Goal: Task Accomplishment & Management: Manage account settings

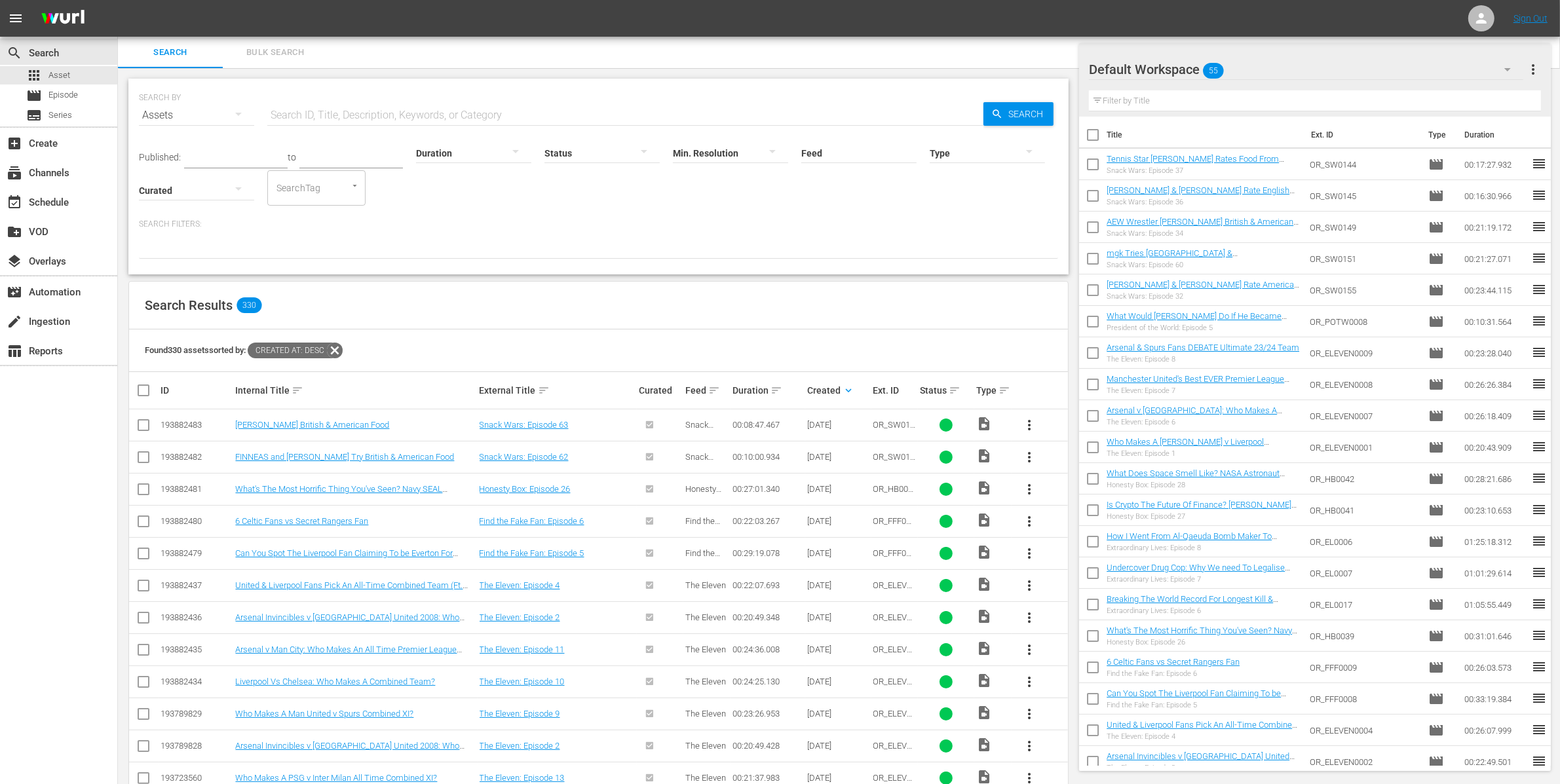
scroll to position [61, 0]
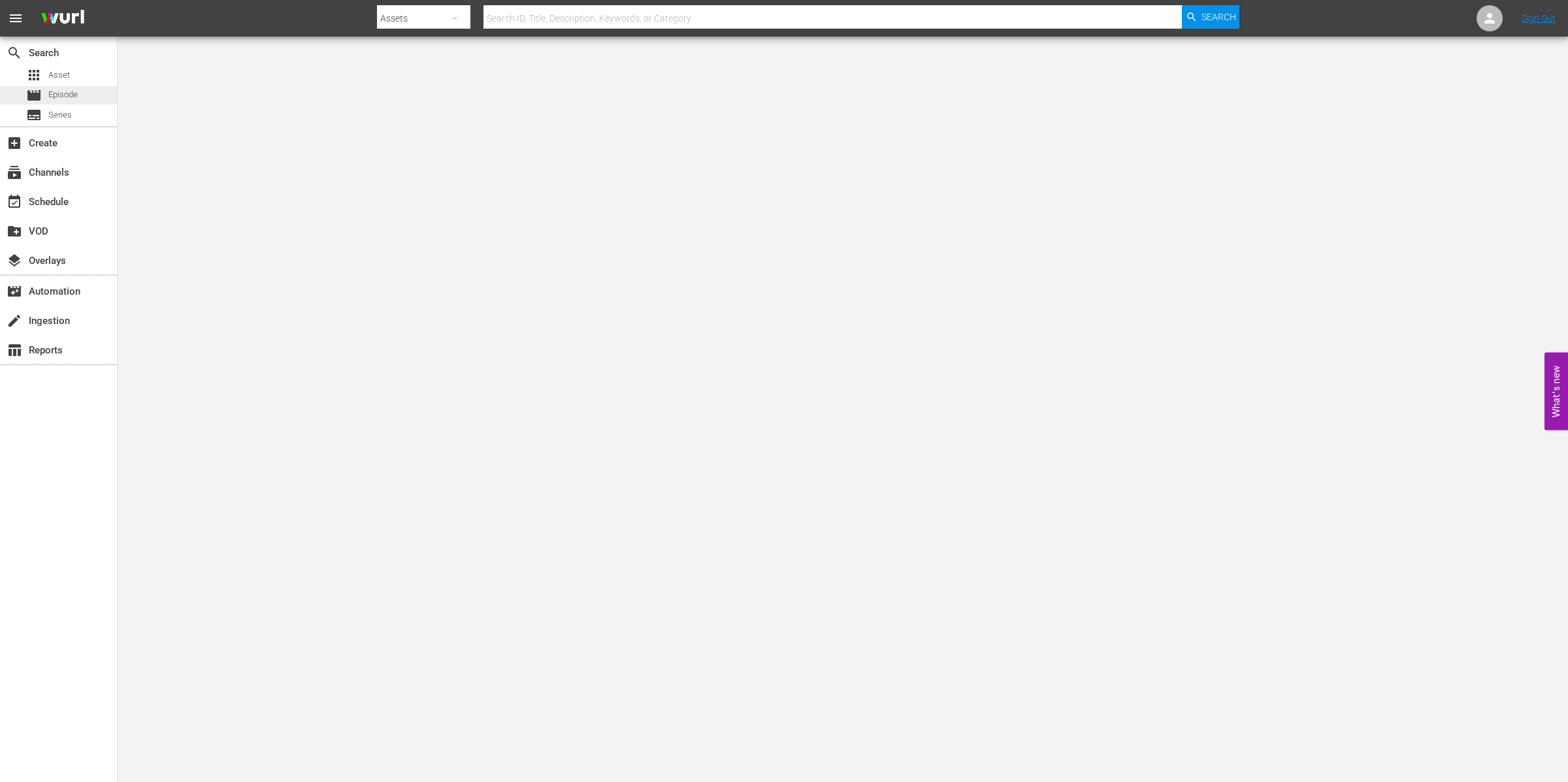
click at [87, 93] on div "movie Episode" at bounding box center [58, 95] width 117 height 18
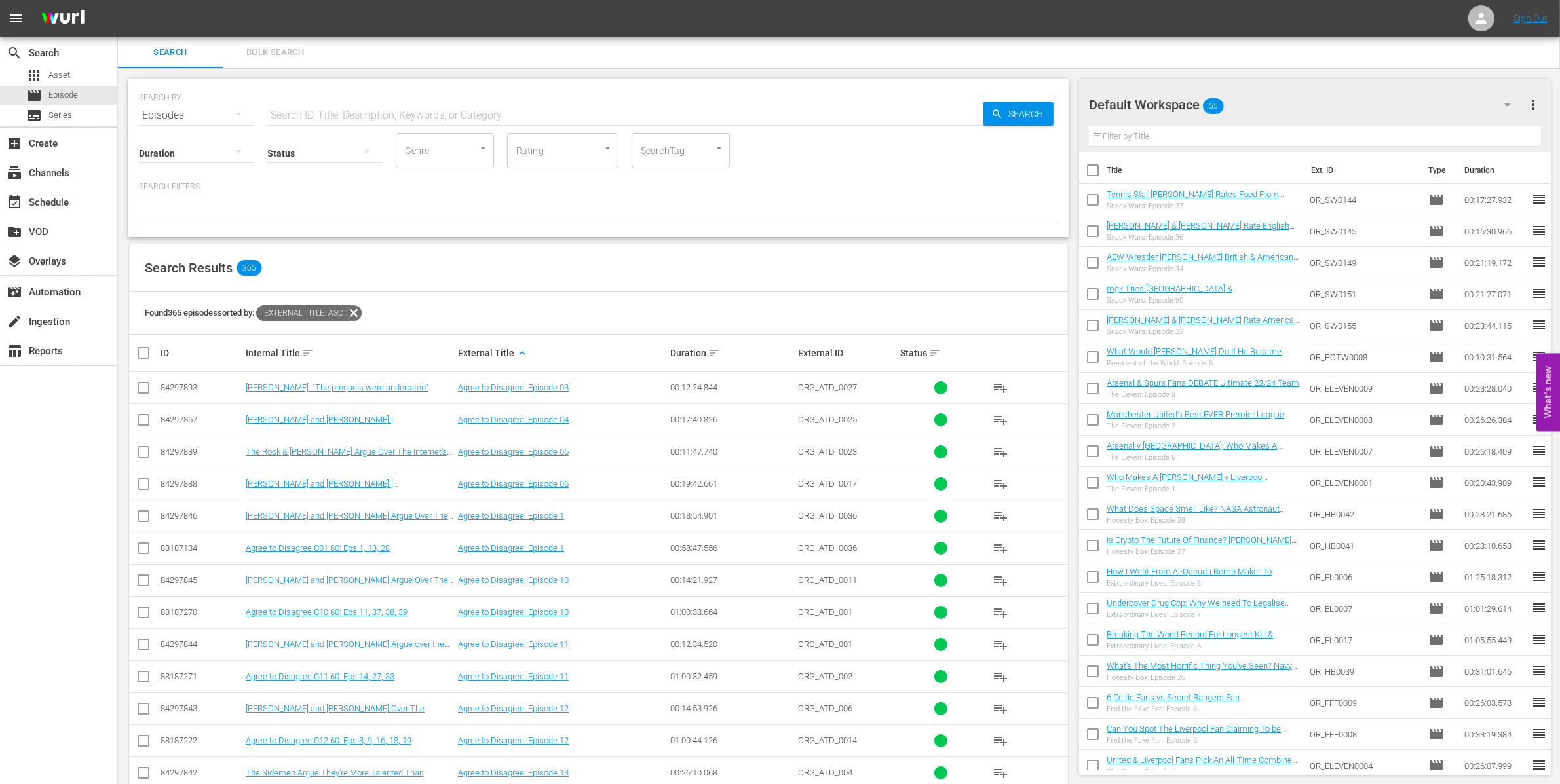
click at [269, 40] on button "Bulk Search" at bounding box center [275, 52] width 105 height 32
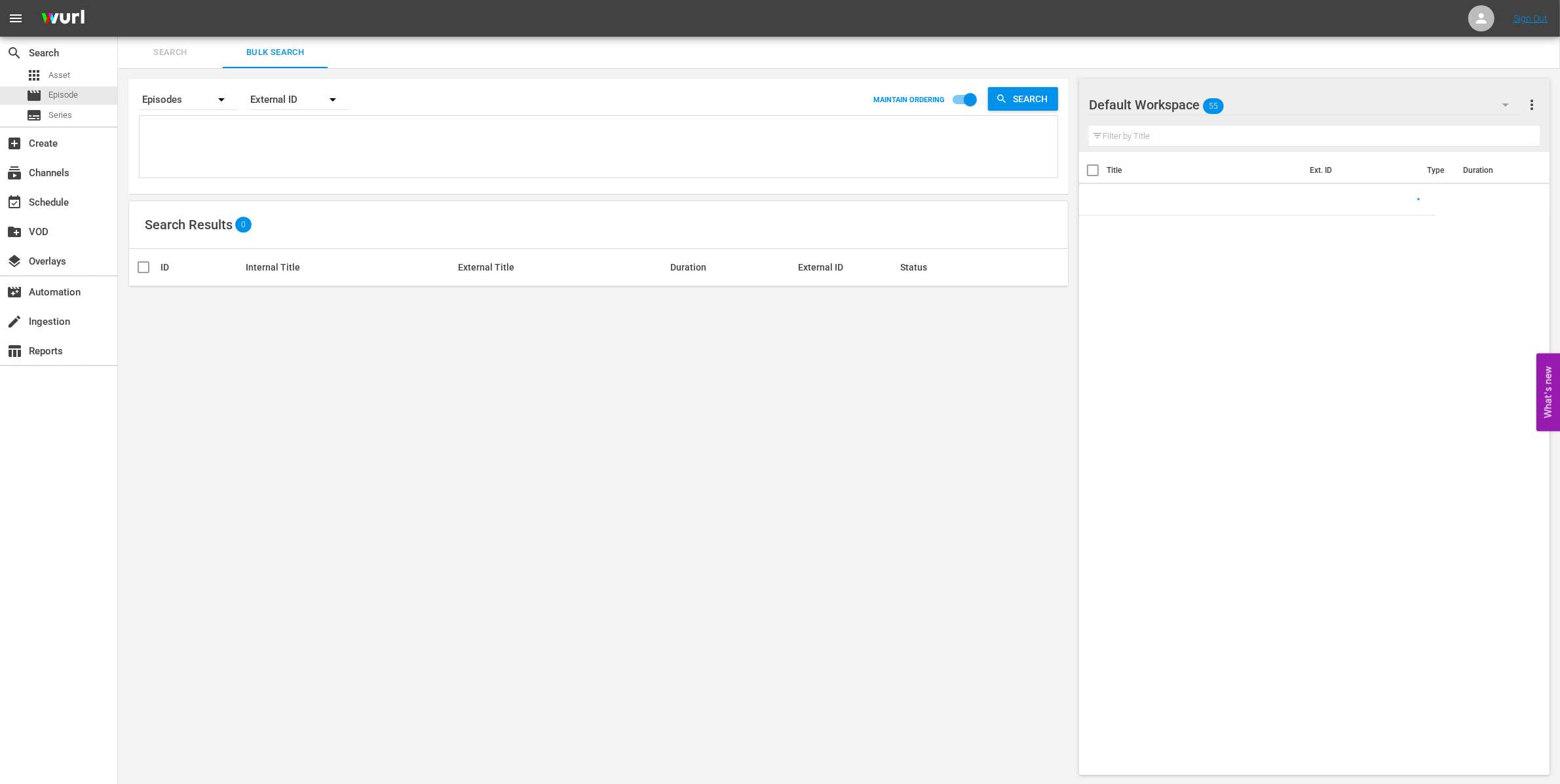
click at [222, 147] on textarea at bounding box center [600, 149] width 914 height 60
paste textarea "OR_ELEVEN0001 OR_ELEVEN0002 OR_ELEVEN0003 OR_ELEVEN0004 OR_ELEVEN0006 OR_ELEVEN…"
type textarea "OR_ELEVEN0001 OR_ELEVEN0002 OR_ELEVEN0003 OR_ELEVEN0004 OR_ELEVEN0006 OR_ELEVEN…"
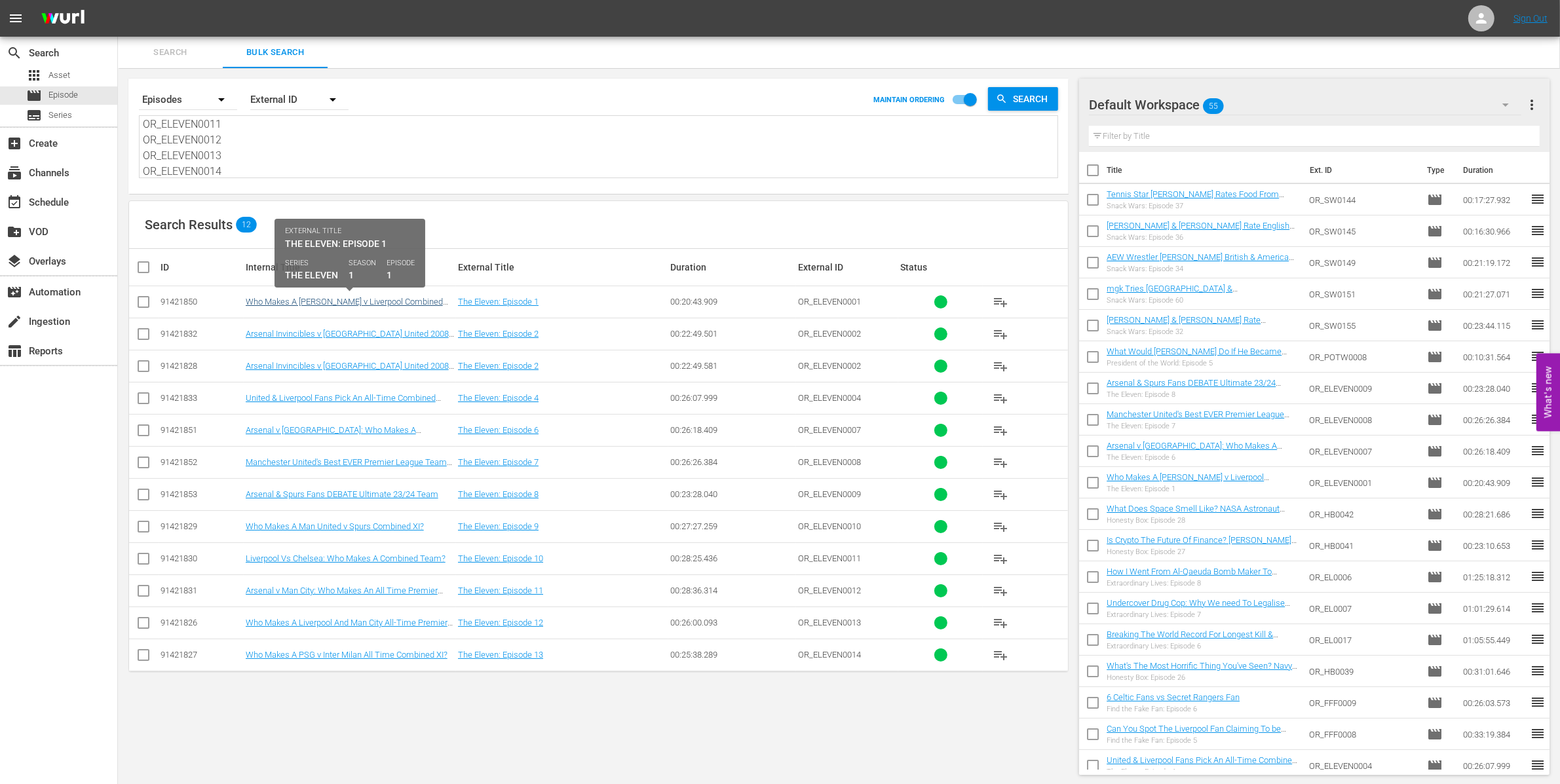
type textarea "OR_ELEVEN0001 OR_ELEVEN0002 OR_ELEVEN0003 OR_ELEVEN0004 OR_ELEVEN0006 OR_ELEVEN…"
click at [386, 299] on link "Who Makes A Chelsea v Liverpool Combined Squad?" at bounding box center [344, 306] width 197 height 20
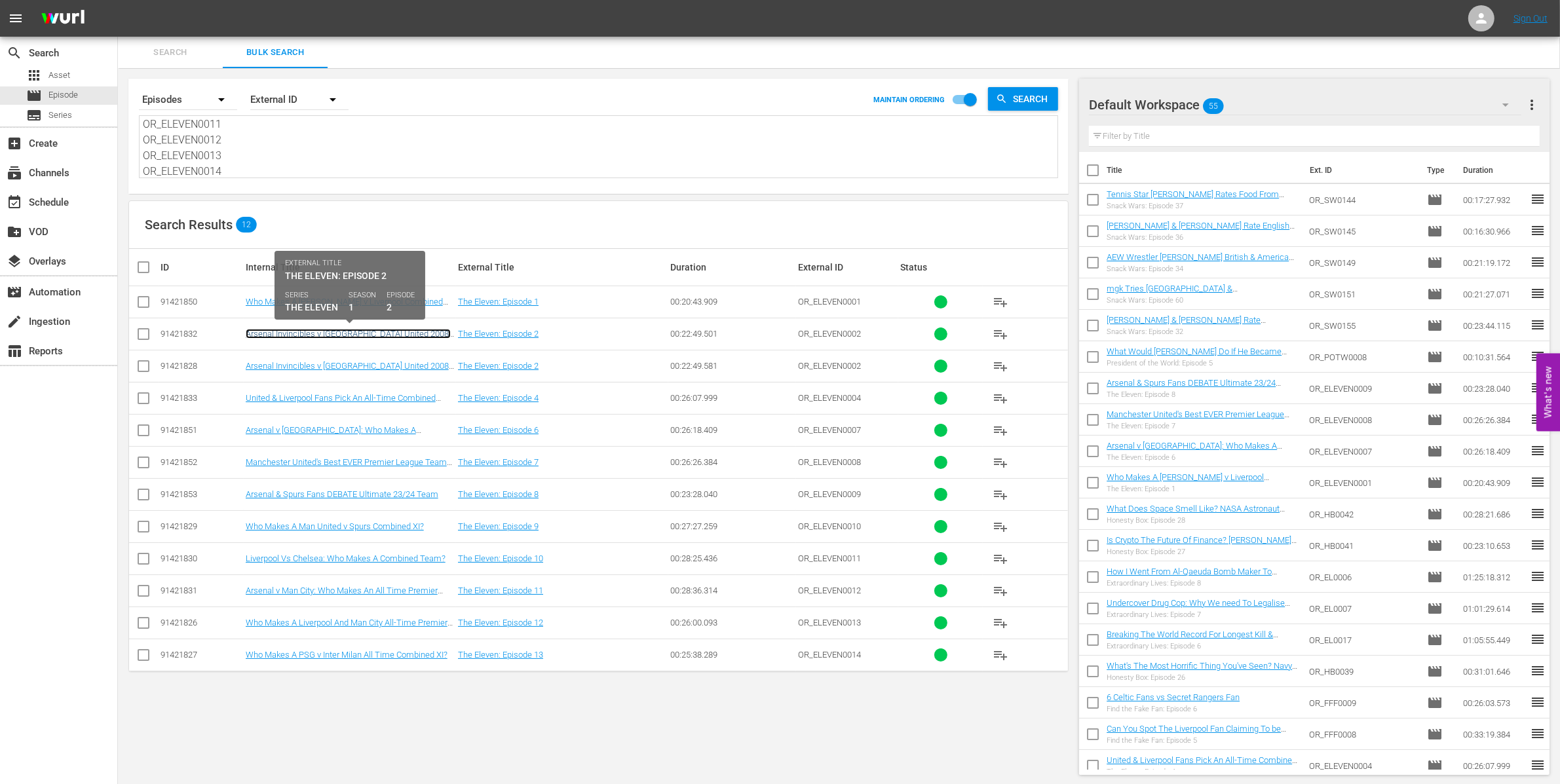
click at [386, 334] on link "Arsenal Invincibles v Manchester United 2008: Who Makes Combined Team?" at bounding box center [348, 338] width 205 height 20
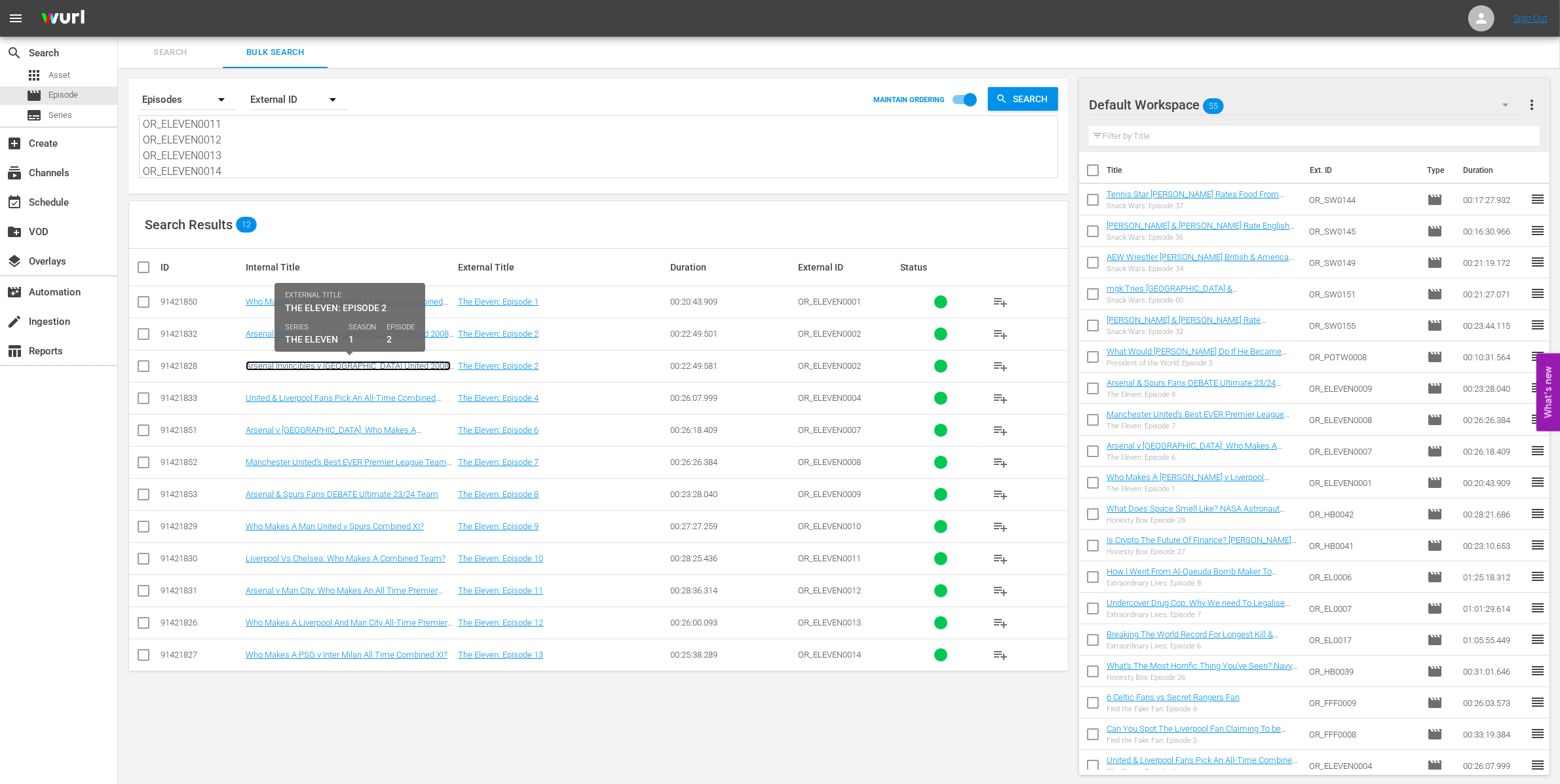
click at [407, 362] on link "Arsenal Invincibles v Manchester United 2008: Who Makes Combined Team?" at bounding box center [348, 370] width 205 height 20
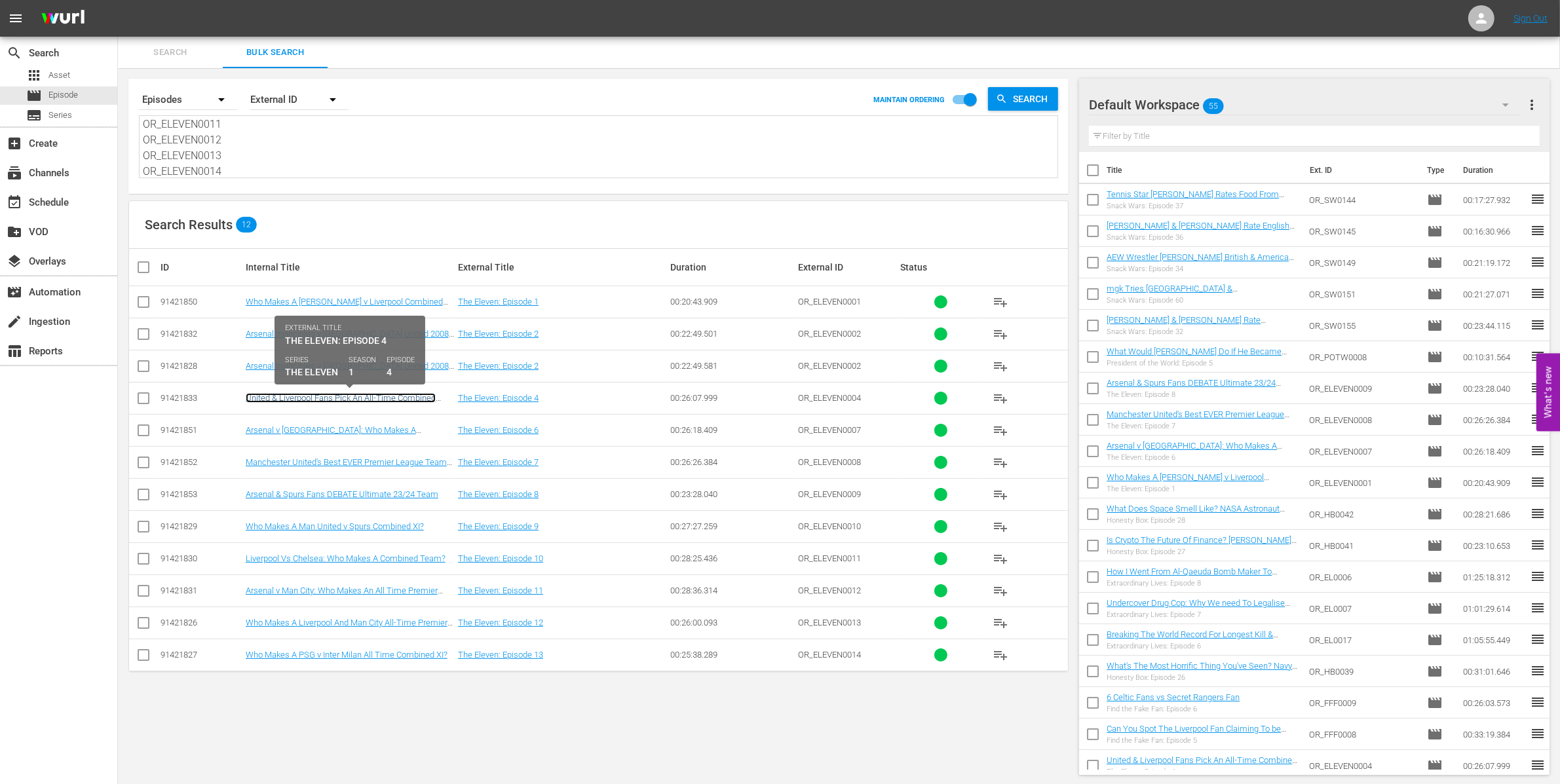
click at [418, 396] on link "United & Liverpool Fans Pick An All-Time Combined Team (Ft. Thogden)" at bounding box center [341, 402] width 190 height 20
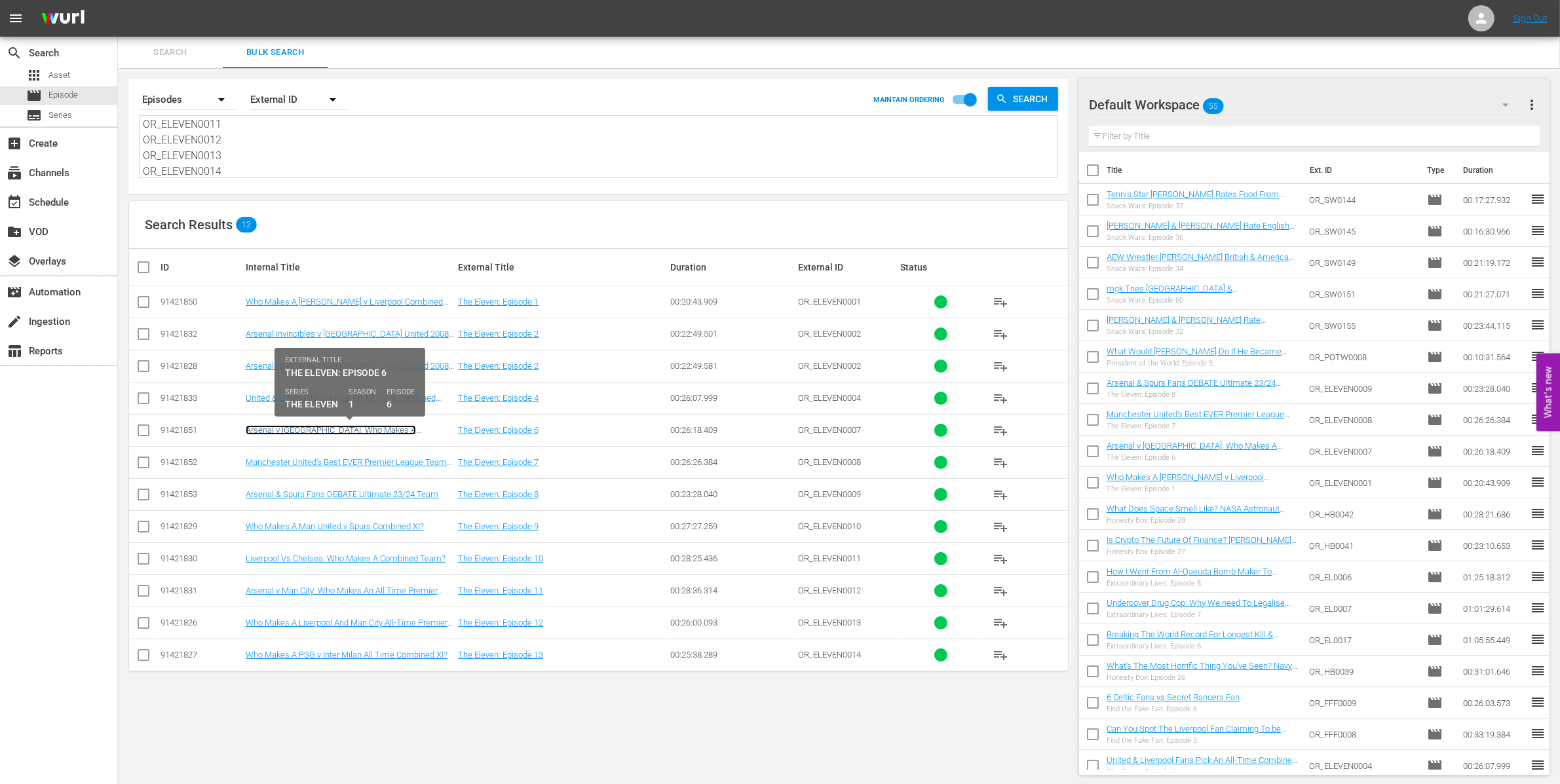
click at [416, 433] on link "Arsenal v Man City: Who Makes A Combined Team?" at bounding box center [331, 434] width 170 height 20
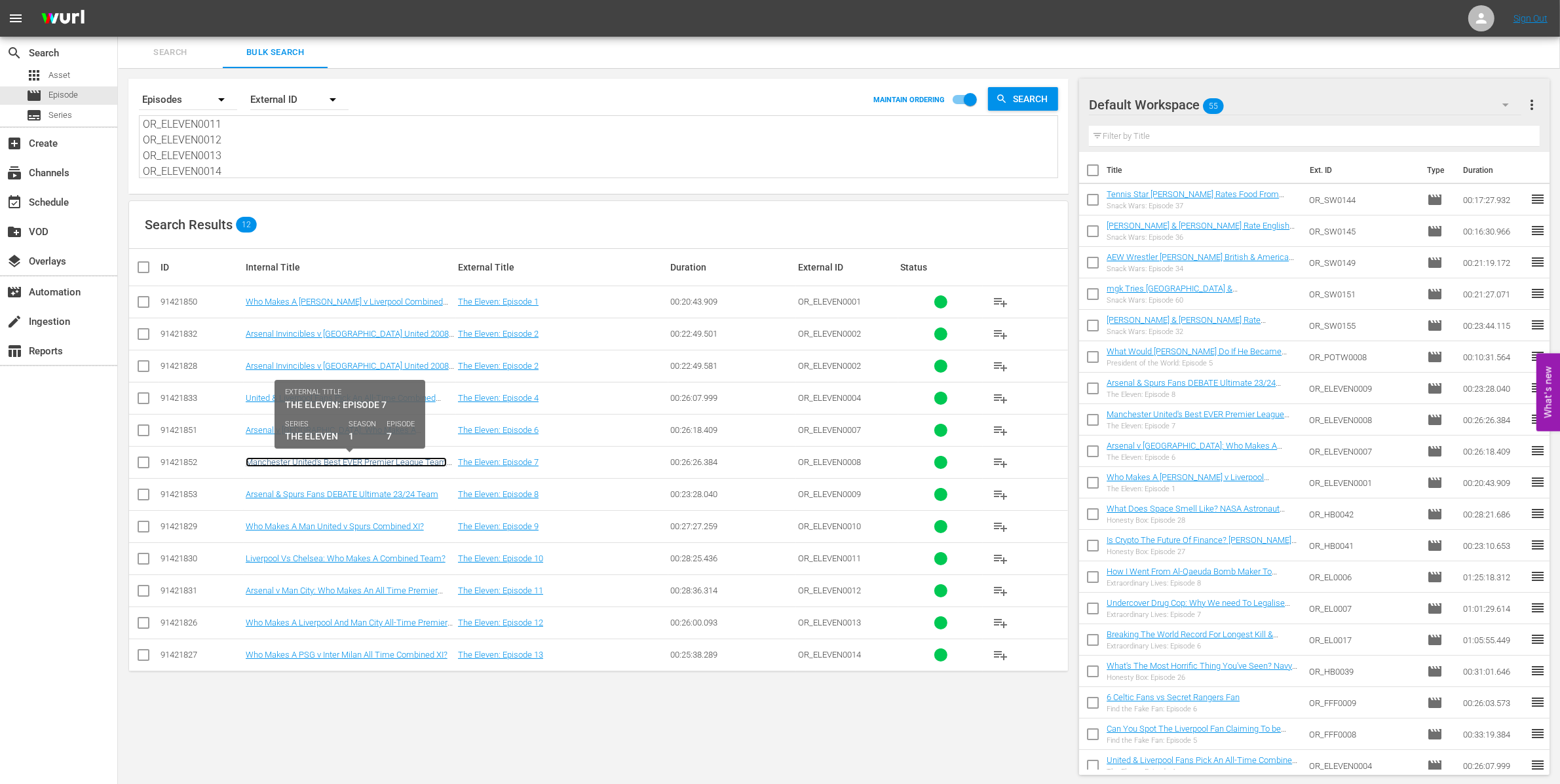
click at [413, 460] on link "Manchester United's Best EVER Premier League Team Decided" at bounding box center [346, 466] width 201 height 20
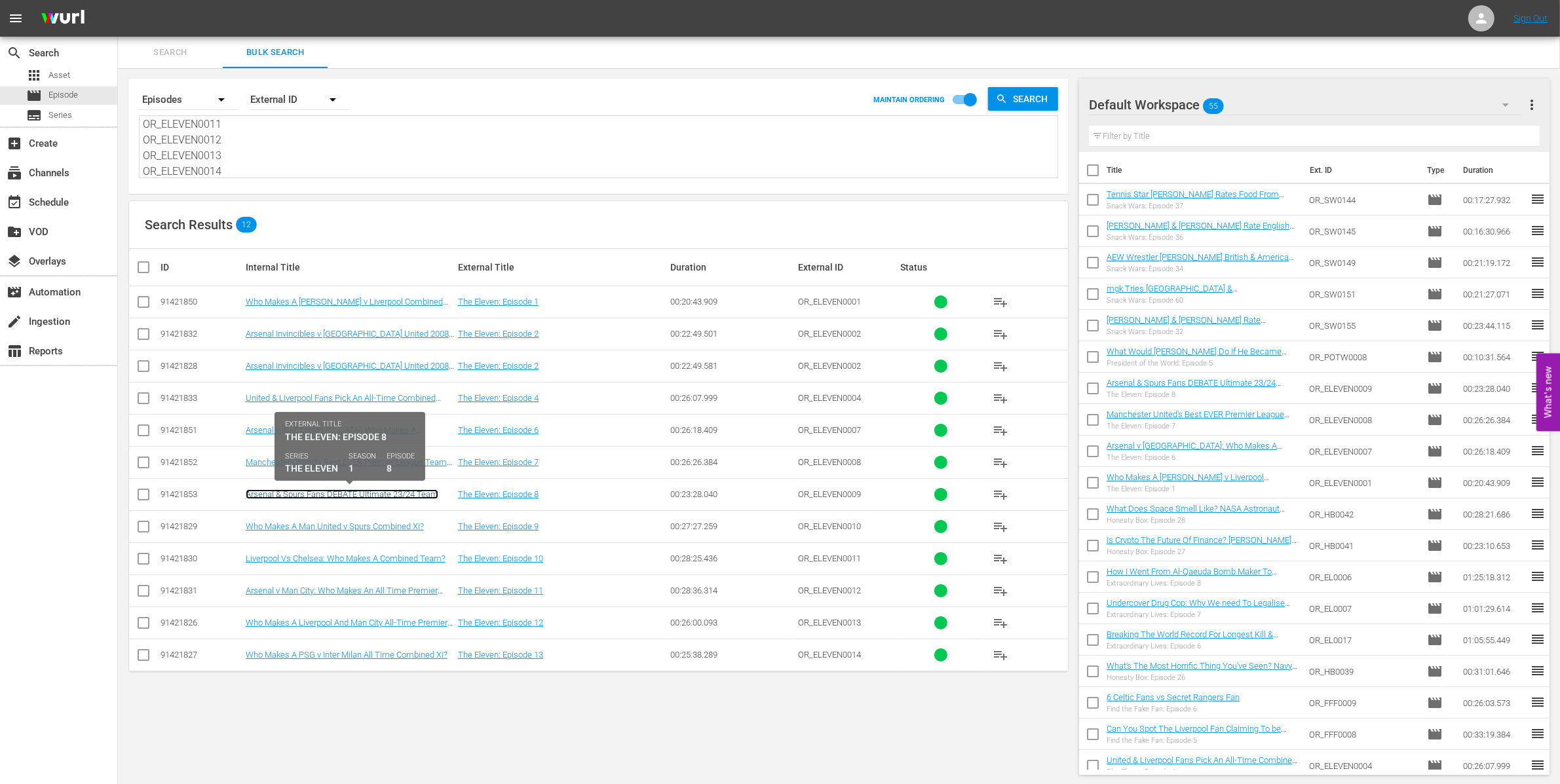
click at [413, 495] on link "Arsenal & Spurs Fans DEBATE Ultimate 23/24 Team" at bounding box center [342, 494] width 193 height 10
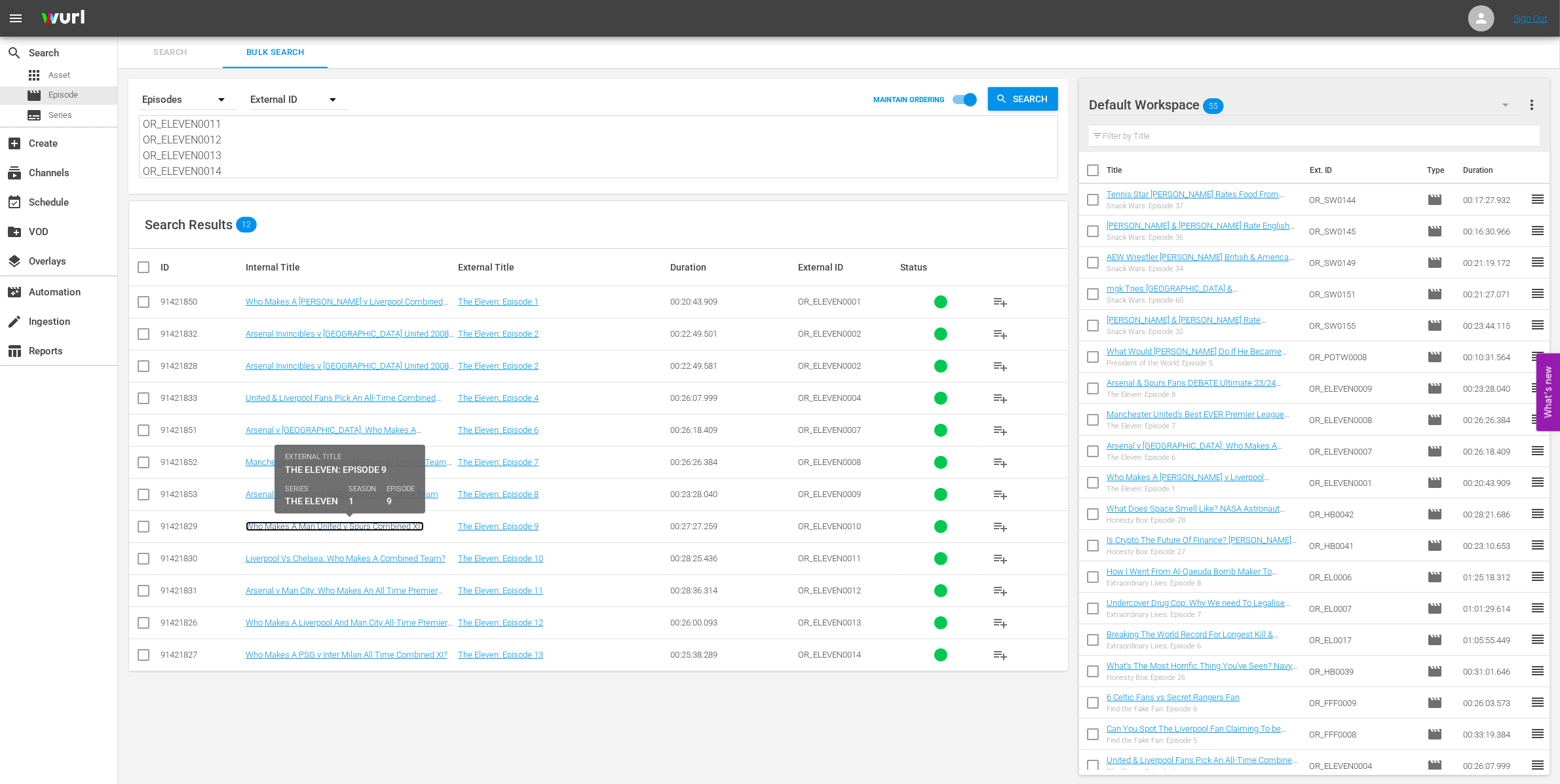
click at [415, 524] on link "Who Makes A Man United v Spurs Combined XI?" at bounding box center [335, 526] width 178 height 10
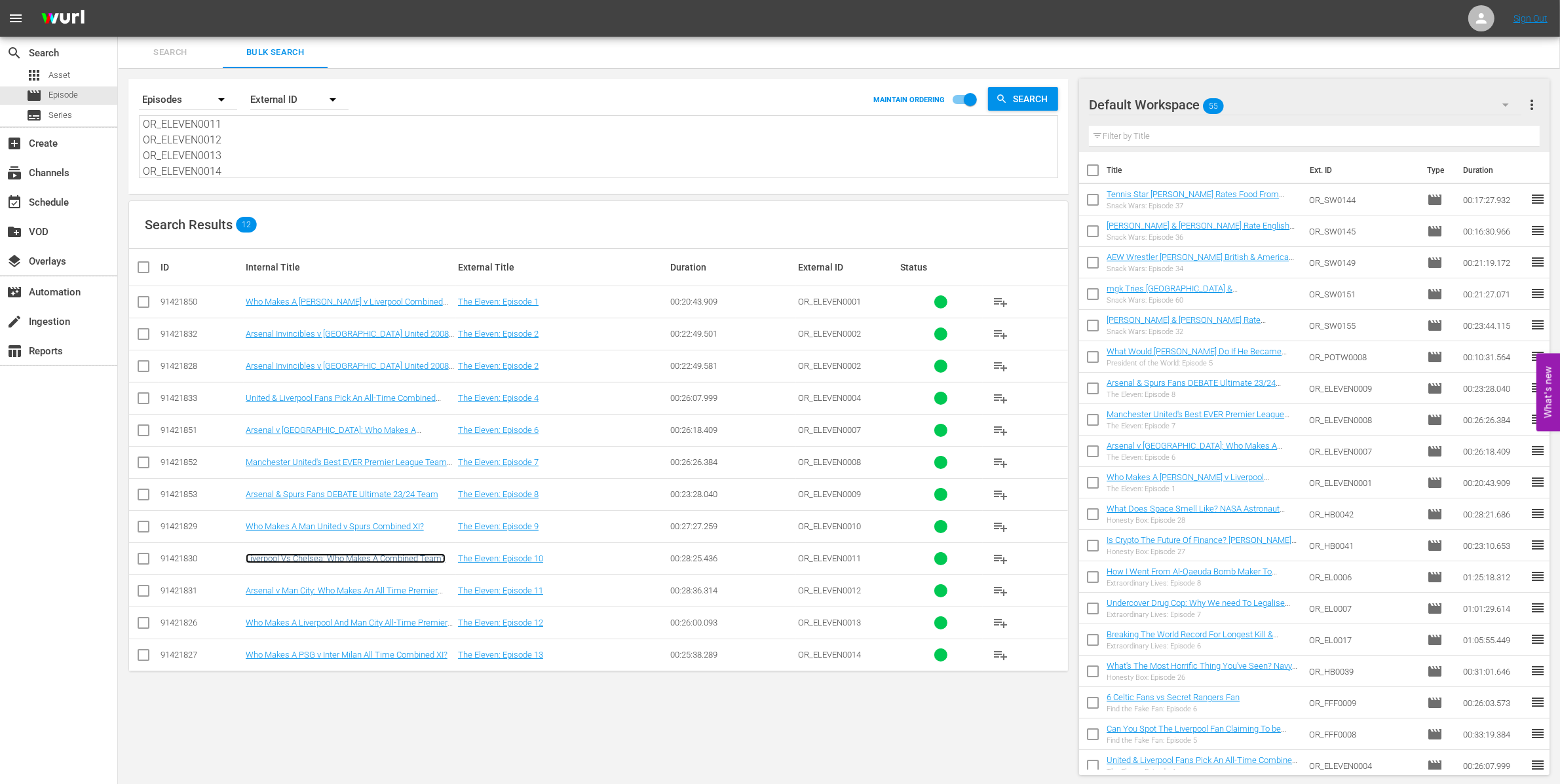
click at [413, 556] on link "Liverpool Vs Chelsea: Who Makes A Combined Team?" at bounding box center [345, 558] width 200 height 10
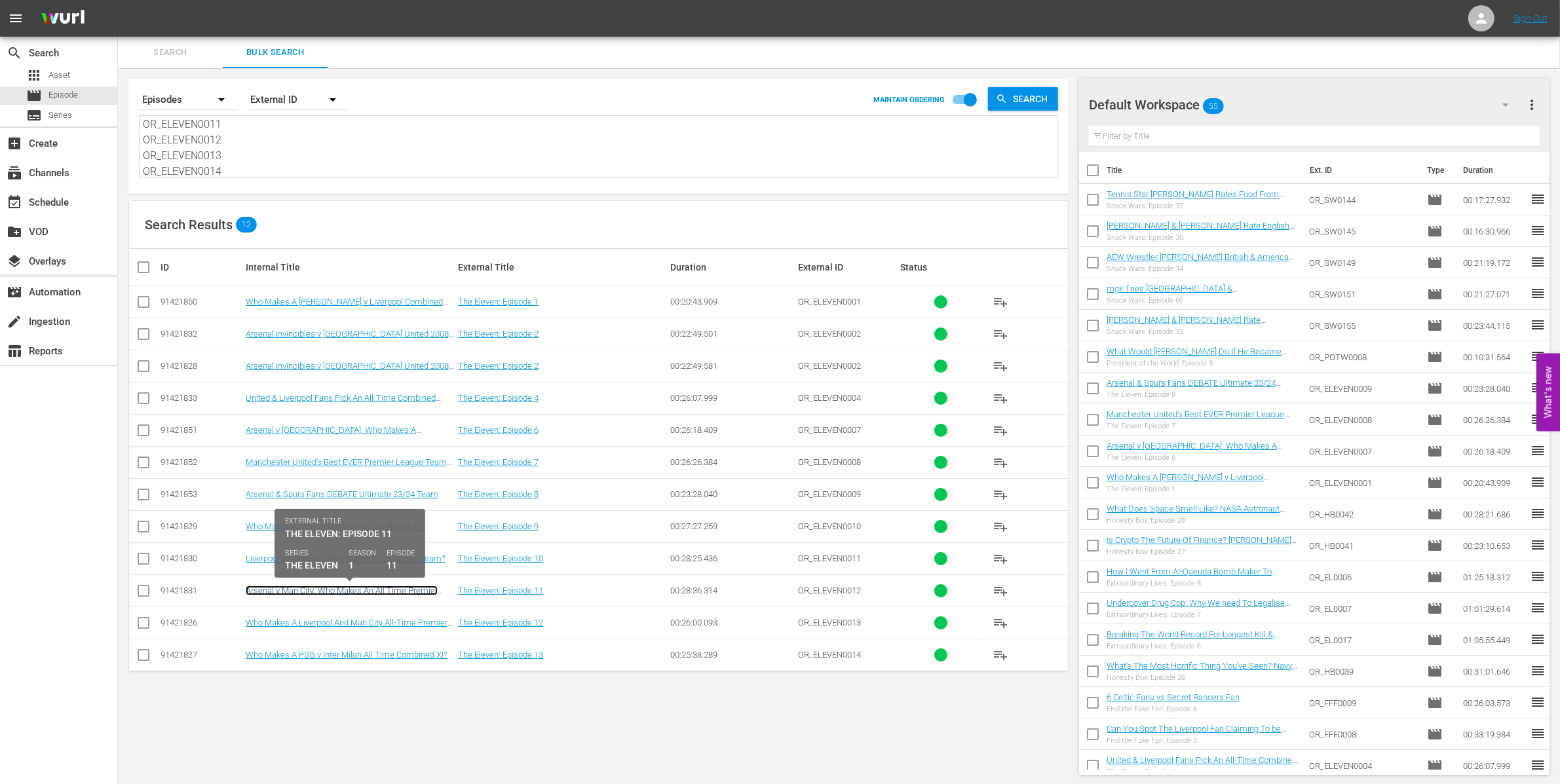
click at [428, 591] on link "Arsenal v Man City: Who Makes An All Time Premier League Combined XI?" at bounding box center [341, 595] width 192 height 20
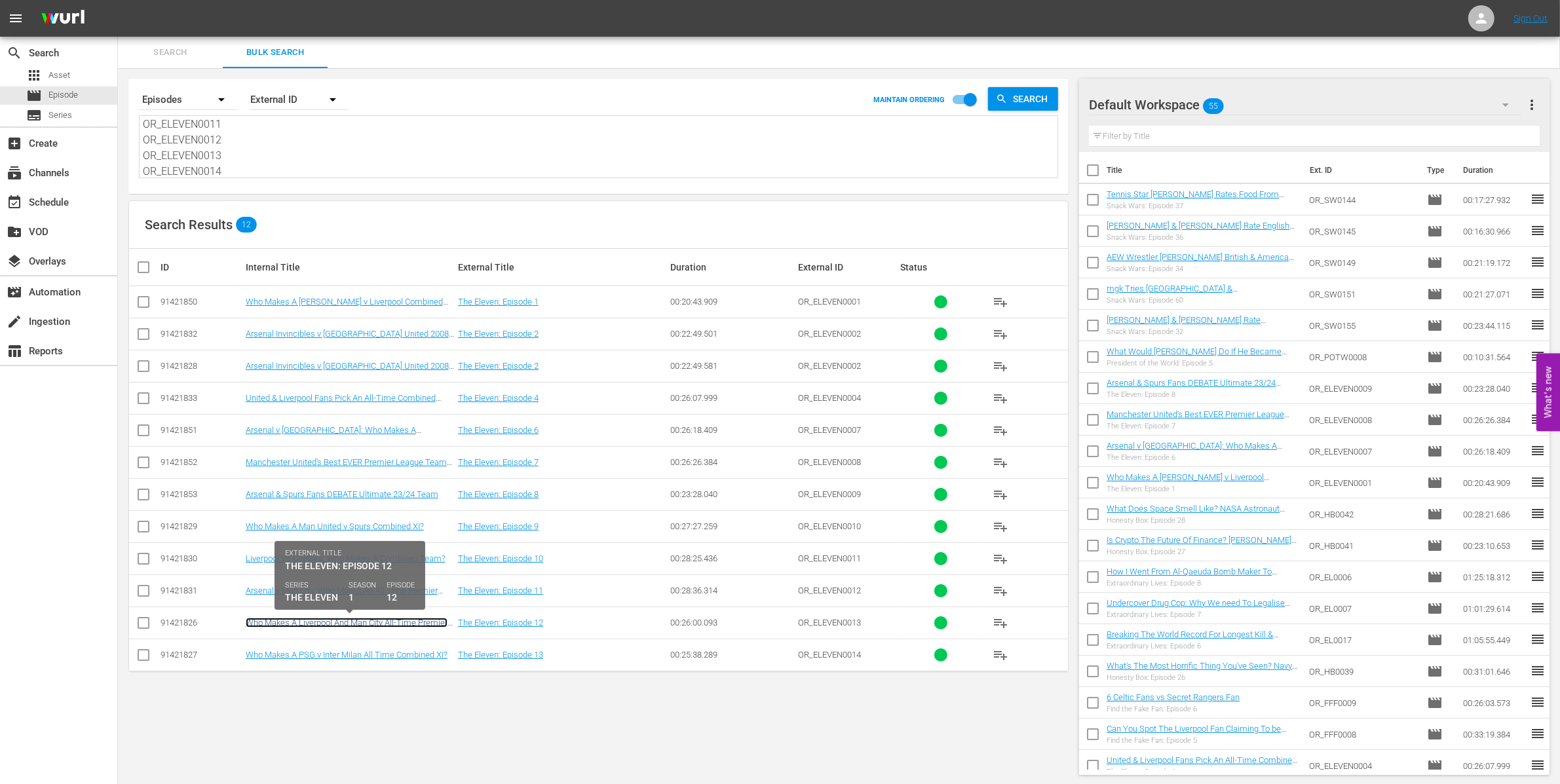
click at [429, 620] on link "Who Makes A Liverpool And Man City All-Time Premier League Combined Team?" at bounding box center [347, 627] width 202 height 20
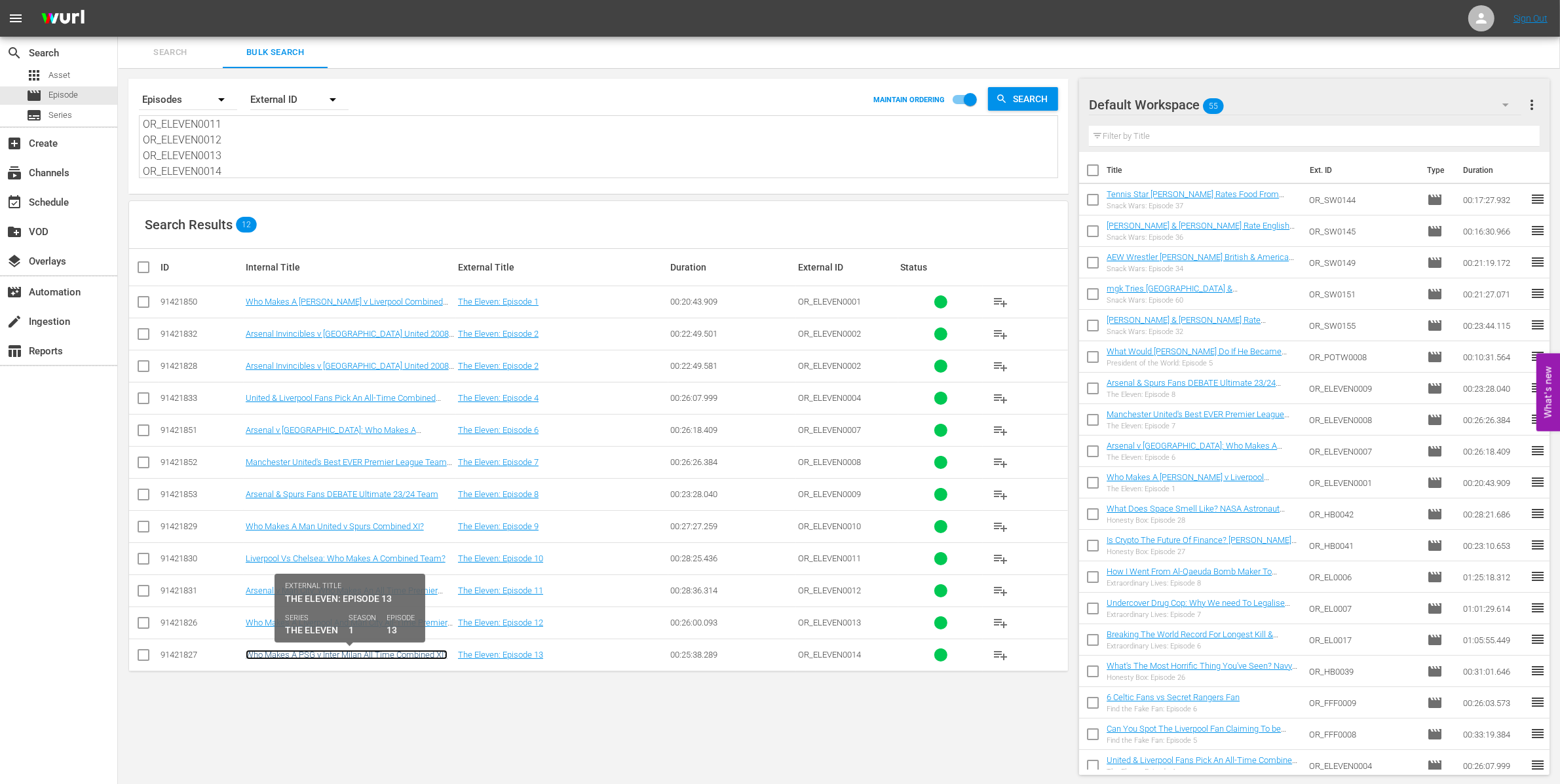
click at [430, 658] on link "Who Makes A PSG v Inter Milan All Time Combined XI?" at bounding box center [347, 654] width 202 height 10
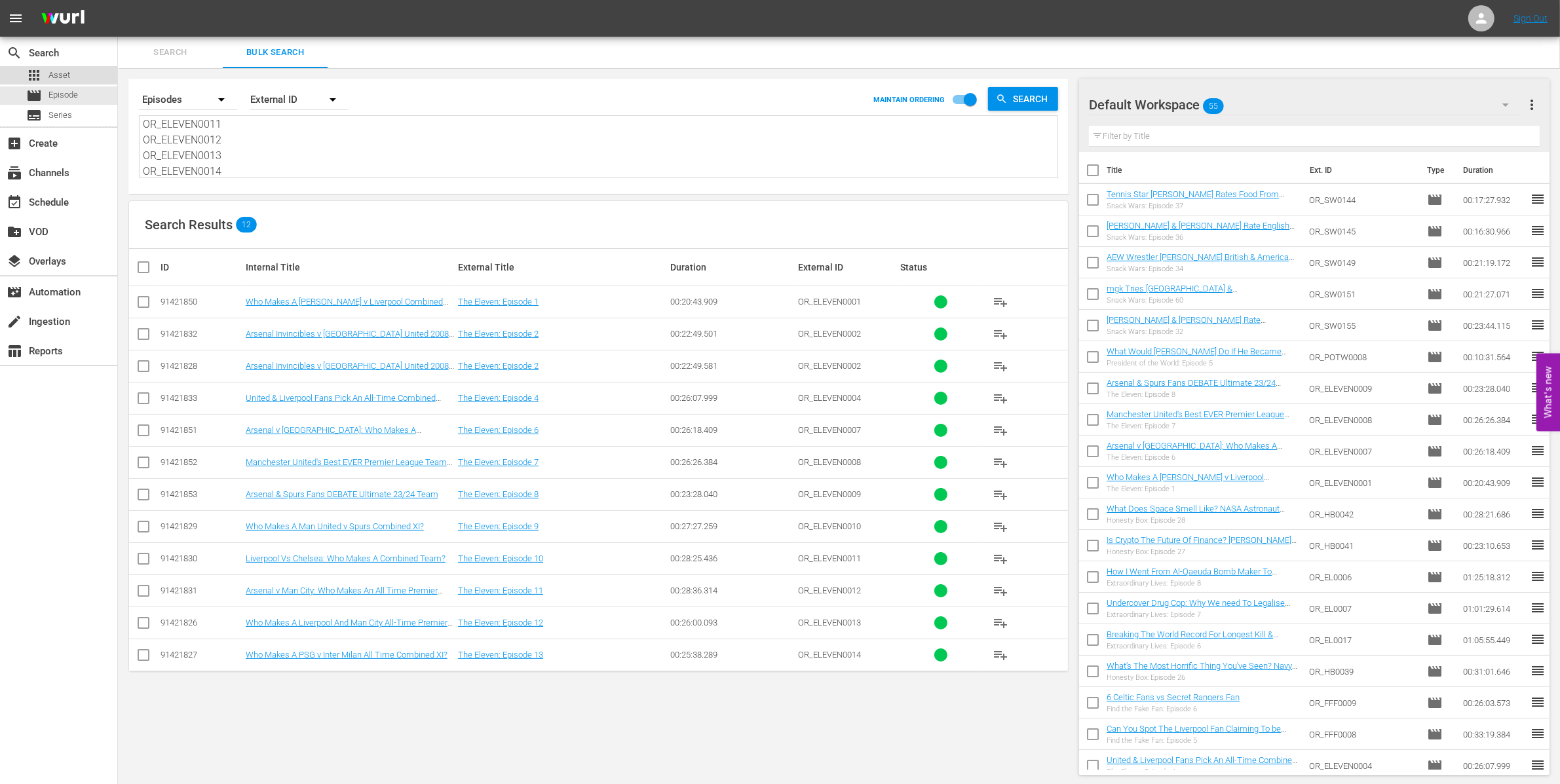
click at [57, 73] on span "Asset" at bounding box center [59, 75] width 22 height 13
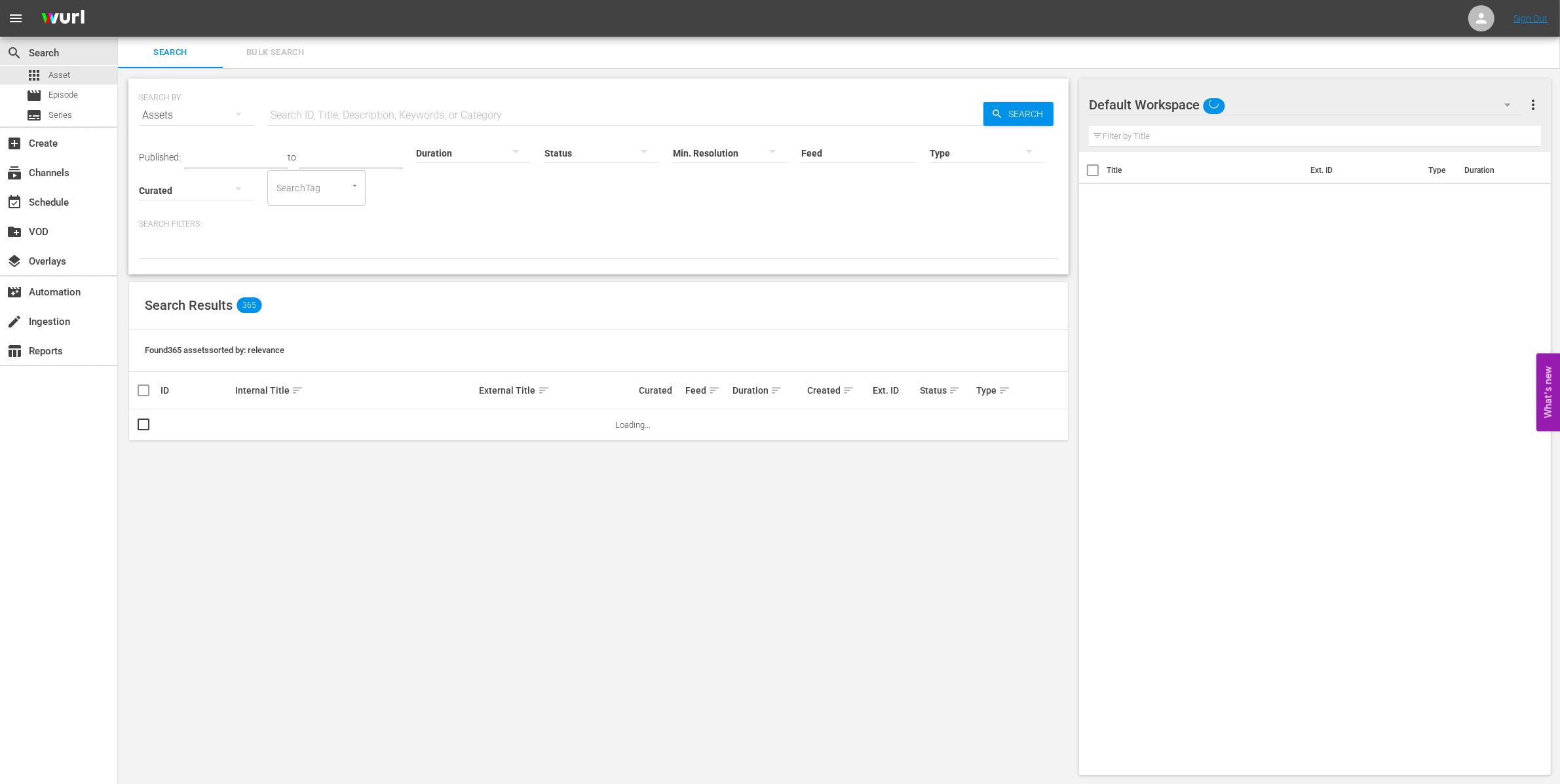
click at [279, 48] on span "Bulk Search" at bounding box center [275, 52] width 89 height 15
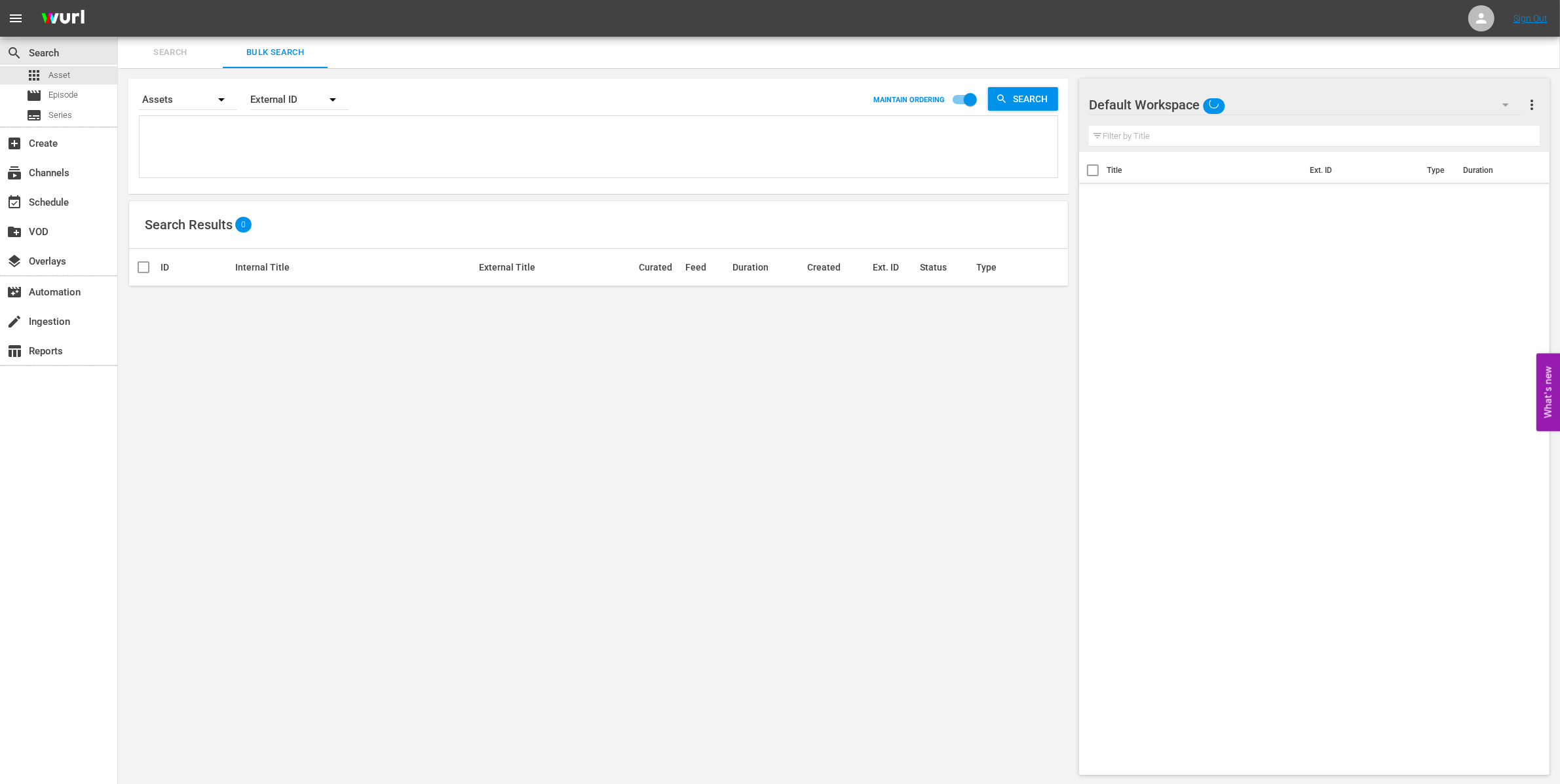
click at [274, 134] on textarea at bounding box center [600, 149] width 914 height 60
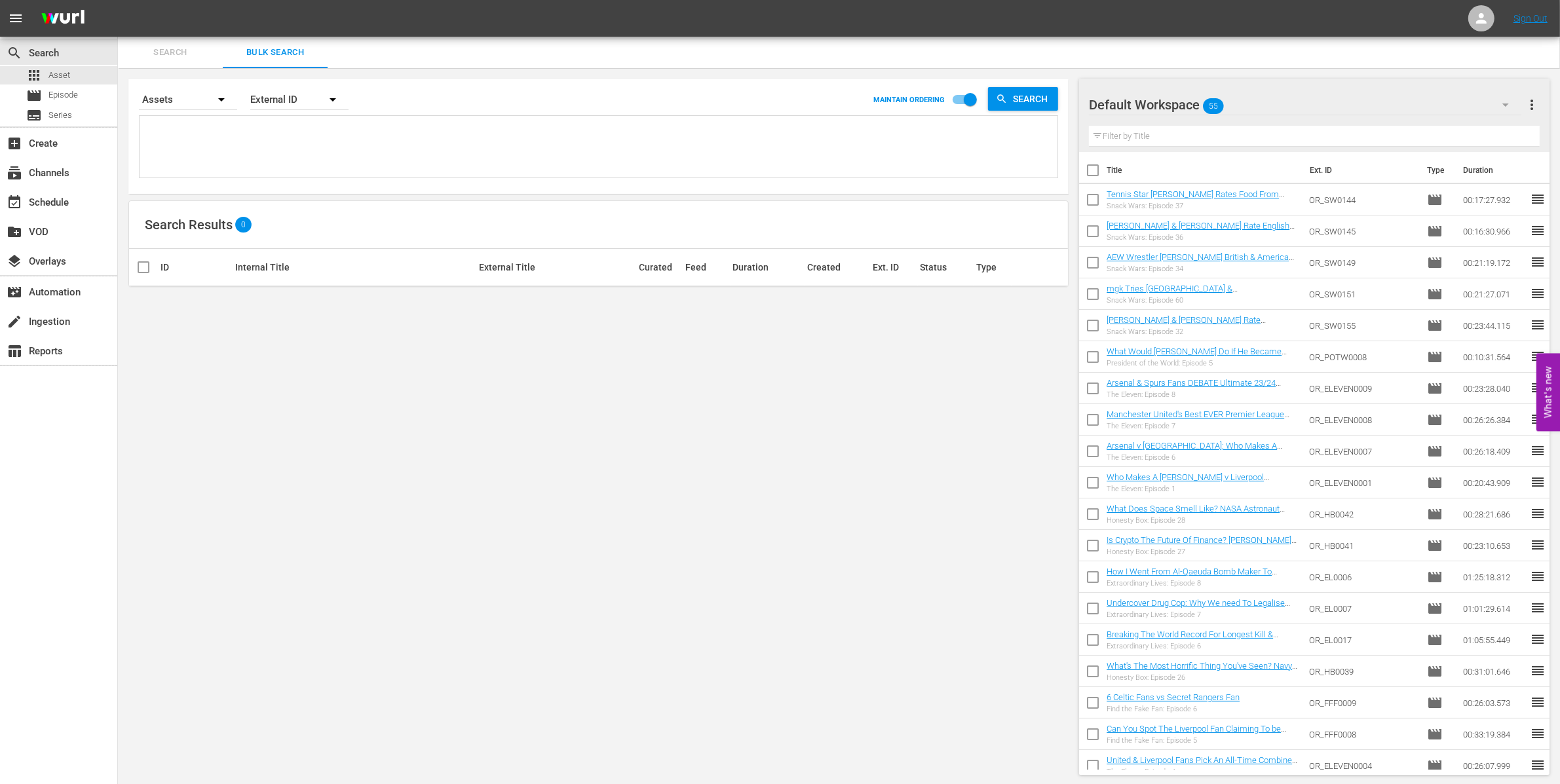
paste textarea "OR_ELEVEN0001 OR_ELEVEN0002 OR_ELEVEN0003 OR_ELEVEN0004 OR_ELEVEN0006 OR_ELEVEN…"
type textarea "OR_ELEVEN0001 OR_ELEVEN0002 OR_ELEVEN0003 OR_ELEVEN0004 OR_ELEVEN0006 OR_ELEVEN…"
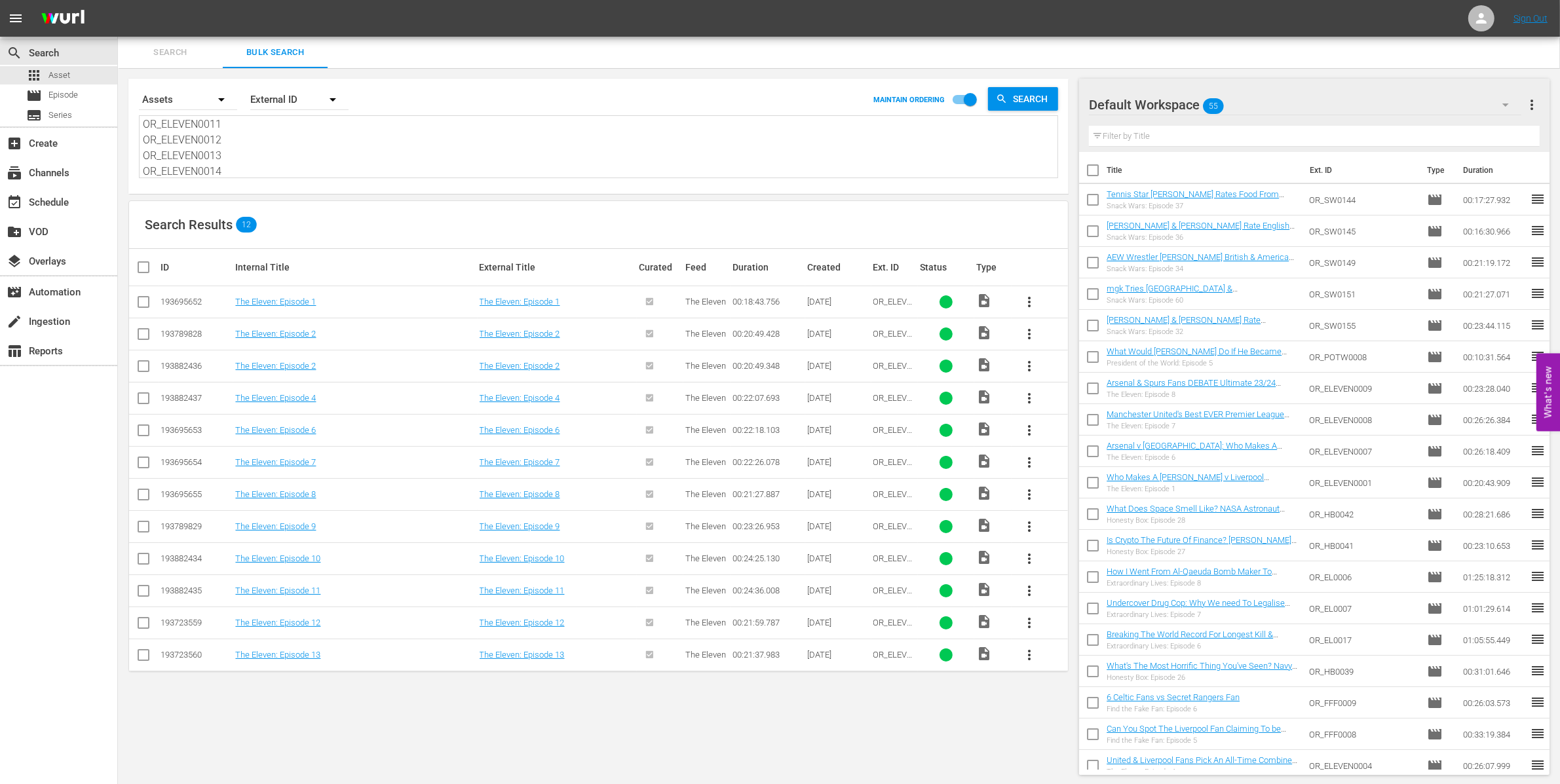
type textarea "OR_ELEVEN0001 OR_ELEVEN0002 OR_ELEVEN0003 OR_ELEVEN0004 OR_ELEVEN0006 OR_ELEVEN…"
click at [284, 304] on link "The Eleven: Episode 1" at bounding box center [275, 301] width 81 height 10
click at [300, 332] on link "The Eleven: Episode 2" at bounding box center [275, 333] width 81 height 10
drag, startPoint x: 277, startPoint y: 172, endPoint x: 137, endPoint y: 50, distance: 185.7
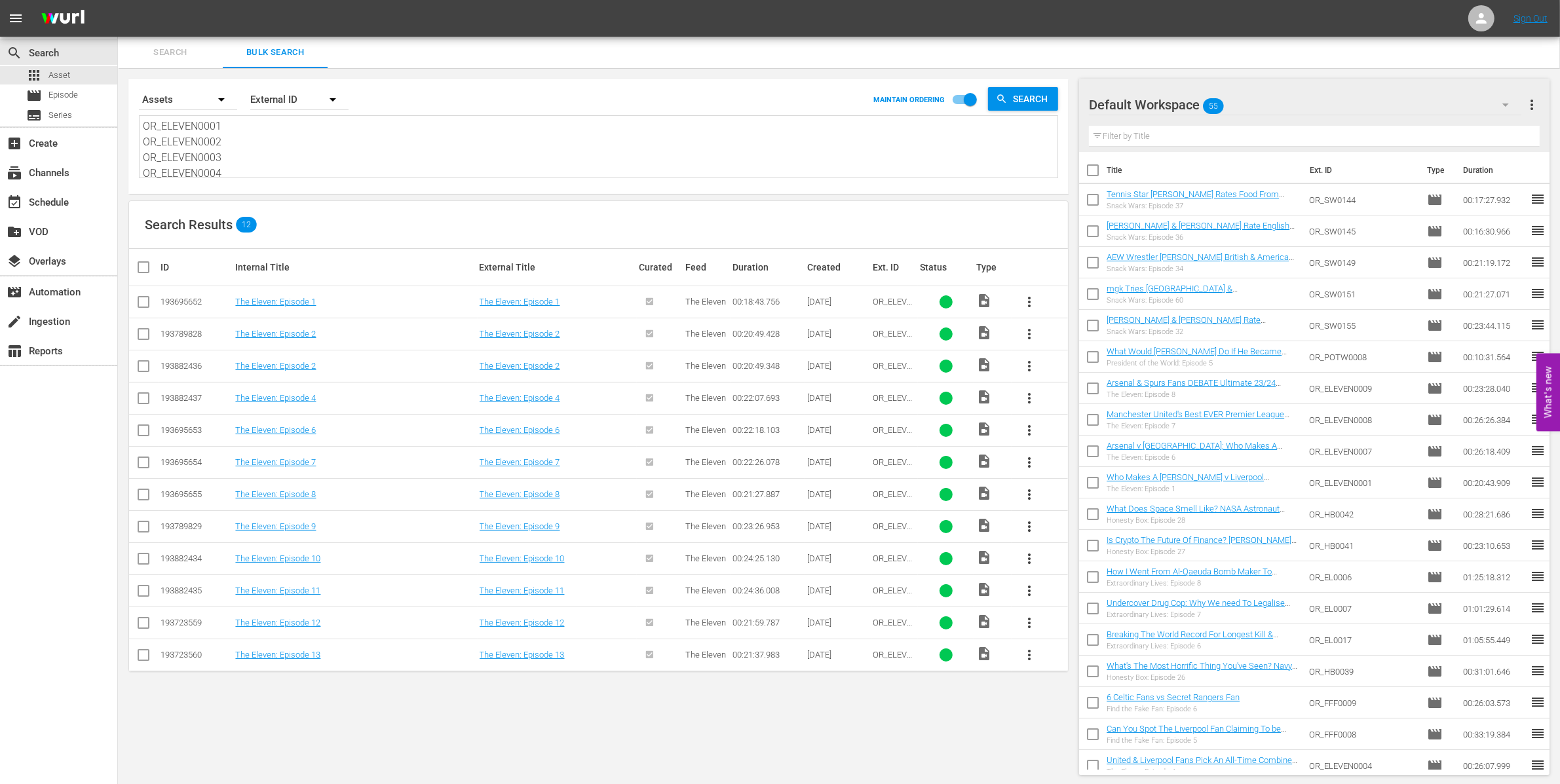
click at [133, 61] on div "Search Bulk Search Search By Assets Order By External ID MAINTAIN ORDERING Sear…" at bounding box center [839, 411] width 1442 height 748
paste textarea "POTW0008 OR_FFF0008 OR_FFF0009 OR_WYR00003 OR_WYR00004 OR_JR00003"
type textarea "OR_POTW0008 OR_FFF0008 OR_FFF0009 OR_WYR00003 OR_WYR00004 OR_JR00003"
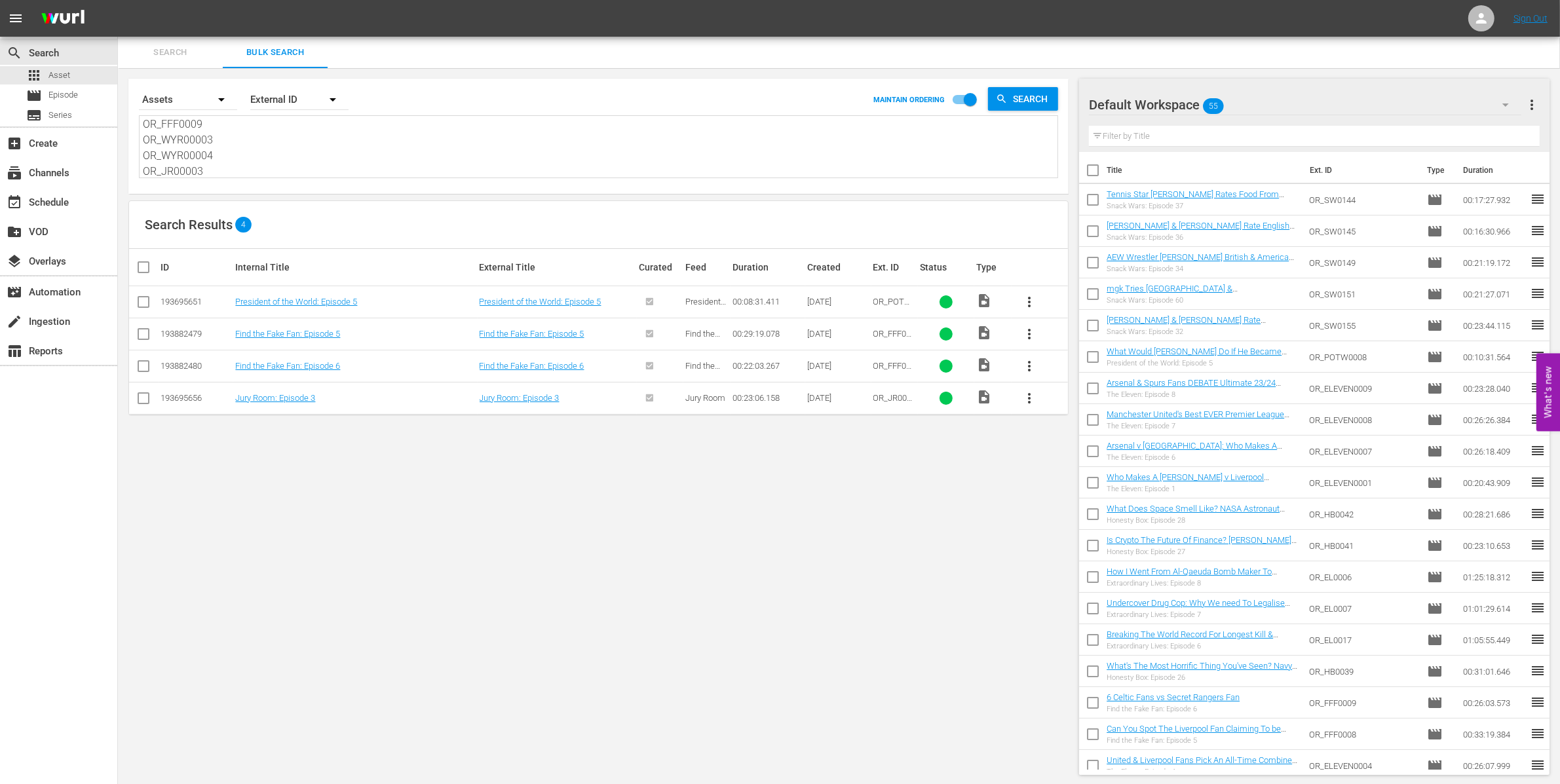
type textarea "OR_POTW0008 OR_FFF0008 OR_FFF0009 OR_WYR00003 OR_WYR00004 OR_JR00003"
click at [304, 303] on link "President of the World: Episode 5" at bounding box center [296, 301] width 122 height 10
click at [320, 336] on link "Find the Fake Fan: Episode 5" at bounding box center [287, 333] width 105 height 10
drag, startPoint x: 328, startPoint y: 367, endPoint x: 317, endPoint y: 390, distance: 25.5
click at [328, 367] on link "Find the Fake Fan: Episode 6" at bounding box center [287, 365] width 105 height 10
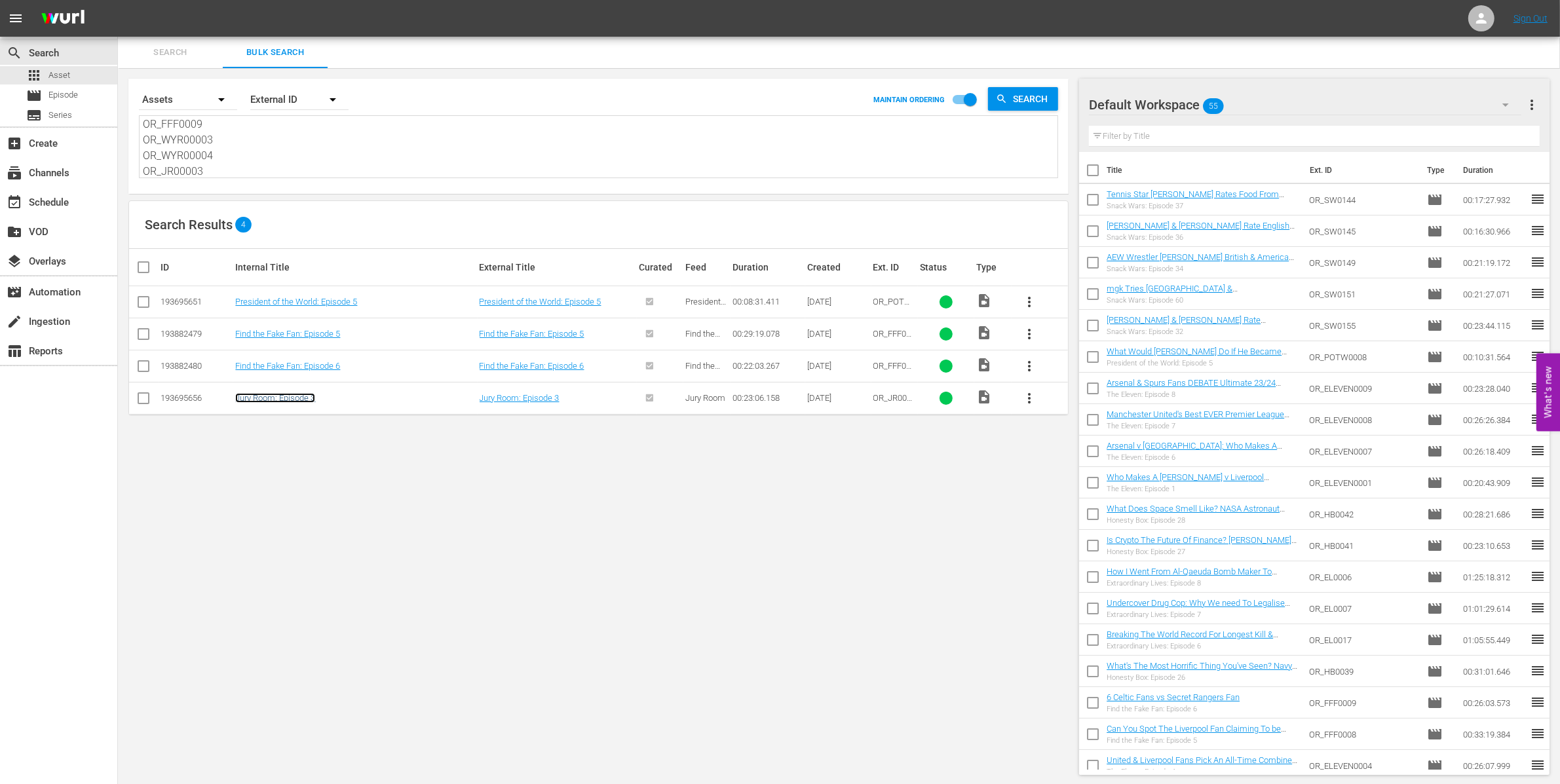
click at [307, 397] on link "Jury Room: Episode 3" at bounding box center [275, 398] width 80 height 10
drag, startPoint x: 287, startPoint y: 170, endPoint x: 140, endPoint y: 79, distance: 172.9
click at [143, 84] on div "Search By Assets Order By External ID MAINTAIN ORDERING Search OR_POTW0008 OR_F…" at bounding box center [598, 131] width 919 height 94
paste textarea "MW0220 OR_MW0221 OR_MW0222"
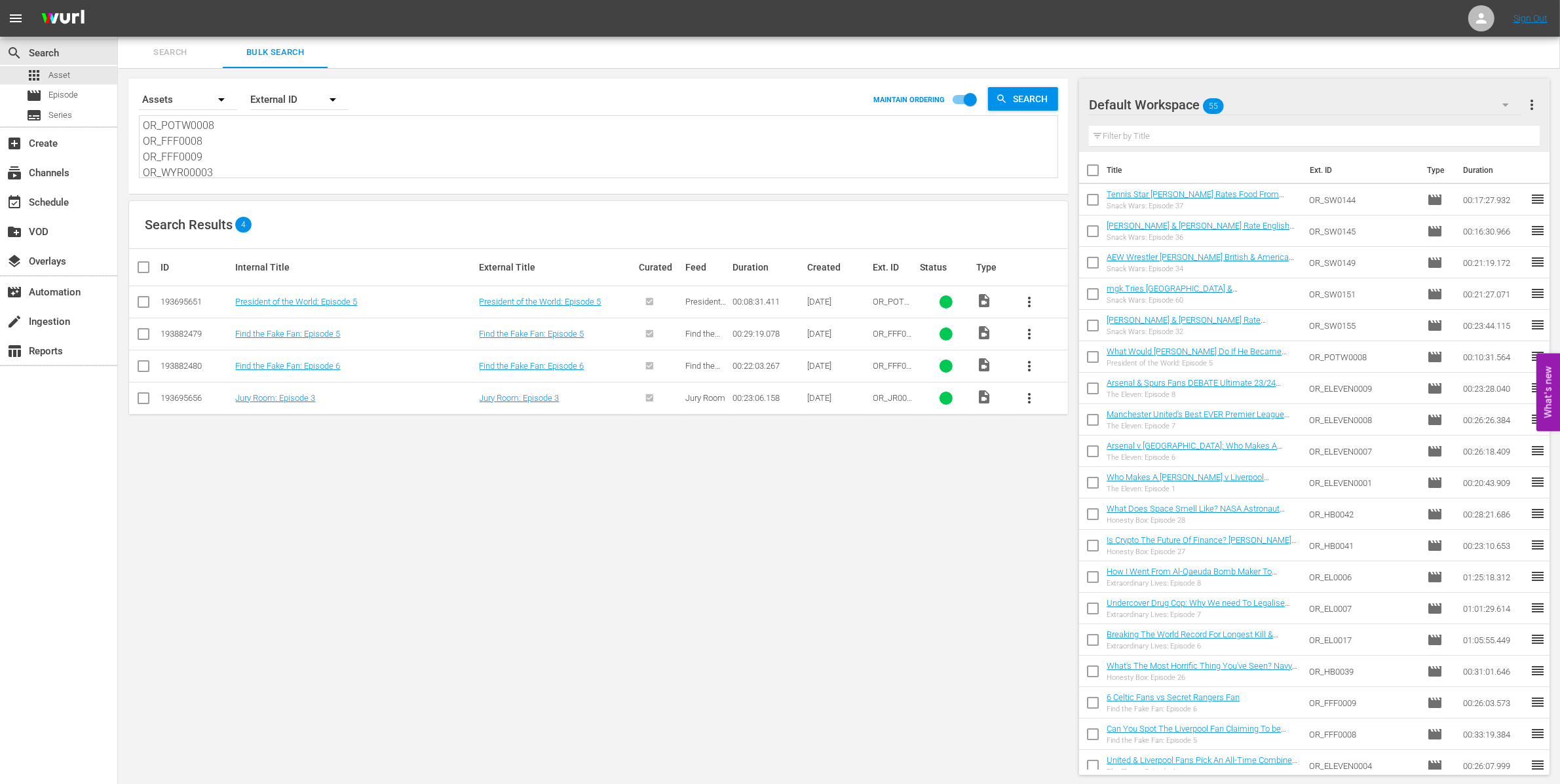
type textarea "OR_MW0220 OR_MW0221 OR_MW0222"
click at [44, 84] on div "apps Asset" at bounding box center [48, 75] width 44 height 18
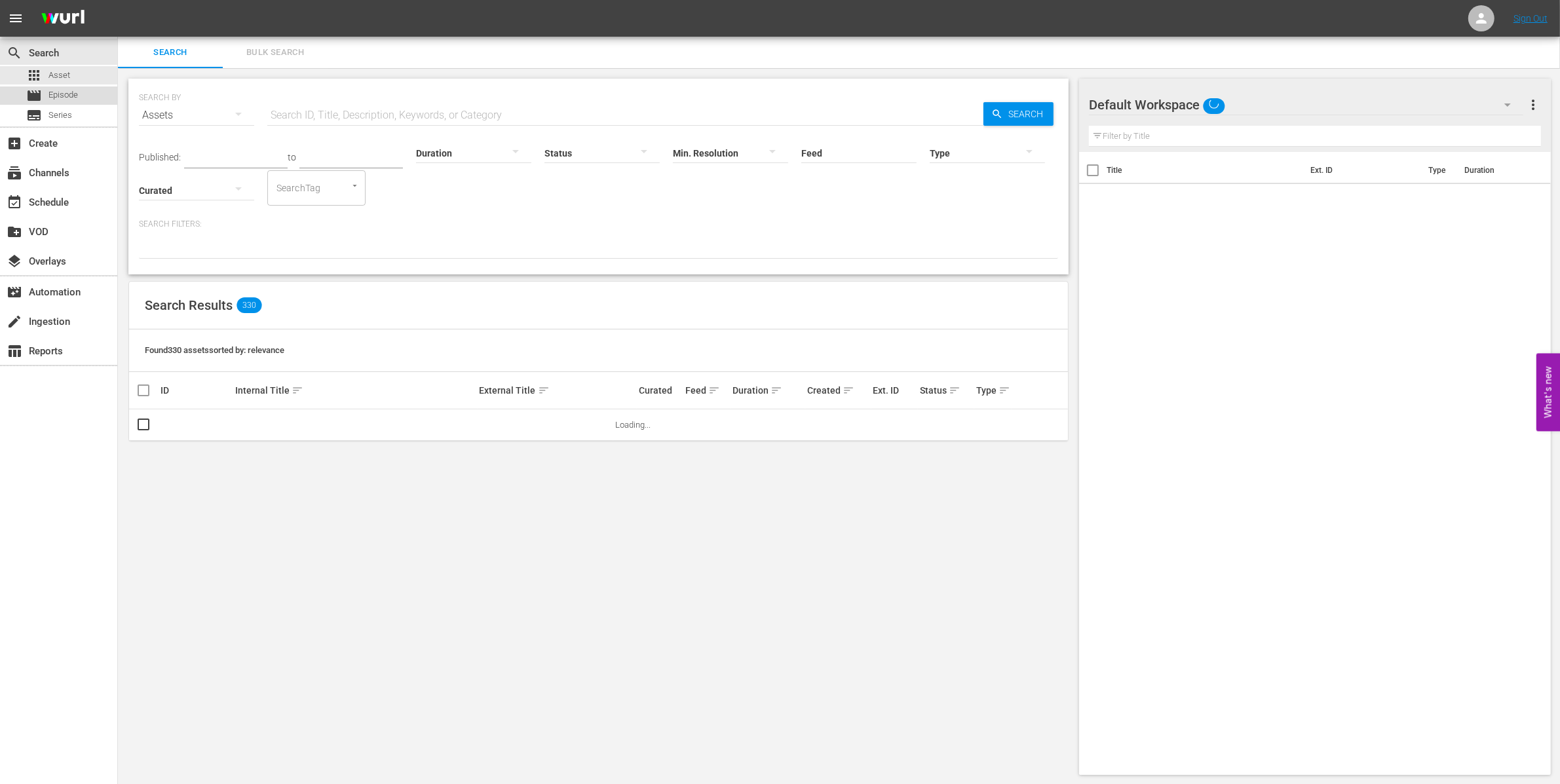
click at [58, 90] on span "Episode" at bounding box center [63, 94] width 30 height 13
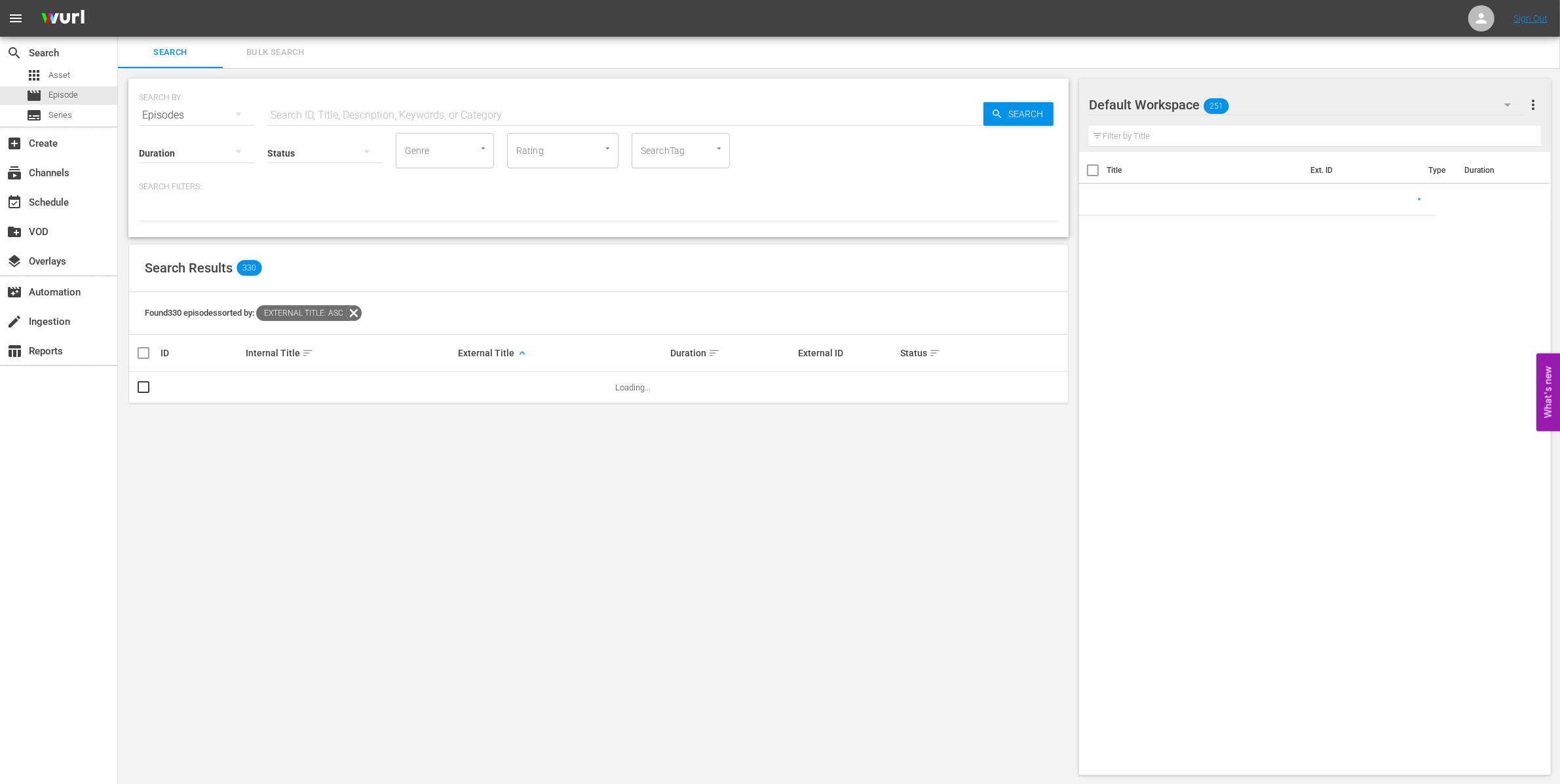
click at [296, 58] on span "Bulk Search" at bounding box center [275, 52] width 89 height 15
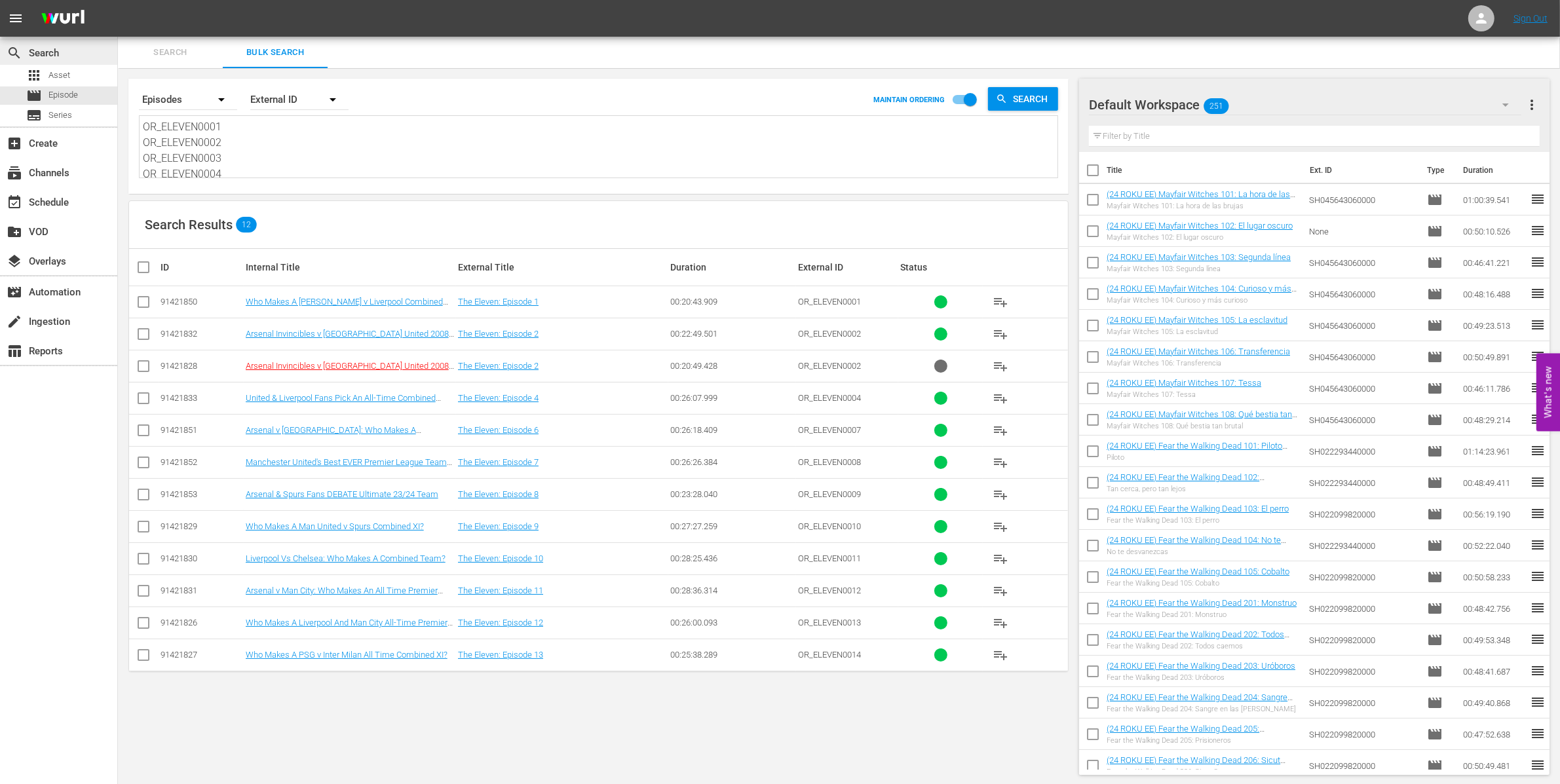
drag, startPoint x: 266, startPoint y: 173, endPoint x: 90, endPoint y: 53, distance: 213.0
click at [118, 0] on div "search Search apps Asset movie Episode subtitles Series add_box Create subscrip…" at bounding box center [839, 0] width 1442 height 0
paste textarea "MW0220 OR_MW0221 OR_MW0222"
type textarea "OR_MW0220 OR_MW0221 OR_MW0222"
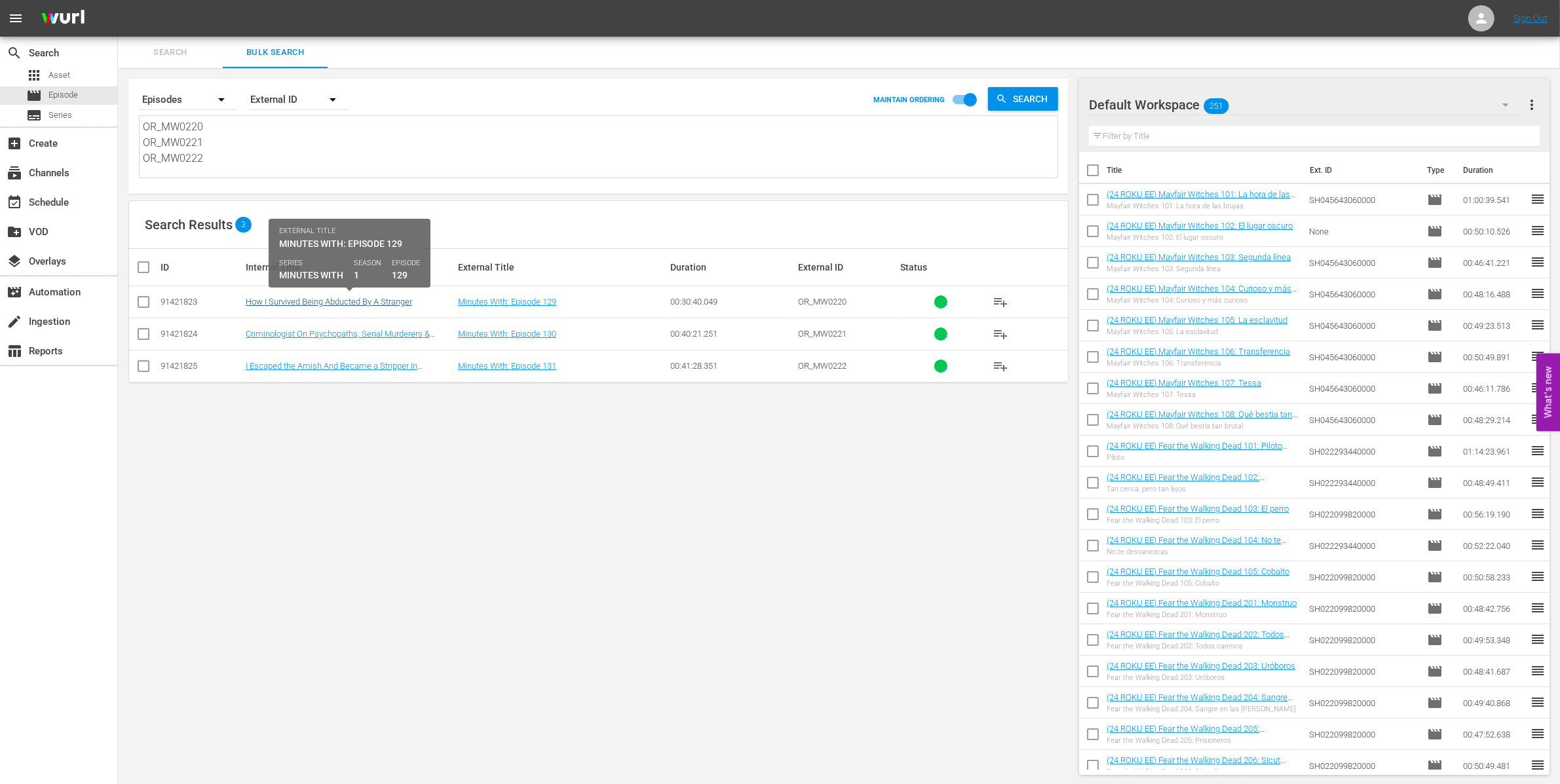
type textarea "OR_MW0220 OR_MW0221 OR_MW0222"
click at [327, 300] on link "How I Survived Being Abducted By A Stranger" at bounding box center [329, 301] width 166 height 10
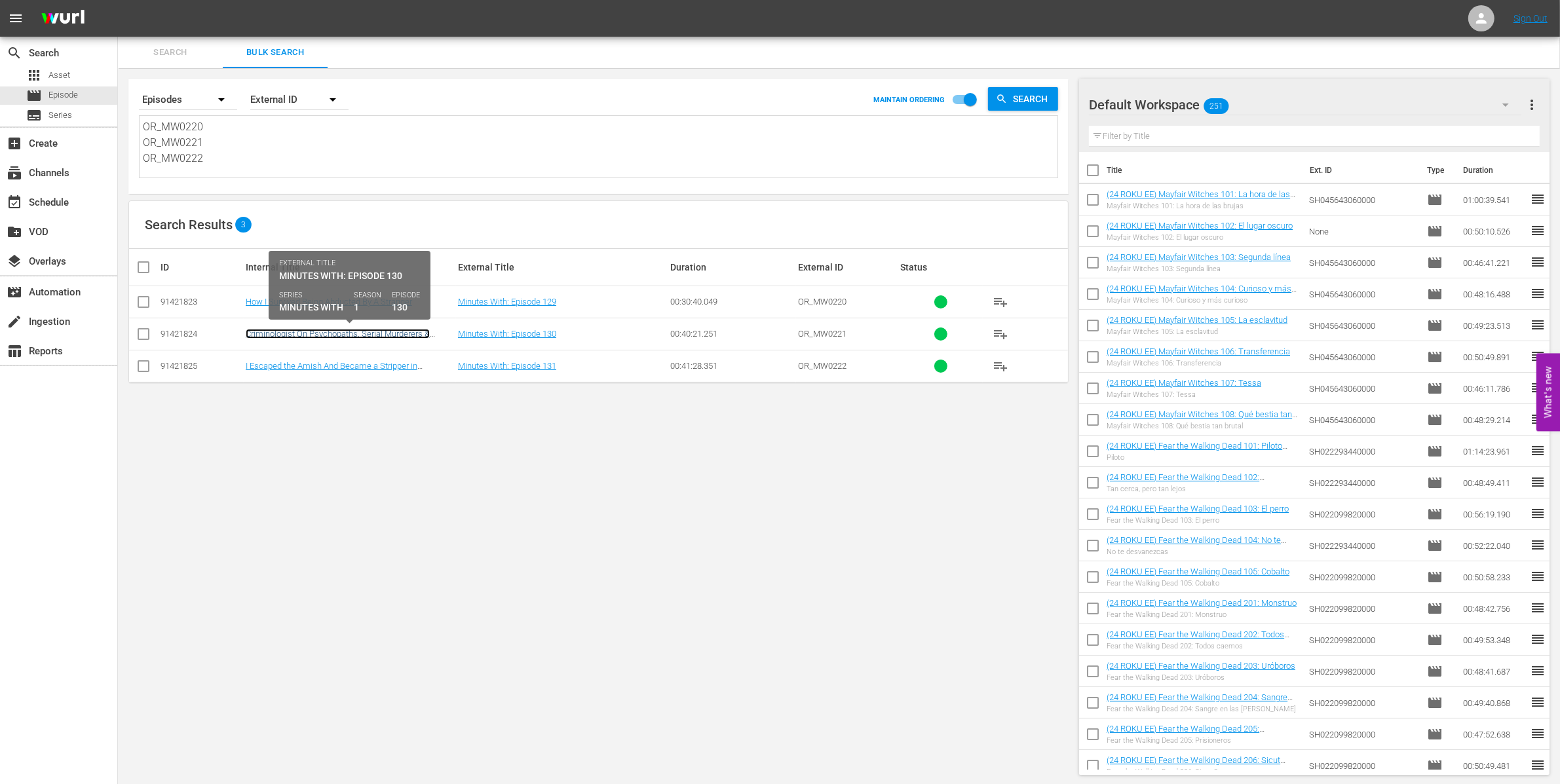
drag, startPoint x: 335, startPoint y: 333, endPoint x: 339, endPoint y: 347, distance: 14.6
click at [335, 333] on link "Criminologist On Psychopaths, Serial Murderers & Prisons" at bounding box center [337, 338] width 184 height 20
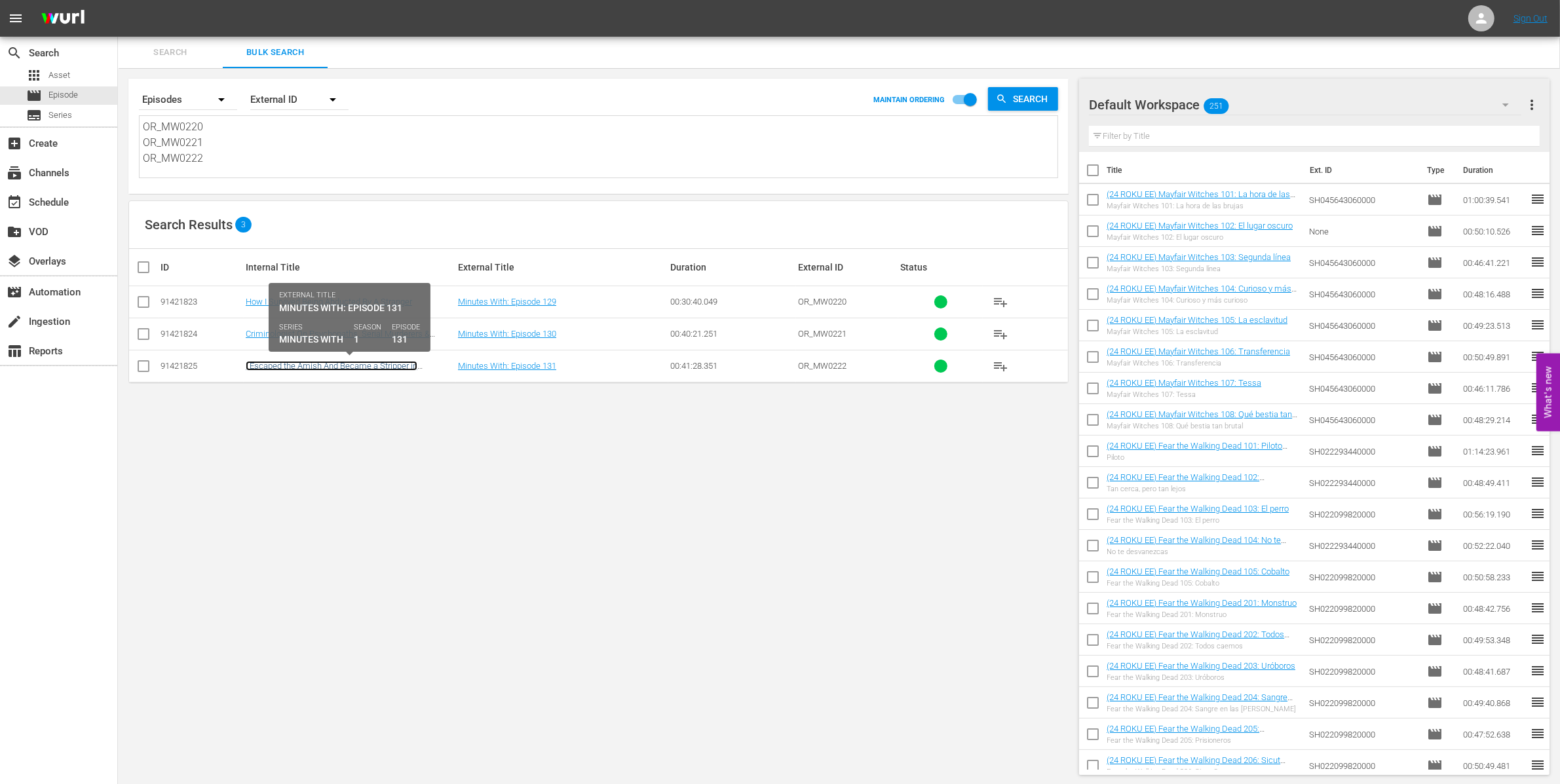
click at [350, 363] on link "I Escaped the Amish And Became a Stripper in Vegas" at bounding box center [331, 370] width 172 height 20
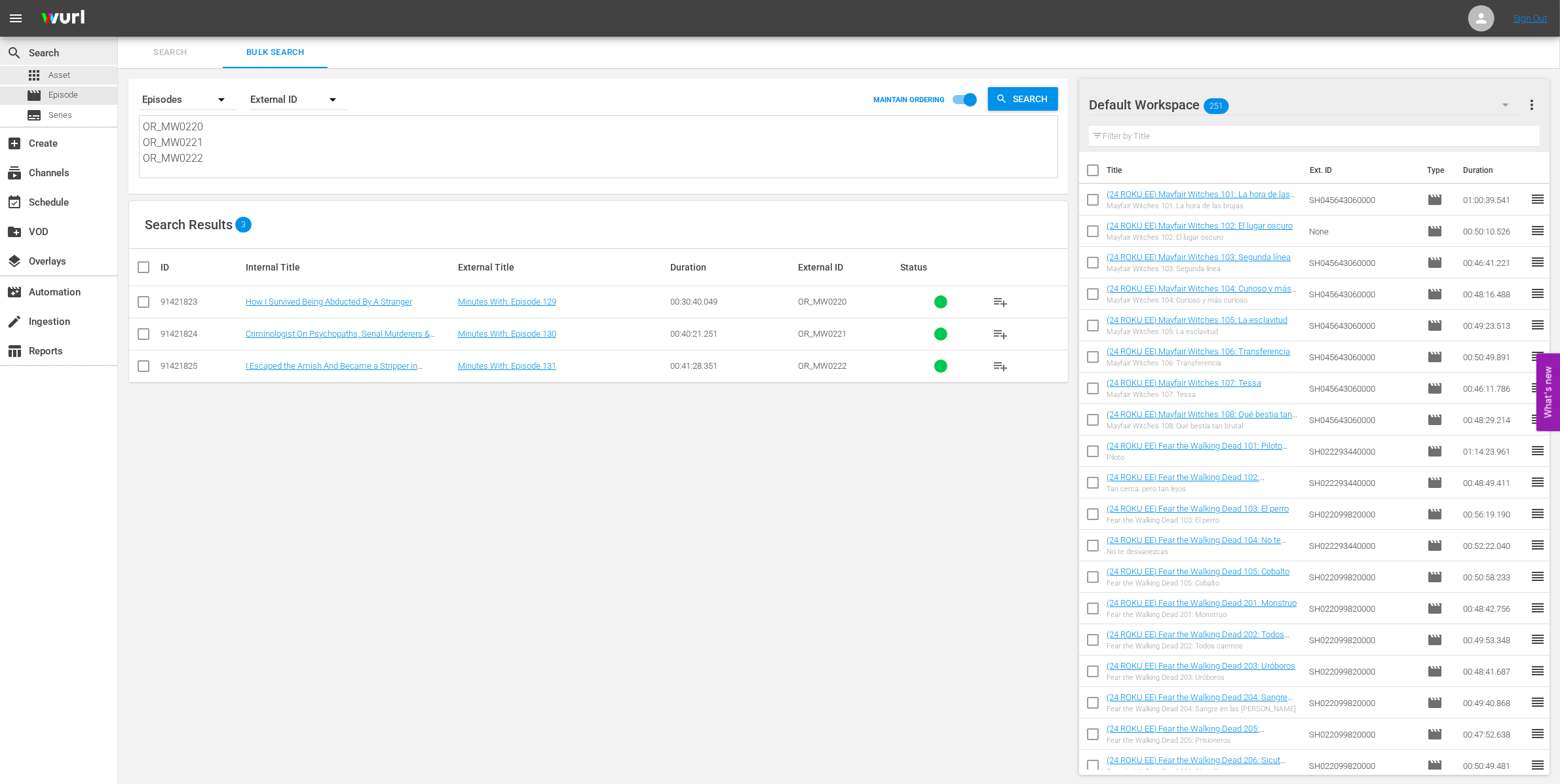
drag, startPoint x: 270, startPoint y: 162, endPoint x: 84, endPoint y: 61, distance: 211.7
click at [118, 0] on div "search Search apps Asset movie Episode subtitles Series add_box Create subscrip…" at bounding box center [839, 0] width 1442 height 0
paste textarea "SW0143 OR_SW0144 OR_SW0145 OR_SW0146 OR_SW0147 OR_SW0149 OR_SW0150 OR_SW0151 OR…"
type textarea "OR_SW0143 OR_SW0144 OR_SW0145 OR_SW0146 OR_SW0147 OR_SW0149 OR_SW0150 OR_SW0151…"
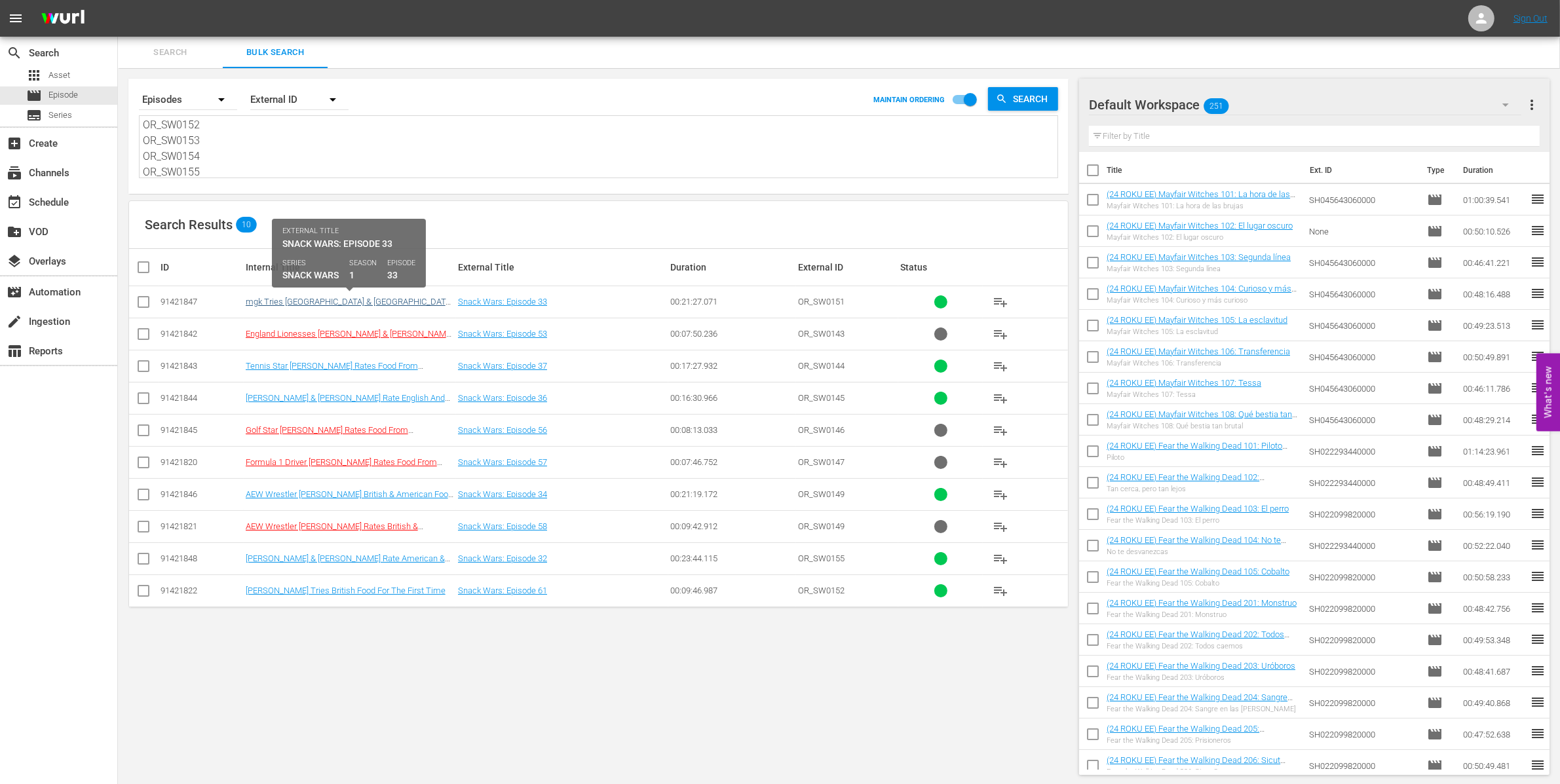
type textarea "OR_SW0143 OR_SW0144 OR_SW0145 OR_SW0146 OR_SW0147 OR_SW0149 OR_SW0150 OR_SW0151…"
click at [392, 300] on link "mgk Tries UK & USA Food | England Lionesses Millie Bright & Rachel Daly Rate En…" at bounding box center [349, 316] width 207 height 39
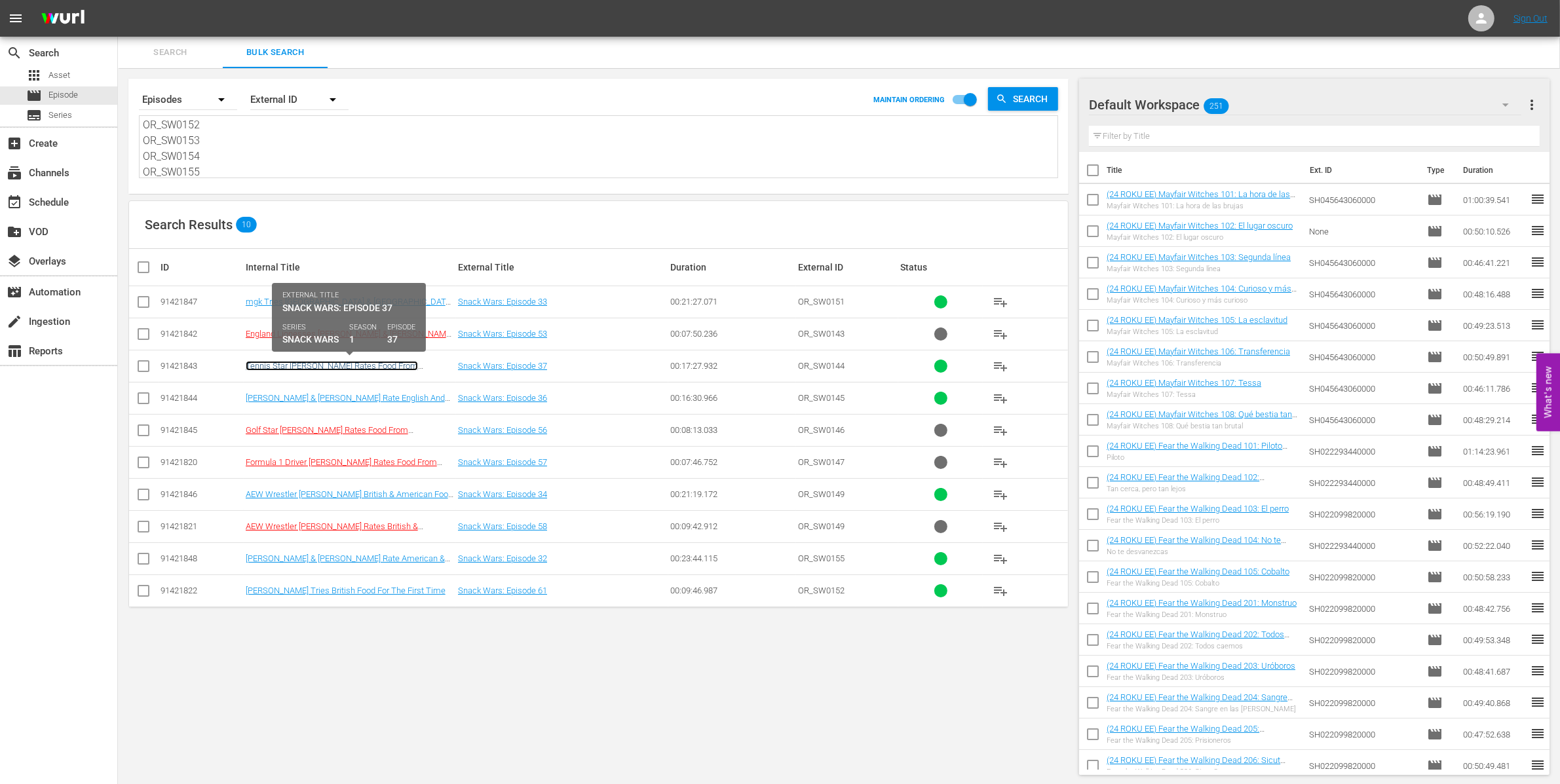
click at [386, 367] on link "Tennis Star [PERSON_NAME] Rates Food From [GEOGRAPHIC_DATA] And The [GEOGRAPHIC…" at bounding box center [344, 380] width 197 height 39
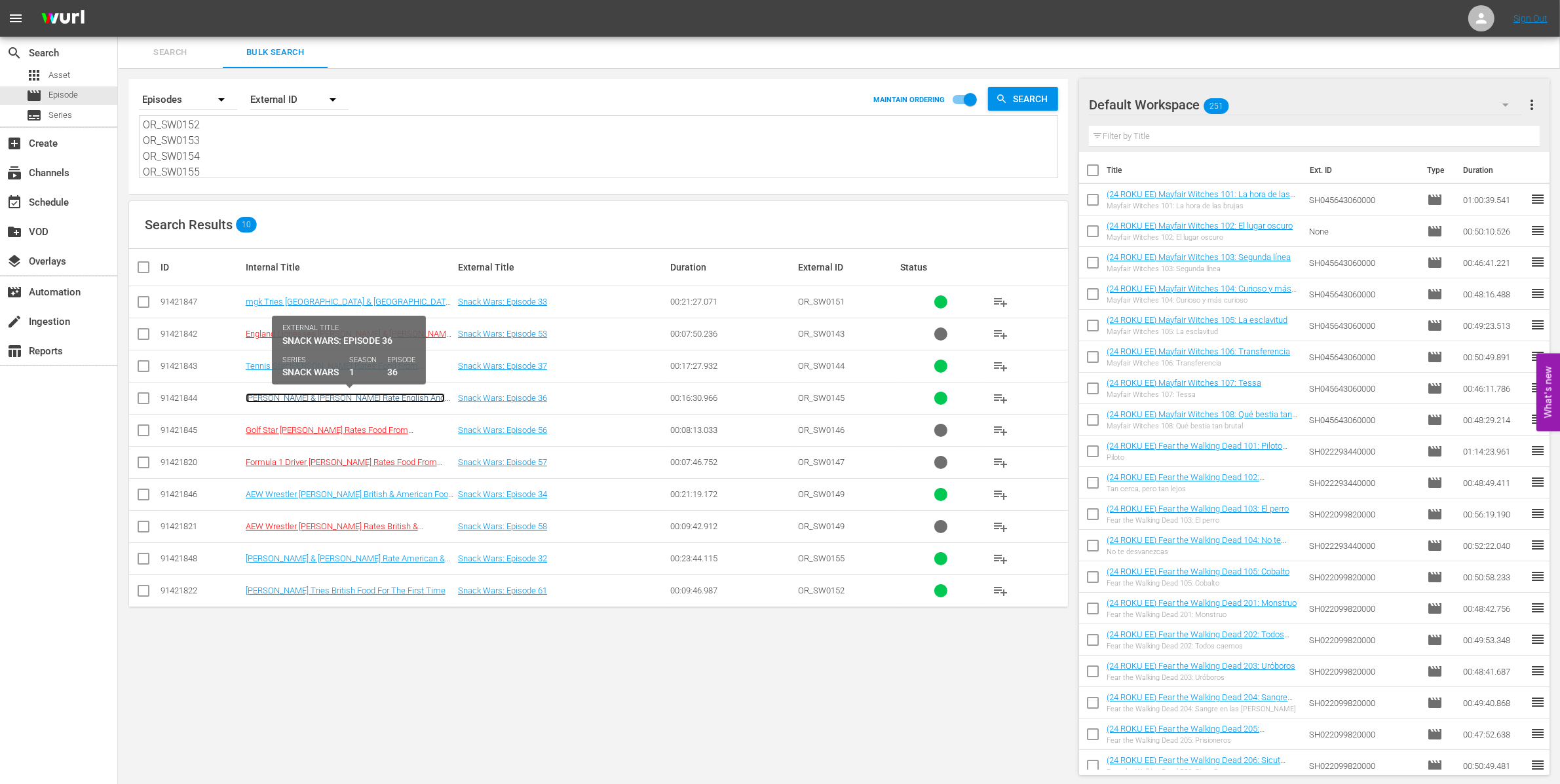
click at [378, 398] on link "[PERSON_NAME] & [PERSON_NAME] Rate English And World Food | Golf Star [PERSON_N…" at bounding box center [345, 413] width 199 height 39
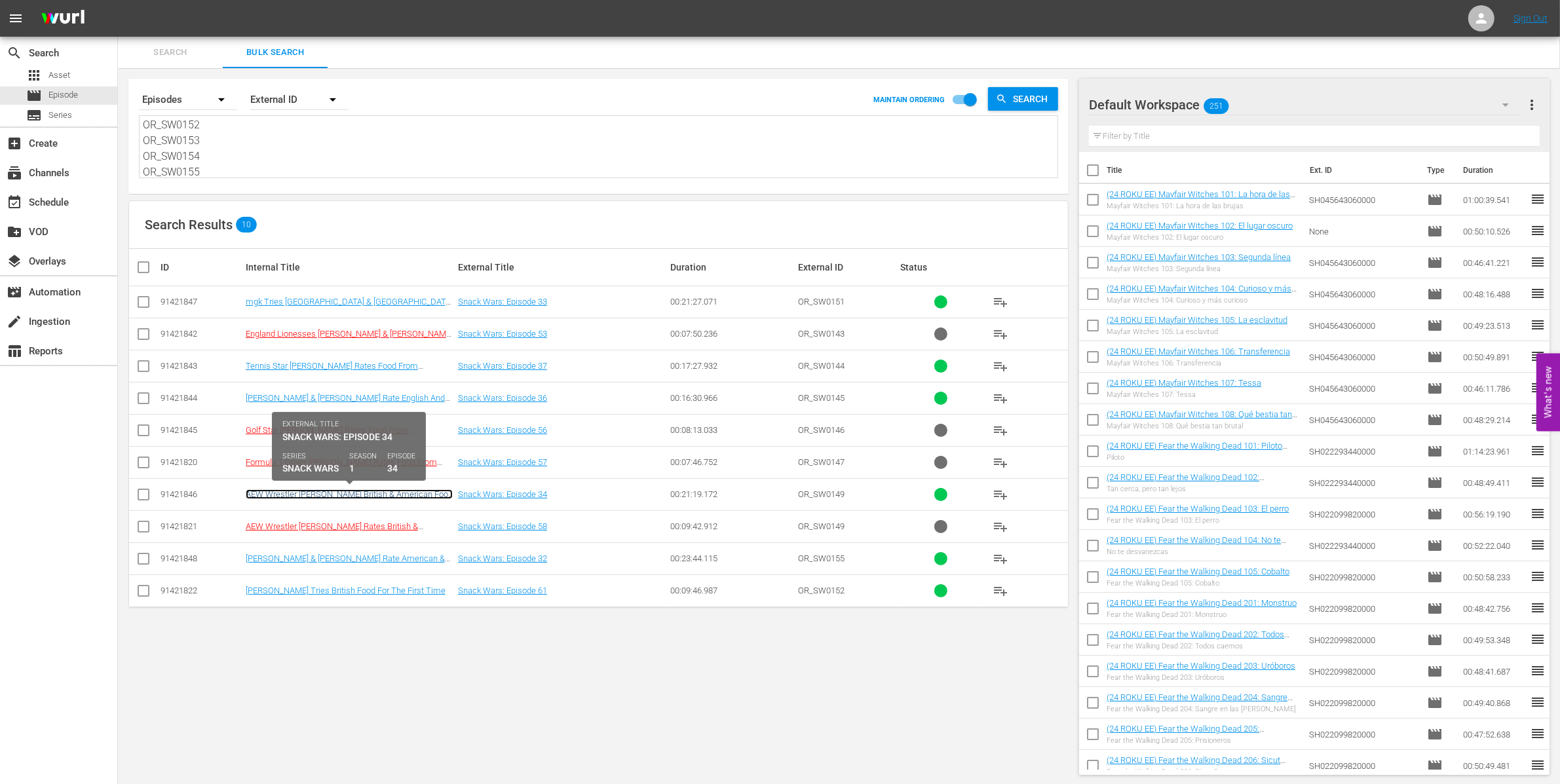
click at [381, 496] on link "AEW Wrestler Mercedes Moné Rates British & American Food | WWE Superstar Nikki …" at bounding box center [349, 504] width 207 height 30
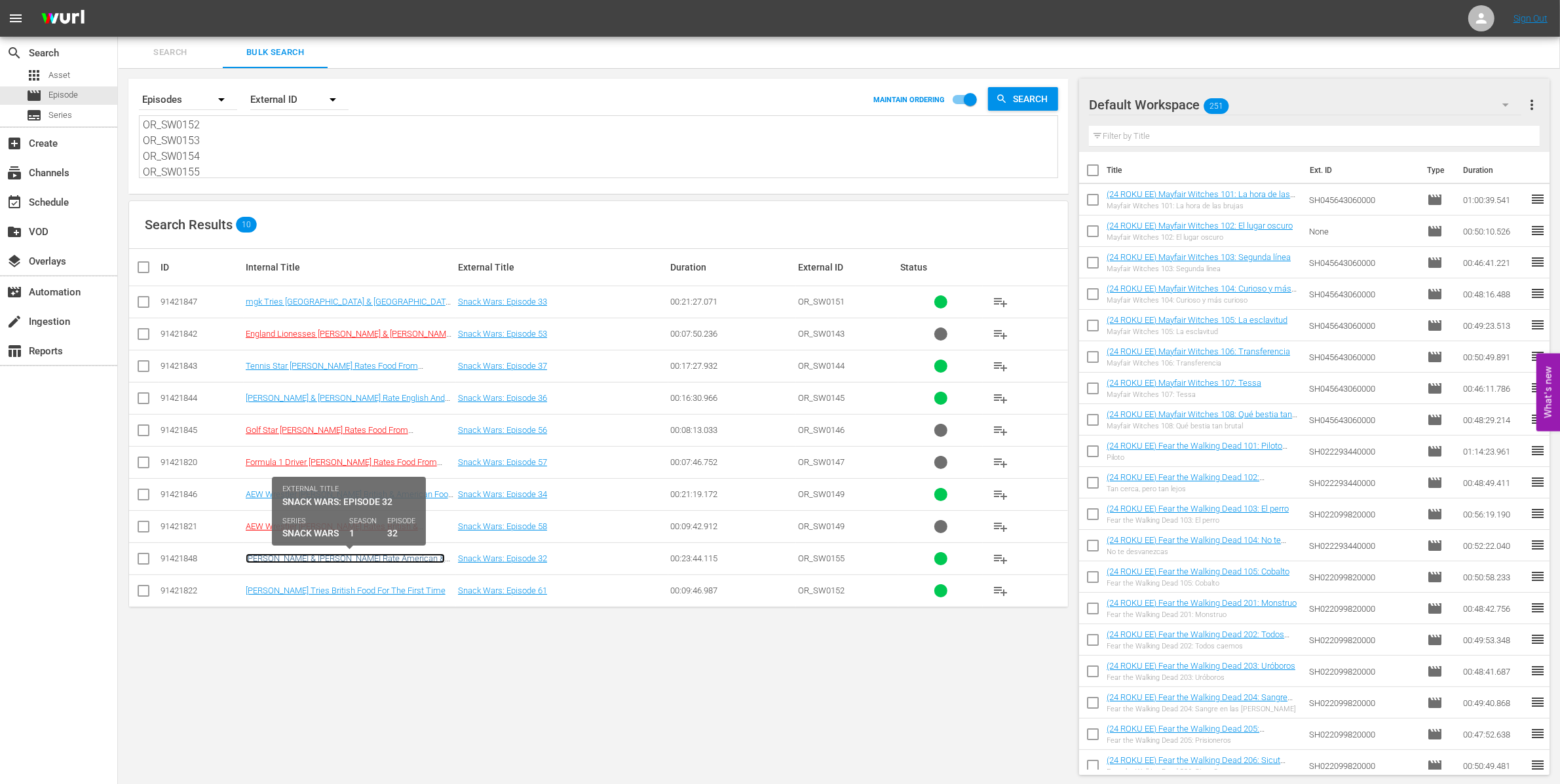
drag, startPoint x: 374, startPoint y: 560, endPoint x: 377, endPoint y: 568, distance: 8.5
click at [374, 560] on link "[PERSON_NAME] & [PERSON_NAME] Rate American & British Food | [PERSON_NAME] Trie…" at bounding box center [345, 568] width 199 height 30
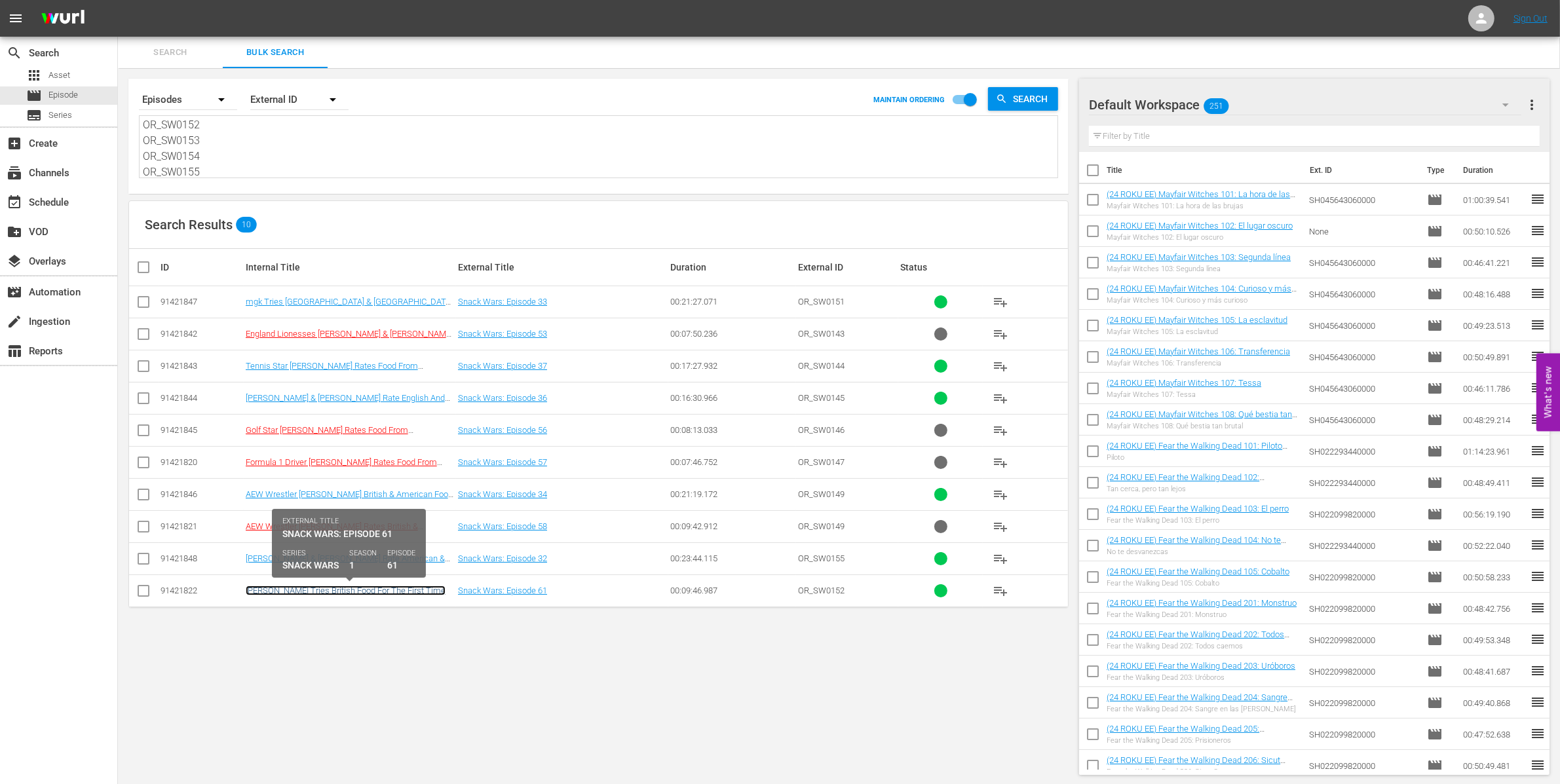
click at [375, 595] on link "Conan Gray Tries British Food For The First Time" at bounding box center [345, 590] width 200 height 10
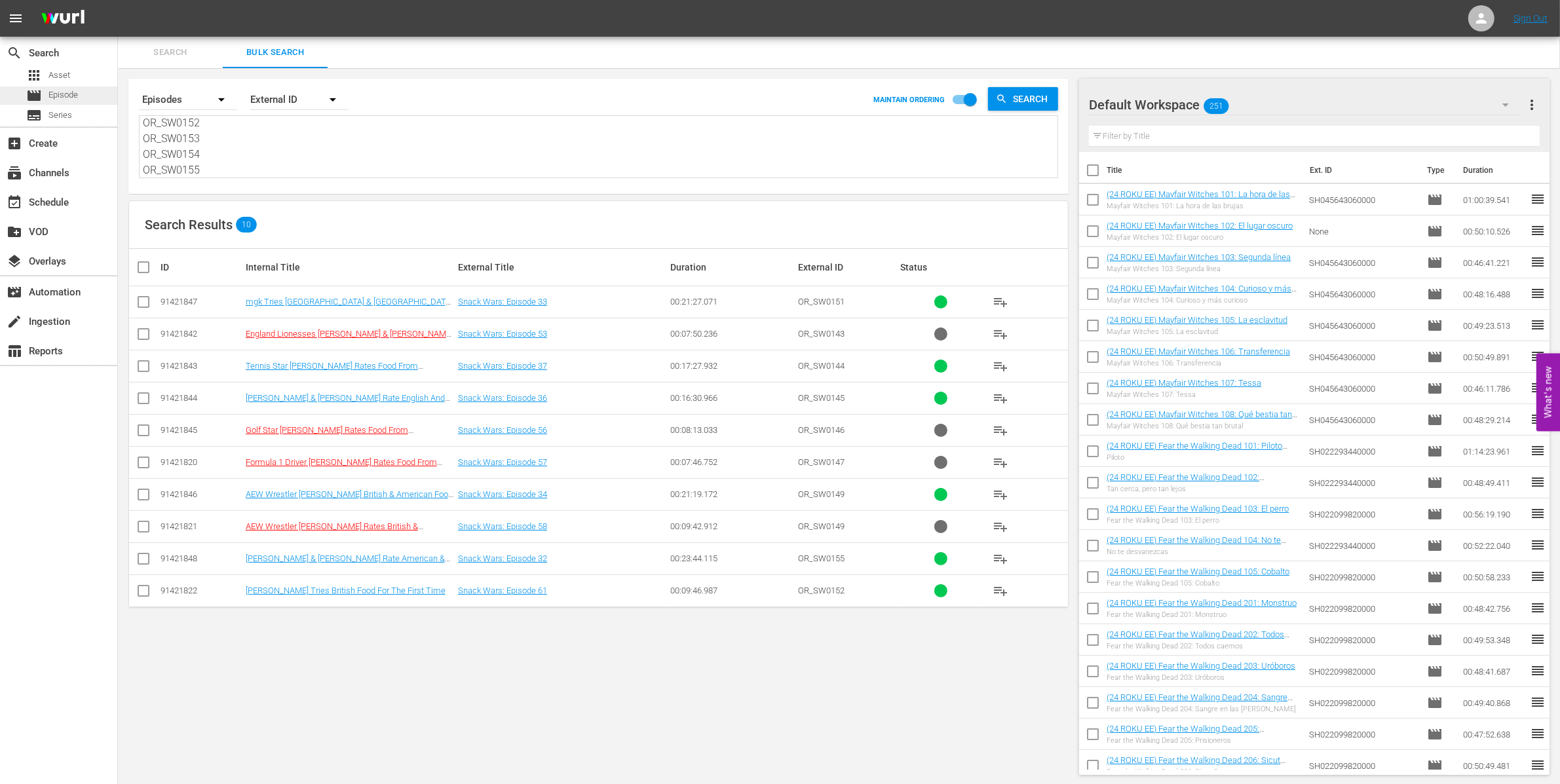
scroll to position [0, 0]
drag, startPoint x: 237, startPoint y: 171, endPoint x: 91, endPoint y: 49, distance: 190.3
click at [118, 0] on div "search Search apps Asset movie Episode subtitles Series add_box Create subscrip…" at bounding box center [839, 0] width 1442 height 0
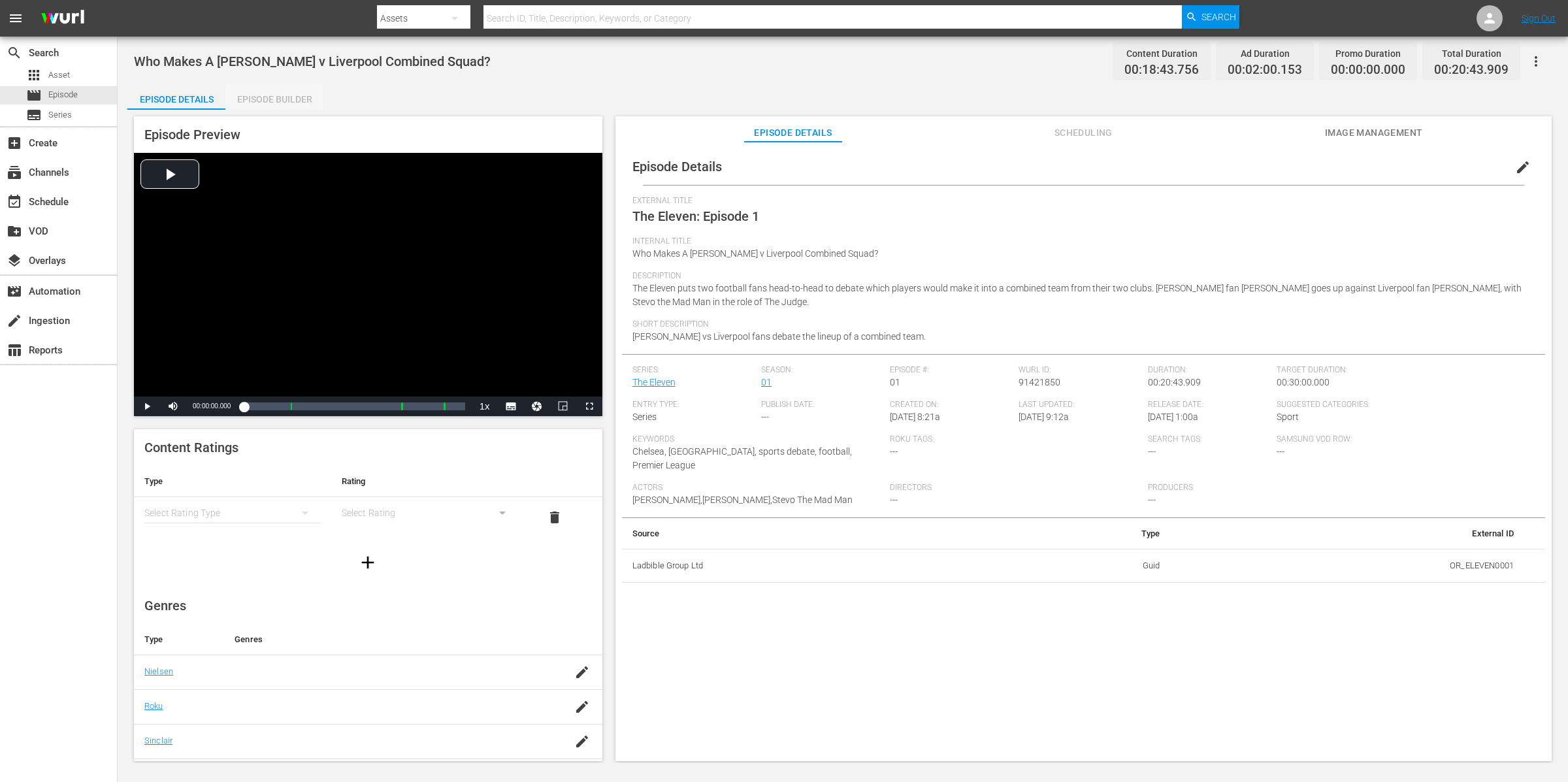
click at [267, 89] on div "Episode Builder" at bounding box center [275, 99] width 98 height 32
click at [302, 101] on div "Episode Builder" at bounding box center [275, 99] width 98 height 32
click at [293, 109] on div "Episode Preview Video Player is loading. Play Video Play Mute Current Time 00:0…" at bounding box center [843, 440] width 1431 height 662
click at [297, 87] on div "Episode Builder" at bounding box center [275, 99] width 98 height 32
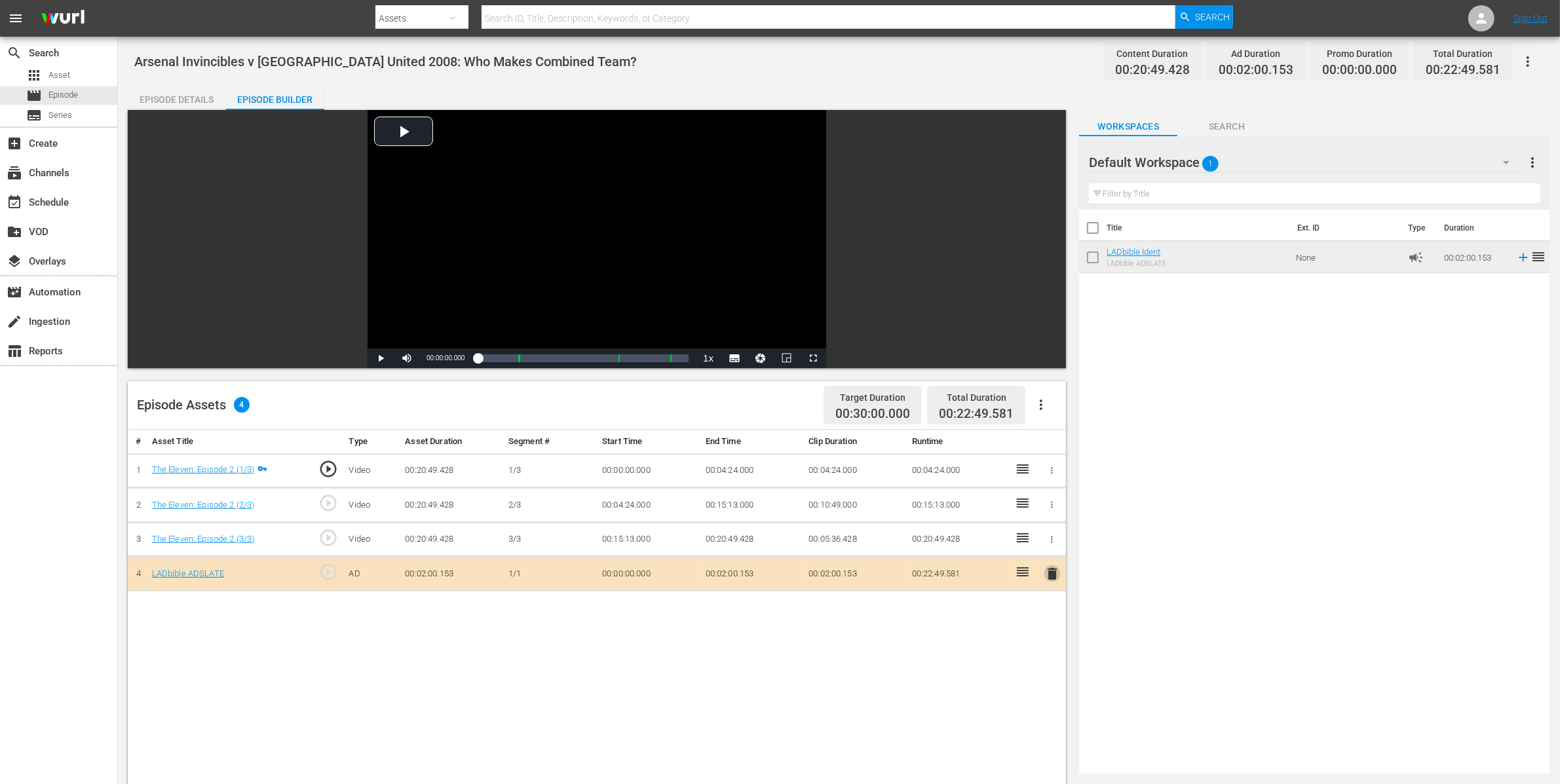
click at [1051, 578] on span "delete" at bounding box center [1052, 573] width 15 height 15
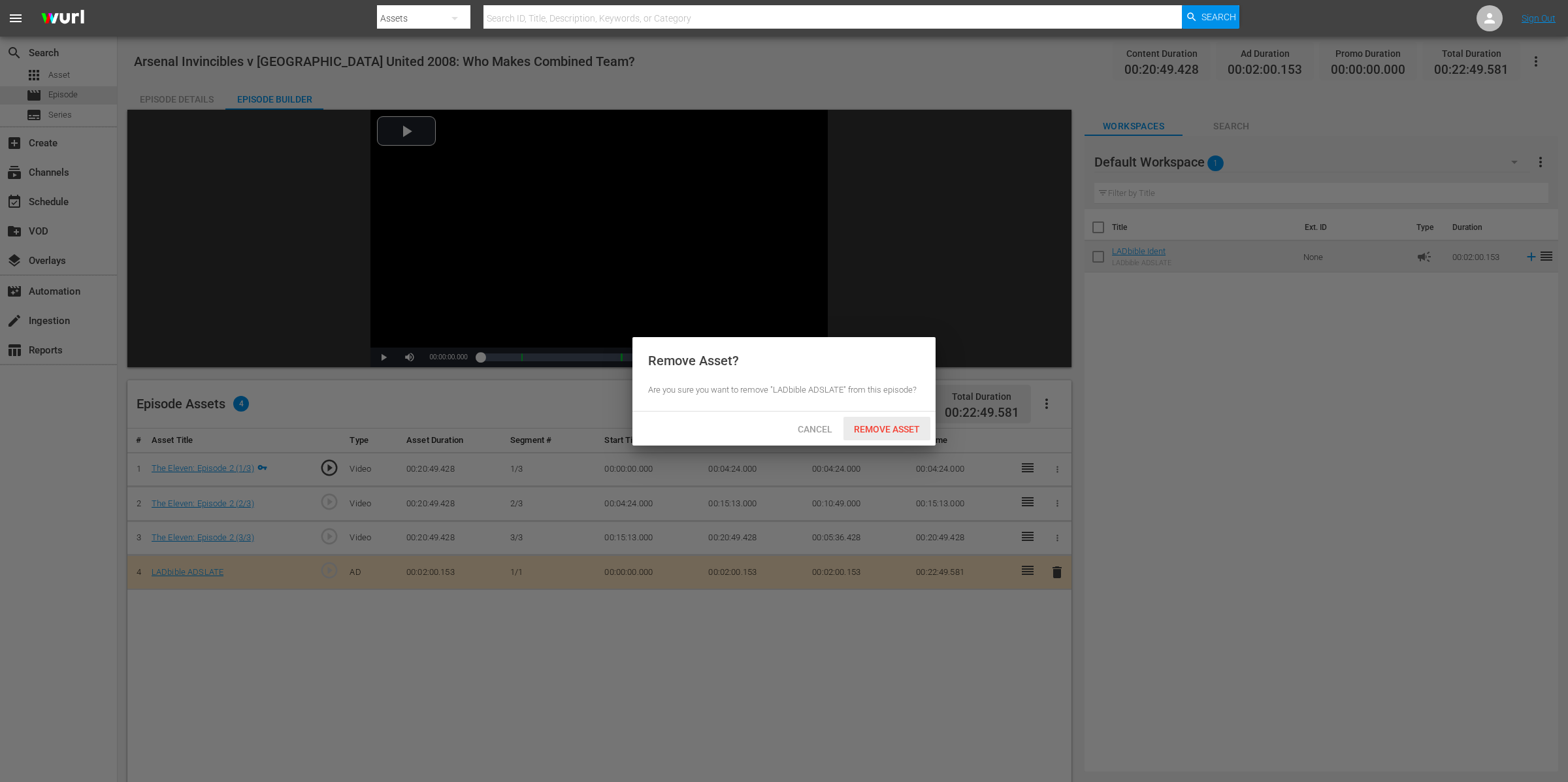
click at [901, 421] on div "Remove Asset" at bounding box center [886, 429] width 87 height 24
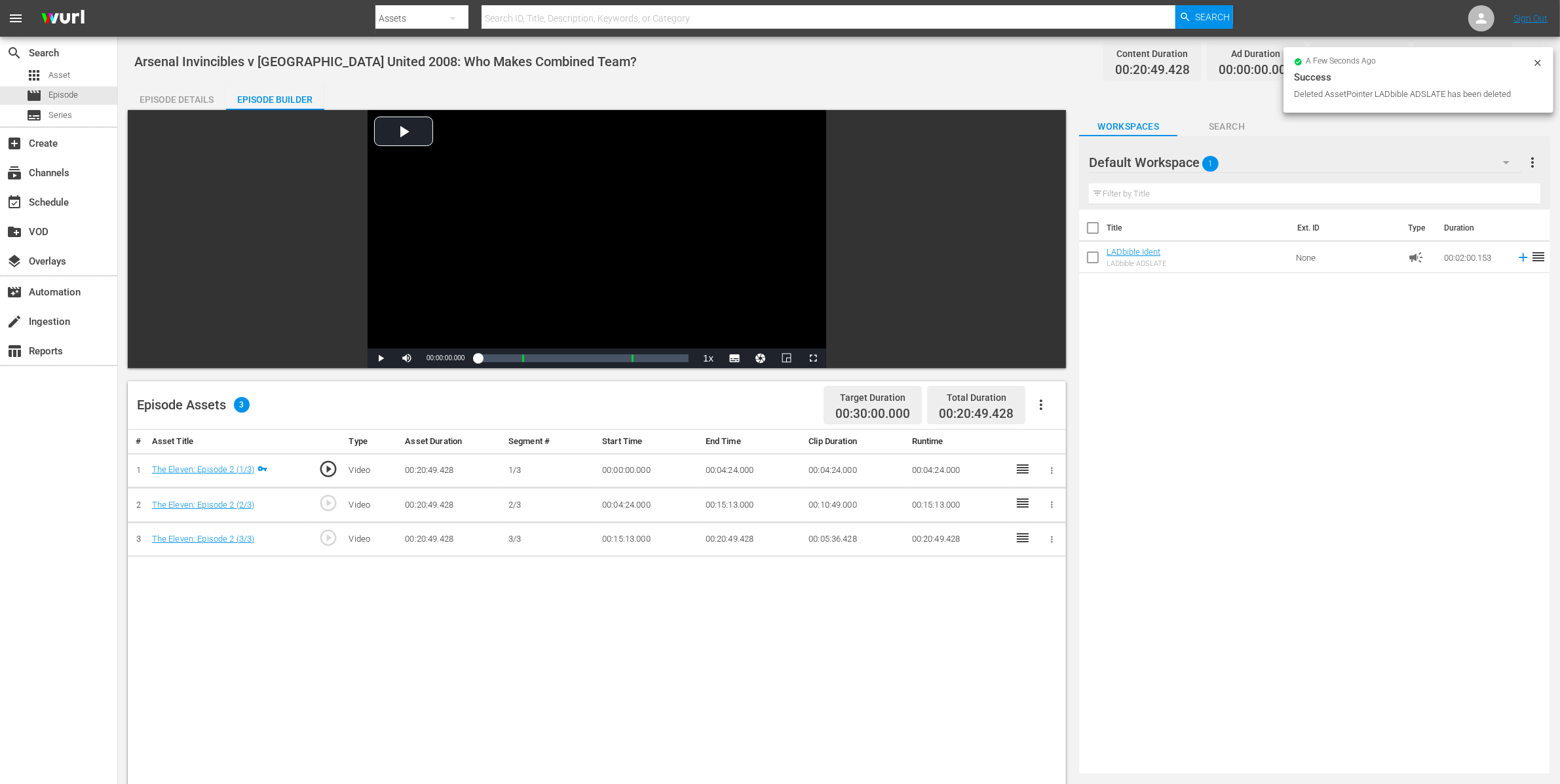
drag, startPoint x: 1546, startPoint y: 61, endPoint x: 1540, endPoint y: 63, distance: 6.3
click at [1257, 63] on div "a few seconds ago Success Deleted AssetPointer LADbible ADSLATE has been deleted" at bounding box center [1418, 79] width 270 height 65
click at [1257, 63] on icon at bounding box center [1538, 63] width 11 height 11
click at [1257, 61] on button "button" at bounding box center [1528, 61] width 32 height 32
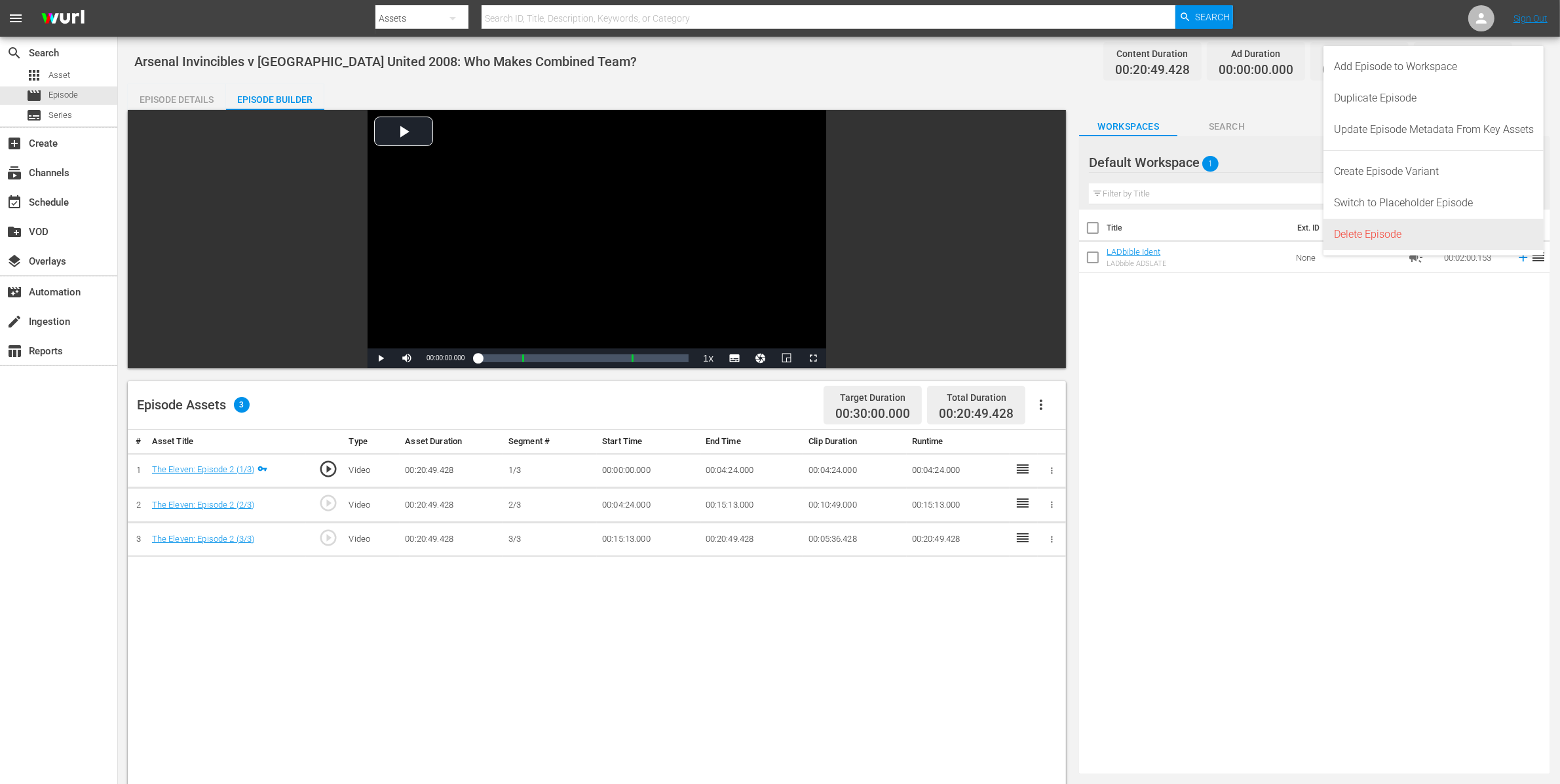
click at [1257, 234] on div "Delete Episode" at bounding box center [1433, 234] width 200 height 32
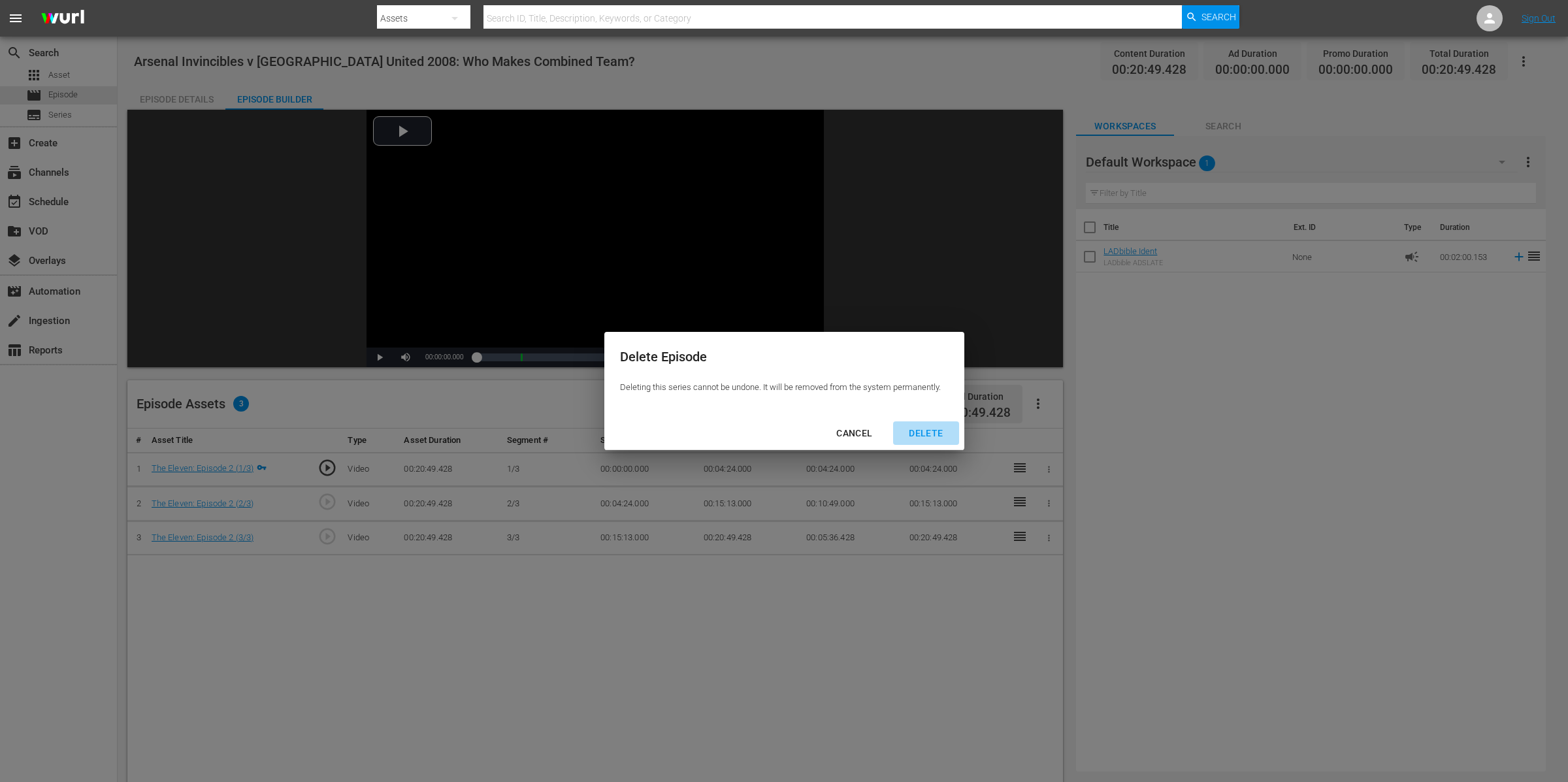
click at [915, 438] on div "DELETE" at bounding box center [926, 433] width 55 height 16
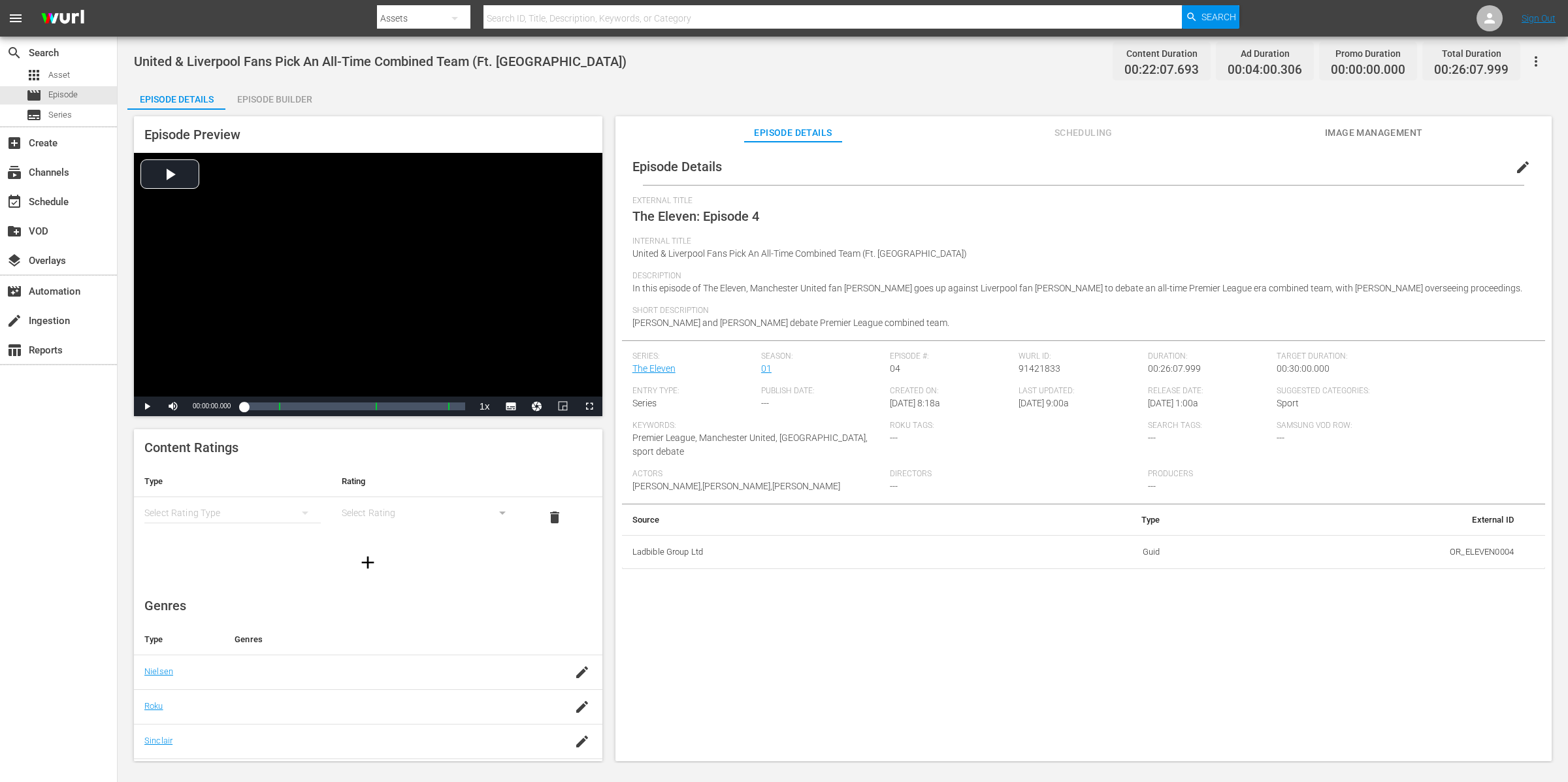
click at [269, 114] on div "Episode Preview Video Player is loading. Play Video Play Mute Current Time 00:0…" at bounding box center [843, 440] width 1431 height 662
click at [293, 95] on div "Episode Builder" at bounding box center [275, 99] width 98 height 32
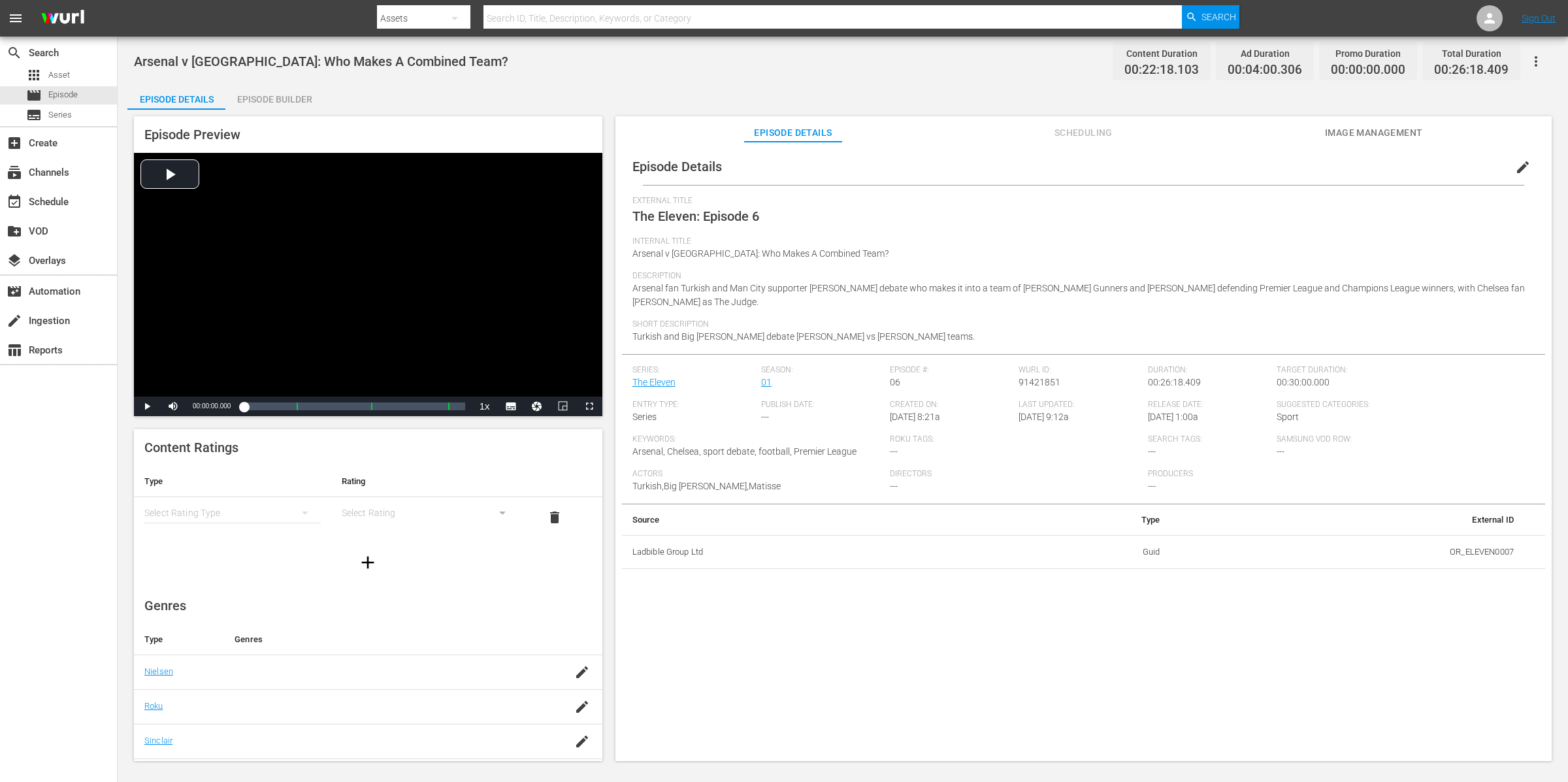
click at [257, 99] on div "Episode Builder" at bounding box center [275, 99] width 98 height 32
click at [277, 108] on div "Episode Details Episode Builder Episode Preview Video Player is loading. Play V…" at bounding box center [843, 428] width 1431 height 688
click at [249, 95] on div "Episode Builder" at bounding box center [275, 99] width 98 height 32
click at [246, 76] on div "Arsenal & Spurs Fans DEBATE Ultimate 23/24 Team Content Duration 00:21:27.887 A…" at bounding box center [843, 399] width 1450 height 726
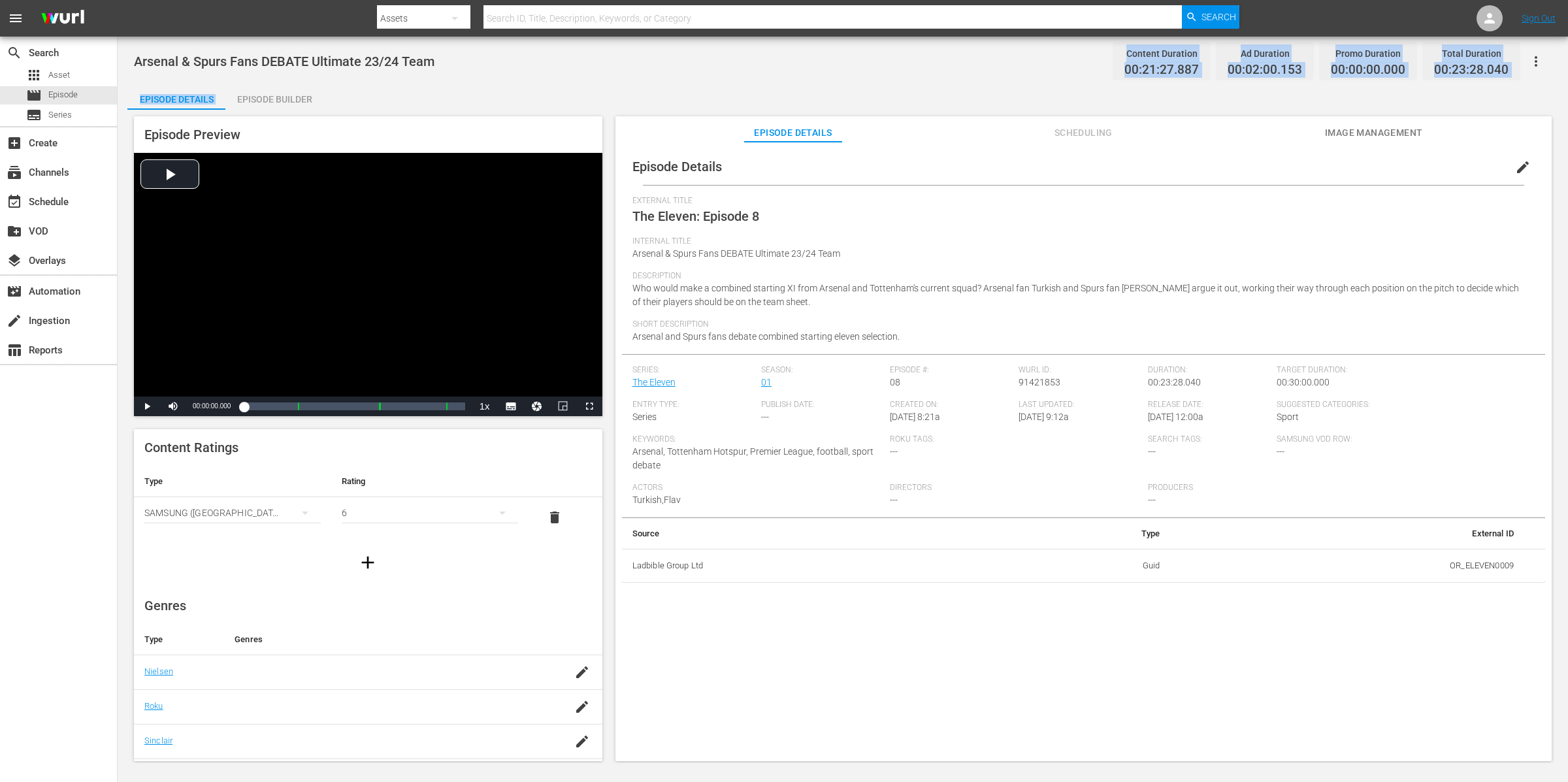
click at [255, 85] on div "Episode Builder" at bounding box center [275, 99] width 98 height 32
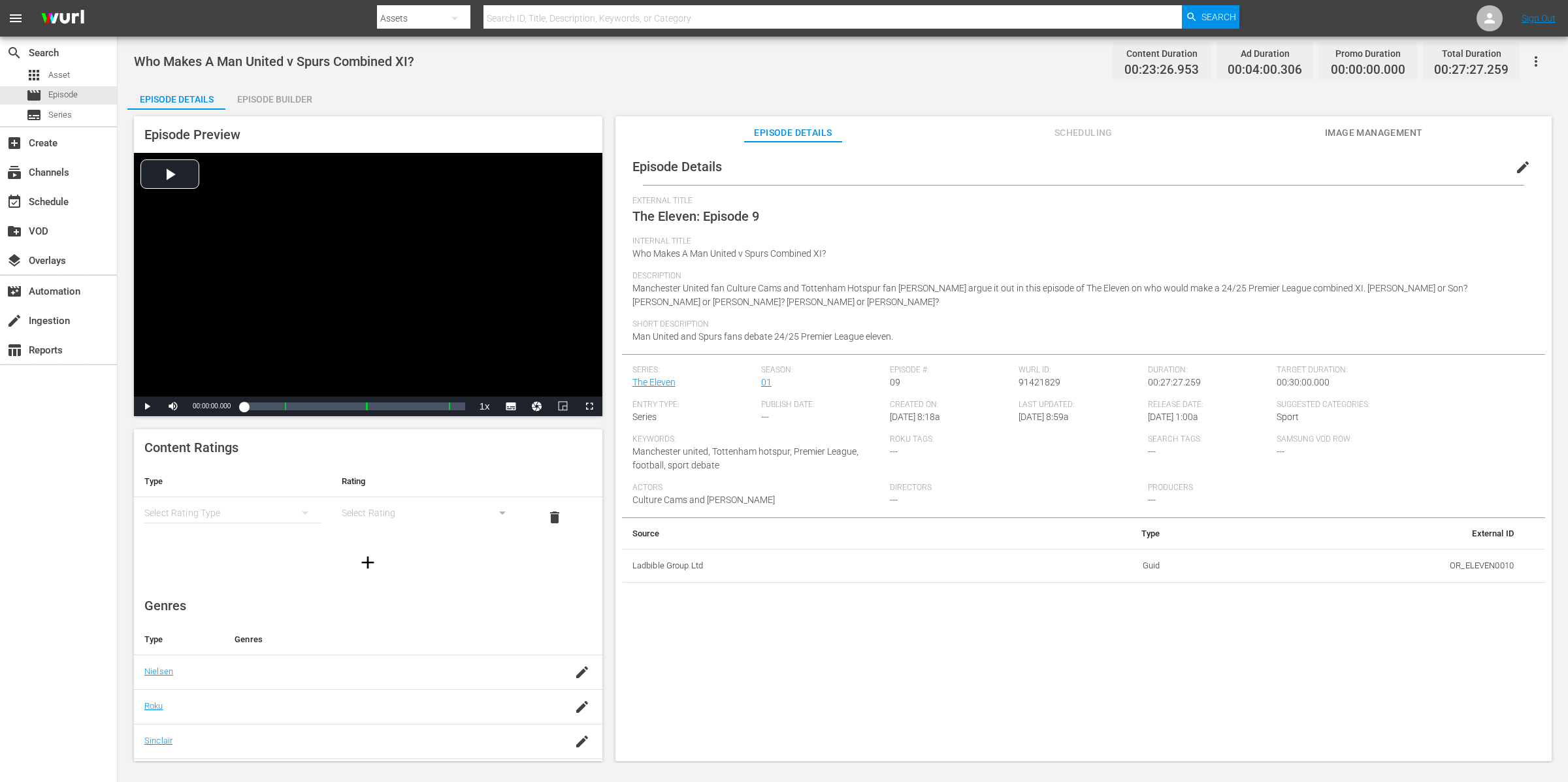
click at [292, 95] on div "Episode Builder" at bounding box center [275, 99] width 98 height 32
click at [269, 94] on div "Episode Builder" at bounding box center [275, 99] width 98 height 32
click at [278, 95] on div "Episode Builder" at bounding box center [275, 99] width 98 height 32
click at [299, 93] on div "Episode Builder" at bounding box center [275, 99] width 98 height 32
click at [308, 96] on div "Episode Builder" at bounding box center [275, 99] width 98 height 32
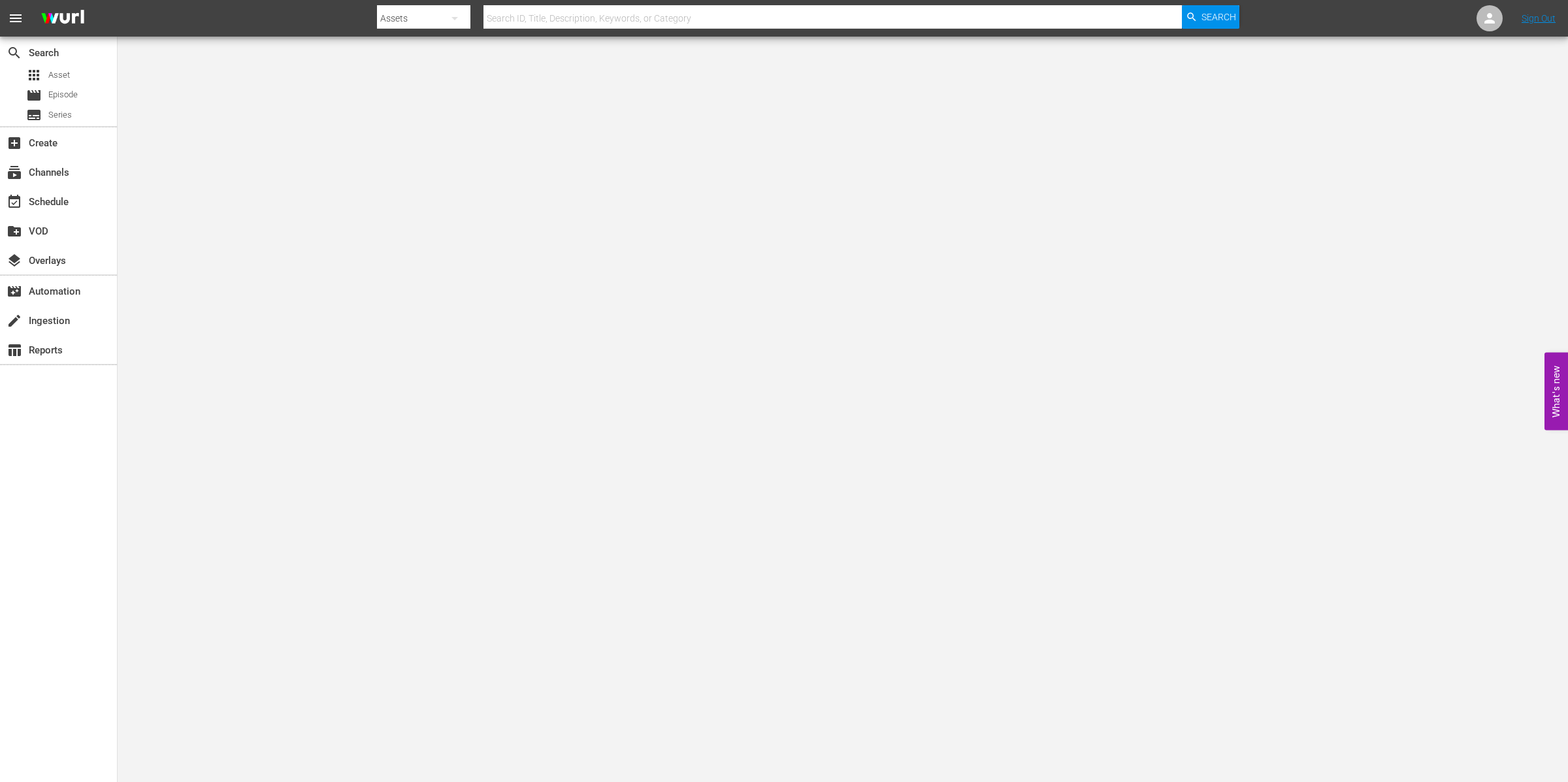
click at [1504, 5] on nav "menu Search By Assets Search ID, Title, Description, Keywords, or Category Sear…" at bounding box center [784, 18] width 1568 height 36
click at [1494, 18] on icon at bounding box center [1489, 18] width 15 height 15
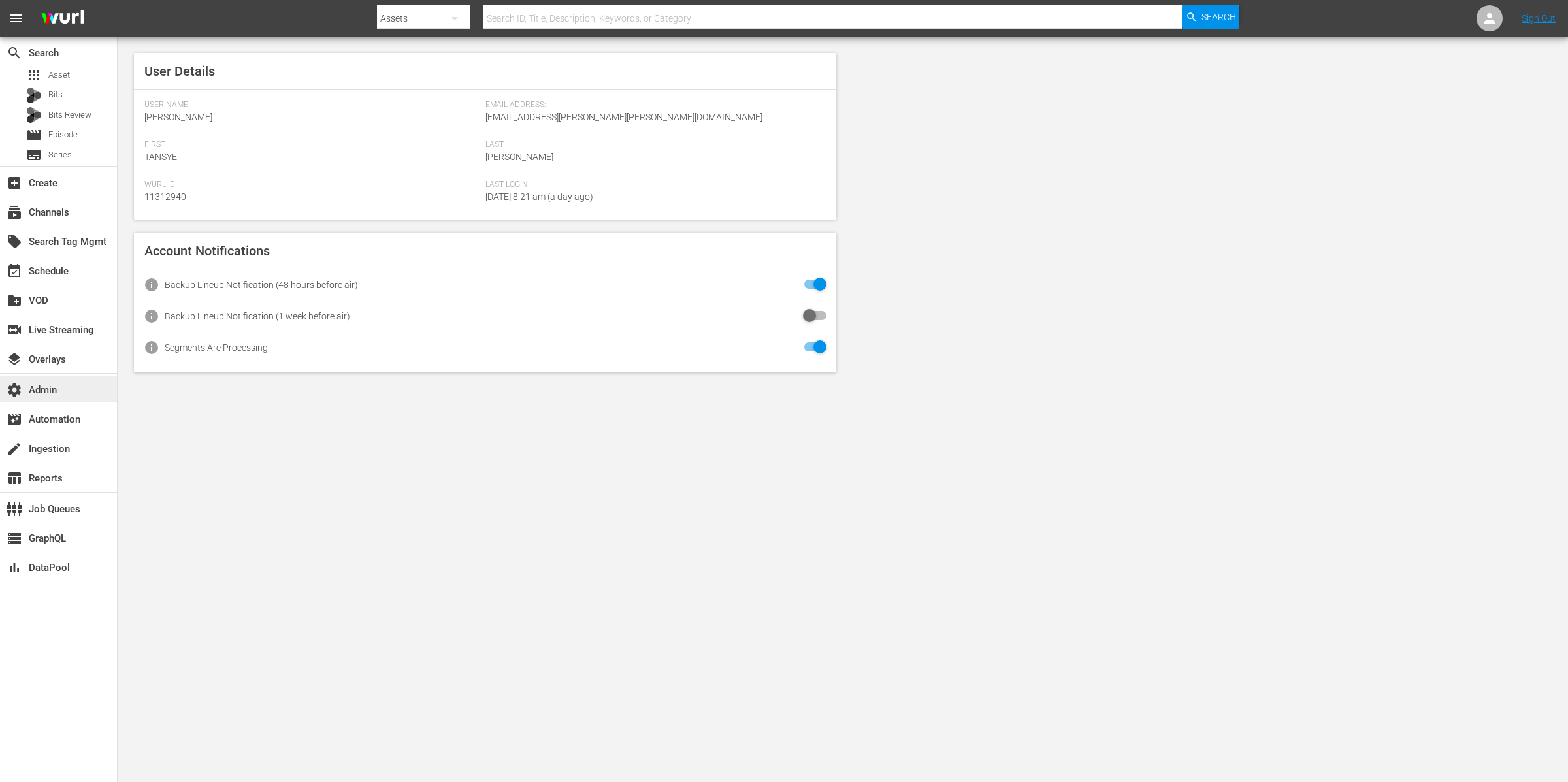
click at [60, 395] on div "settings Admin" at bounding box center [58, 388] width 117 height 26
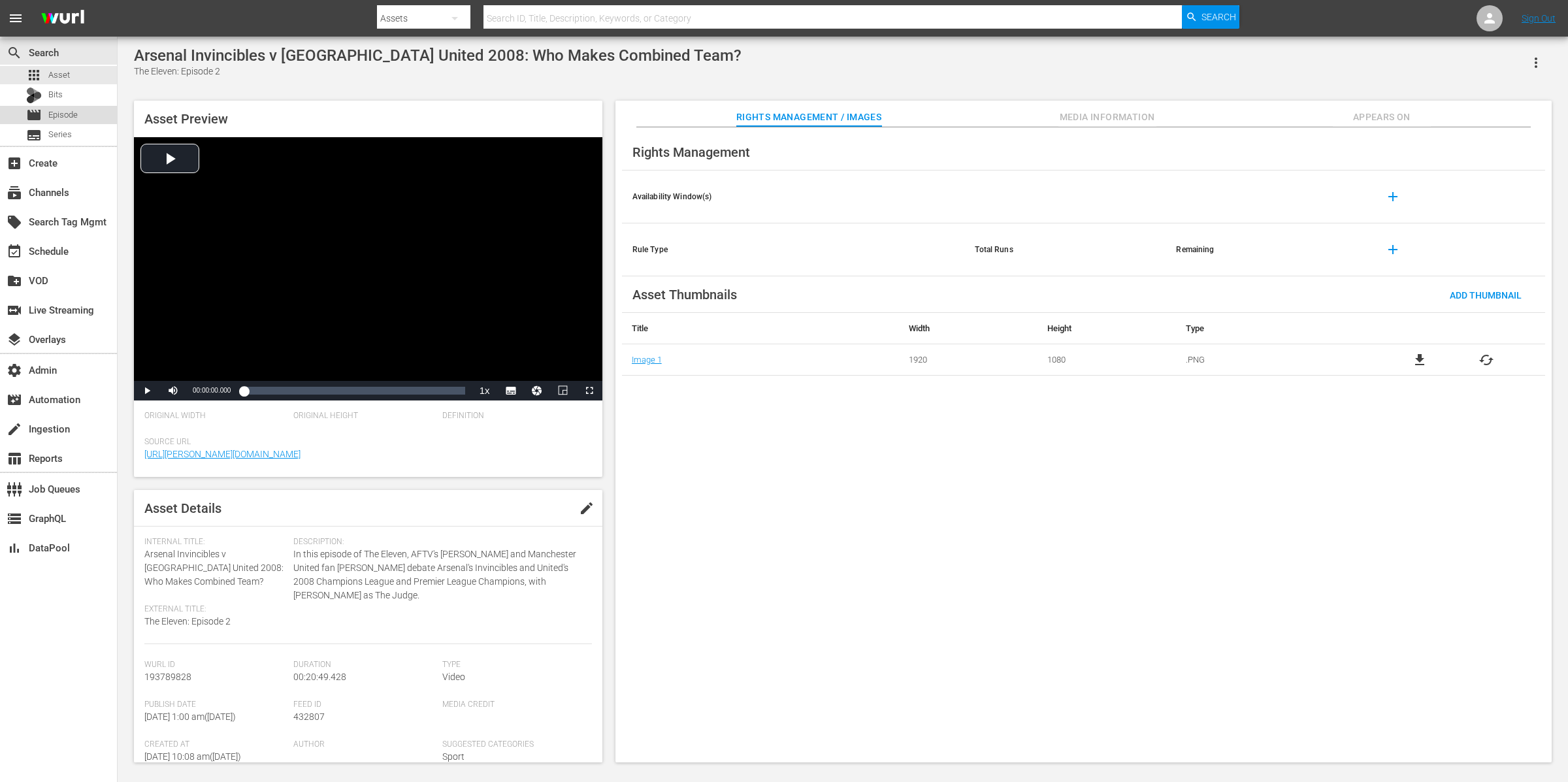
click at [73, 109] on span "Episode" at bounding box center [63, 115] width 30 height 13
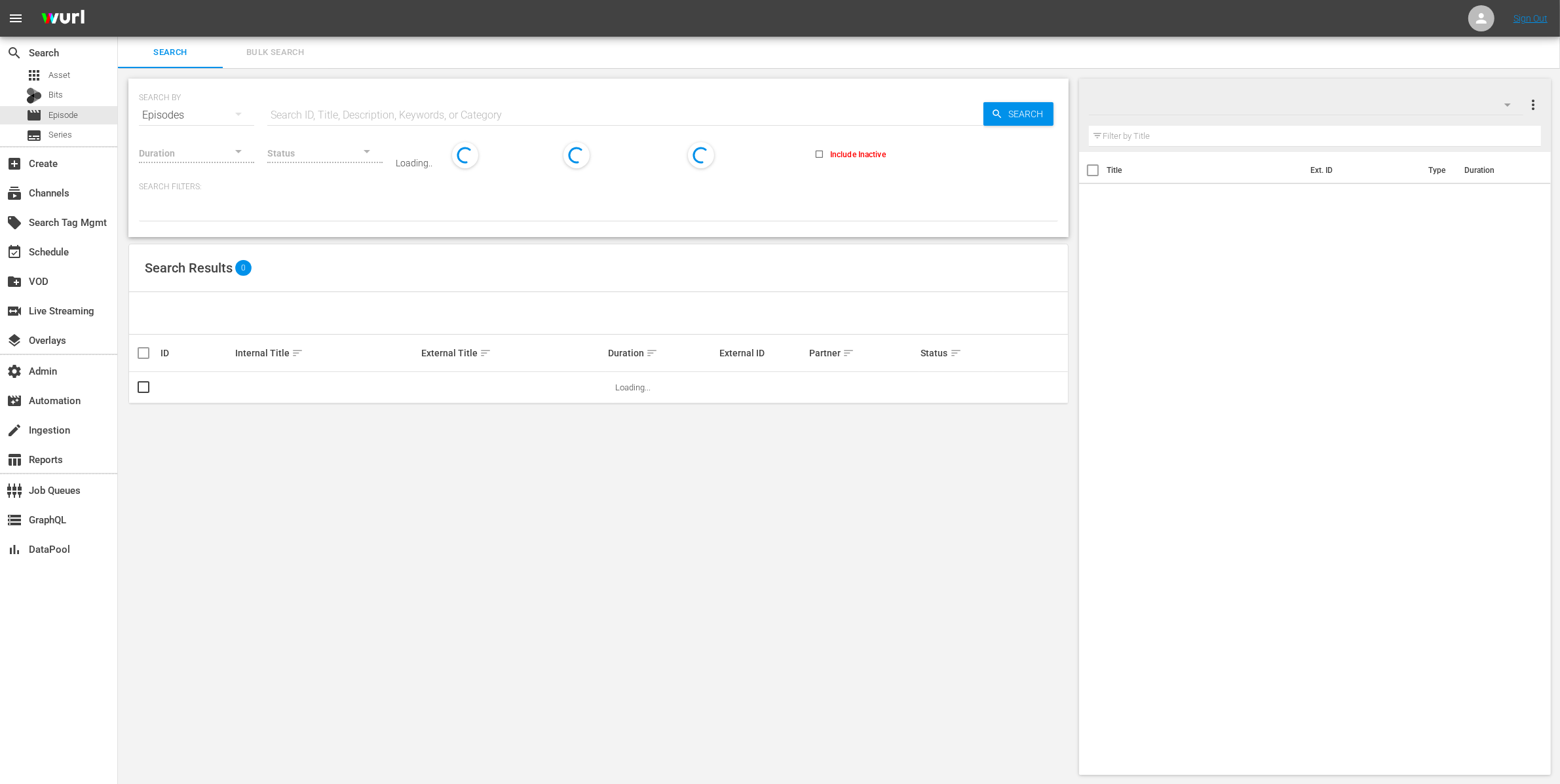
click at [273, 51] on span "Bulk Search" at bounding box center [275, 52] width 89 height 15
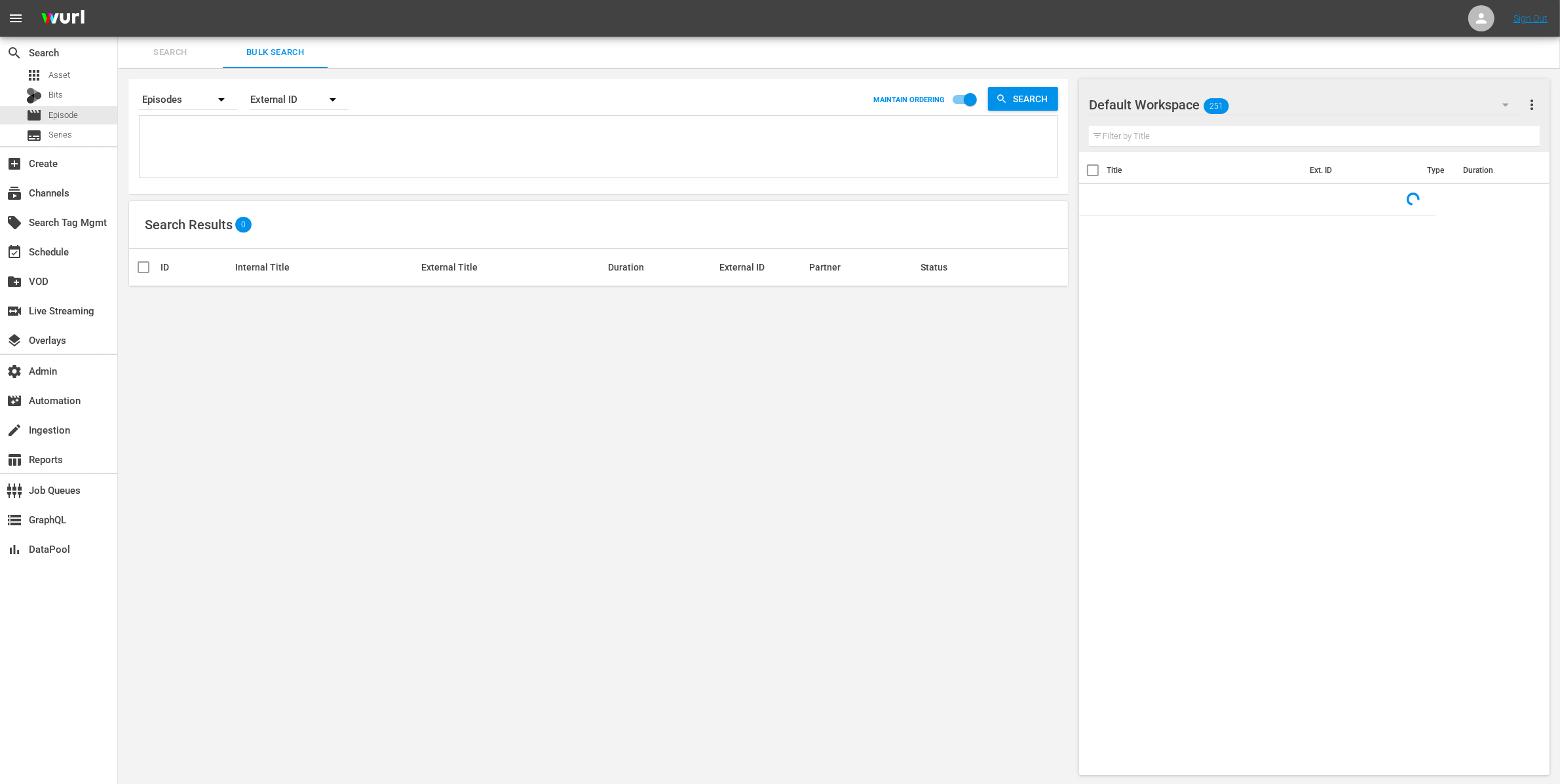
click at [255, 122] on textarea at bounding box center [600, 149] width 914 height 60
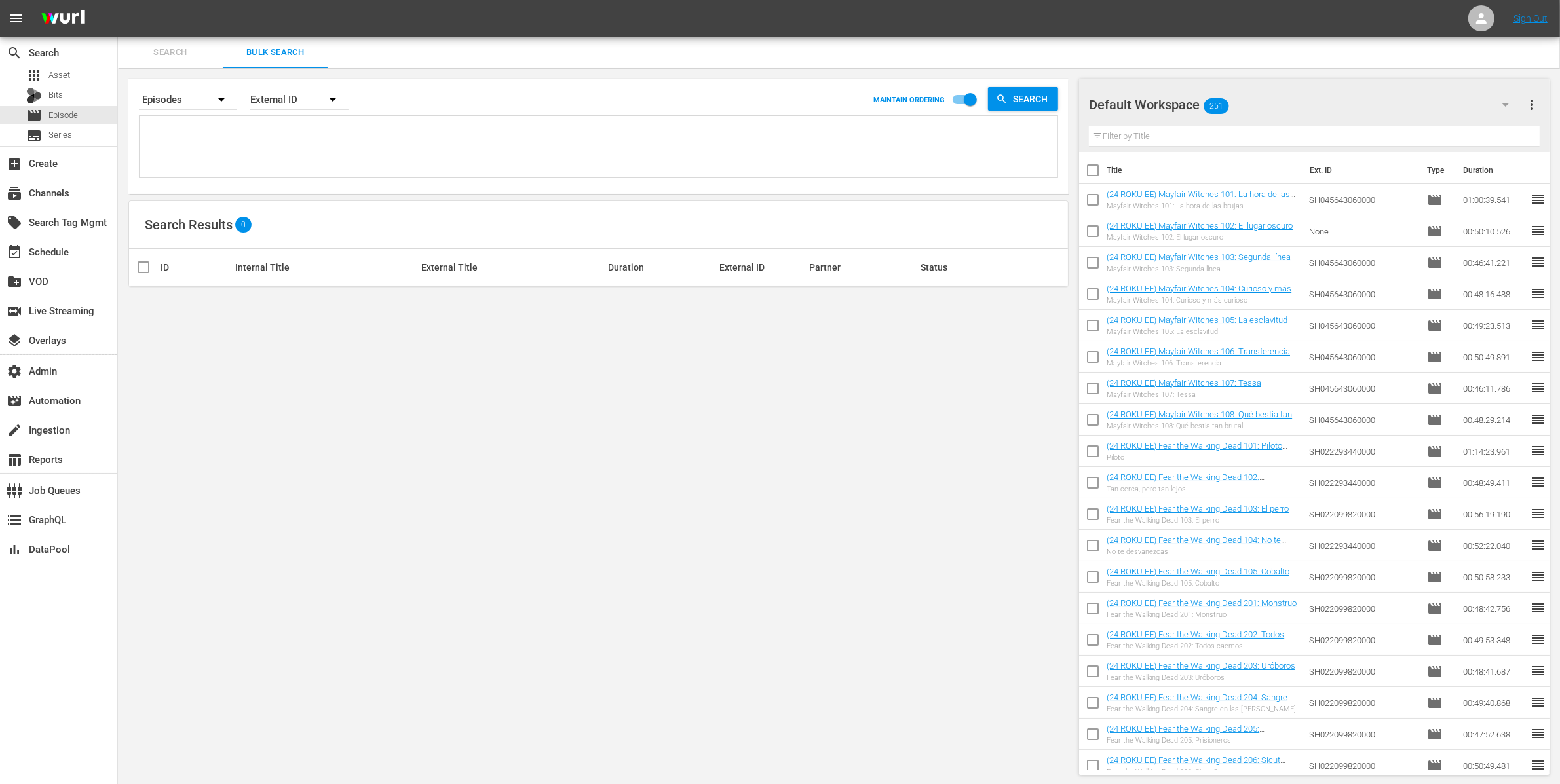
paste textarea "OR_ELEVEN0001 OR_ELEVEN0002 OR_ELEVEN0003 OR_ELEVEN0004 OR_ELEVEN0006 OR_ELEVEN…"
type textarea "OR_ELEVEN0001 OR_ELEVEN0002 OR_ELEVEN0003 OR_ELEVEN0004 OR_ELEVEN0006 OR_ELEVEN…"
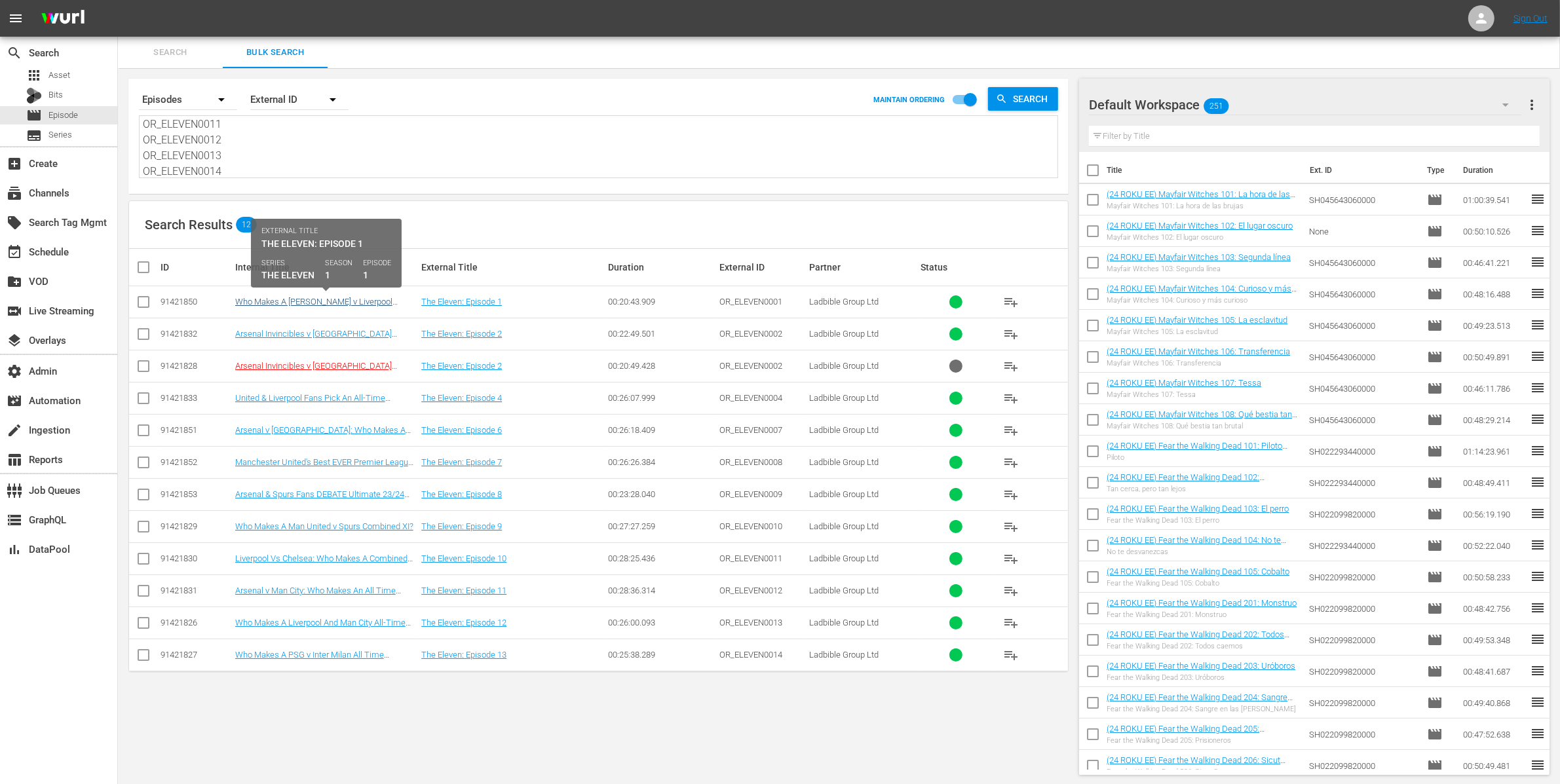
type textarea "OR_ELEVEN0001 OR_ELEVEN0002 OR_ELEVEN0003 OR_ELEVEN0004 OR_ELEVEN0006 OR_ELEVEN…"
click at [286, 299] on link "Who Makes A [PERSON_NAME] v Liverpool Combined Squad?" at bounding box center [314, 306] width 158 height 20
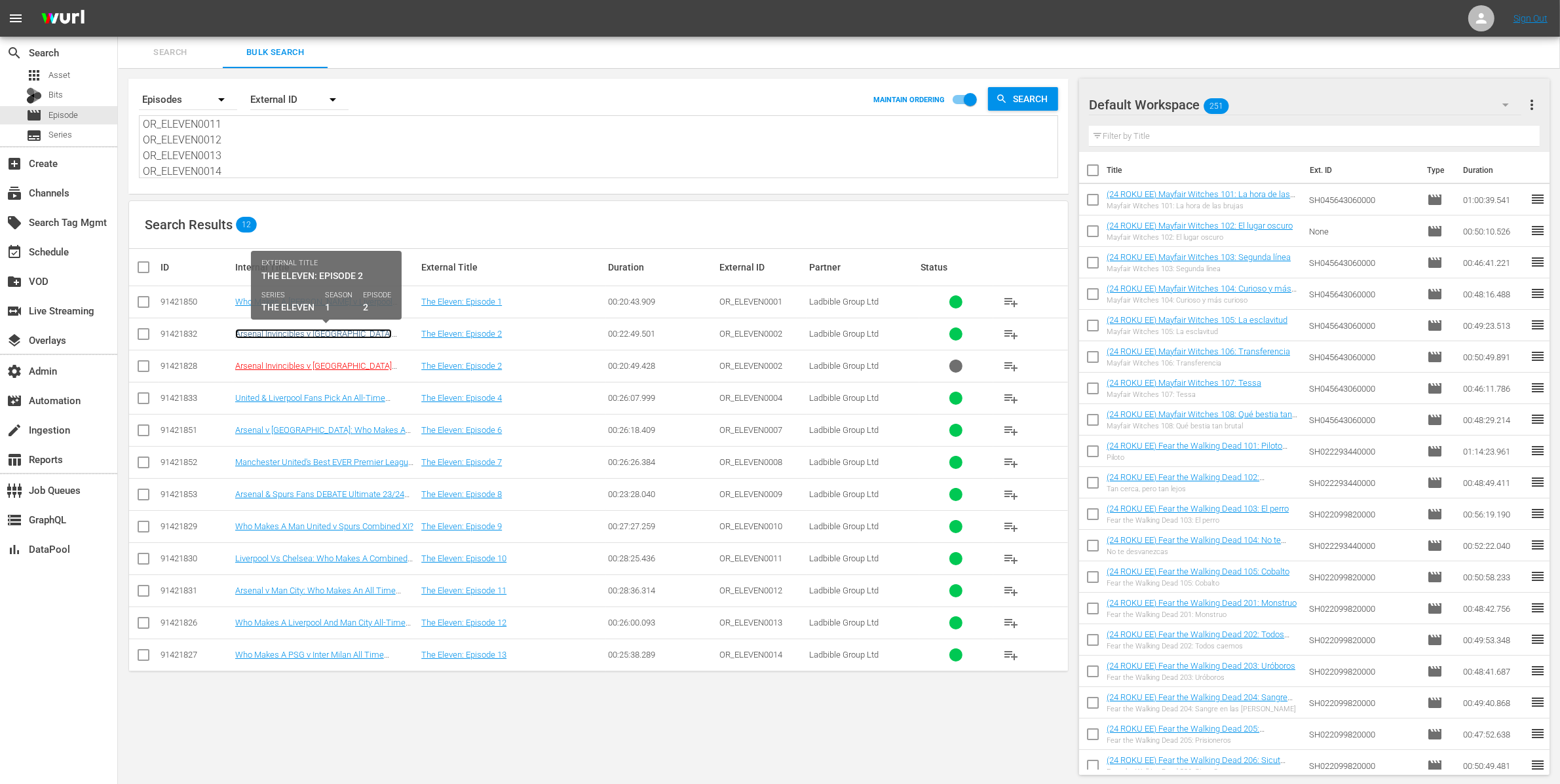
click at [300, 328] on link "Arsenal Invincibles v Manchester United 2008: Who Makes Combined Team?" at bounding box center [314, 338] width 160 height 20
click at [325, 300] on link "Who Makes A Chelsea v Liverpool Combined Squad?" at bounding box center [314, 306] width 158 height 20
click at [60, 69] on span "Asset" at bounding box center [59, 75] width 22 height 13
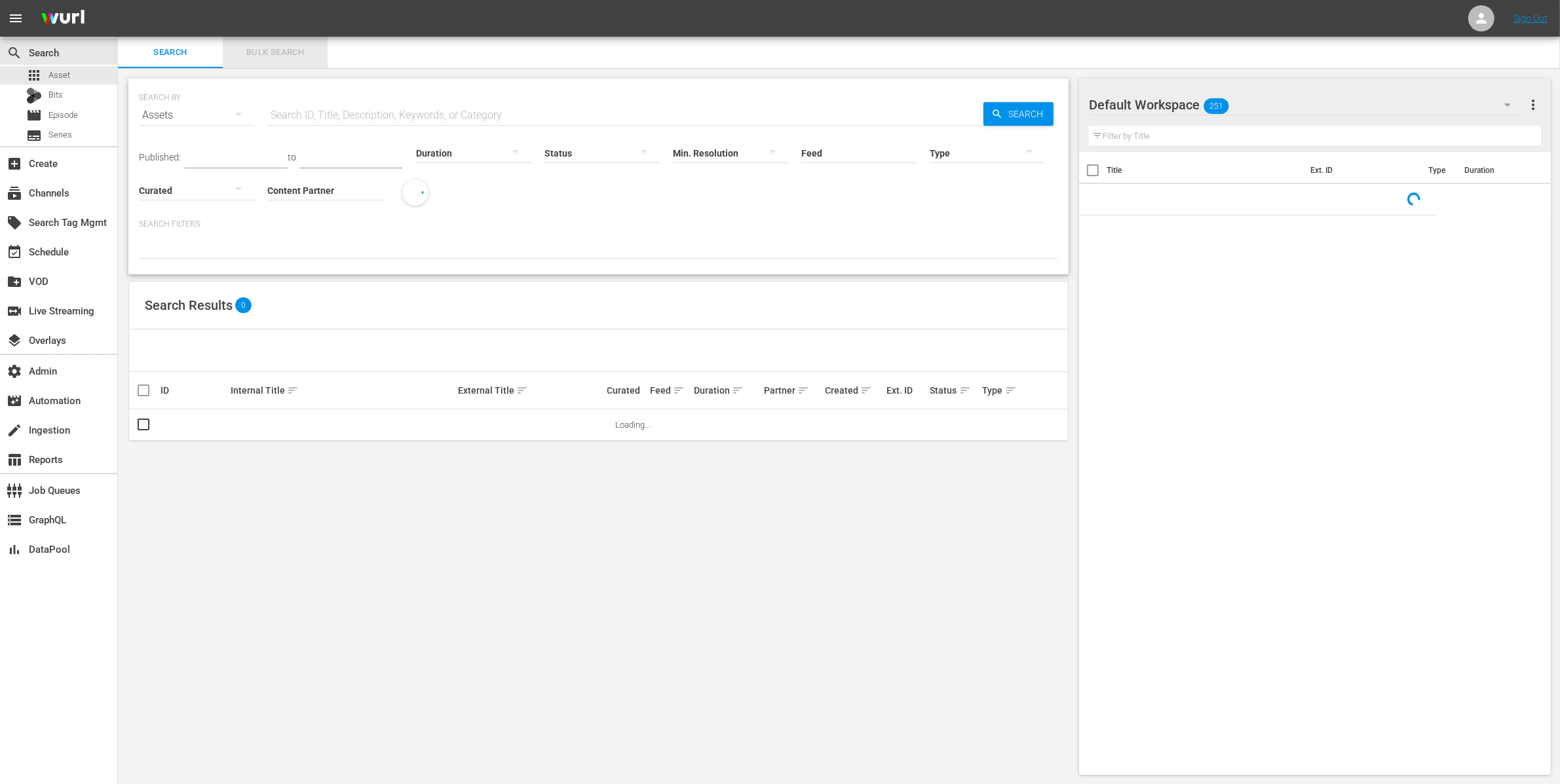
click at [280, 57] on span "Bulk Search" at bounding box center [275, 52] width 89 height 15
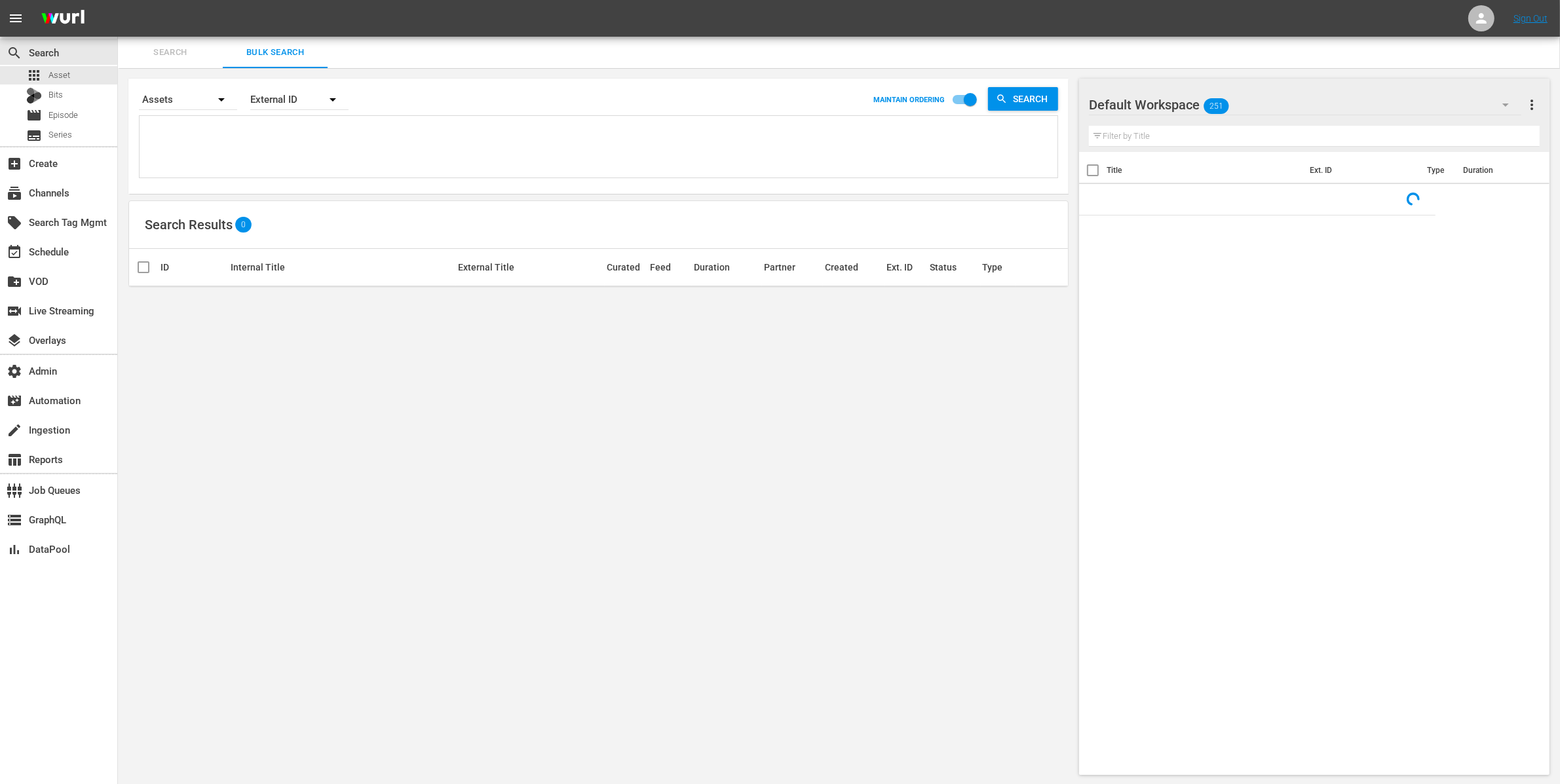
click at [290, 149] on textarea at bounding box center [600, 149] width 914 height 60
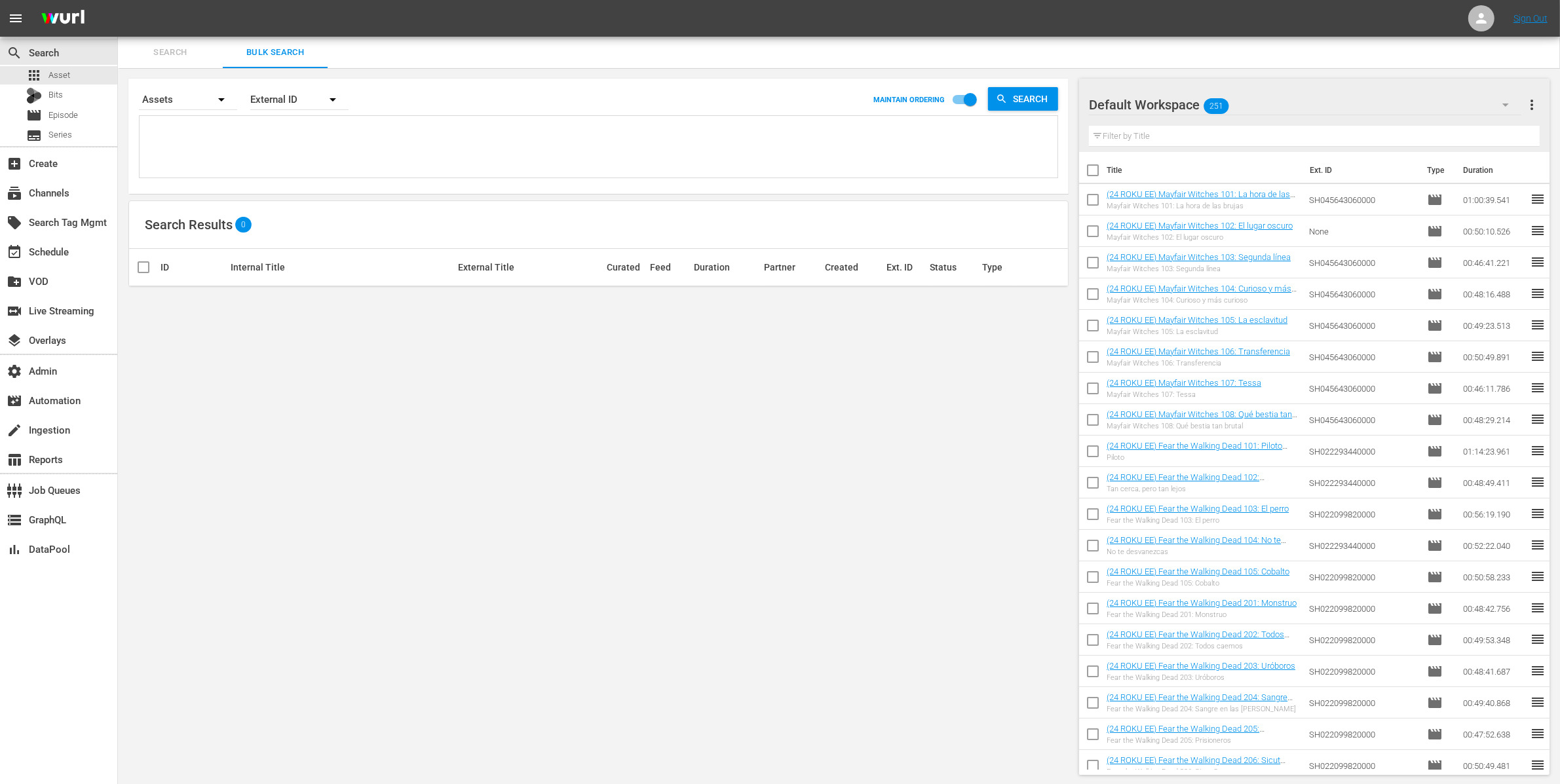
paste textarea "OR_ELEVEN0001 OR_ELEVEN0002 OR_ELEVEN0003 OR_ELEVEN0004 OR_ELEVEN0006 OR_ELEVEN…"
type textarea "OR_ELEVEN0001 OR_ELEVEN0002 OR_ELEVEN0003 OR_ELEVEN0004 OR_ELEVEN0006 OR_ELEVEN…"
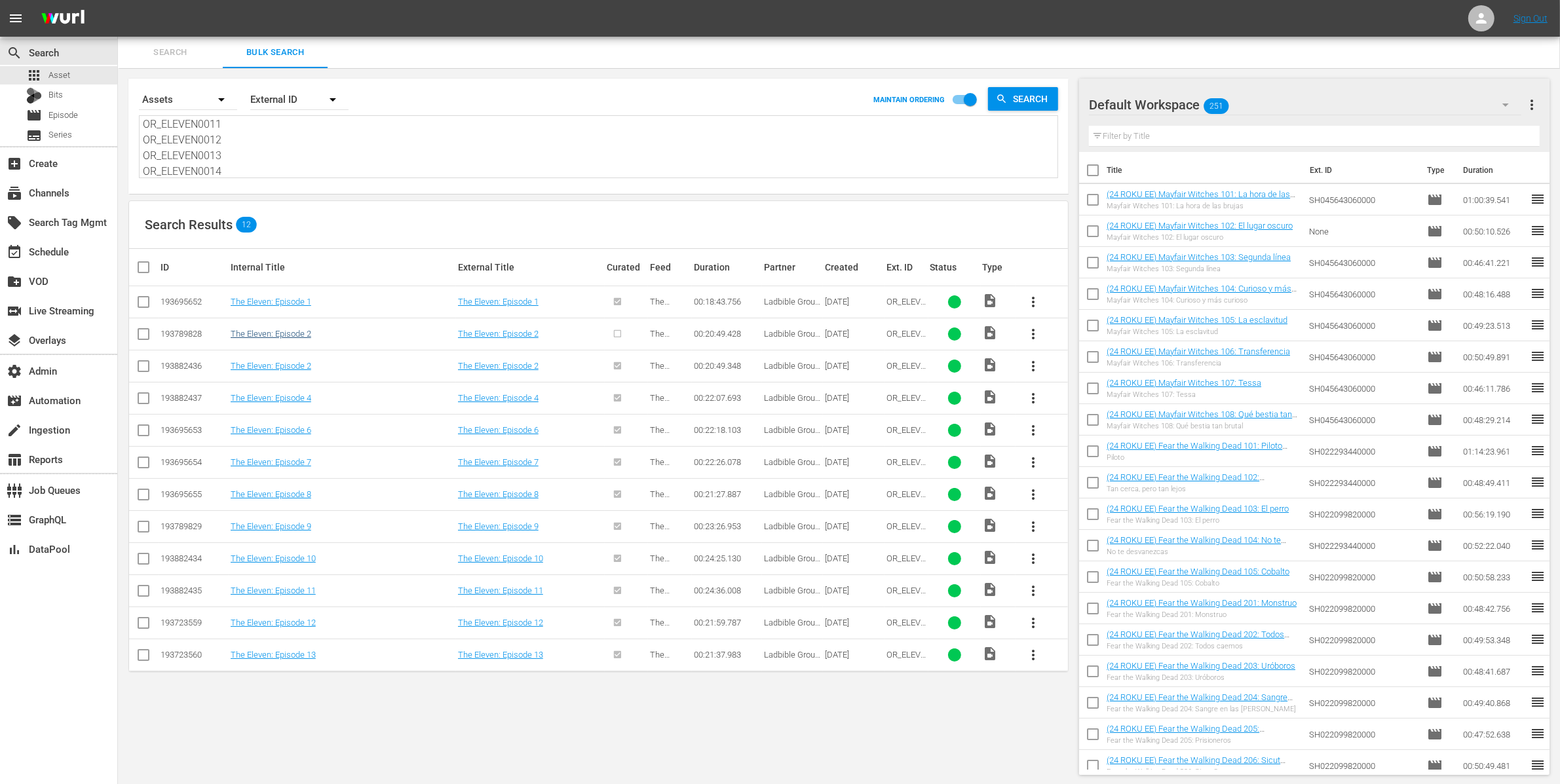
type textarea "OR_ELEVEN0001 OR_ELEVEN0002 OR_ELEVEN0003 OR_ELEVEN0004 OR_ELEVEN0006 OR_ELEVEN…"
click at [288, 330] on link "The Eleven: Episode 2" at bounding box center [271, 333] width 81 height 10
click at [304, 367] on link "The Eleven: Episode 2" at bounding box center [271, 365] width 81 height 10
click at [1036, 332] on span "more_vert" at bounding box center [1033, 334] width 15 height 15
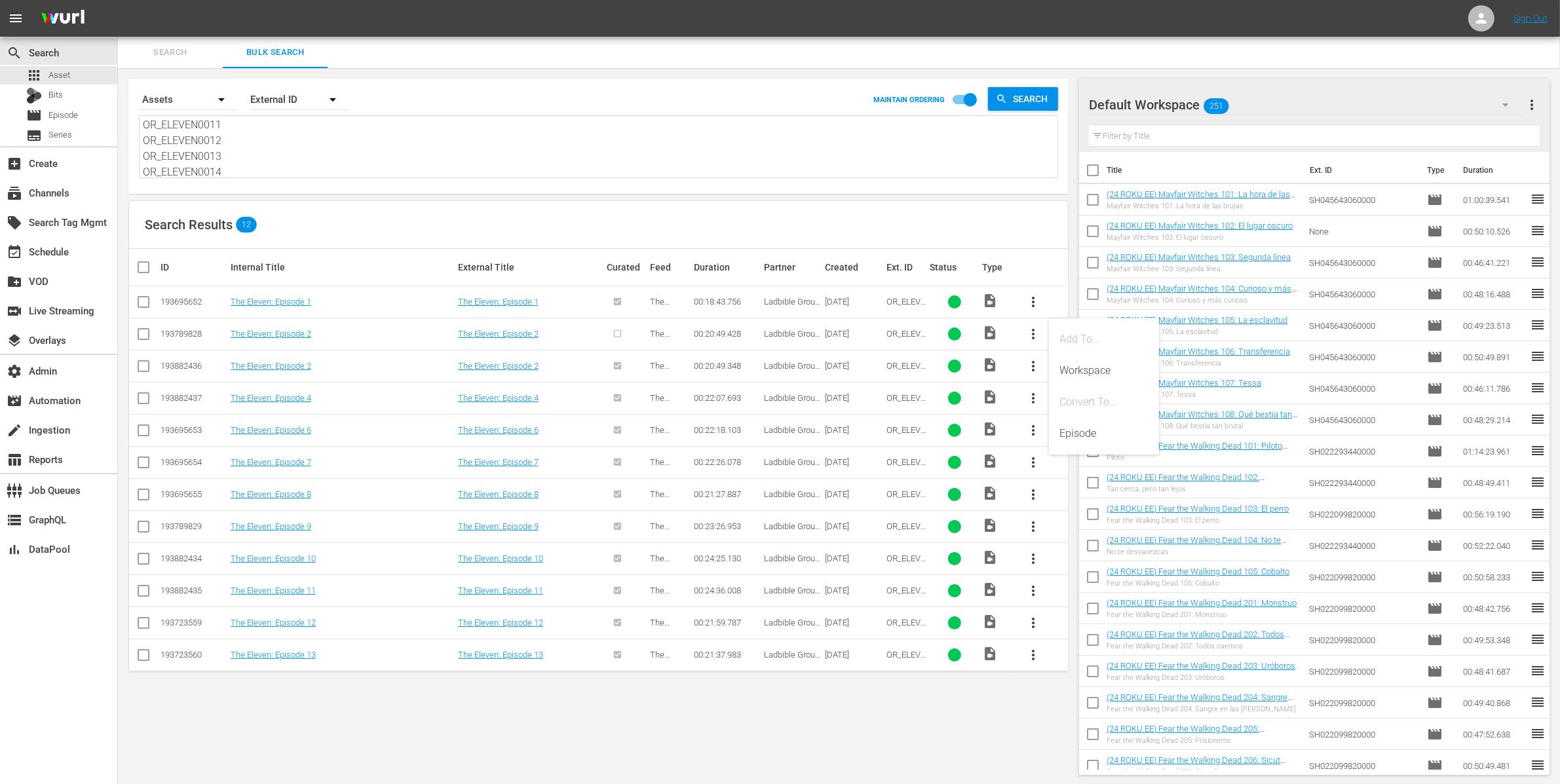
drag, startPoint x: 1091, startPoint y: 431, endPoint x: 1009, endPoint y: 348, distance: 116.7
click at [1001, 363] on body "menu Sign Out search Search apps Asset Bits movie Episode subtitles Series add_…" at bounding box center [780, 392] width 1560 height 784
click at [1034, 334] on span "more_vert" at bounding box center [1033, 334] width 15 height 15
click at [1035, 334] on span "more_vert" at bounding box center [1033, 334] width 15 height 15
click at [145, 334] on input "checkbox" at bounding box center [143, 336] width 15 height 15
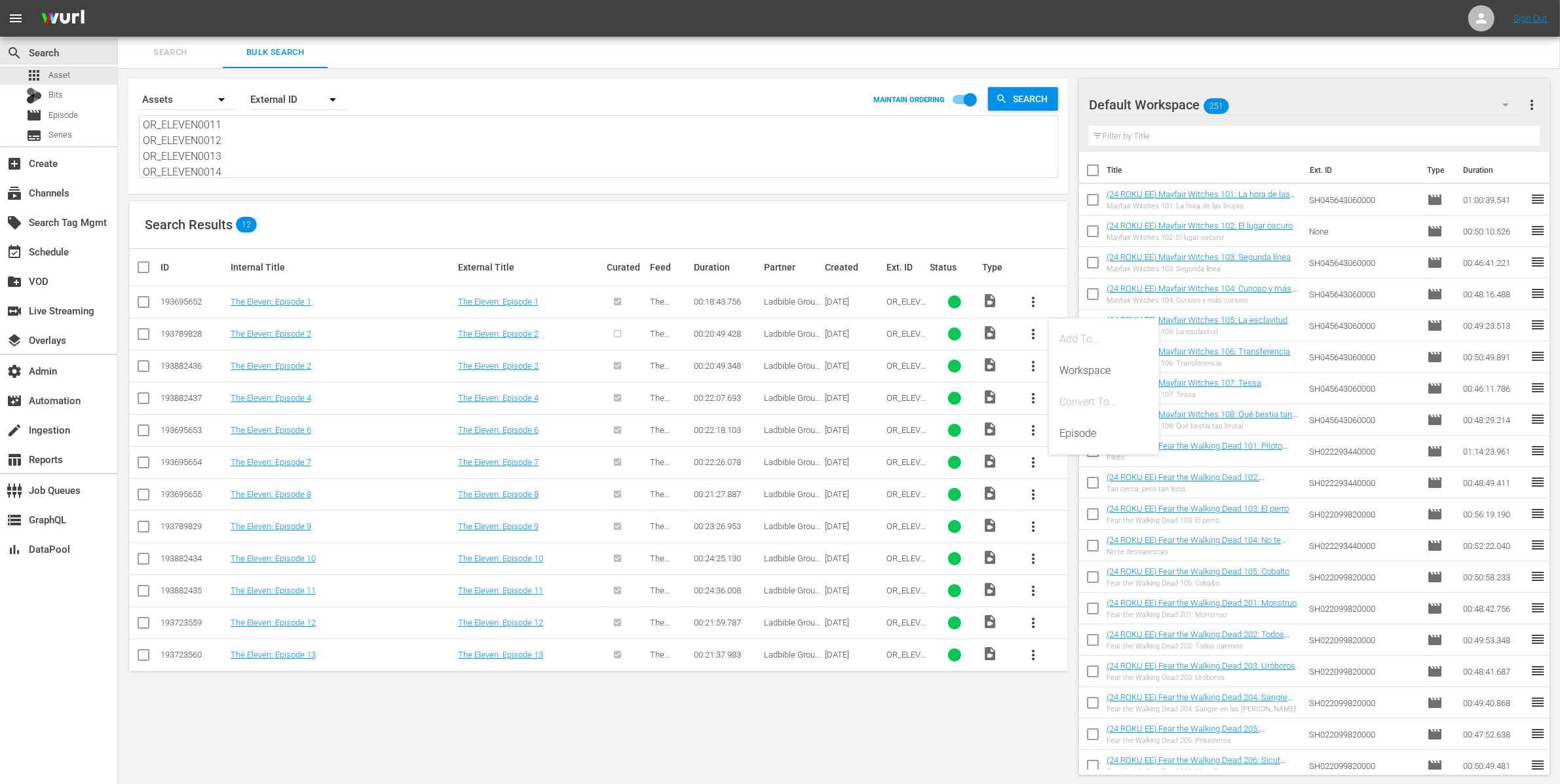
checkbox input "true"
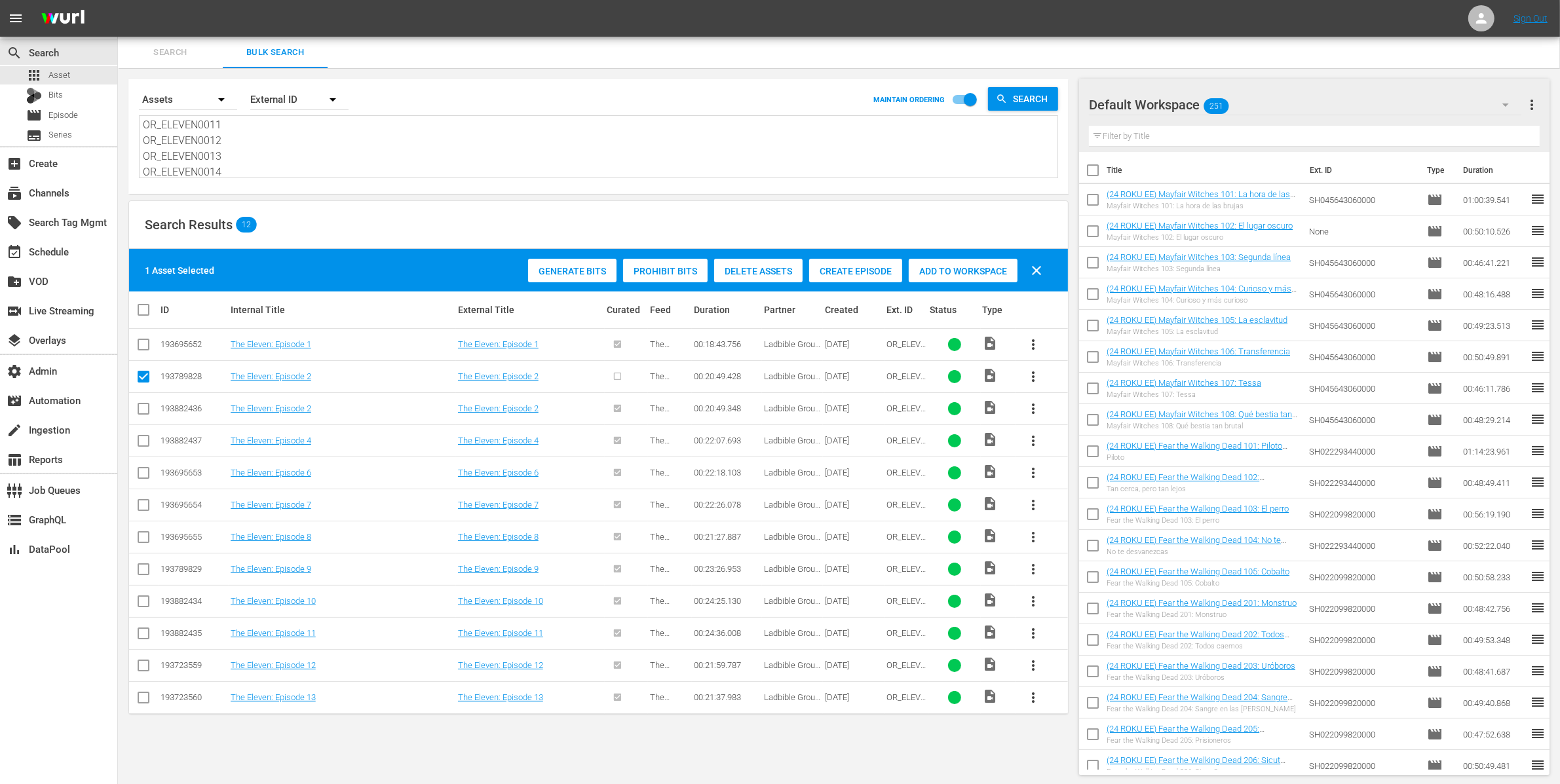
click at [787, 277] on div "Delete Assets" at bounding box center [758, 271] width 88 height 25
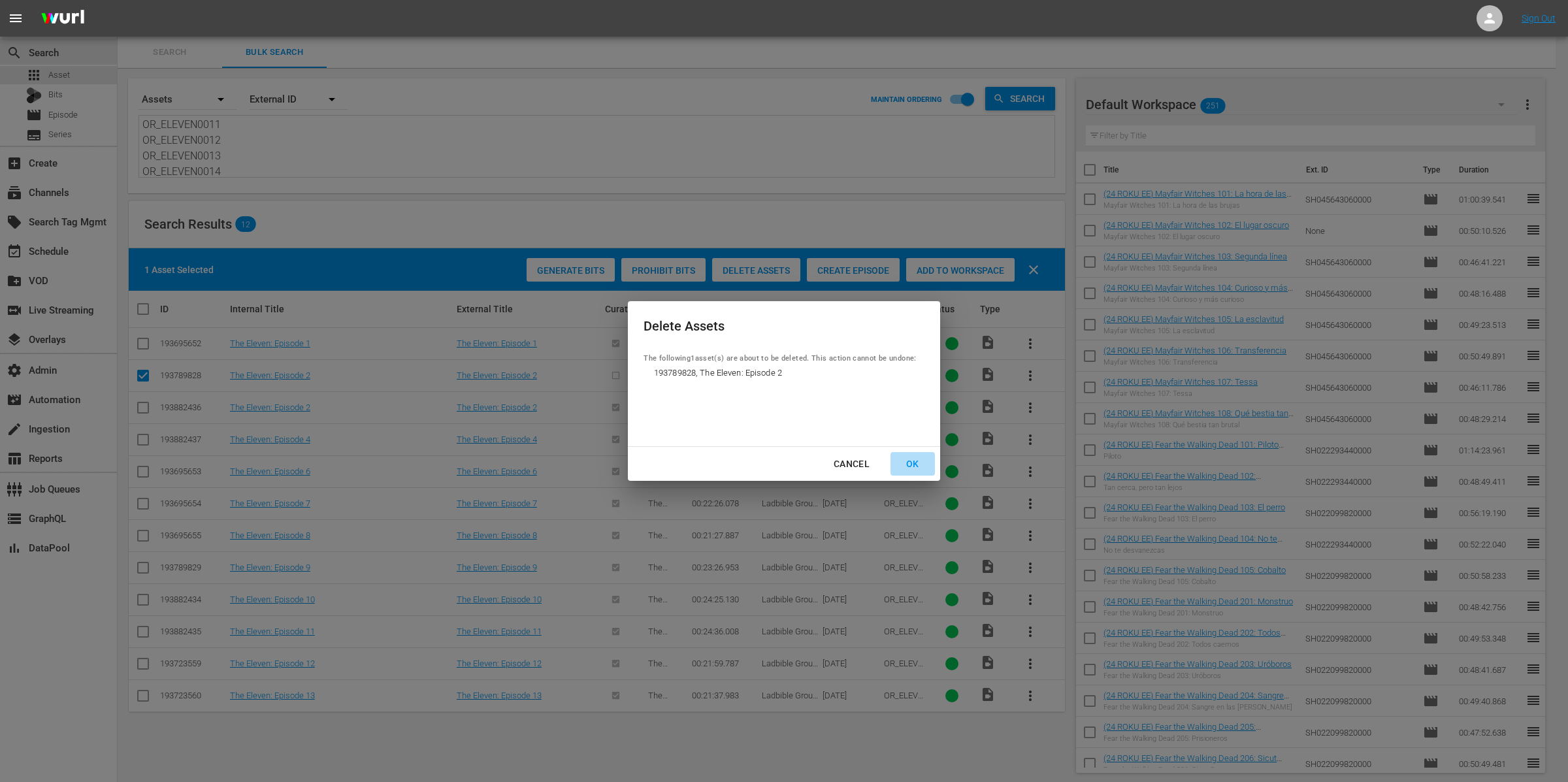
click at [907, 464] on div "OK" at bounding box center [913, 464] width 34 height 16
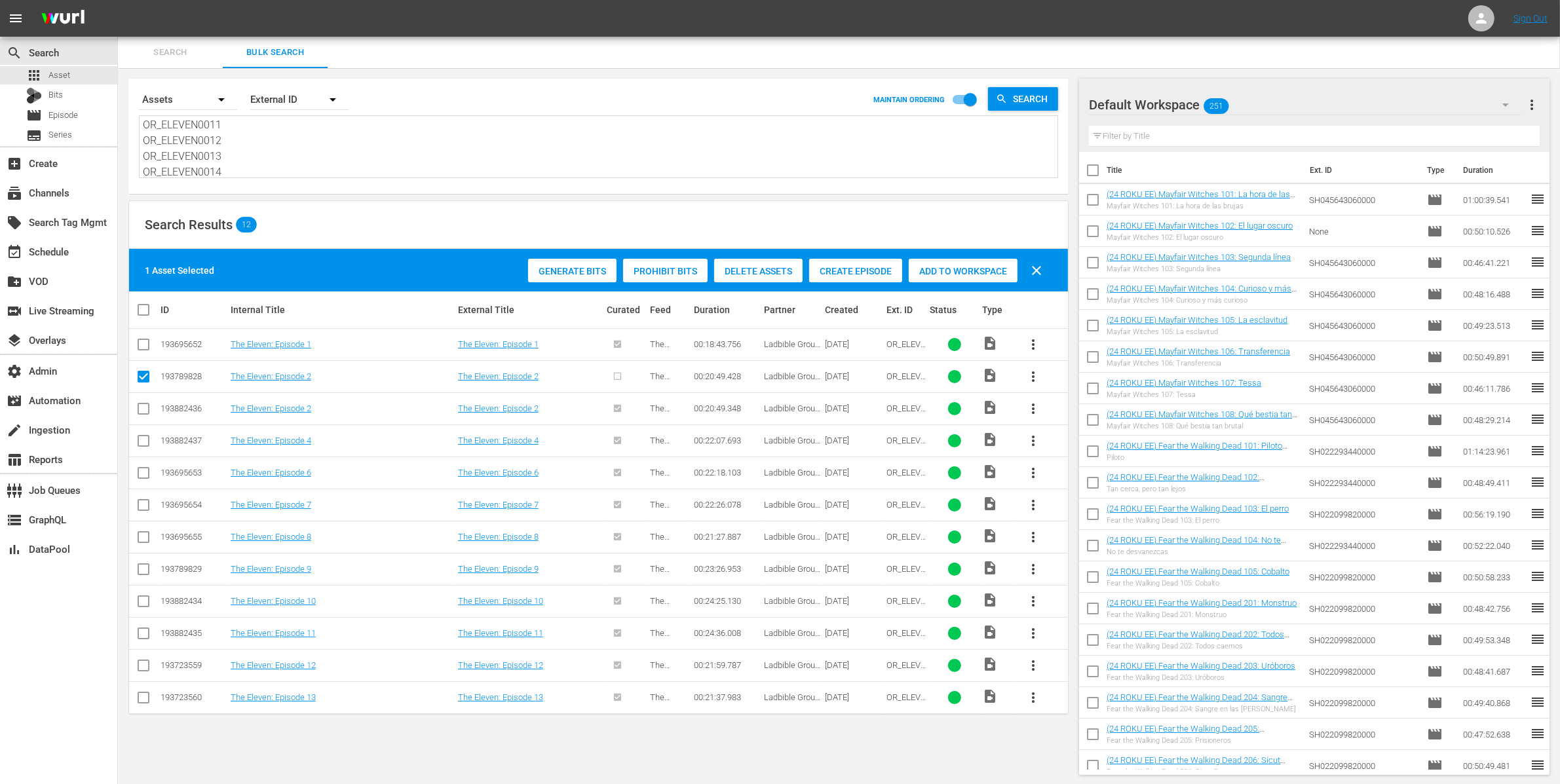
scroll to position [0, 0]
drag, startPoint x: 232, startPoint y: 158, endPoint x: 105, endPoint y: 153, distance: 127.1
click at [118, 0] on div "search Search apps Asset Bits movie Episode subtitles Series add_box Create sub…" at bounding box center [839, 0] width 1442 height 0
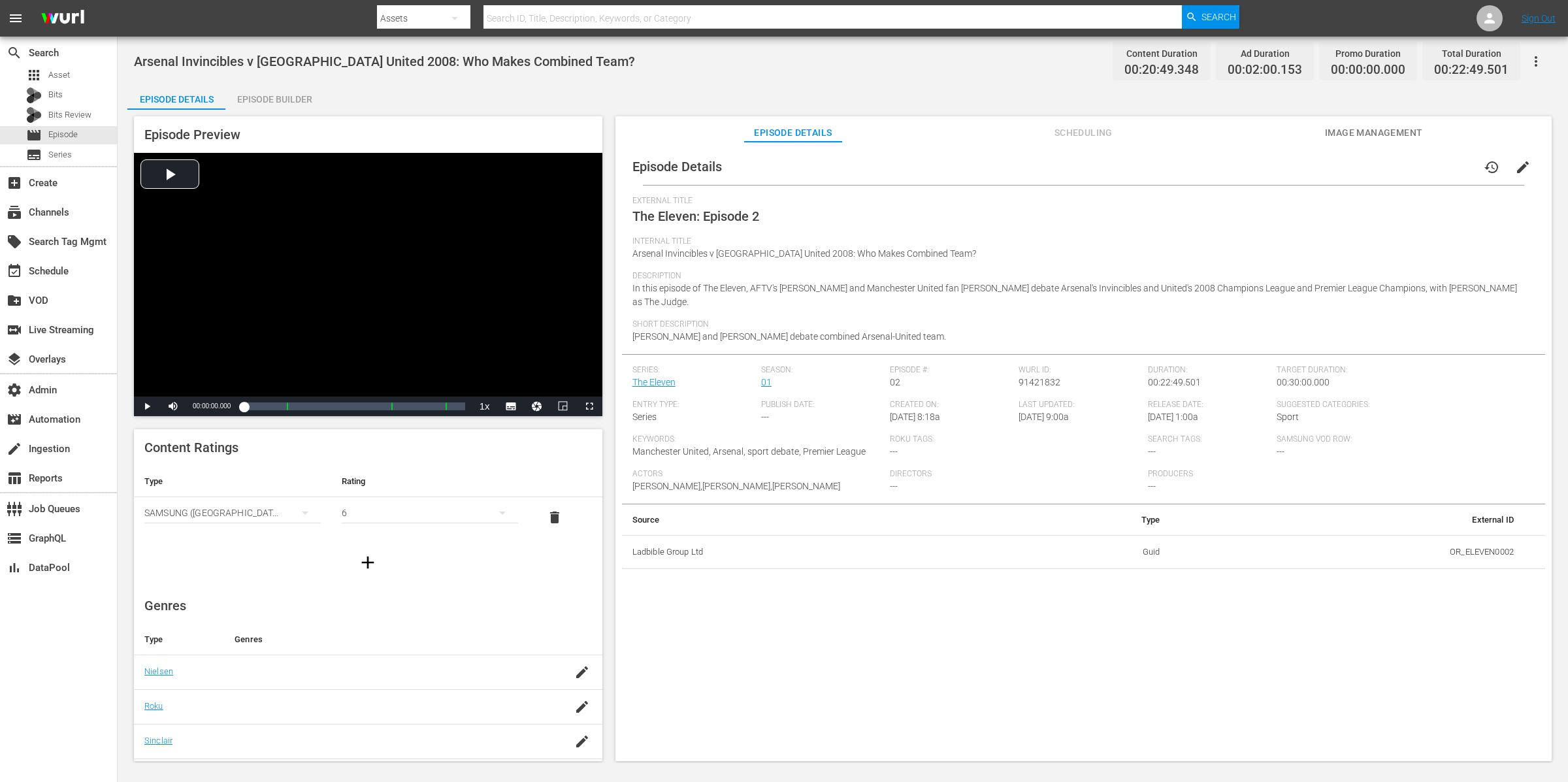
drag, startPoint x: 256, startPoint y: 93, endPoint x: 280, endPoint y: 99, distance: 24.7
click at [256, 93] on div "Episode Builder" at bounding box center [275, 99] width 98 height 32
click at [285, 120] on div "Episode Preview Video Player is loading. Play Video Play Mute Current Time 00:0…" at bounding box center [368, 266] width 469 height 300
click at [283, 104] on div "Episode Builder" at bounding box center [275, 99] width 98 height 32
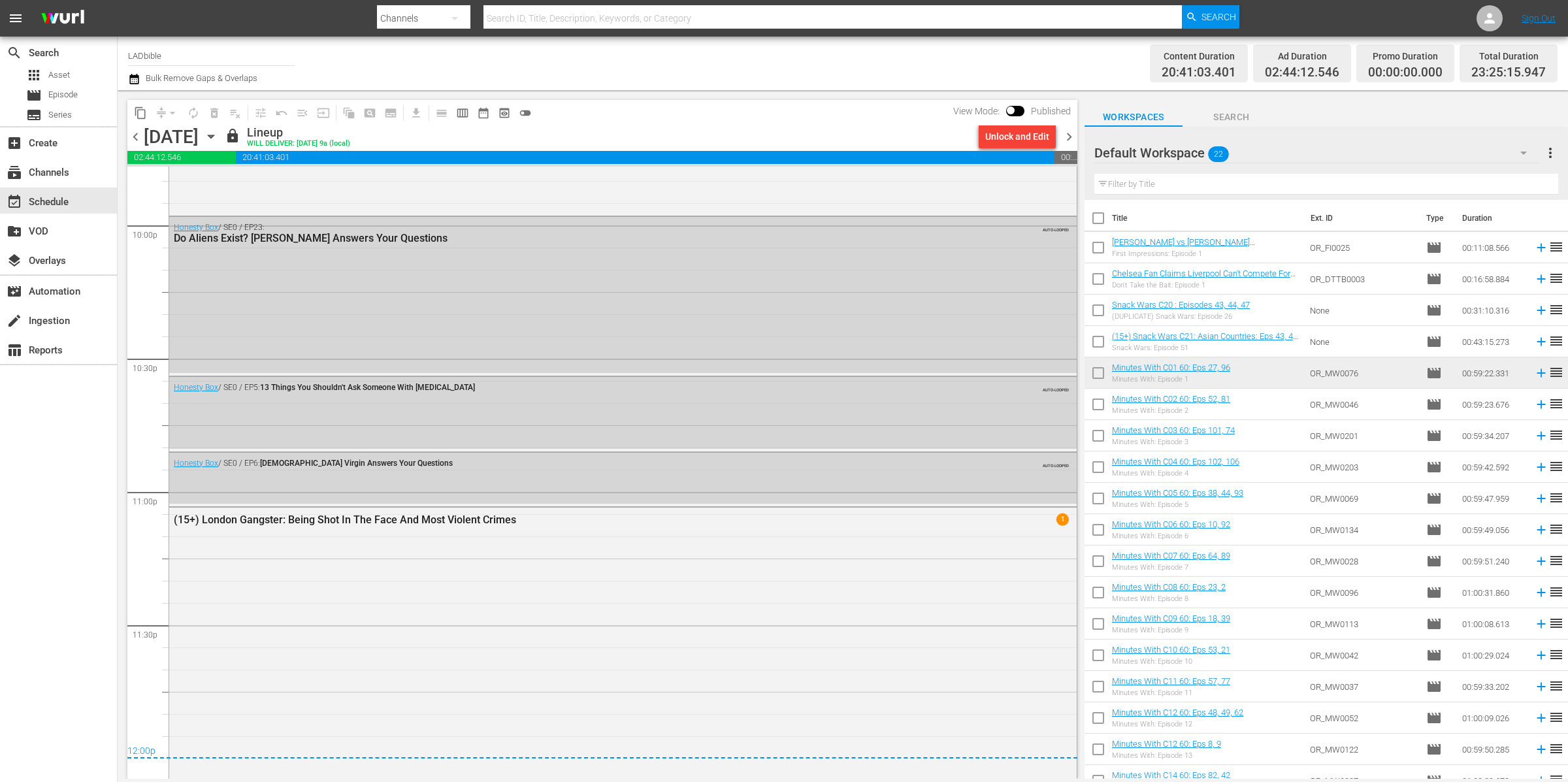
scroll to position [5804, 0]
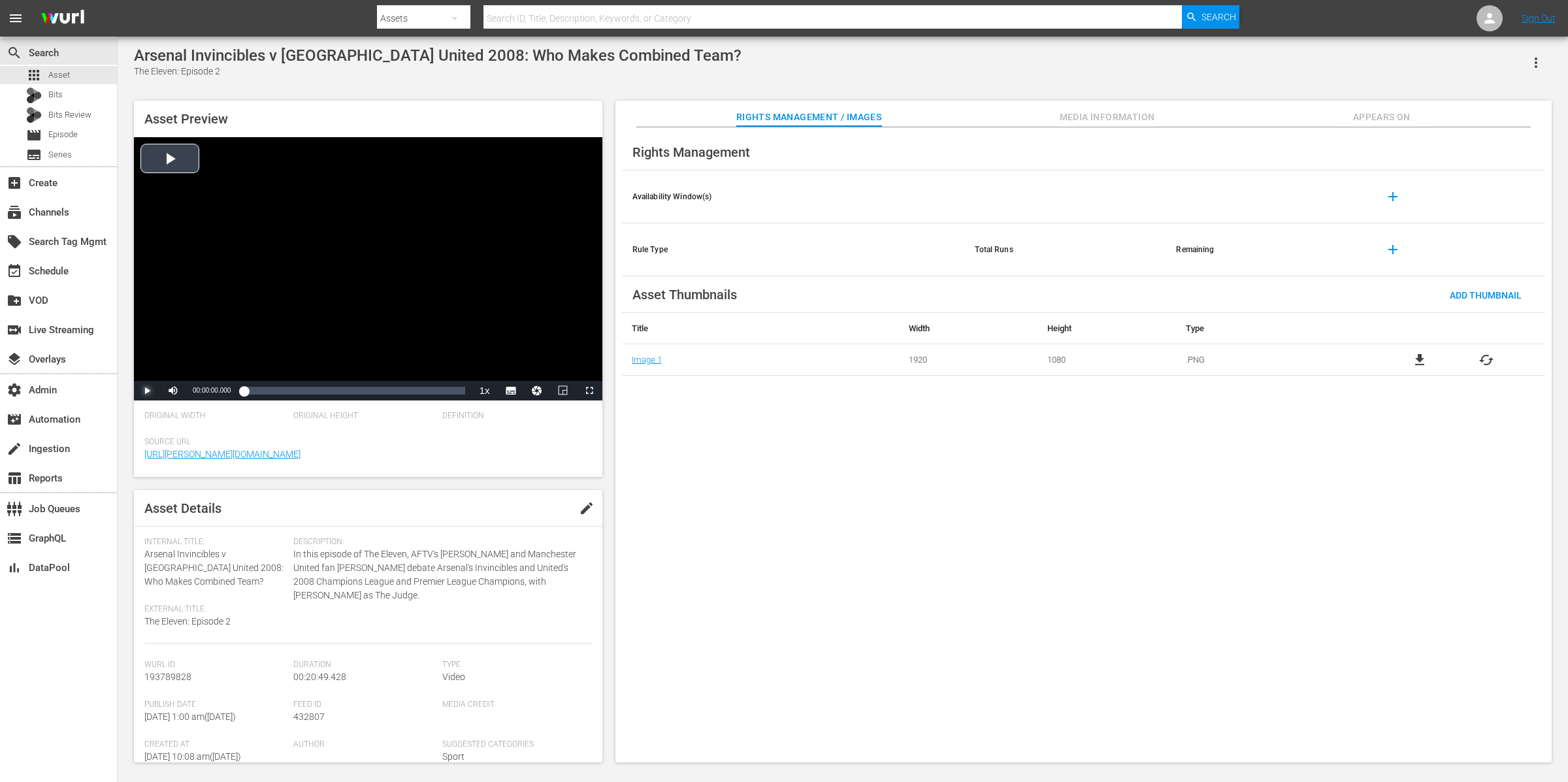
click at [147, 391] on span "Video Player" at bounding box center [147, 391] width 0 height 0
click at [461, 389] on div "Loaded : 4.32% 00:20:30.945 00:00:11.643" at bounding box center [354, 390] width 221 height 13
click at [147, 391] on span "Video Player" at bounding box center [147, 391] width 0 height 0
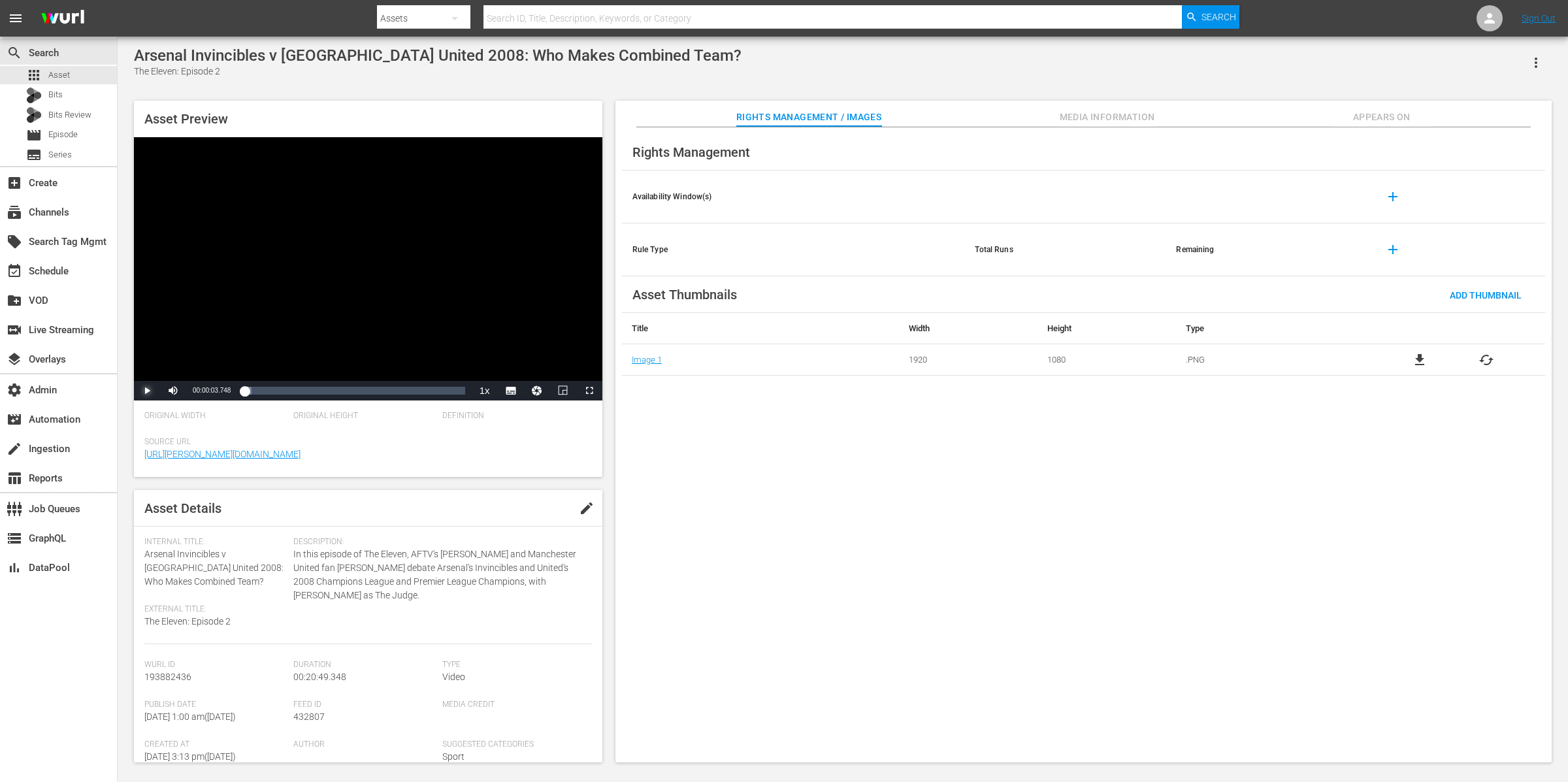
drag, startPoint x: 238, startPoint y: 386, endPoint x: 221, endPoint y: 386, distance: 17.0
click at [221, 386] on div "Play Mute Current Time 00:00:03.748 / Duration 00:20:49.348 Loaded : 3.36% 00:0…" at bounding box center [368, 390] width 469 height 19
click at [456, 392] on div "00:19:57.599" at bounding box center [455, 390] width 1 height 13
click at [457, 391] on div "00:20:05.618" at bounding box center [350, 390] width 213 height 13
click at [147, 391] on span "Video Player" at bounding box center [147, 391] width 0 height 0
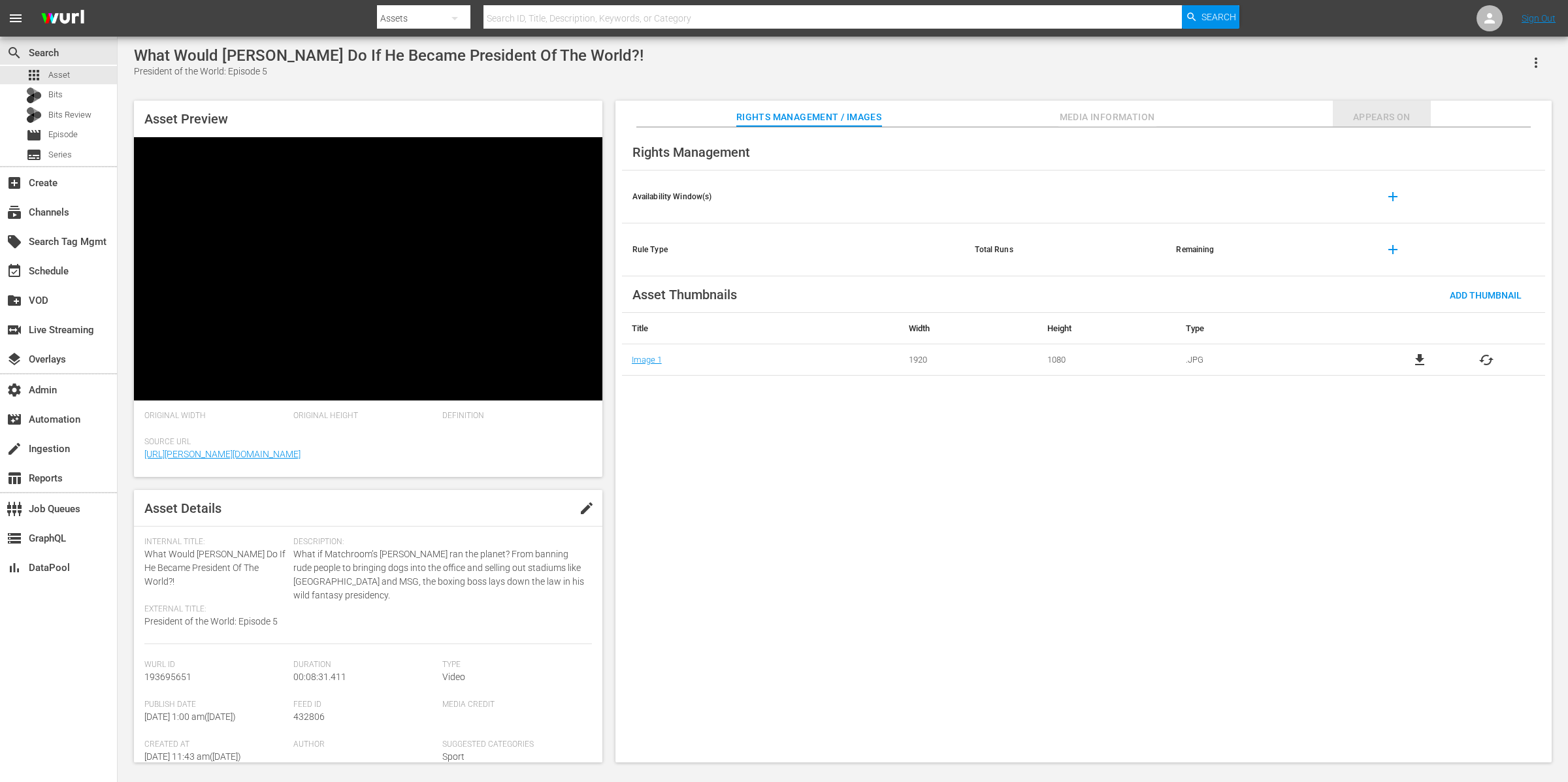
click at [1254, 110] on span "Appears On" at bounding box center [1382, 117] width 98 height 16
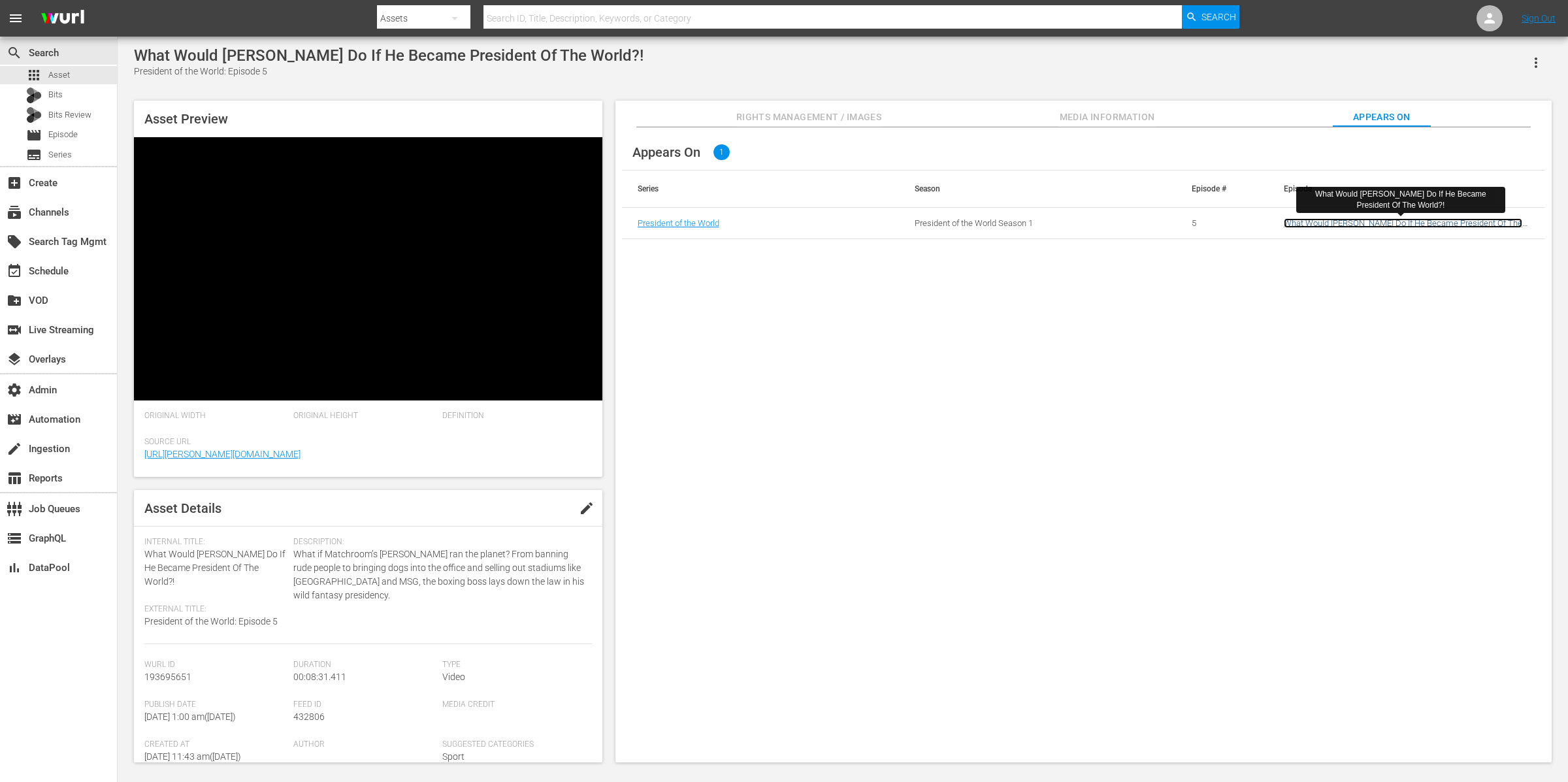
click at [1254, 223] on link "What Would [PERSON_NAME] Do If He Became President Of The World?!" at bounding box center [1403, 228] width 238 height 19
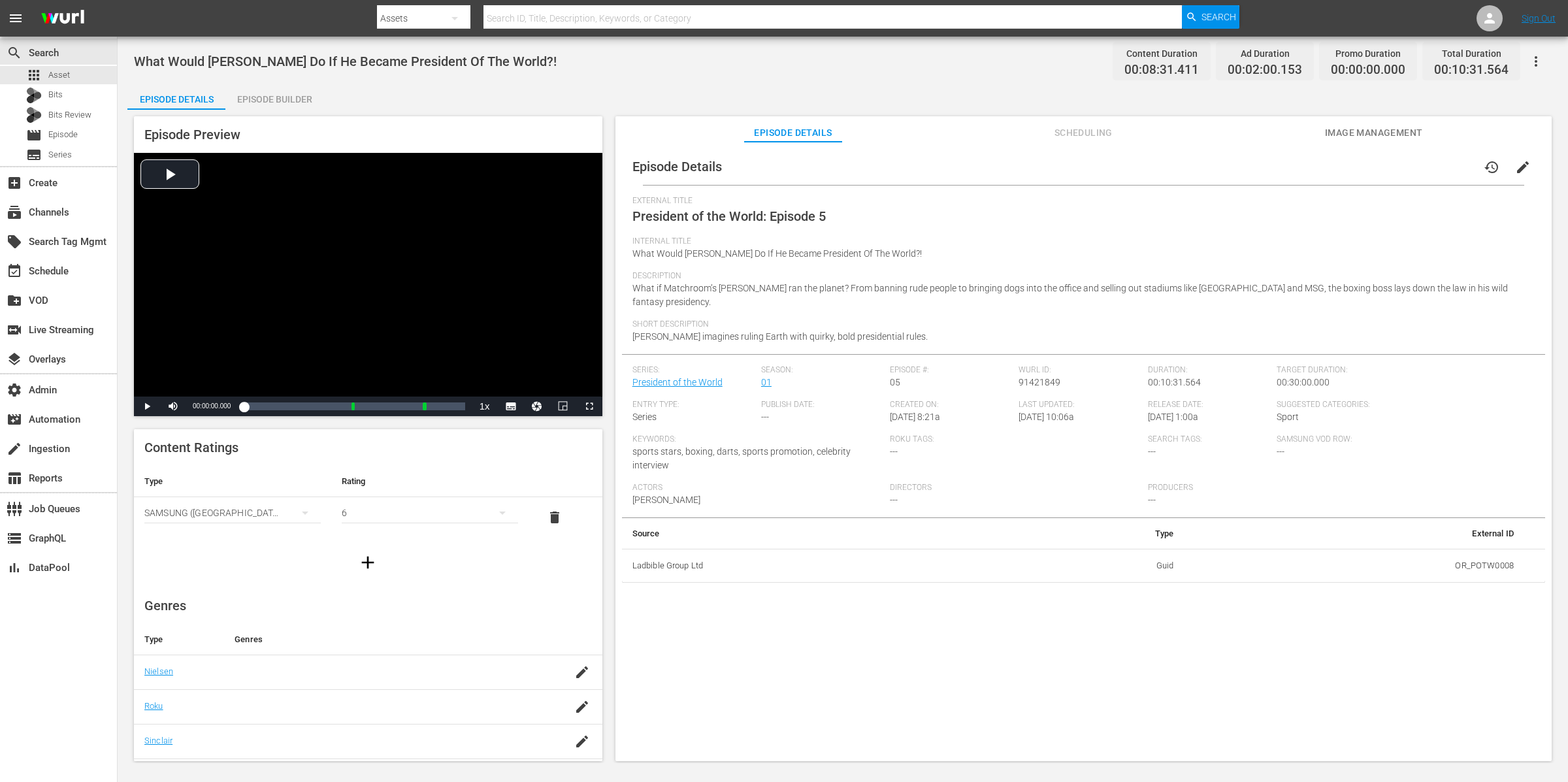
click at [276, 89] on div "Episode Builder" at bounding box center [275, 99] width 98 height 32
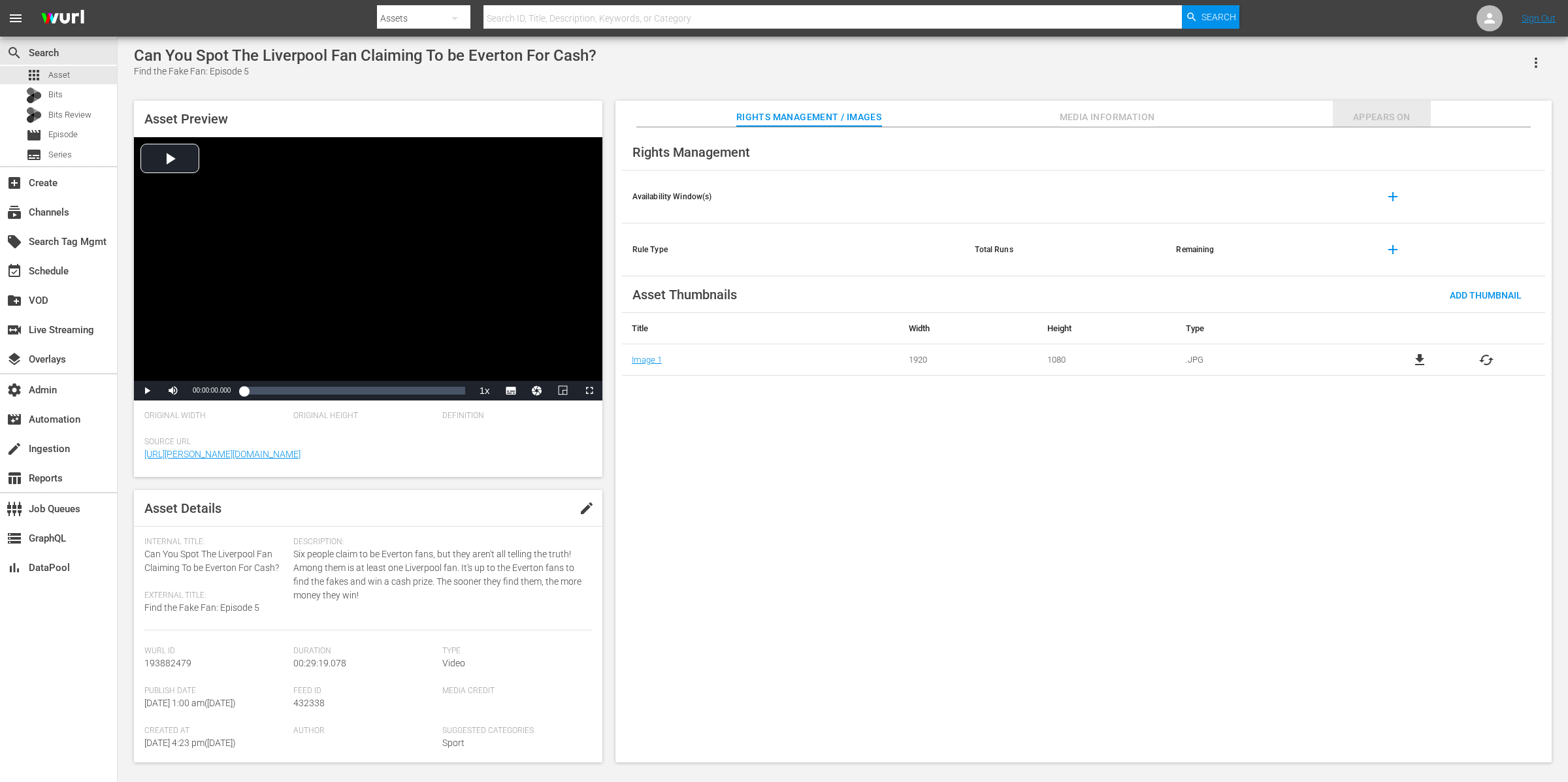
click at [1254, 113] on span "Appears On" at bounding box center [1382, 117] width 98 height 16
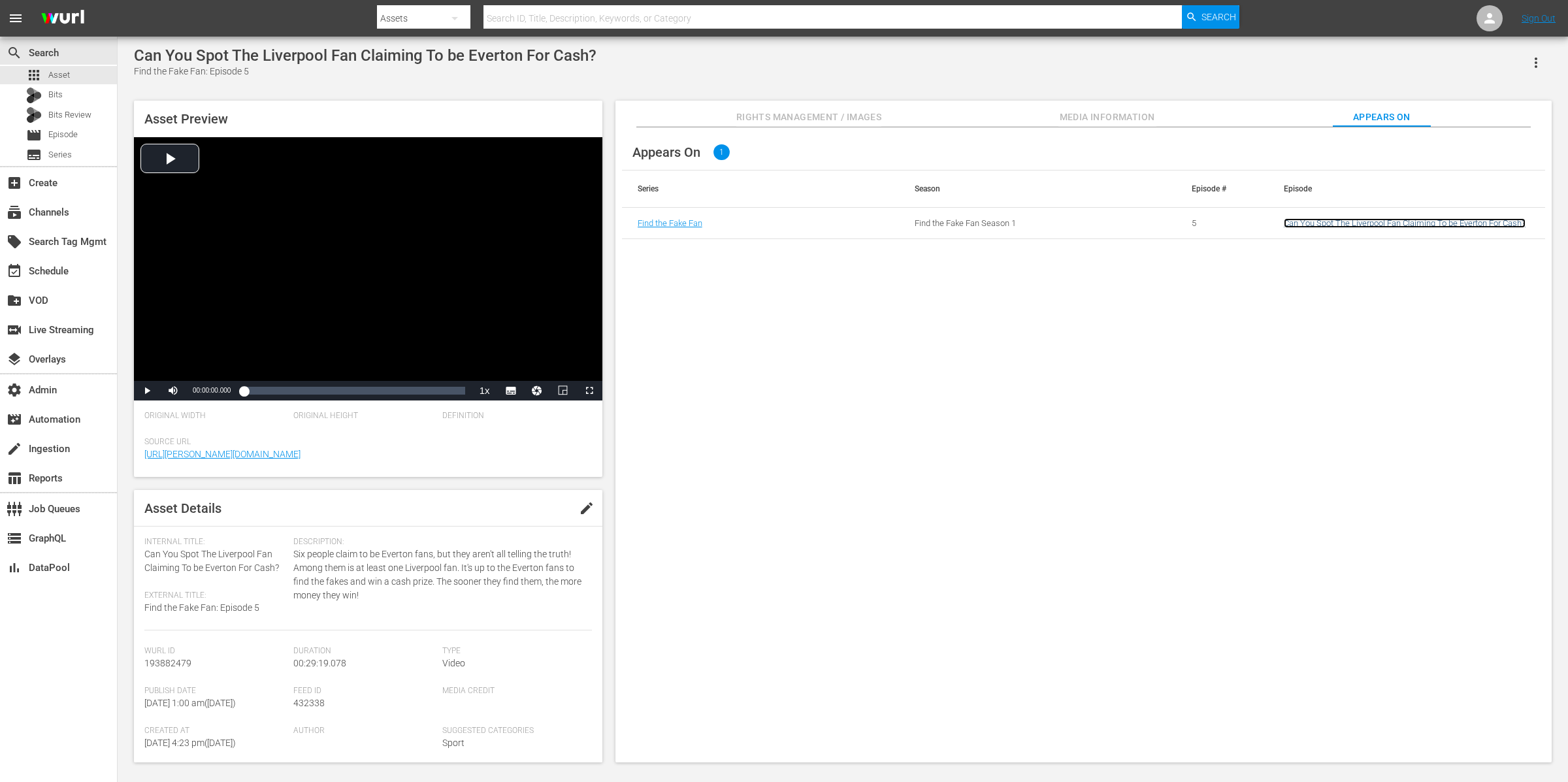
click at [1254, 220] on link "Can You Spot The Liverpool Fan Claiming To be Everton For Cash?" at bounding box center [1405, 223] width 242 height 10
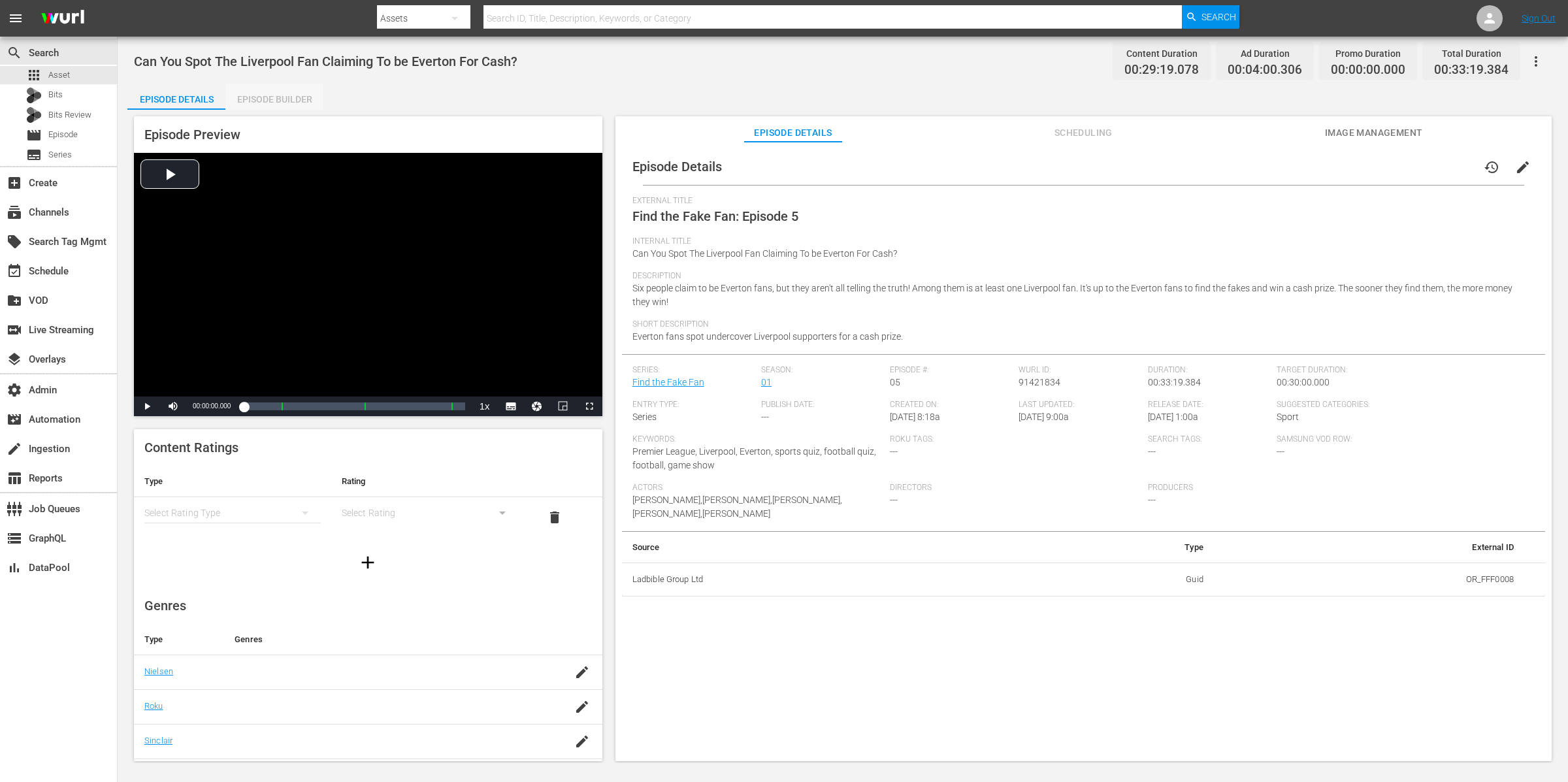
click at [263, 89] on div "Episode Builder" at bounding box center [275, 99] width 98 height 32
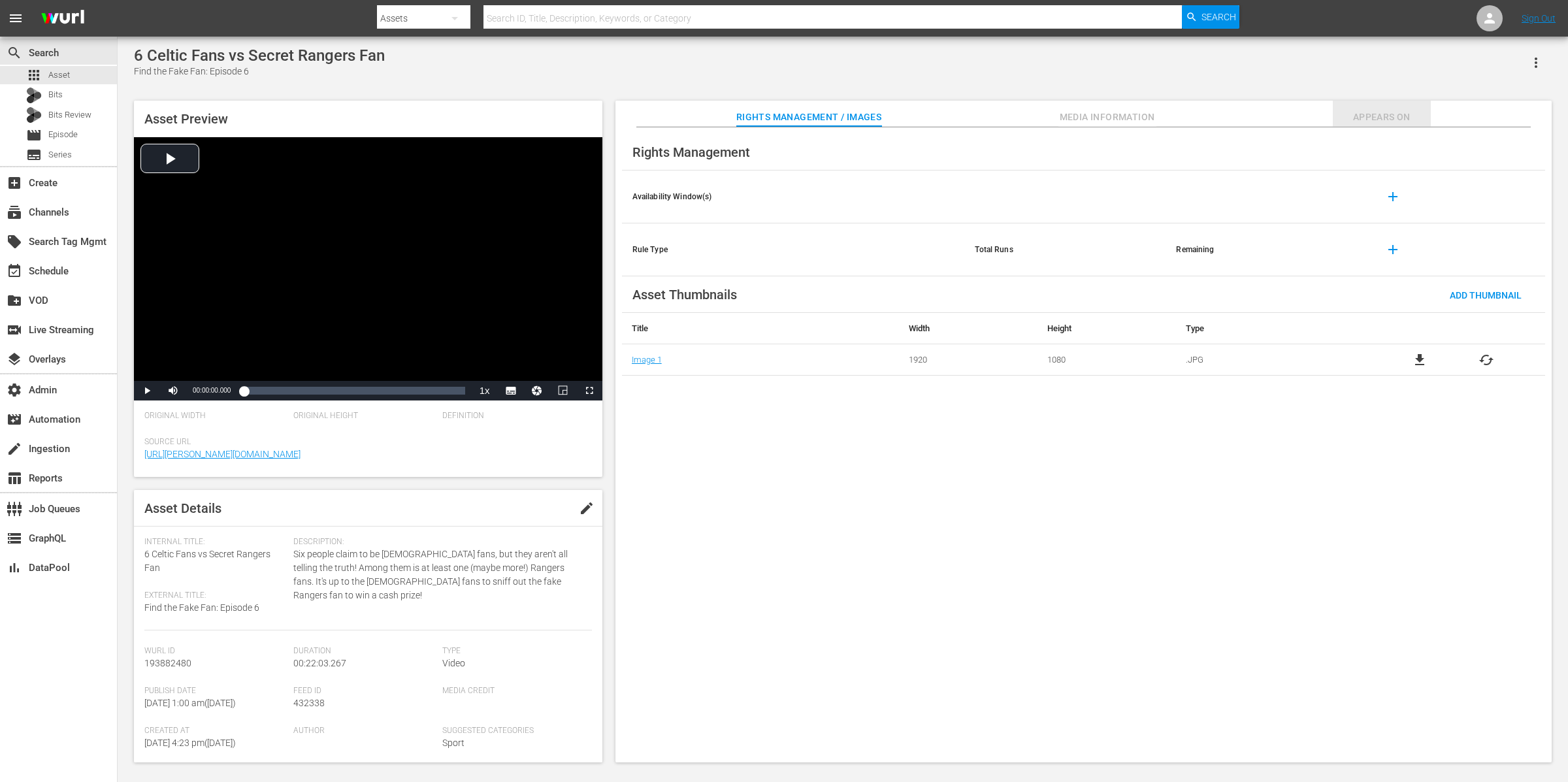
click at [1254, 106] on button "Appears On" at bounding box center [1382, 113] width 98 height 26
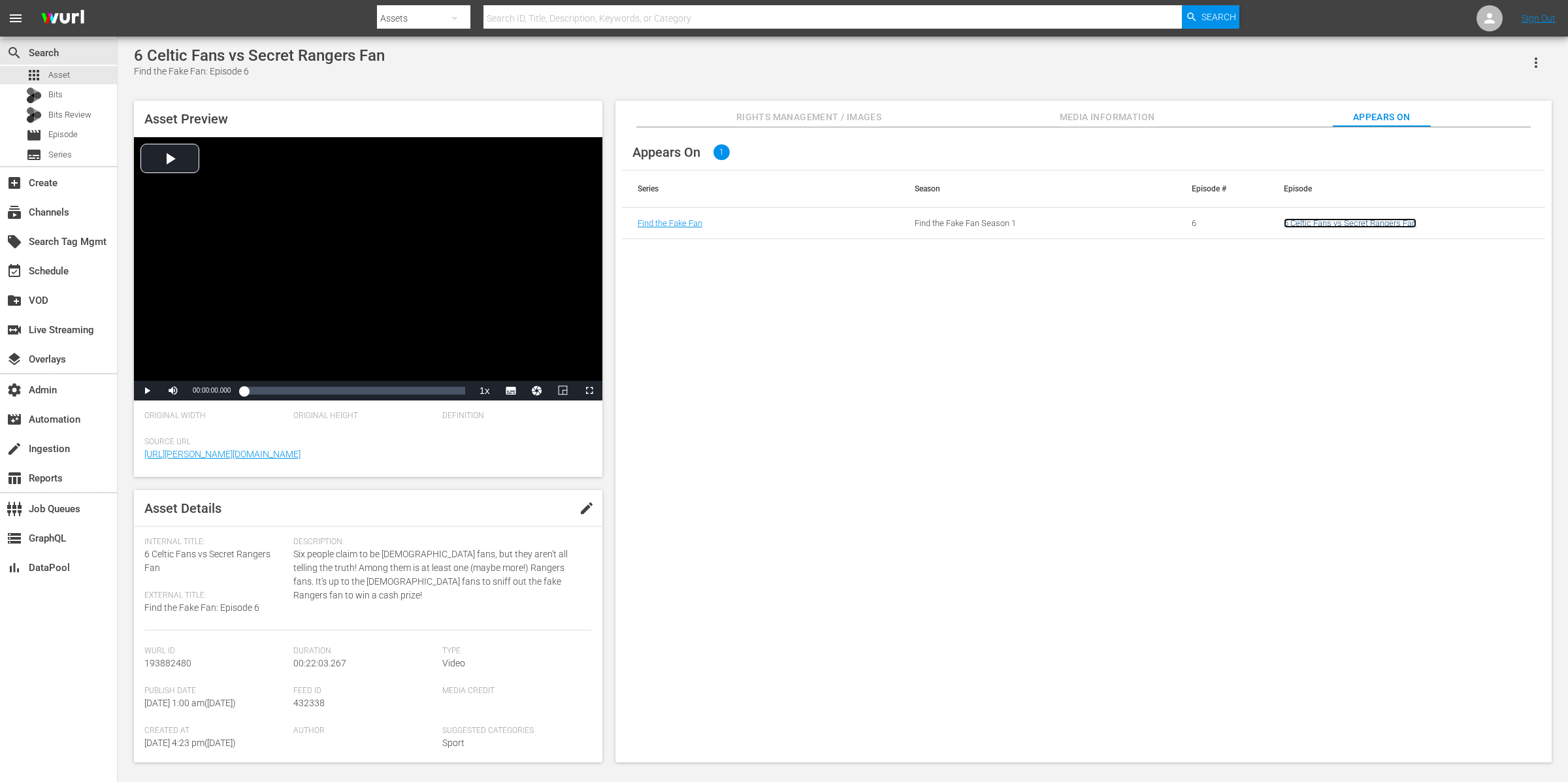
click at [1254, 224] on link "6 Celtic Fans vs Secret Rangers Fan" at bounding box center [1350, 223] width 133 height 10
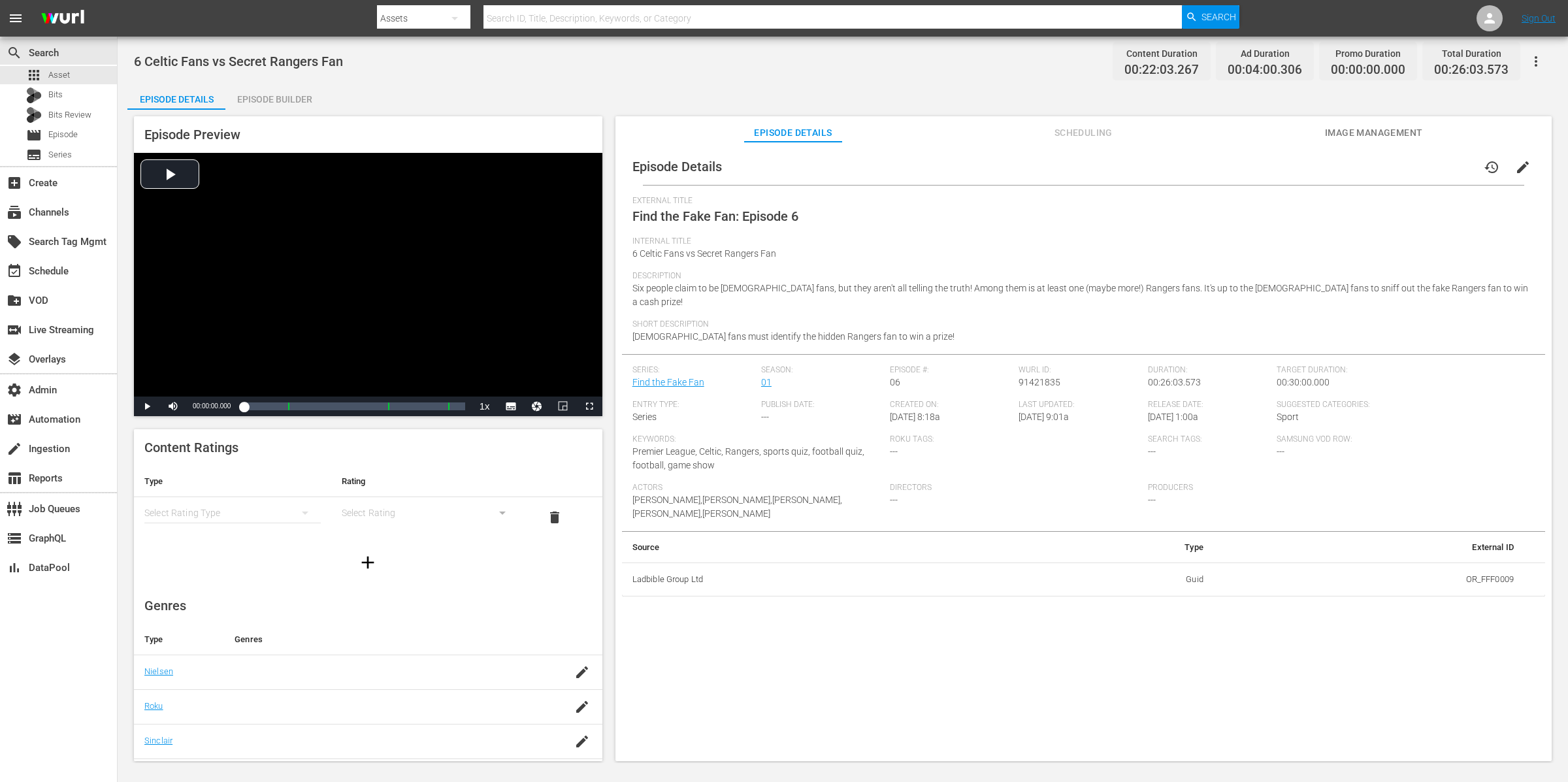
click at [280, 81] on div "6 Celtic Fans vs Secret Rangers Fan Content Duration 00:22:03.267 Ad Duration 0…" at bounding box center [843, 399] width 1450 height 726
click at [286, 103] on div "Episode Builder" at bounding box center [275, 99] width 98 height 32
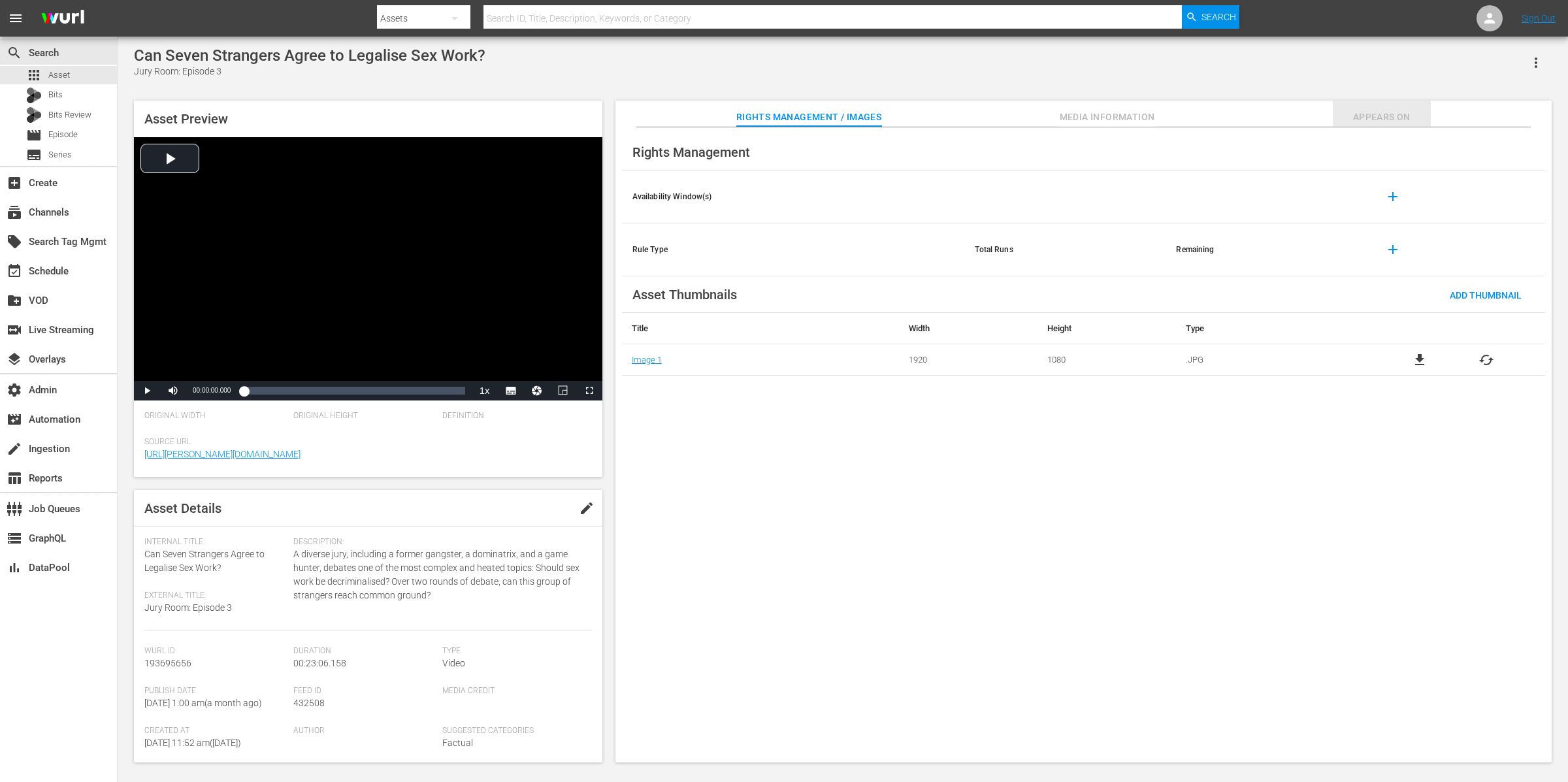
click at [1254, 121] on span "Appears On" at bounding box center [1382, 117] width 98 height 16
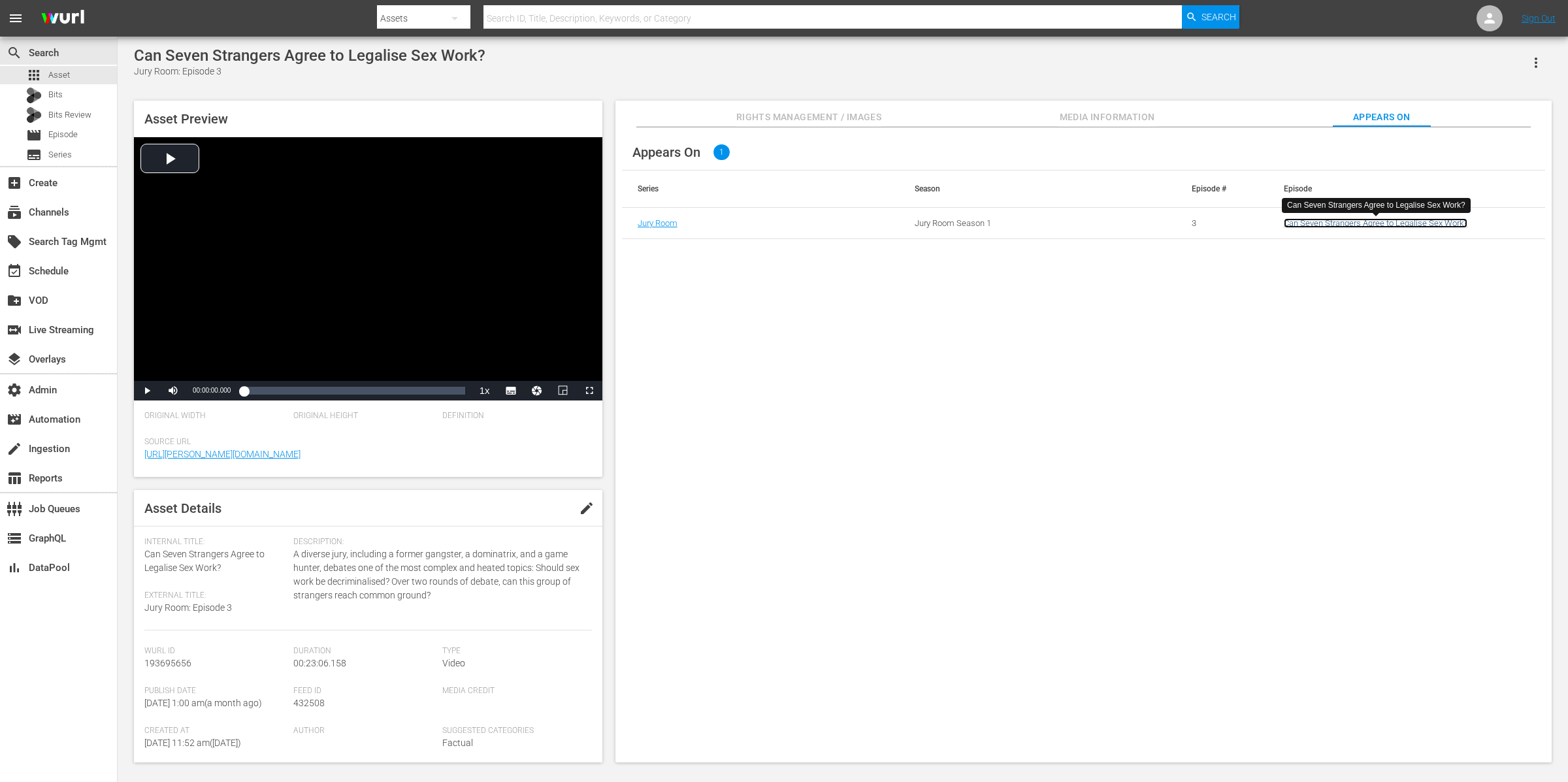
click at [1254, 223] on link "Can Seven Strangers Agree to Legalise Sex Work?" at bounding box center [1375, 223] width 183 height 10
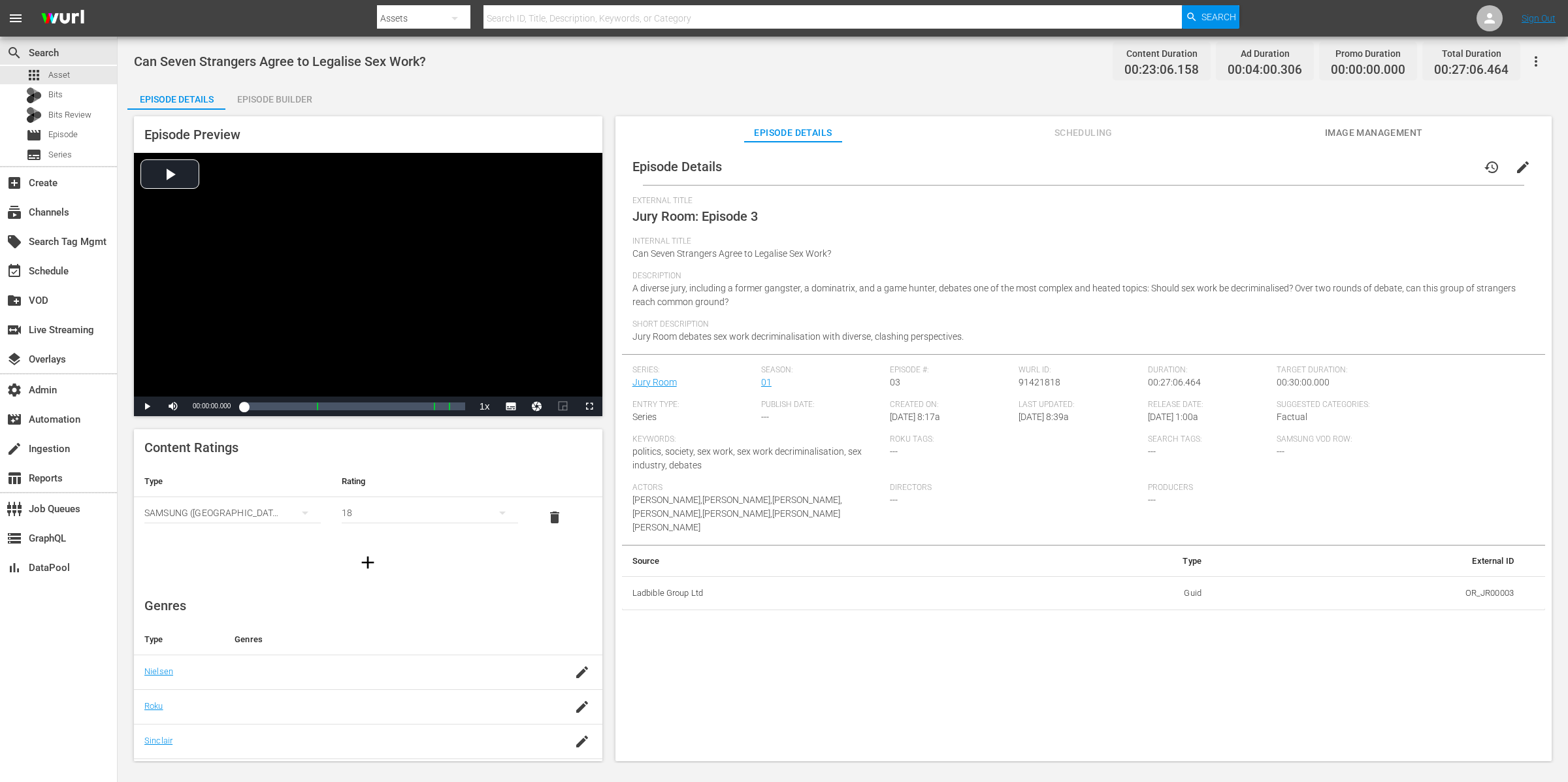
click at [243, 103] on div "Episode Builder" at bounding box center [275, 99] width 98 height 32
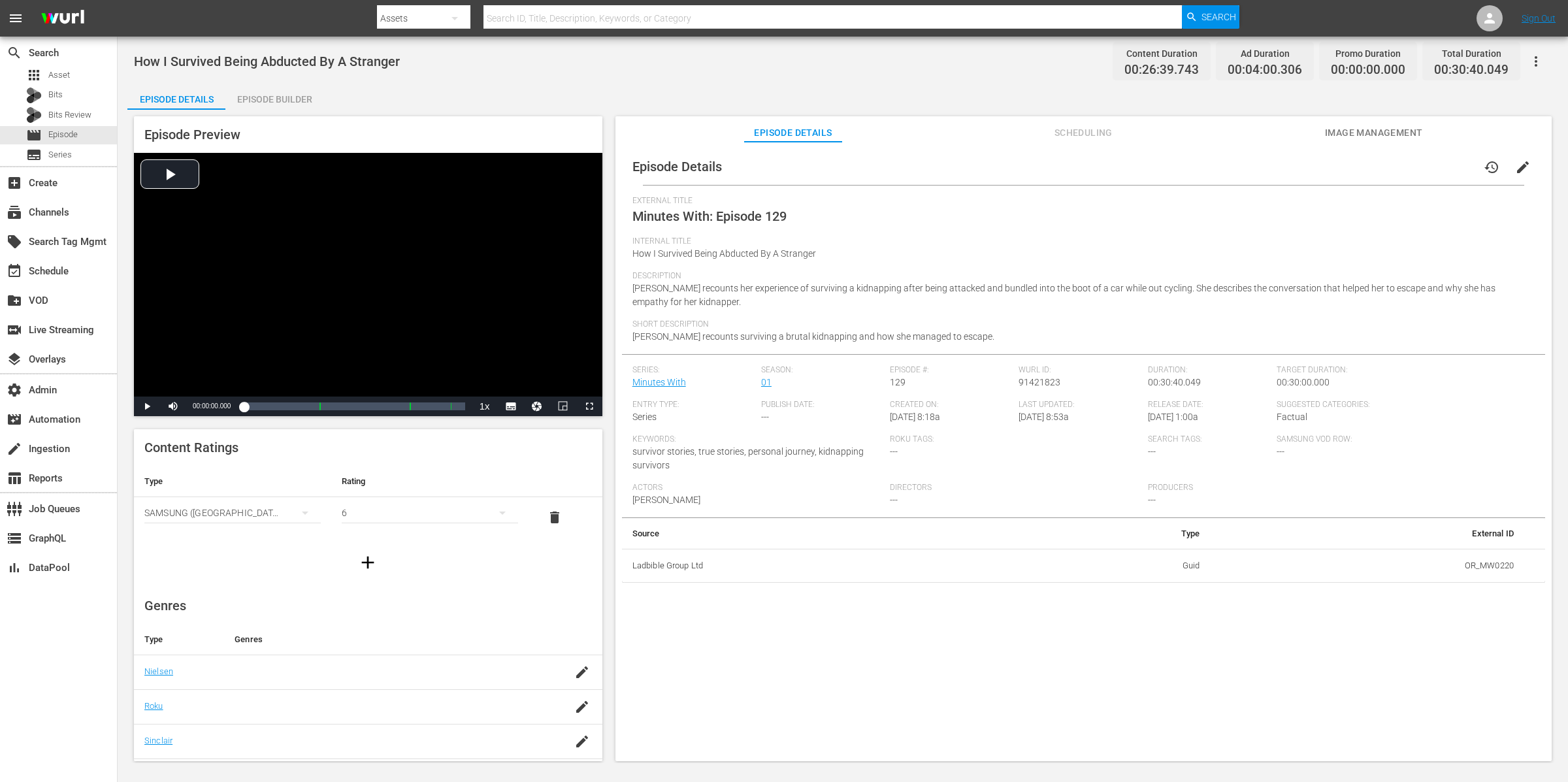
click at [261, 105] on div "Episode Builder" at bounding box center [275, 99] width 98 height 32
click at [256, 95] on div "Episode Builder" at bounding box center [275, 99] width 98 height 32
click at [288, 97] on div "Episode Builder" at bounding box center [275, 99] width 98 height 32
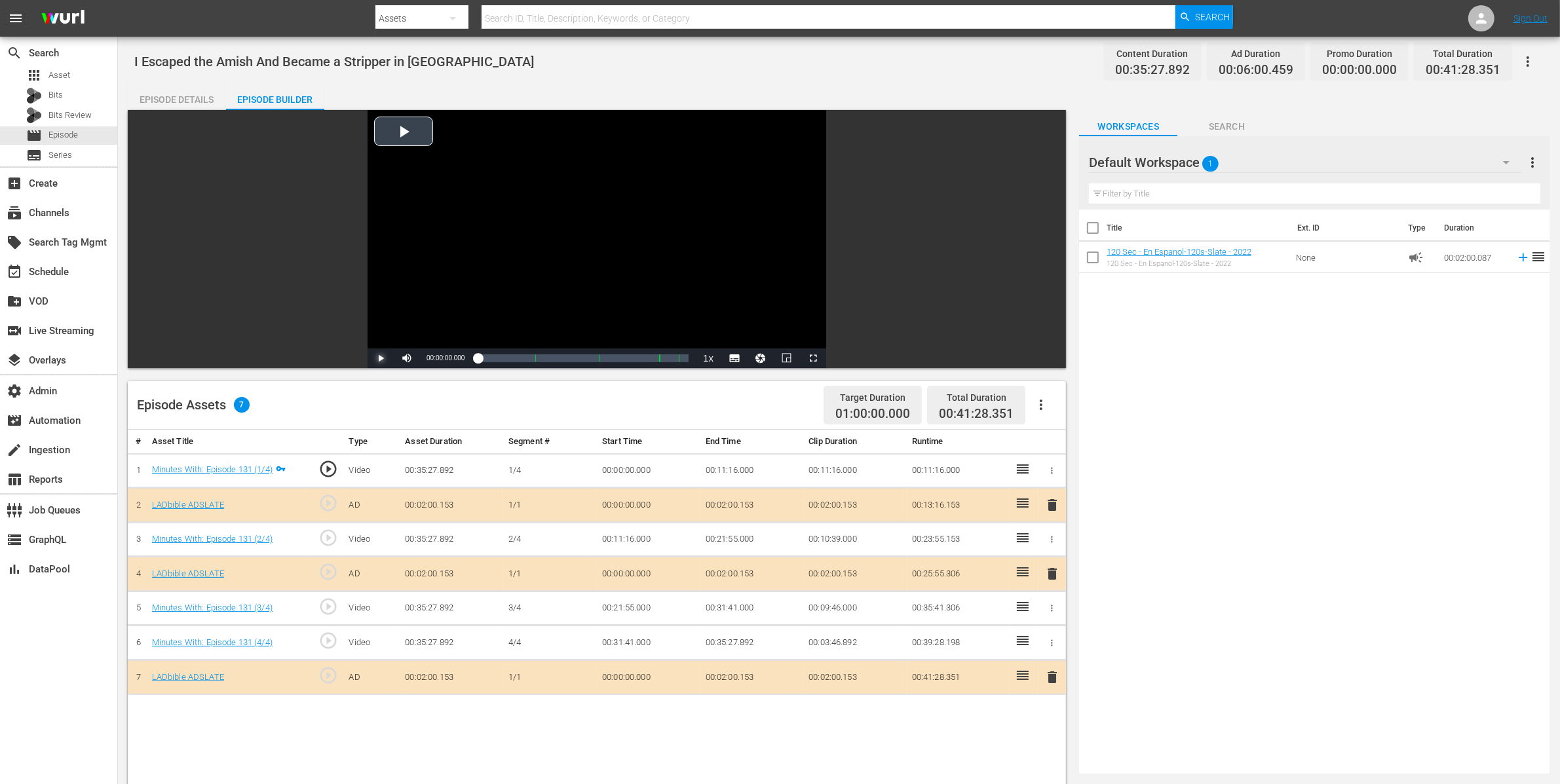
click at [380, 358] on span "Video Player" at bounding box center [380, 358] width 0 height 0
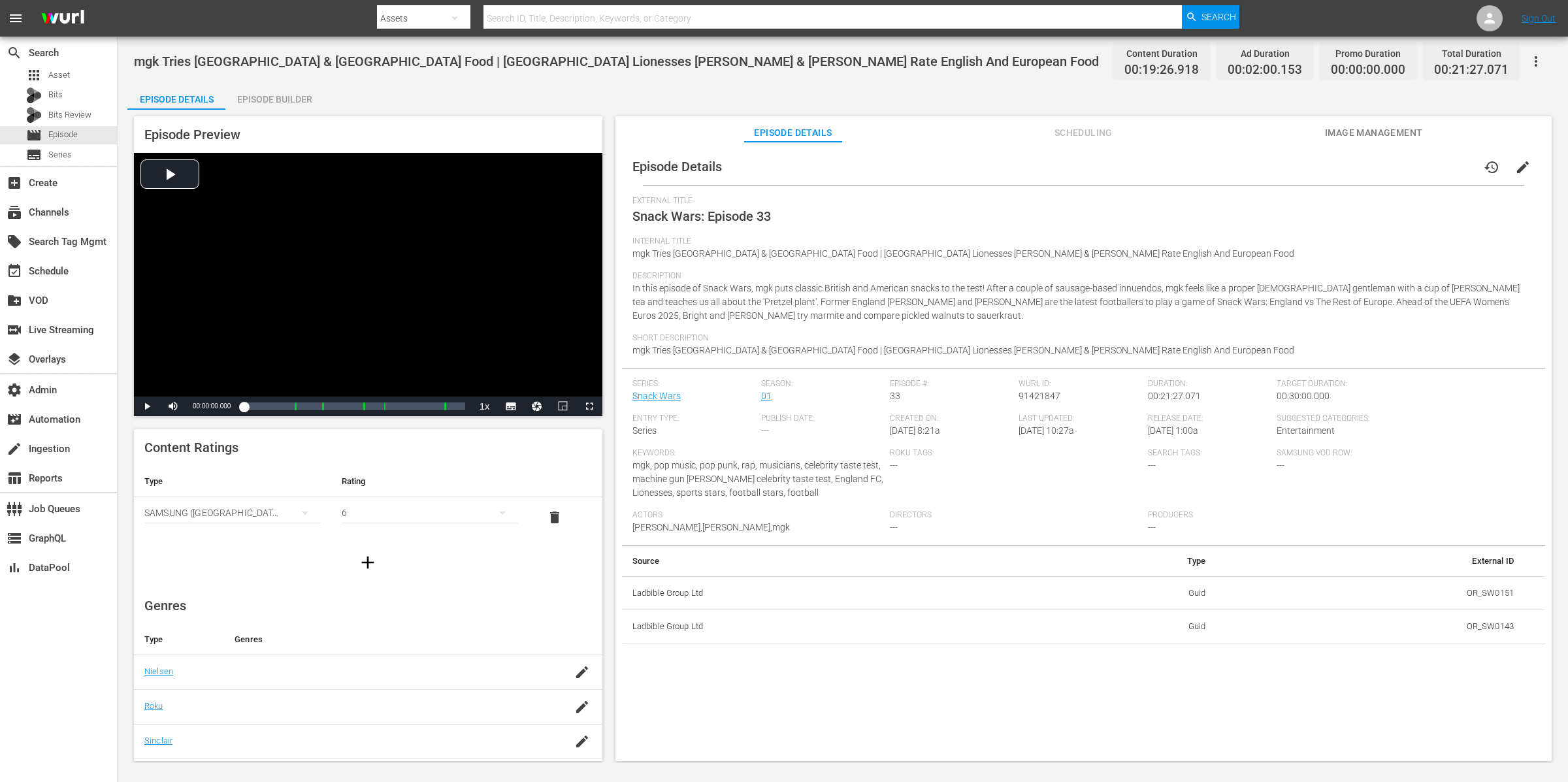
click at [268, 98] on div "Episode Builder" at bounding box center [275, 99] width 98 height 32
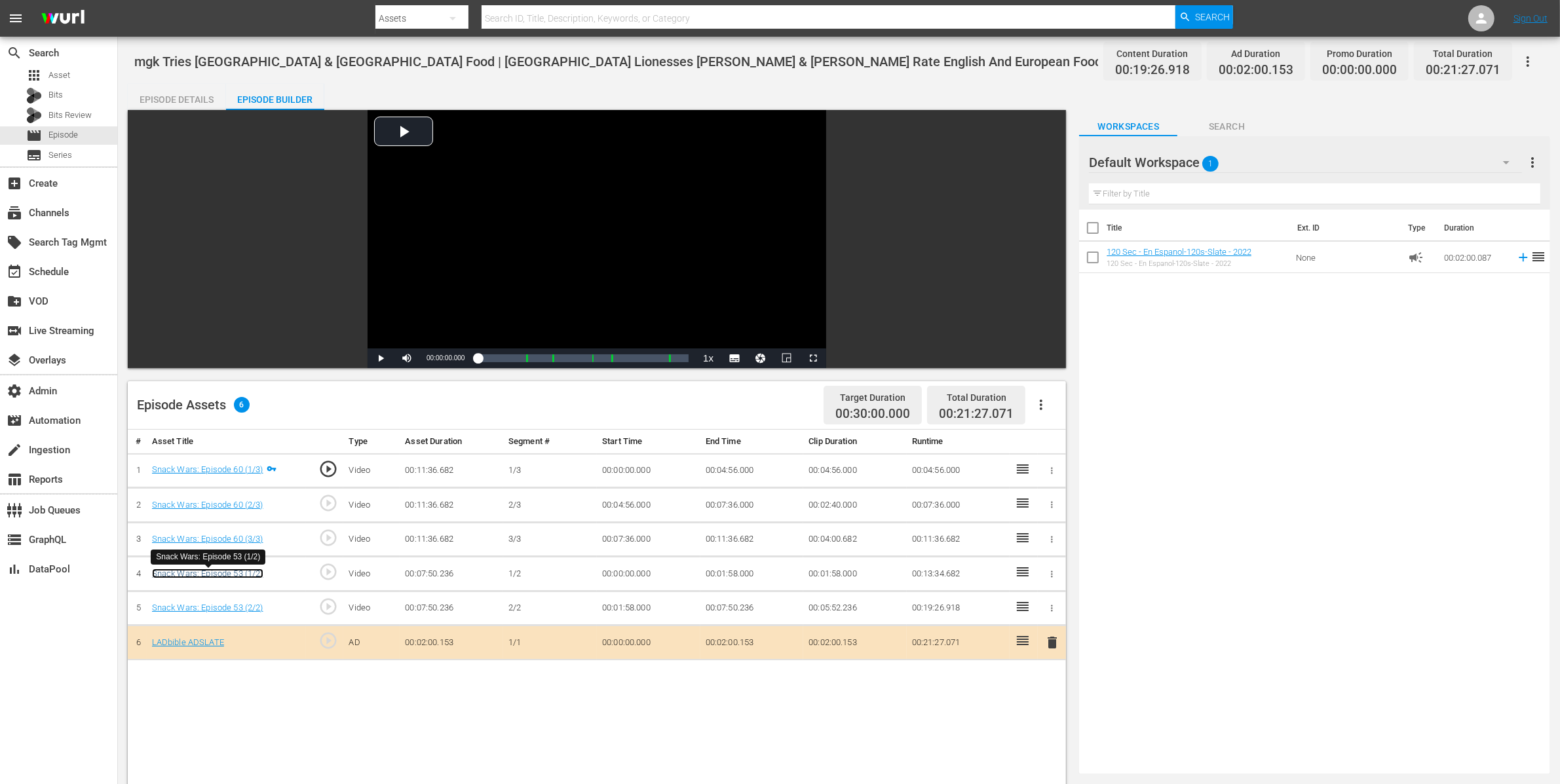
click at [253, 573] on link "Snack Wars: Episode 53 (1/2)" at bounding box center [207, 573] width 111 height 10
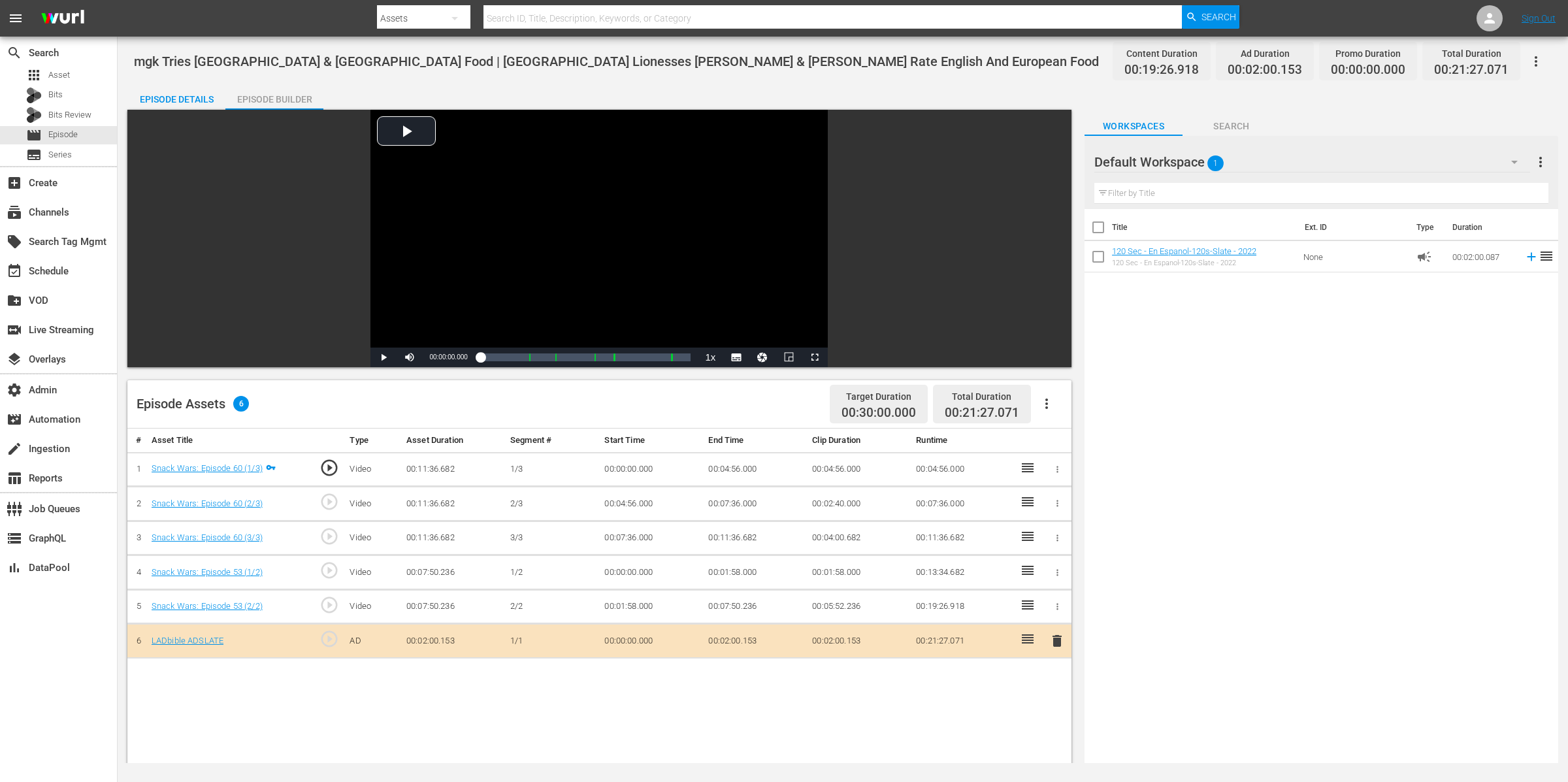
drag, startPoint x: 138, startPoint y: 81, endPoint x: 165, endPoint y: 88, distance: 27.9
click at [138, 83] on div "mgk Tries UK & [GEOGRAPHIC_DATA] Food | [GEOGRAPHIC_DATA] Lionesses [PERSON_NAM…" at bounding box center [843, 399] width 1450 height 726
click at [165, 89] on div "Episode Details" at bounding box center [177, 99] width 98 height 32
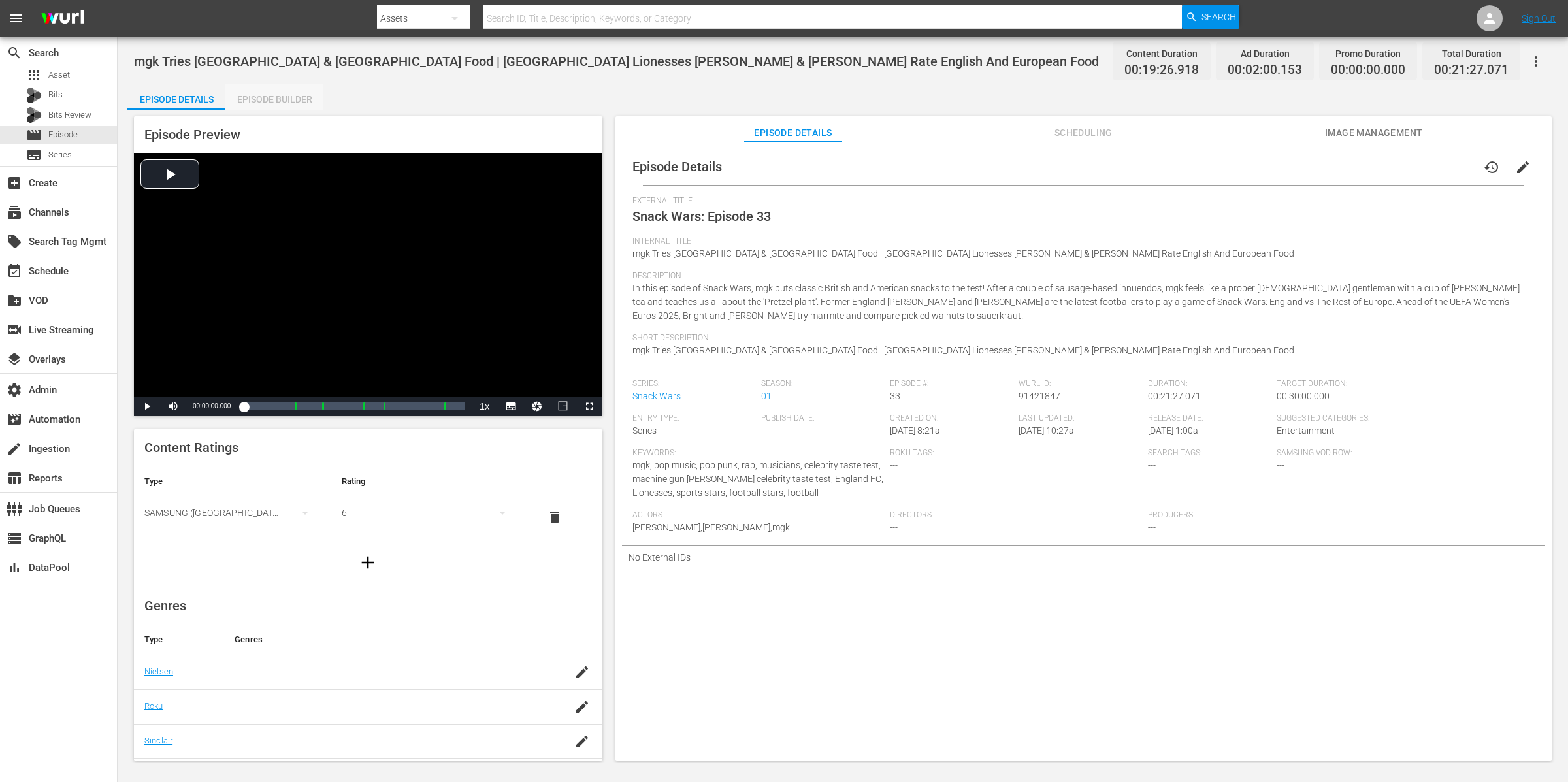
click at [277, 97] on div "Episode Builder" at bounding box center [275, 99] width 98 height 32
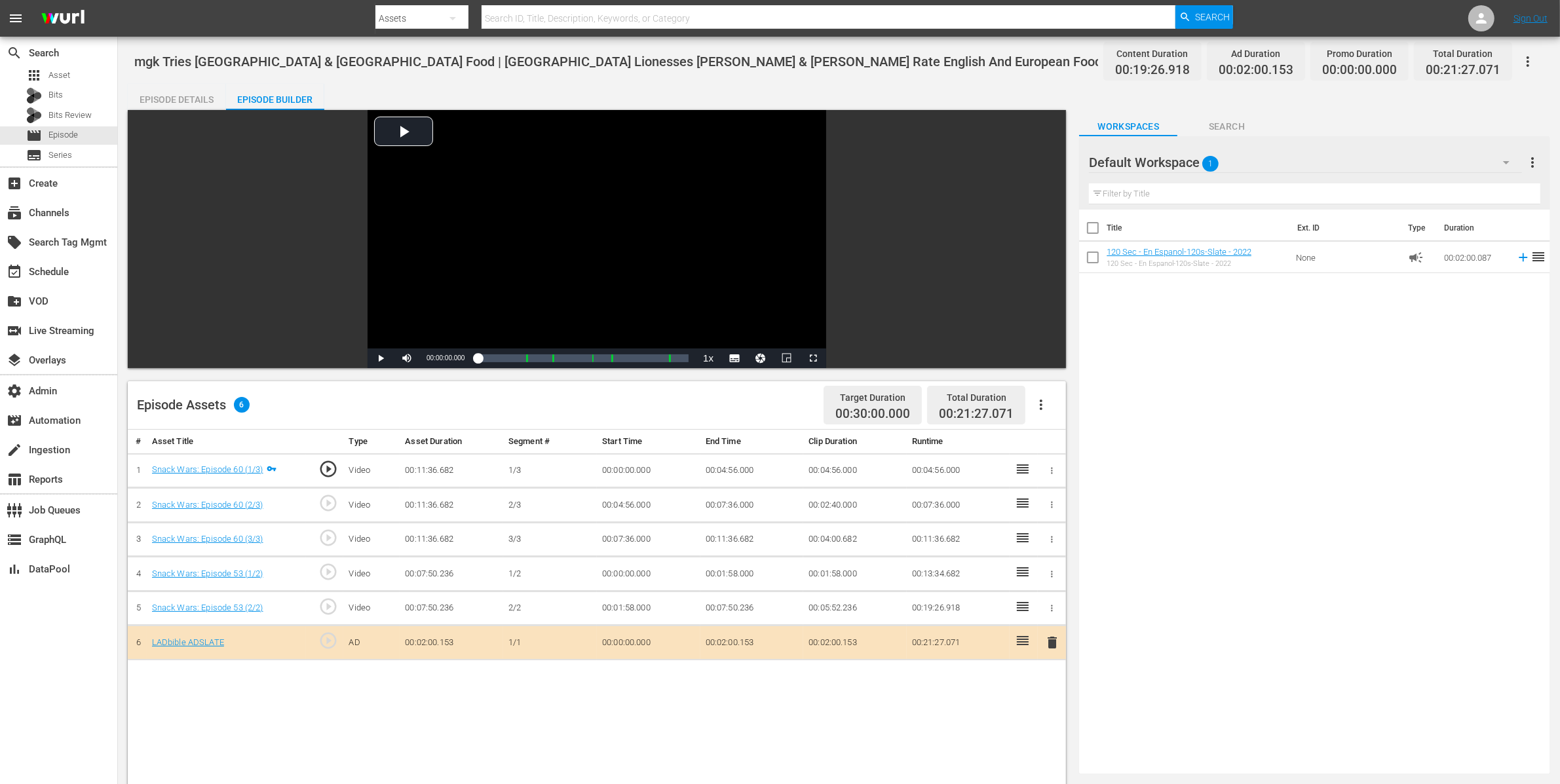
click at [182, 94] on div "Episode Details" at bounding box center [177, 100] width 98 height 32
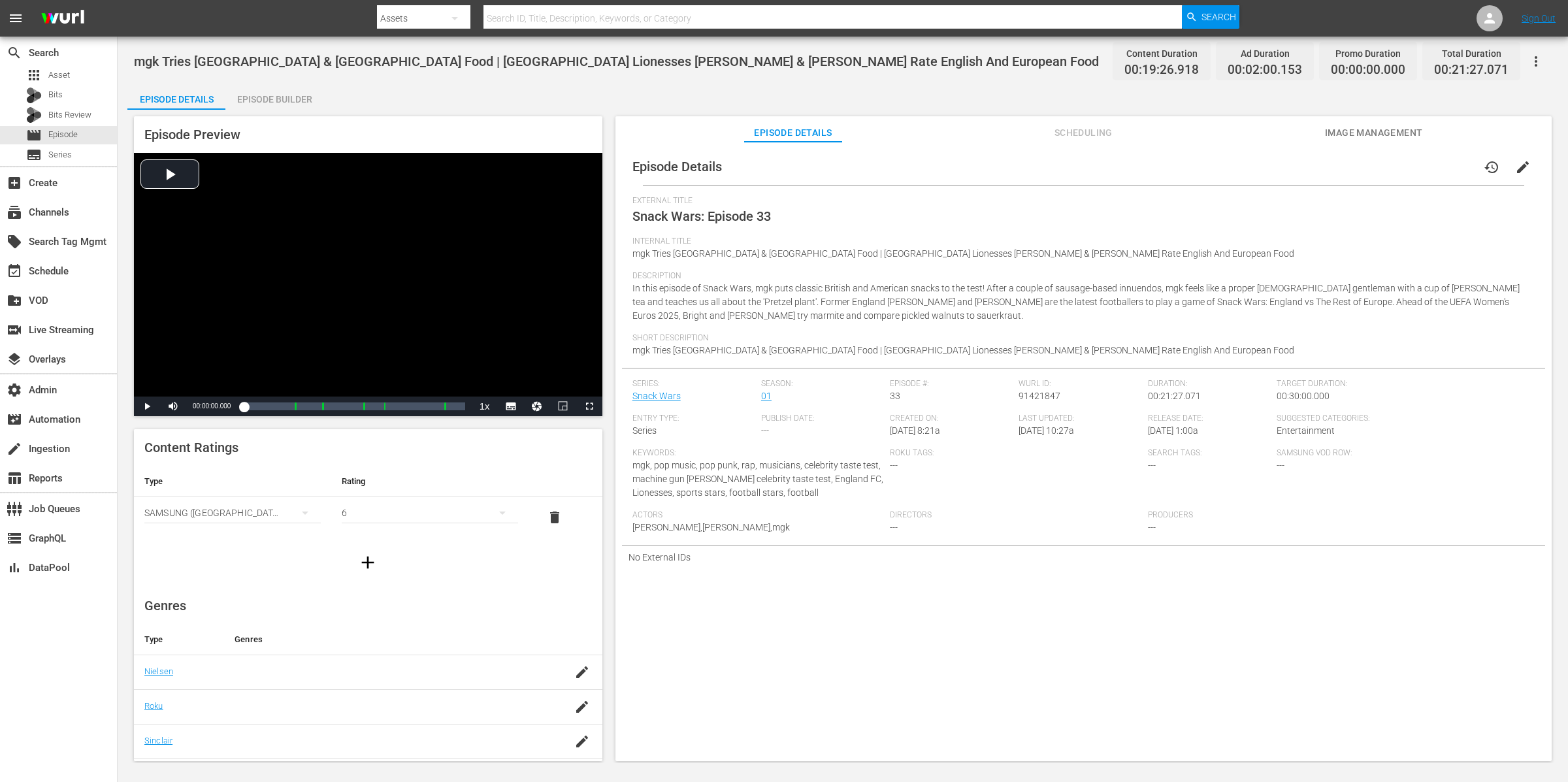
click at [281, 97] on div "Episode Builder" at bounding box center [275, 99] width 98 height 32
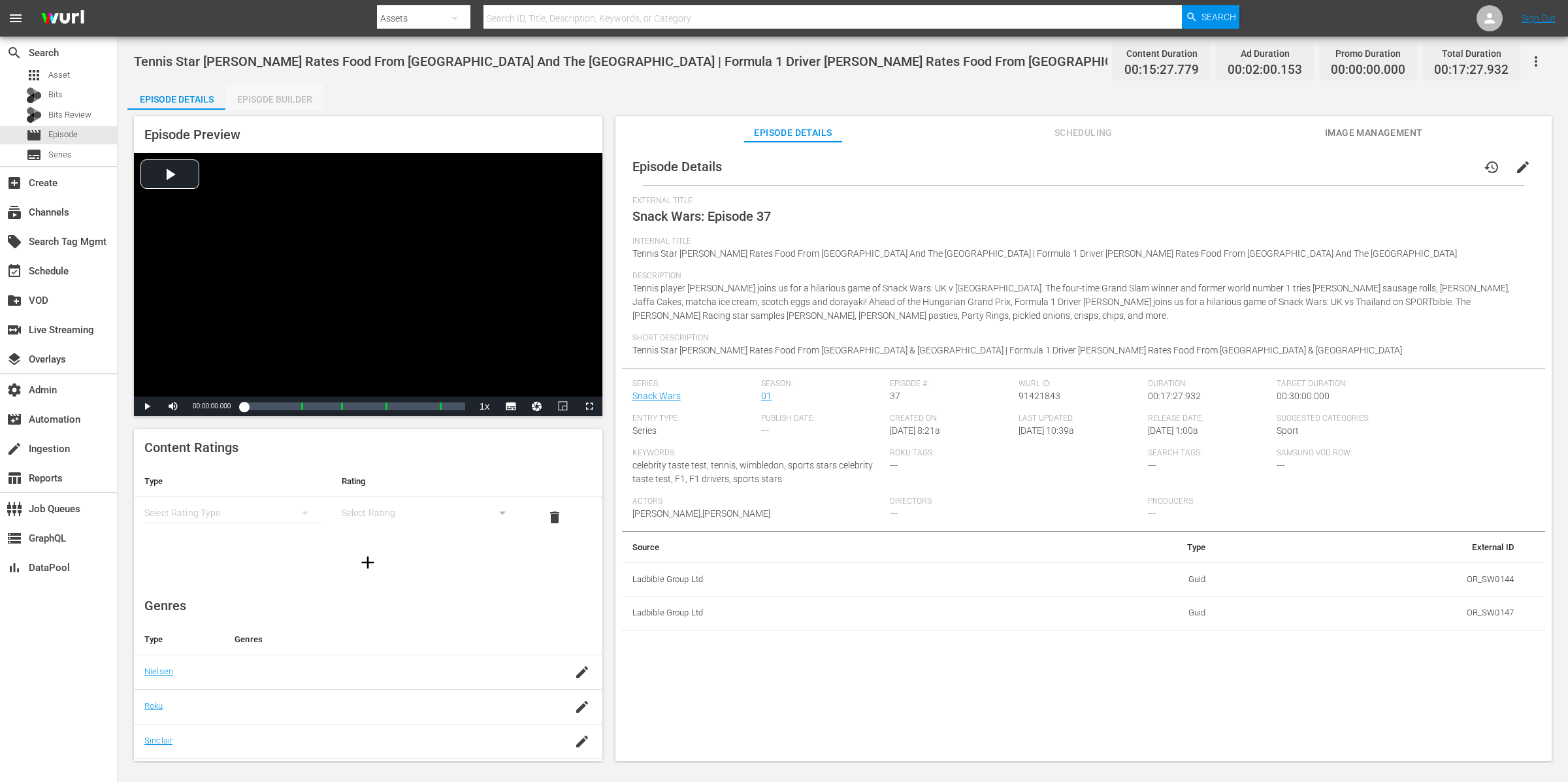
click at [301, 97] on div "Episode Builder" at bounding box center [275, 99] width 98 height 32
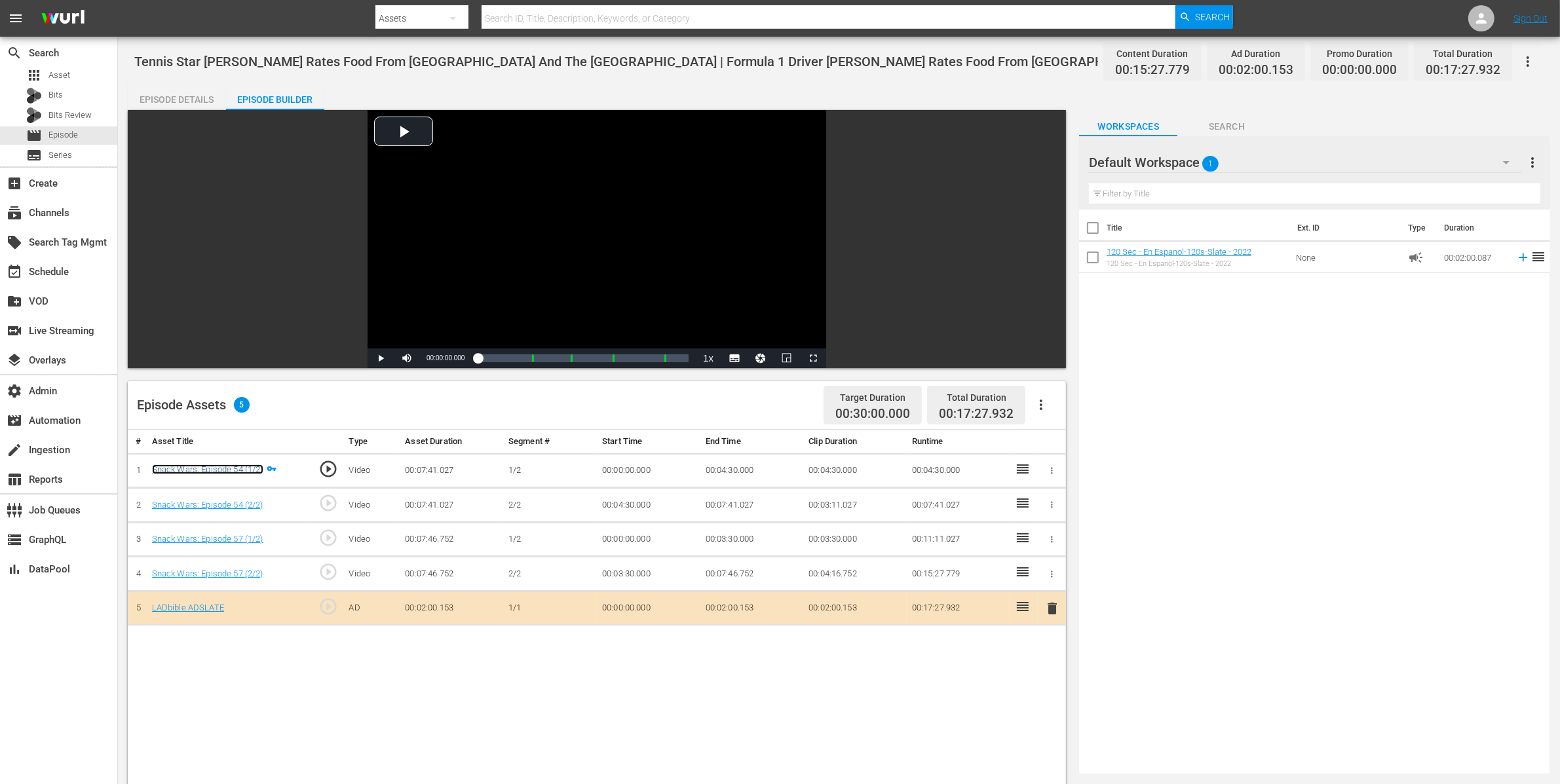
click at [241, 470] on link "Snack Wars: Episode 54 (1/2)" at bounding box center [207, 469] width 111 height 10
click at [183, 98] on div "Episode Details" at bounding box center [177, 100] width 98 height 32
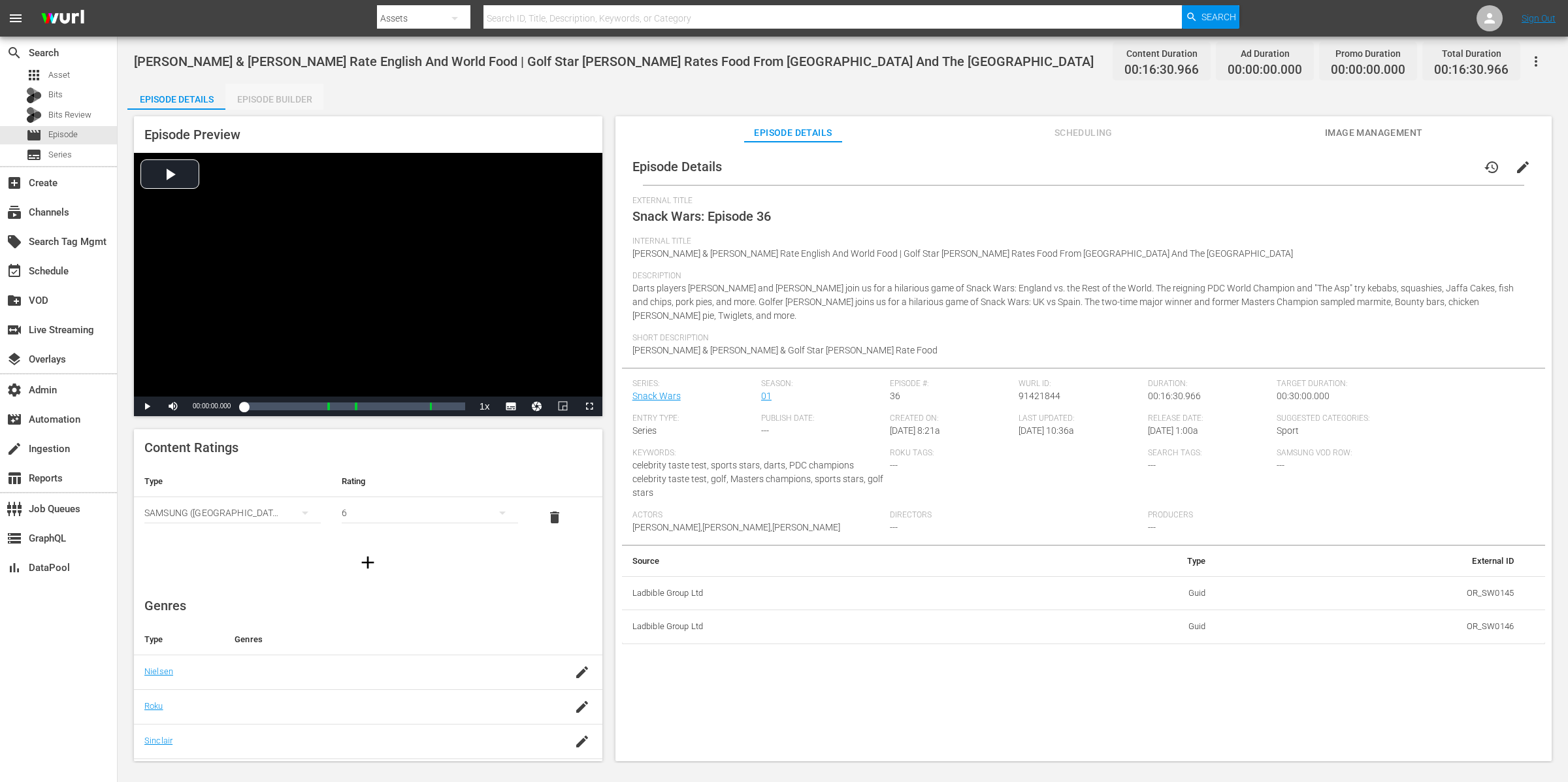
click at [290, 98] on div "Episode Builder" at bounding box center [275, 99] width 98 height 32
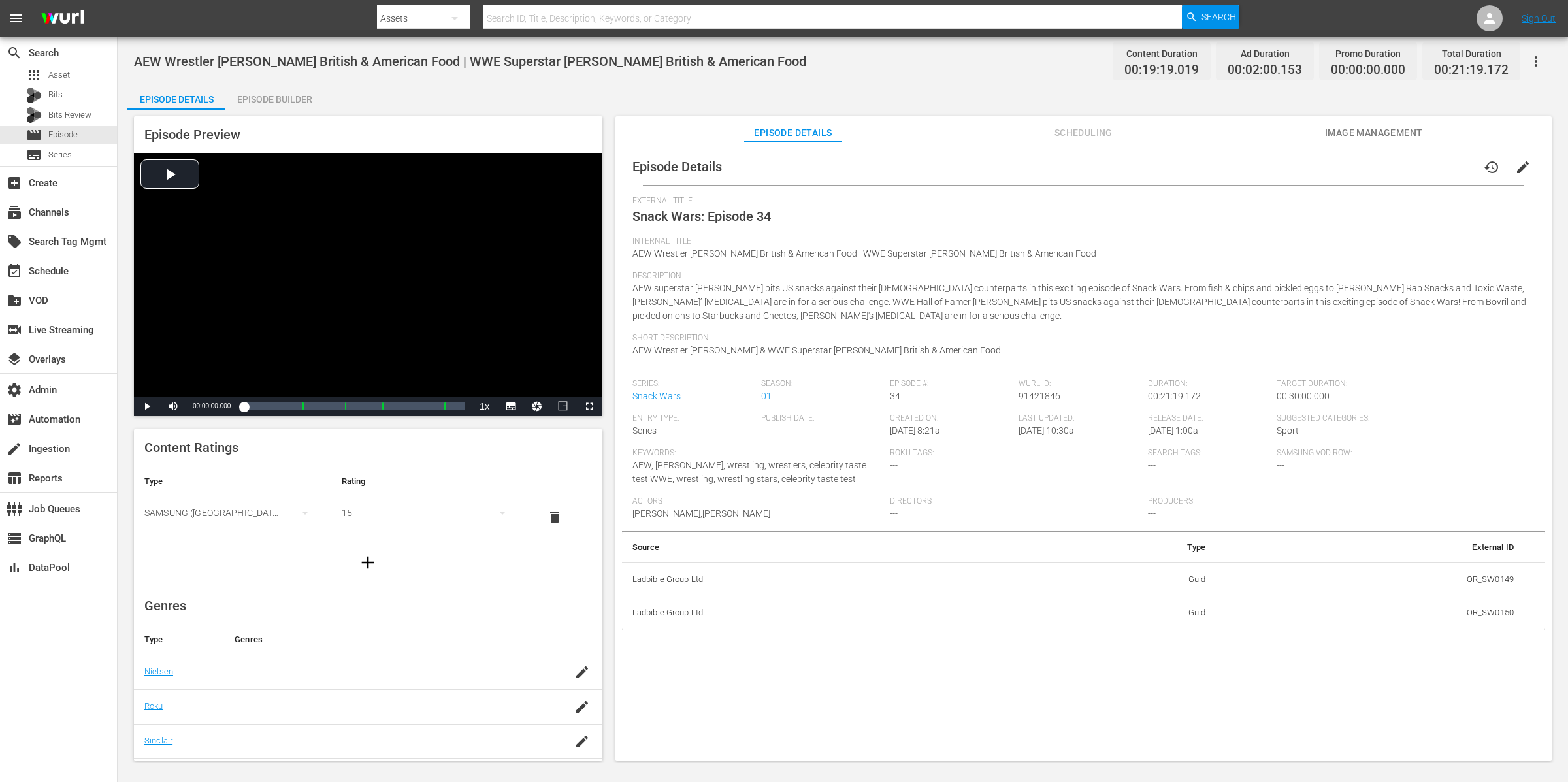
click at [255, 101] on div "Episode Builder" at bounding box center [275, 99] width 98 height 32
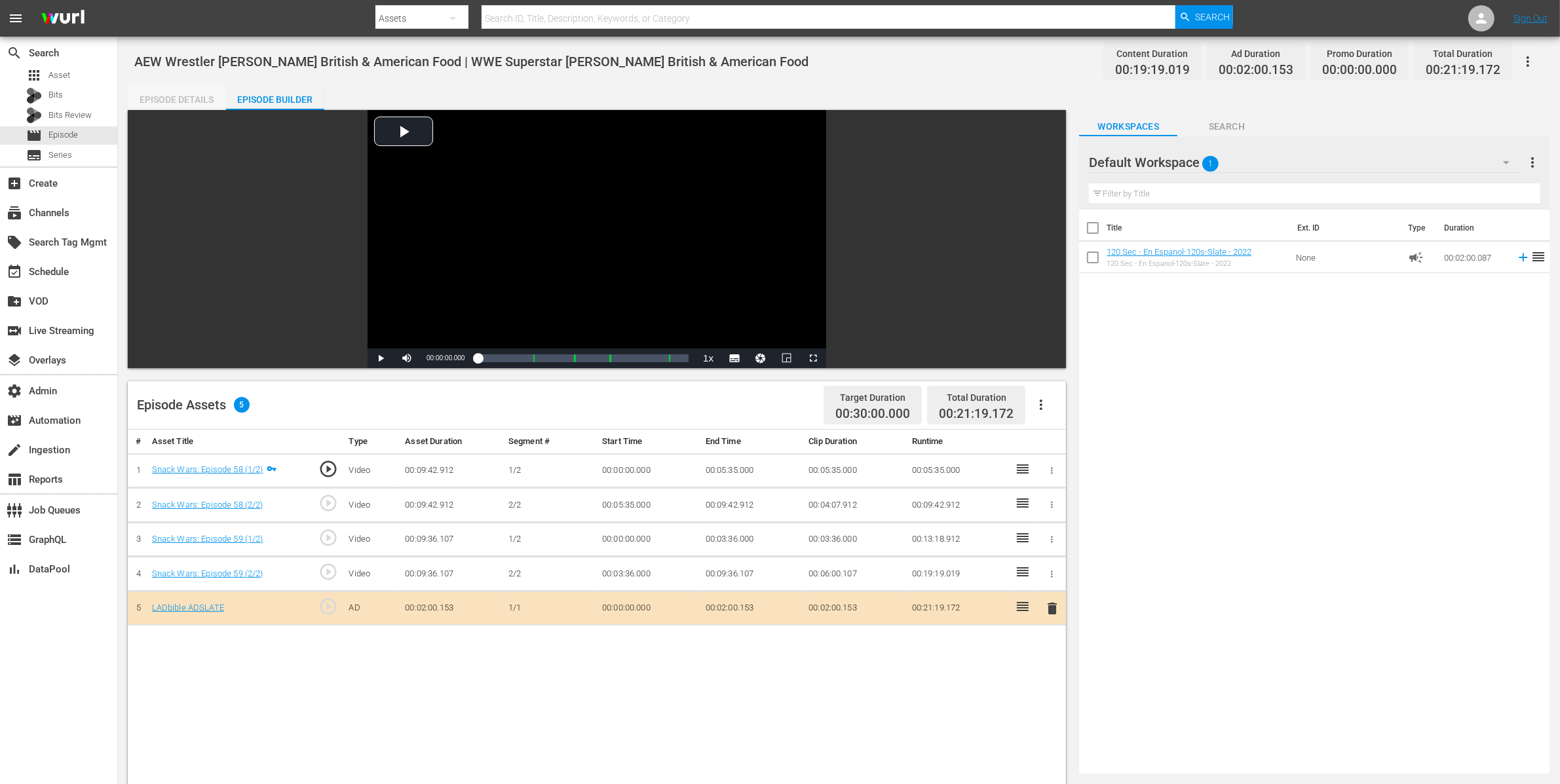
click at [188, 98] on div "Episode Details" at bounding box center [177, 100] width 98 height 32
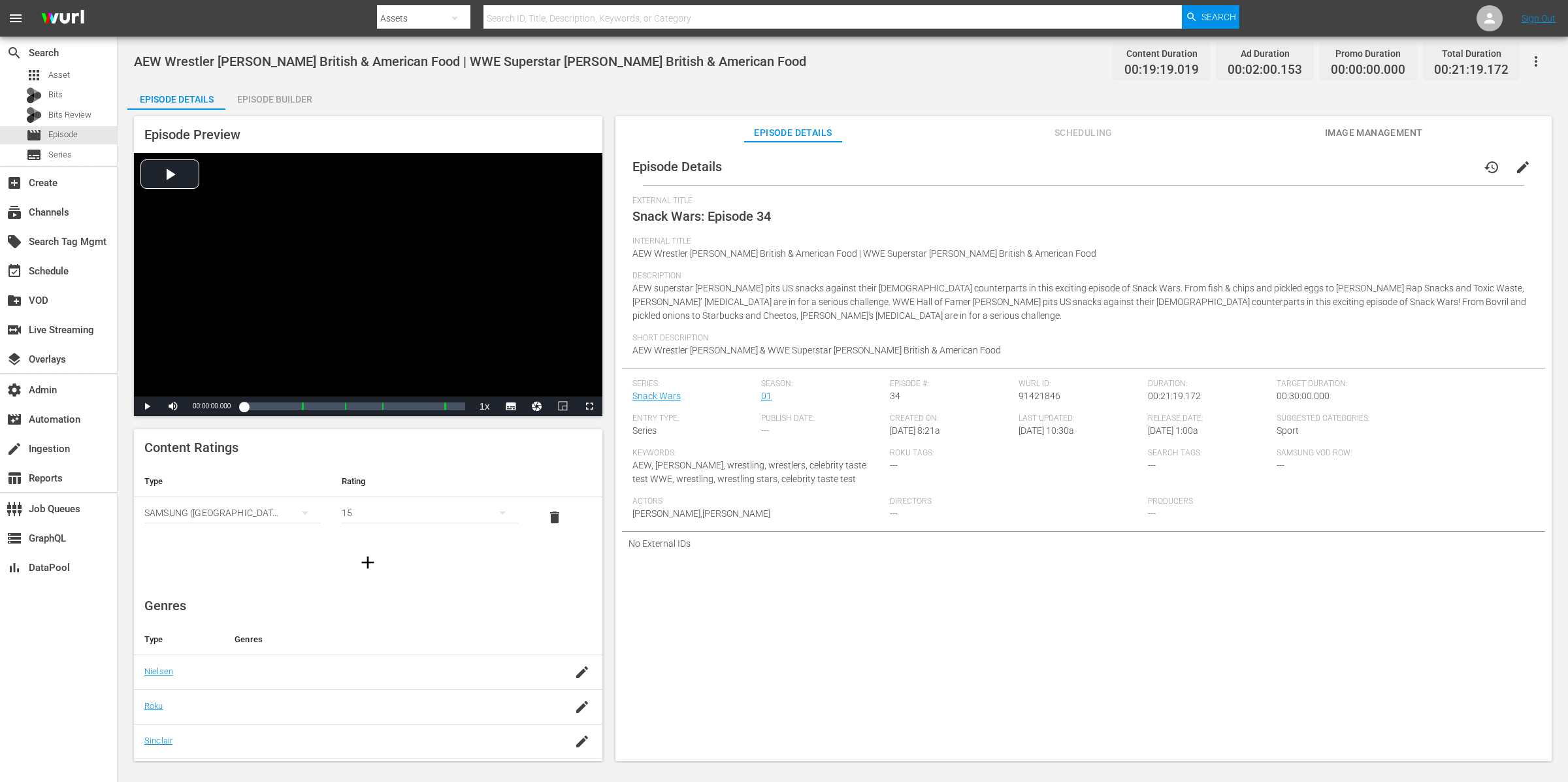
click at [308, 88] on div "Episode Builder" at bounding box center [275, 99] width 98 height 32
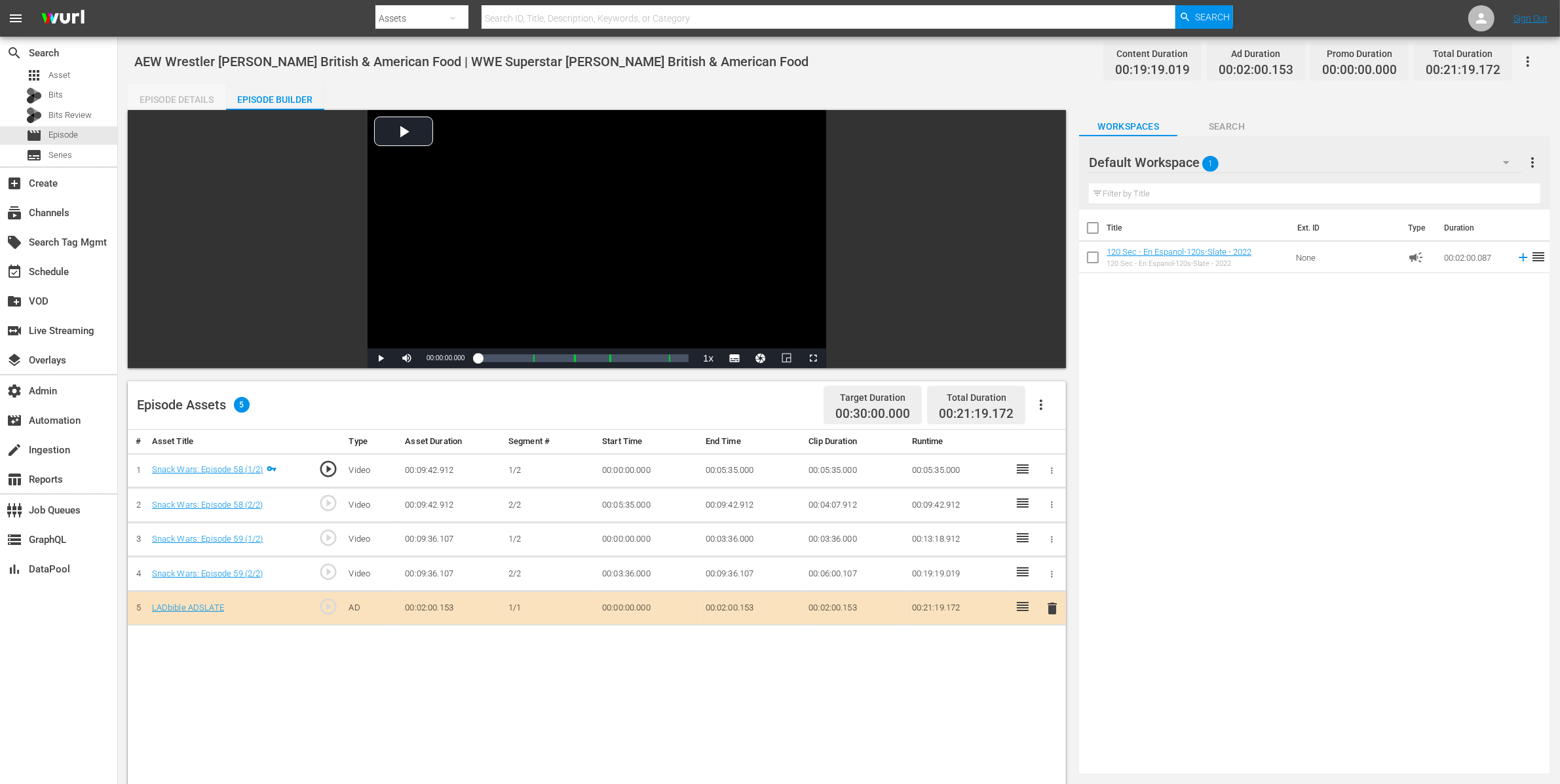
click at [209, 96] on div "Episode Details" at bounding box center [177, 100] width 98 height 32
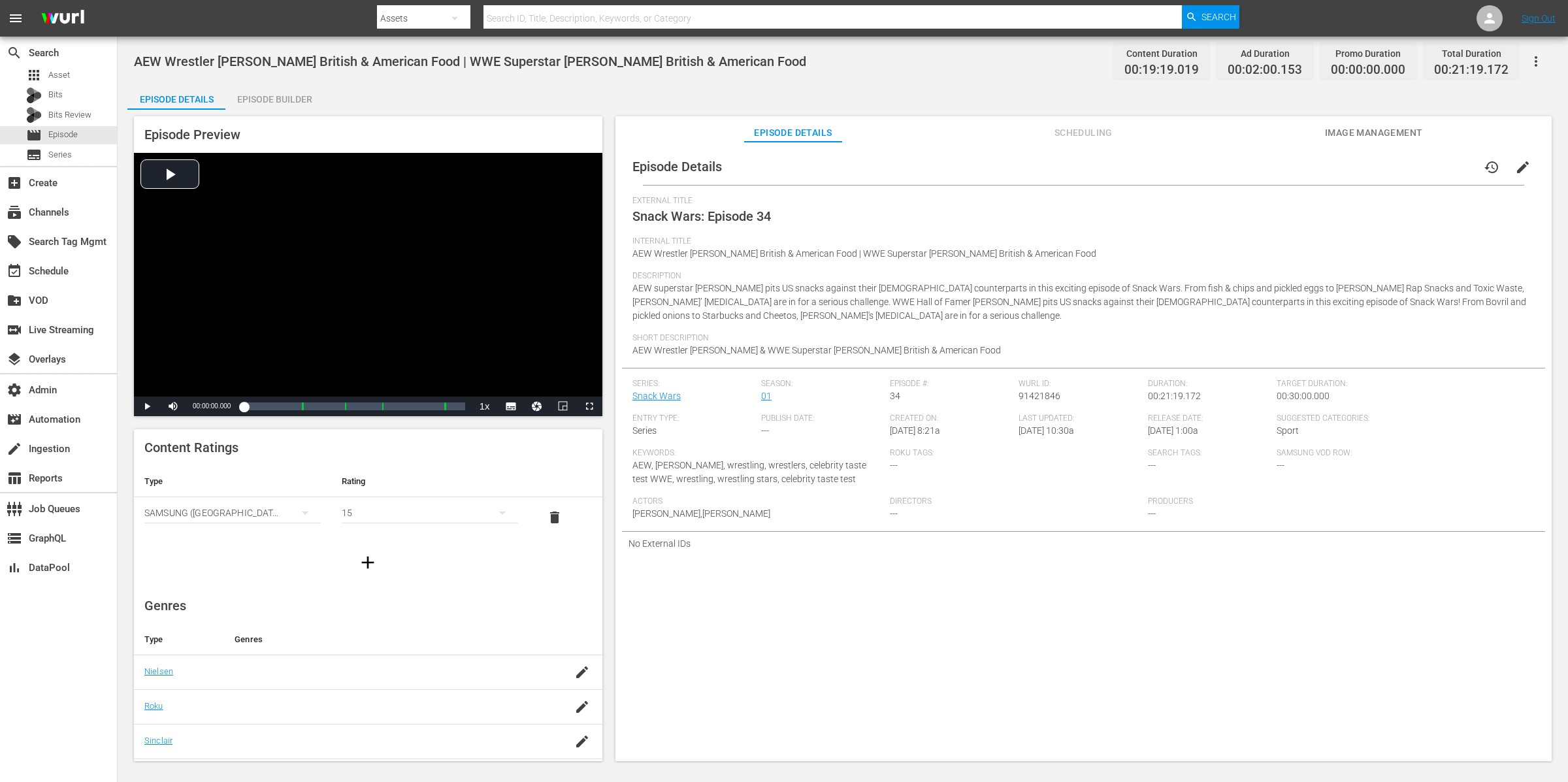
click at [270, 97] on div "Episode Builder" at bounding box center [275, 99] width 98 height 32
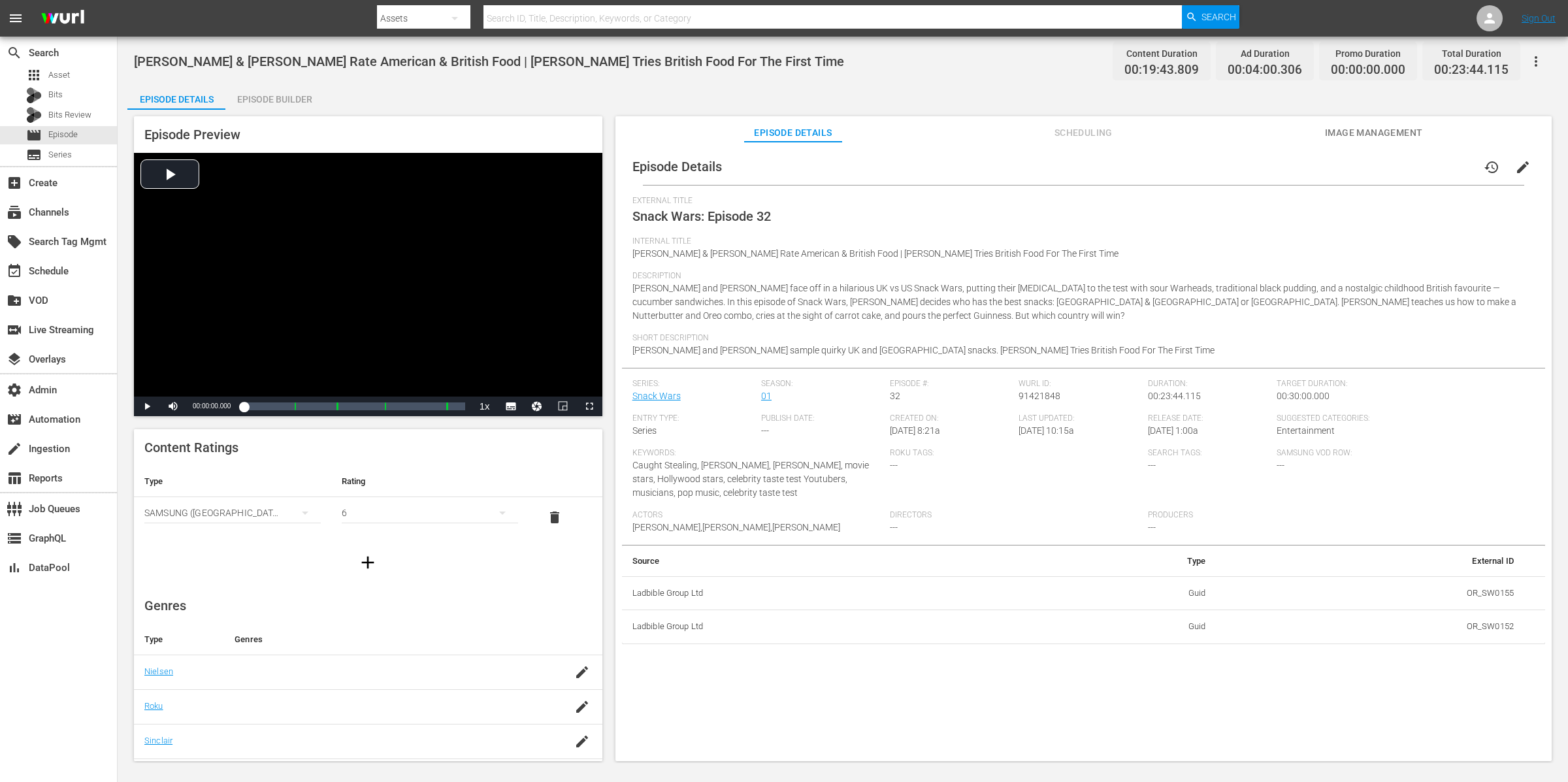
click at [285, 93] on div "Episode Builder" at bounding box center [275, 99] width 98 height 32
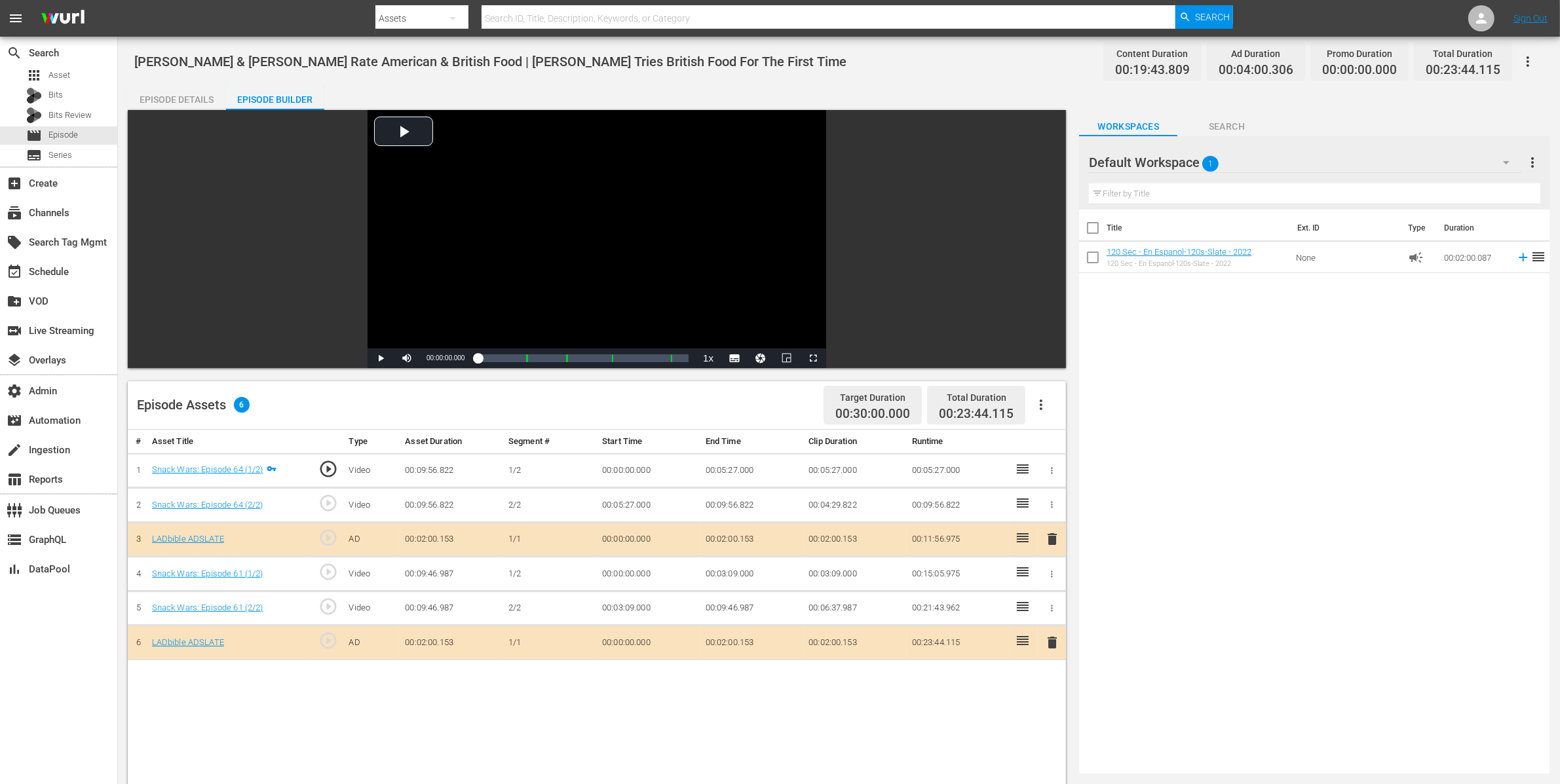
click at [199, 96] on div "Episode Details" at bounding box center [177, 100] width 98 height 32
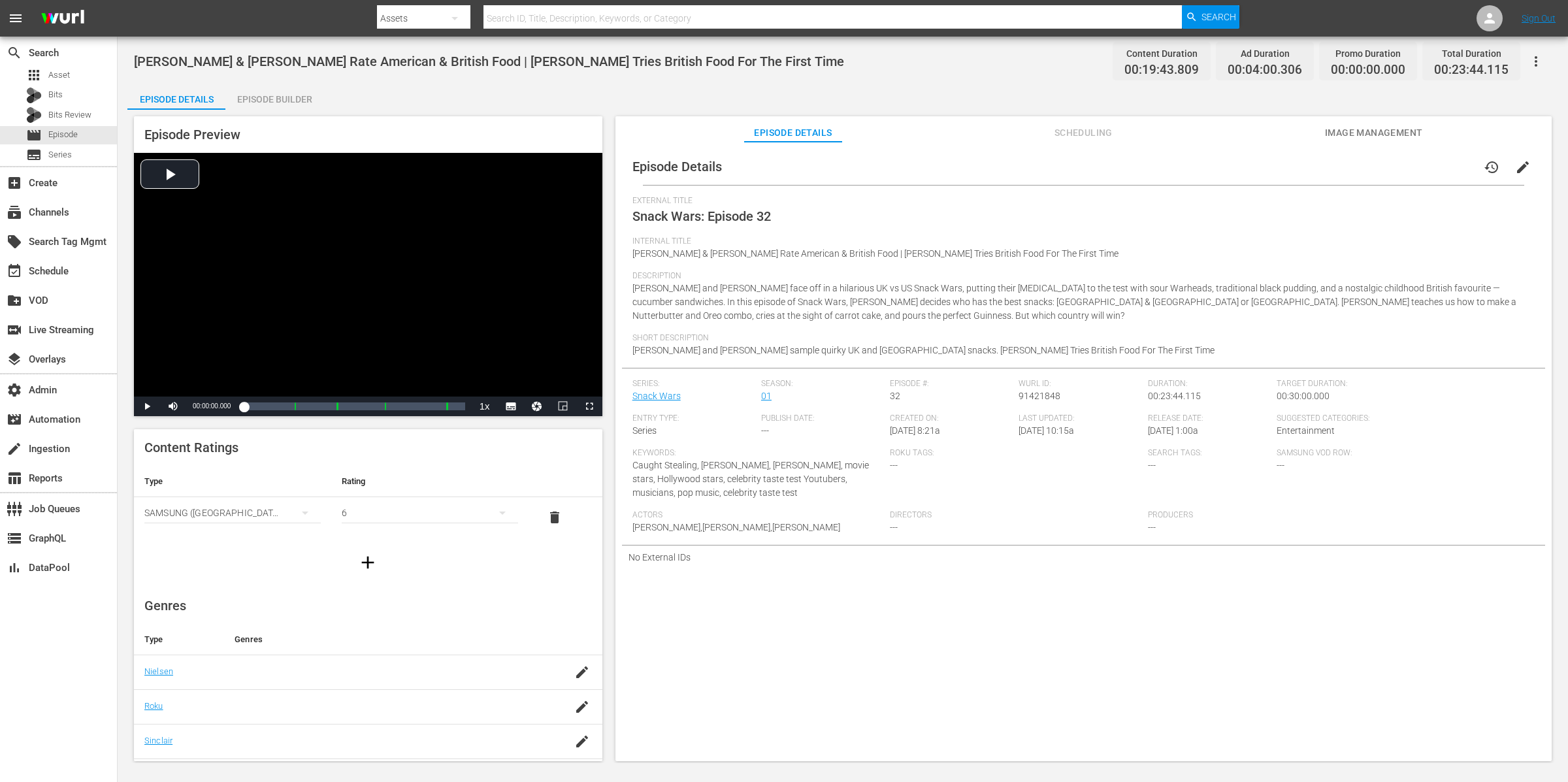
click at [277, 95] on div "Episode Builder" at bounding box center [275, 99] width 98 height 32
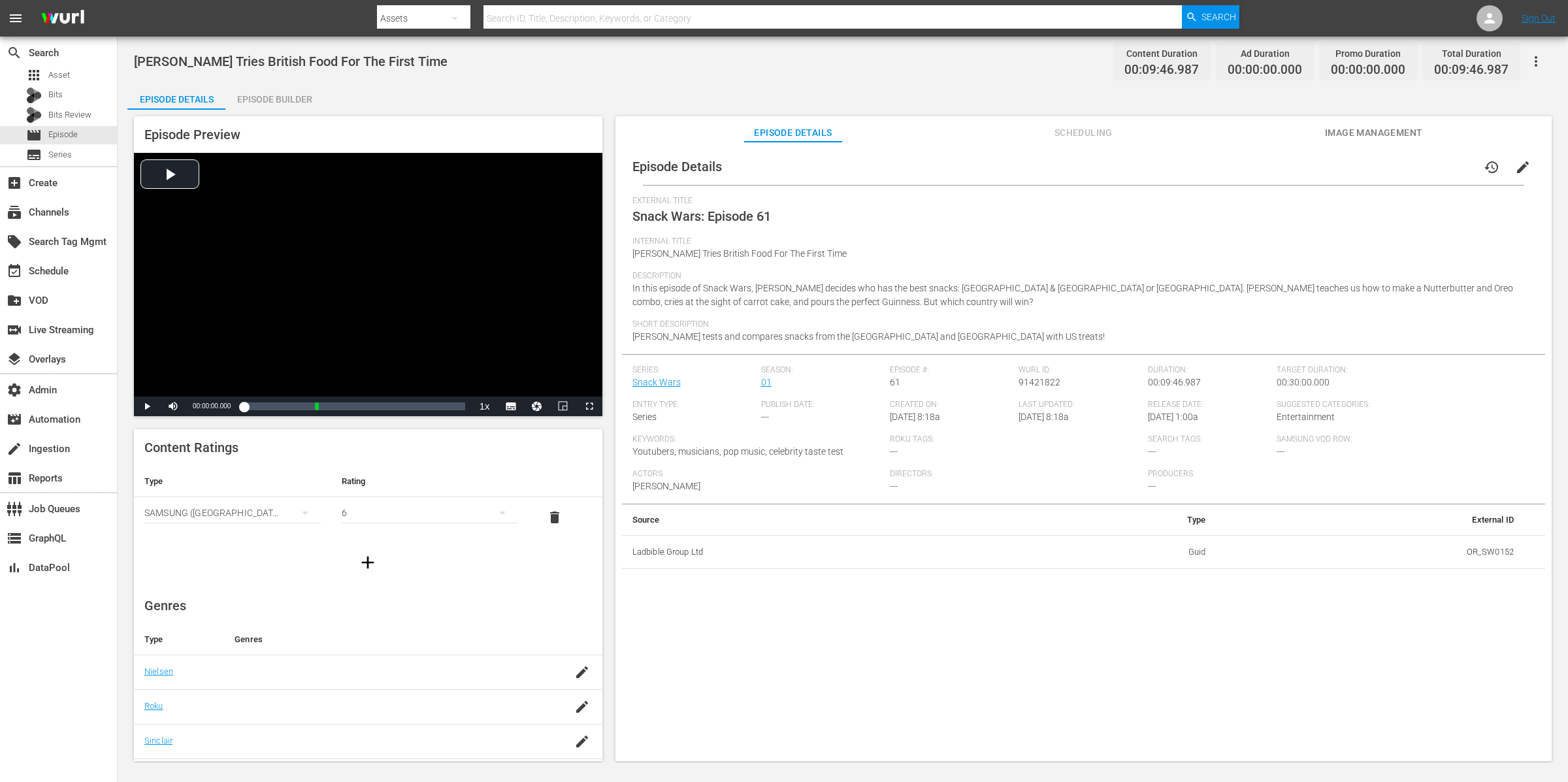
click at [1254, 133] on span "Image Management" at bounding box center [1374, 133] width 98 height 16
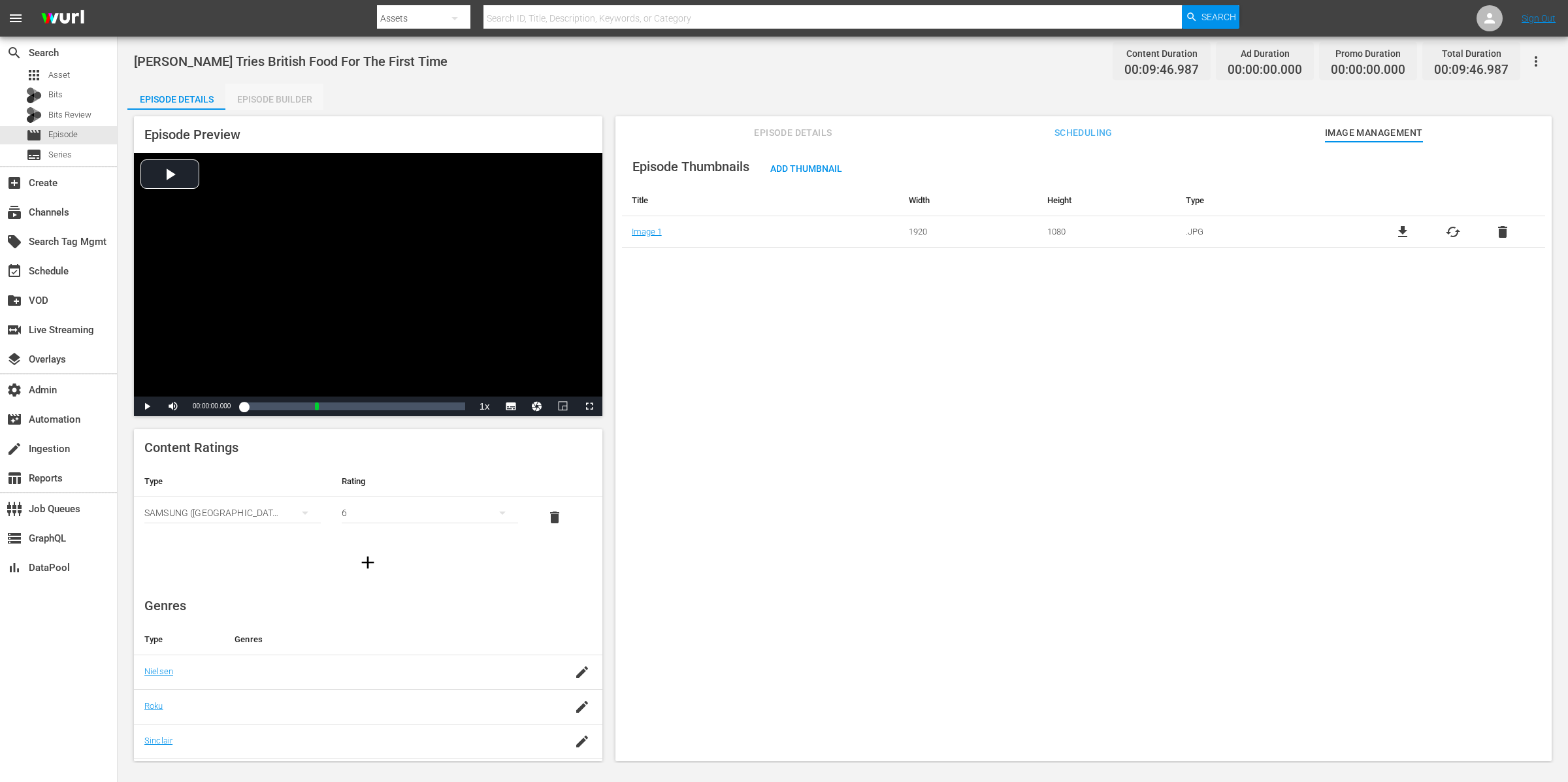
click at [285, 97] on div "Episode Builder" at bounding box center [275, 99] width 98 height 32
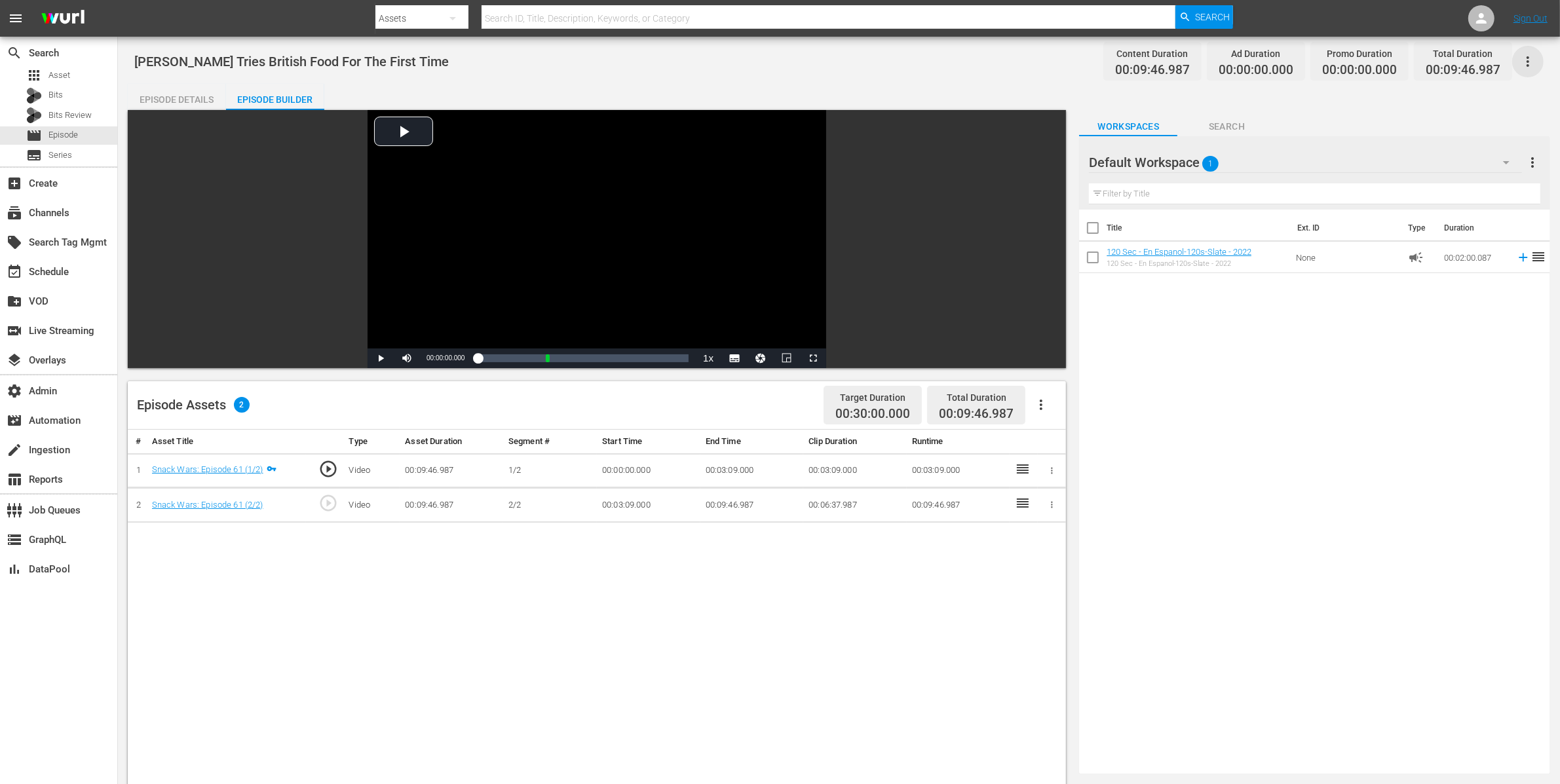
click at [1257, 61] on icon "button" at bounding box center [1528, 62] width 3 height 11
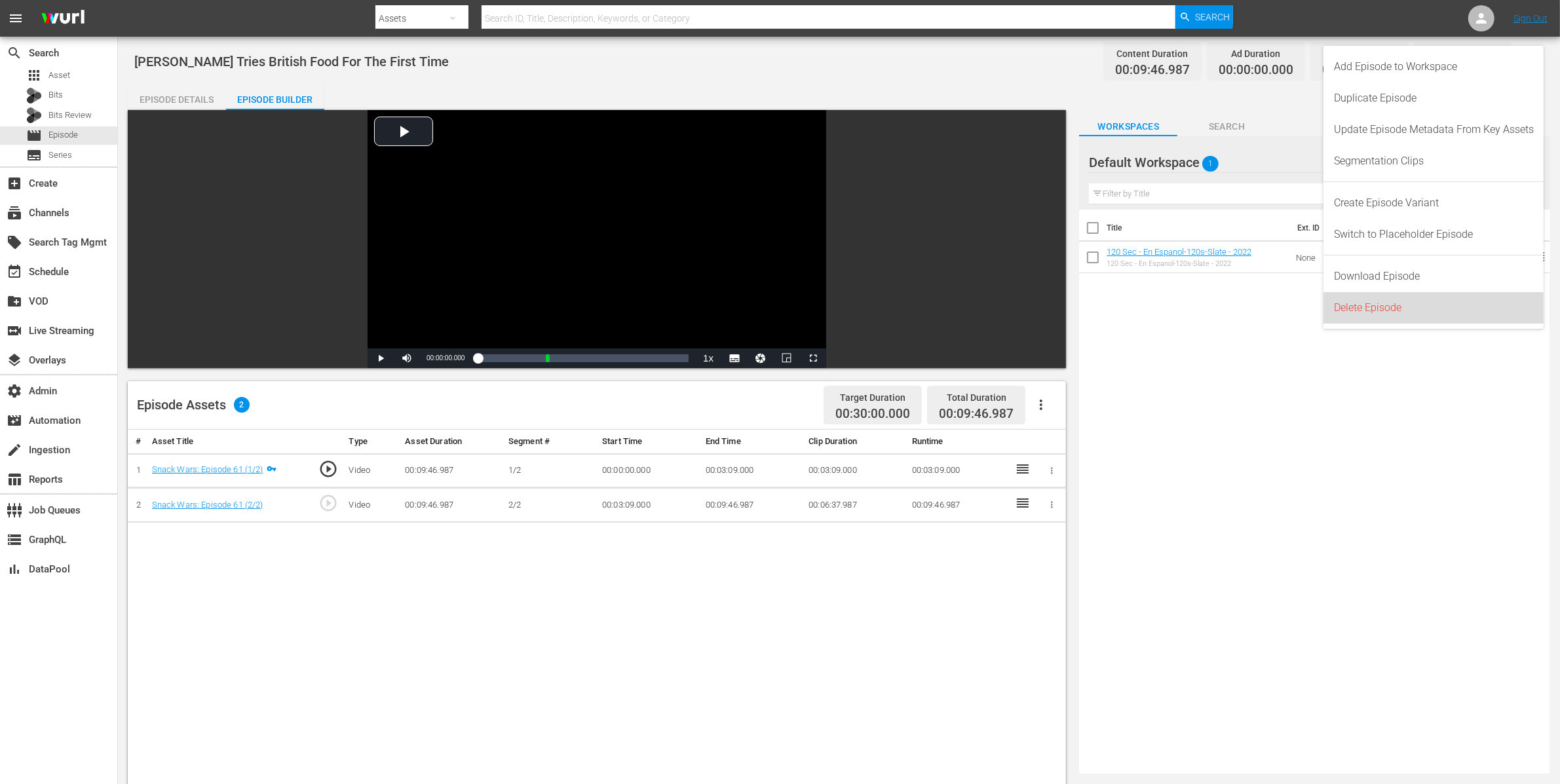
click at [1257, 300] on div "Delete Episode" at bounding box center [1433, 308] width 200 height 32
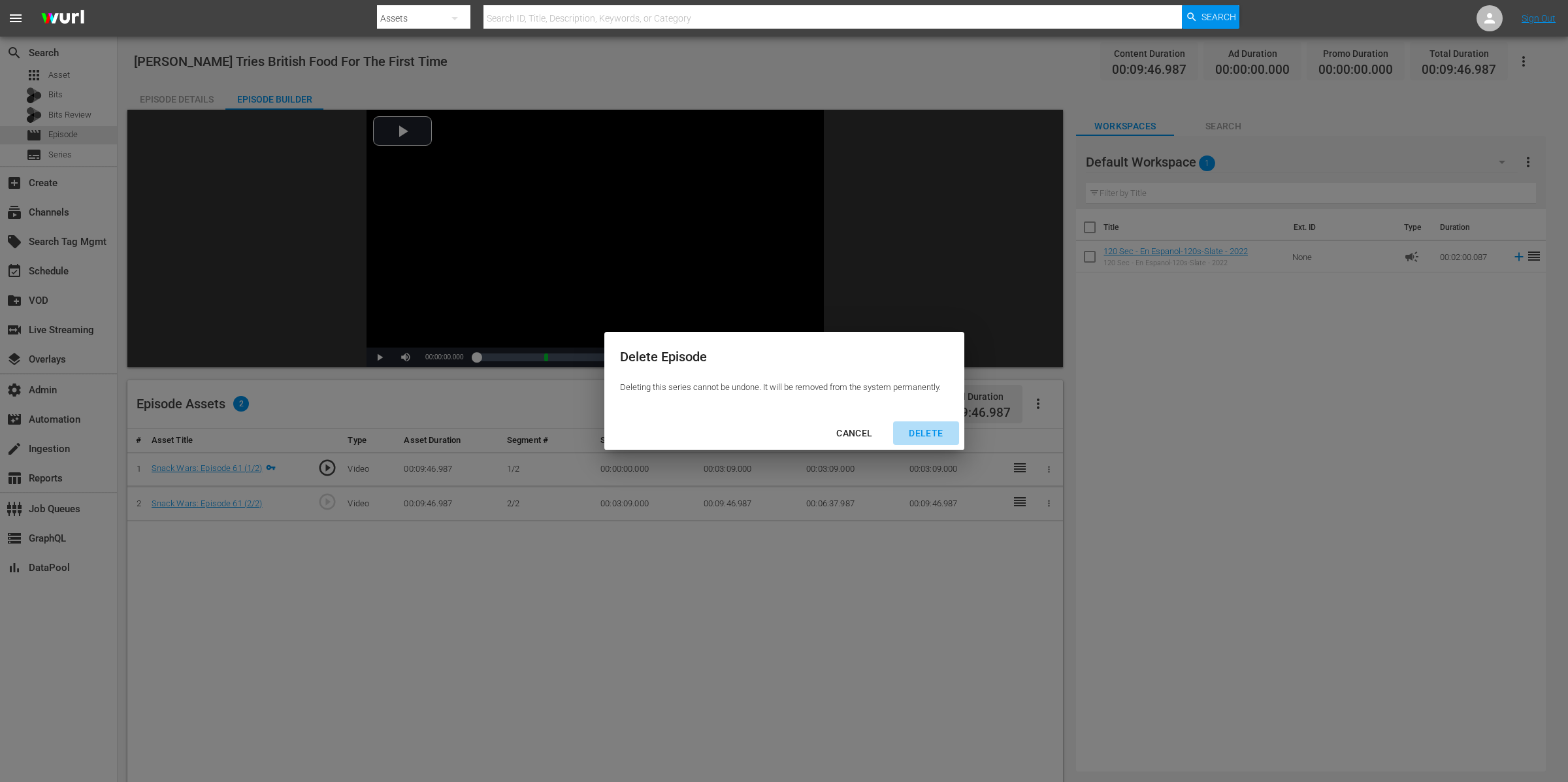
click at [919, 434] on div "DELETE" at bounding box center [926, 433] width 55 height 16
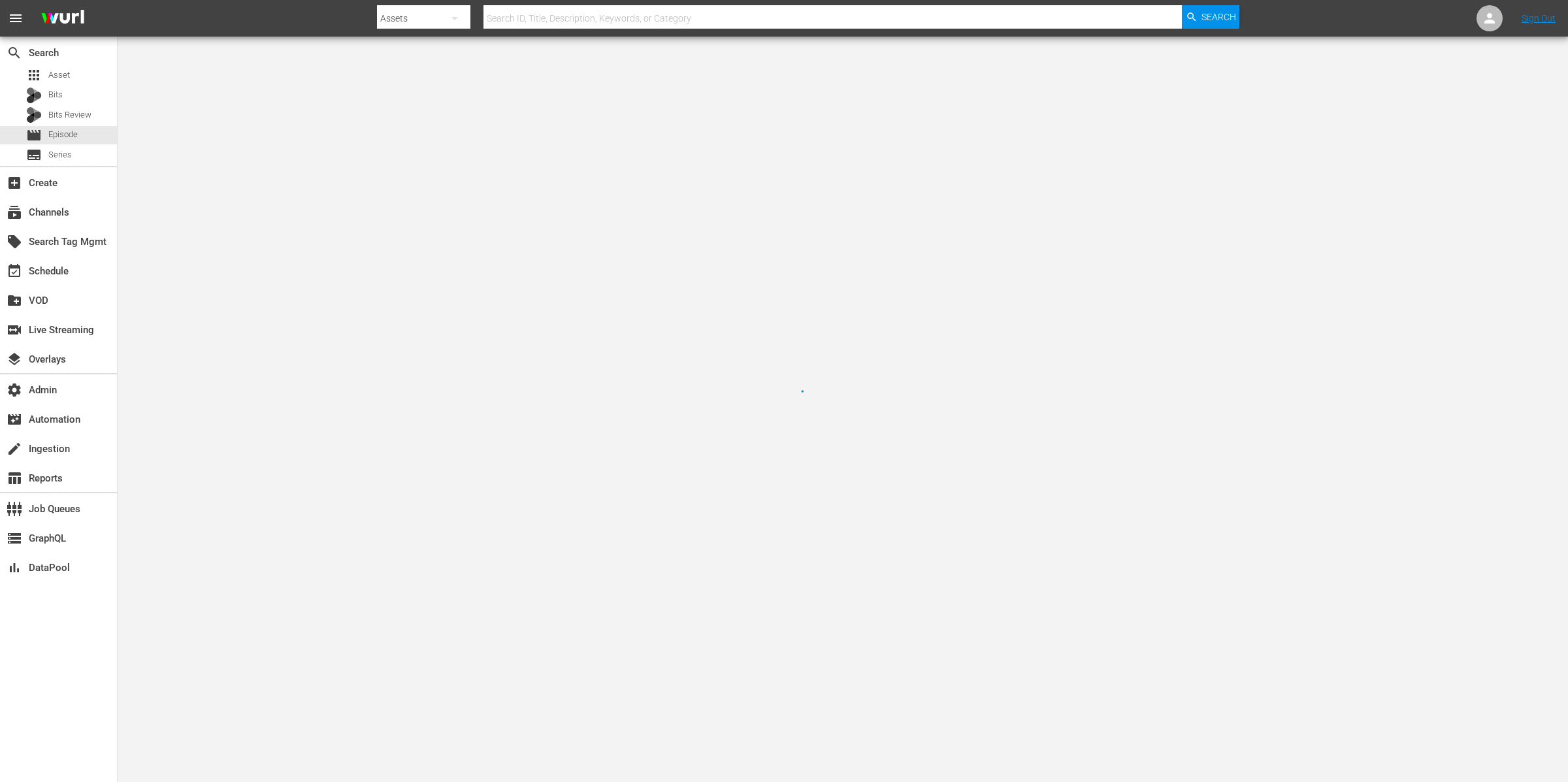
click at [1475, 16] on nav "menu Search By Assets Search ID, Title, Description, Keywords, or Category Sear…" at bounding box center [784, 18] width 1568 height 36
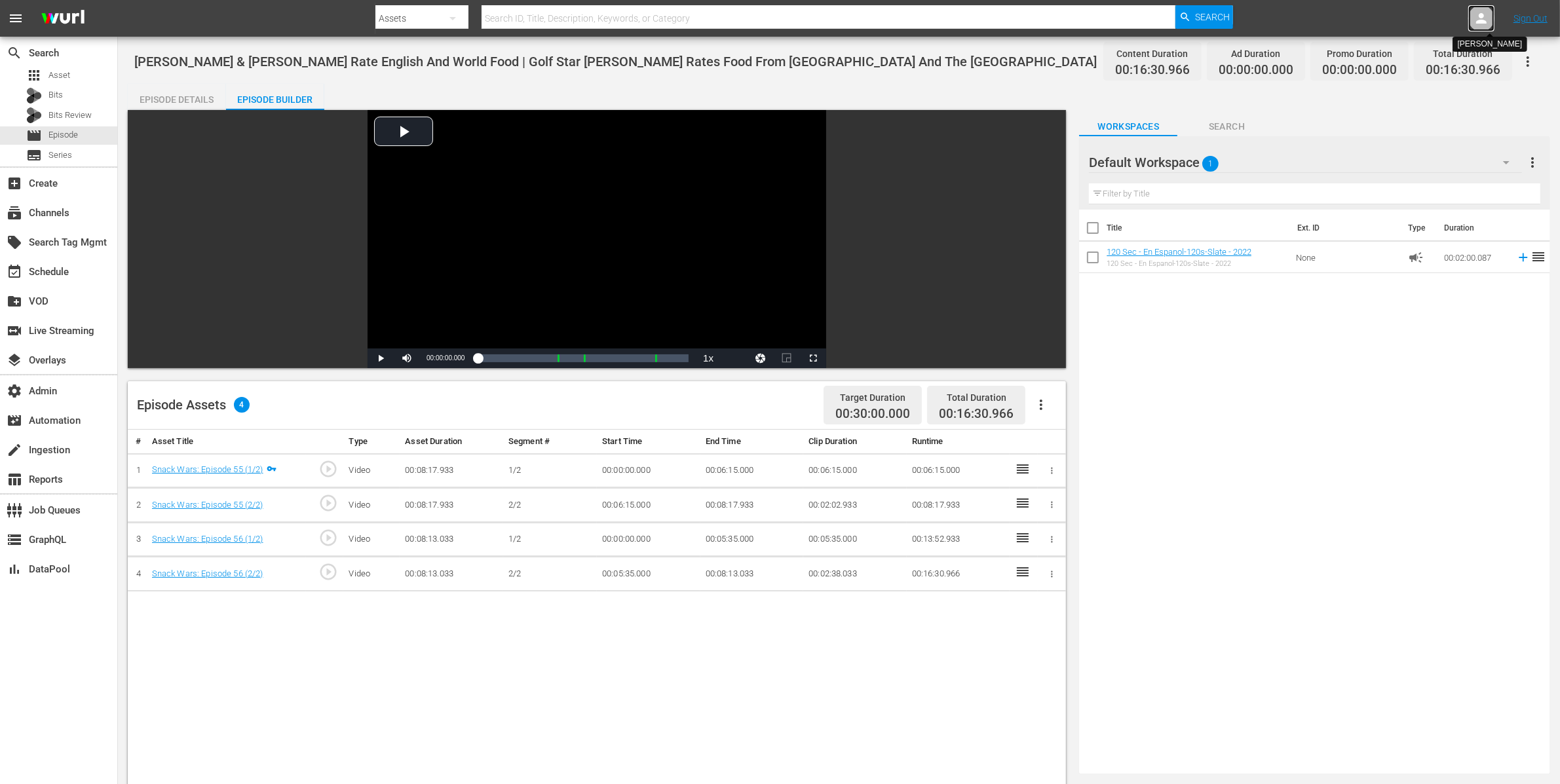
click at [1483, 18] on icon at bounding box center [1481, 18] width 15 height 15
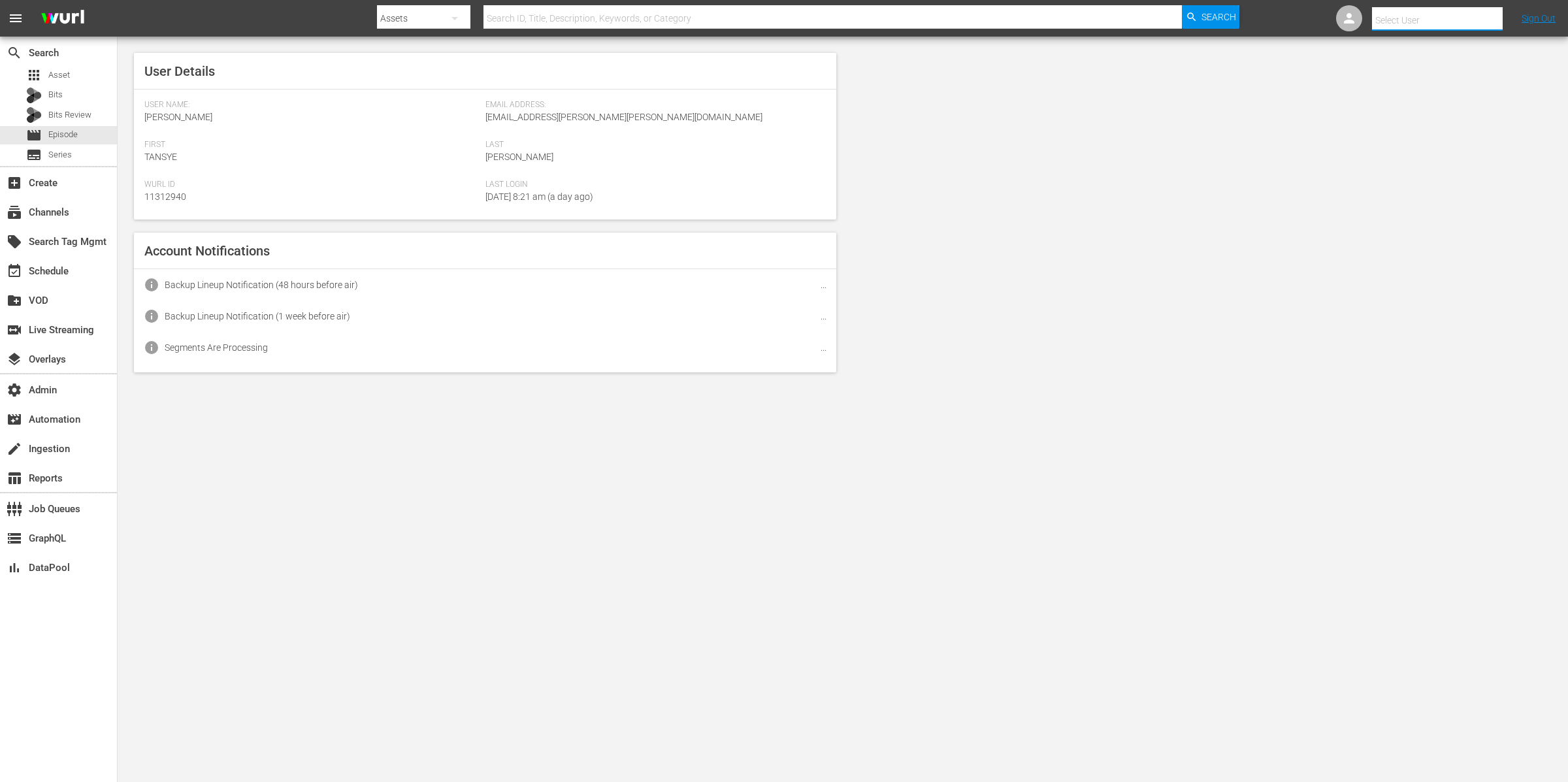
click at [1479, 18] on input "text" at bounding box center [1455, 20] width 167 height 32
click at [1480, 17] on input "text" at bounding box center [1455, 20] width 167 height 32
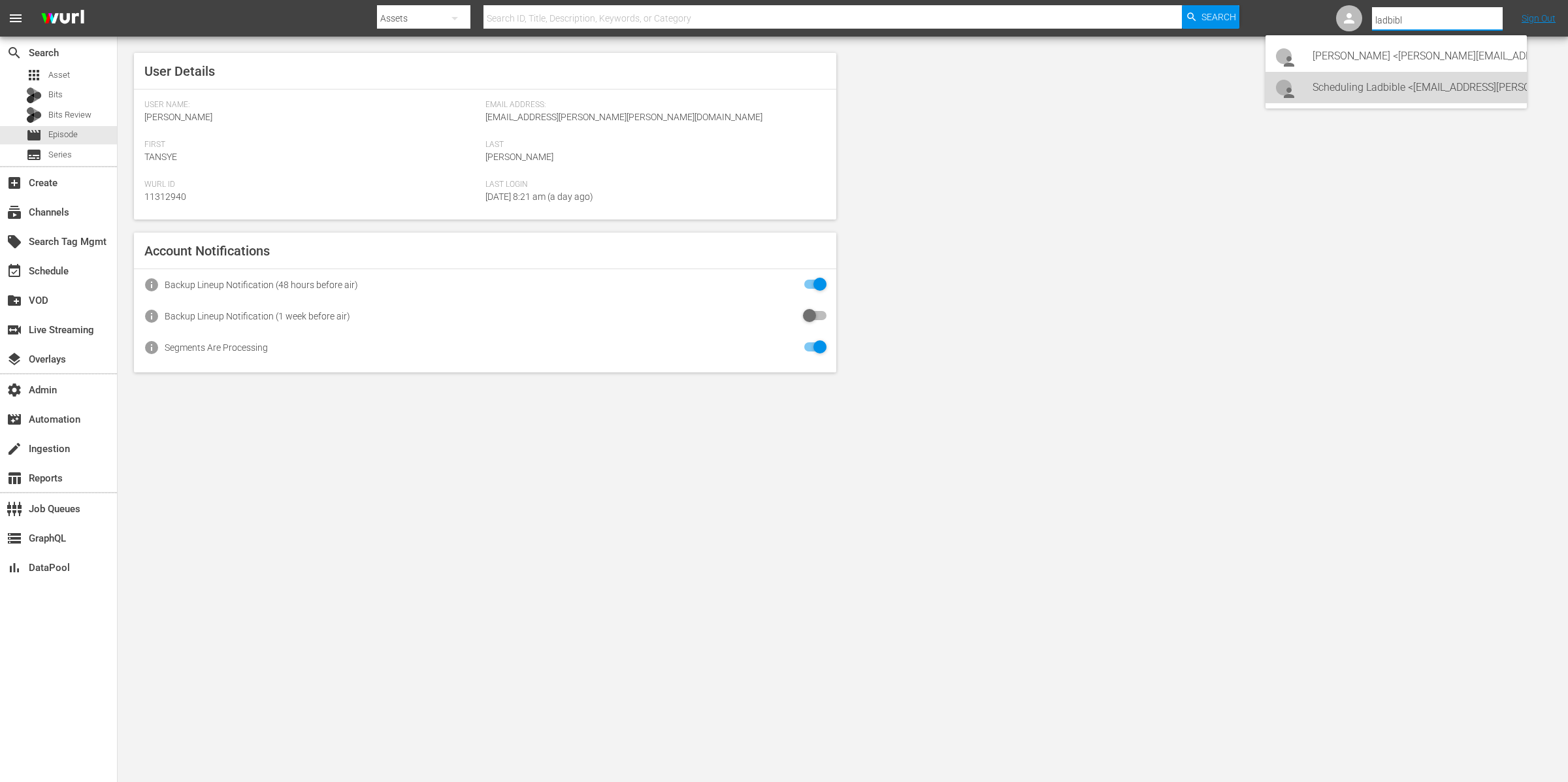
click at [1455, 81] on div "Scheduling Ladbible <[EMAIL_ADDRESS][PERSON_NAME][DOMAIN_NAME]>" at bounding box center [1415, 87] width 204 height 32
type input "Scheduling Ladbible (11314840)"
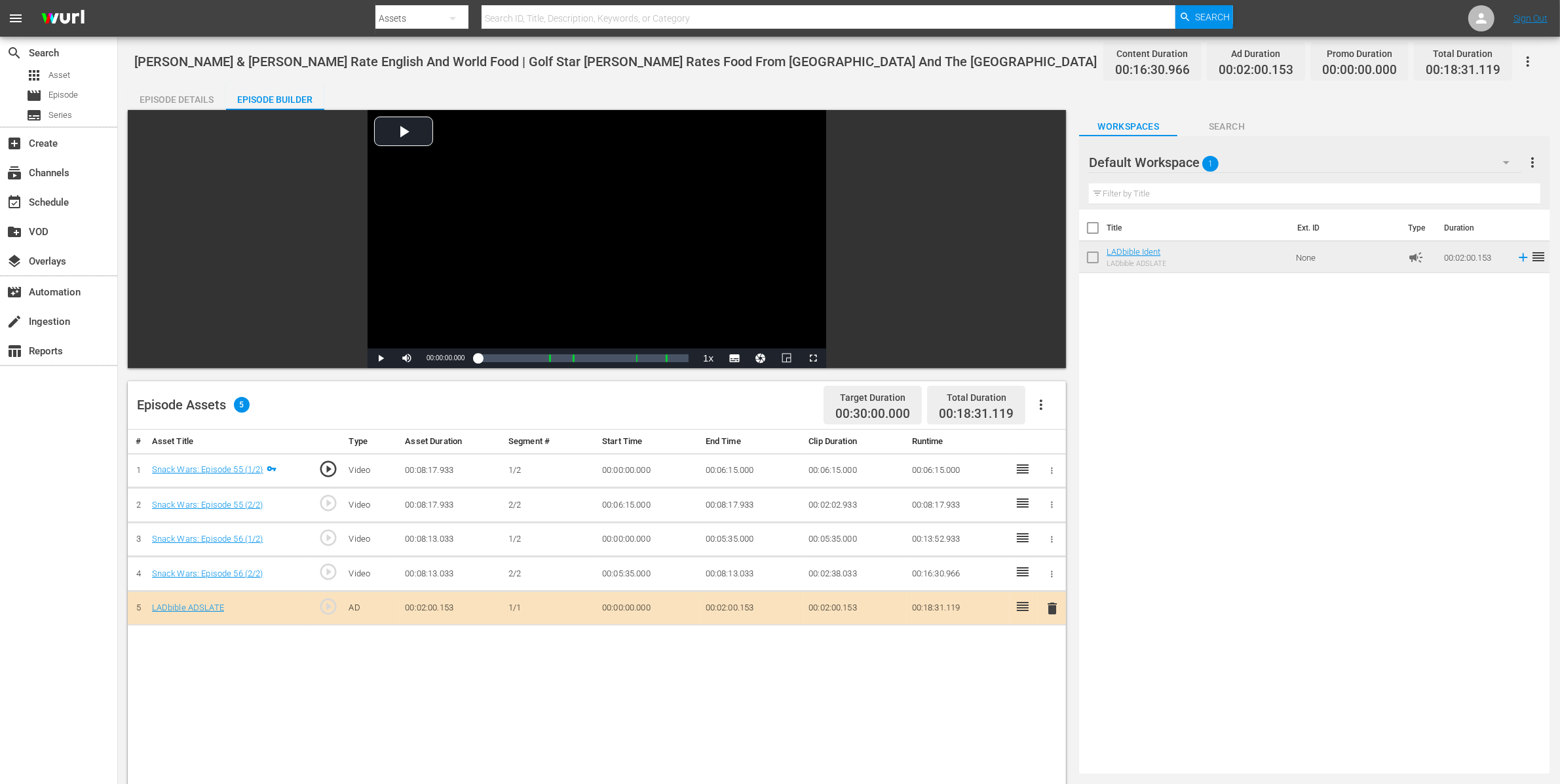
click at [206, 98] on div "Episode Details" at bounding box center [177, 100] width 98 height 32
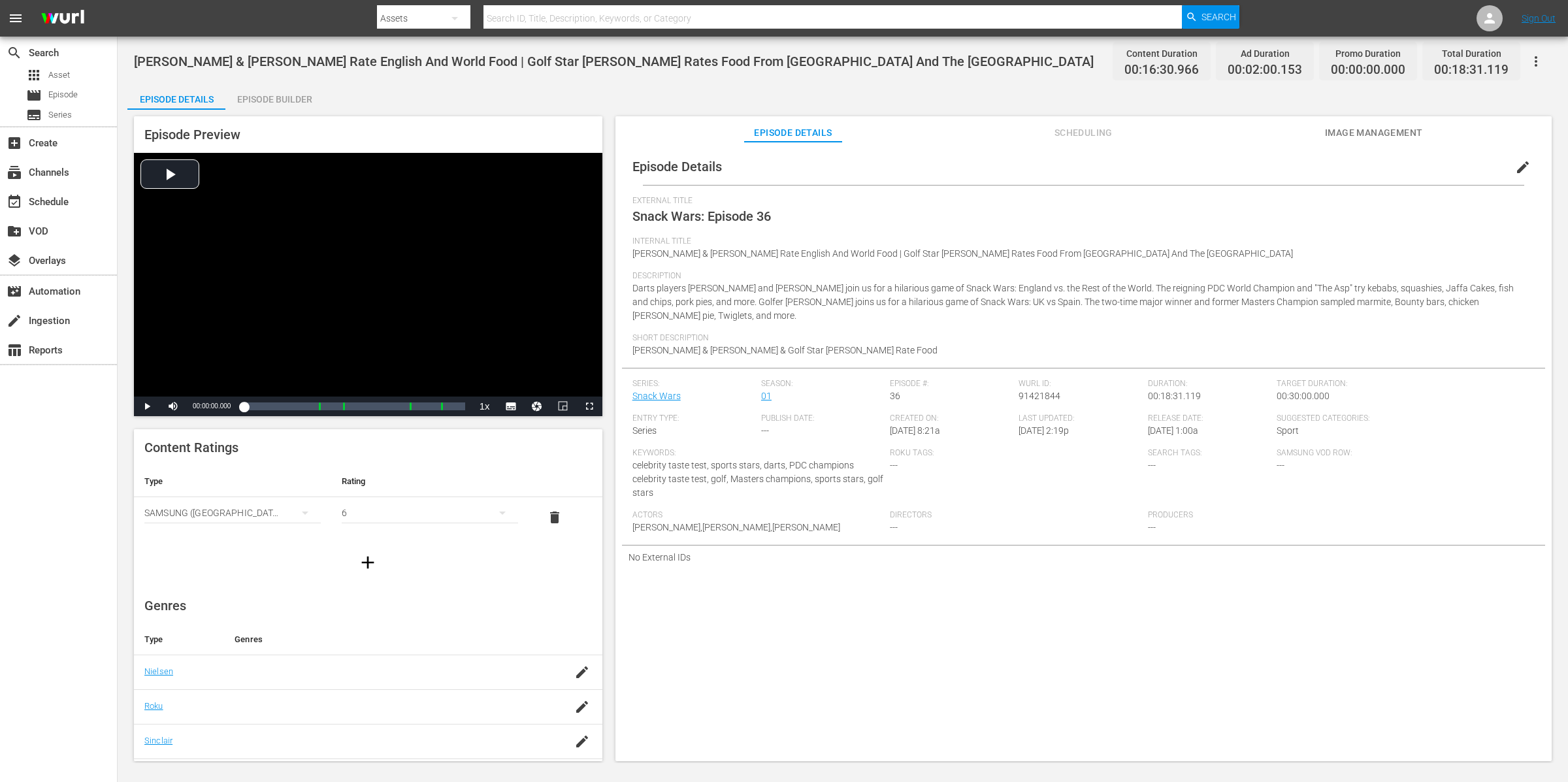
click at [277, 93] on div "Episode Builder" at bounding box center [275, 99] width 98 height 32
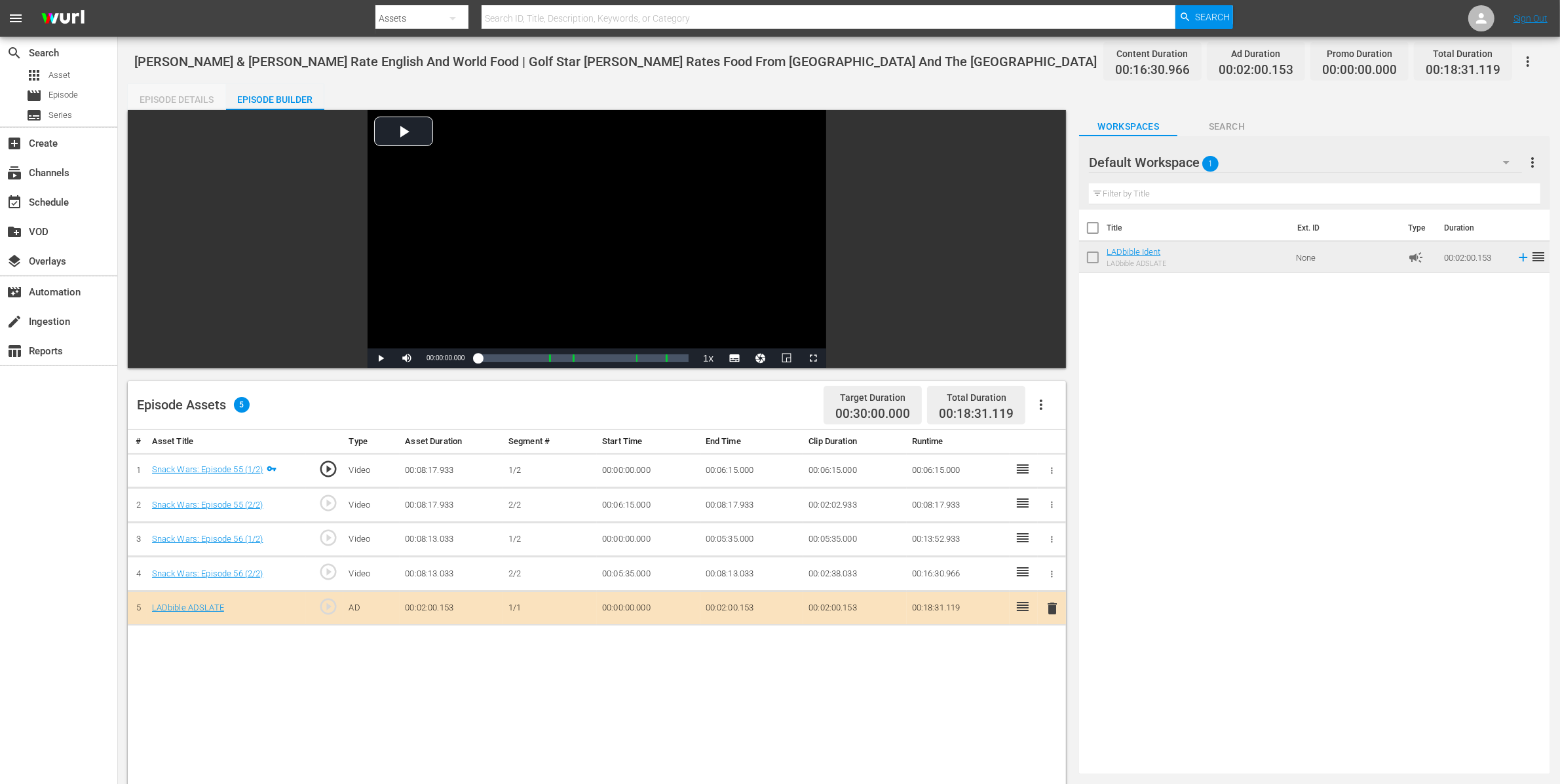
click at [179, 102] on div "Episode Details" at bounding box center [177, 100] width 98 height 32
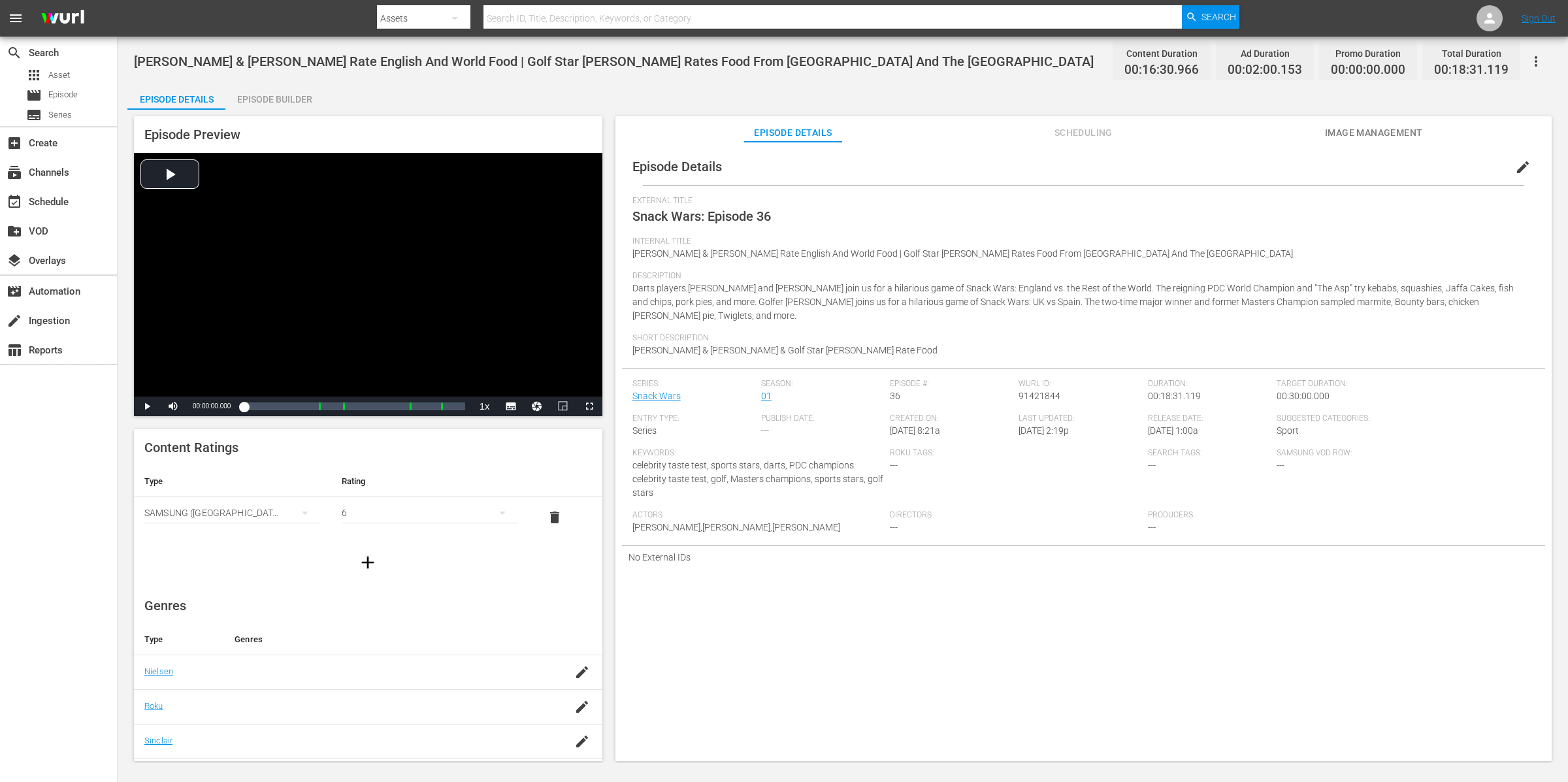
drag, startPoint x: 274, startPoint y: 102, endPoint x: 133, endPoint y: 148, distance: 148.3
click at [137, 146] on div "Episode Details Episode Builder Episode Preview Video Player is loading. Play V…" at bounding box center [843, 428] width 1431 height 688
click at [301, 103] on div "Episode Builder" at bounding box center [275, 99] width 98 height 32
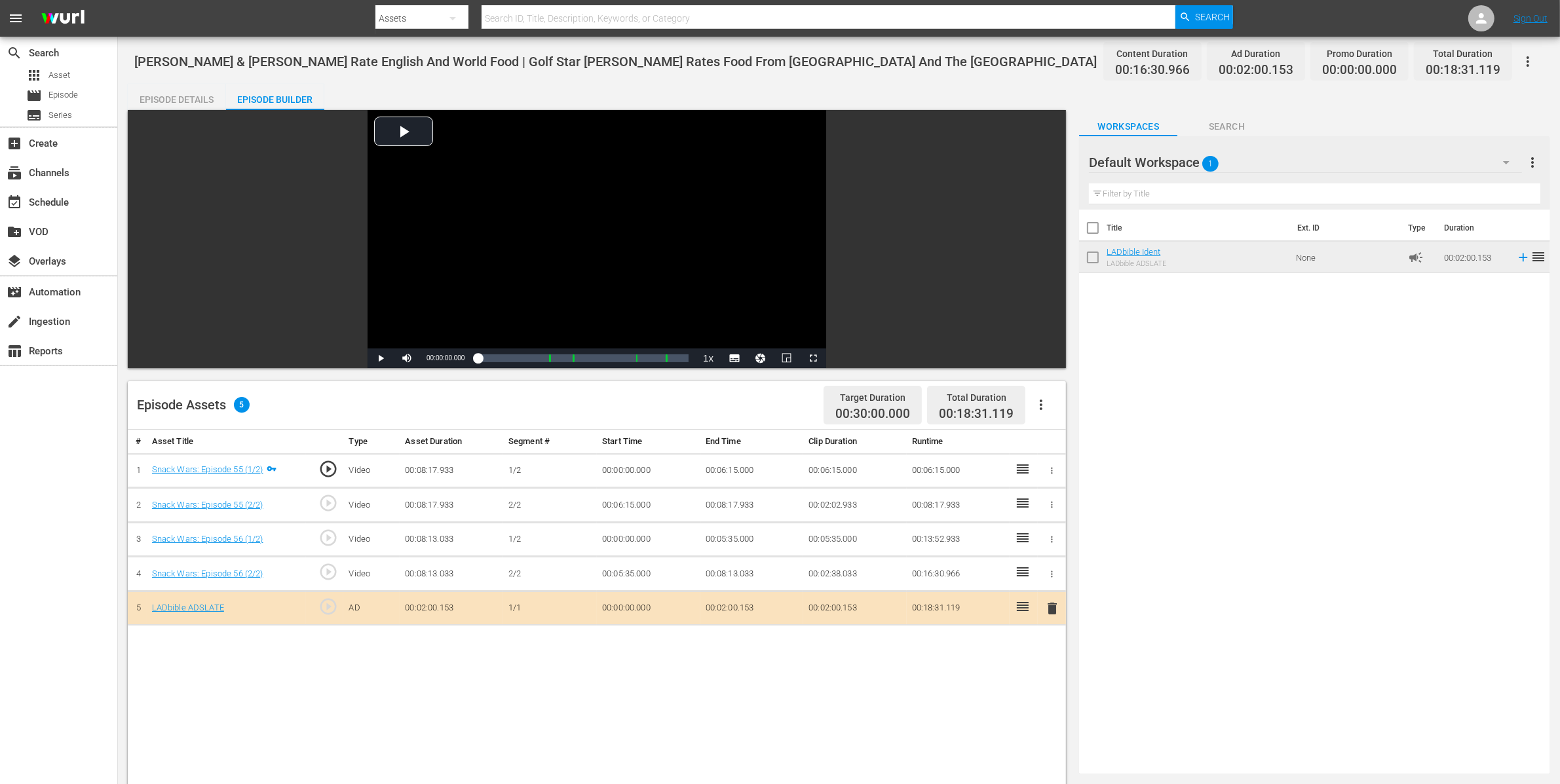
click at [203, 95] on div "Episode Details" at bounding box center [177, 100] width 98 height 32
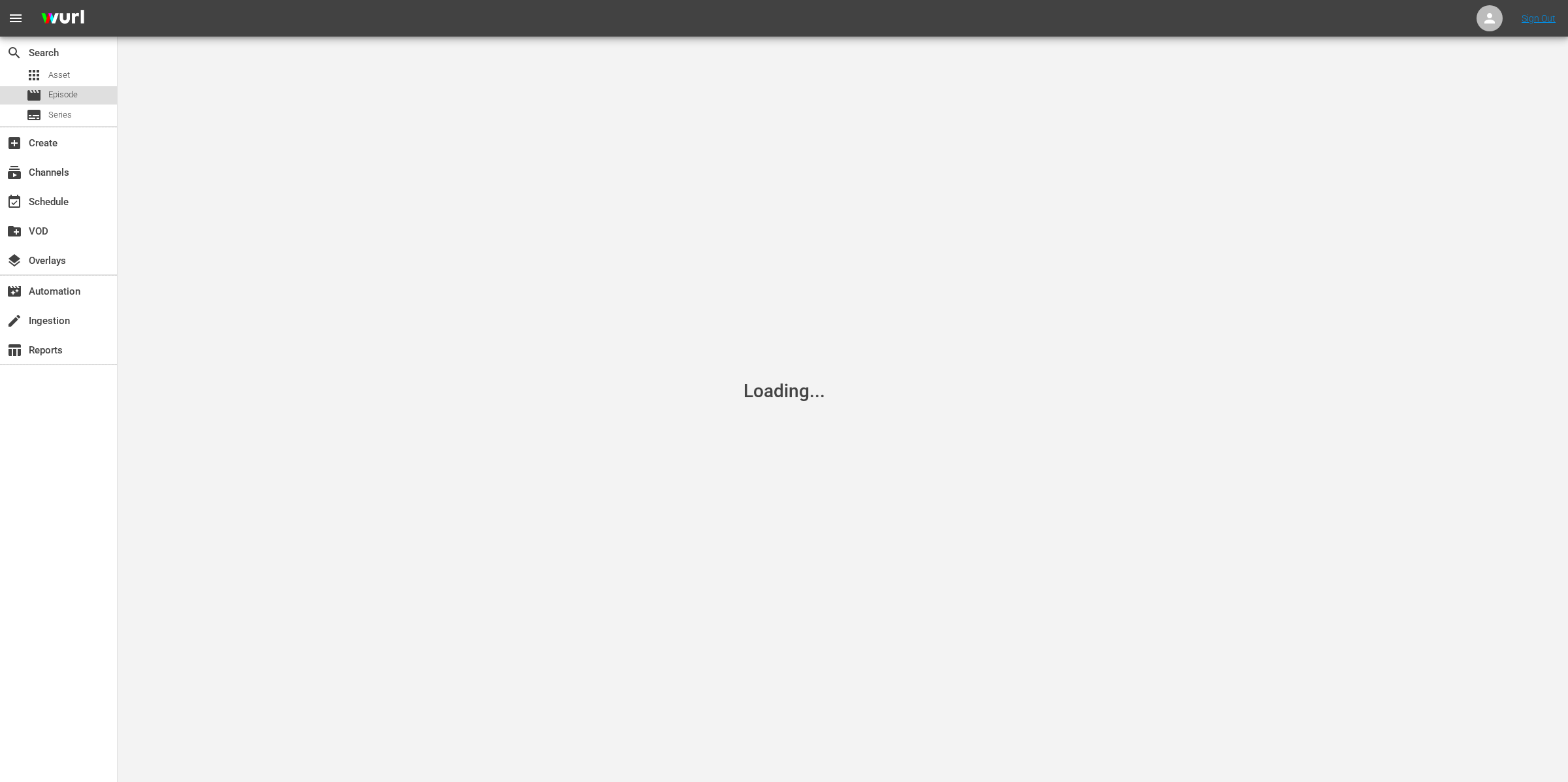
click at [71, 91] on span "Episode" at bounding box center [63, 94] width 30 height 13
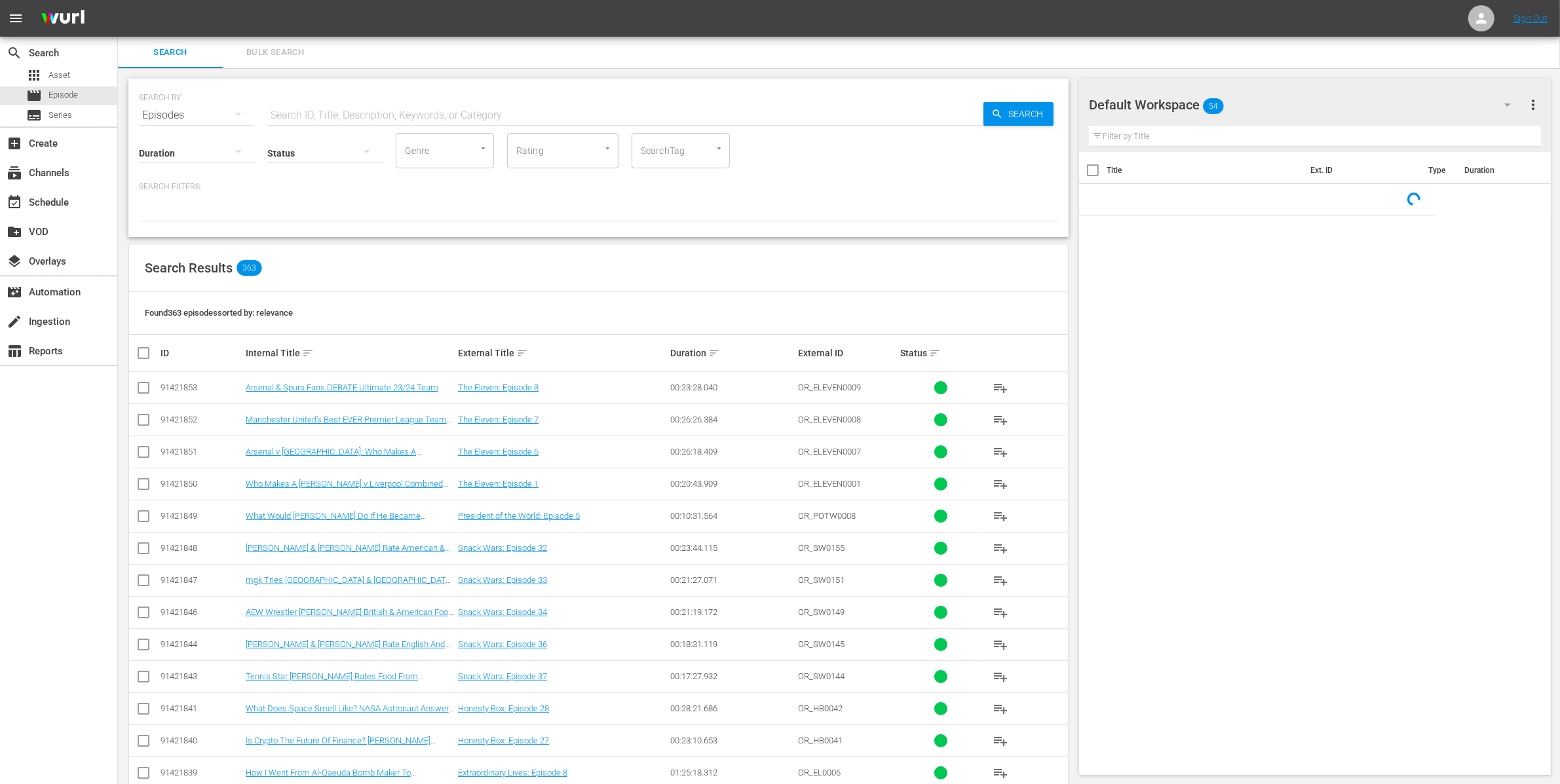
click at [268, 52] on span "Bulk Search" at bounding box center [275, 52] width 89 height 15
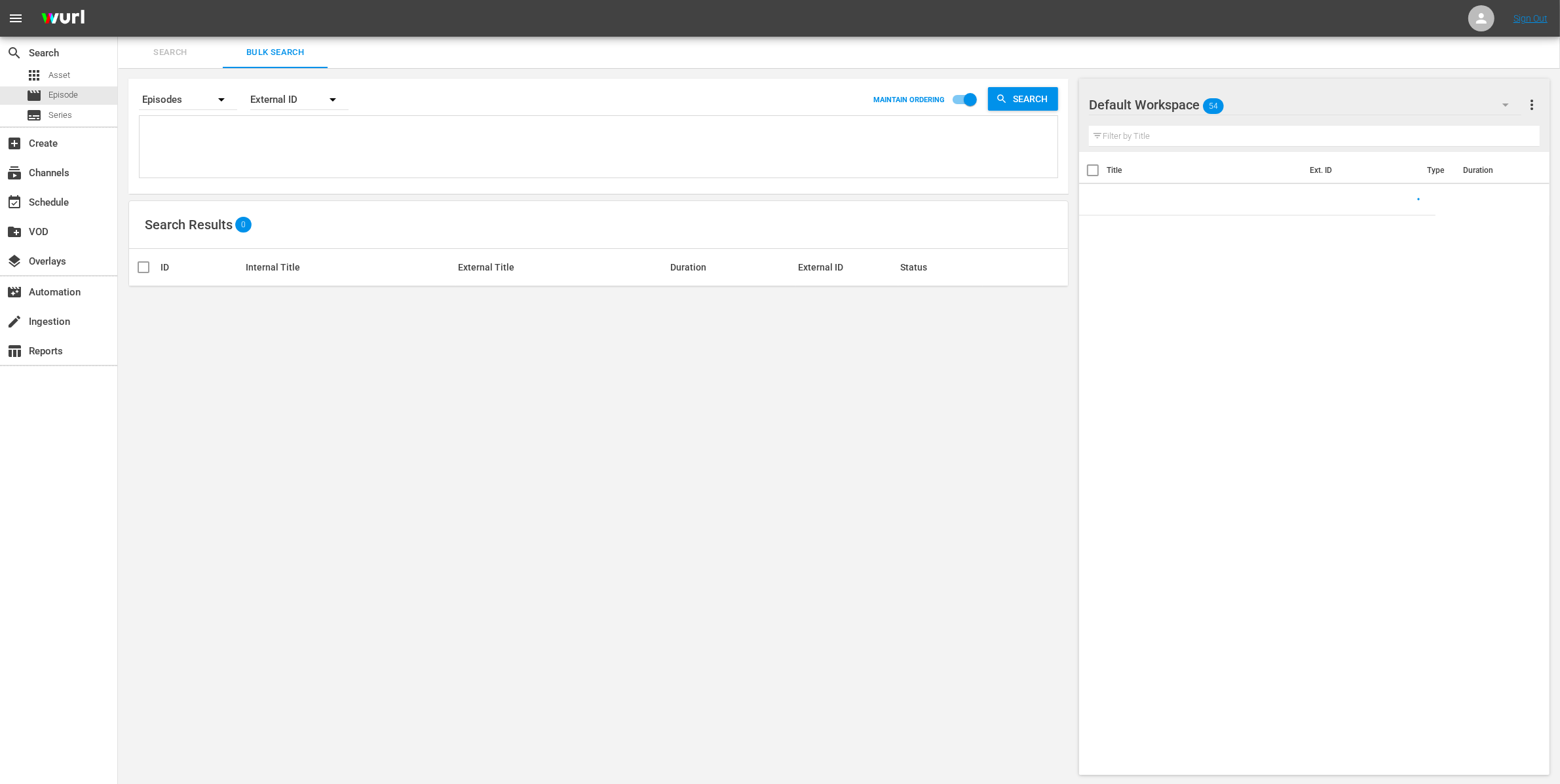
click at [226, 137] on textarea at bounding box center [600, 149] width 914 height 60
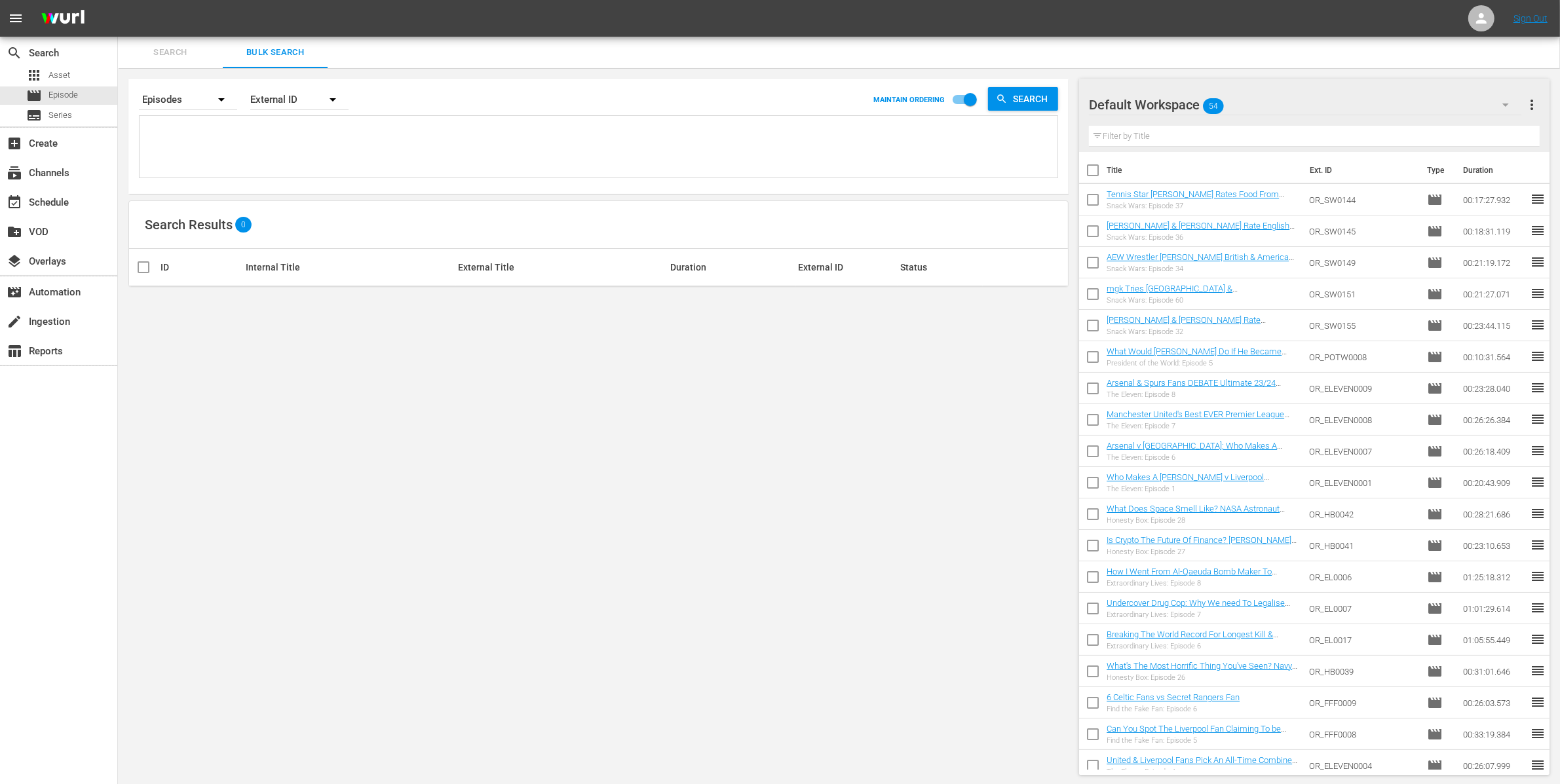
paste textarea "OR_SW0143 OR_SW0144 OR_SW0145 OR_SW0146 OR_SW0147 OR_SW0149 OR_SW0150 OR_SW0151…"
type textarea "OR_SW0143 OR_SW0144 OR_SW0145 OR_SW0146 OR_SW0147 OR_SW0149 OR_SW0150 OR_SW0151…"
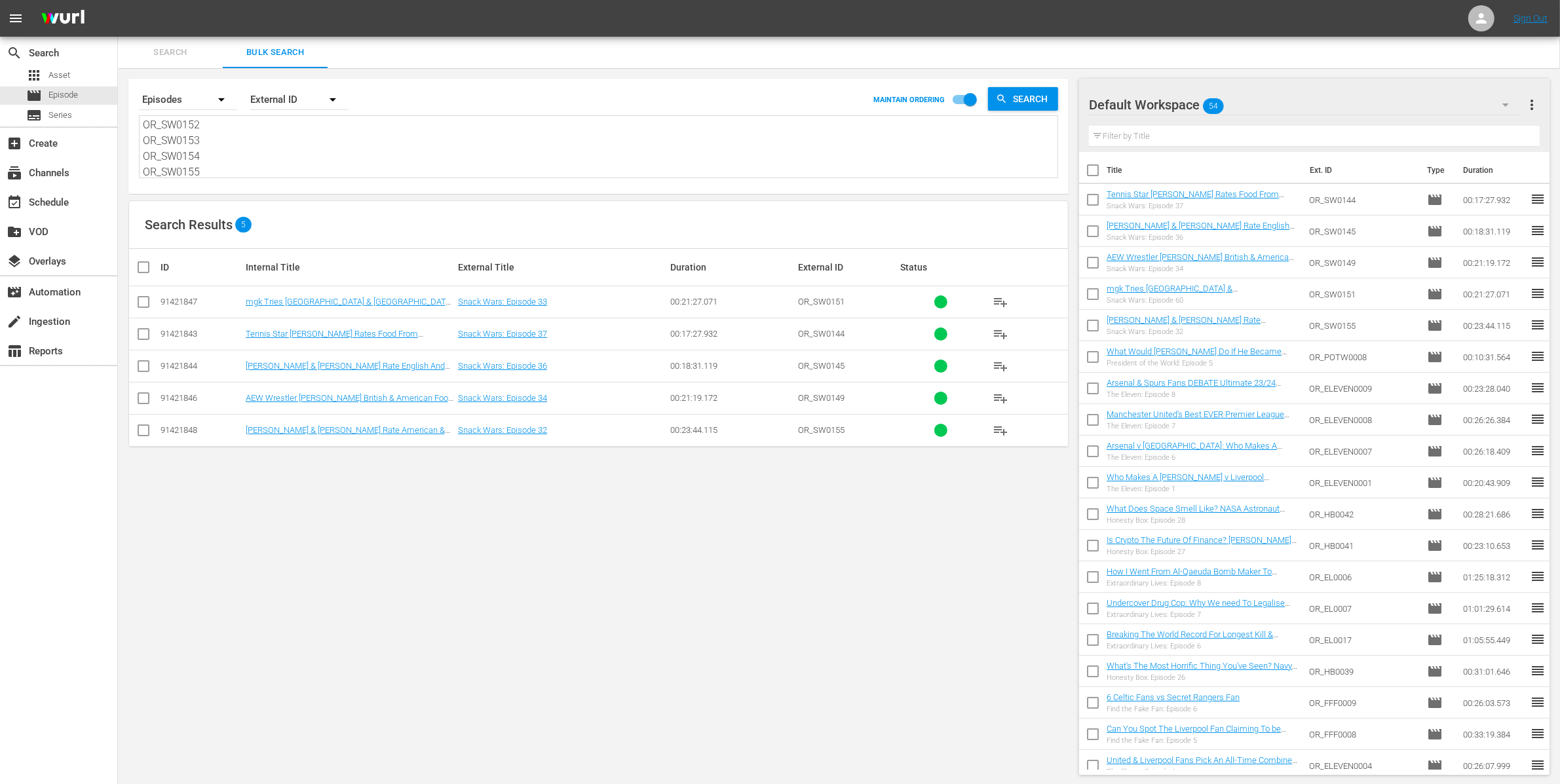
type textarea "OR_SW0143 OR_SW0144 OR_SW0145 OR_SW0146 OR_SW0147 OR_SW0149 OR_SW0150 OR_SW0151…"
drag, startPoint x: 223, startPoint y: 168, endPoint x: 133, endPoint y: 87, distance: 121.1
click at [133, 87] on div "Search By Episodes Order By External ID MAINTAIN ORDERING Search OR_SW0143 OR_S…" at bounding box center [599, 135] width 940 height 115
paste textarea "53 OR_SW0154"
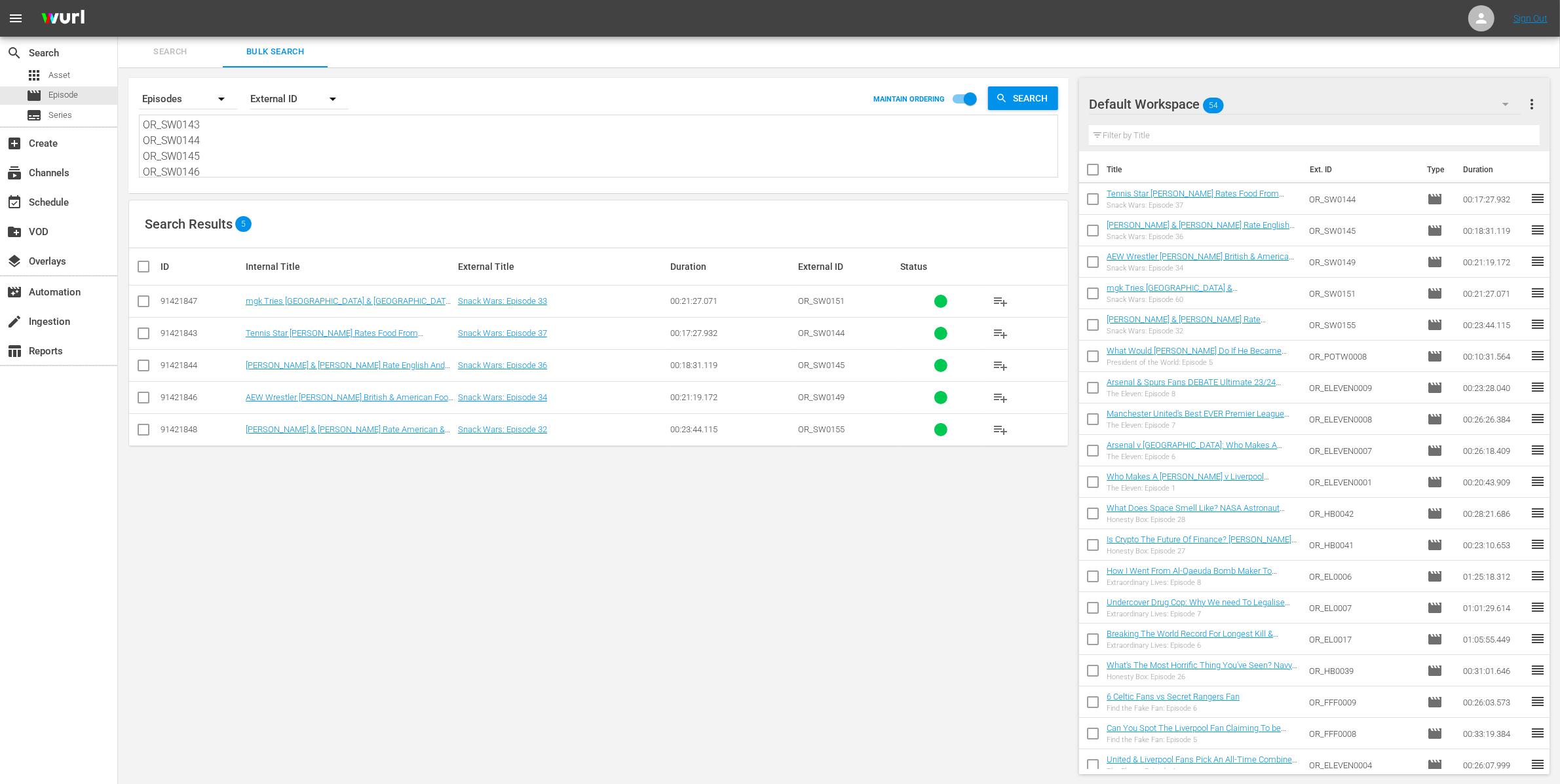
type textarea "OR_SW0153 OR_SW0154"
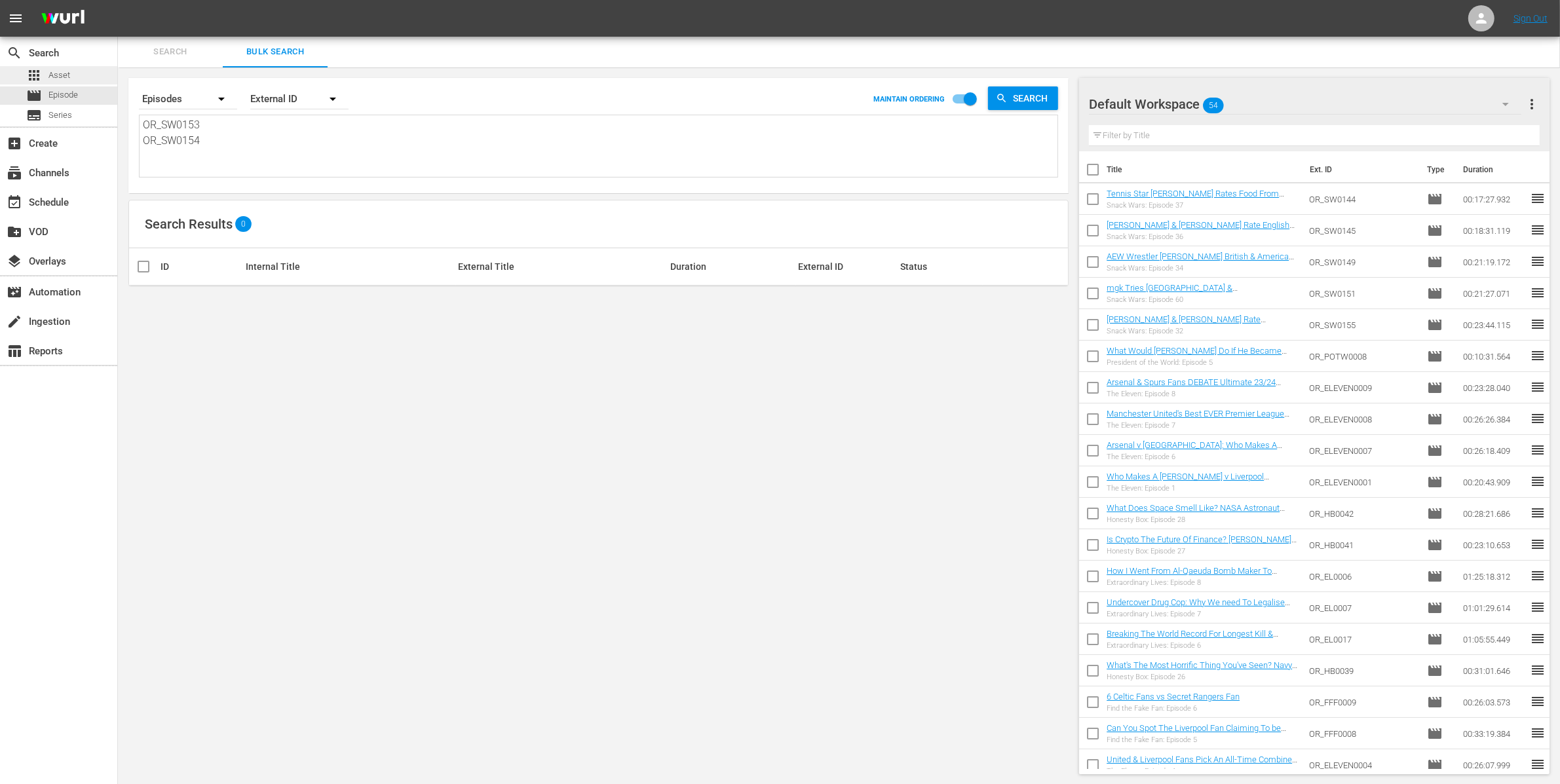
type textarea "OR_SW0153 OR_SW0154"
click at [84, 71] on div "apps Asset" at bounding box center [59, 75] width 117 height 18
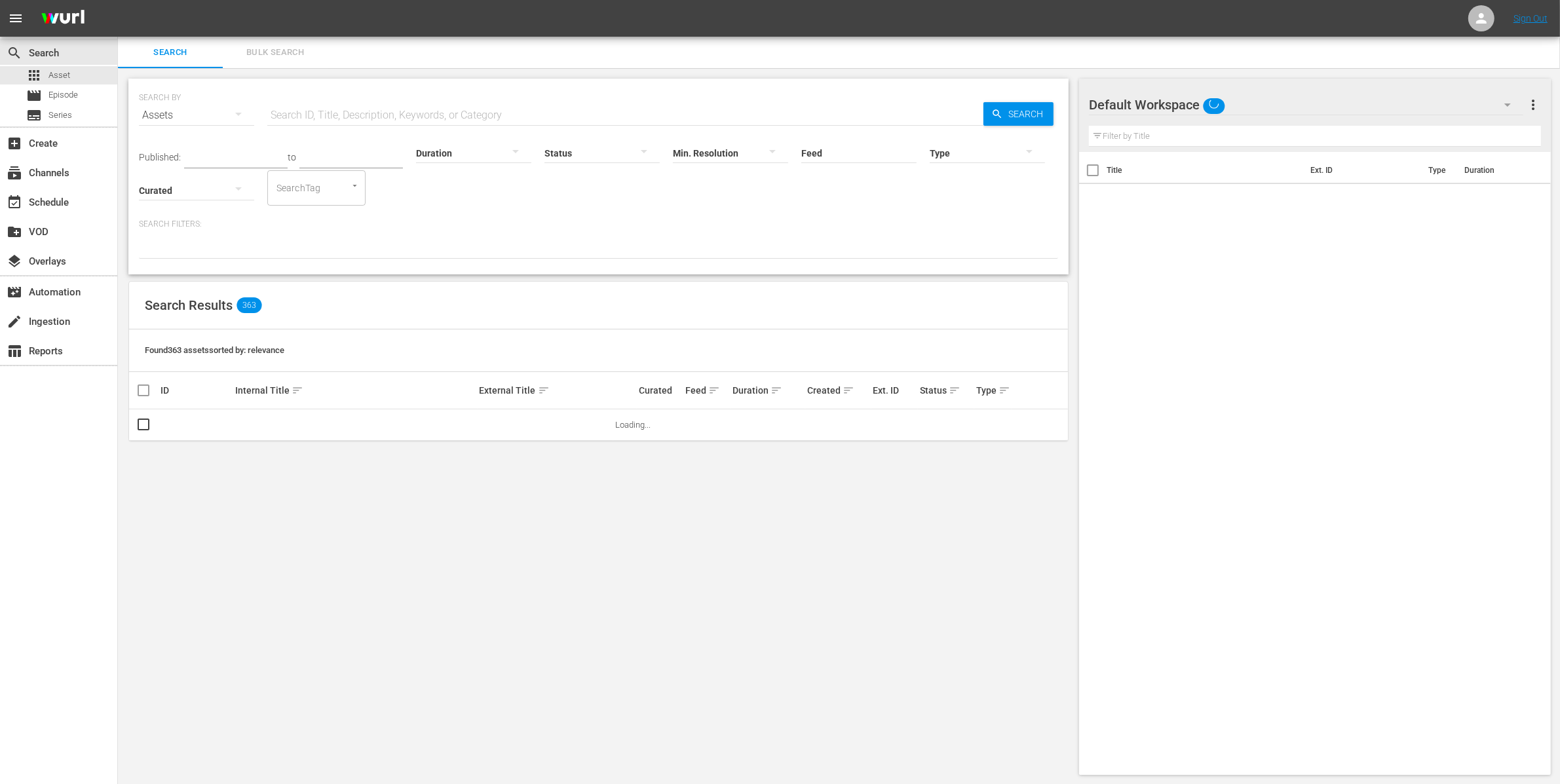
click at [248, 59] on span "Bulk Search" at bounding box center [275, 52] width 89 height 15
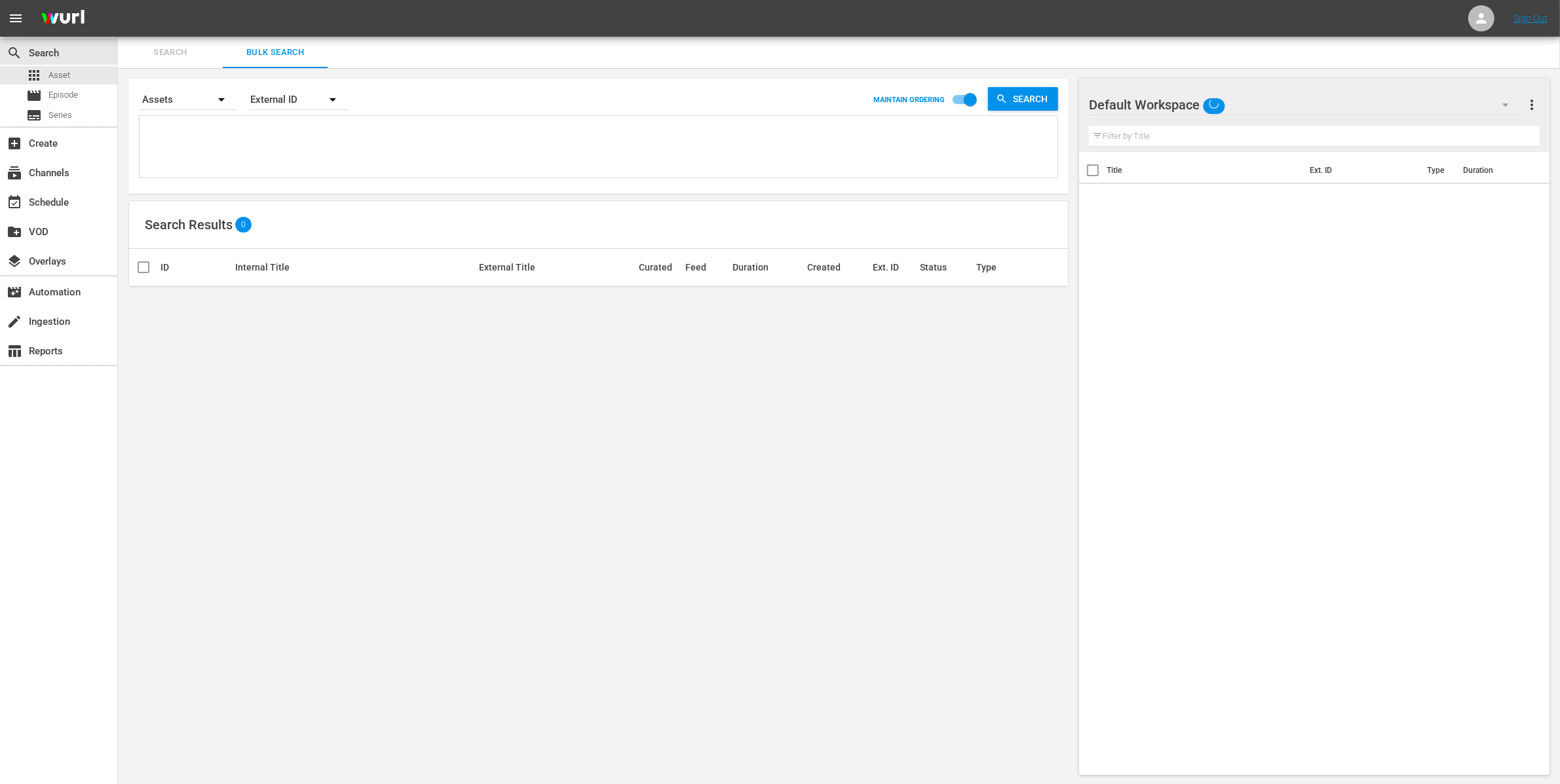
click at [222, 157] on textarea at bounding box center [600, 149] width 914 height 60
paste textarea "OR_SW0153 OR_SW0154"
type textarea "OR_SW0153 OR_SW0154"
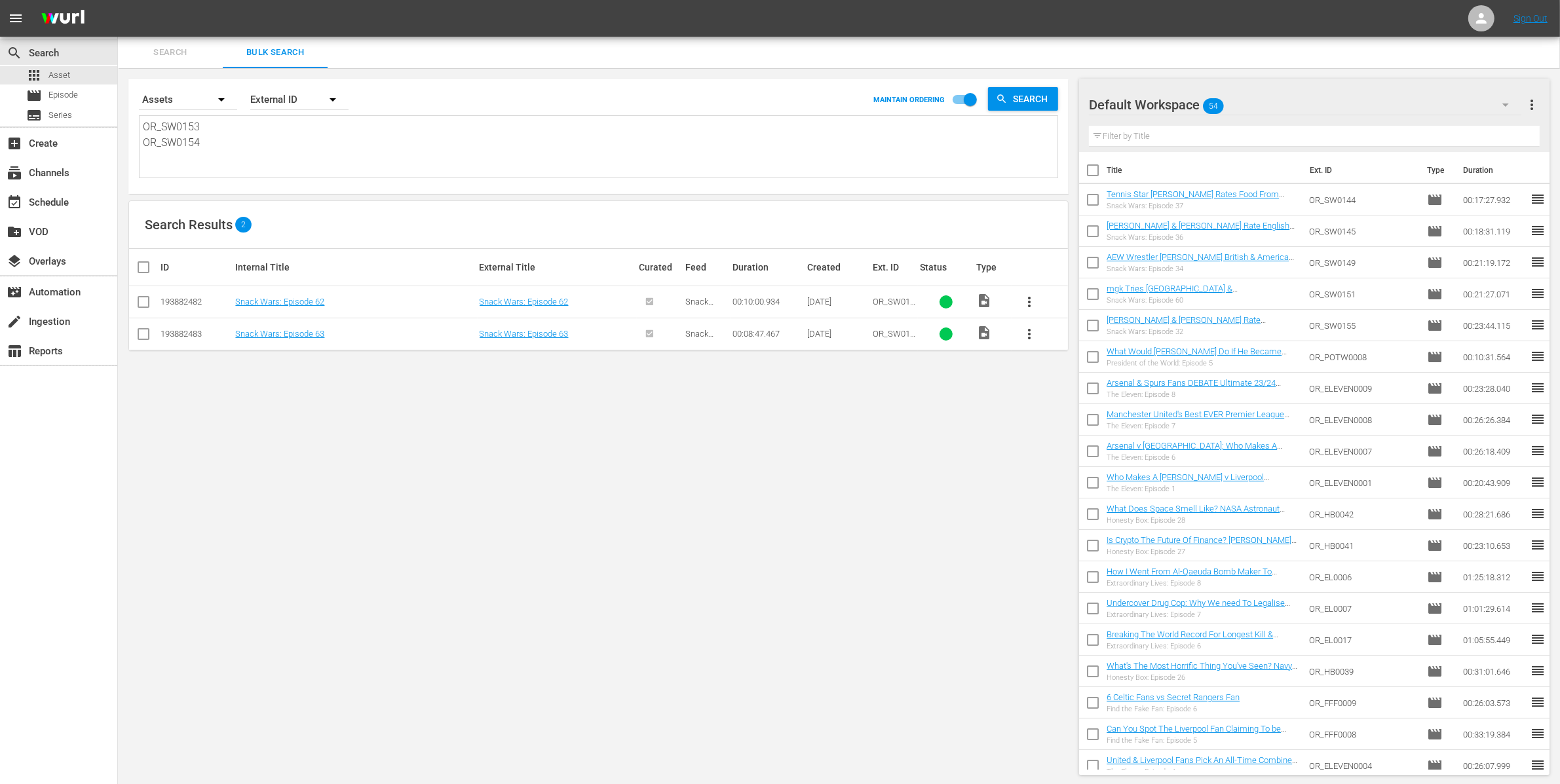
type textarea "OR_SW0153 OR_SW0154"
click at [302, 293] on td "Snack Wars: Episode 62" at bounding box center [355, 302] width 244 height 32
click at [312, 299] on link "Snack Wars: Episode 62" at bounding box center [279, 301] width 89 height 10
click at [314, 334] on link "Snack Wars: Episode 63" at bounding box center [279, 333] width 89 height 10
click at [88, 96] on div "movie Episode" at bounding box center [59, 95] width 117 height 18
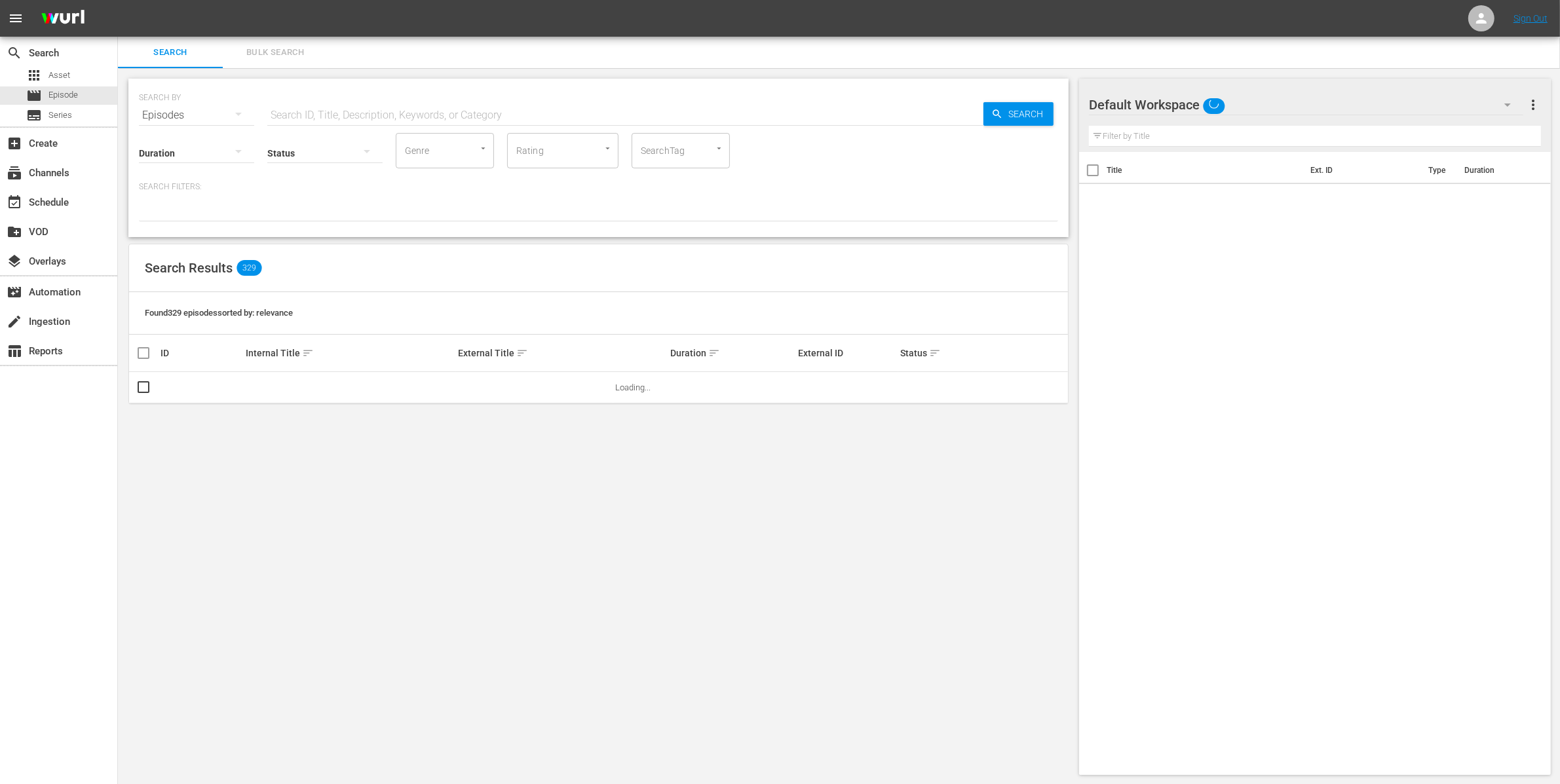
click at [275, 55] on span "Bulk Search" at bounding box center [275, 52] width 89 height 15
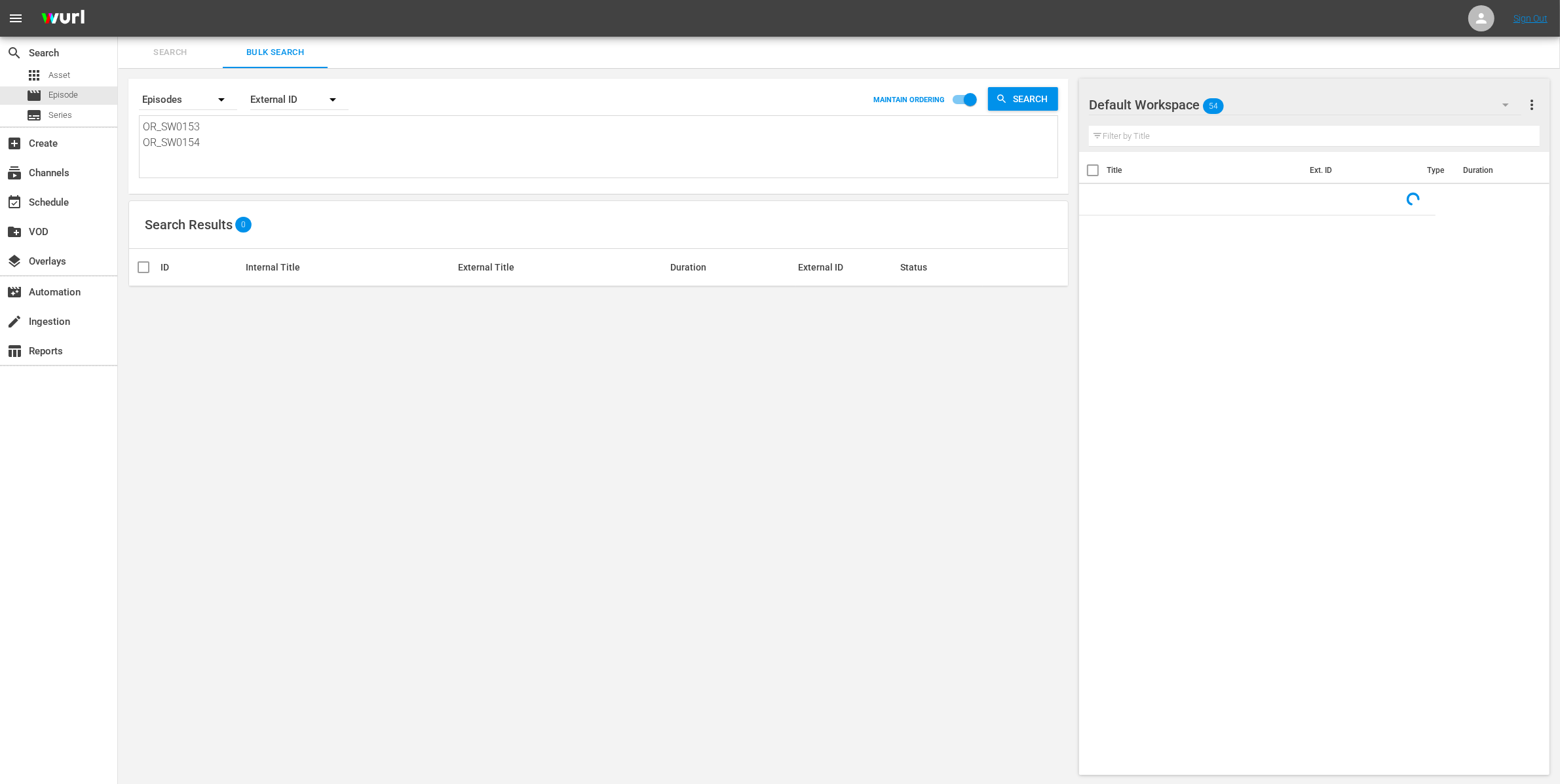
click at [243, 147] on textarea "OR_SW0153 OR_SW0154" at bounding box center [600, 149] width 914 height 60
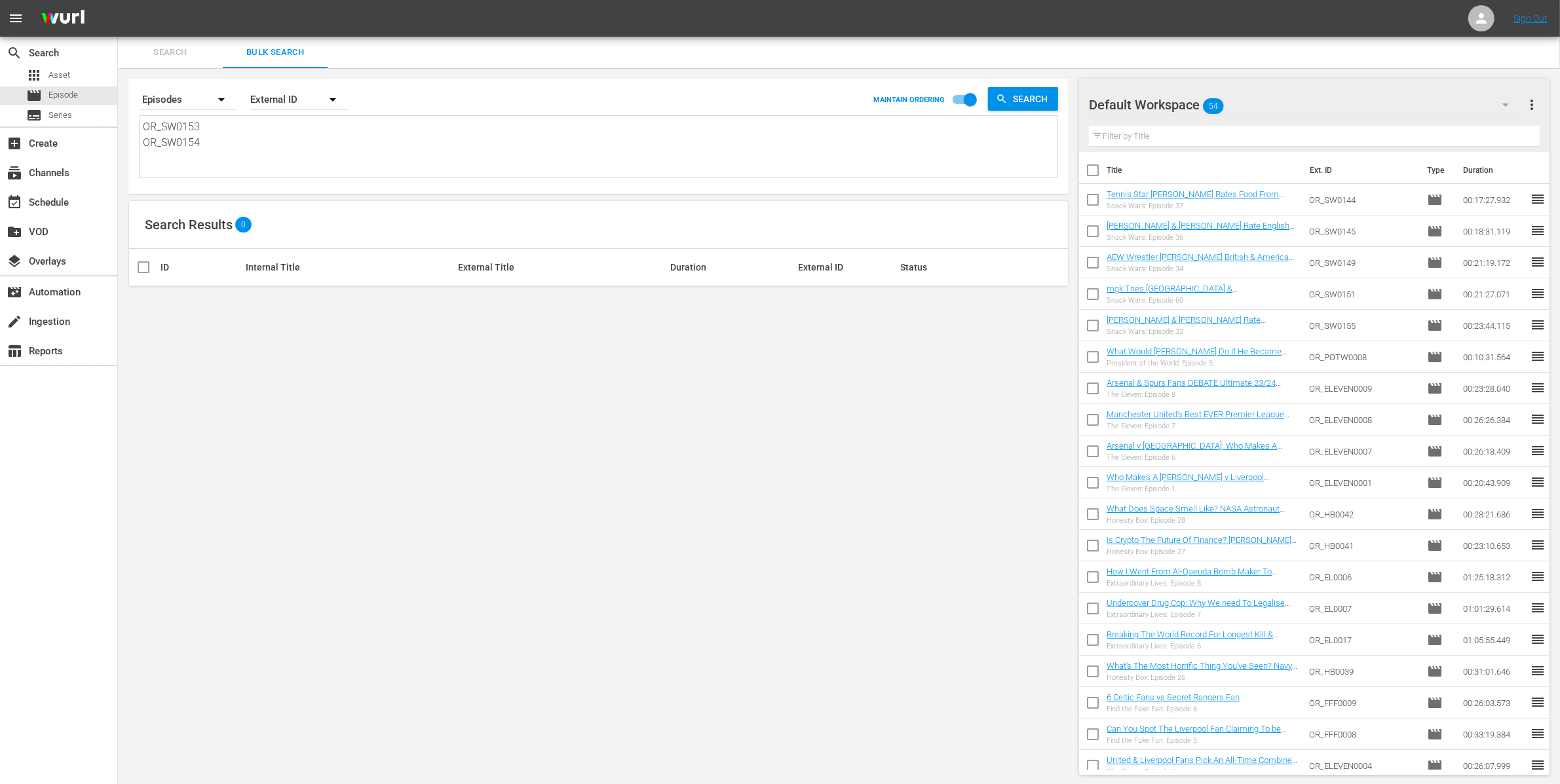
click at [261, 151] on textarea "OR_SW0153 OR_SW0154" at bounding box center [600, 149] width 914 height 60
drag, startPoint x: 252, startPoint y: 153, endPoint x: 144, endPoint y: 110, distance: 116.2
click at [145, 111] on div "Search By Episodes Order By External ID MAINTAIN ORDERING Search OR_SW0153 OR_S…" at bounding box center [598, 131] width 919 height 94
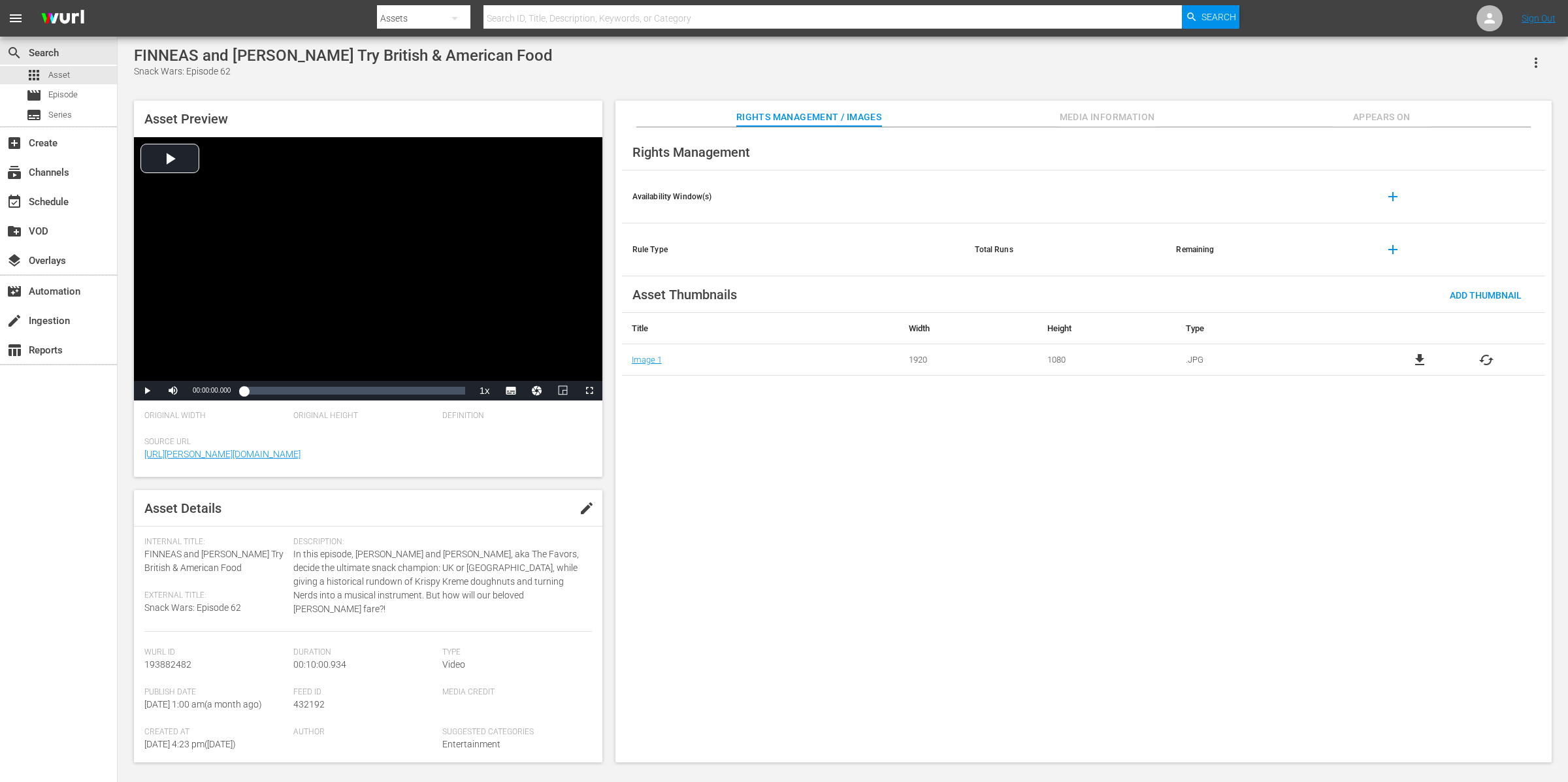
click at [1254, 120] on span "Appears On" at bounding box center [1382, 117] width 98 height 16
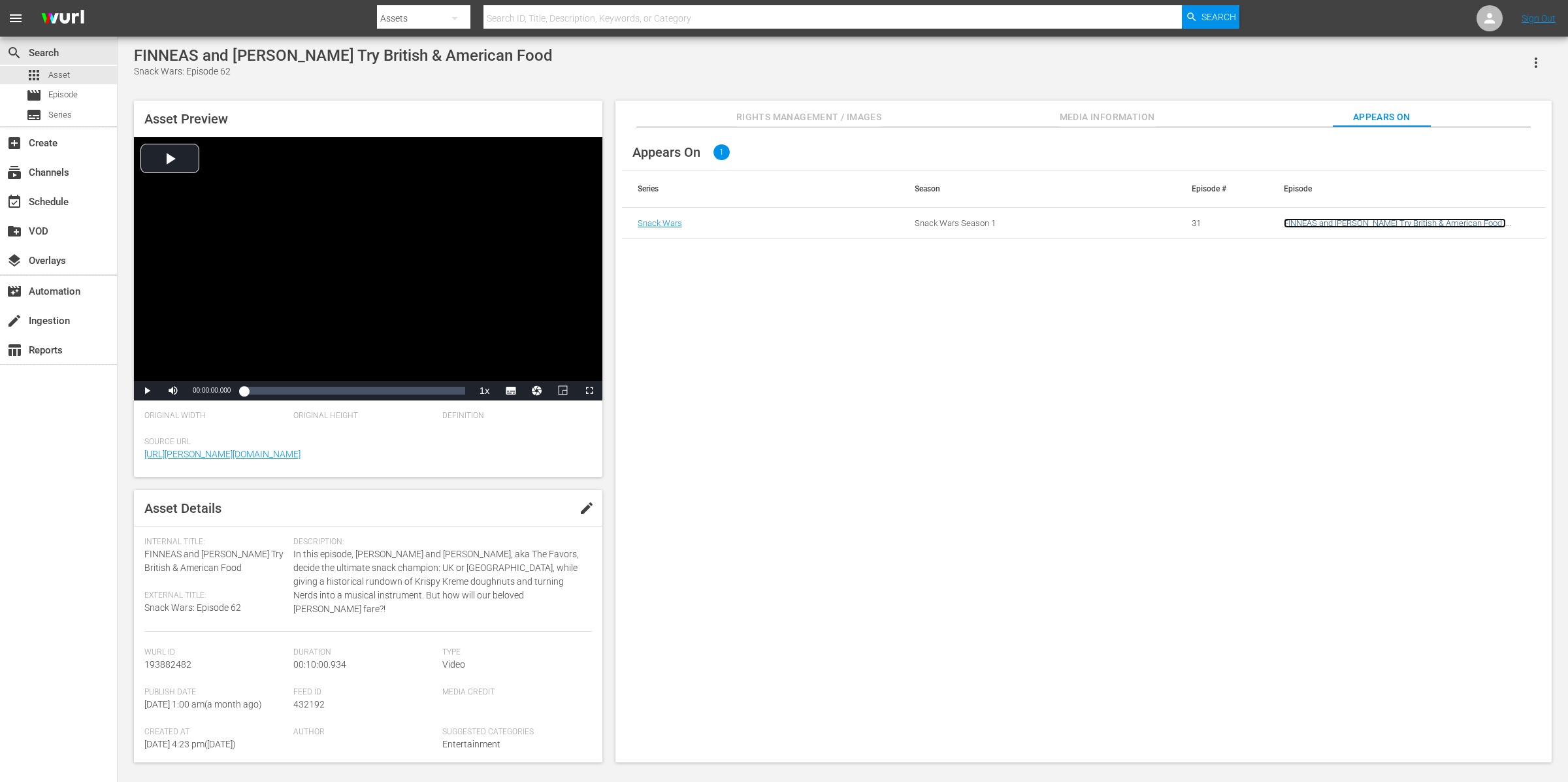
click at [1254, 224] on link "FINNEAS and [PERSON_NAME] Try British & American Food | [PERSON_NAME] British &…" at bounding box center [1395, 228] width 222 height 19
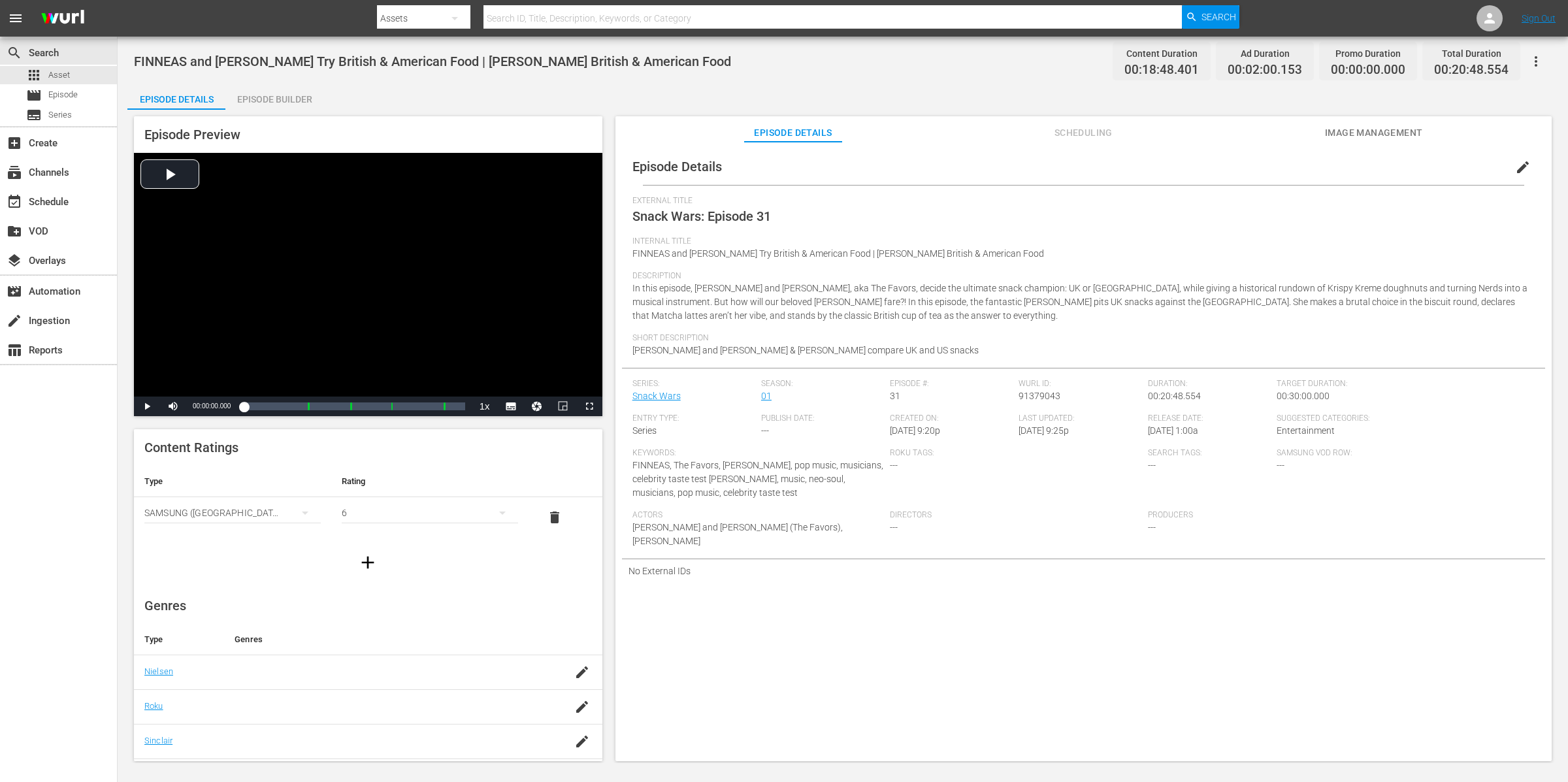
click at [290, 101] on div "Episode Builder" at bounding box center [275, 99] width 98 height 32
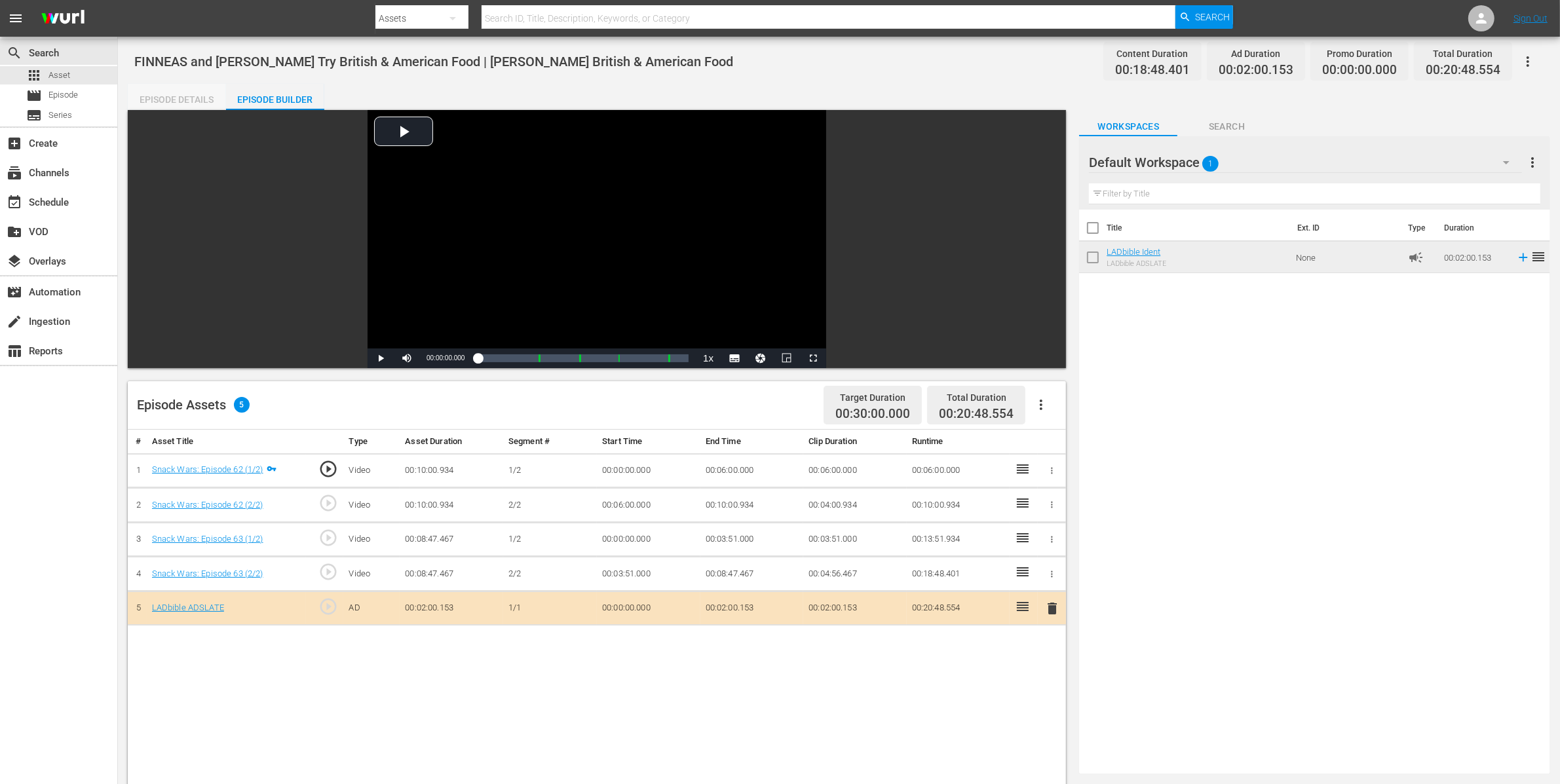
click at [215, 94] on div "Episode Details" at bounding box center [177, 100] width 98 height 32
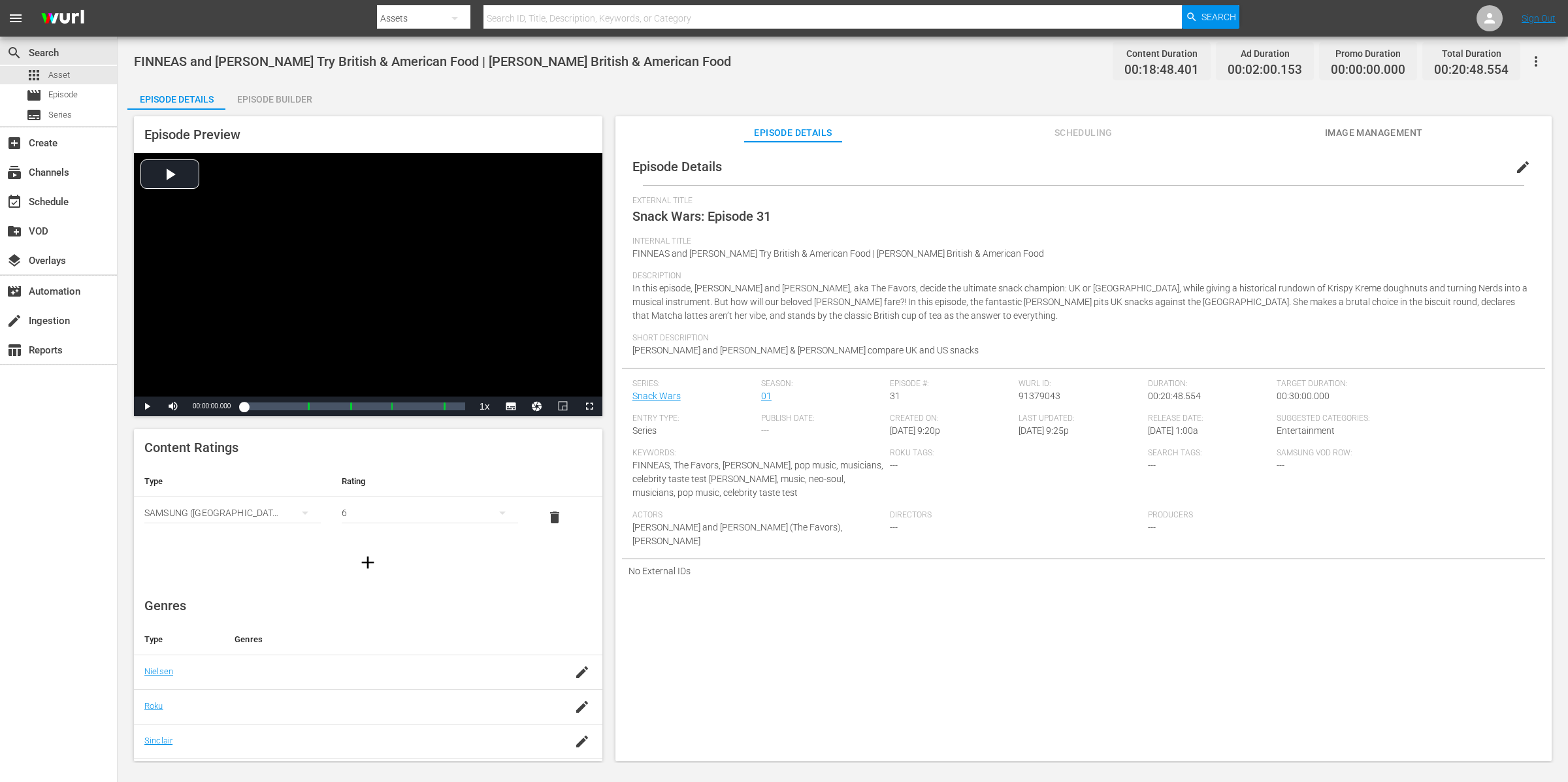
click at [295, 95] on div "Episode Builder" at bounding box center [275, 99] width 98 height 32
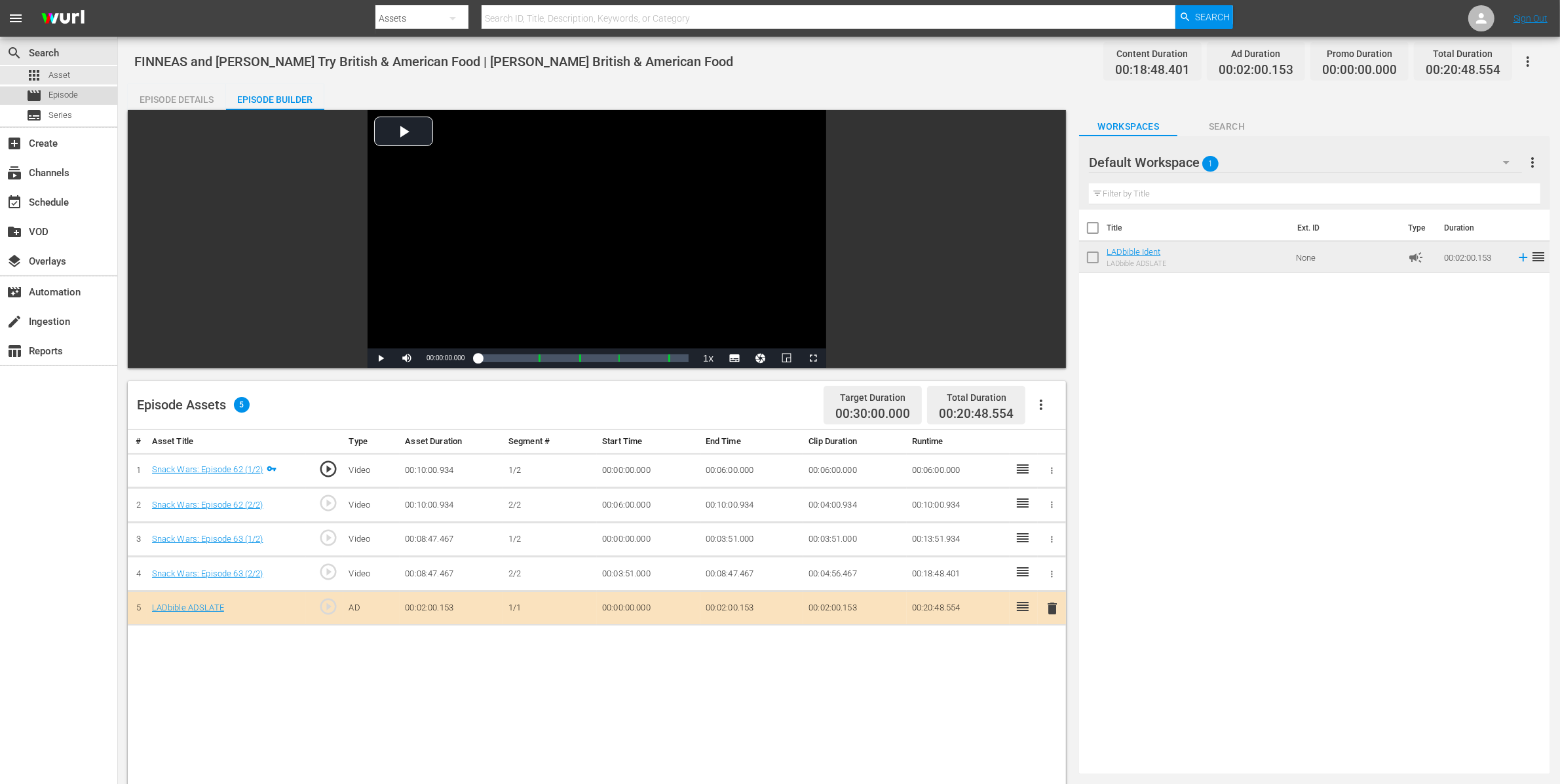
click at [82, 94] on div "movie Episode" at bounding box center [59, 95] width 117 height 18
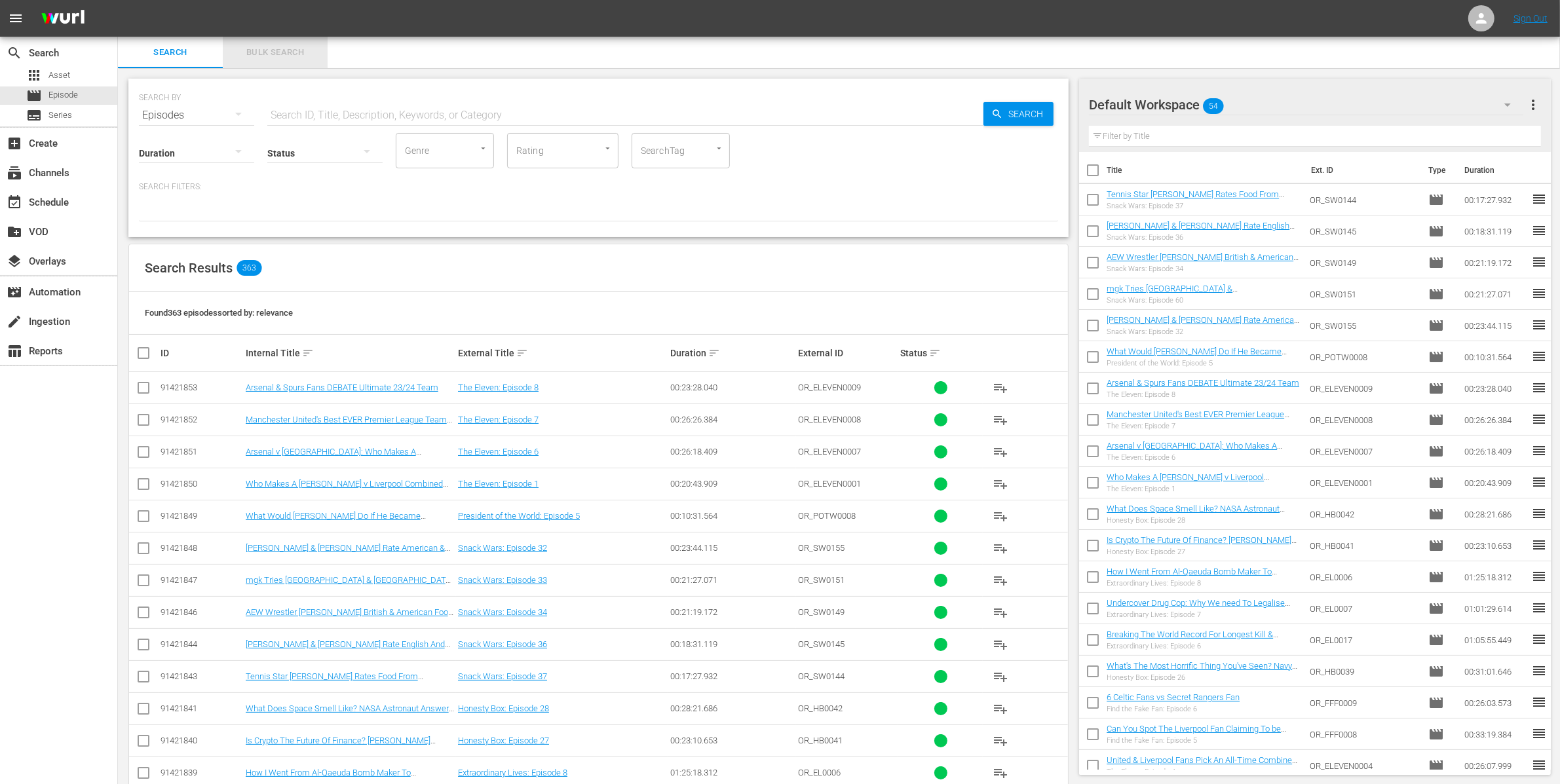
click at [266, 41] on button "Bulk Search" at bounding box center [275, 52] width 105 height 32
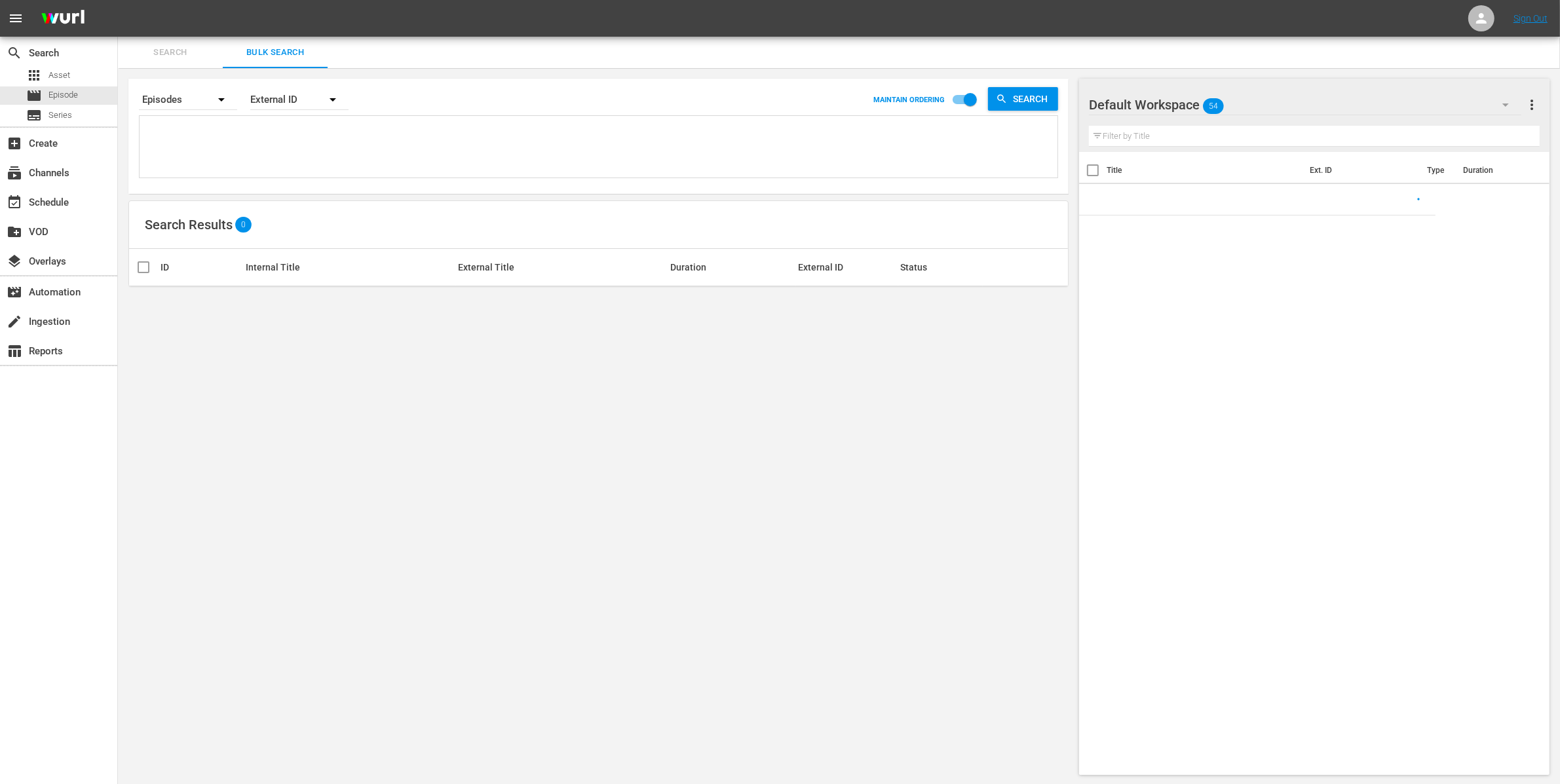
click at [237, 122] on textarea at bounding box center [600, 149] width 914 height 60
paste textarea "OR_SW0152 OR_SW0153"
type textarea "OR_SW0152 OR_SW0153"
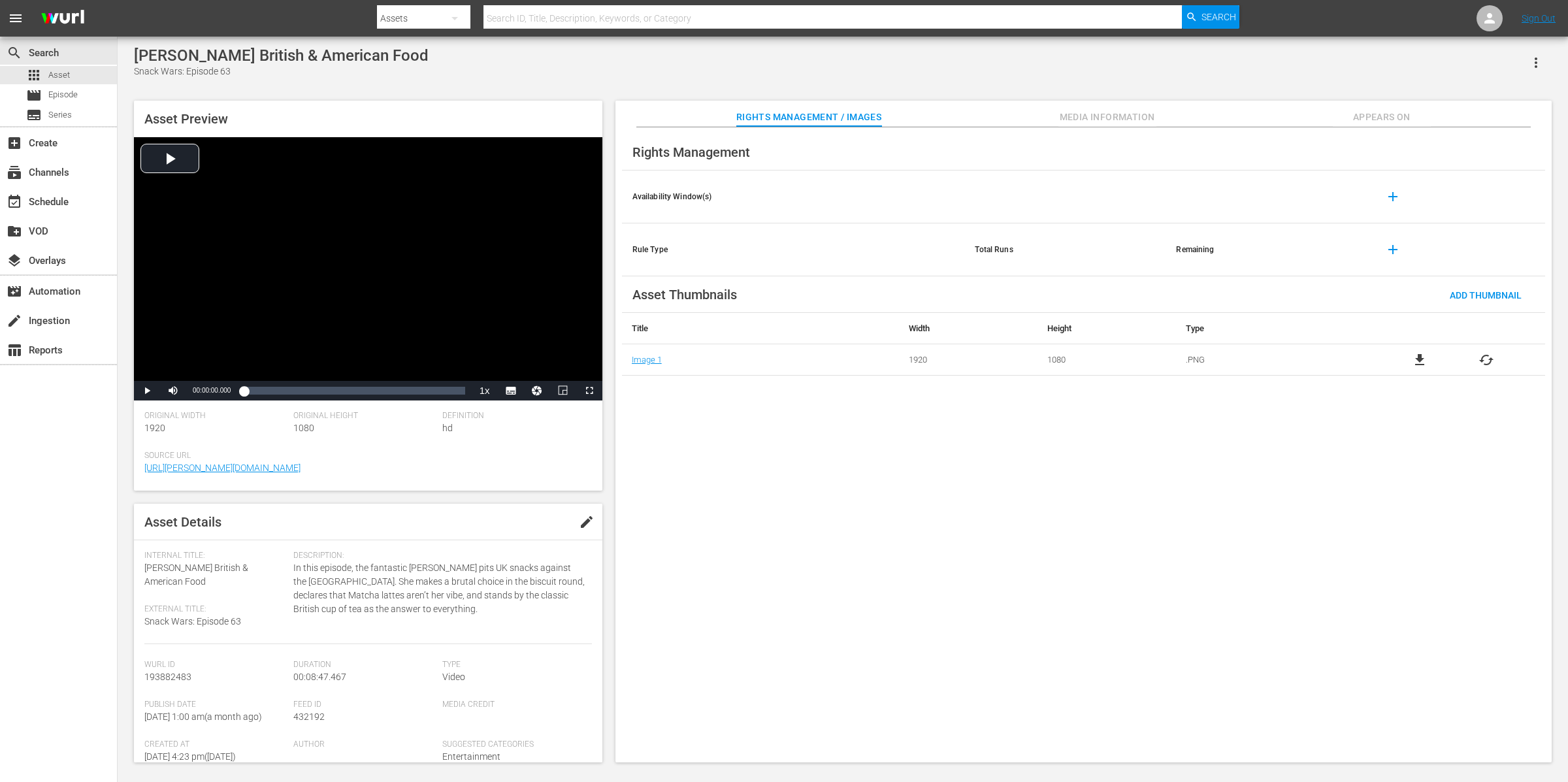
click at [1254, 115] on span "Appears On" at bounding box center [1382, 117] width 98 height 16
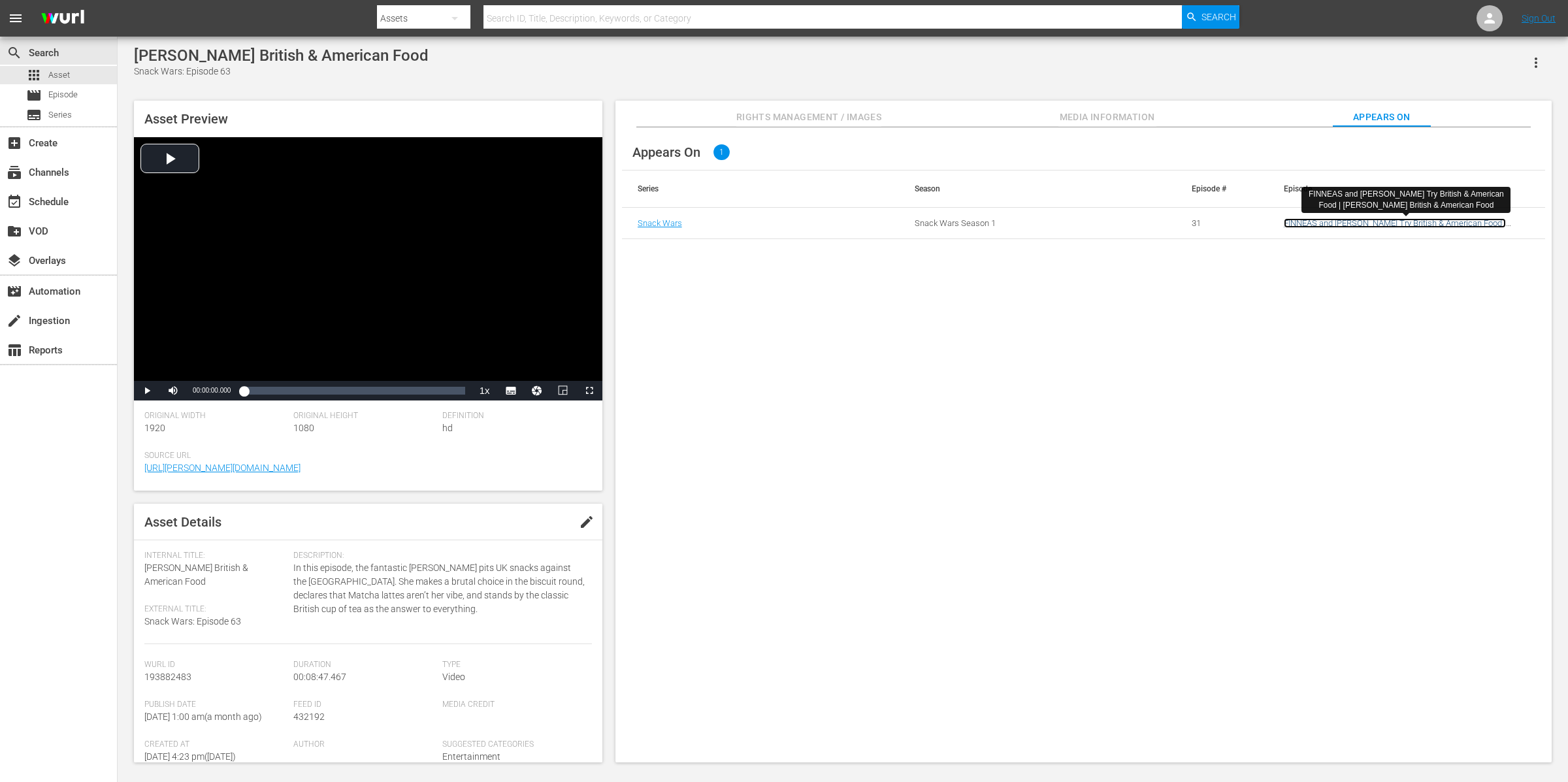
click at [1254, 222] on link "FINNEAS and [PERSON_NAME] Try British & American Food | [PERSON_NAME] British &…" at bounding box center [1395, 228] width 222 height 19
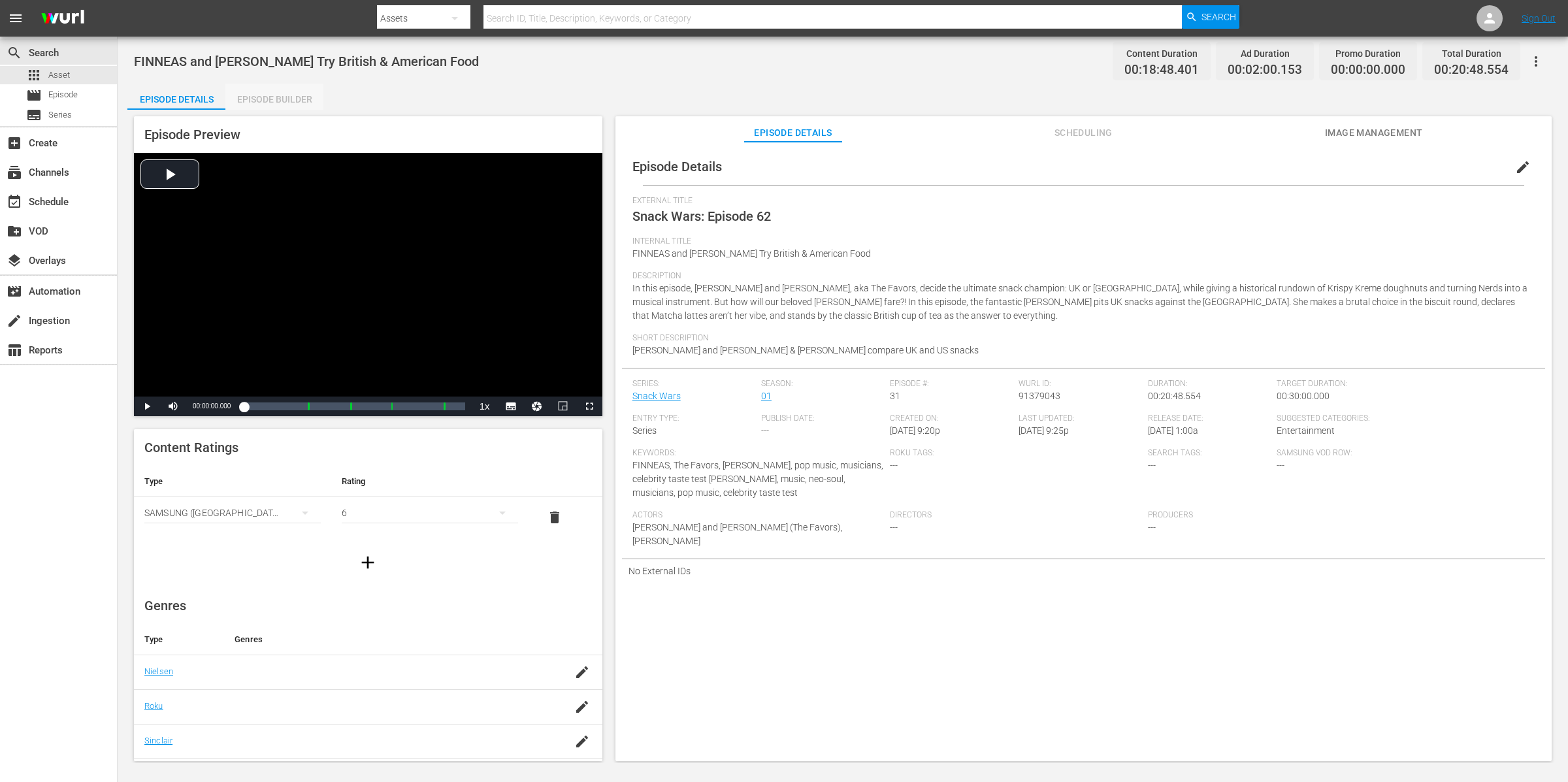
click at [260, 103] on div "Episode Builder" at bounding box center [275, 99] width 98 height 32
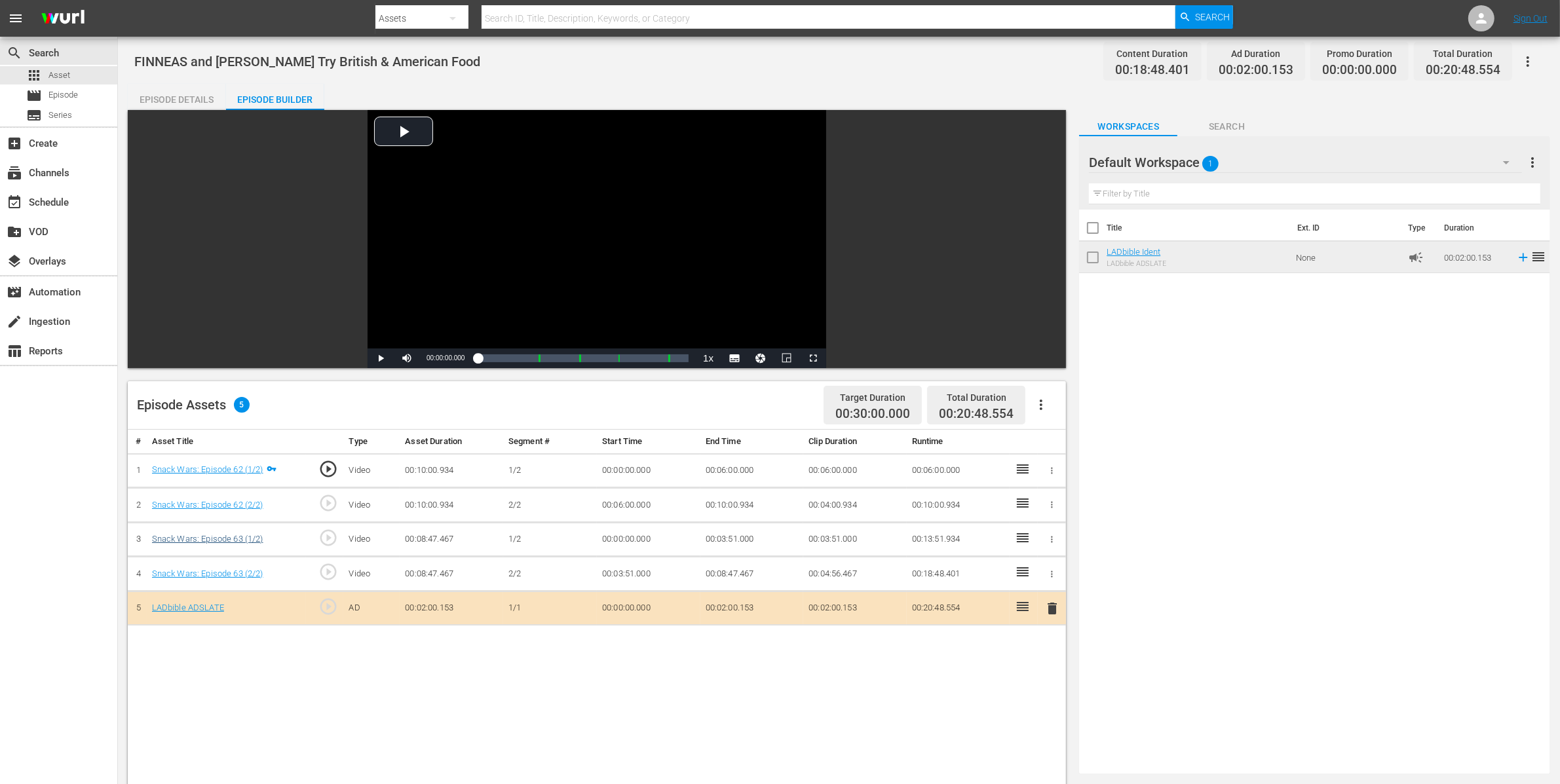
click at [231, 546] on div "Snack Wars: Episode 63 (1/2)" at bounding box center [207, 539] width 111 height 12
click at [234, 542] on link "Snack Wars: Episode 63 (1/2)" at bounding box center [207, 538] width 111 height 10
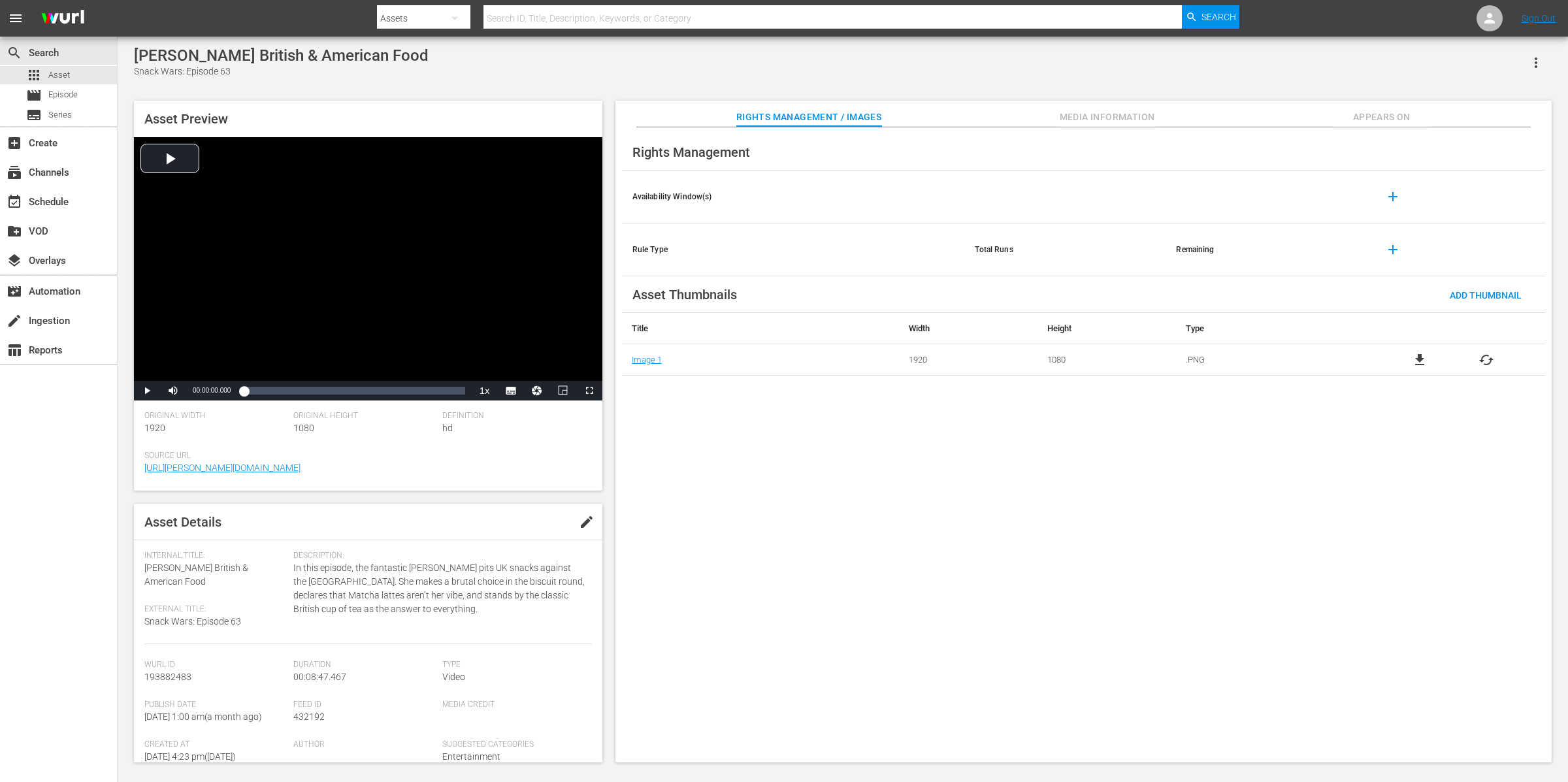
drag, startPoint x: 251, startPoint y: 576, endPoint x: 142, endPoint y: 569, distance: 109.2
click at [142, 569] on div "Asset Details edit Internal Title: [PERSON_NAME] British & American Food Extern…" at bounding box center [368, 632] width 469 height 258
copy span "[PERSON_NAME] British & American Food"
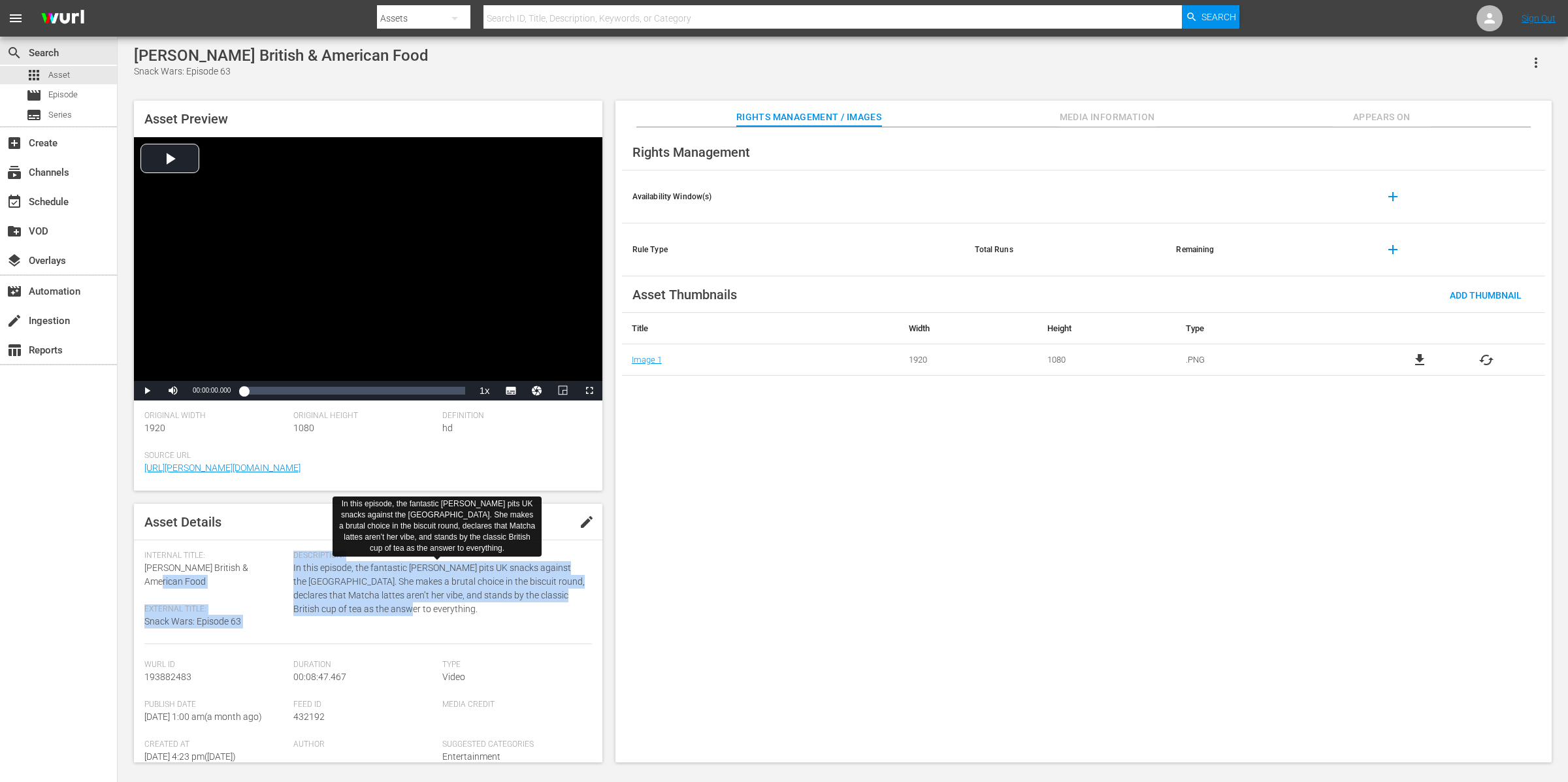
drag, startPoint x: 375, startPoint y: 610, endPoint x: 292, endPoint y: 569, distance: 92.6
click at [293, 569] on span "In this episode, the fantastic Olivia Dean pits UK snacks against the USA. She …" at bounding box center [439, 589] width 291 height 55
copy span "In this episode, the fantastic Olivia Dean pits UK snacks against the USA. She …"
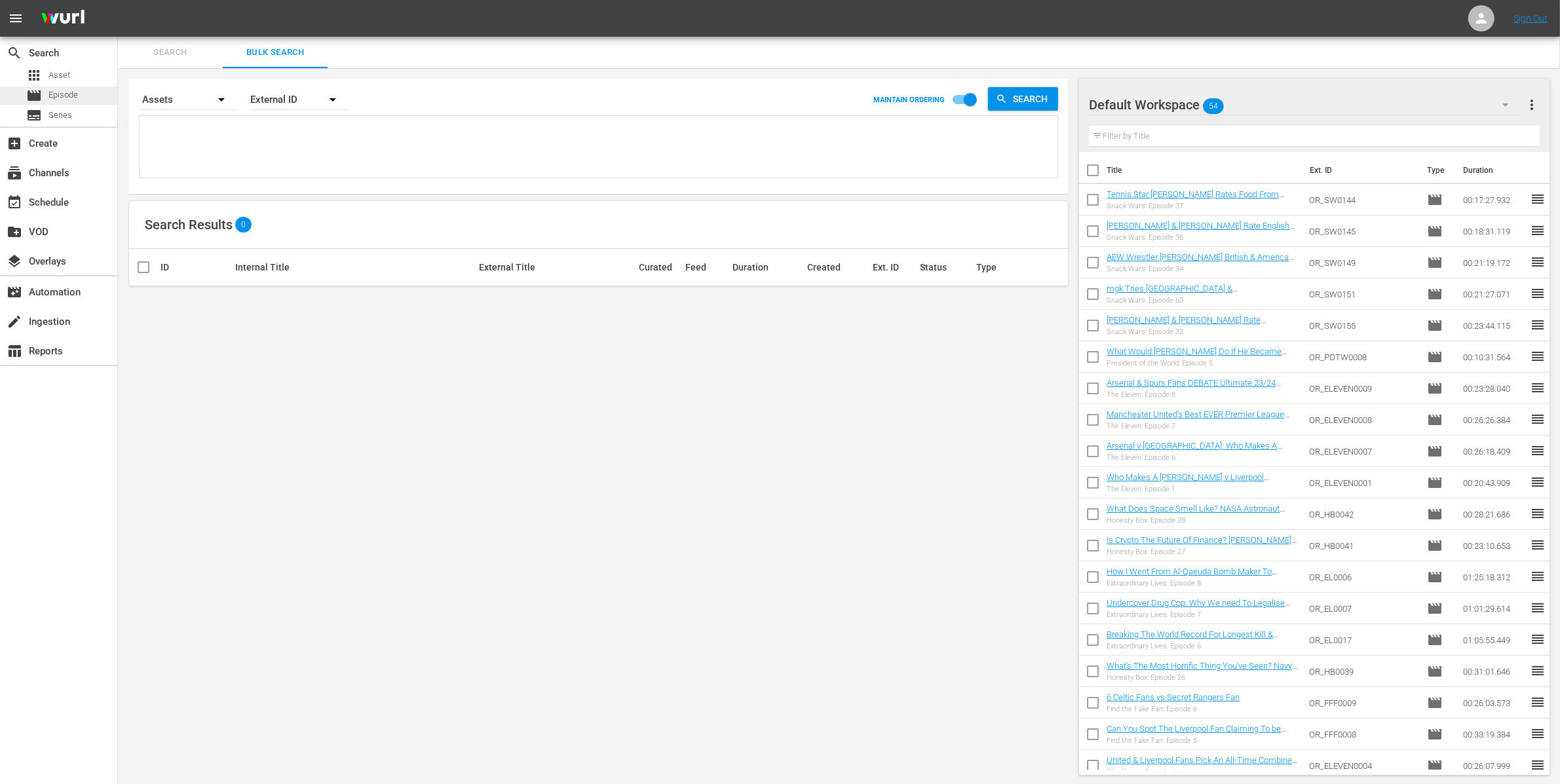
click at [73, 88] on span "Episode" at bounding box center [63, 94] width 30 height 13
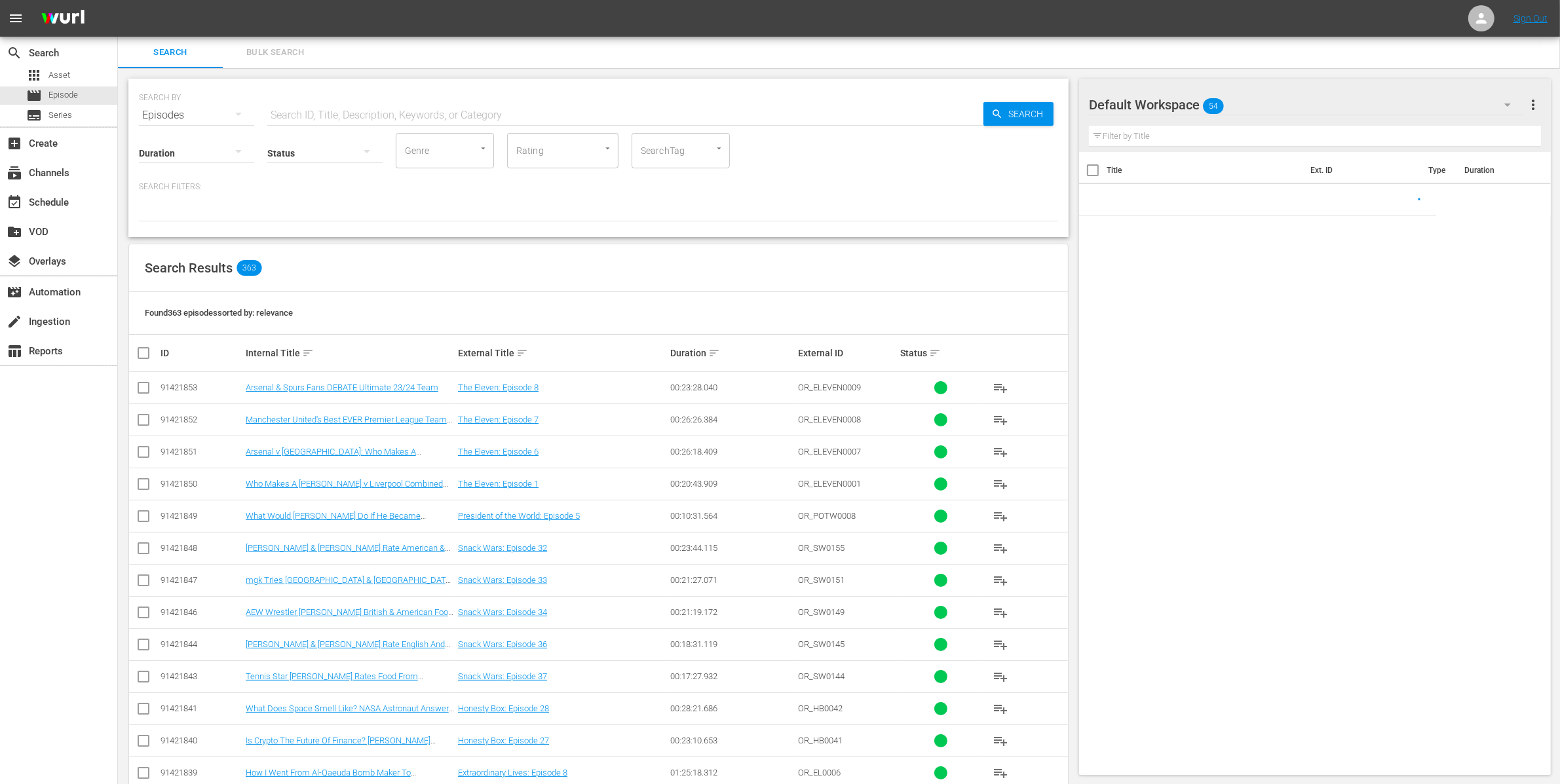
click at [275, 62] on button "Bulk Search" at bounding box center [275, 52] width 105 height 32
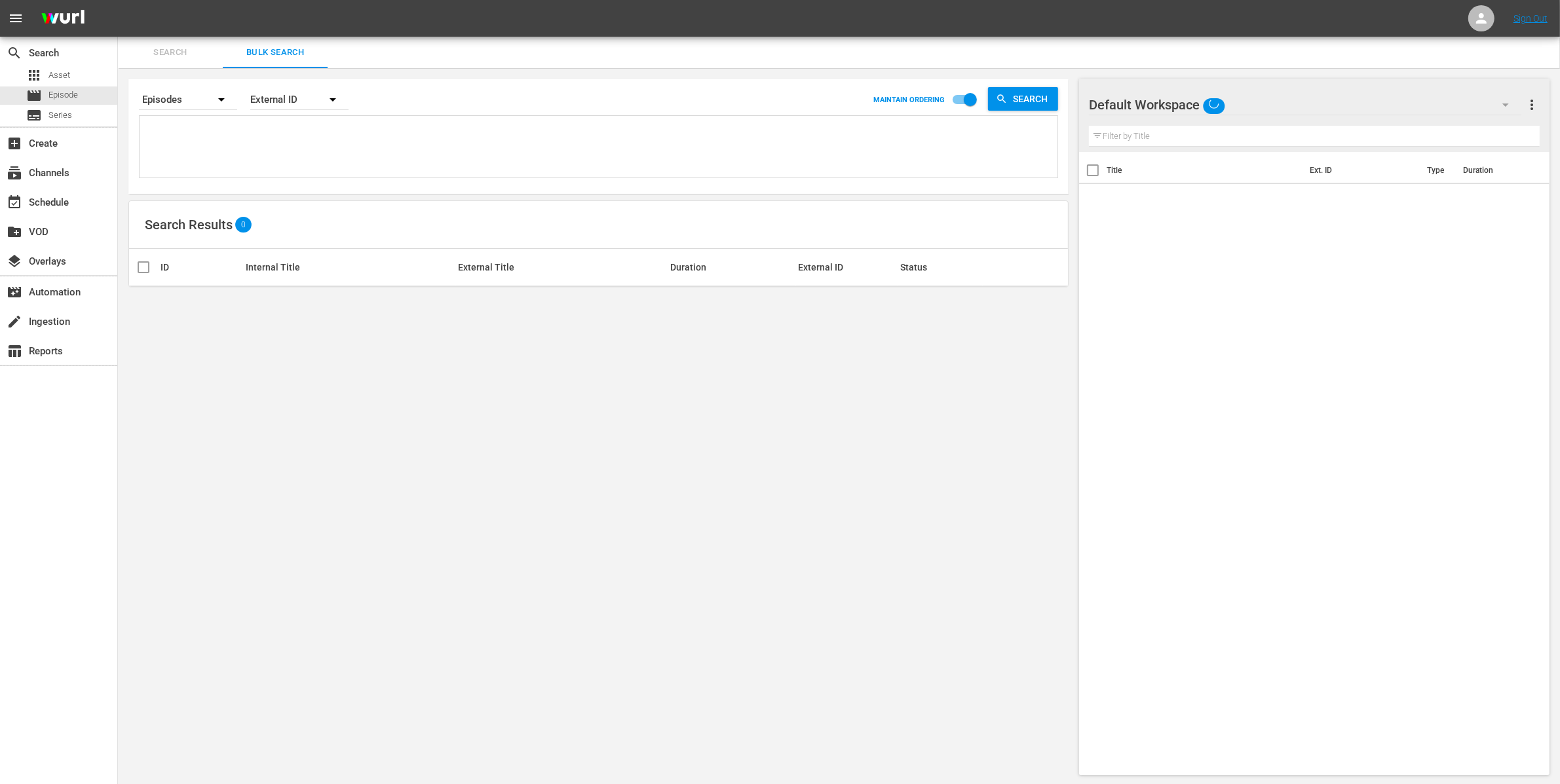
click at [230, 143] on textarea at bounding box center [600, 149] width 914 height 60
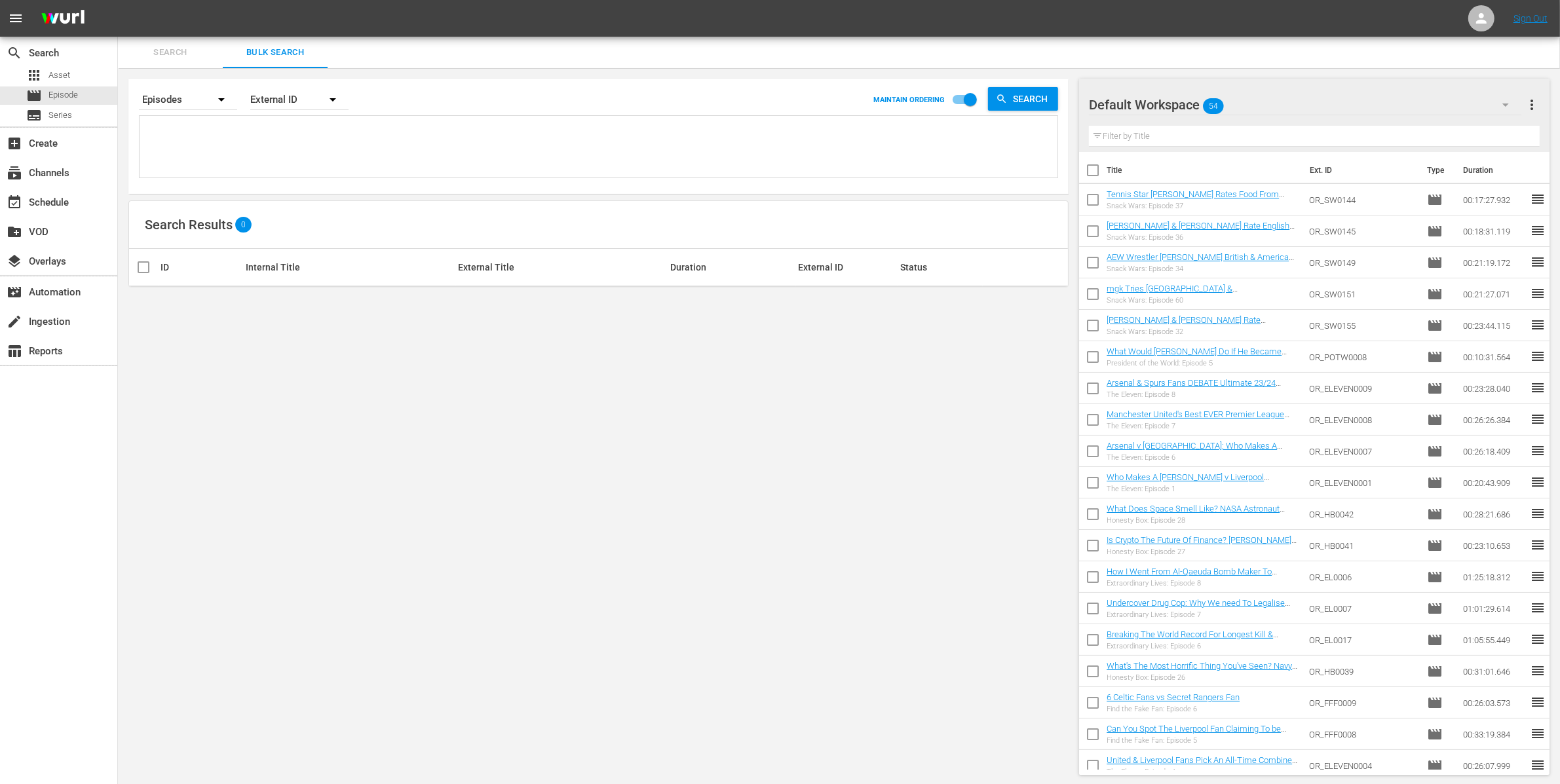
paste textarea "OR_SW0152 OR_SW0153"
type textarea "OR_SW0152 OR_SW0153"
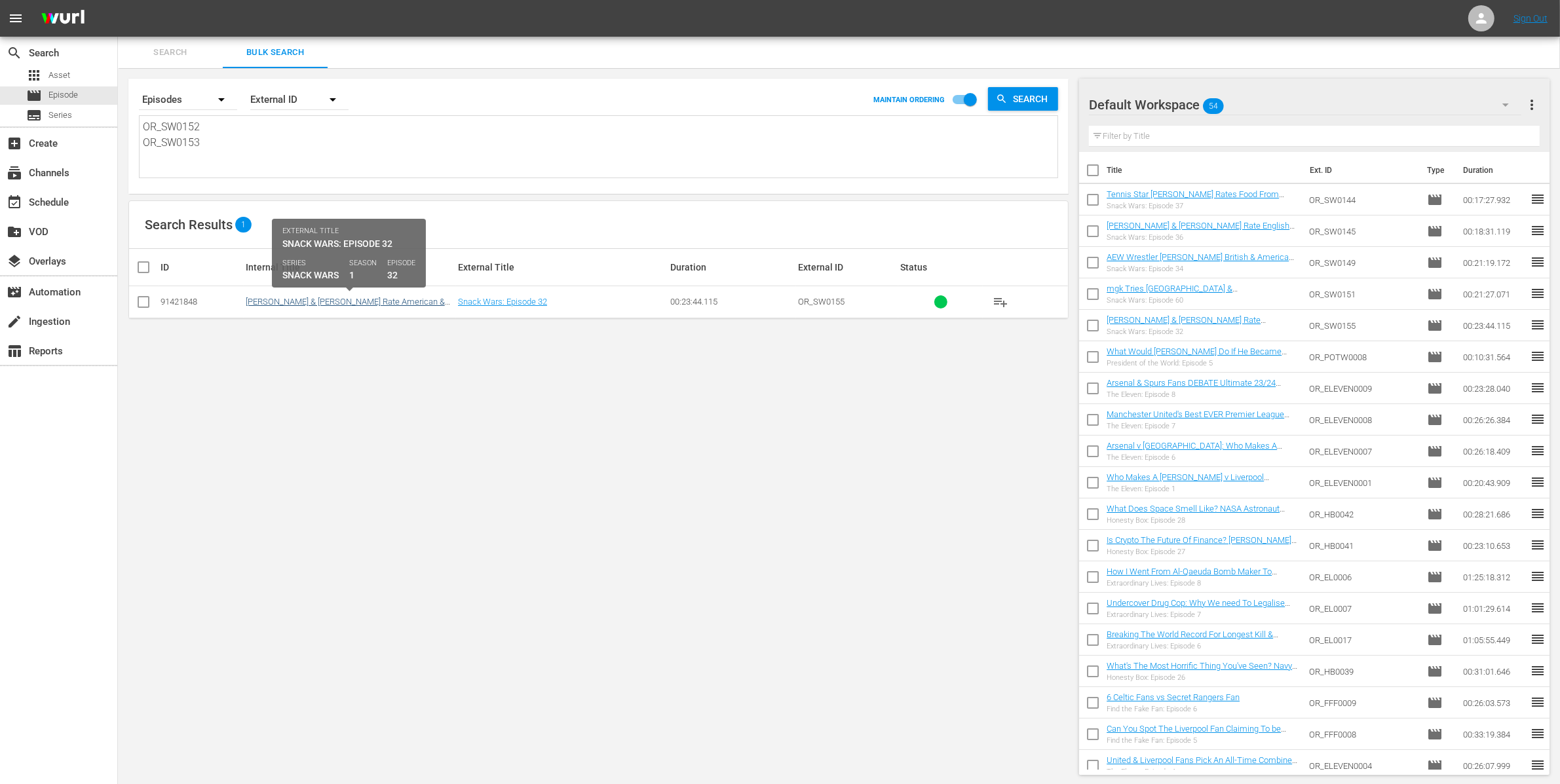
type textarea "OR_SW0152 OR_SW0153"
click at [375, 301] on link "[PERSON_NAME] & [PERSON_NAME] Rate American & British Food | [PERSON_NAME] Trie…" at bounding box center [345, 312] width 199 height 30
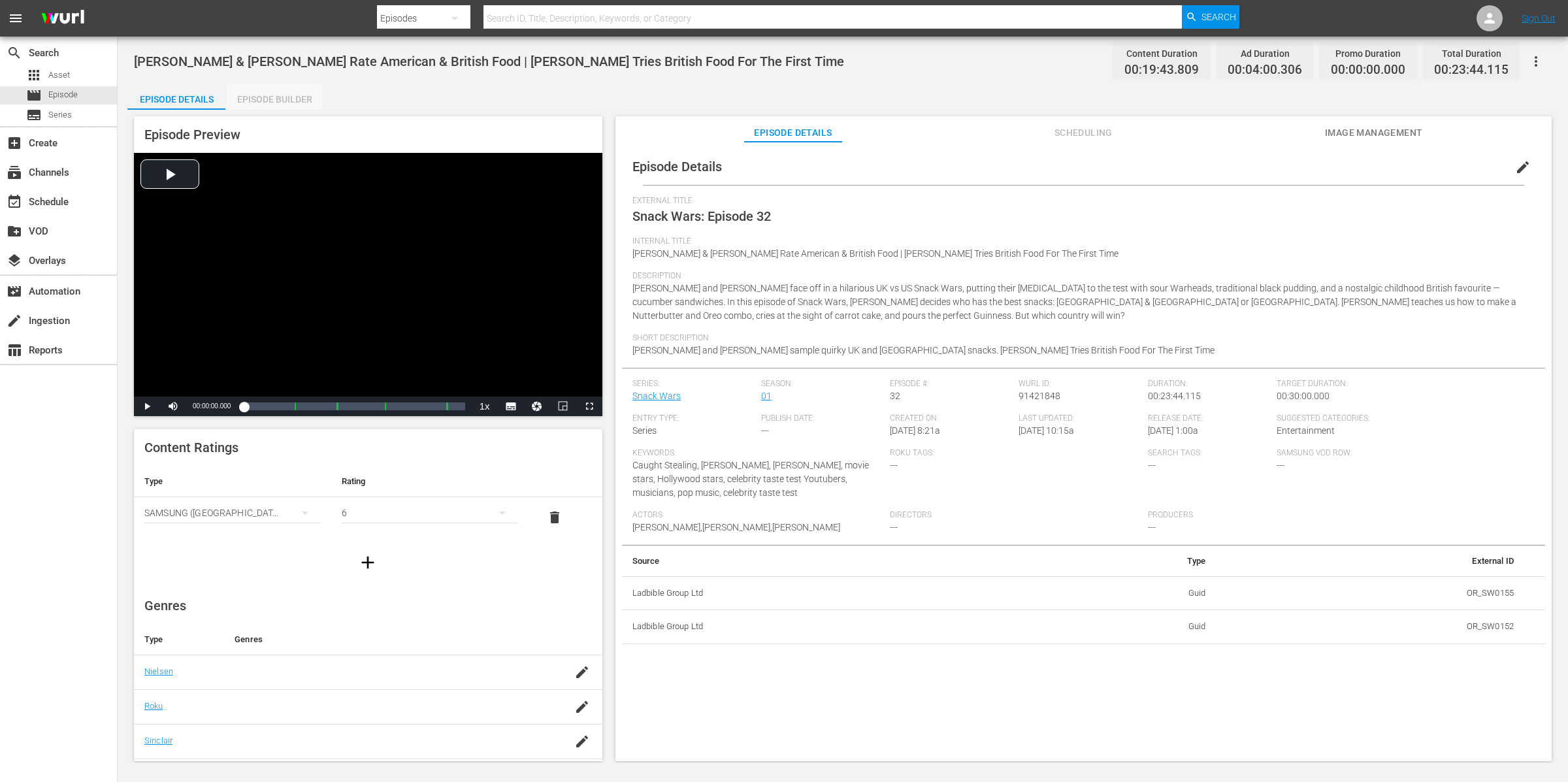
click at [307, 99] on div "Episode Builder" at bounding box center [275, 99] width 98 height 32
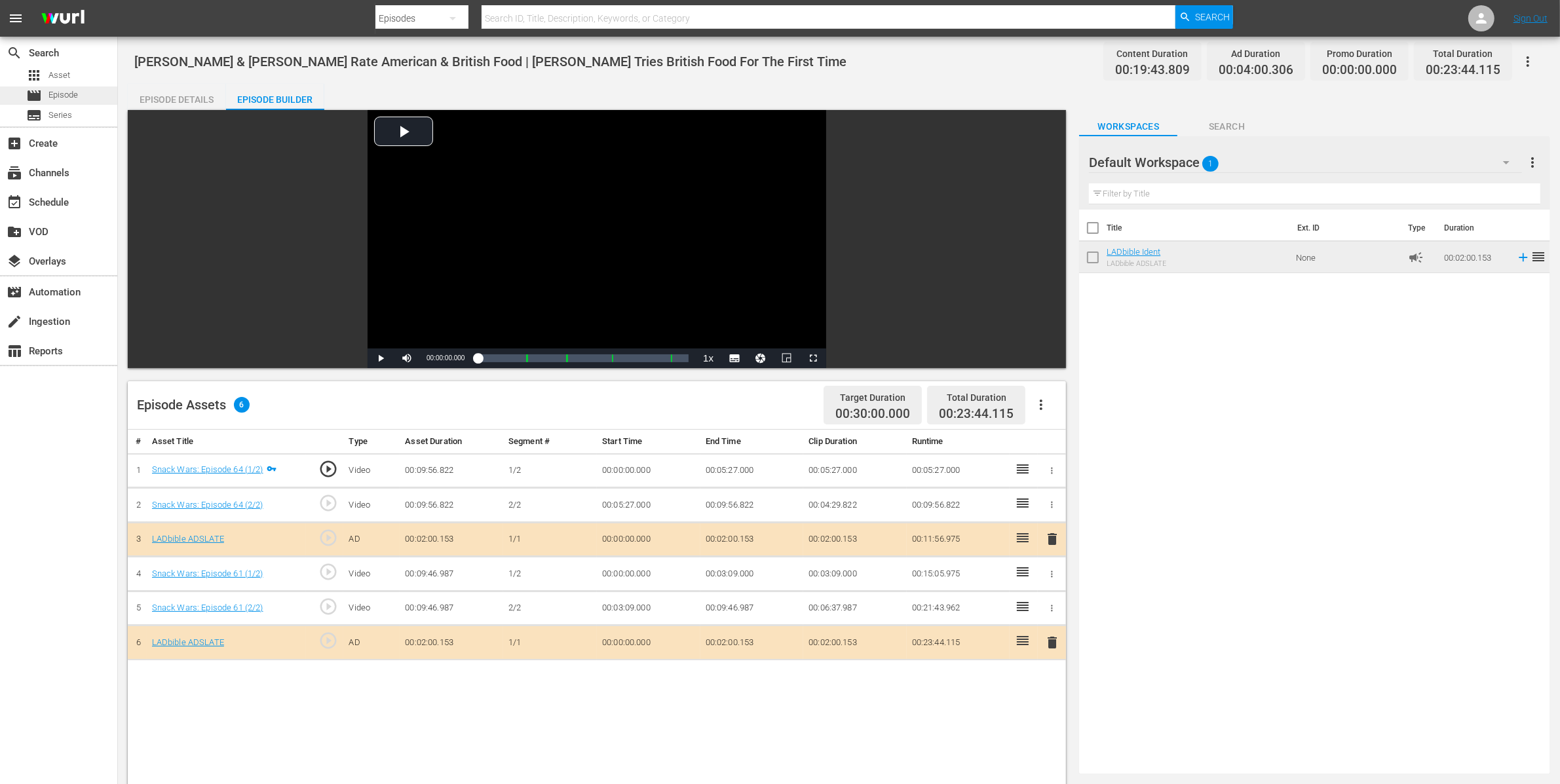
click at [69, 92] on span "Episode" at bounding box center [63, 94] width 30 height 13
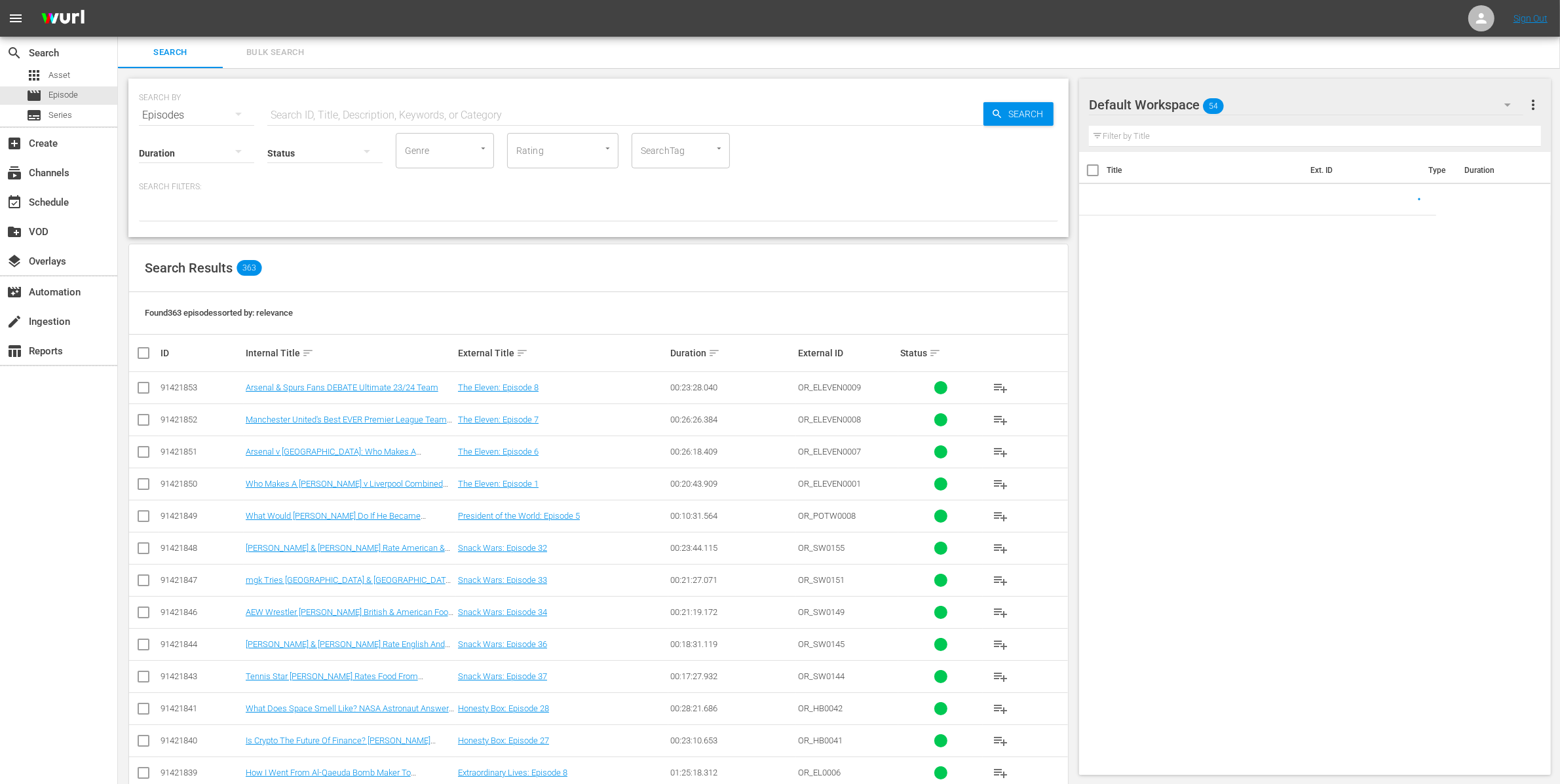
click at [282, 52] on span "Bulk Search" at bounding box center [275, 52] width 89 height 15
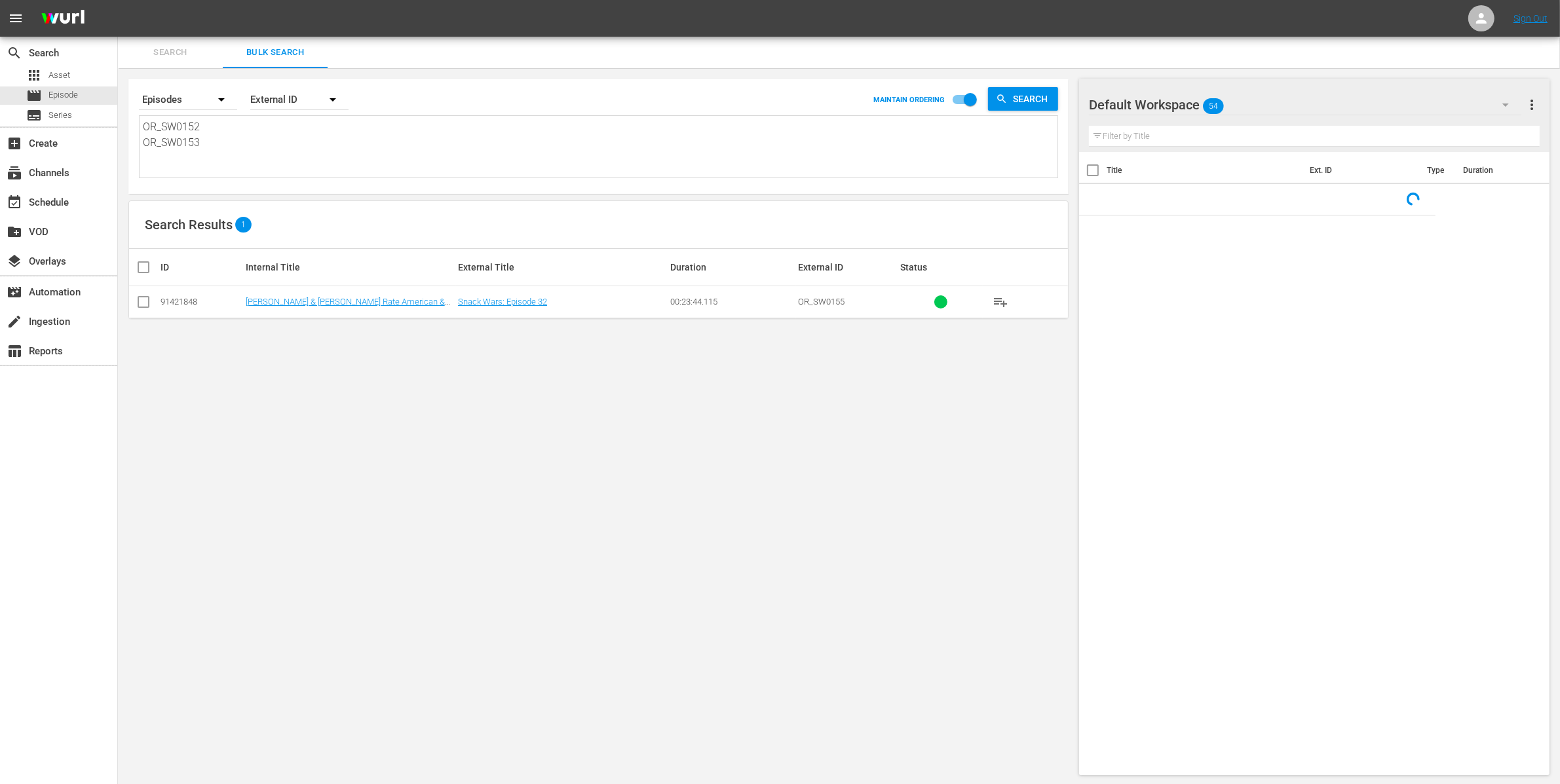
drag, startPoint x: 255, startPoint y: 146, endPoint x: 118, endPoint y: 107, distance: 142.4
click at [118, 107] on div "Search By Episodes Order By External ID MAINTAIN ORDERING Search OR_SW0152 OR_S…" at bounding box center [598, 426] width 961 height 717
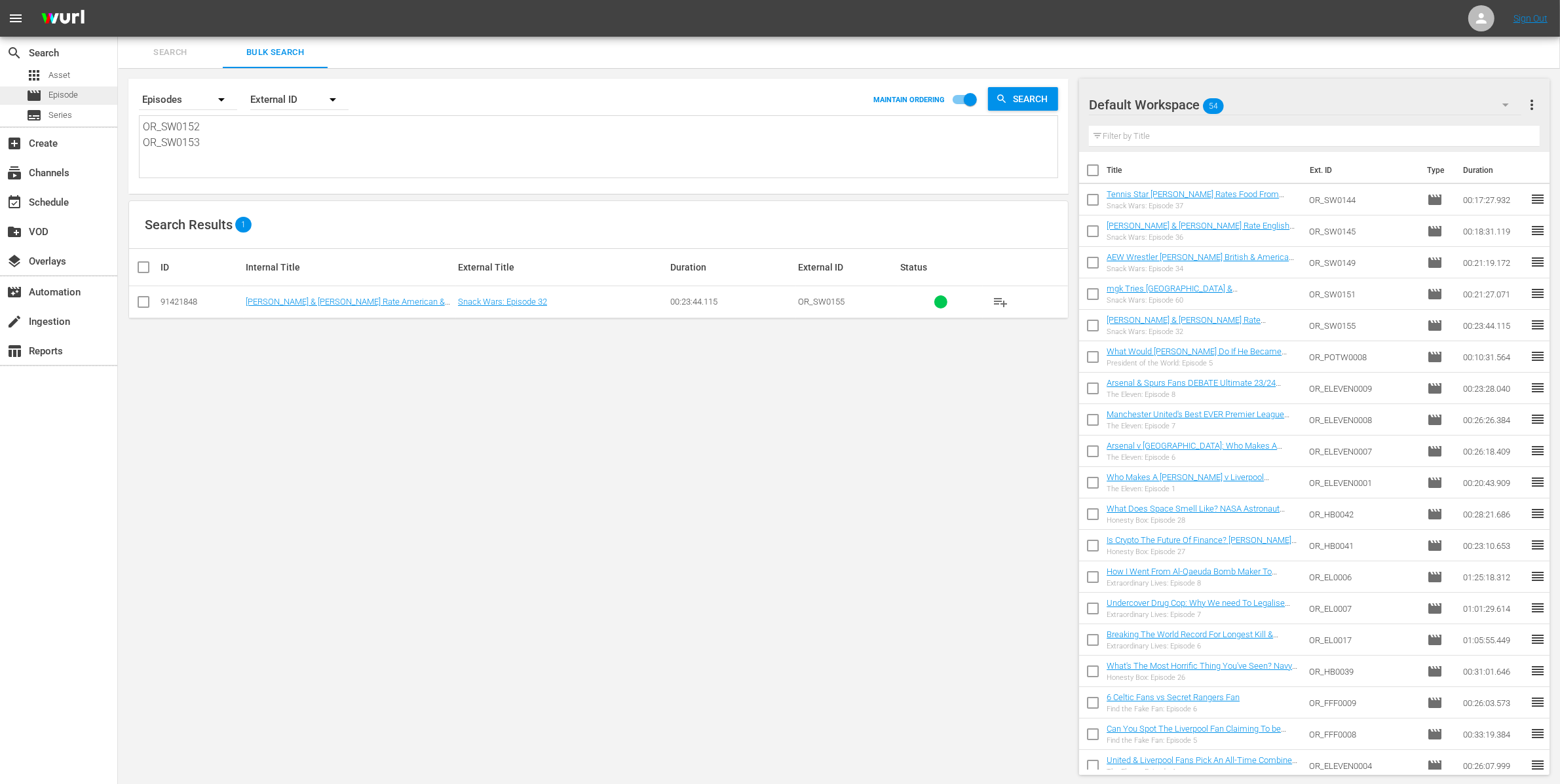
paste textarea "5"
type textarea "OR_SW0155"
click at [380, 304] on link "[PERSON_NAME] & [PERSON_NAME] Rate American & British Food | [PERSON_NAME] Trie…" at bounding box center [345, 312] width 199 height 30
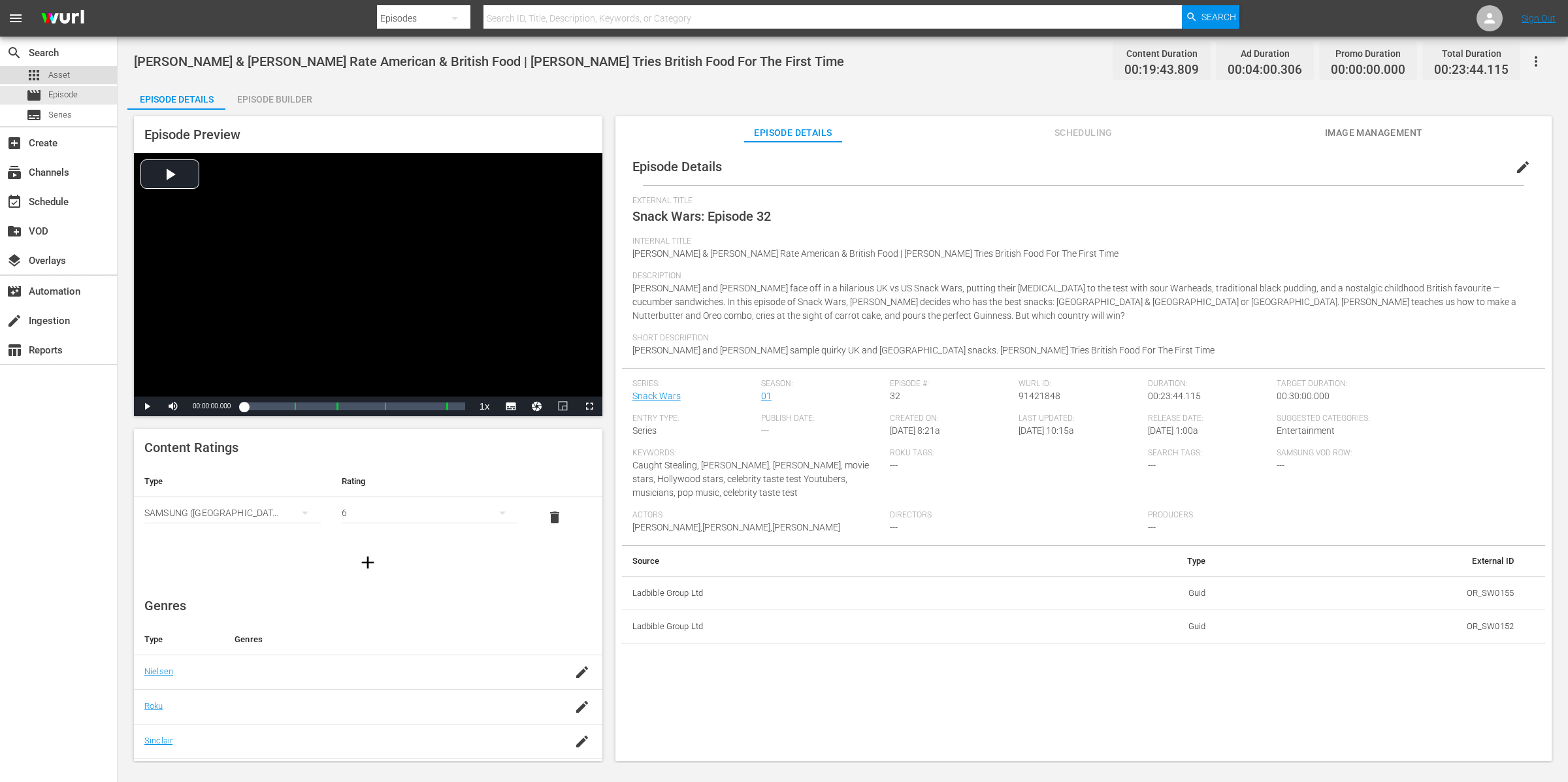
click at [92, 72] on div "apps Asset" at bounding box center [58, 75] width 117 height 18
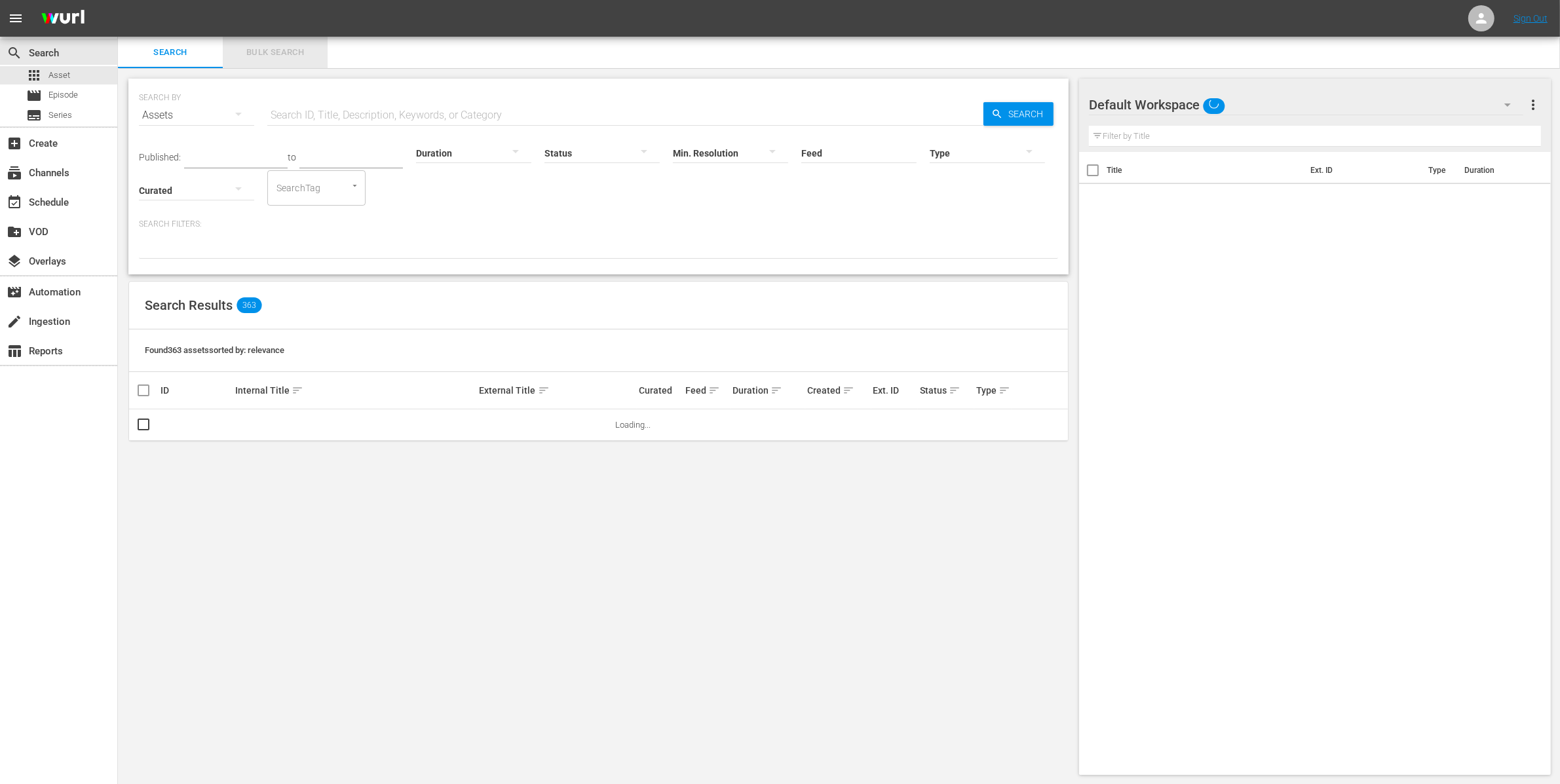
click at [275, 58] on span "Bulk Search" at bounding box center [275, 52] width 89 height 15
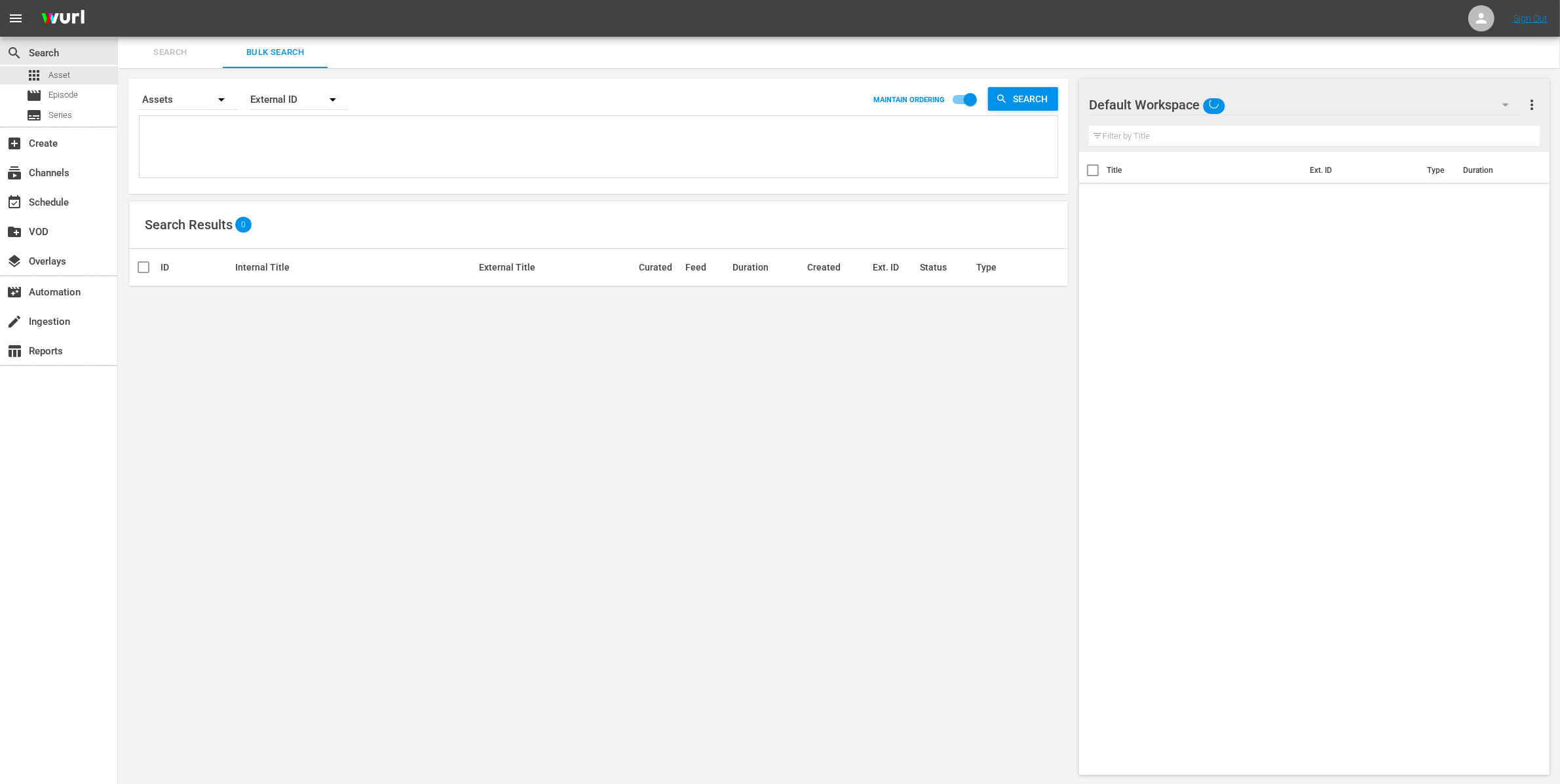
click at [250, 138] on textarea at bounding box center [600, 149] width 914 height 60
paste textarea "OR_SW0151"
type textarea "OR_SW0151"
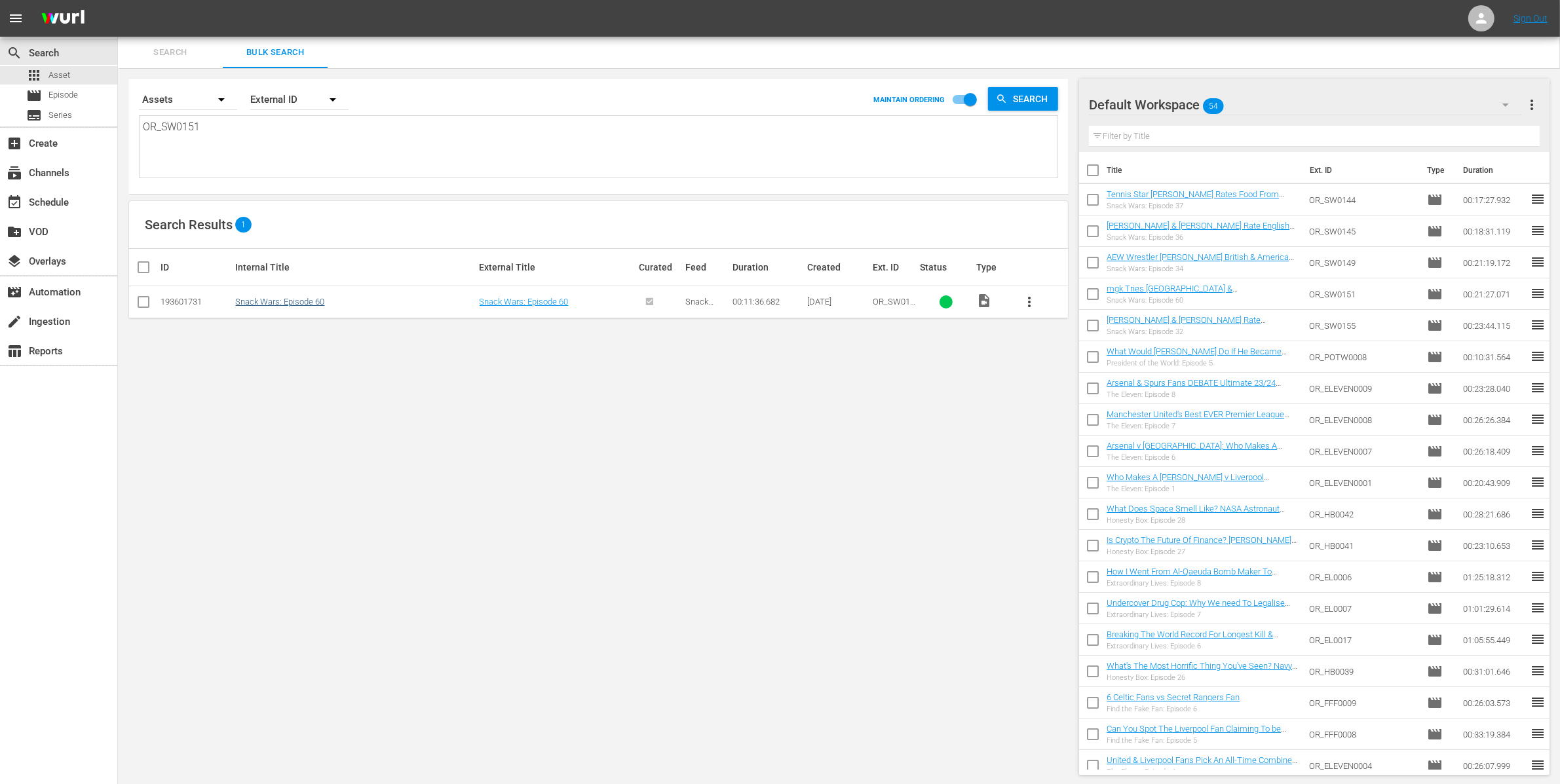
type textarea "OR_SW0151"
click at [298, 302] on link "Snack Wars: Episode 60" at bounding box center [279, 301] width 89 height 10
click at [232, 139] on textarea "OR_SW0151" at bounding box center [600, 149] width 914 height 60
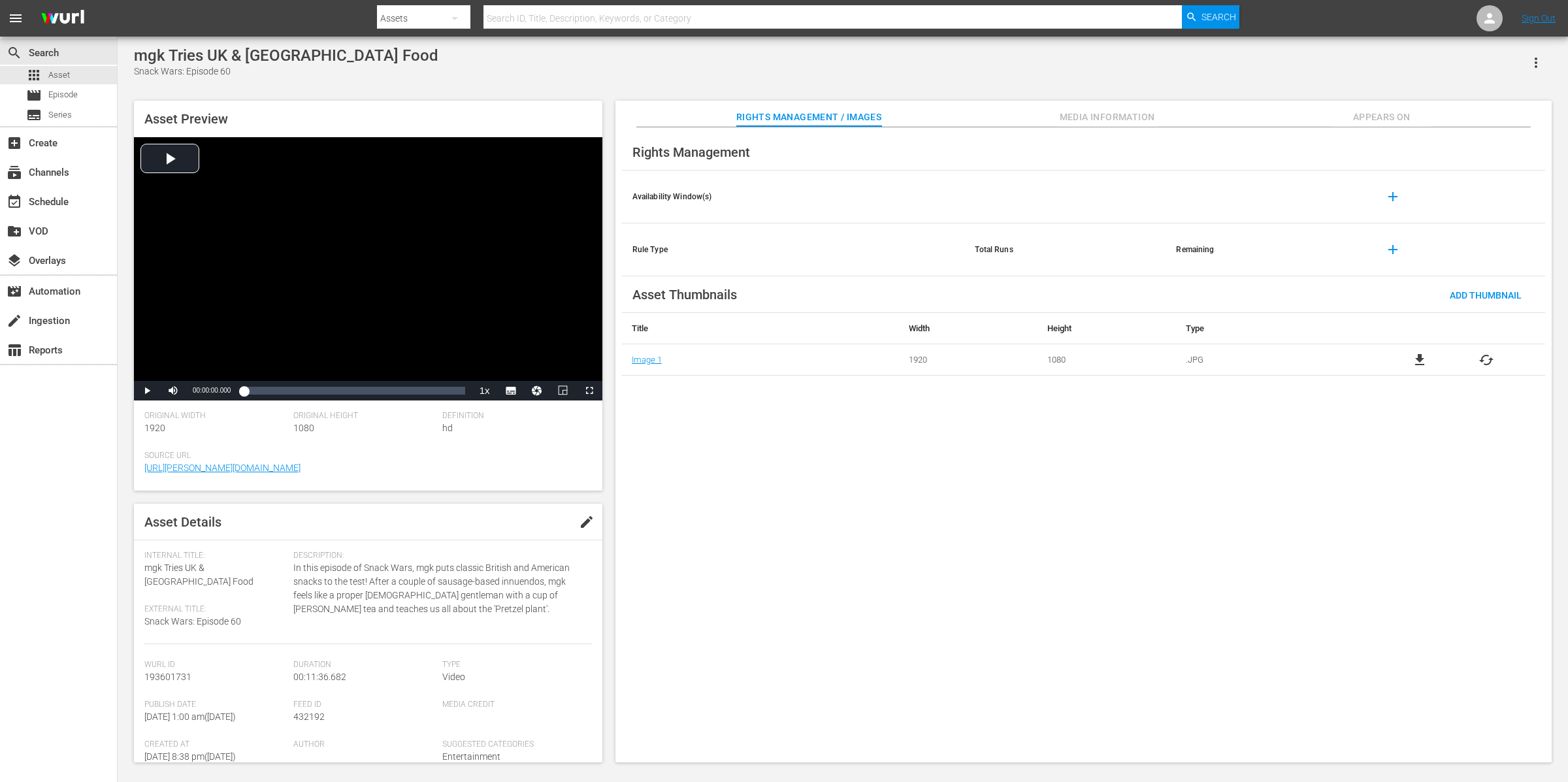
click at [1387, 112] on span "Appears On" at bounding box center [1382, 117] width 98 height 16
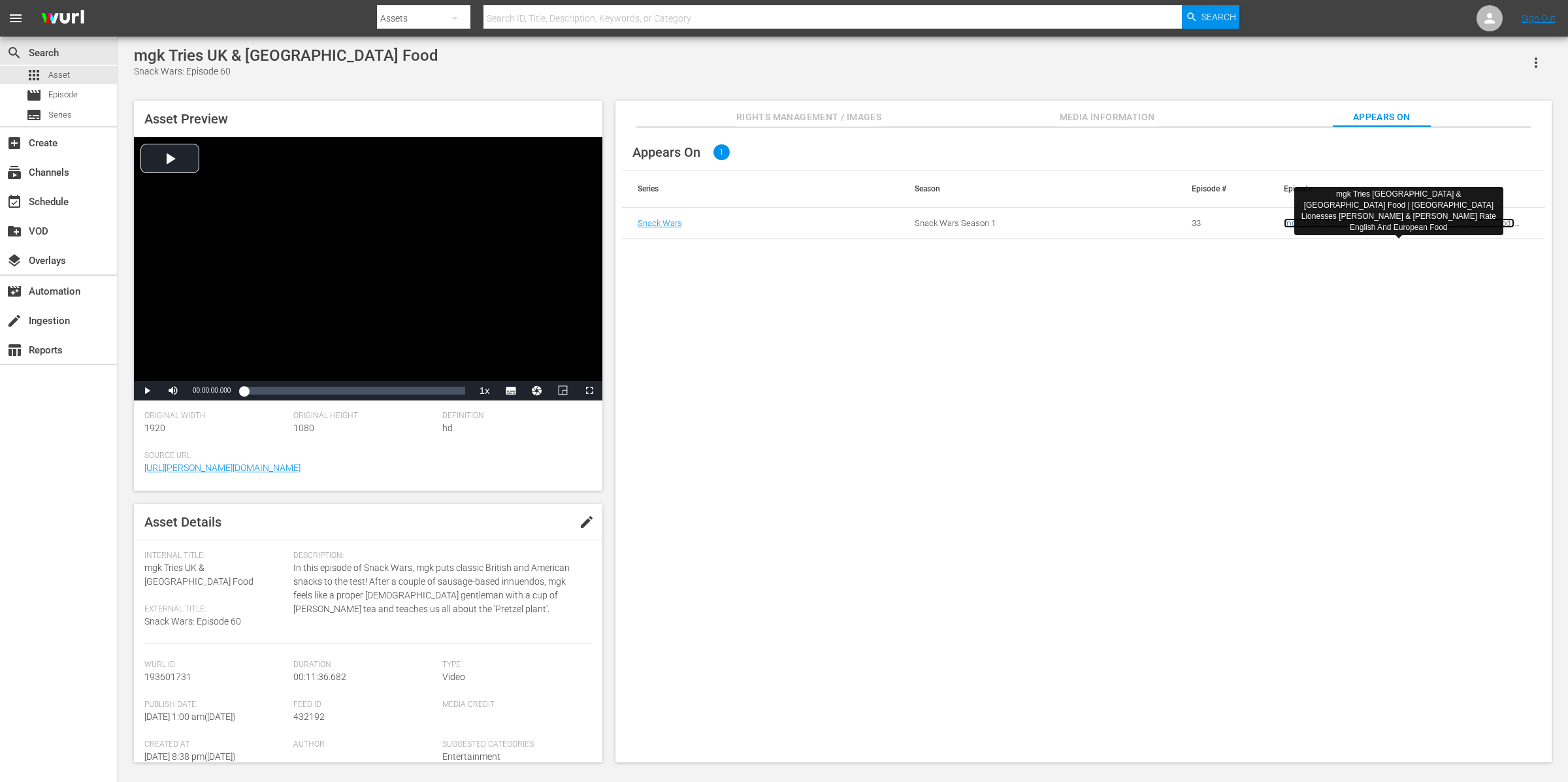
click at [1441, 219] on link "mgk Tries [GEOGRAPHIC_DATA] & [GEOGRAPHIC_DATA] Food | [GEOGRAPHIC_DATA] Liones…" at bounding box center [1399, 233] width 230 height 30
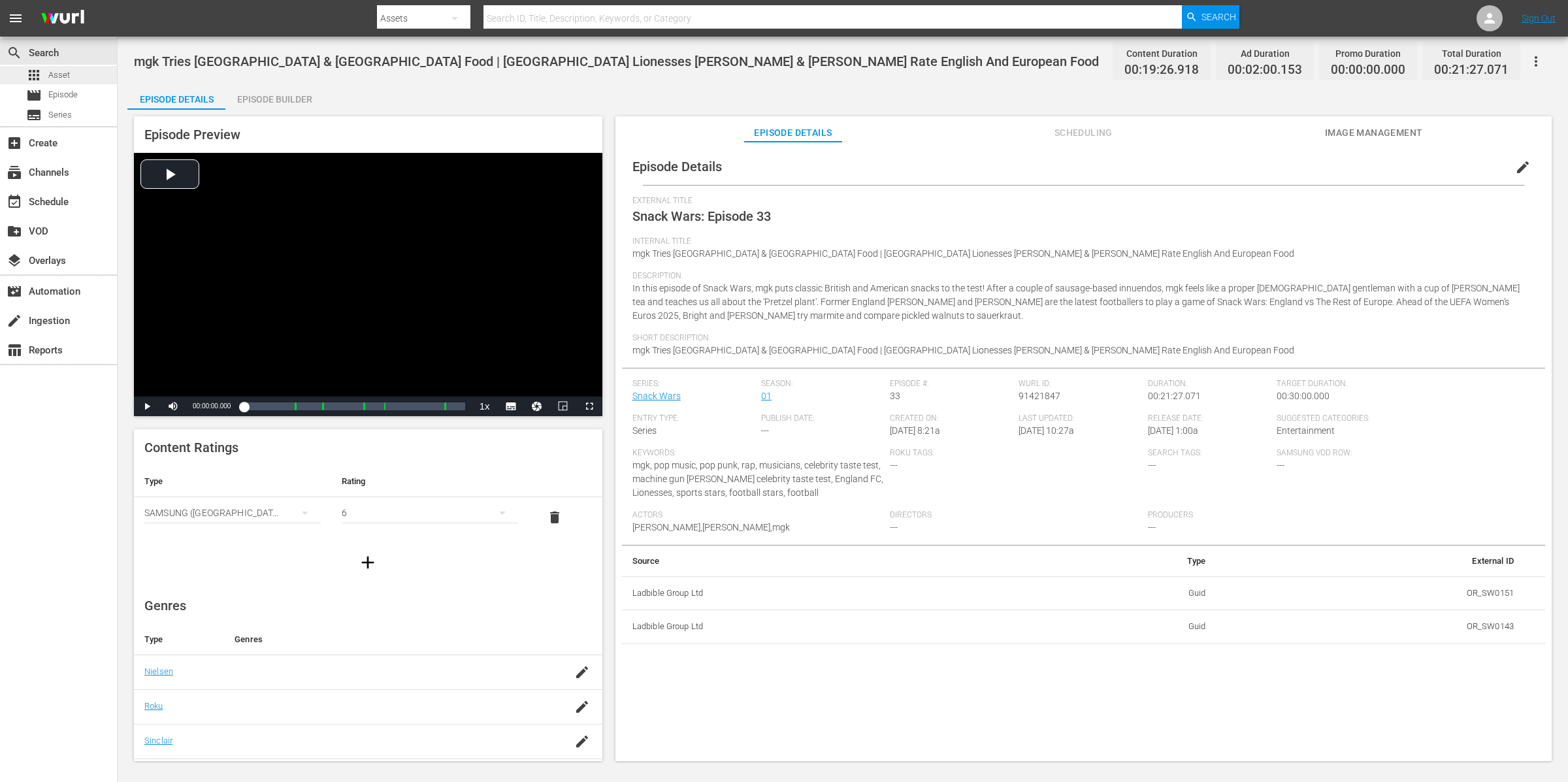
click at [73, 77] on div "apps Asset" at bounding box center [58, 75] width 117 height 18
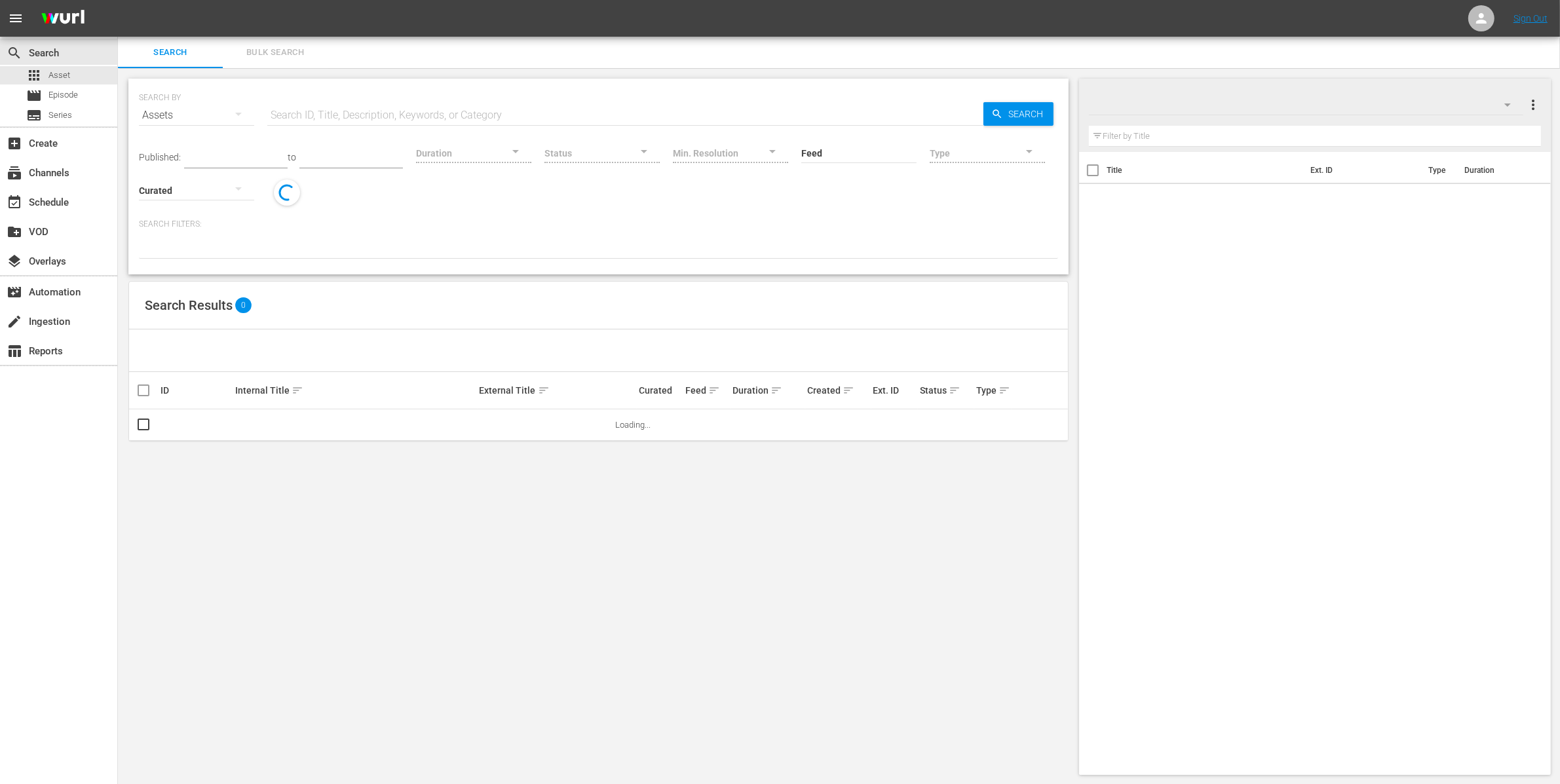
click at [262, 56] on span "Bulk Search" at bounding box center [275, 52] width 89 height 15
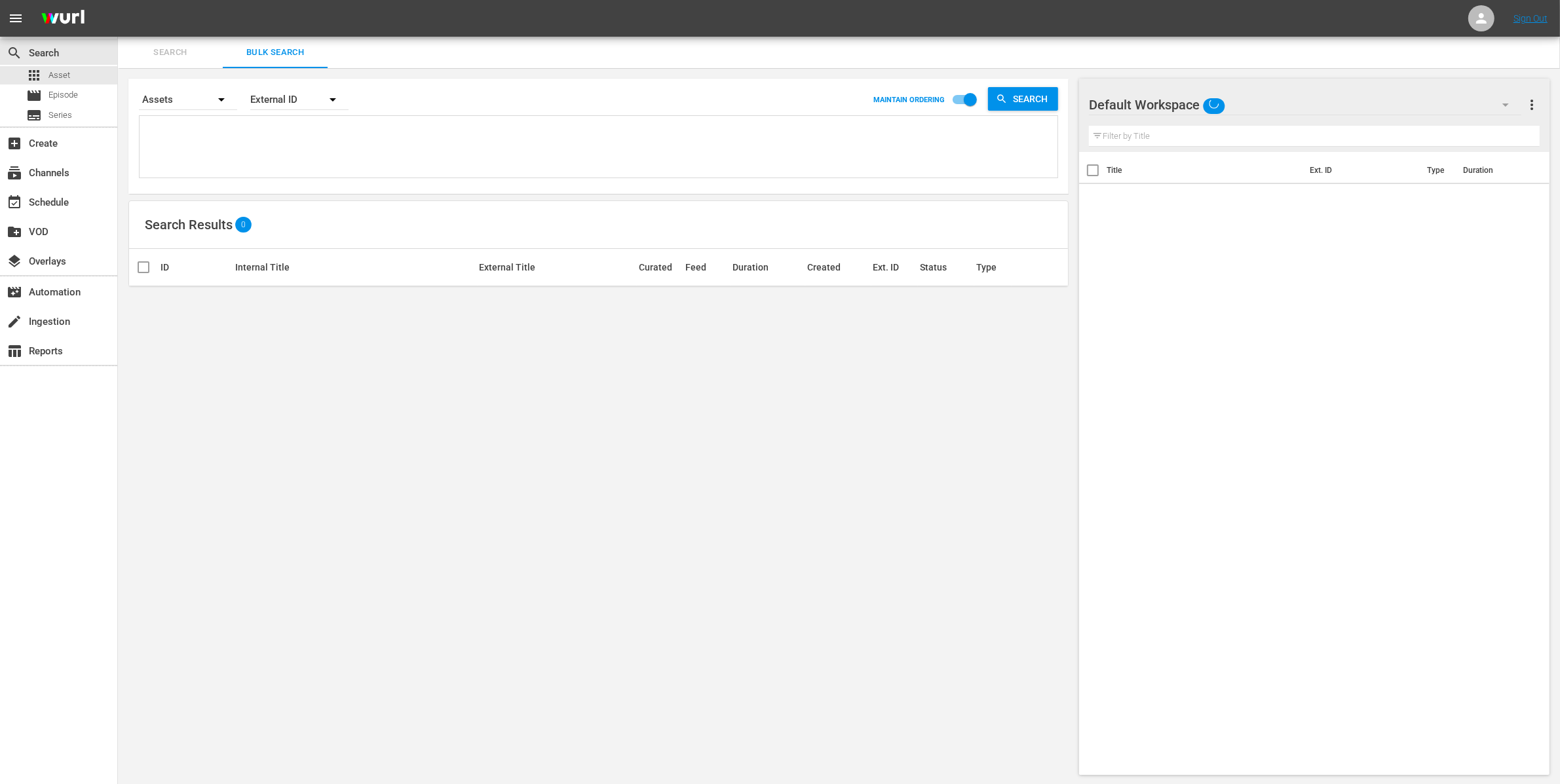
click at [218, 131] on textarea at bounding box center [600, 149] width 914 height 60
paste textarea "OR_SW0153 OR_SW0154"
type textarea "OR_SW0153 OR_SW0154"
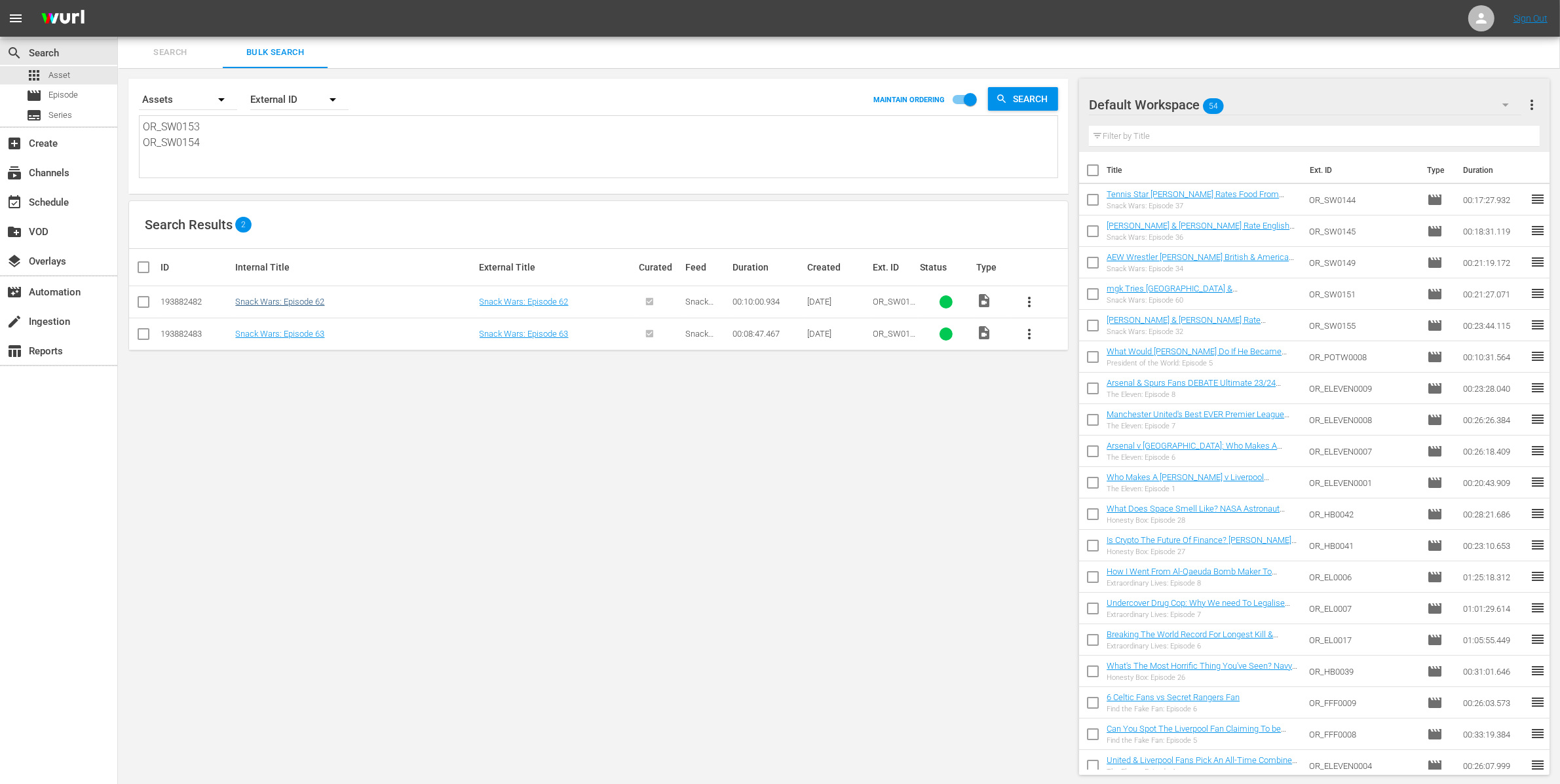
type textarea "OR_SW0153 OR_SW0154"
click at [309, 298] on link "Snack Wars: Episode 62" at bounding box center [279, 301] width 89 height 10
click at [315, 336] on link "Snack Wars: Episode 63" at bounding box center [279, 333] width 89 height 10
click at [96, 104] on div "apps Asset movie Episode subtitles Series" at bounding box center [59, 95] width 117 height 59
click at [96, 98] on div "movie Episode" at bounding box center [59, 95] width 117 height 18
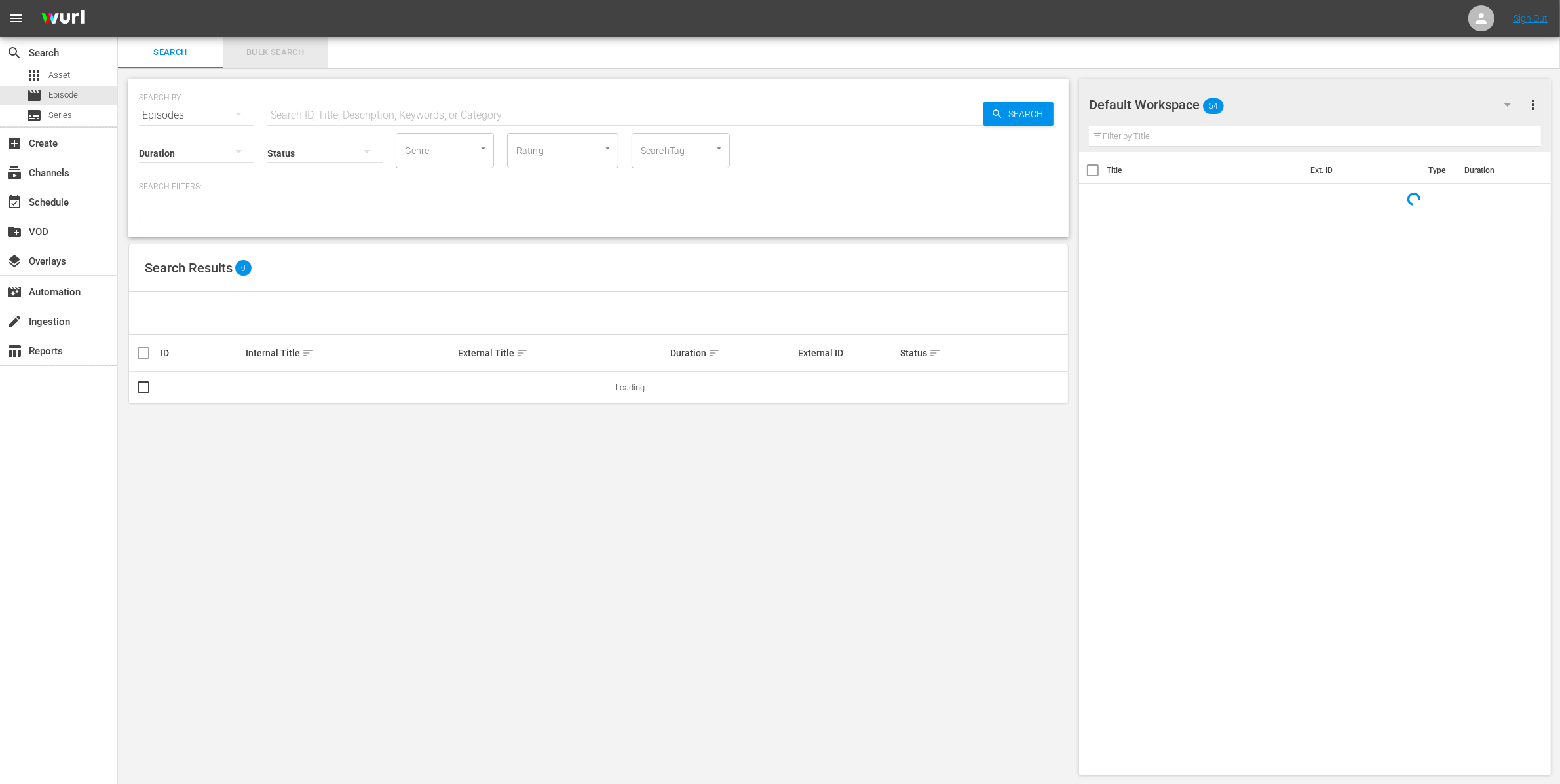
click at [273, 52] on span "Bulk Search" at bounding box center [275, 52] width 89 height 15
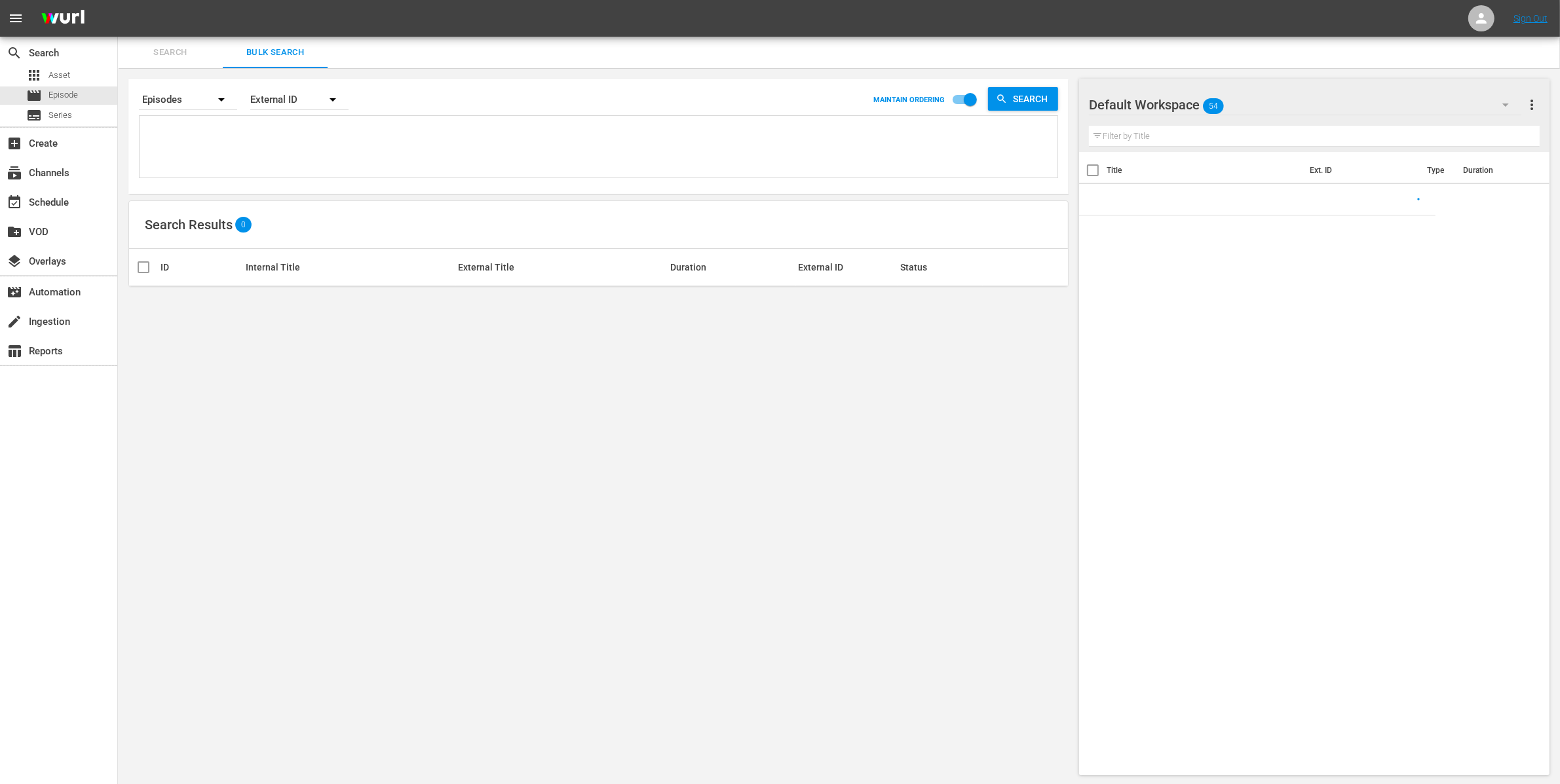
click at [222, 124] on textarea at bounding box center [600, 149] width 914 height 60
paste textarea "OR_SW0153 OR_SW0154"
type textarea "OR_SW0153 OR_SW0154"
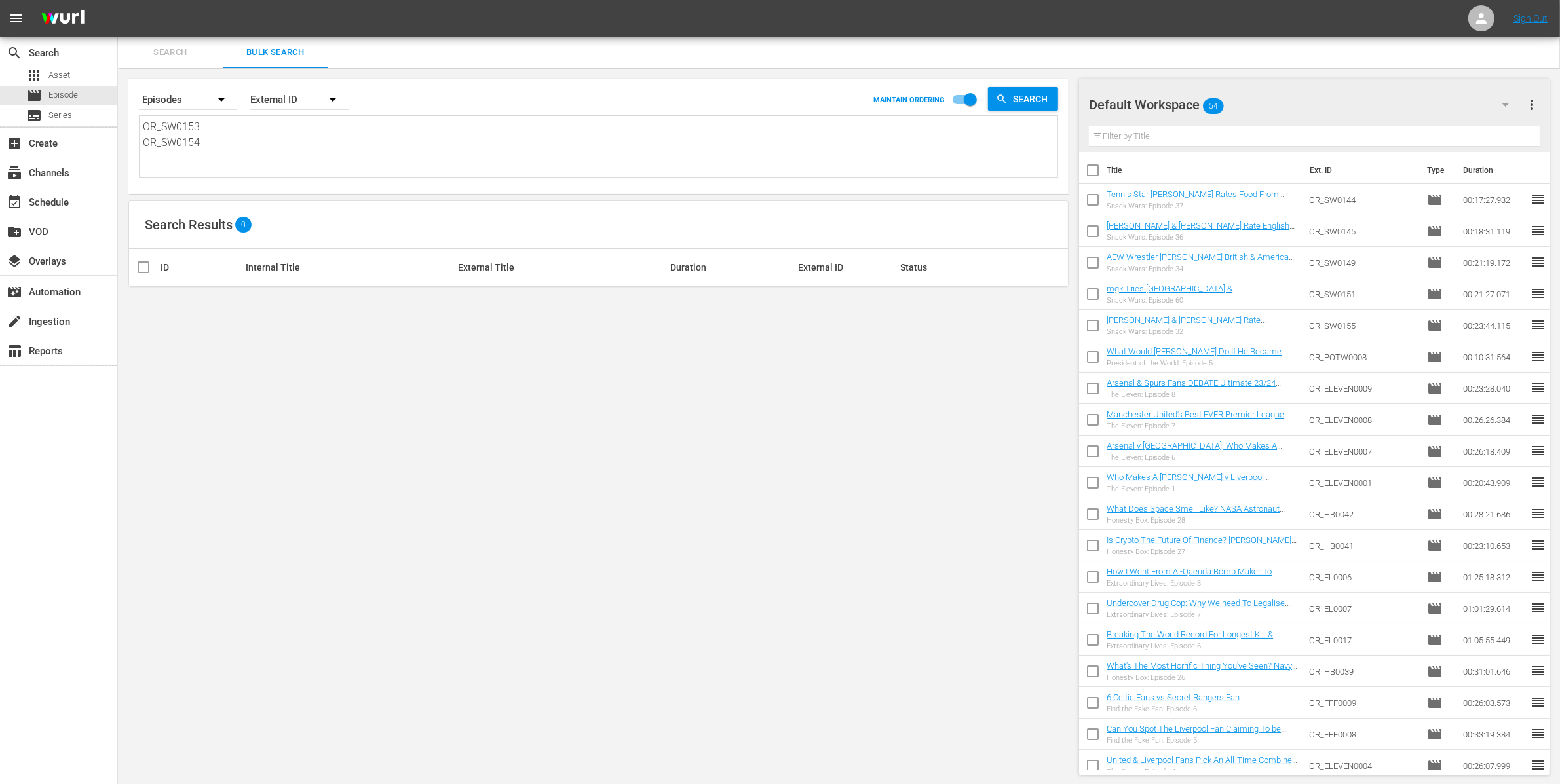
type textarea "OR_SW0153 OR_SW0154"
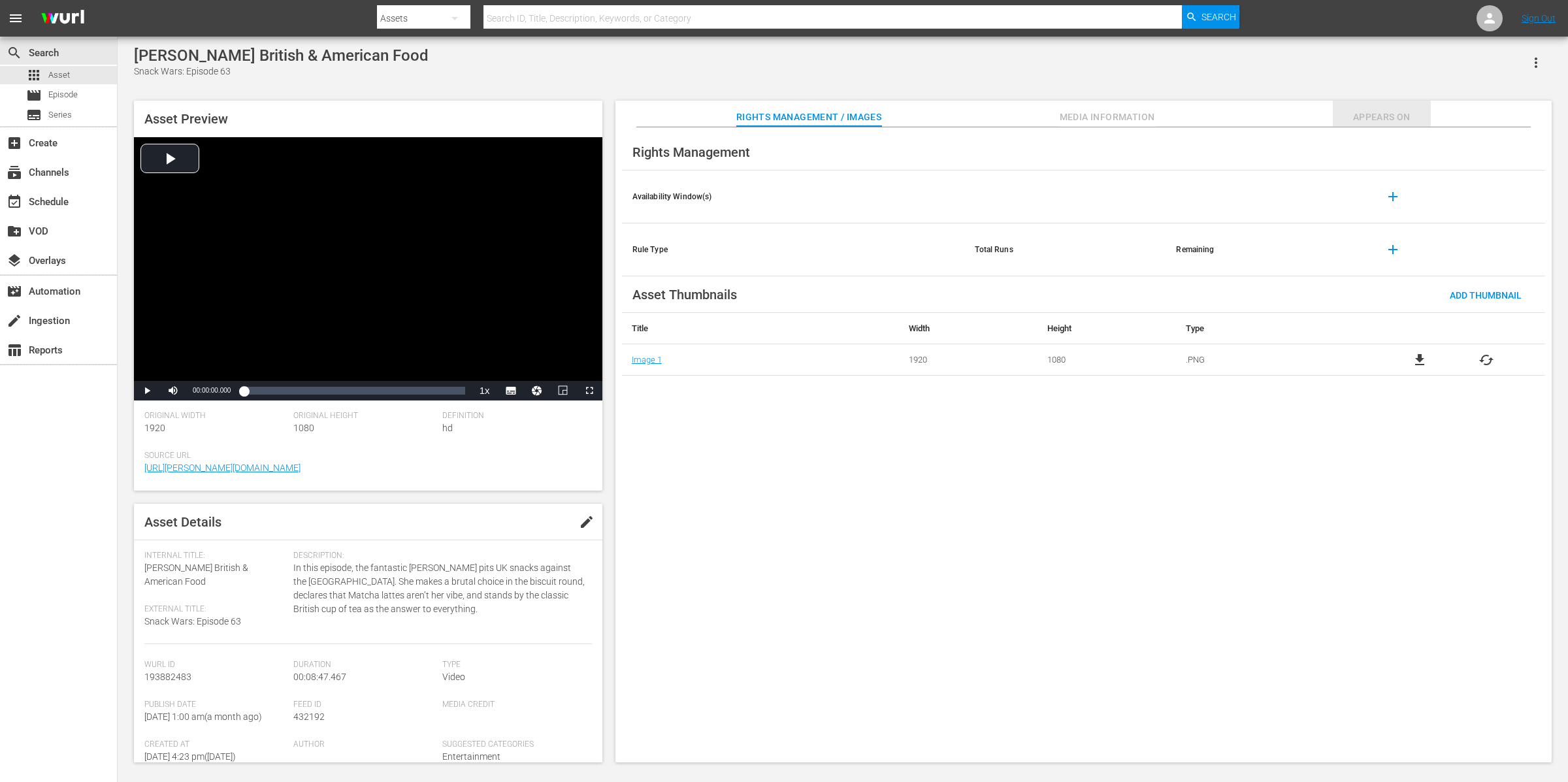
click at [1254, 110] on span "Appears On" at bounding box center [1382, 117] width 98 height 16
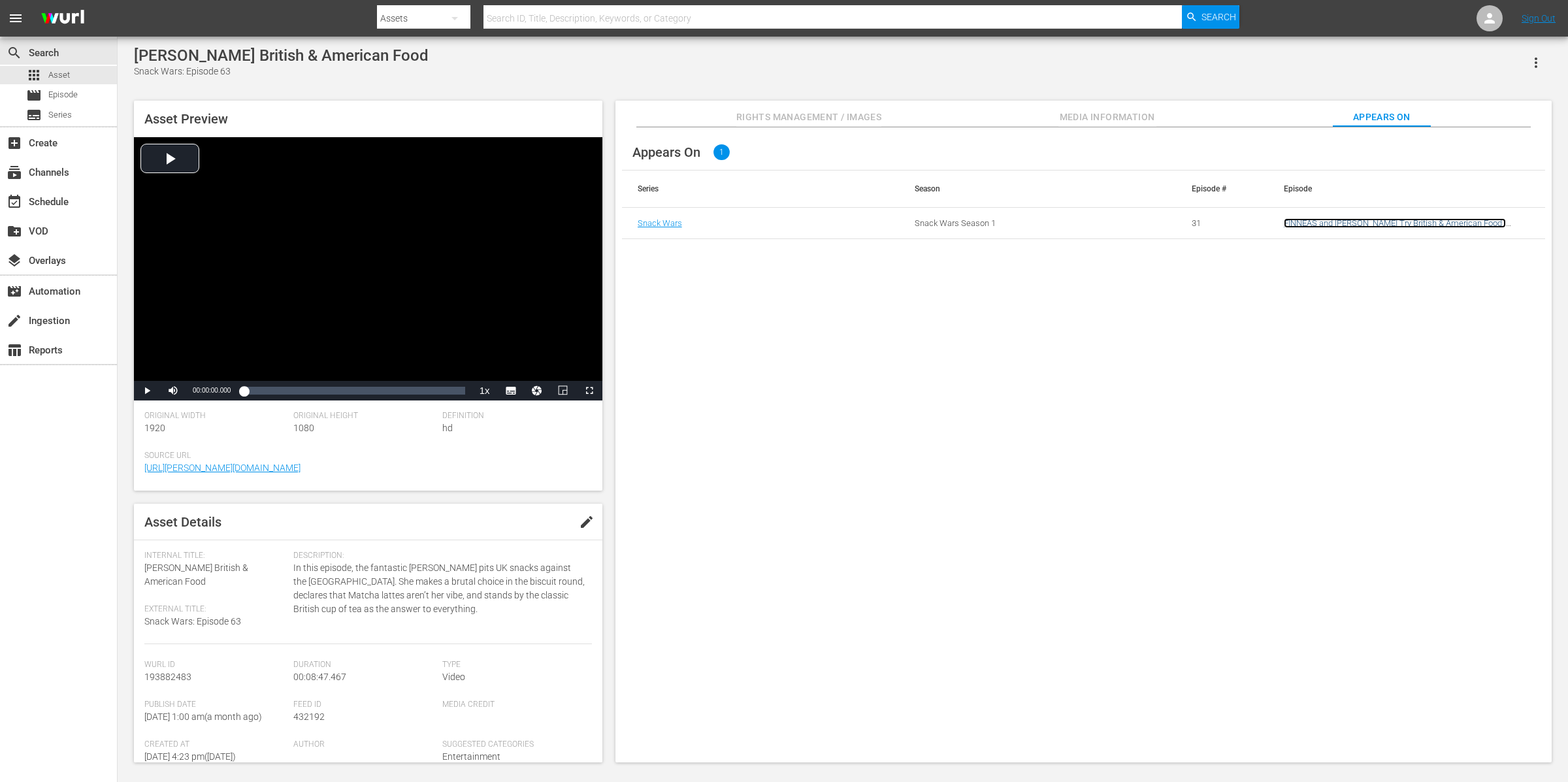
click at [1254, 218] on link "FINNEAS and Ashe Try British & American Food | Olivia Dean Tries British & Amer…" at bounding box center [1395, 228] width 222 height 19
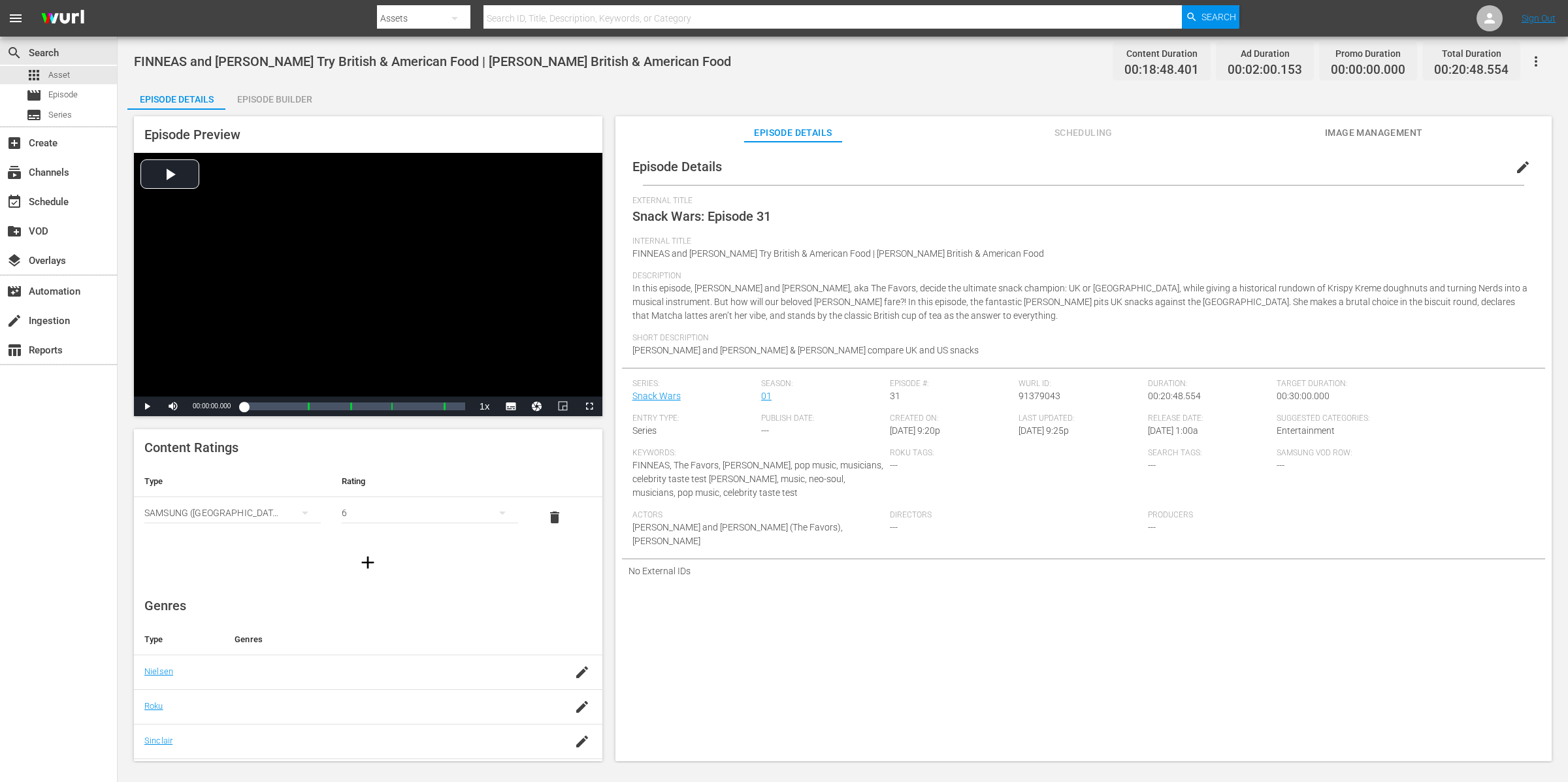
click at [263, 99] on div "Episode Builder" at bounding box center [275, 99] width 98 height 32
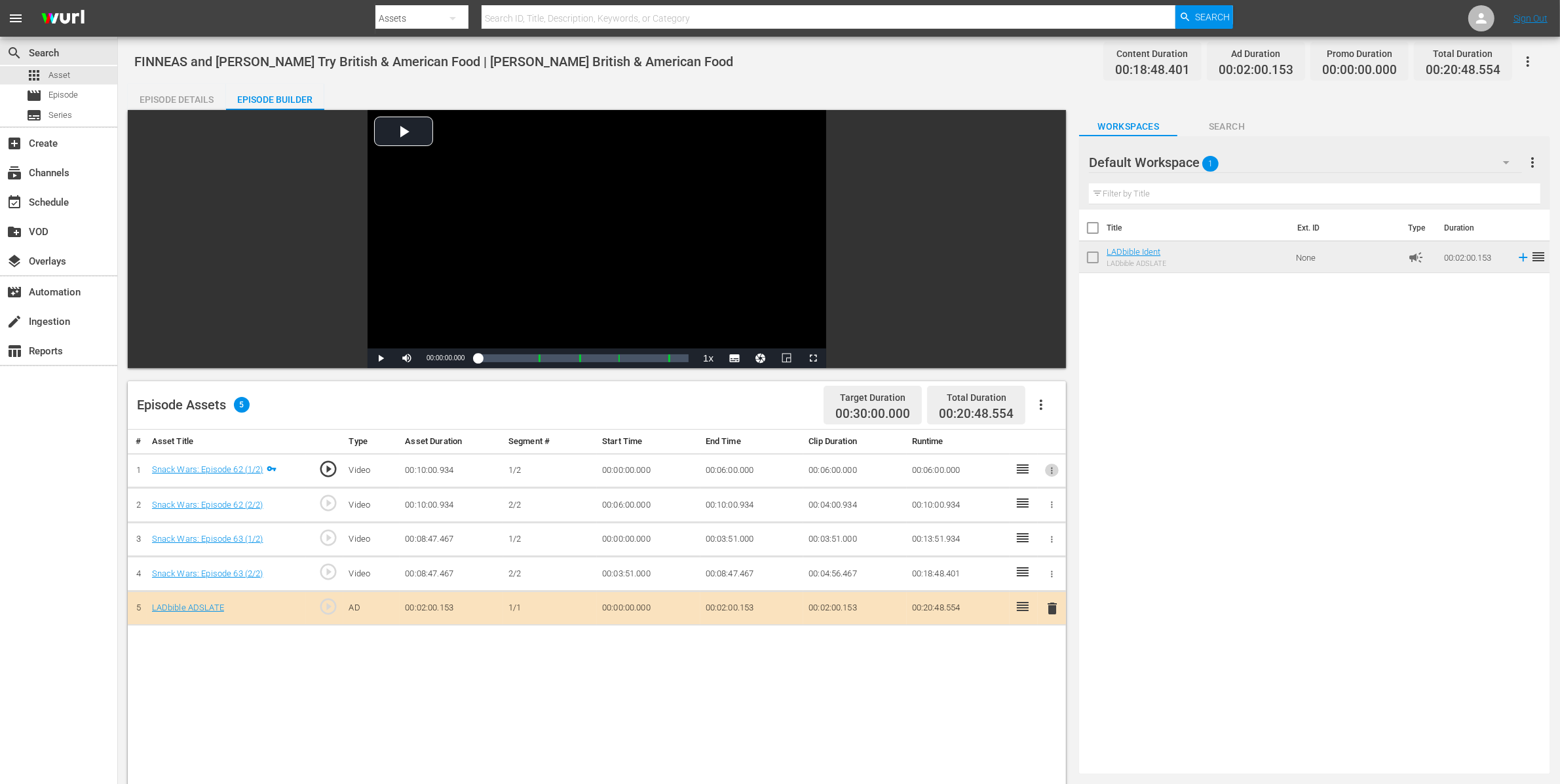
click at [1052, 466] on icon "button" at bounding box center [1052, 470] width 10 height 10
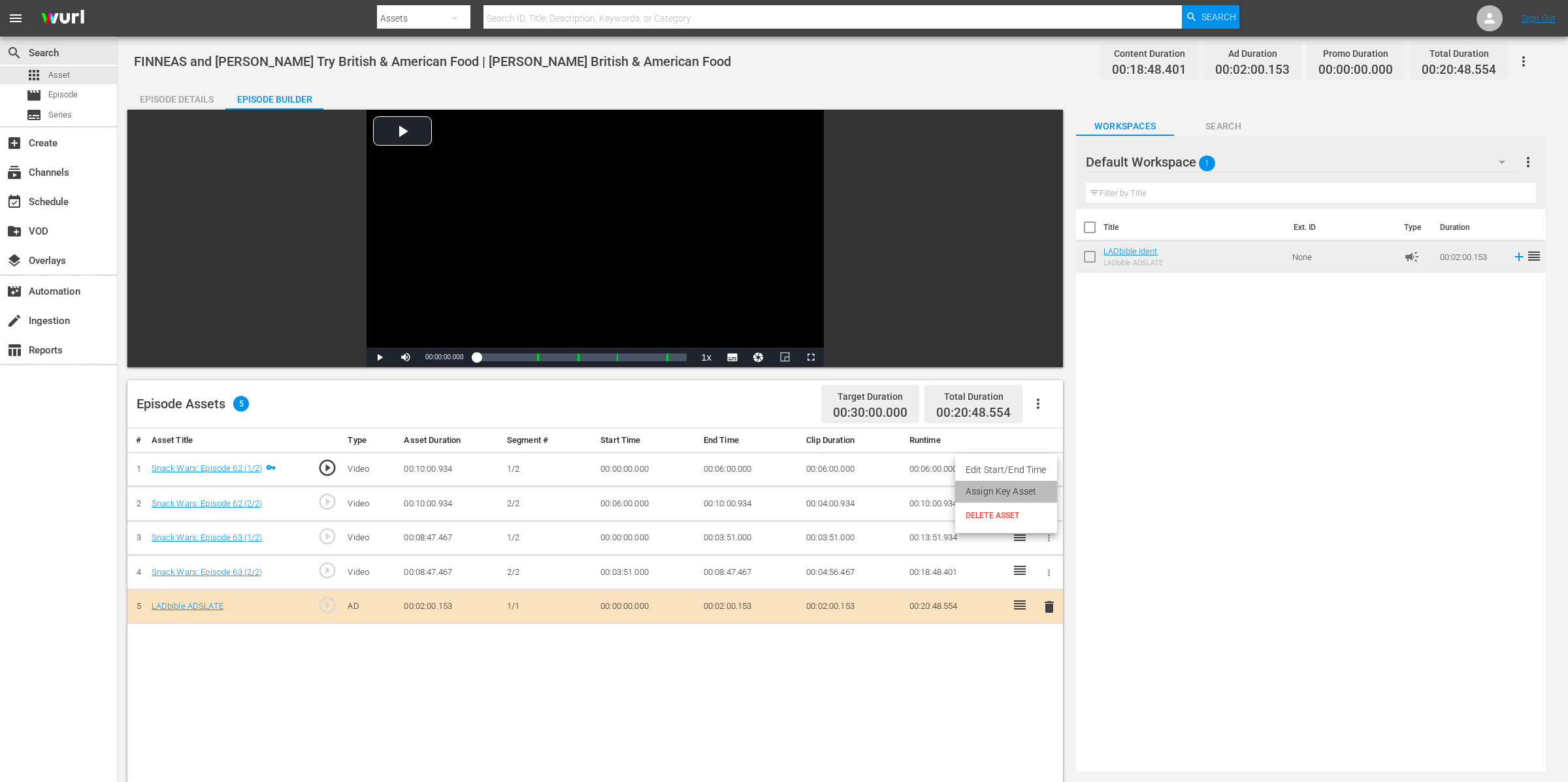
click at [1035, 493] on li "Assign Key Asset" at bounding box center [1007, 491] width 102 height 21
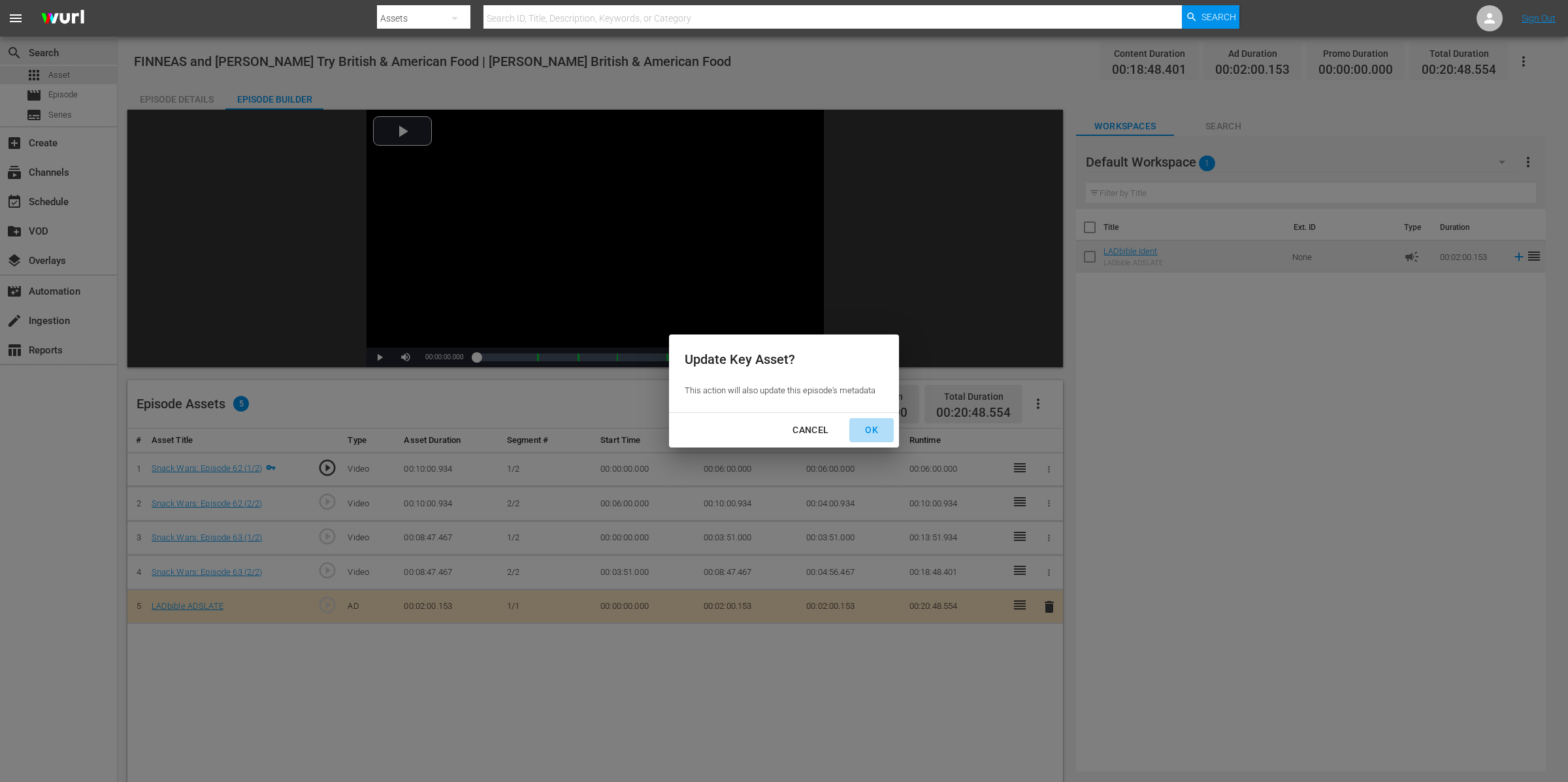
drag, startPoint x: 872, startPoint y: 430, endPoint x: 881, endPoint y: 436, distance: 10.8
click at [872, 430] on div "OK" at bounding box center [872, 430] width 34 height 16
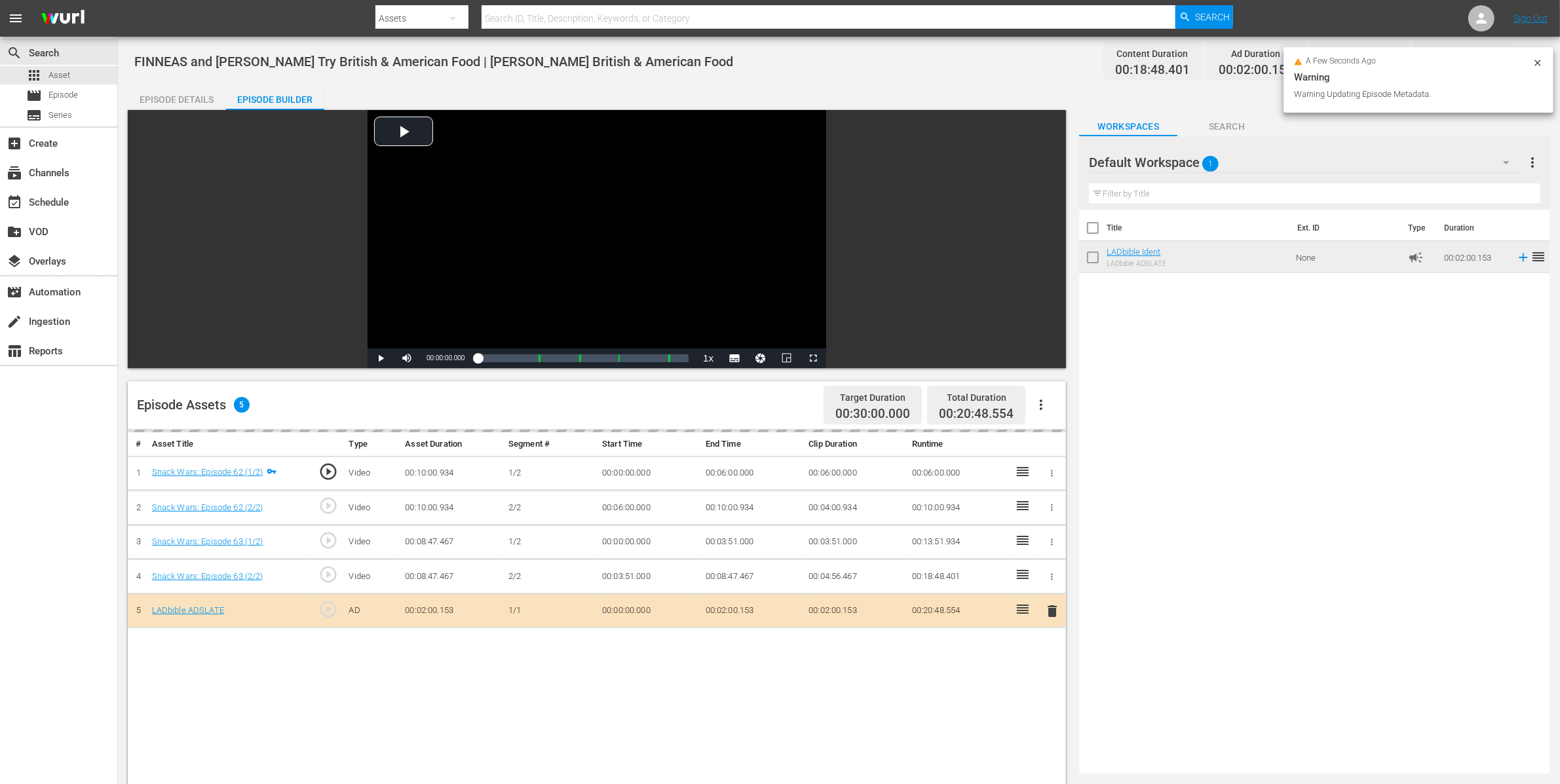
click at [1052, 544] on icon "button" at bounding box center [1052, 542] width 2 height 7
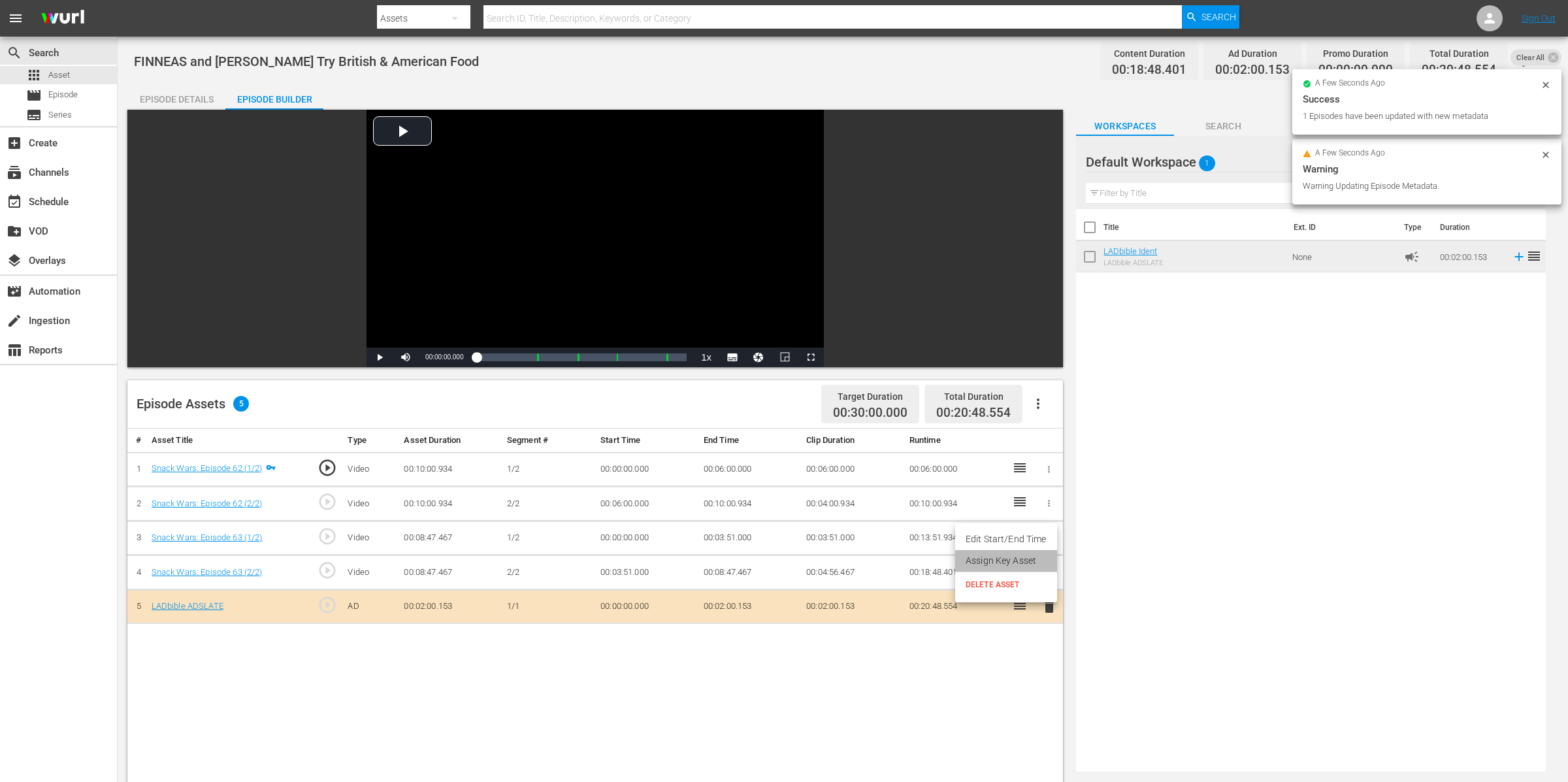
click at [1019, 563] on li "Assign Key Asset" at bounding box center [1007, 560] width 102 height 21
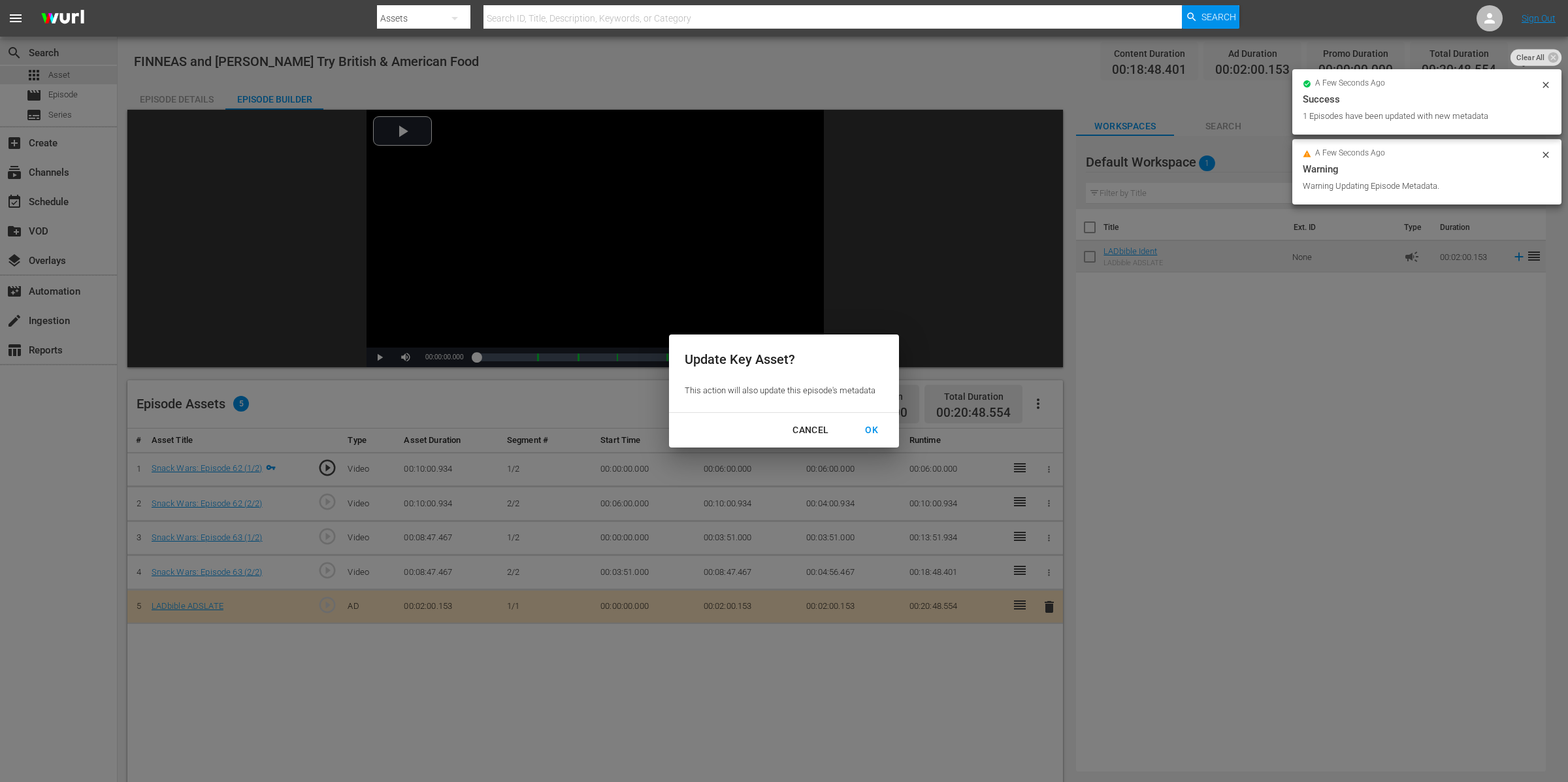
click at [878, 436] on div "OK" at bounding box center [872, 430] width 34 height 16
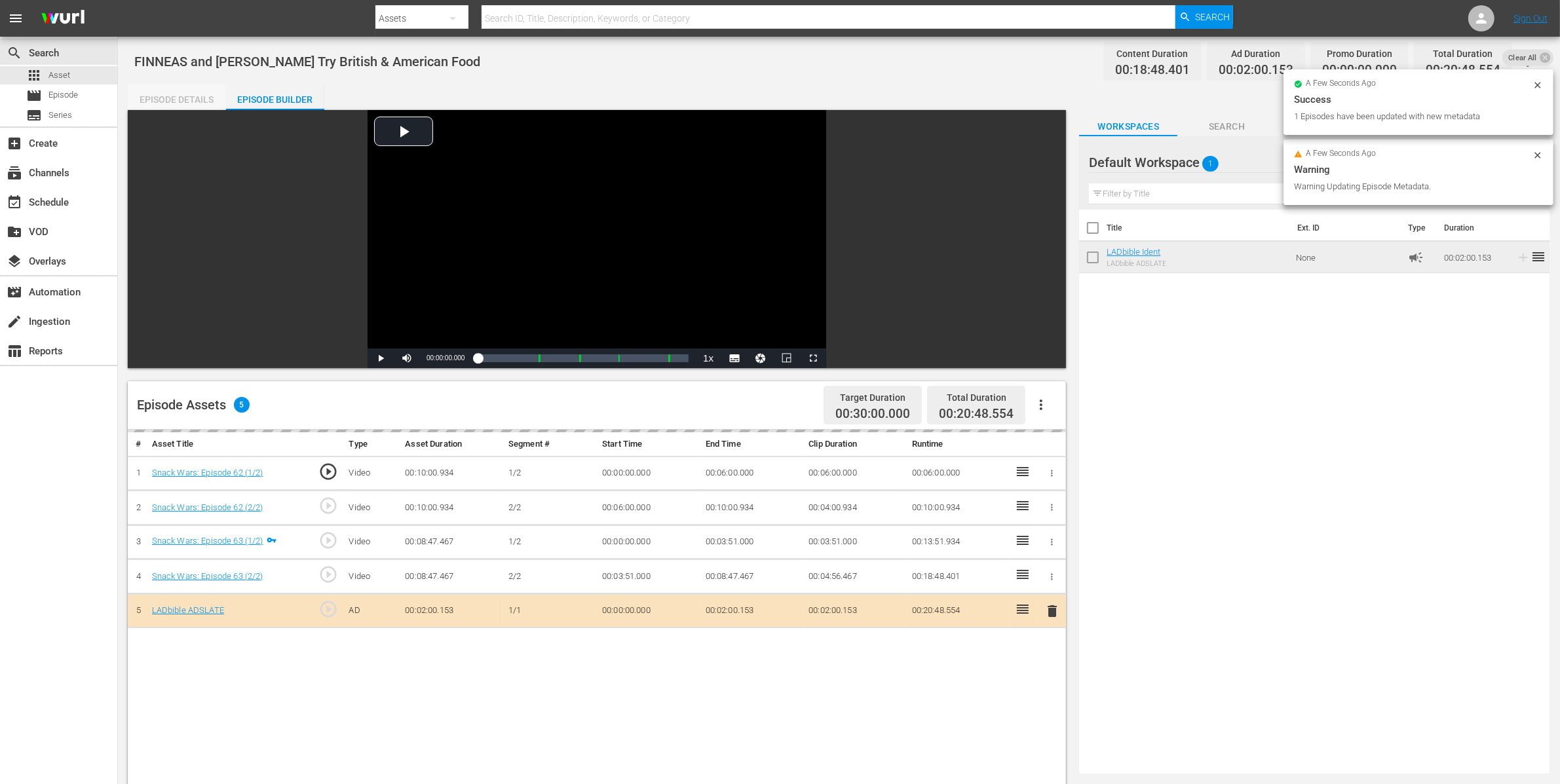
drag, startPoint x: 179, startPoint y: 97, endPoint x: 188, endPoint y: 99, distance: 9.2
click at [179, 97] on div "Episode Details" at bounding box center [177, 100] width 98 height 32
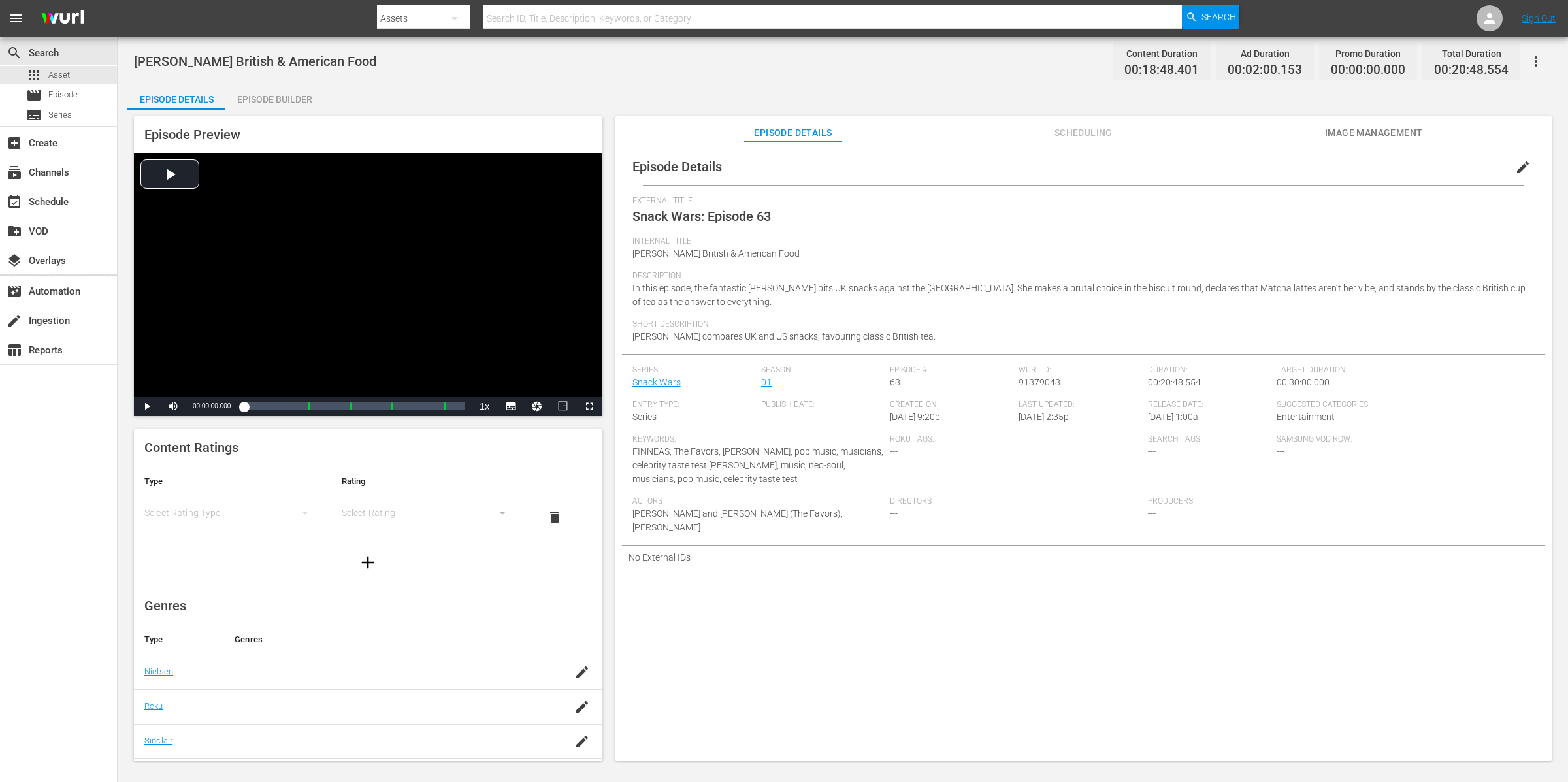
click at [259, 96] on div "Episode Builder" at bounding box center [275, 99] width 98 height 32
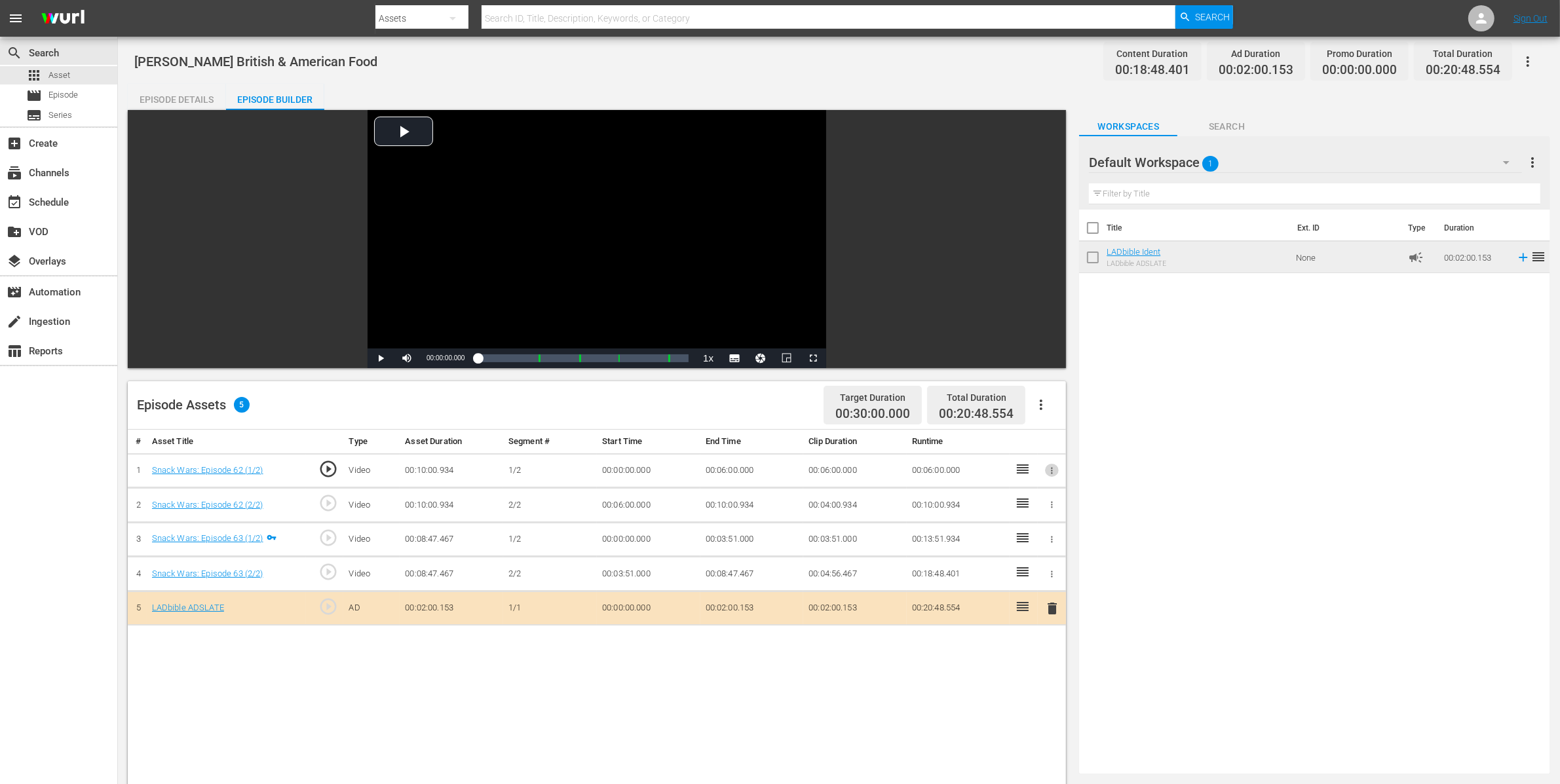
click at [1053, 464] on button "button" at bounding box center [1052, 470] width 13 height 13
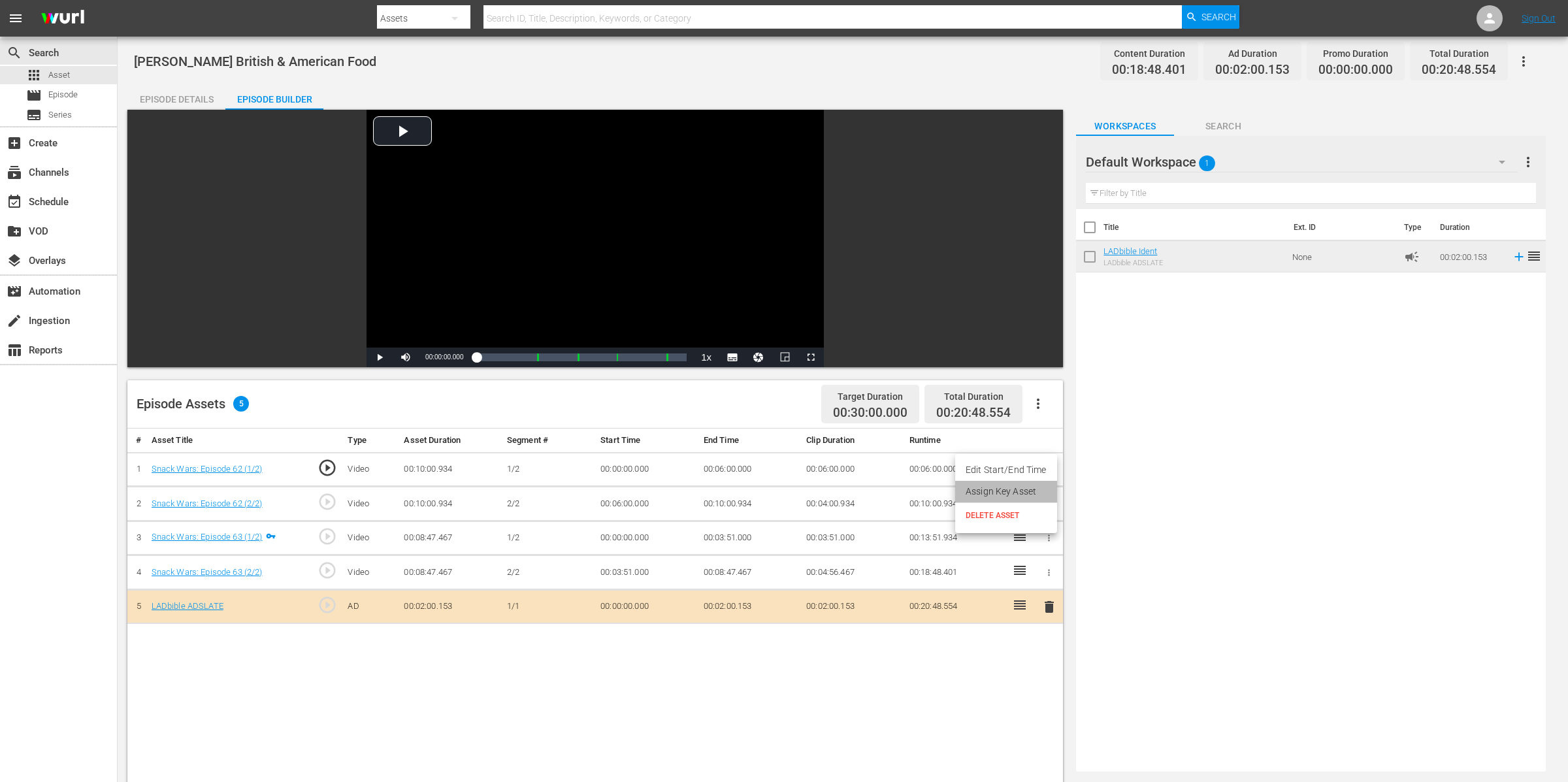
click at [1041, 491] on li "Assign Key Asset" at bounding box center [1007, 491] width 102 height 21
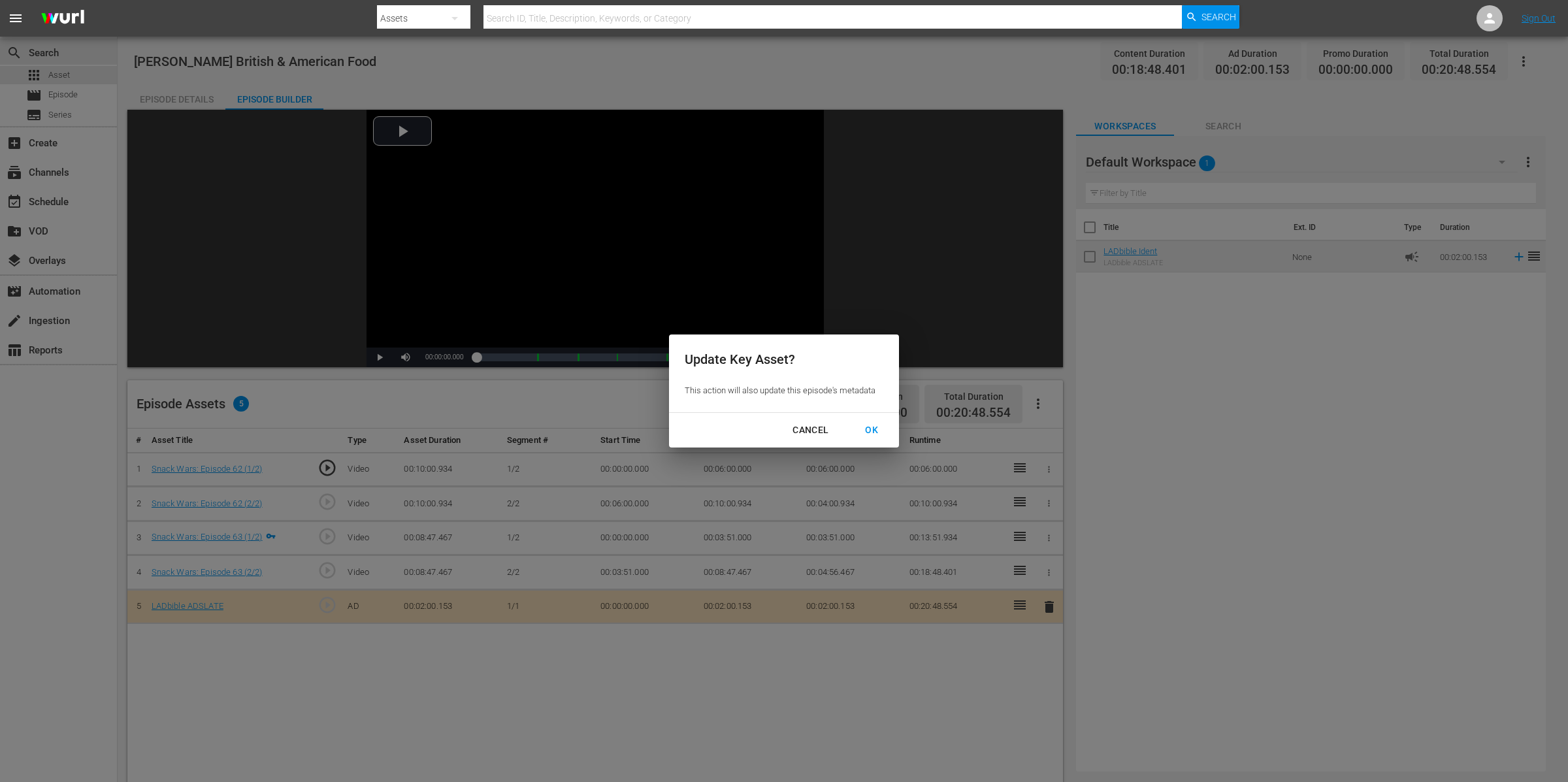
click at [903, 434] on div "Update Key Asset? This action will also update this episode's metadata CANCEL OK" at bounding box center [784, 391] width 1568 height 782
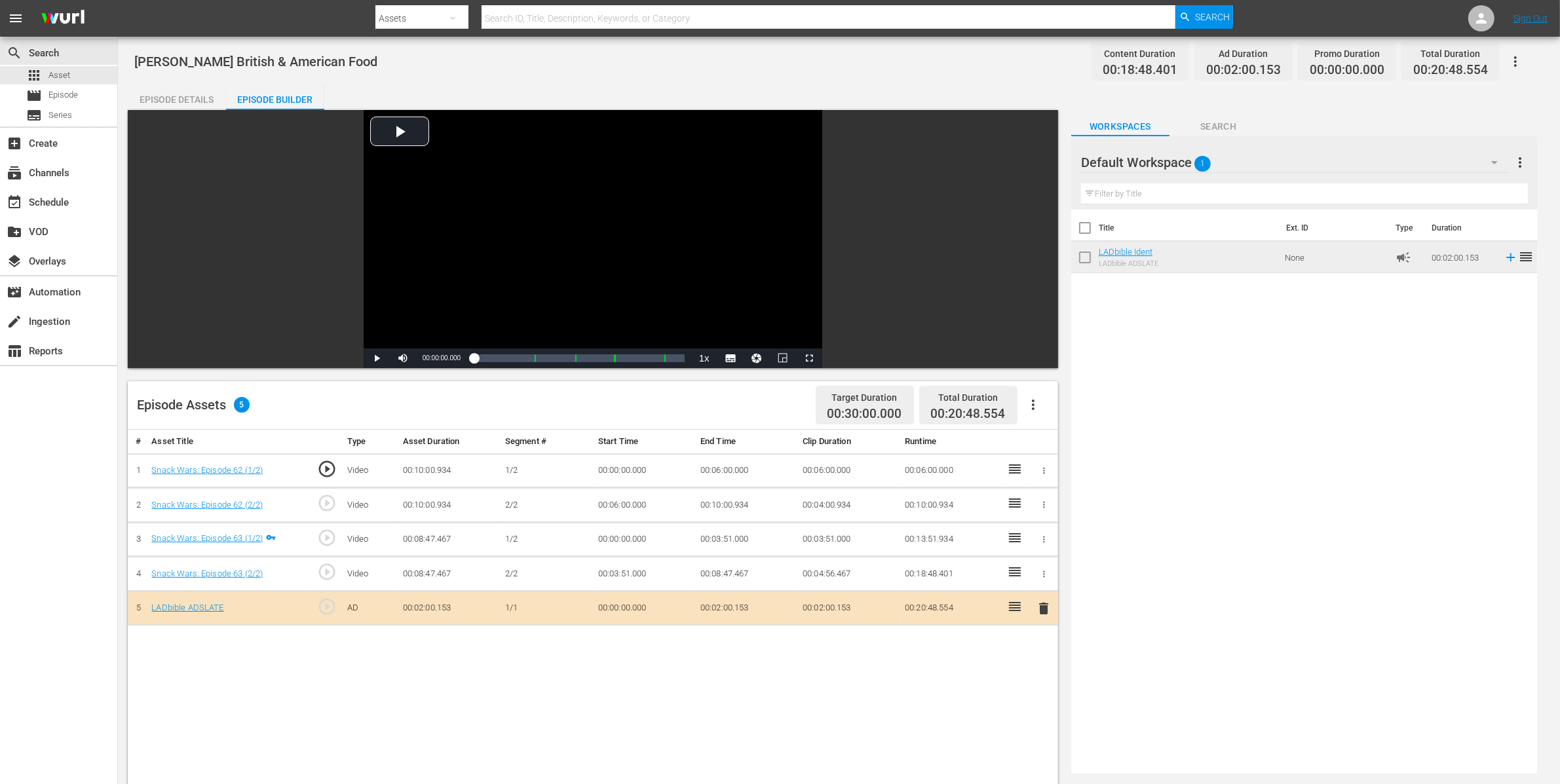
click at [873, 428] on div "Episode Assets 5 Target Duration 00:30:00.000 Total Duration 00:20:48.554" at bounding box center [593, 405] width 930 height 48
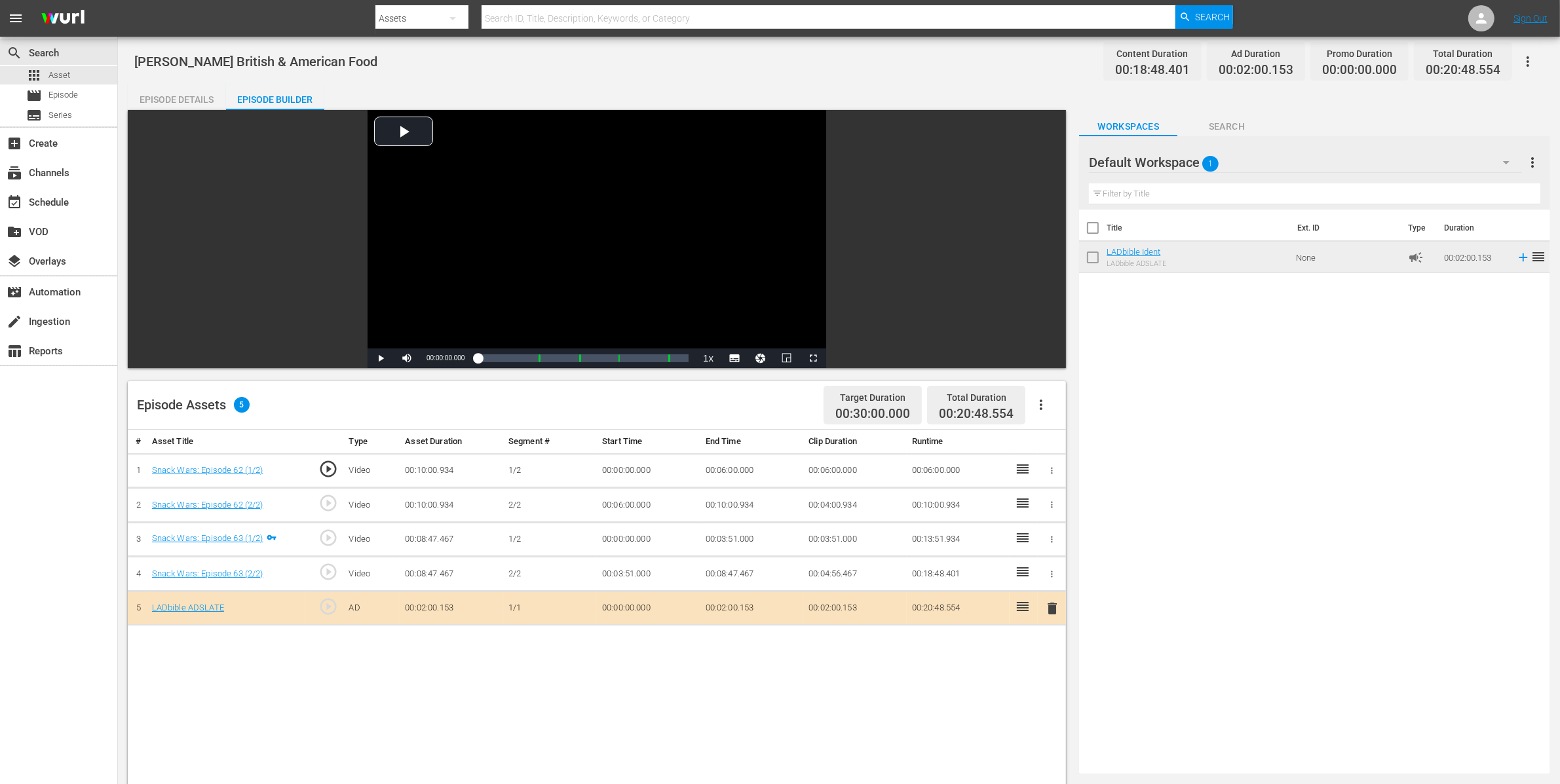
drag, startPoint x: 1062, startPoint y: 464, endPoint x: 1056, endPoint y: 467, distance: 6.7
click at [1062, 464] on td at bounding box center [1052, 470] width 28 height 35
click at [1054, 468] on icon "button" at bounding box center [1052, 470] width 10 height 10
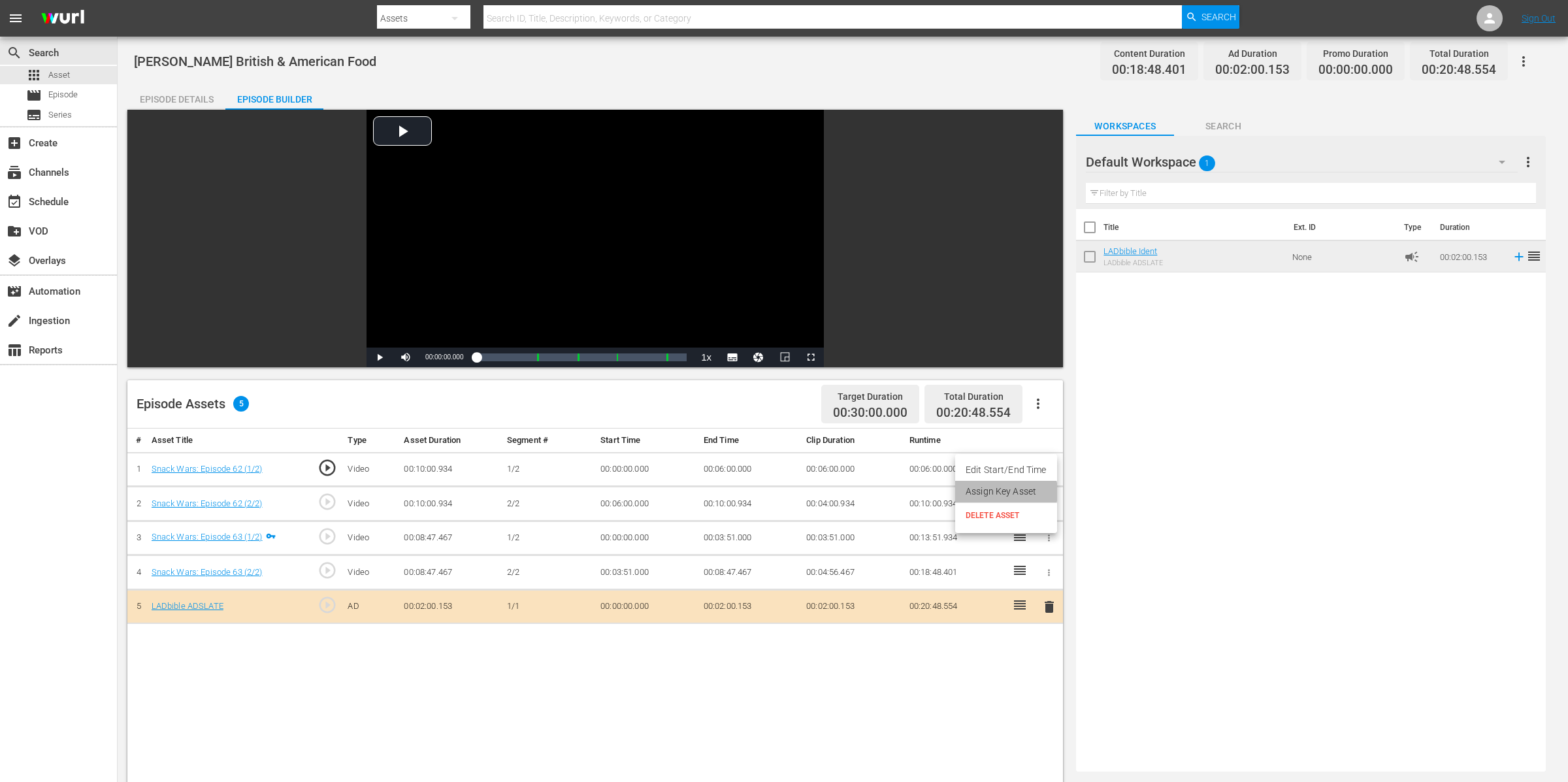
click at [1000, 492] on li "Assign Key Asset" at bounding box center [1007, 491] width 102 height 21
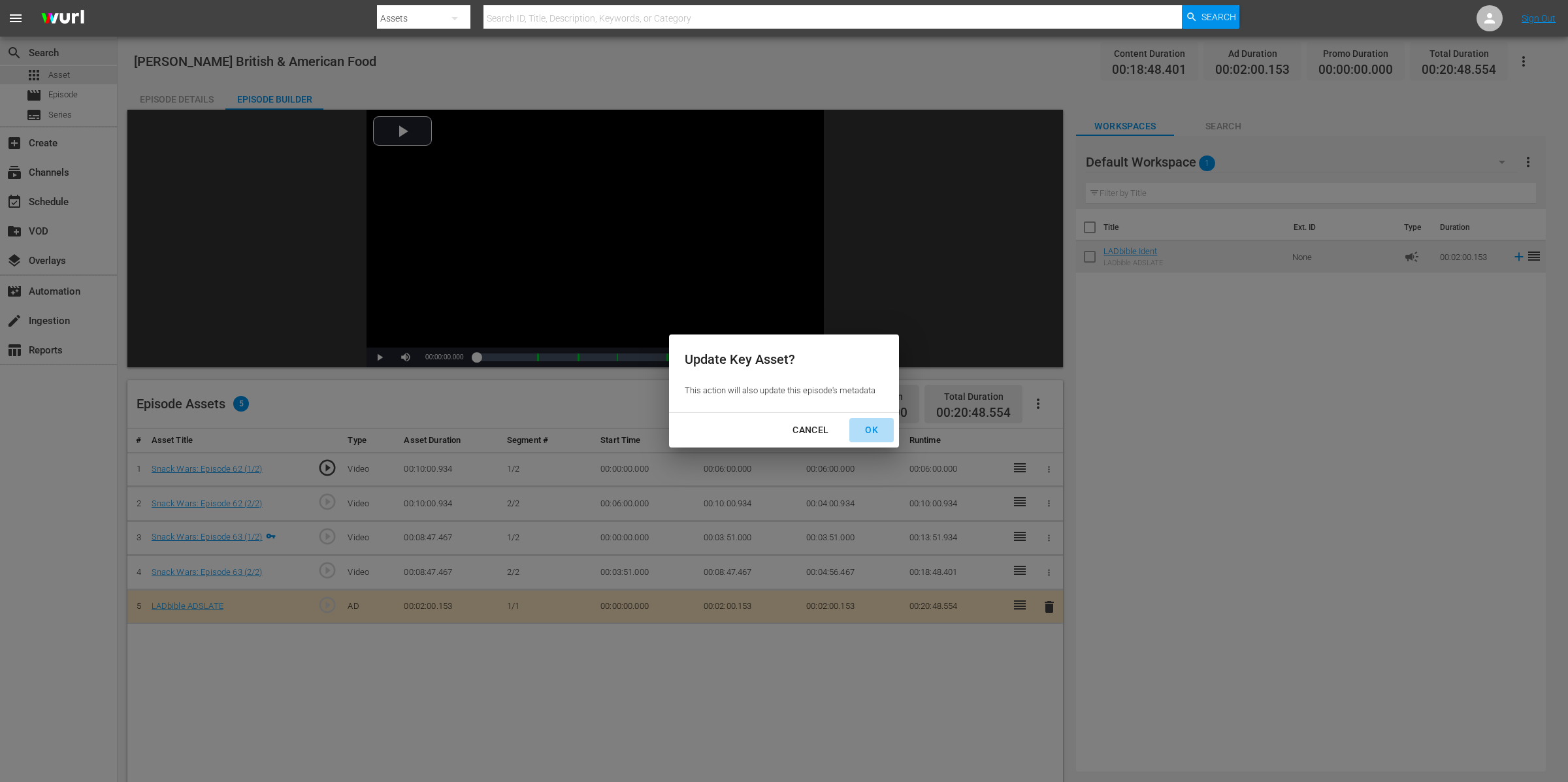
click at [865, 424] on div "OK" at bounding box center [872, 430] width 34 height 16
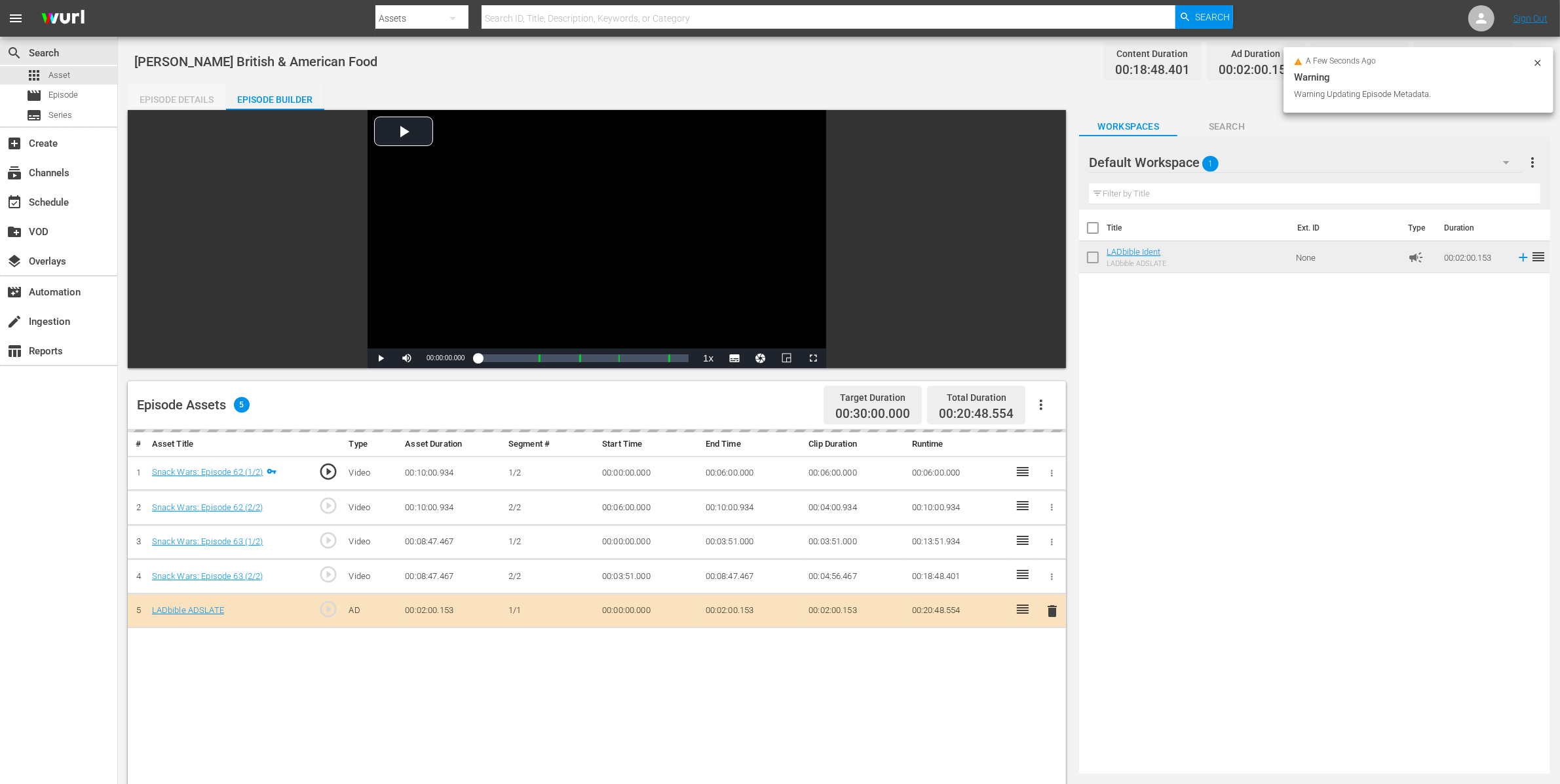
click at [171, 93] on div "Episode Details" at bounding box center [177, 100] width 98 height 32
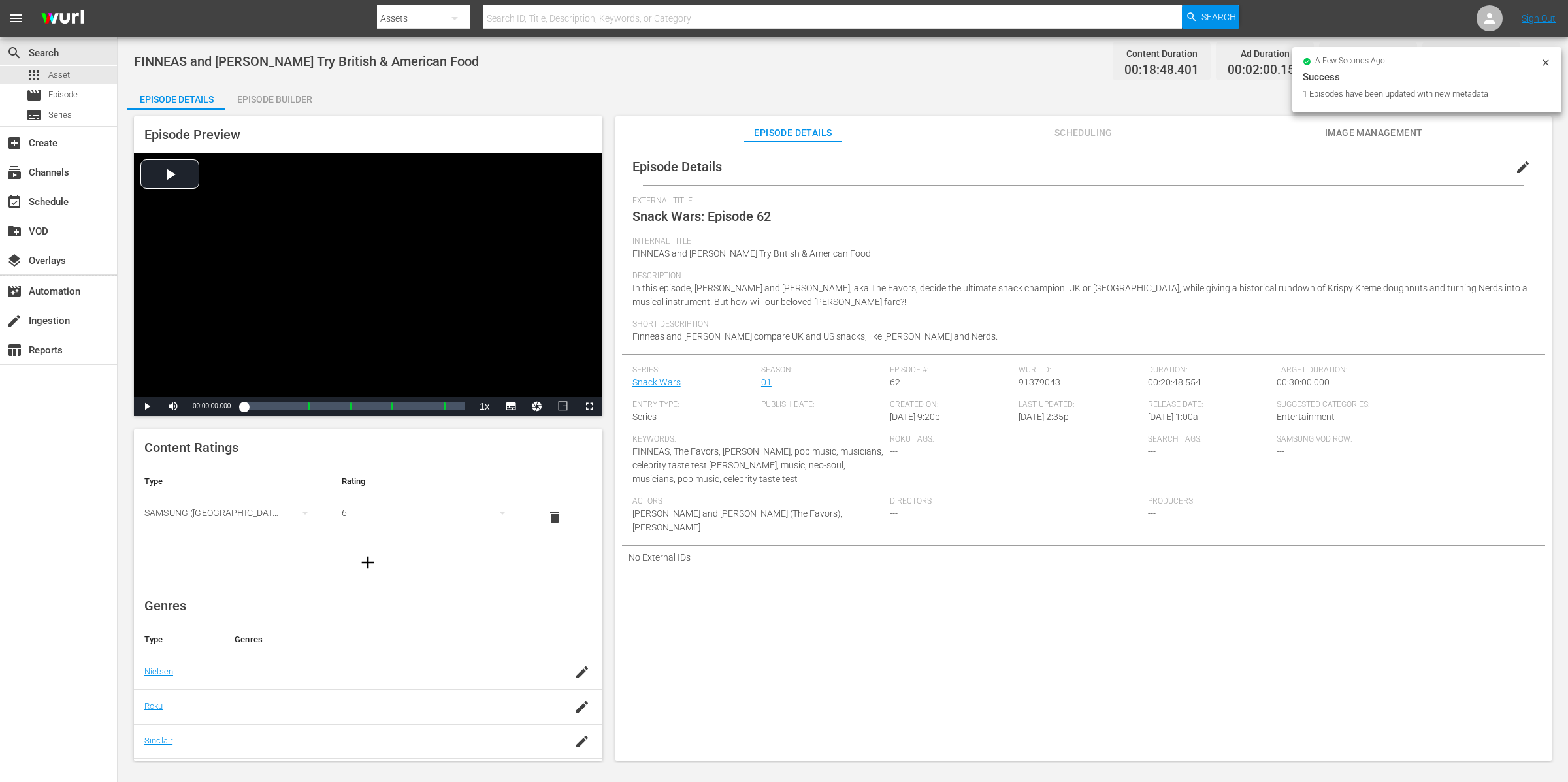
click at [1254, 167] on span "edit" at bounding box center [1522, 166] width 15 height 15
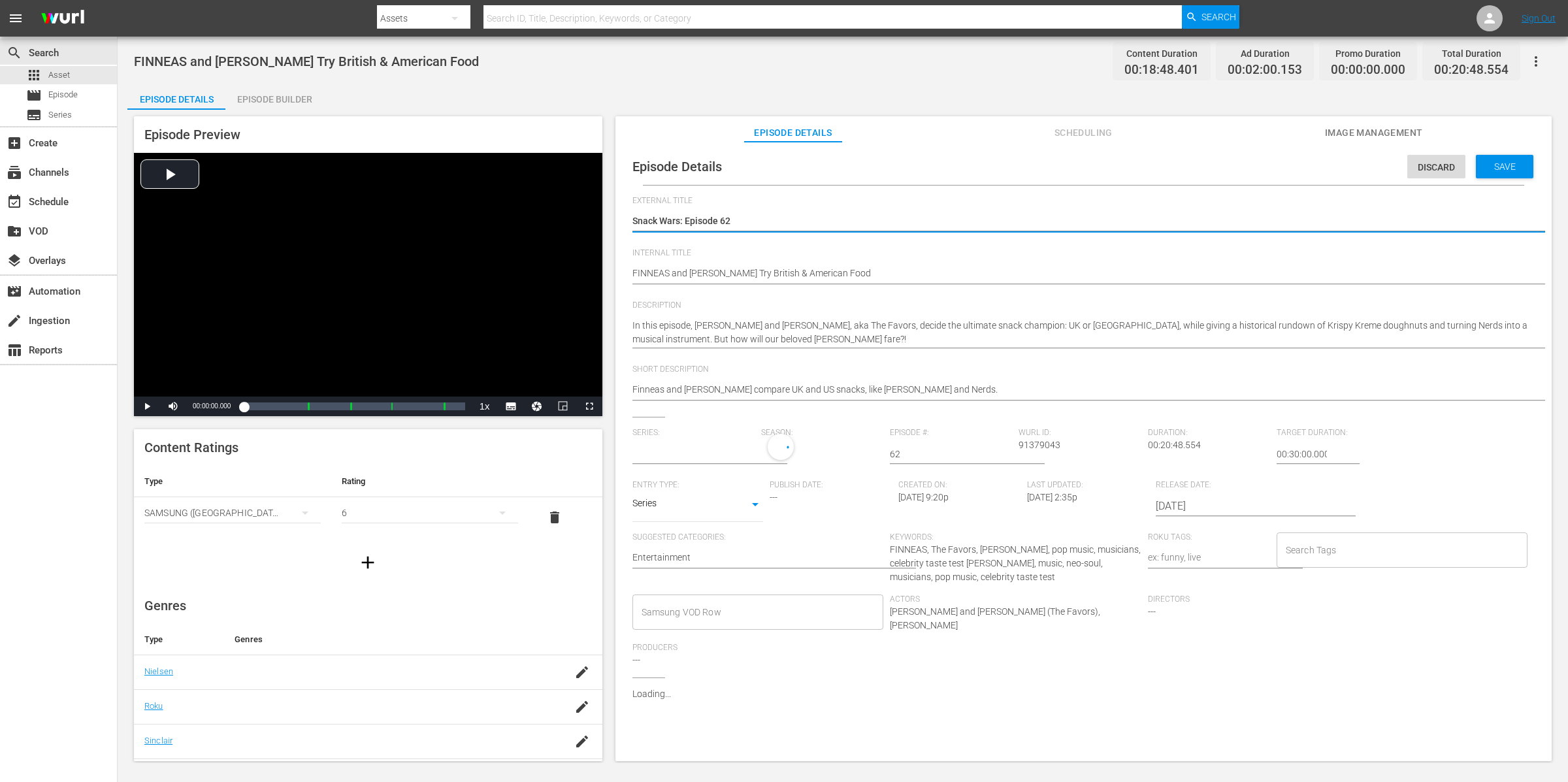
type input "Snack Wars"
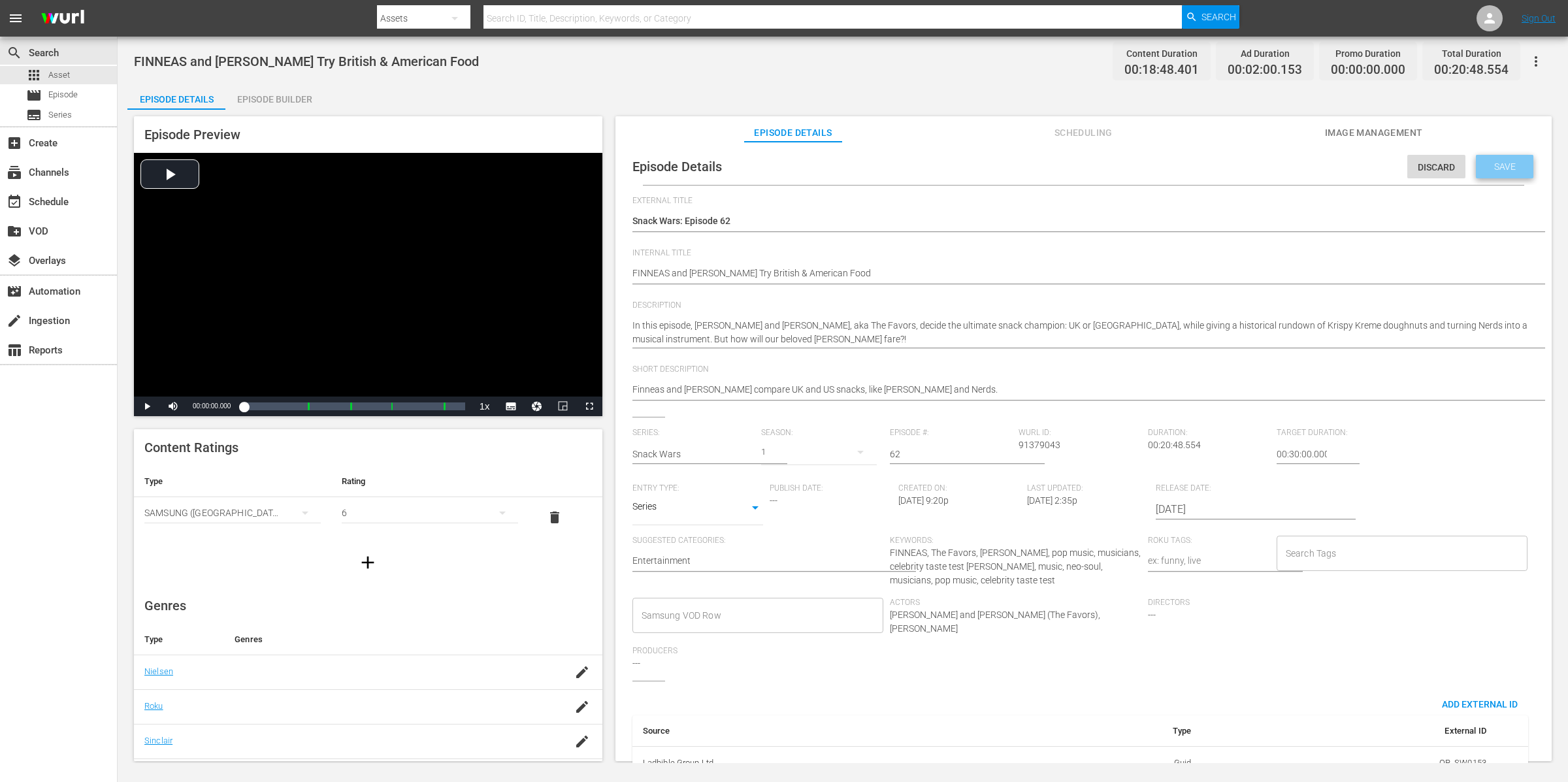
click at [1254, 168] on span "Save" at bounding box center [1505, 166] width 42 height 11
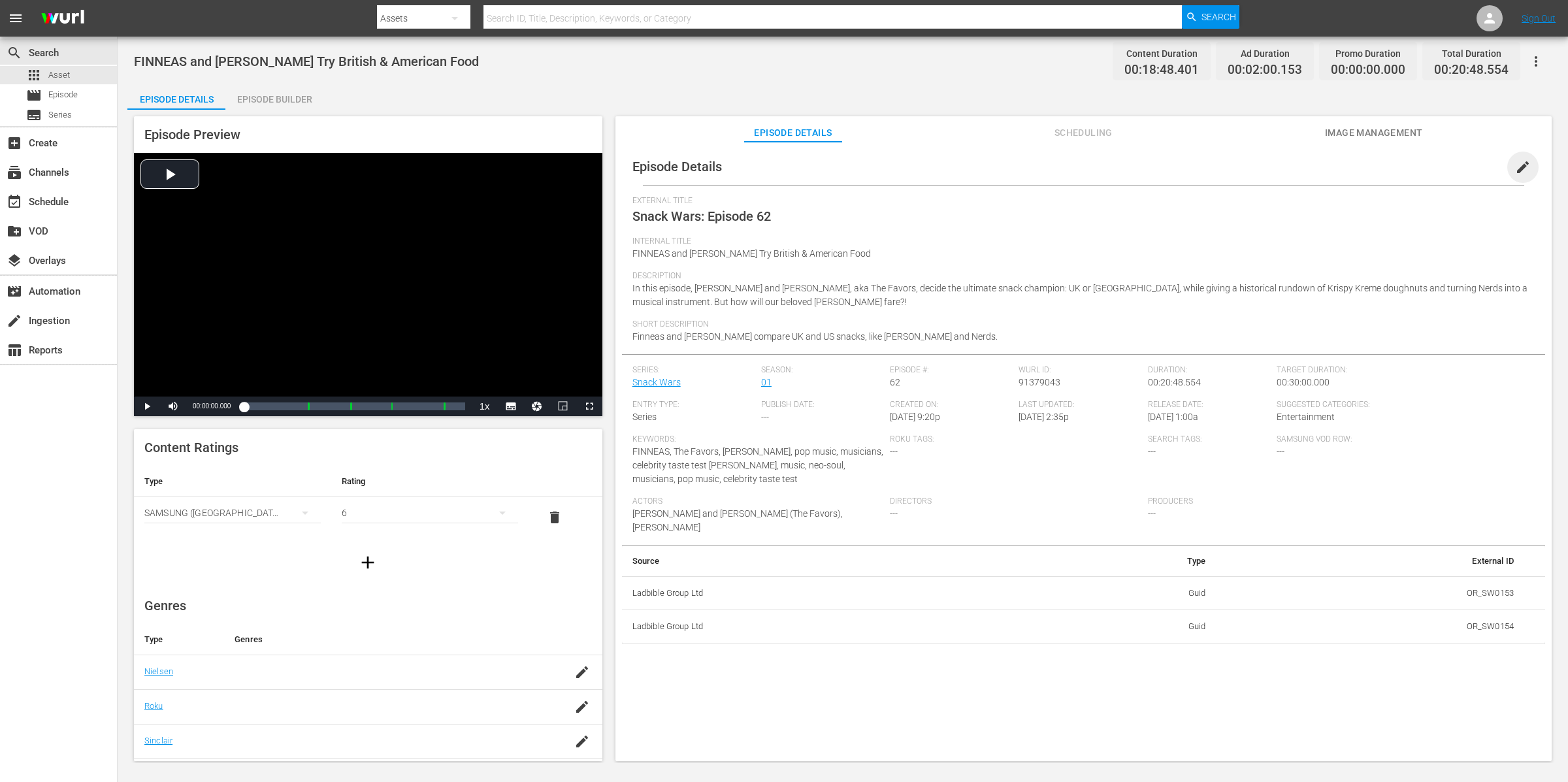
click at [1254, 166] on span "edit" at bounding box center [1522, 166] width 15 height 15
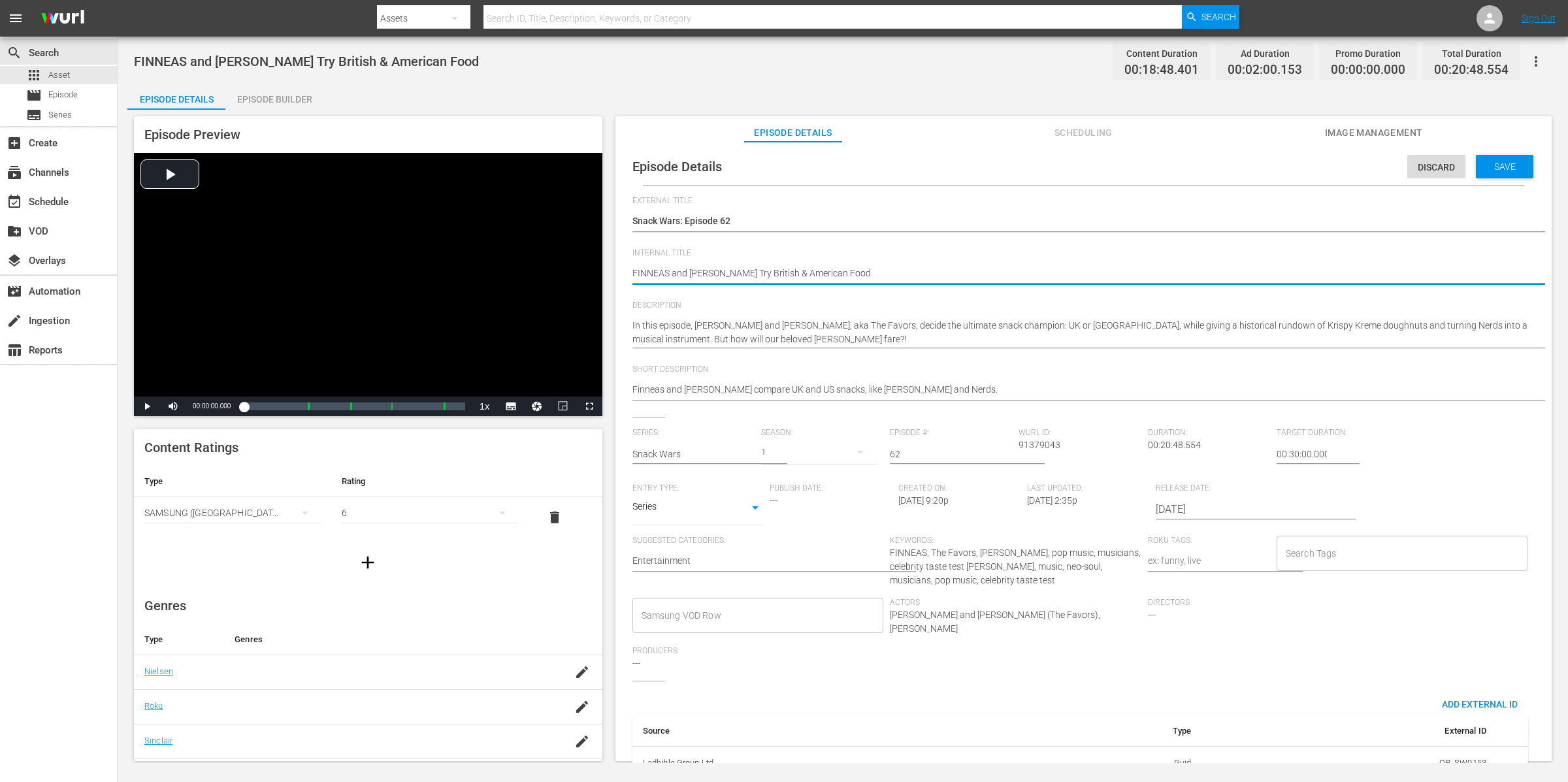
type textarea "FINNEAS and Ashe Try British & American Food"
type textarea "FINNEAS and Ashe Try British & American Food |"
paste textarea "Olivia Dean Tries British & American Food"
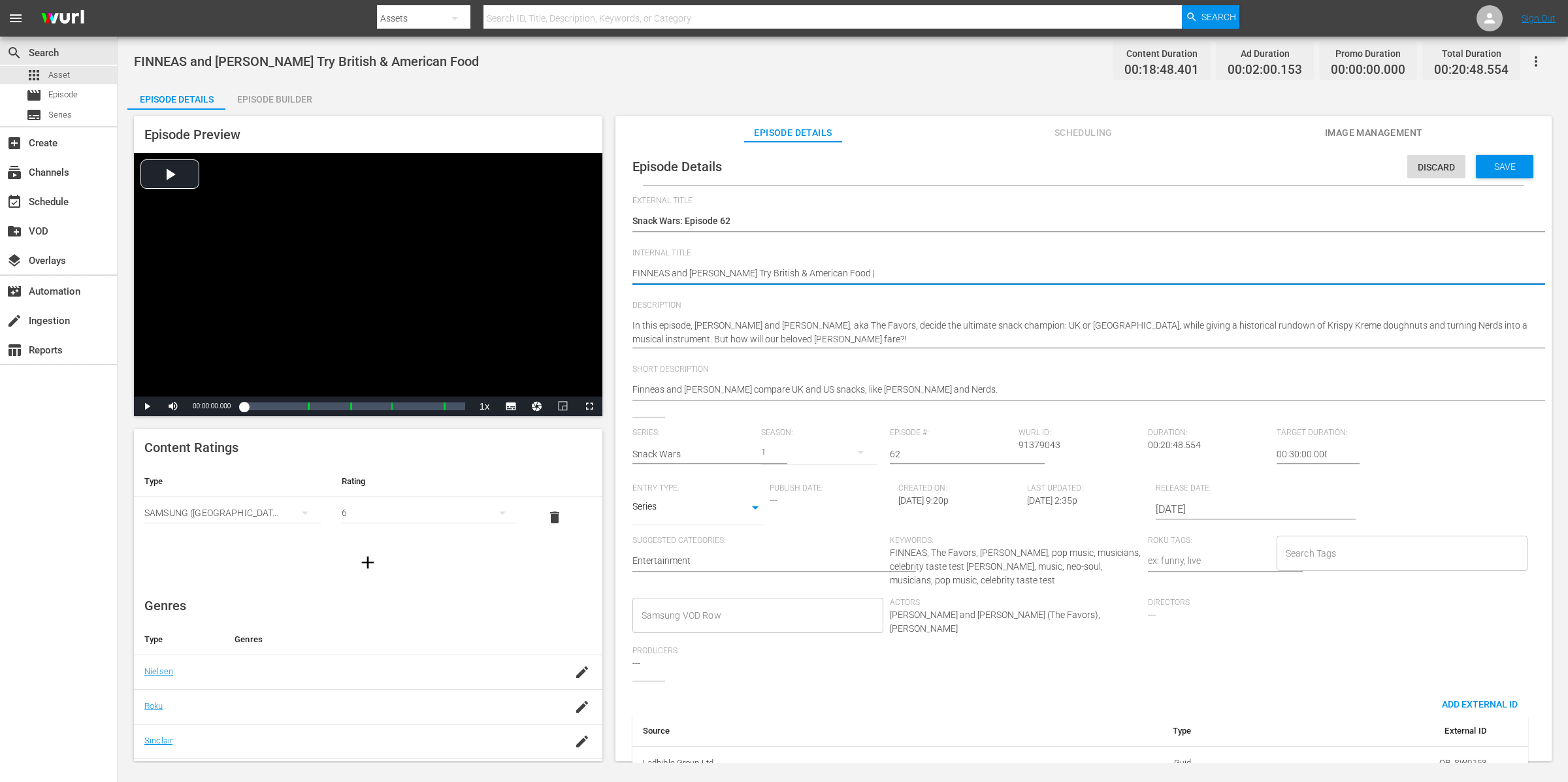
type textarea "FINNEAS and Ashe Try British & American Food |Olivia Dean Tries British & Ameri…"
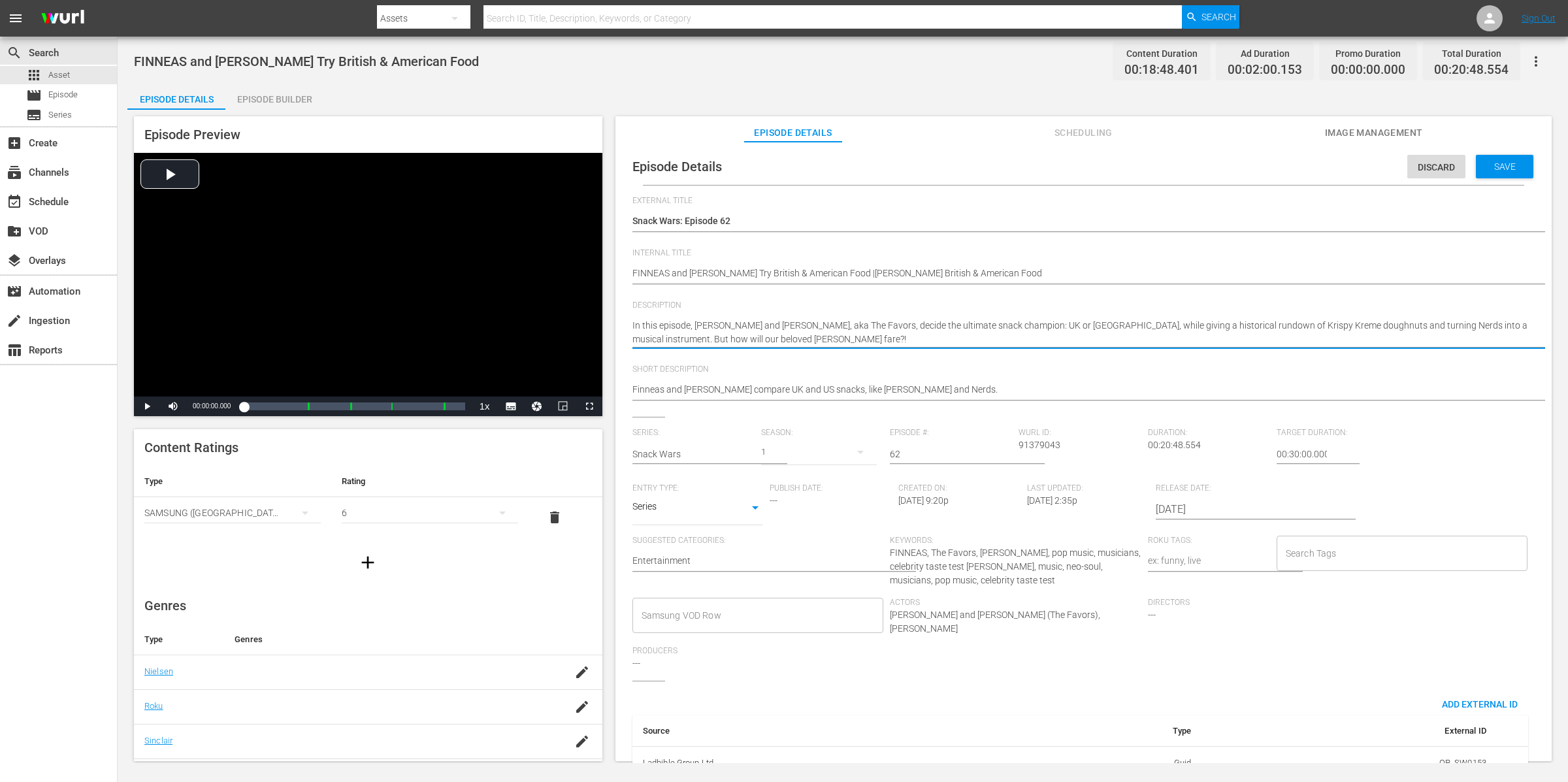
type textarea "In this episode, Finneas and Ashe, aka The Favors, decide the ultimate snack ch…"
paste textarea "In this episode, the fantastic Olivia Dean pits UK snacks against the USA. She …"
type textarea "In this episode, Finneas and Ashe, aka The Favors, decide the ultimate snack ch…"
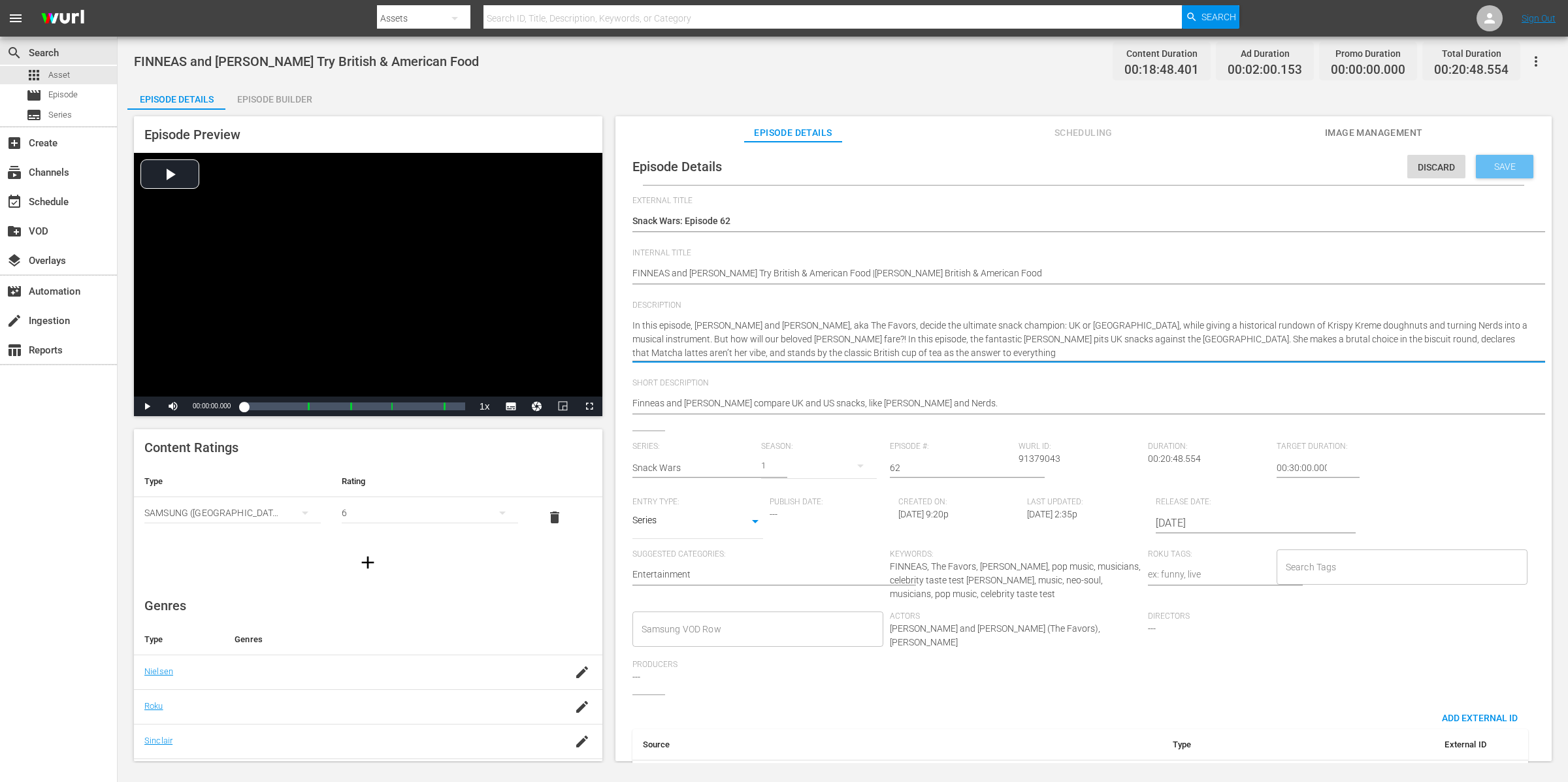
type textarea "In this episode, Finneas and Ashe, aka The Favors, decide the ultimate snack ch…"
click at [1254, 169] on span "Save" at bounding box center [1505, 166] width 42 height 11
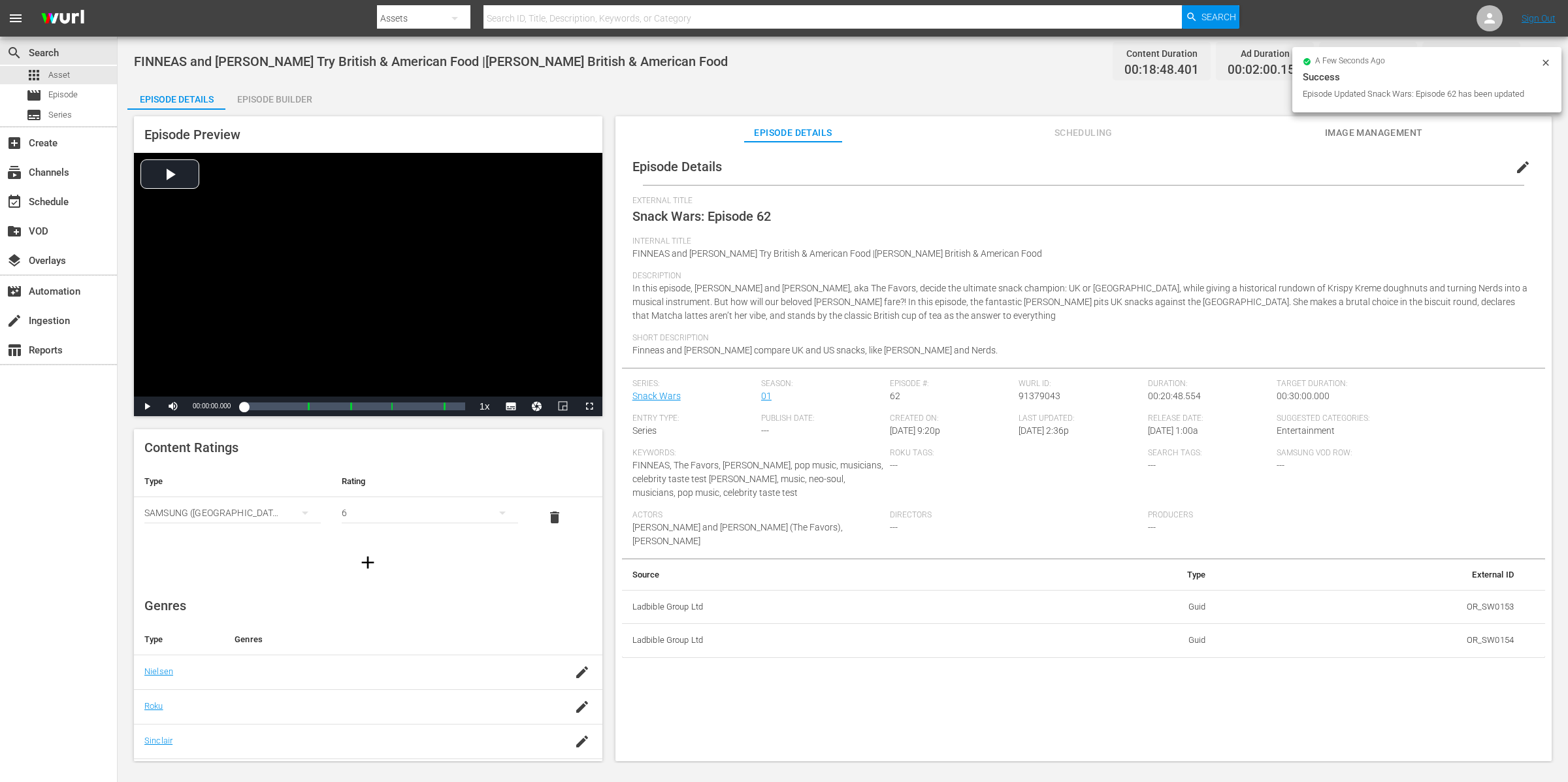
click at [1254, 169] on span "edit" at bounding box center [1522, 166] width 15 height 15
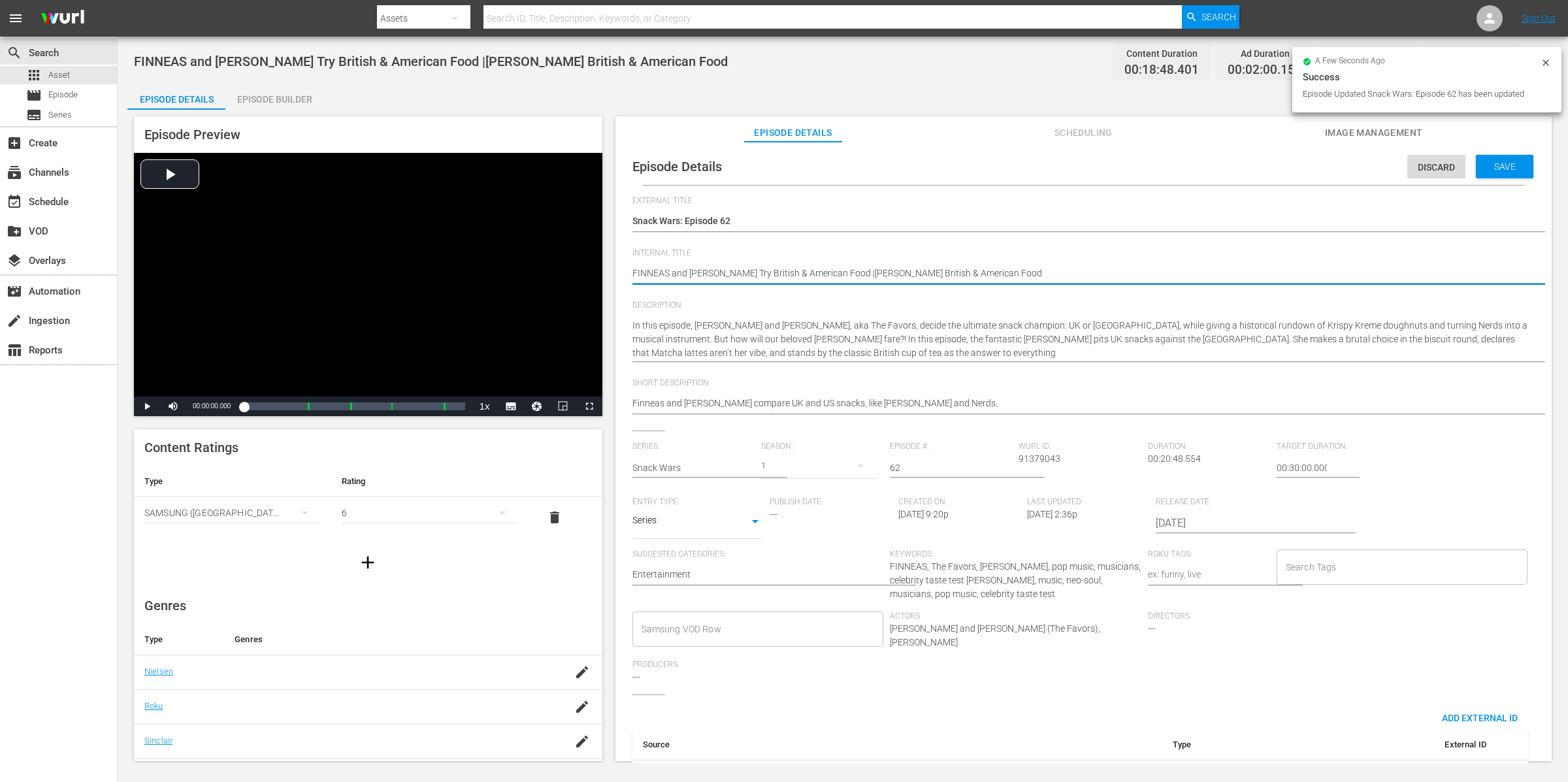
drag, startPoint x: 1026, startPoint y: 277, endPoint x: 608, endPoint y: 266, distance: 418.1
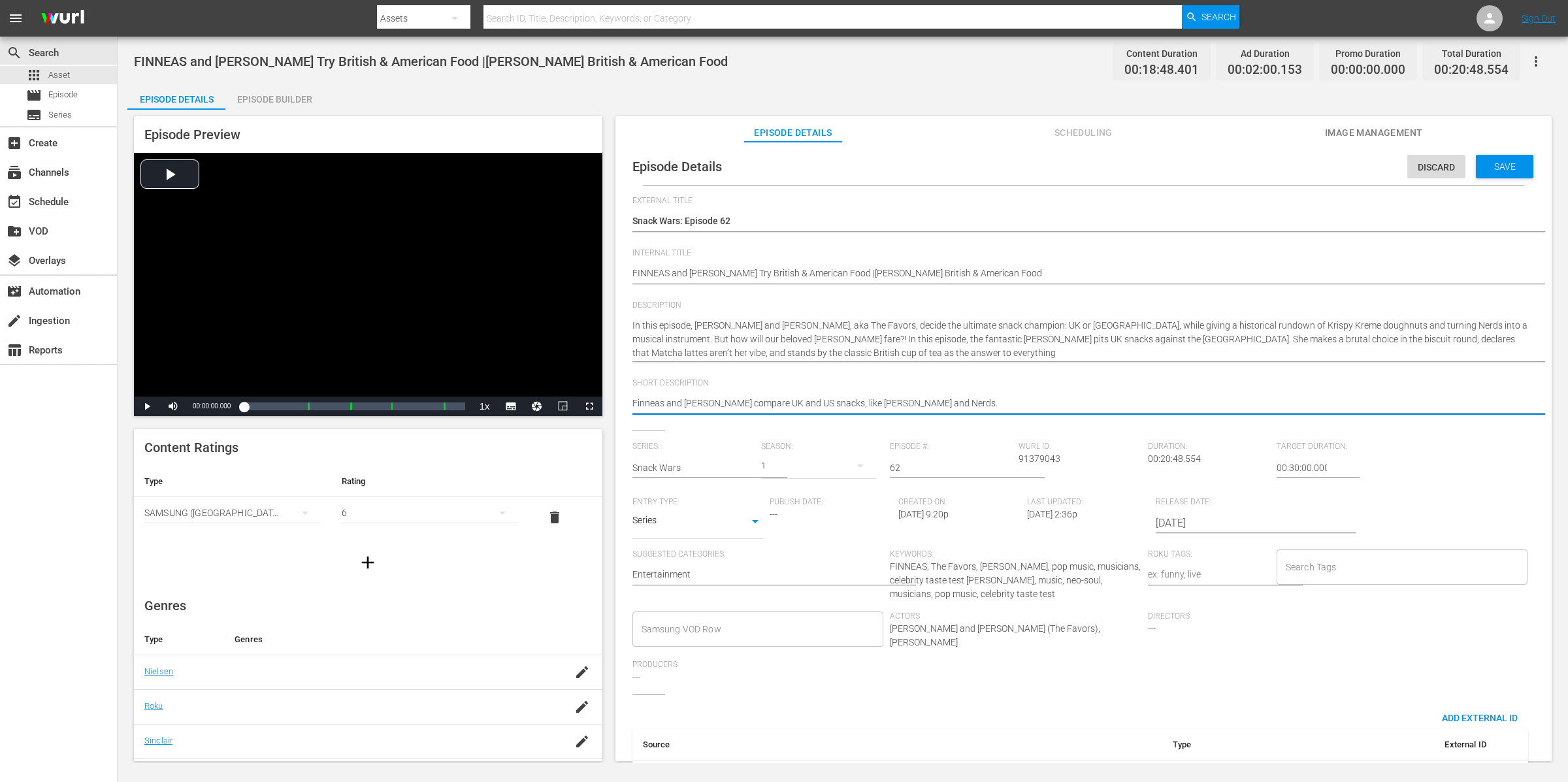
drag, startPoint x: 929, startPoint y: 398, endPoint x: 608, endPoint y: 385, distance: 321.3
paste textarea "INNEAS and Ashe Try British & American Food |Olivia Dean Tries British & Americ…"
type textarea "FINNEAS and Ashe Try British & American Food |Olivia Dean Tries British & Ameri…"
click at [1254, 172] on div "Save" at bounding box center [1505, 166] width 58 height 23
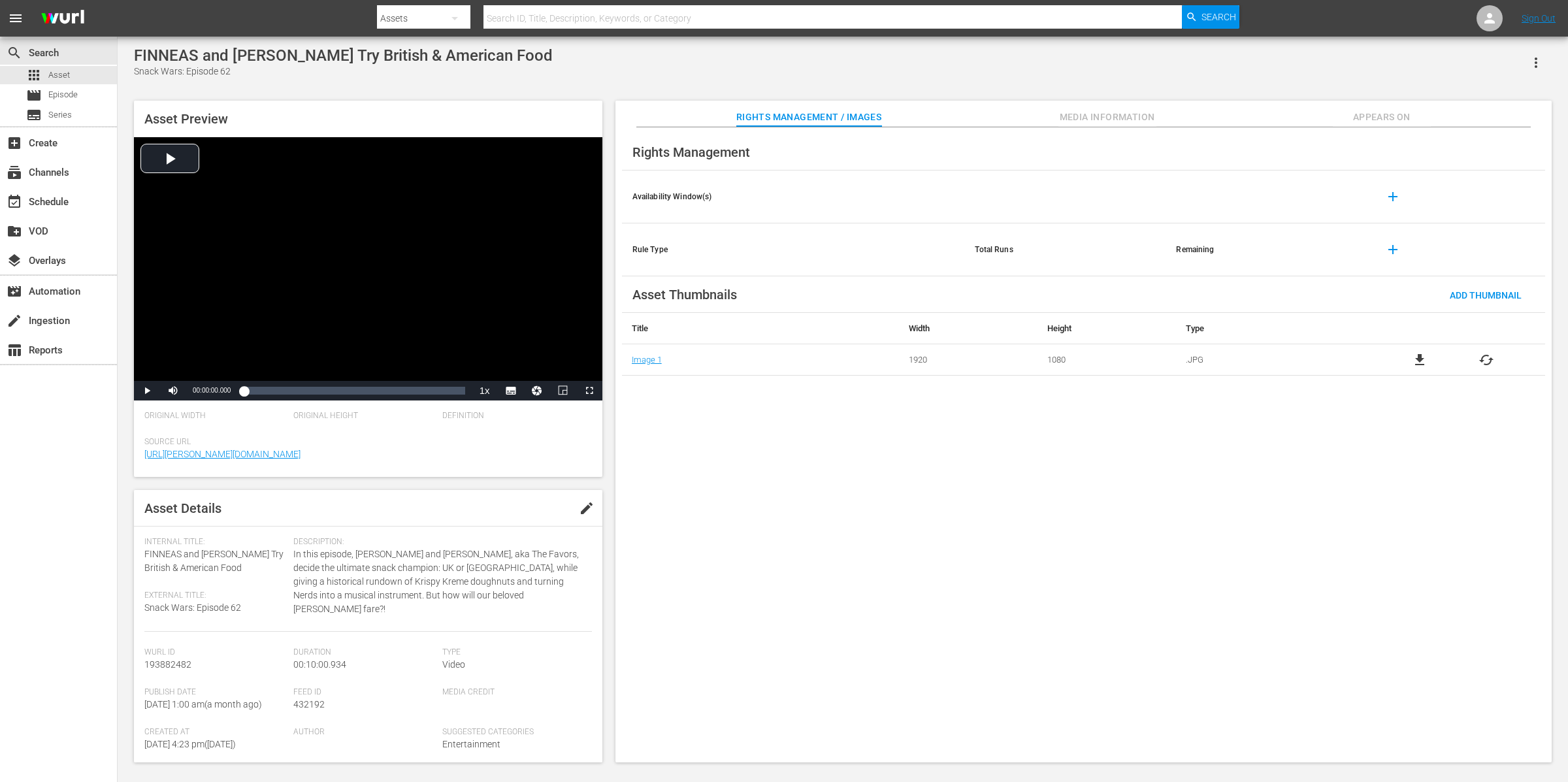
click at [1254, 120] on span "Appears On" at bounding box center [1382, 117] width 98 height 16
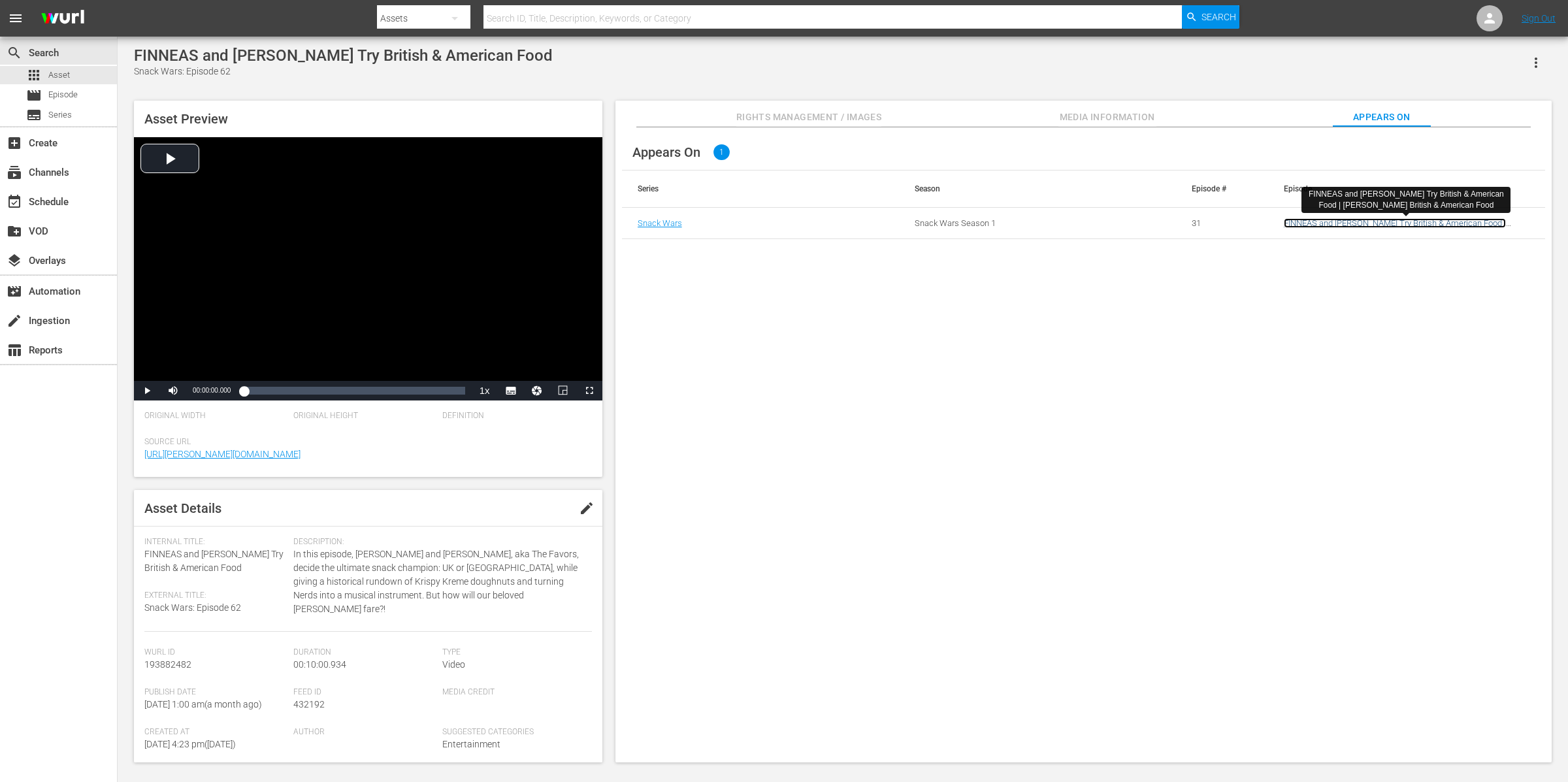
click at [1254, 222] on link "FINNEAS and [PERSON_NAME] Try British & American Food | [PERSON_NAME] British &…" at bounding box center [1395, 228] width 222 height 19
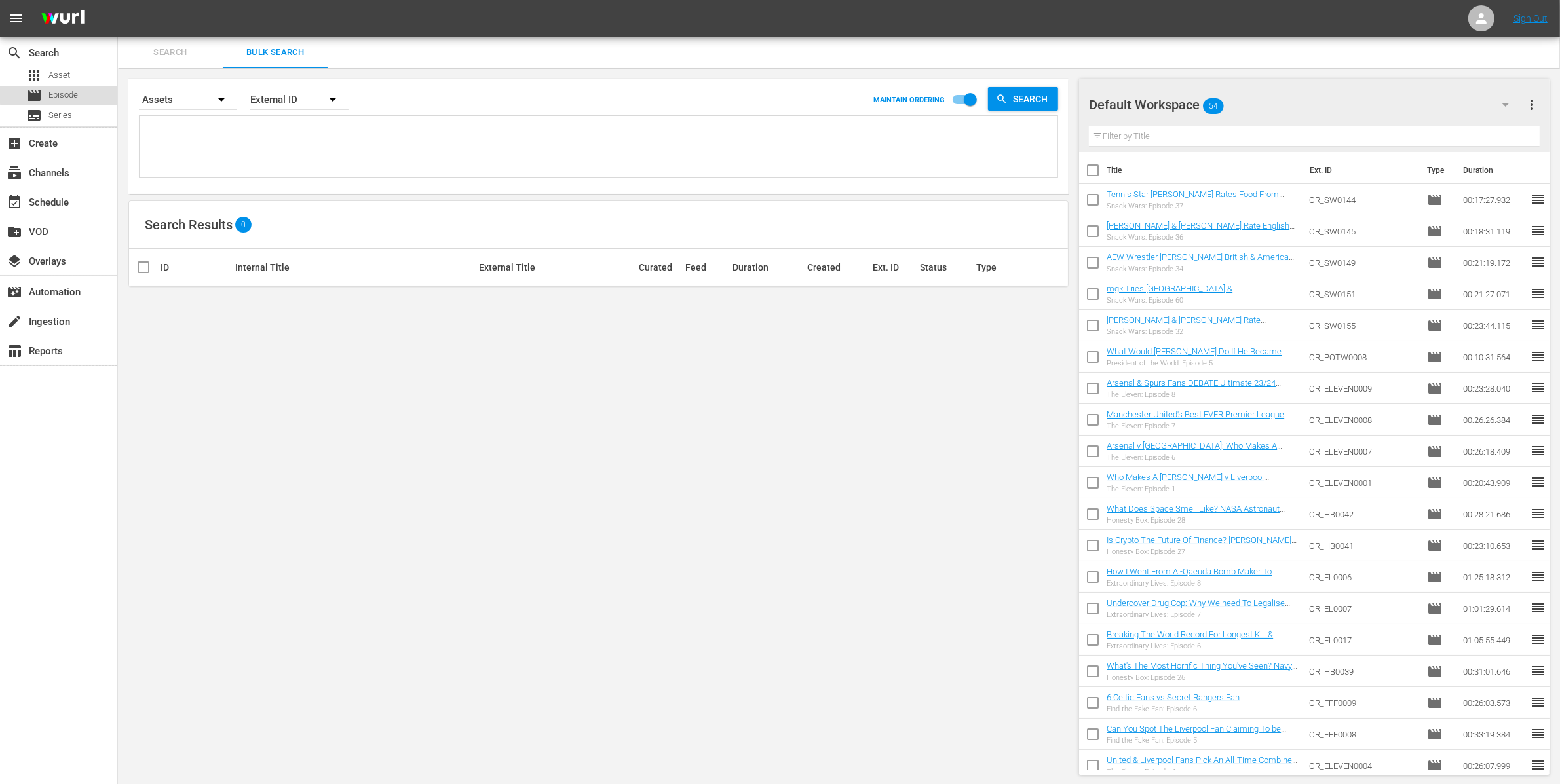
click at [88, 92] on div "movie Episode" at bounding box center [59, 95] width 117 height 18
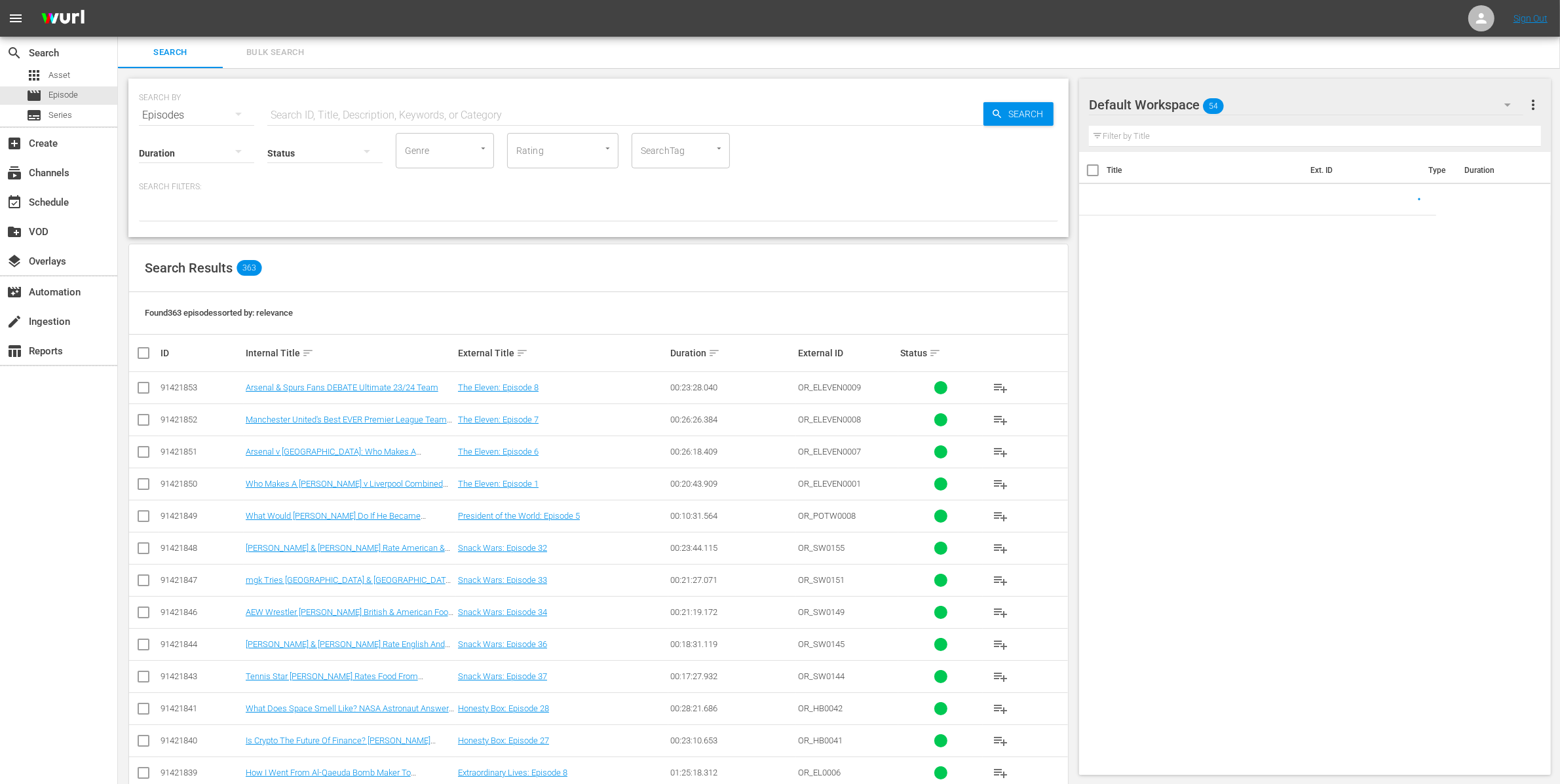
click at [276, 58] on span "Bulk Search" at bounding box center [275, 52] width 89 height 15
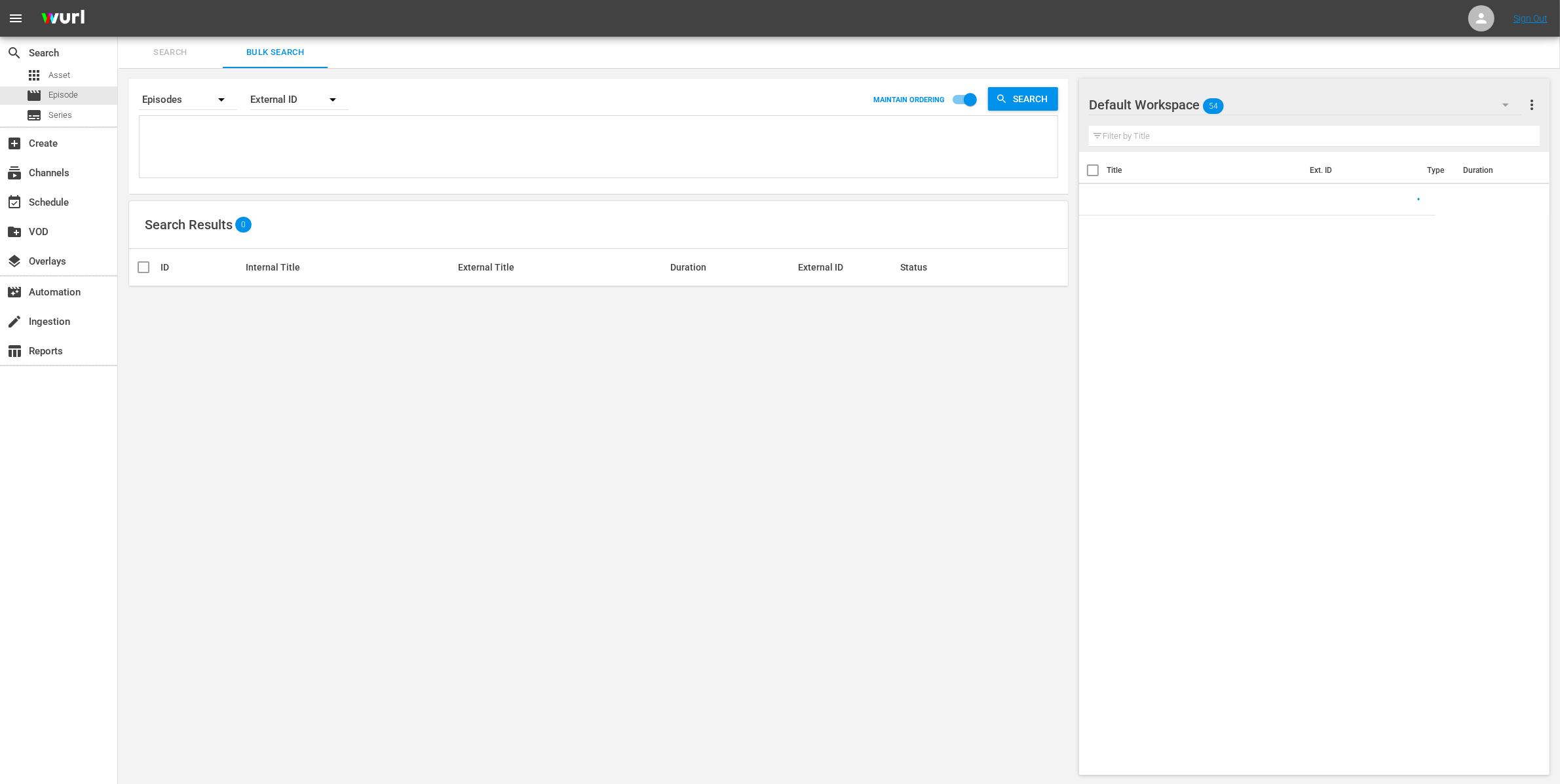
click at [230, 138] on textarea at bounding box center [600, 149] width 914 height 60
paste textarea "OR_SW0153 OR_SW0154"
type textarea "OR_SW0153 OR_SW0154"
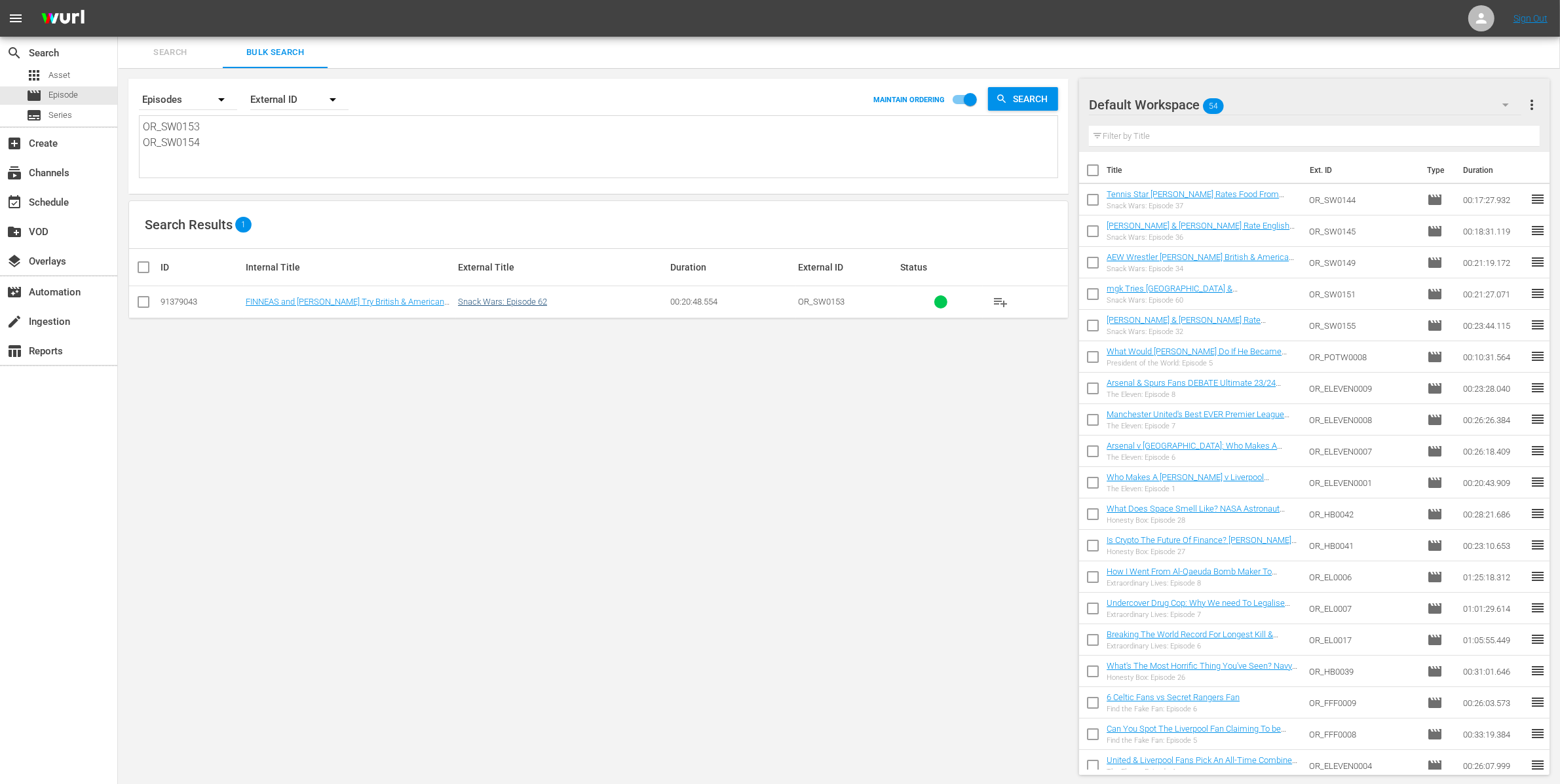
type textarea "OR_SW0153 OR_SW0154"
click at [518, 299] on link "Snack Wars: Episode 62" at bounding box center [502, 301] width 89 height 10
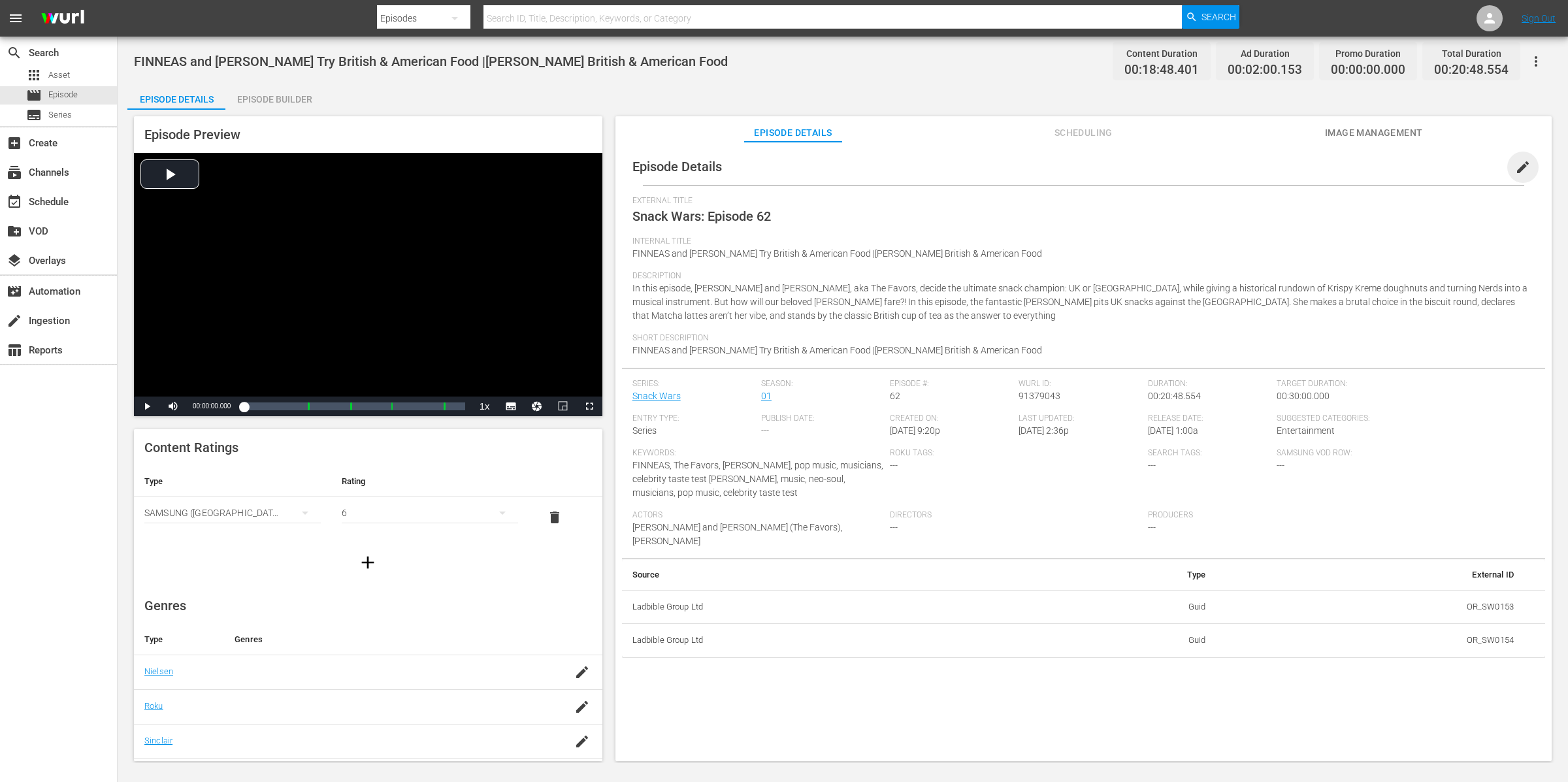
drag, startPoint x: 1520, startPoint y: 160, endPoint x: 1358, endPoint y: 189, distance: 164.6
click at [1518, 160] on span "edit" at bounding box center [1522, 166] width 15 height 15
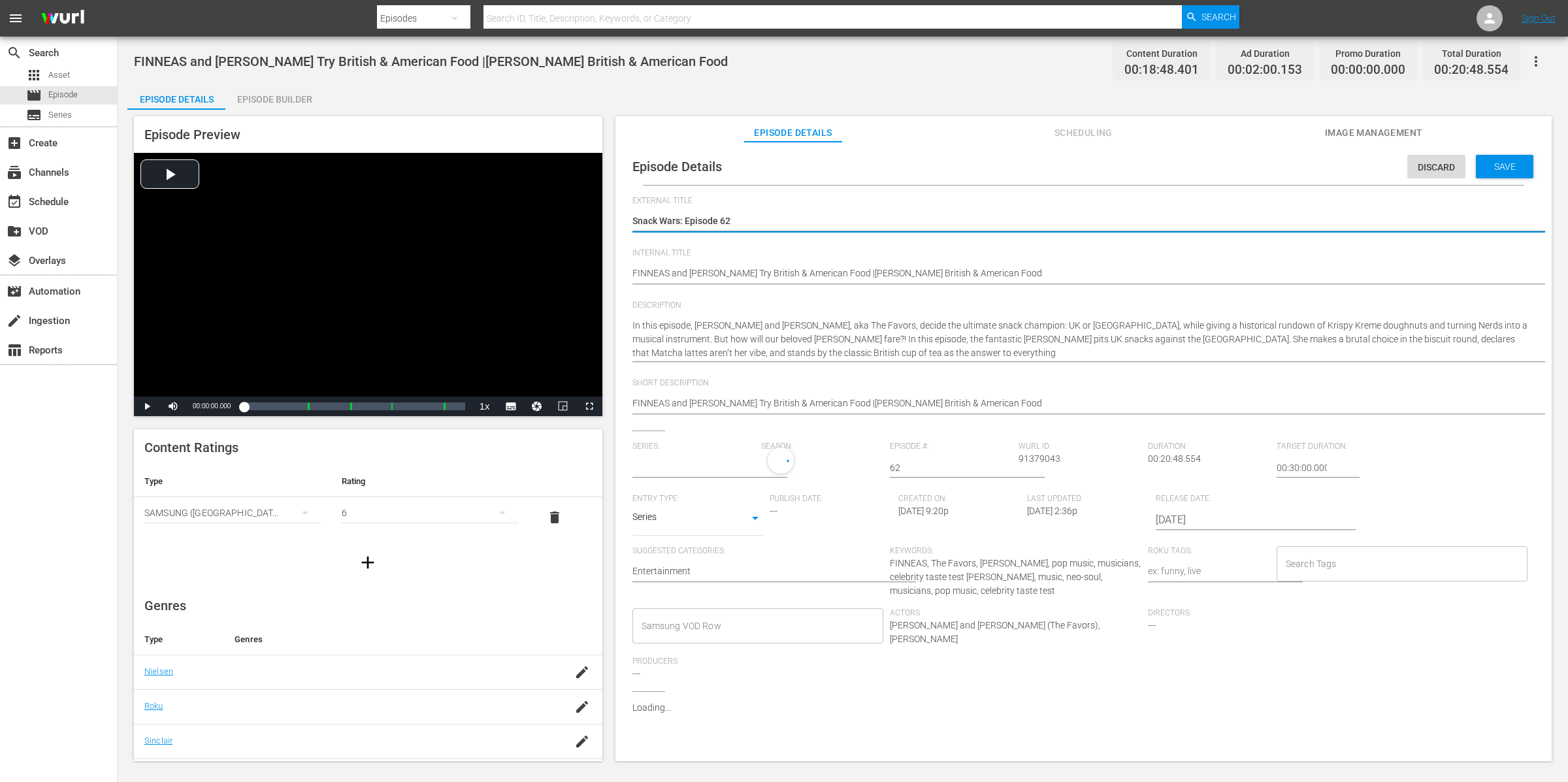
type input "Snack Wars"
click at [783, 214] on textarea "Snack Wars: Episode 62" at bounding box center [1080, 222] width 896 height 15
type textarea "Snack Wars: Episode 6"
type textarea "Snack Wars: Episode"
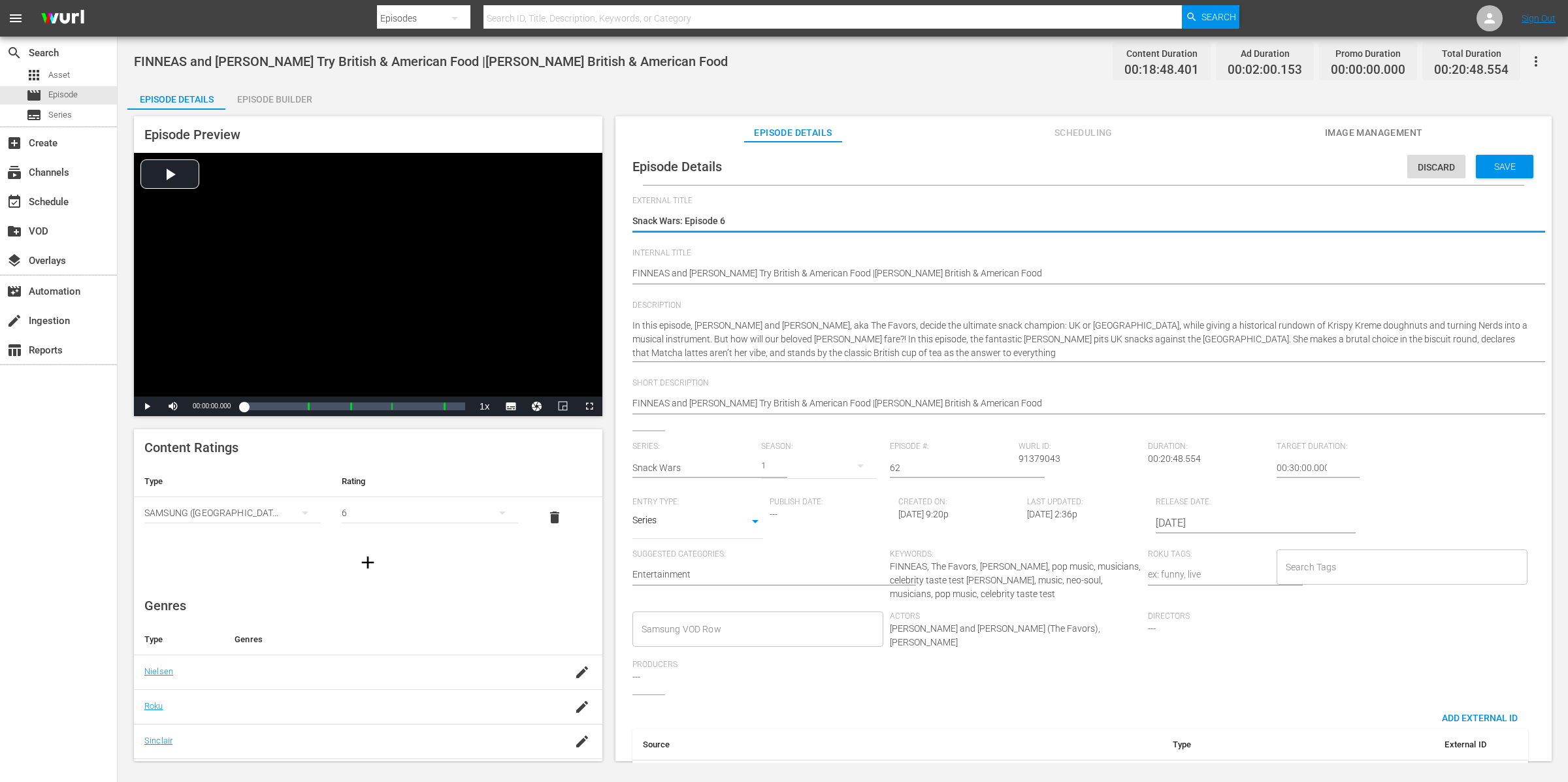
type textarea "Snack Wars: Episode"
type textarea "Snack Wars: Episode 3"
type textarea "Snack Wars: Episode 31"
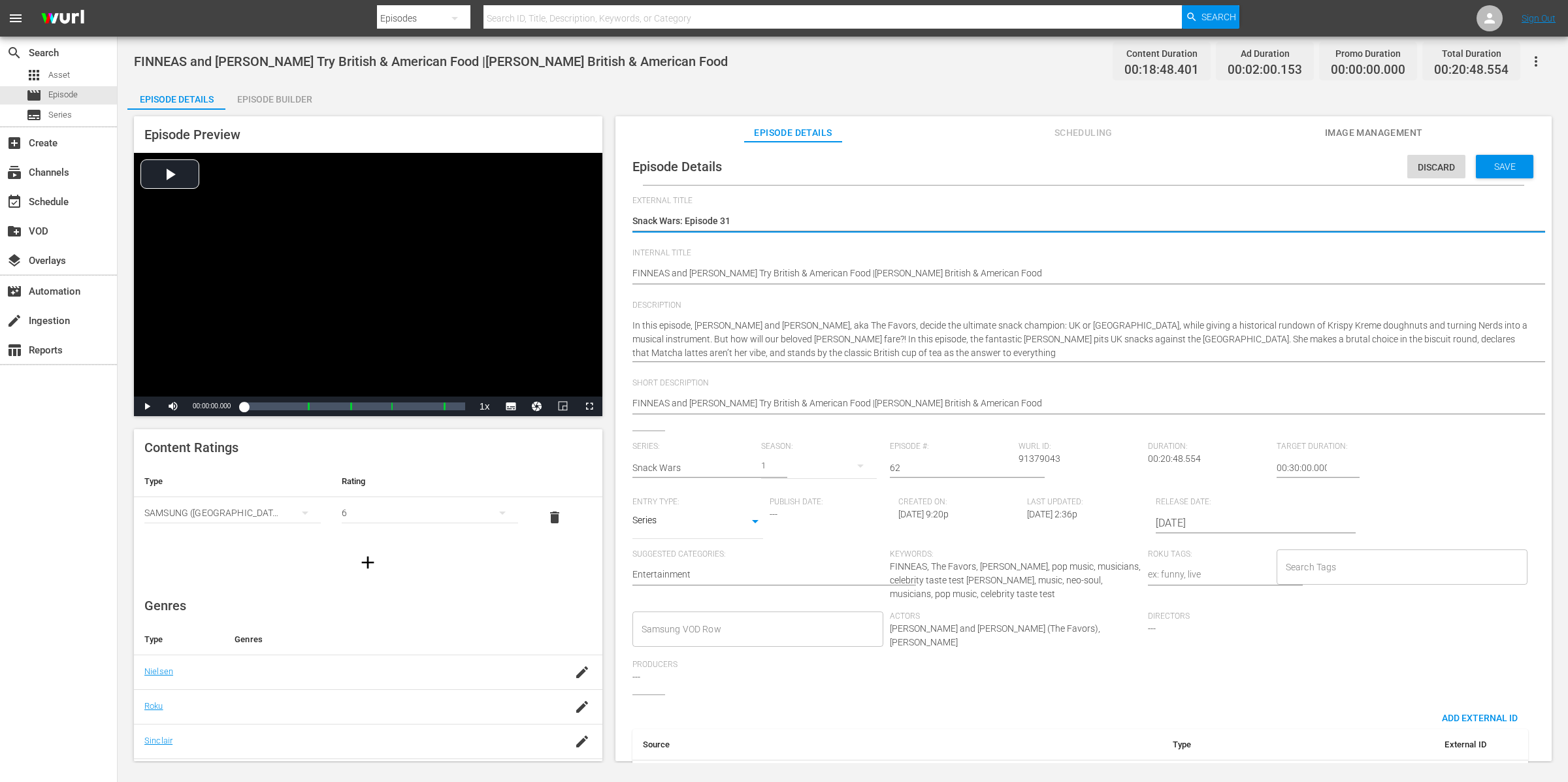
click at [934, 461] on input "62" at bounding box center [951, 467] width 122 height 32
click at [934, 463] on input "62" at bounding box center [951, 467] width 122 height 32
type input "6"
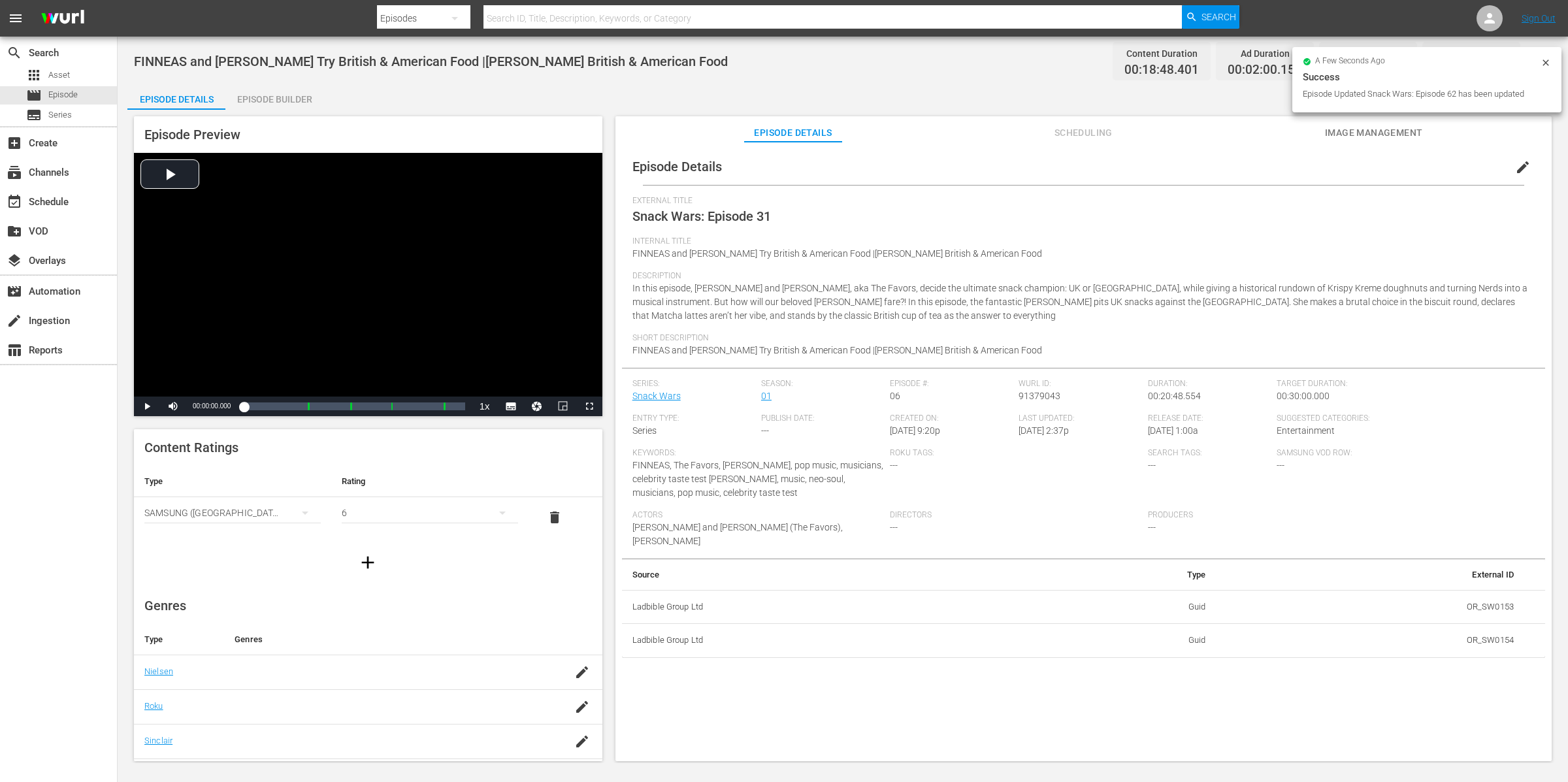
click at [1515, 168] on span "edit" at bounding box center [1522, 166] width 15 height 15
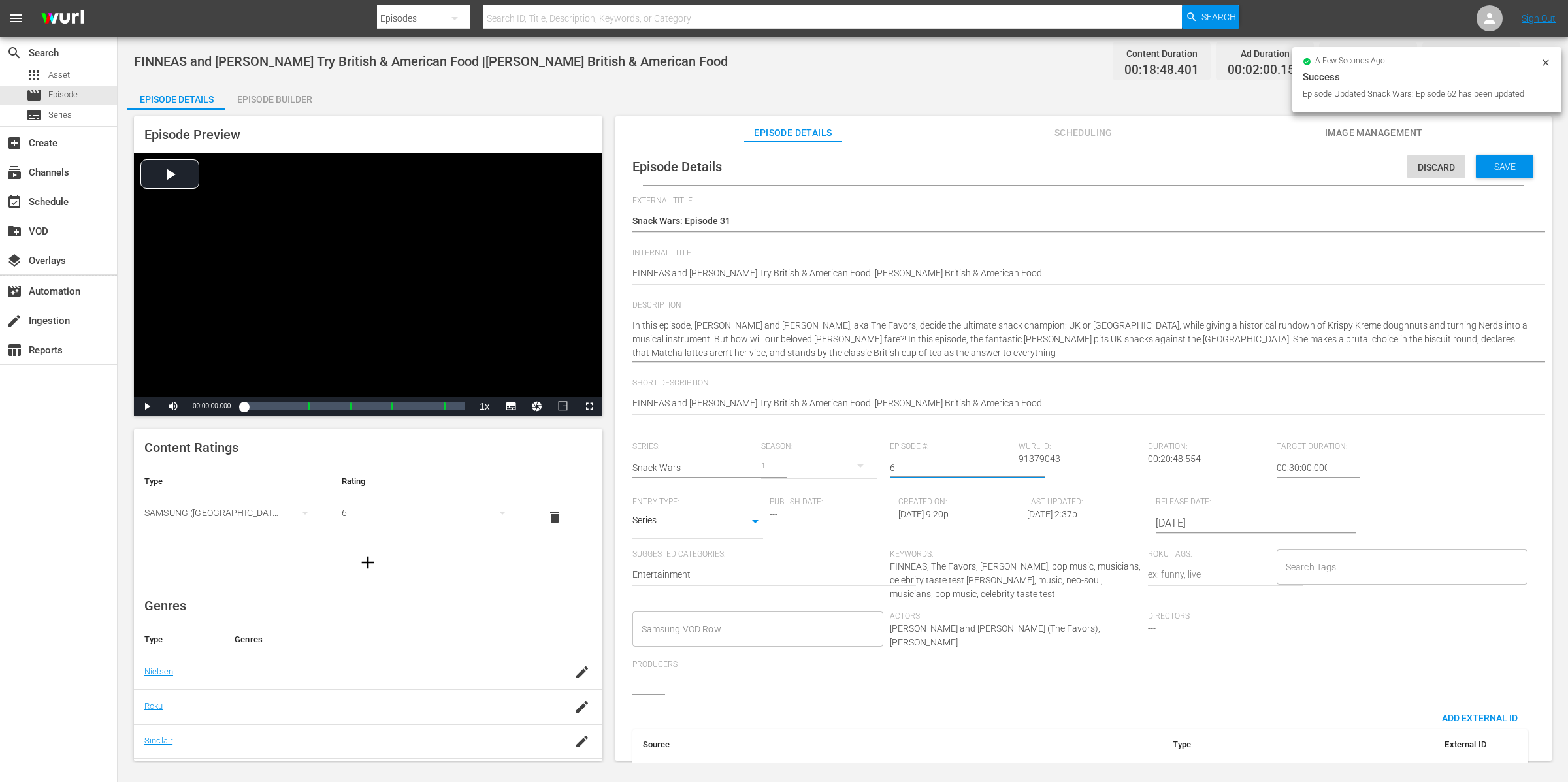
click at [926, 471] on input "6" at bounding box center [951, 467] width 122 height 32
type input "31"
click at [1515, 154] on div "Discard Save" at bounding box center [1473, 163] width 132 height 30
click at [1514, 158] on div "Save" at bounding box center [1505, 166] width 58 height 23
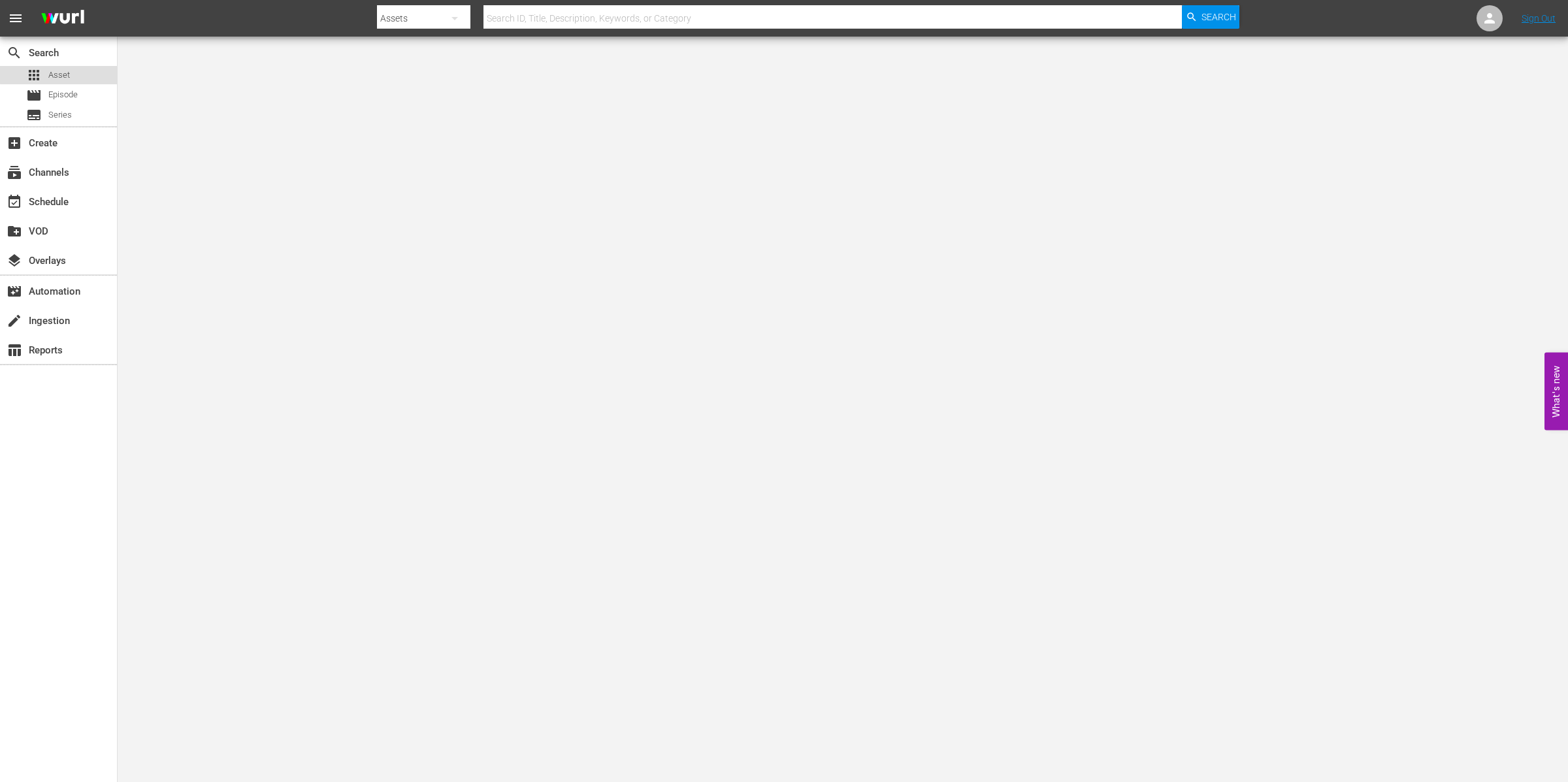
click at [72, 73] on div "apps Asset" at bounding box center [58, 75] width 117 height 18
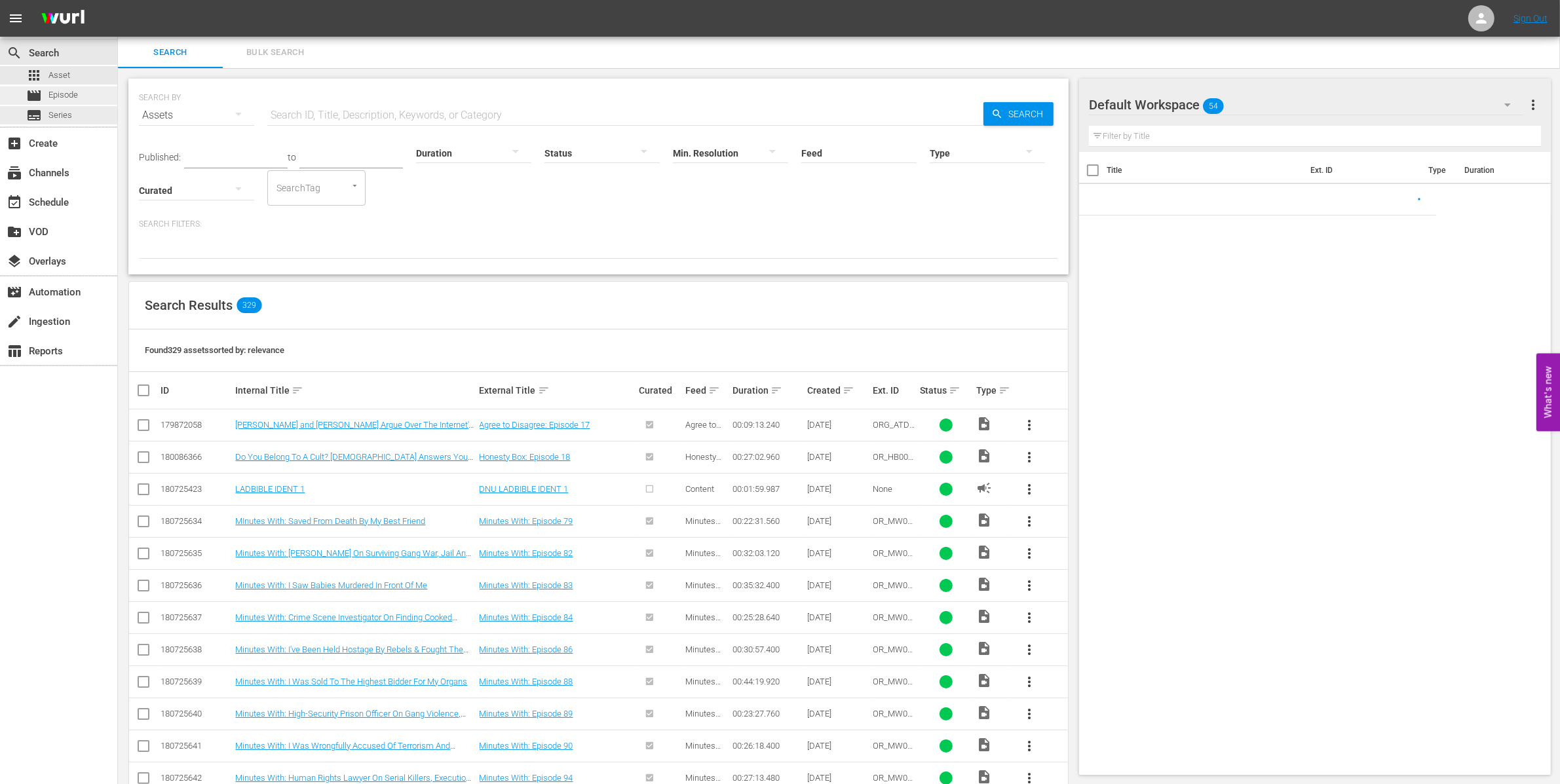
click at [75, 97] on span "Episode" at bounding box center [63, 94] width 30 height 13
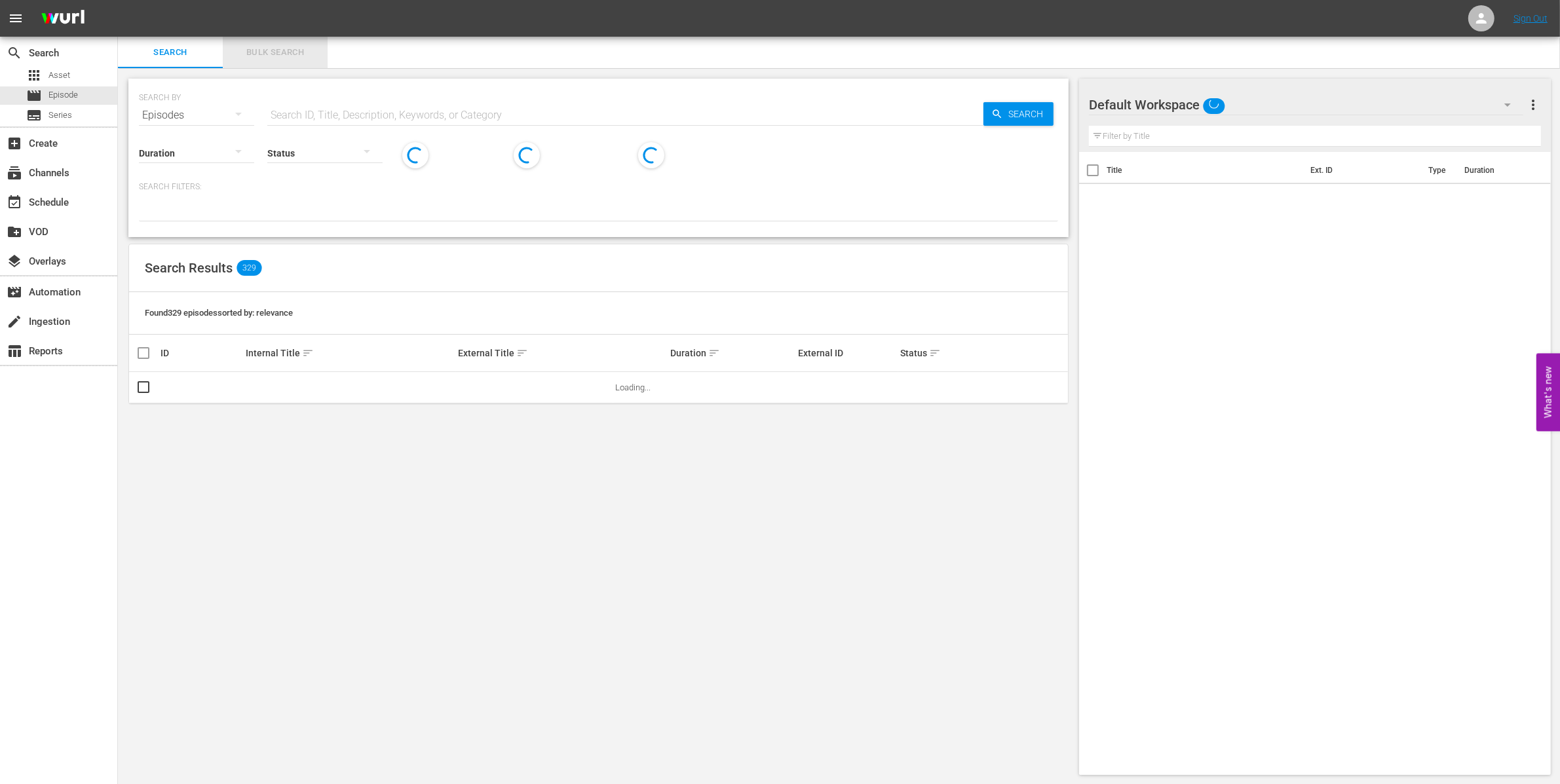
click at [255, 64] on button "Bulk Search" at bounding box center [275, 52] width 105 height 32
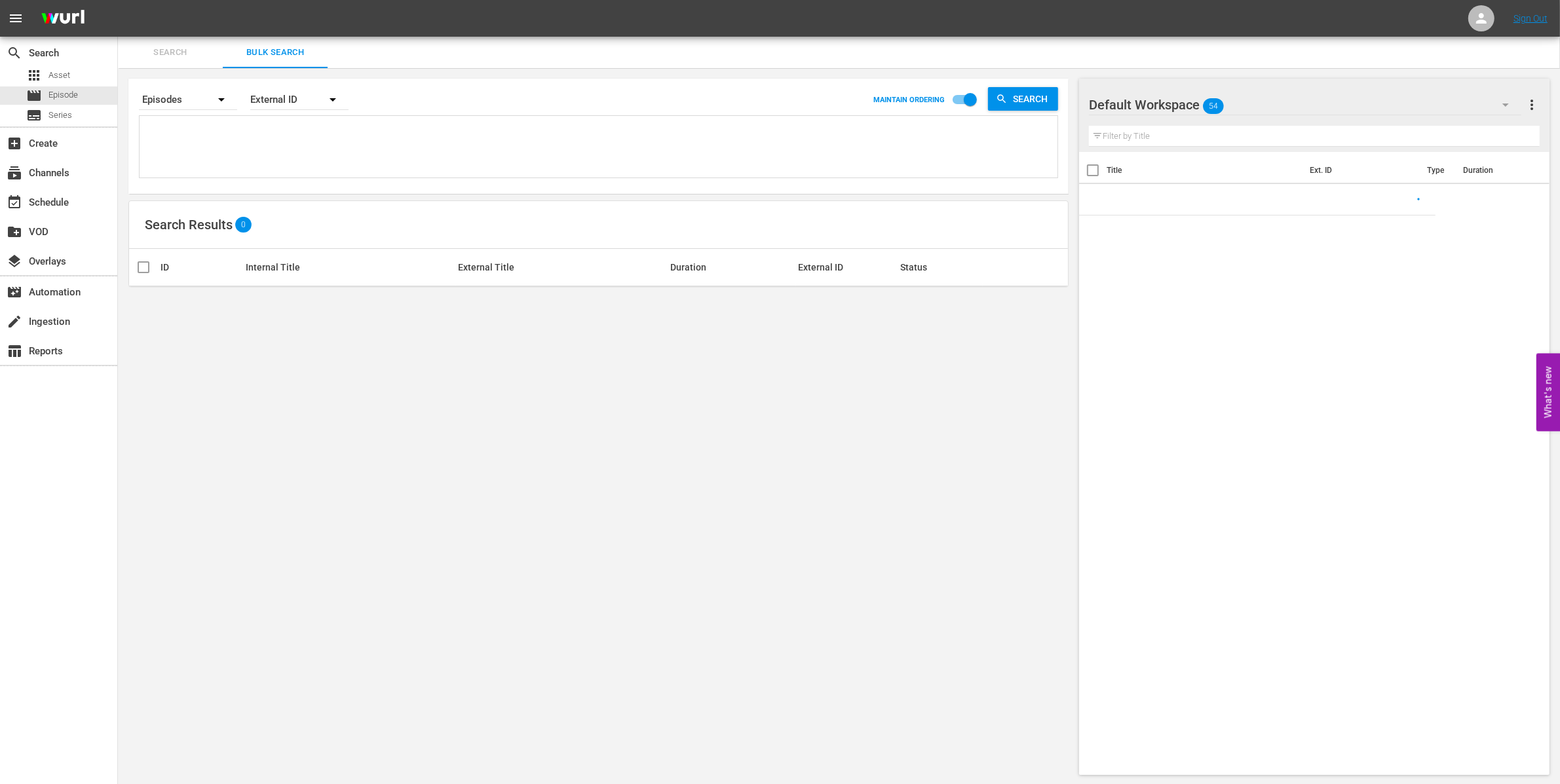
click at [261, 125] on textarea at bounding box center [600, 149] width 914 height 60
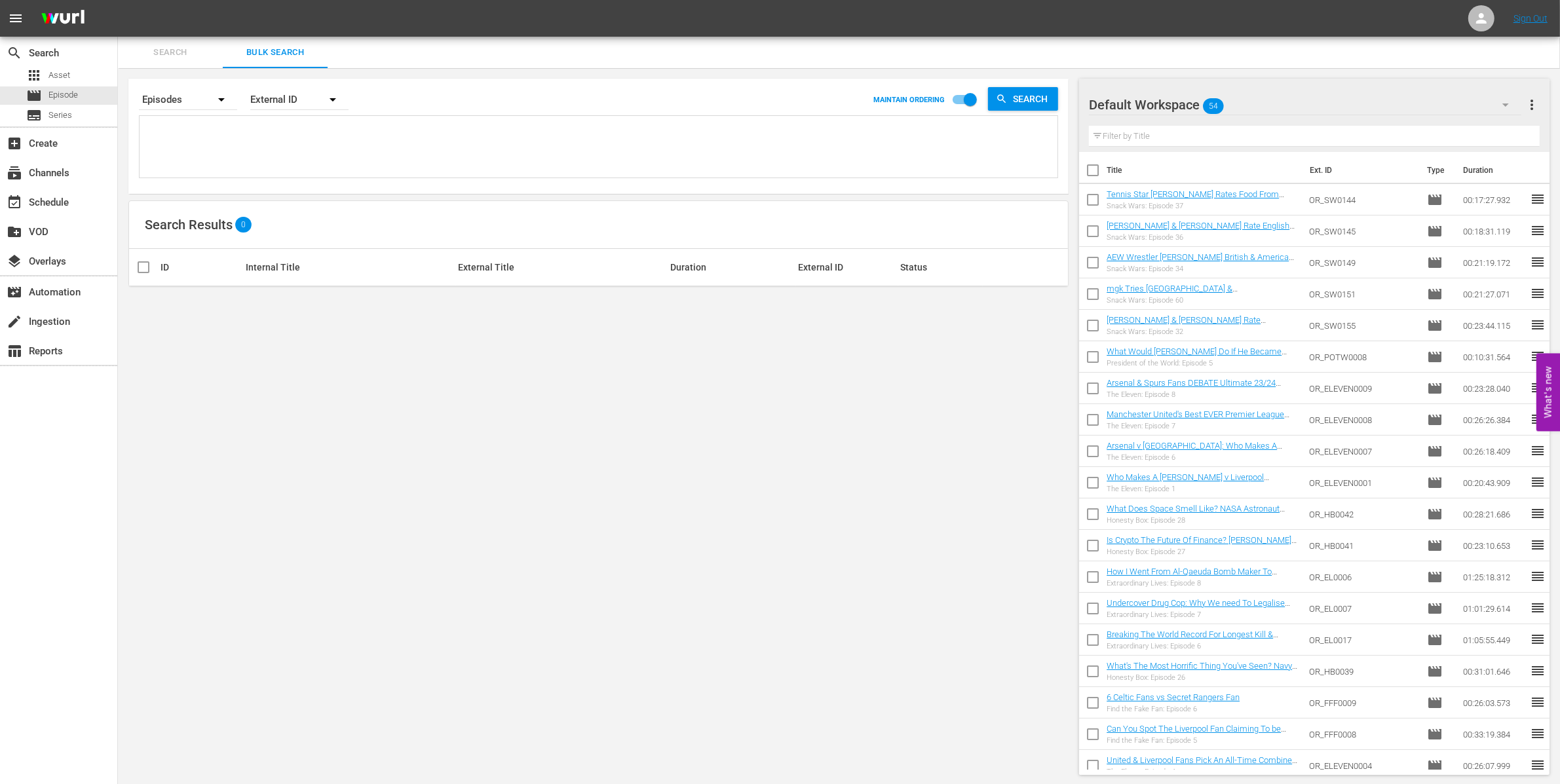
click at [213, 128] on textarea at bounding box center [600, 149] width 914 height 60
paste textarea "OR_JR00003"
type textarea "OR_JR00003"
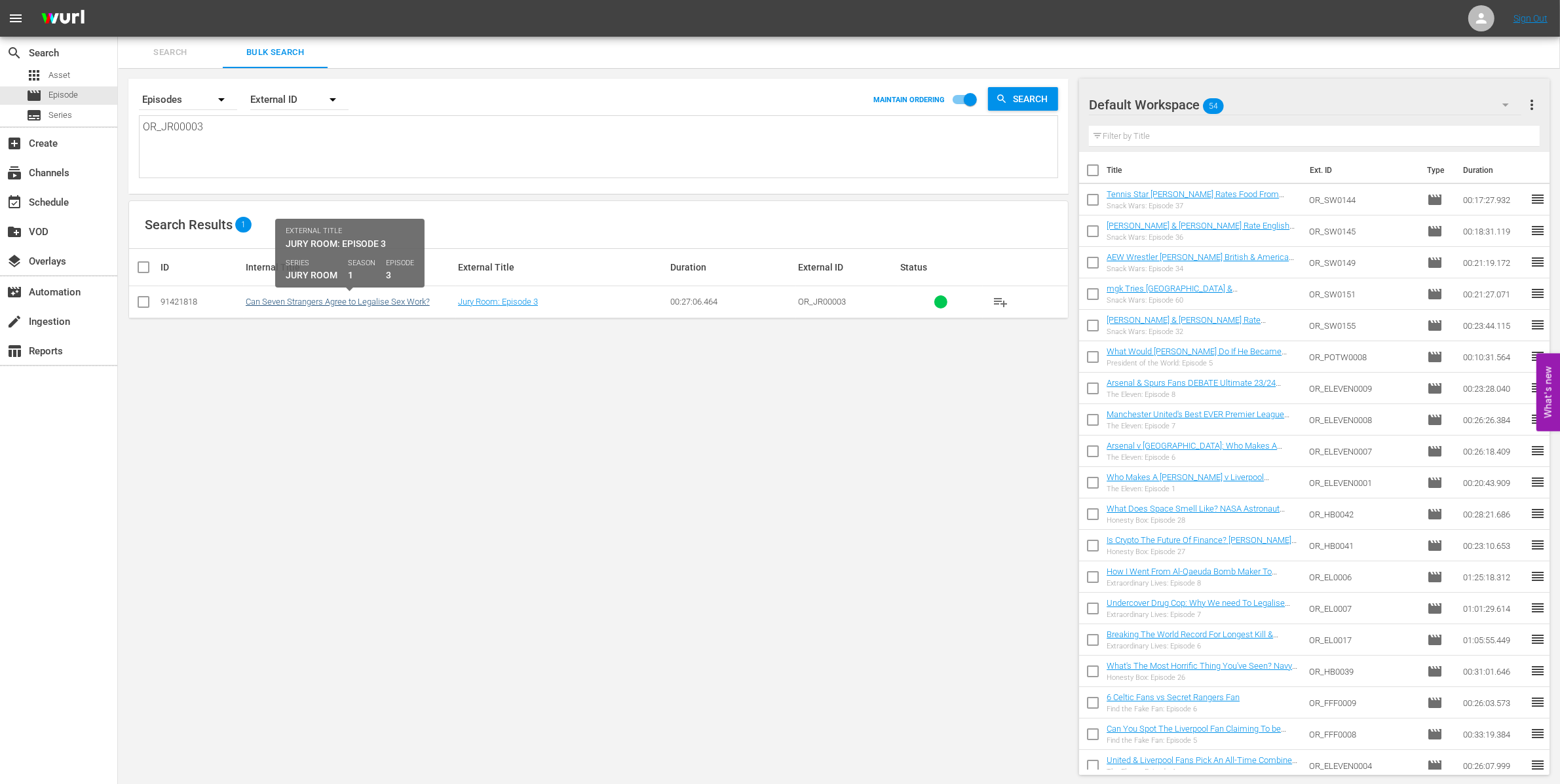
type textarea "OR_JR00003"
click at [302, 304] on link "Can Seven Strangers Agree to Legalise Sex Work?" at bounding box center [337, 301] width 184 height 10
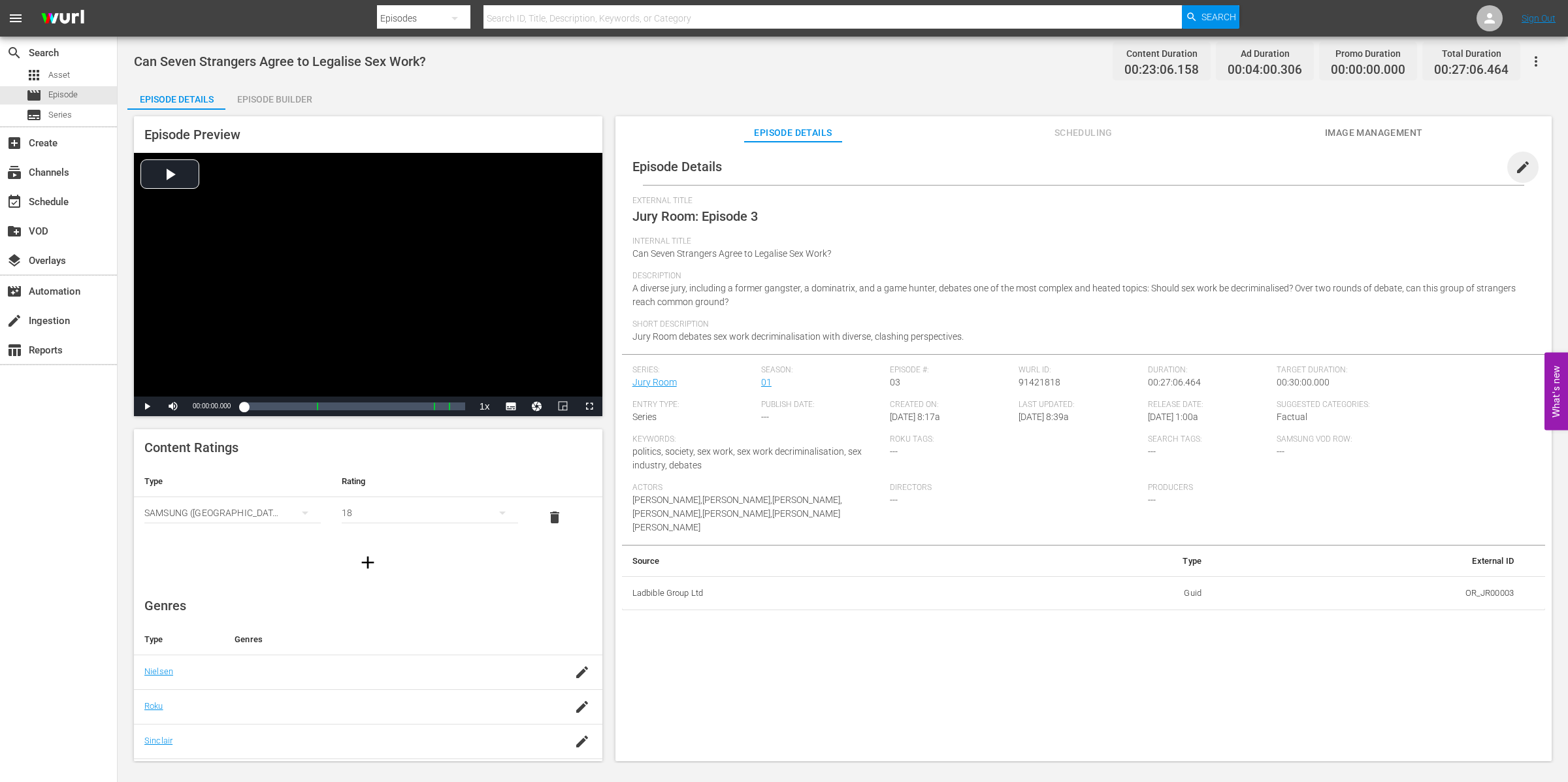
click at [1518, 165] on span "edit" at bounding box center [1522, 166] width 15 height 15
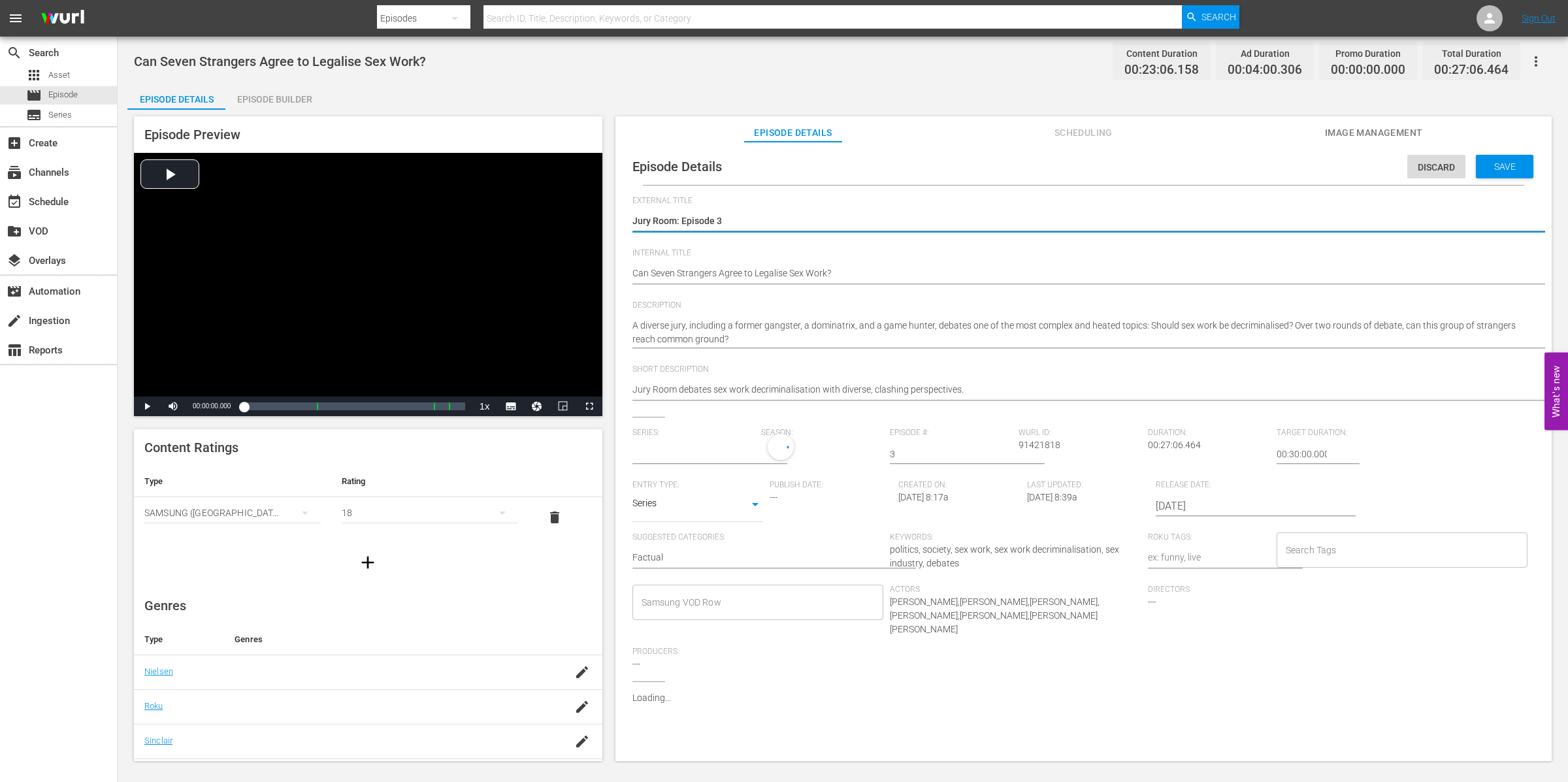
type input "Jury Room"
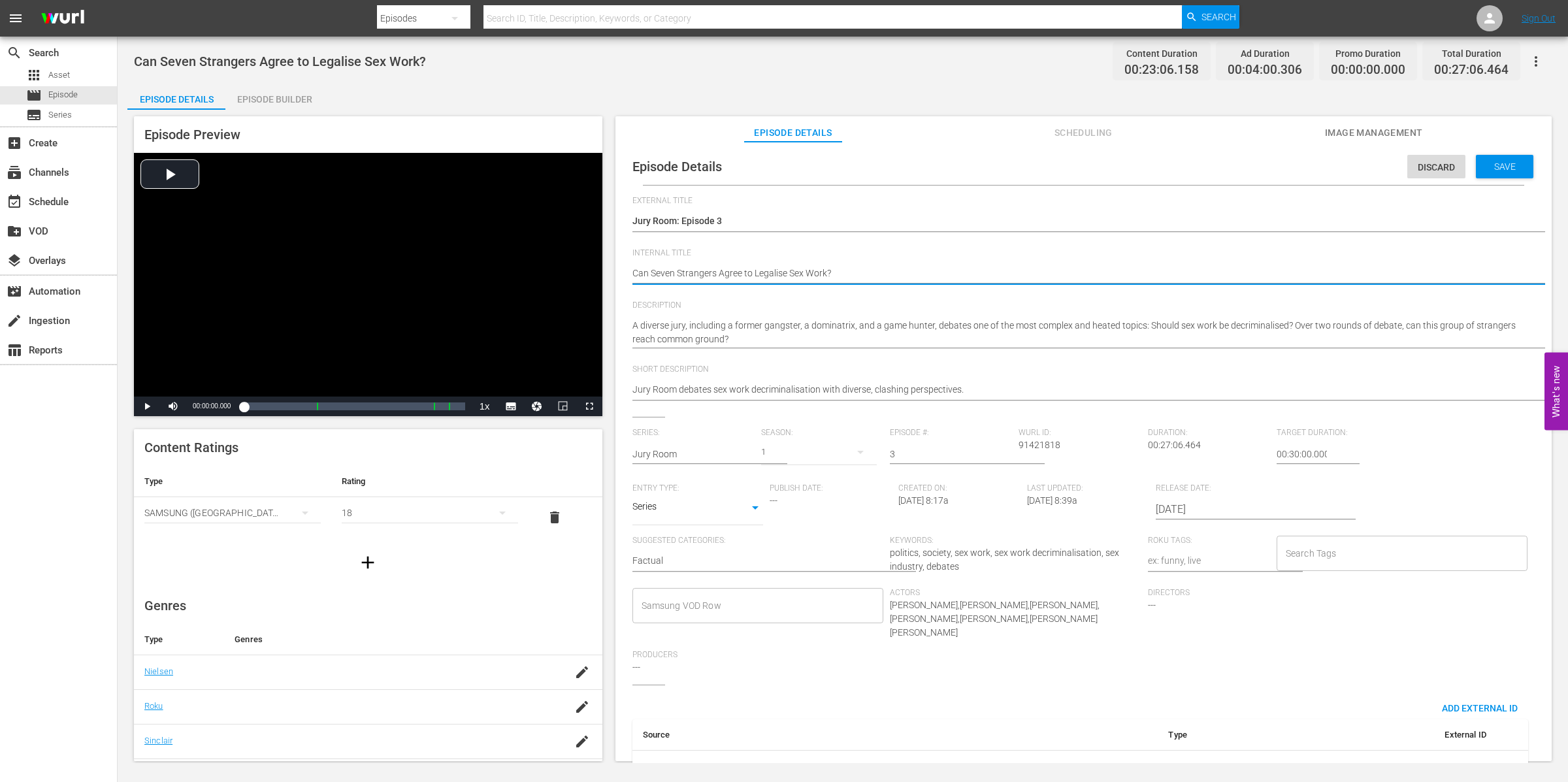
type textarea "(Can Seven Strangers Agree to Legalise Sex Work?"
type textarea "(1Can Seven Strangers Agree to Legalise Sex Work?"
type textarea "(15Can Seven Strangers Agree to Legalise Sex Work?"
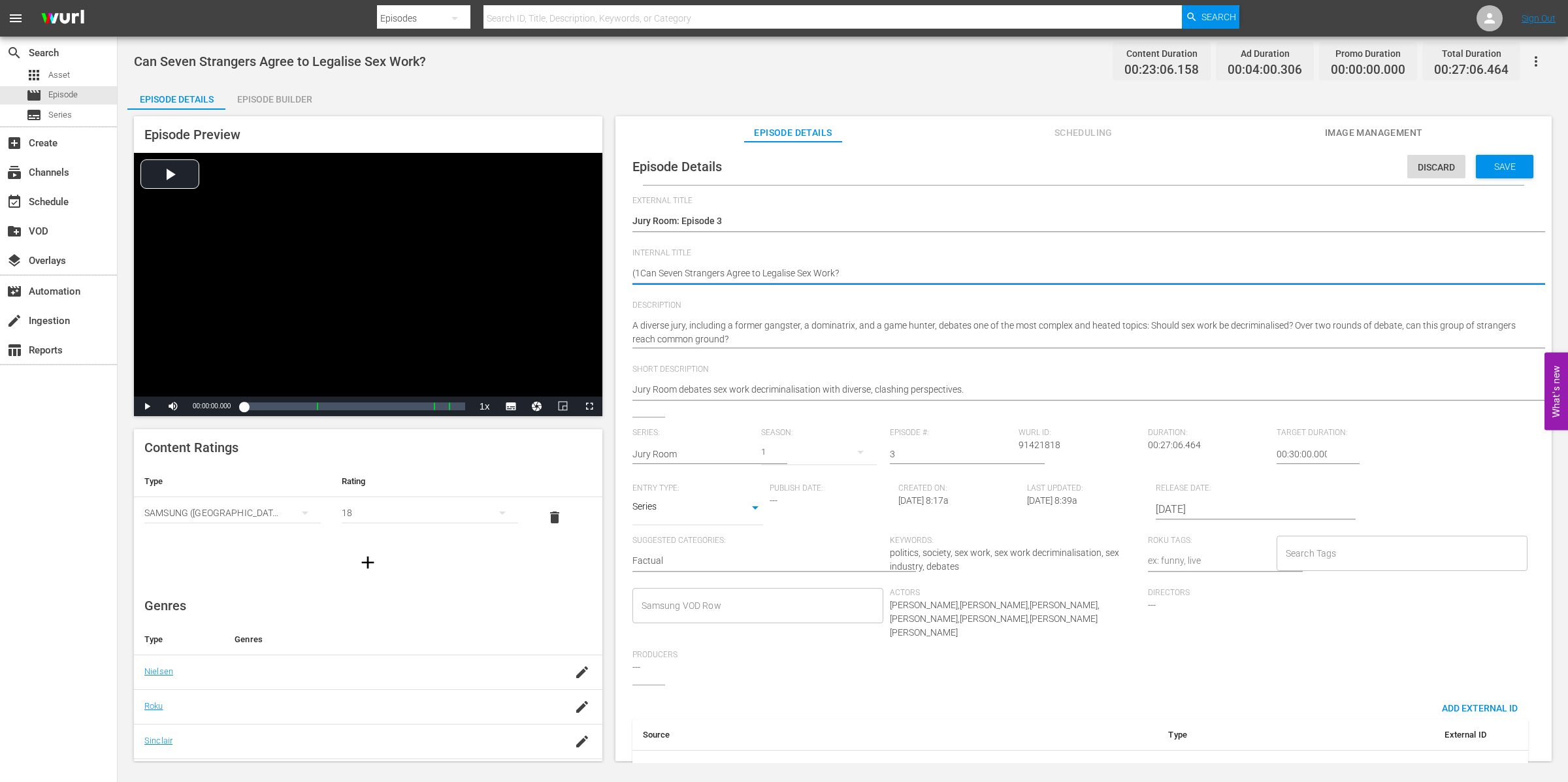
type textarea "(15Can Seven Strangers Agree to Legalise Sex Work?"
type textarea "(15+Can Seven Strangers Agree to Legalise Sex Work?"
type textarea "(15+)Can Seven Strangers Agree to Legalise Sex Work?"
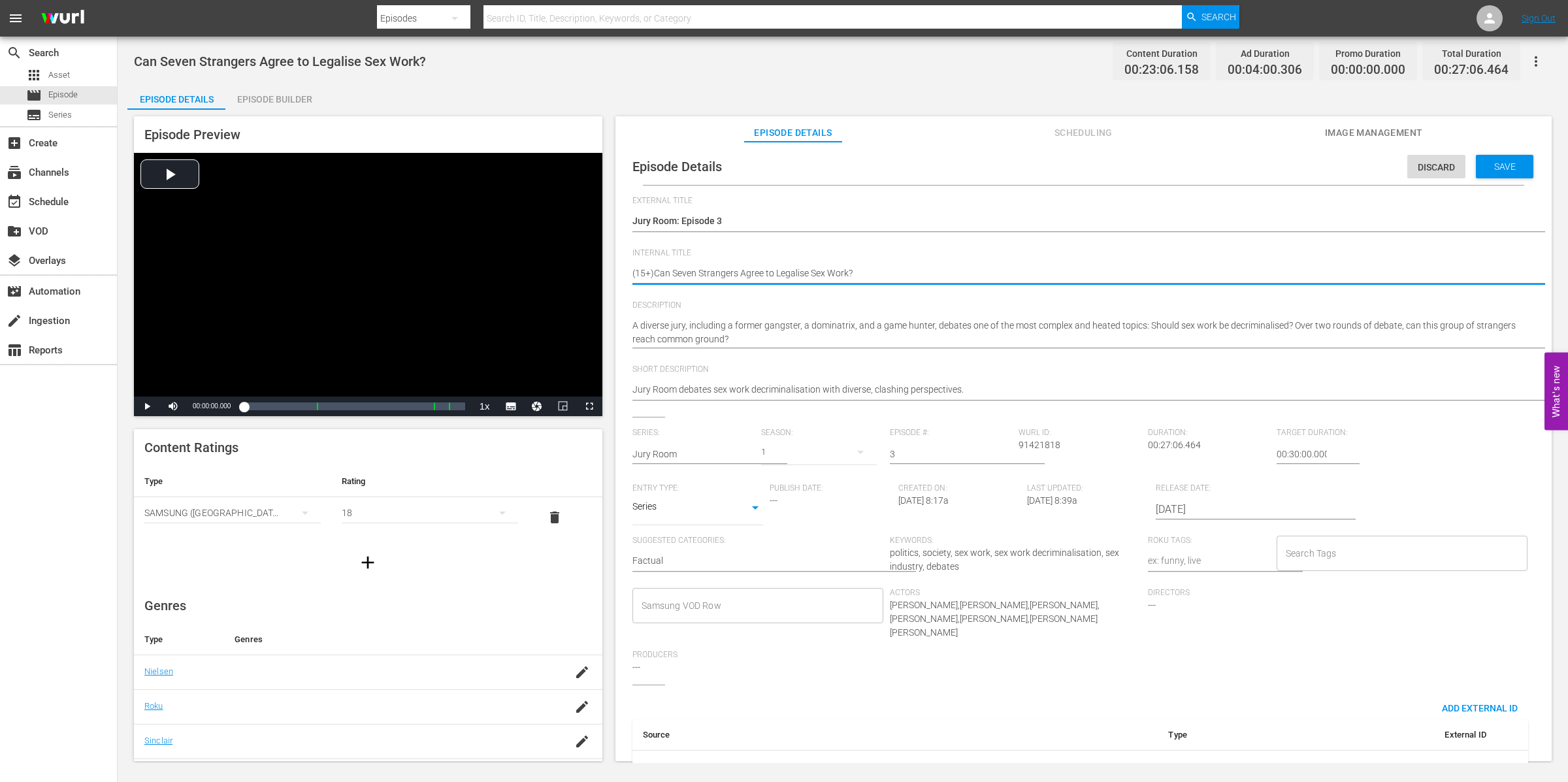
type textarea "(15+) Can Seven Strangers Agree to Legalise Sex Work?"
click at [1342, 539] on div "Search Tags" at bounding box center [1402, 553] width 252 height 36
type textarea "(15+) Can Seven Strangers Agree to Legalise Sex Work?"
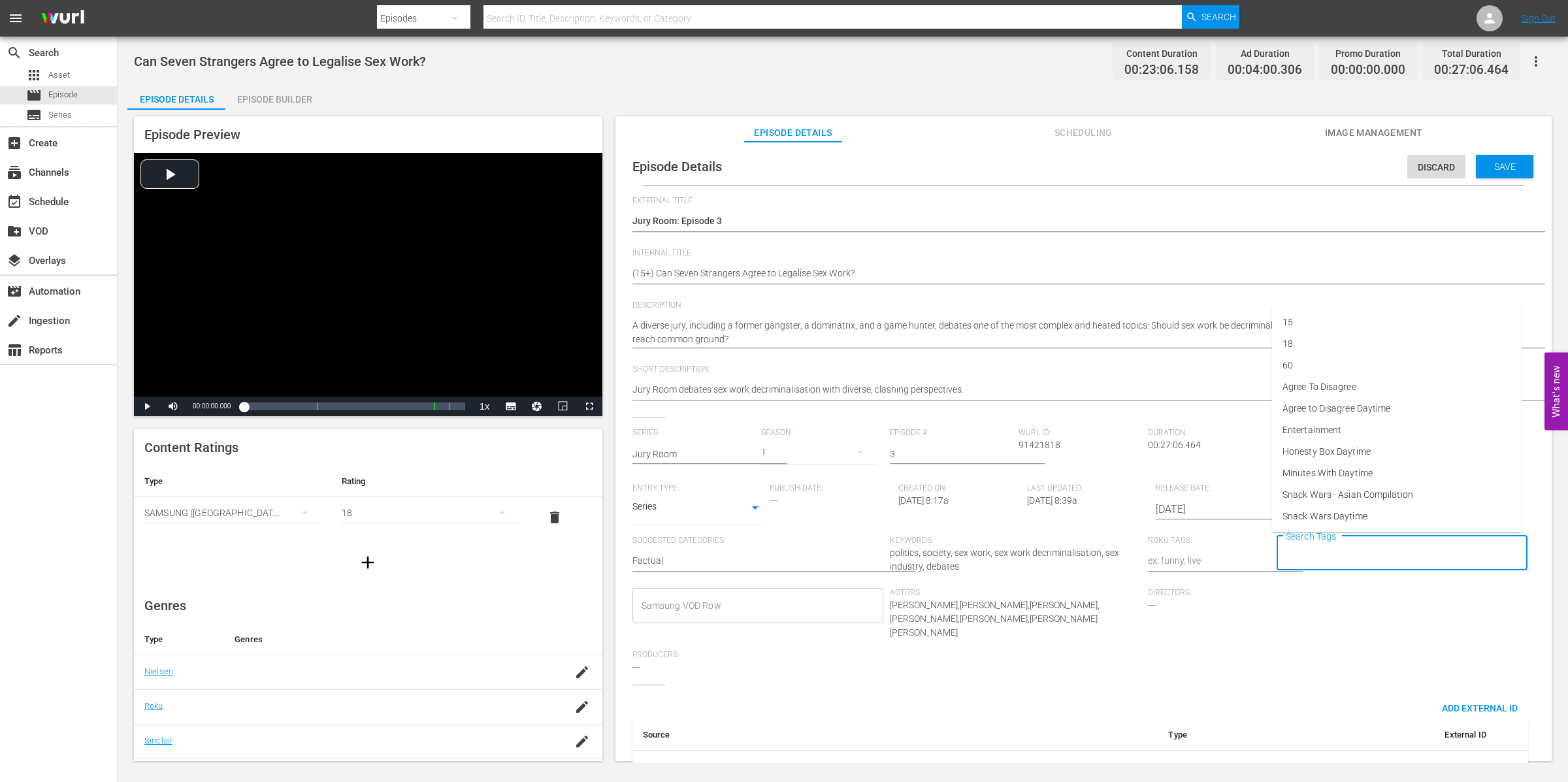
click at [1314, 546] on input "Search Tags" at bounding box center [1393, 553] width 220 height 23
click at [1323, 341] on li "18" at bounding box center [1397, 344] width 250 height 21
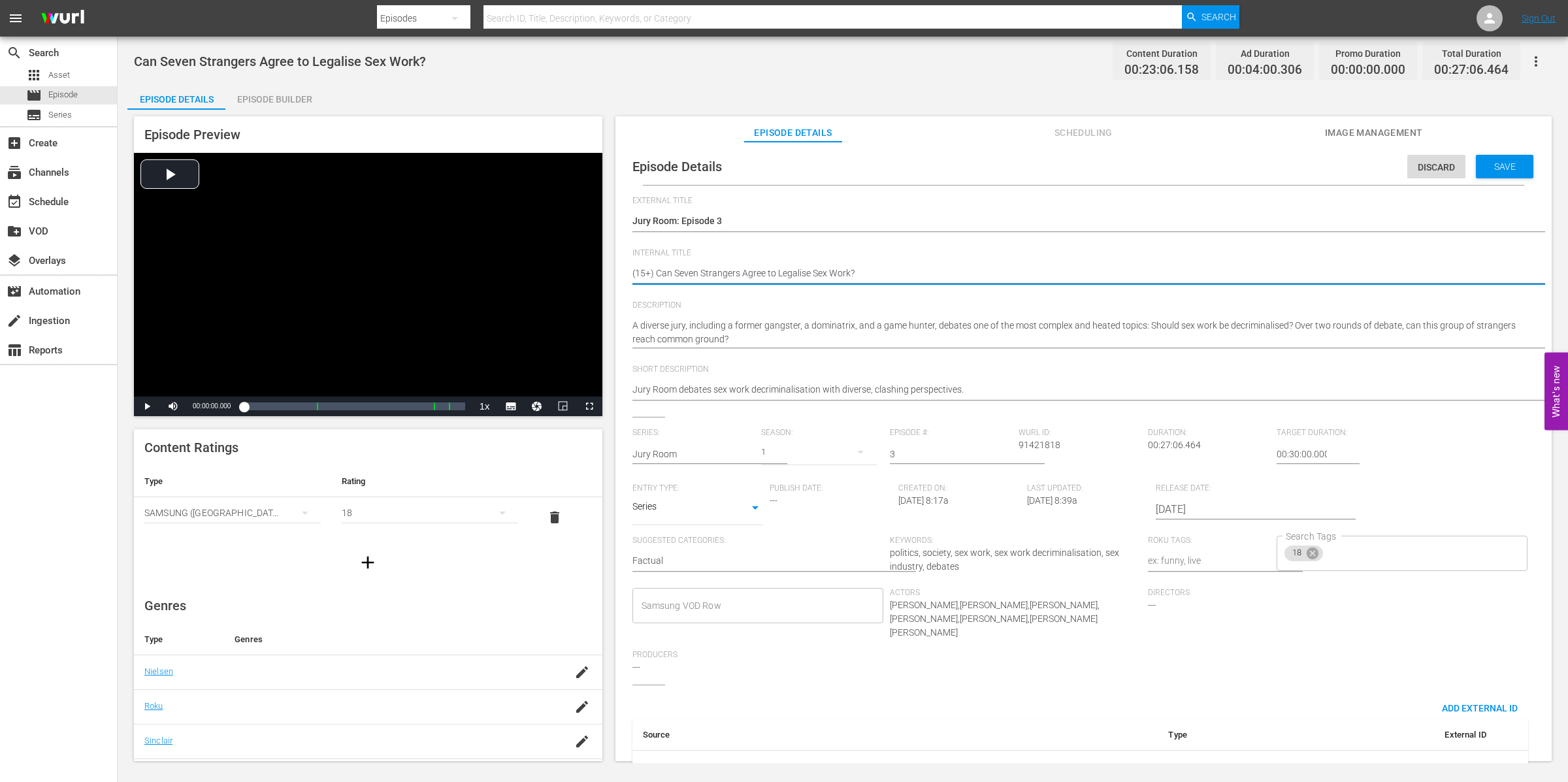
type textarea "(1+) Can Seven Strangers Agree to Legalise Sex Work?"
type textarea "(18+) Can Seven Strangers Agree to Legalise Sex Work?"
click at [1487, 161] on span "Save" at bounding box center [1505, 166] width 42 height 11
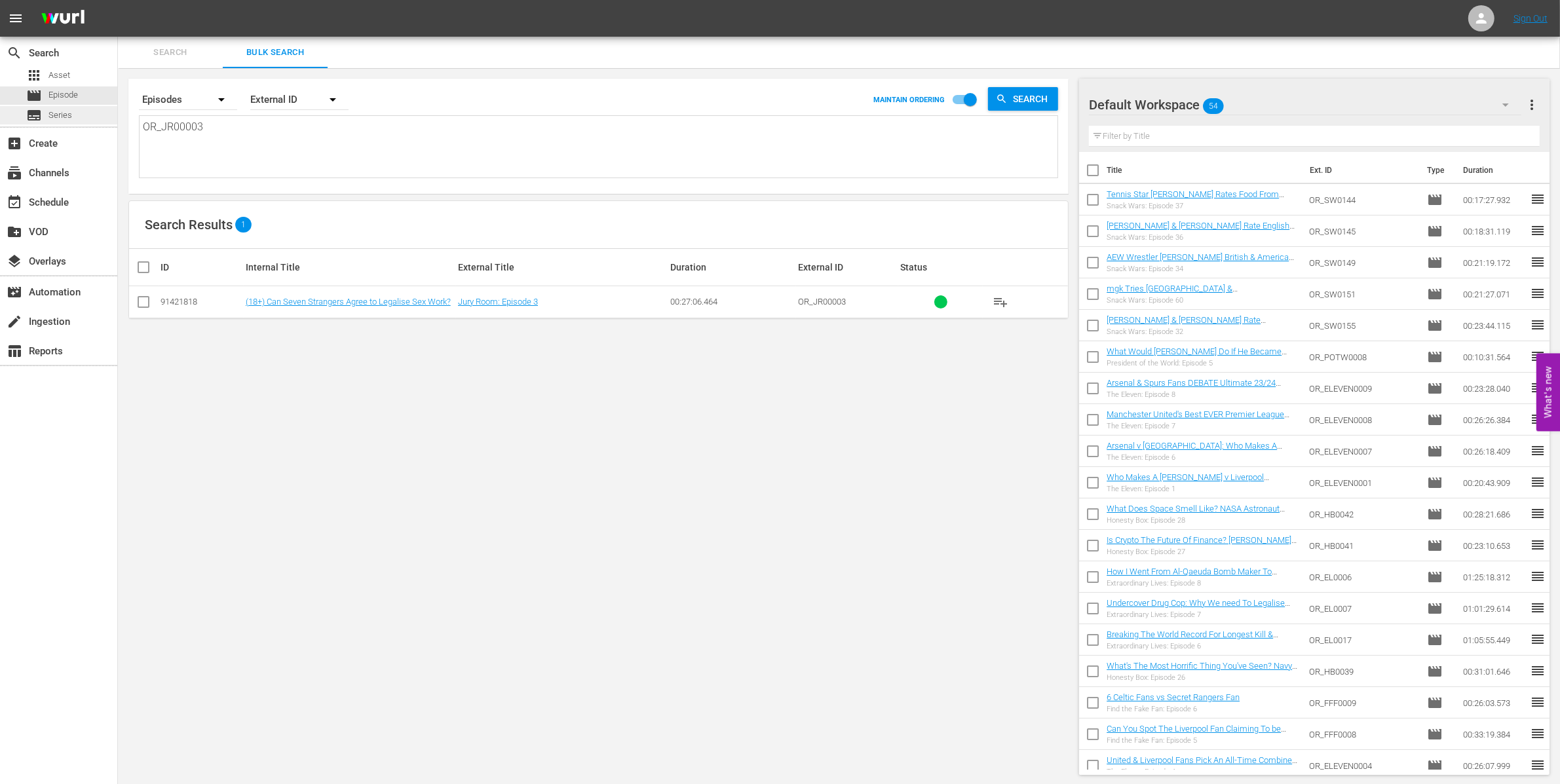
drag, startPoint x: 228, startPoint y: 129, endPoint x: 30, endPoint y: 106, distance: 199.3
click at [118, 0] on div "search Search apps Asset movie Episode subtitles Series add_box Create subscrip…" at bounding box center [839, 0] width 1442 height 0
paste textarea "HB0039 OR_HB0041 OR_HB0042 OR_HB0043 OR_EL0017 OR_EL0007 OR_EL0006"
type textarea "OR_HB0039 OR_HB0041 OR_HB0042 OR_HB0043 OR_EL0017 OR_EL0007 OR_EL0006"
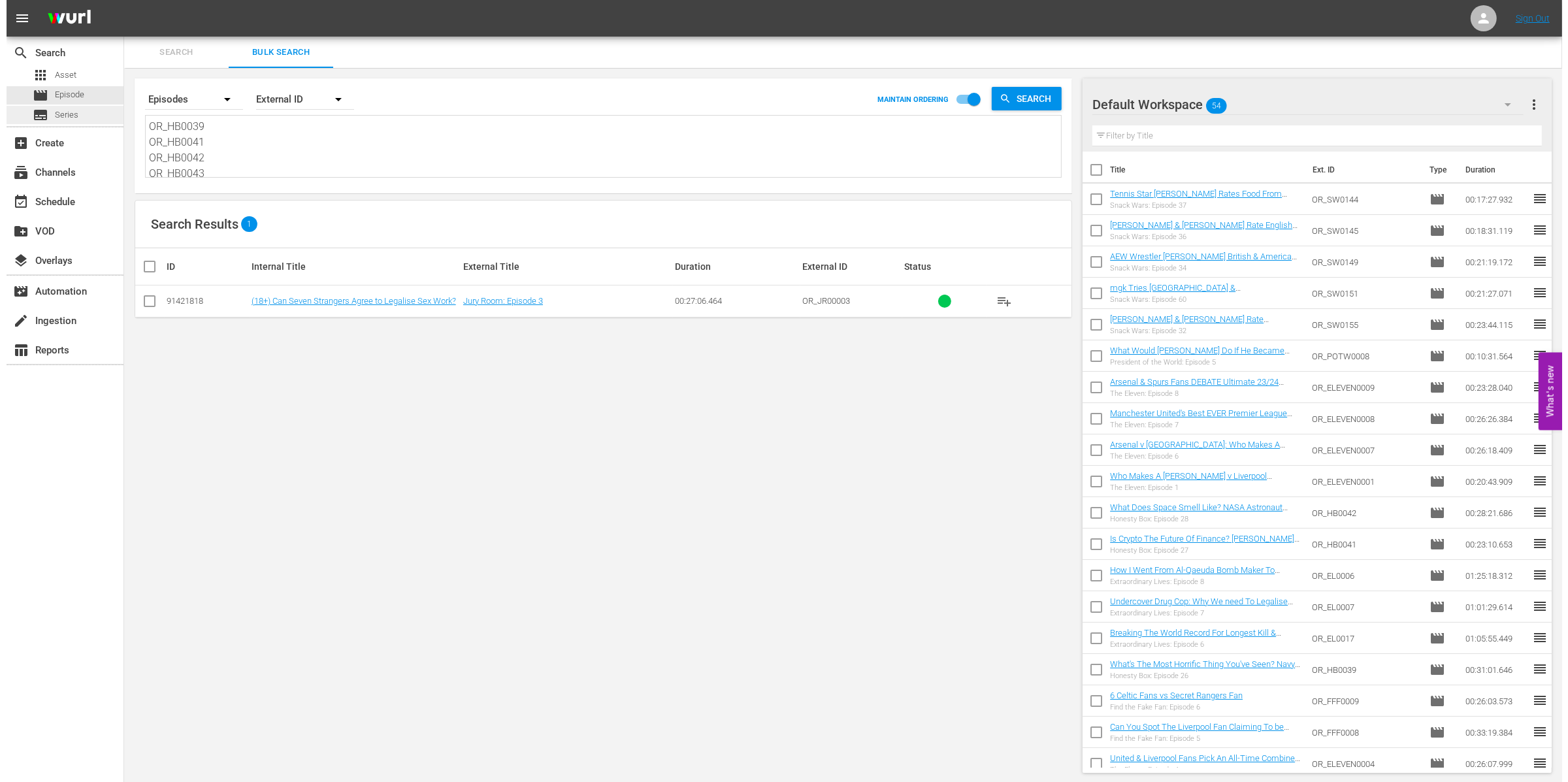
scroll to position [1, 0]
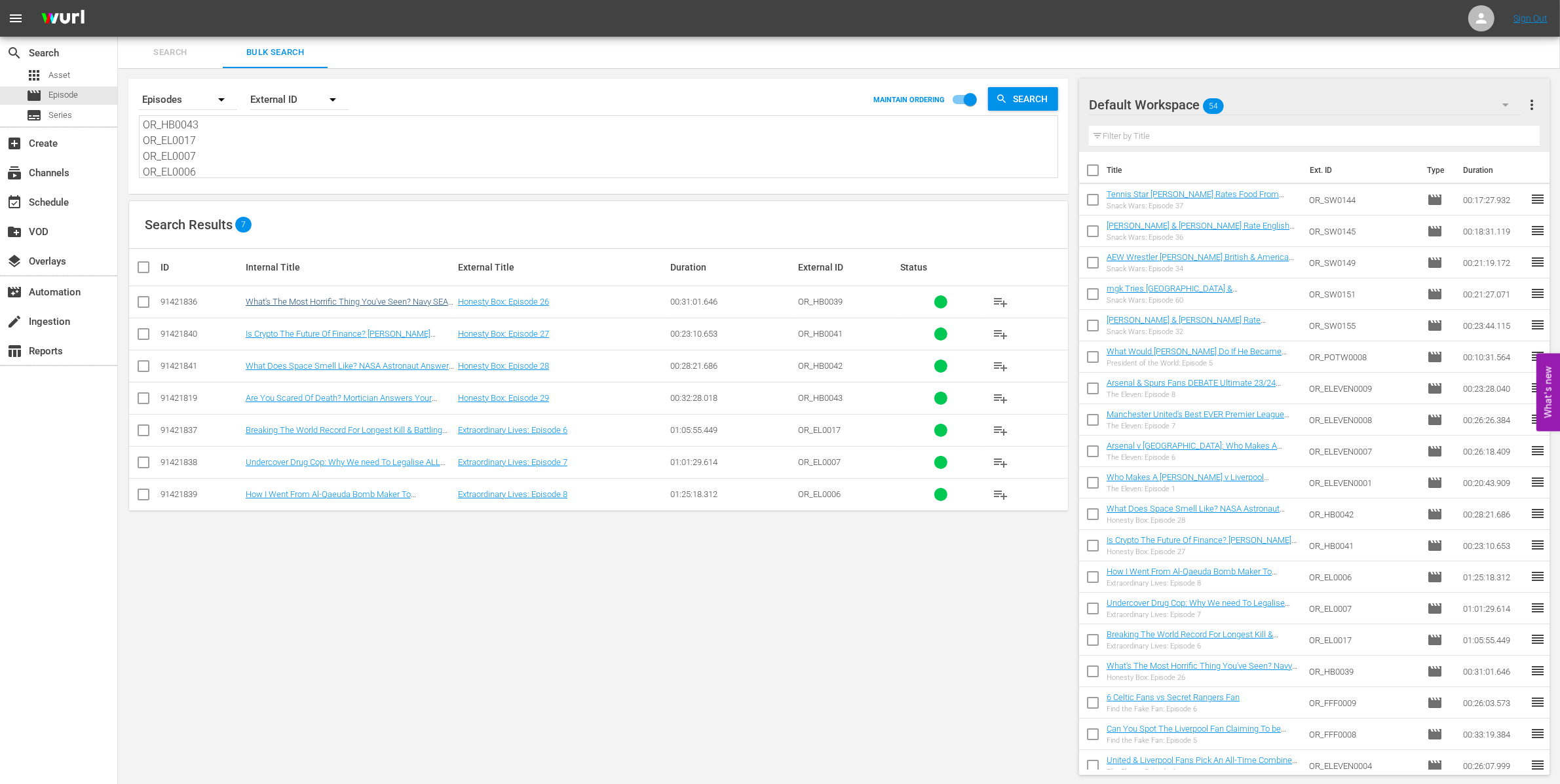
type textarea "OR_HB0039 OR_HB0041 OR_HB0042 OR_HB0043 OR_EL0017 OR_EL0007 OR_EL0006"
click at [406, 299] on link "What's The Most Horrific Thing You've Seen? Navy SEAL Answers Your Questions" at bounding box center [349, 306] width 207 height 20
click at [405, 332] on link "Is Crypto The Future Of Finance? Gary Stevenson Answers Your Questions" at bounding box center [338, 338] width 184 height 20
click at [411, 363] on link "What Does Space Smell Like? NASA Astronaut Answers Your Questions" at bounding box center [349, 370] width 207 height 20
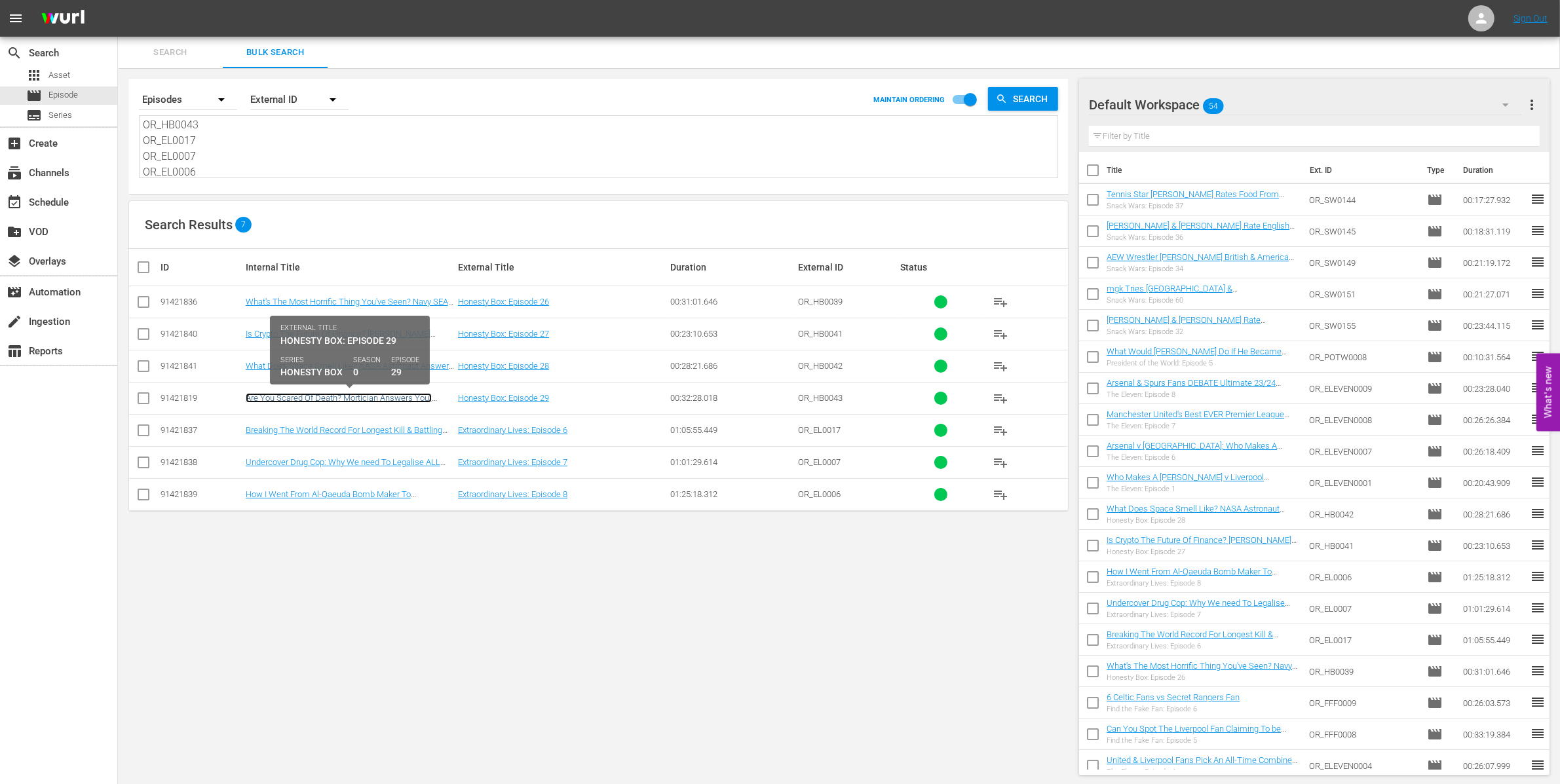
click at [420, 398] on link "Are You Scared Of Death? Mortician Answers Your Questions" at bounding box center [339, 402] width 186 height 20
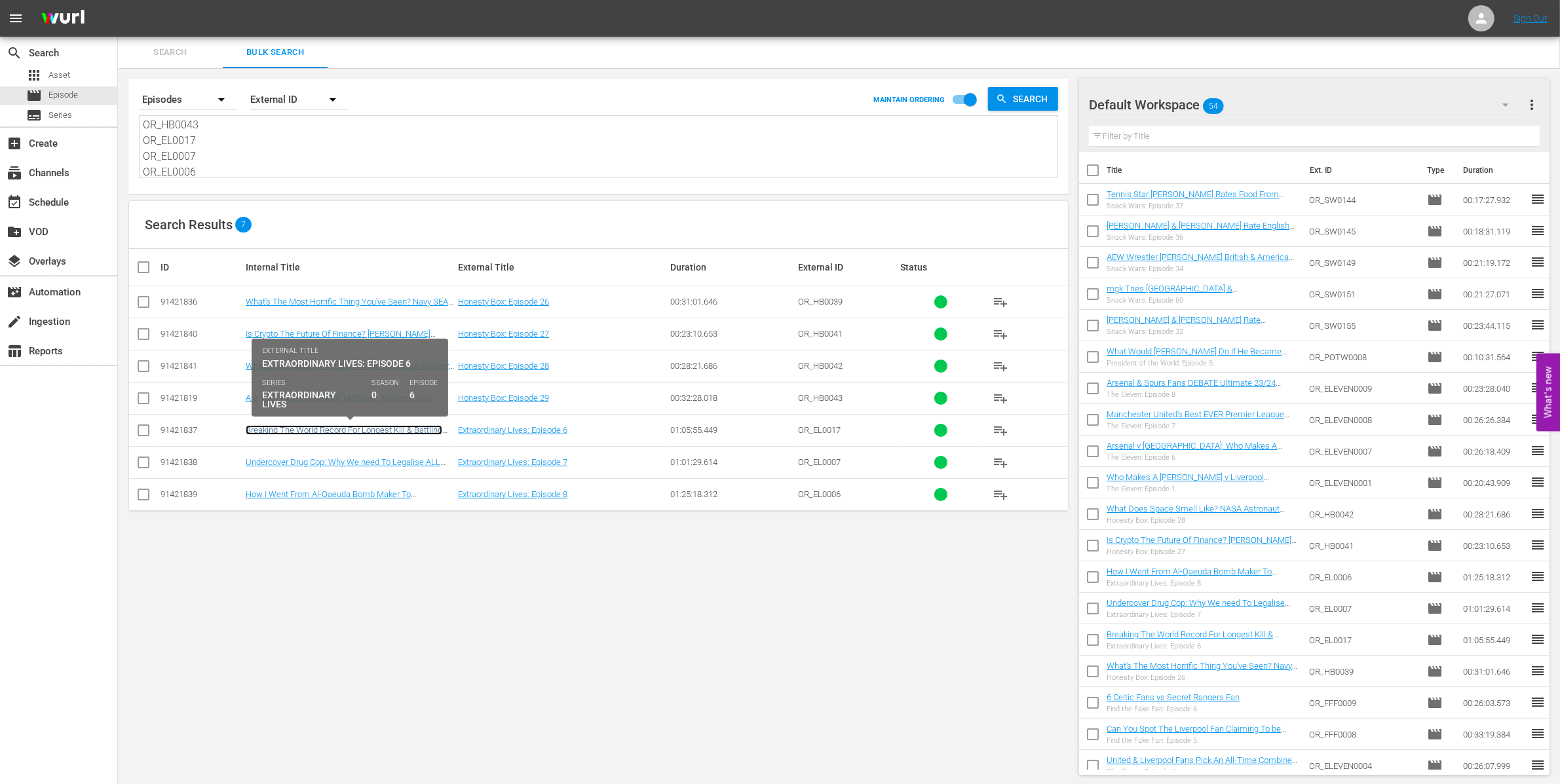
click at [425, 427] on link "Breaking The World Record For Longest Kill & Battling PTSD" at bounding box center [344, 434] width 197 height 20
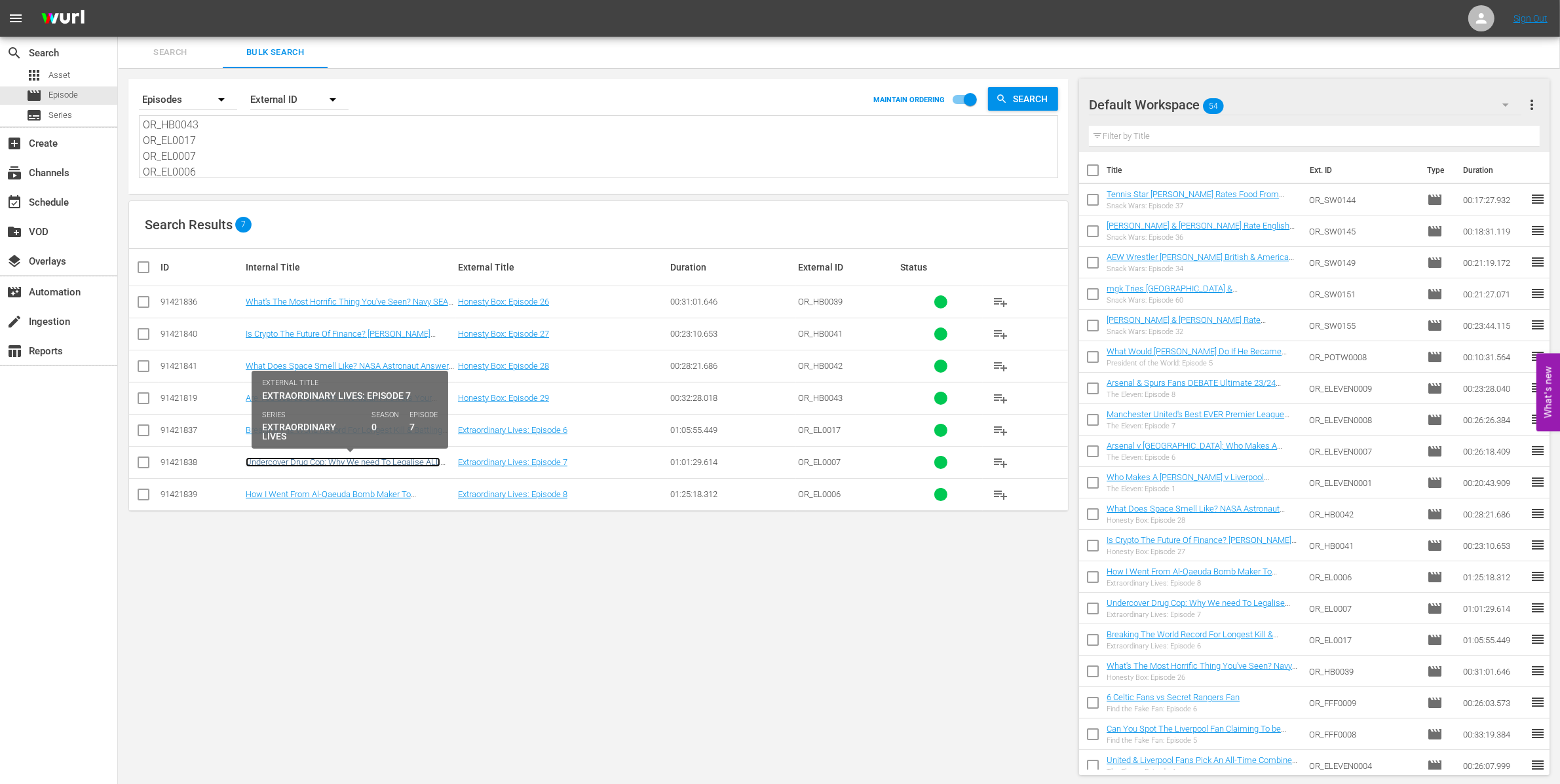
click at [430, 459] on link "Undercover Drug Cop: Why We need To Legalise ALL DRUGS" at bounding box center [343, 466] width 195 height 20
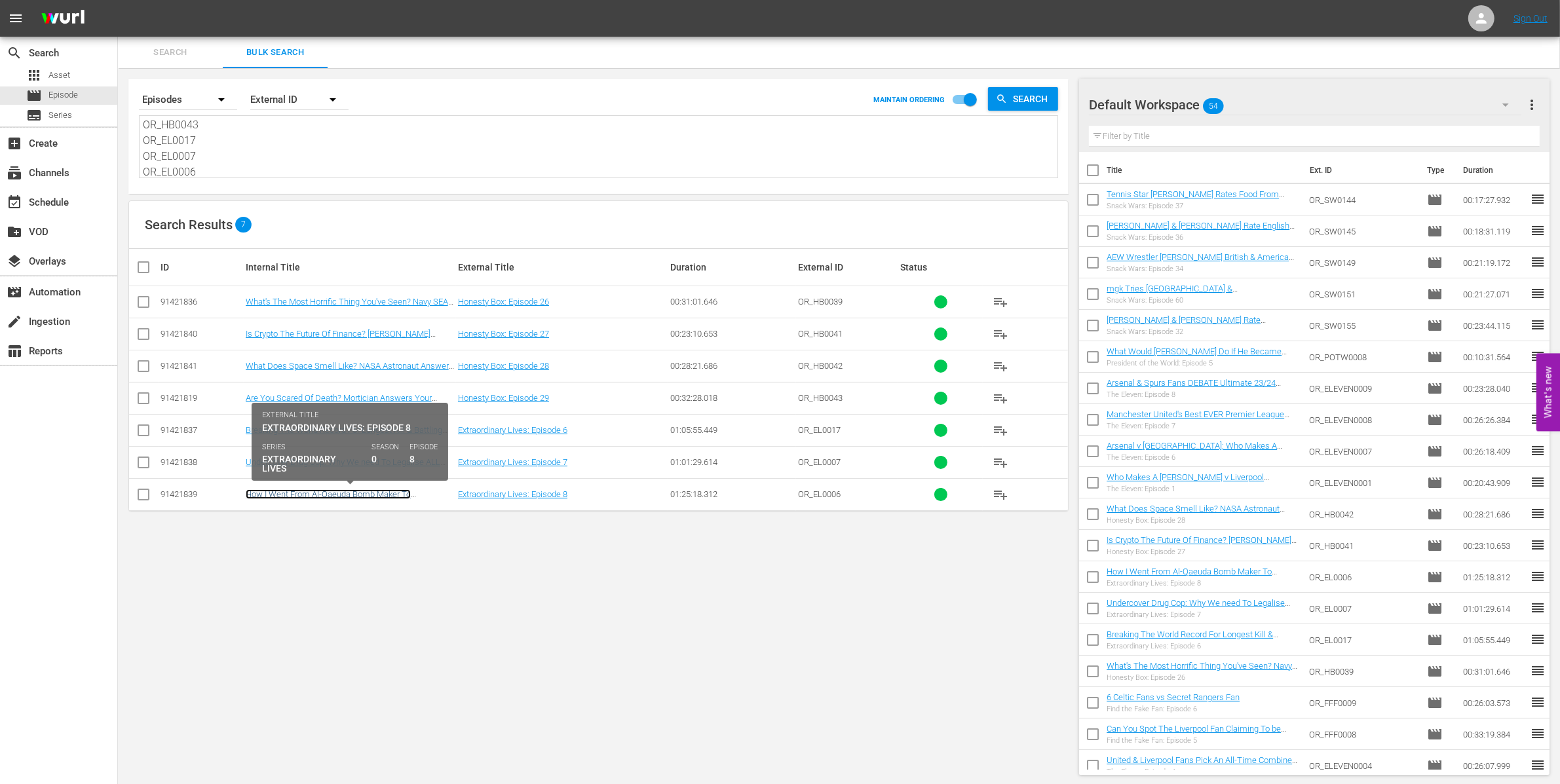
click at [411, 495] on link "How I Went From Al-Qaeuda Bomb Maker To British Spy" at bounding box center [328, 499] width 165 height 20
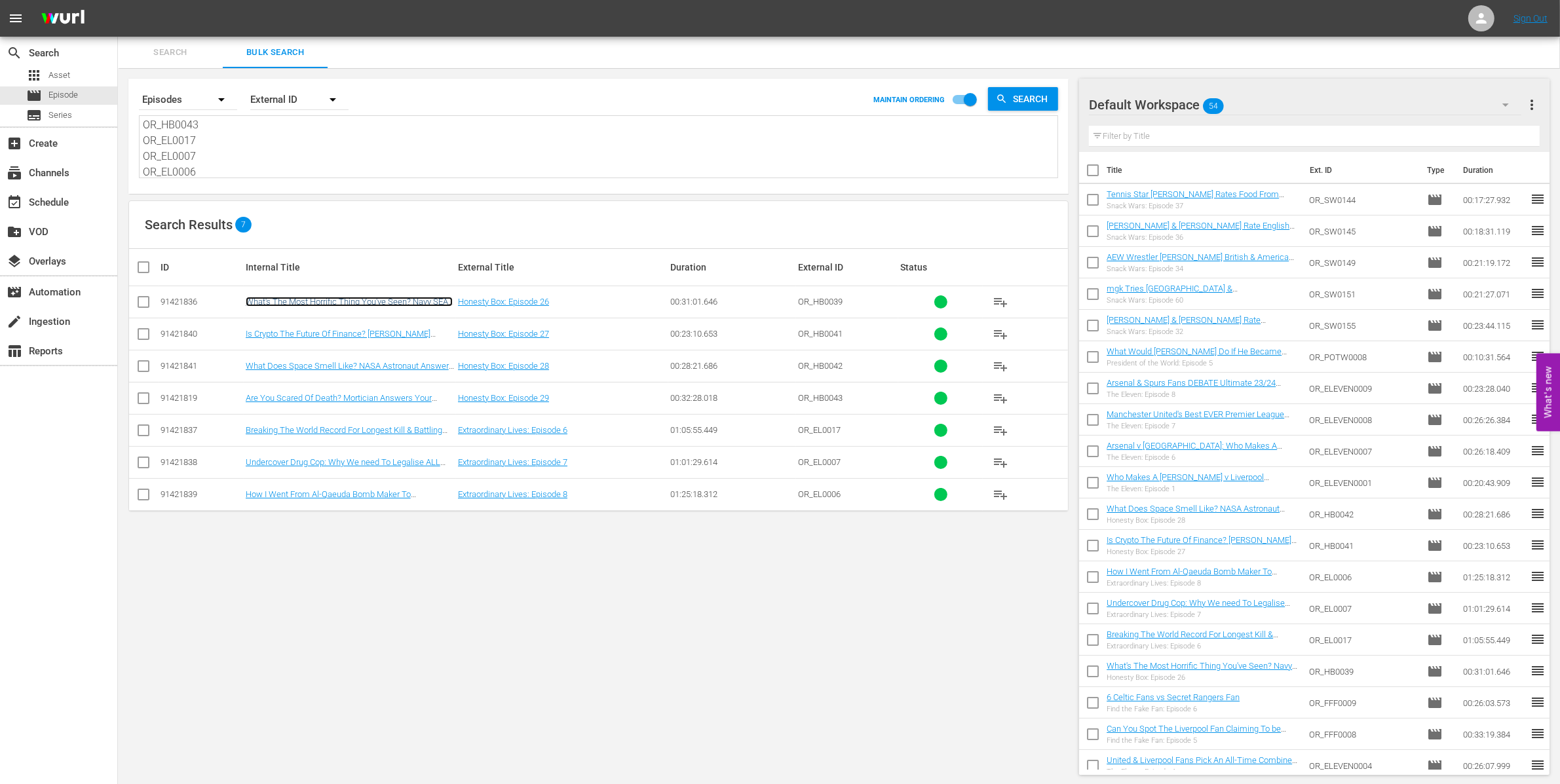
click at [396, 299] on link "What's The Most Horrific Thing You've Seen? Navy SEAL Answers Your Questions" at bounding box center [349, 306] width 207 height 20
click at [399, 331] on link "Is Crypto The Future Of Finance? [PERSON_NAME] Answers Your Questions" at bounding box center [338, 338] width 184 height 20
click at [357, 298] on link "What's The Most Horrific Thing You've Seen? Navy SEAL Answers Your Questions" at bounding box center [349, 306] width 207 height 20
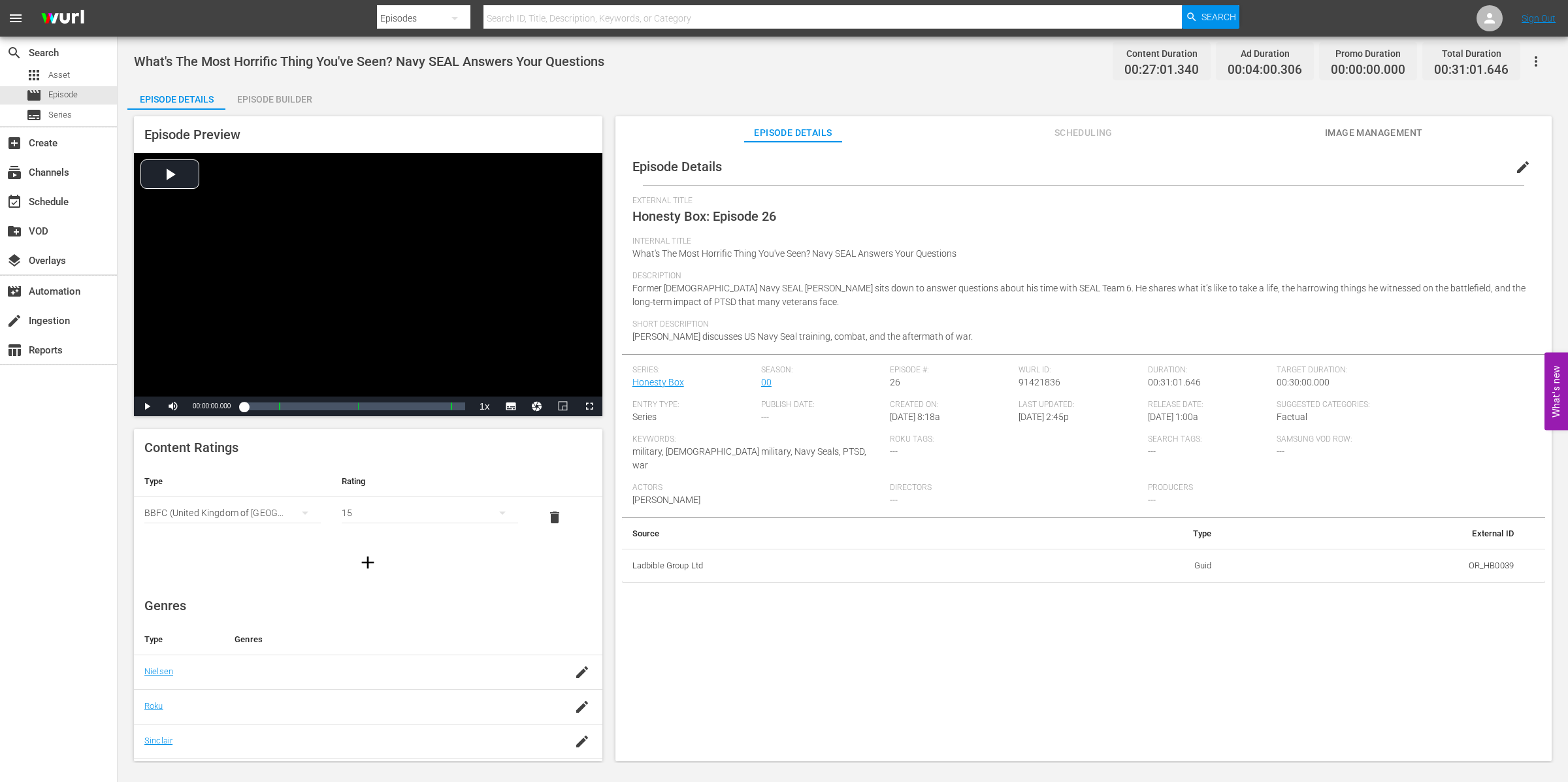
click at [261, 514] on div "BBFC (United Kingdom of Great Britain and Northern Ireland (the))" at bounding box center [232, 513] width 177 height 36
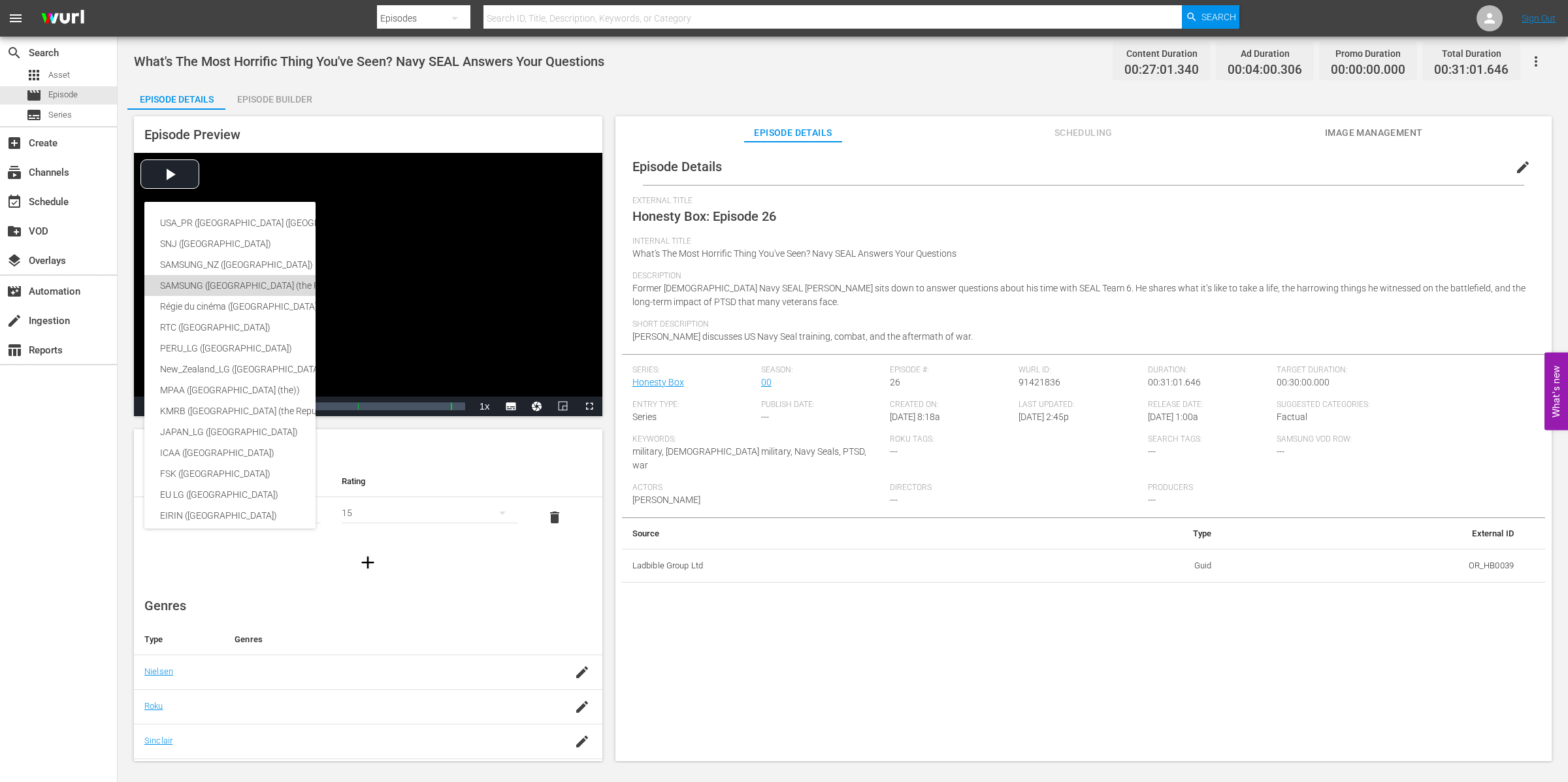
click at [220, 285] on div "SAMSUNG ([GEOGRAPHIC_DATA] (the Republic of))" at bounding box center [320, 285] width 321 height 21
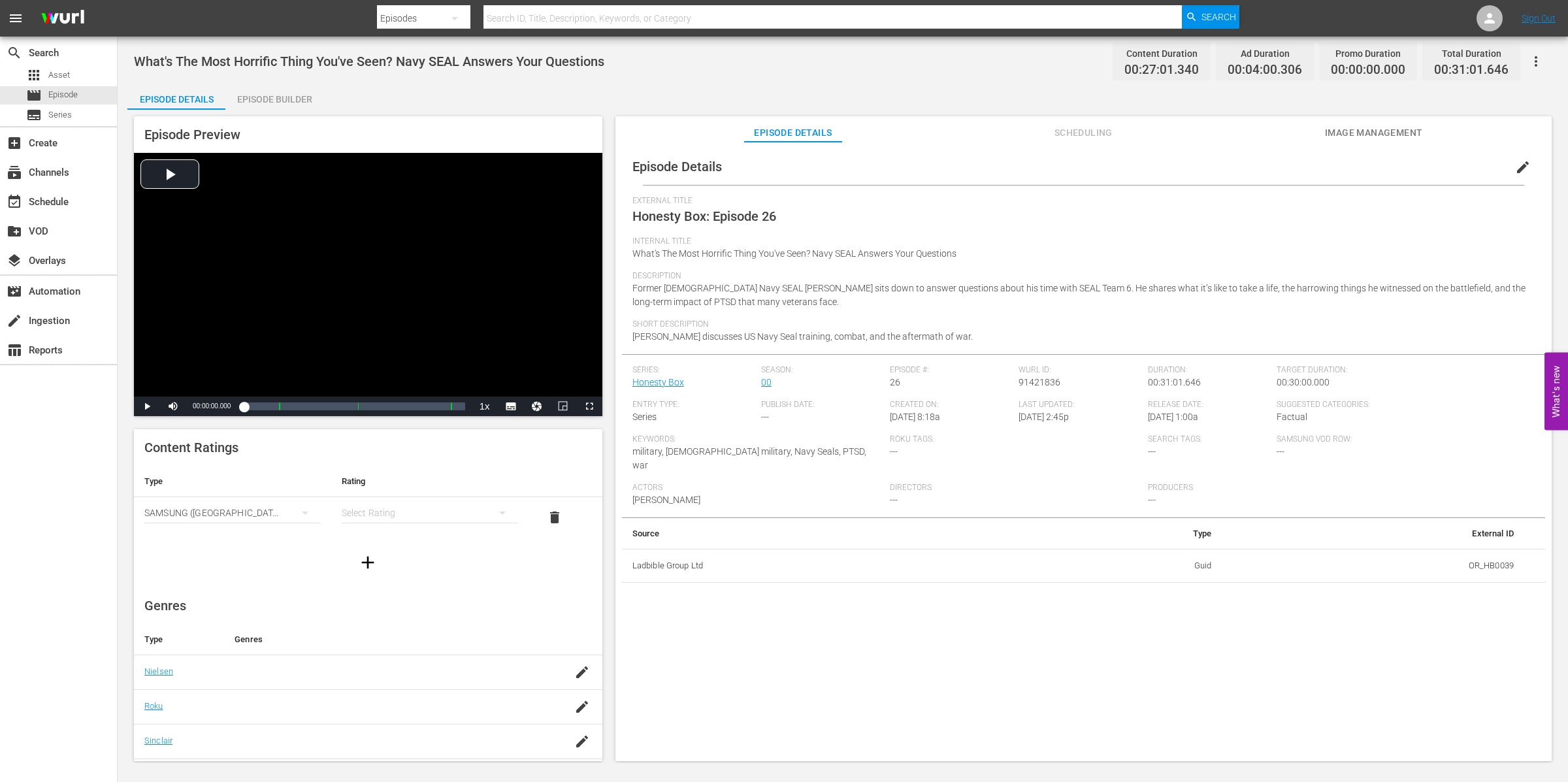
click at [403, 518] on div "simple table" at bounding box center [430, 513] width 177 height 36
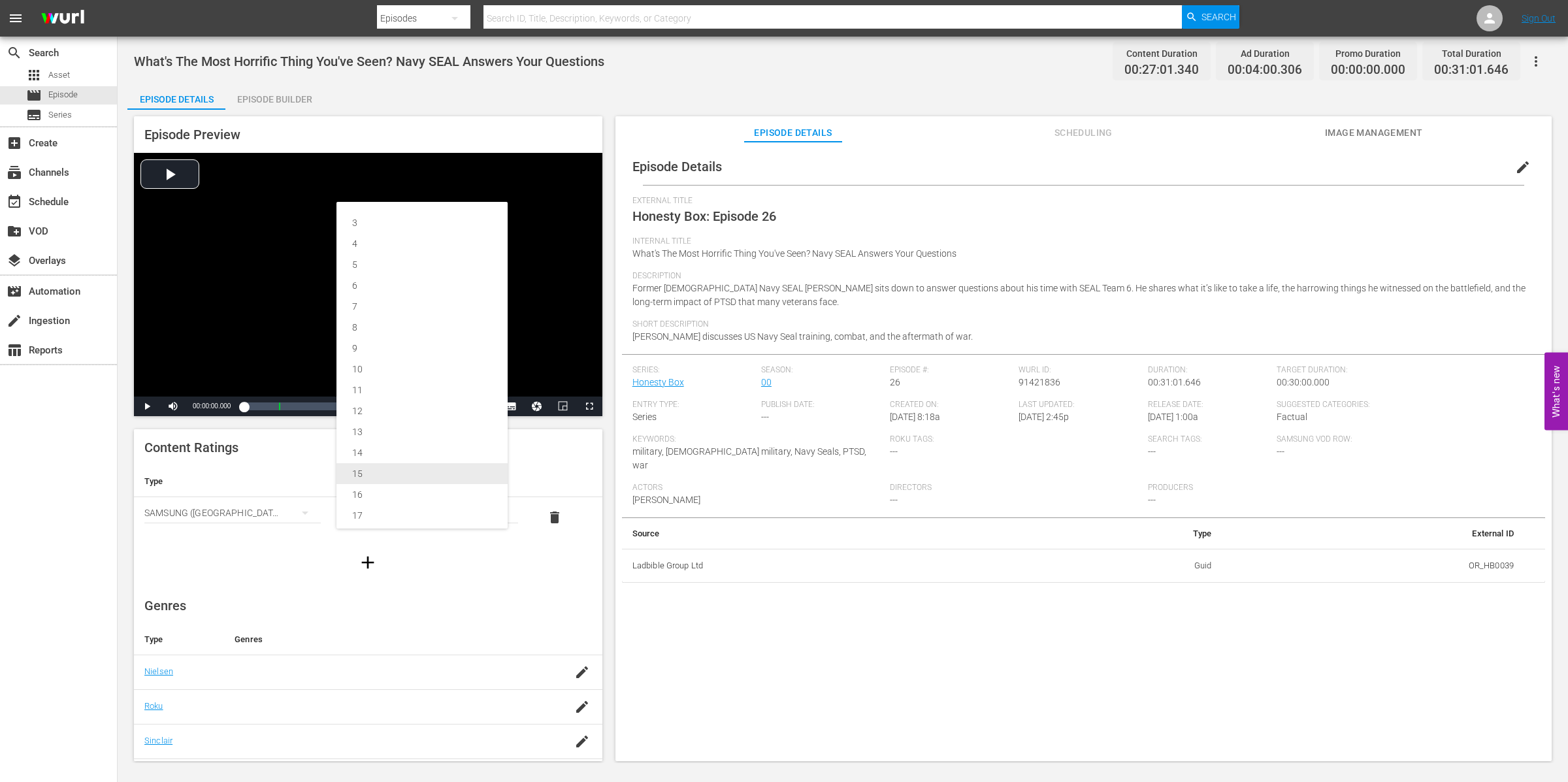
click at [403, 464] on div "15" at bounding box center [422, 473] width 140 height 21
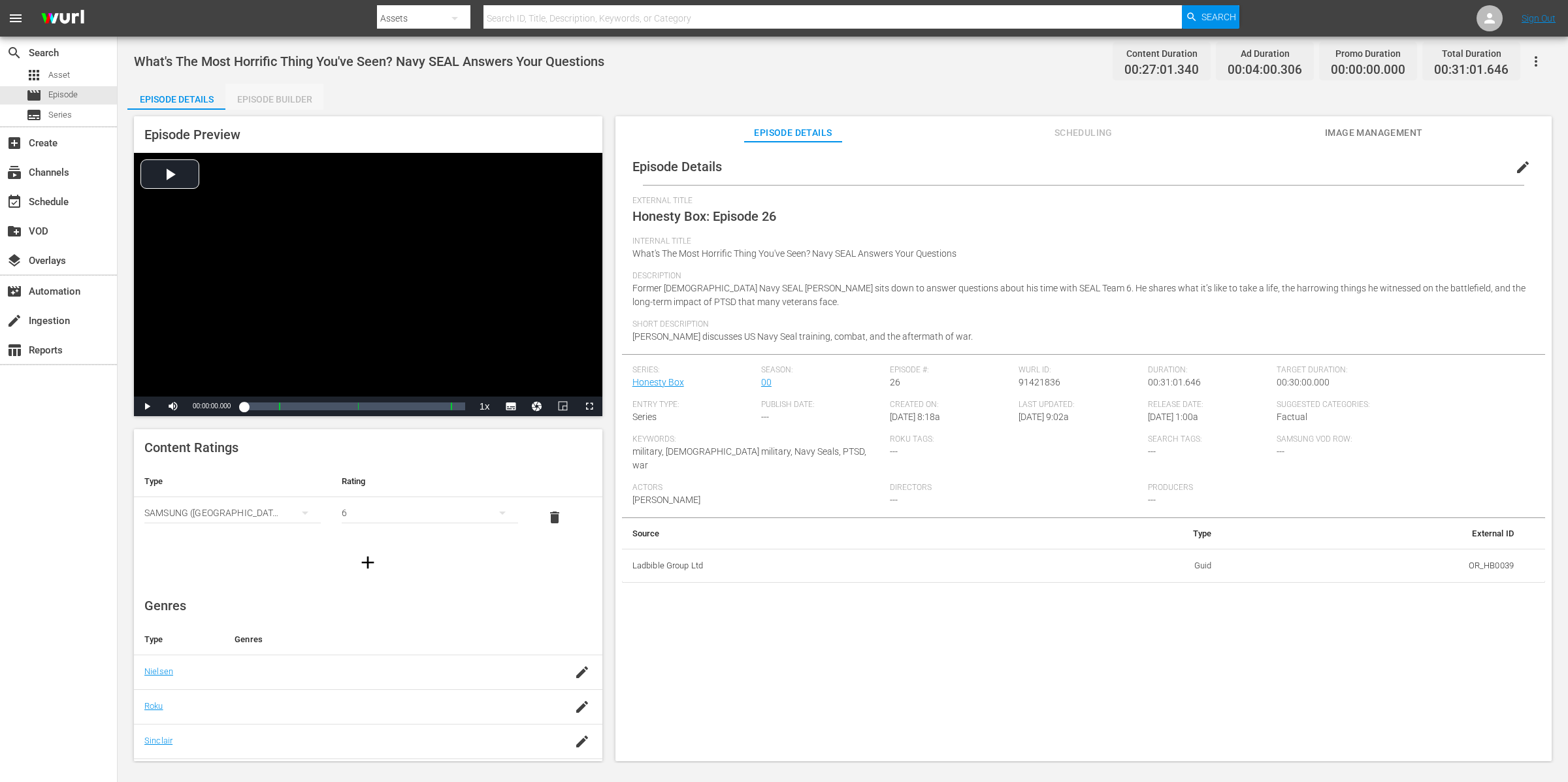
click at [274, 102] on div "Episode Builder" at bounding box center [275, 99] width 98 height 32
click at [263, 106] on div "Episode Builder" at bounding box center [275, 99] width 98 height 32
click at [280, 99] on div "Episode Builder" at bounding box center [275, 99] width 98 height 32
click at [291, 95] on div "Episode Builder" at bounding box center [275, 99] width 98 height 32
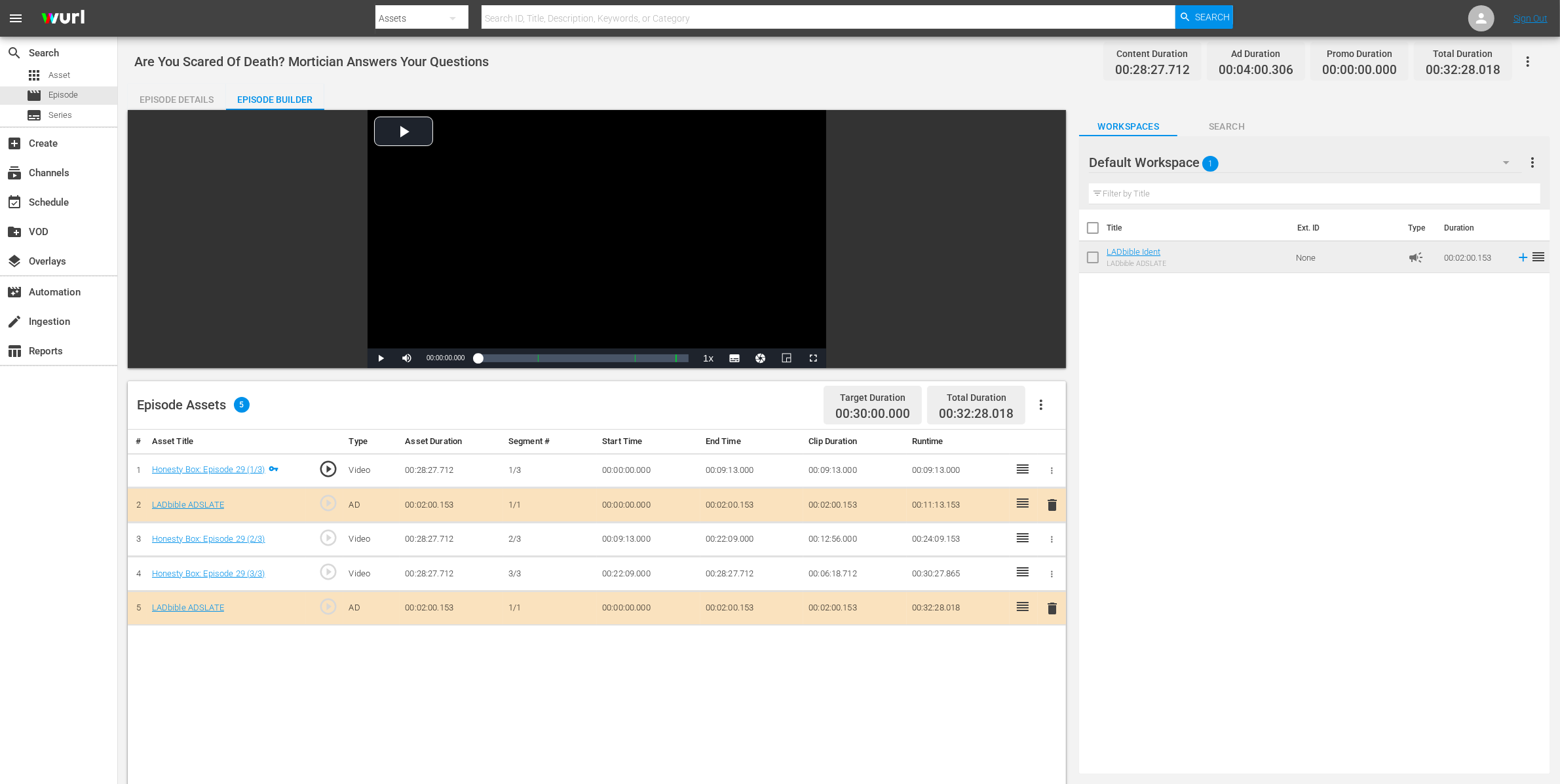
click at [192, 95] on div "Episode Details" at bounding box center [177, 100] width 98 height 32
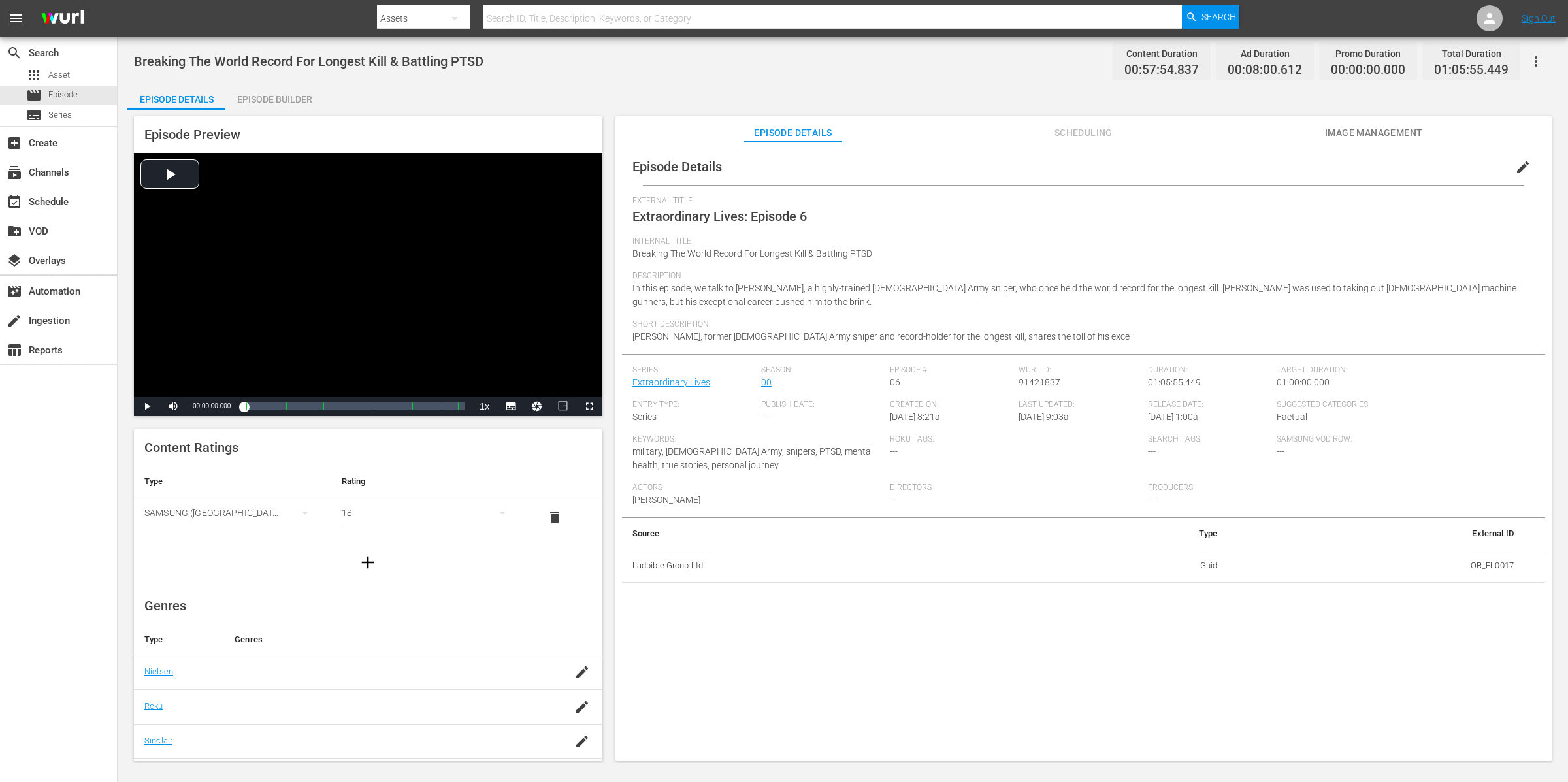
click at [267, 97] on div "Episode Builder" at bounding box center [275, 99] width 98 height 32
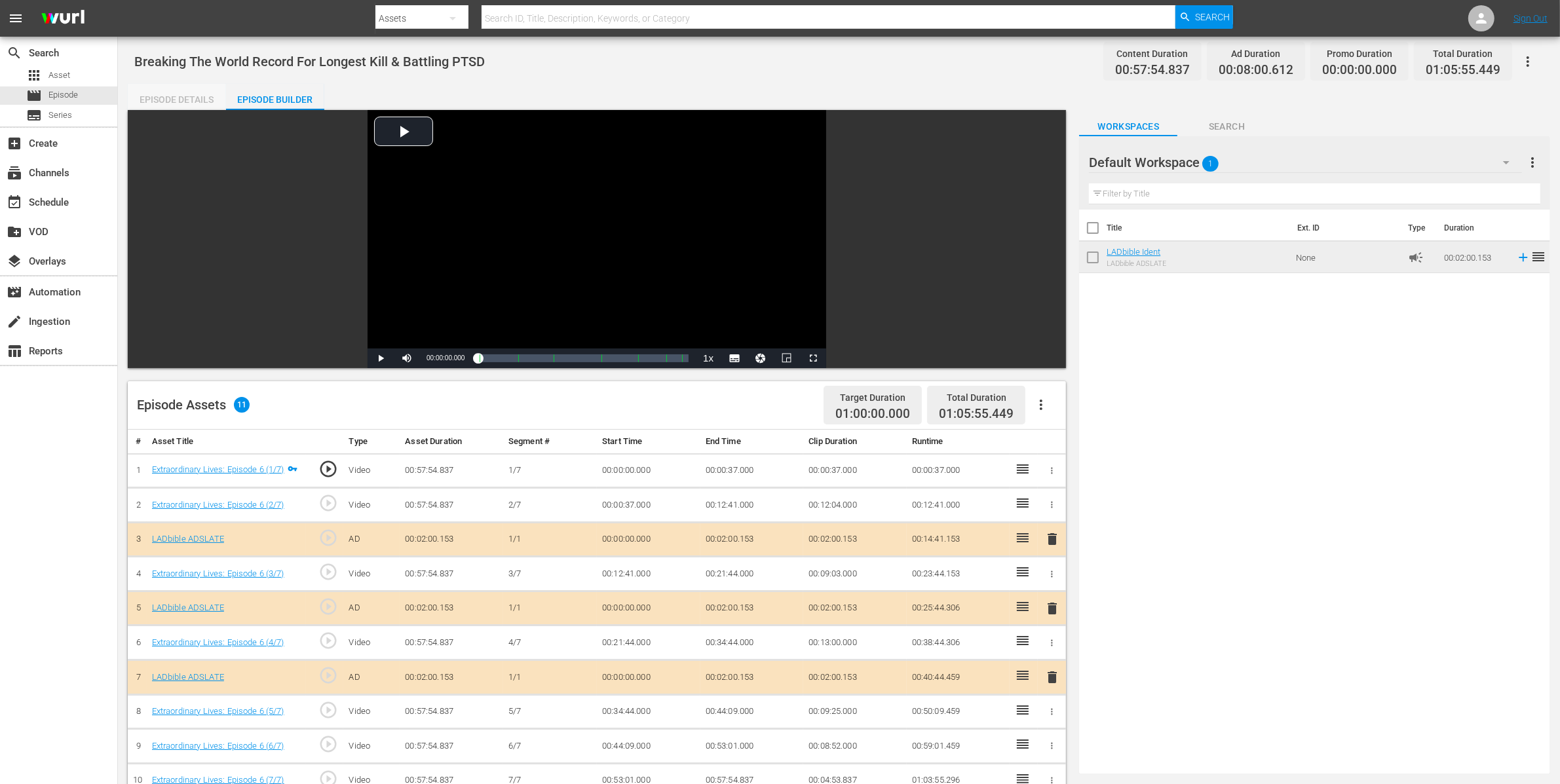
drag, startPoint x: 128, startPoint y: 104, endPoint x: 166, endPoint y: 98, distance: 38.5
click at [133, 103] on div "Episode Details" at bounding box center [177, 100] width 98 height 32
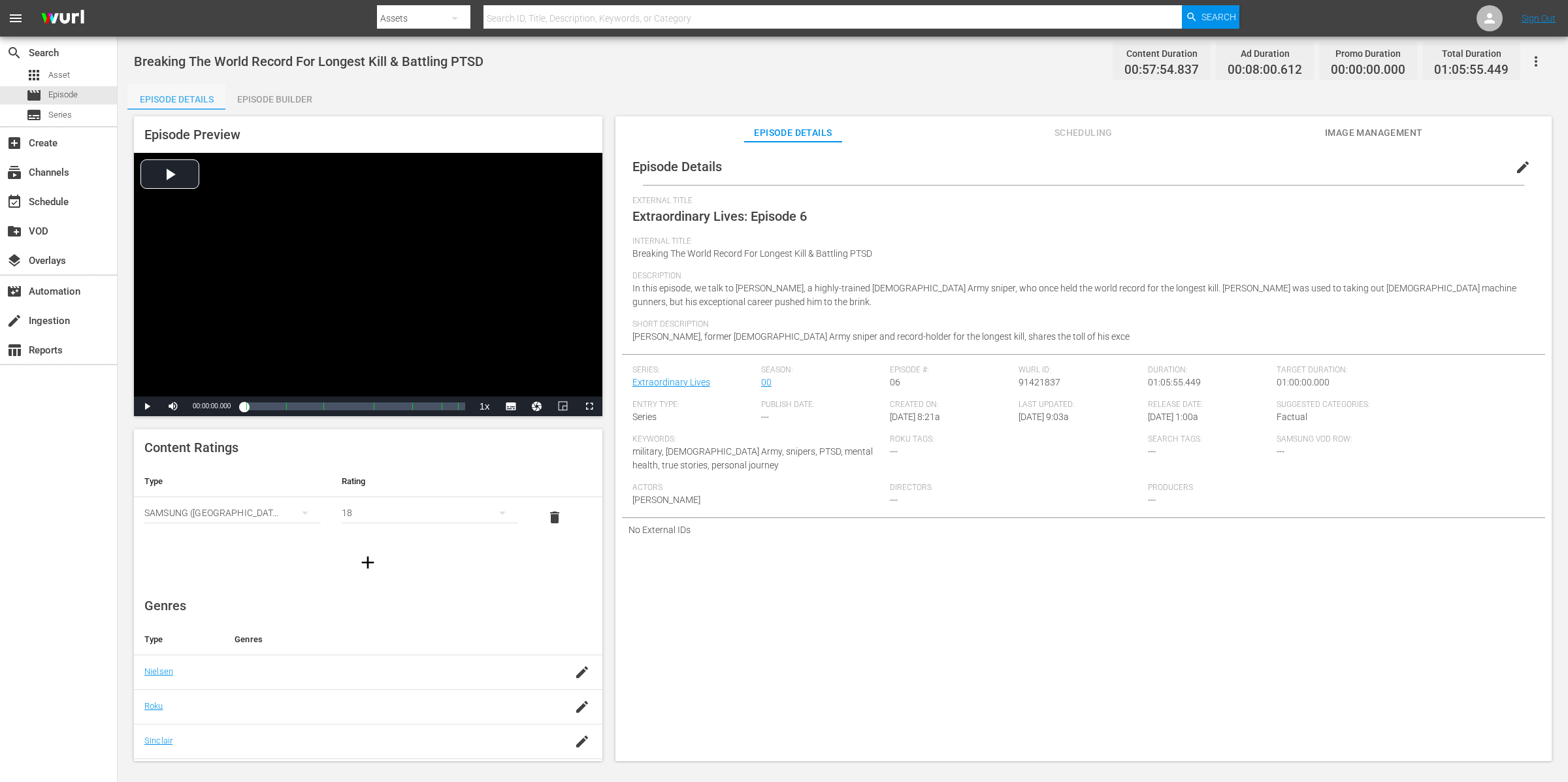
click at [166, 98] on div "Episode Details" at bounding box center [177, 99] width 98 height 32
click at [303, 102] on div "Episode Builder" at bounding box center [275, 99] width 98 height 32
click at [271, 92] on div "Episode Builder" at bounding box center [275, 99] width 98 height 32
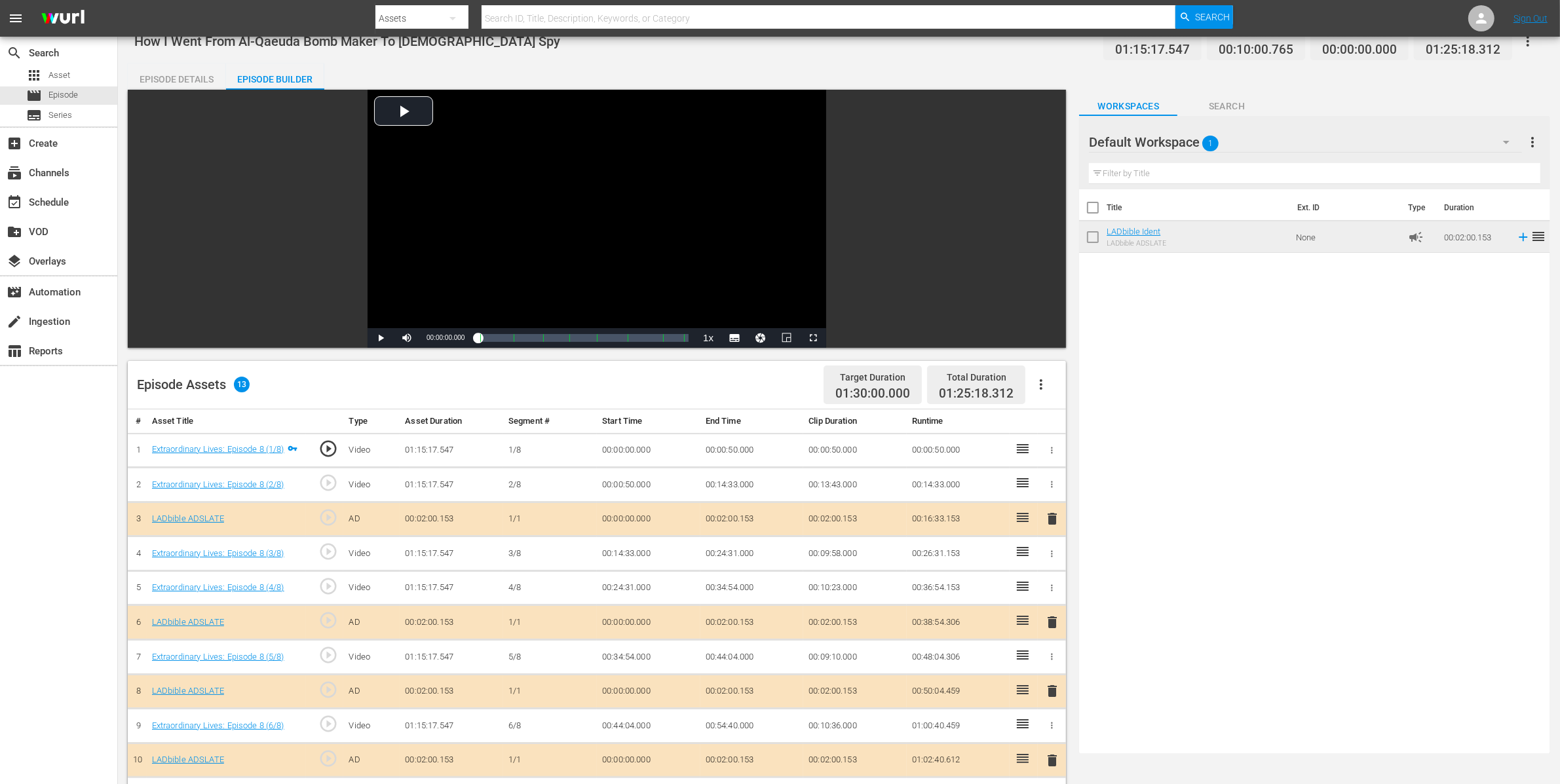
scroll to position [168, 0]
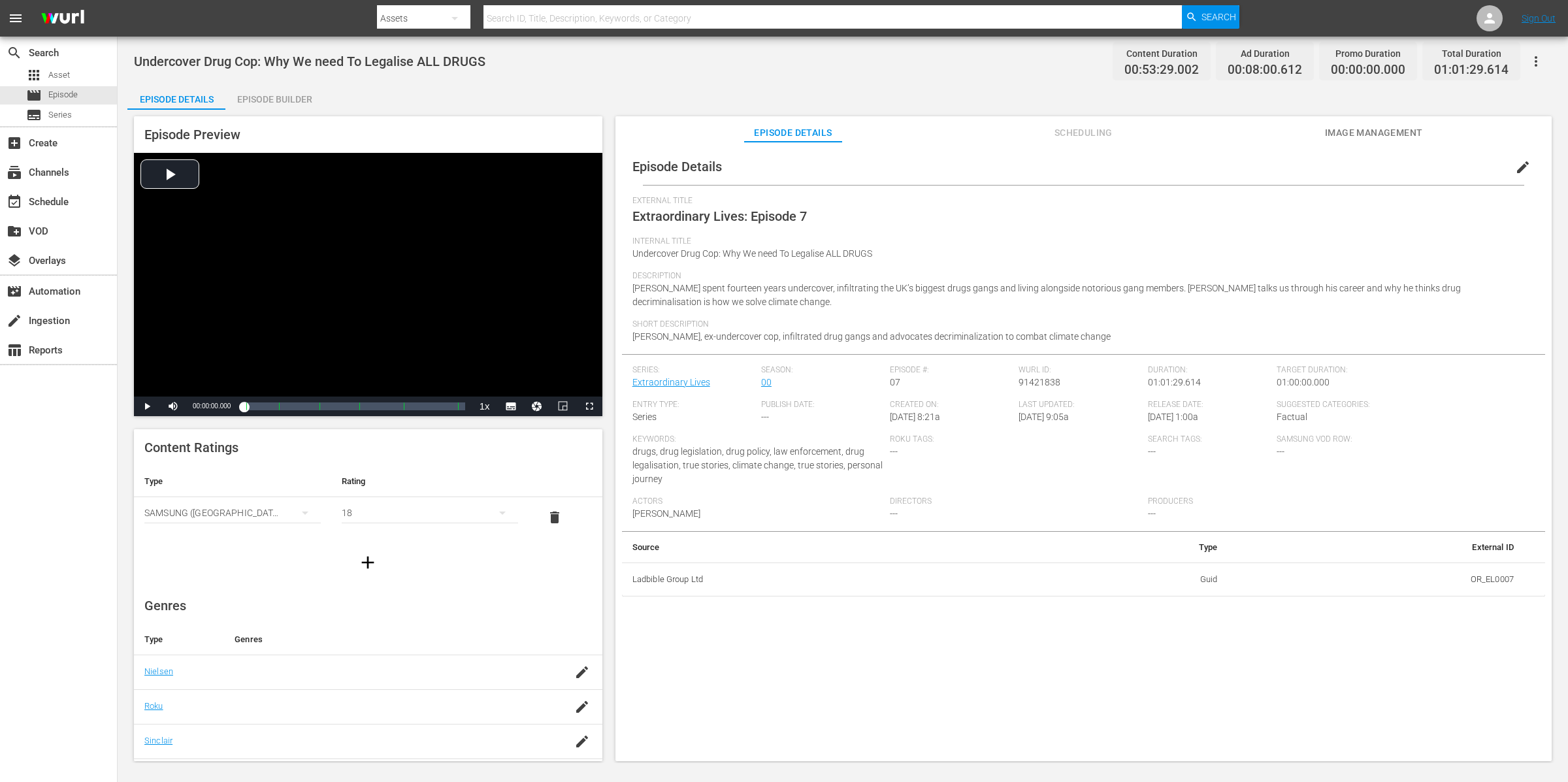
click at [304, 101] on div "Episode Builder" at bounding box center [275, 99] width 98 height 32
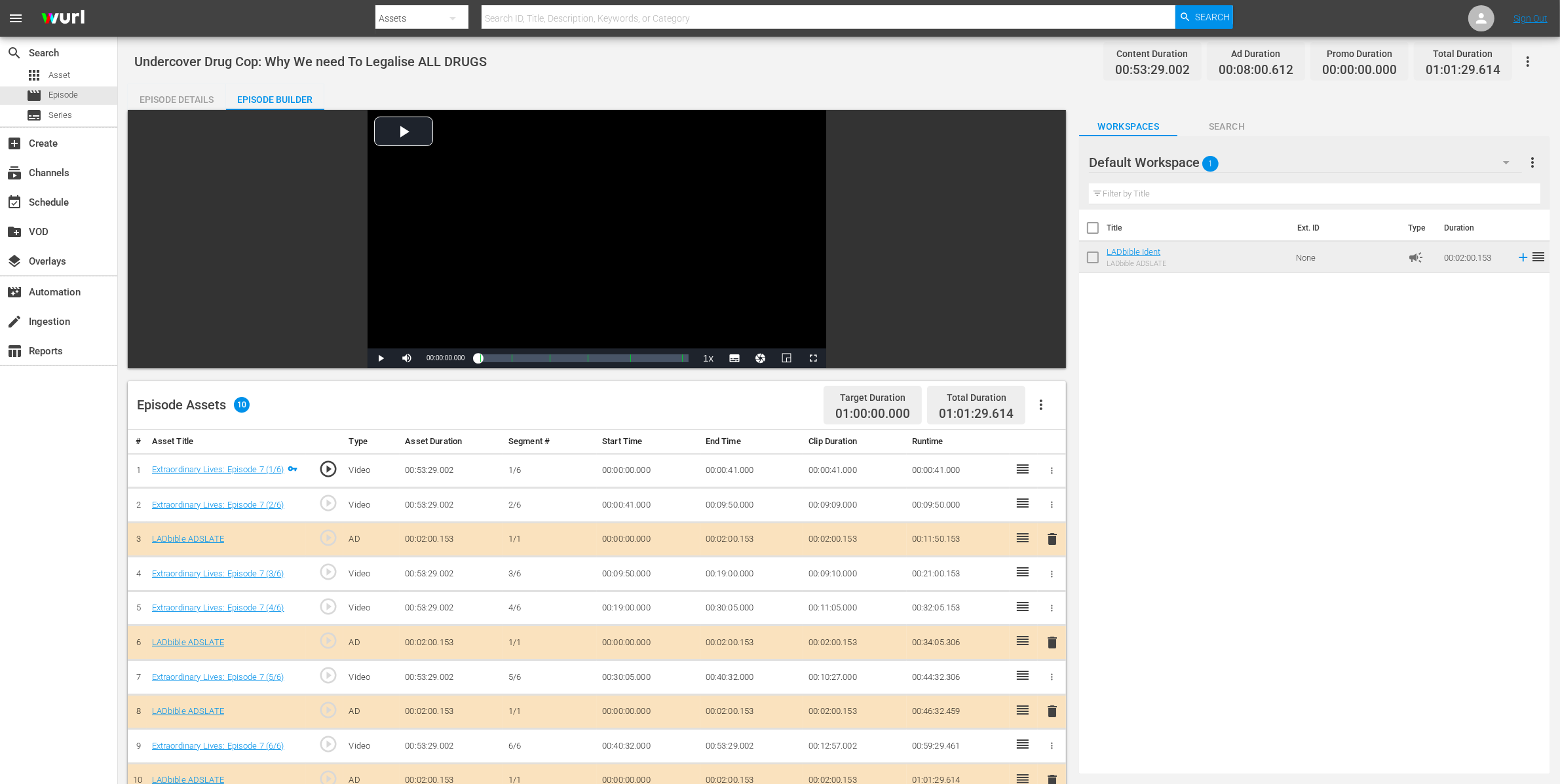
click at [174, 95] on div "Episode Details" at bounding box center [177, 100] width 98 height 32
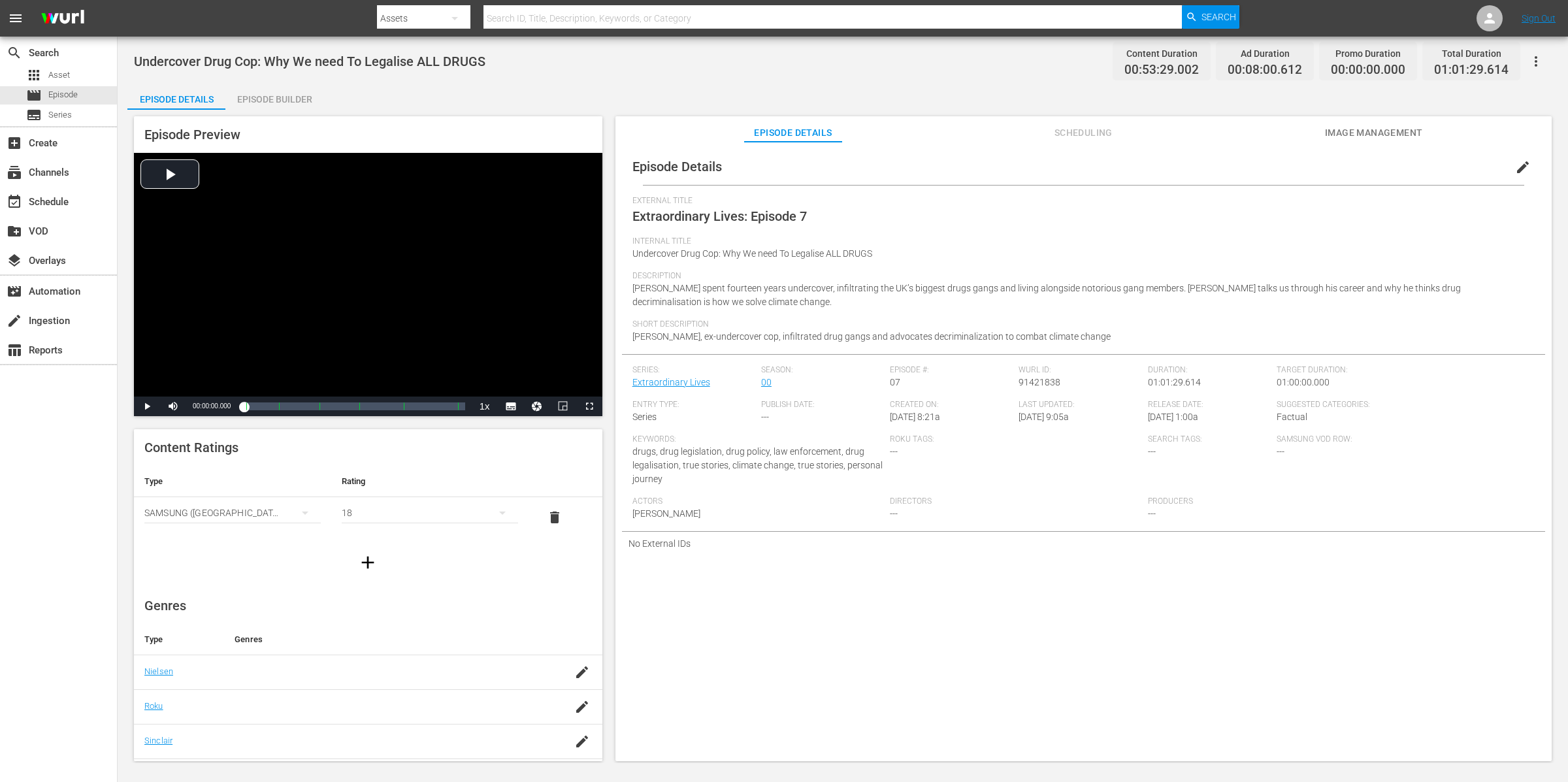
click at [273, 84] on div "Episode Builder" at bounding box center [275, 99] width 98 height 32
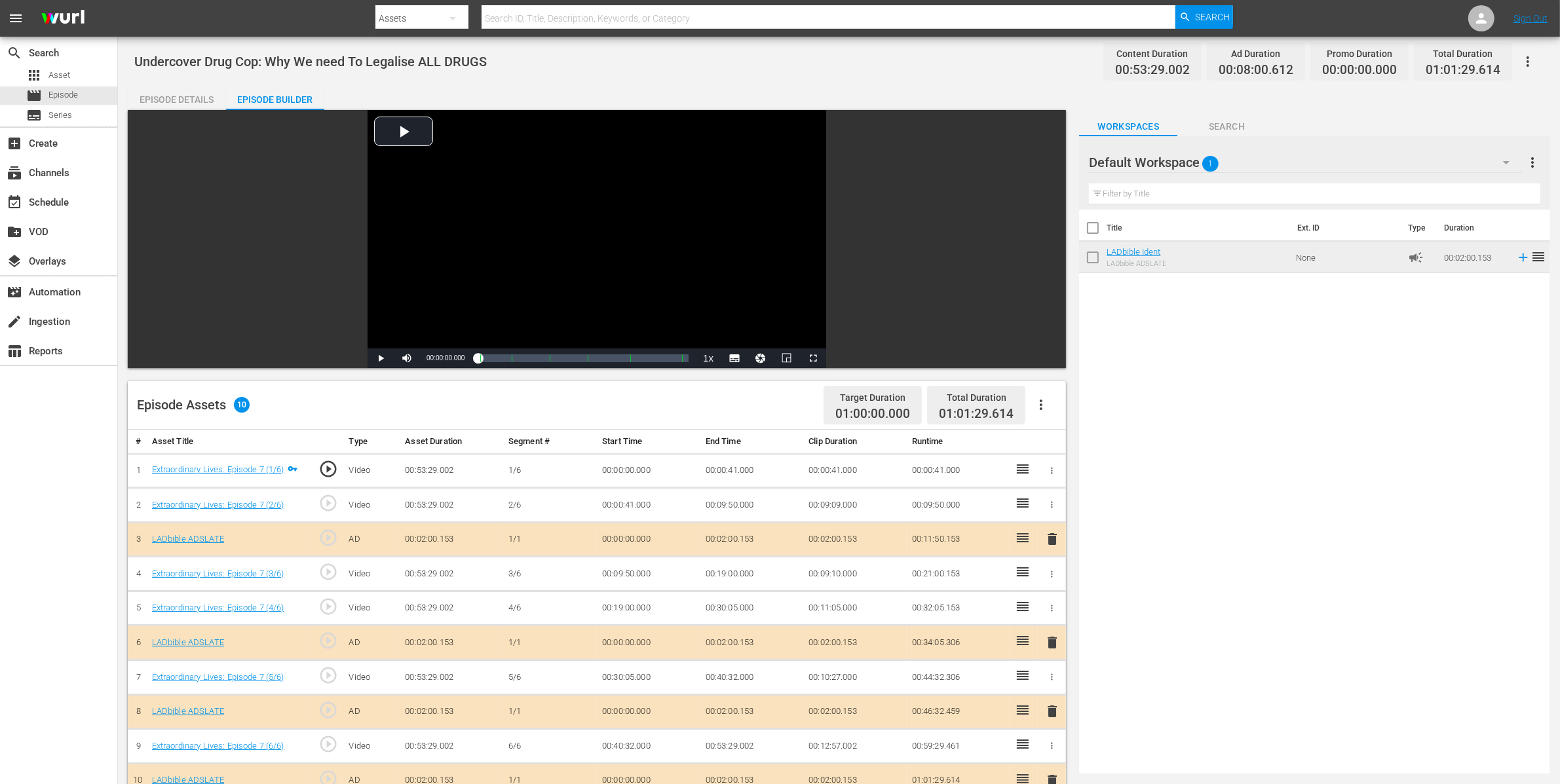
click at [188, 98] on div "Episode Details" at bounding box center [177, 100] width 98 height 32
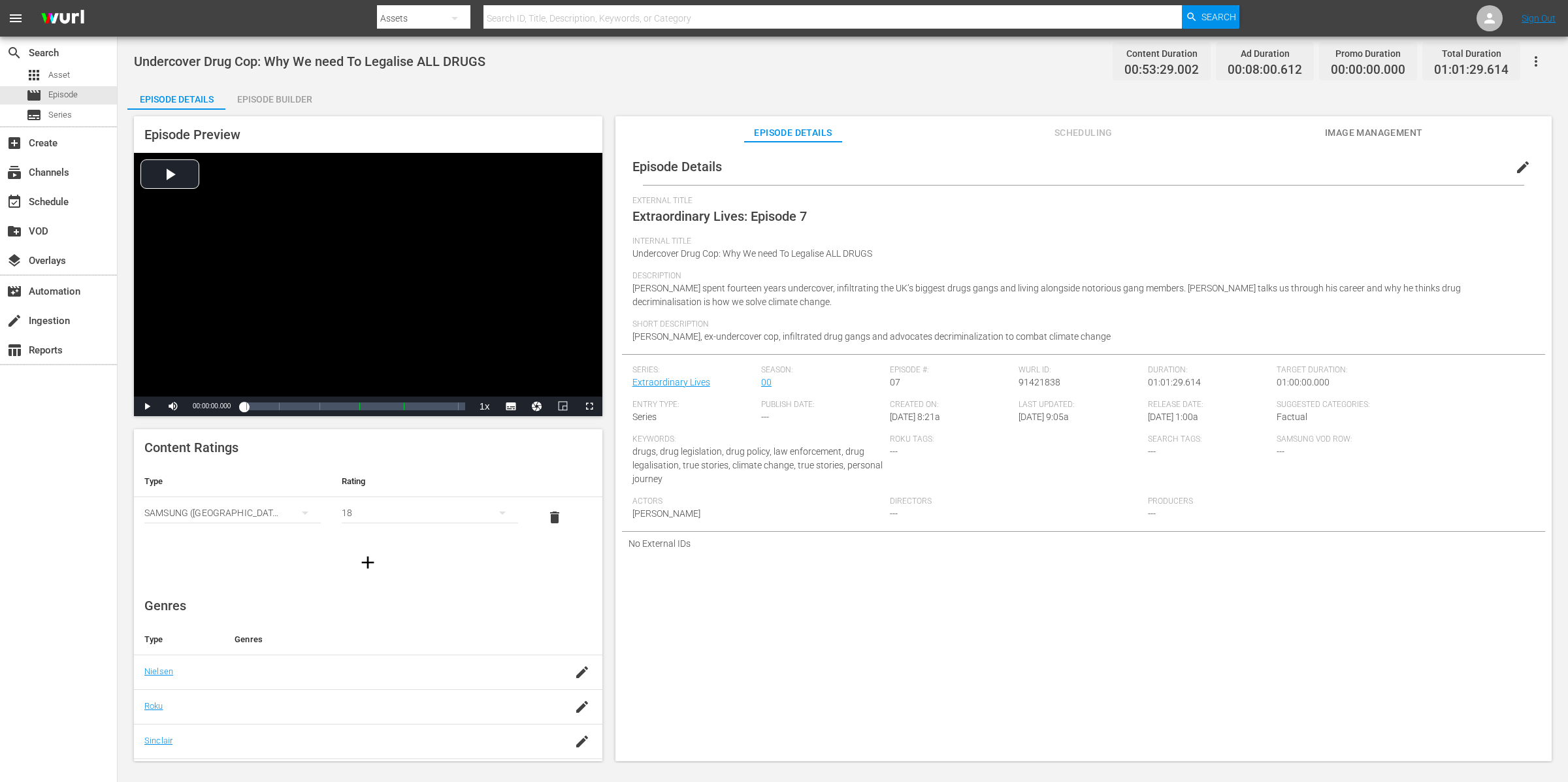
click at [1254, 177] on button "edit" at bounding box center [1523, 167] width 32 height 32
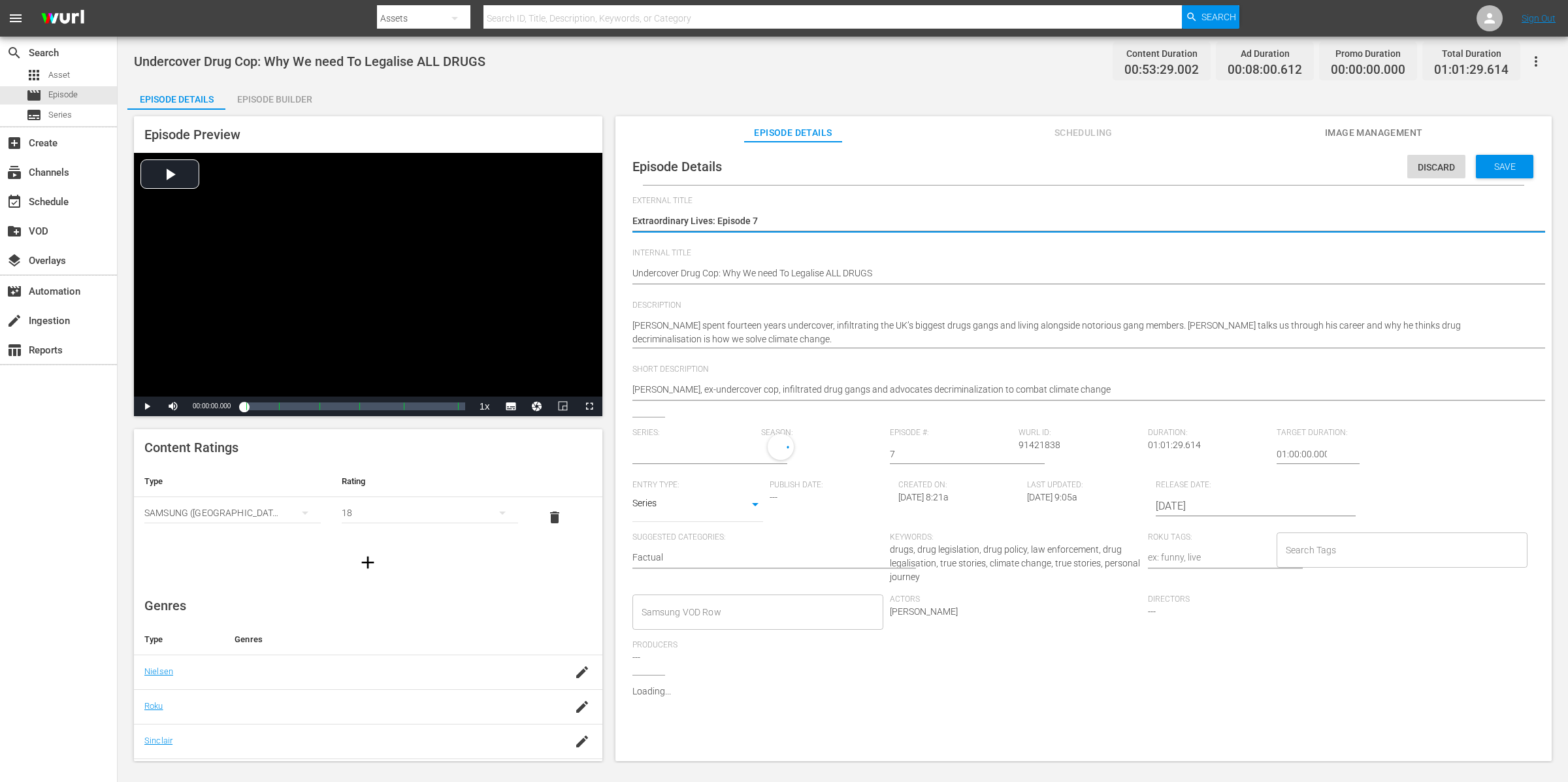
type input "Extraordinary Lives"
click at [630, 270] on div "Episode Details Discard Save External Title Extraordinary Lives: Episode 7 Extr…" at bounding box center [1083, 468] width 923 height 640
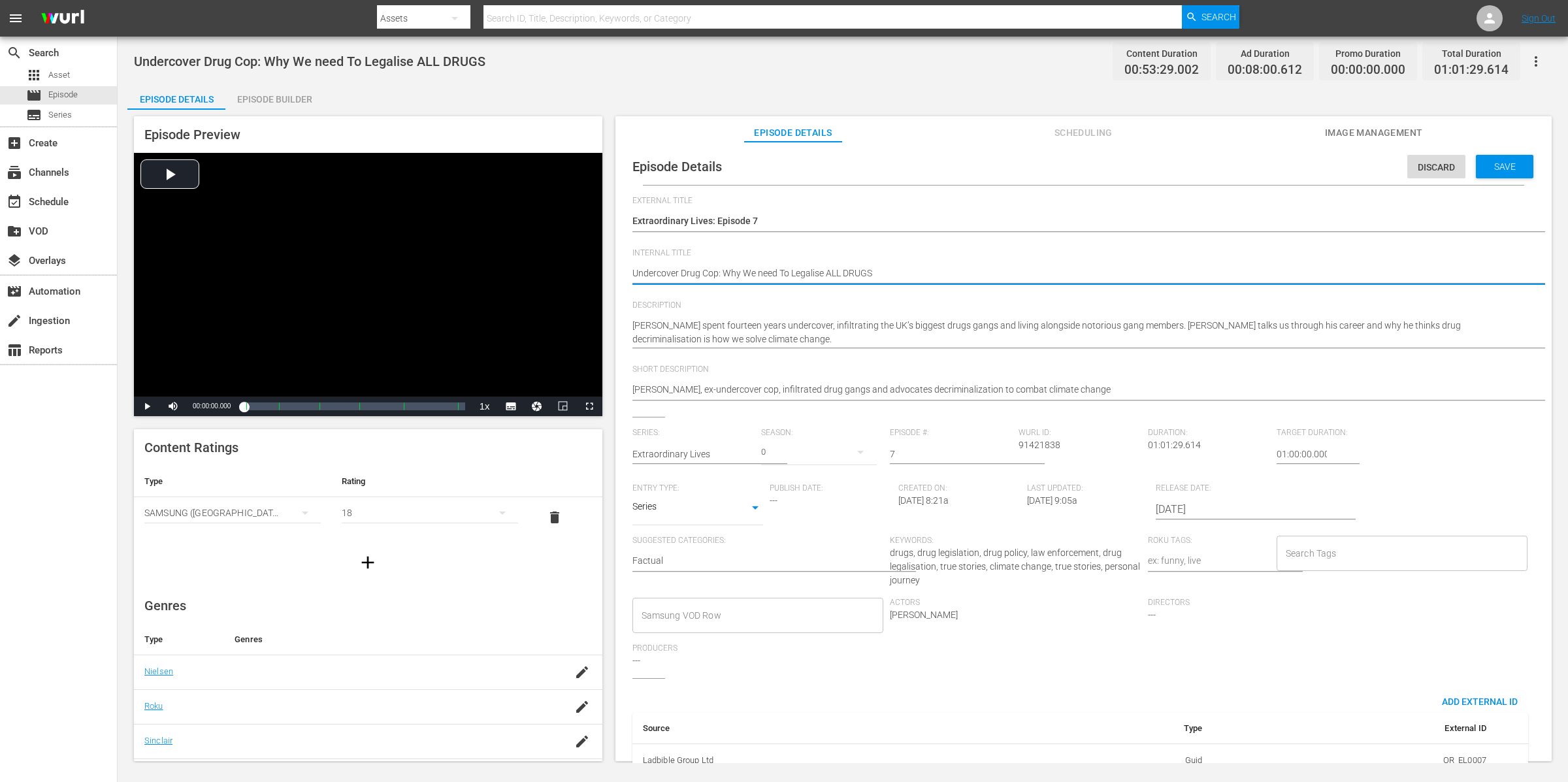
type textarea "(Undercover Drug Cop: Why We need To Legalise ALL DRUGS"
type textarea "(1Undercover Drug Cop: Why We need To Legalise ALL DRUGS"
type textarea "(18Undercover Drug Cop: Why We need To Legalise ALL DRUGS"
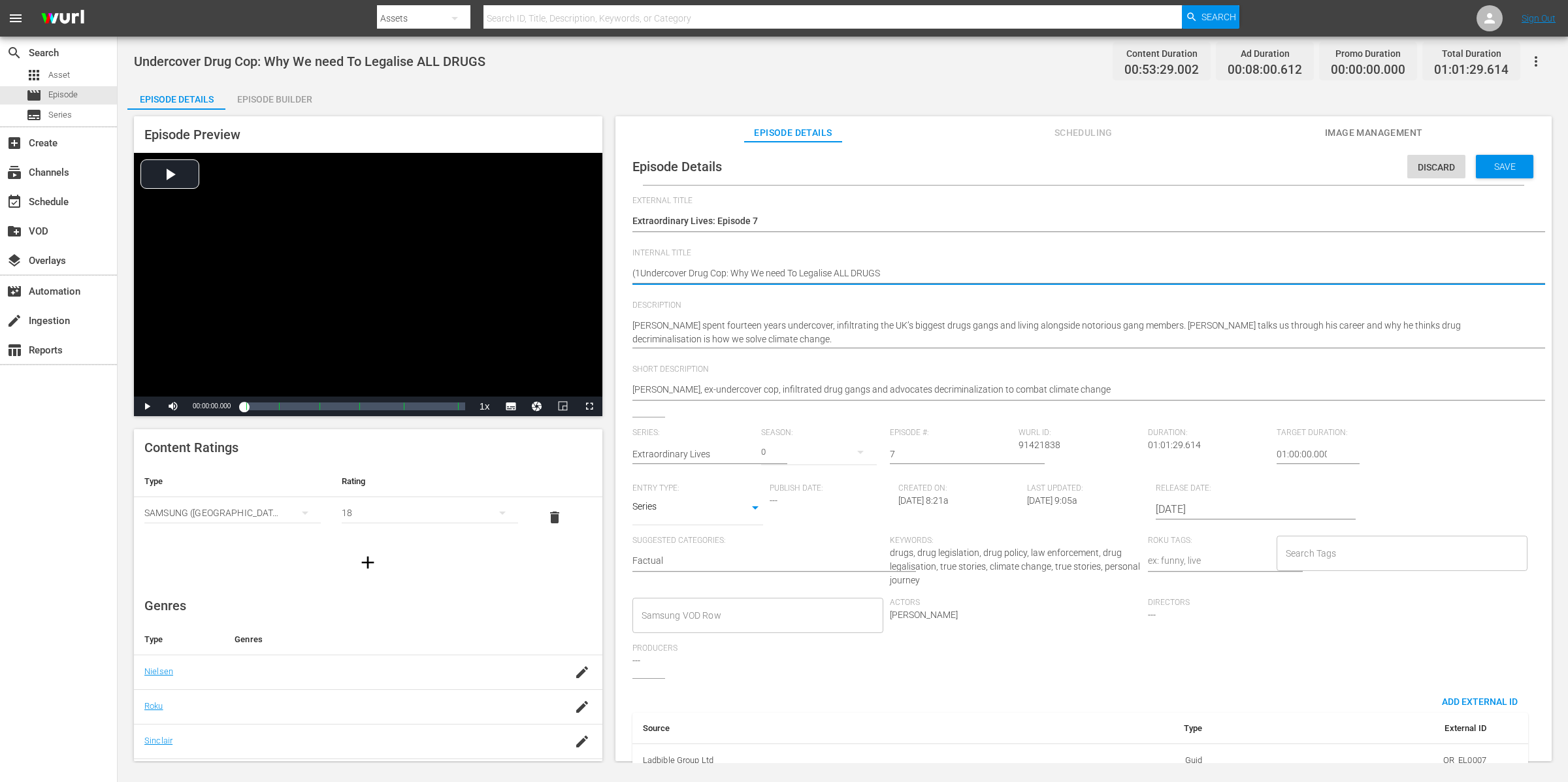
type textarea "(18Undercover Drug Cop: Why We need To Legalise ALL DRUGS"
type textarea "(18+Undercover Drug Cop: Why We need To Legalise ALL DRUGS"
type textarea "(18+0Undercover Drug Cop: Why We need To Legalise ALL DRUGS"
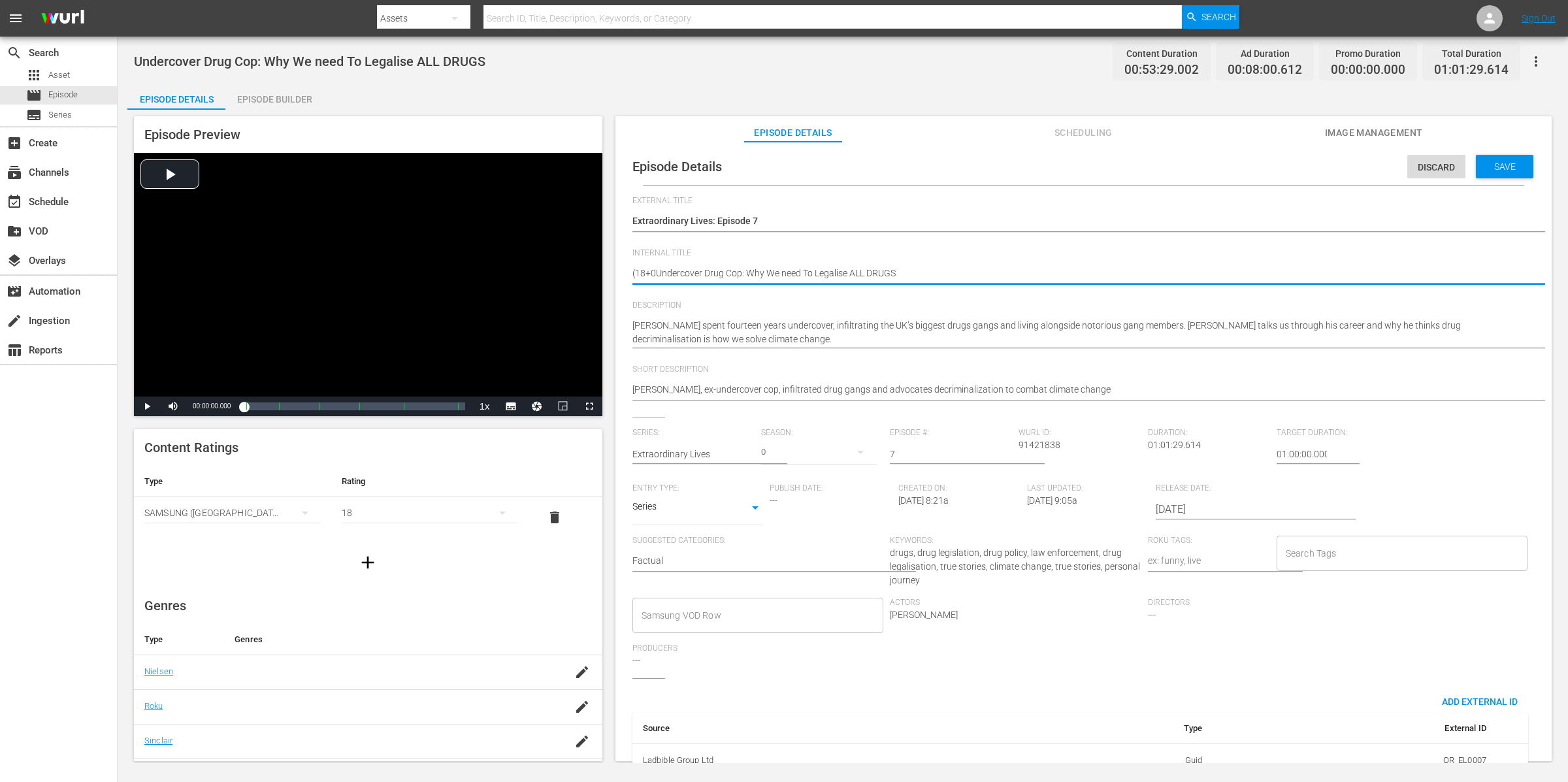
type textarea "(18+Undercover Drug Cop: Why We need To Legalise ALL DRUGS"
type textarea "(18+)Undercover Drug Cop: Why We need To Legalise ALL DRUGS"
type textarea "(18+) Undercover Drug Cop: Why We need To Legalise ALL DRUGS"
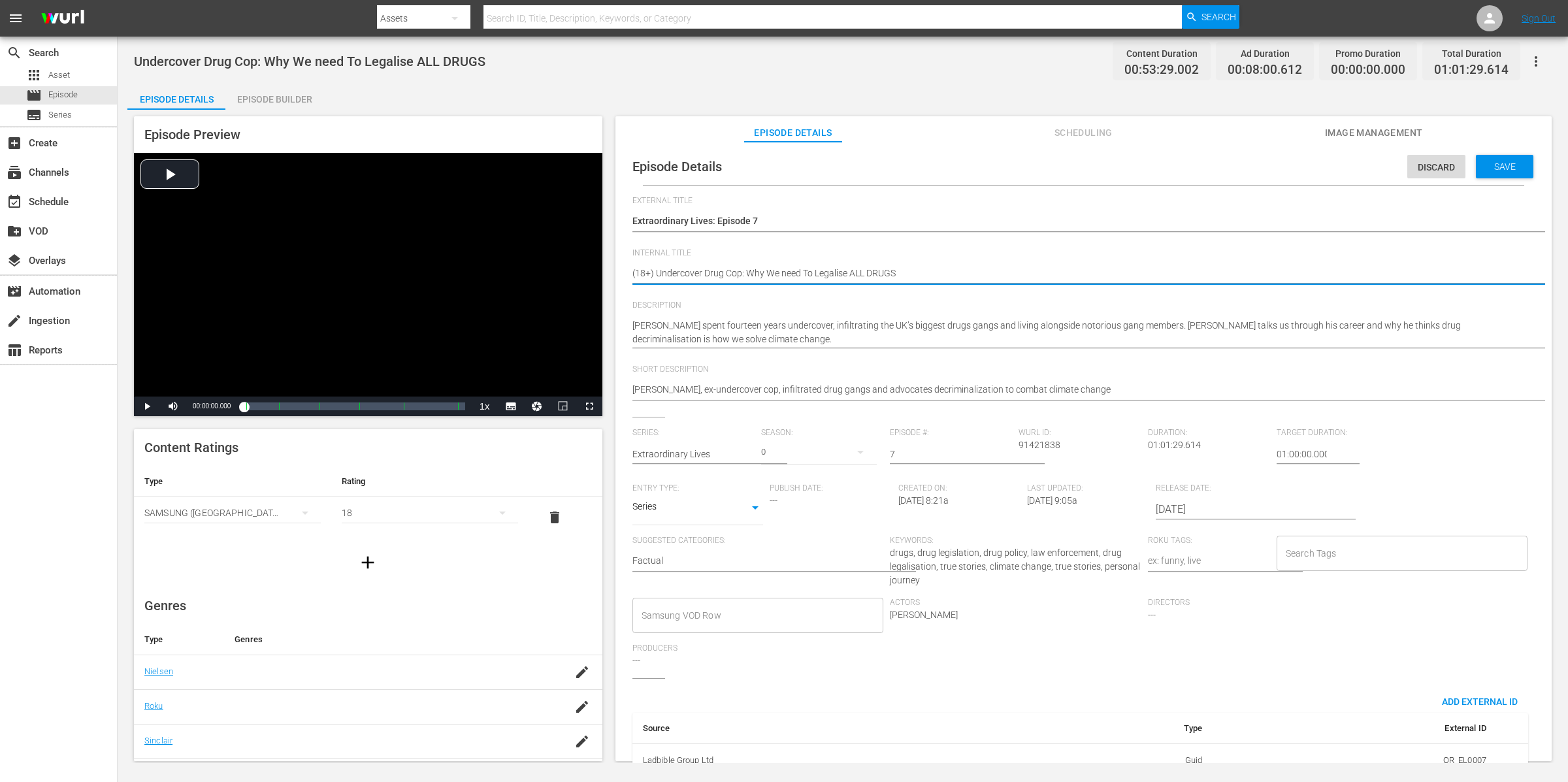
type textarea "(18+) Undercover Drug Cop: Why We need To Legalise ALL DRUGS"
click at [1254, 557] on input "Search Tags" at bounding box center [1393, 553] width 220 height 23
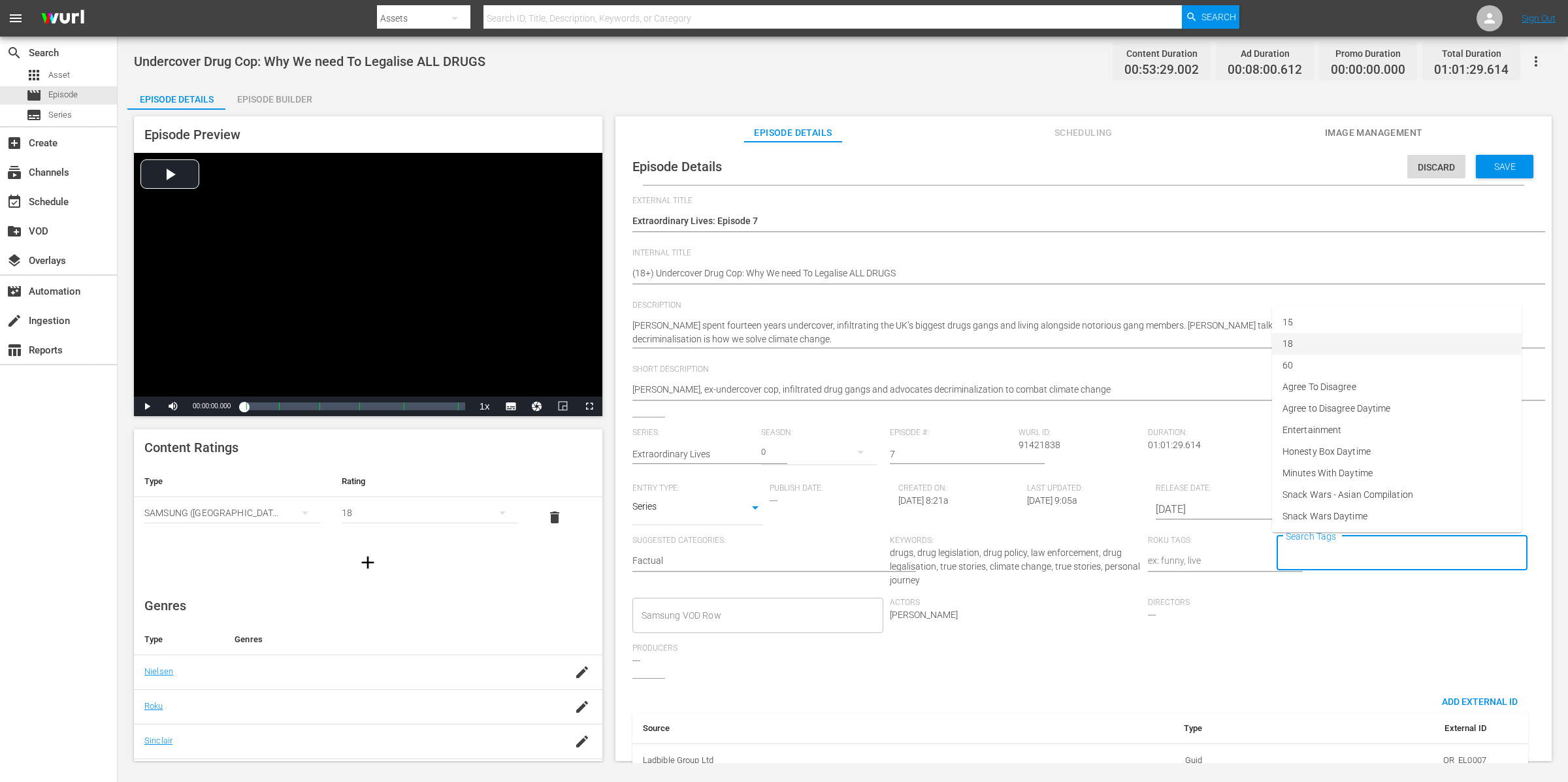
click at [1254, 346] on li "18" at bounding box center [1397, 344] width 250 height 21
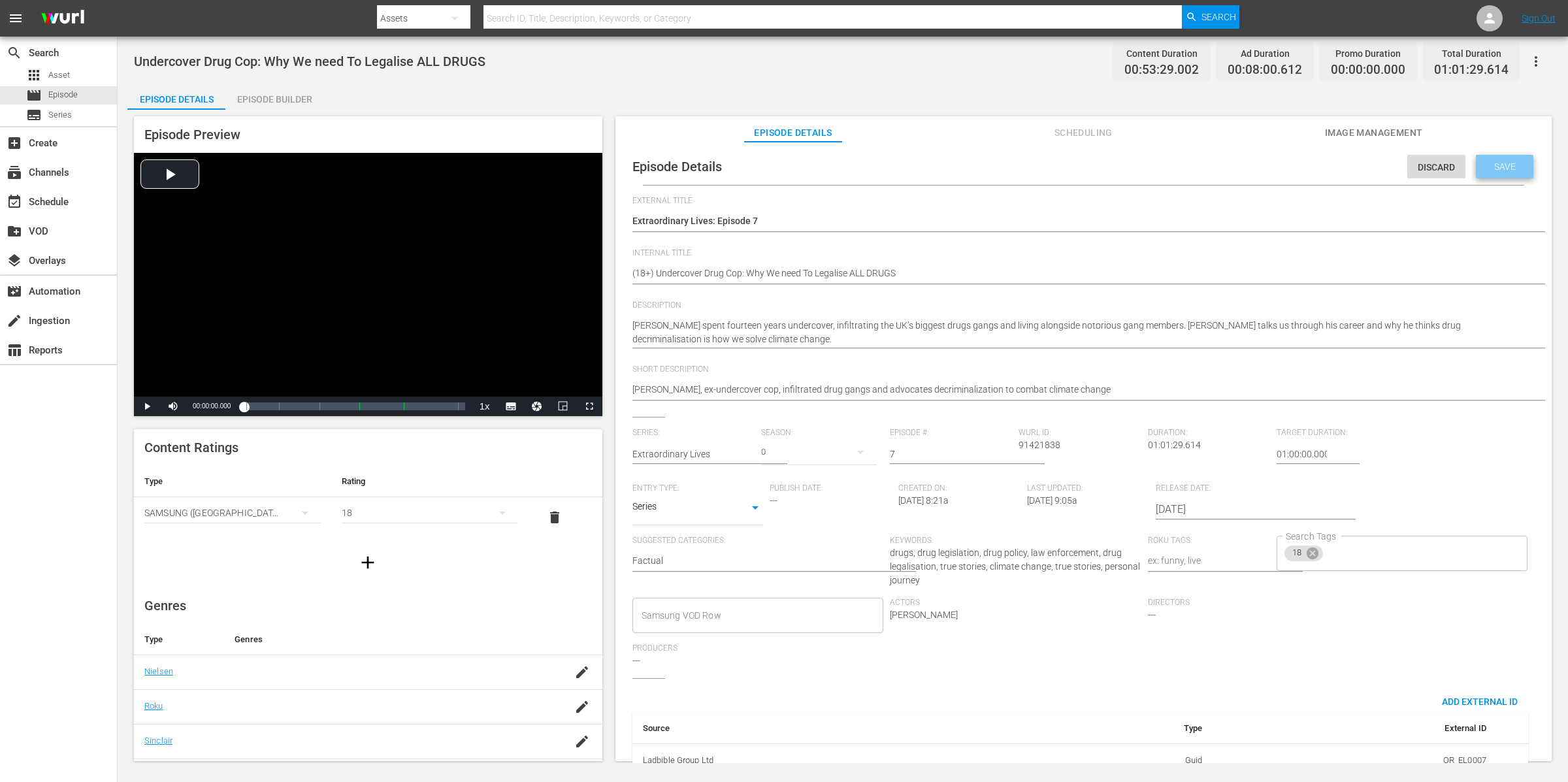
click at [1254, 177] on div "Save" at bounding box center [1505, 166] width 58 height 23
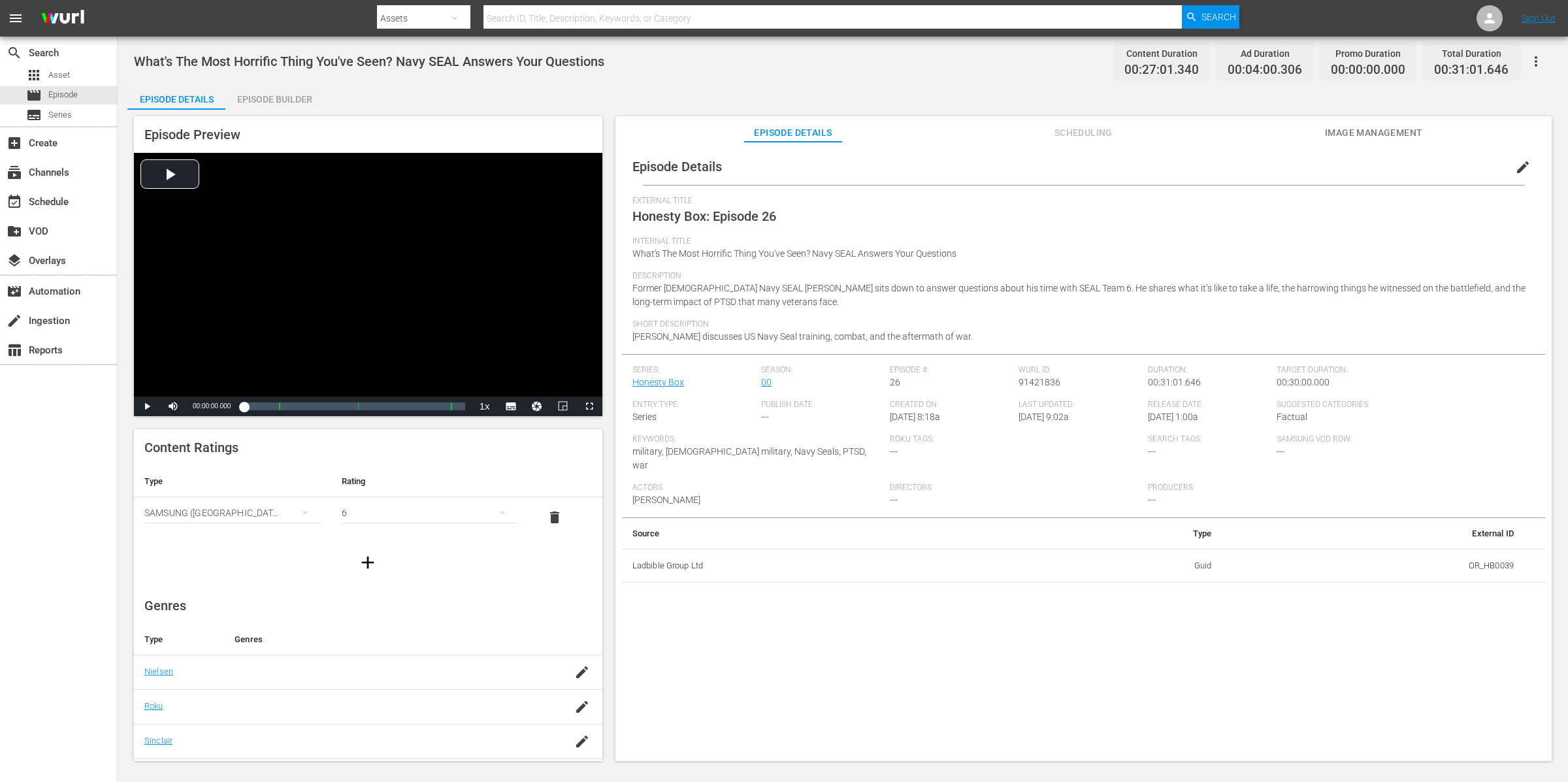
click at [547, 520] on span "delete" at bounding box center [554, 517] width 15 height 15
click at [262, 518] on div "simple table" at bounding box center [232, 513] width 177 height 36
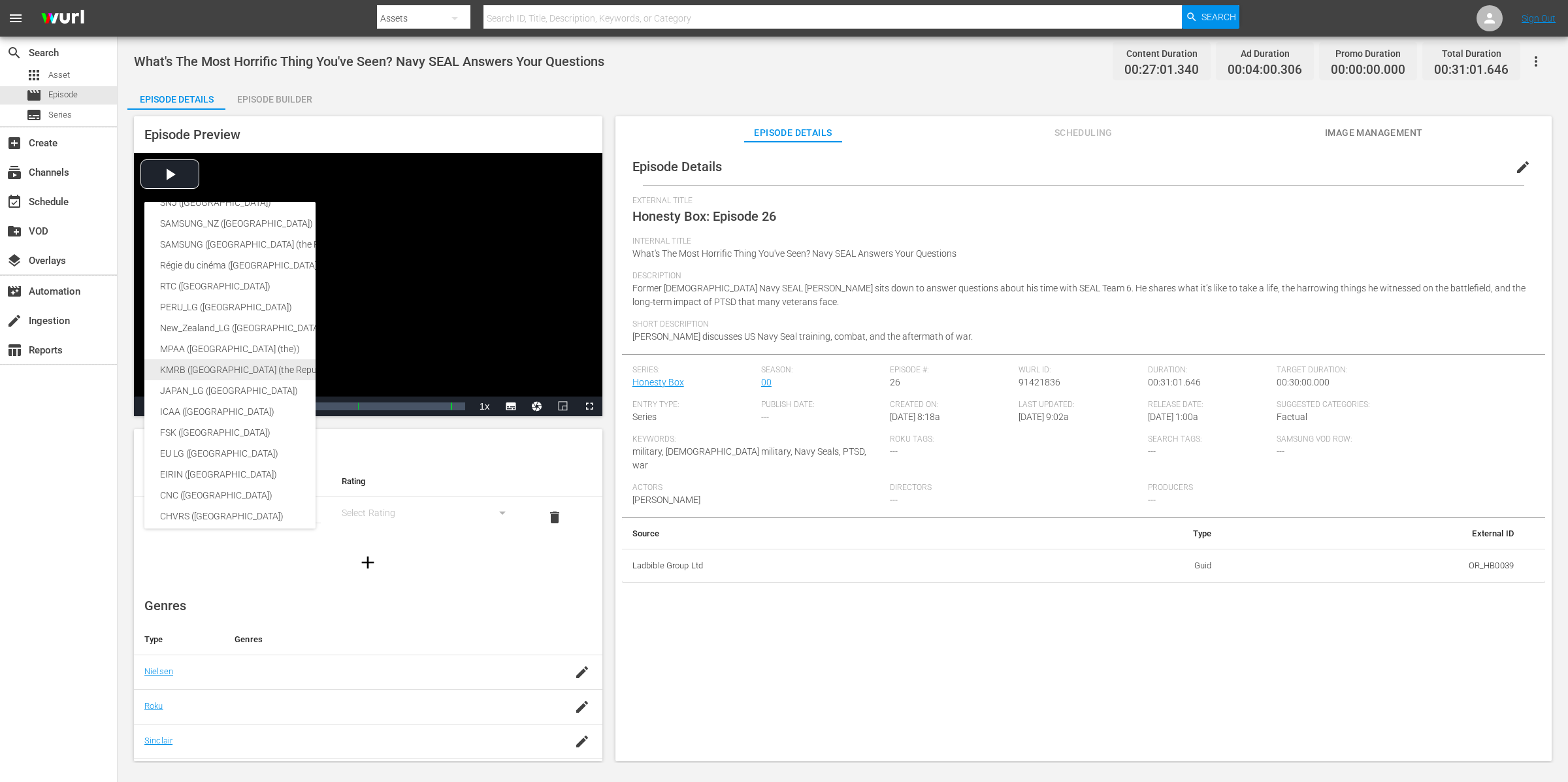
scroll to position [42, 0]
click at [244, 467] on div "BBFC (United Kingdom of [GEOGRAPHIC_DATA] and [GEOGRAPHIC_DATA] (the))" at bounding box center [320, 471] width 321 height 21
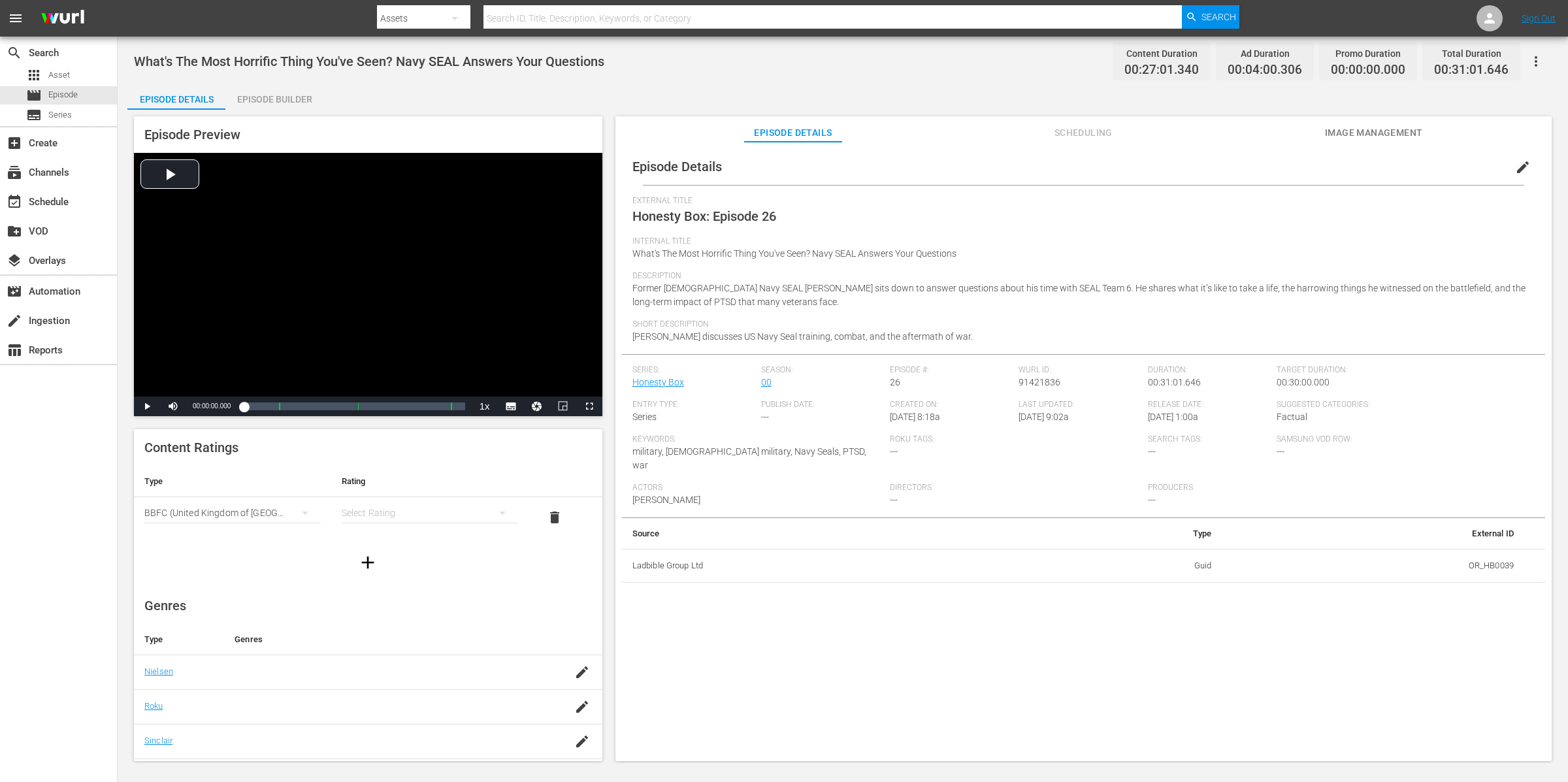
click at [400, 508] on div "simple table" at bounding box center [430, 513] width 177 height 36
click at [427, 610] on div "15" at bounding box center [422, 601] width 140 height 21
click at [396, 505] on div "15" at bounding box center [430, 513] width 177 height 36
click at [406, 607] on div "15" at bounding box center [422, 601] width 140 height 21
click at [283, 97] on div "Episode Builder" at bounding box center [275, 99] width 98 height 32
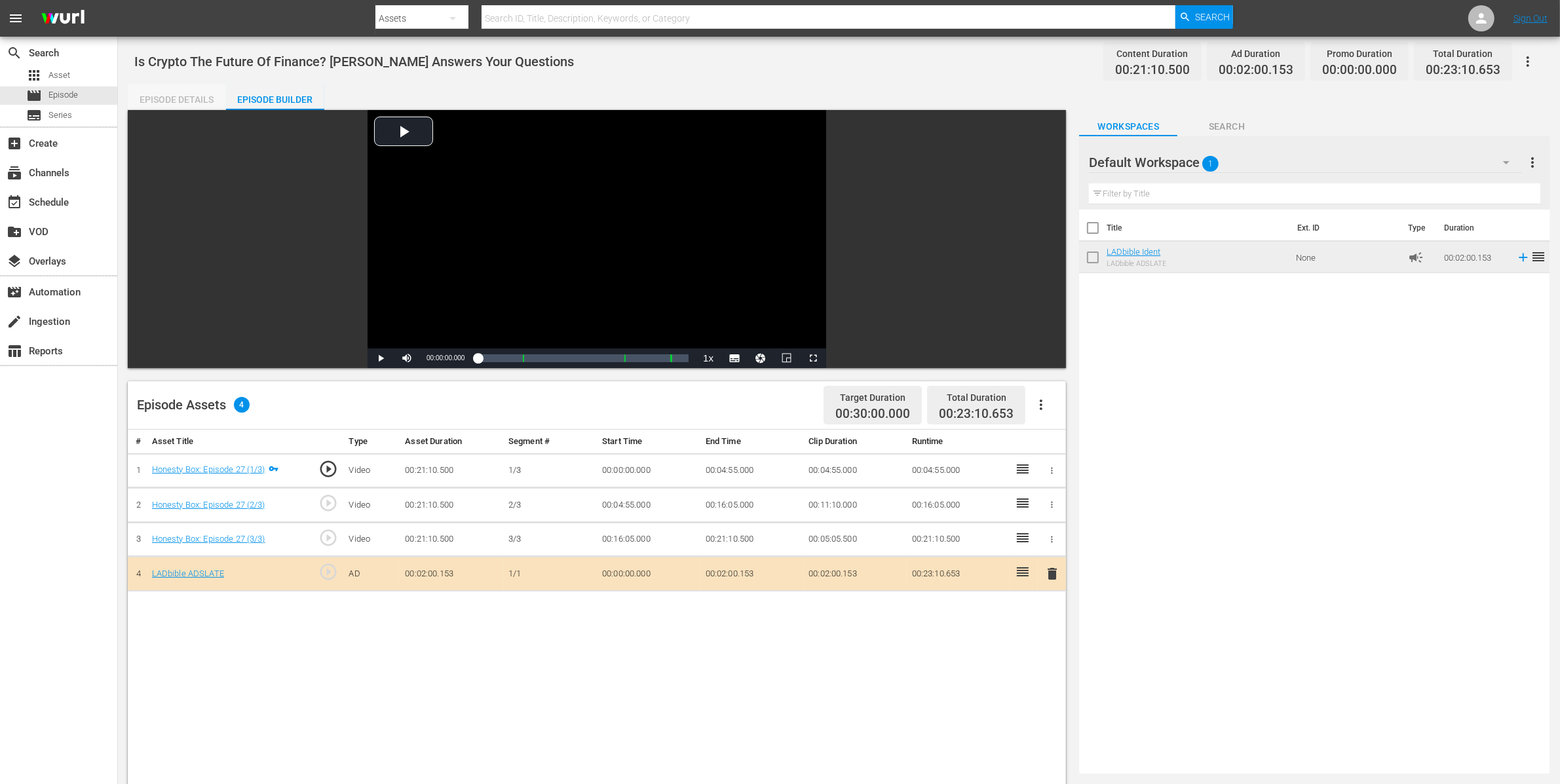
click at [186, 100] on div "Episode Details" at bounding box center [177, 100] width 98 height 32
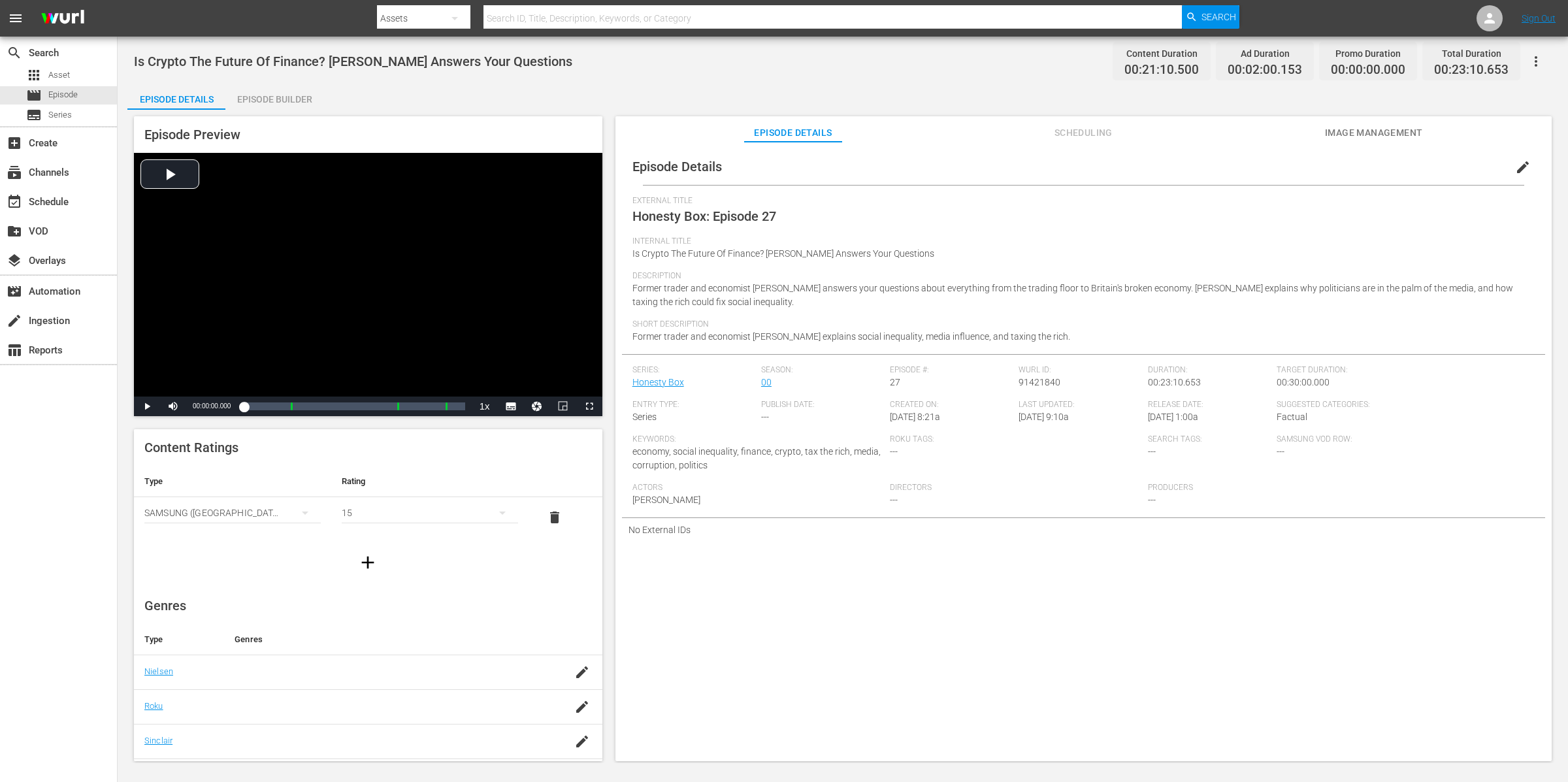
click at [1254, 159] on span "edit" at bounding box center [1522, 166] width 15 height 15
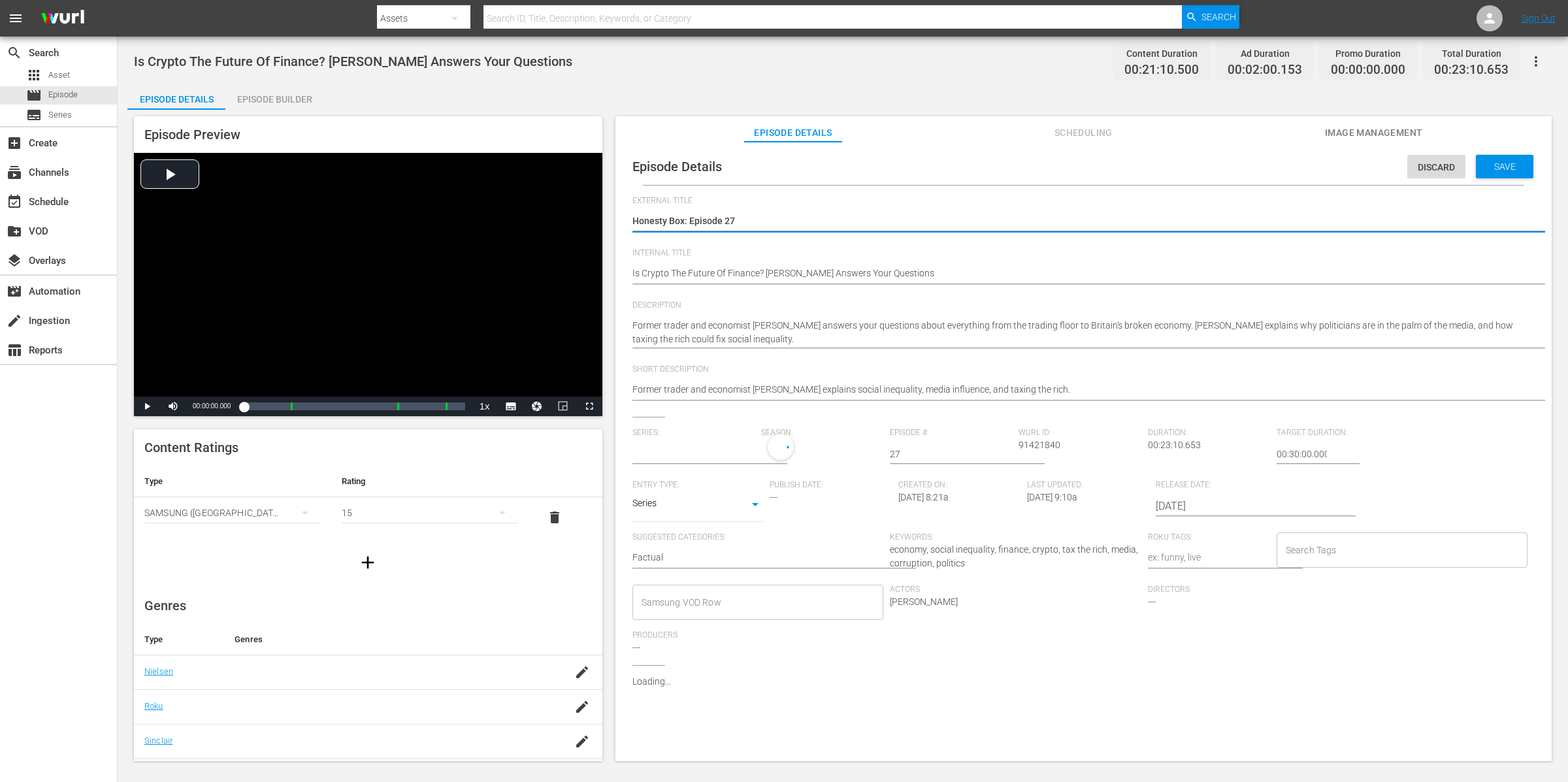
type input "Honesty Box"
drag, startPoint x: 633, startPoint y: 271, endPoint x: 639, endPoint y: 279, distance: 10.0
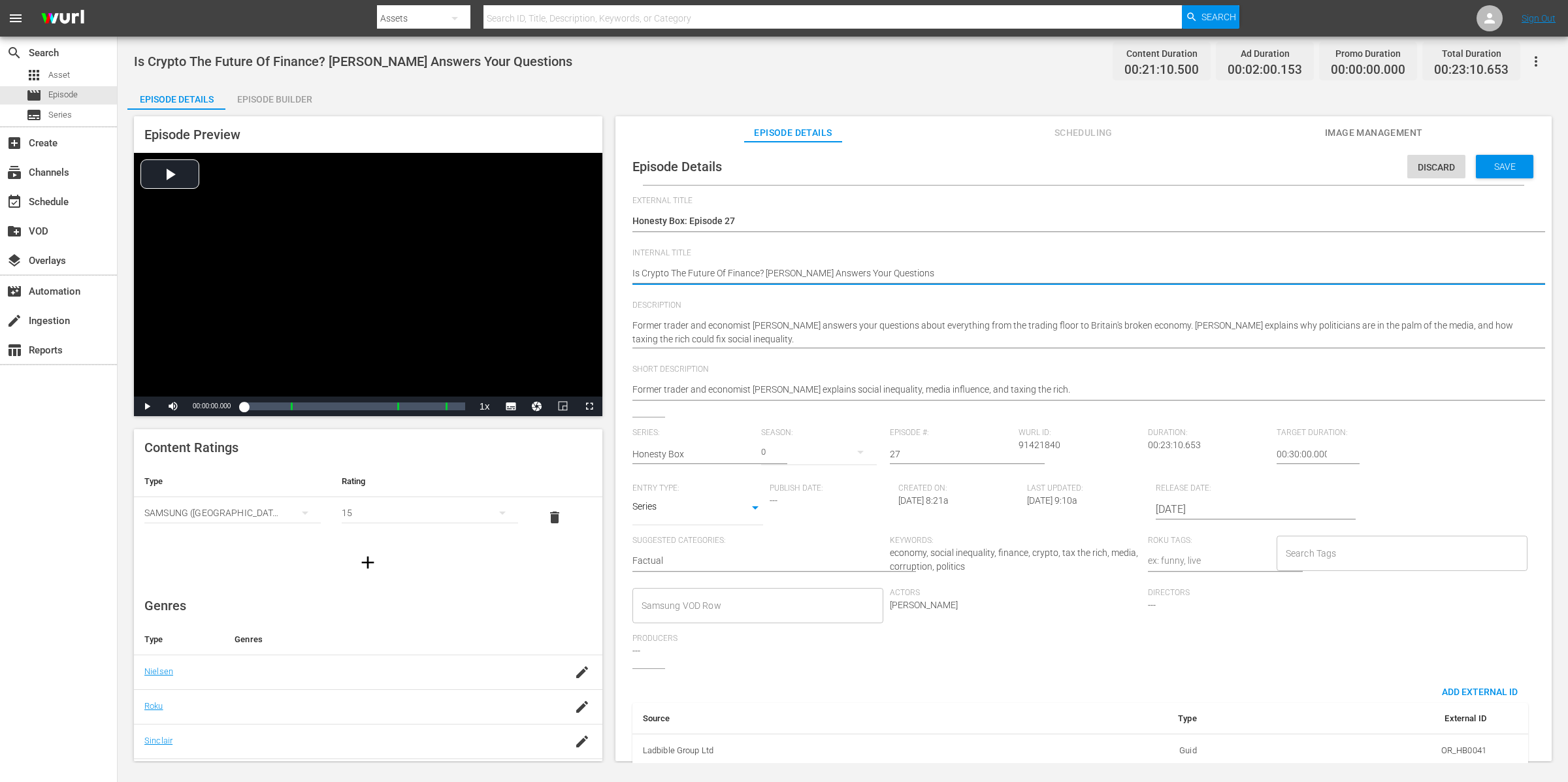
type textarea "(Is Crypto The Future Of Finance? [PERSON_NAME] Answers Your Questions"
type textarea "(1Is Crypto The Future Of Finance? [PERSON_NAME] Answers Your Questions"
type textarea "(15Is Crypto The Future Of Finance? [PERSON_NAME] Answers Your Questions"
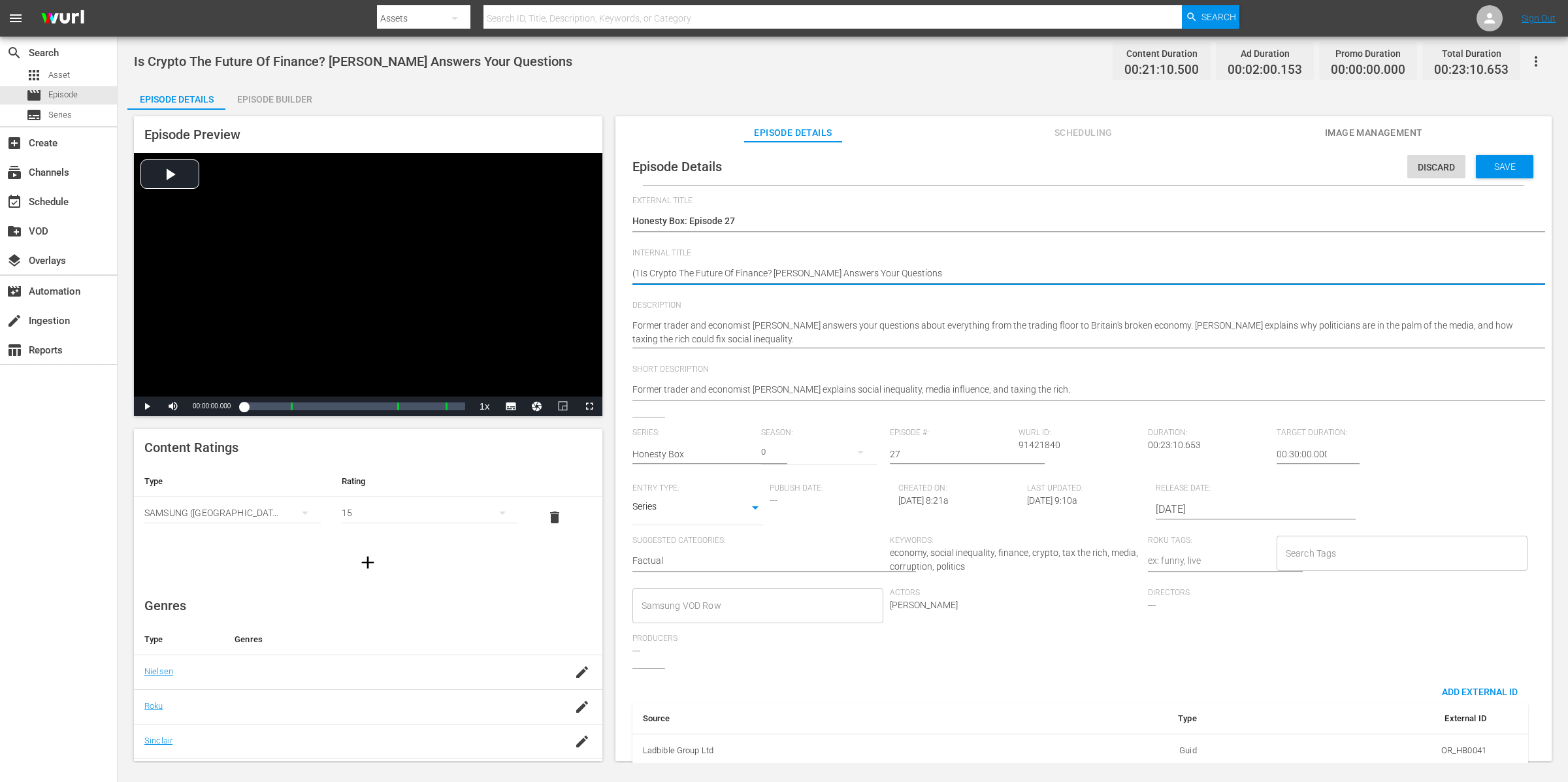
type textarea "(15Is Crypto The Future Of Finance? [PERSON_NAME] Answers Your Questions"
type textarea "(15+Is Crypto The Future Of Finance? [PERSON_NAME] Answers Your Questions"
type textarea "(15+(Is Crypto The Future Of Finance? [PERSON_NAME] Answers Your Questions"
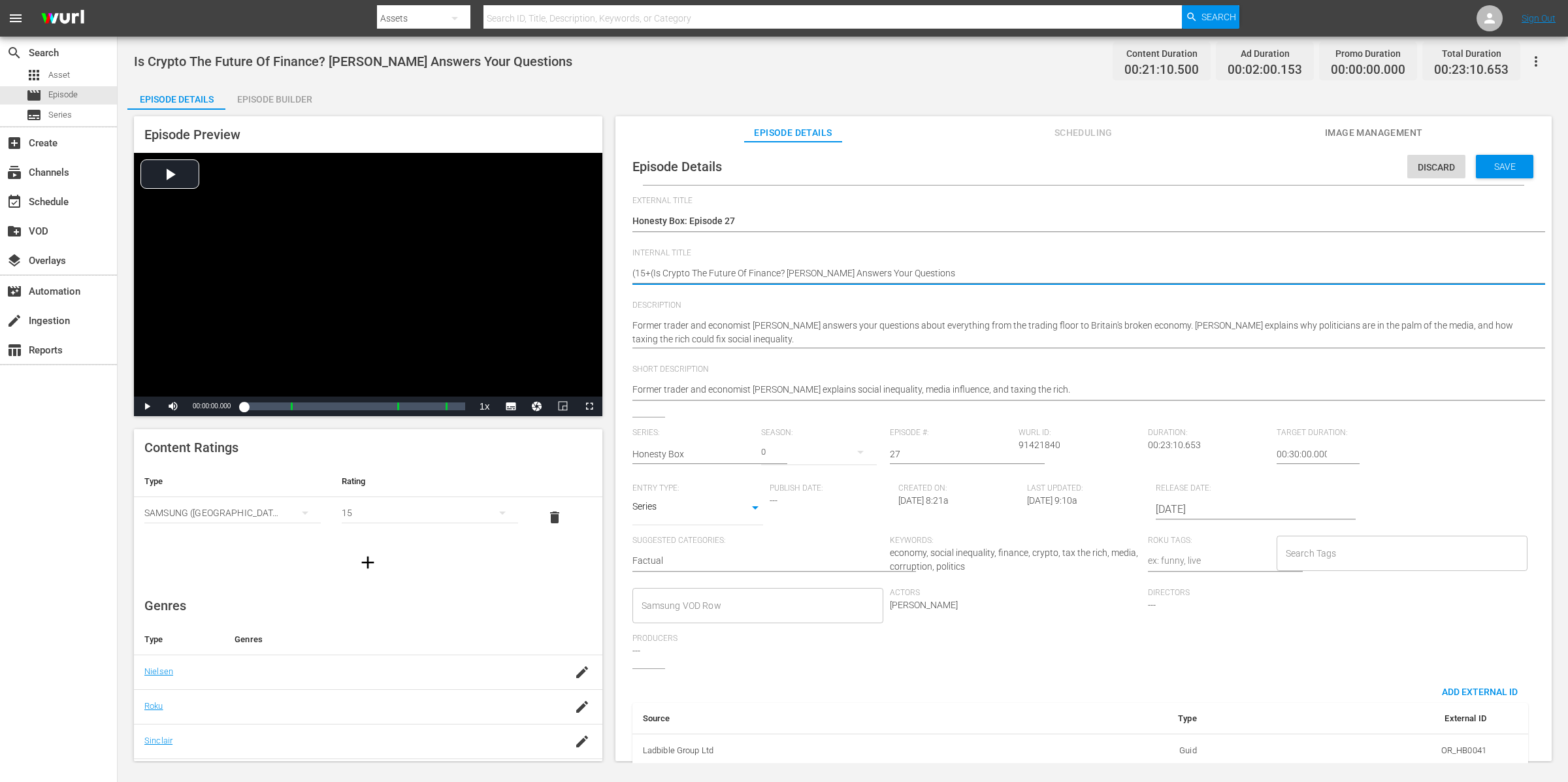
type textarea "(15+Is Crypto The Future Of Finance? [PERSON_NAME] Answers Your Questions"
type textarea "(15+)Is Crypto The Future Of Finance? [PERSON_NAME] Answers Your Questions"
type textarea "(15+) Is Crypto The Future Of Finance? [PERSON_NAME] Answers Your Questions"
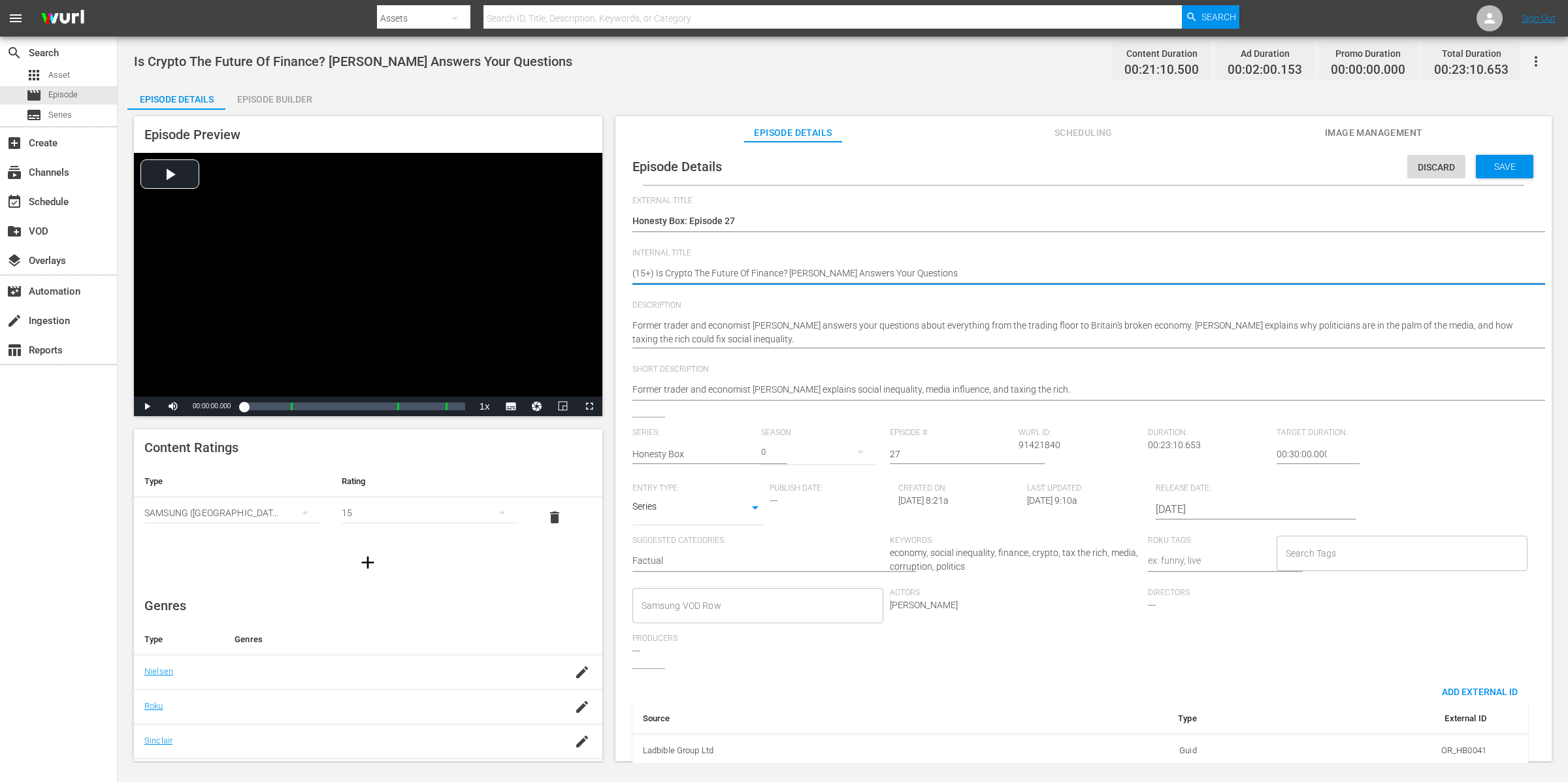
type textarea "(15+) Is Crypto The Future Of Finance? [PERSON_NAME] Answers Your Questions"
drag, startPoint x: 1293, startPoint y: 583, endPoint x: 1299, endPoint y: 577, distance: 8.5
click at [1254, 583] on div "Search Tags Search Tags" at bounding box center [1405, 562] width 258 height 52
click at [1254, 553] on input "Search Tags" at bounding box center [1393, 553] width 220 height 23
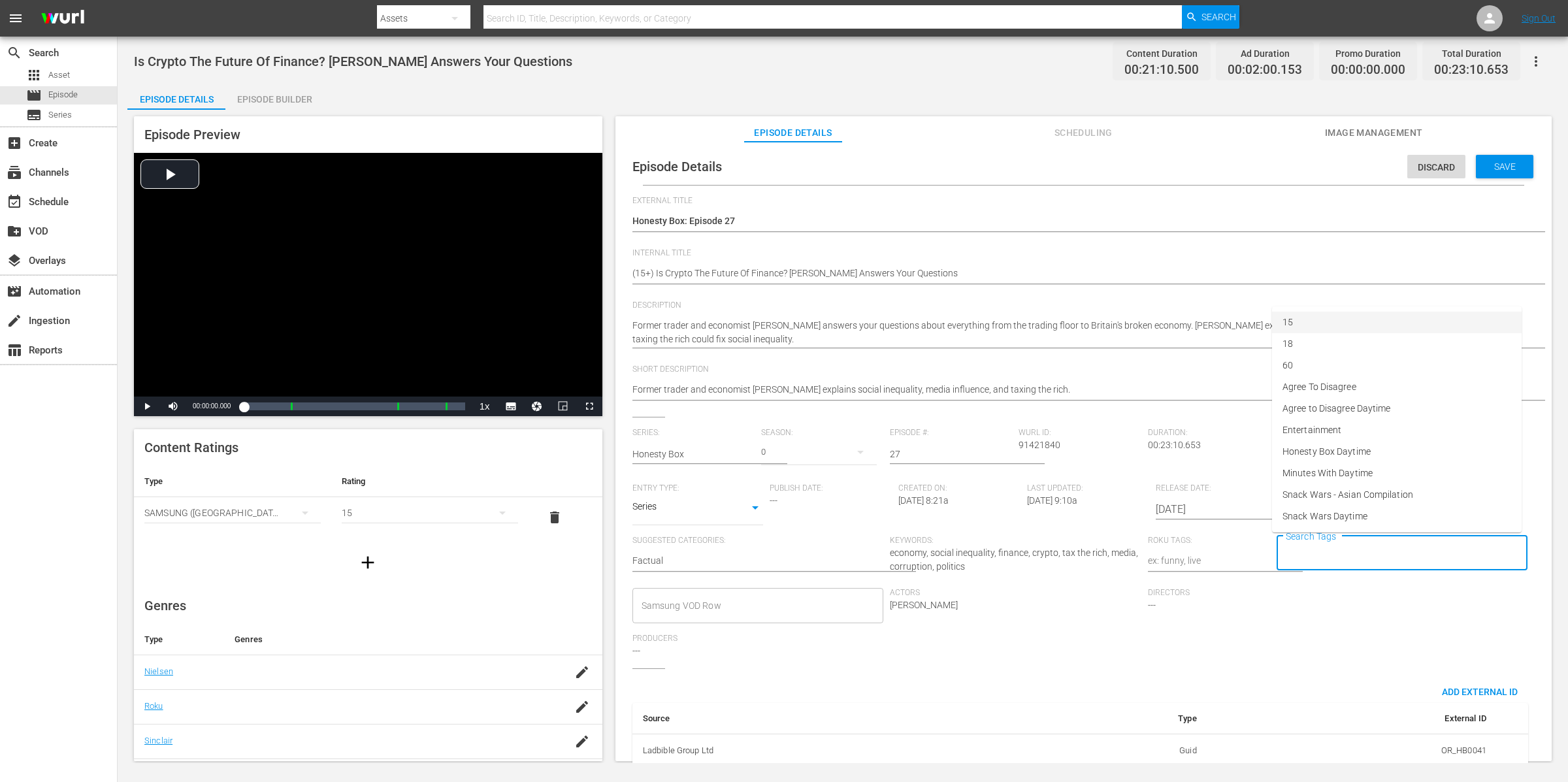
click at [1254, 315] on li "15" at bounding box center [1397, 322] width 250 height 21
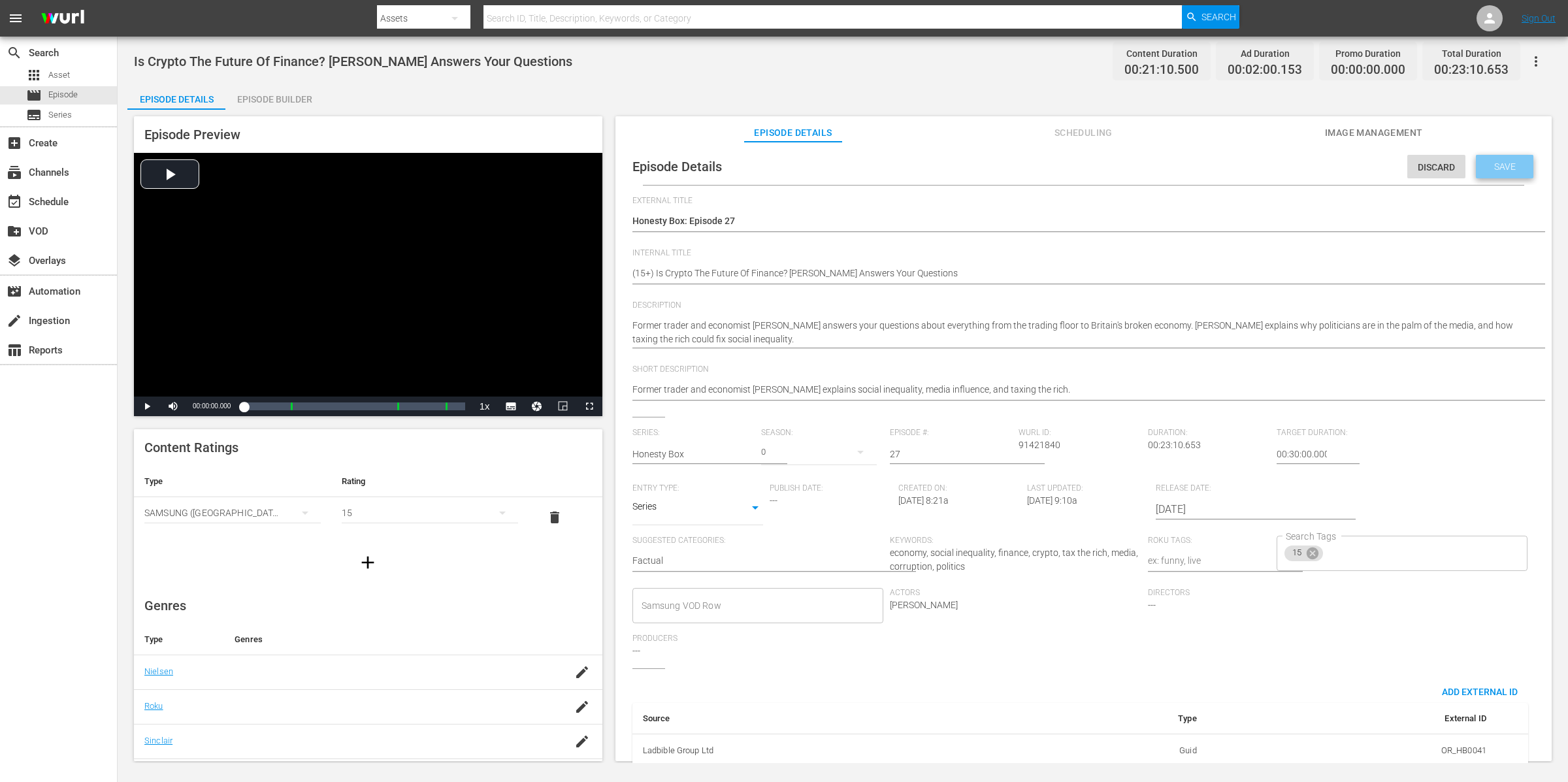
click at [1254, 161] on span "Save" at bounding box center [1505, 166] width 42 height 11
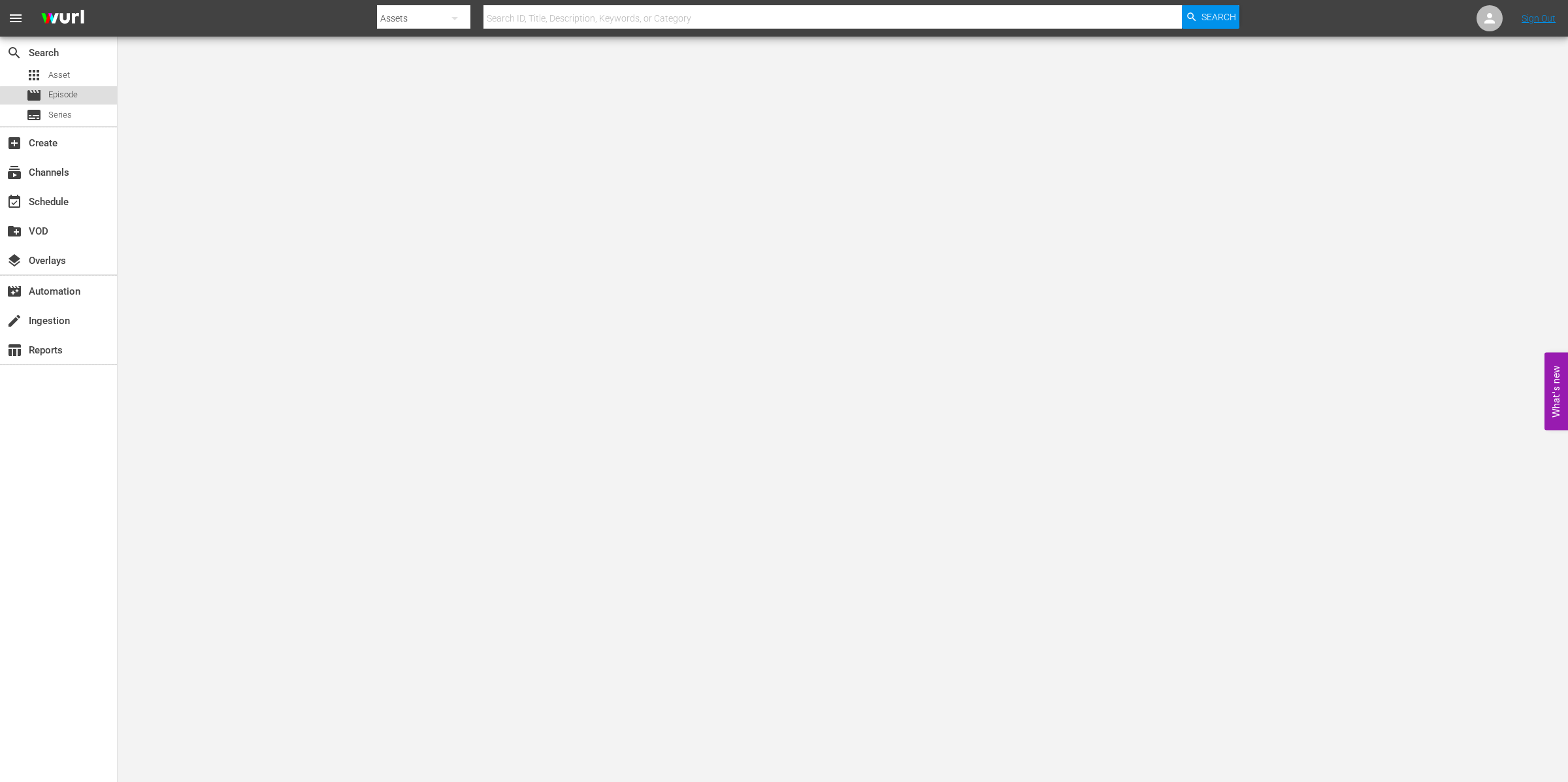
click at [87, 98] on div "movie Episode" at bounding box center [58, 95] width 117 height 18
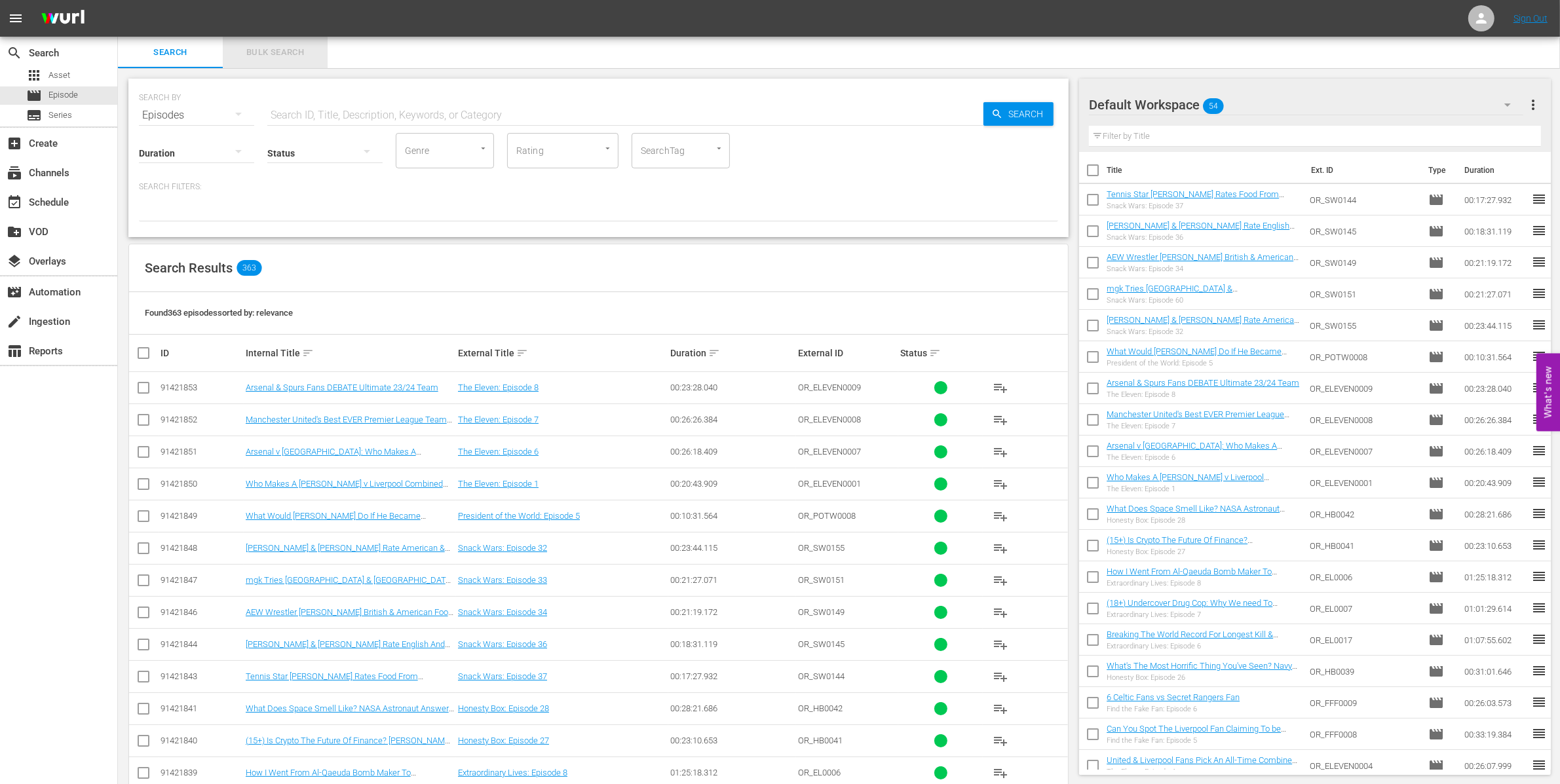
click at [284, 43] on button "Bulk Search" at bounding box center [275, 52] width 105 height 32
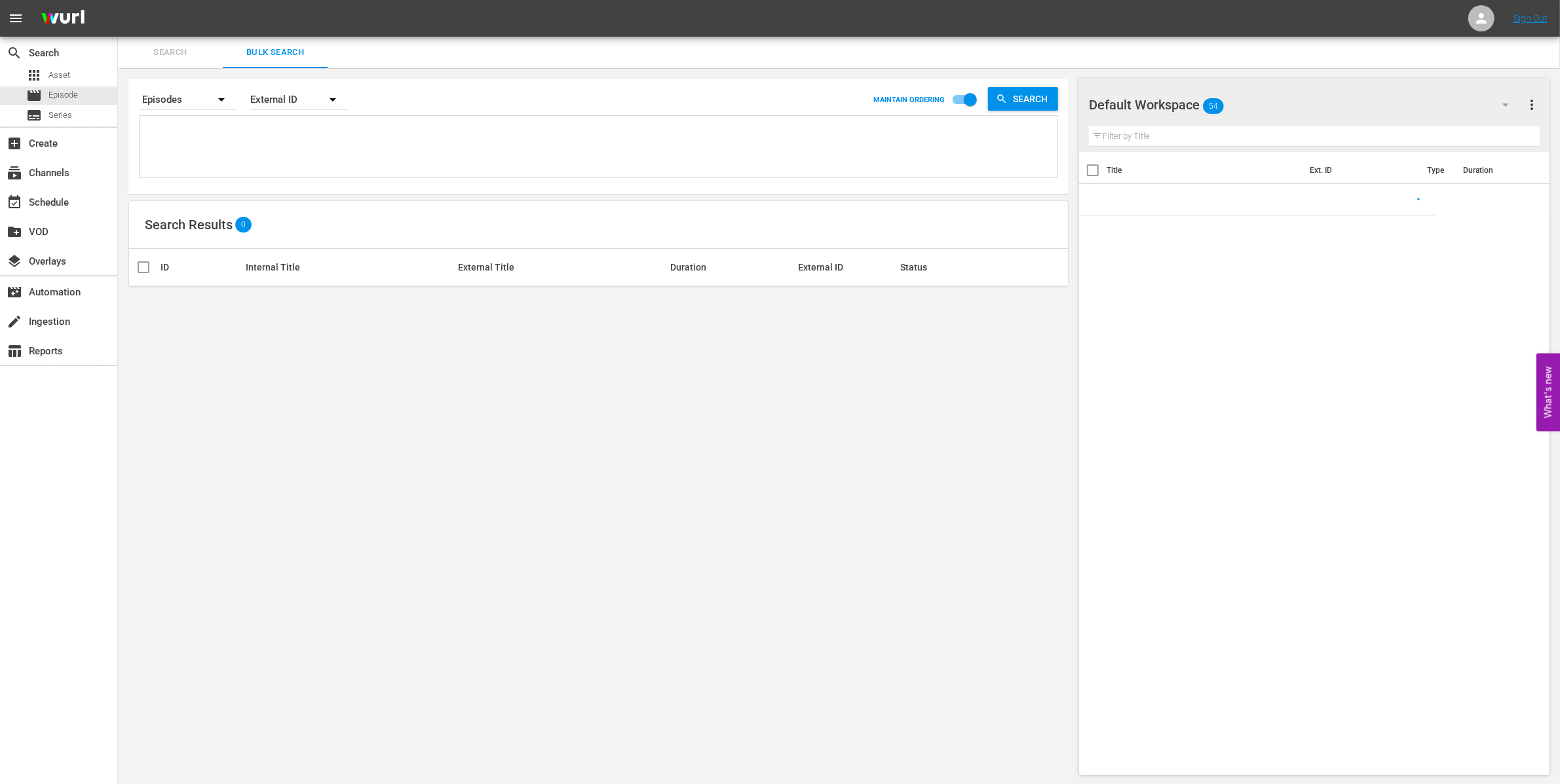
click at [204, 127] on textarea at bounding box center [600, 149] width 914 height 60
paste textarea "OR_HB0039 OR_HB0041"
type textarea "OR_HB0039 OR_HB0041"
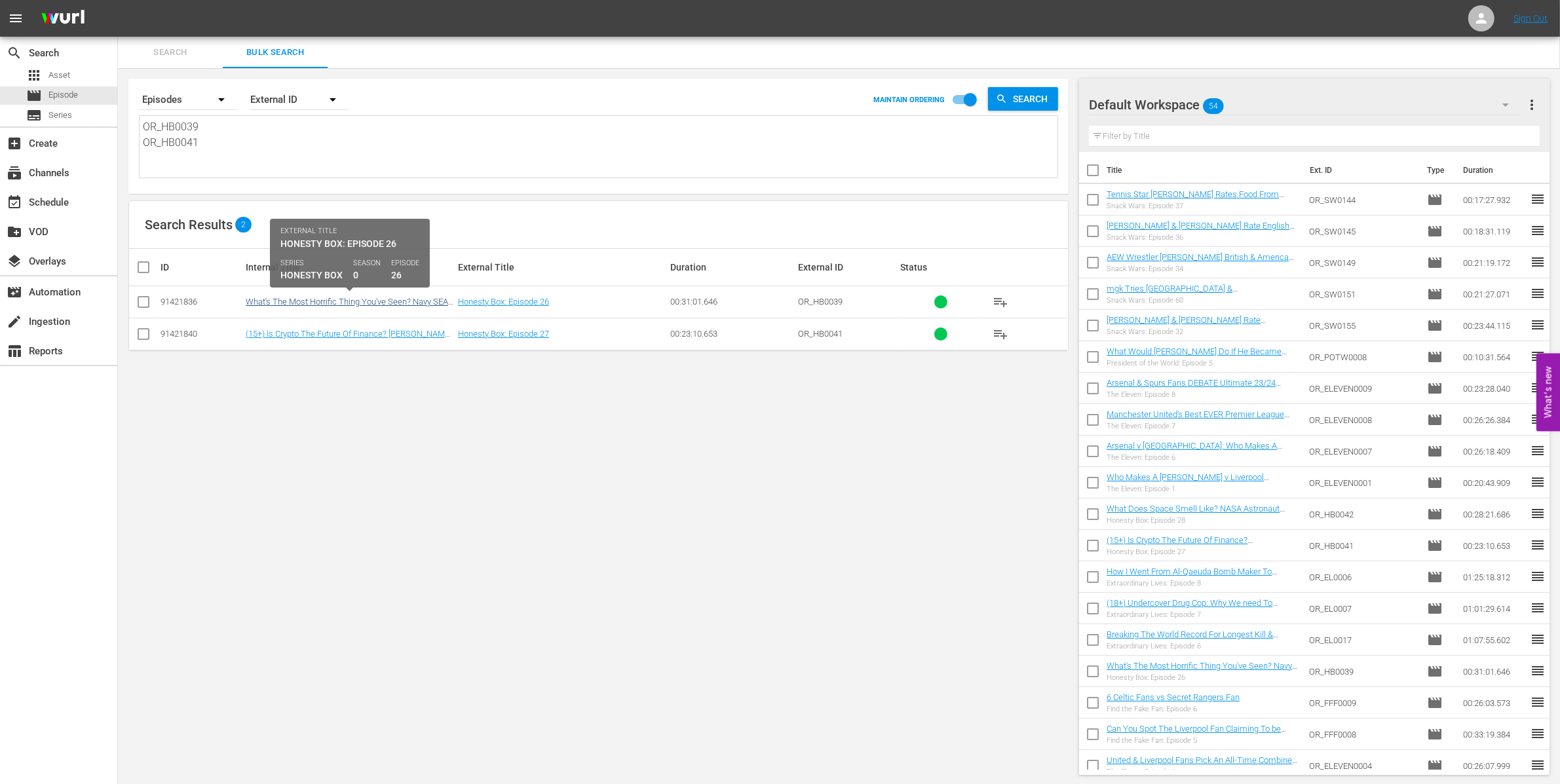
type textarea "OR_HB0039 OR_HB0041"
click at [407, 304] on link "What's The Most Horrific Thing You've Seen? Navy SEAL Answers Your Questions" at bounding box center [349, 306] width 207 height 20
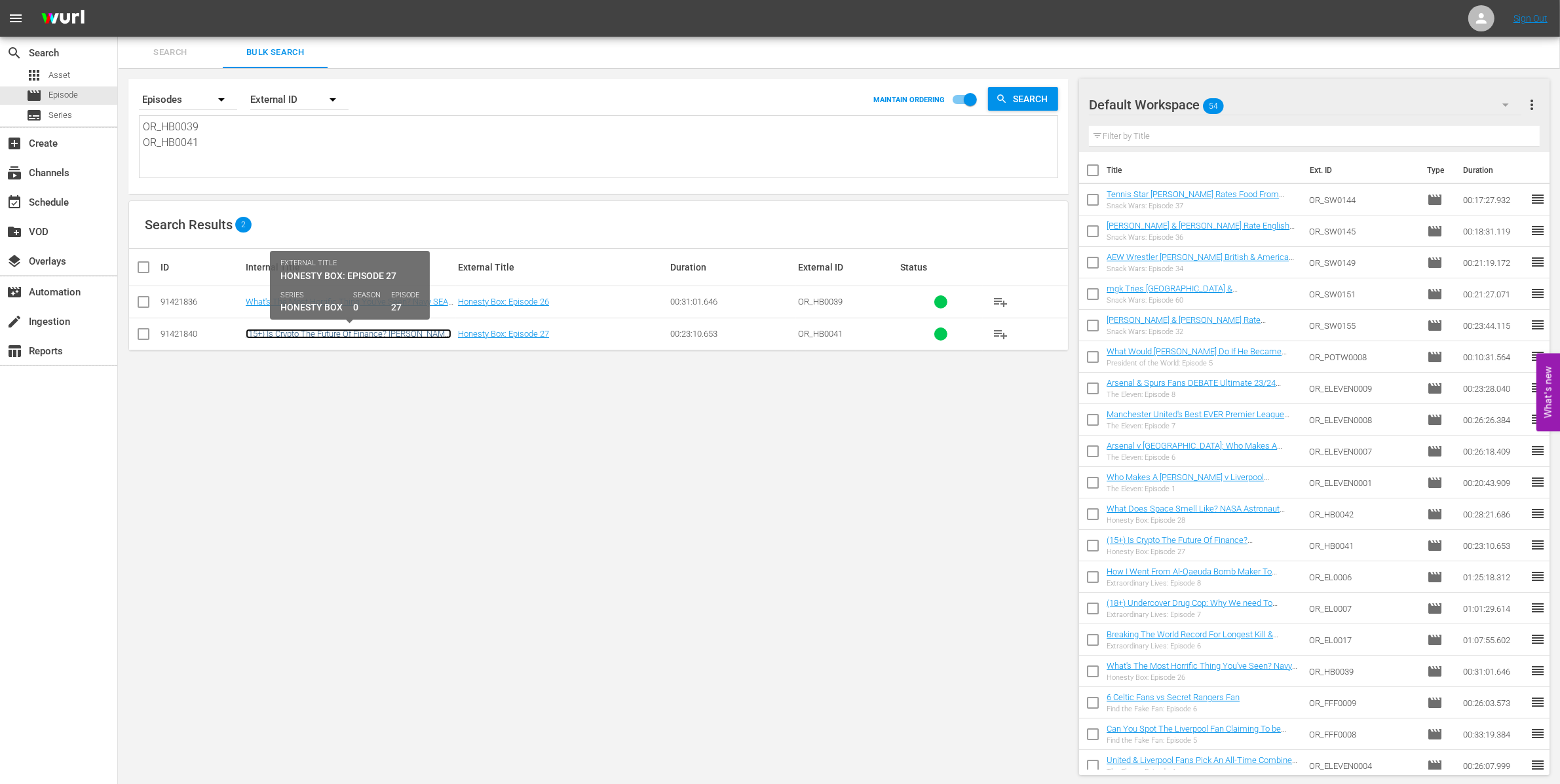
click at [329, 336] on link "(15+) Is Crypto The Future Of Finance? Gary Stevenson Answers Your Questions" at bounding box center [349, 338] width 206 height 20
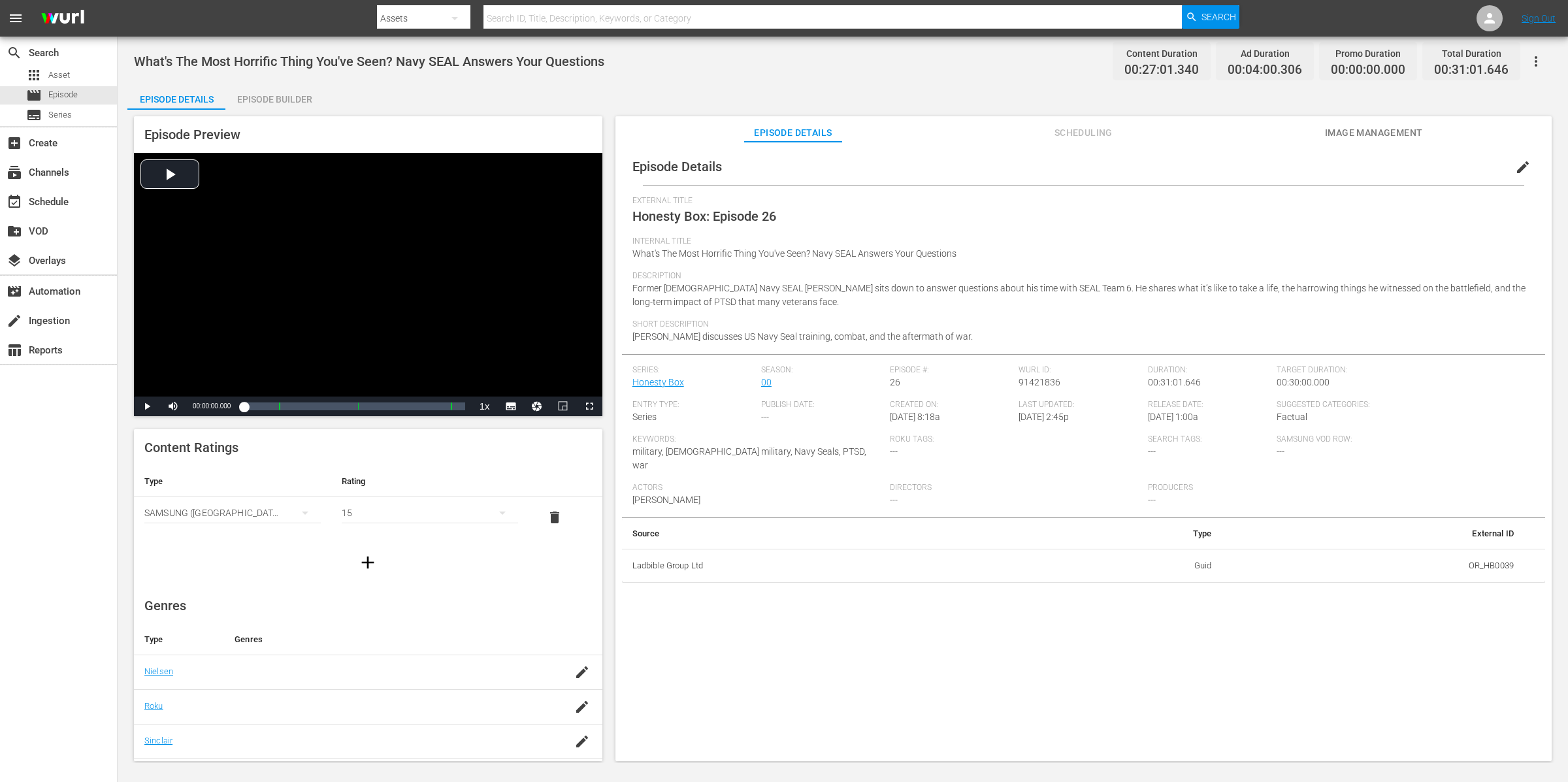
click at [1515, 166] on span "edit" at bounding box center [1522, 166] width 15 height 15
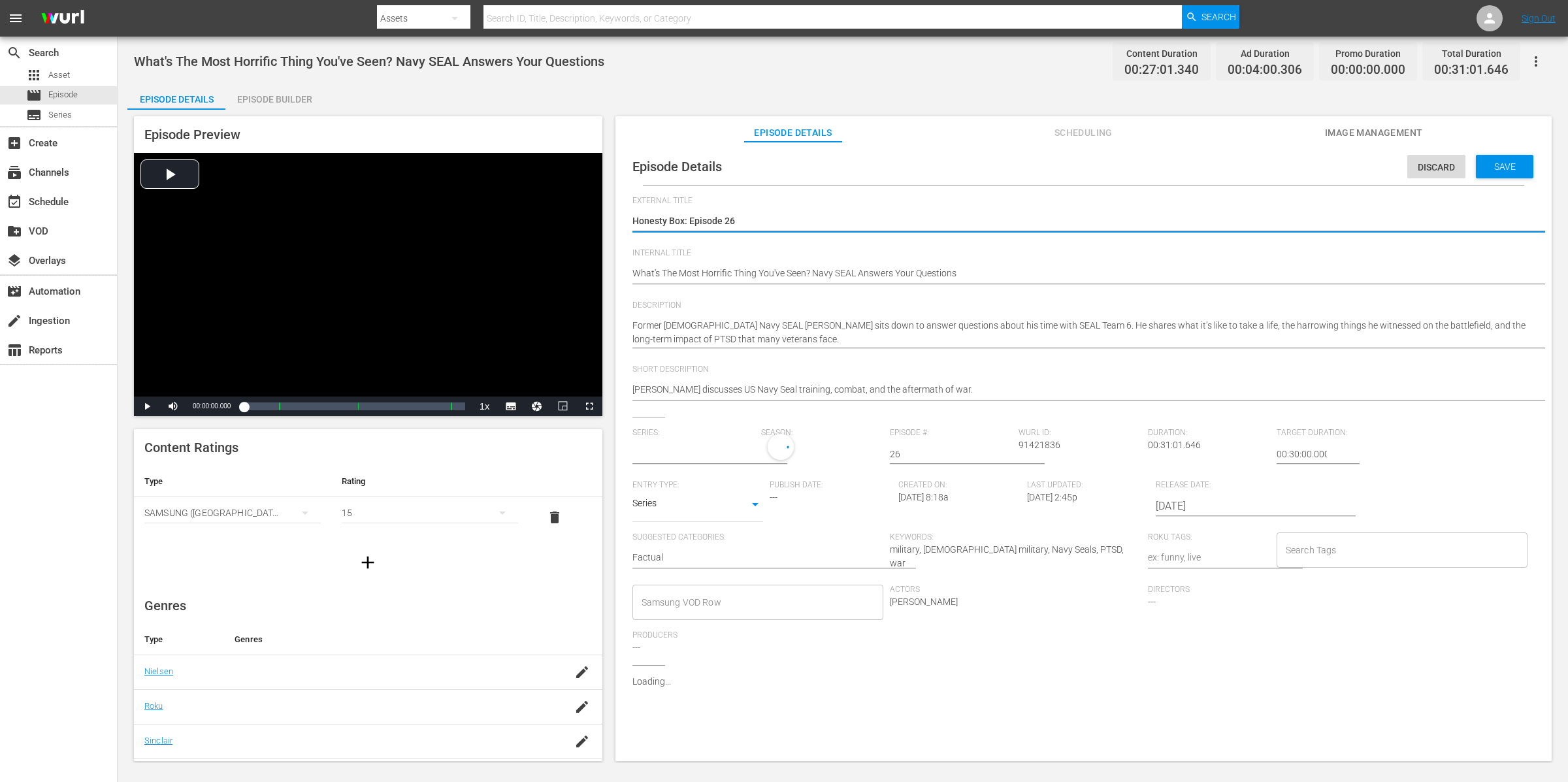
type input "Honesty Box"
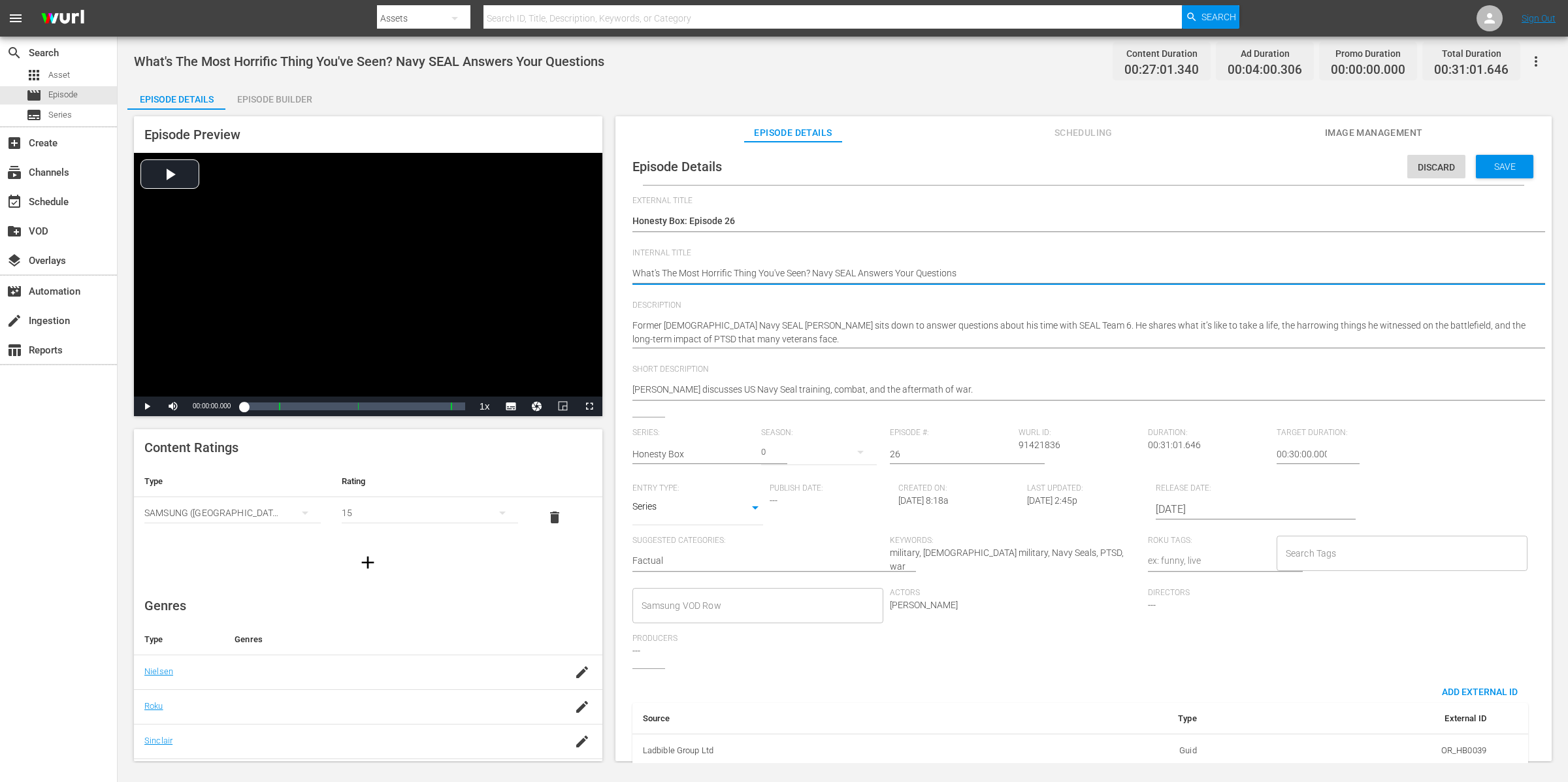
type textarea "(What's The Most Horrific Thing You've Seen? Navy SEAL Answers Your Questions"
type textarea "(1What's The Most Horrific Thing You've Seen? Navy SEAL Answers Your Questions"
type textarea "(15What's The Most Horrific Thing You've Seen? Navy SEAL Answers Your Questions"
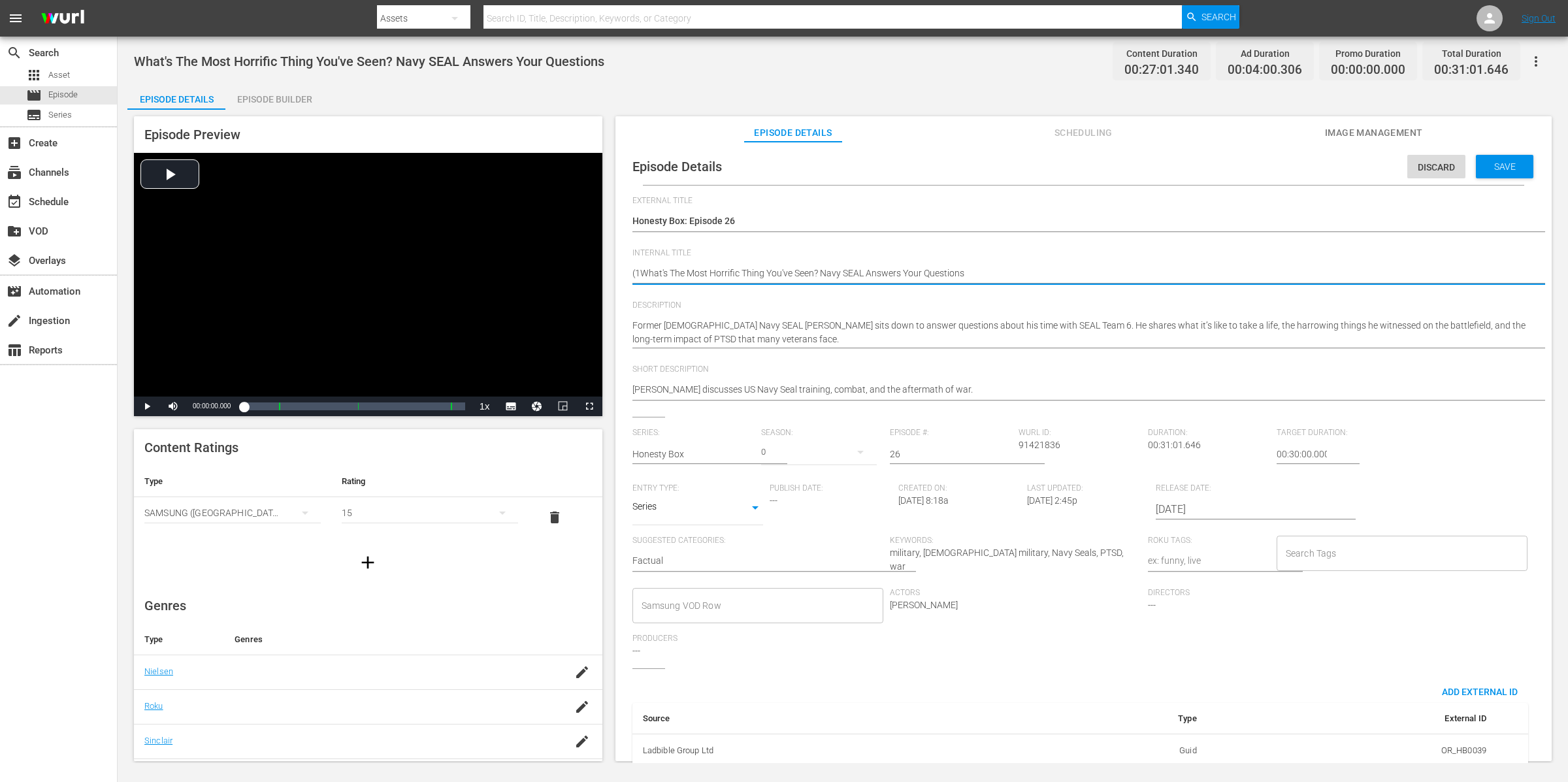
type textarea "(15What's The Most Horrific Thing You've Seen? Navy SEAL Answers Your Questions"
type textarea "(15+What's The Most Horrific Thing You've Seen? Navy SEAL Answers Your Questions"
type textarea "(15+)What's The Most Horrific Thing You've Seen? Navy SEAL Answers Your Questio…"
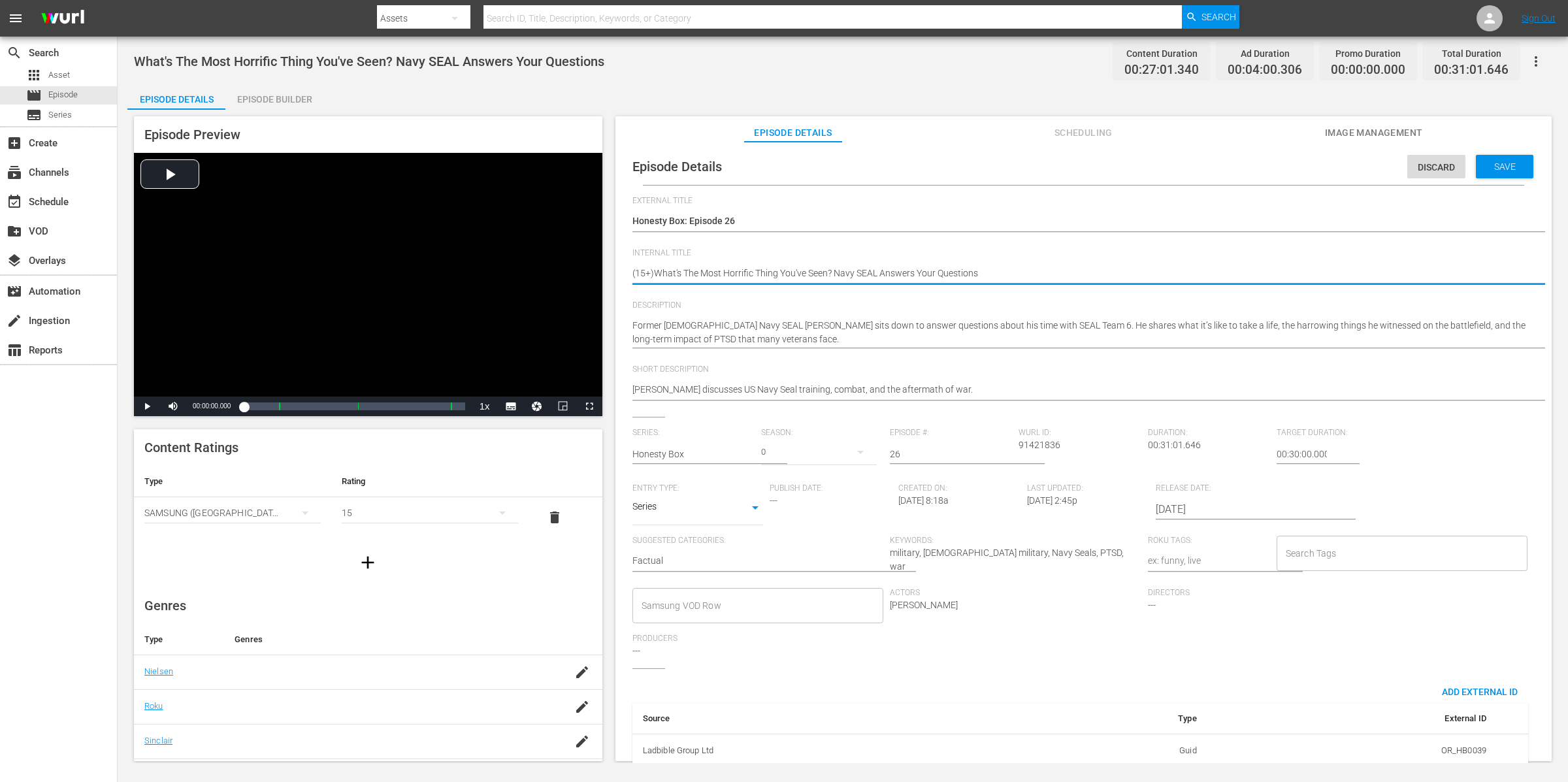
type textarea "(15+) What's The Most Horrific Thing You've Seen? Navy SEAL Answers Your Questi…"
click at [1337, 554] on input "Search Tags" at bounding box center [1393, 553] width 220 height 23
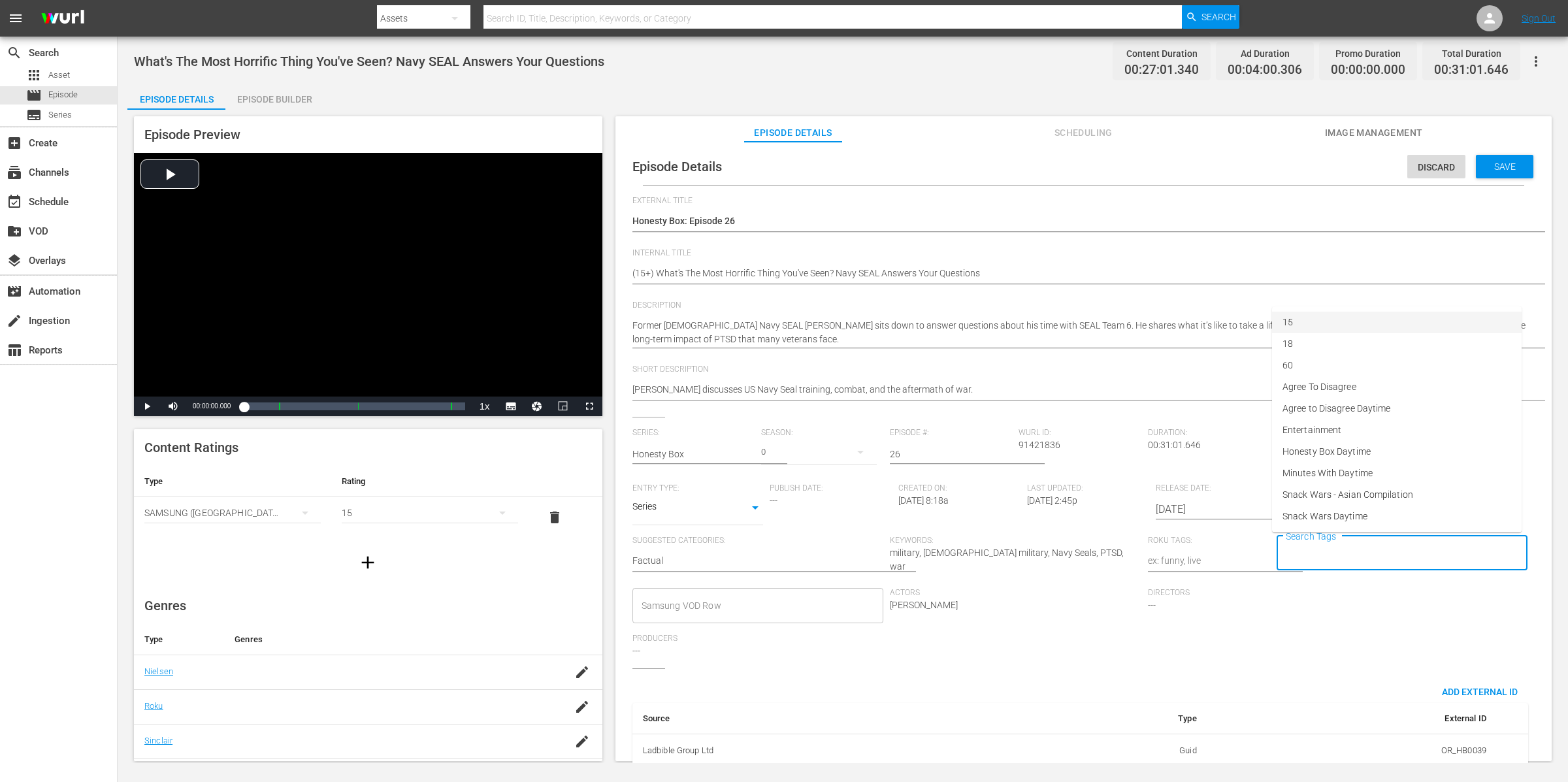
click at [1345, 327] on li "15" at bounding box center [1397, 322] width 250 height 21
click at [1484, 165] on span "Save" at bounding box center [1505, 166] width 42 height 11
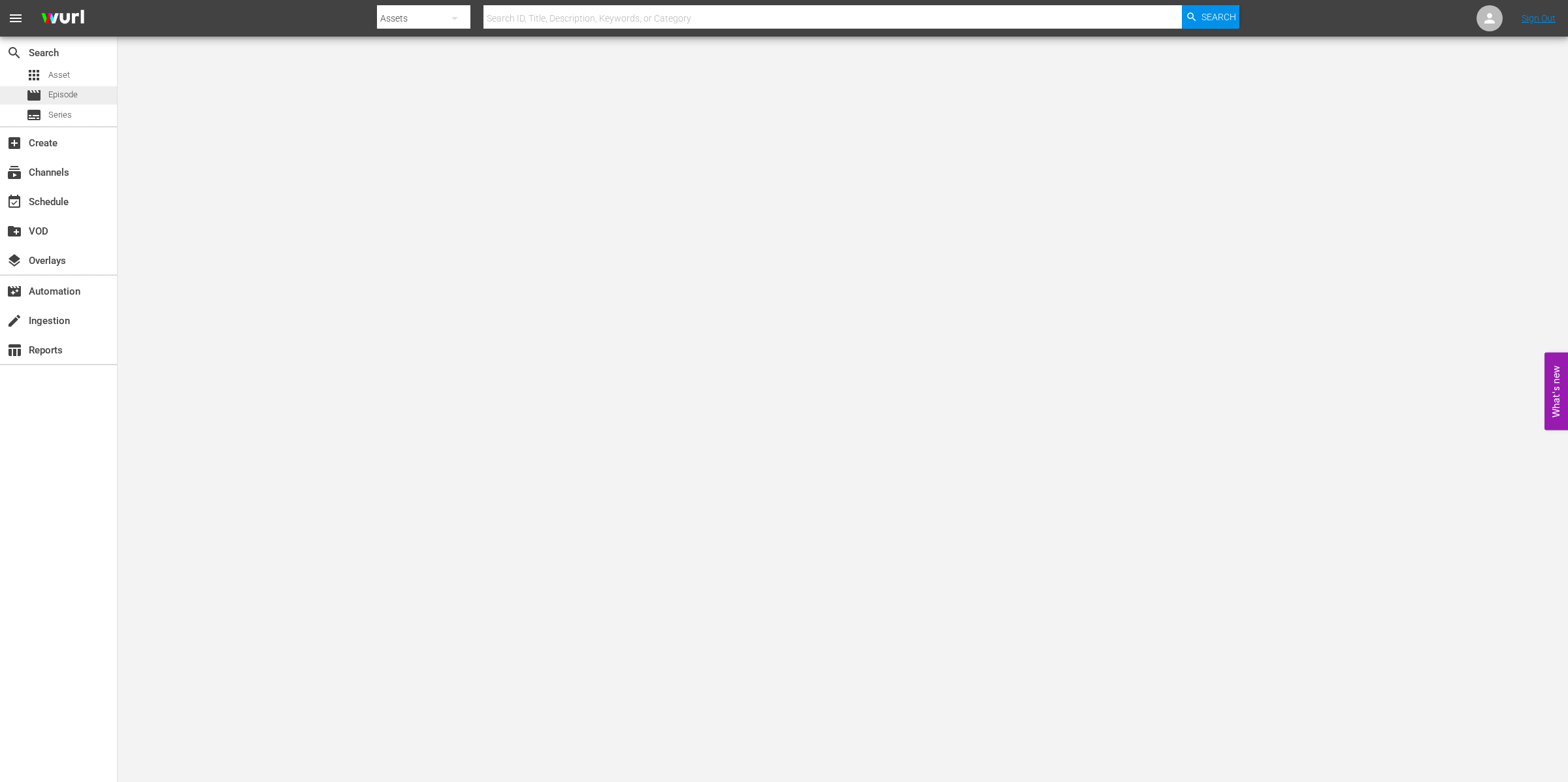
click at [62, 92] on span "Episode" at bounding box center [63, 94] width 30 height 13
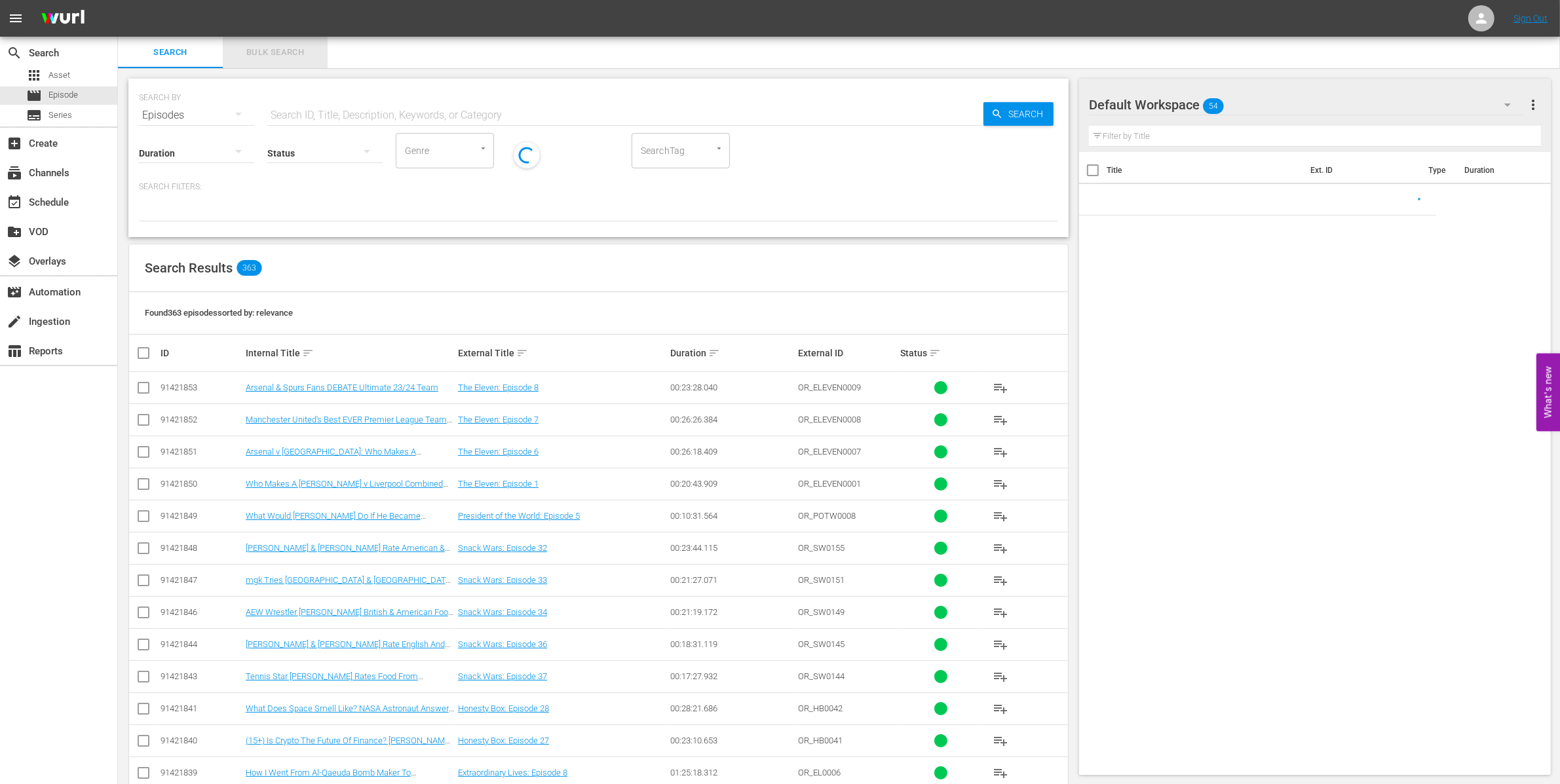
click at [264, 50] on span "Bulk Search" at bounding box center [275, 52] width 89 height 15
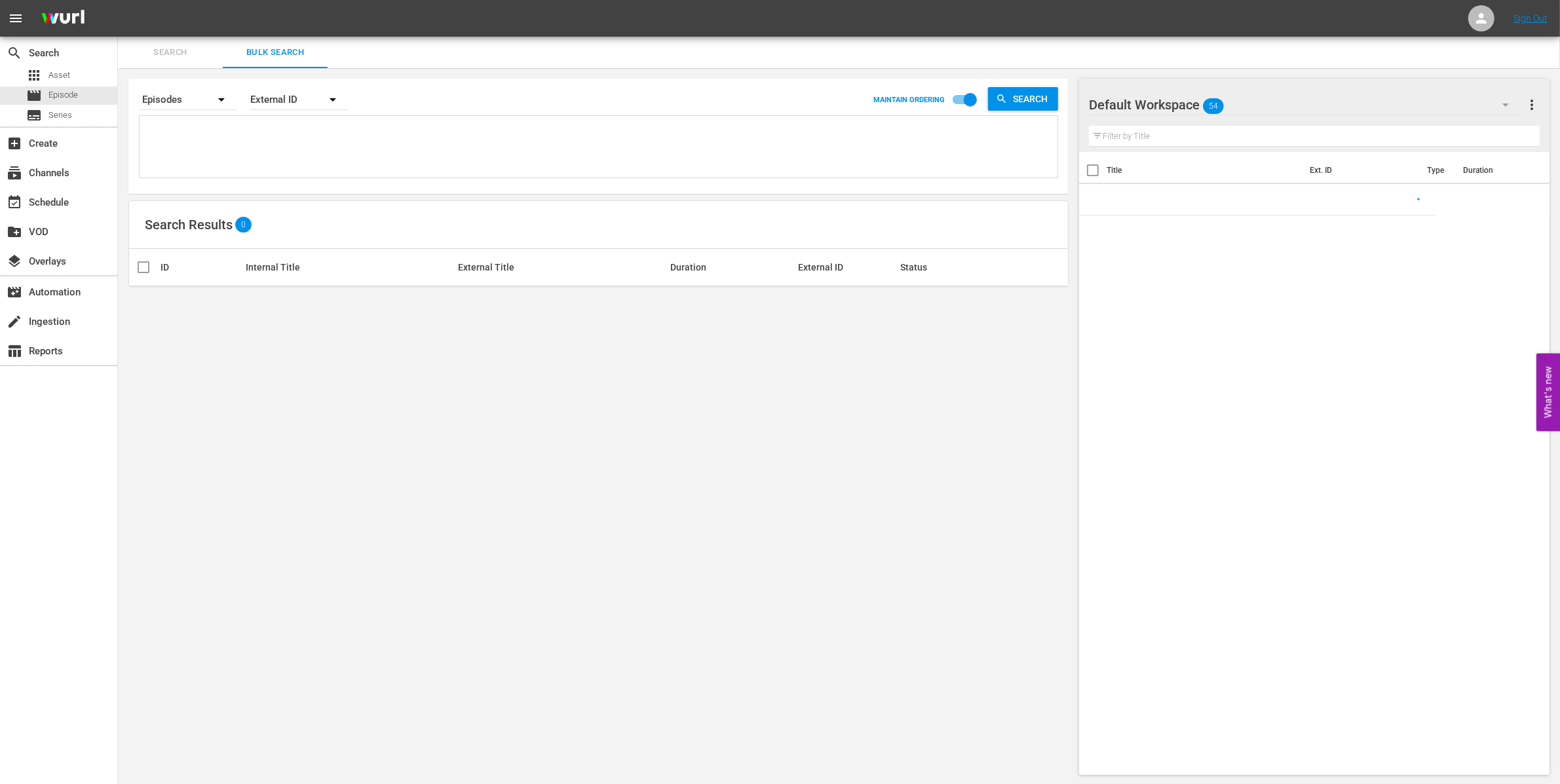
click at [208, 155] on textarea at bounding box center [600, 149] width 914 height 60
paste textarea "OR_HB0039 OR_HB0041 OR_HB0043 OR_EL0017 OR_EL0007"
type textarea "OR_HB0039 OR_HB0041 OR_HB0043 OR_EL0017 OR_EL0007"
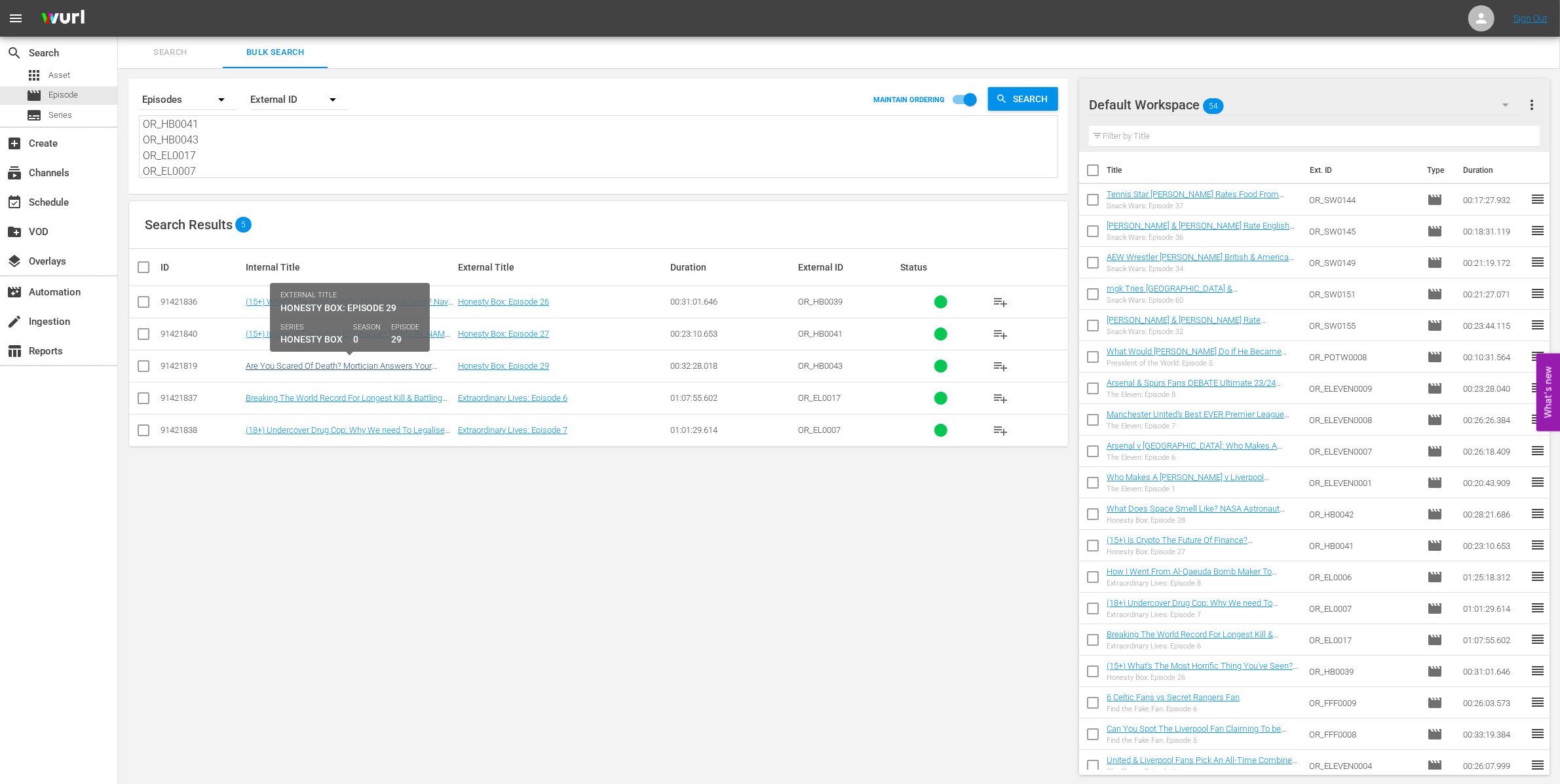
type textarea "OR_HB0039 OR_HB0041 OR_HB0043 OR_EL0017 OR_EL0007"
click at [304, 365] on link "Are You Scared Of Death? Mortician Answers Your Questions" at bounding box center [339, 370] width 186 height 20
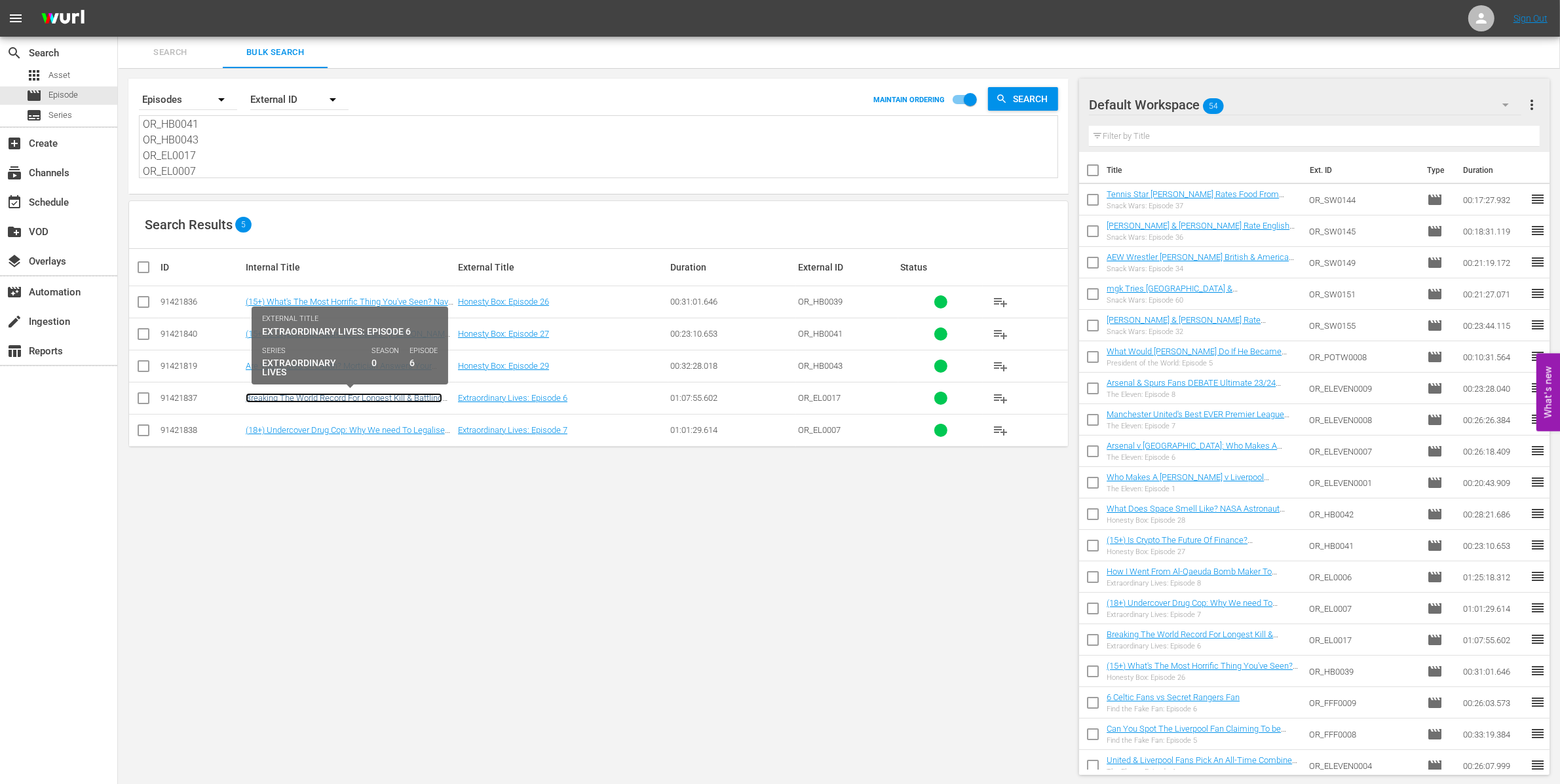
click at [315, 397] on link "Breaking The World Record For Longest Kill & Battling PTSD" at bounding box center [344, 402] width 197 height 20
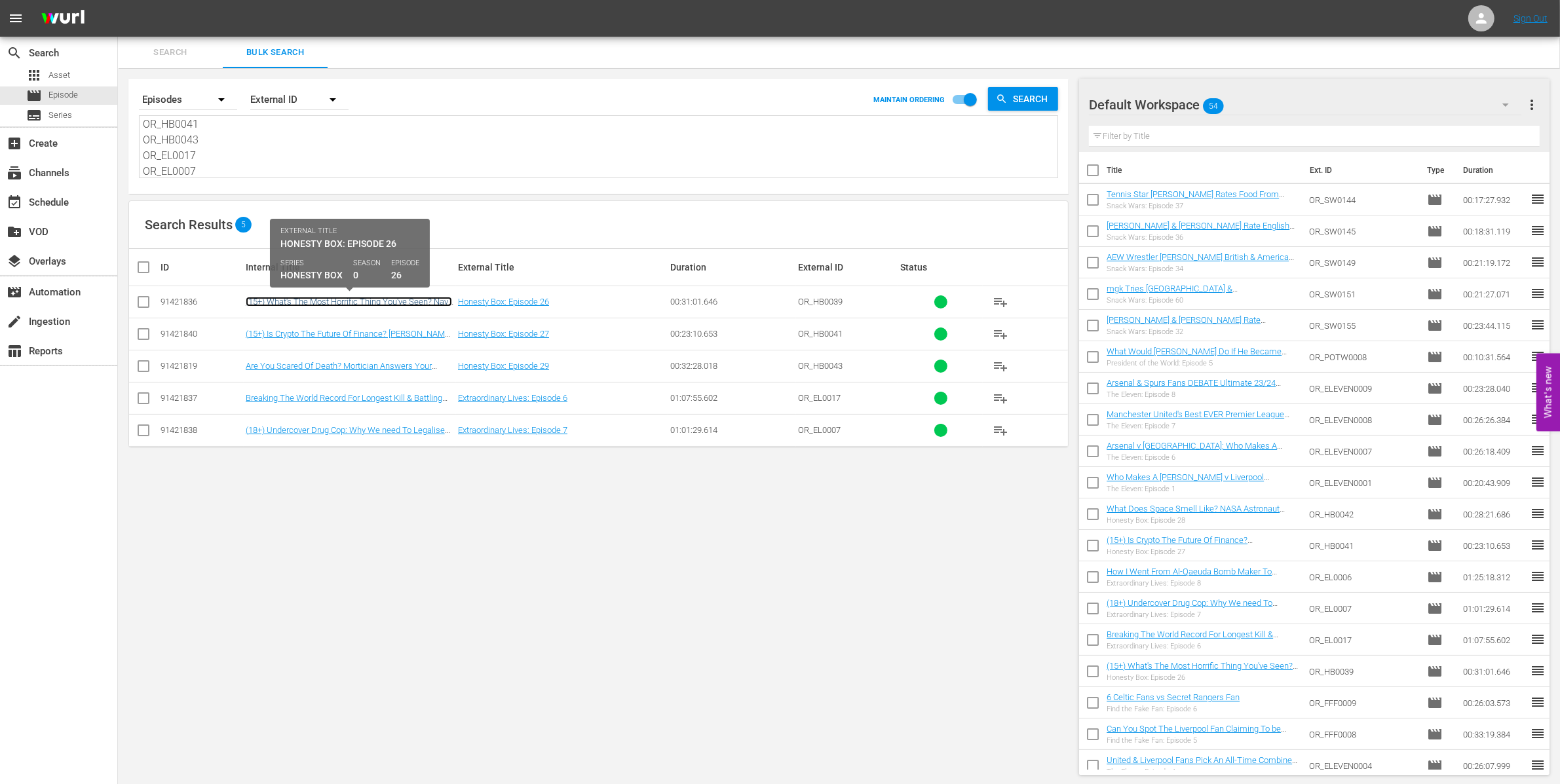
click at [314, 297] on link "(15+) What's The Most Horrific Thing You've Seen? Navy SEAL Answers Your Questi…" at bounding box center [349, 306] width 207 height 20
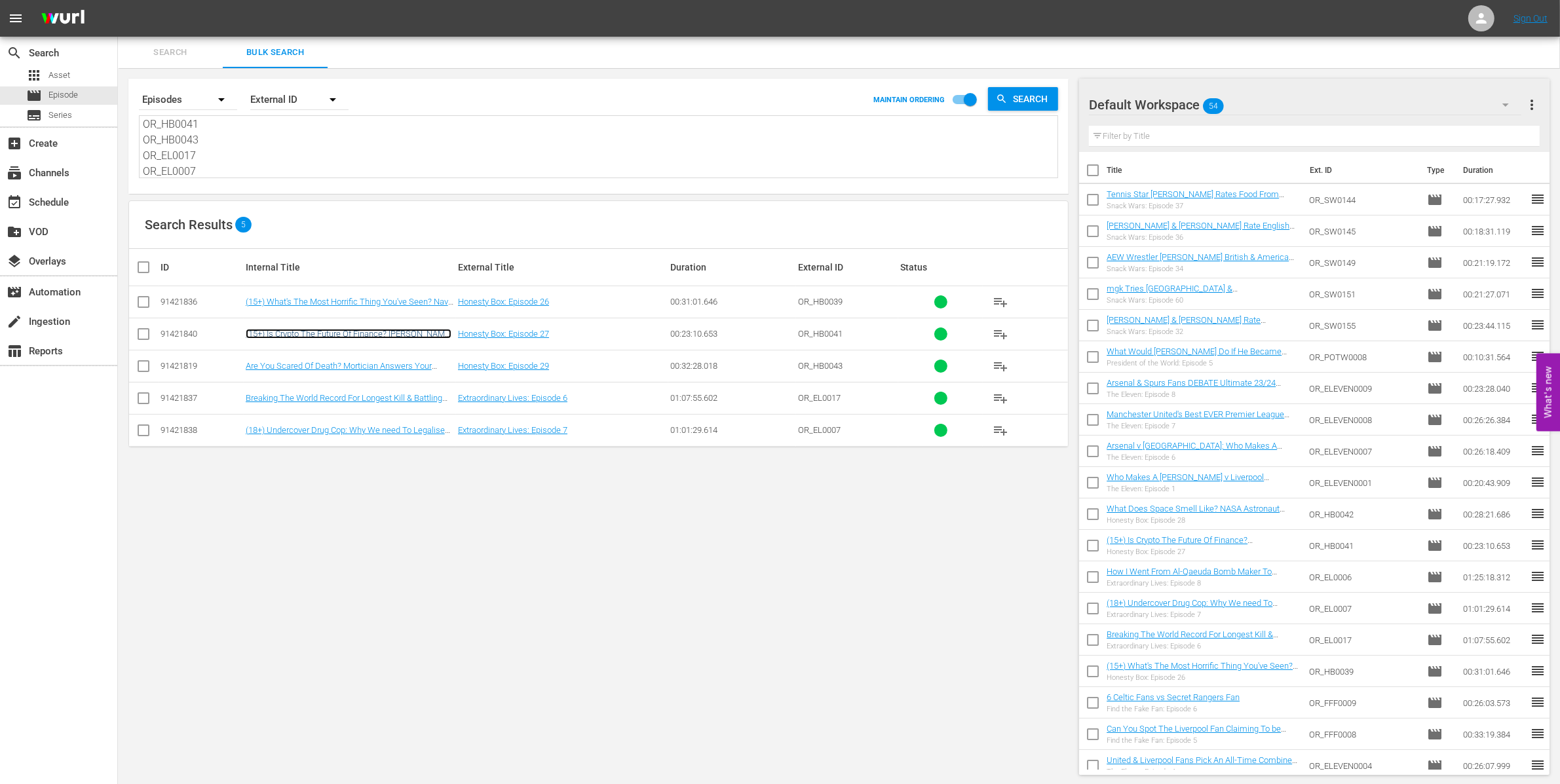
click at [323, 330] on link "(15+) Is Crypto The Future Of Finance? [PERSON_NAME] Answers Your Questions" at bounding box center [349, 338] width 206 height 20
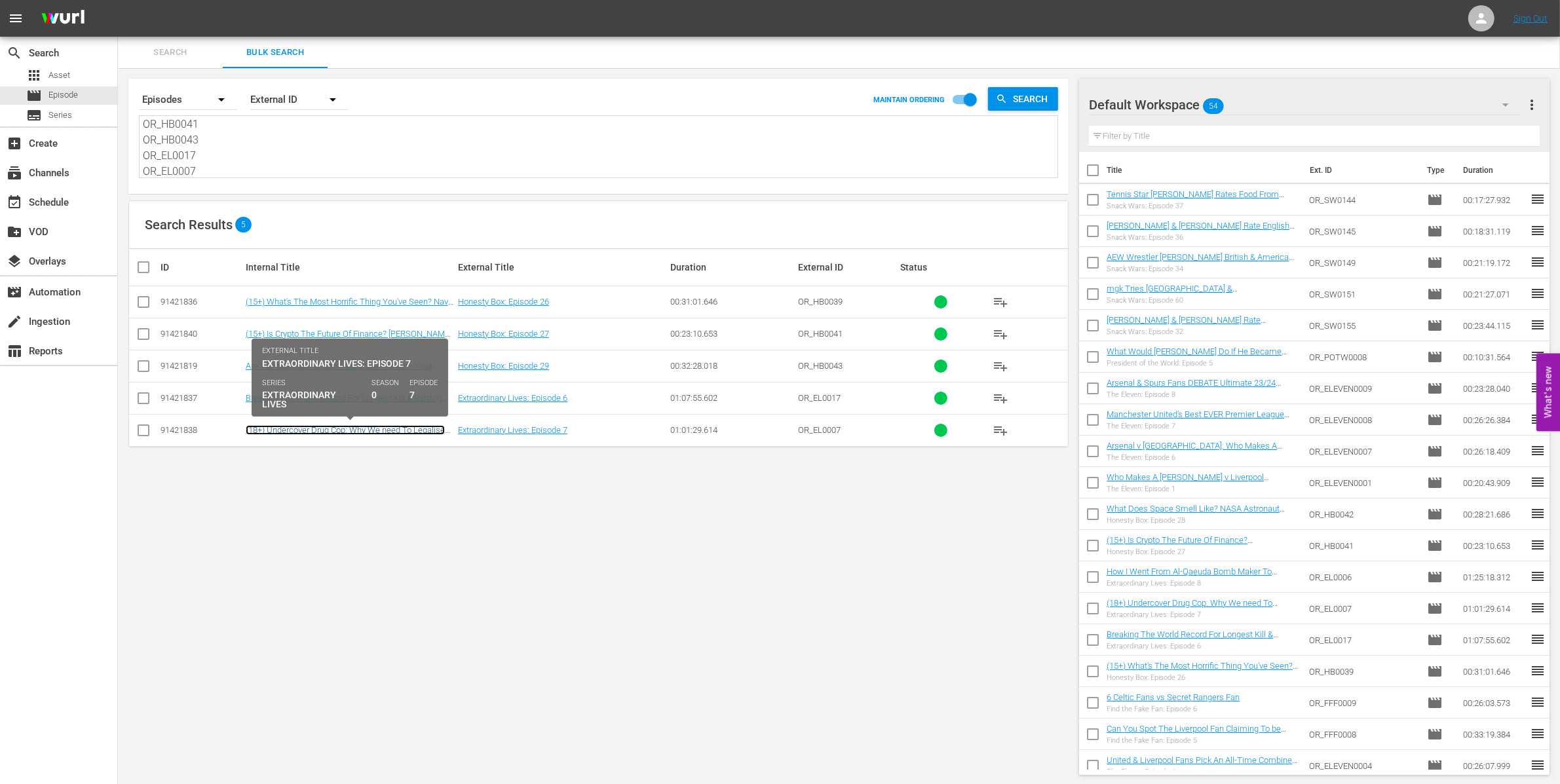
drag, startPoint x: 334, startPoint y: 429, endPoint x: 353, endPoint y: 415, distance: 23.6
click at [334, 429] on link "(18+) Undercover Drug Cop: Why We need To Legalise ALL DRUGS" at bounding box center [345, 434] width 199 height 20
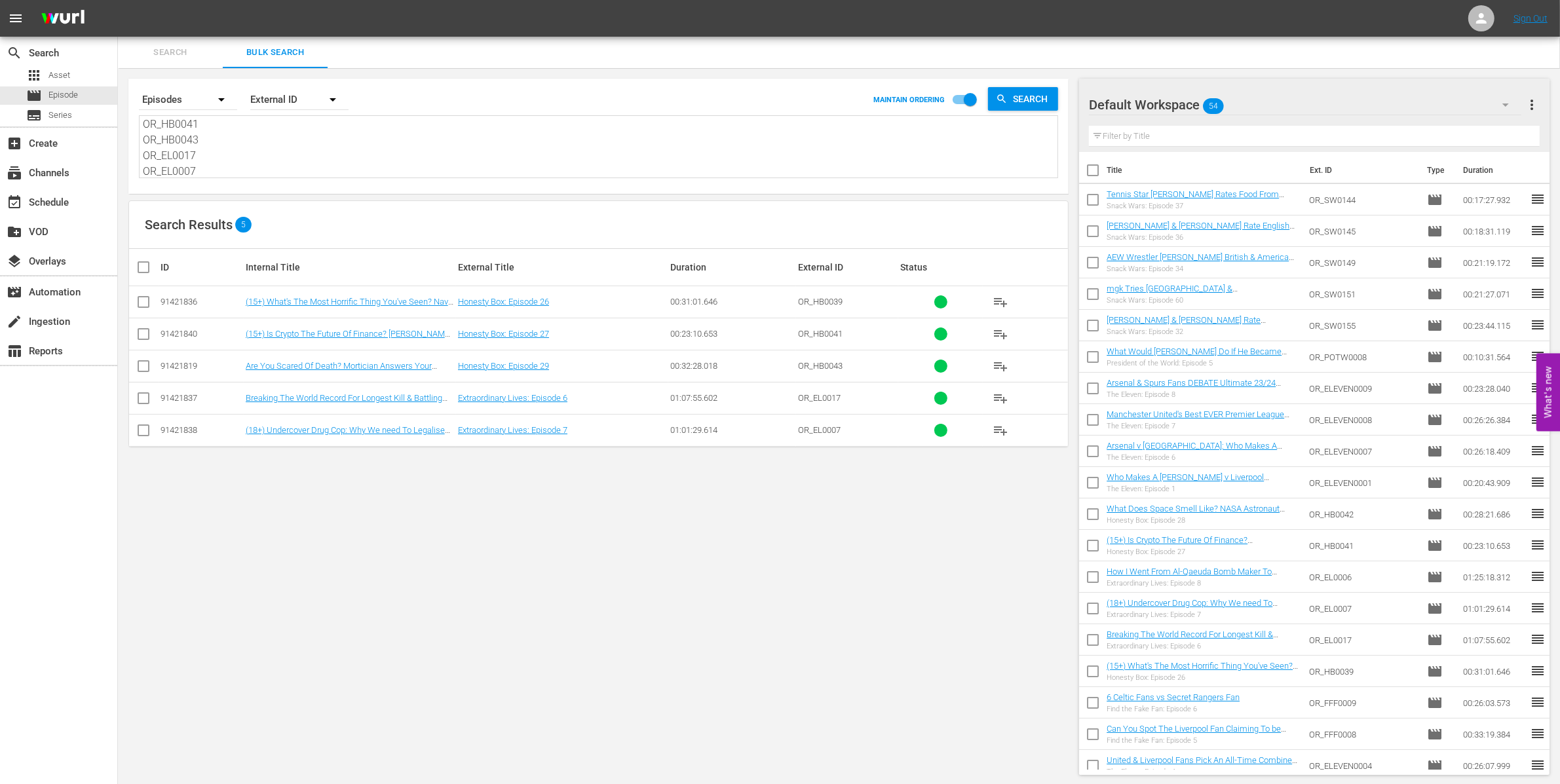
click at [269, 162] on textarea "OR_HB0039 OR_HB0041 OR_HB0043 OR_EL0017 OR_EL0007" at bounding box center [600, 147] width 914 height 60
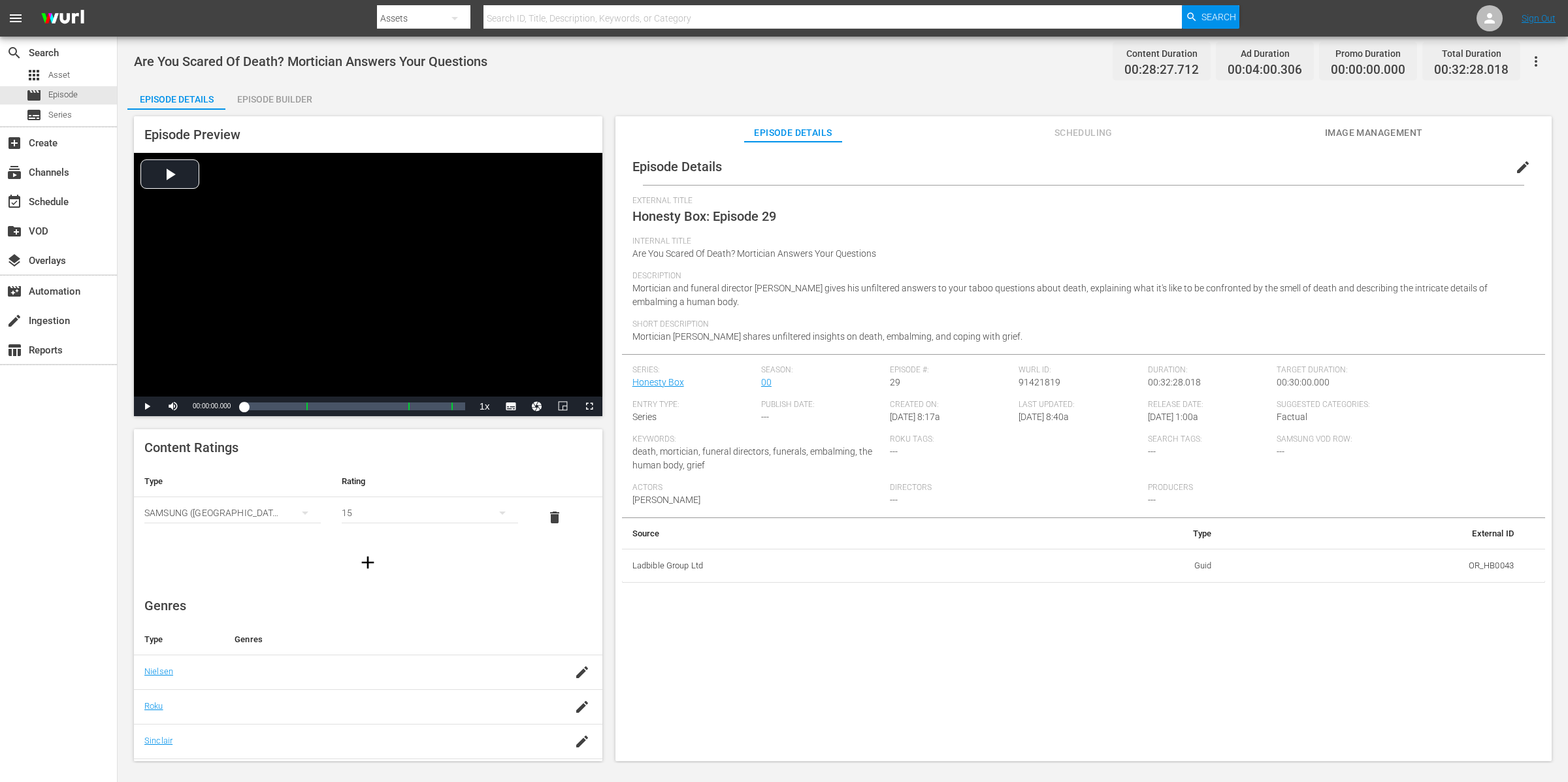
click at [1254, 169] on span "edit" at bounding box center [1522, 166] width 15 height 15
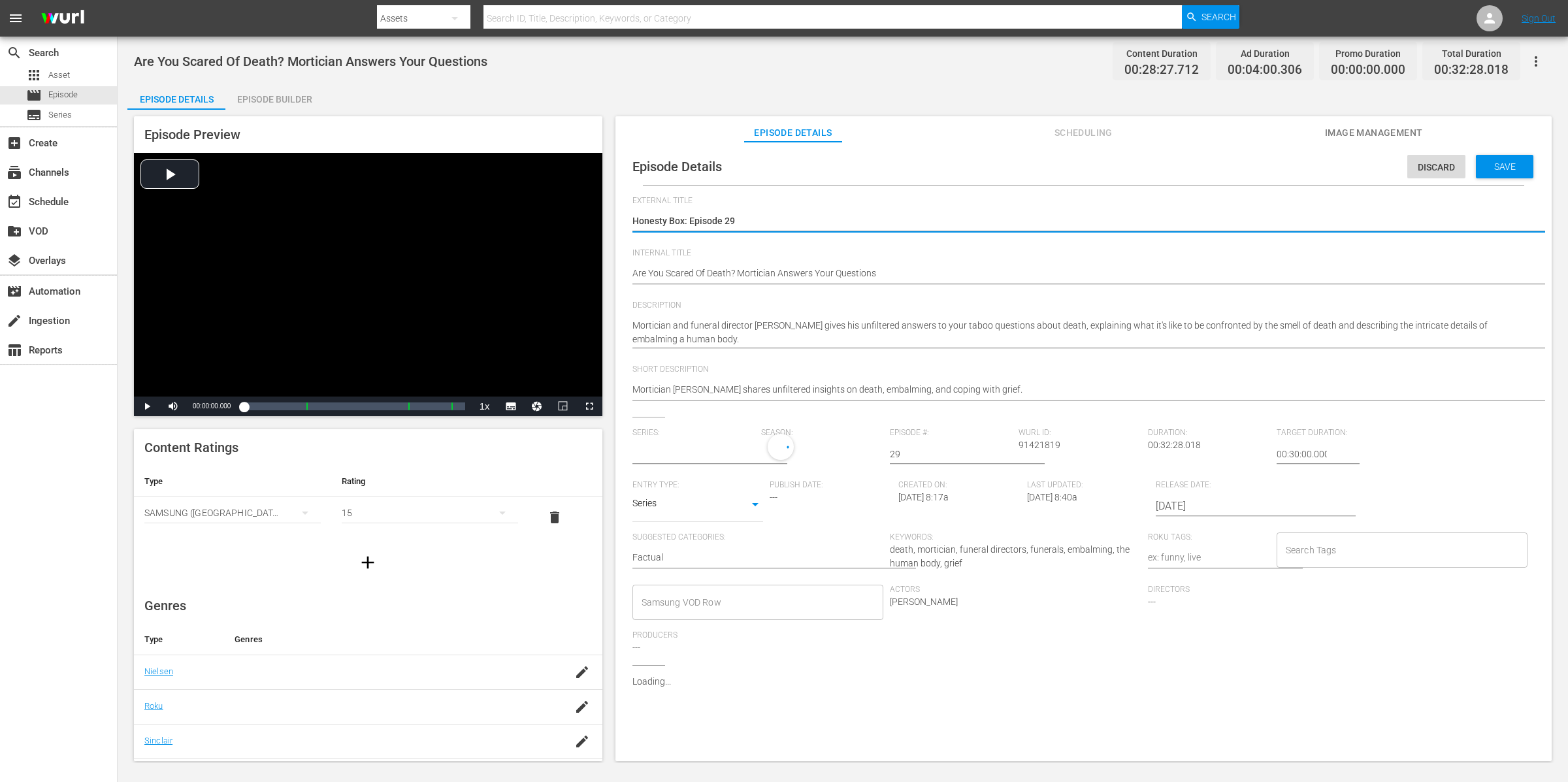
type input "Honesty Box"
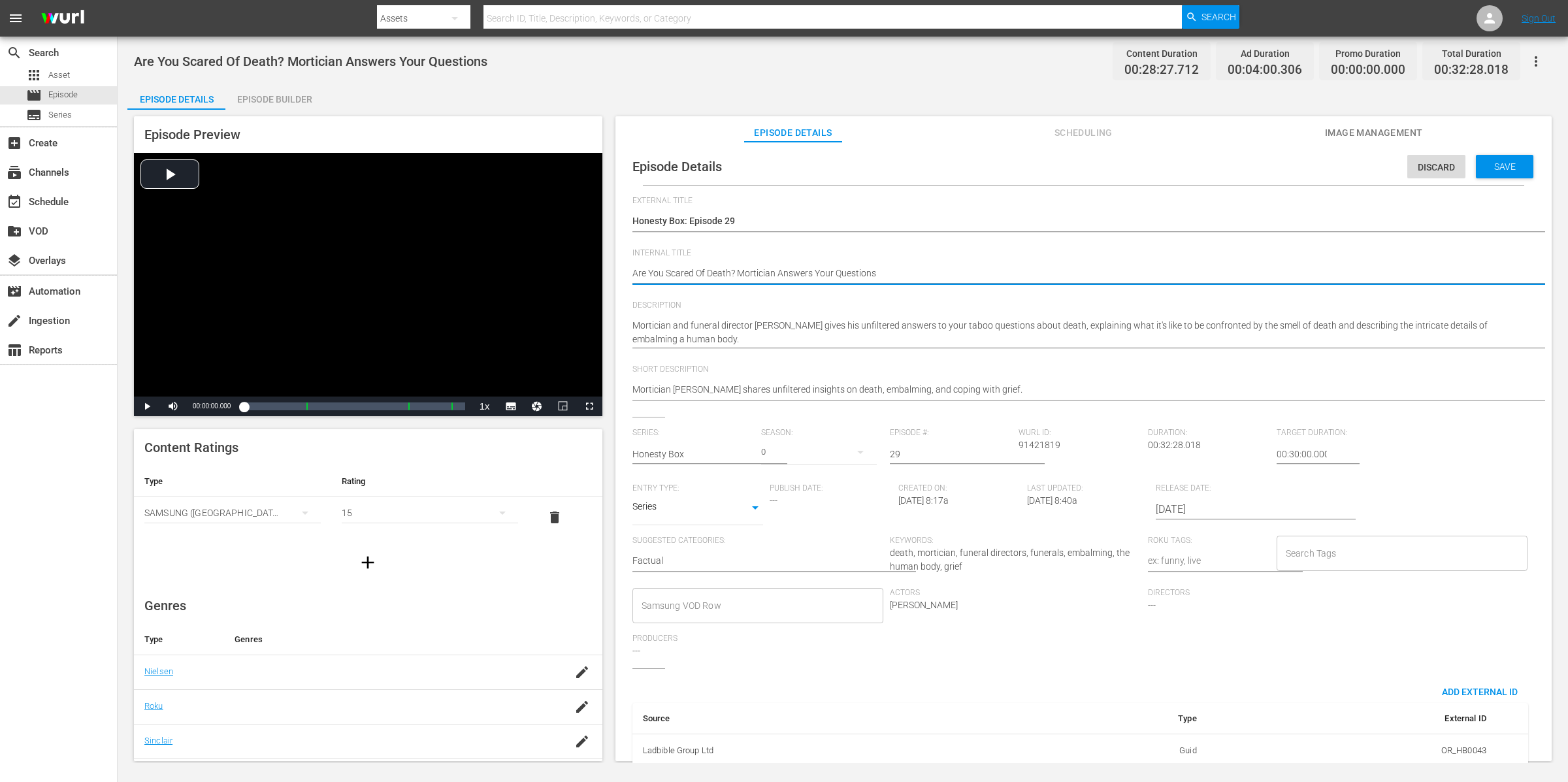
type textarea "(Are You Scared Of Death? Mortician Answers Your Questions"
type textarea "(1Are You Scared Of Death? Mortician Answers Your Questions"
type textarea "(15Are You Scared Of Death? Mortician Answers Your Questions"
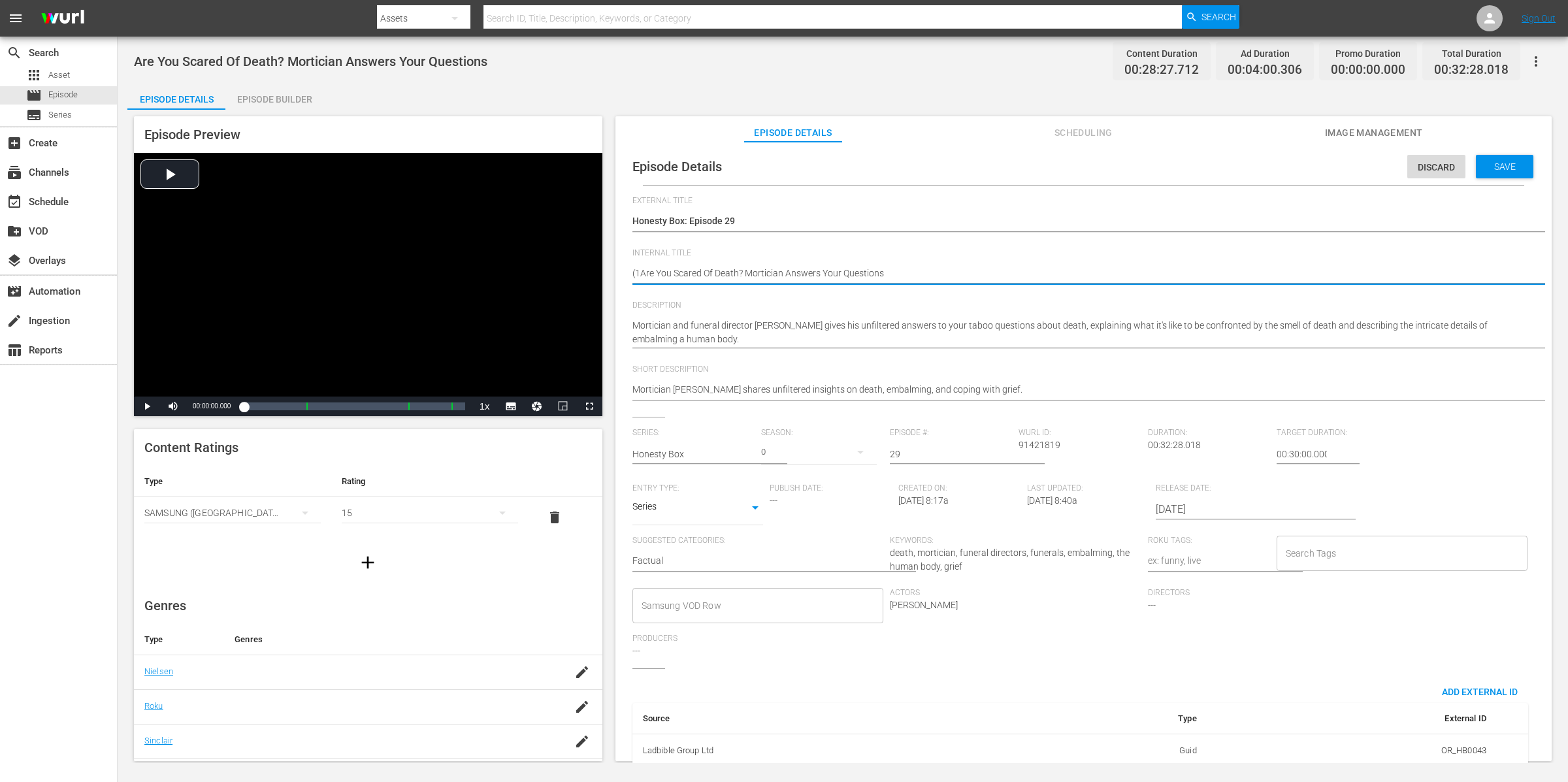
type textarea "(15Are You Scared Of Death? Mortician Answers Your Questions"
type textarea "(15+Are You Scared Of Death? Mortician Answers Your Questions"
type textarea "(15+)Are You Scared Of Death? Mortician Answers Your Questions"
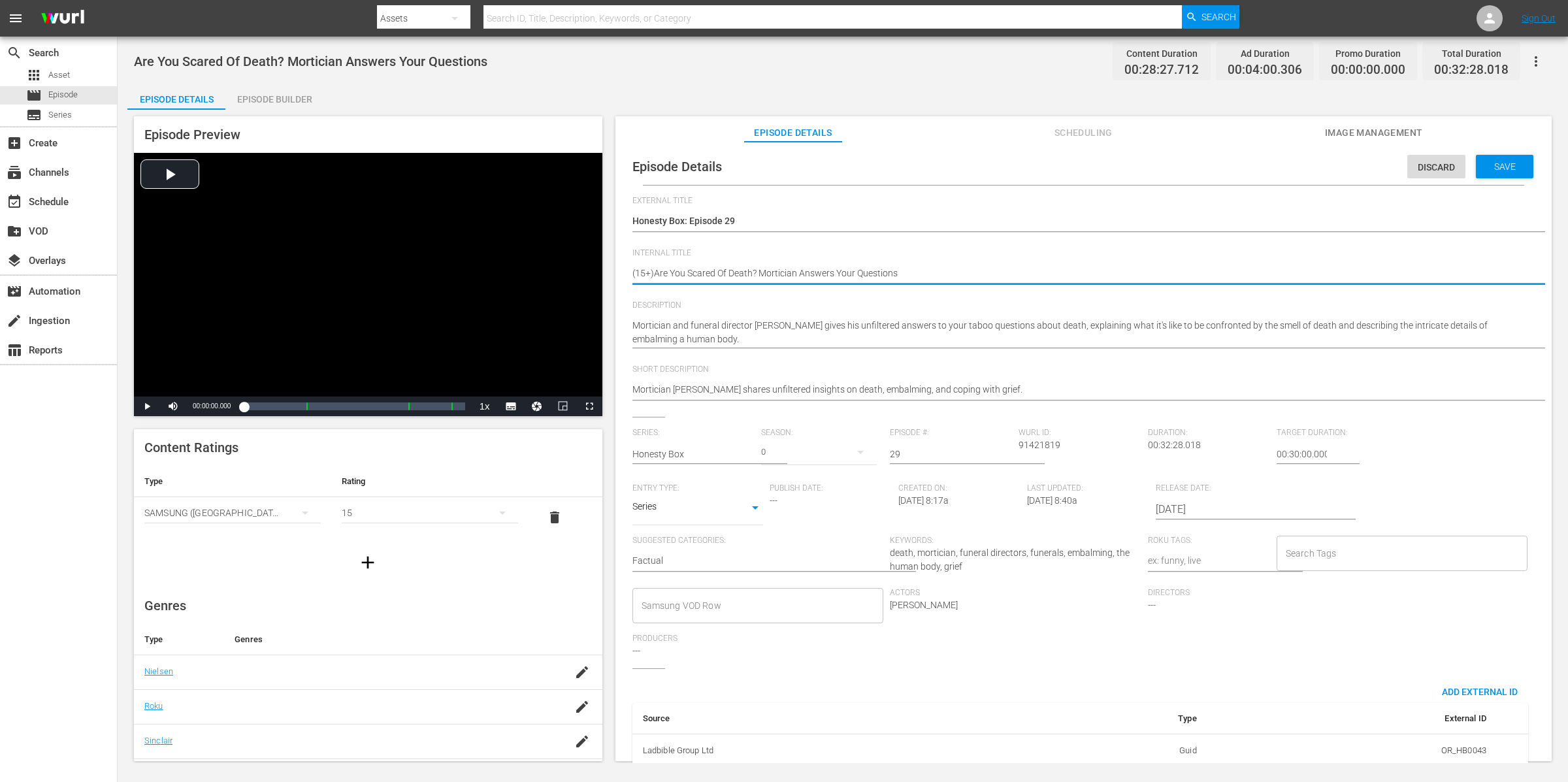
type textarea "(15+) Are You Scared Of Death? Mortician Answers Your Questions"
click at [1254, 561] on input "Search Tags" at bounding box center [1393, 553] width 220 height 23
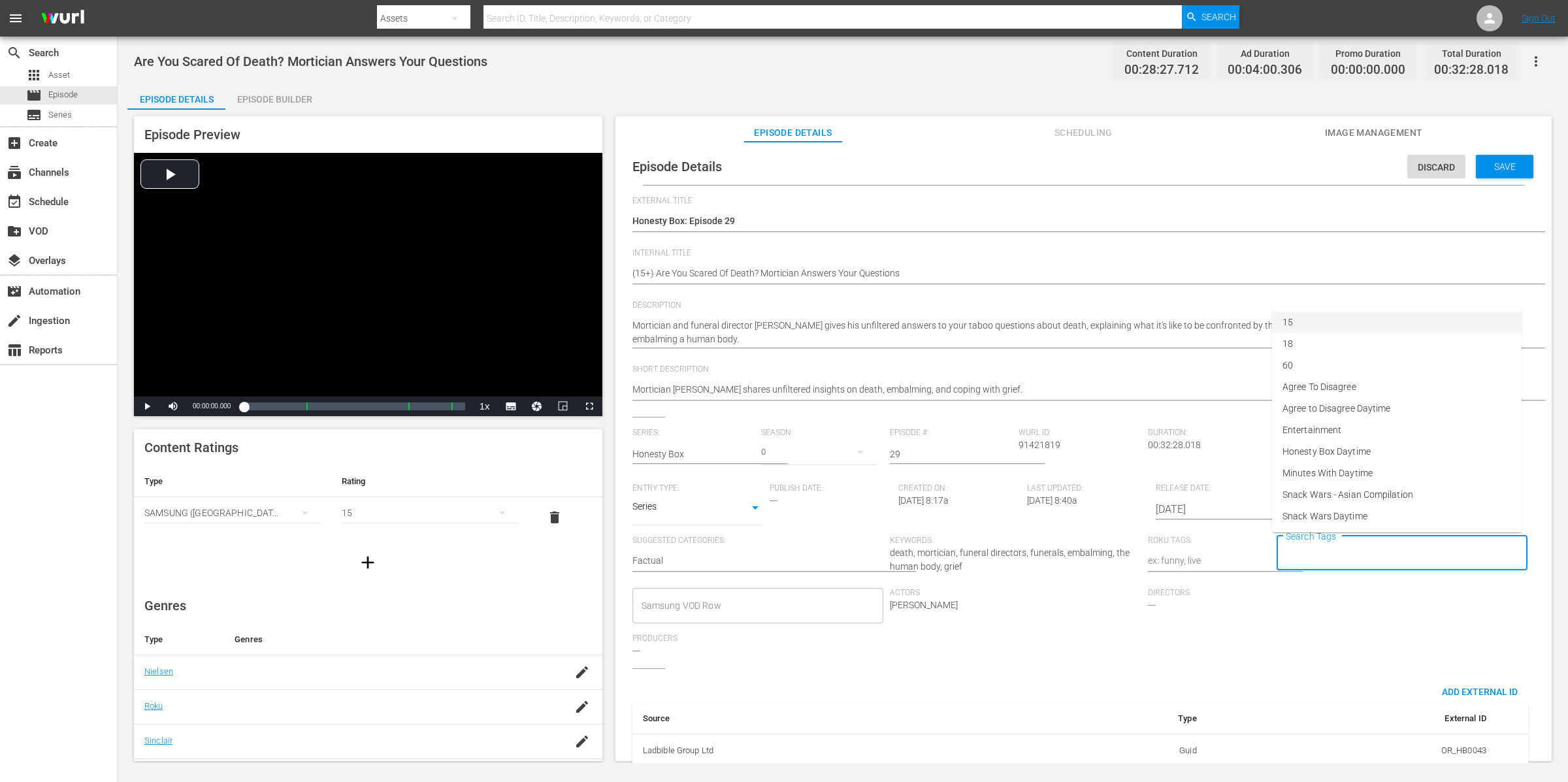
click at [1254, 327] on li "15" at bounding box center [1397, 322] width 250 height 21
click at [1254, 165] on span "Save" at bounding box center [1505, 166] width 42 height 11
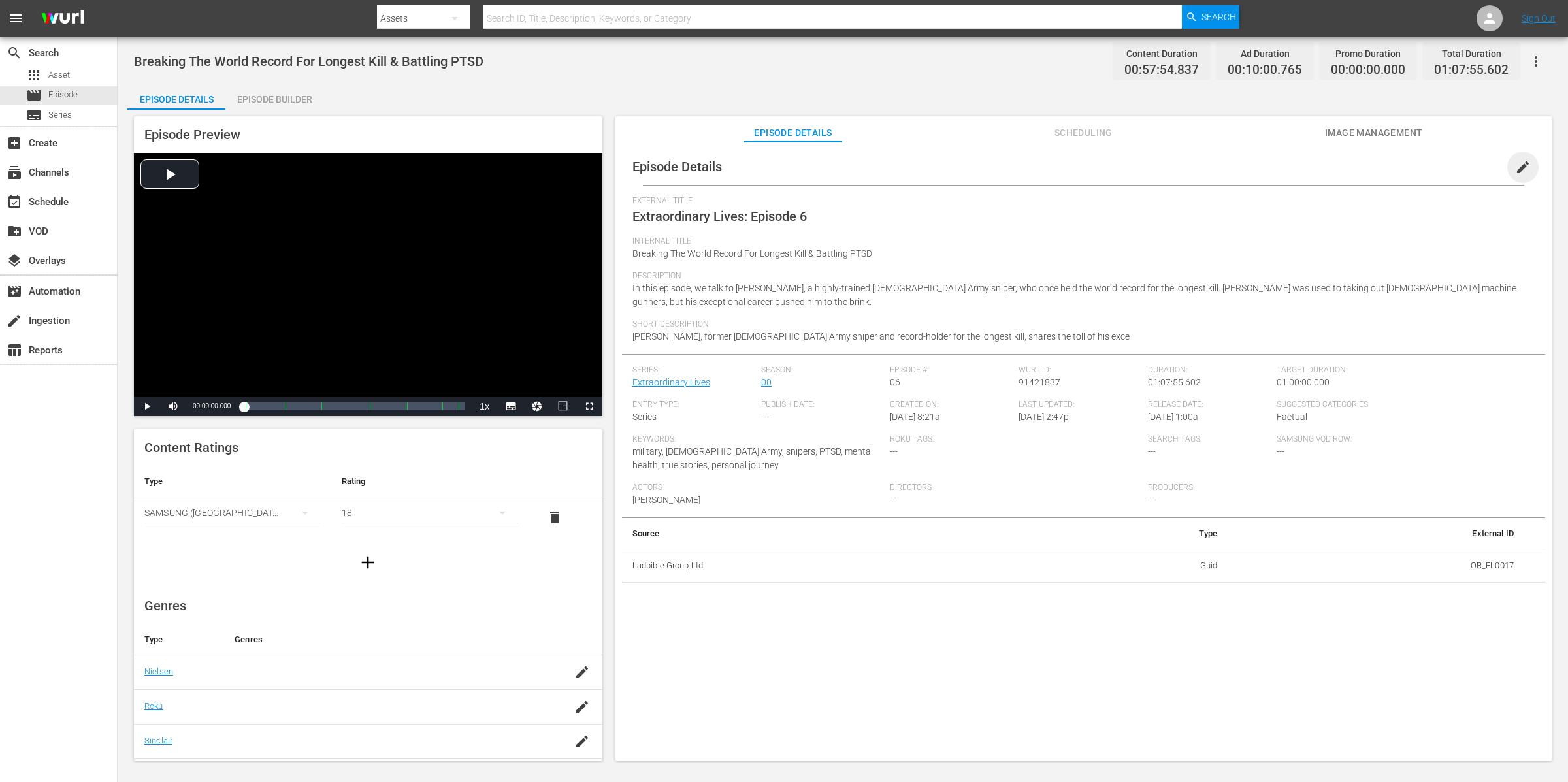
click at [1254, 165] on span "edit" at bounding box center [1522, 166] width 15 height 15
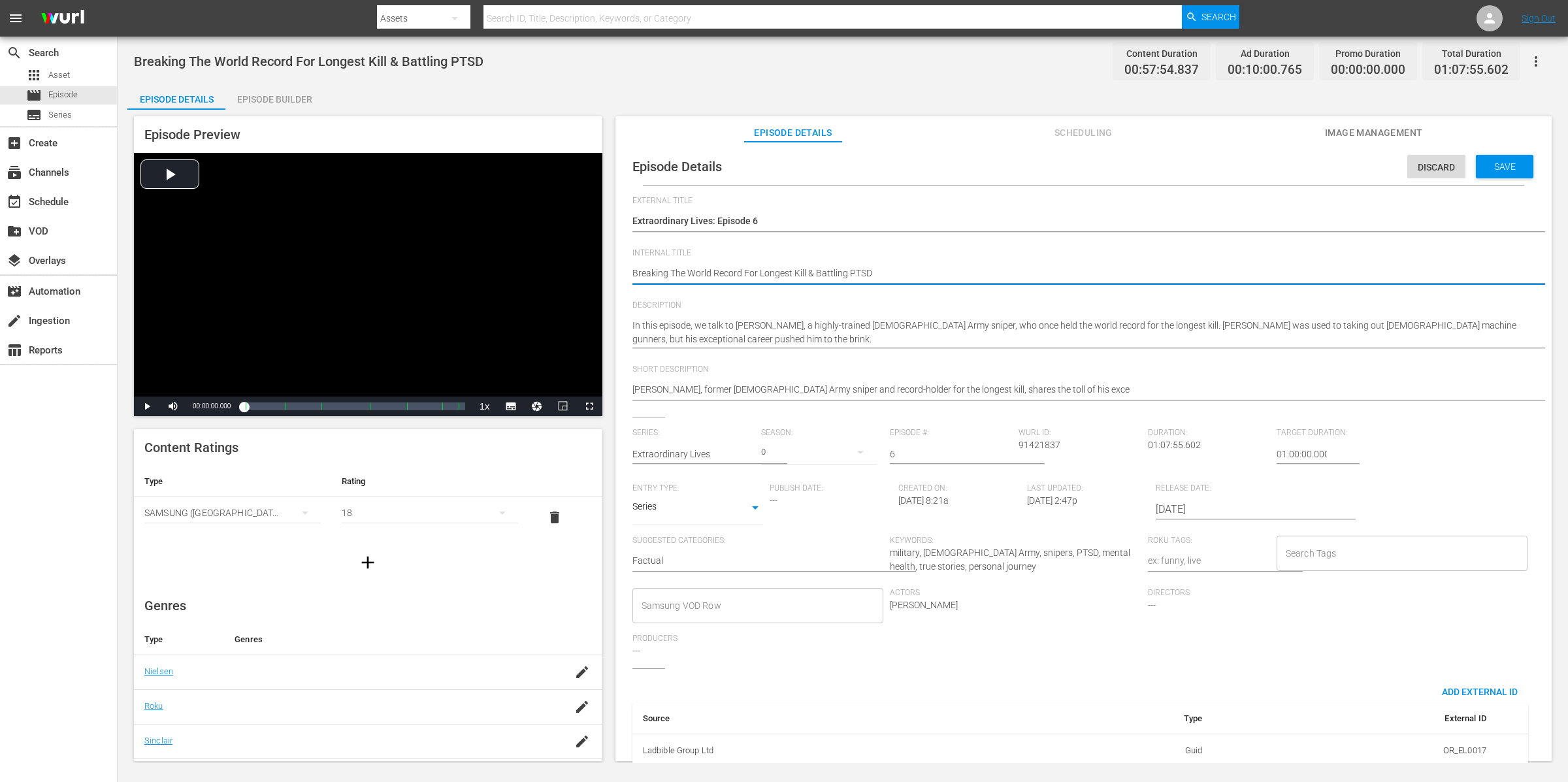
click at [633, 271] on textarea "Breaking The World Record For Longest Kill & Battling PTSD" at bounding box center [1080, 274] width 896 height 15
type textarea "(Breaking The World Record For Longest Kill & Battling PTSD"
type textarea "(1Breaking The World Record For Longest Kill & Battling PTSD"
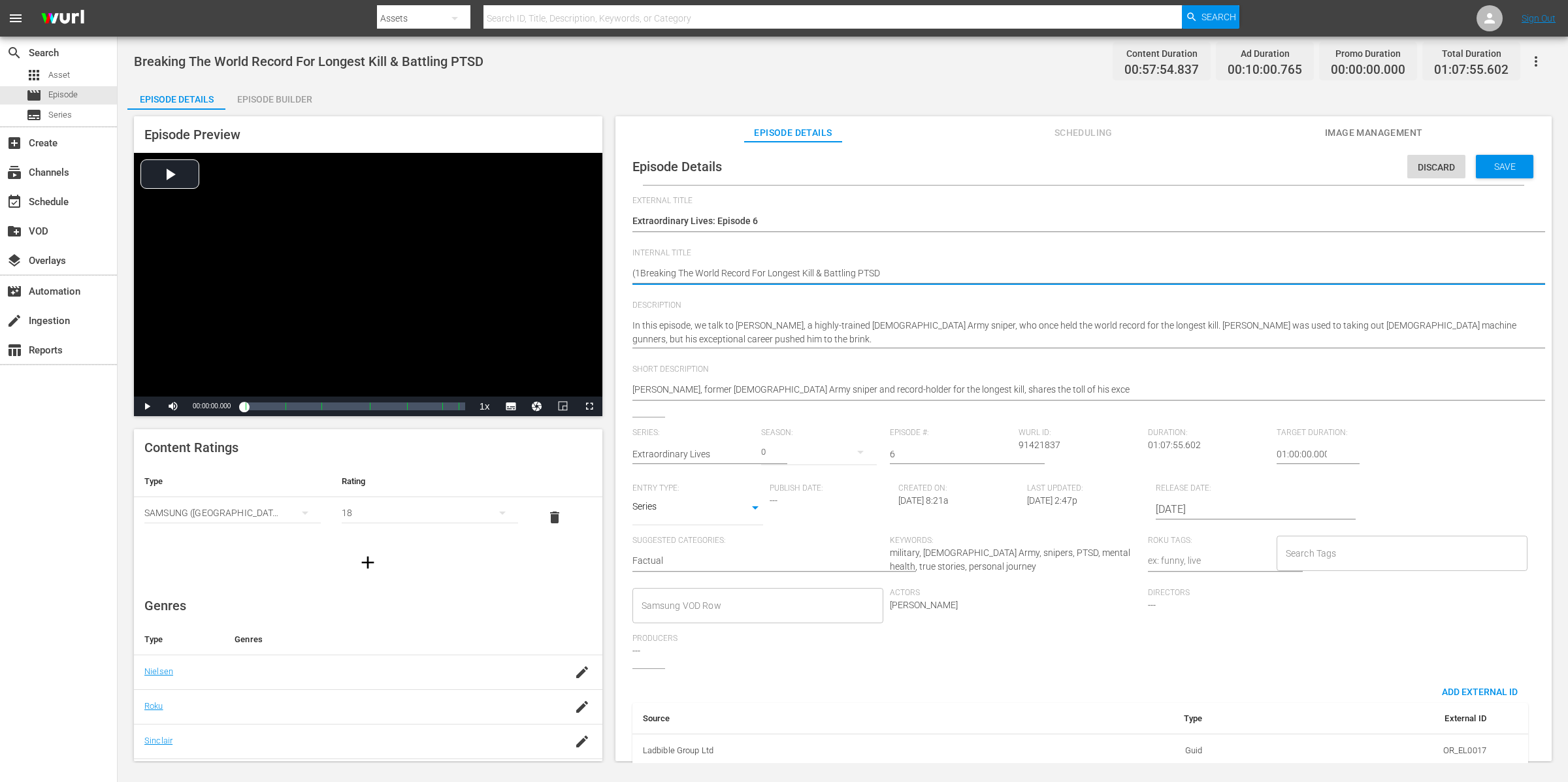
type textarea "(18Breaking The World Record For Longest Kill & Battling PTSD"
type textarea "(18+Breaking The World Record For Longest Kill & Battling PTSD"
type textarea "(18+)Breaking The World Record For Longest Kill & Battling PTSD"
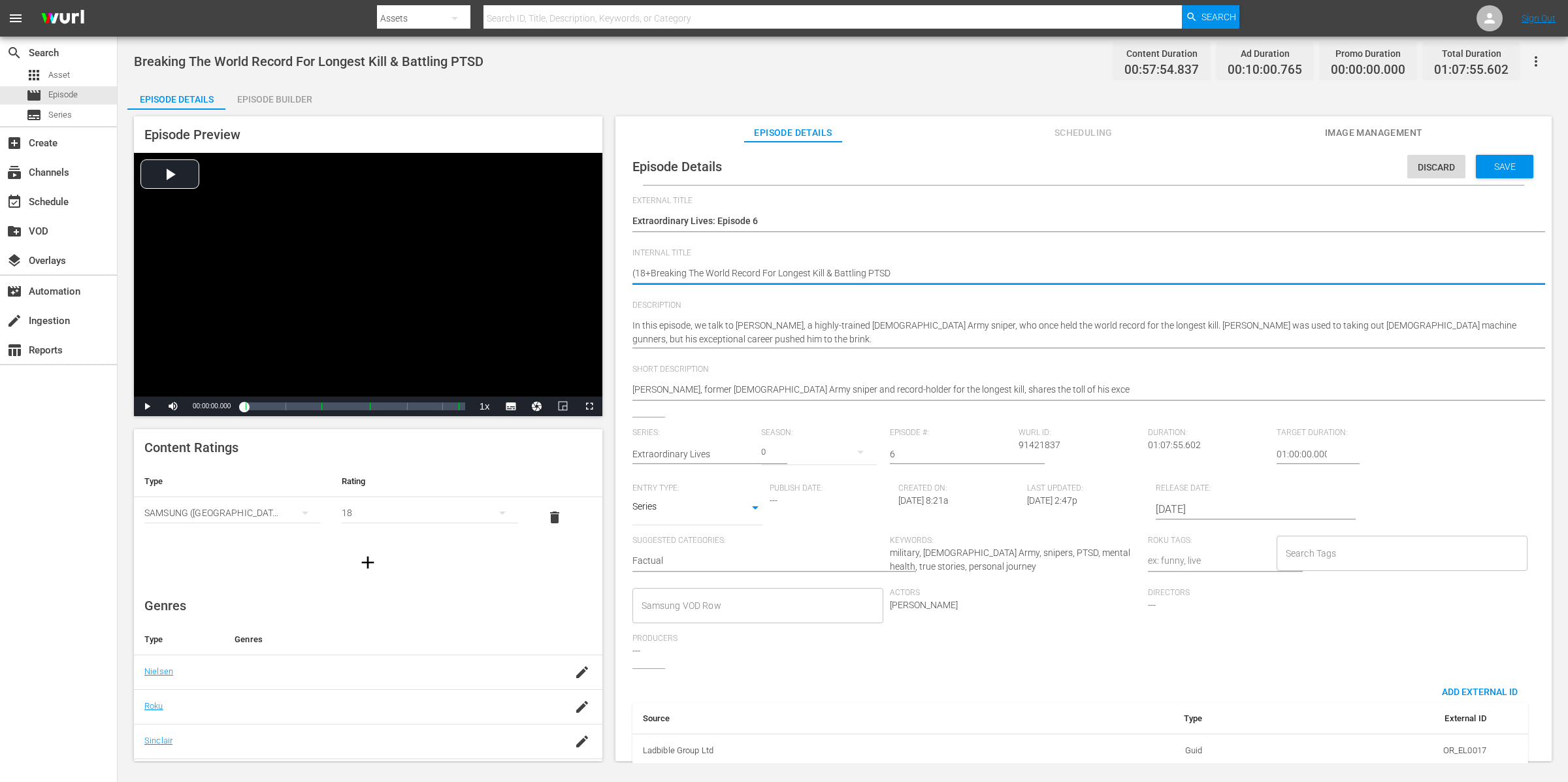
type textarea "(18+)Breaking The World Record For Longest Kill & Battling PTSD"
type textarea "(18+) Breaking The World Record For Longest Kill & Battling PTSD"
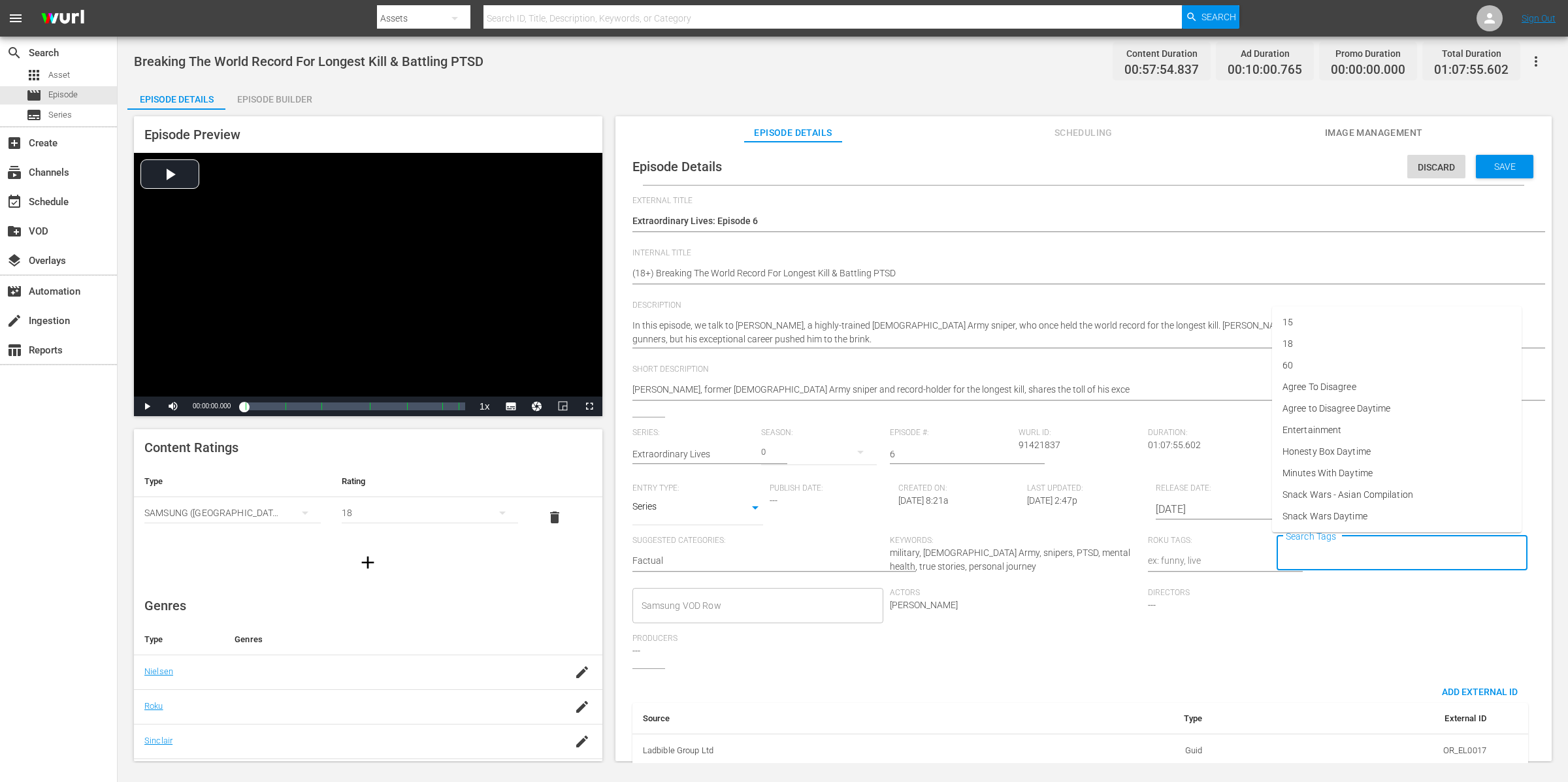
click at [1254, 546] on input "Search Tags" at bounding box center [1393, 553] width 220 height 23
click at [1254, 340] on li "18" at bounding box center [1397, 344] width 250 height 21
click at [1254, 162] on span "Save" at bounding box center [1505, 166] width 42 height 11
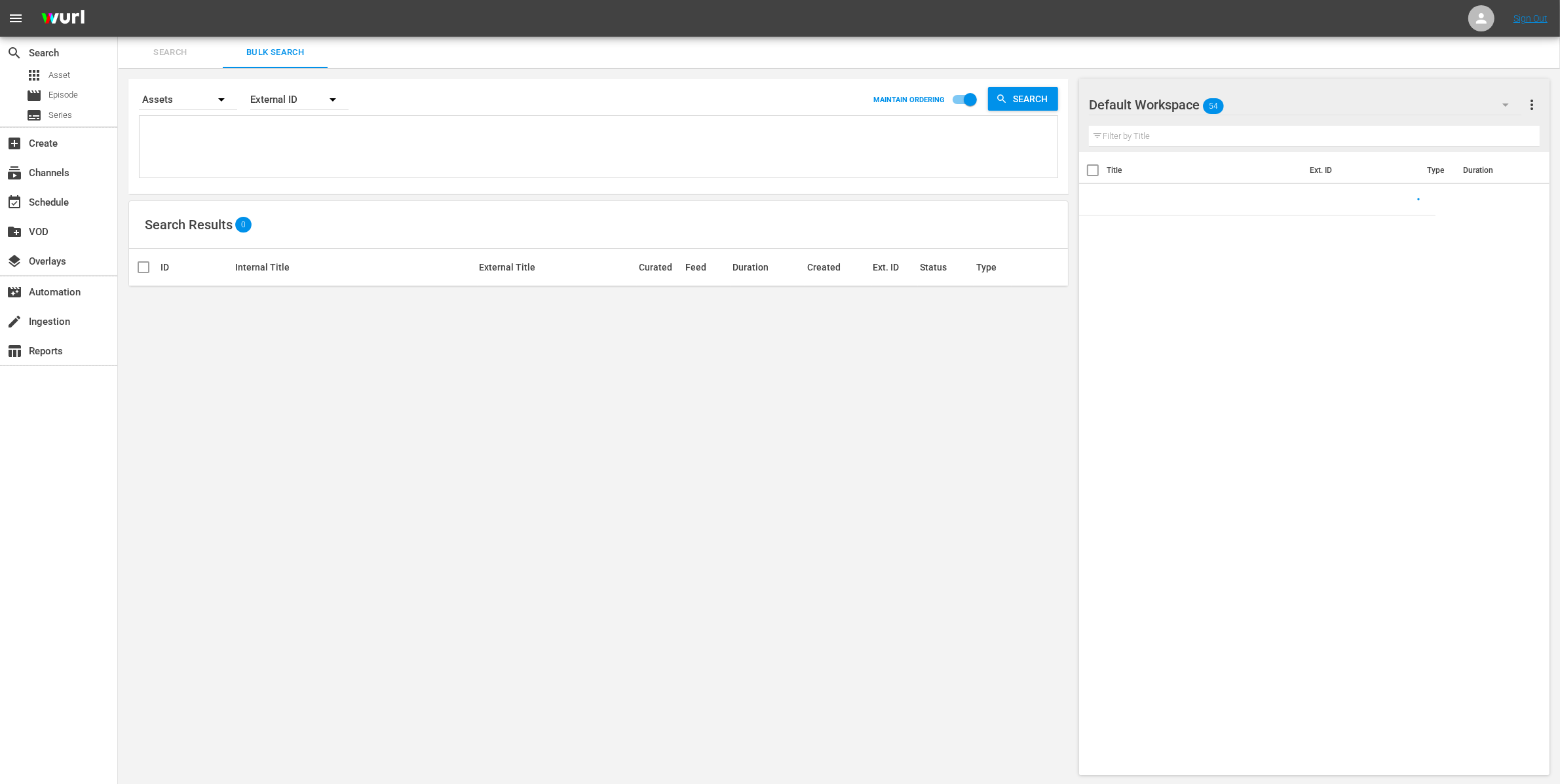
click at [231, 170] on textarea at bounding box center [600, 149] width 914 height 60
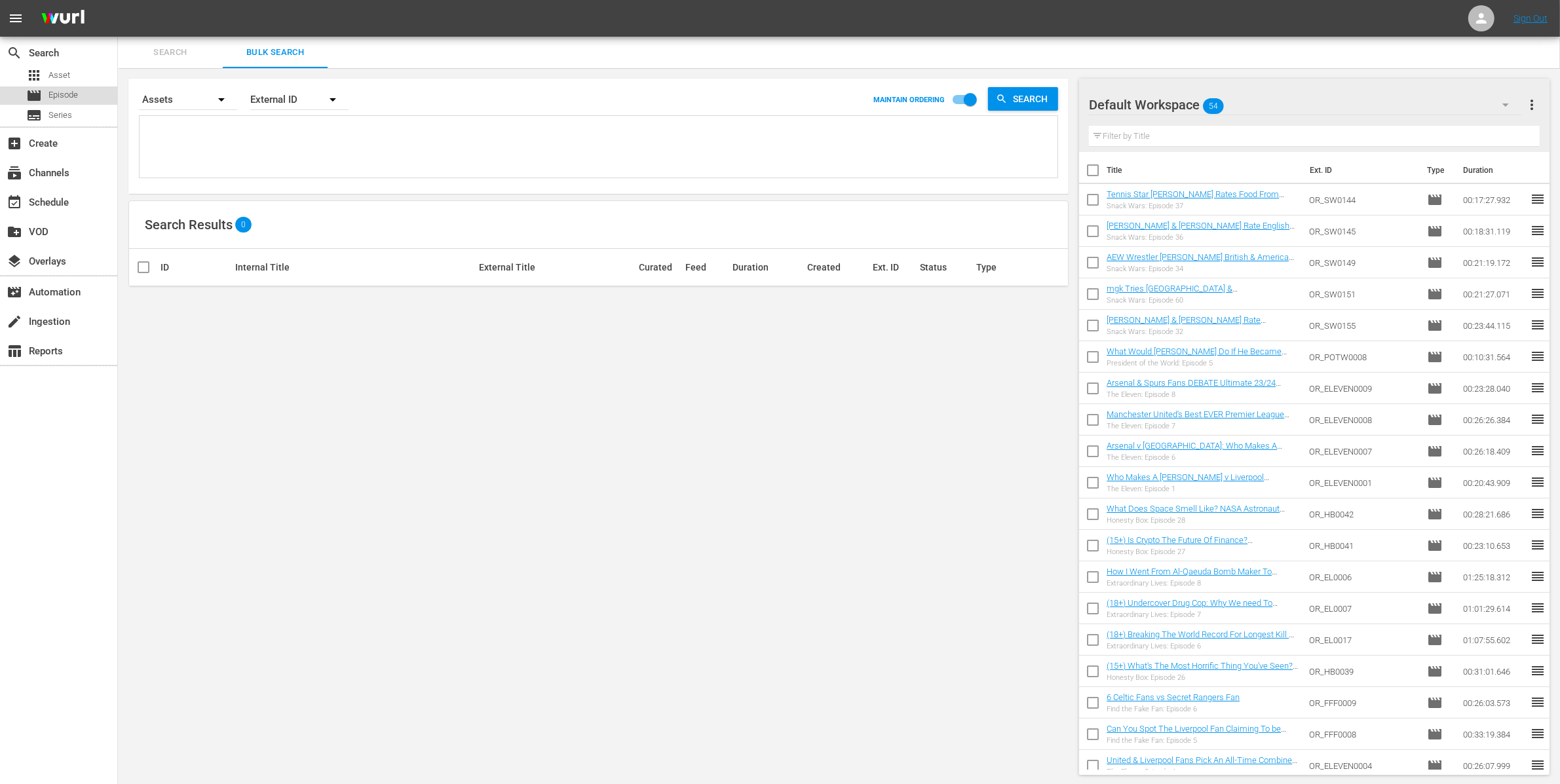
click at [67, 96] on span "Episode" at bounding box center [63, 94] width 30 height 13
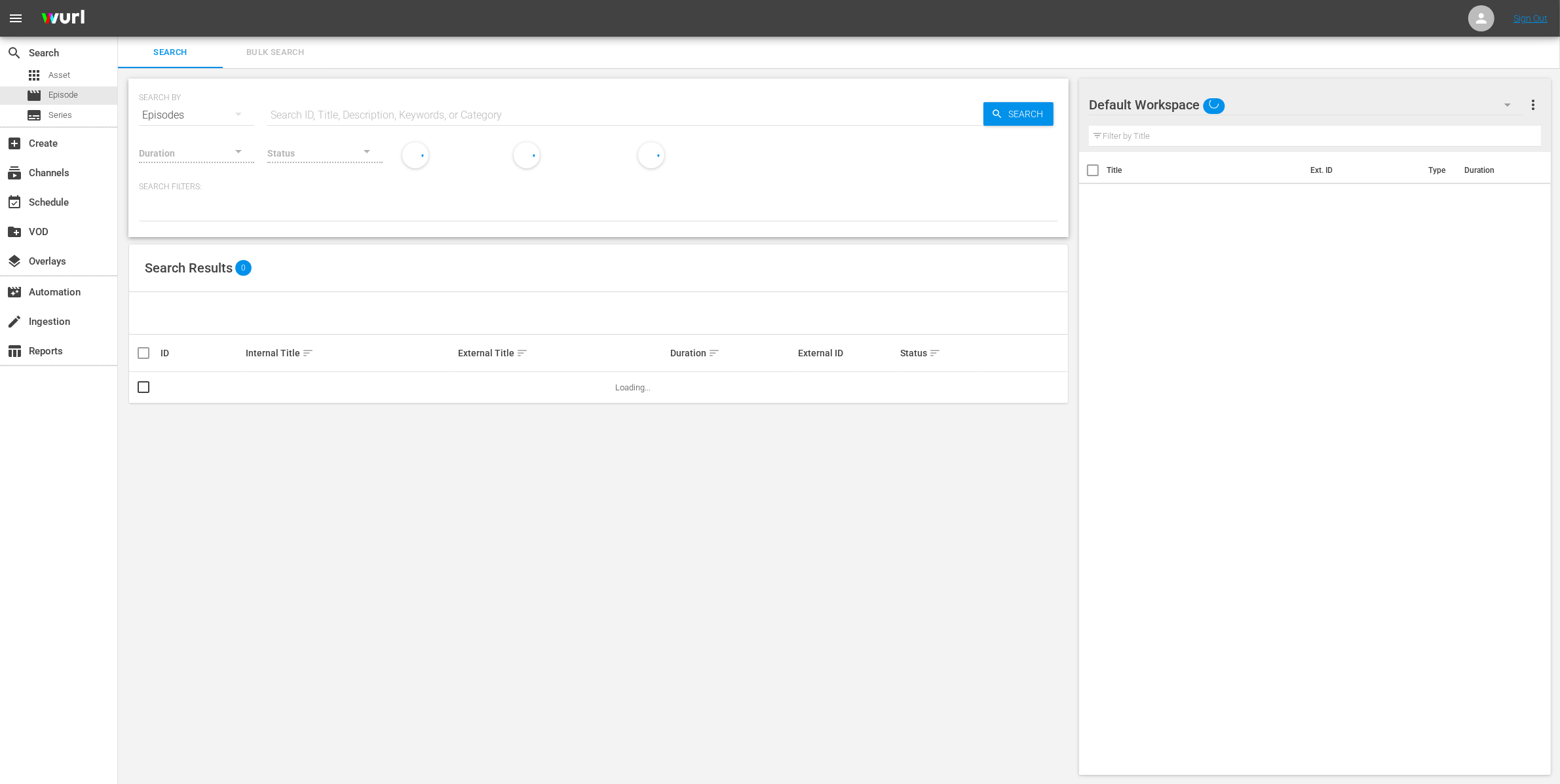
click at [267, 51] on span "Bulk Search" at bounding box center [275, 52] width 89 height 15
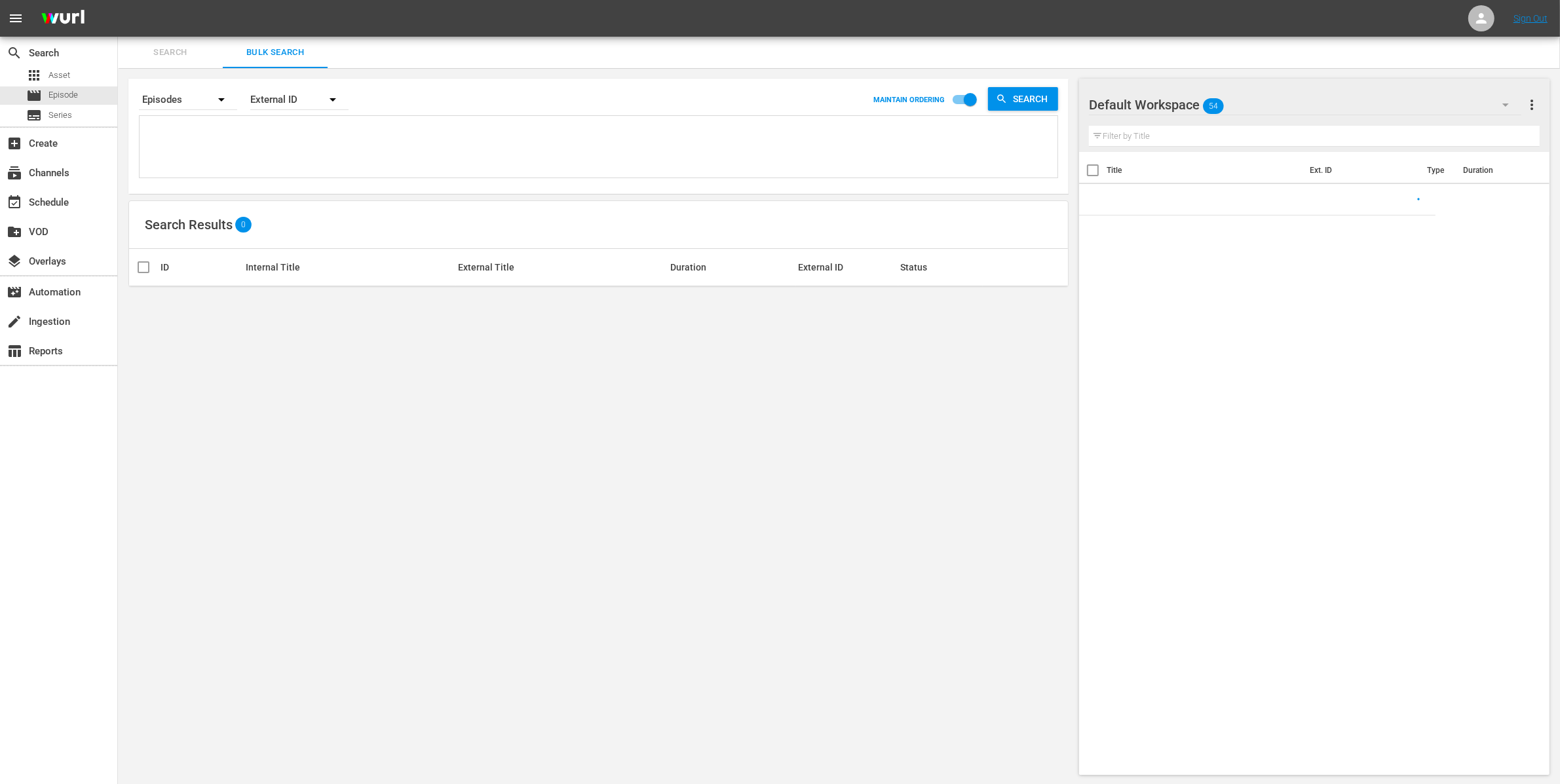
click at [243, 147] on textarea at bounding box center [600, 149] width 914 height 60
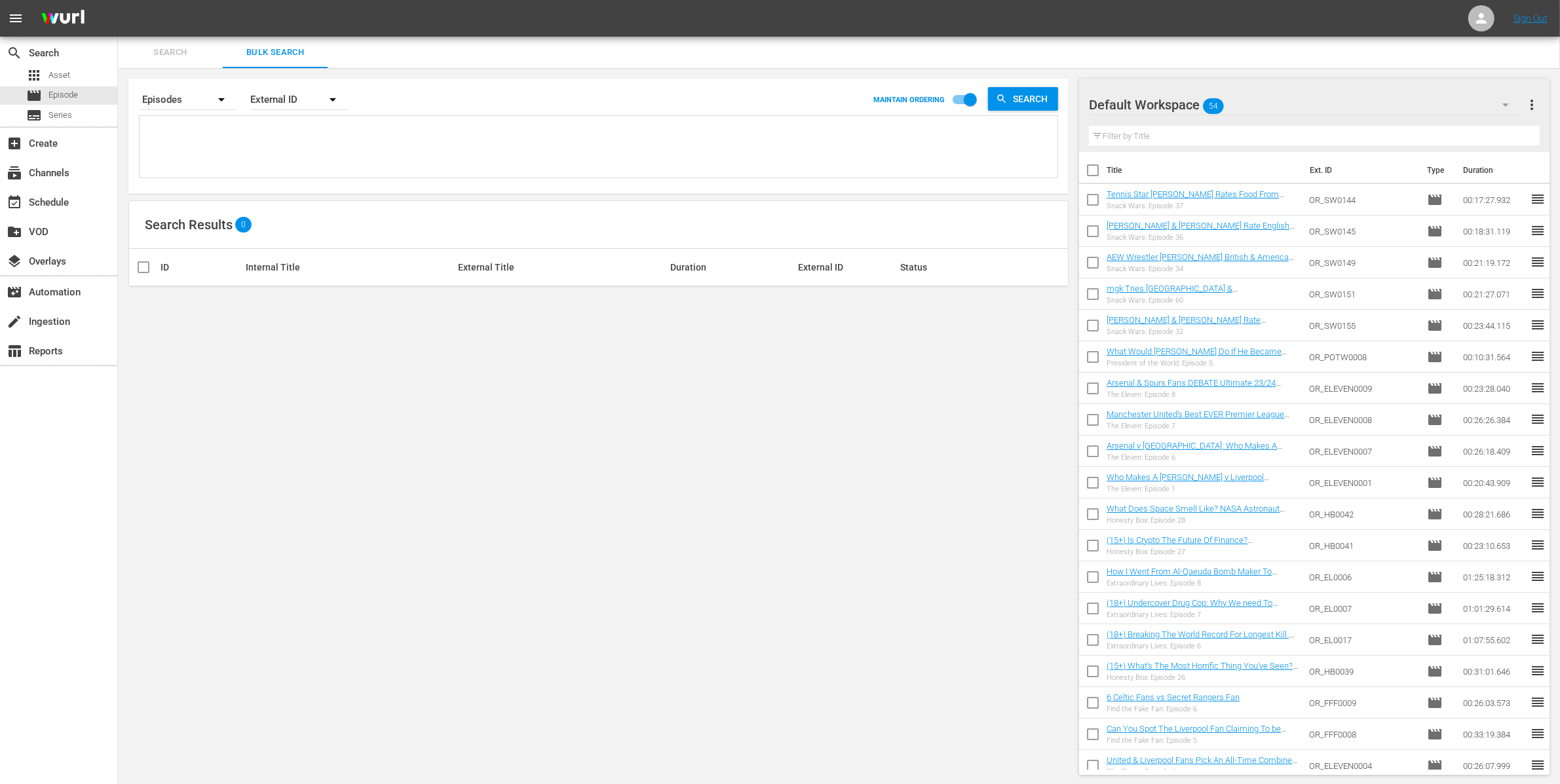
paste textarea "OR_HB0039 OR_HB0041 OR_HB0043 OR_EL0017 OR_EL0007"
type textarea "OR_HB0039 OR_HB0041 OR_HB0043 OR_EL0017 OR_EL0007"
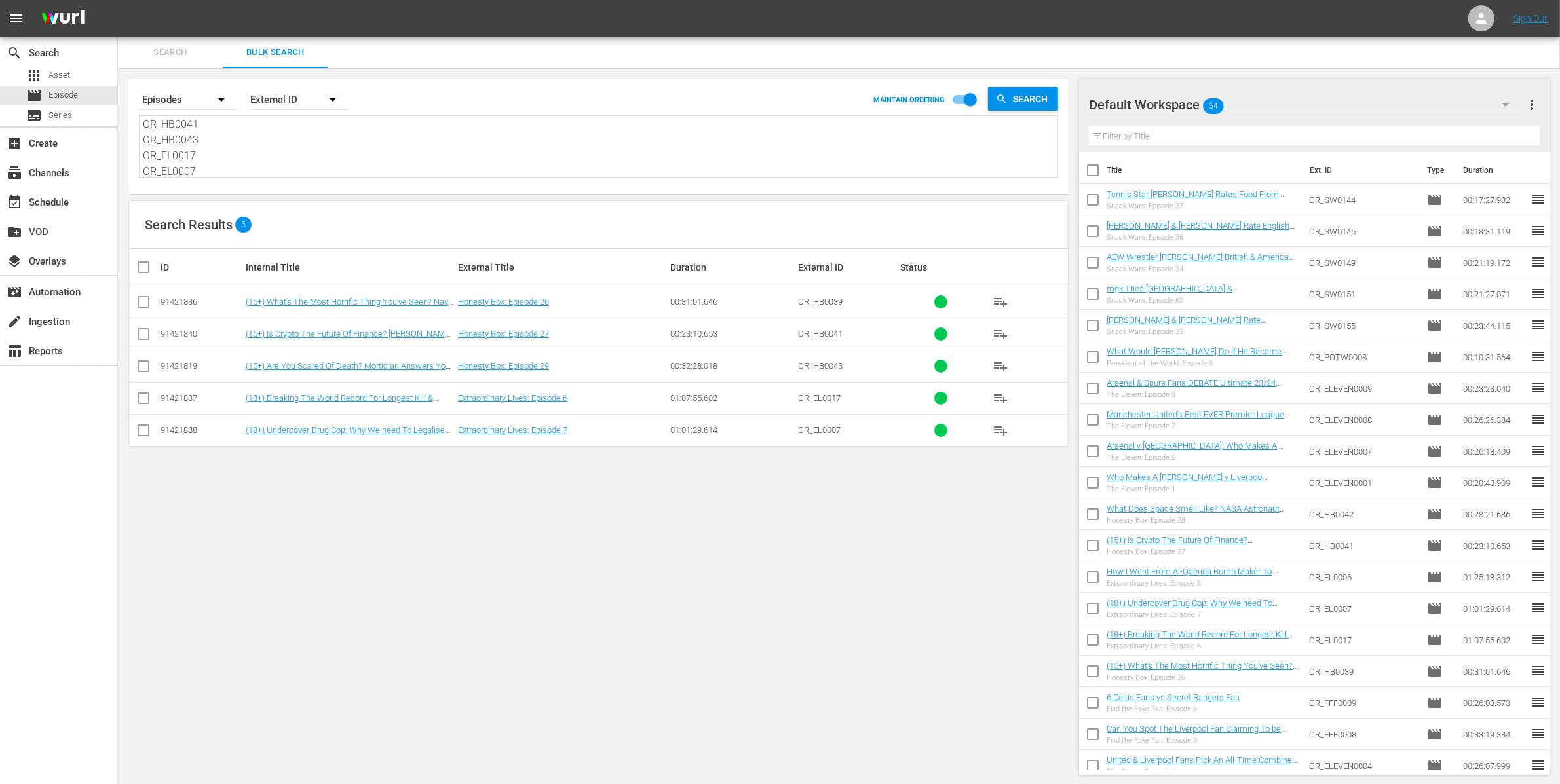
type textarea "OR_HB0039 OR_HB0041 OR_HB0043 OR_EL0017 OR_EL0007"
click at [716, 629] on div "Search By Episodes Order By External ID MAINTAIN ORDERING Search OR_HB0039 OR_H…" at bounding box center [598, 426] width 961 height 717
click at [399, 758] on div "Search By Episodes Order By External ID MAINTAIN ORDERING Search OR_HB0039 OR_H…" at bounding box center [598, 426] width 961 height 717
click at [92, 75] on div "apps Asset" at bounding box center [59, 75] width 117 height 18
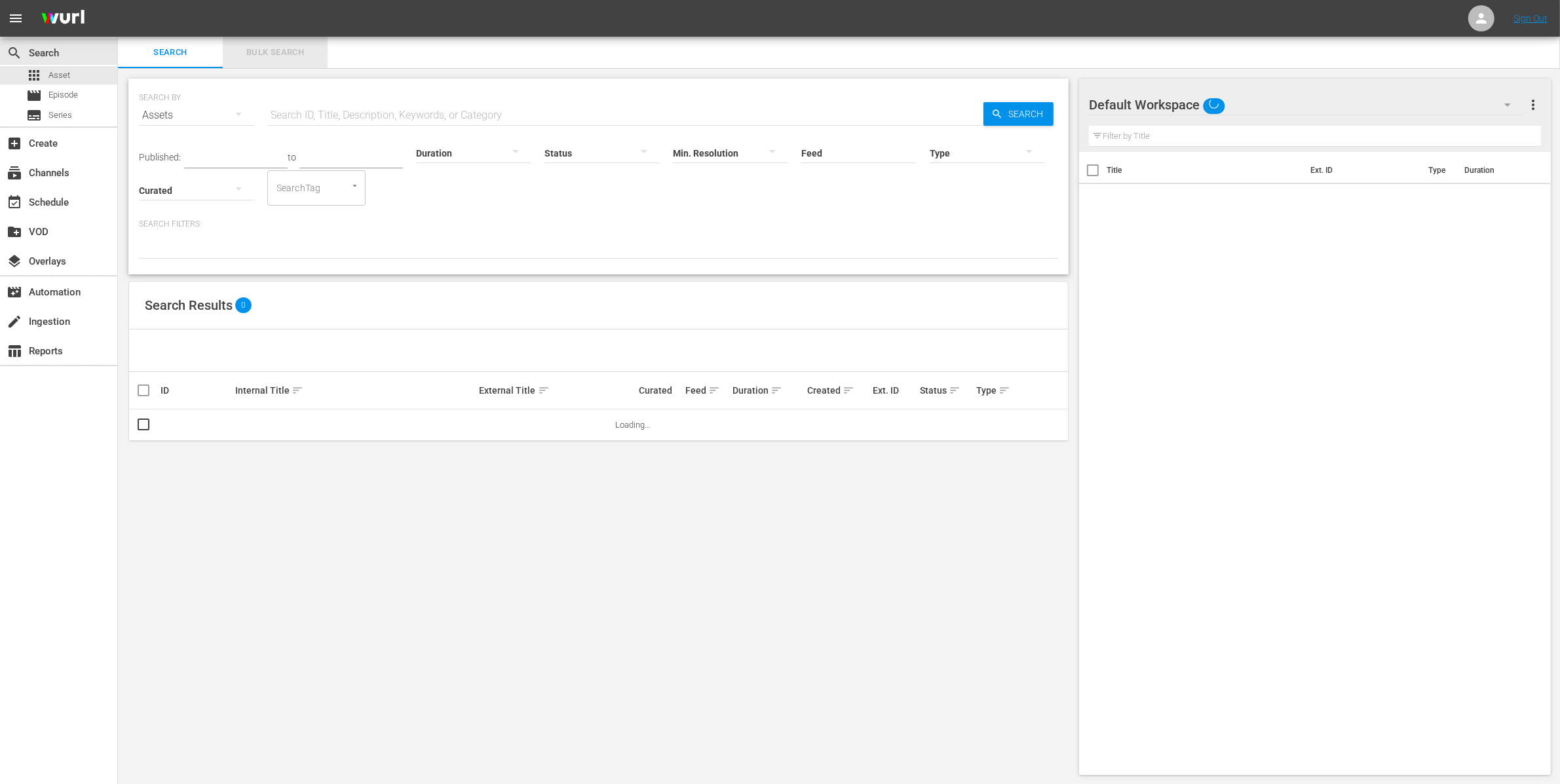
click at [283, 52] on span "Bulk Search" at bounding box center [275, 52] width 89 height 15
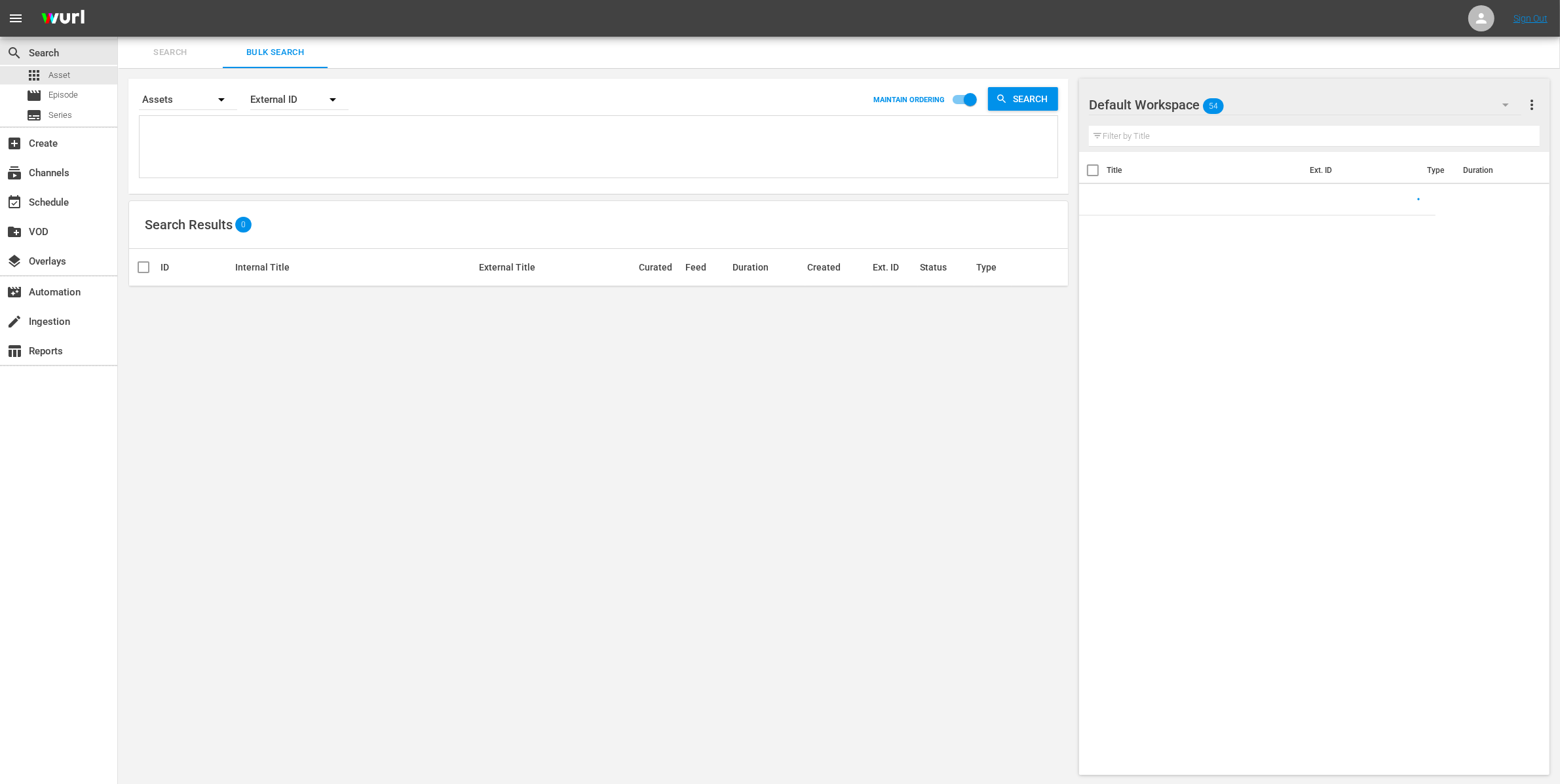
click at [217, 127] on textarea at bounding box center [600, 149] width 914 height 60
paste textarea "OR_ELEVEN0003 OR_ELEVEN0006 OR_ELEVEN0014 OR_WYR00003 OR_WYR00004"
type textarea "OR_ELEVEN0003 OR_ELEVEN0006 OR_ELEVEN0014 OR_WYR00003 OR_WYR00004"
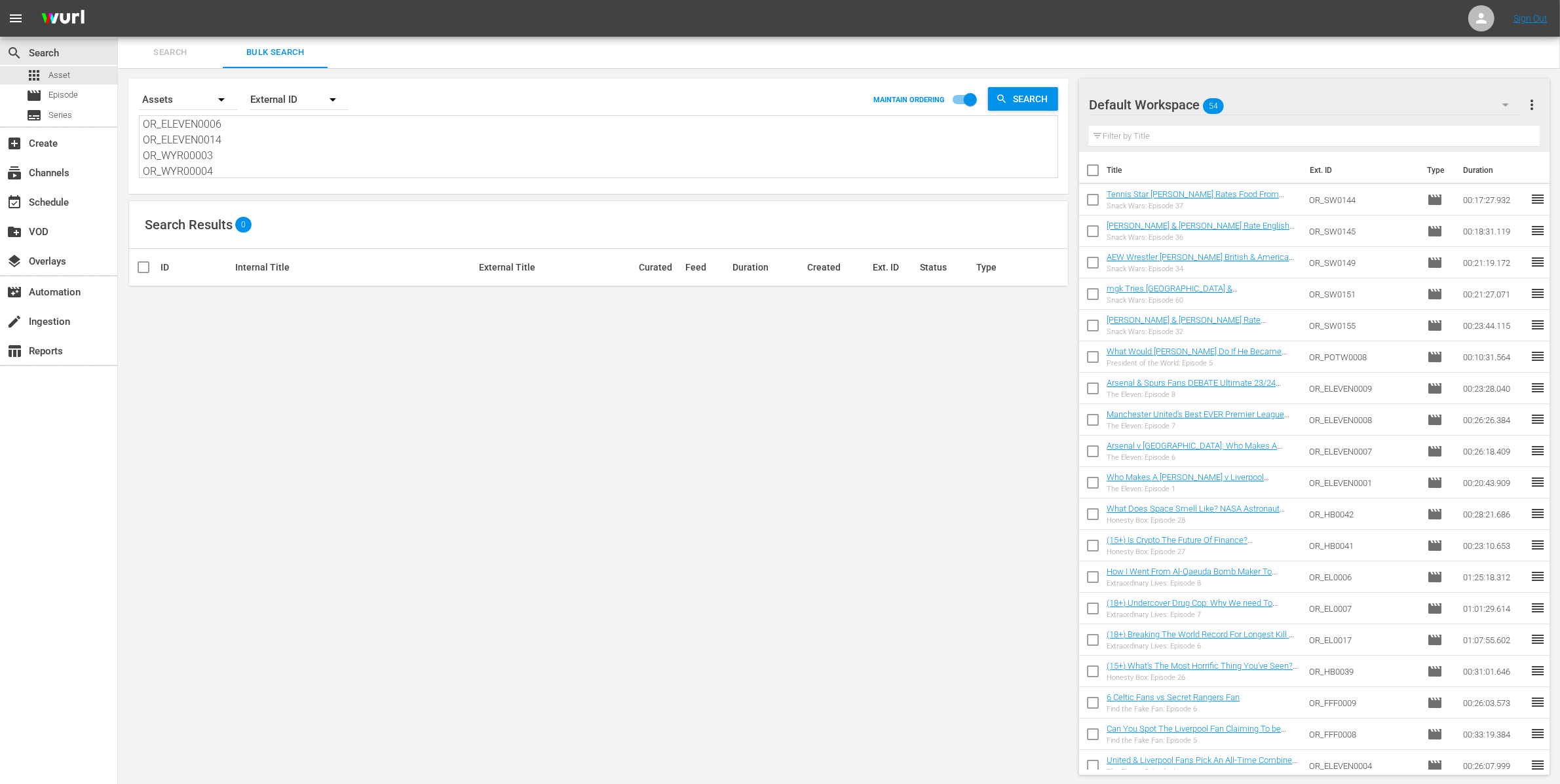
scroll to position [18, 0]
type textarea "OR_ELEVEN0003 OR_ELEVEN0006 OR_ELEVEN0014 OR_WYR00003 OR_WYR00004"
click at [306, 297] on link "The Eleven: Episode 13" at bounding box center [277, 301] width 85 height 10
click at [231, 154] on textarea "OR_ELEVEN0003 OR_ELEVEN0006 OR_ELEVEN0014 OR_WYR00003 OR_WYR00004" at bounding box center [600, 147] width 914 height 60
drag, startPoint x: 250, startPoint y: 134, endPoint x: 107, endPoint y: 135, distance: 143.0
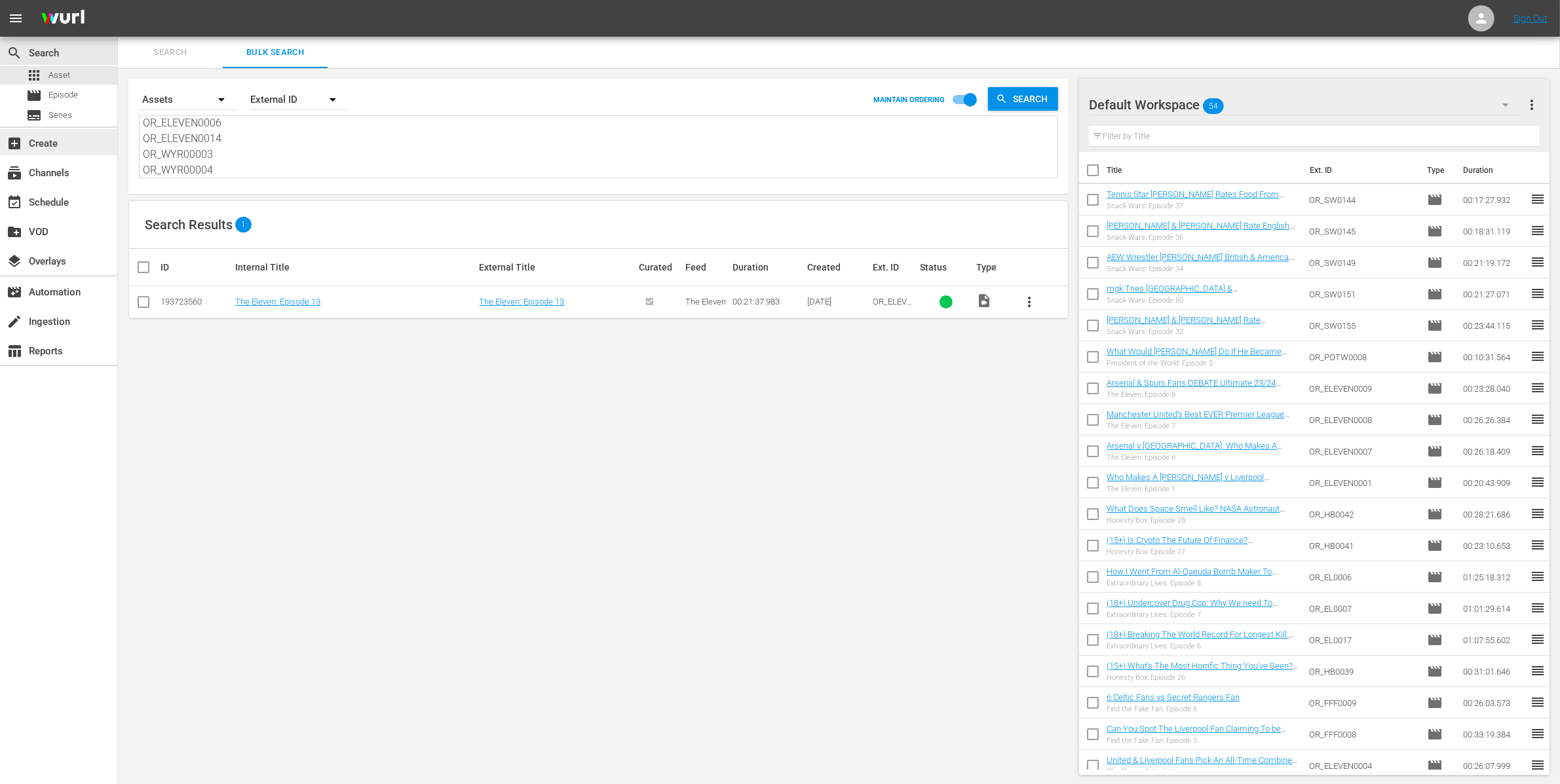
click at [118, 0] on div "search Search apps Asset movie Episode subtitles Series add_box Create subscrip…" at bounding box center [839, 0] width 1442 height 0
type textarea "OR_ELEVEN0003 OR_ELEVEN0006 OR_WYR00003 OR_WYR00004"
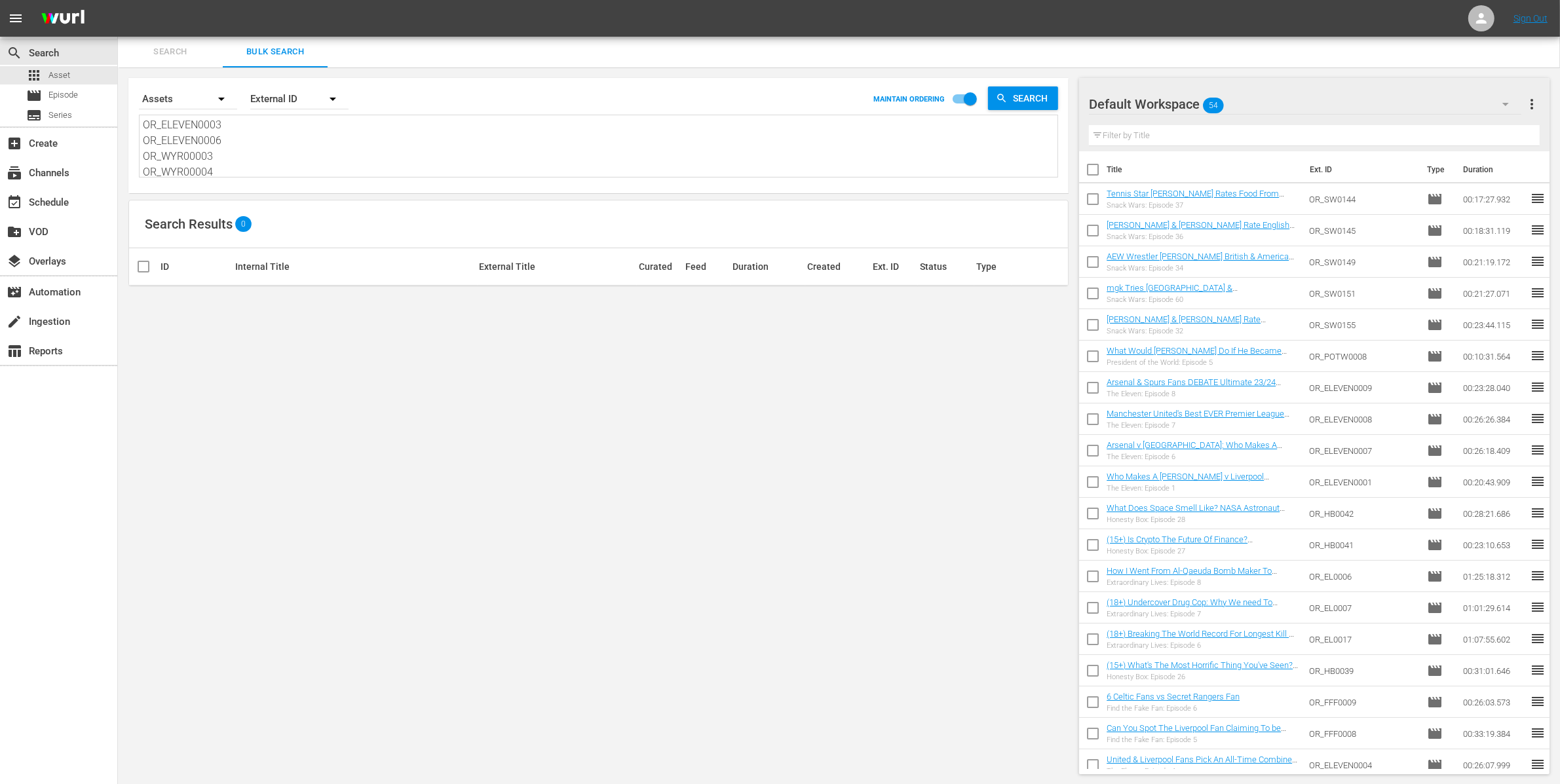
drag, startPoint x: 240, startPoint y: 172, endPoint x: 136, endPoint y: 114, distance: 119.1
click at [136, 114] on div "Search By Assets Order By External ID MAINTAIN ORDERING Search OR_ELEVEN0003 OR…" at bounding box center [599, 135] width 940 height 115
type textarea "OR_ELEVEN0003 OR_ELEVEN0006 OR_WYR00003 OR_WYR00004"
drag, startPoint x: 284, startPoint y: 164, endPoint x: 280, endPoint y: 177, distance: 13.6
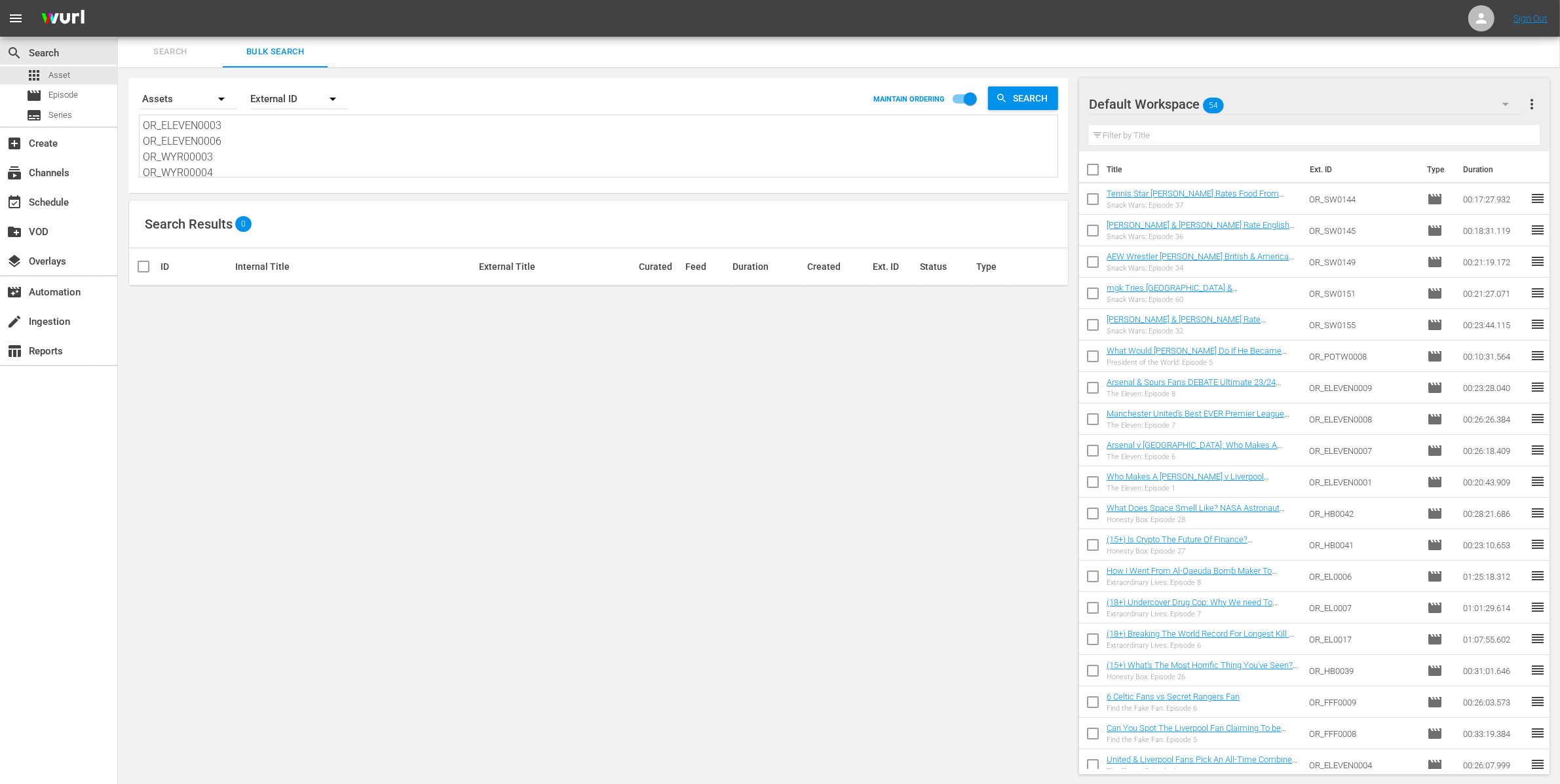
click at [284, 164] on textarea "OR_ELEVEN0003 OR_ELEVEN0006 OR_WYR00003 OR_WYR00004" at bounding box center [600, 147] width 914 height 60
click at [77, 89] on span "Episode" at bounding box center [63, 94] width 30 height 13
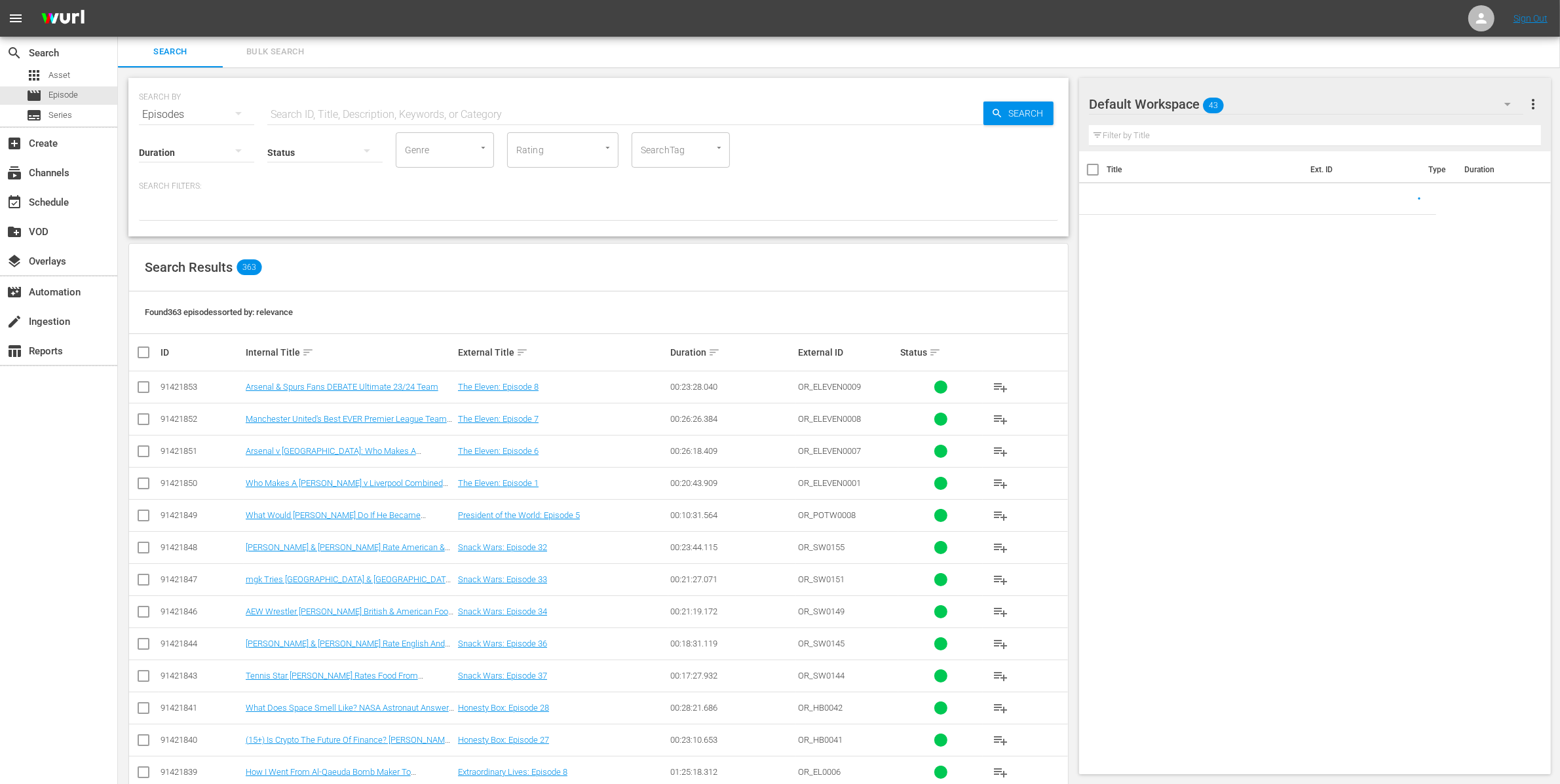
click at [296, 70] on div "SEARCH BY Search By Episodes Search ID, Title, Description, Keywords, or Catego…" at bounding box center [598, 568] width 961 height 1001
click at [285, 46] on span "Bulk Search" at bounding box center [275, 52] width 89 height 15
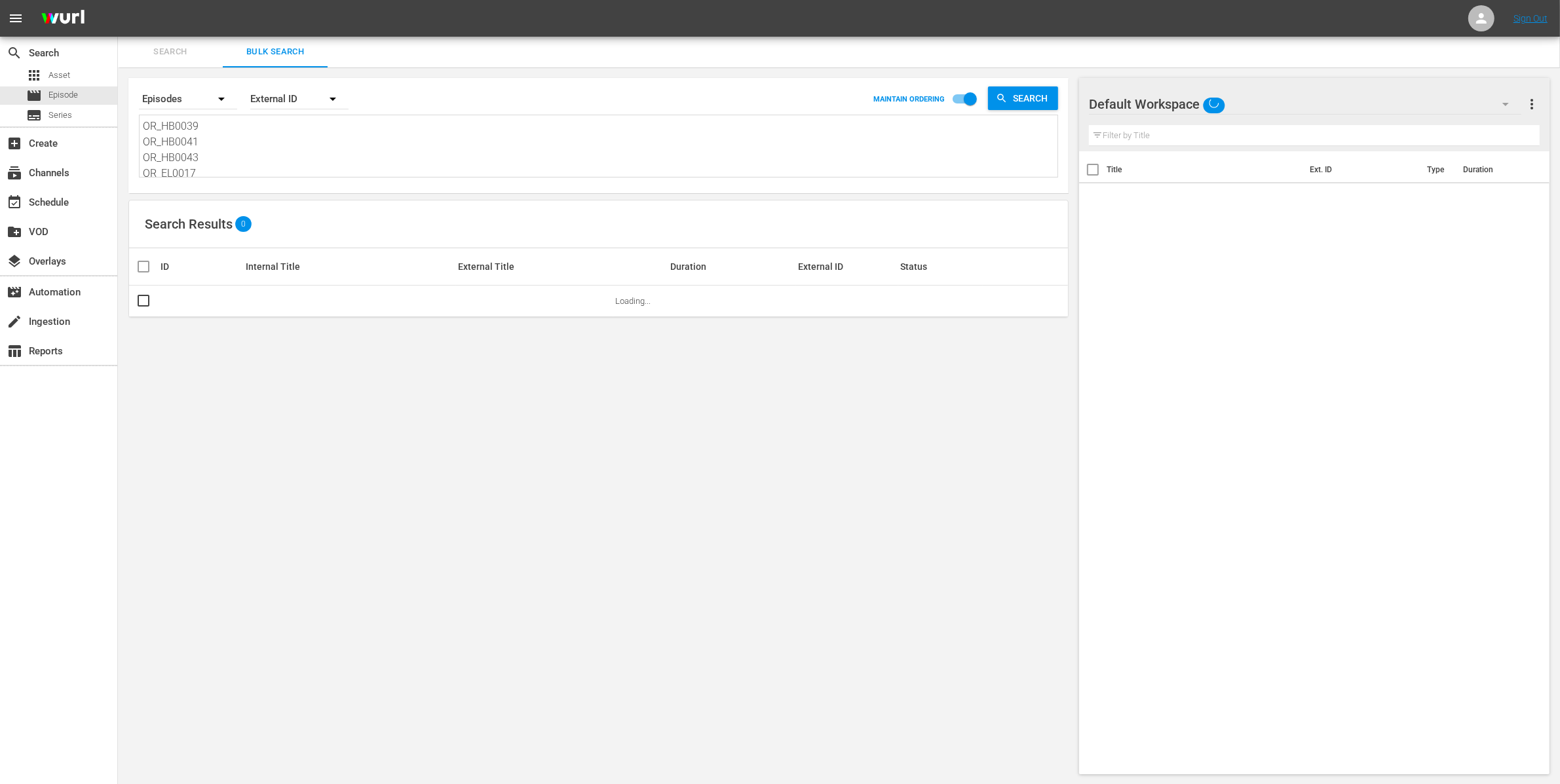
click at [251, 166] on textarea "OR_HB0039 OR_HB0041 OR_HB0043 OR_EL0017 OR_EL0007" at bounding box center [600, 148] width 914 height 60
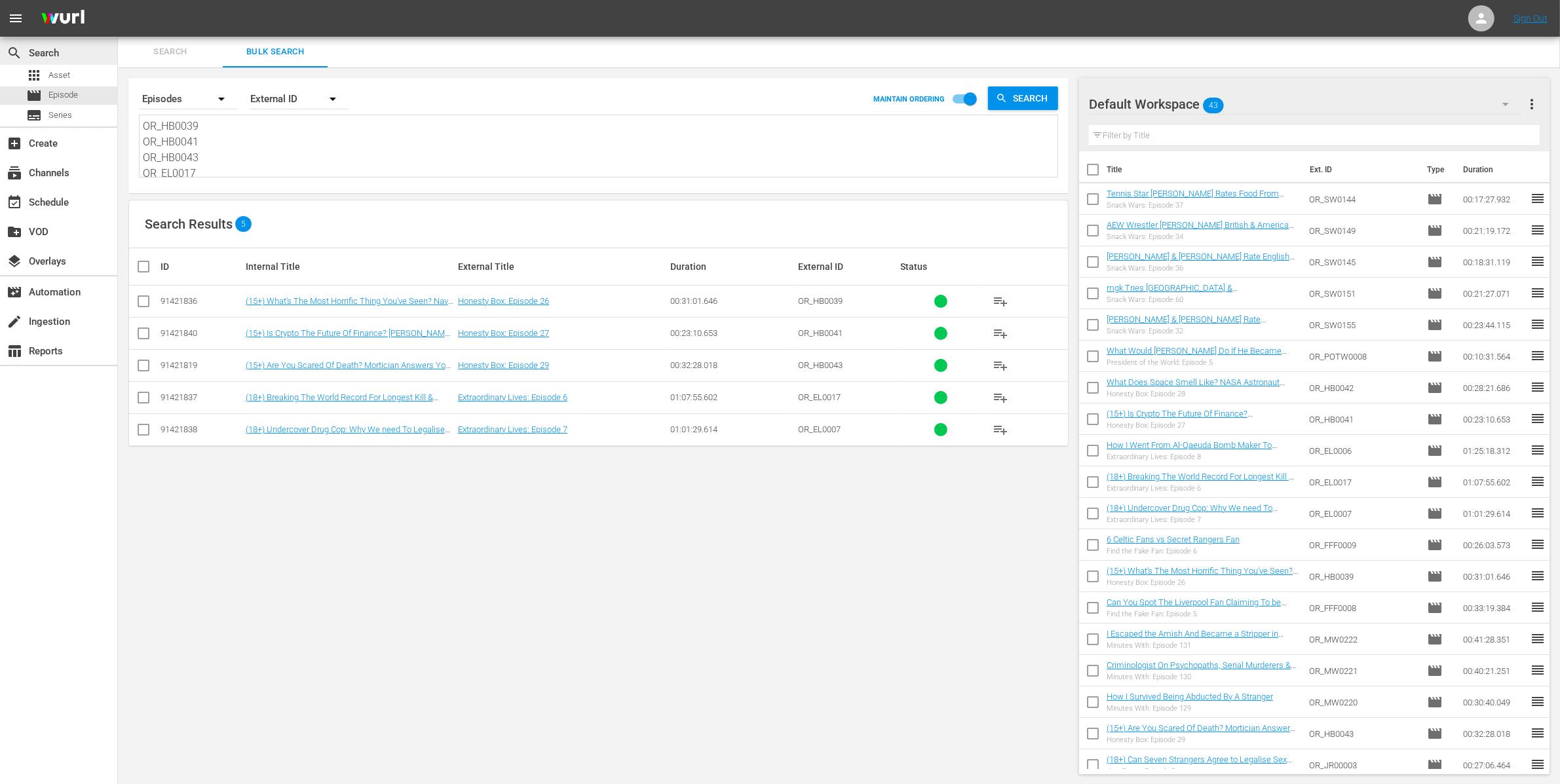
drag, startPoint x: 250, startPoint y: 169, endPoint x: 73, endPoint y: 41, distance: 218.4
paste textarea "2 OR_HB0043"
type textarea "OR_HB0039 OR_HB0041 OR_HB0042 OR_HB0043"
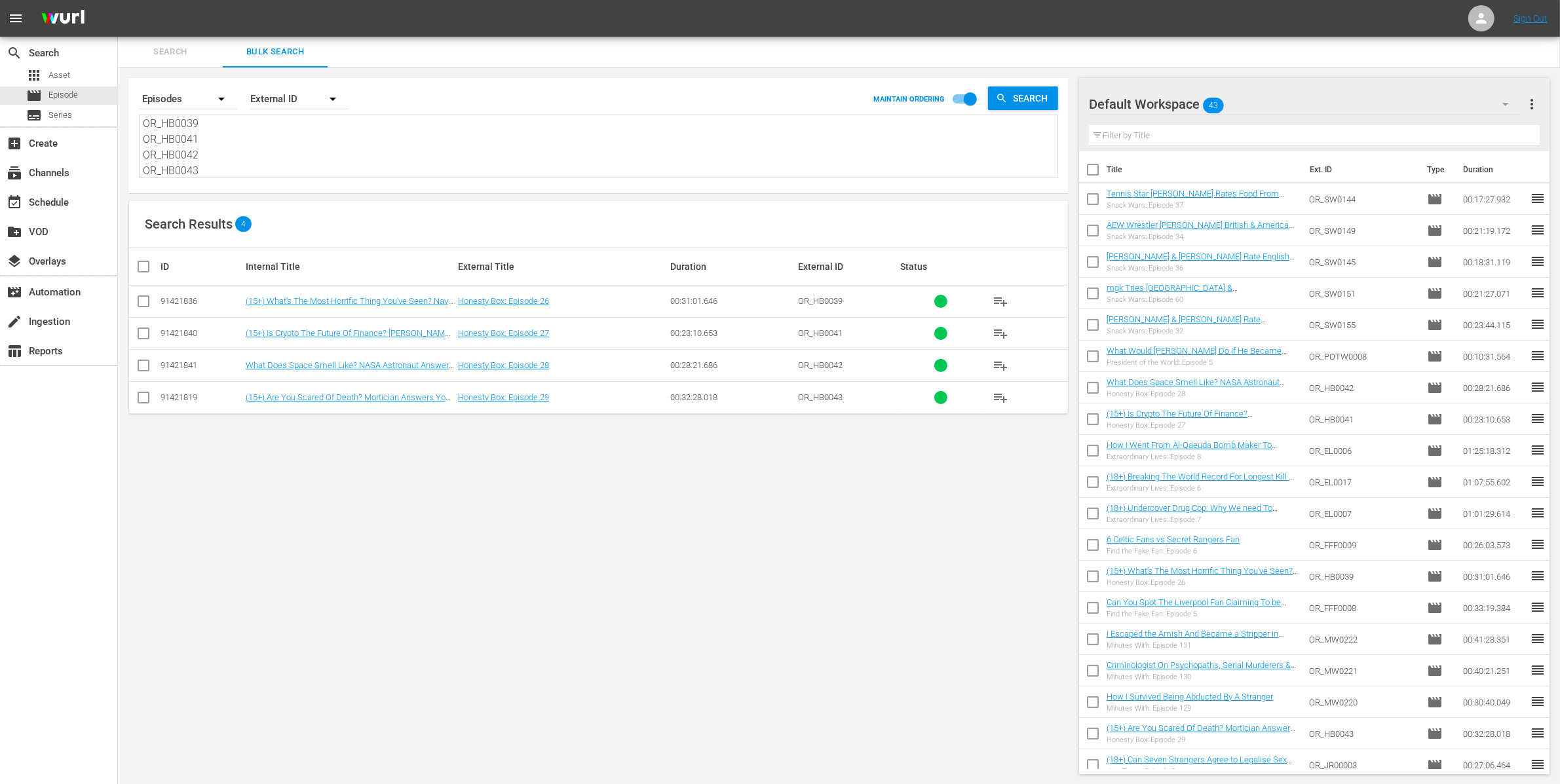
type textarea "OR_HB0039 OR_HB0041 OR_HB0042 OR_HB0043"
click at [143, 269] on input "checkbox" at bounding box center [148, 266] width 26 height 15
checkbox input "true"
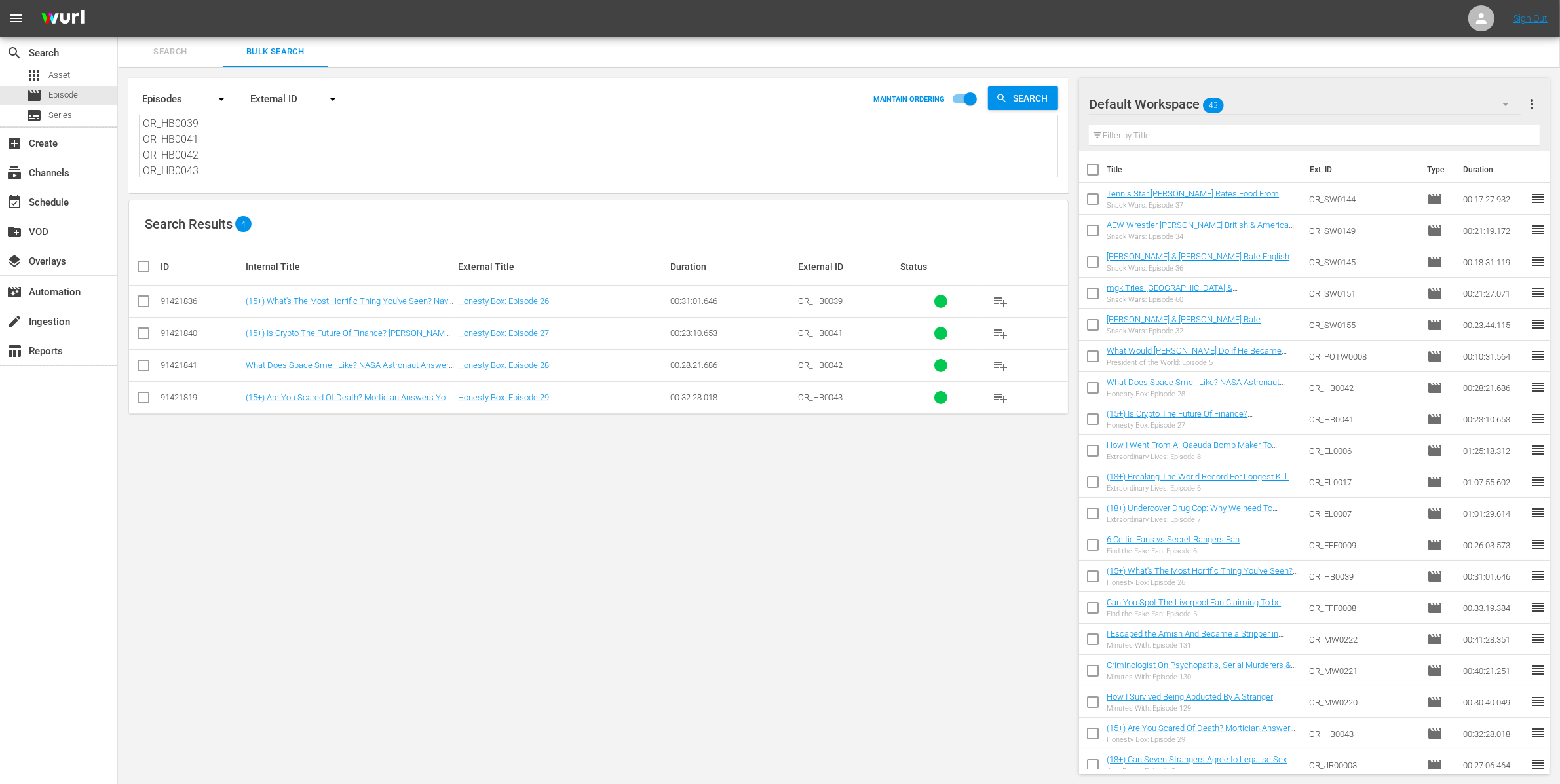
checkbox input "true"
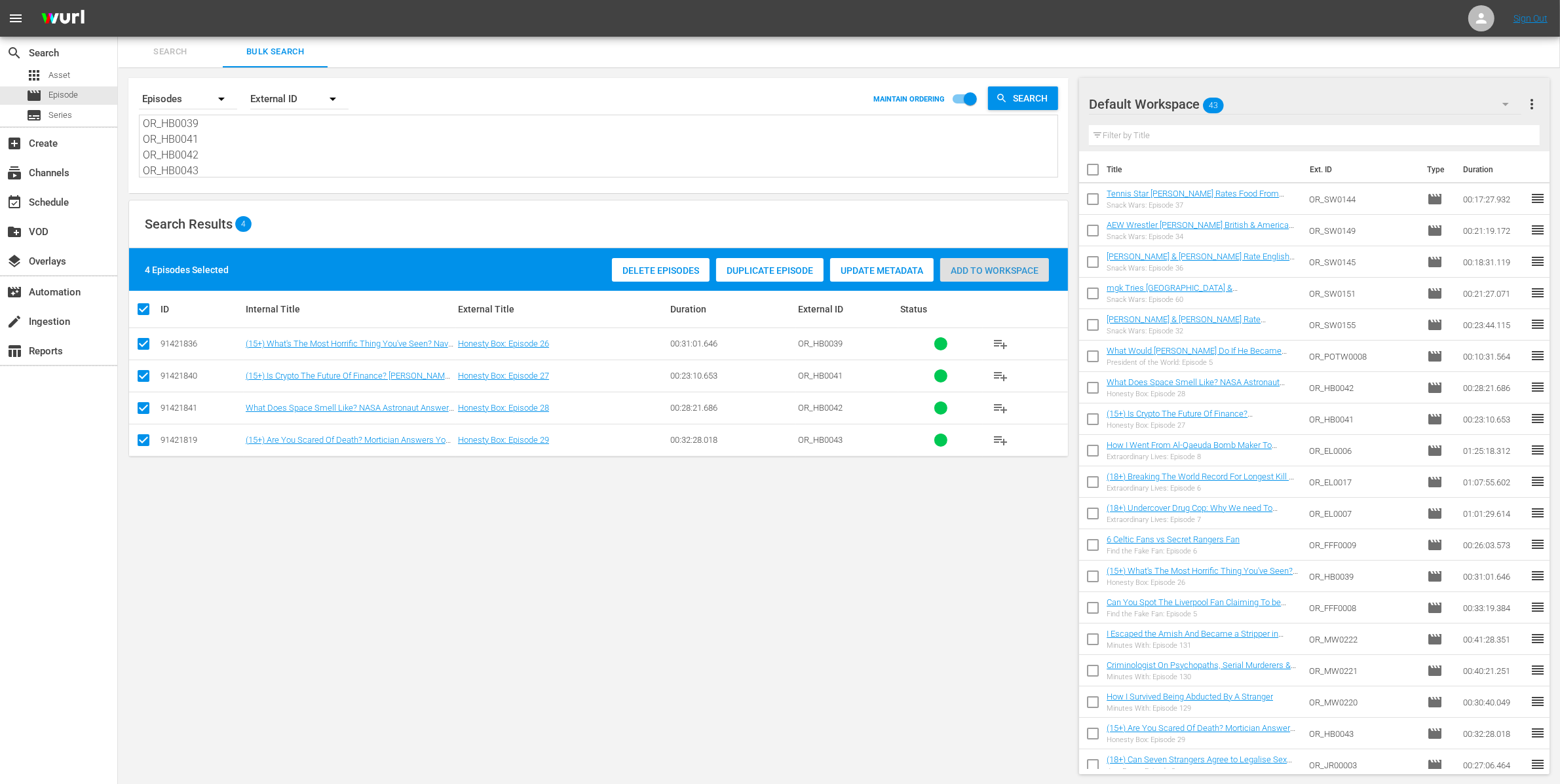
click at [987, 259] on div "Add to Workspace" at bounding box center [994, 270] width 109 height 25
click at [1258, 133] on input "text" at bounding box center [1314, 135] width 450 height 21
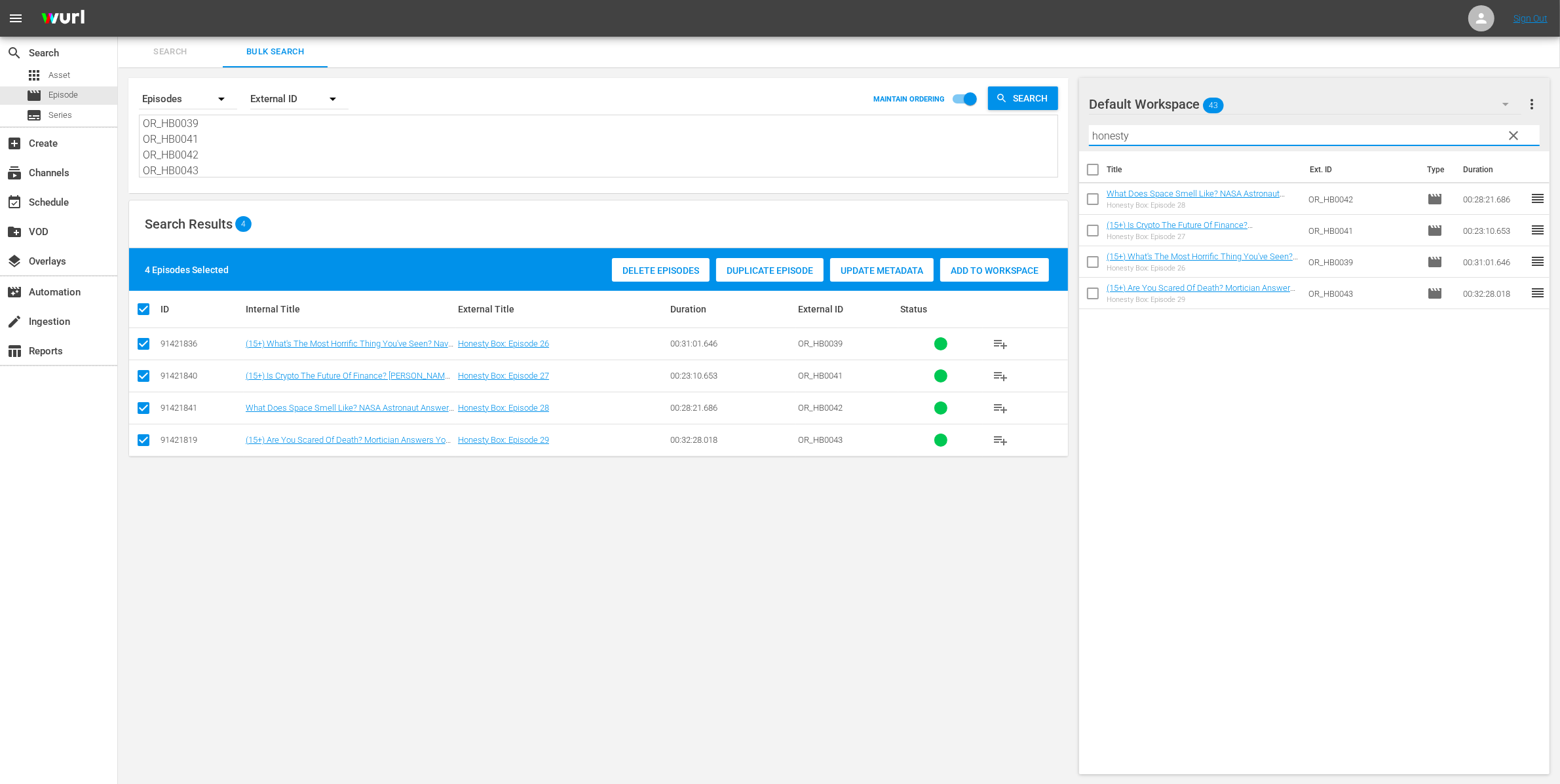
type input "honesty"
click at [1096, 164] on input "checkbox" at bounding box center [1093, 172] width 28 height 28
checkbox input "true"
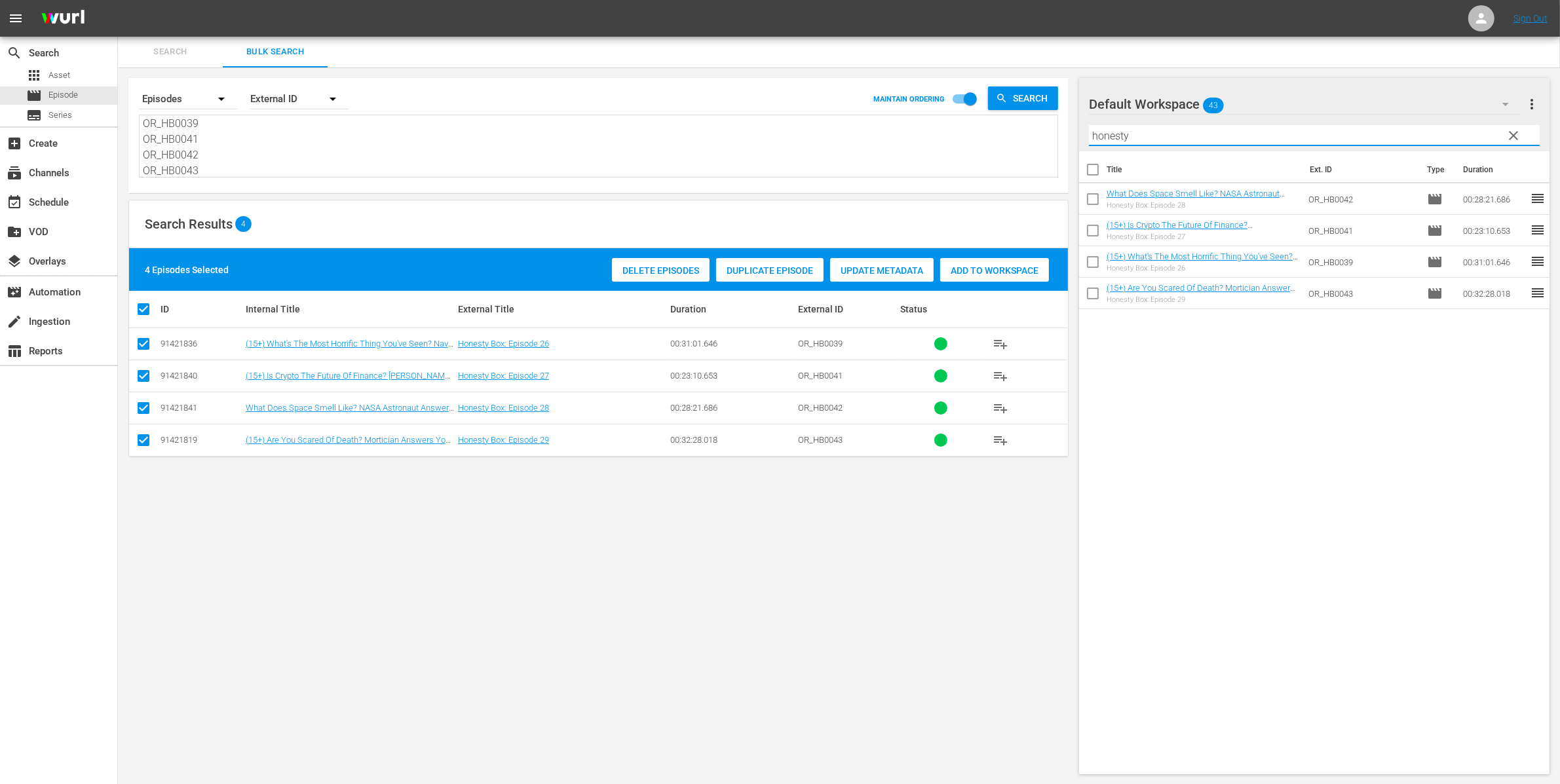
checkbox input "true"
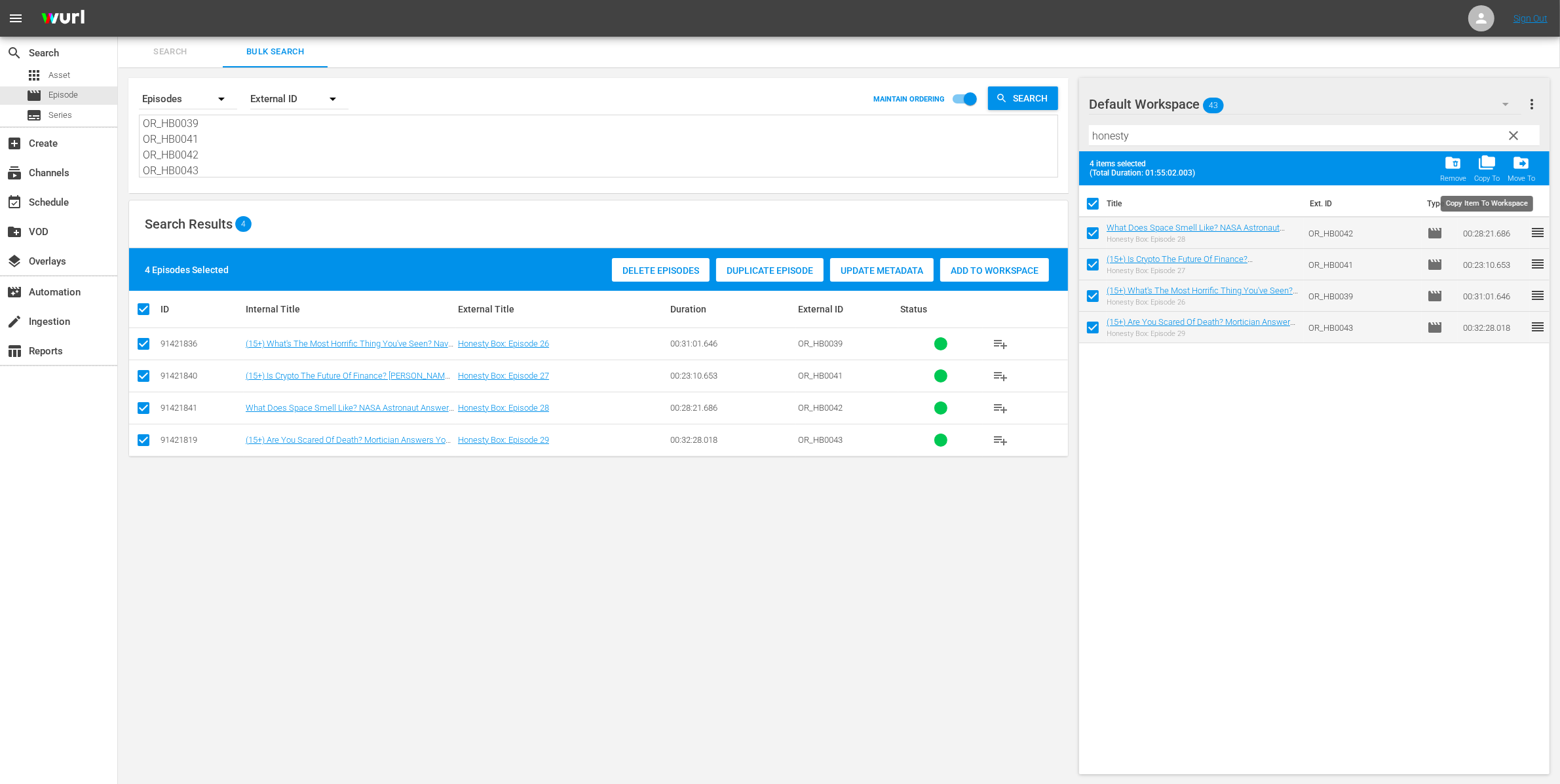
click at [1483, 163] on span "folder_copy" at bounding box center [1487, 163] width 18 height 17
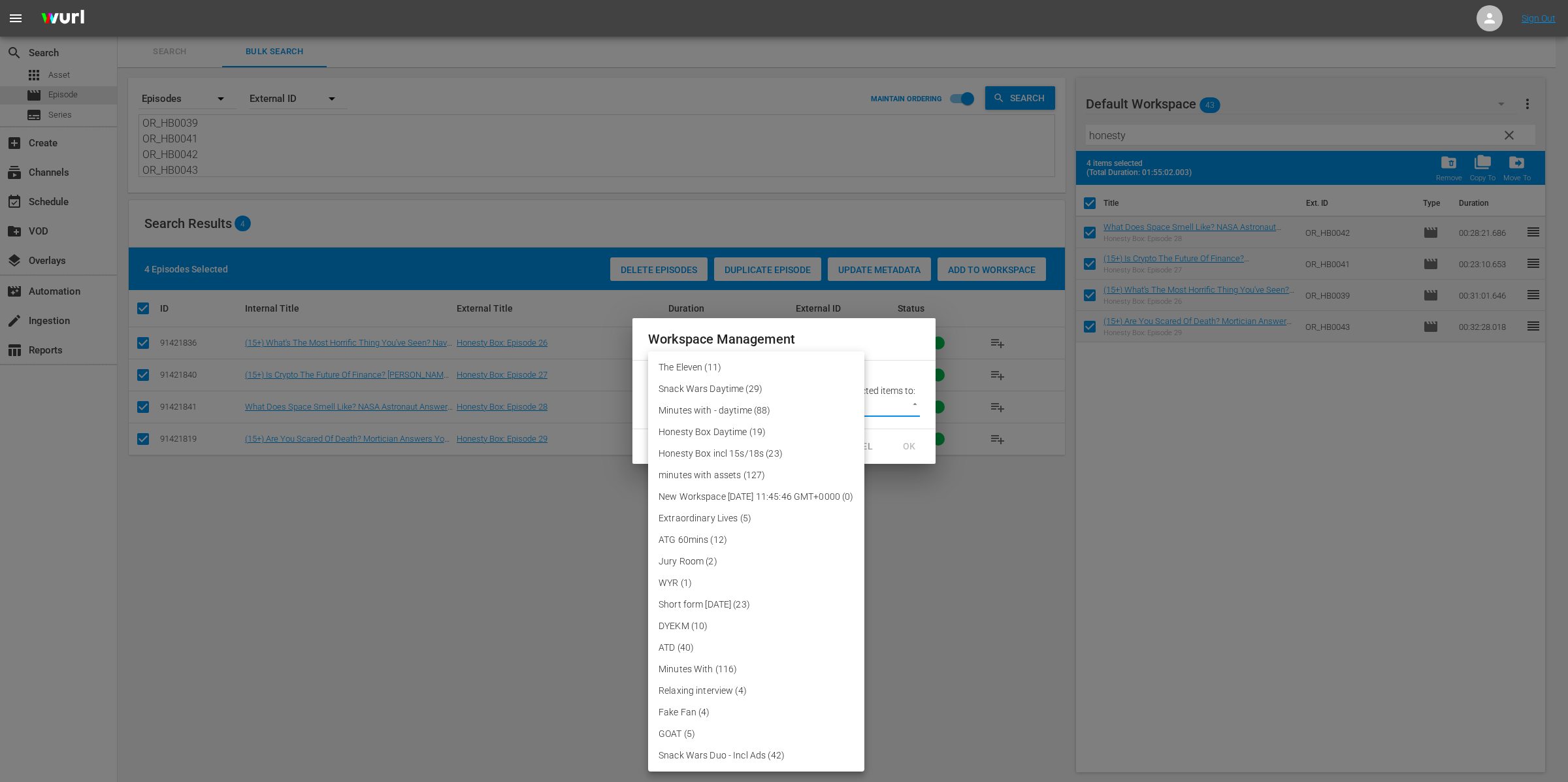
click at [831, 405] on body "menu Sign Out search Search apps Asset movie Episode subtitles Series add_box C…" at bounding box center [784, 390] width 1568 height 782
click at [802, 448] on li "Honesty Box incl 15s/18s (23)" at bounding box center [756, 454] width 216 height 21
type input "3390"
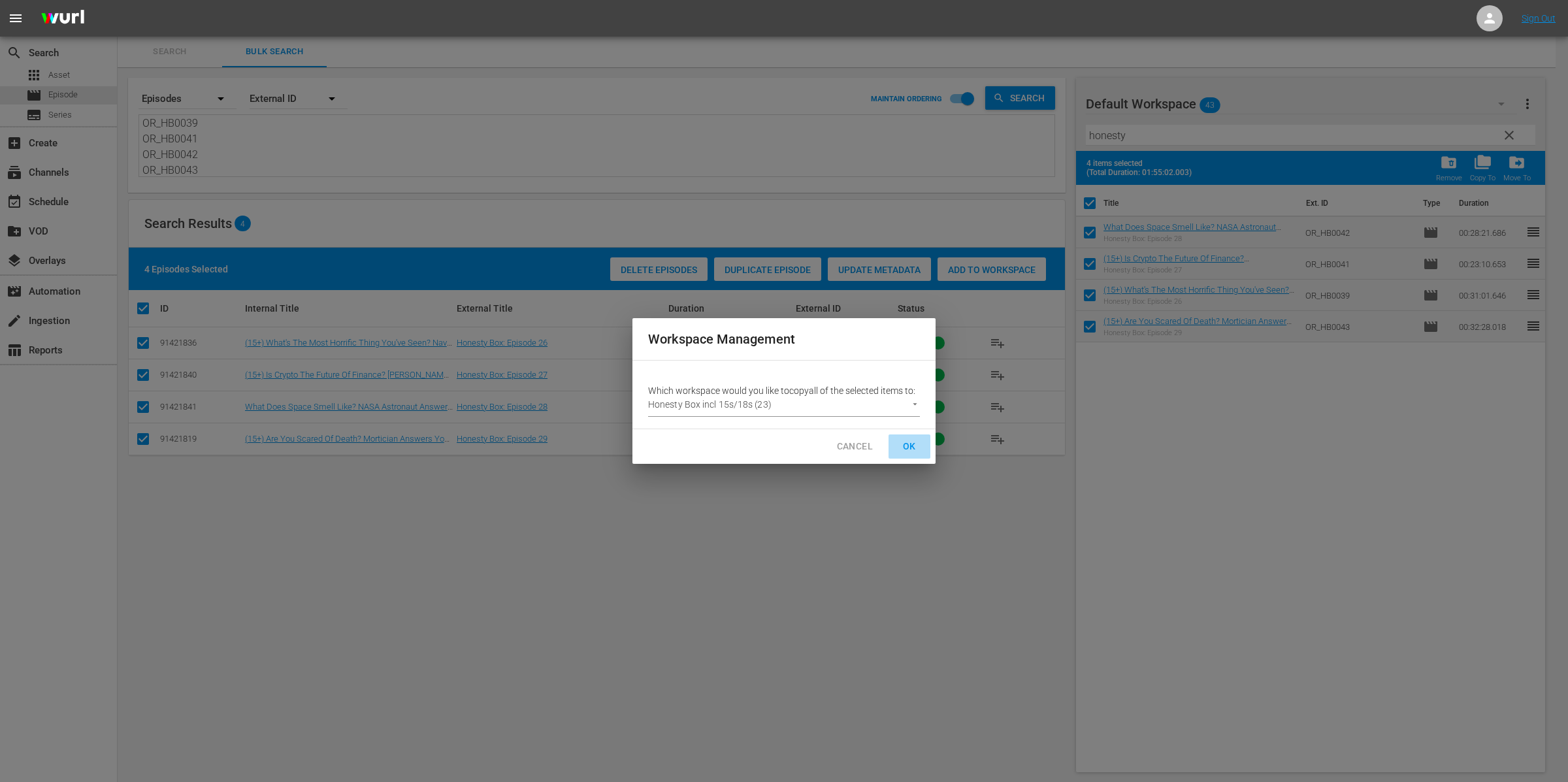
click at [911, 447] on span "OK" at bounding box center [909, 446] width 21 height 16
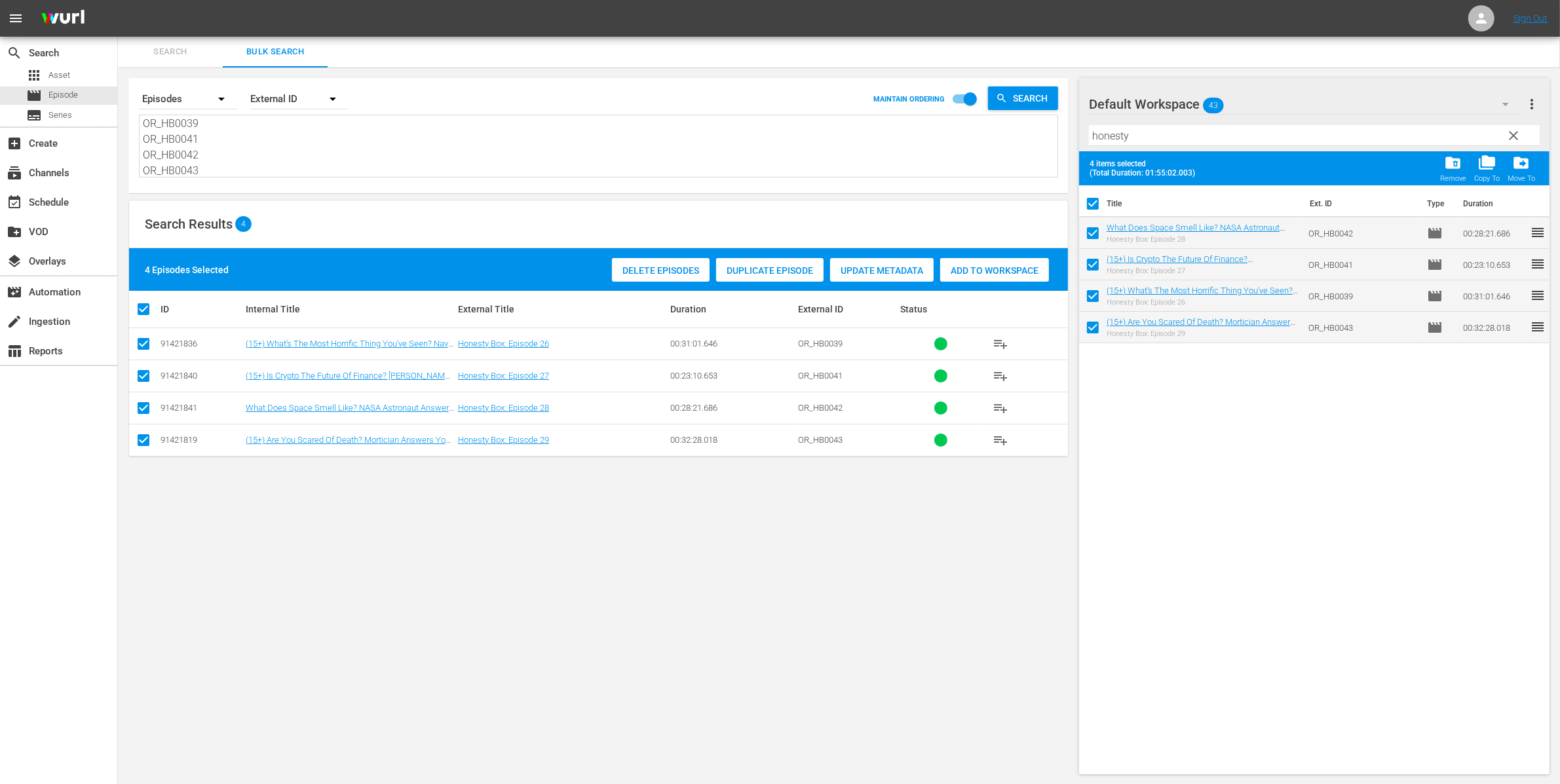
checkbox input "false"
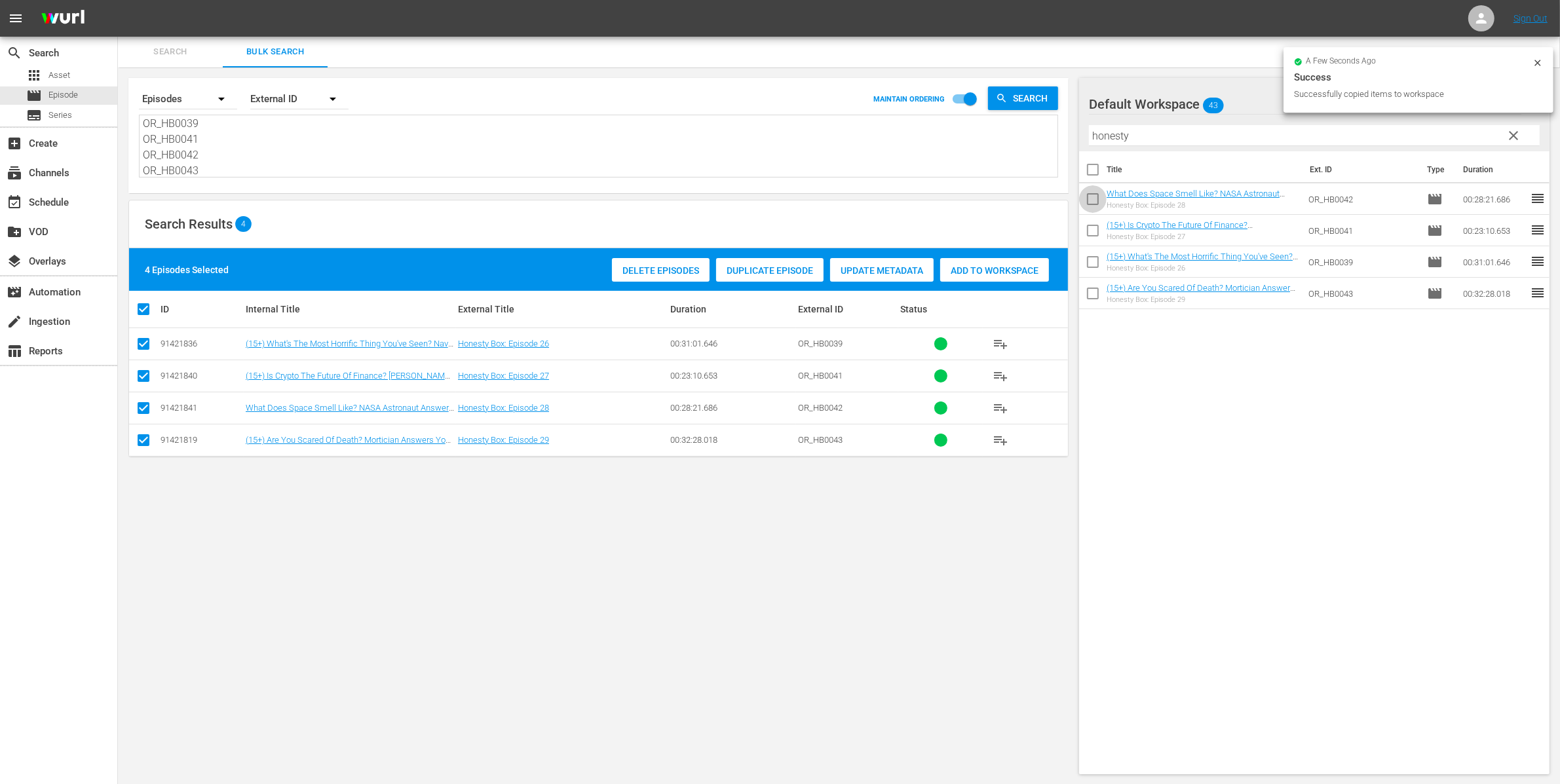
click at [1093, 196] on input "checkbox" at bounding box center [1093, 201] width 28 height 28
checkbox input "true"
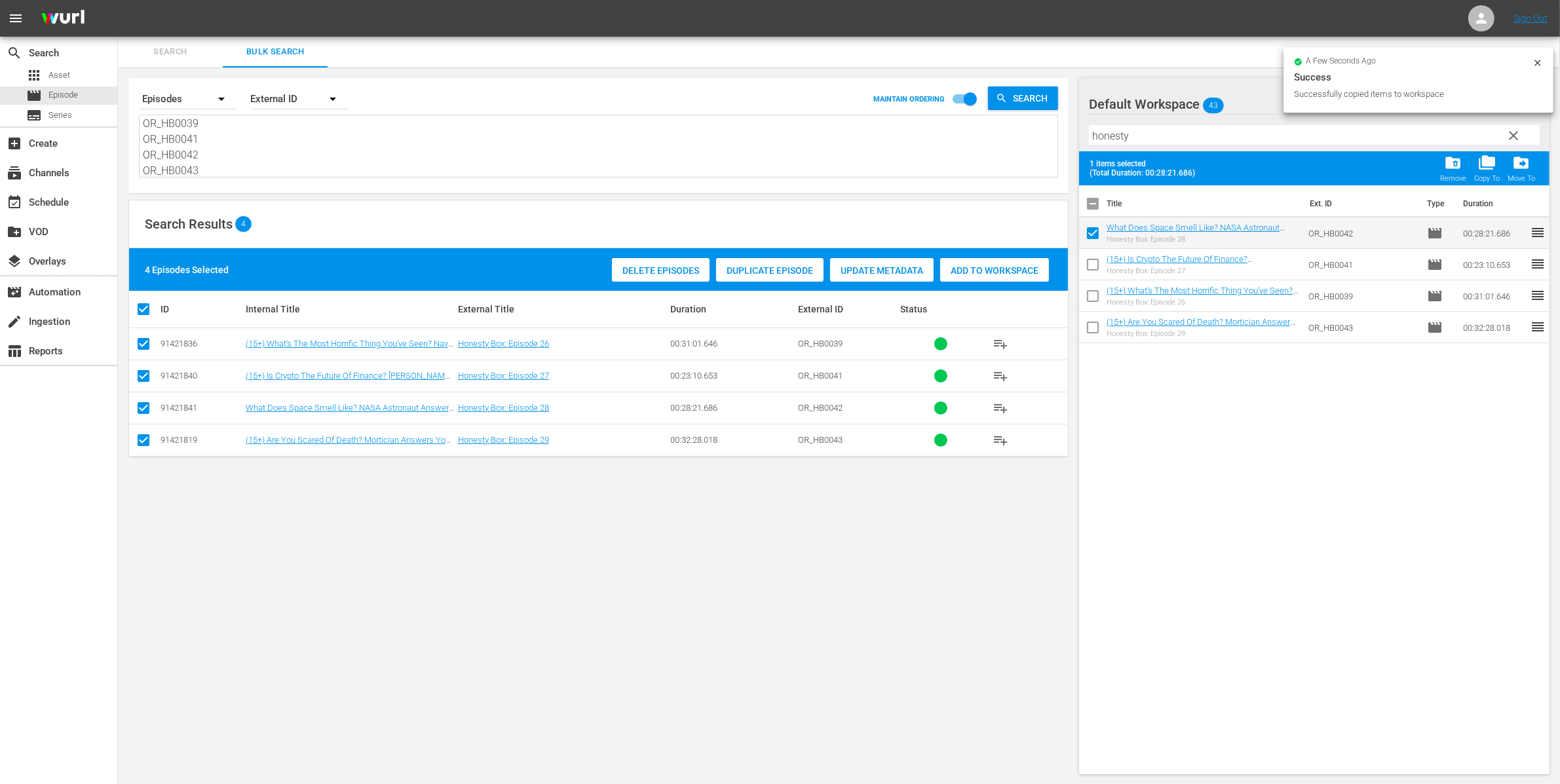
click at [1499, 158] on div "folder_copy Copy To" at bounding box center [1487, 168] width 26 height 29
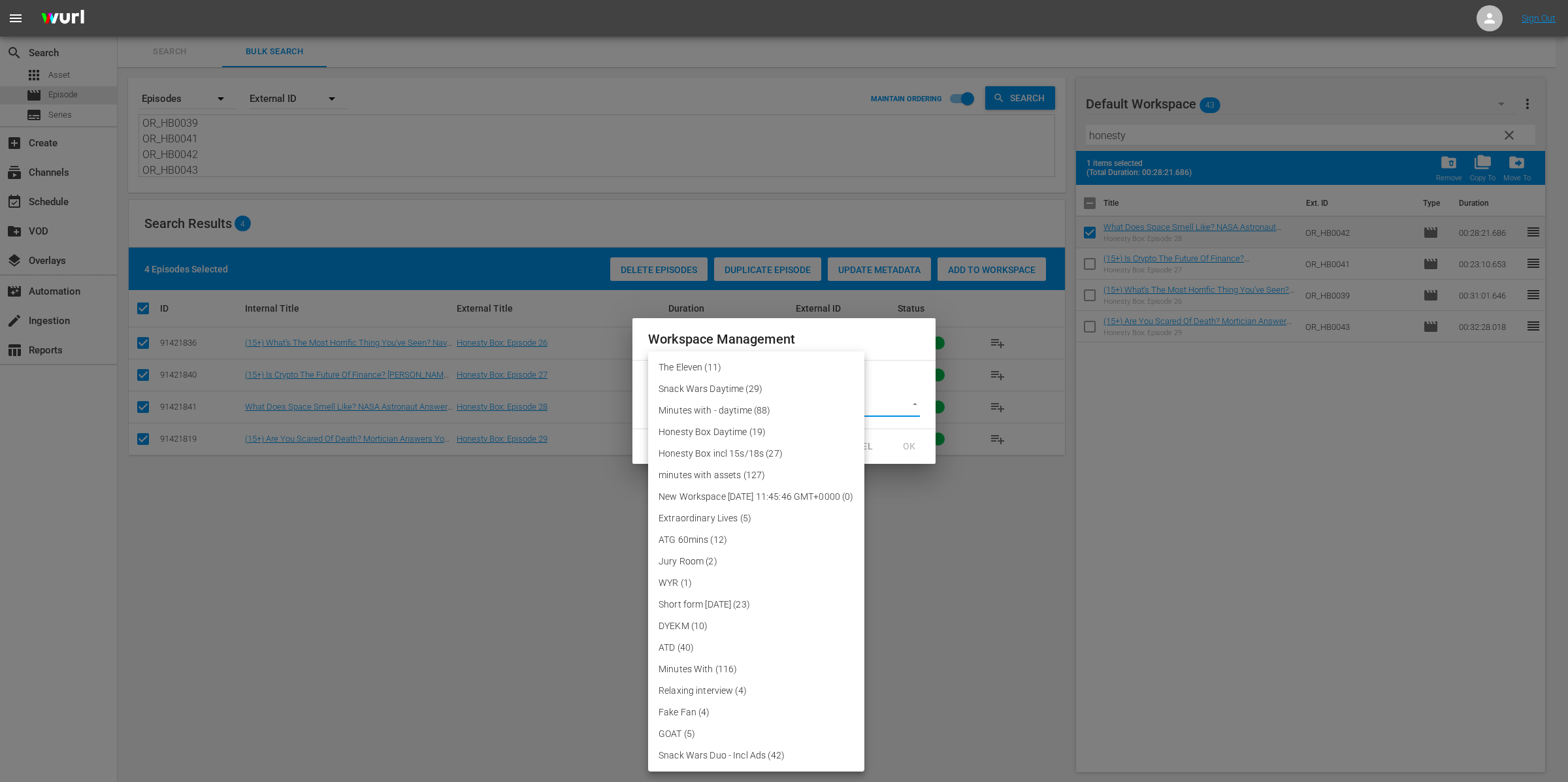
click at [804, 403] on body "menu Sign Out search Search apps Asset movie Episode subtitles Series add_box C…" at bounding box center [784, 390] width 1568 height 782
click at [750, 426] on li "Honesty Box Daytime (19)" at bounding box center [756, 432] width 216 height 21
type input "3855"
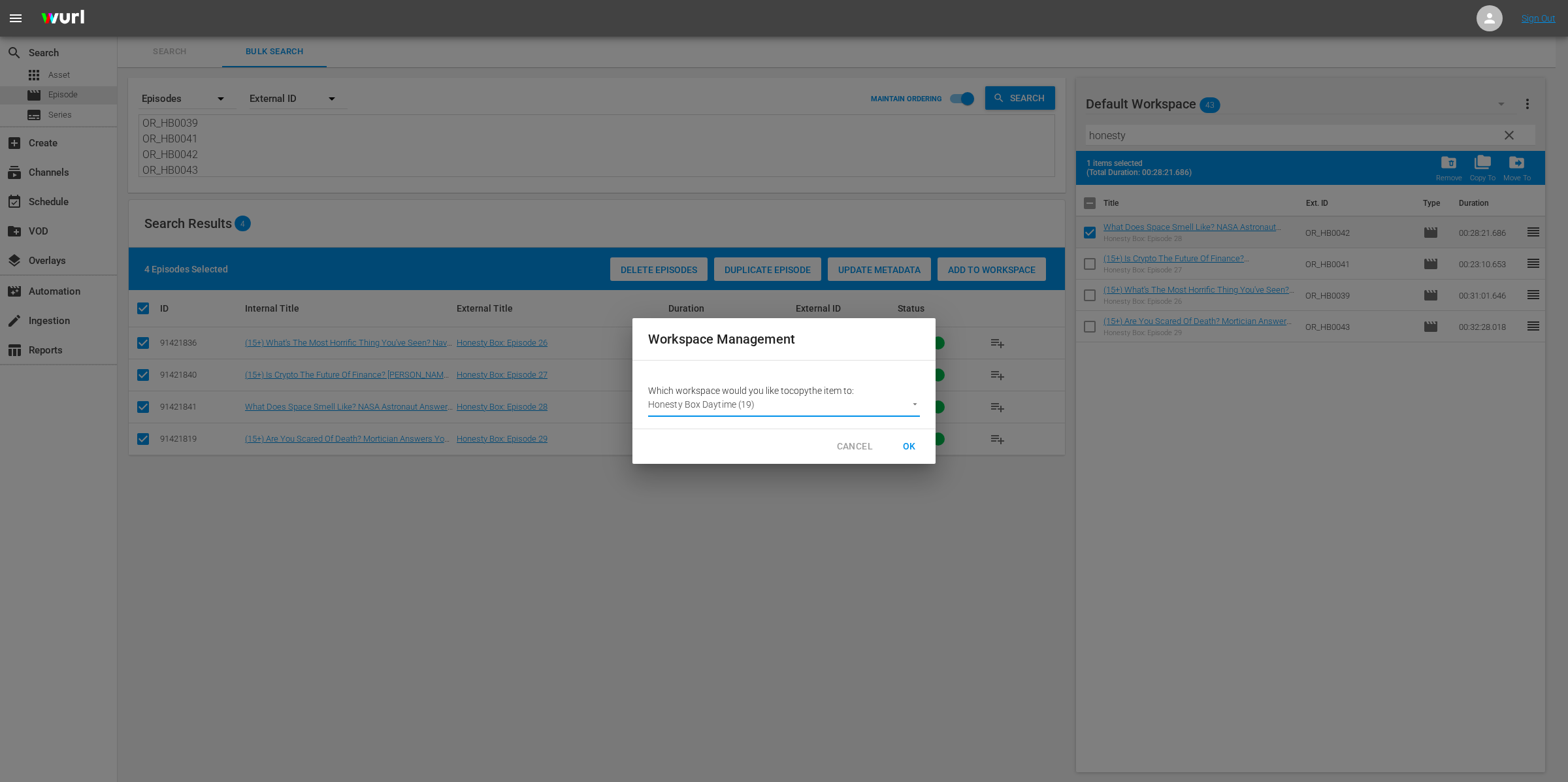
click at [906, 443] on span "OK" at bounding box center [909, 446] width 21 height 16
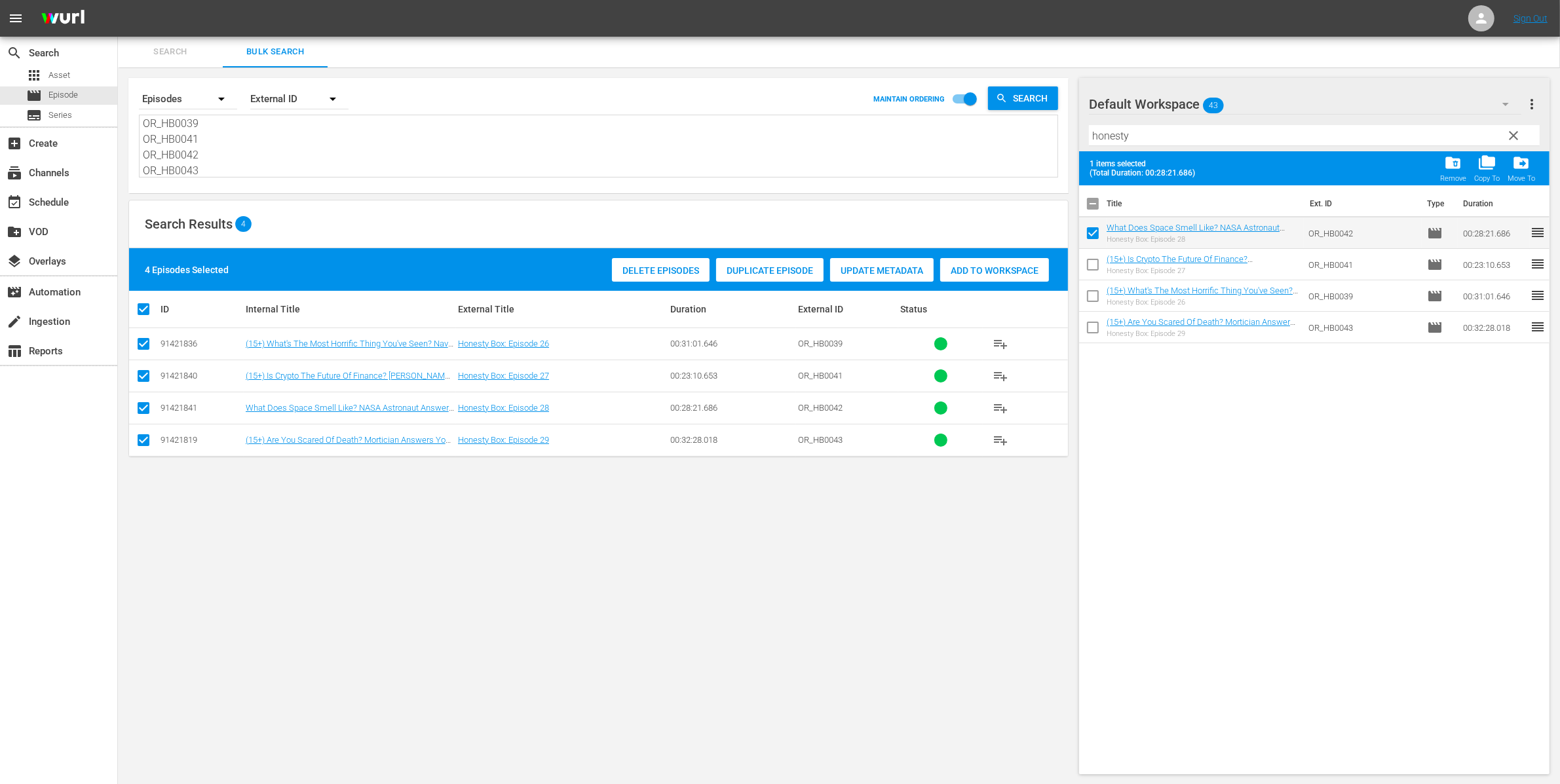
checkbox input "false"
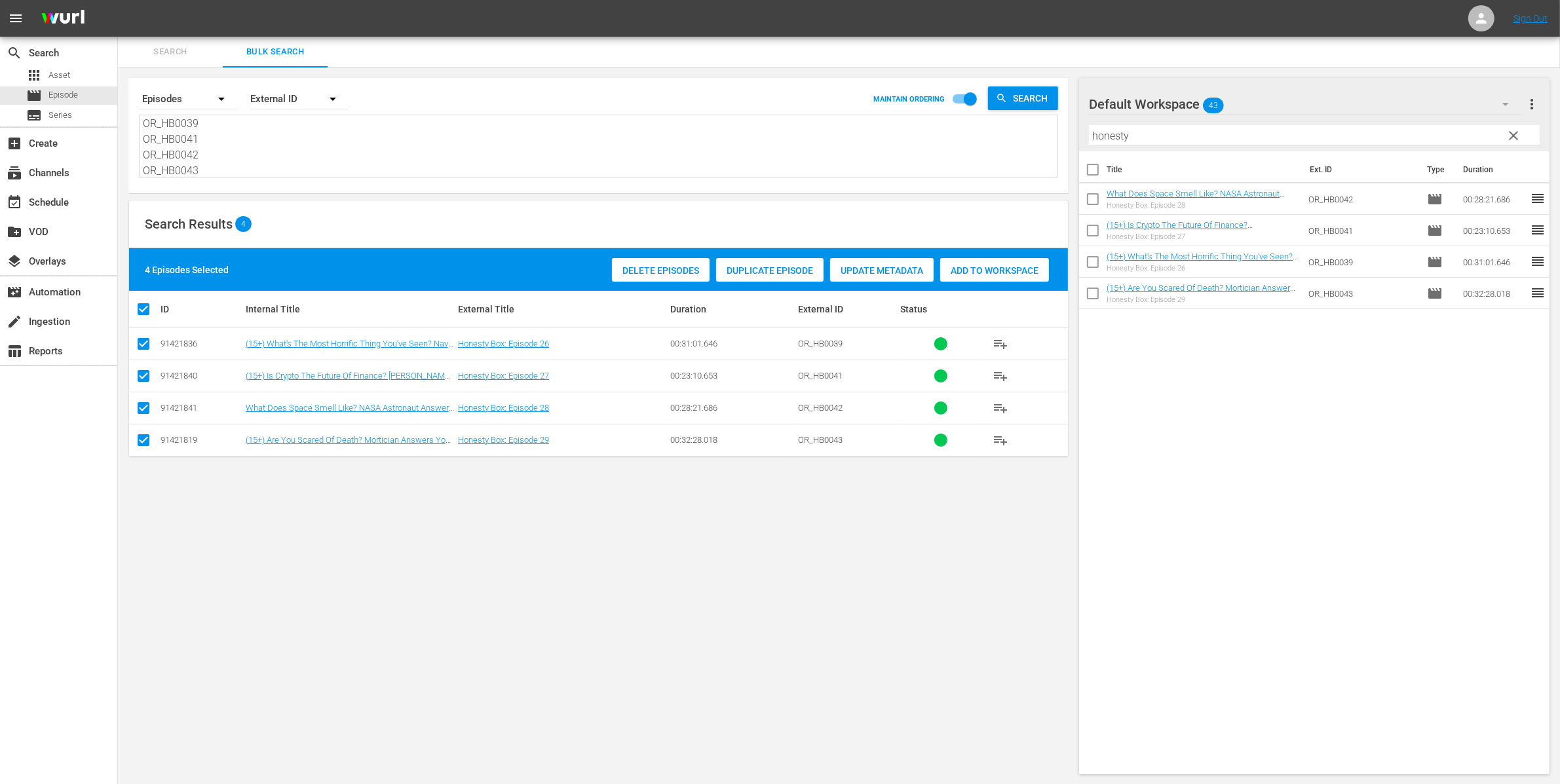
click at [1099, 165] on input "checkbox" at bounding box center [1093, 172] width 28 height 28
checkbox input "true"
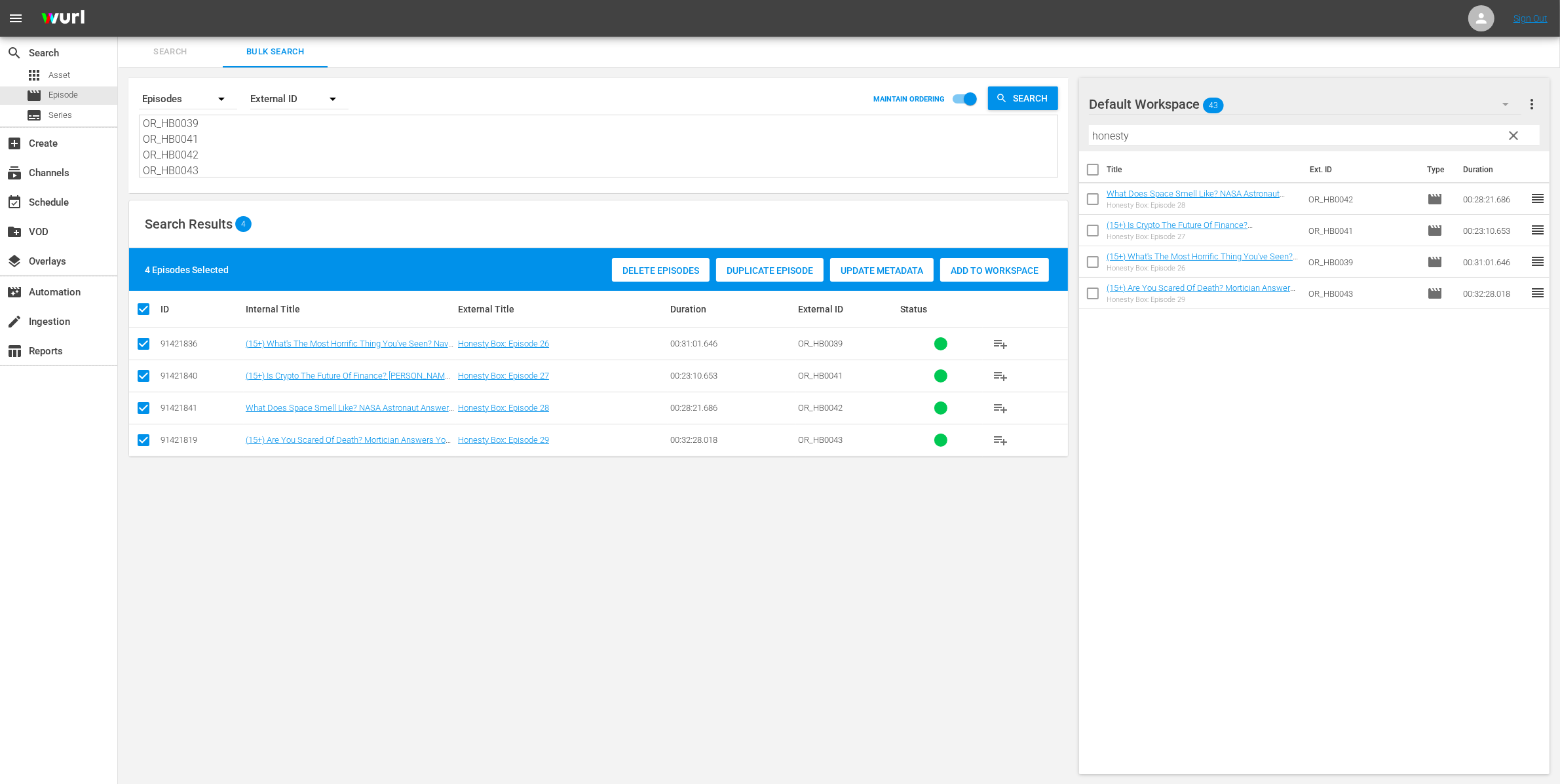
checkbox input "true"
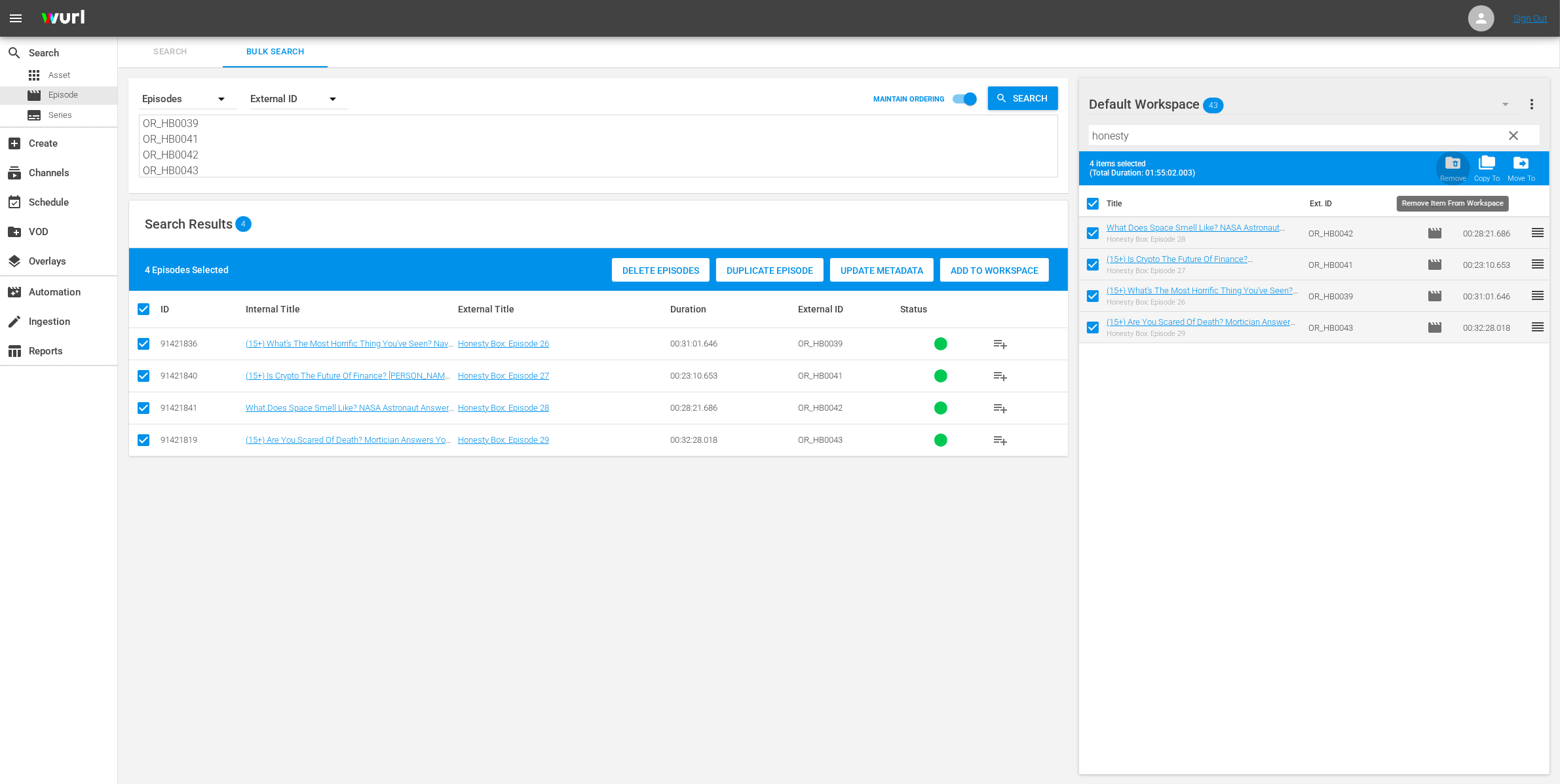
click at [1452, 166] on span "folder_delete" at bounding box center [1453, 163] width 18 height 17
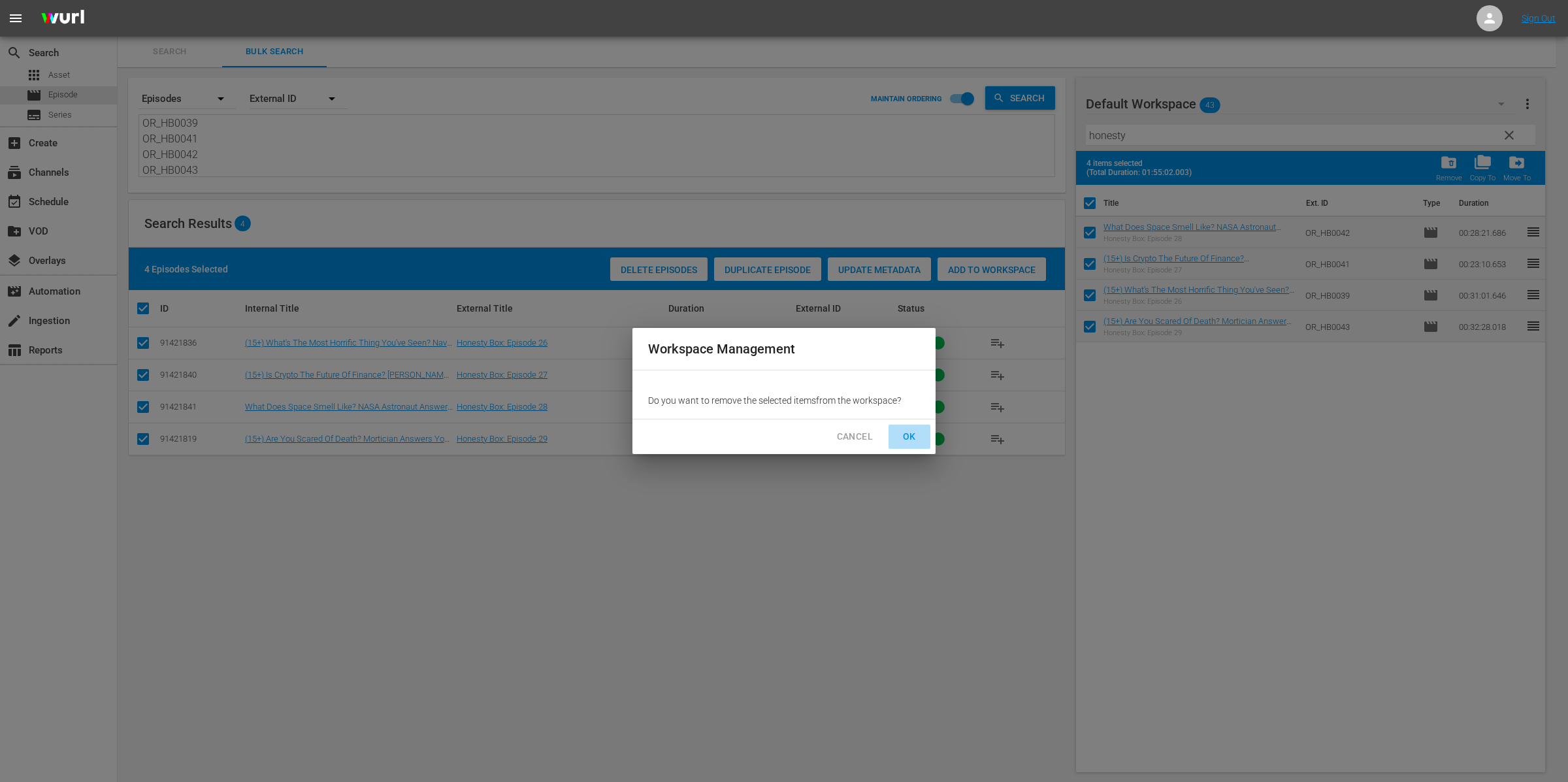
click at [906, 430] on span "OK" at bounding box center [909, 436] width 21 height 16
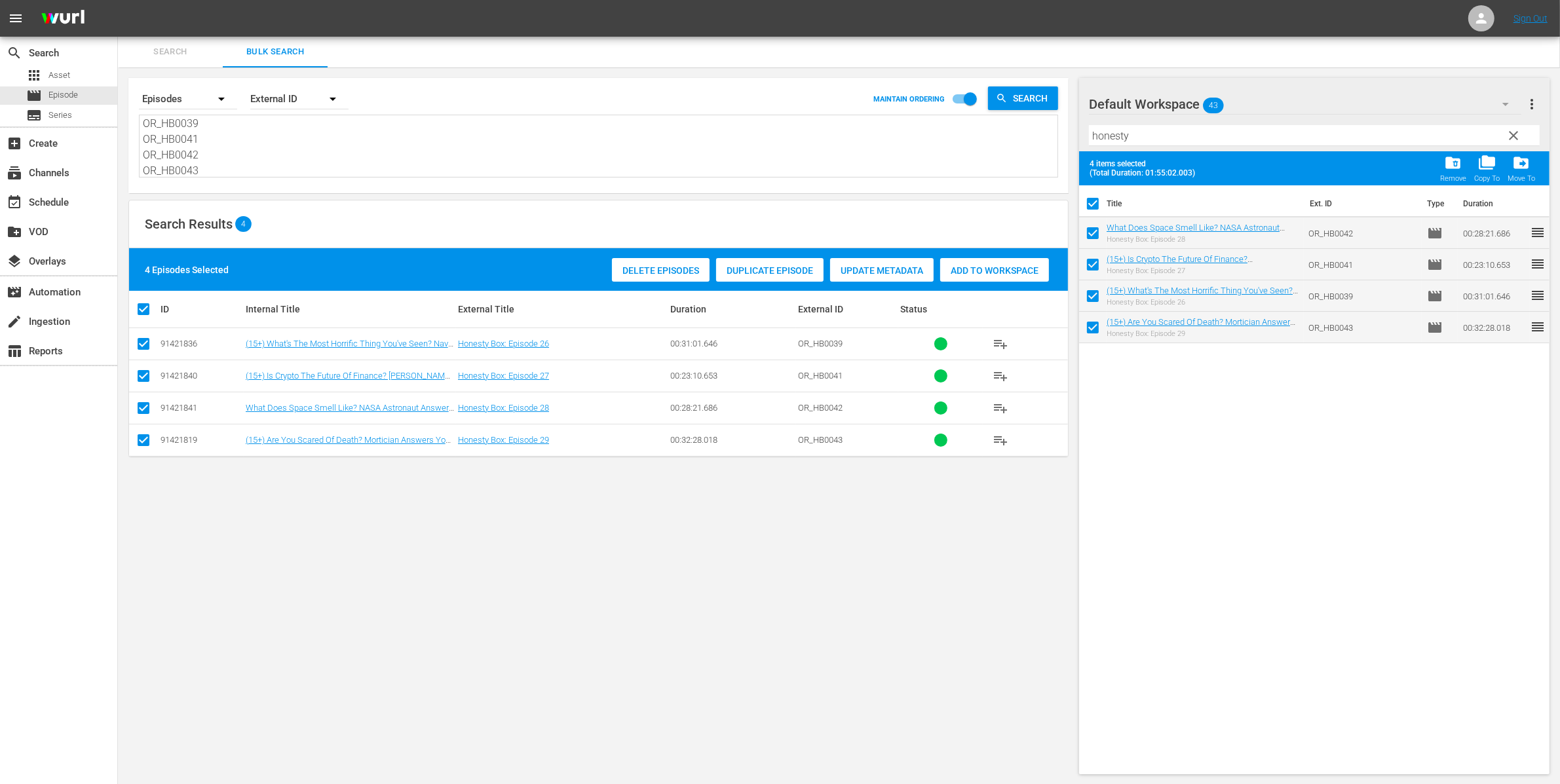
checkbox input "false"
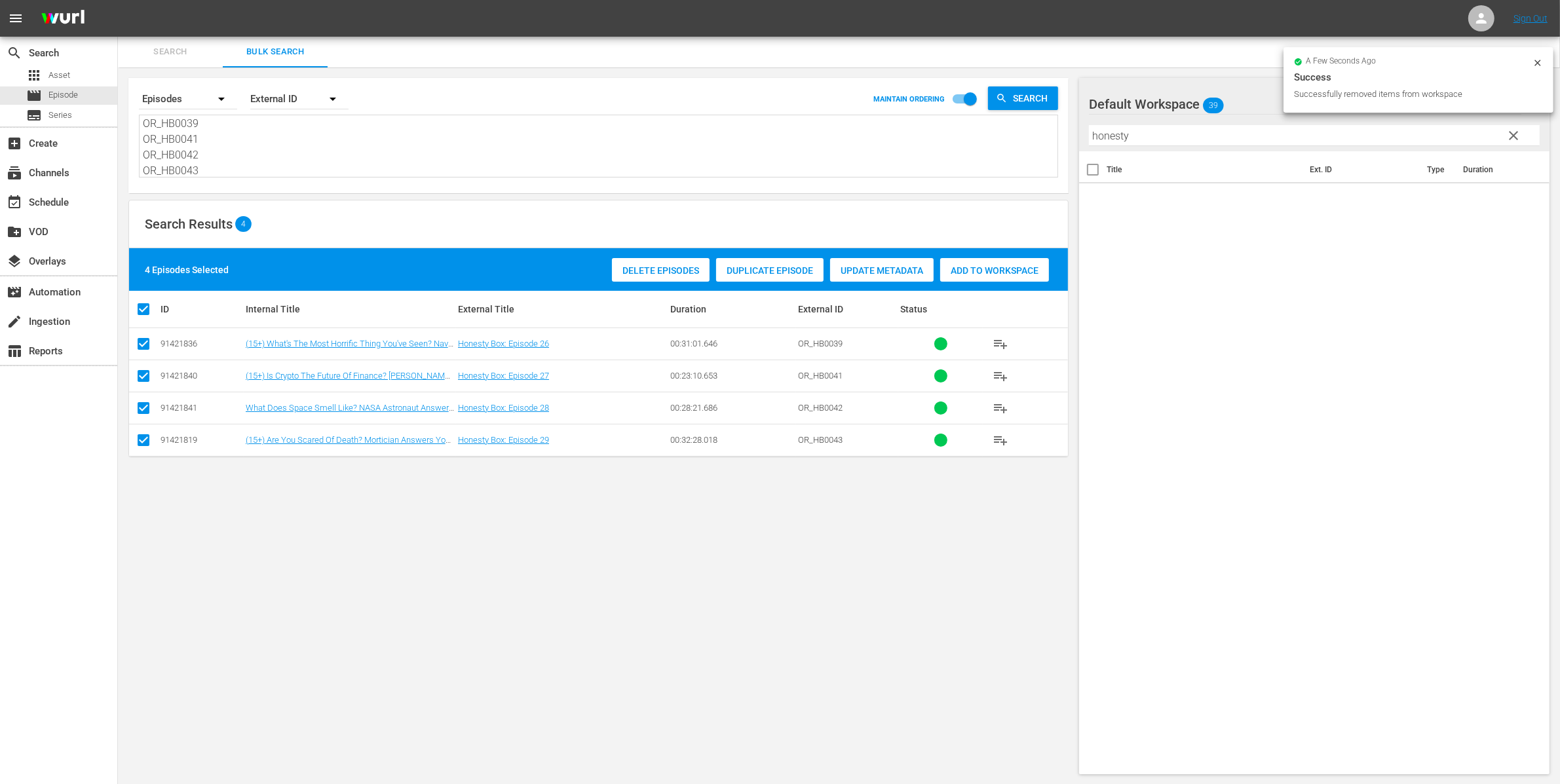
click at [1242, 106] on div "Default Workspace 39" at bounding box center [1305, 104] width 432 height 36
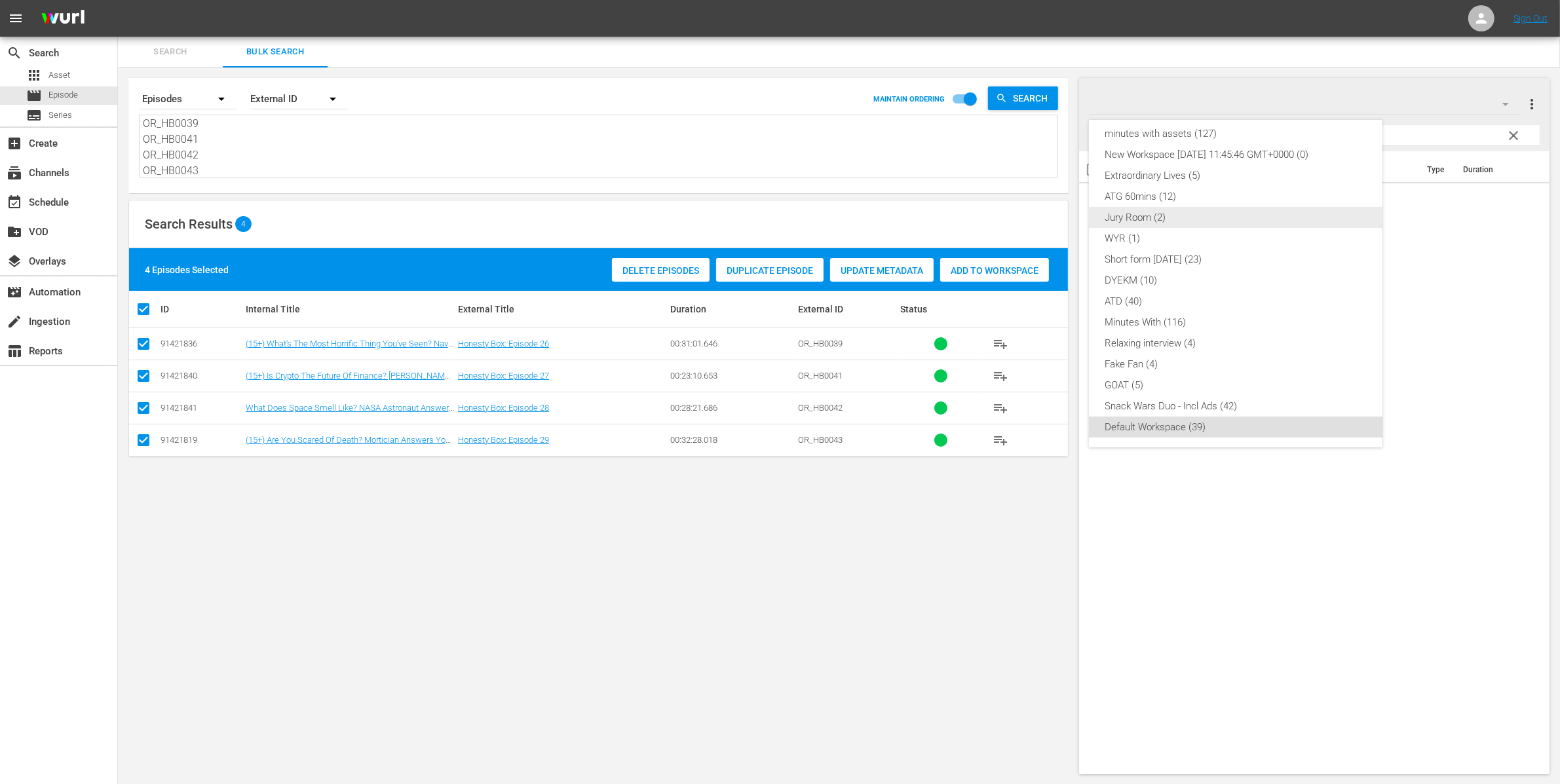
scroll to position [0, 0]
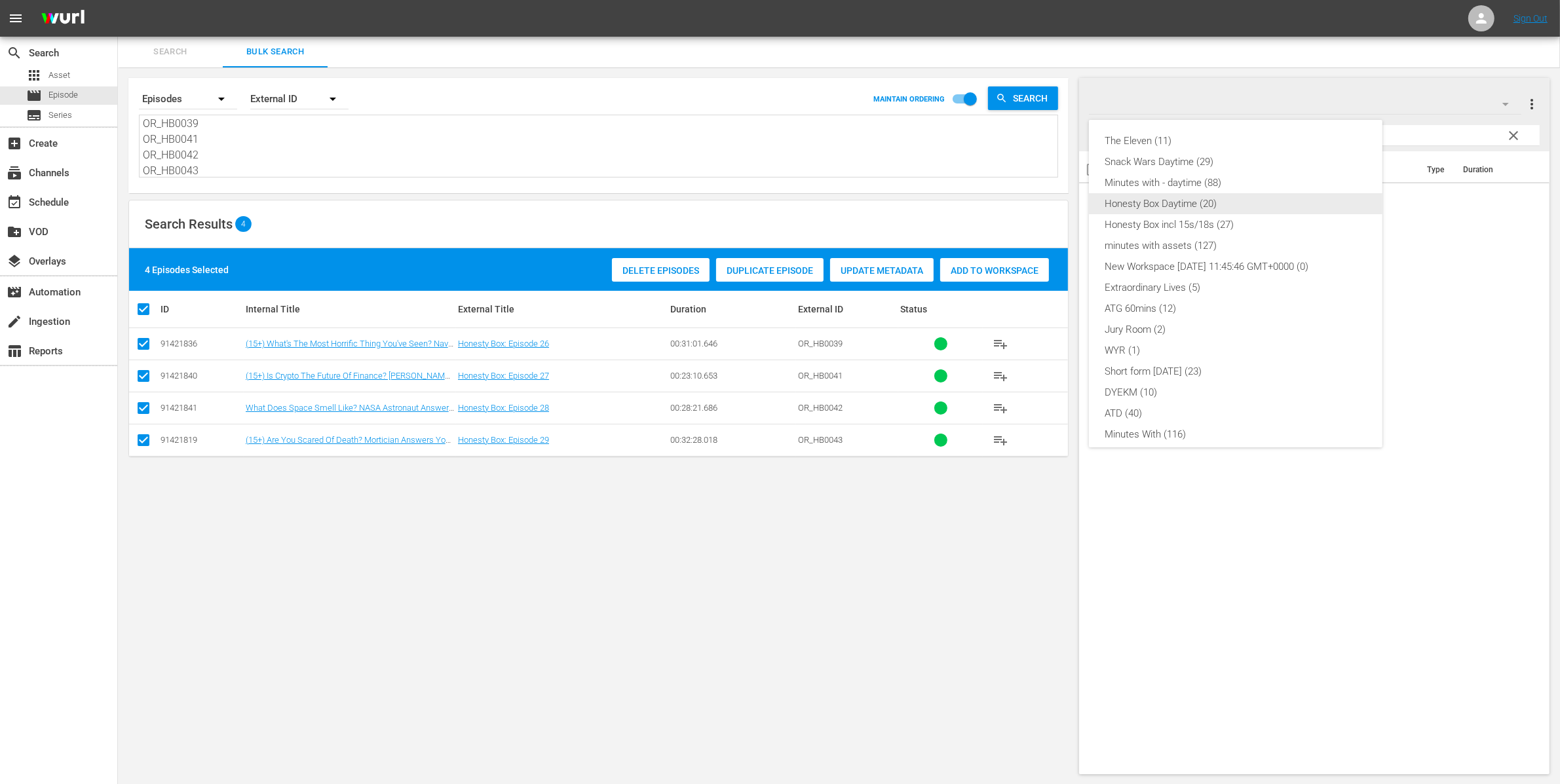
click at [1186, 200] on div "Honesty Box Daytime (20)" at bounding box center [1235, 203] width 262 height 21
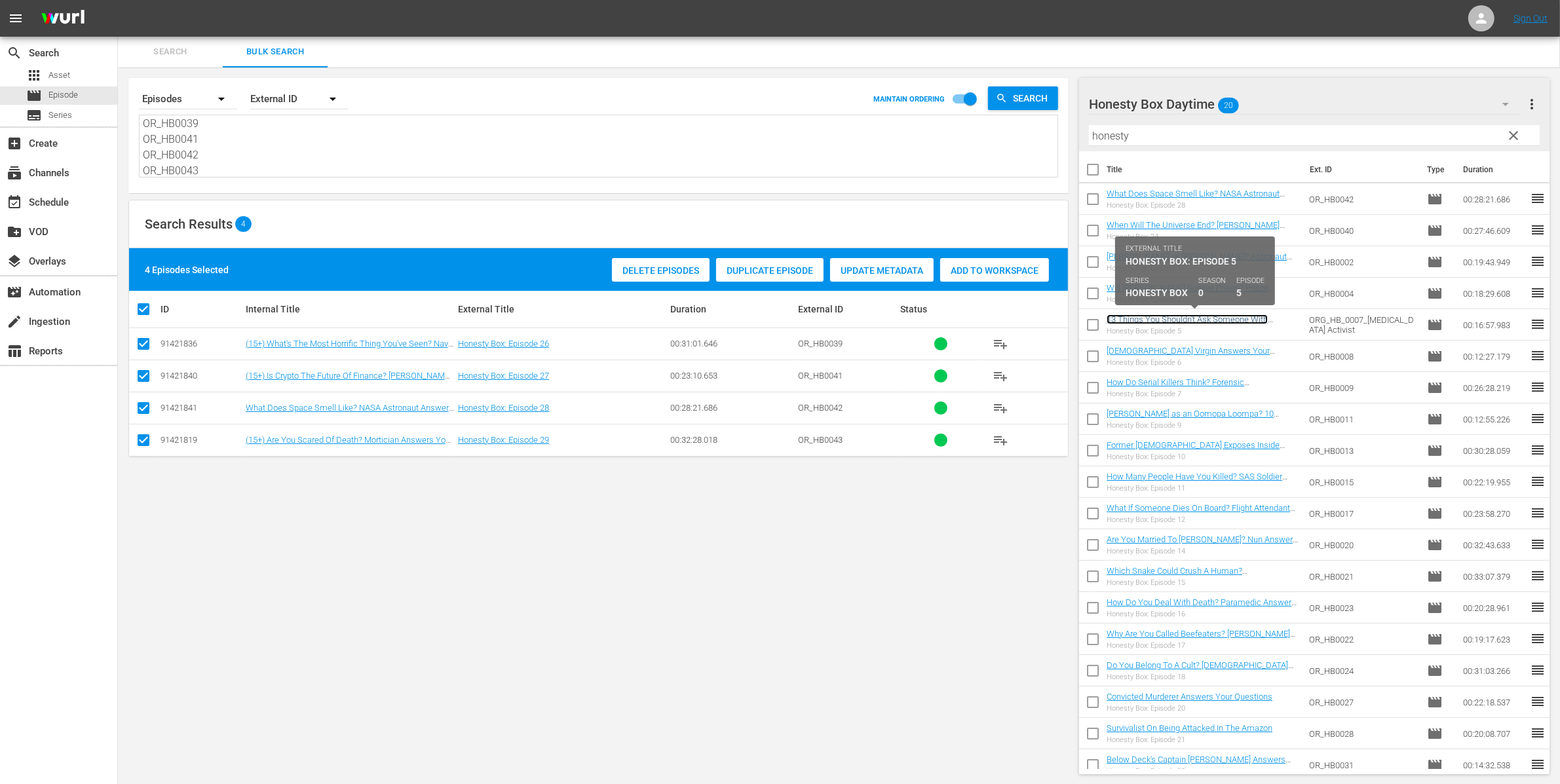
click at [1153, 320] on link "13 Things You Shouldn't Ask Someone With HIV" at bounding box center [1186, 324] width 161 height 20
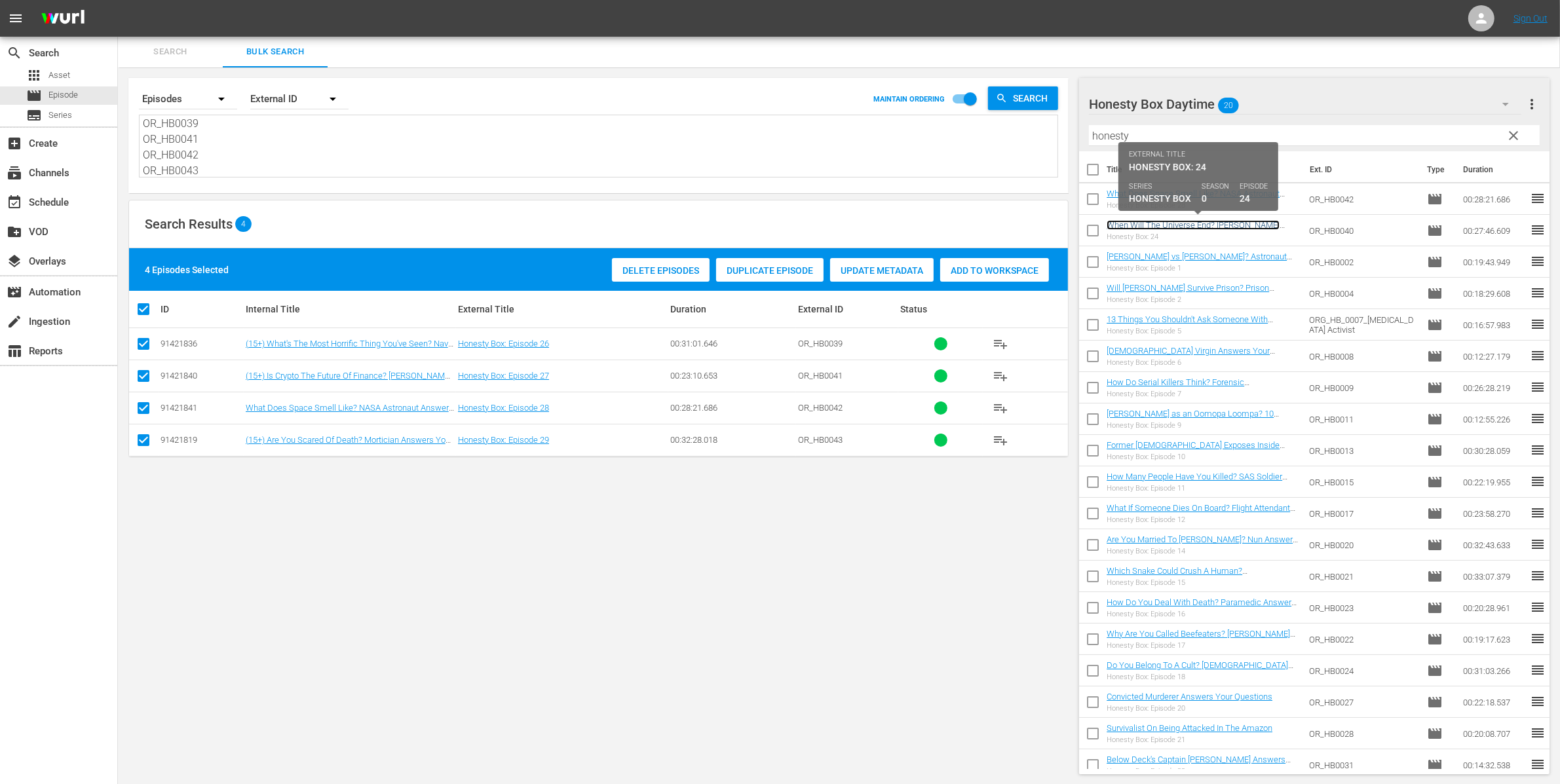
click at [1161, 227] on link "When Will The Universe End? Neil deGrasse Tyson Answers Your Questions" at bounding box center [1192, 229] width 173 height 20
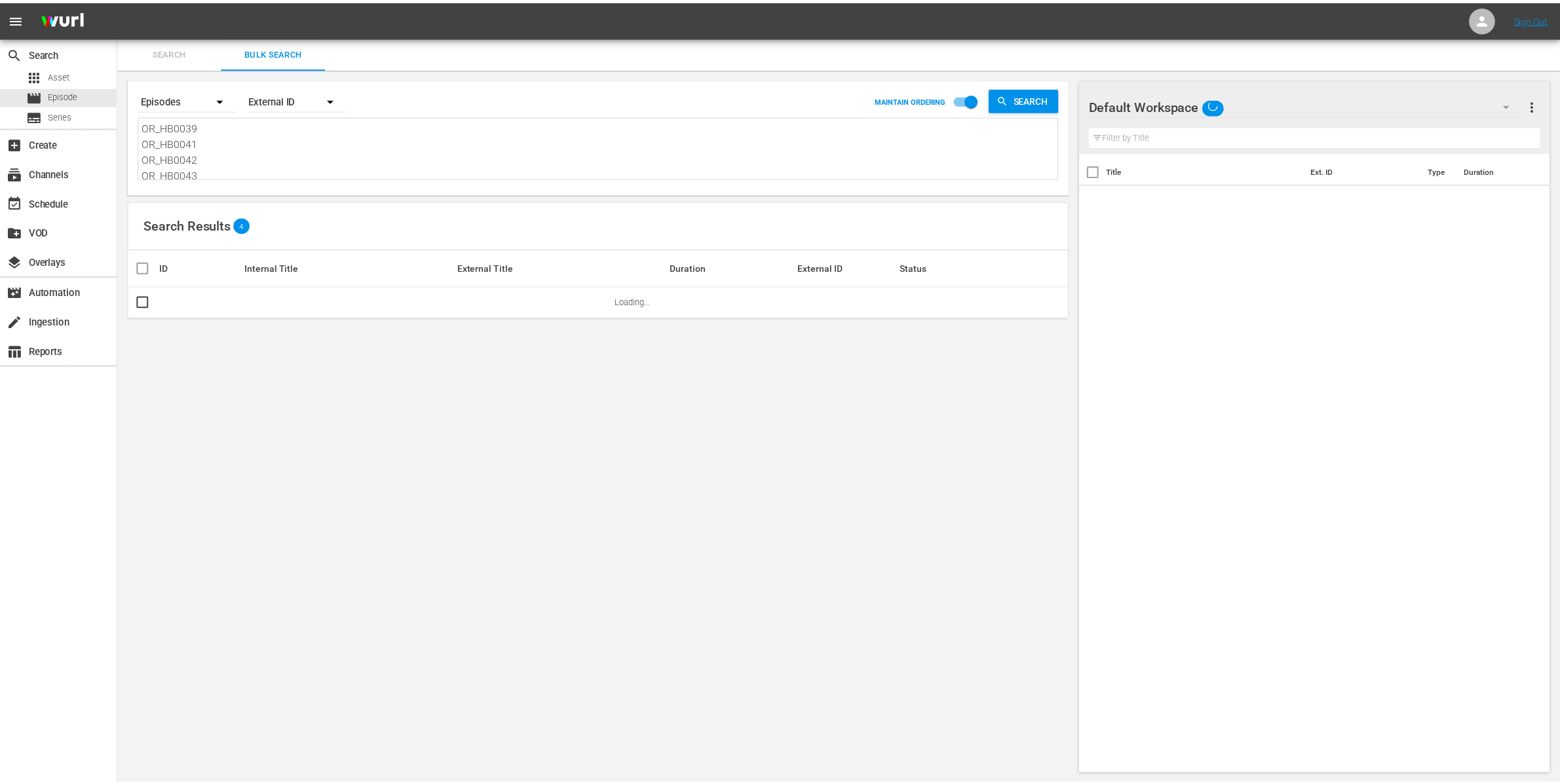
scroll to position [1, 0]
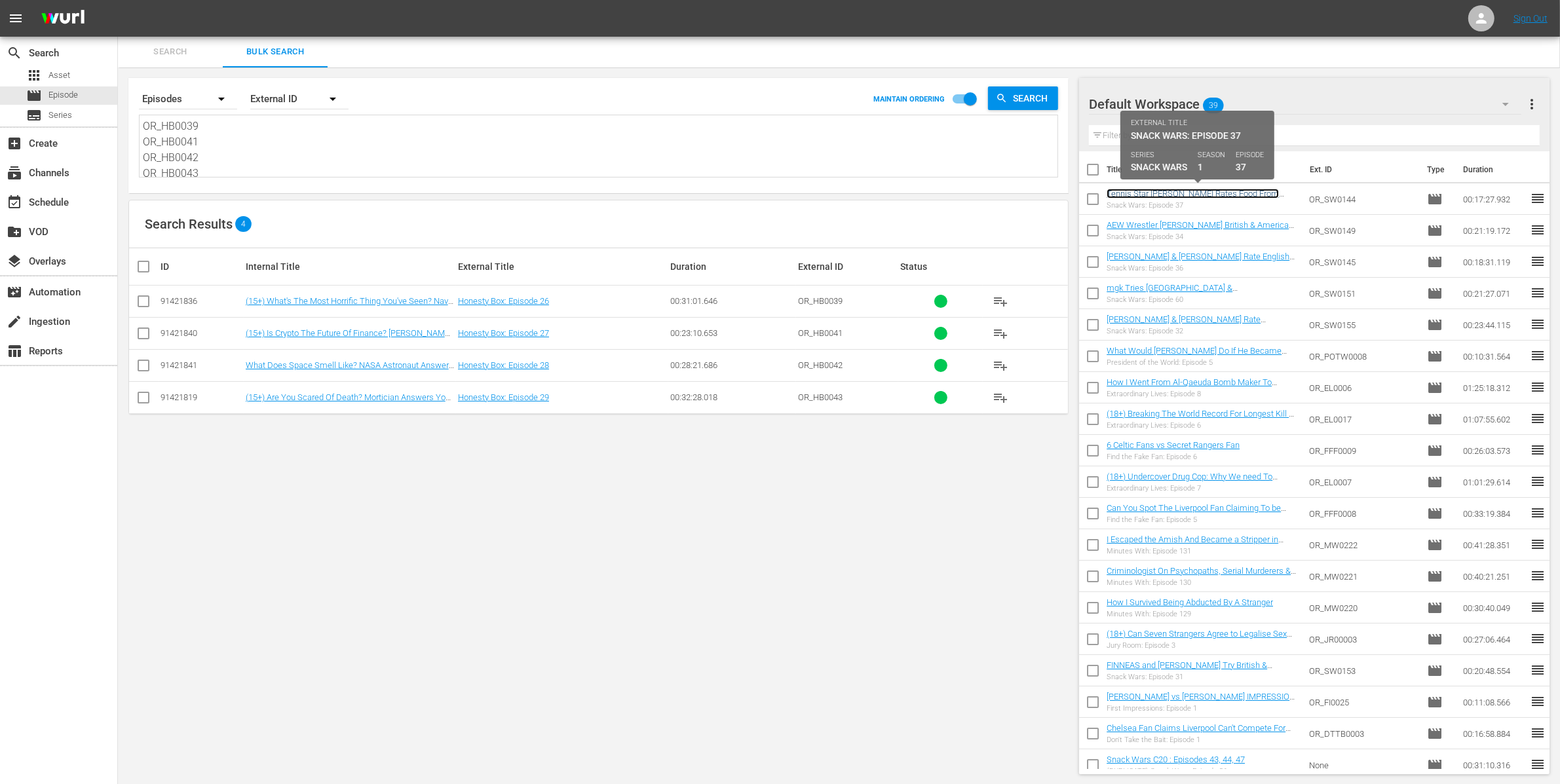
click at [1150, 194] on link "Tennis Star Naomi Osaka Rates Food From Japan And The UK | Formula 1 Driver Ale…" at bounding box center [1192, 218] width 172 height 59
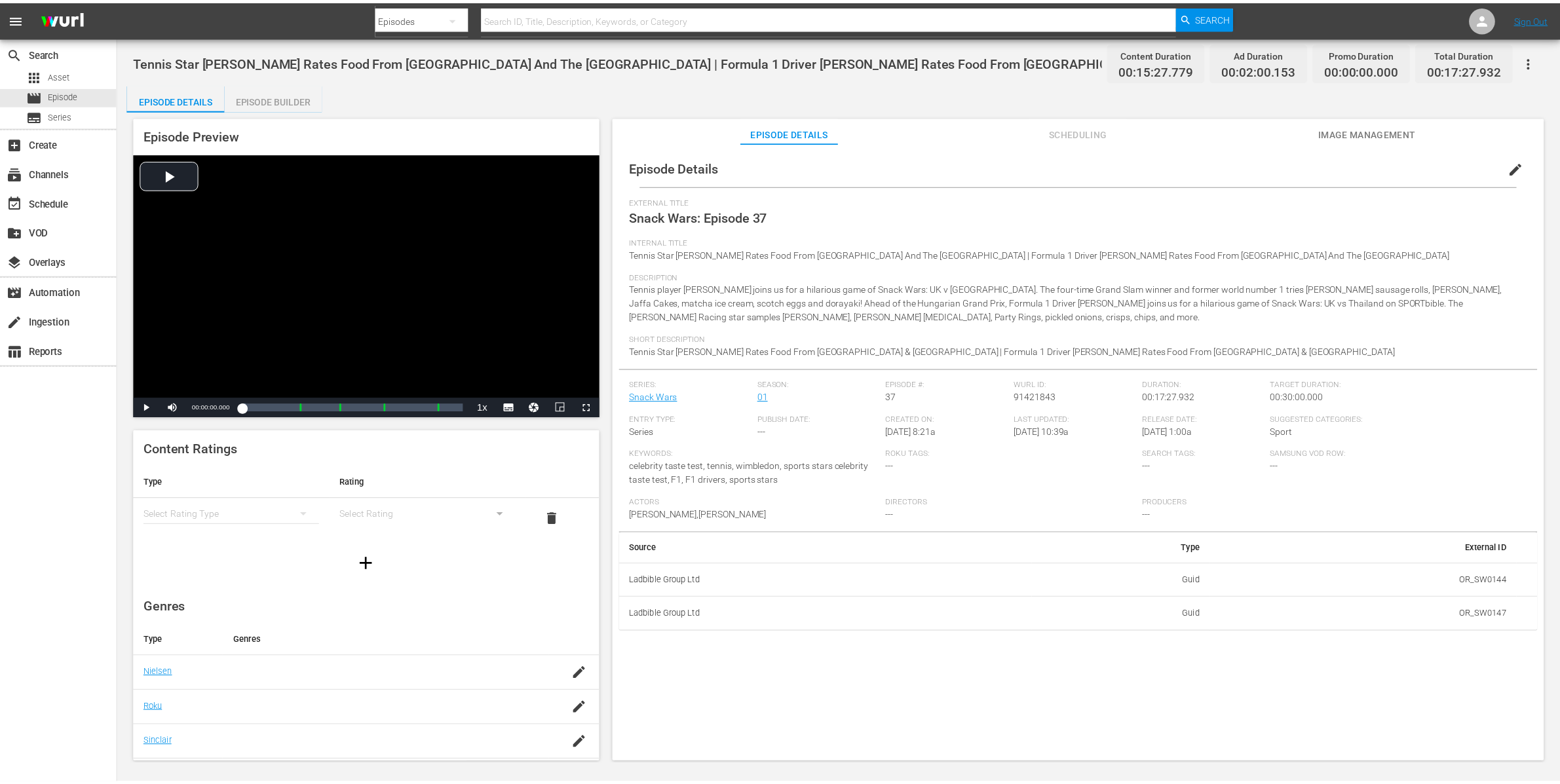
scroll to position [1, 0]
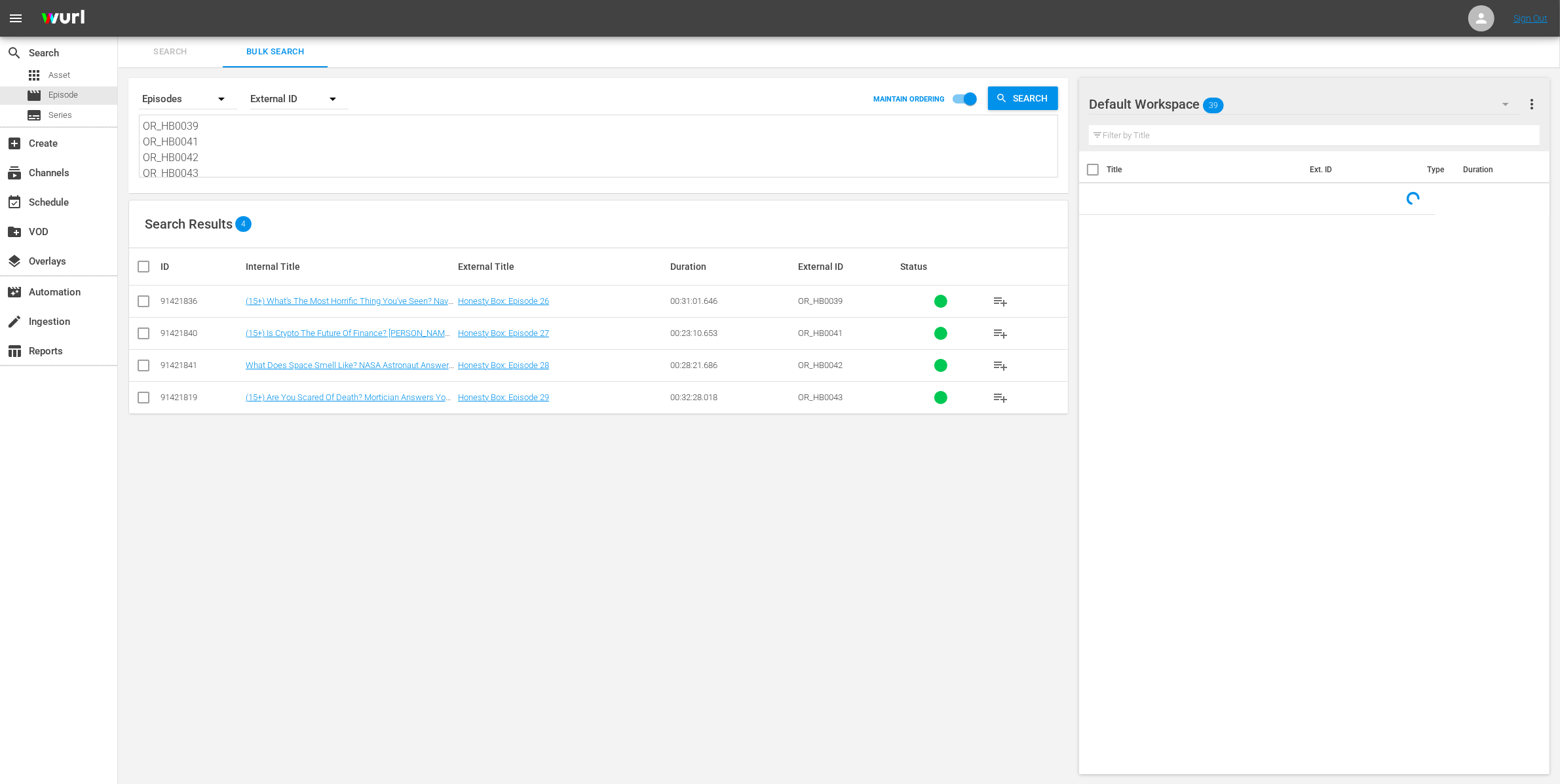
click at [1254, 108] on div "Default Workspace 39" at bounding box center [1305, 104] width 432 height 36
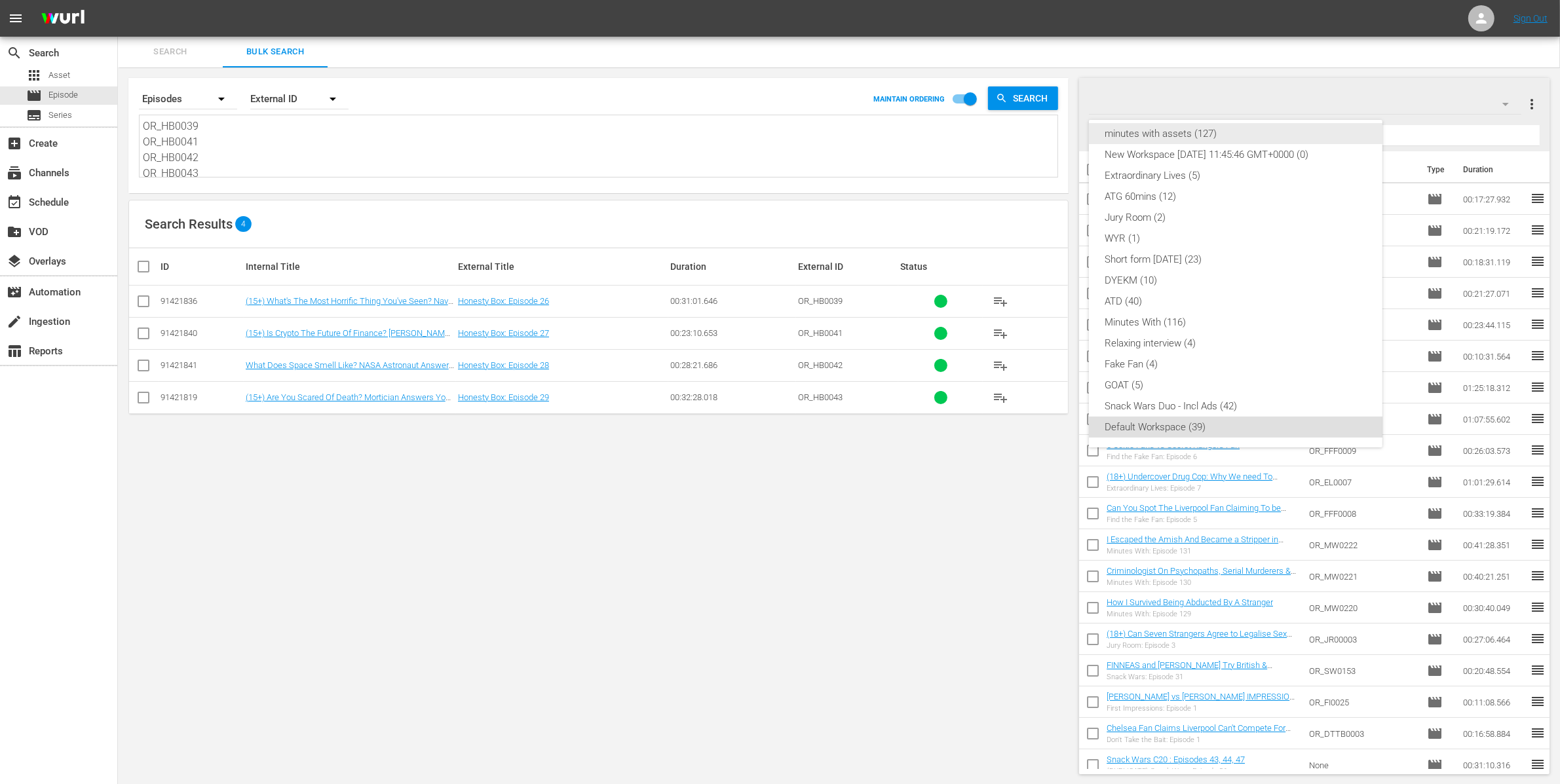
scroll to position [0, 0]
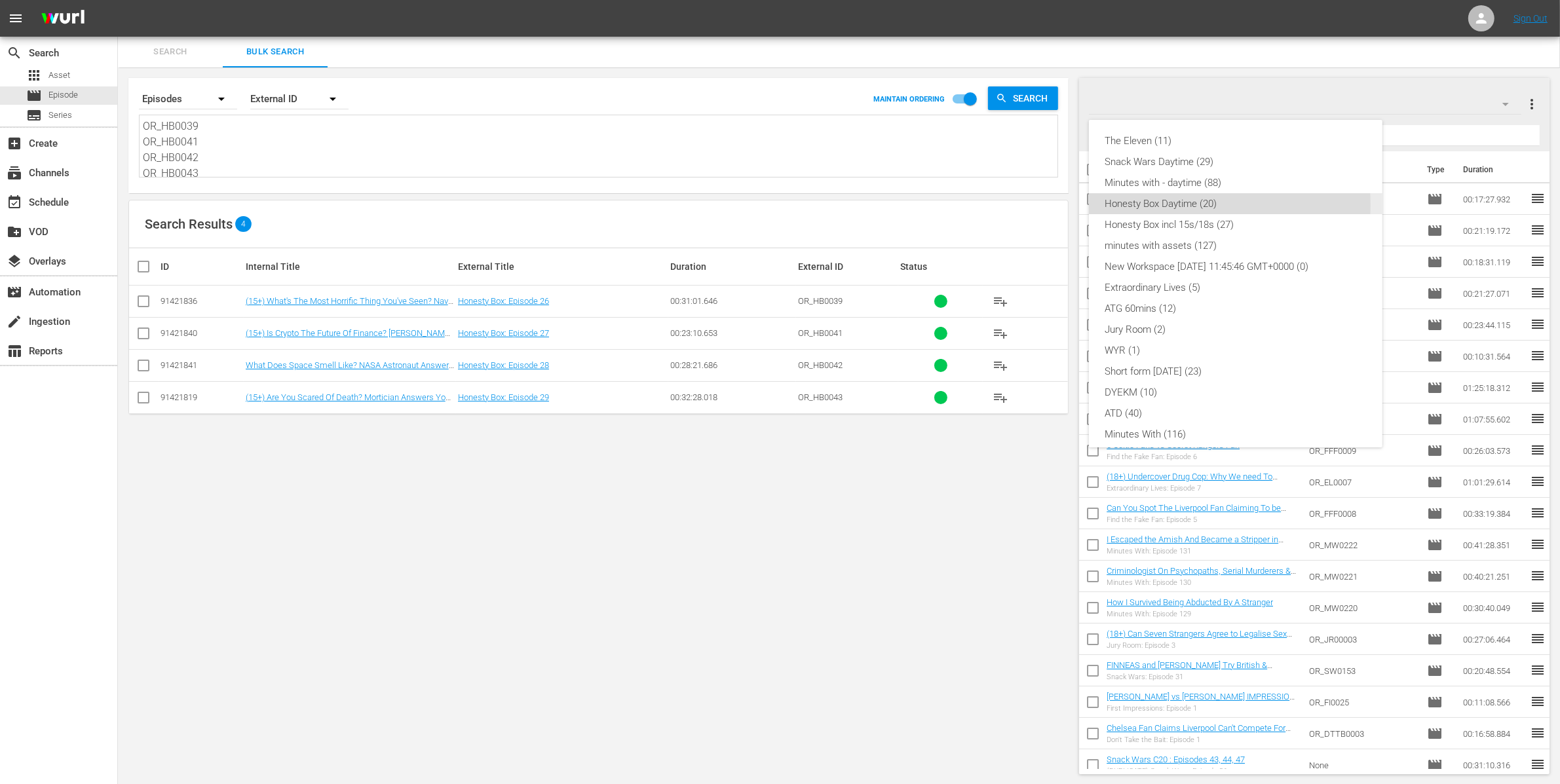
click at [1199, 204] on div "Honesty Box Daytime (20)" at bounding box center [1235, 203] width 262 height 21
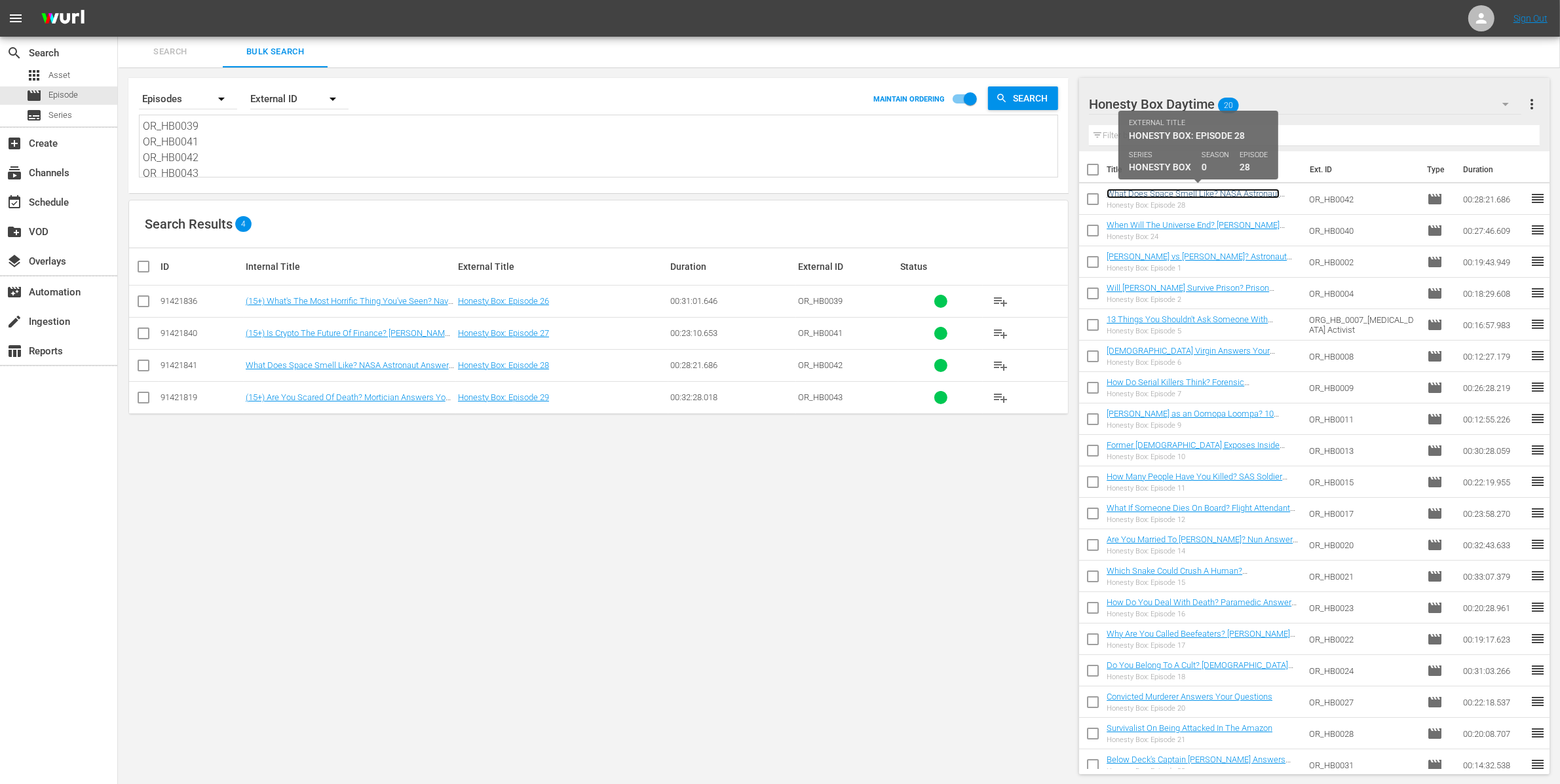
click at [1163, 193] on link "What Does Space Smell Like? NASA Astronaut Answers Your Questions" at bounding box center [1192, 198] width 173 height 20
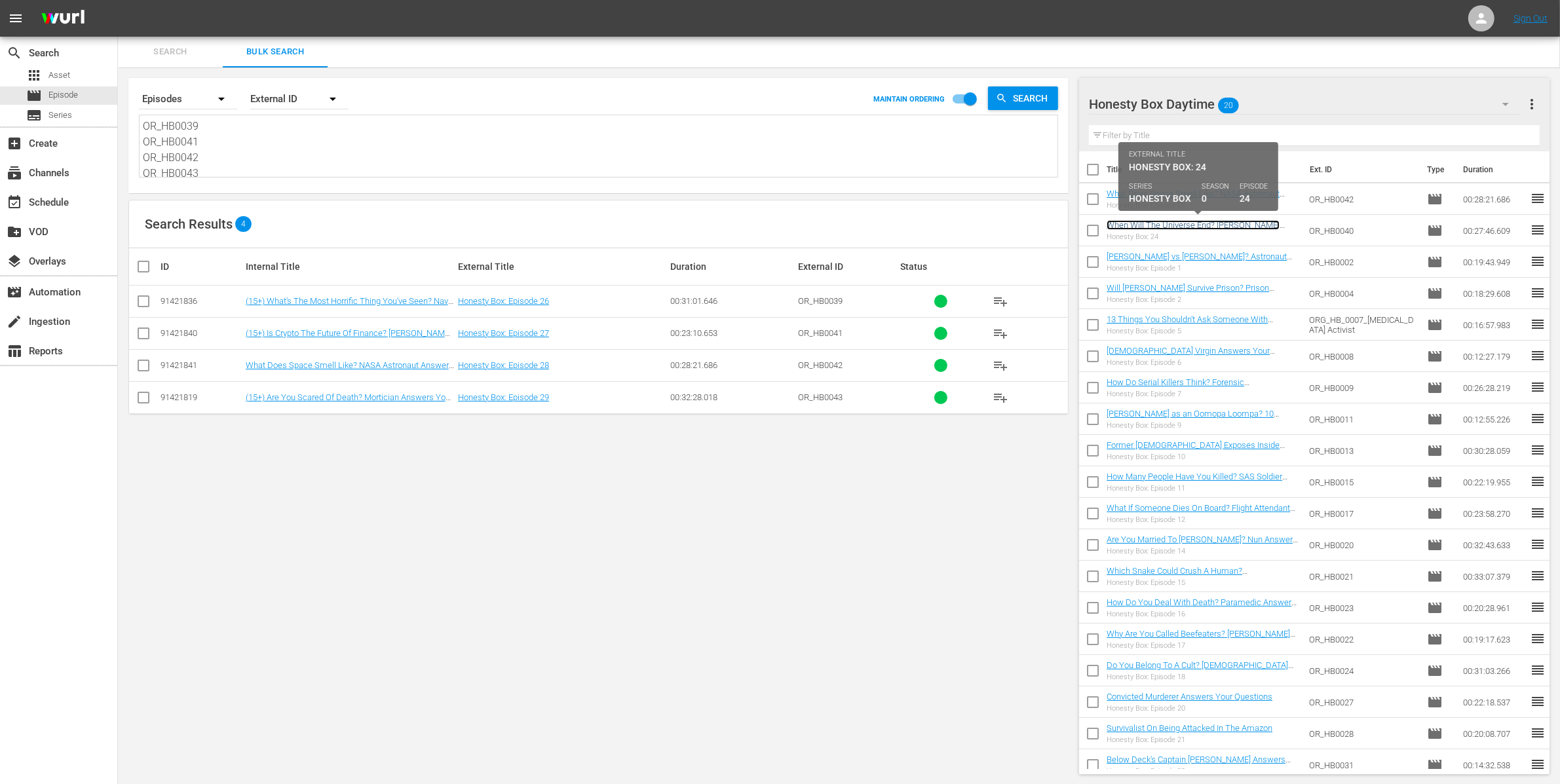
click at [1169, 226] on link "When Will The Universe End? Neil deGrasse Tyson Answers Your Questions" at bounding box center [1192, 229] width 173 height 20
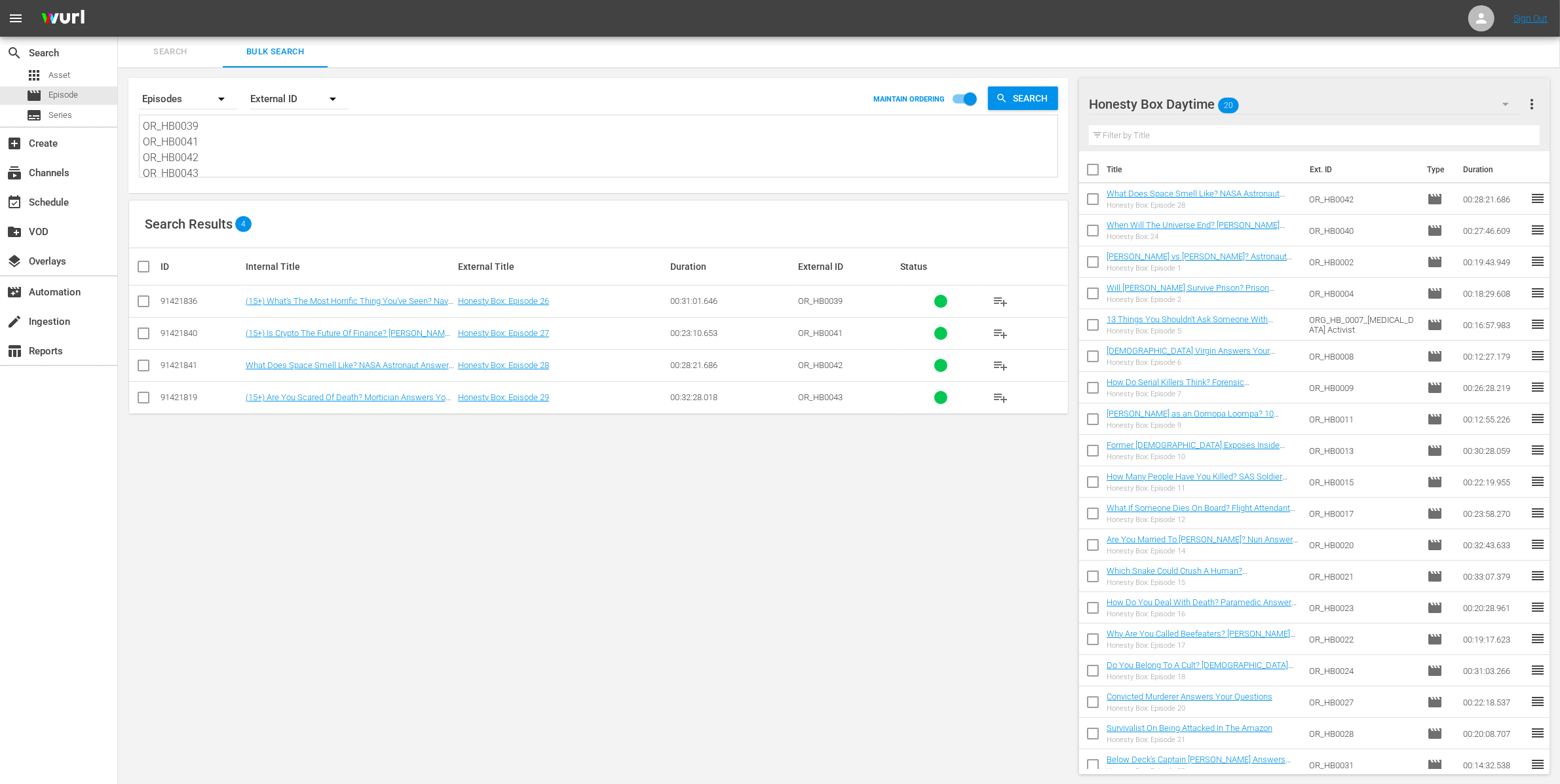
click at [1299, 101] on div "Honesty Box Daytime 20" at bounding box center [1305, 104] width 432 height 36
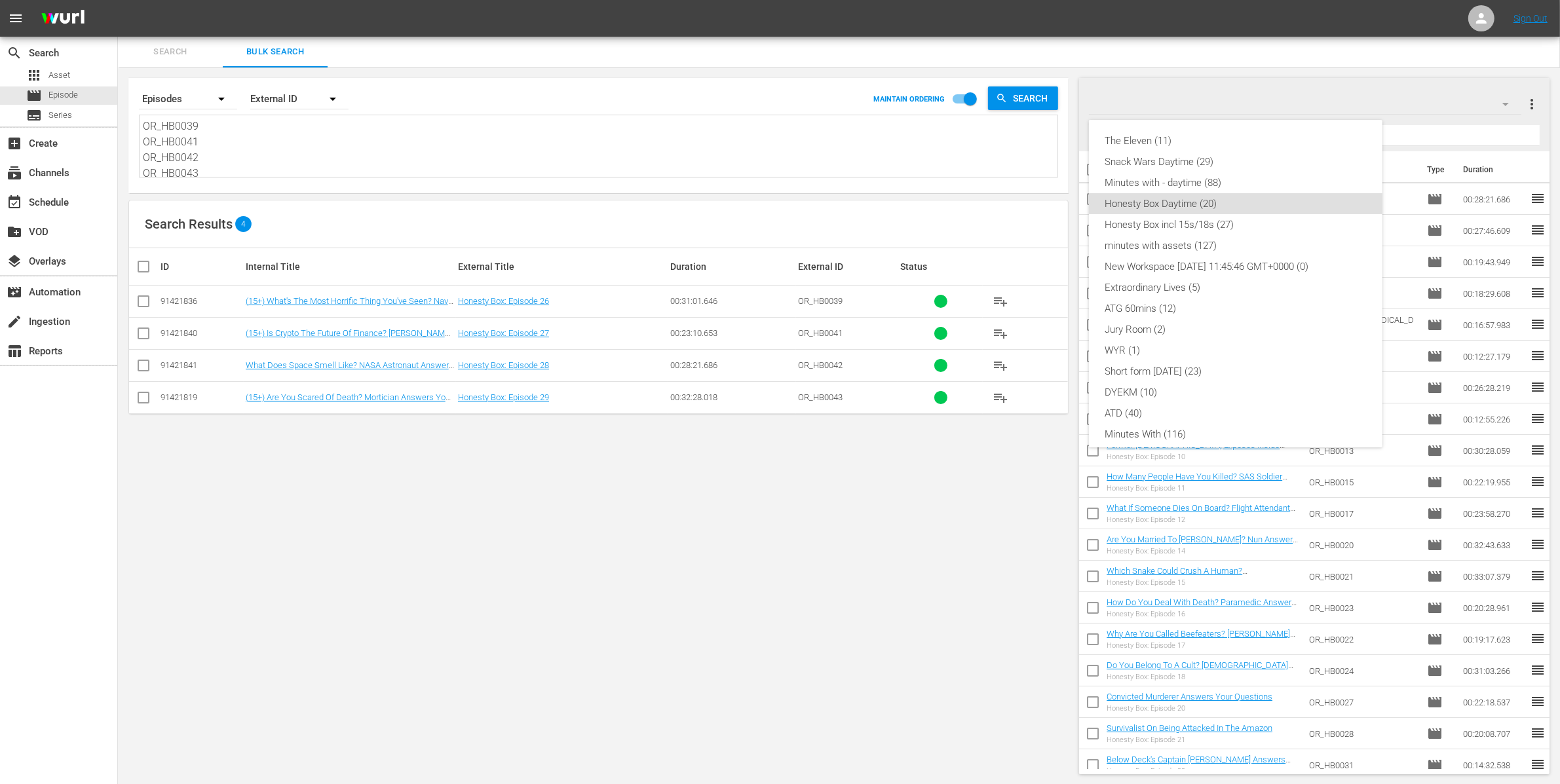
scroll to position [52, 0]
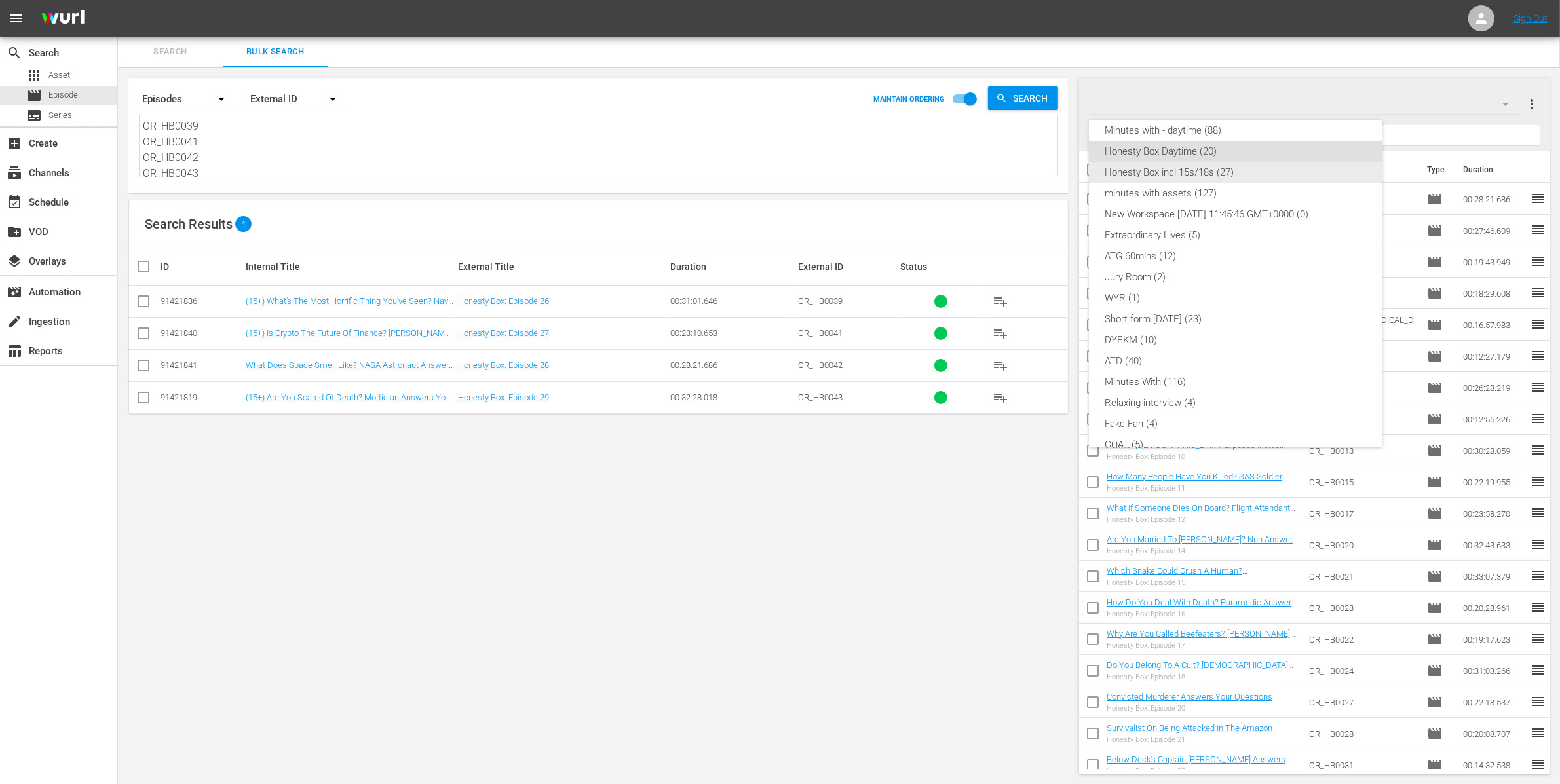
click at [1205, 170] on div "Honesty Box incl 15s/18s (27)" at bounding box center [1235, 172] width 262 height 21
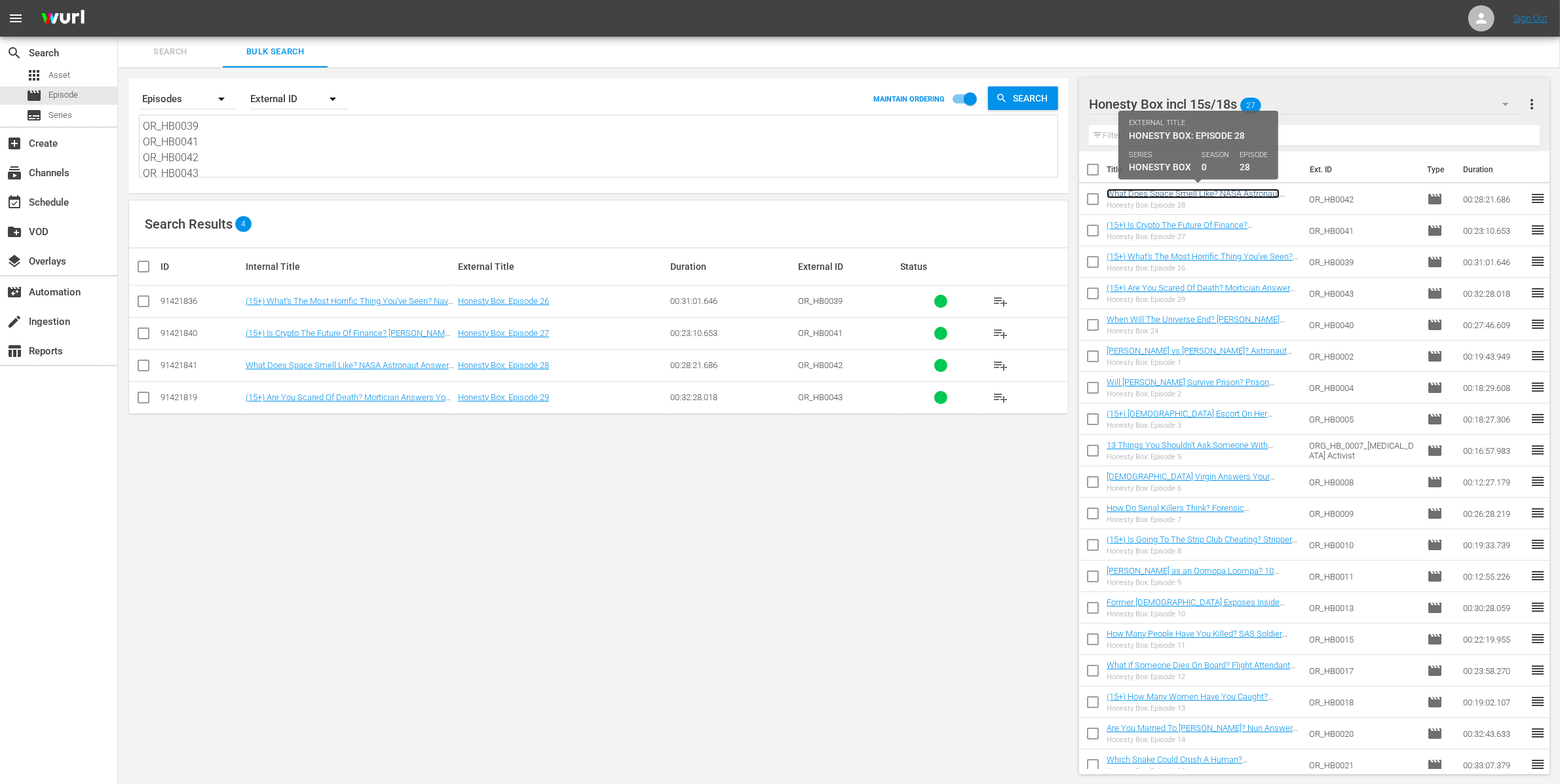
click at [1189, 194] on link "What Does Space Smell Like? NASA Astronaut Answers Your Questions" at bounding box center [1192, 198] width 173 height 20
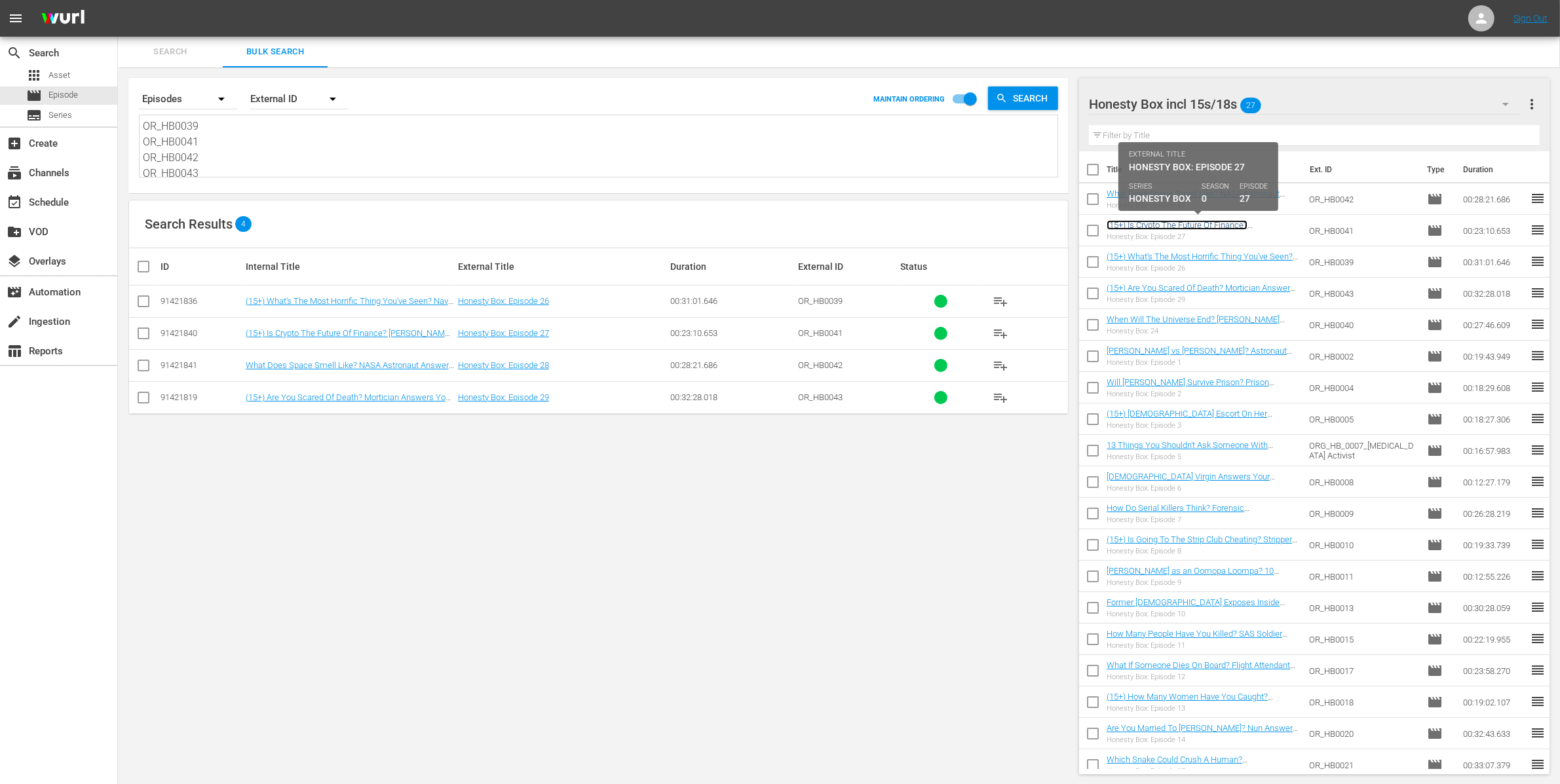
click at [1184, 226] on link "(15+) Is Crypto The Future Of Finance? Gary Stevenson Answers Your Questions" at bounding box center [1184, 229] width 157 height 20
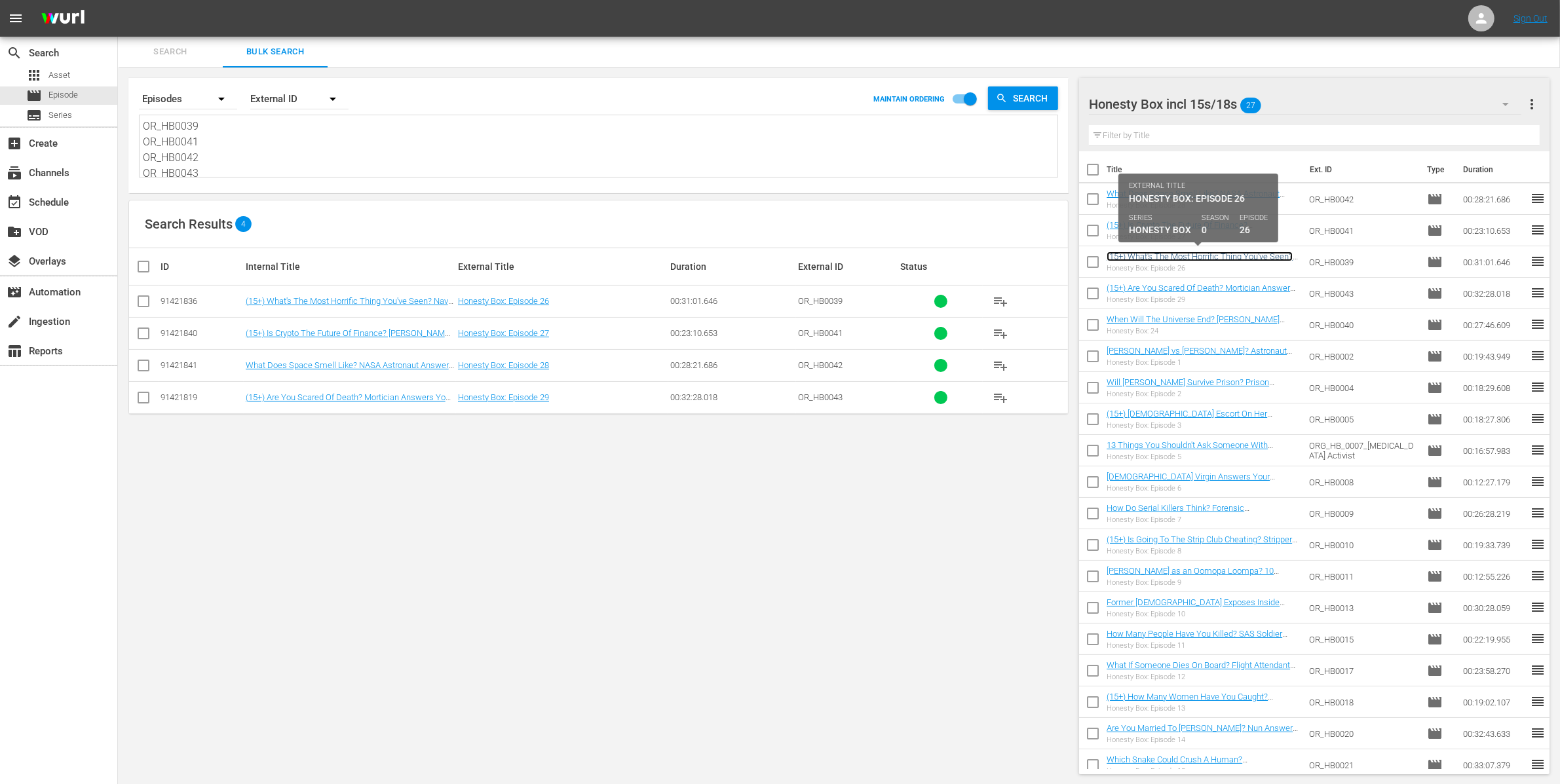
click at [1188, 256] on link "(15+) What's The Most Horrific Thing You've Seen? Navy SEAL Answers Your Questi…" at bounding box center [1199, 261] width 186 height 20
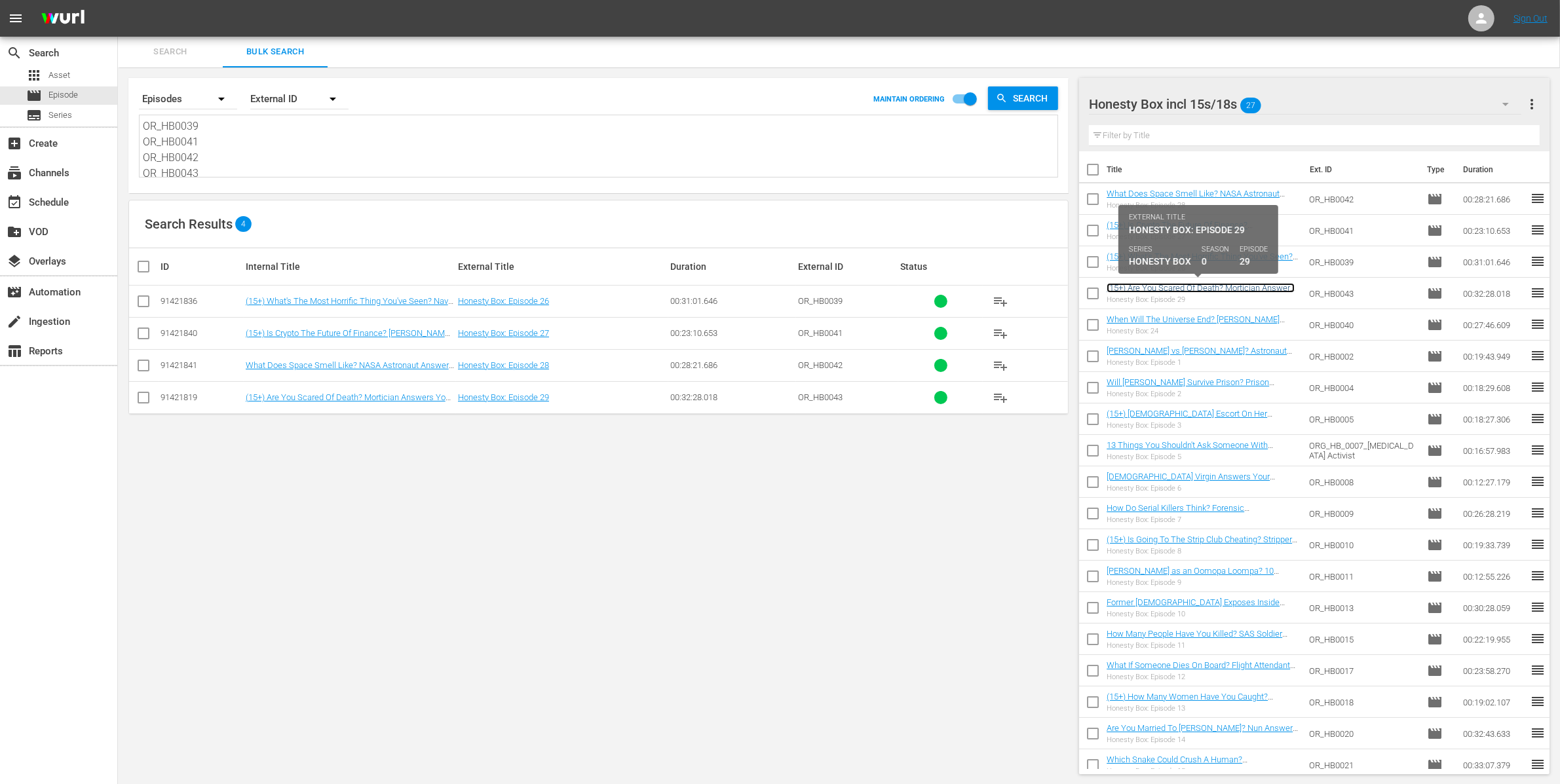
click at [1188, 289] on link "(15+) Are You Scared Of Death? Mortician Answers Your Questions" at bounding box center [1200, 292] width 188 height 20
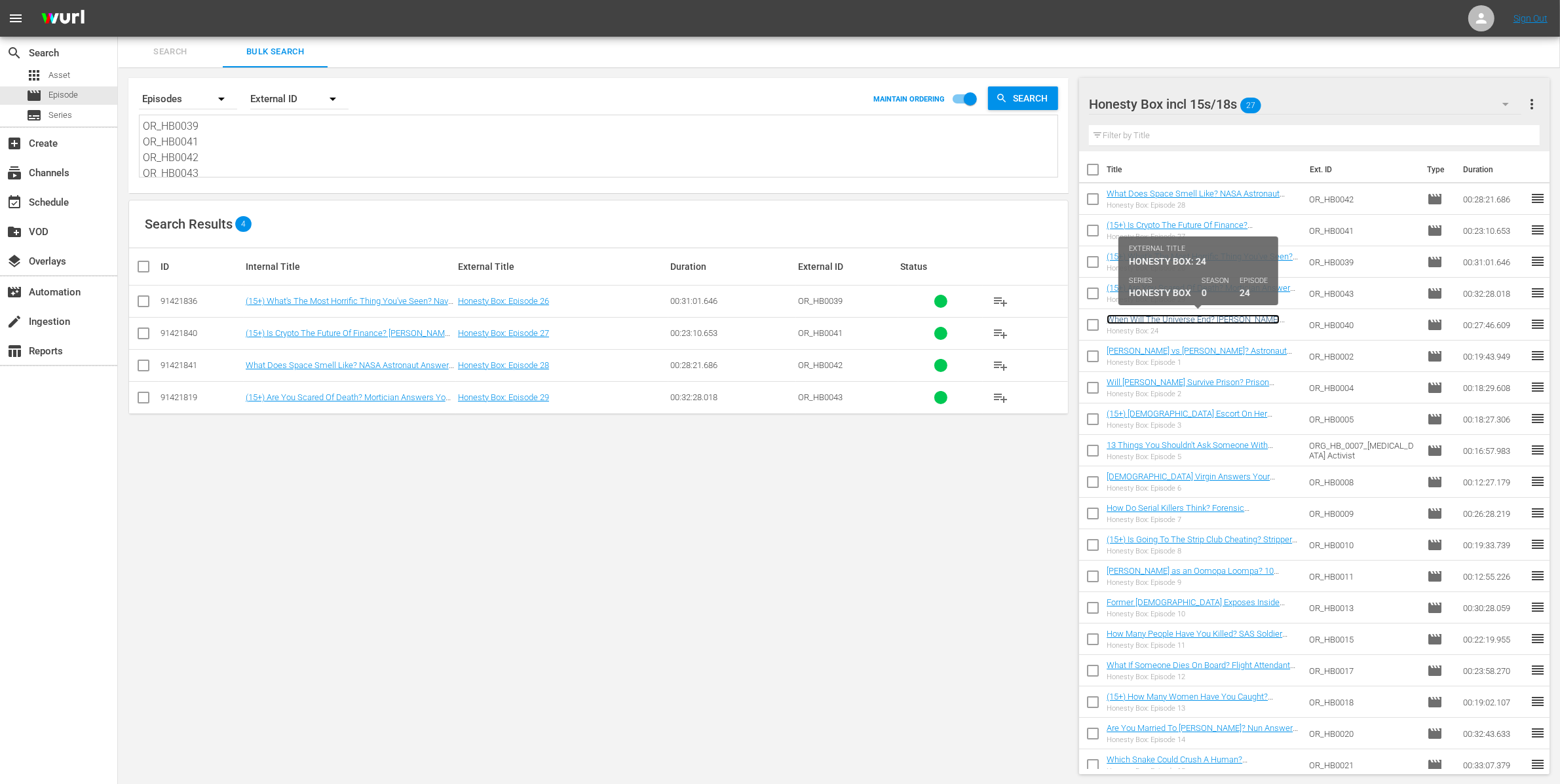
click at [1188, 322] on link "When Will The Universe End? Neil deGrasse Tyson Answers Your Questions" at bounding box center [1192, 324] width 173 height 20
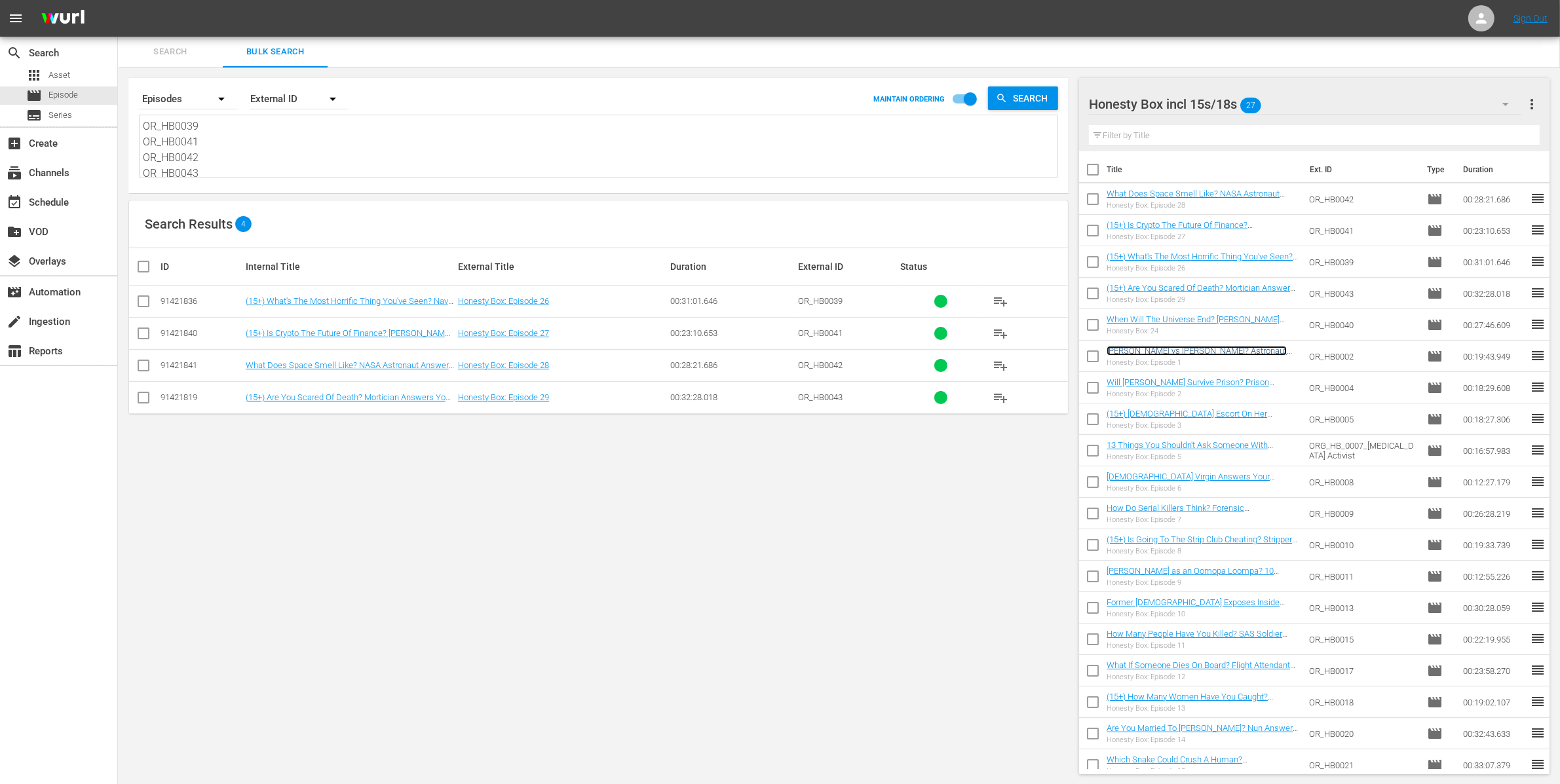
click at [1191, 353] on link "[PERSON_NAME] vs [PERSON_NAME]? Astronaut Reacts To Anonymous Questions" at bounding box center [1196, 355] width 180 height 20
click at [1235, 414] on link "(15+) 70-Year-Old Escort On Her Strangest Requests" at bounding box center [1186, 418] width 160 height 20
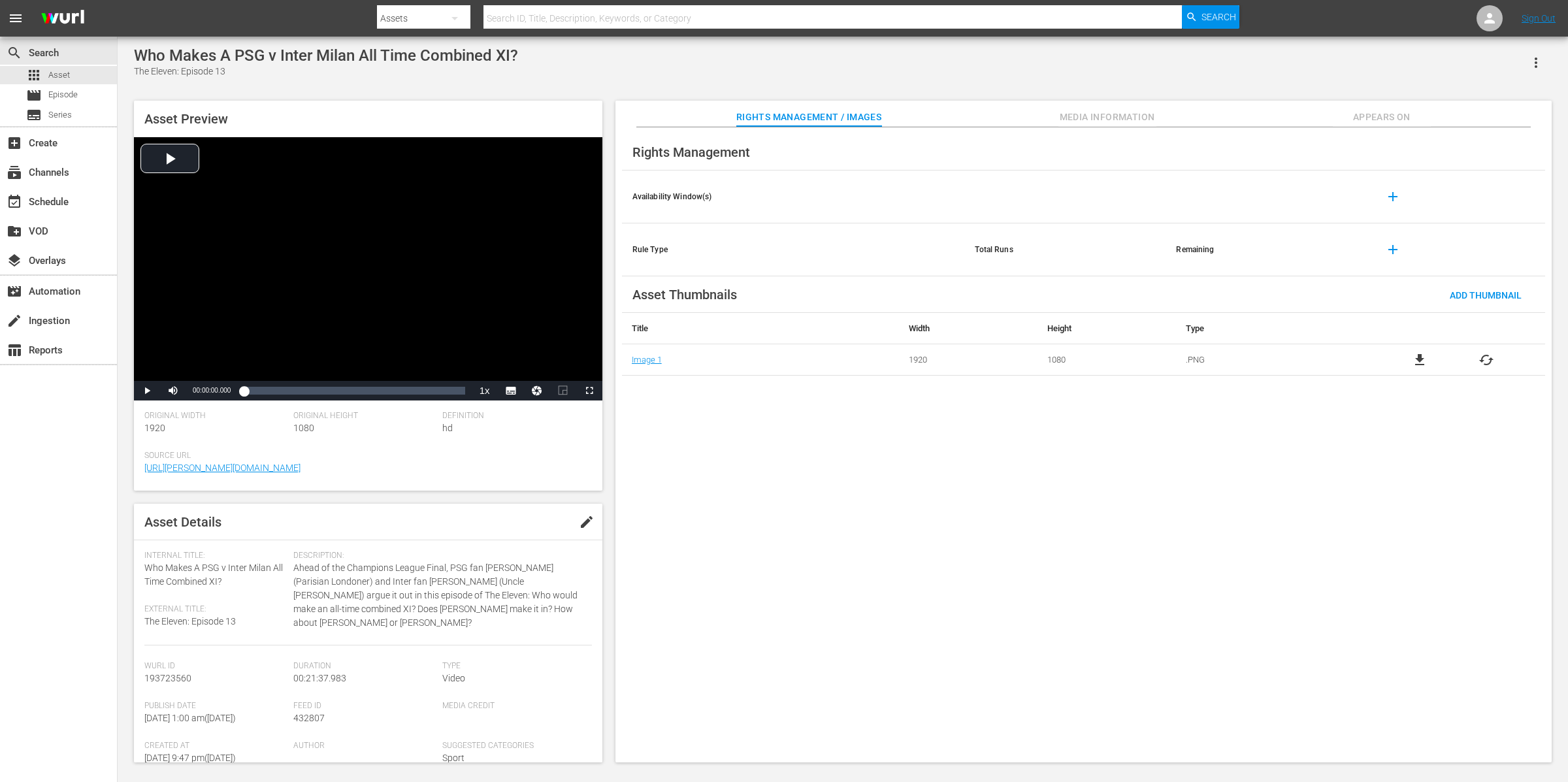
drag, startPoint x: 1417, startPoint y: 96, endPoint x: 1379, endPoint y: 115, distance: 42.5
click at [1417, 97] on div "Asset Preview Video Player is loading. Play Video Play Mute Current Time 00:00:…" at bounding box center [843, 425] width 1431 height 662
click at [1378, 115] on span "Appears On" at bounding box center [1382, 117] width 98 height 16
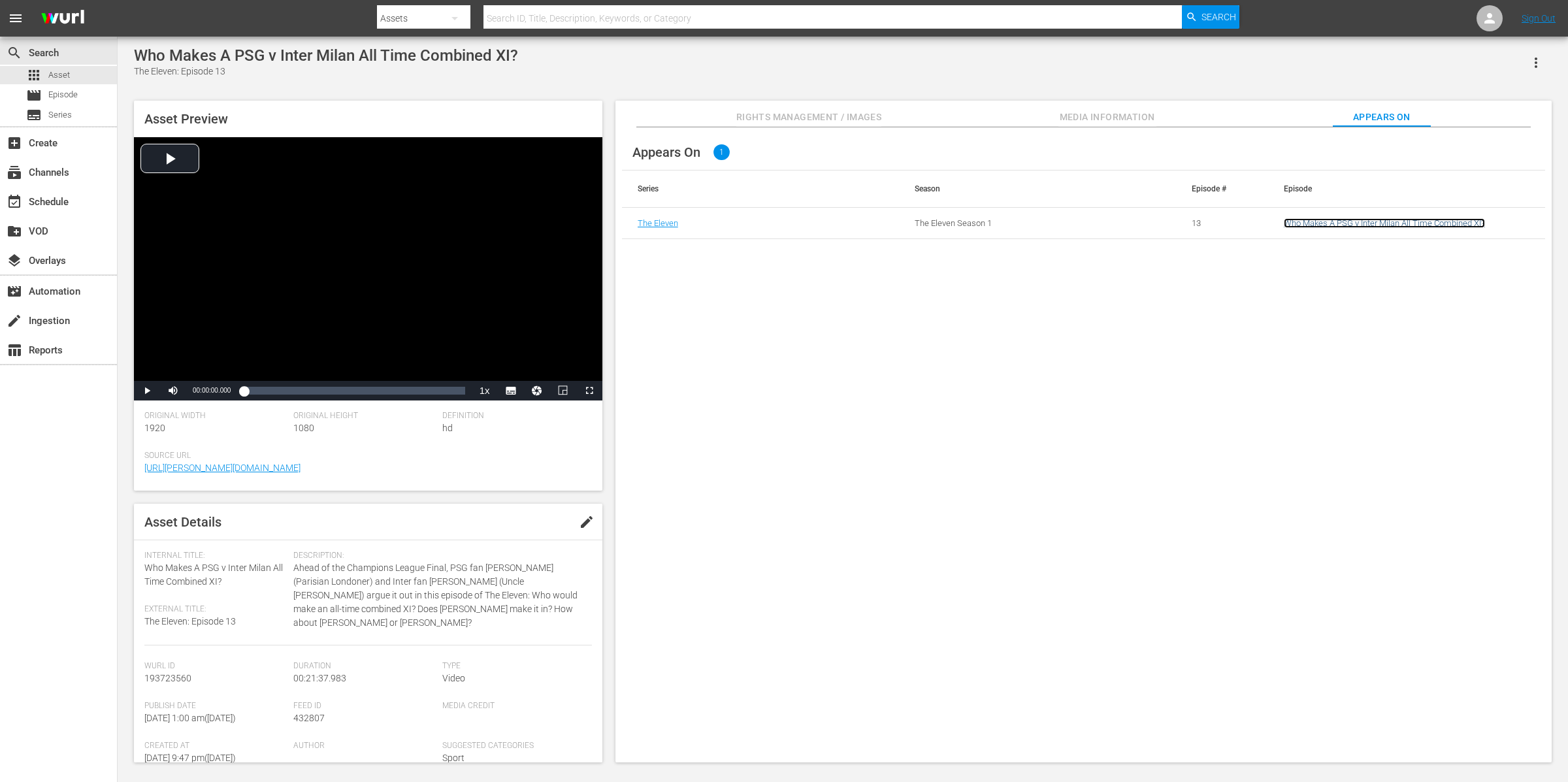
click at [1317, 228] on link "Who Makes A PSG v Inter Milan All Time Combined XI?" at bounding box center [1385, 223] width 201 height 10
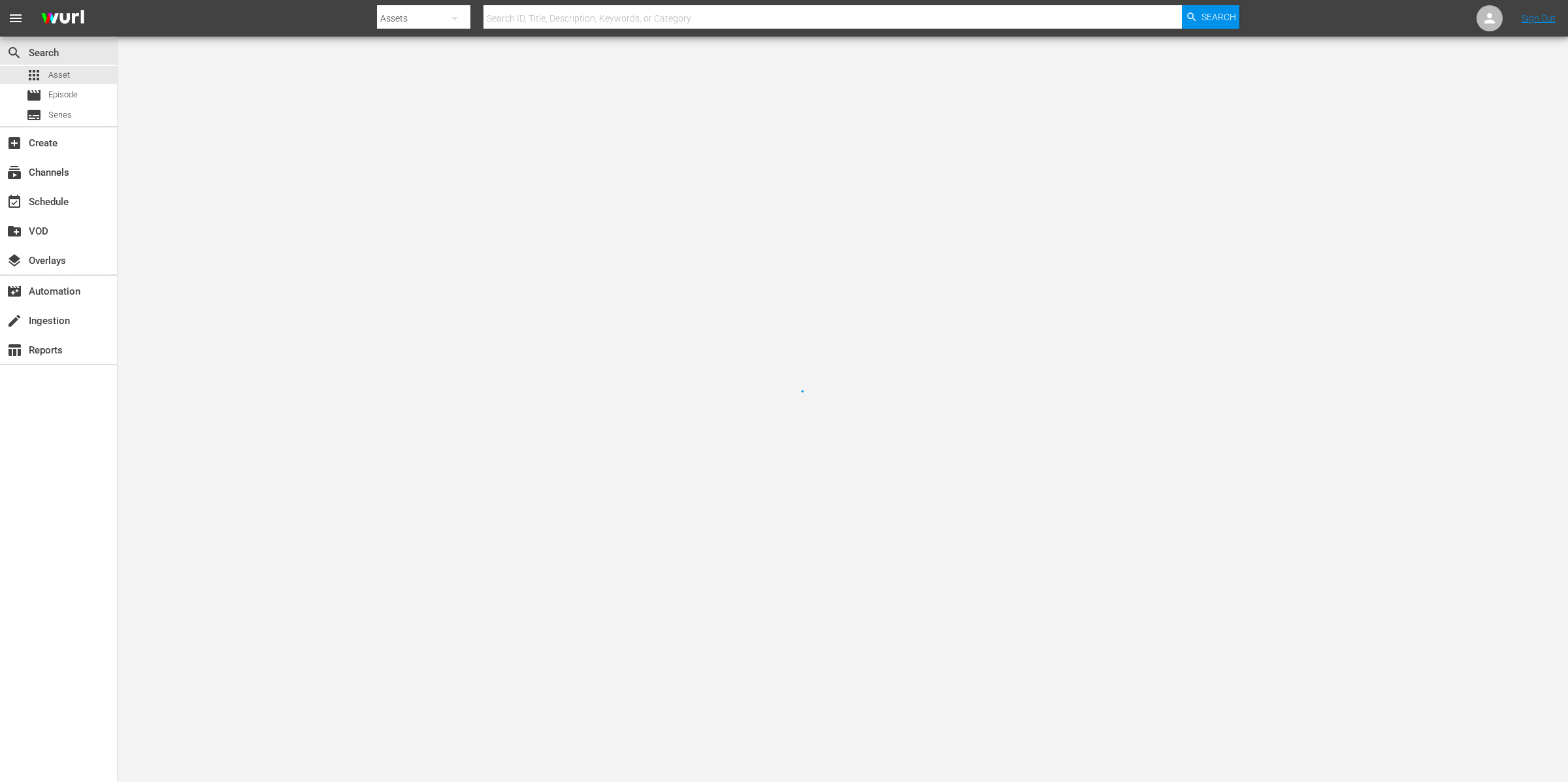
click at [1318, 224] on div at bounding box center [784, 391] width 1568 height 782
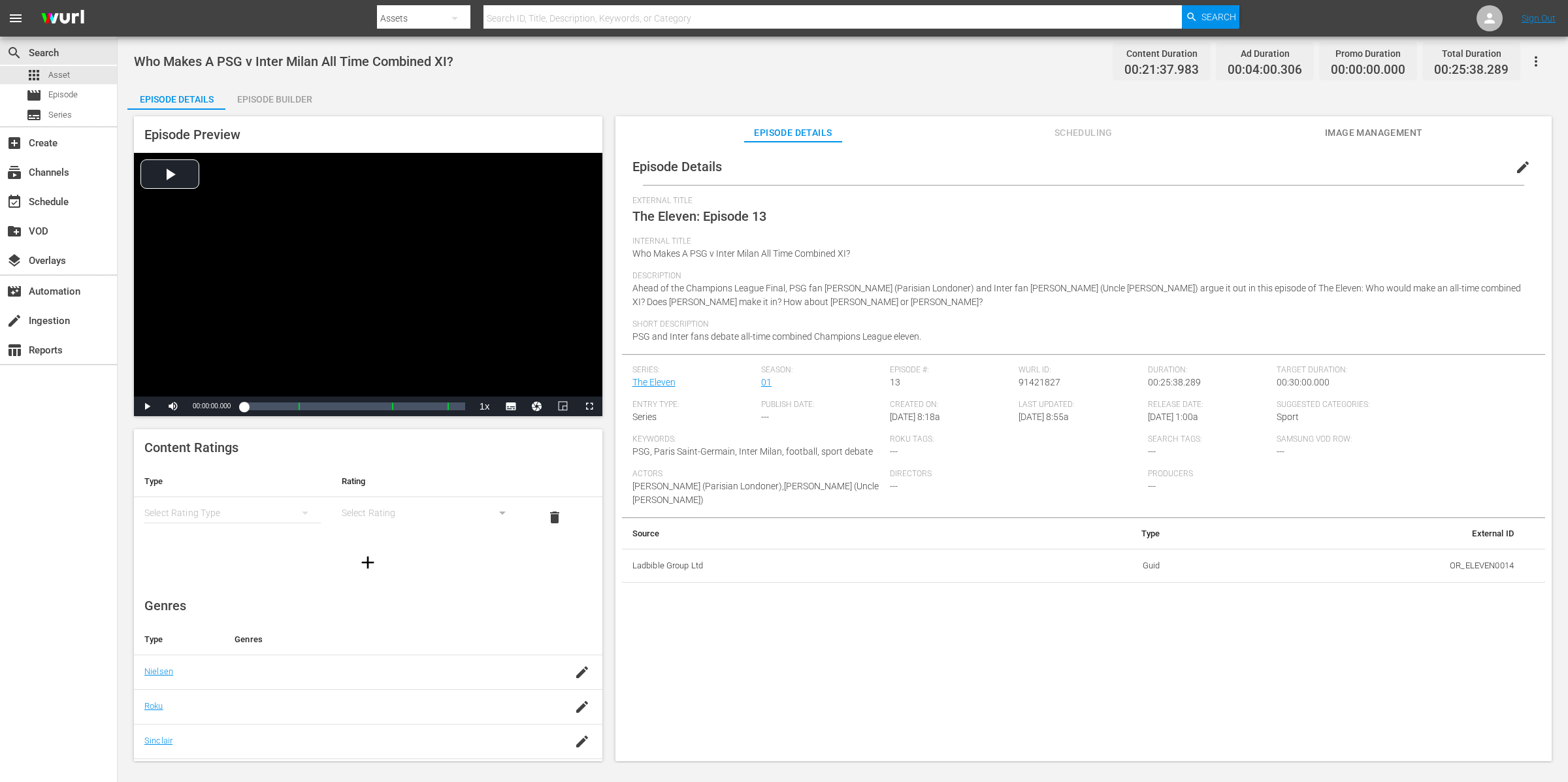
click at [298, 95] on div "Episode Builder" at bounding box center [275, 99] width 98 height 32
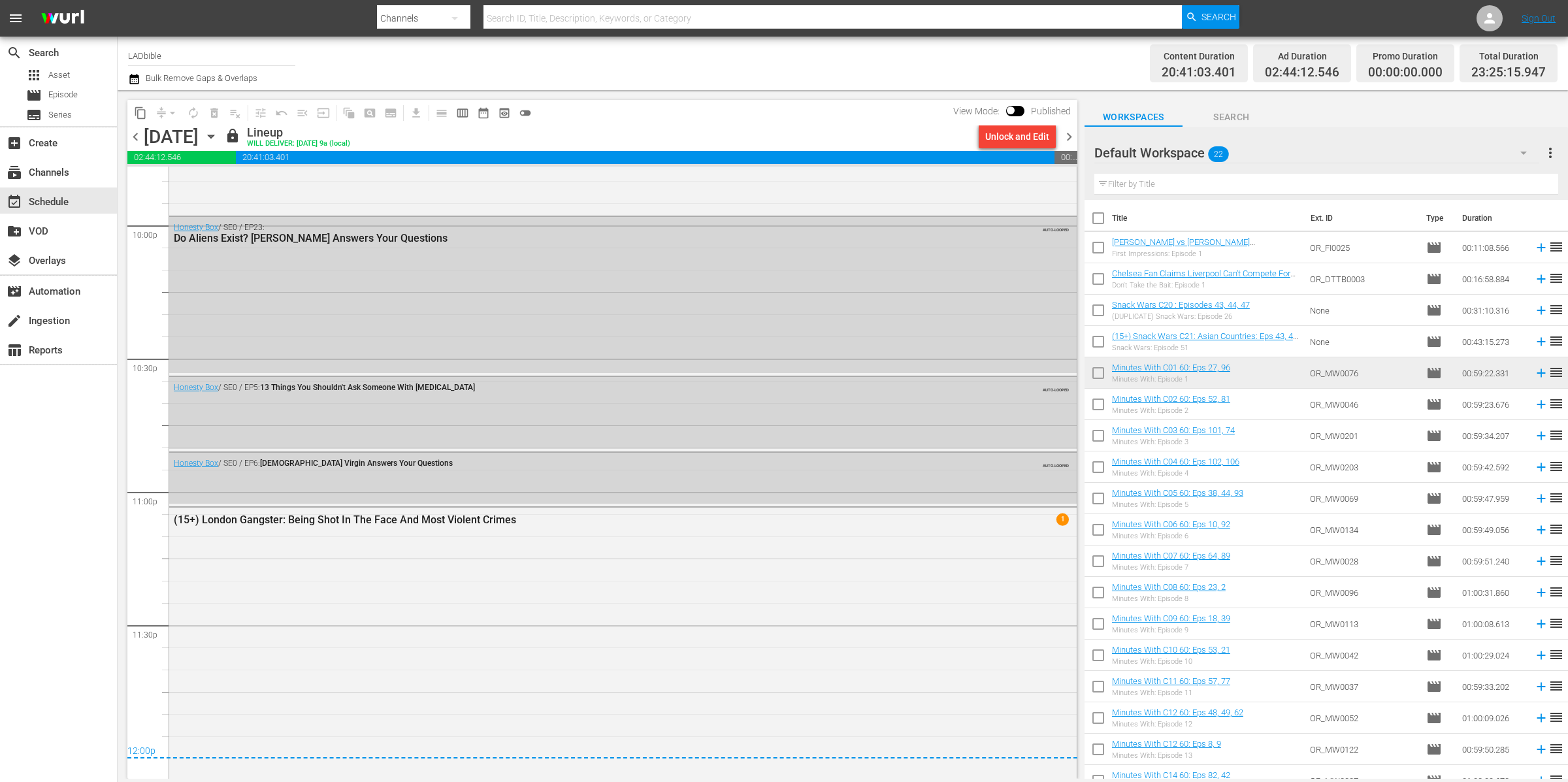
scroll to position [5804, 0]
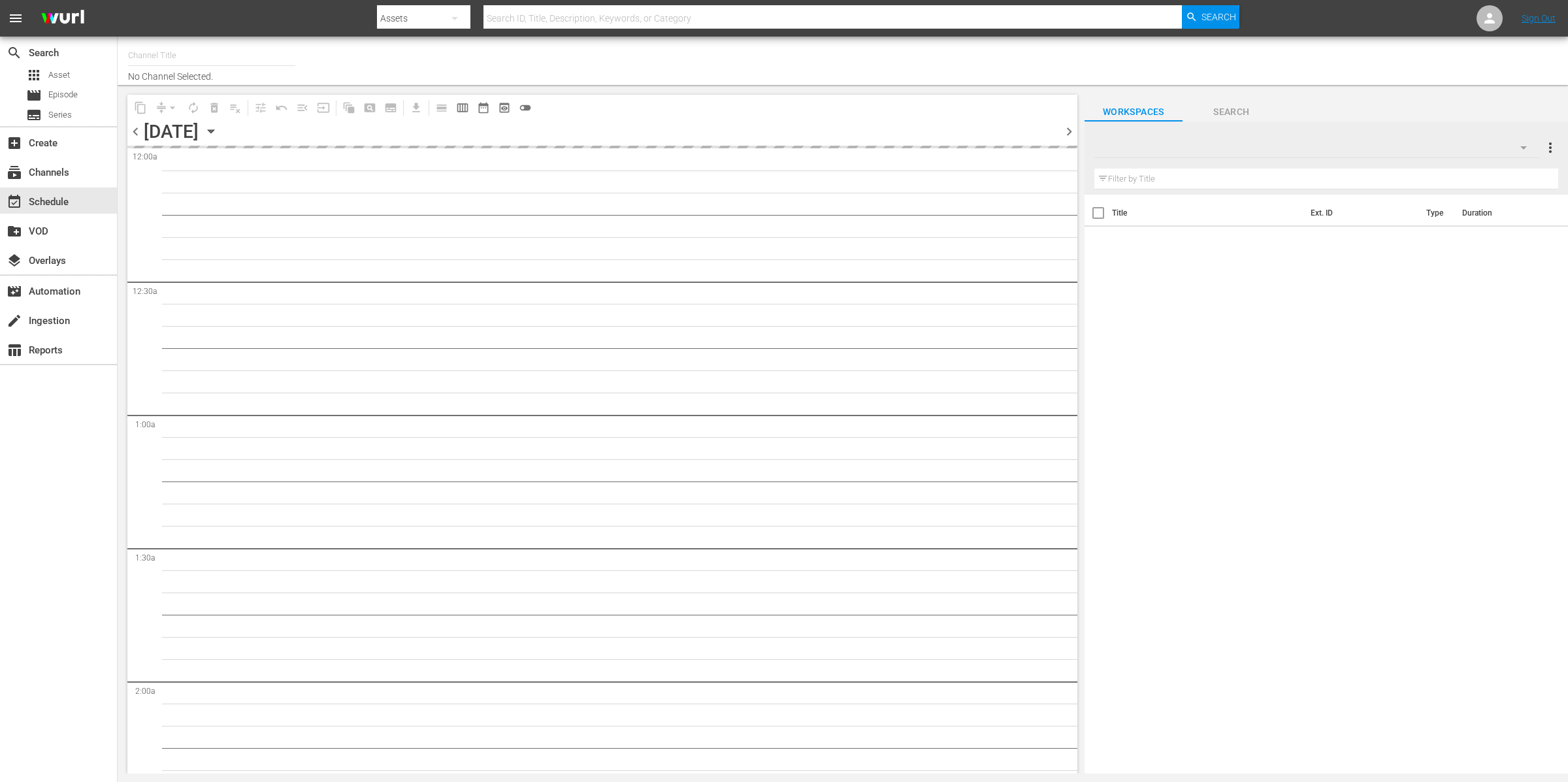
type input "LADbible (2030)"
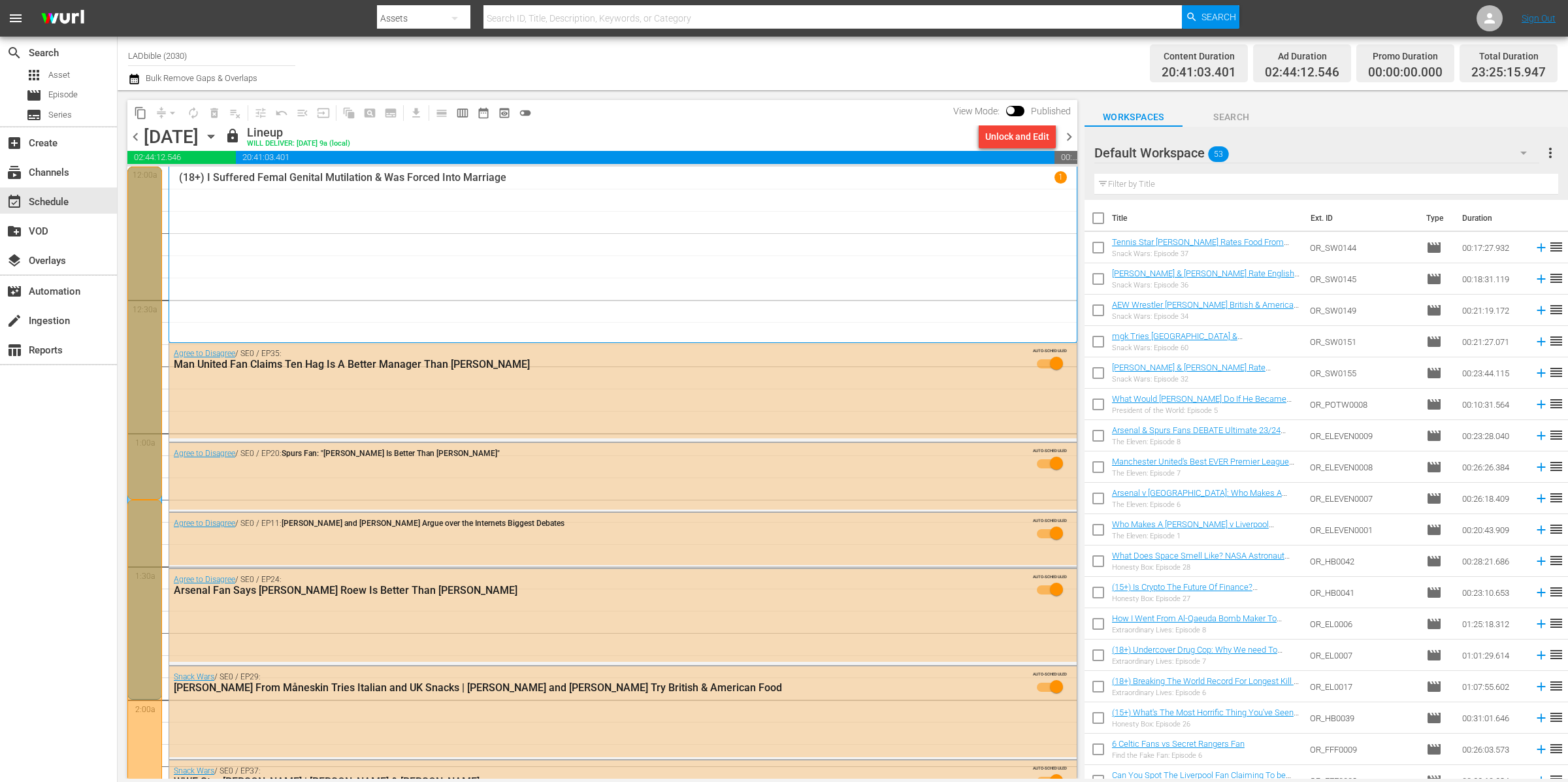
click at [1093, 248] on input "checkbox" at bounding box center [1098, 250] width 28 height 28
checkbox input "true"
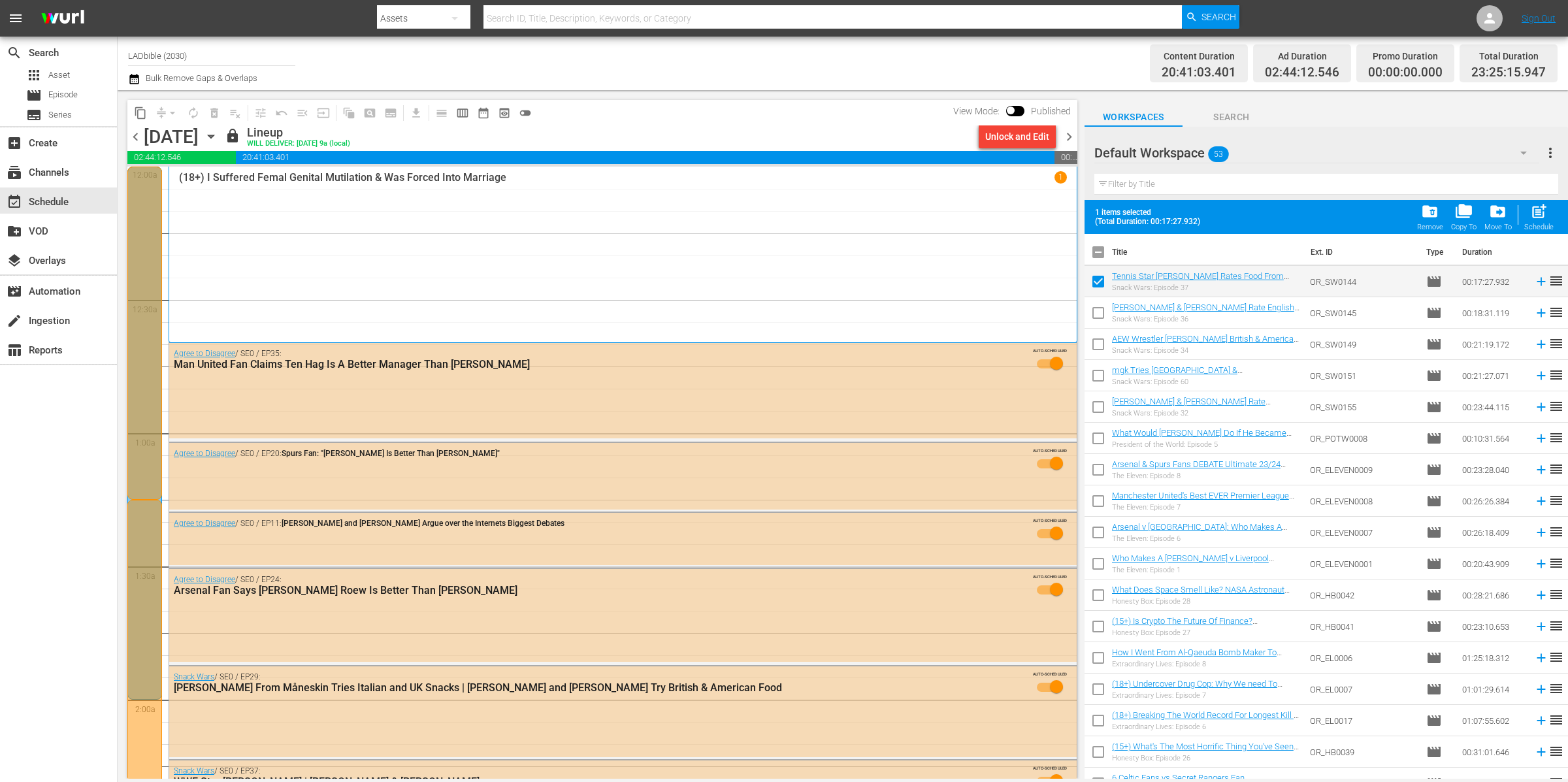
click at [1100, 315] on input "checkbox" at bounding box center [1098, 315] width 28 height 28
checkbox input "true"
click at [1094, 349] on input "checkbox" at bounding box center [1098, 346] width 28 height 28
checkbox input "true"
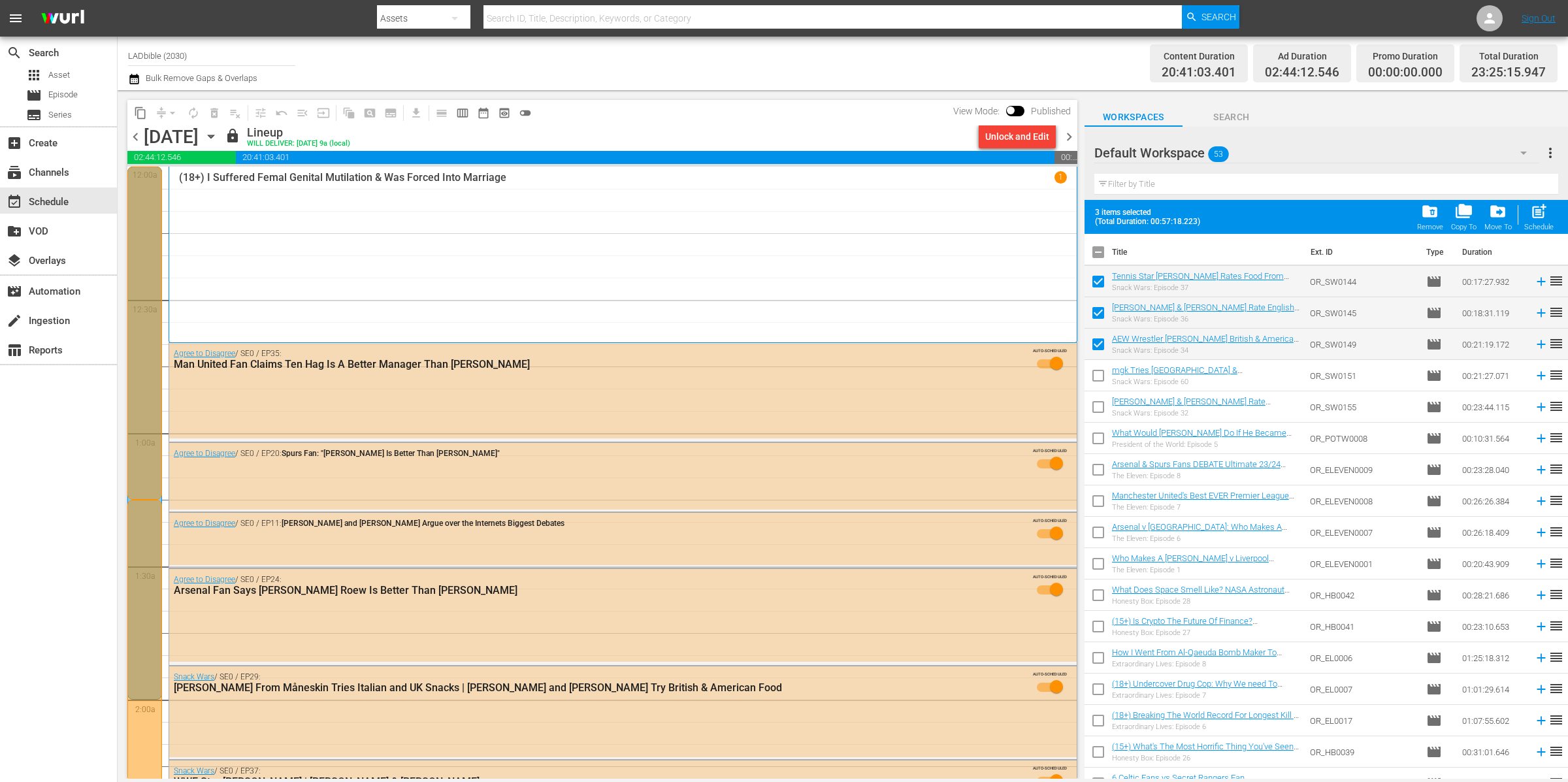
click at [1097, 381] on input "checkbox" at bounding box center [1098, 378] width 28 height 28
checkbox input "true"
click at [1102, 405] on input "checkbox" at bounding box center [1098, 409] width 28 height 28
checkbox input "true"
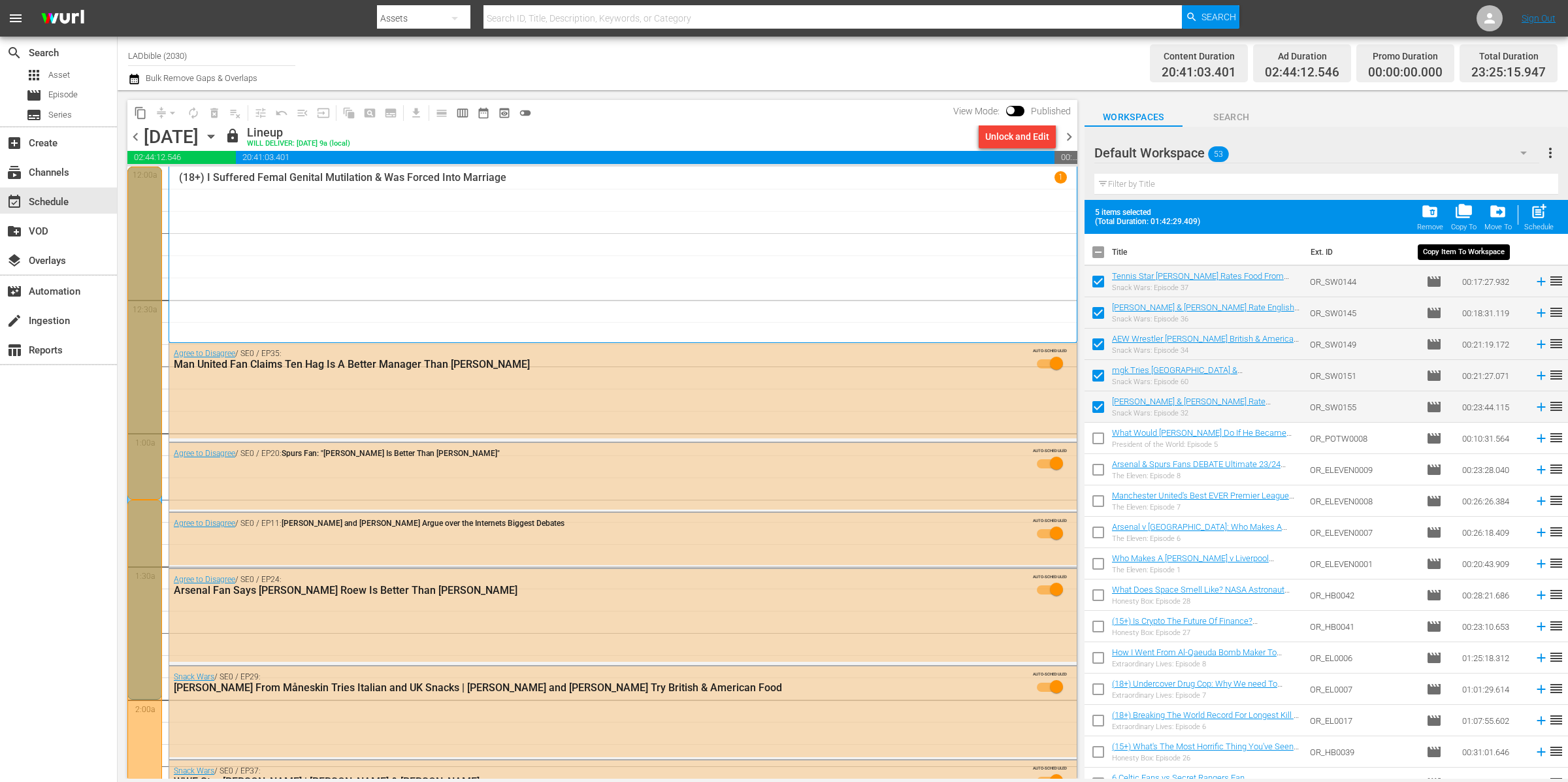
click at [1459, 221] on div "folder_copy Copy To" at bounding box center [1464, 217] width 26 height 29
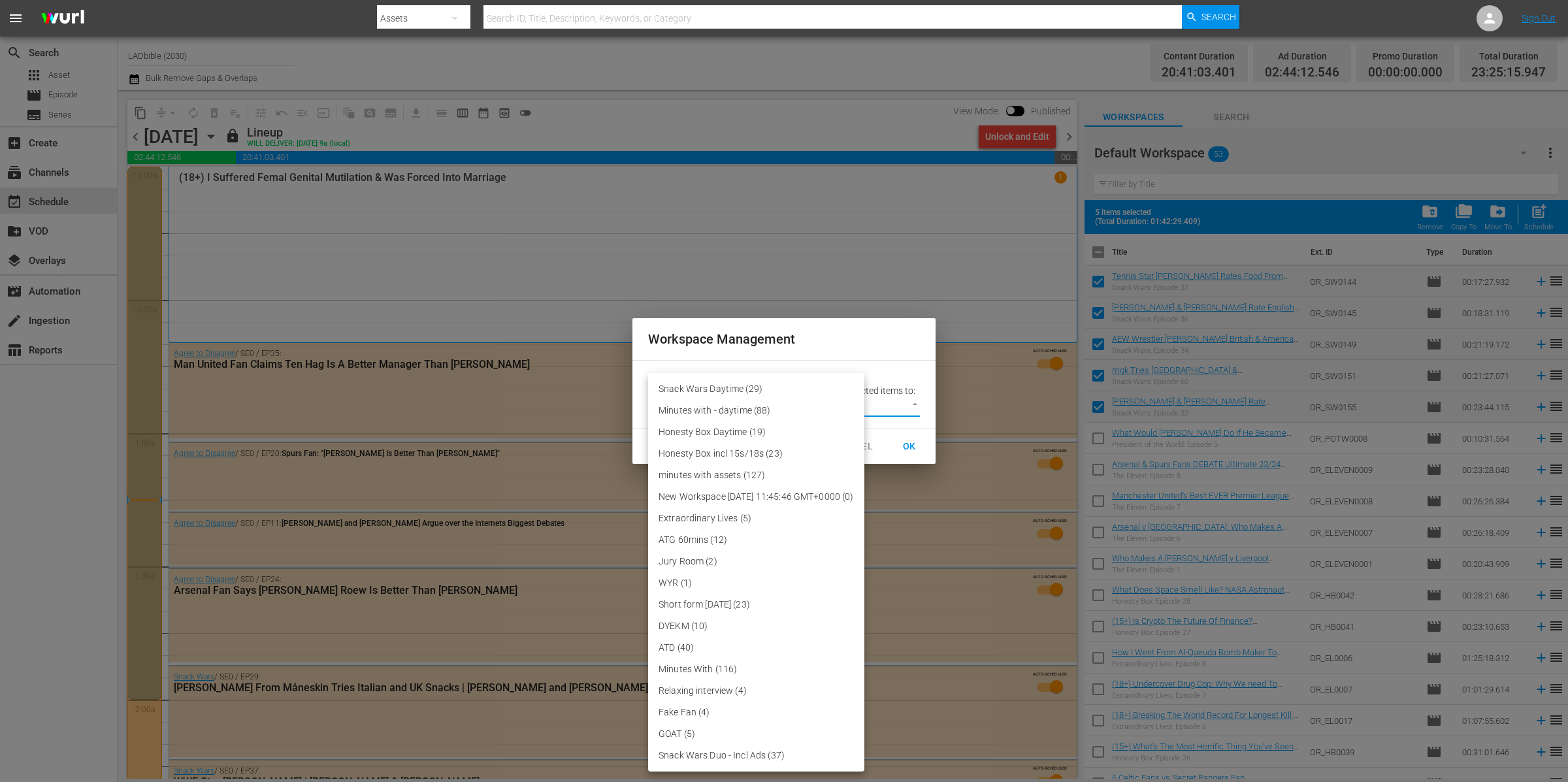
click at [886, 398] on body "menu Search By Assets Search ID, Title, Description, Keywords, or Category Sear…" at bounding box center [784, 391] width 1568 height 782
click at [787, 752] on li "Snack Wars Duo - Incl Ads (37)" at bounding box center [756, 755] width 216 height 21
type input "3353"
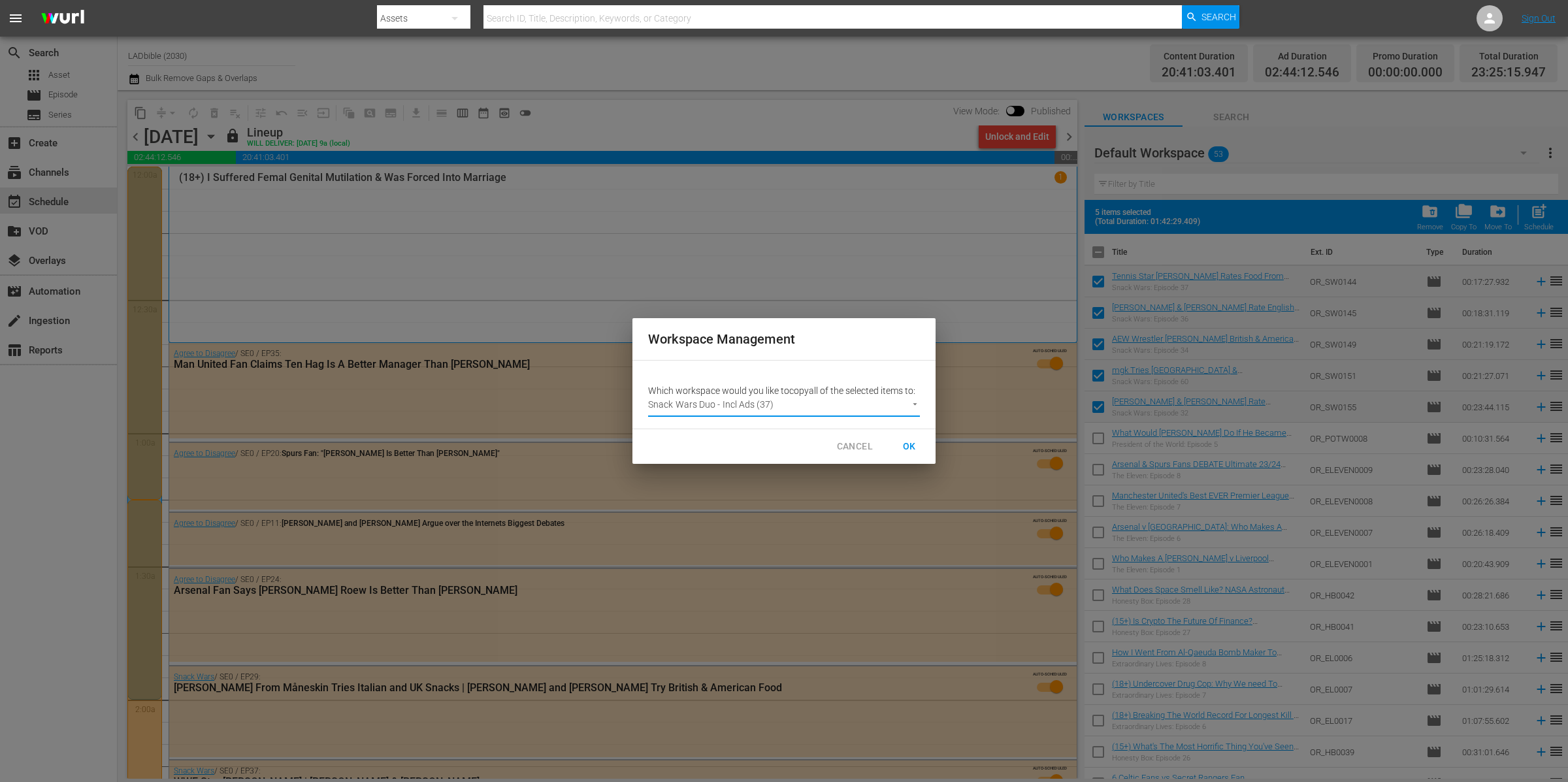
click at [913, 442] on span "OK" at bounding box center [909, 446] width 21 height 16
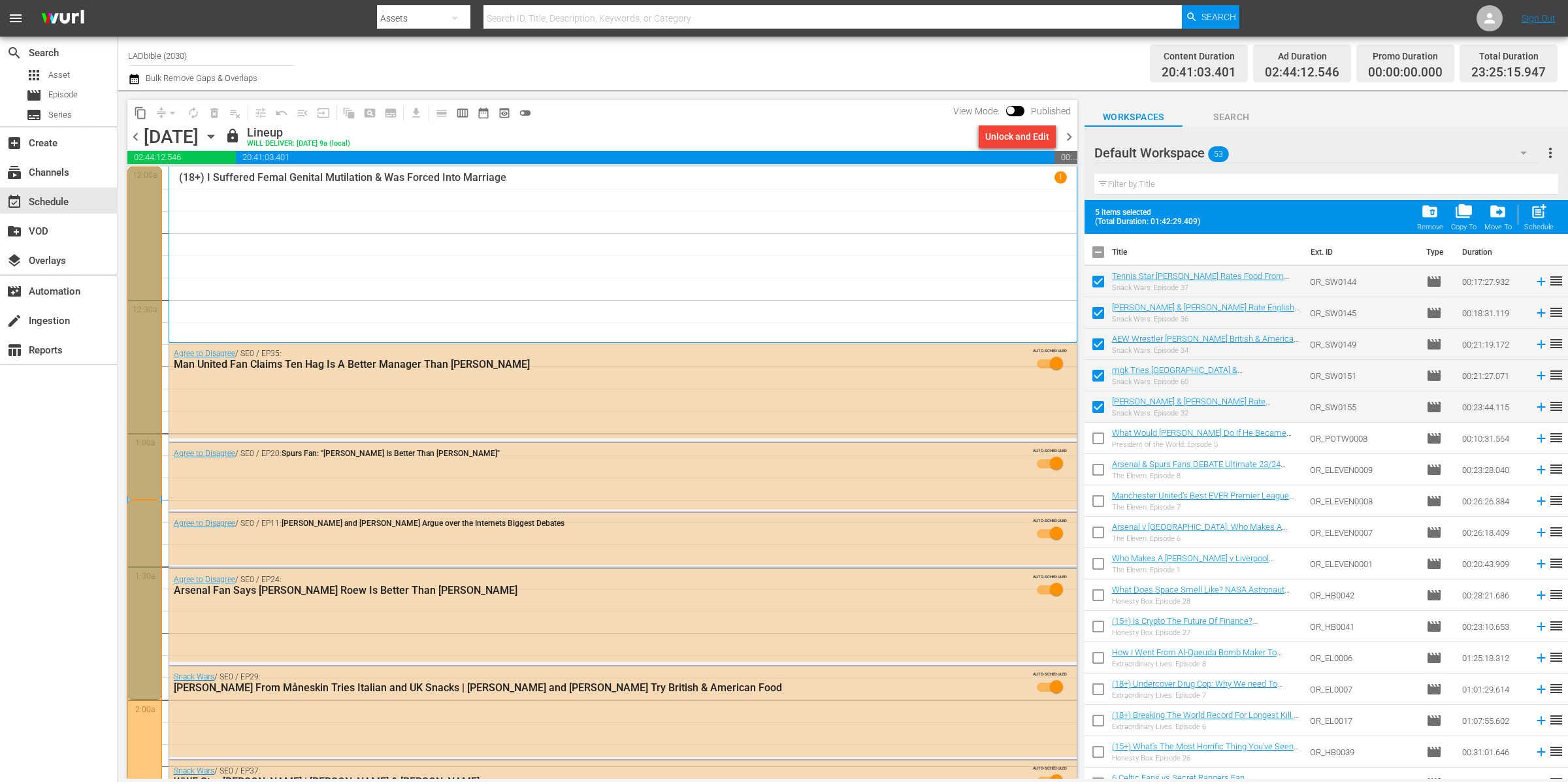
checkbox input "false"
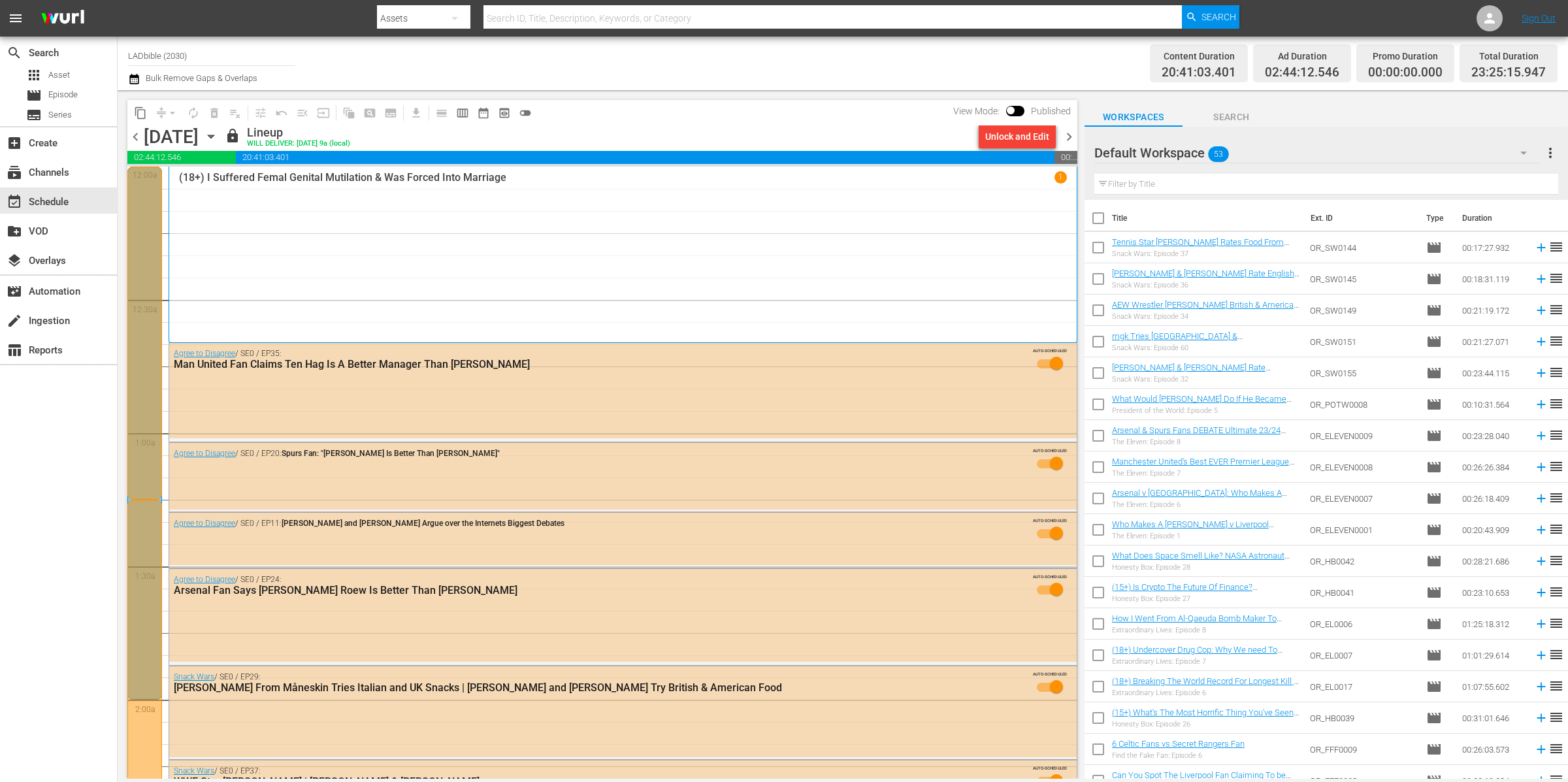
click at [1103, 434] on input "checkbox" at bounding box center [1098, 438] width 28 height 28
checkbox input "true"
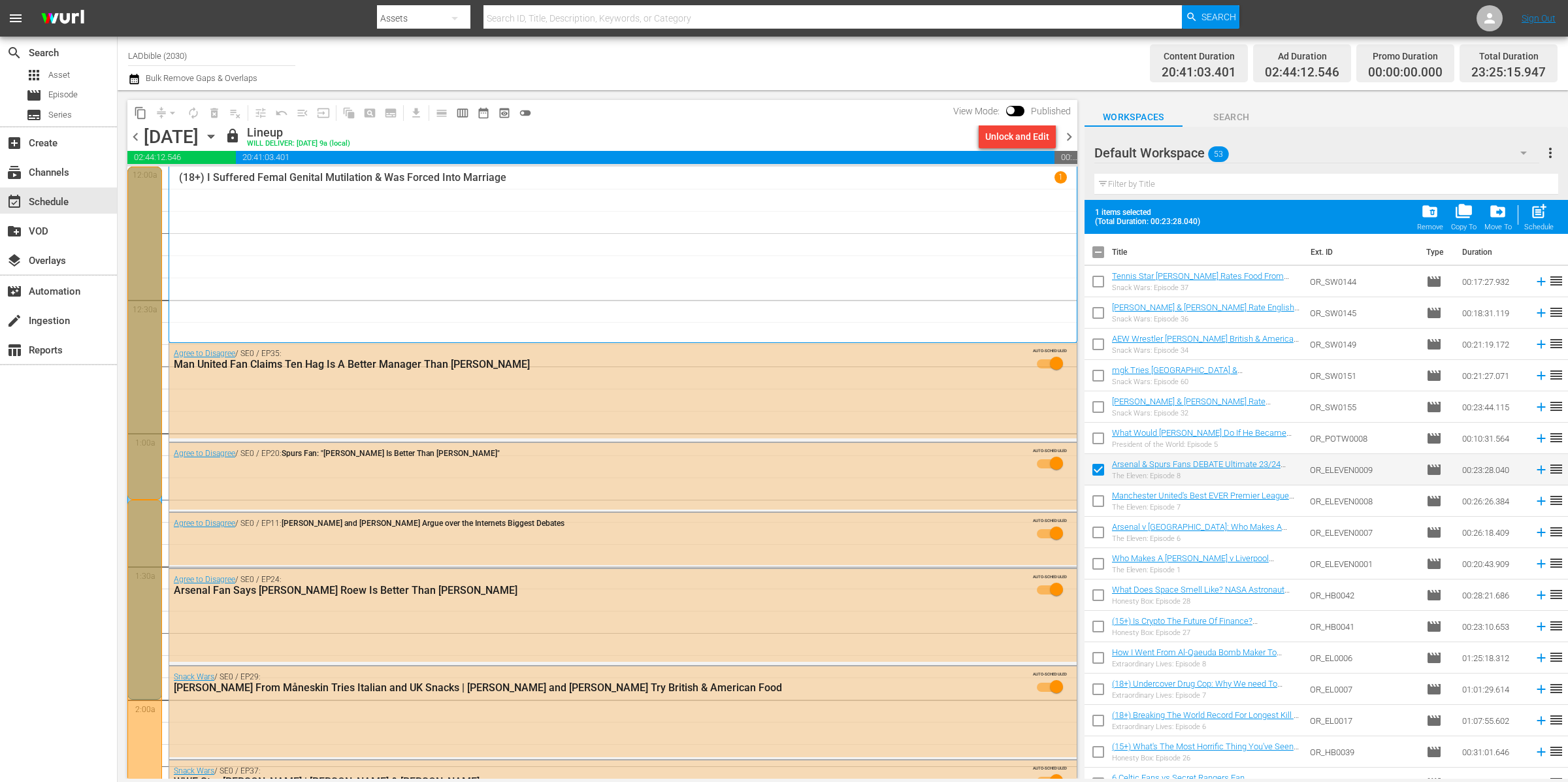
click at [1103, 498] on input "checkbox" at bounding box center [1098, 503] width 28 height 28
checkbox input "true"
click at [1094, 536] on input "checkbox" at bounding box center [1098, 534] width 28 height 28
checkbox input "true"
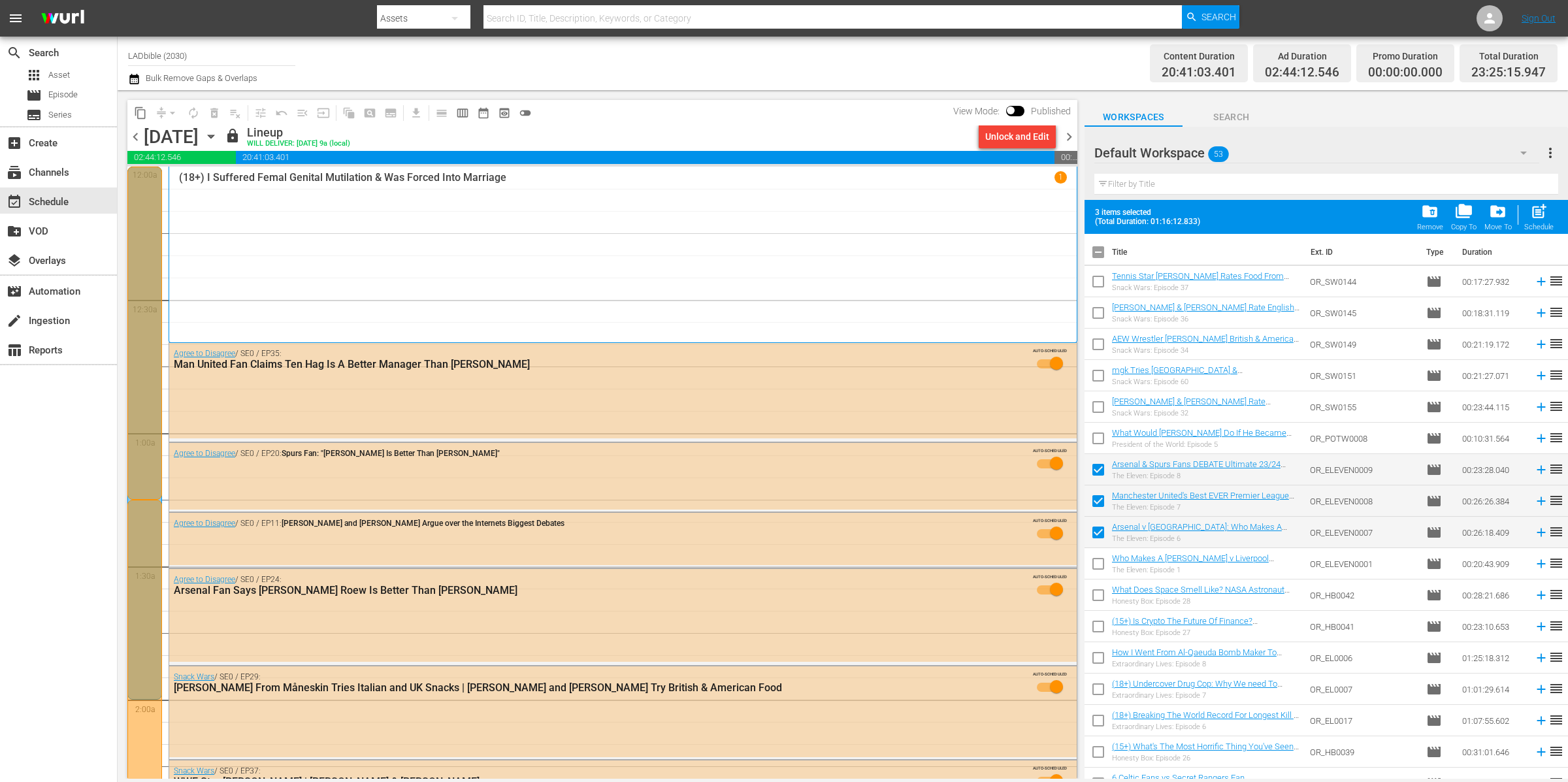
click at [1097, 570] on input "checkbox" at bounding box center [1098, 566] width 28 height 28
checkbox input "true"
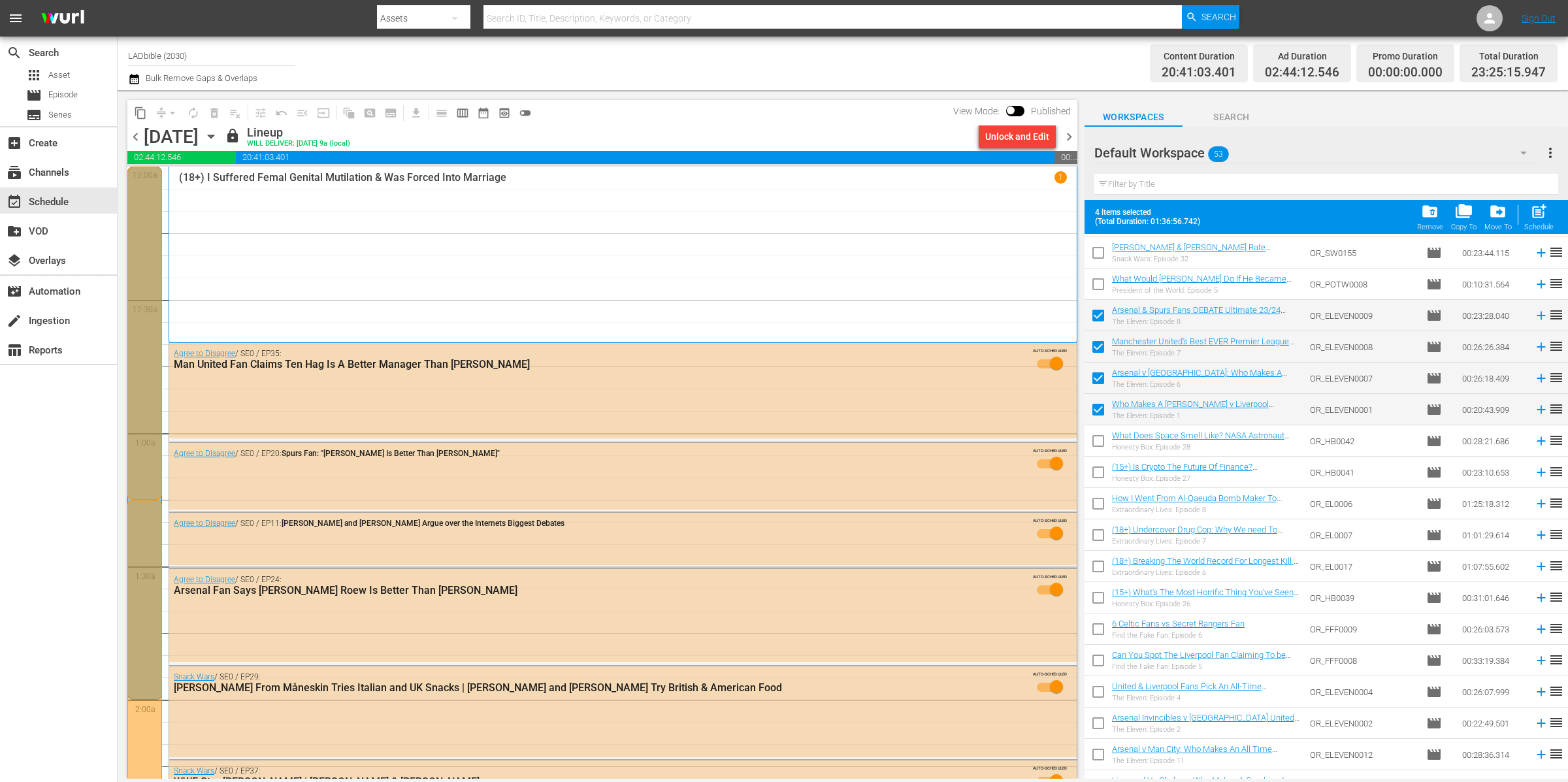
scroll to position [175, 0]
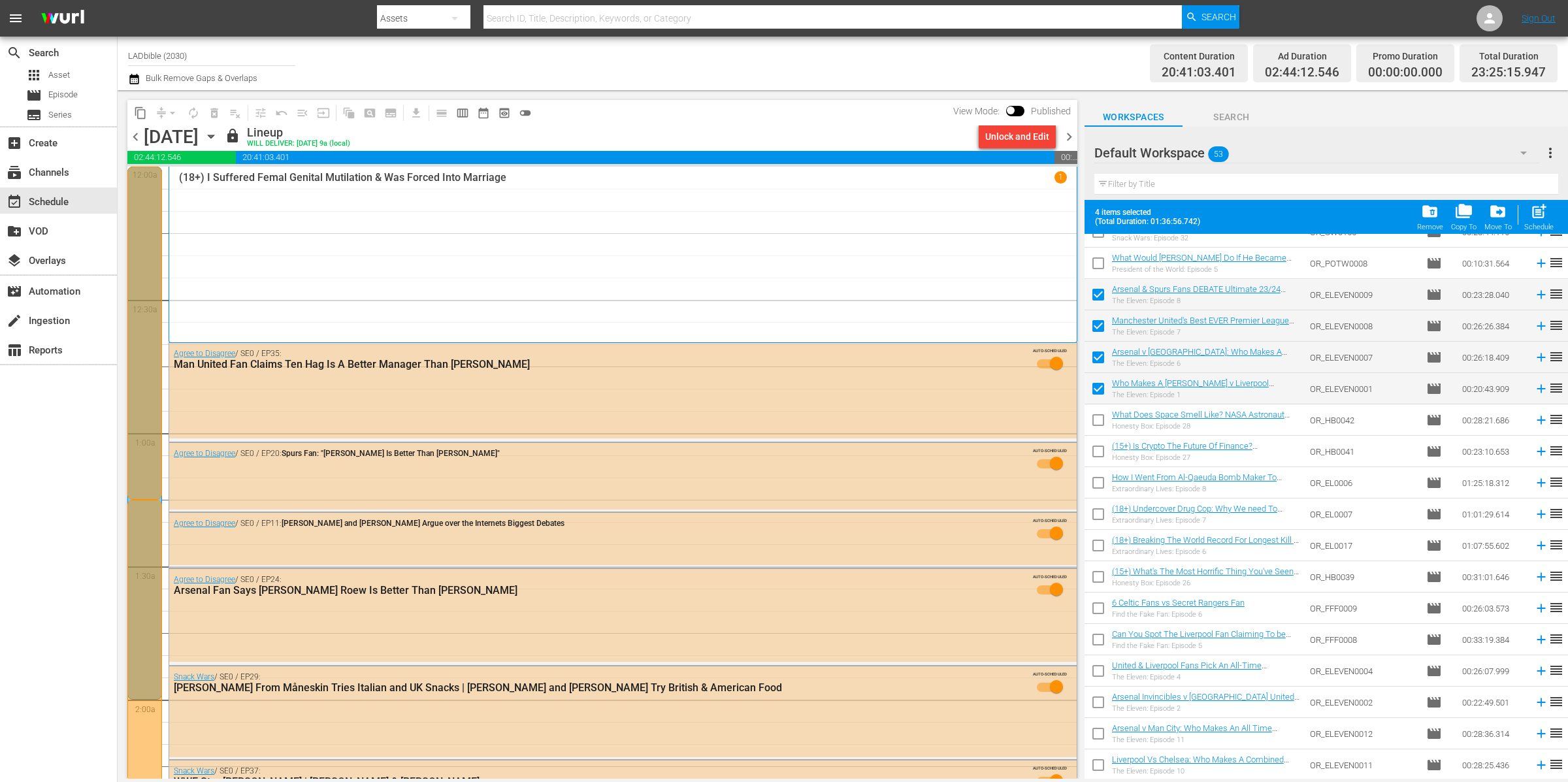
click at [1098, 669] on input "checkbox" at bounding box center [1098, 673] width 28 height 28
checkbox input "true"
click at [1099, 703] on input "checkbox" at bounding box center [1098, 704] width 28 height 28
checkbox input "true"
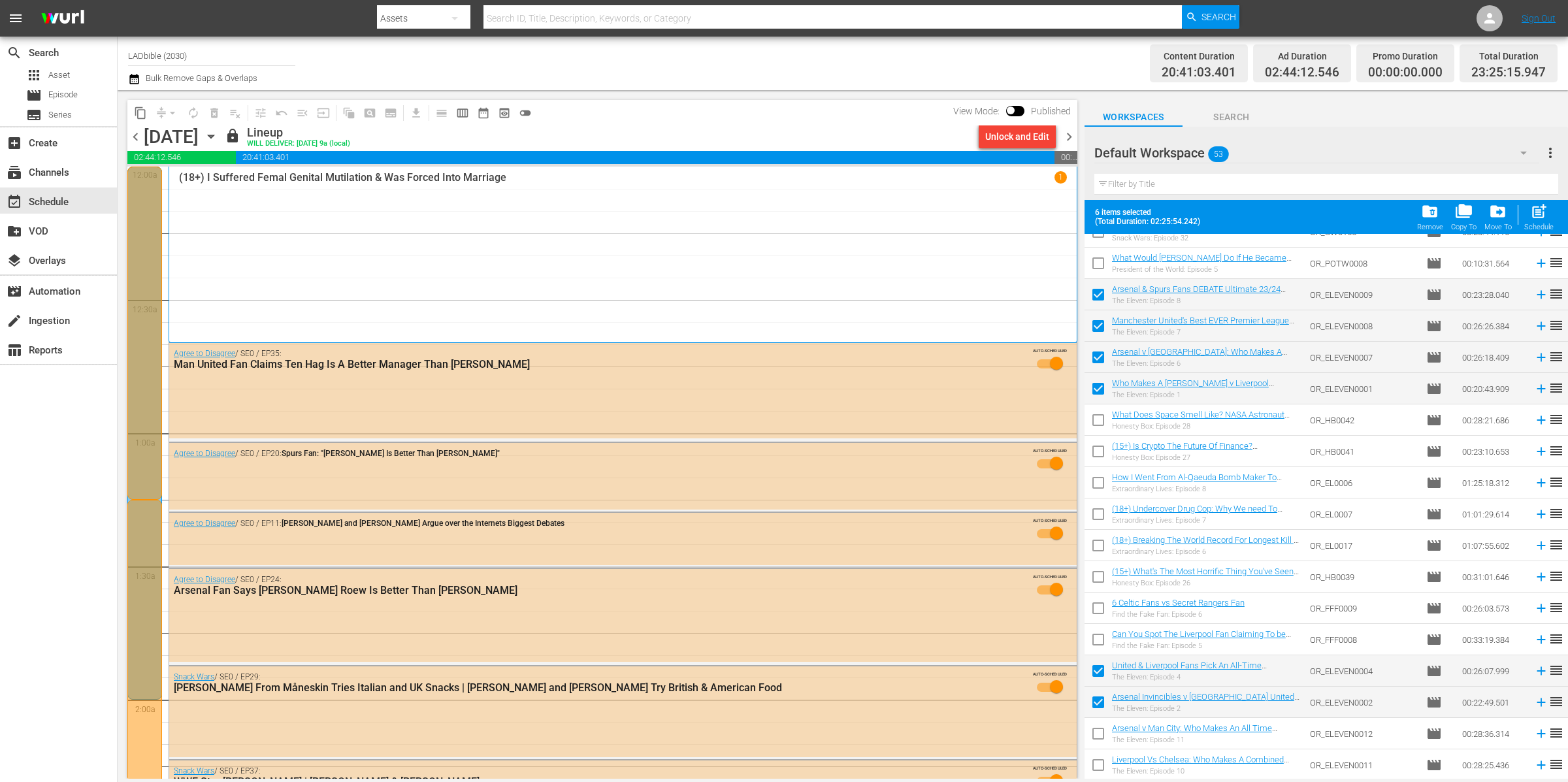
click at [1099, 733] on input "checkbox" at bounding box center [1098, 736] width 28 height 28
checkbox input "true"
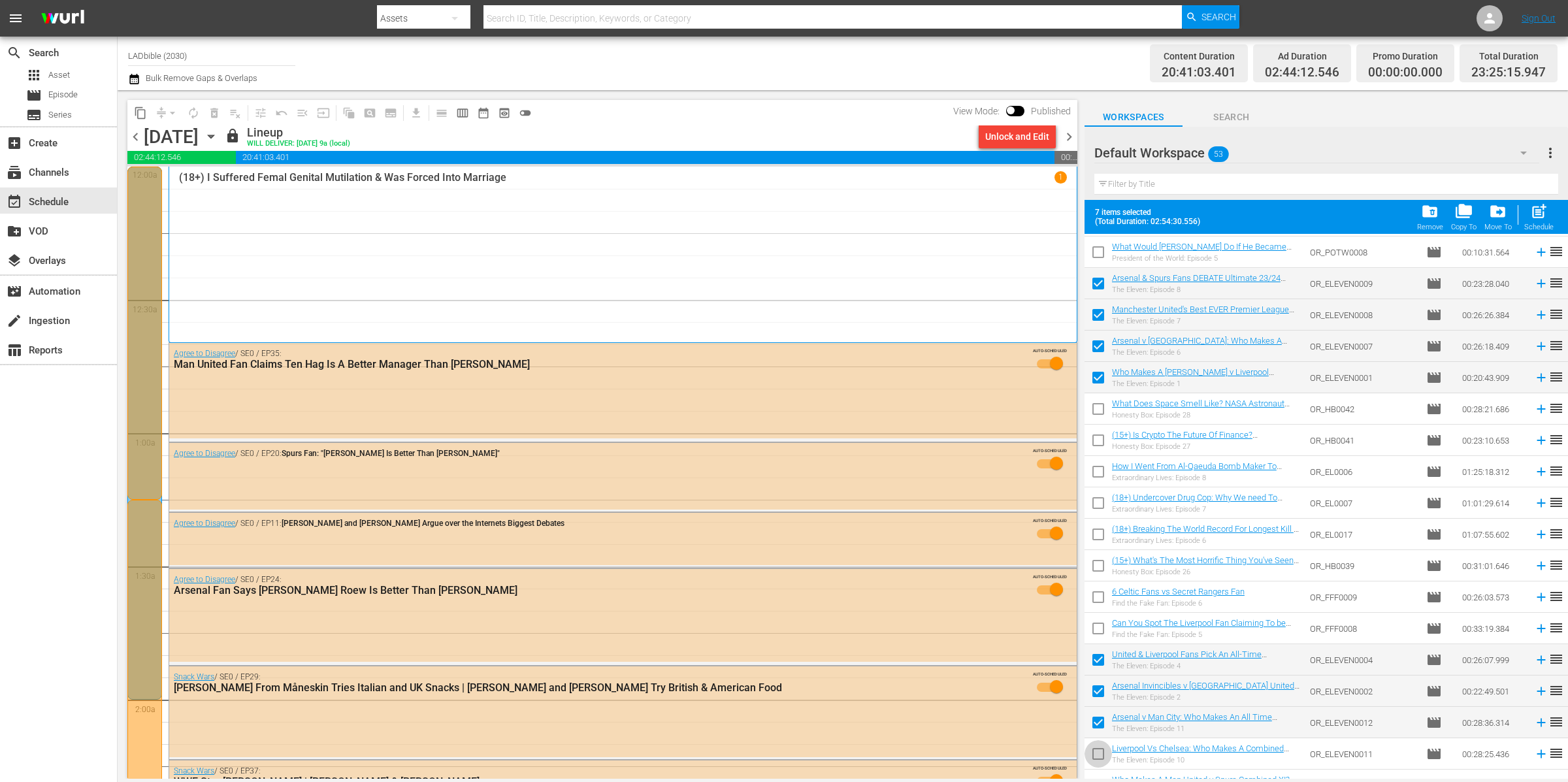
click at [1101, 752] on input "checkbox" at bounding box center [1098, 756] width 28 height 28
checkbox input "true"
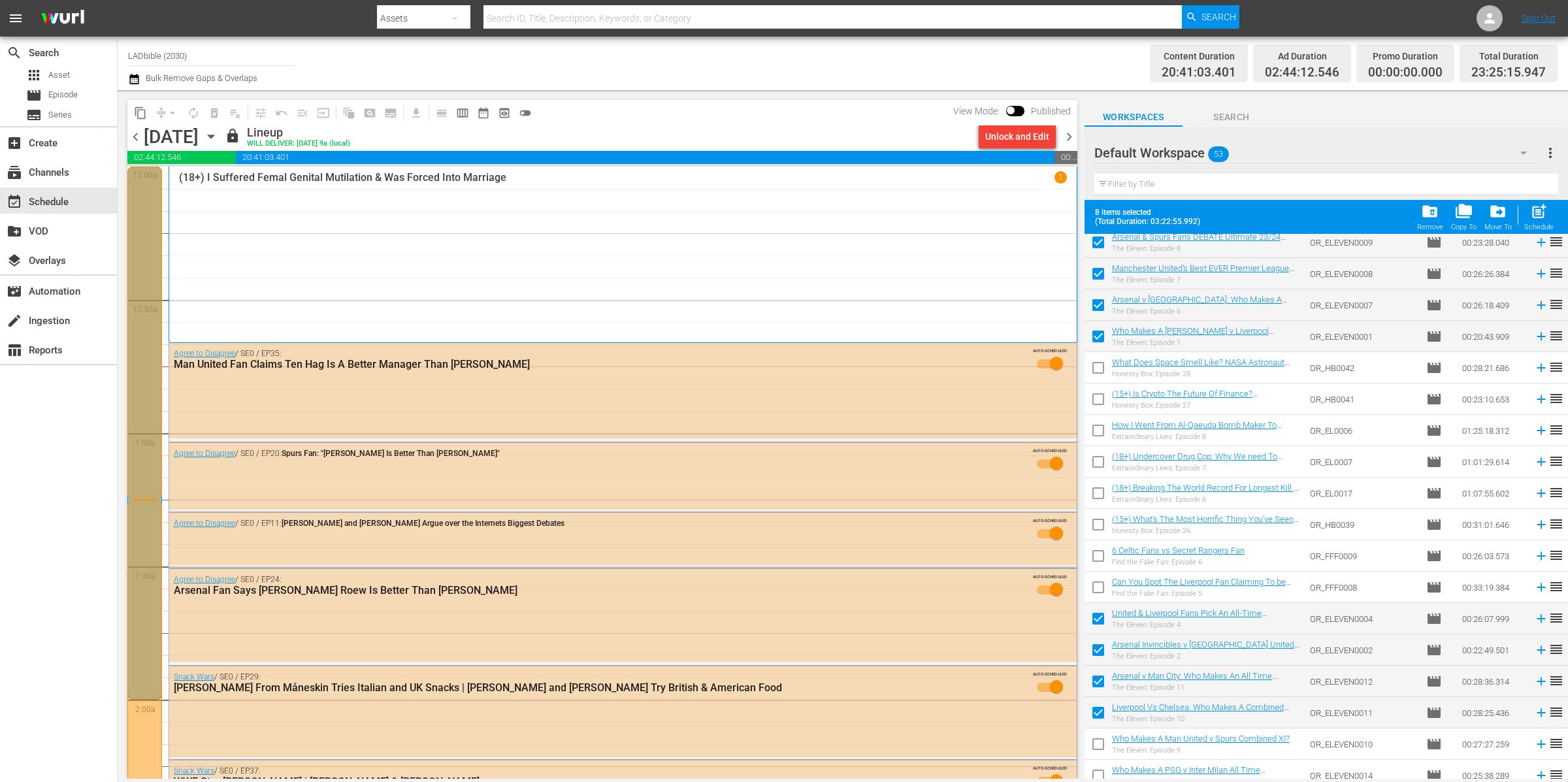
click at [1100, 746] on input "checkbox" at bounding box center [1098, 746] width 28 height 28
checkbox input "true"
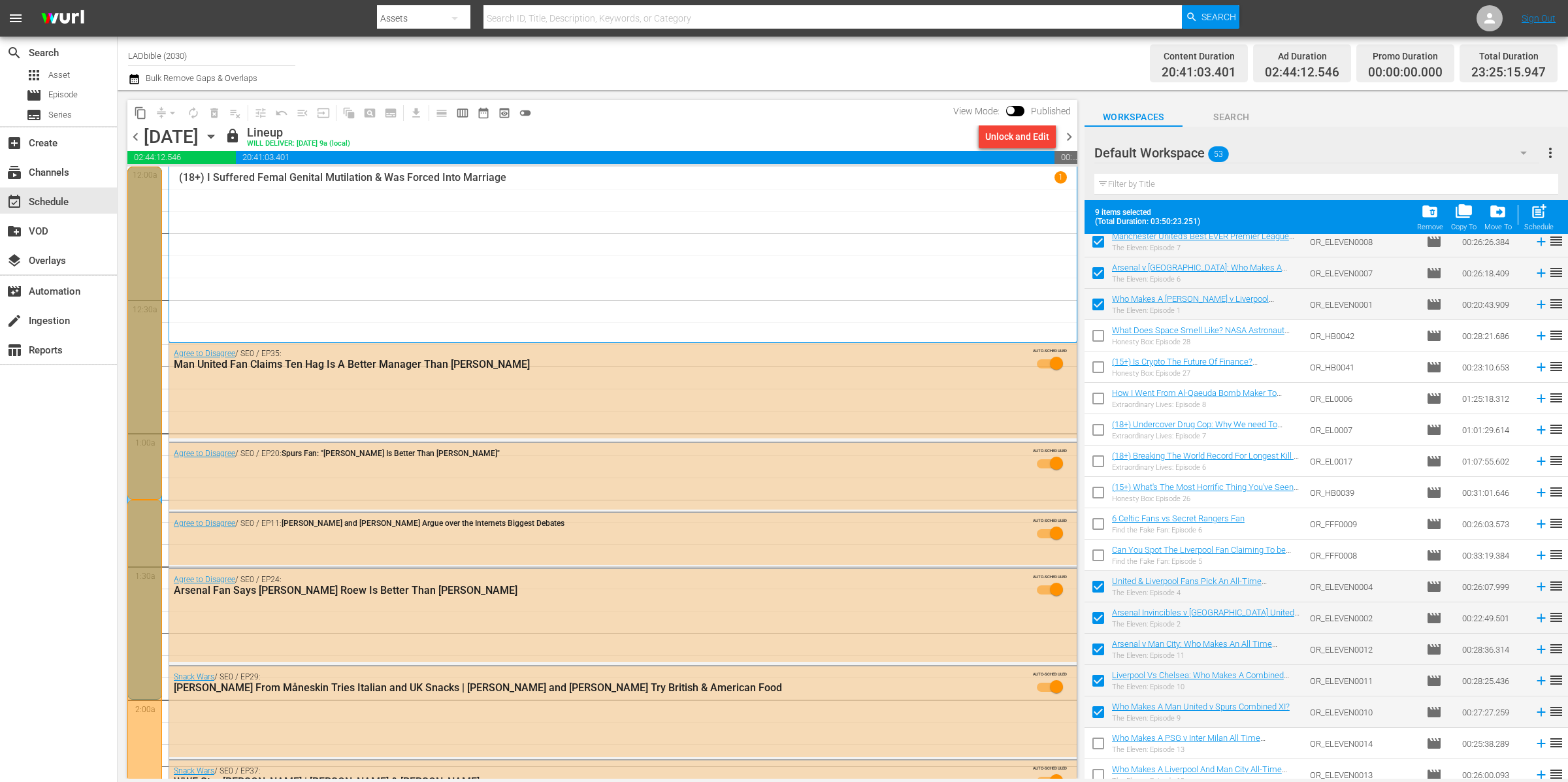
scroll to position [270, 0]
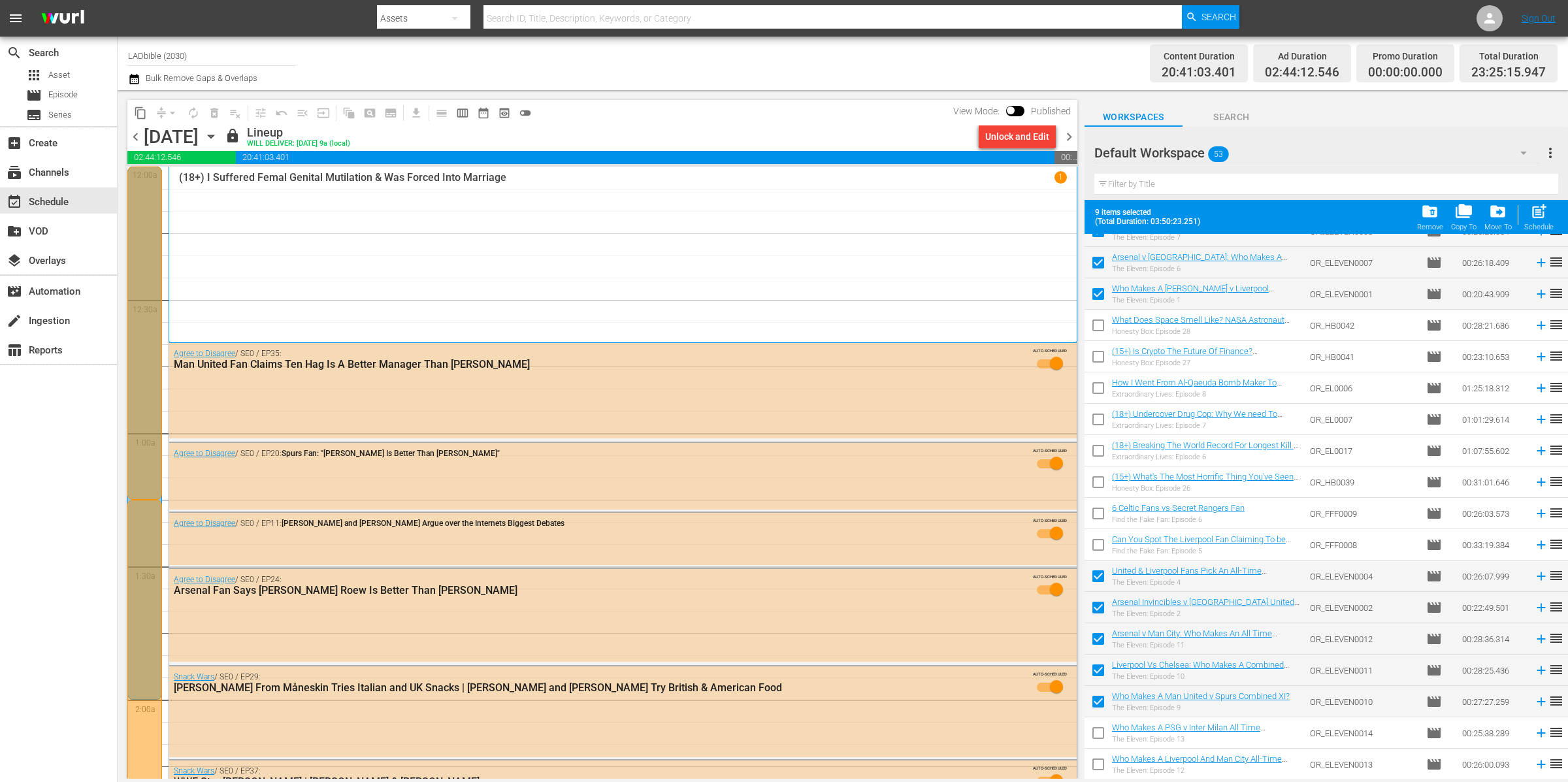
click at [1099, 738] on input "checkbox" at bounding box center [1098, 735] width 28 height 28
checkbox input "true"
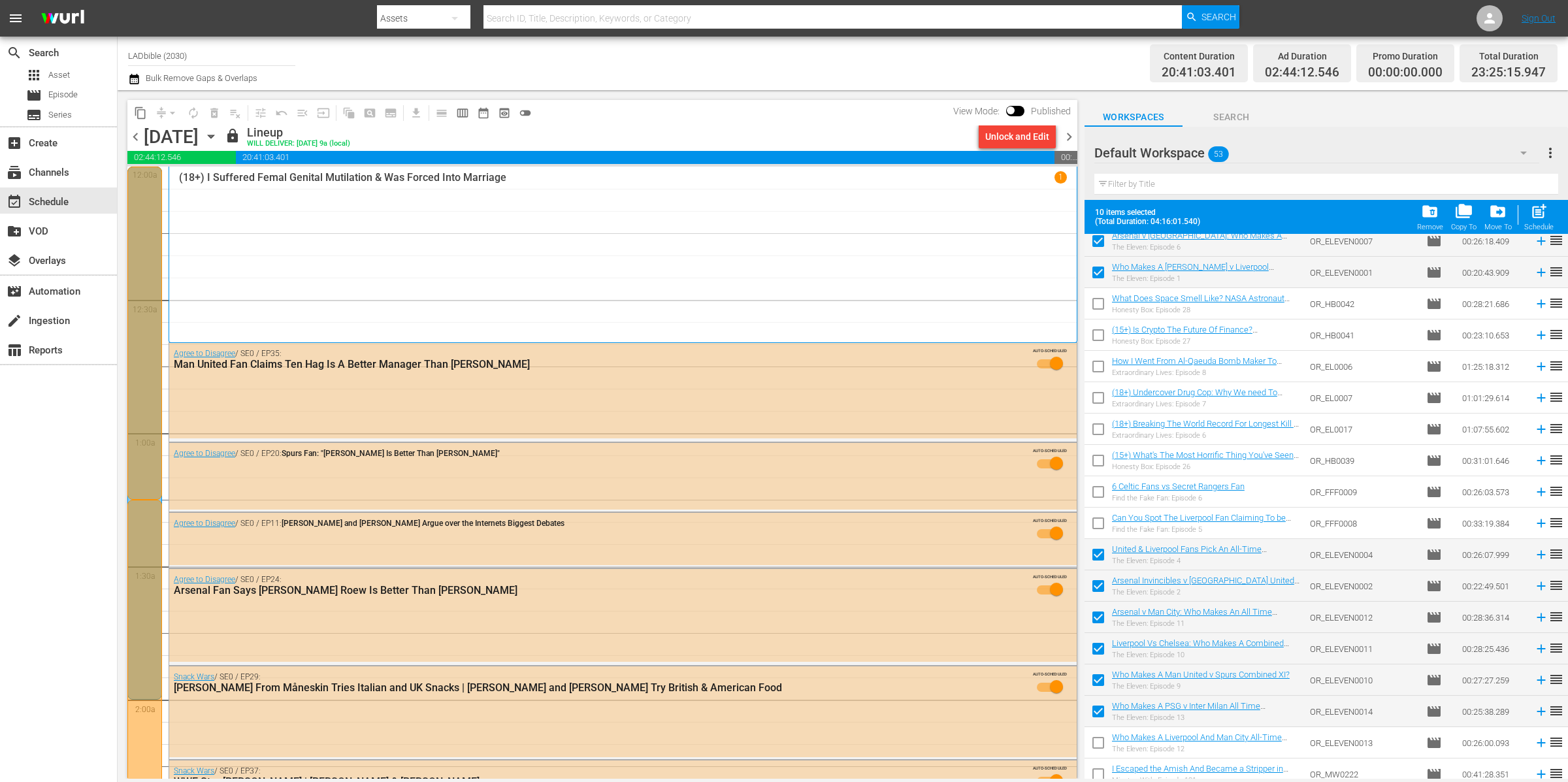
scroll to position [302, 0]
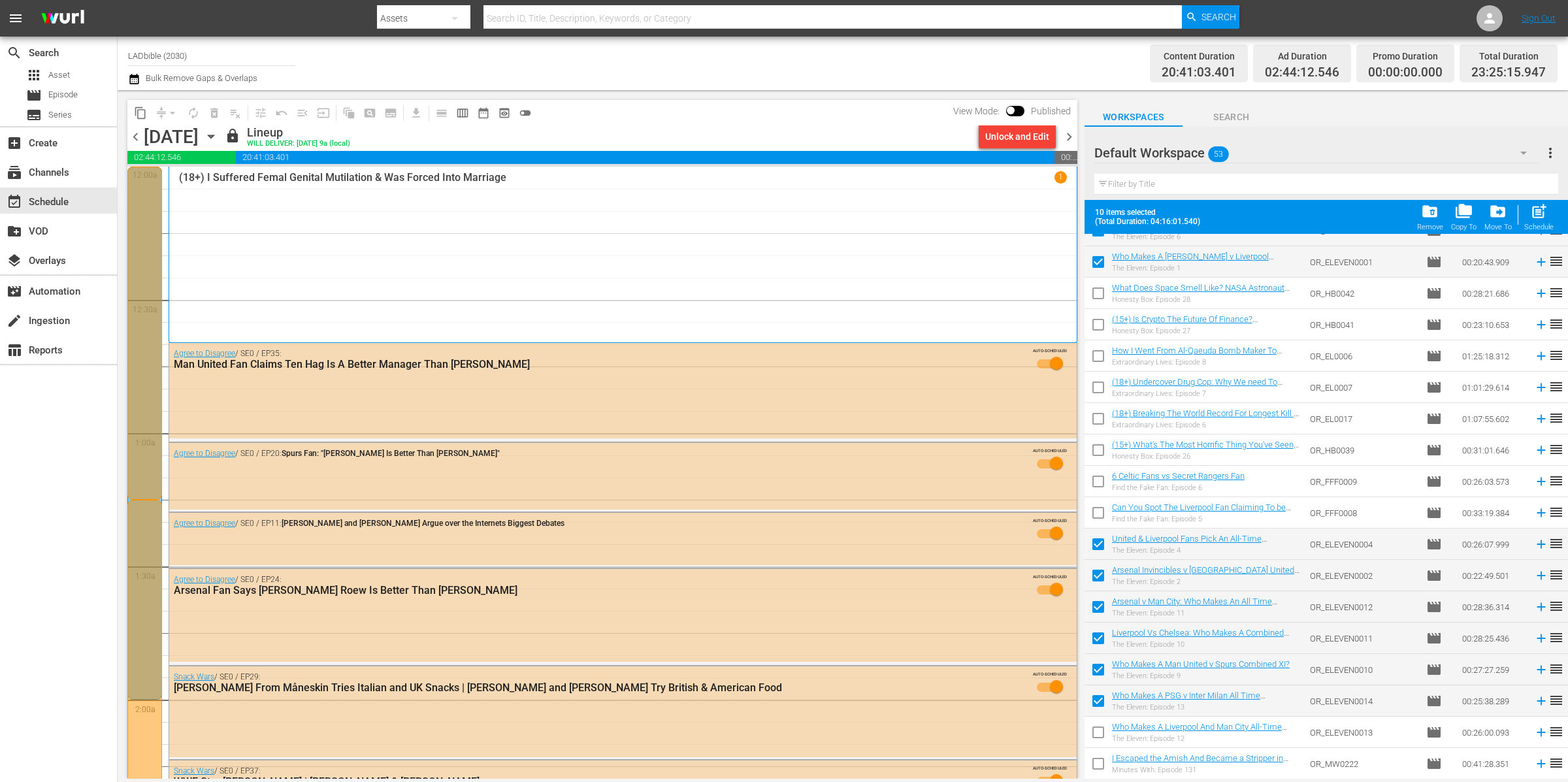
click at [1098, 732] on input "checkbox" at bounding box center [1098, 734] width 28 height 28
checkbox input "true"
click at [1468, 224] on div "Copy To" at bounding box center [1464, 227] width 26 height 9
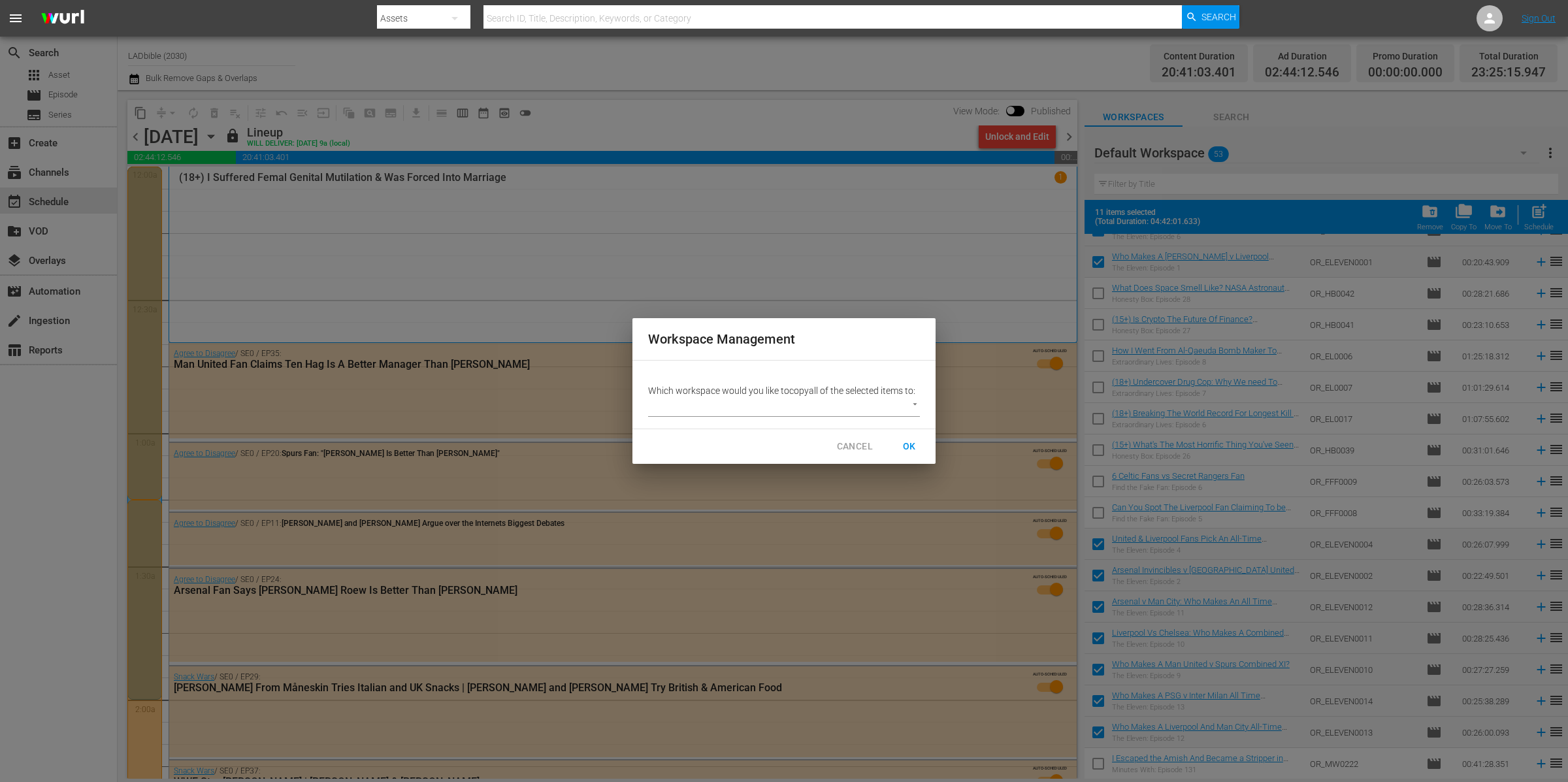
click at [811, 409] on body "menu Search By Assets Search ID, Title, Description, Keywords, or Category Sear…" at bounding box center [784, 391] width 1568 height 782
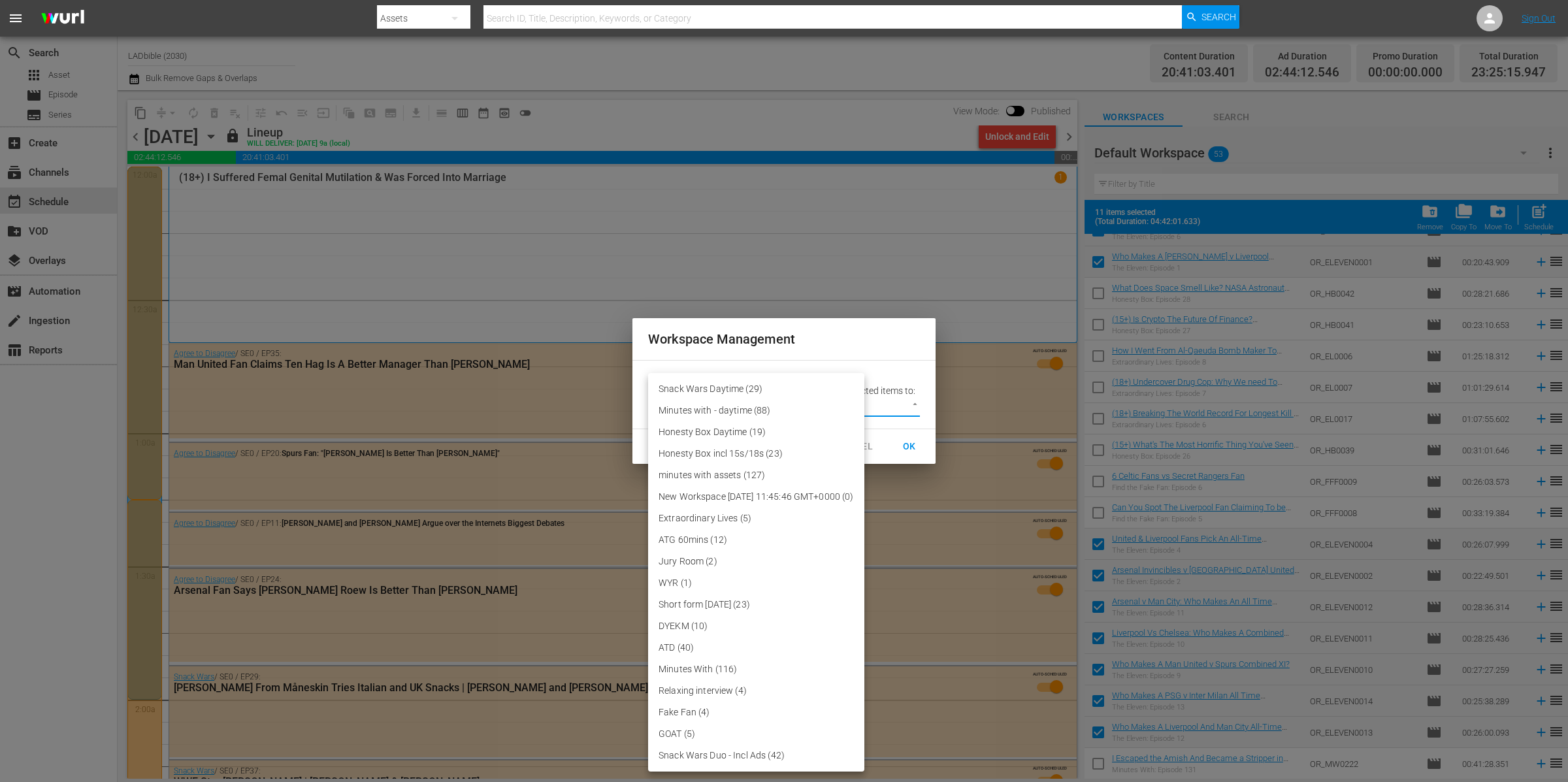
click at [968, 315] on div at bounding box center [784, 391] width 1568 height 782
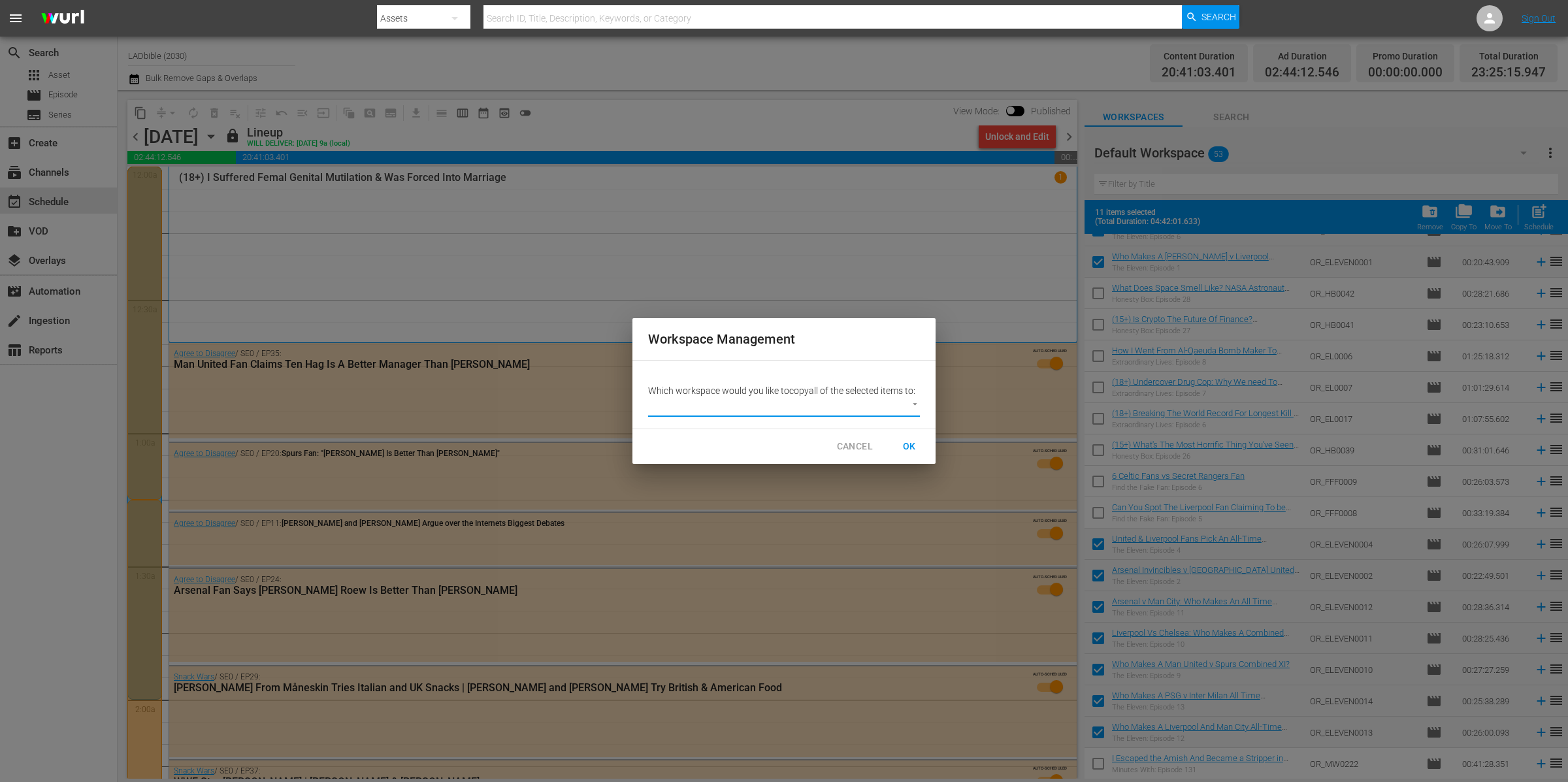
click at [856, 441] on span "CANCEL" at bounding box center [855, 446] width 36 height 16
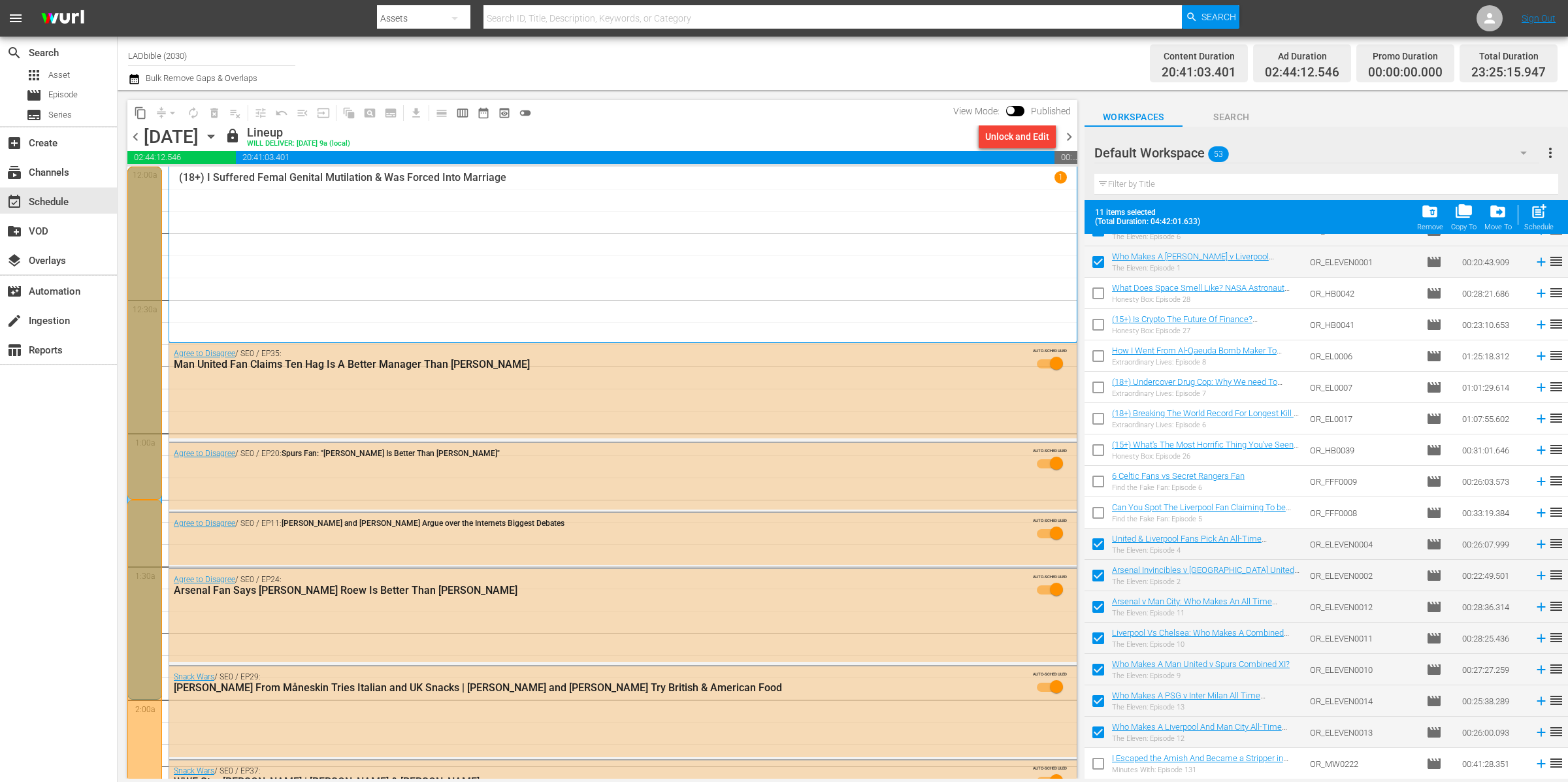
click at [1545, 144] on button "more_vert" at bounding box center [1550, 152] width 15 height 32
click at [1474, 148] on div "Add New Workspace" at bounding box center [1466, 154] width 154 height 23
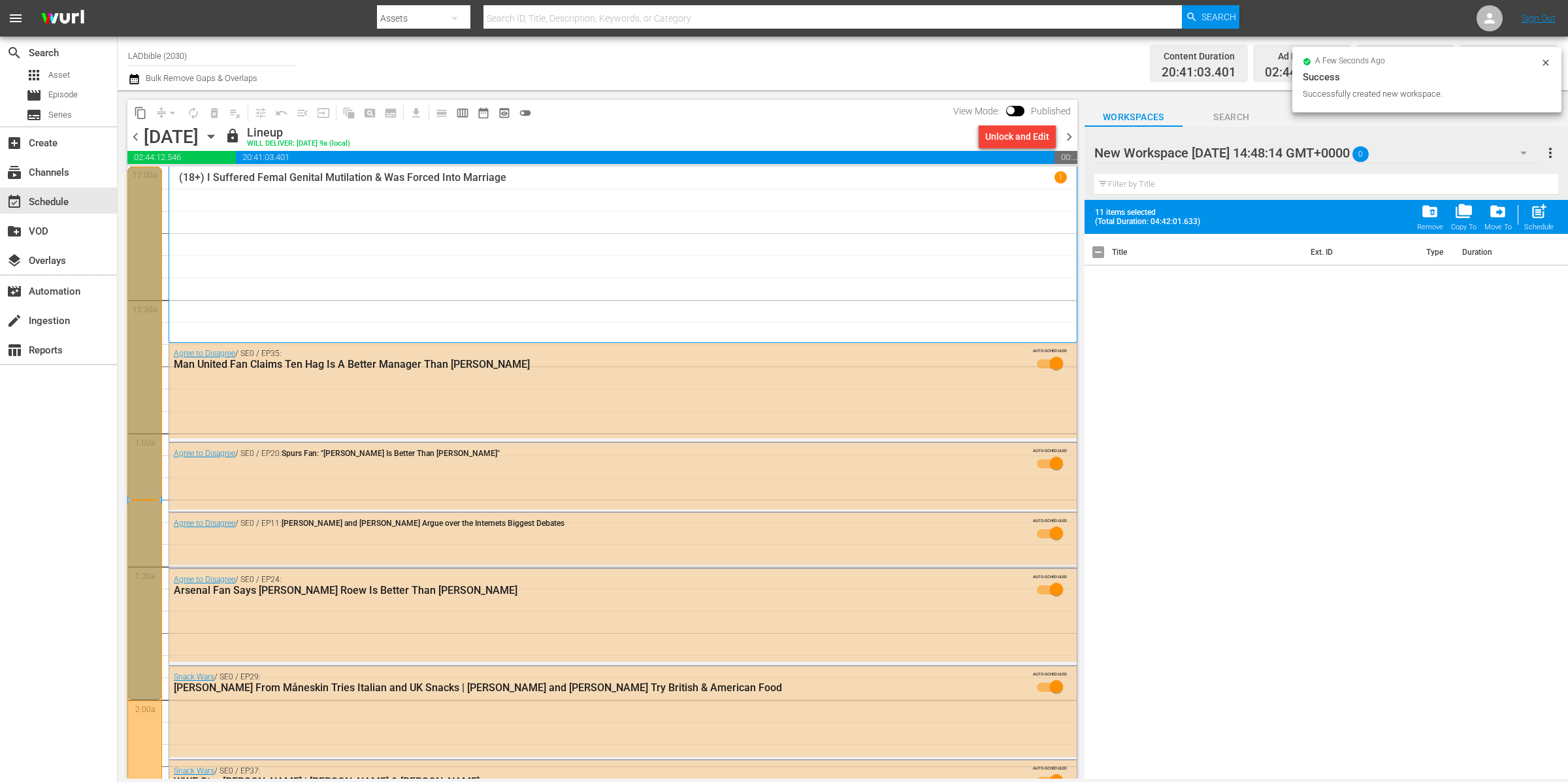
click at [1298, 157] on div at bounding box center [1205, 153] width 222 height 33
click at [1298, 157] on input "New Workspace Tue Sep 30 2025 14:48:14 GMT+0000" at bounding box center [1320, 152] width 452 height 32
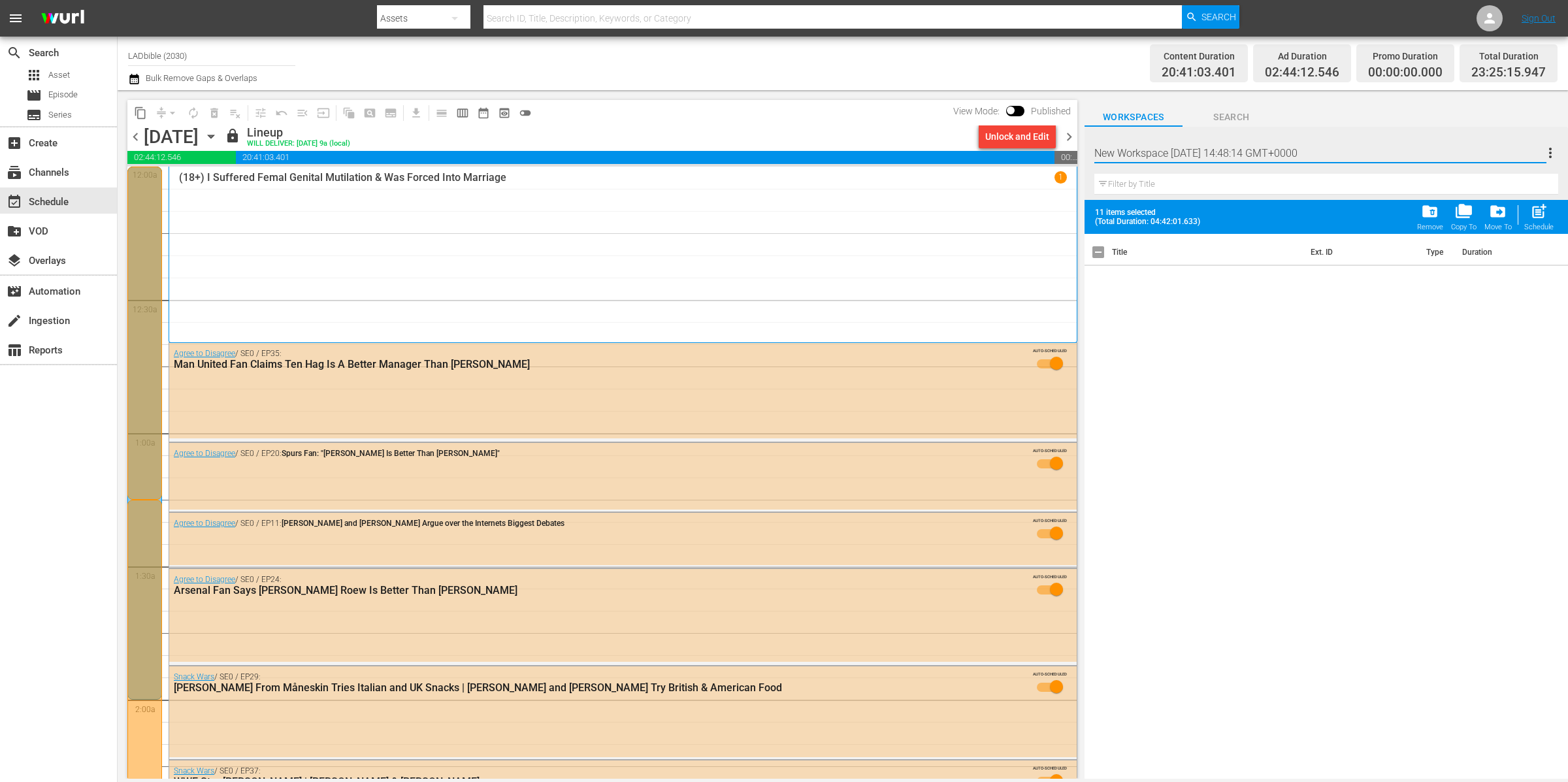
click at [1298, 157] on input "New Workspace Tue Sep 30 2025 14:48:14 GMT+0000" at bounding box center [1320, 152] width 452 height 32
type input "The Eleven"
click at [1353, 357] on div "Title Ext. ID Type Duration" at bounding box center [1326, 507] width 483 height 546
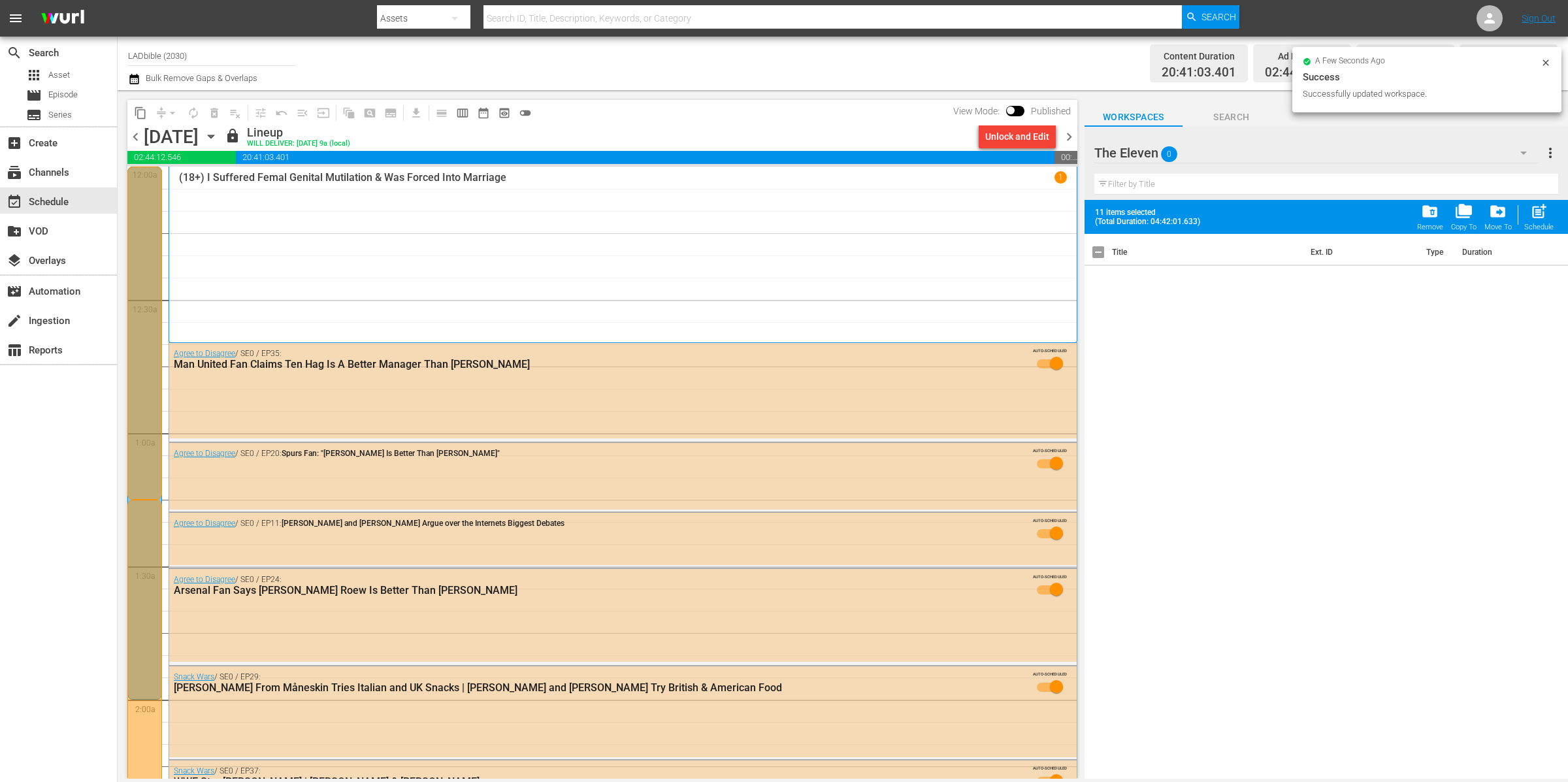
click at [1334, 140] on div "The Eleven 0" at bounding box center [1318, 152] width 446 height 36
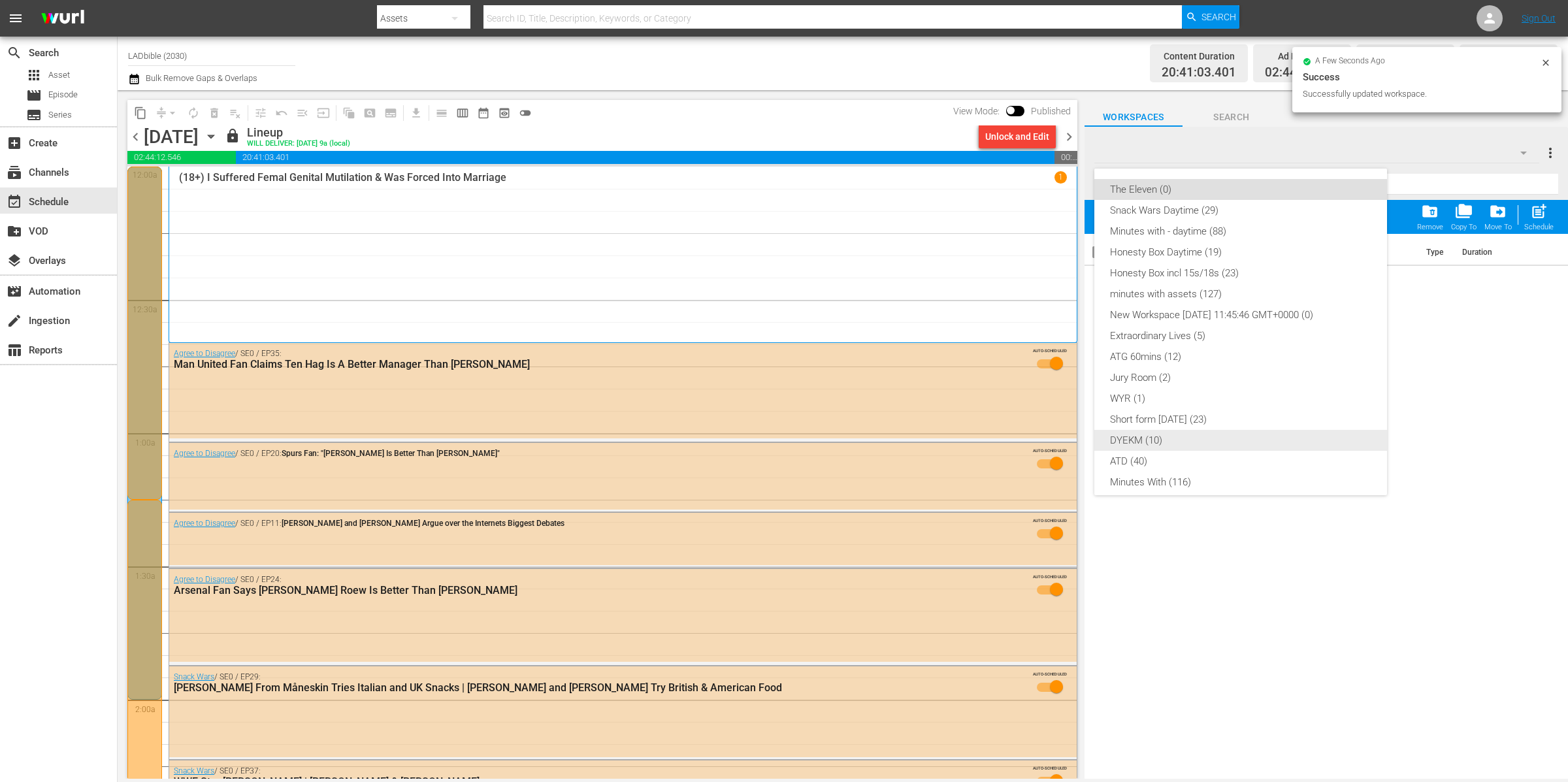
scroll to position [111, 0]
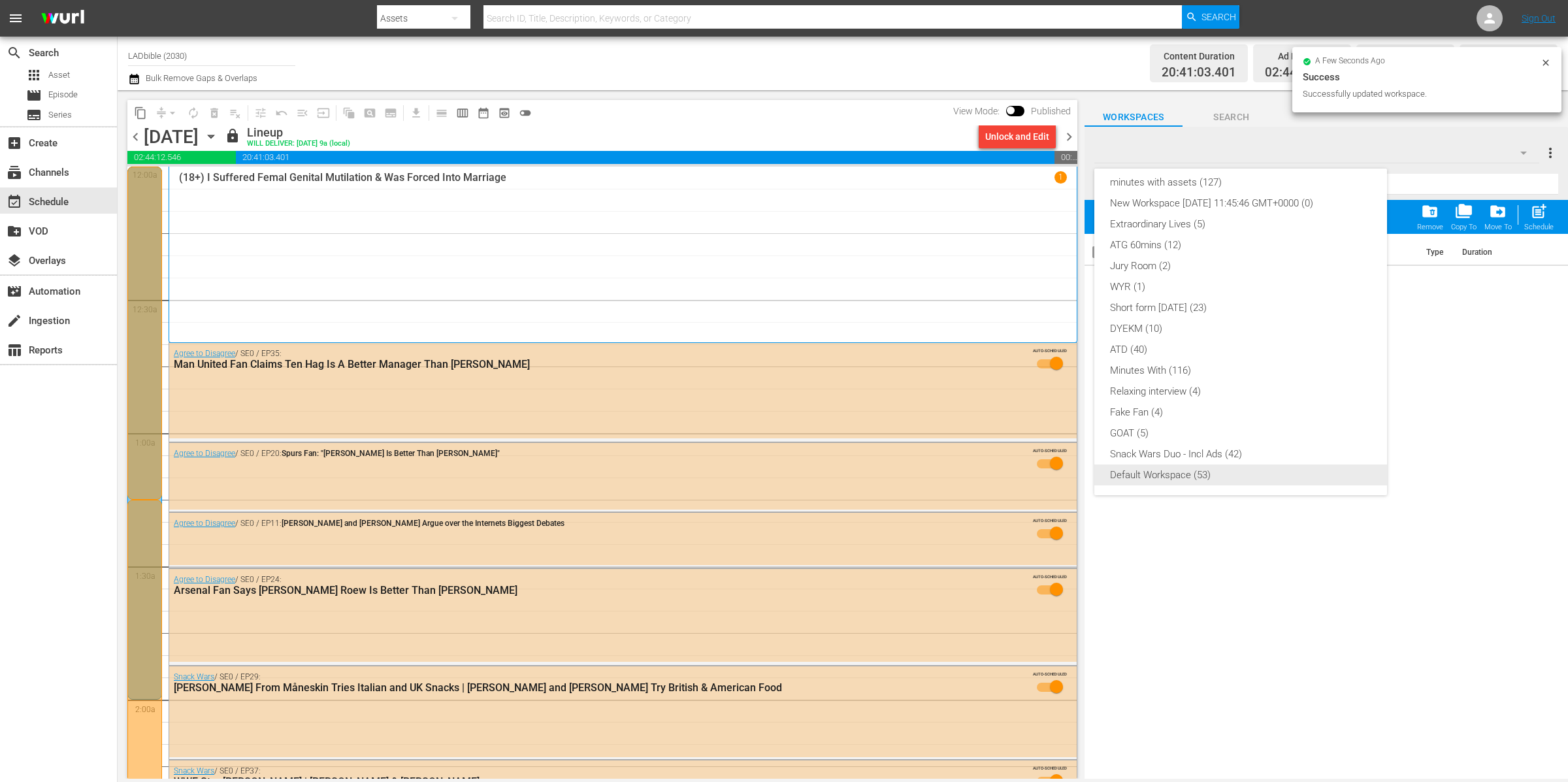
click at [1196, 475] on div "Default Workspace (53)" at bounding box center [1240, 475] width 261 height 21
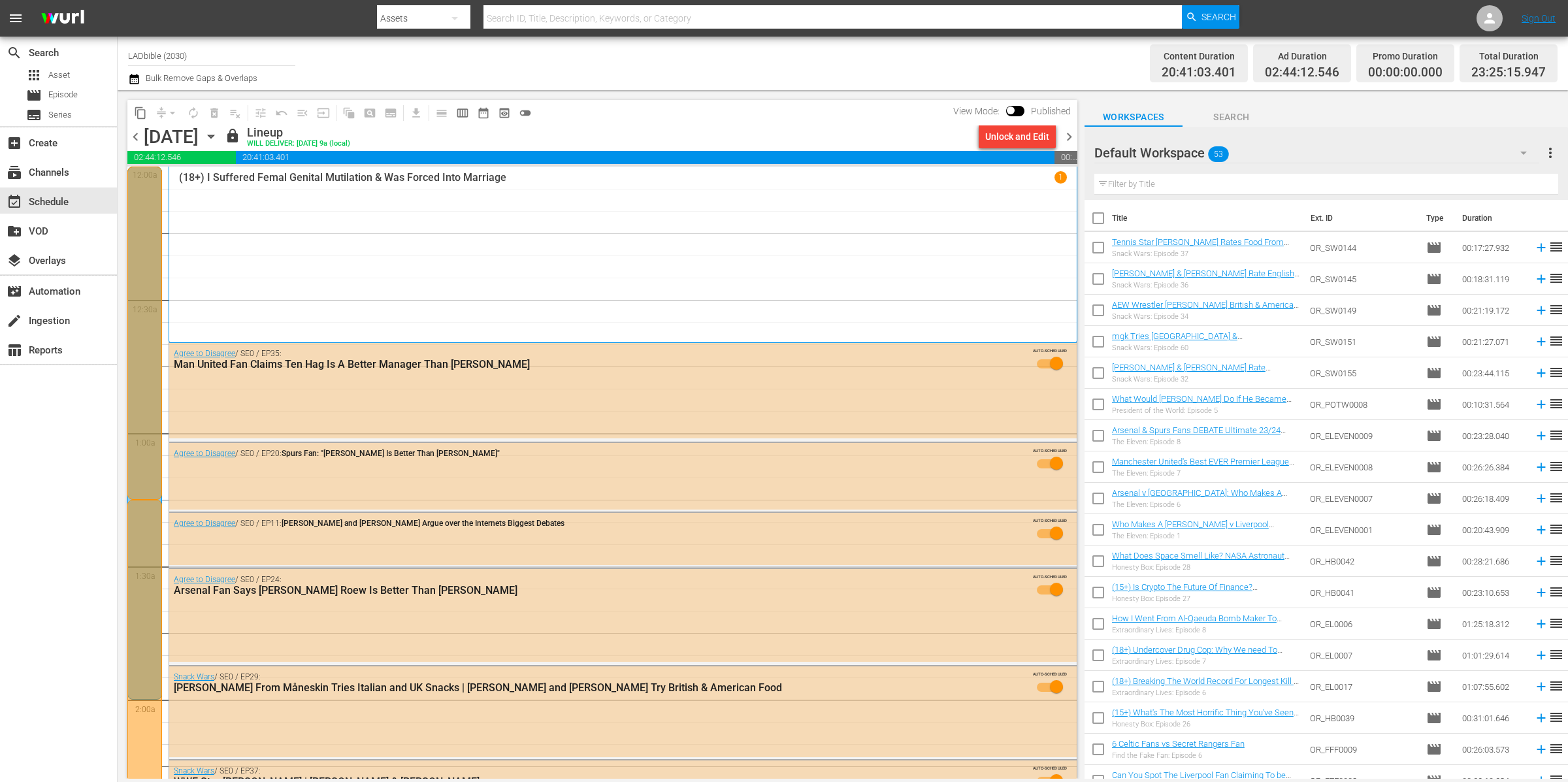
click at [1101, 434] on input "checkbox" at bounding box center [1098, 438] width 28 height 28
checkbox input "true"
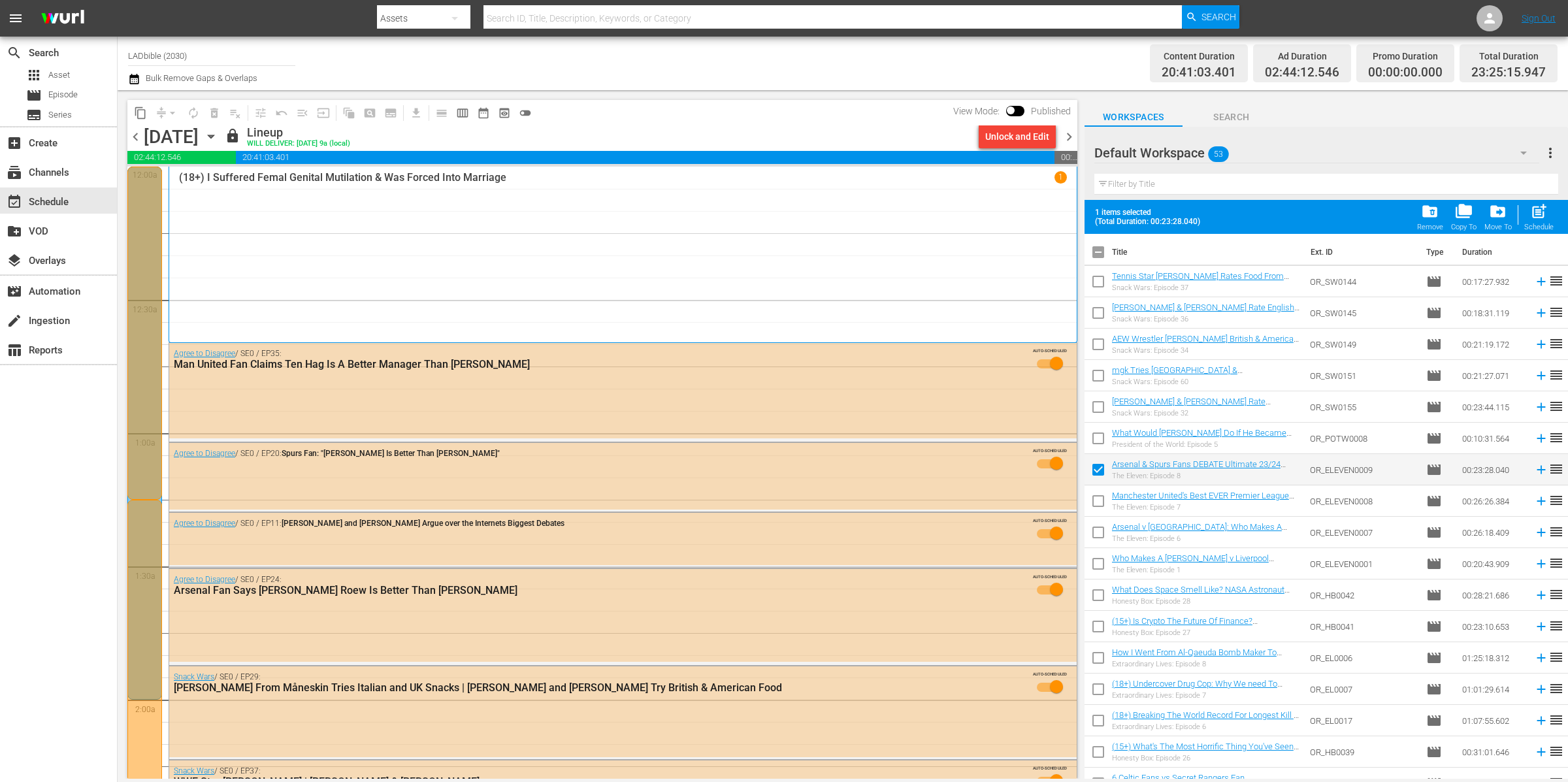
click at [1096, 500] on input "checkbox" at bounding box center [1098, 503] width 28 height 28
checkbox input "true"
click at [1098, 534] on input "checkbox" at bounding box center [1098, 534] width 28 height 28
checkbox input "true"
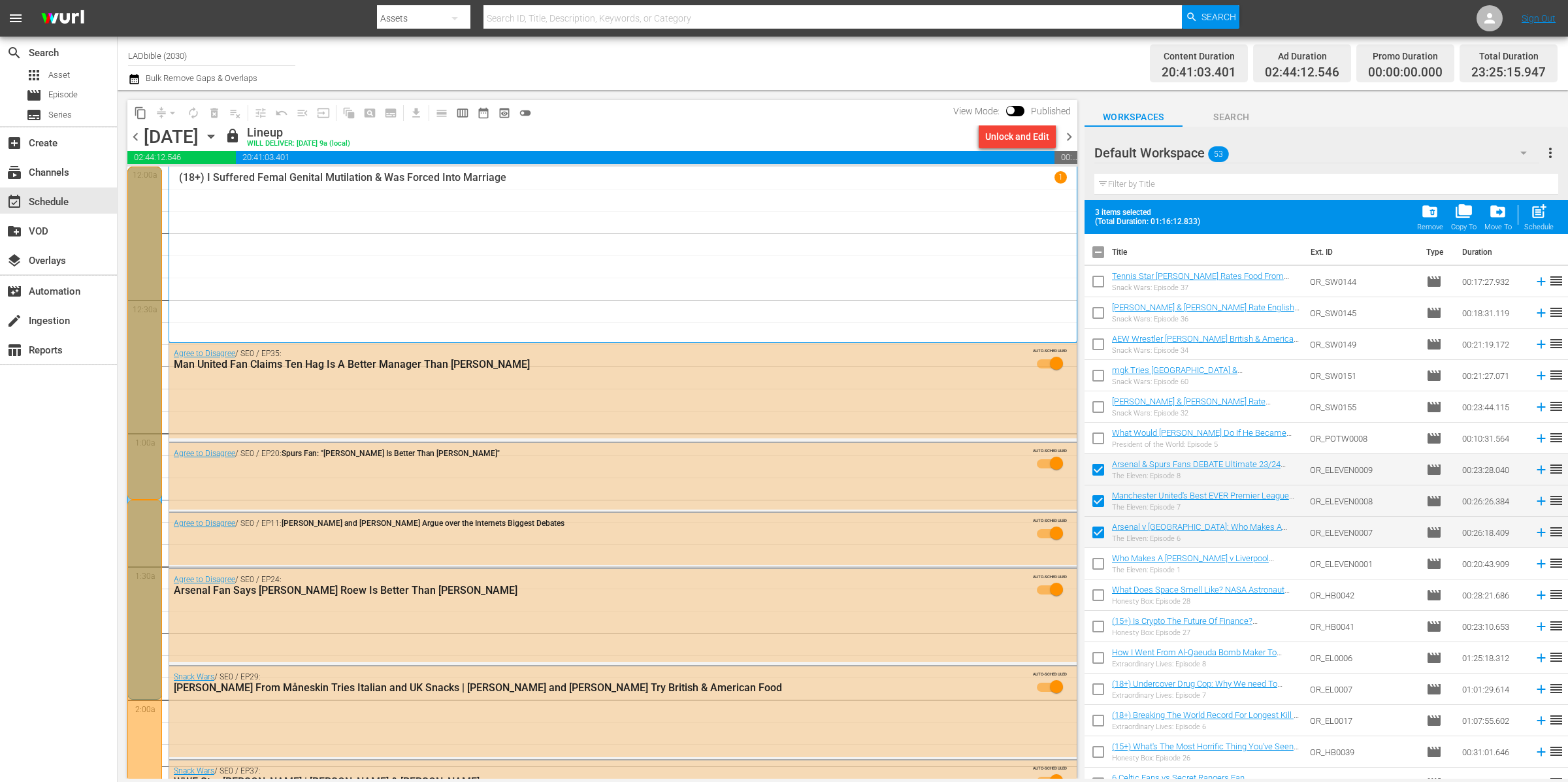
click at [1098, 564] on input "checkbox" at bounding box center [1098, 566] width 28 height 28
checkbox input "true"
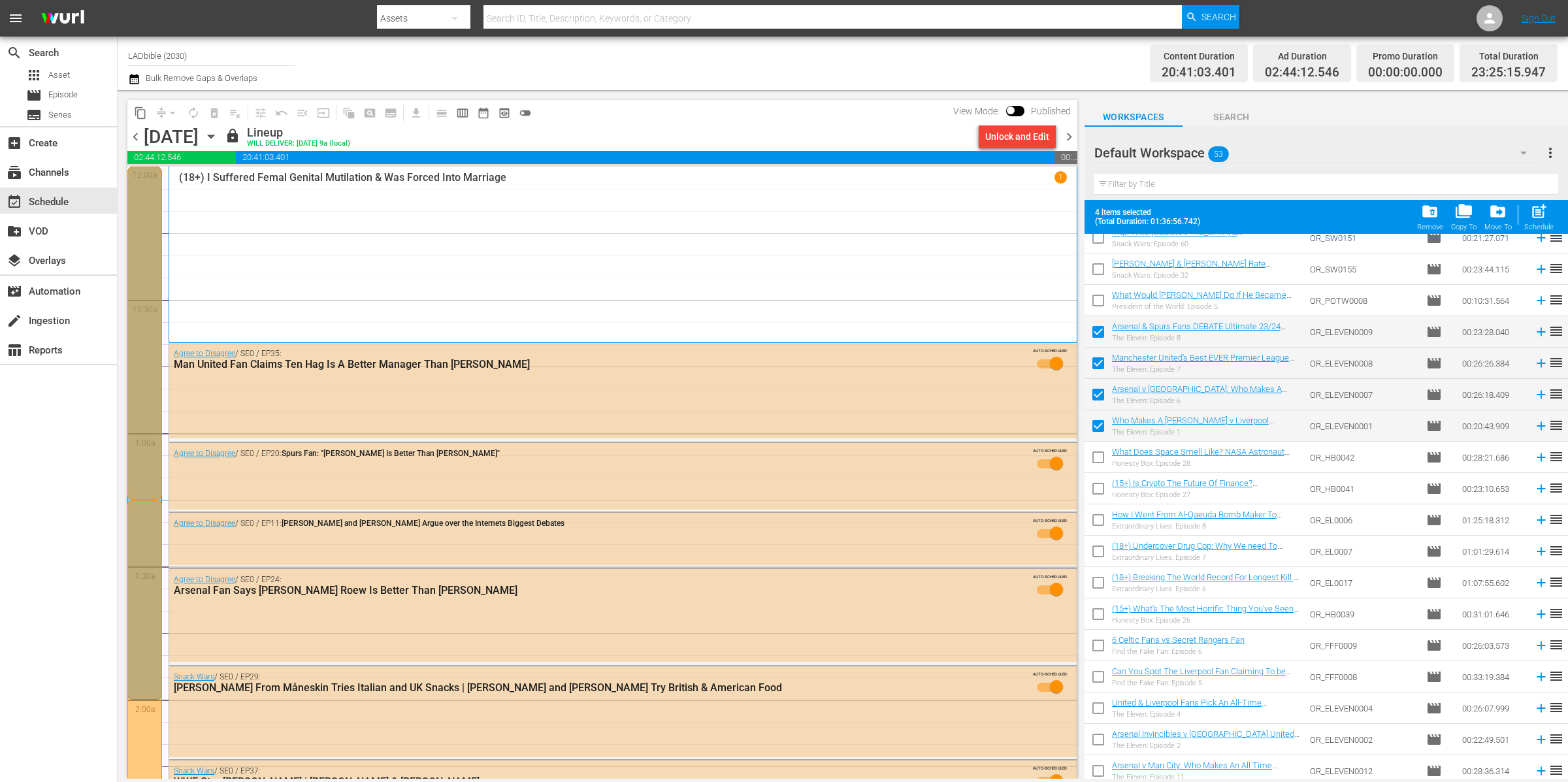
scroll to position [201, 0]
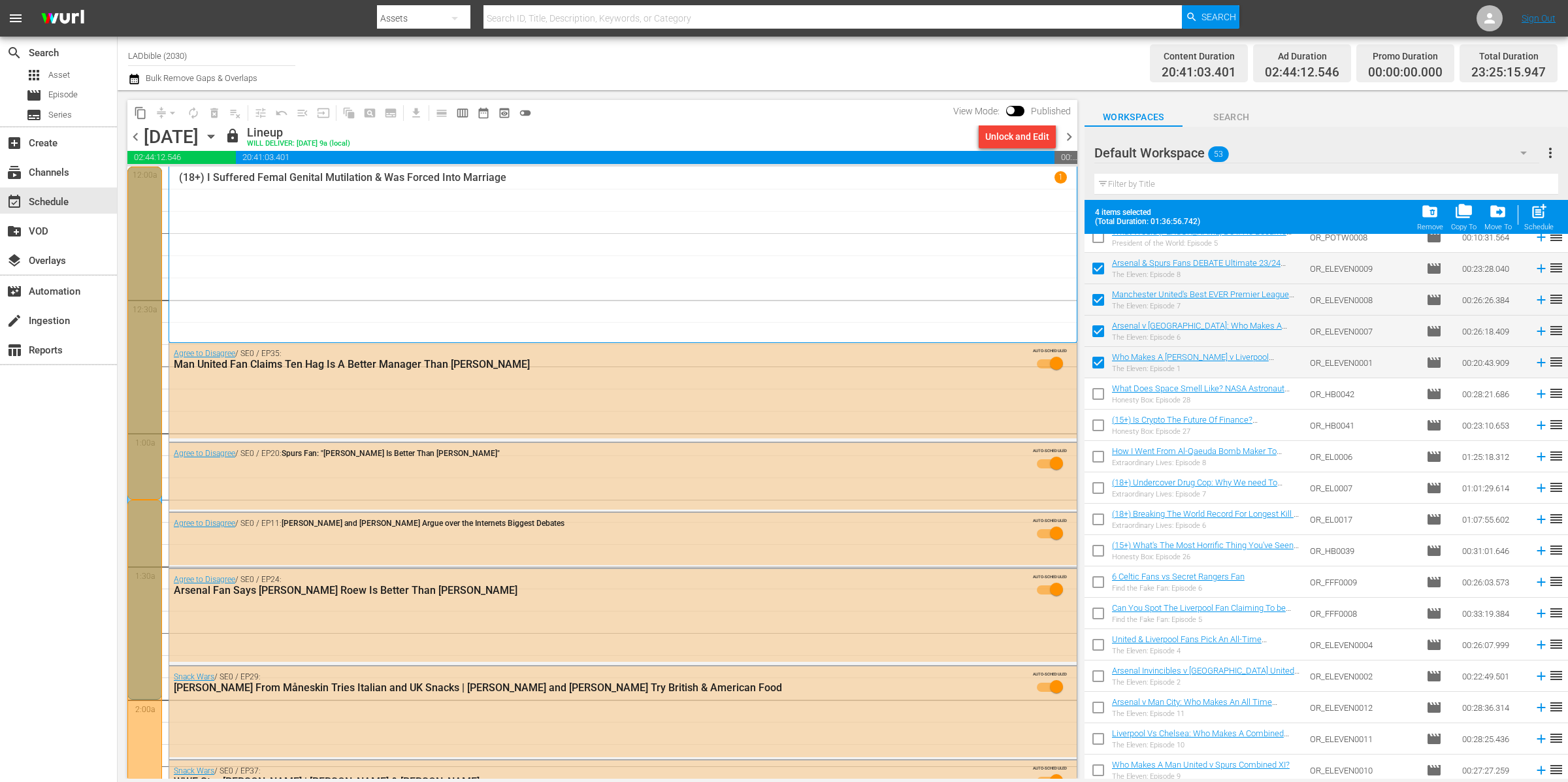
click at [1100, 645] on input "checkbox" at bounding box center [1098, 647] width 28 height 28
checkbox input "true"
click at [1100, 675] on input "checkbox" at bounding box center [1098, 679] width 28 height 28
checkbox input "true"
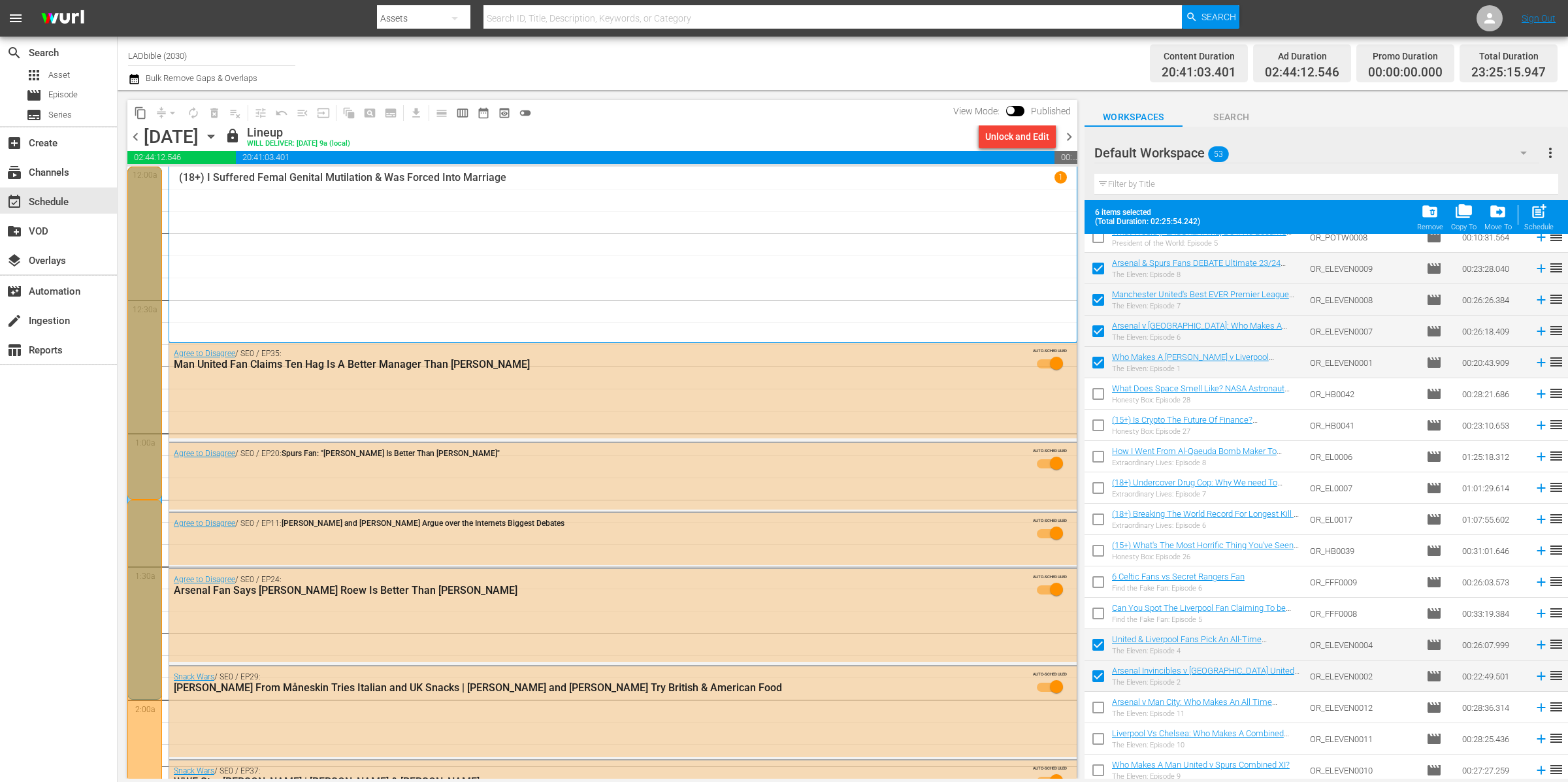
click at [1097, 700] on input "checkbox" at bounding box center [1098, 710] width 28 height 28
checkbox input "true"
click at [1098, 740] on input "checkbox" at bounding box center [1098, 741] width 28 height 28
checkbox input "true"
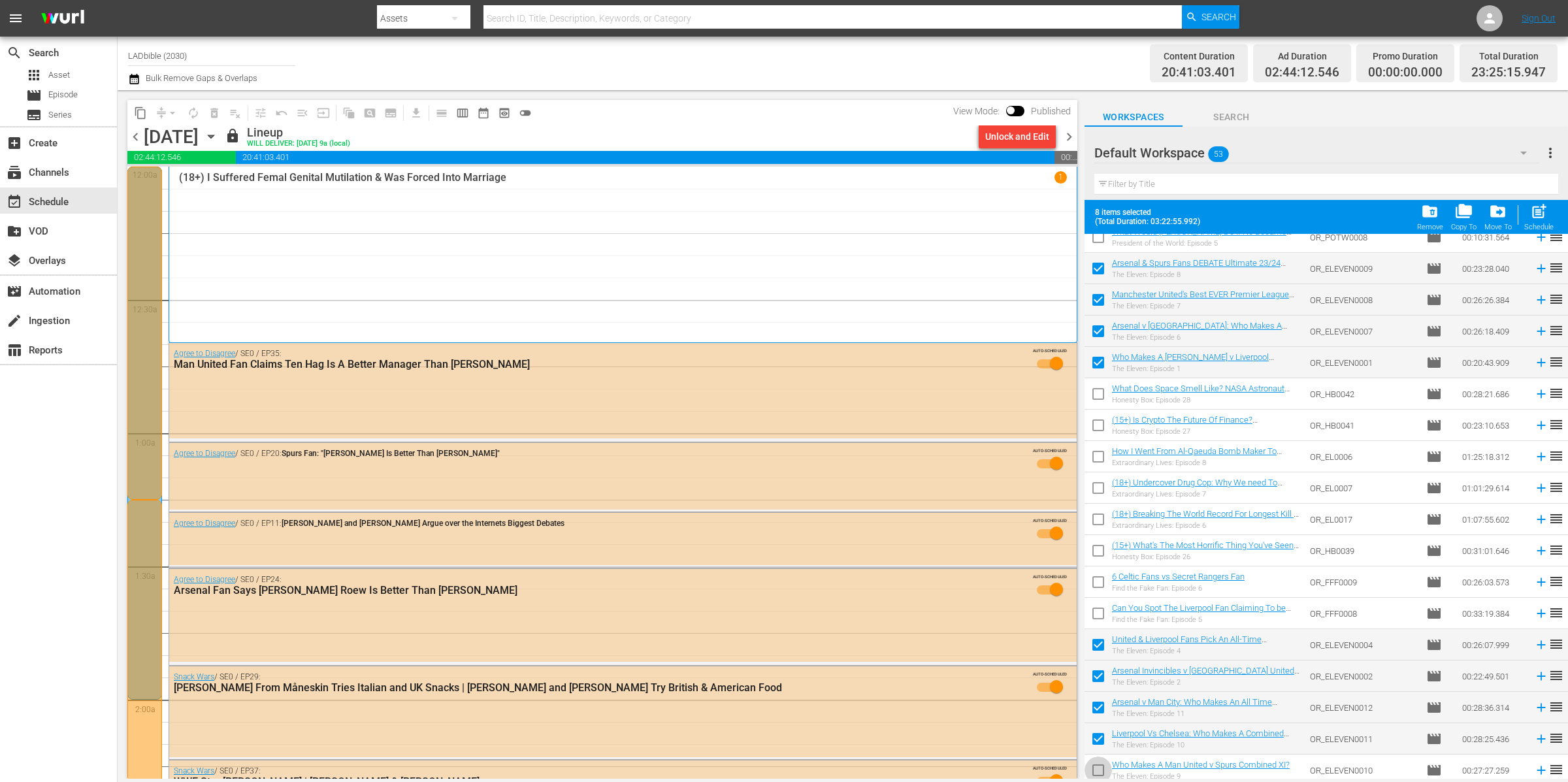
click at [1102, 772] on input "checkbox" at bounding box center [1098, 773] width 28 height 28
checkbox input "true"
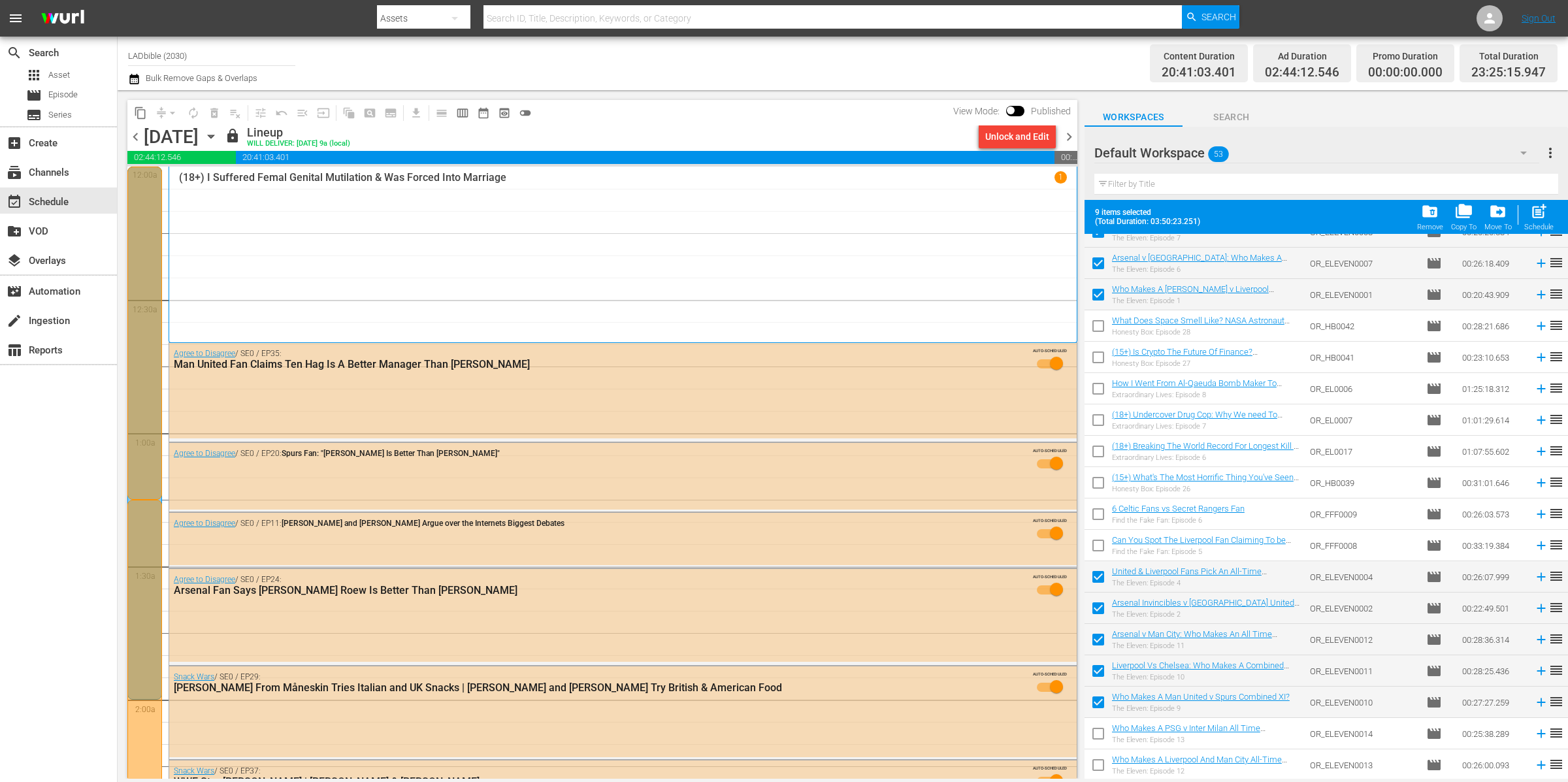
scroll to position [324, 0]
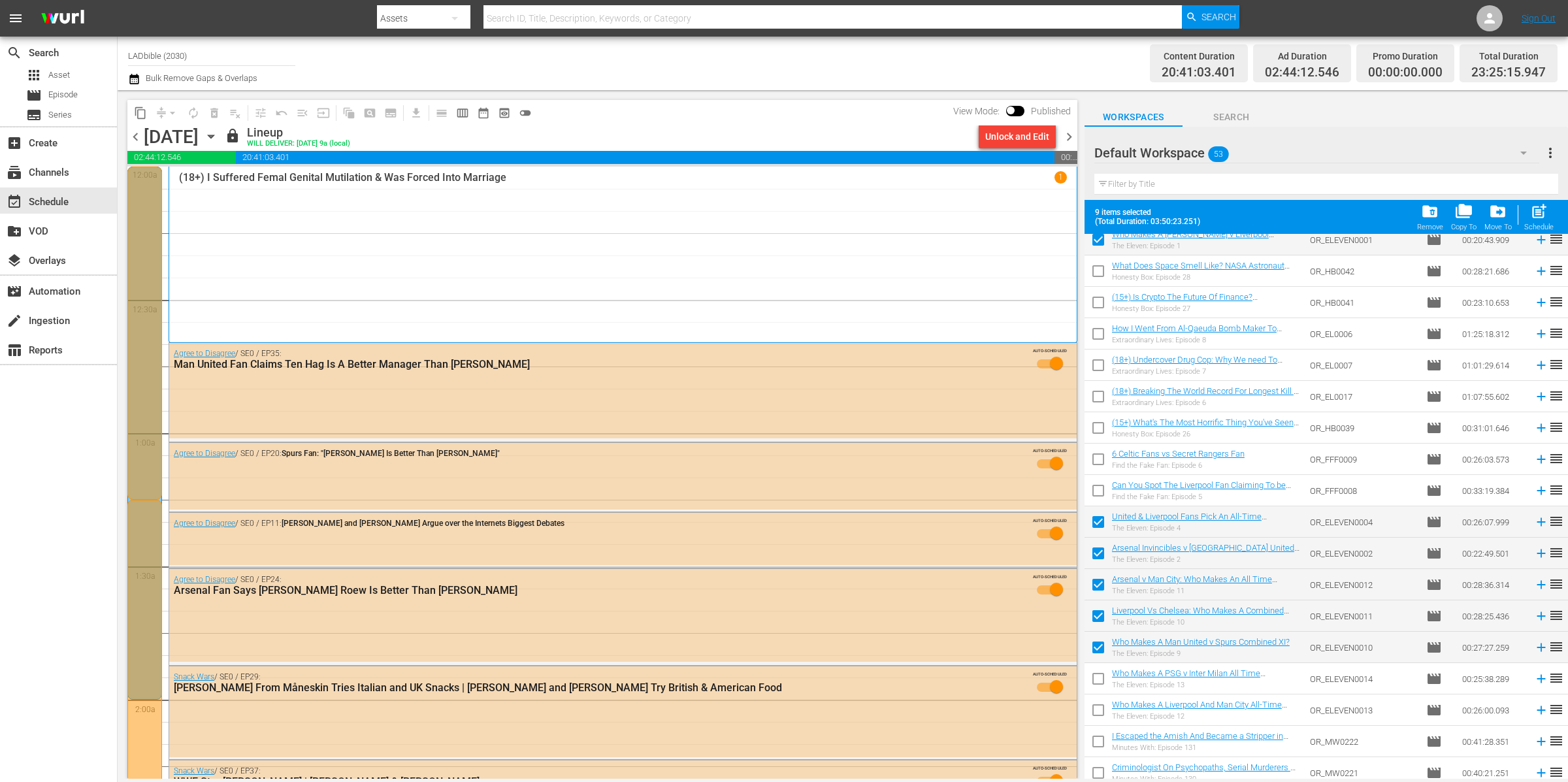
click at [1099, 678] on input "checkbox" at bounding box center [1098, 681] width 28 height 28
checkbox input "true"
click at [1098, 716] on input "checkbox" at bounding box center [1098, 712] width 28 height 28
checkbox input "true"
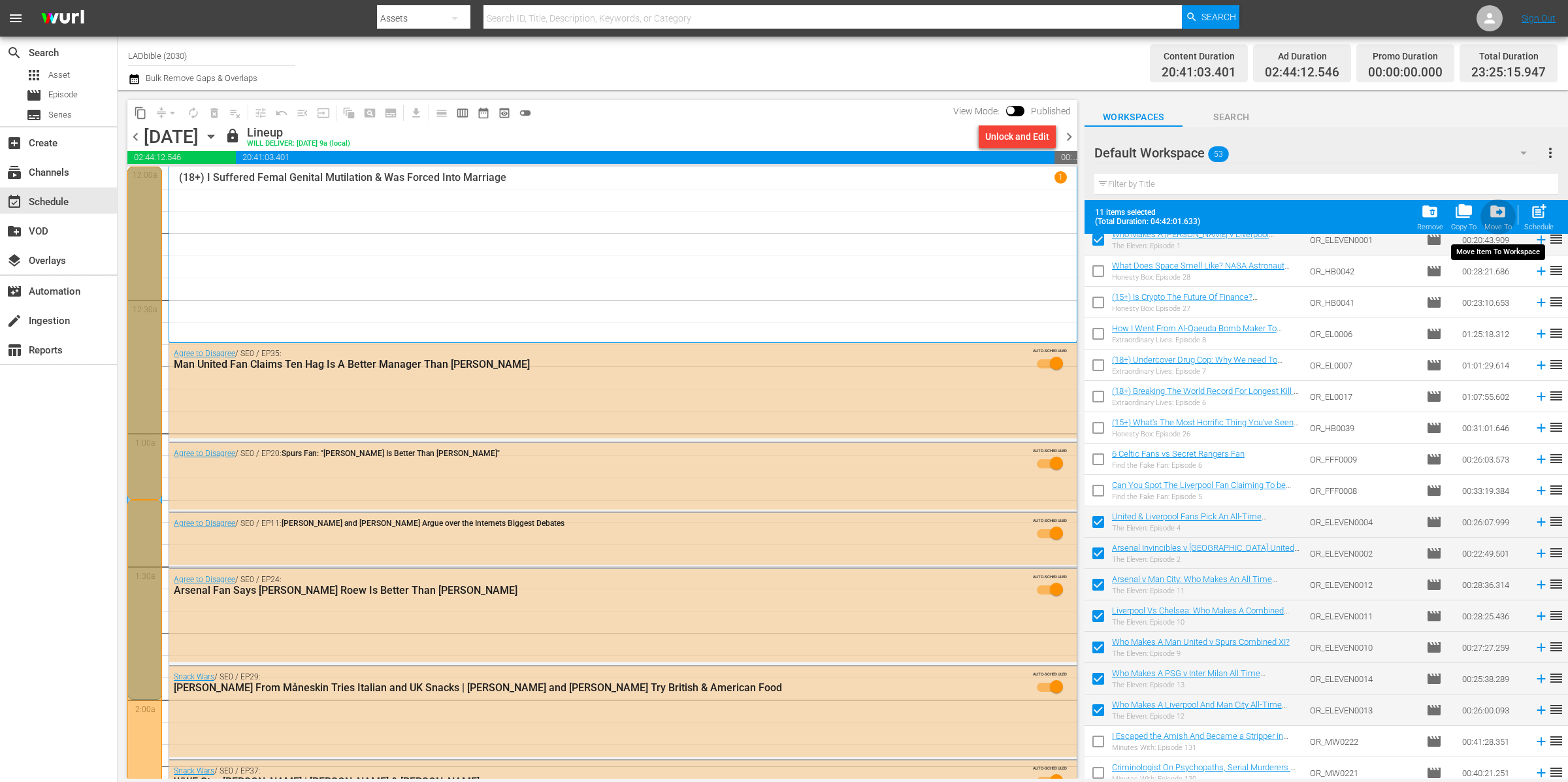
click at [1500, 216] on span "drive_file_move" at bounding box center [1498, 211] width 17 height 17
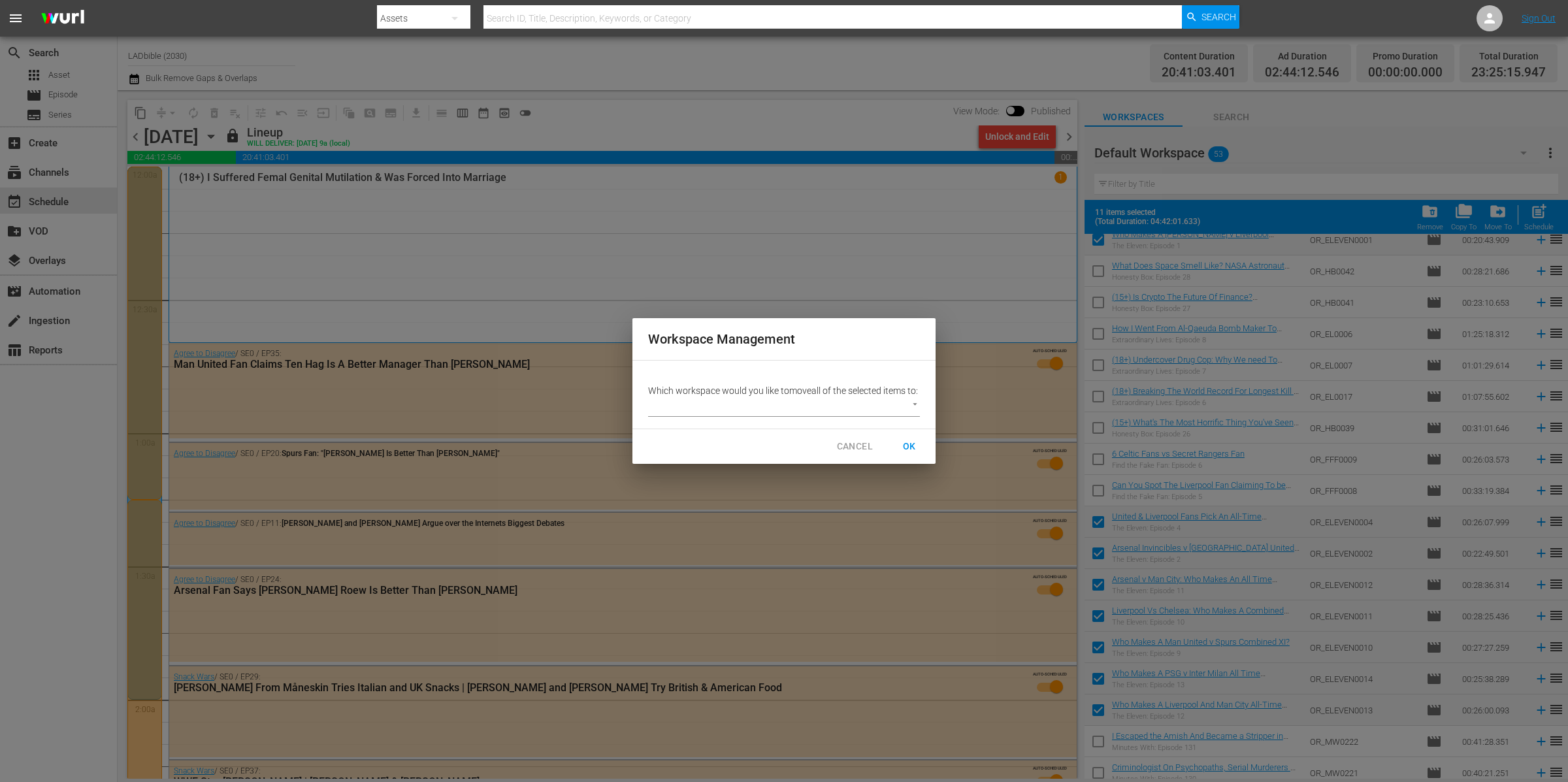
click at [866, 410] on body "menu Search By Assets Search ID, Title, Description, Keywords, or Category Sear…" at bounding box center [784, 391] width 1568 height 782
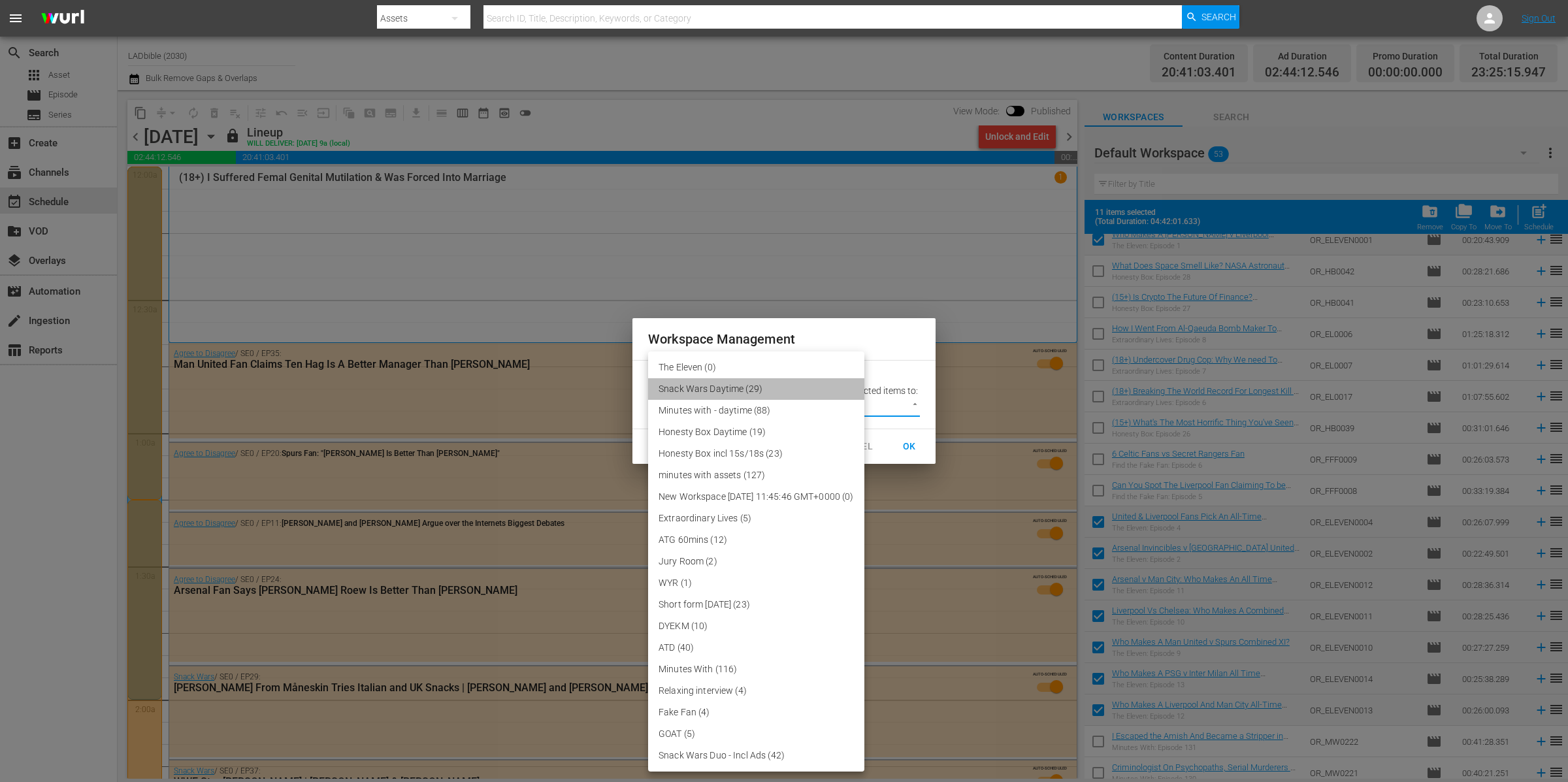
click at [750, 385] on li "Snack Wars Daytime (29)" at bounding box center [756, 389] width 216 height 21
click at [817, 416] on body "menu Search By Assets Search ID, Title, Description, Keywords, or Category Sear…" at bounding box center [784, 391] width 1568 height 782
click at [764, 364] on li "The Eleven (0)" at bounding box center [756, 367] width 216 height 21
type input "3870"
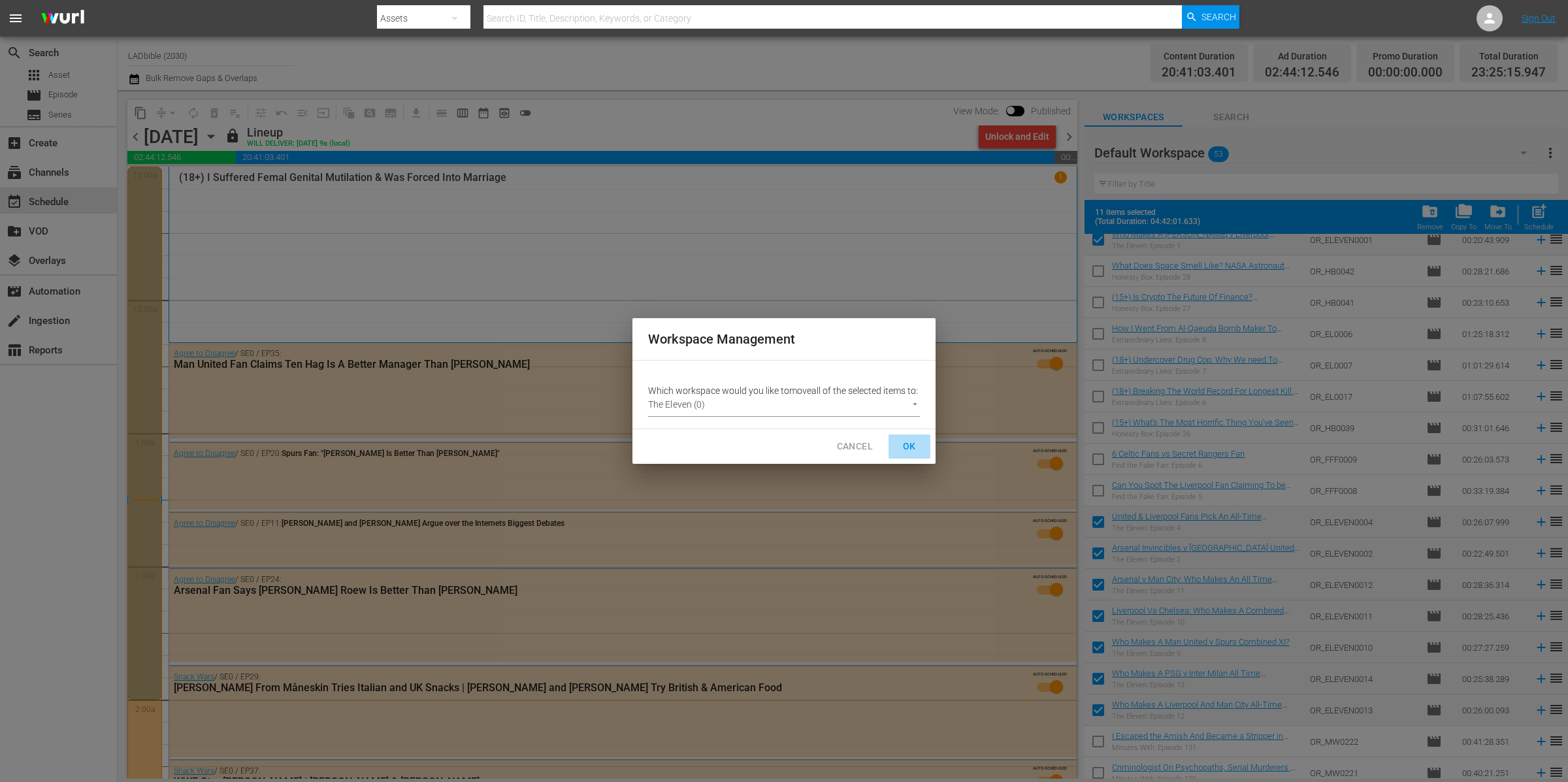
click at [918, 454] on span "OK" at bounding box center [909, 446] width 21 height 16
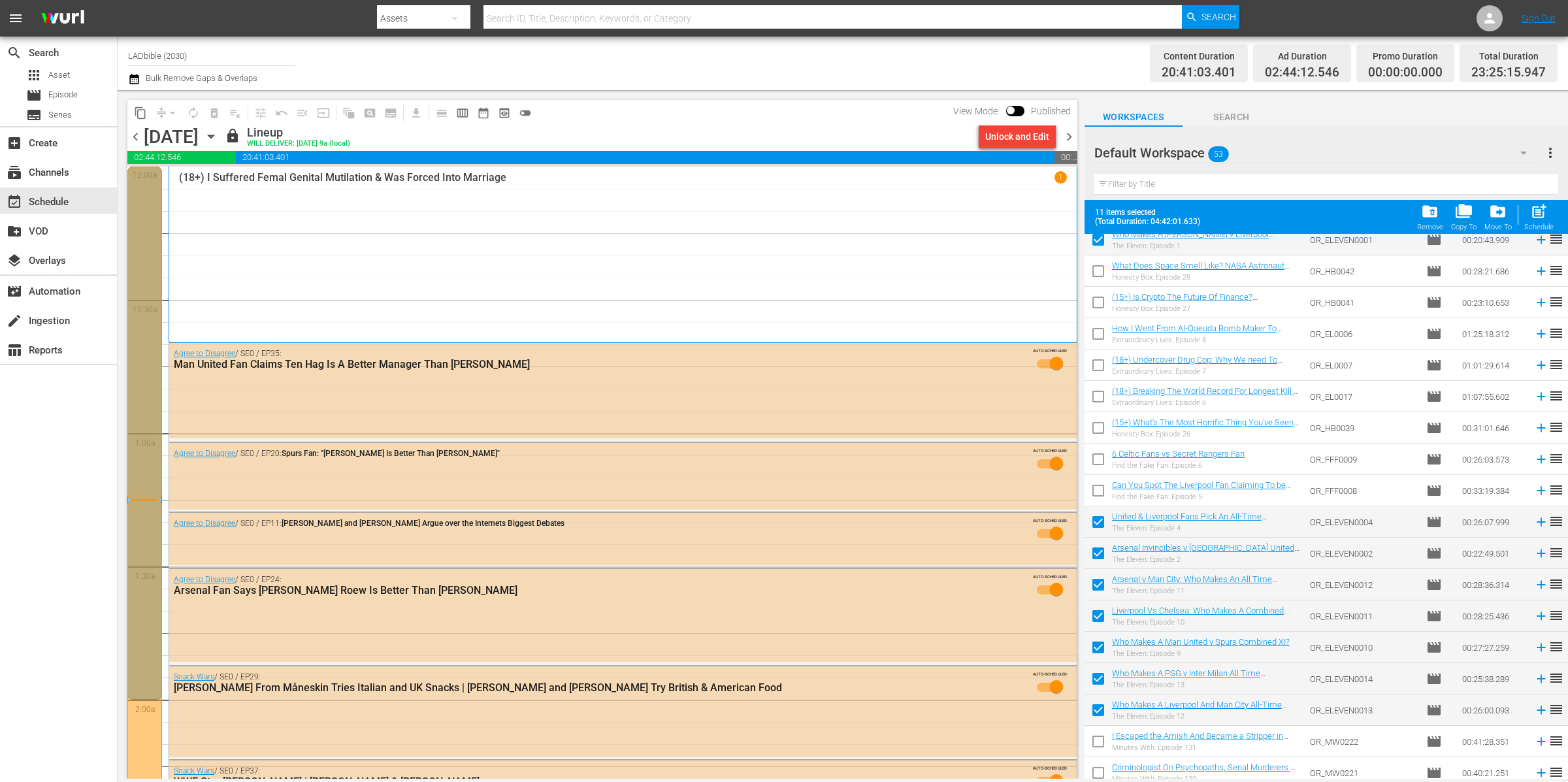
checkbox input "false"
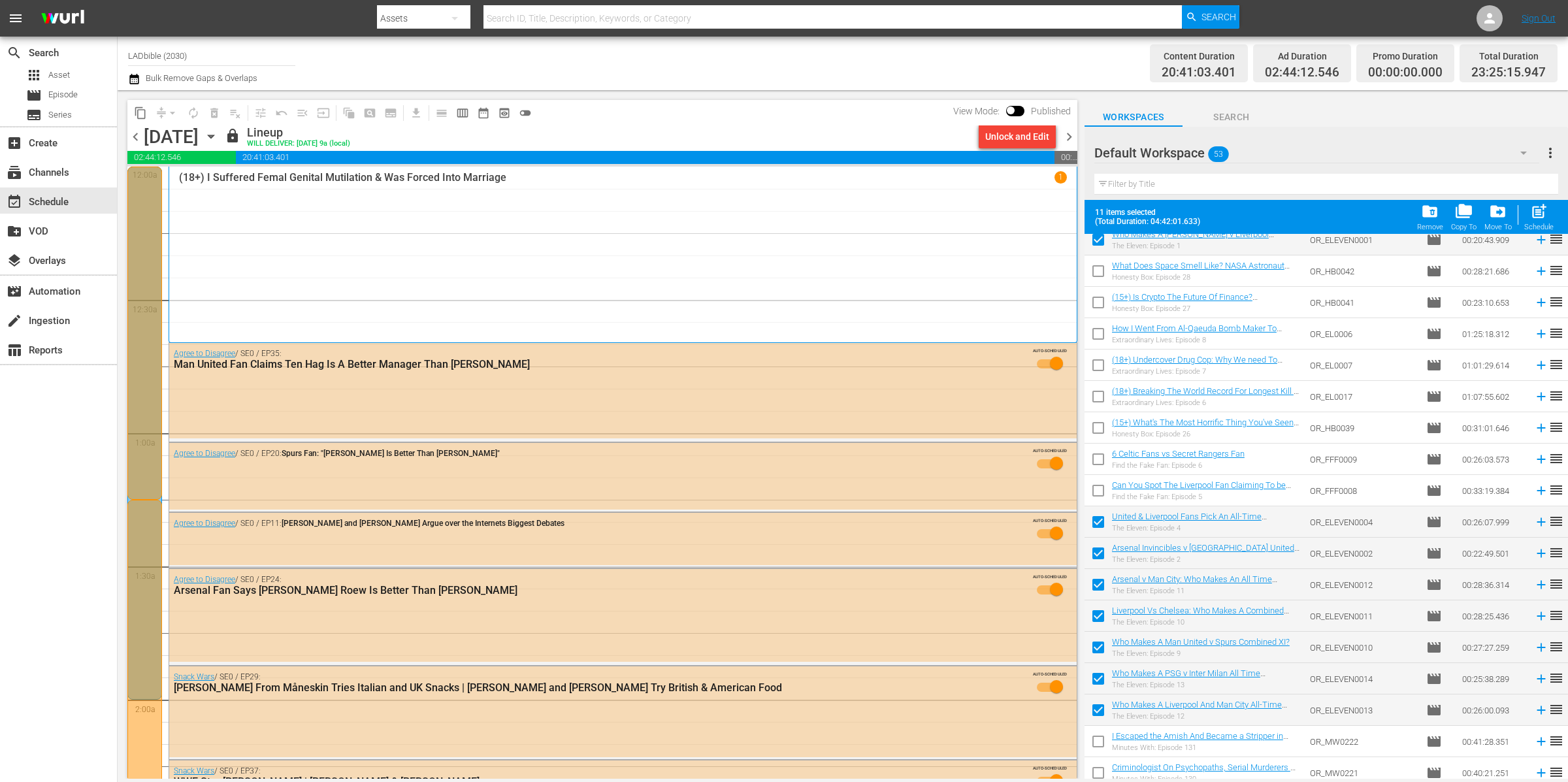
checkbox input "false"
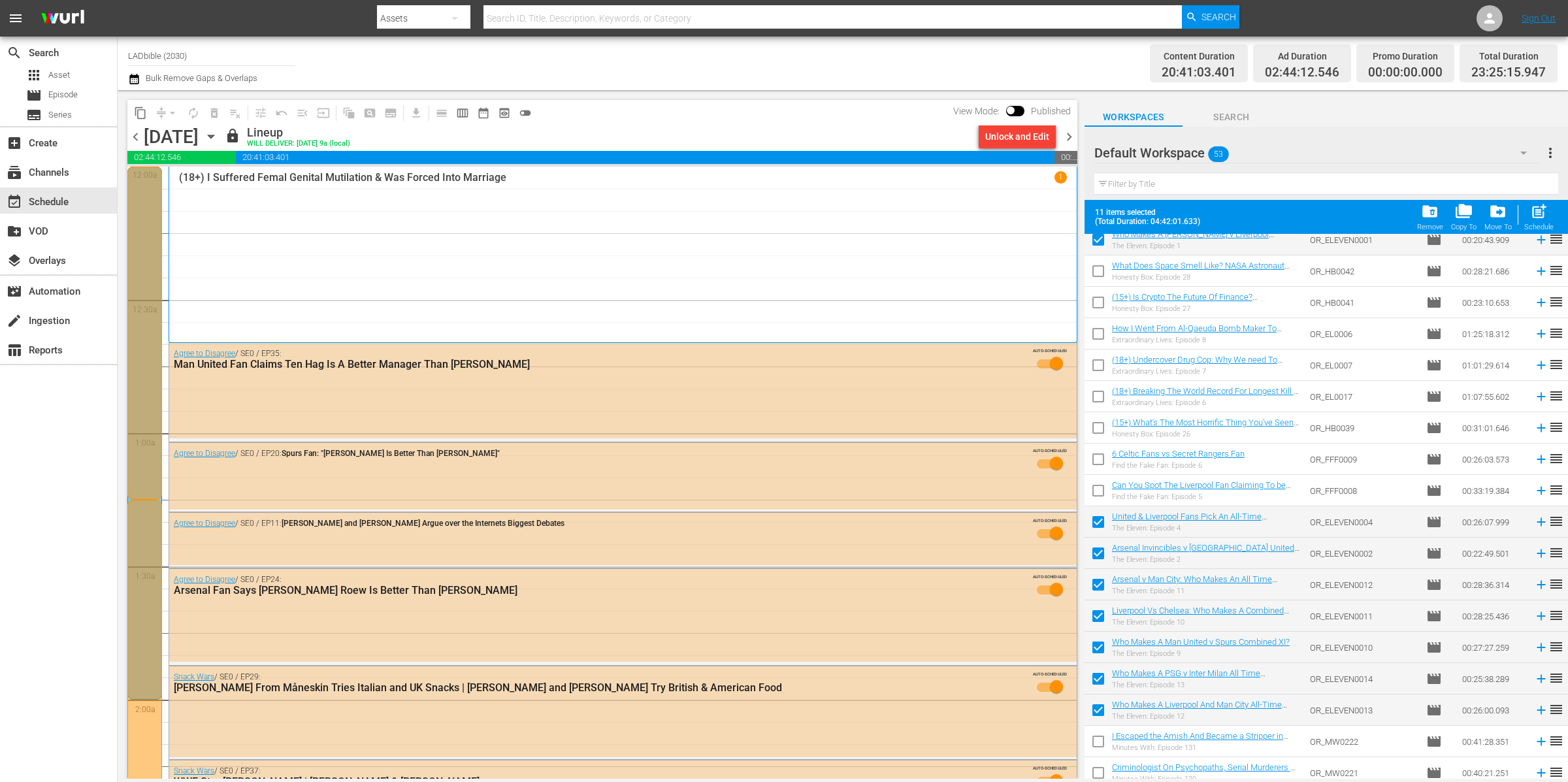
checkbox input "false"
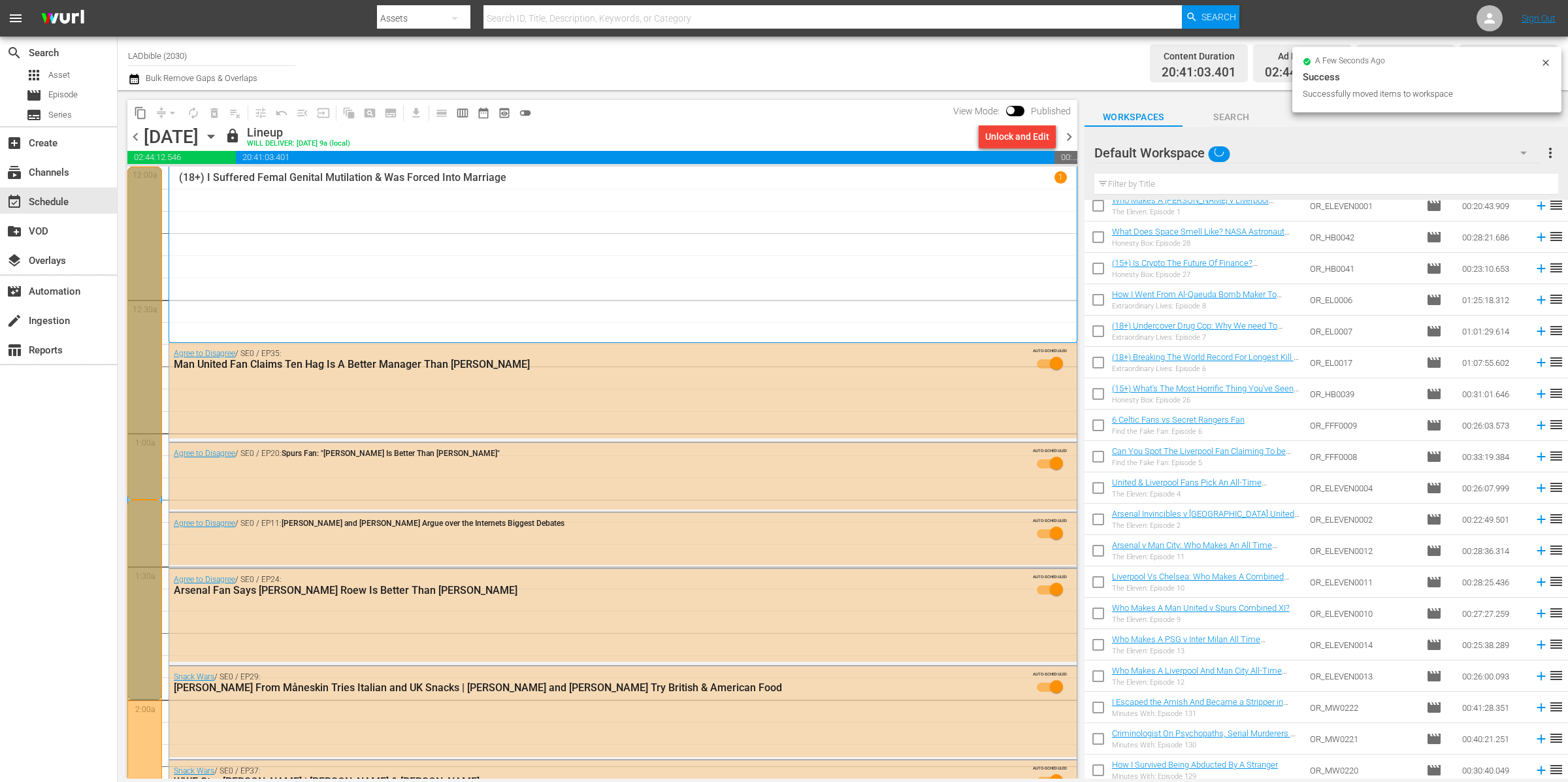
click at [1296, 152] on div "Default Workspace" at bounding box center [1318, 152] width 446 height 36
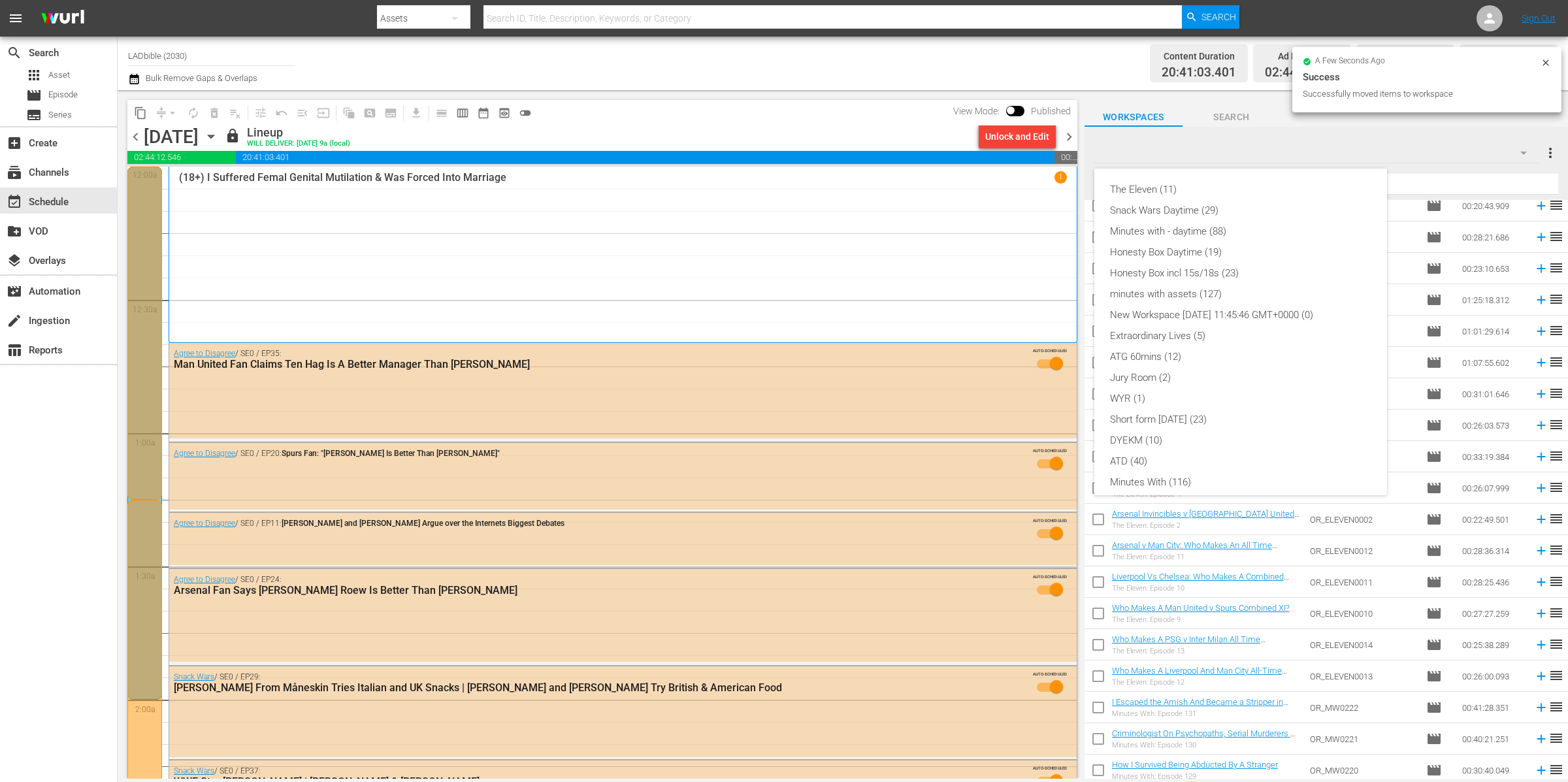
scroll to position [111, 0]
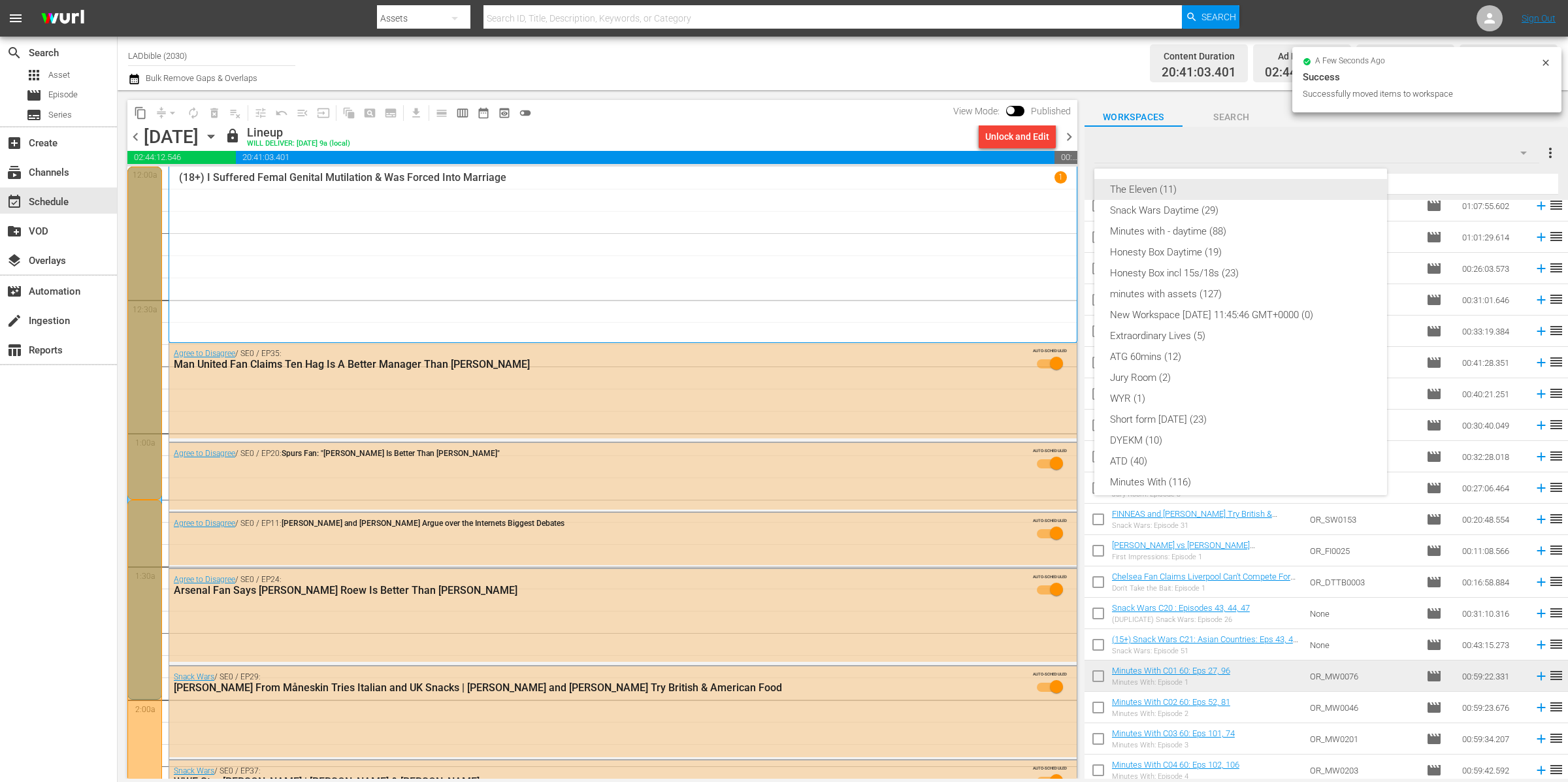
click at [1230, 189] on div "The Eleven (11)" at bounding box center [1240, 189] width 261 height 21
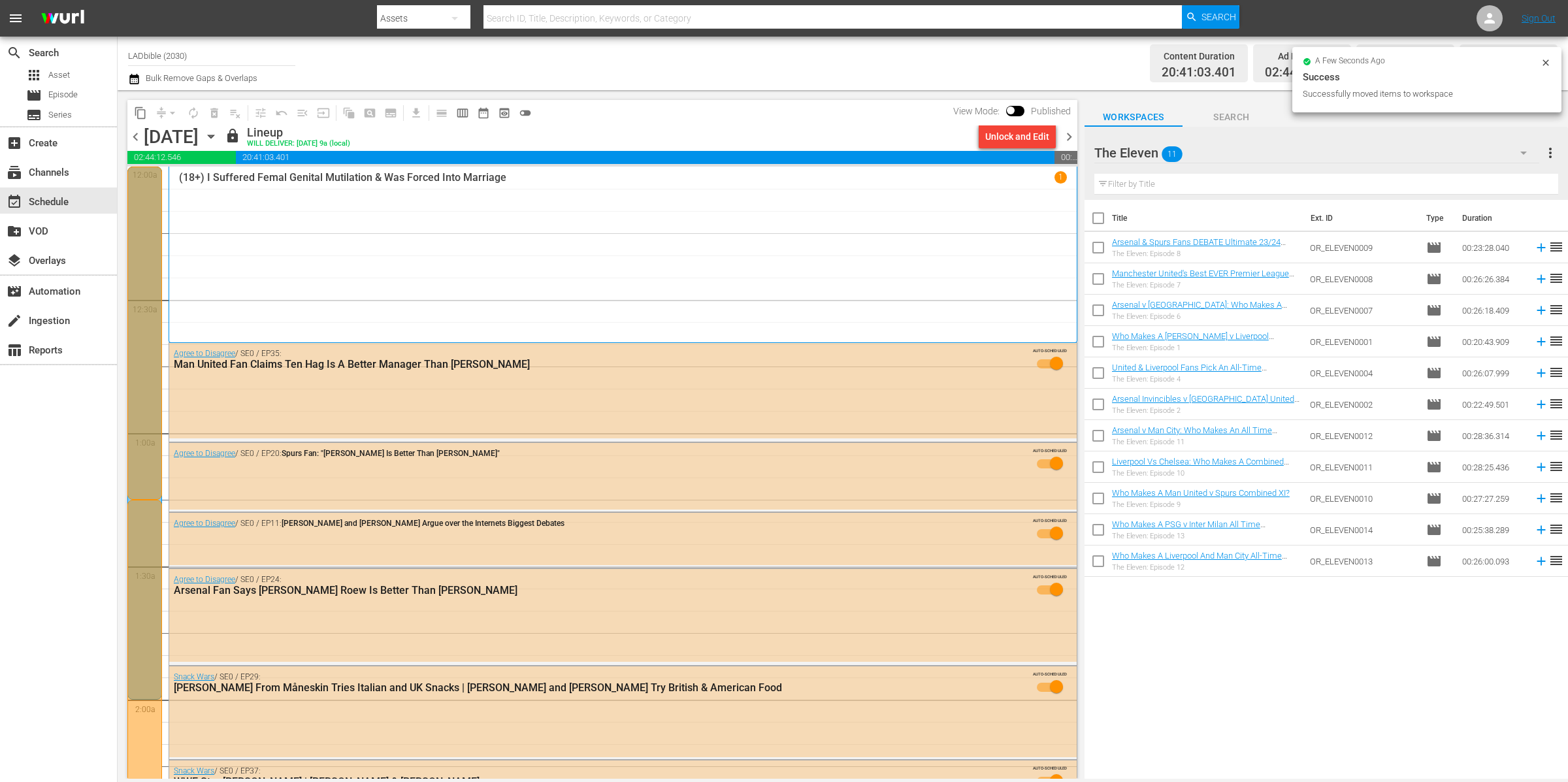
scroll to position [0, 0]
click at [1544, 154] on span "more_vert" at bounding box center [1550, 152] width 15 height 15
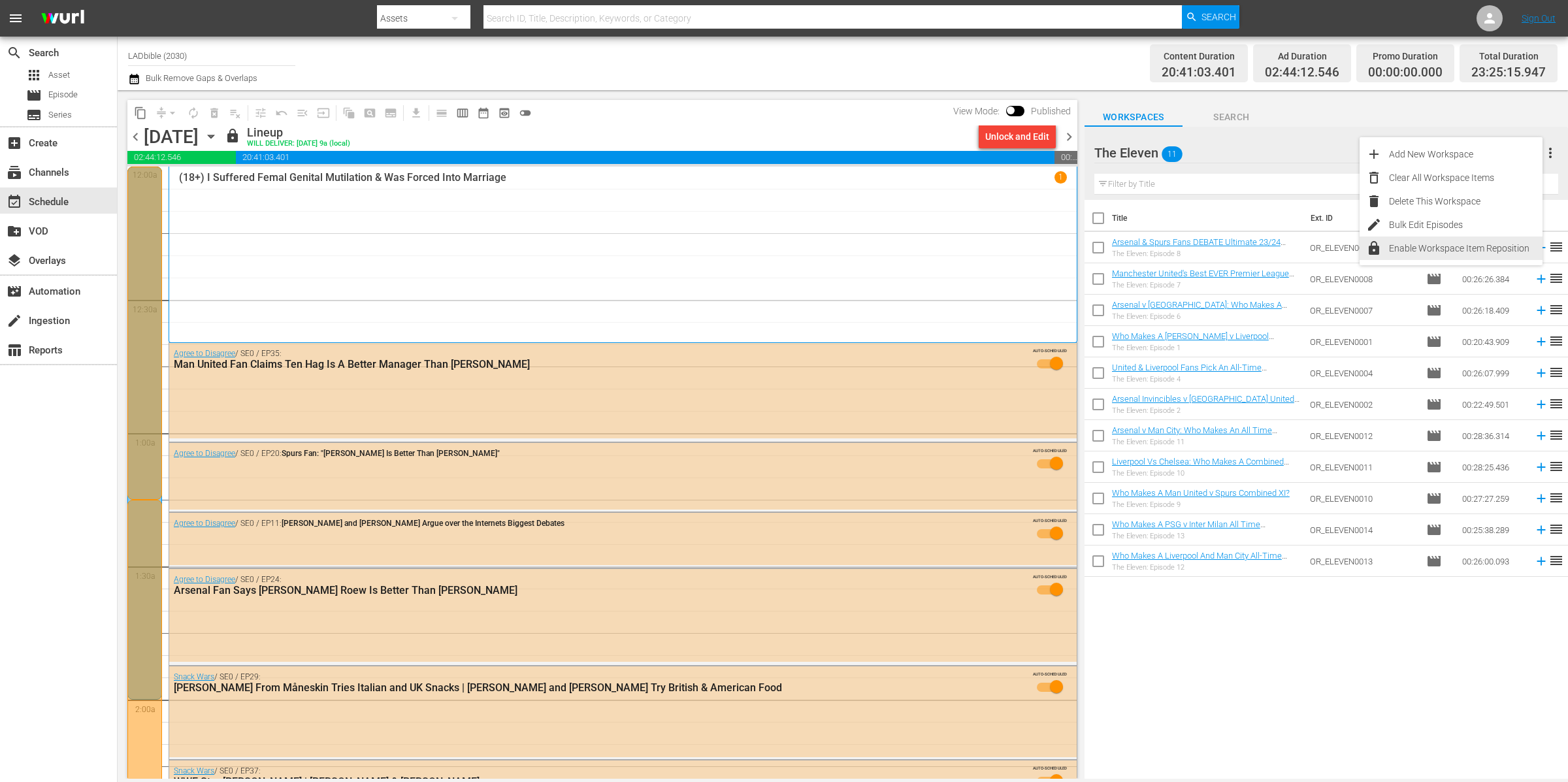
click at [1413, 251] on div "Enable Workspace Item Reposition" at bounding box center [1466, 248] width 154 height 23
click at [1227, 239] on link "Who Makes A Chelsea v Liverpool Combined Squad?" at bounding box center [1193, 246] width 162 height 19
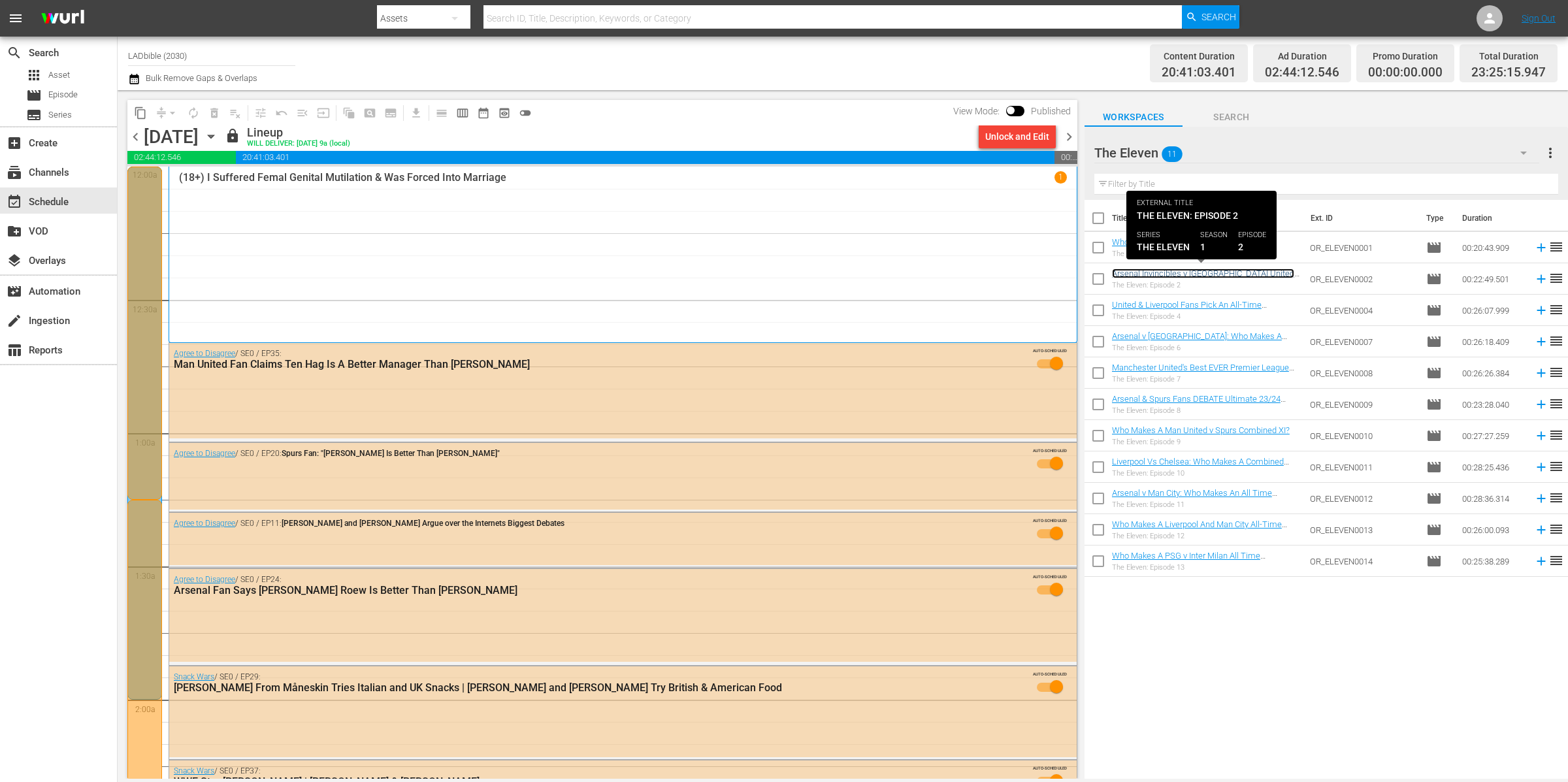
click at [1227, 268] on link "Arsenal Invincibles v Manchester United 2008: Who Makes Combined Team?" at bounding box center [1203, 278] width 182 height 19
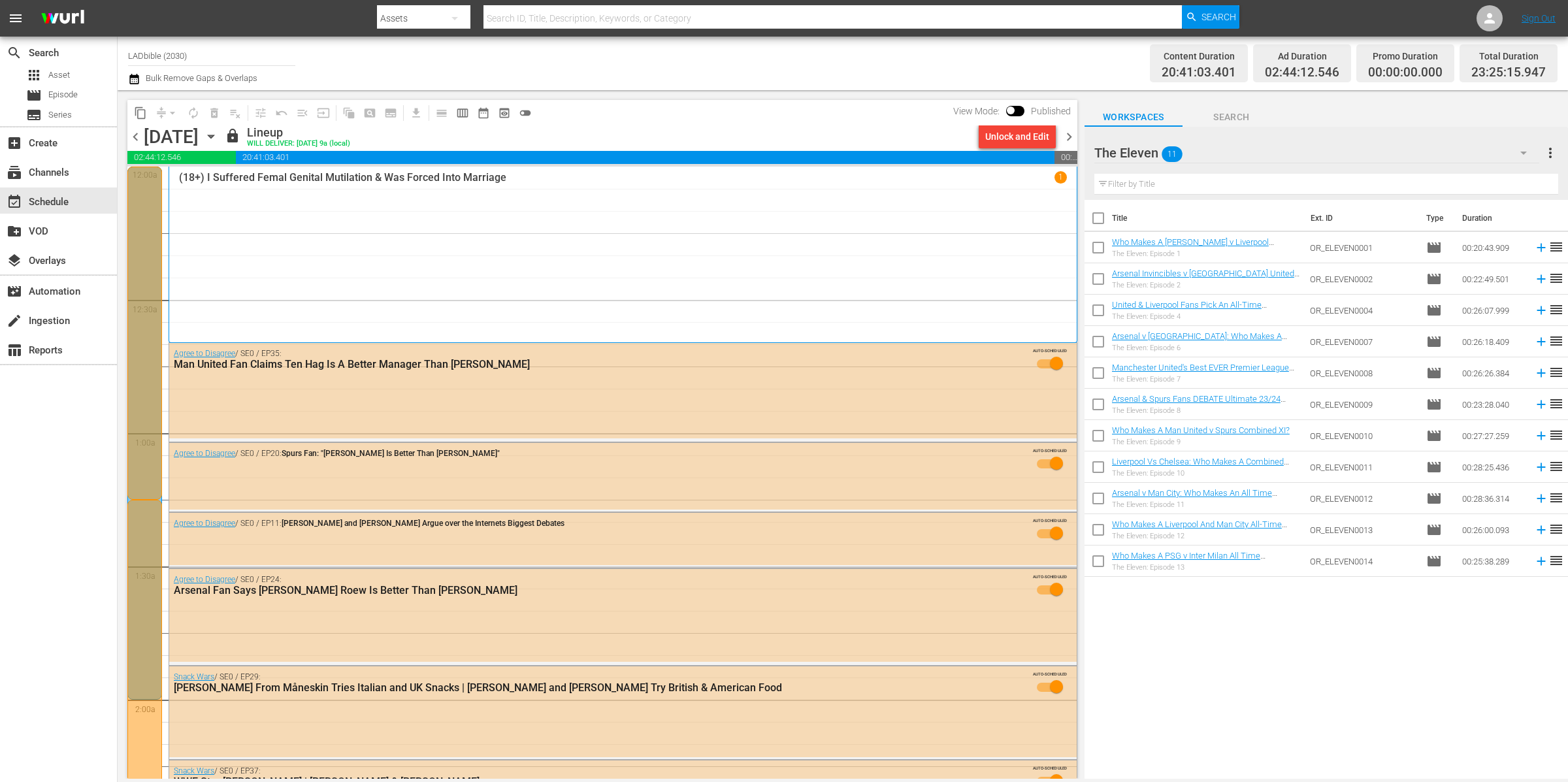
click at [1223, 310] on div "United & Liverpool Fans Pick An All-Time Combined Team (Ft. Thogden) The Eleven…" at bounding box center [1205, 310] width 187 height 21
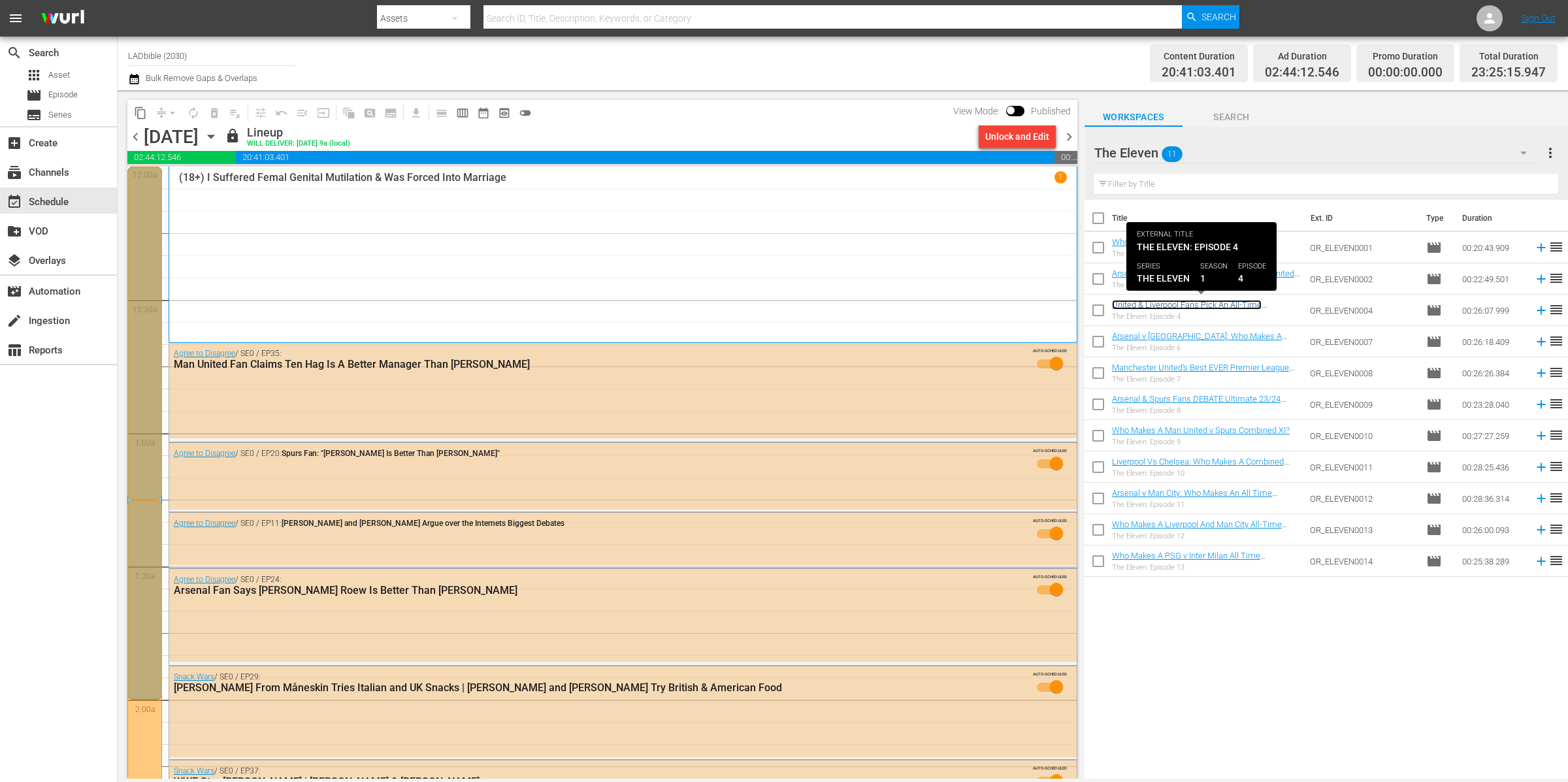
click at [1224, 306] on link "United & Liverpool Fans Pick An All-Time Combined Team (Ft. Thogden)" at bounding box center [1191, 309] width 158 height 19
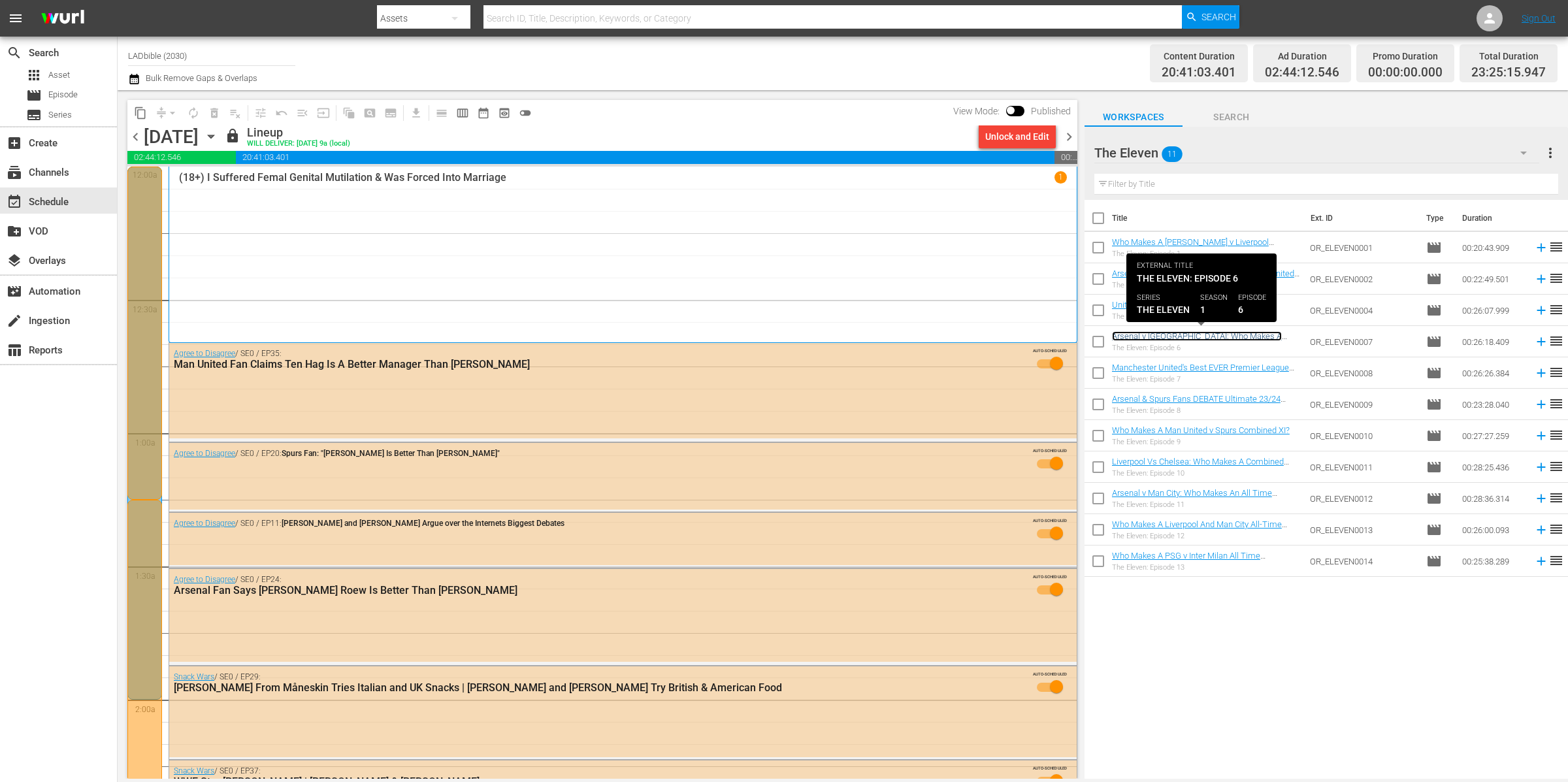
click at [1234, 338] on link "Arsenal v Man City: Who Makes A Combined Team?" at bounding box center [1197, 340] width 170 height 19
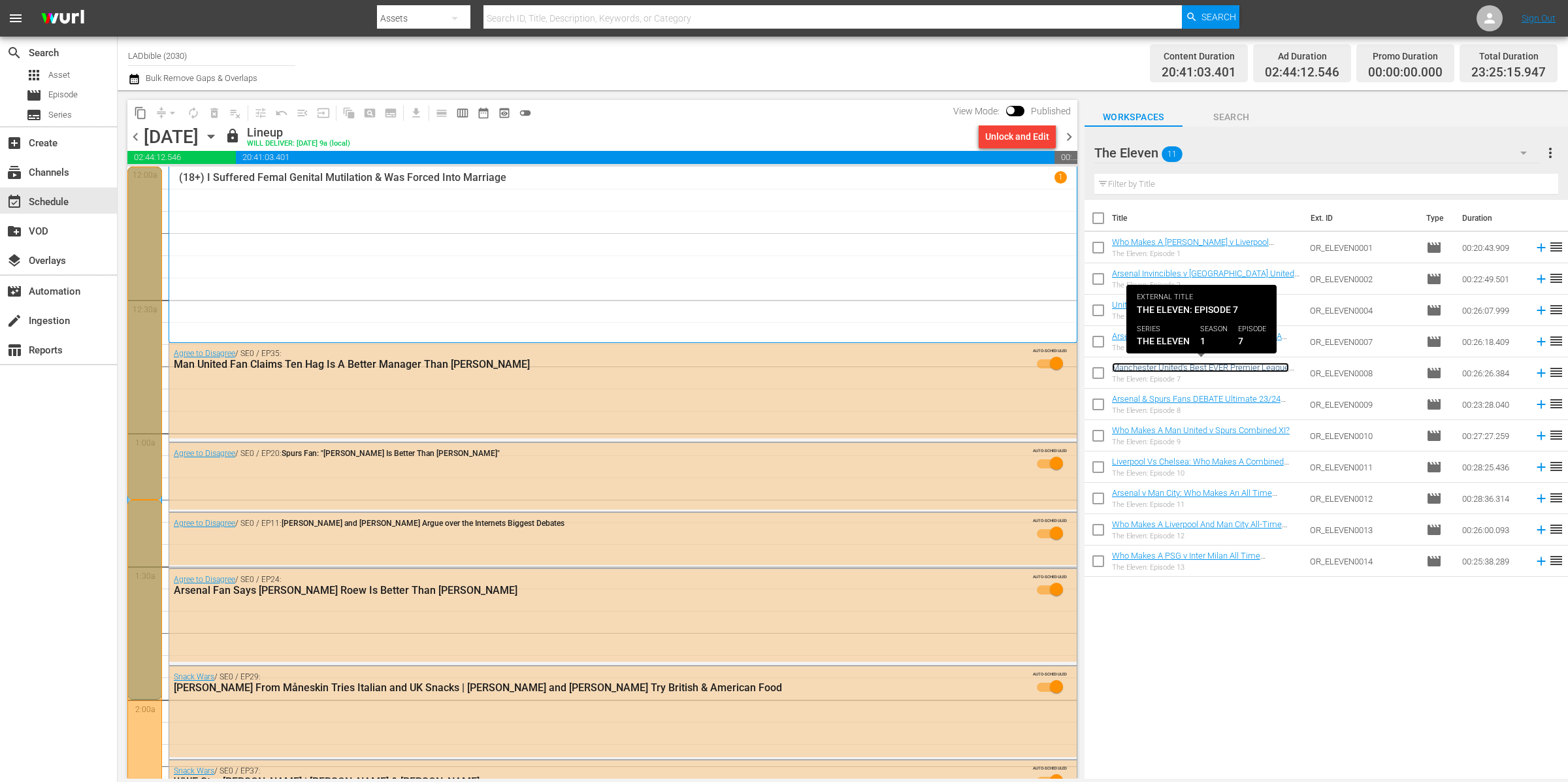
click at [1236, 366] on link "Manchester United's Best EVER Premier League Team Decided" at bounding box center [1201, 372] width 177 height 19
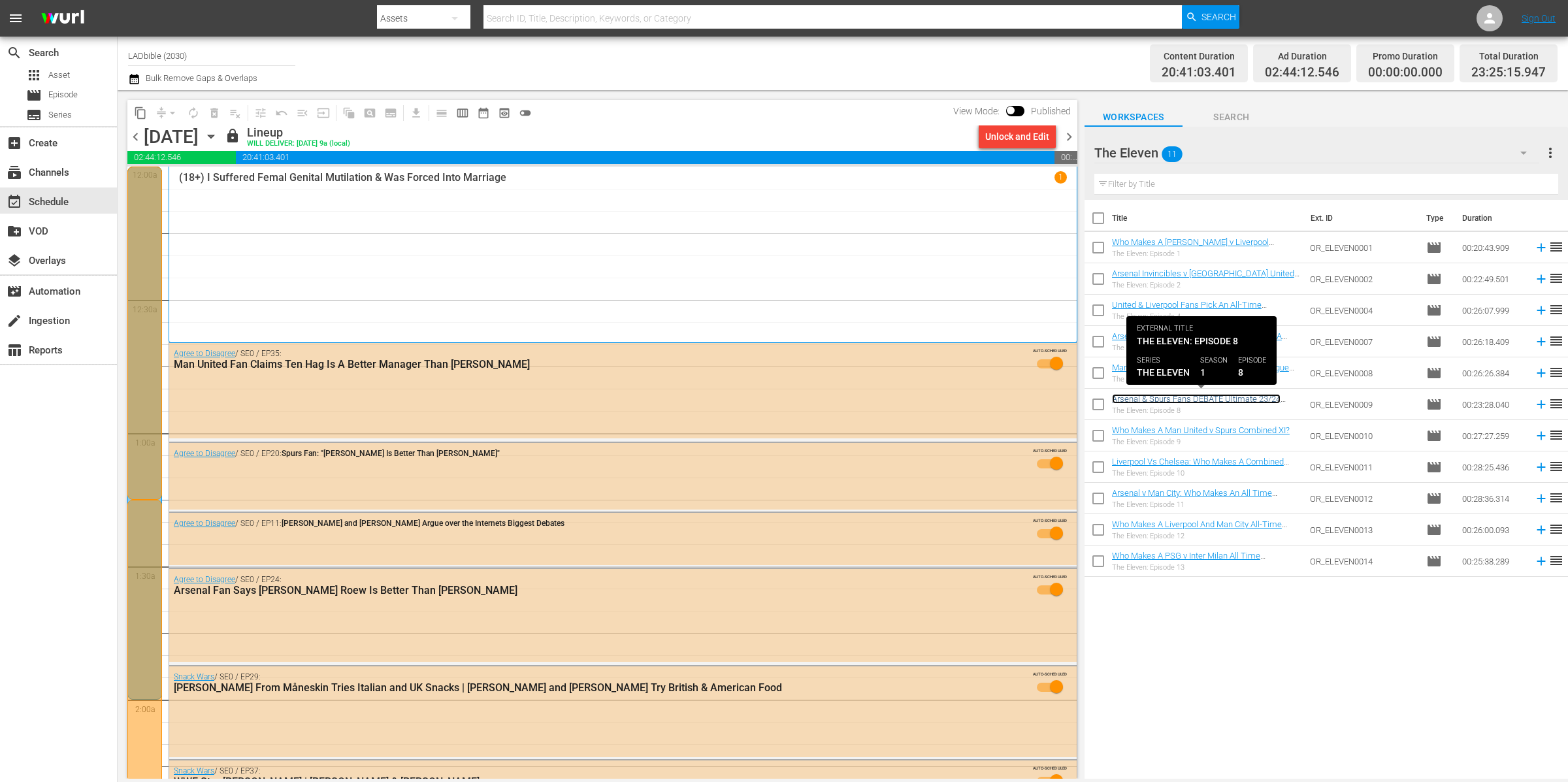
click at [1230, 398] on link "Arsenal & Spurs Fans DEBATE Ultimate 23/24 Team" at bounding box center [1196, 403] width 169 height 19
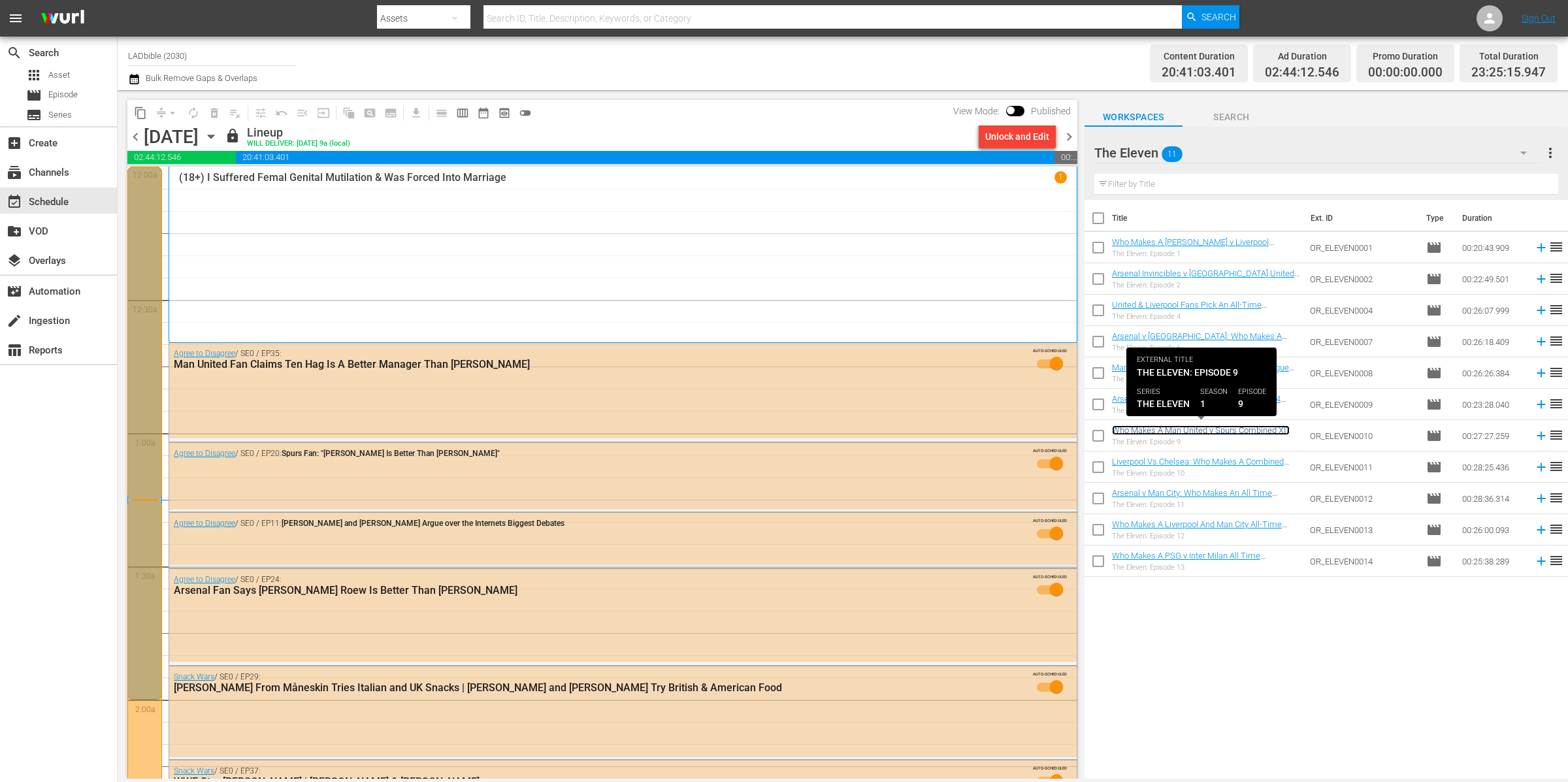
click at [1230, 432] on link "Who Makes A Man United v Spurs Combined XI?" at bounding box center [1201, 430] width 178 height 10
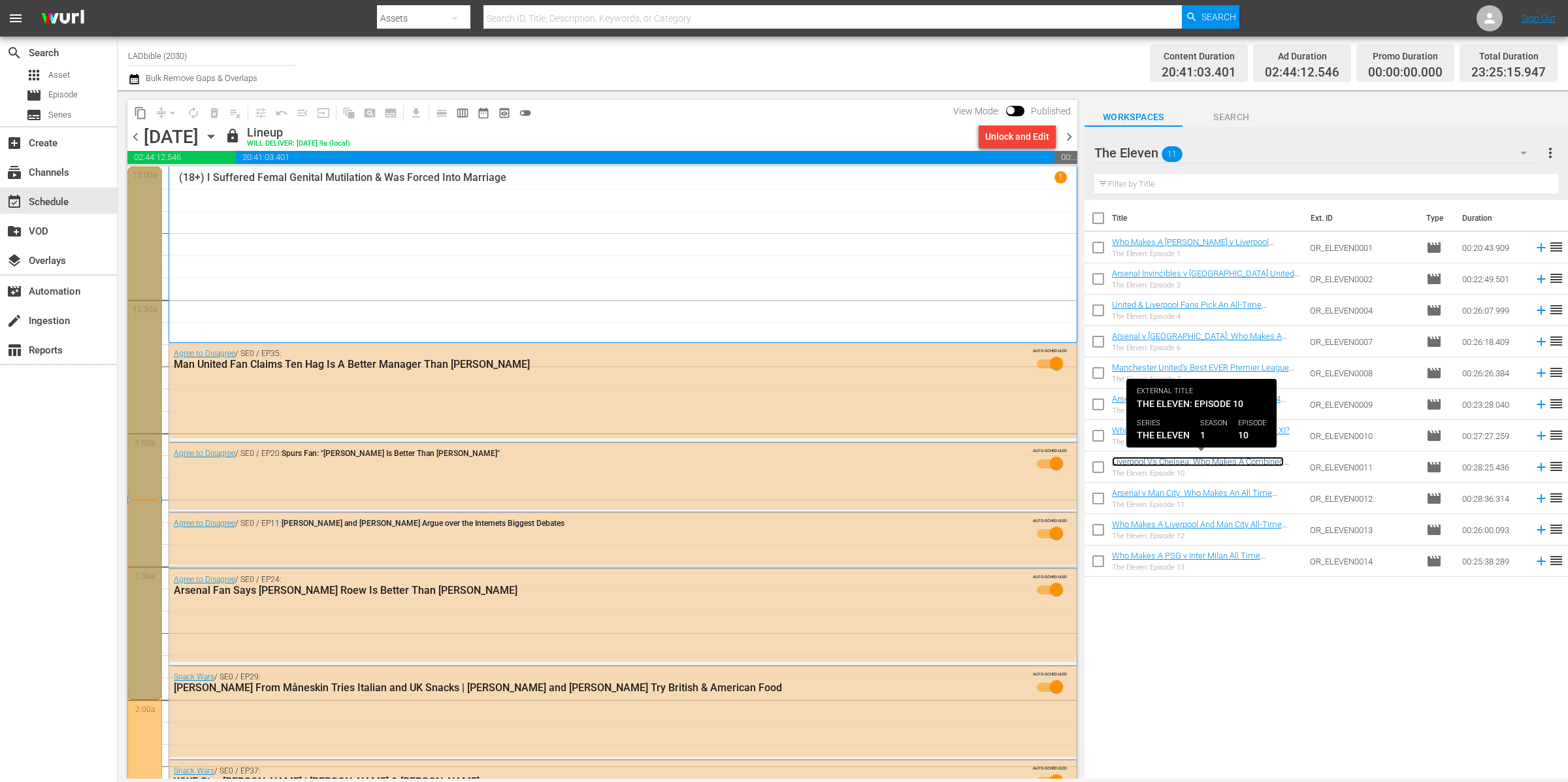
click at [1234, 460] on link "Liverpool Vs Chelsea: Who Makes A Combined Team?" at bounding box center [1198, 466] width 172 height 19
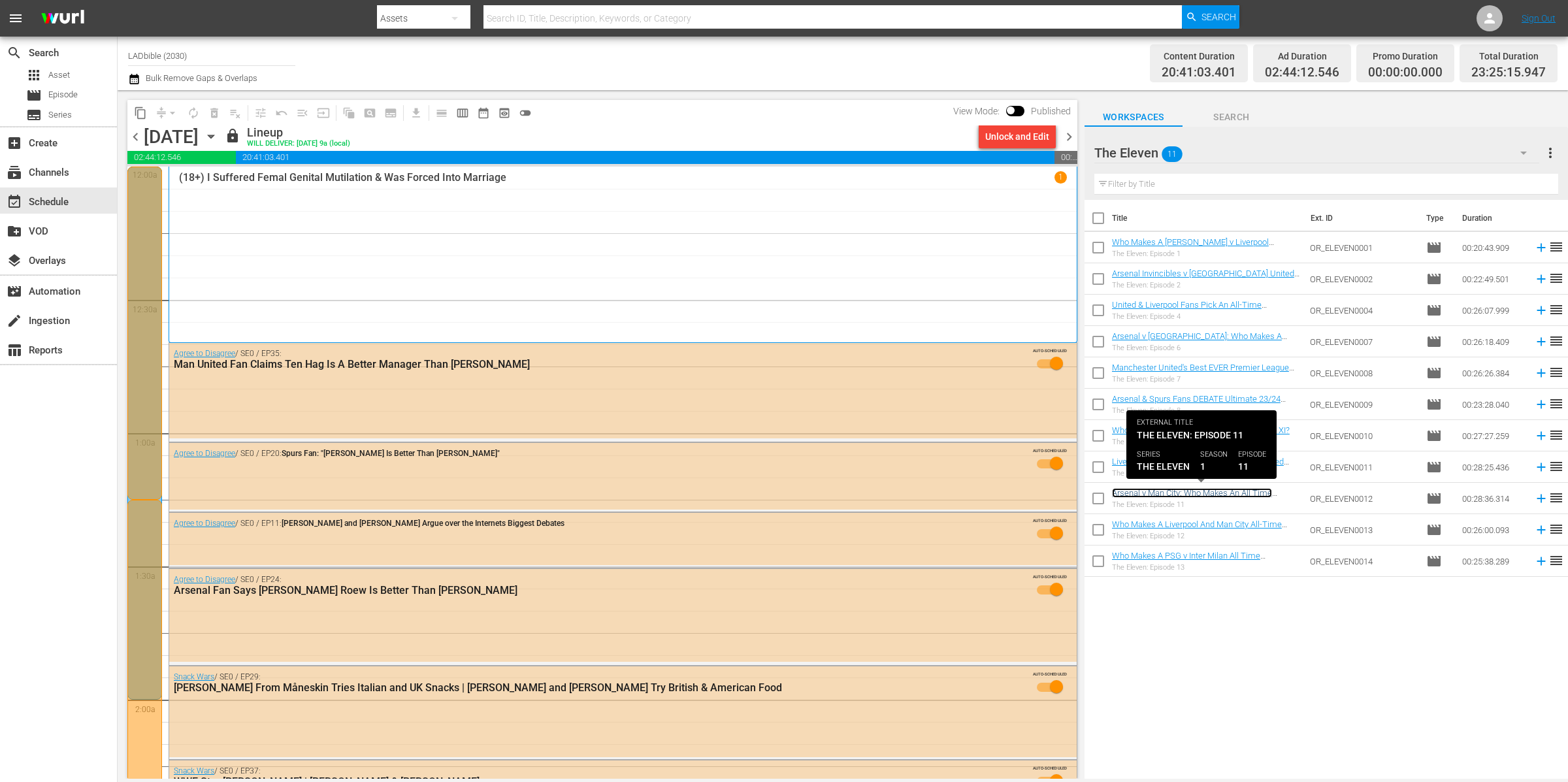
click at [1232, 491] on link "Arsenal v Man City: Who Makes An All Time Premier League Combined XI?" at bounding box center [1192, 497] width 160 height 19
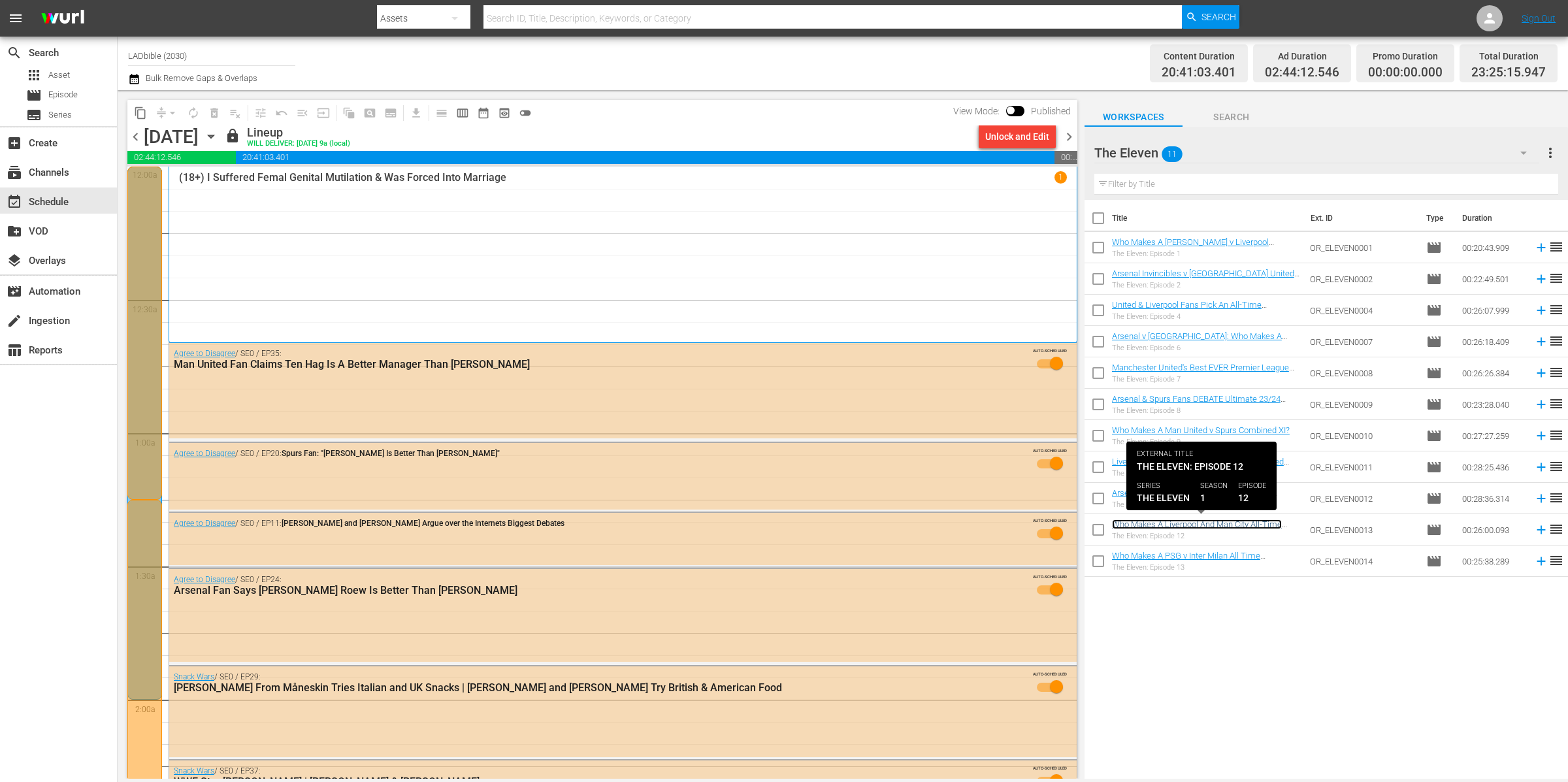
click at [1236, 524] on link "Who Makes A Liverpool And Man City All-Time Premier League Combined Team?" at bounding box center [1197, 529] width 170 height 19
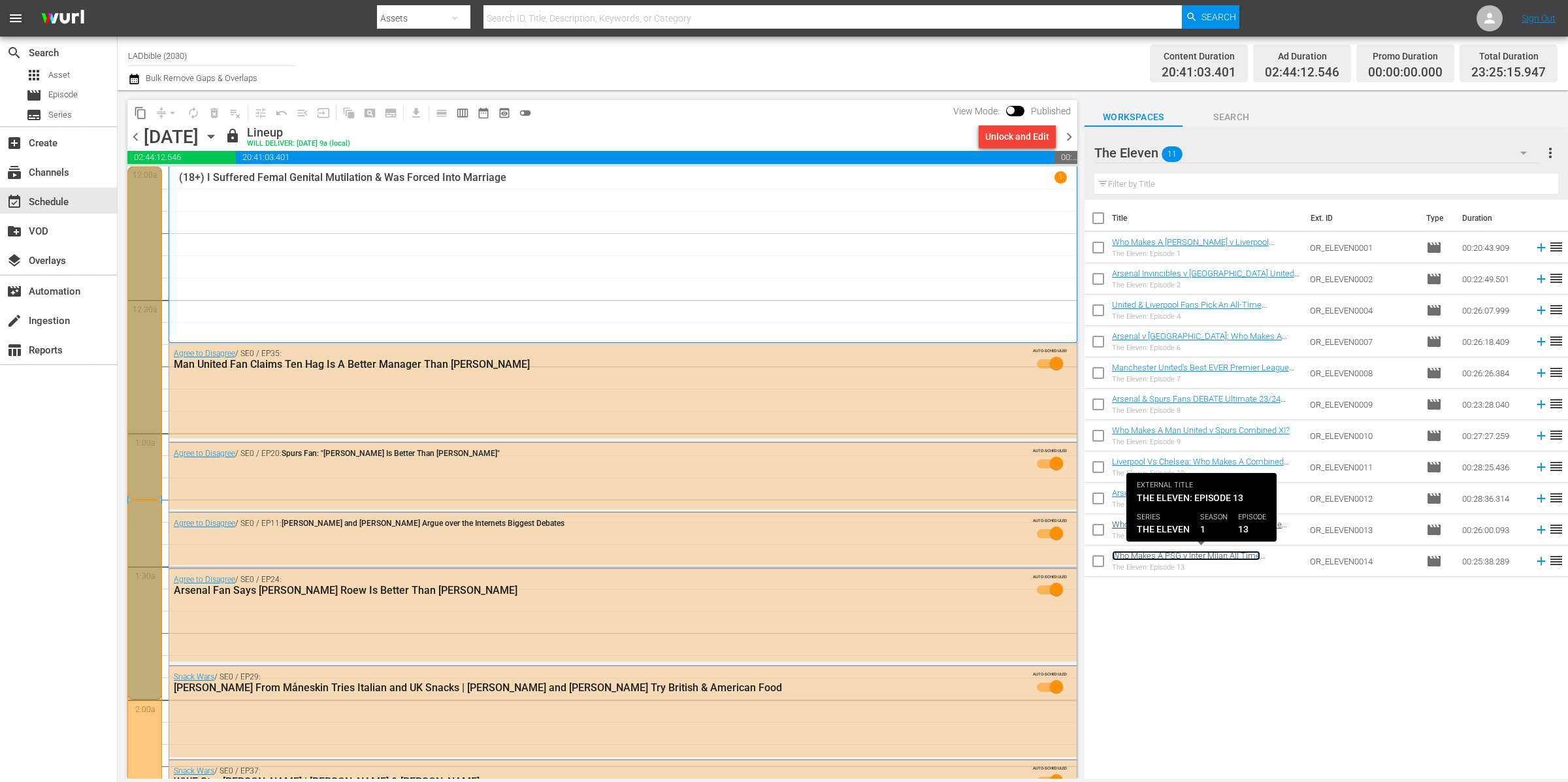
drag, startPoint x: 1238, startPoint y: 553, endPoint x: 1209, endPoint y: 519, distance: 44.7
click at [1238, 553] on link "Who Makes A PSG v Inter Milan All Time Combined XI?" at bounding box center [1186, 560] width 148 height 19
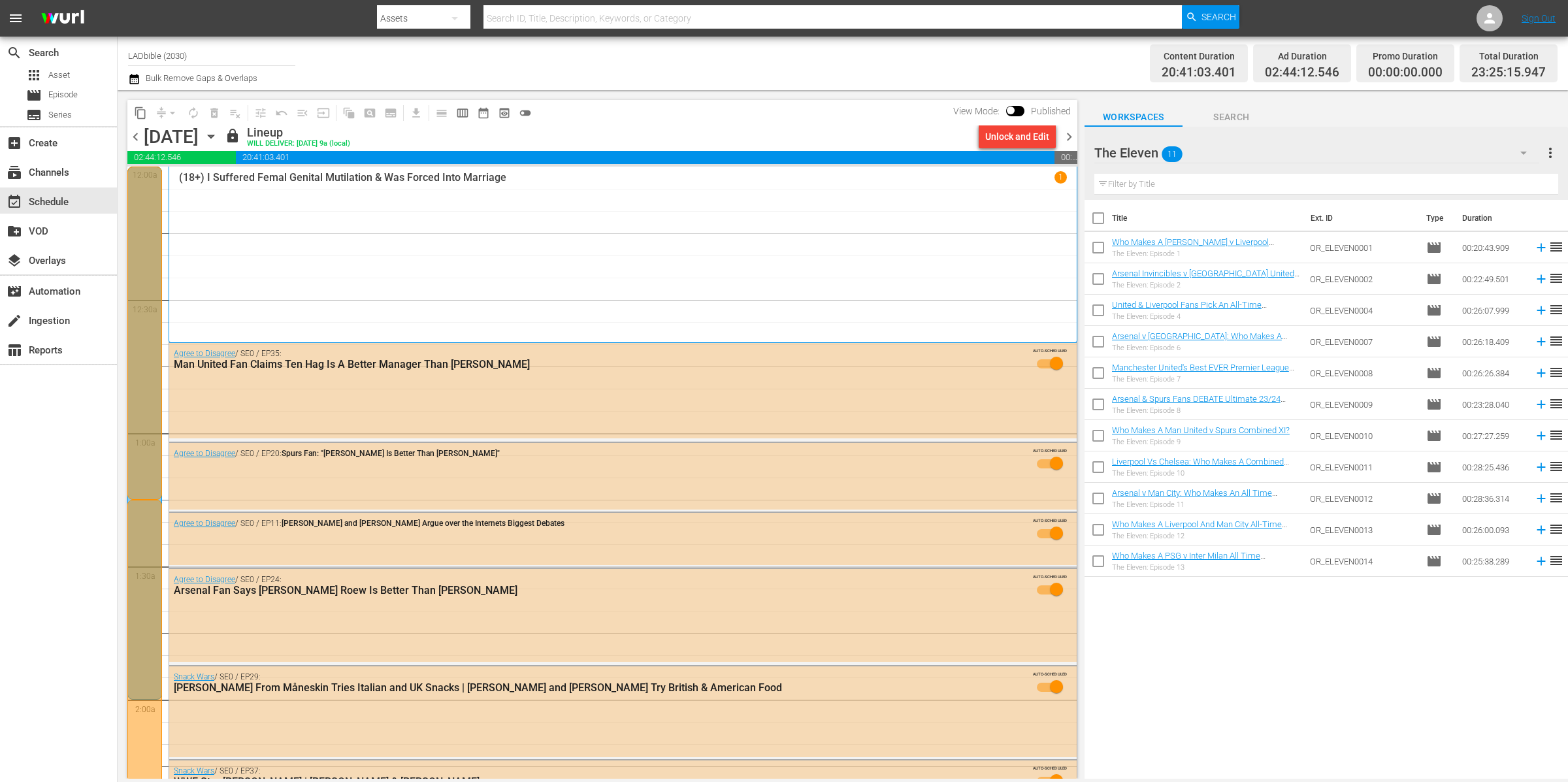
click at [1256, 158] on div "The Eleven 11" at bounding box center [1318, 152] width 446 height 36
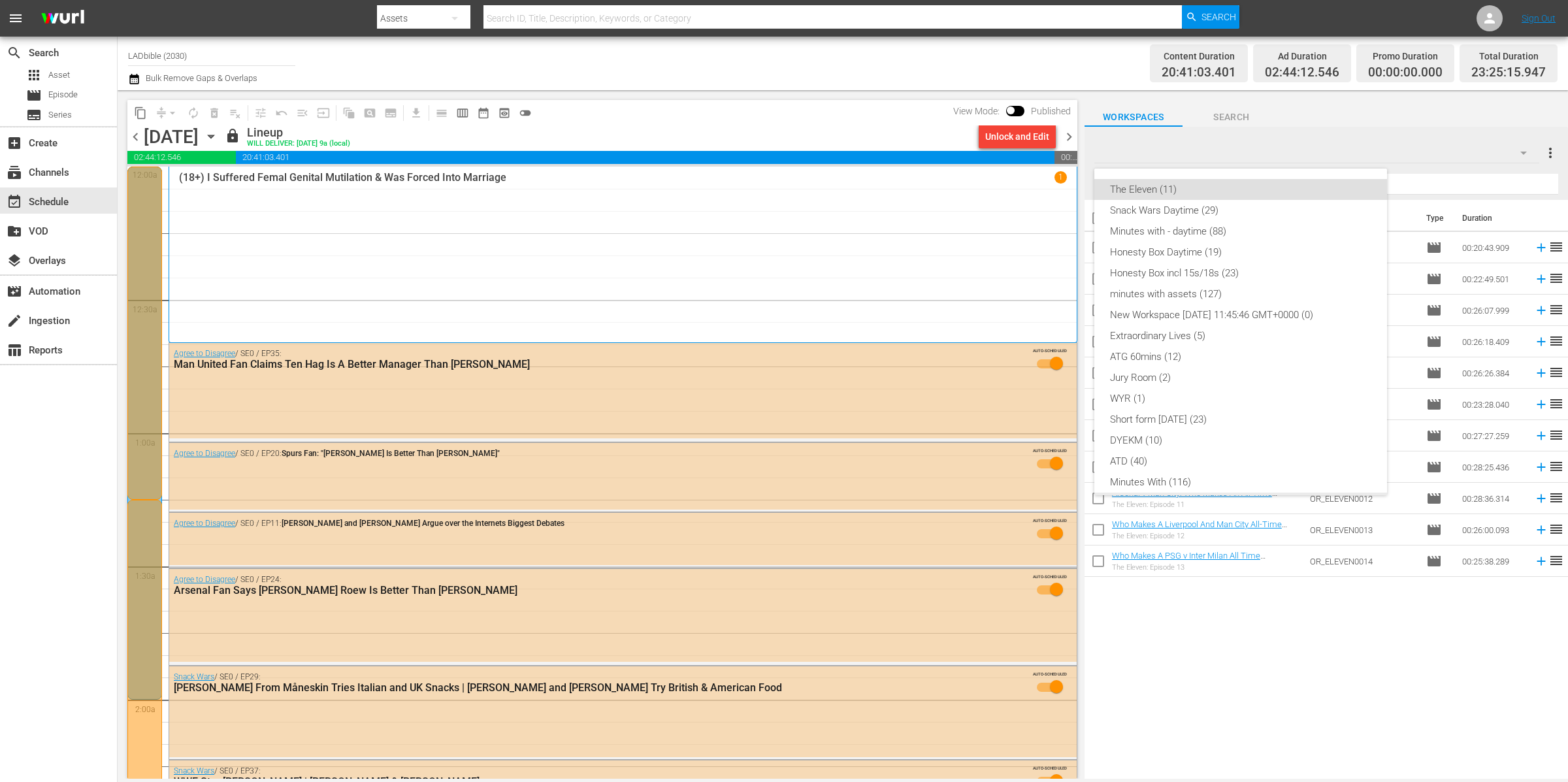
click at [1230, 493] on div "Relaxing interview (4)" at bounding box center [1240, 503] width 261 height 21
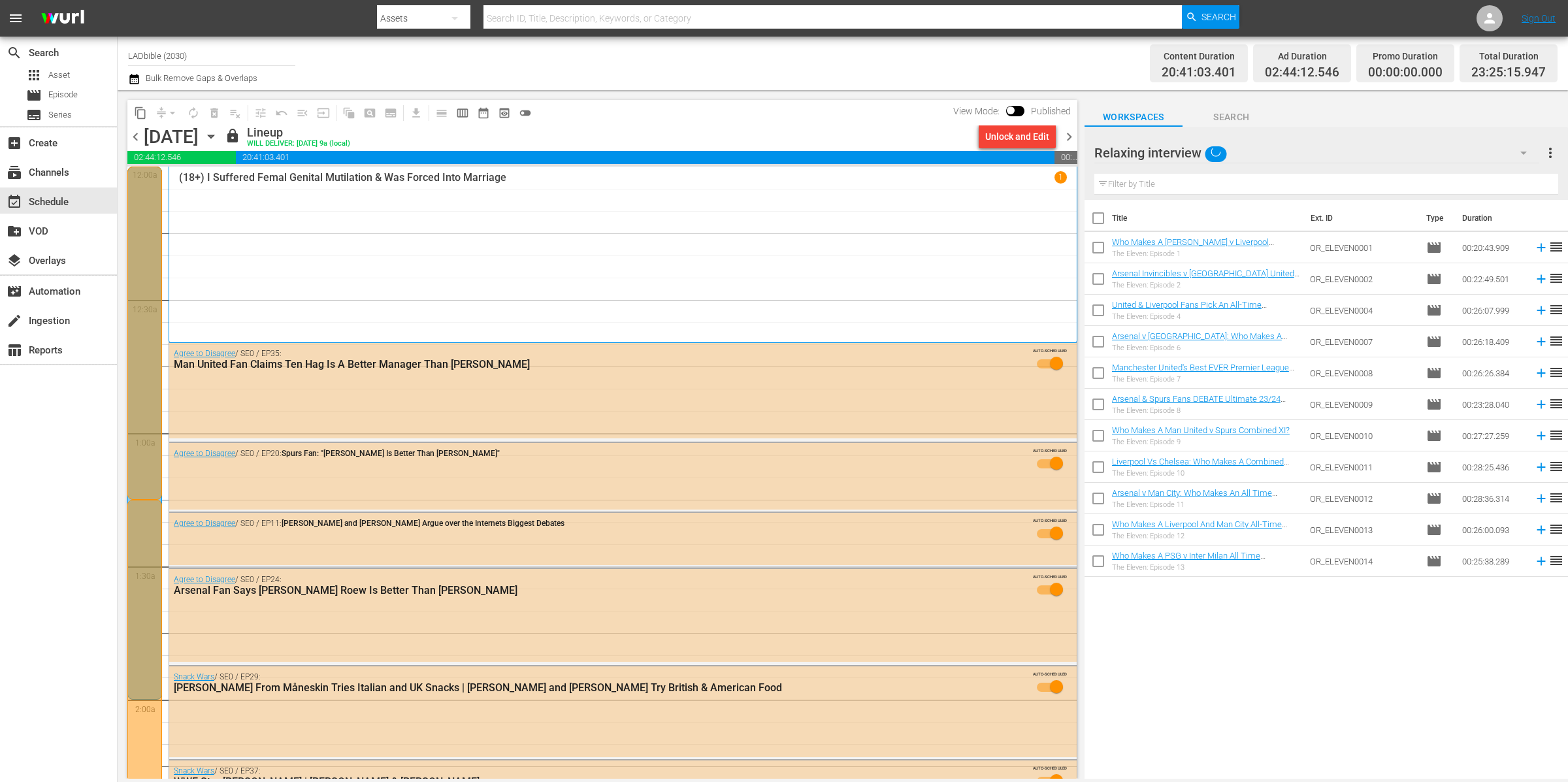
scroll to position [17, 0]
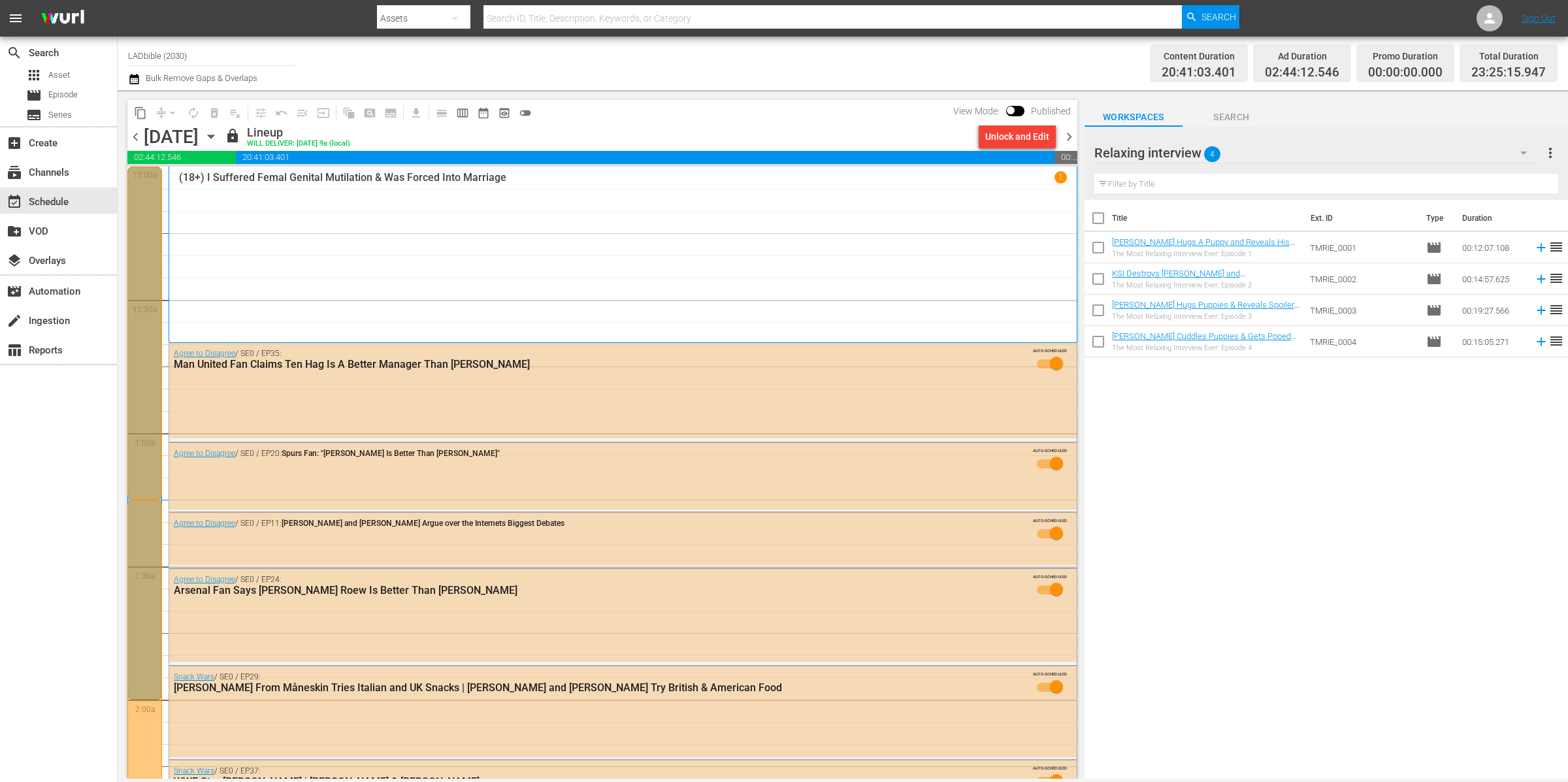
click at [1258, 150] on div "Relaxing interview 4" at bounding box center [1318, 152] width 446 height 36
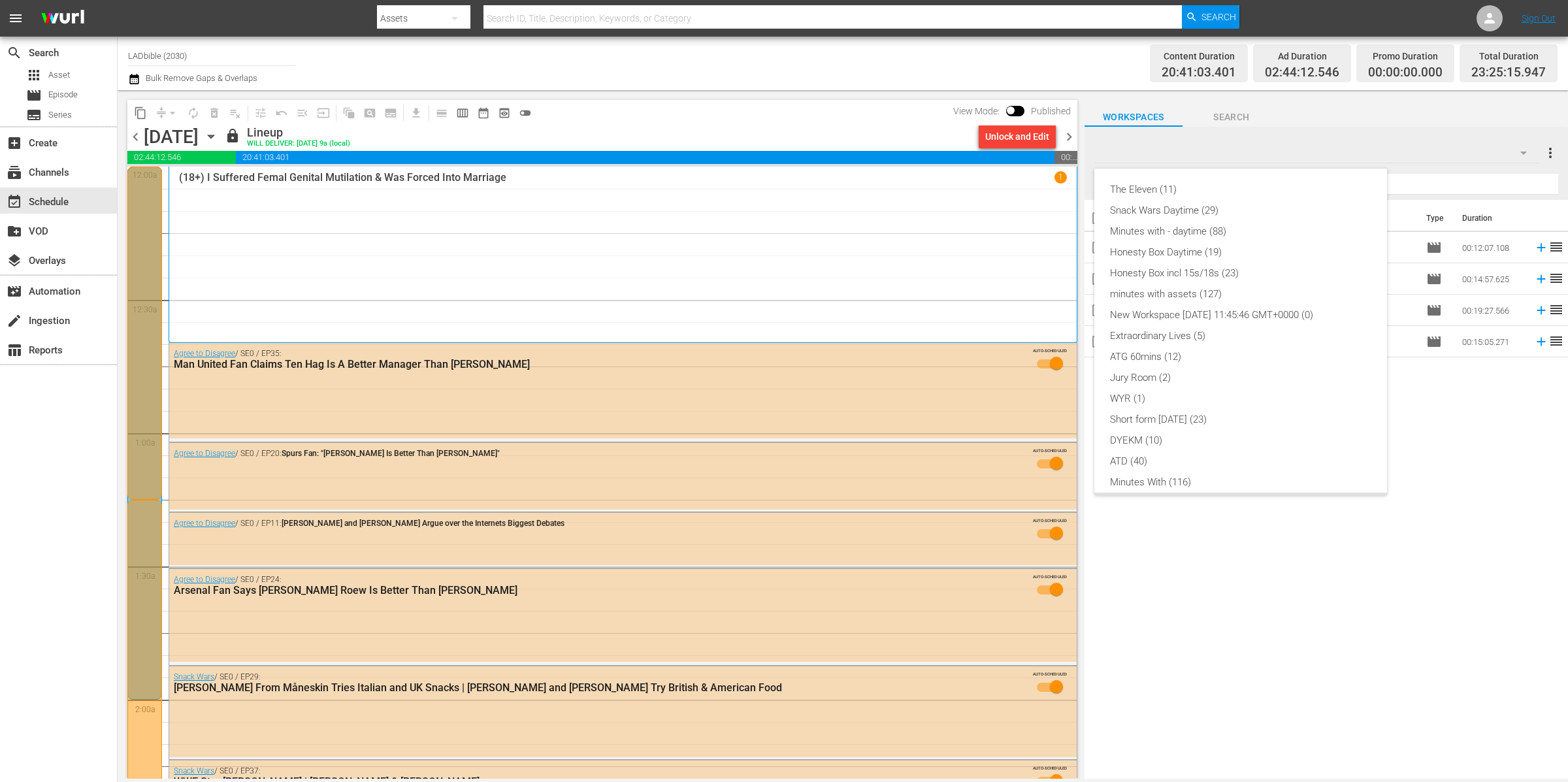
scroll to position [111, 0]
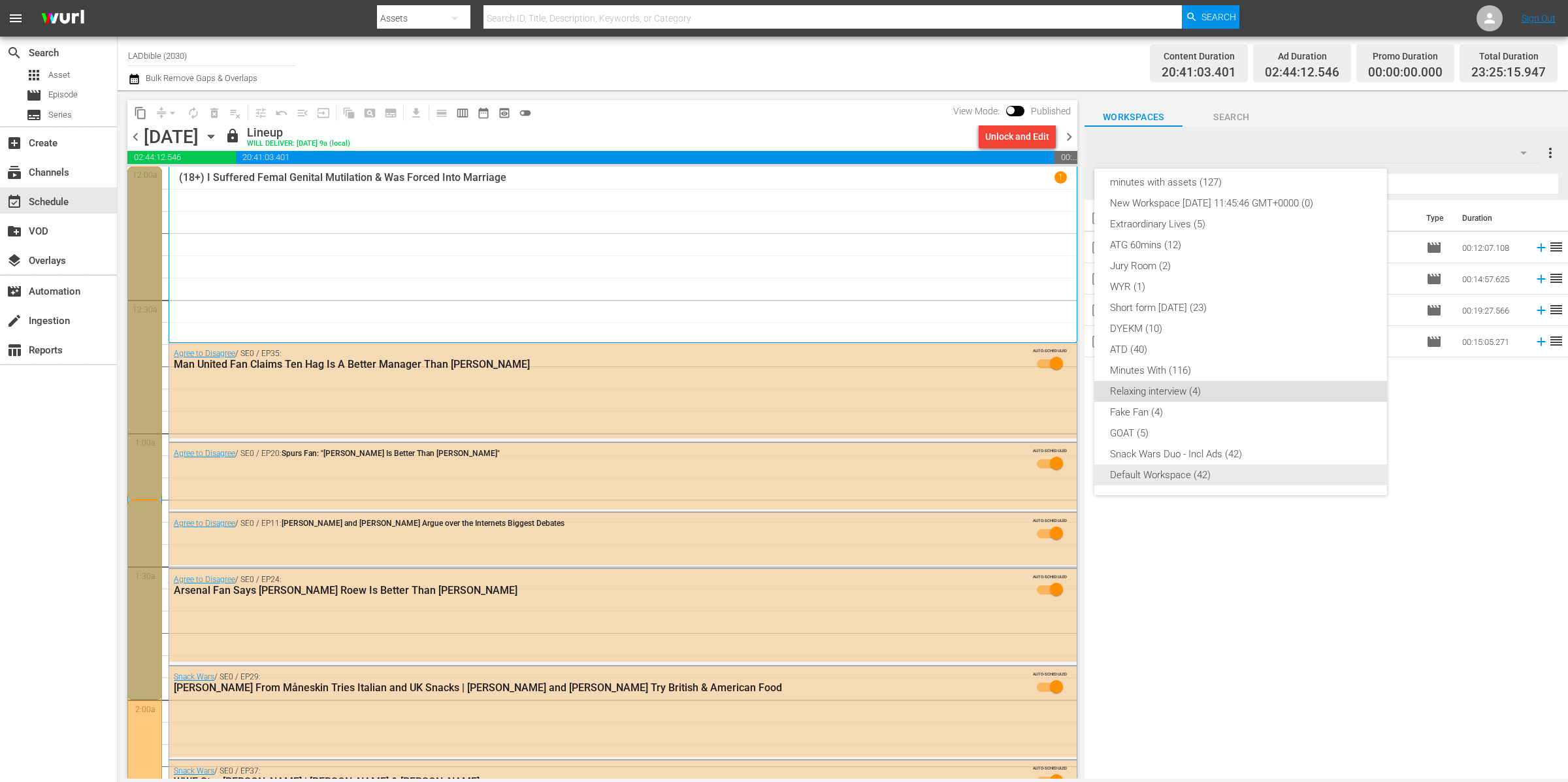
click at [1236, 470] on div "Default Workspace (42)" at bounding box center [1240, 475] width 261 height 21
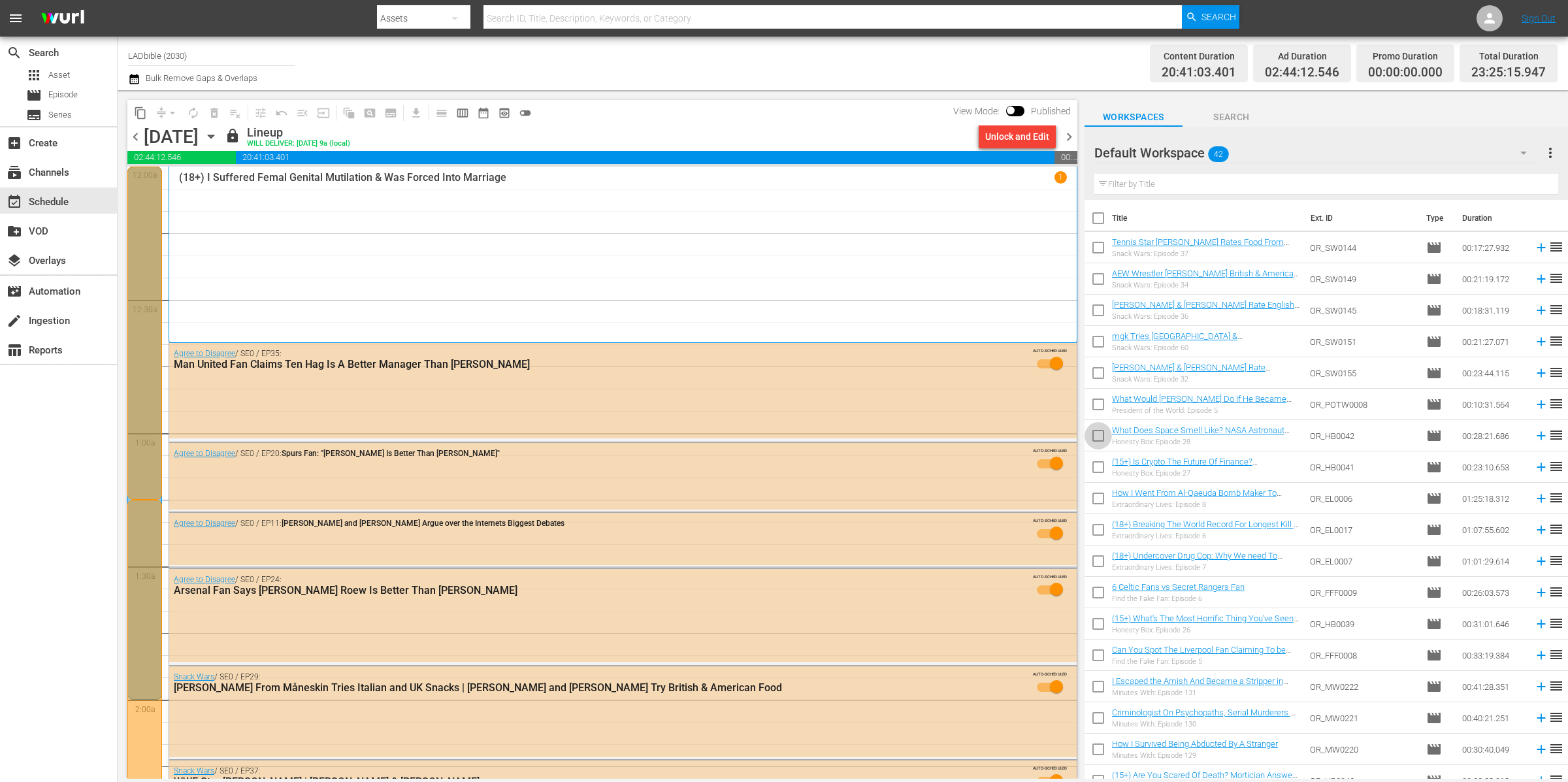
click at [1099, 432] on input "checkbox" at bounding box center [1098, 438] width 28 height 28
checkbox input "true"
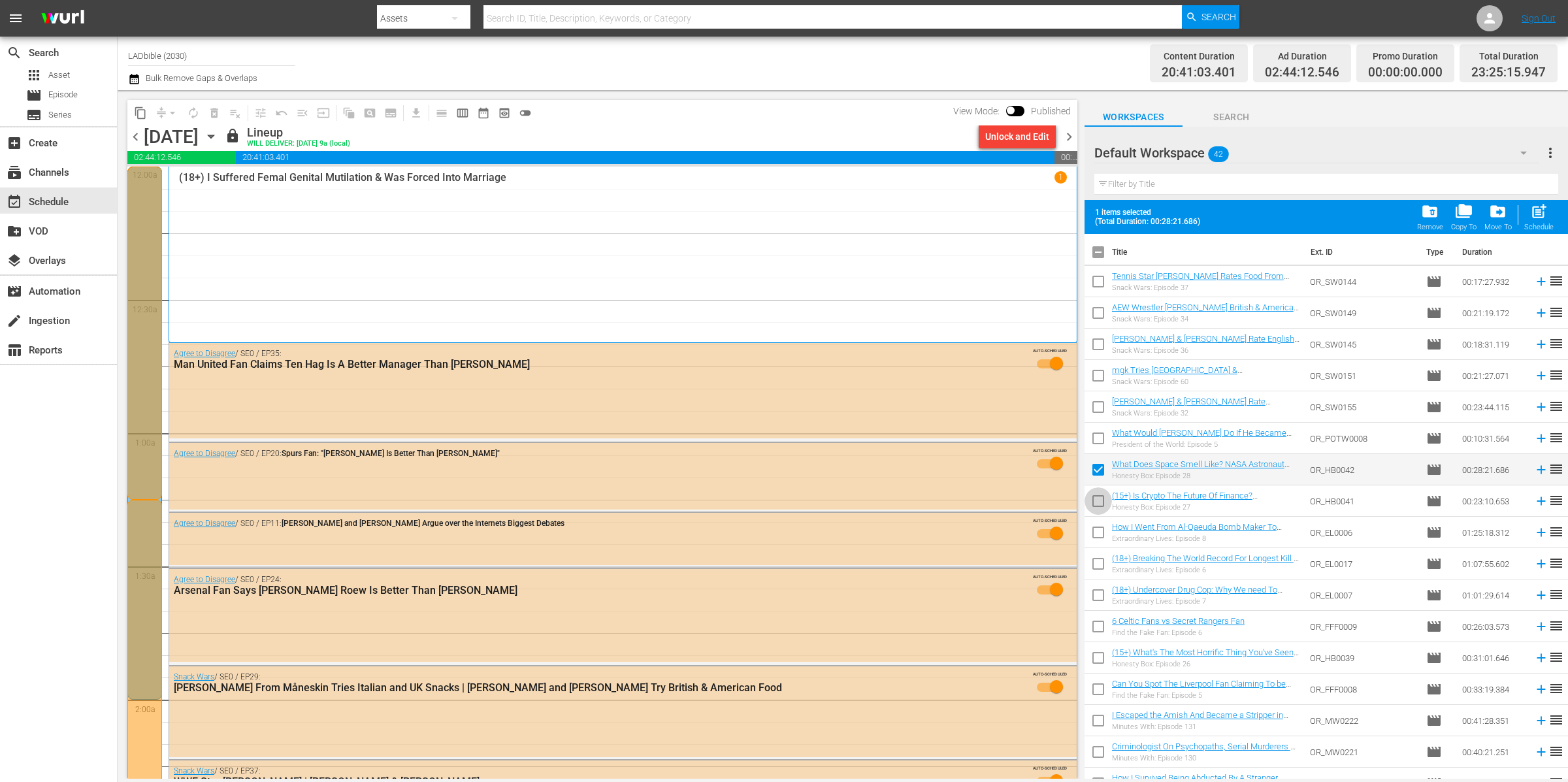
click at [1098, 493] on input "checkbox" at bounding box center [1098, 503] width 28 height 28
checkbox input "true"
click at [1101, 251] on input "checkbox" at bounding box center [1098, 254] width 28 height 28
checkbox input "true"
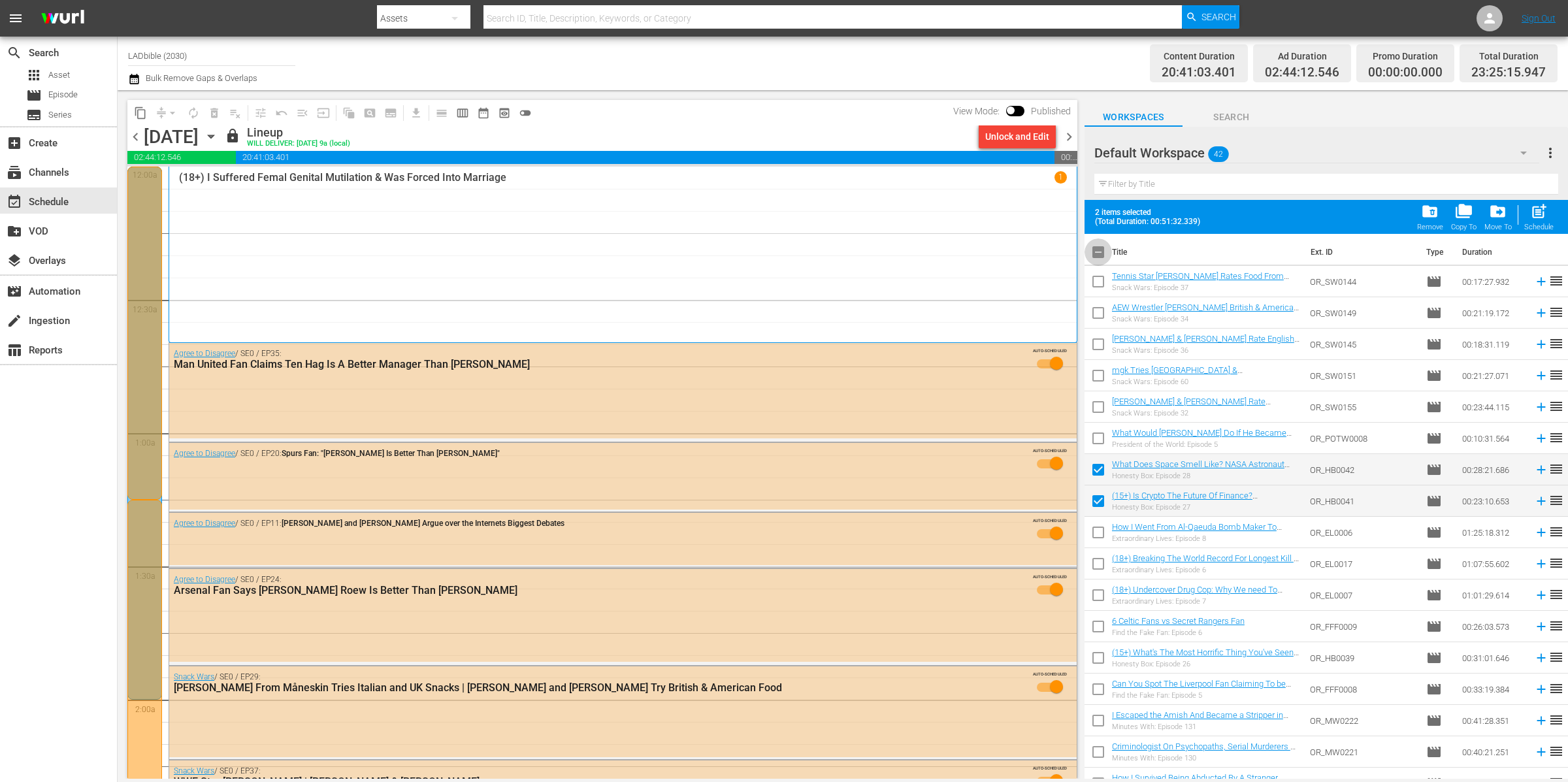
checkbox input "true"
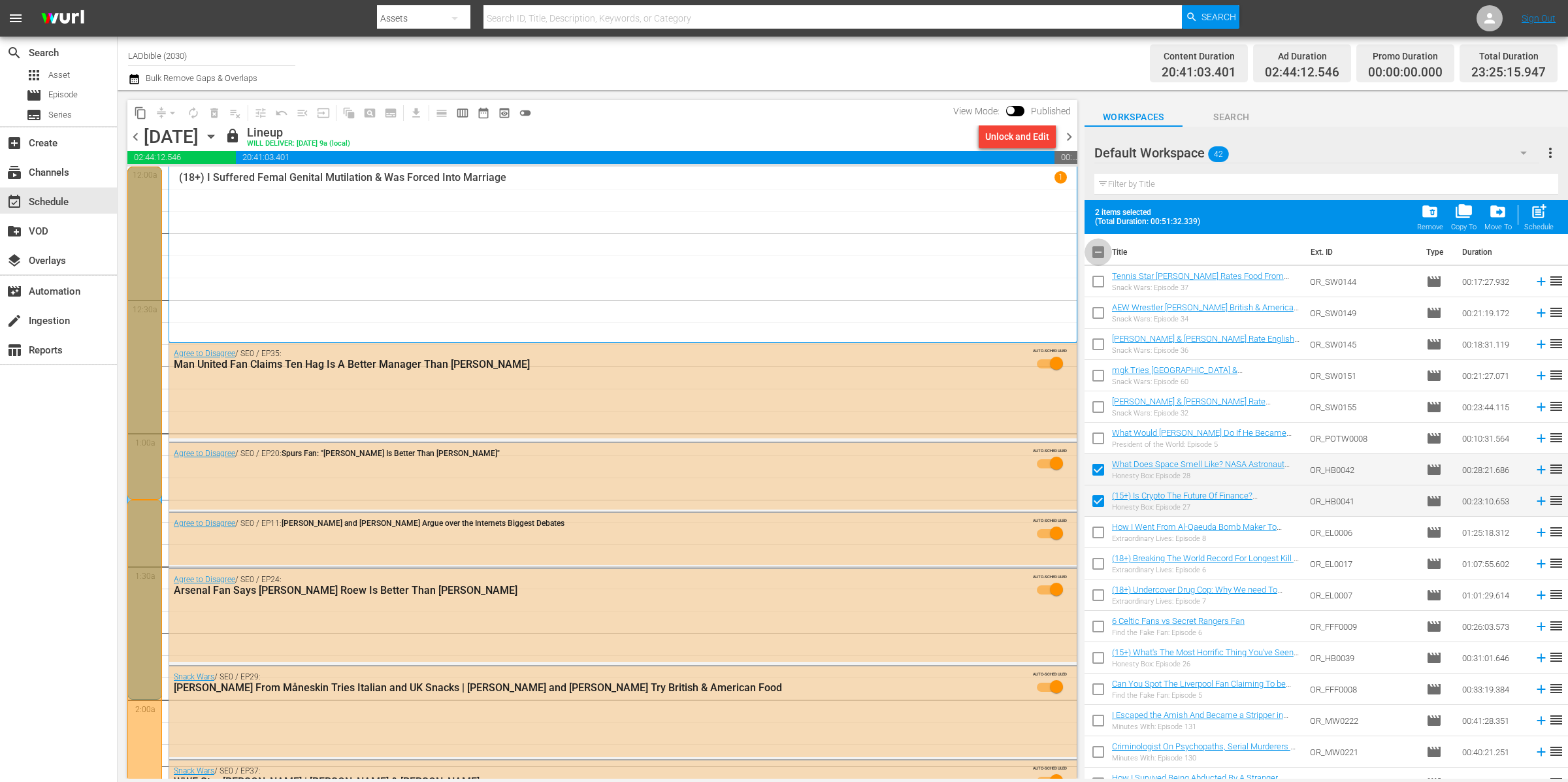
checkbox input "true"
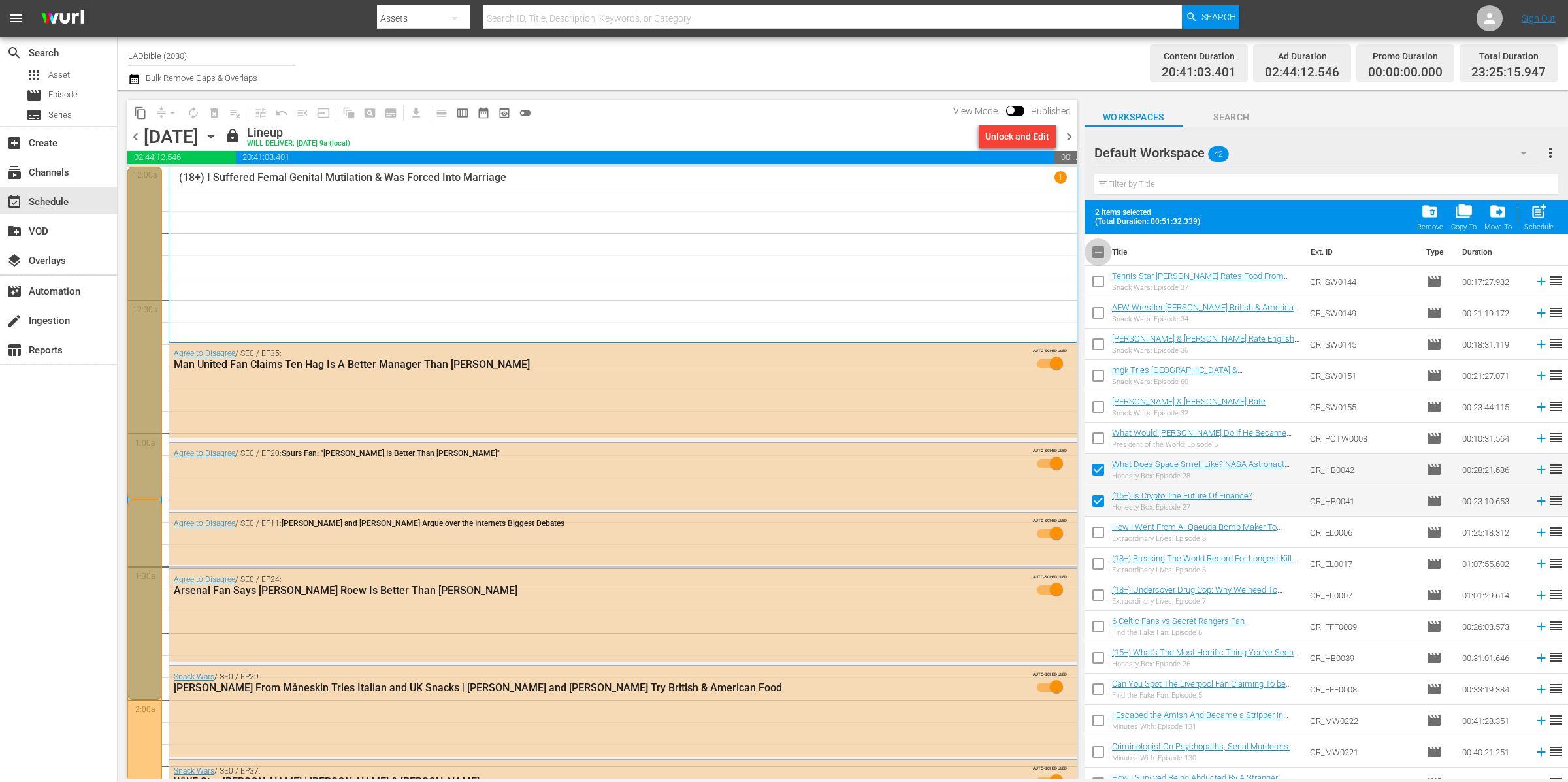
checkbox input "true"
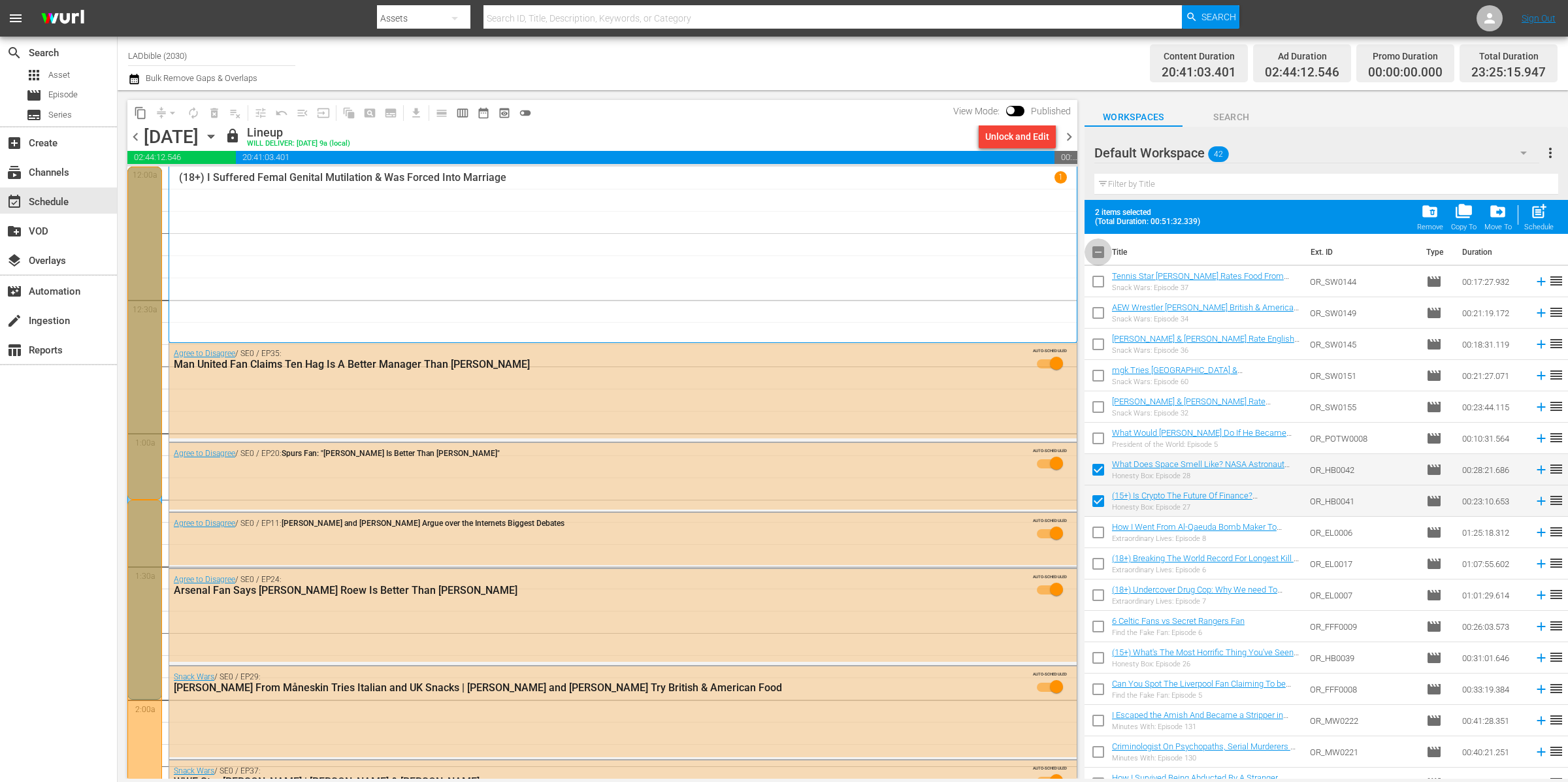
checkbox input "true"
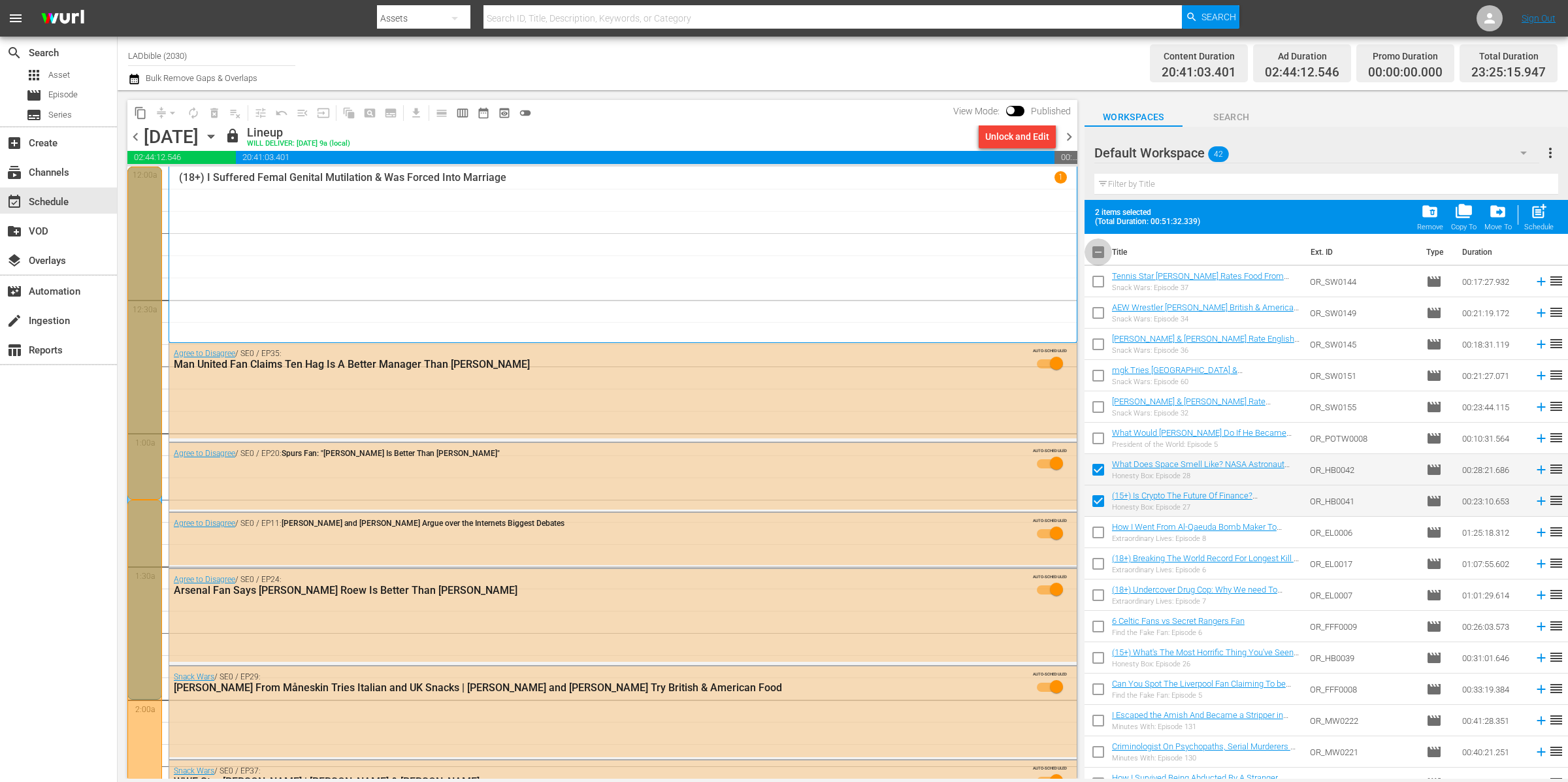
checkbox input "true"
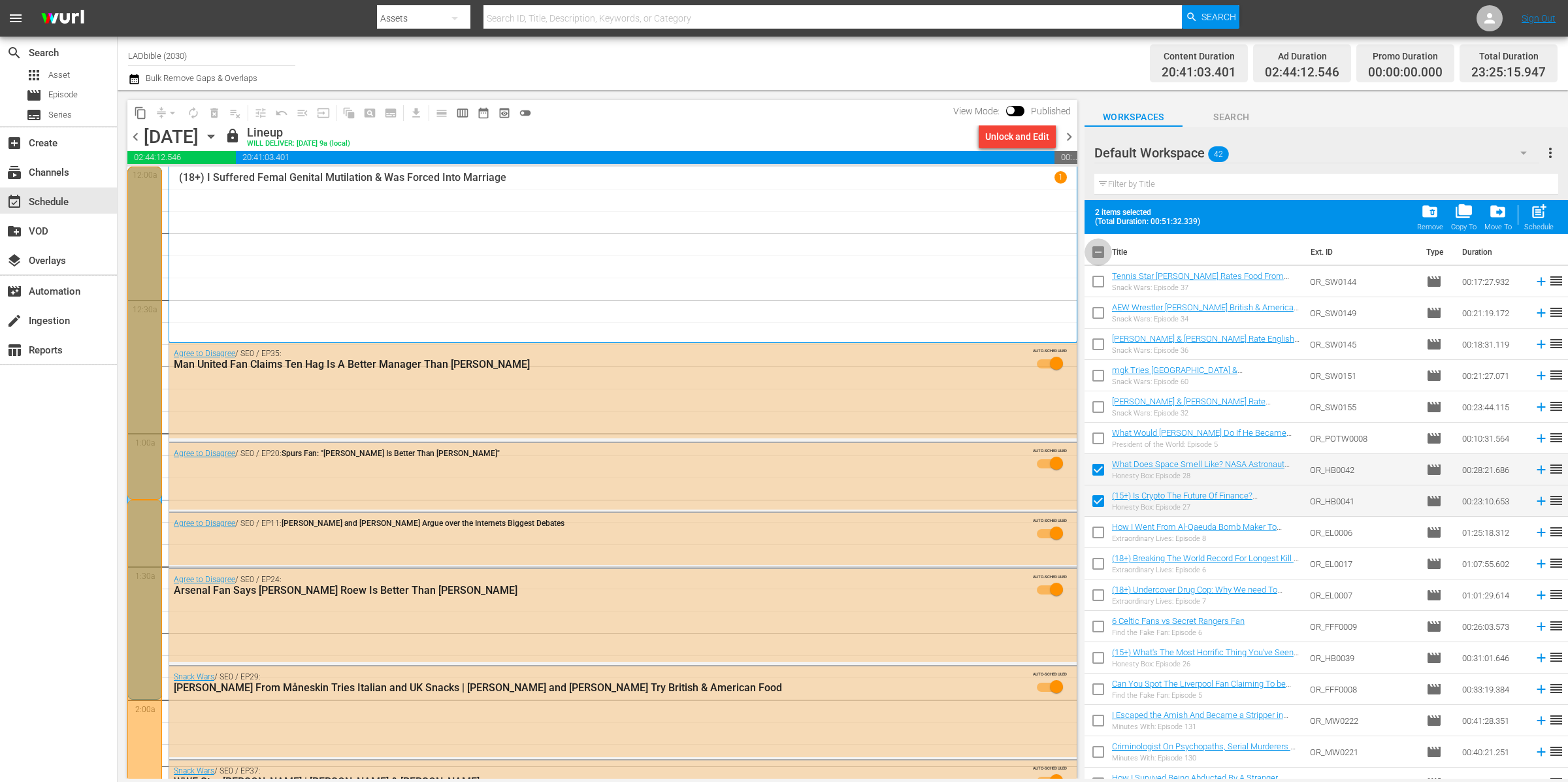
checkbox input "true"
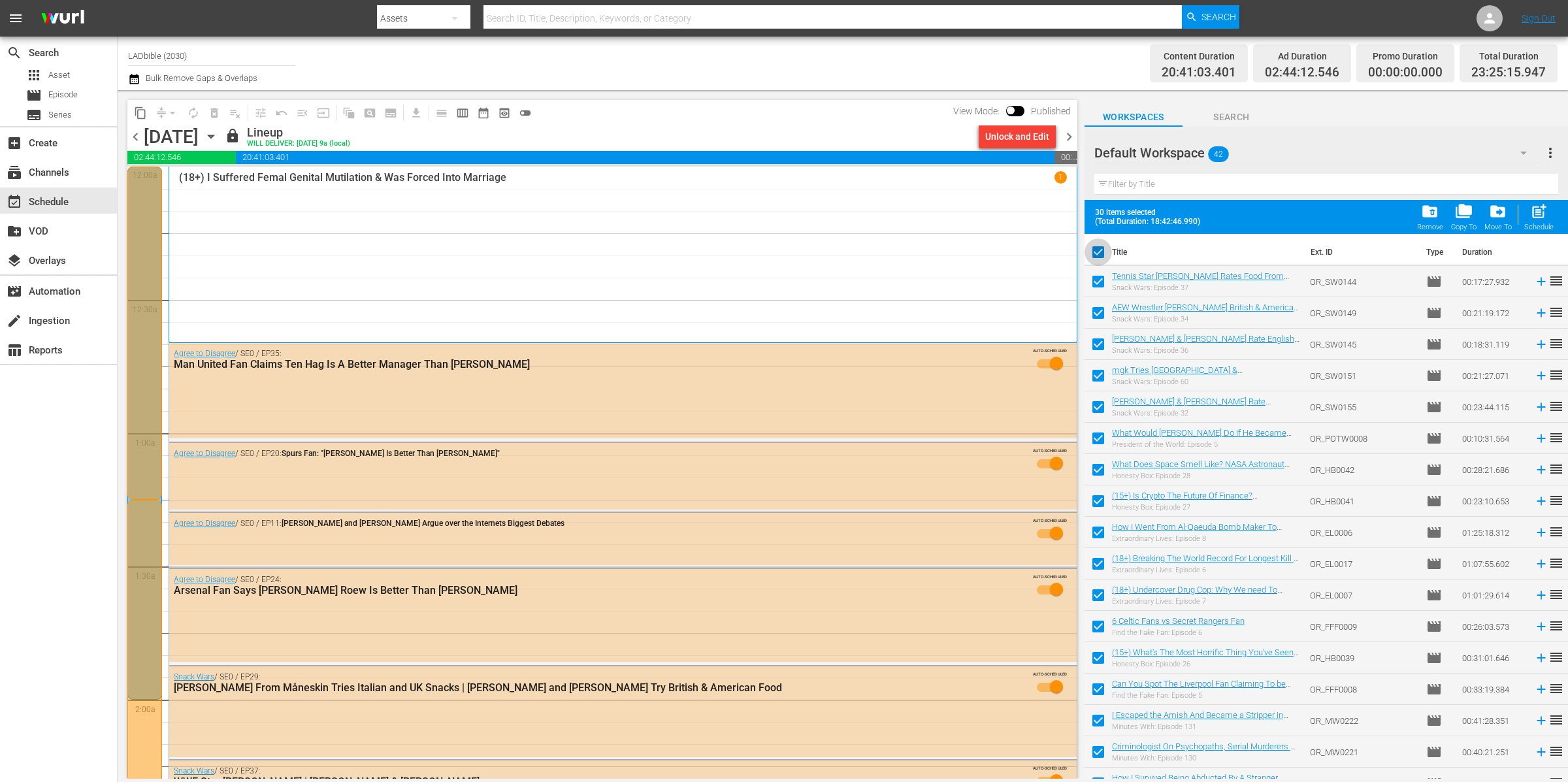
click at [1101, 250] on input "checkbox" at bounding box center [1098, 254] width 28 height 28
checkbox input "false"
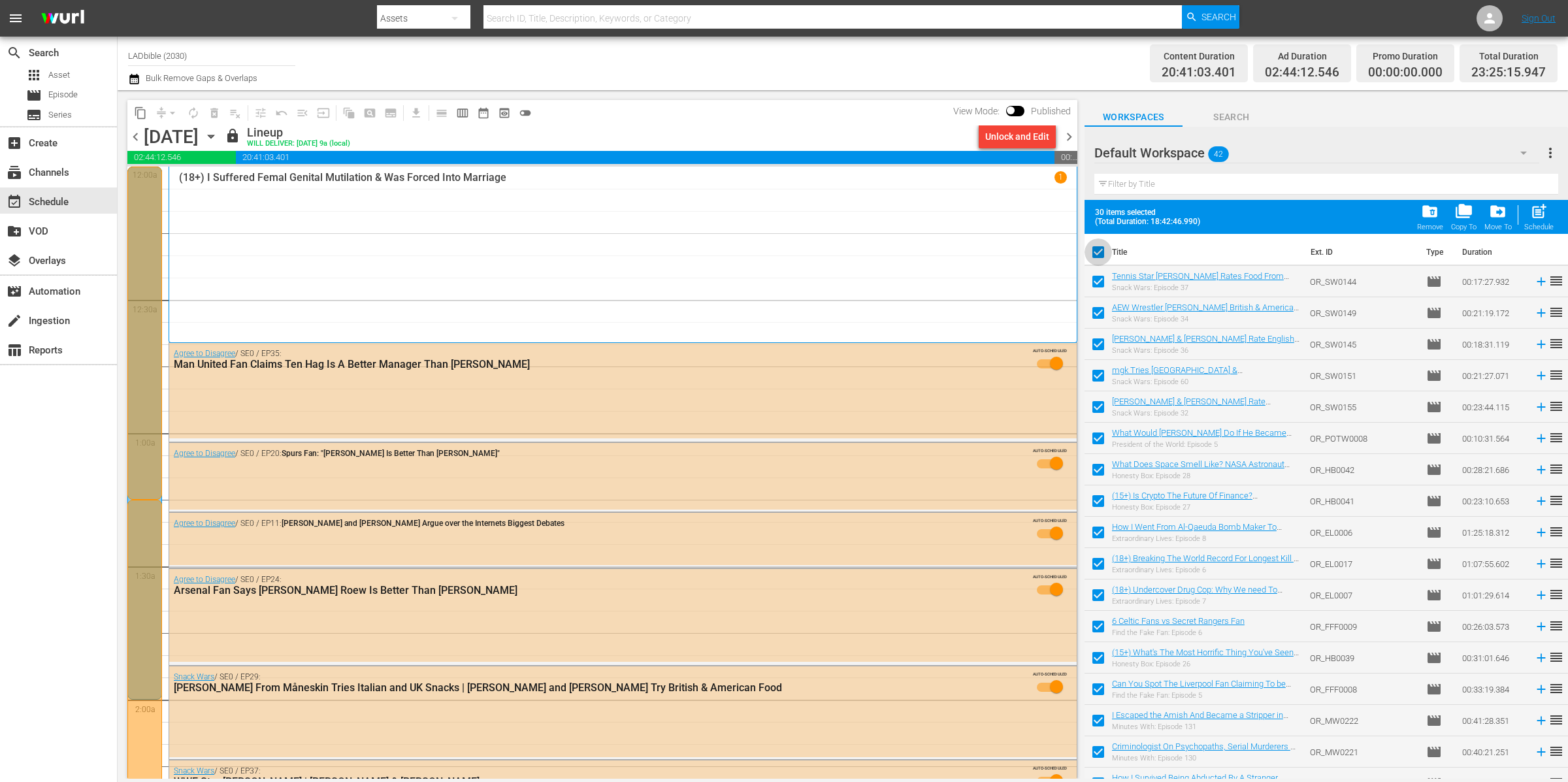
checkbox input "false"
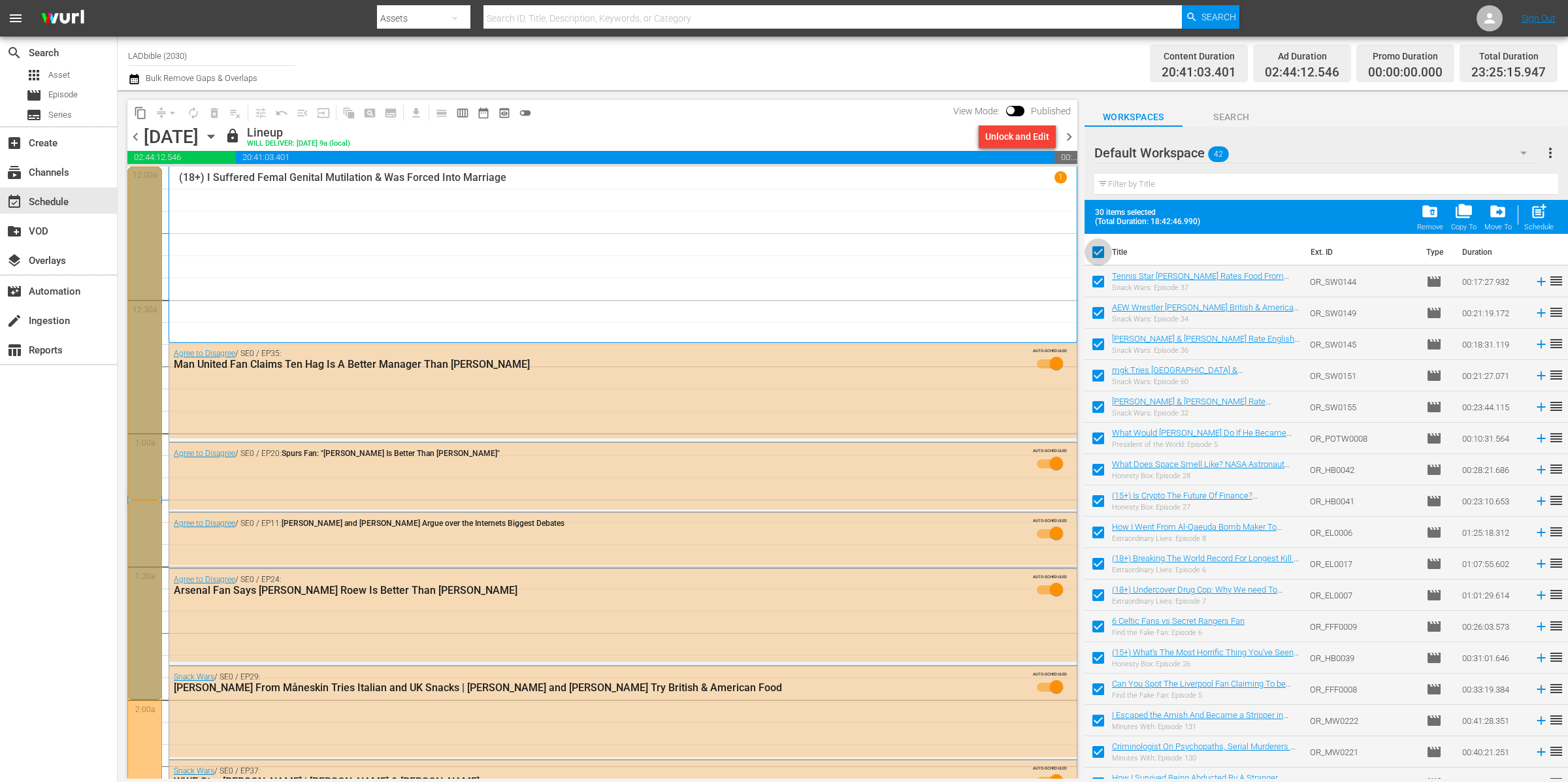
checkbox input "false"
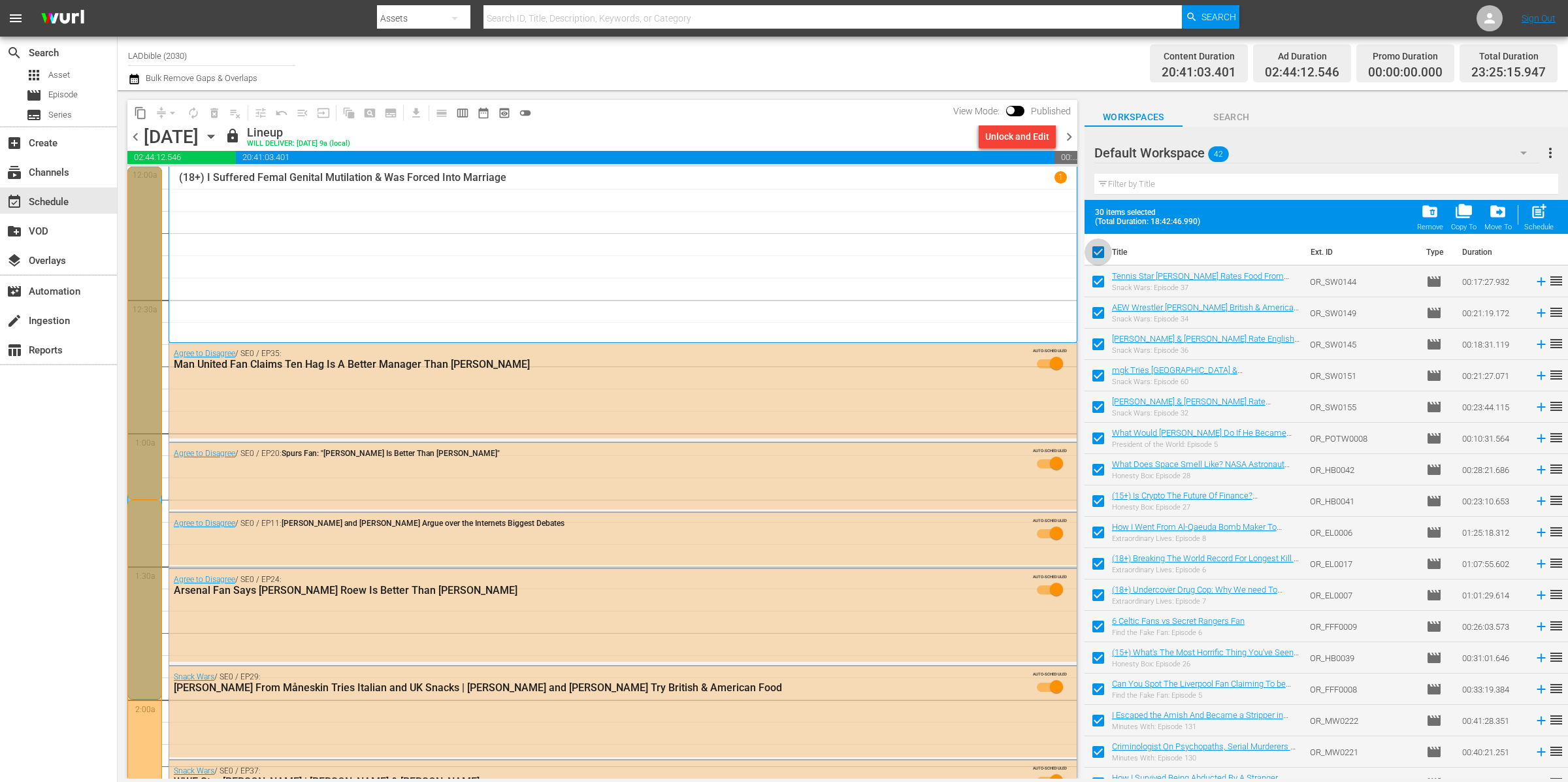
checkbox input "false"
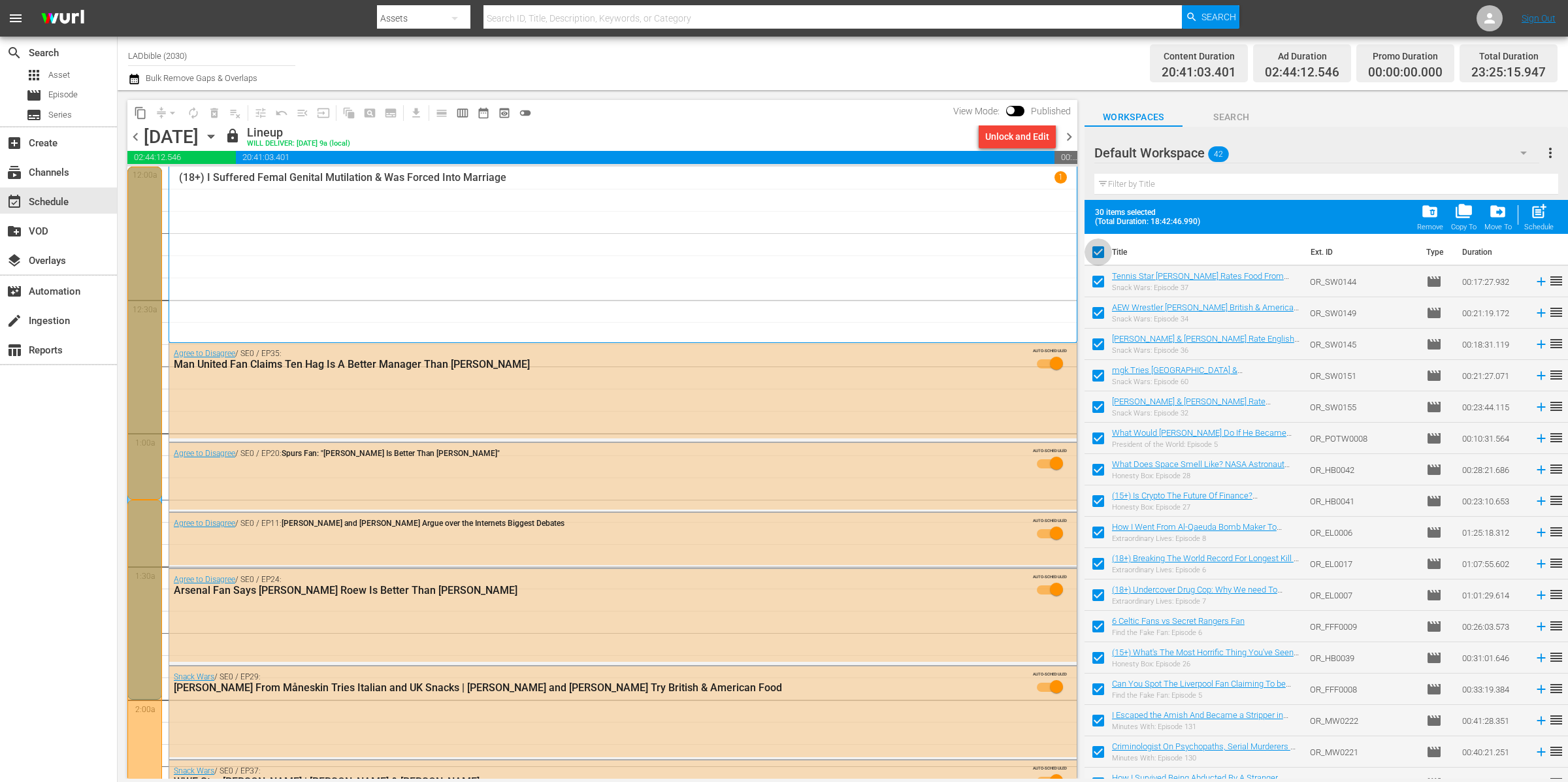
checkbox input "false"
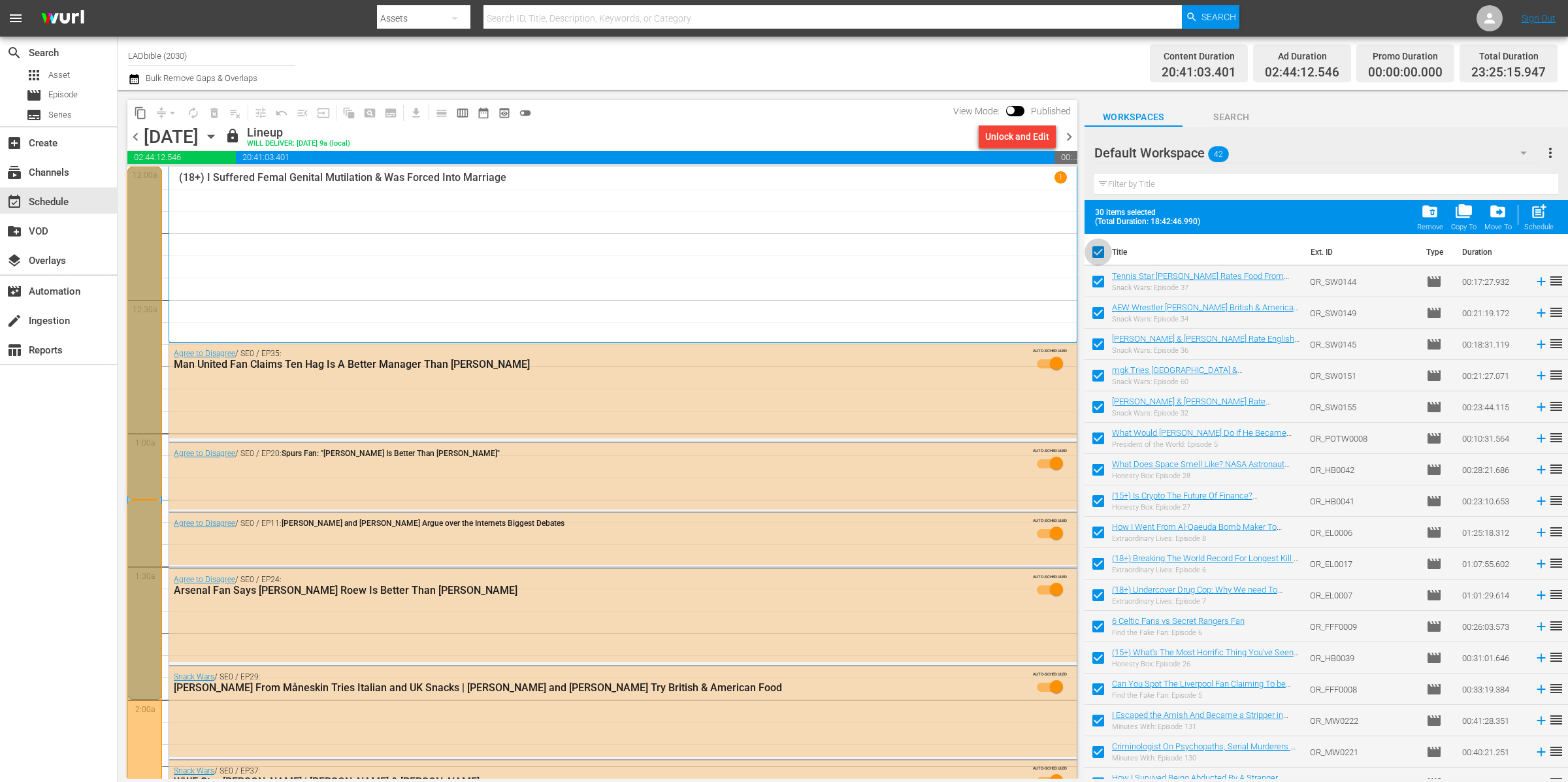
checkbox input "false"
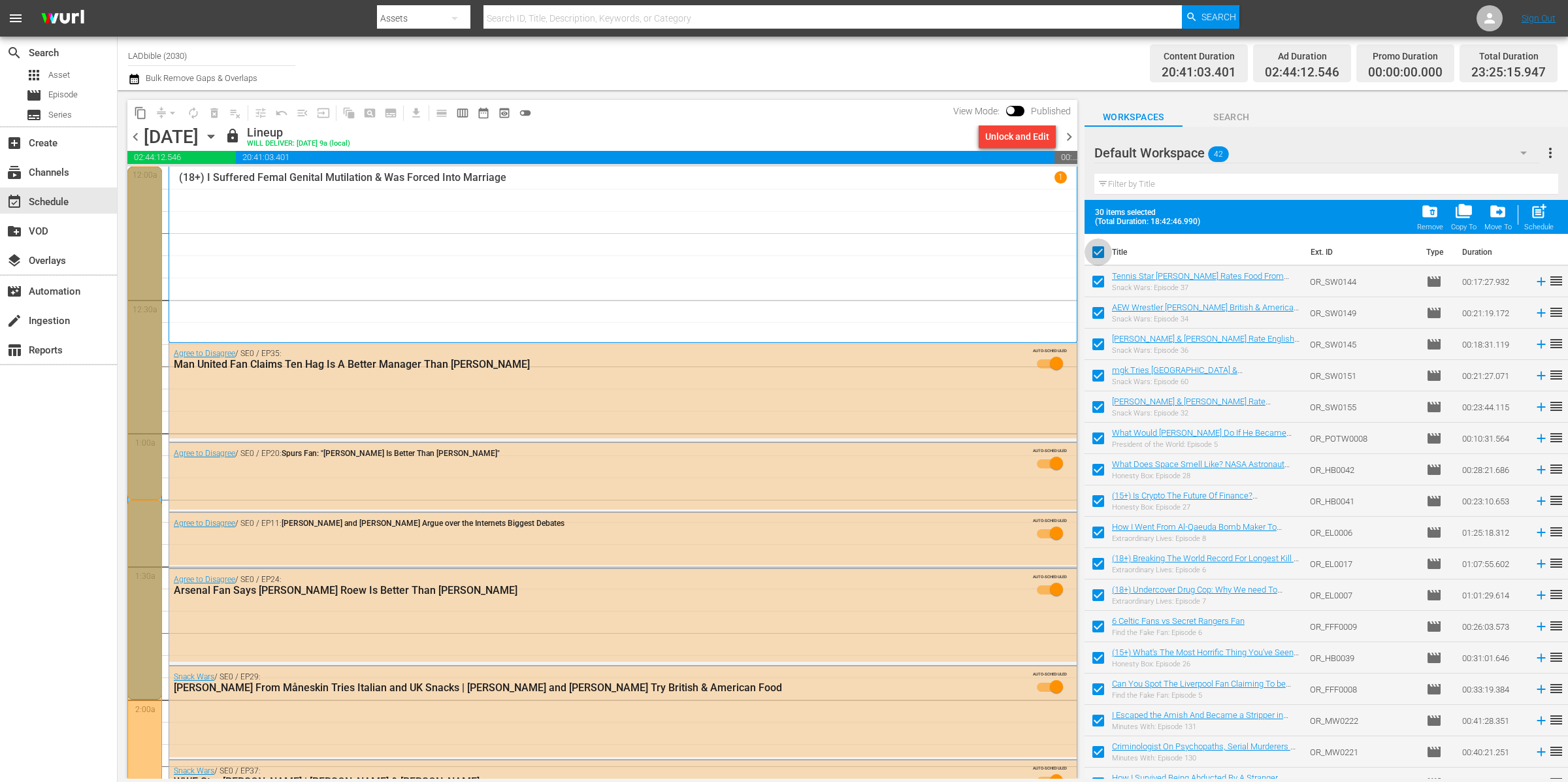
checkbox input "false"
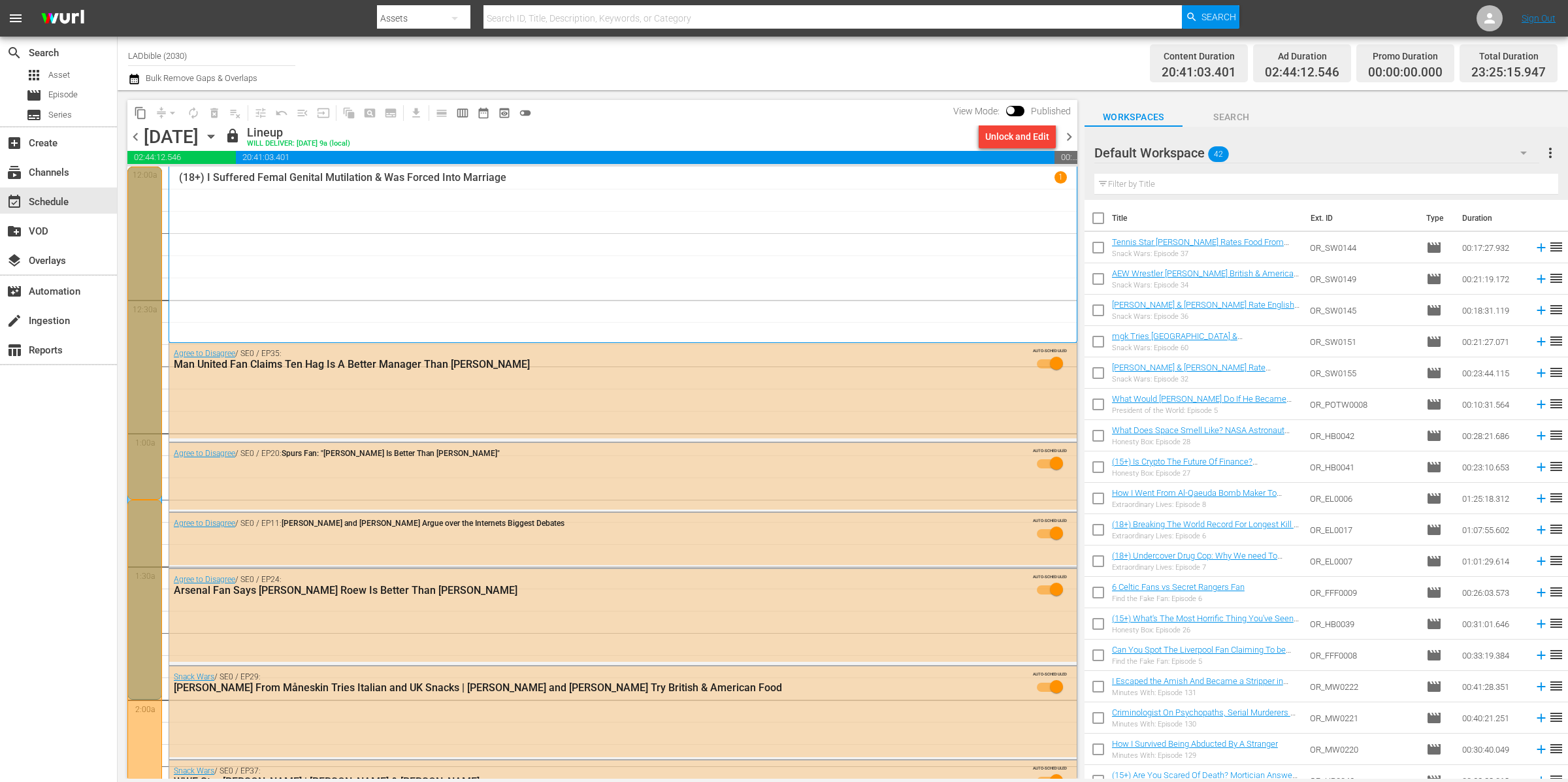
click at [1295, 154] on div "Default Workspace 42" at bounding box center [1318, 152] width 446 height 36
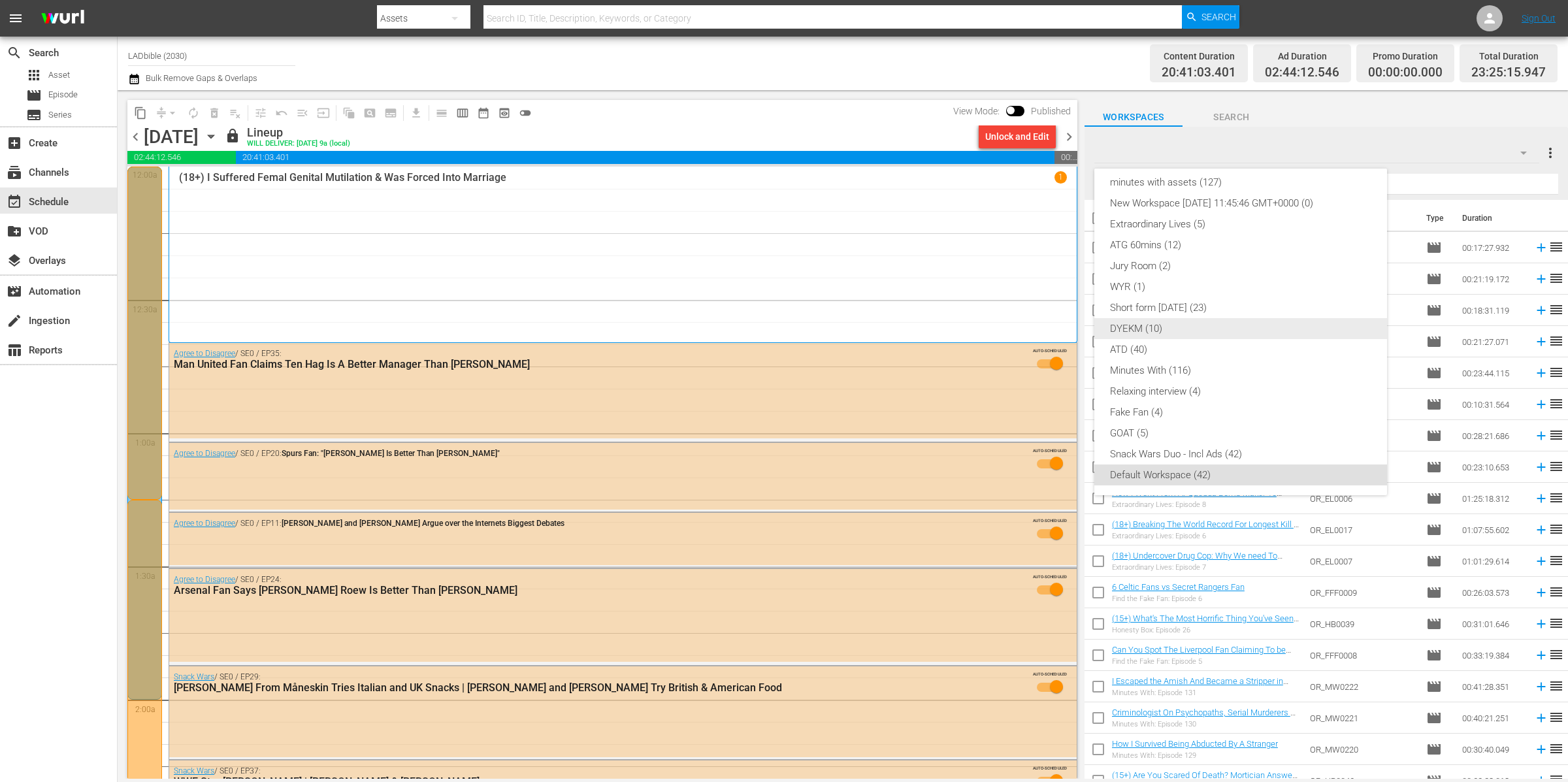
scroll to position [0, 0]
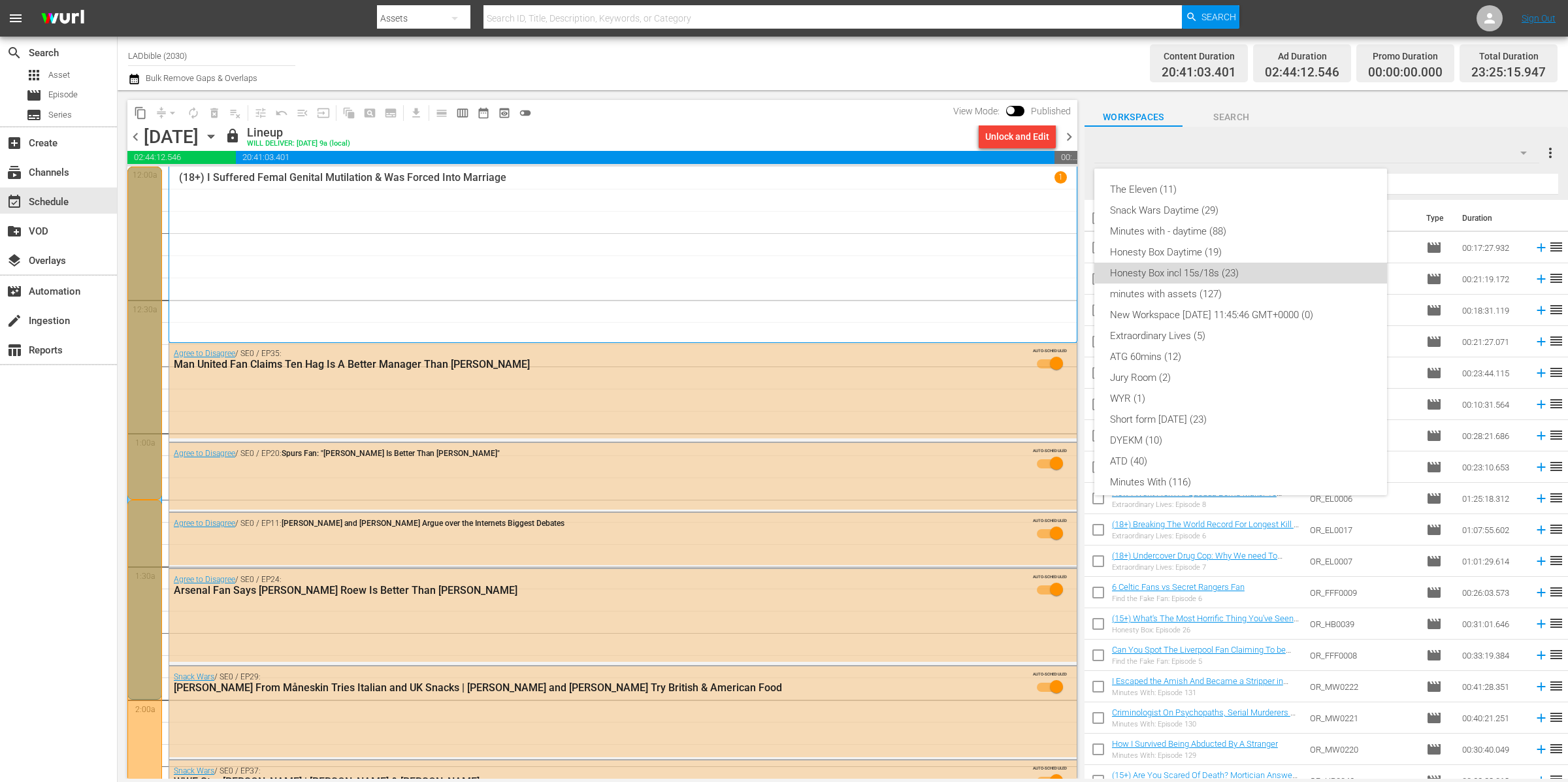
click at [1256, 268] on div "Honesty Box incl 15s/18s (23)" at bounding box center [1240, 273] width 261 height 21
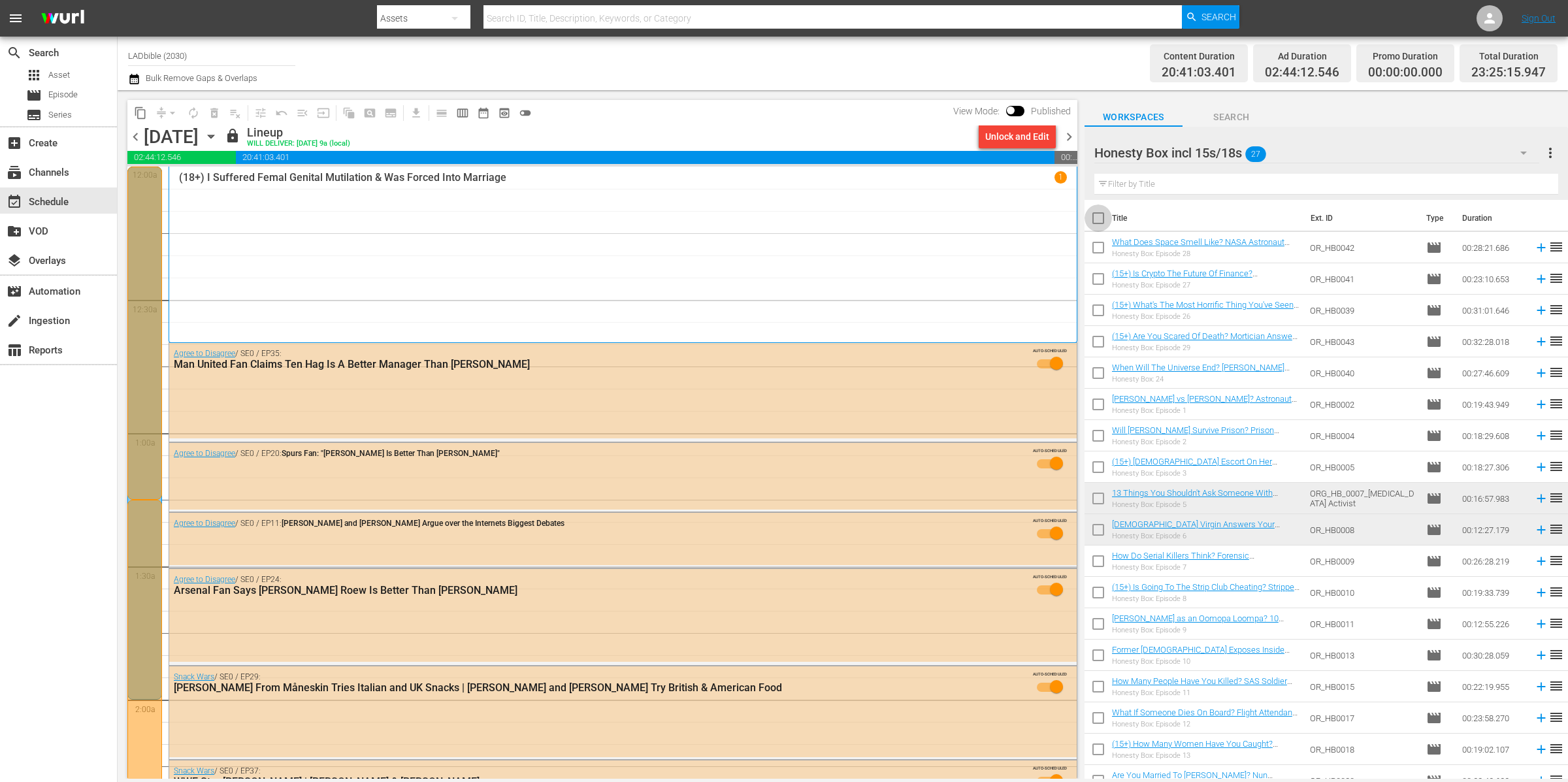
click at [1099, 215] on input "checkbox" at bounding box center [1098, 220] width 28 height 28
checkbox input "true"
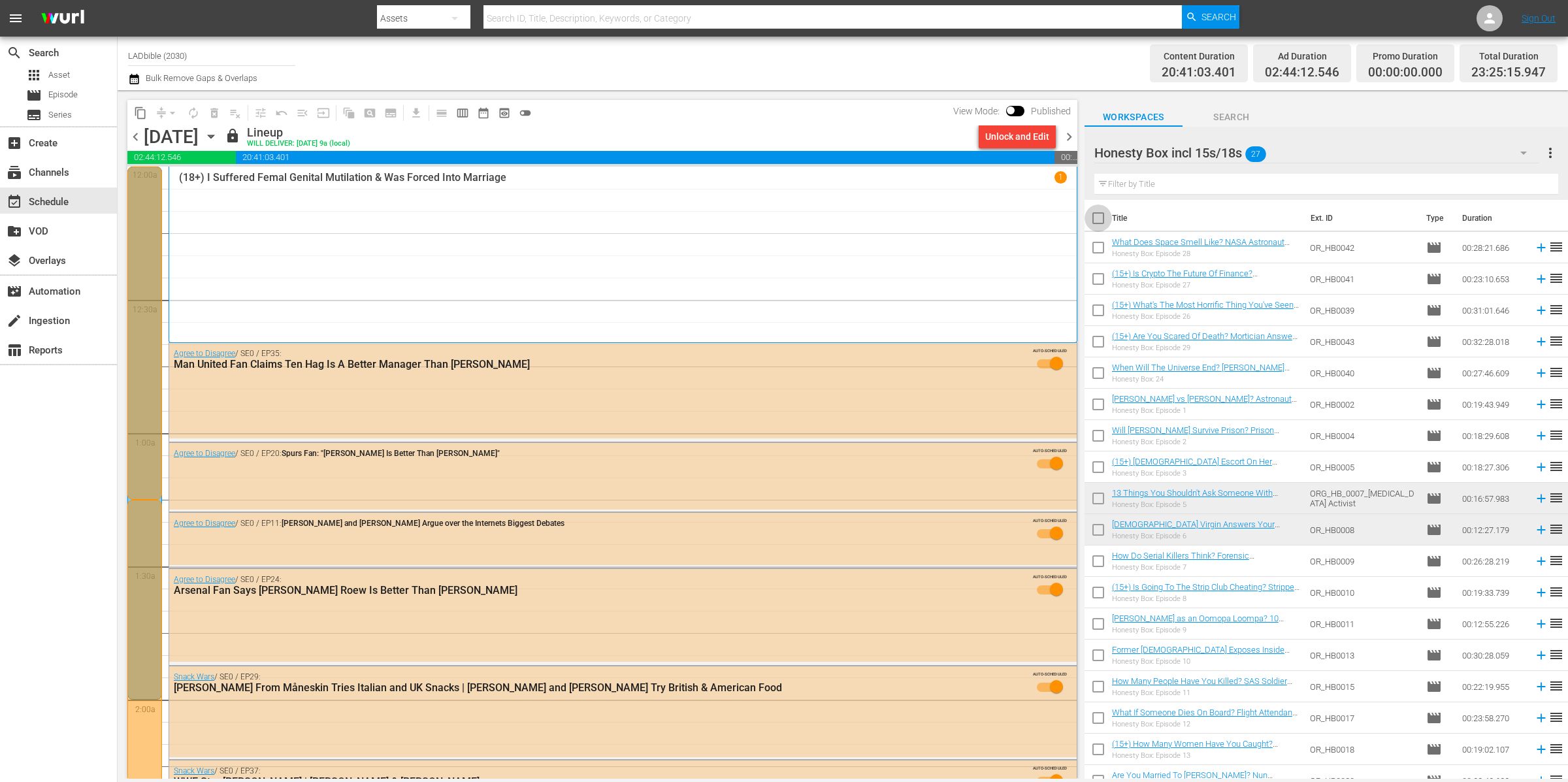
checkbox input "true"
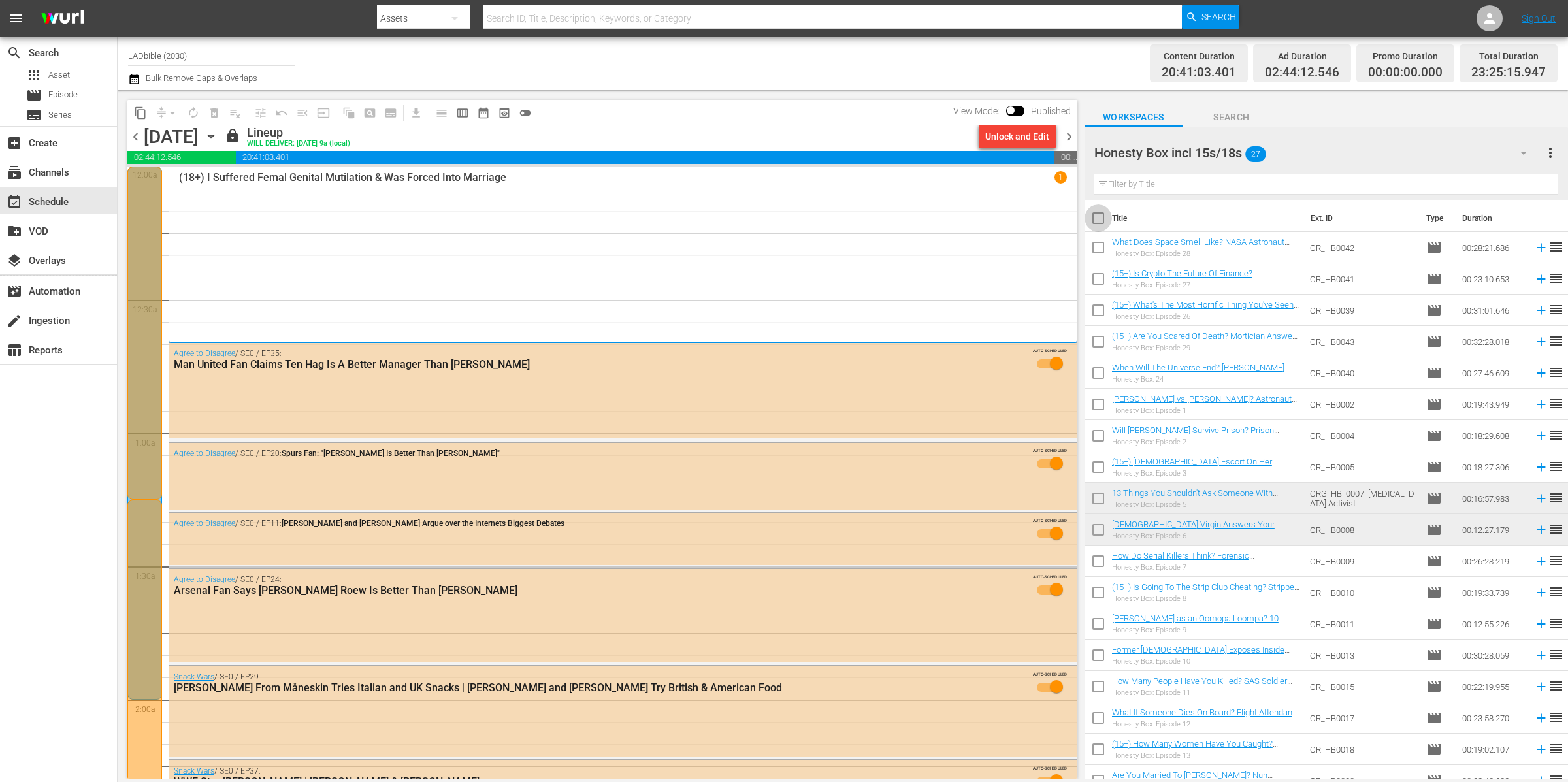
checkbox input "true"
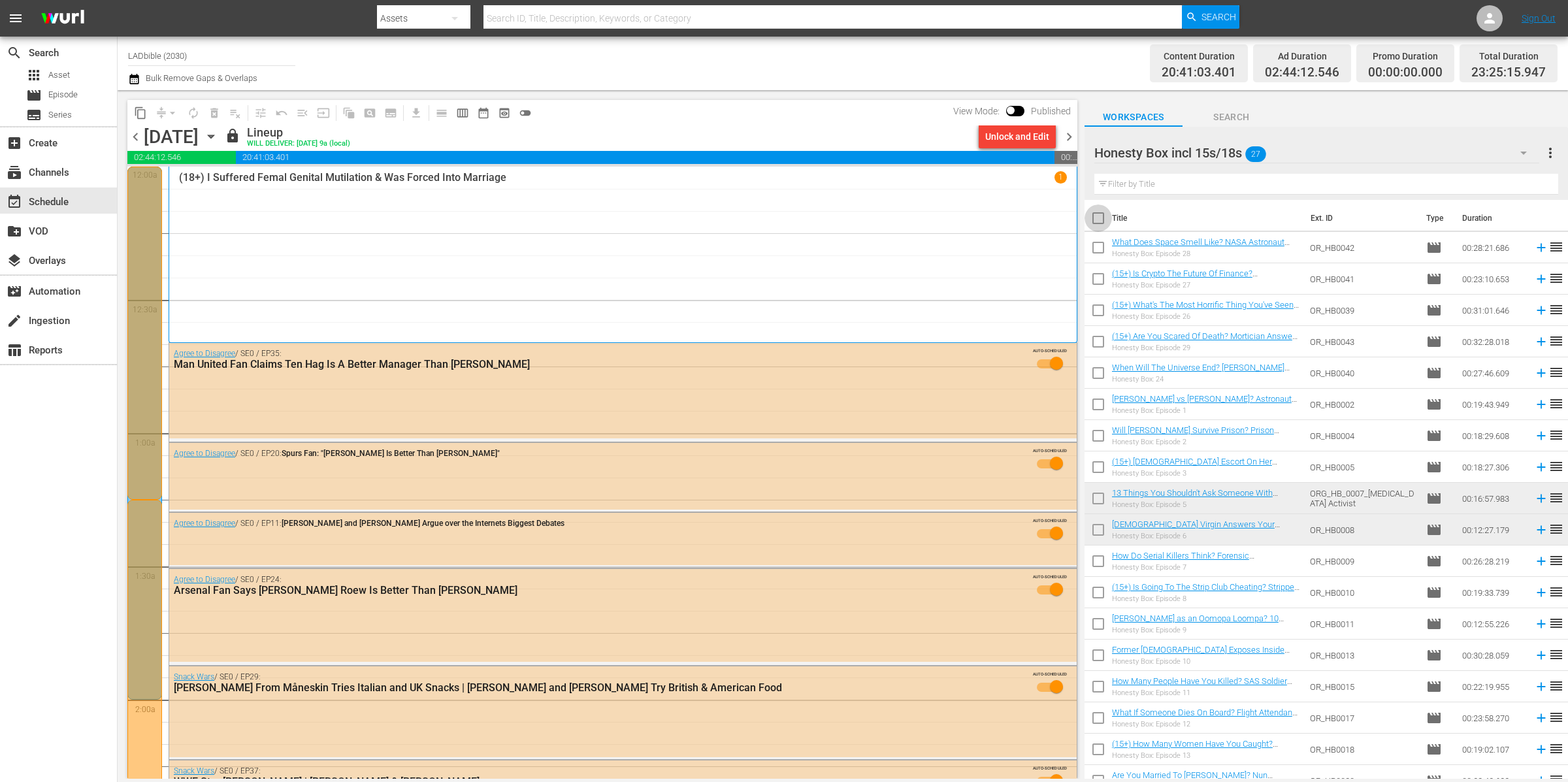
checkbox input "true"
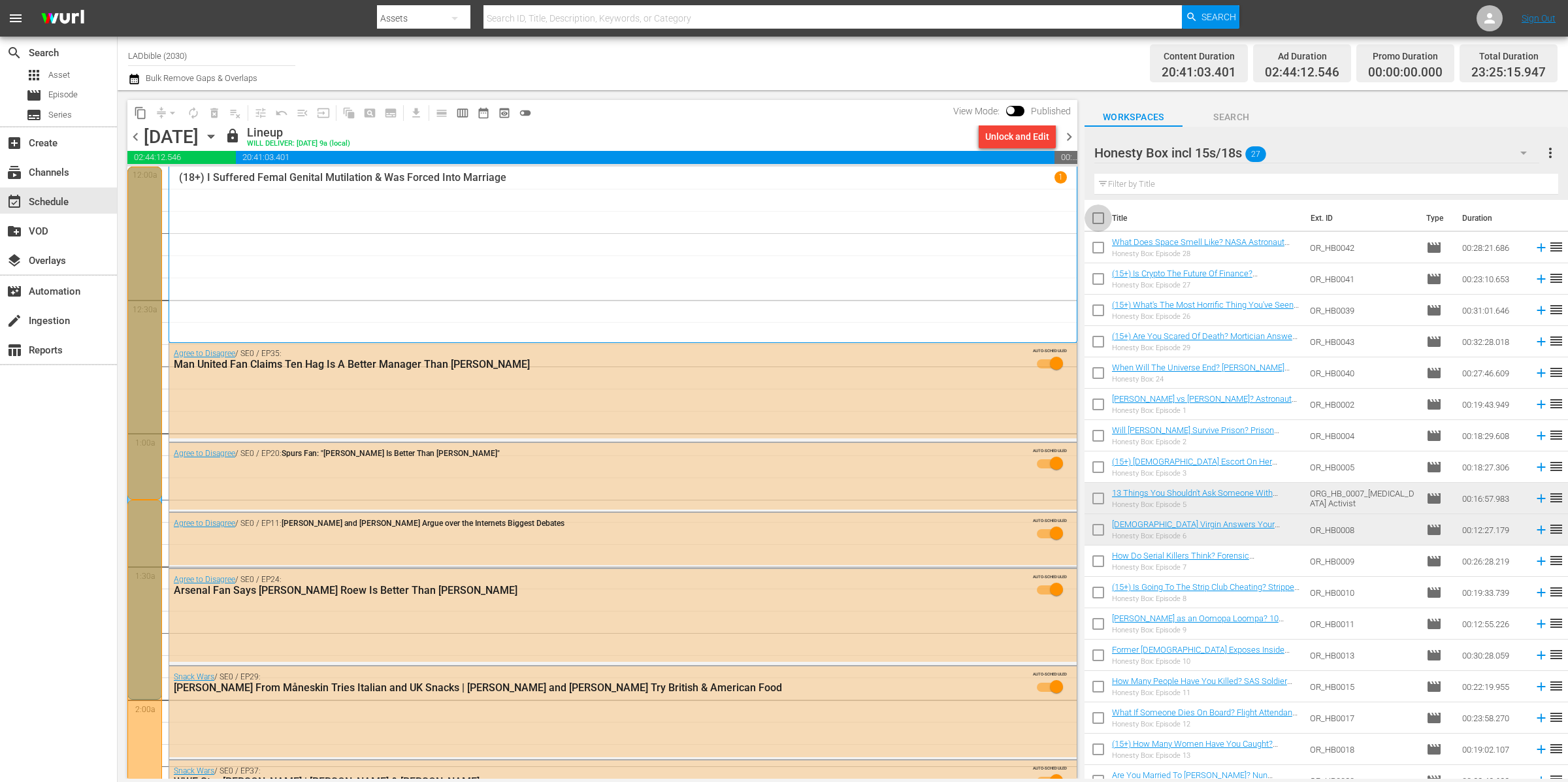
checkbox input "true"
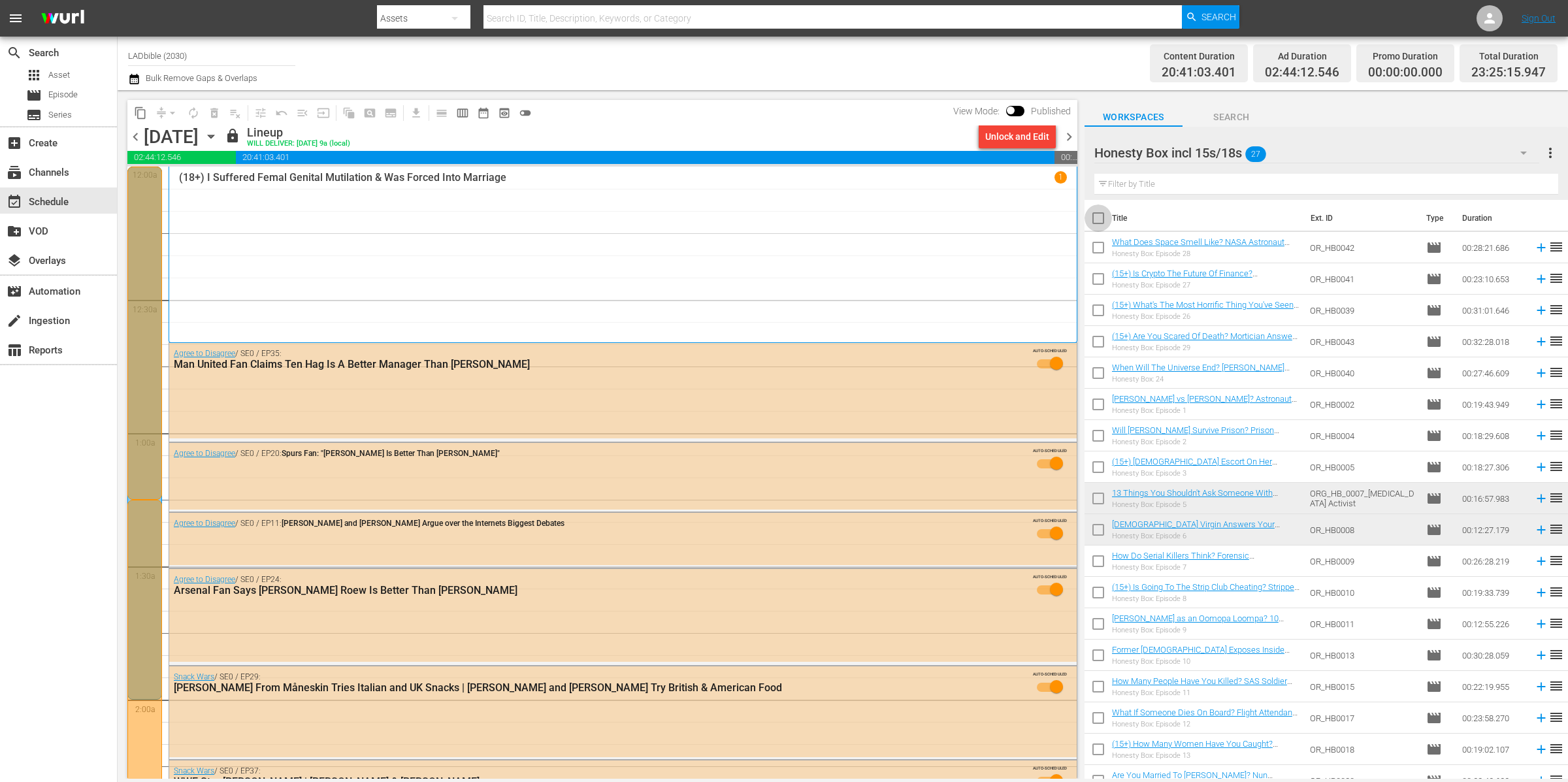
checkbox input "true"
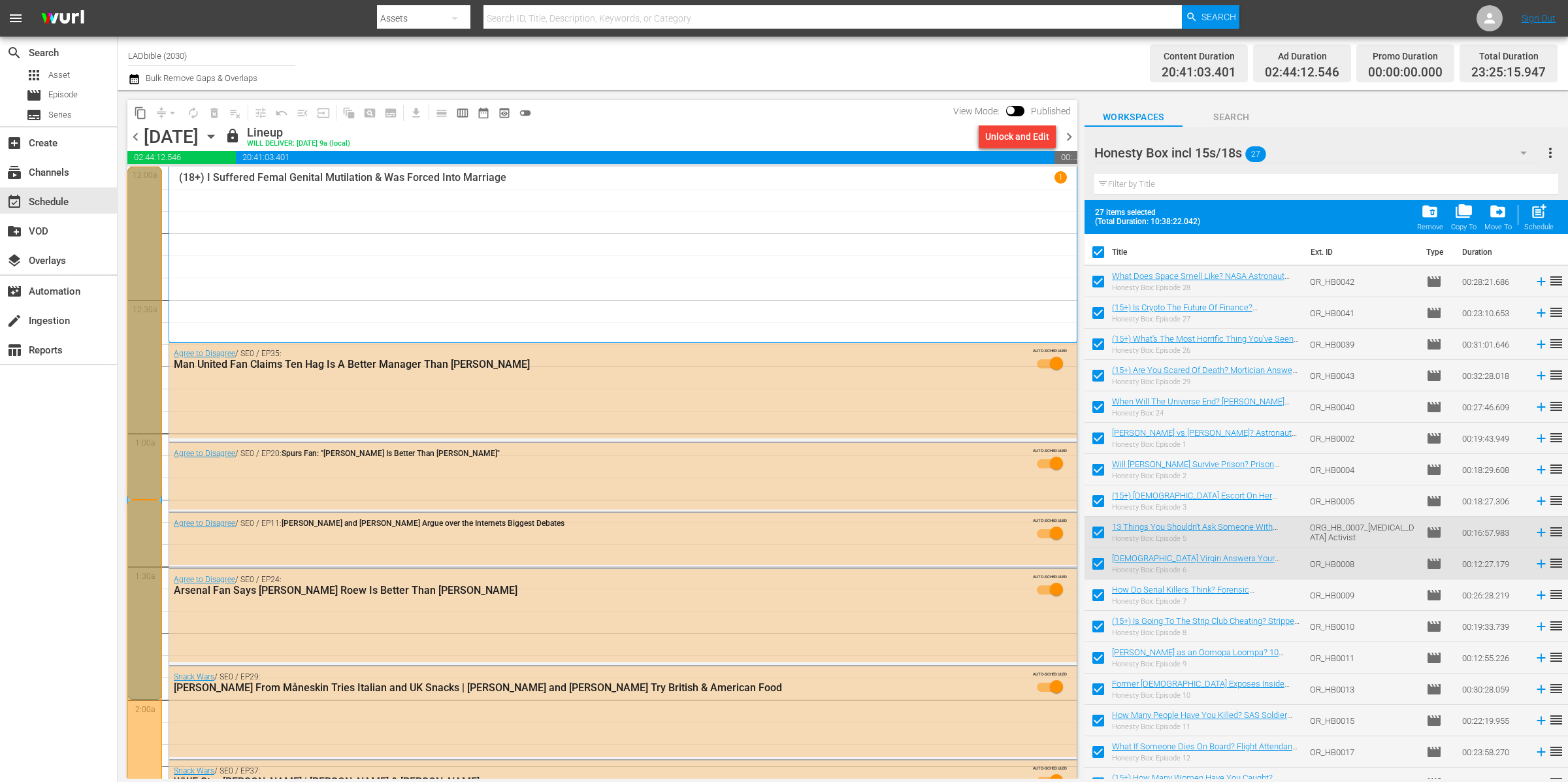
click at [1096, 312] on input "checkbox" at bounding box center [1098, 315] width 28 height 28
checkbox input "false"
click at [1102, 341] on input "checkbox" at bounding box center [1098, 346] width 28 height 28
checkbox input "false"
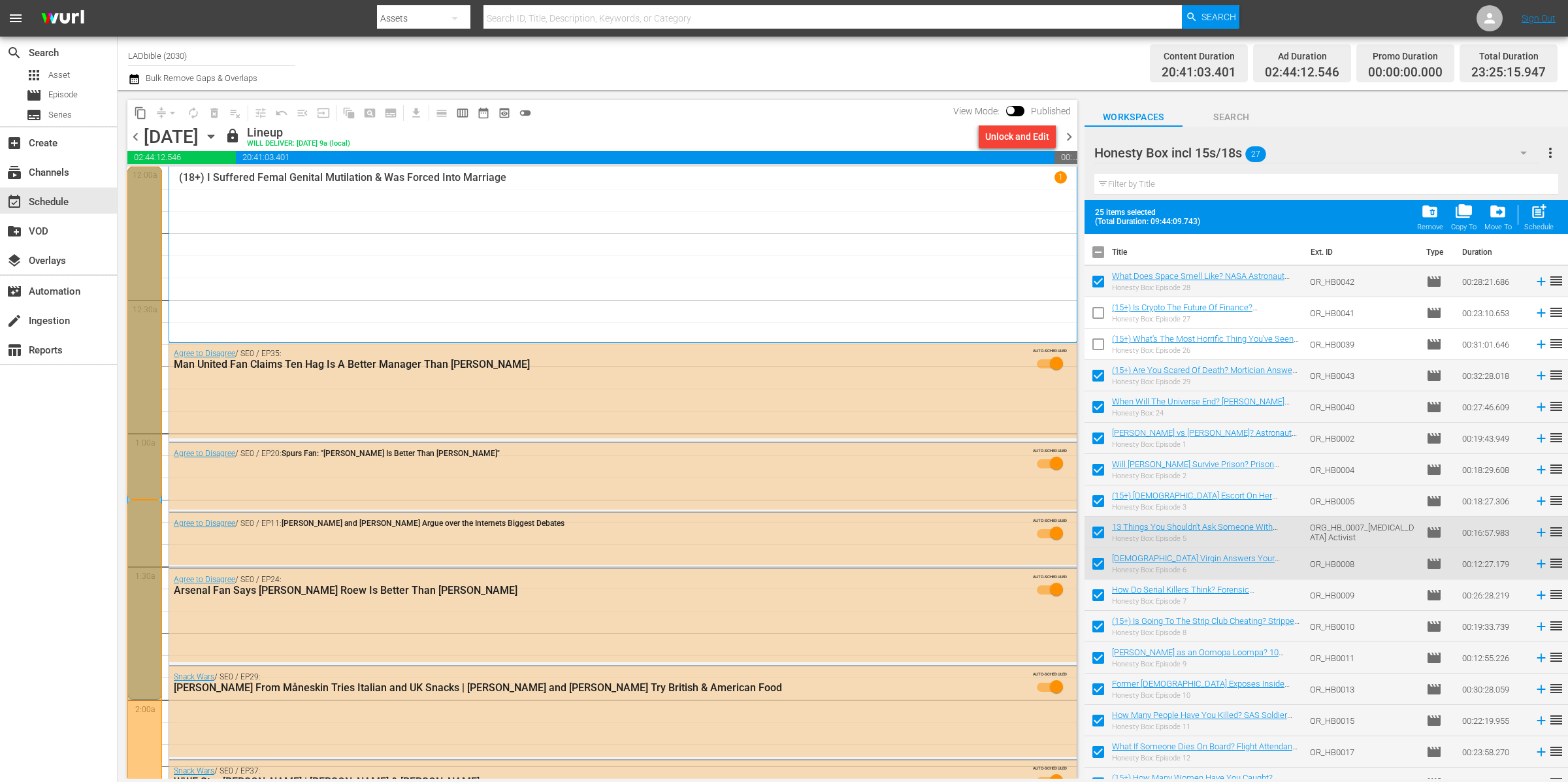
click at [1101, 377] on input "checkbox" at bounding box center [1098, 378] width 28 height 28
checkbox input "false"
click at [1101, 503] on input "checkbox" at bounding box center [1098, 503] width 28 height 28
checkbox input "false"
click at [1098, 628] on input "checkbox" at bounding box center [1098, 629] width 28 height 28
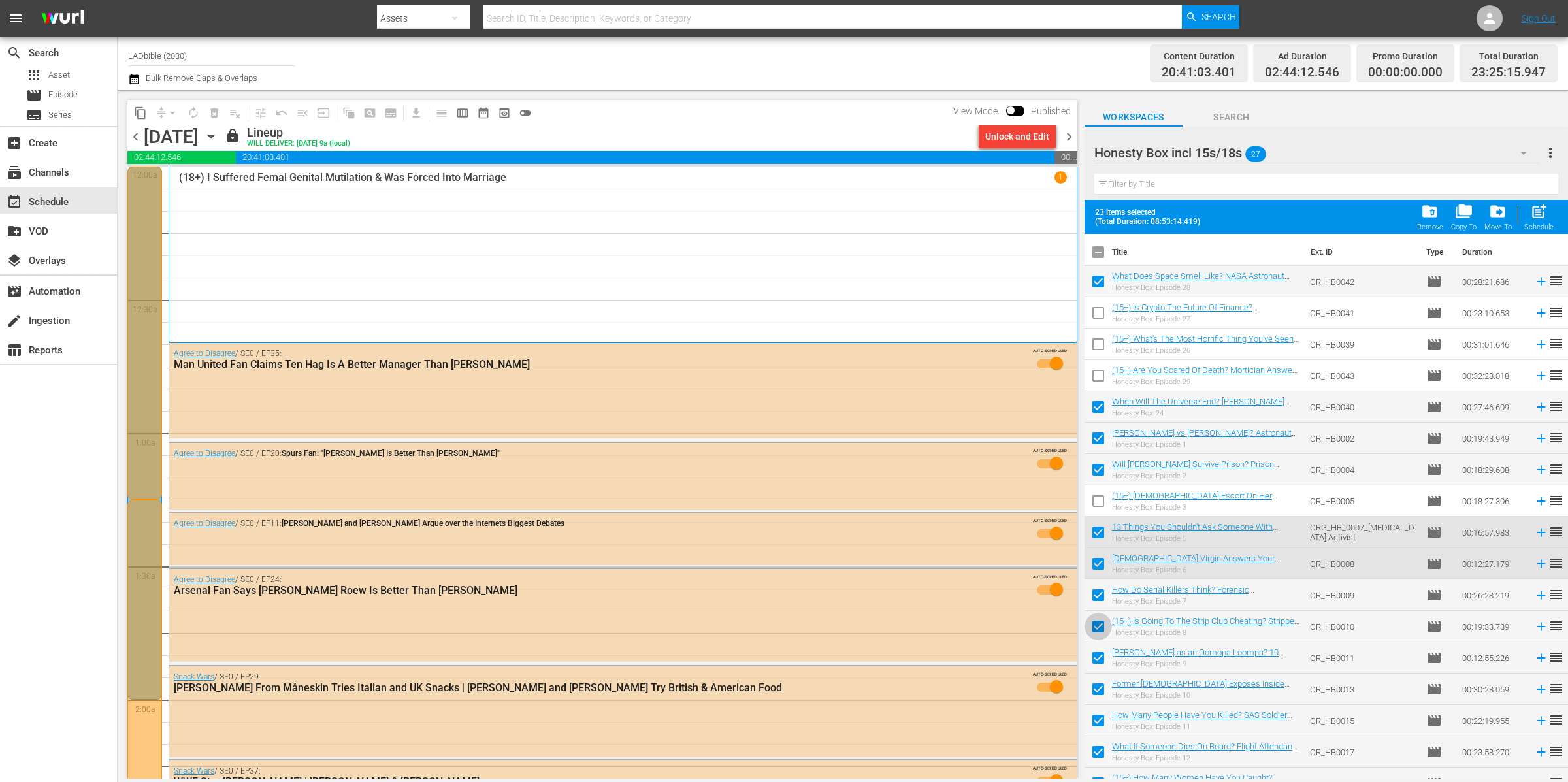
checkbox input "false"
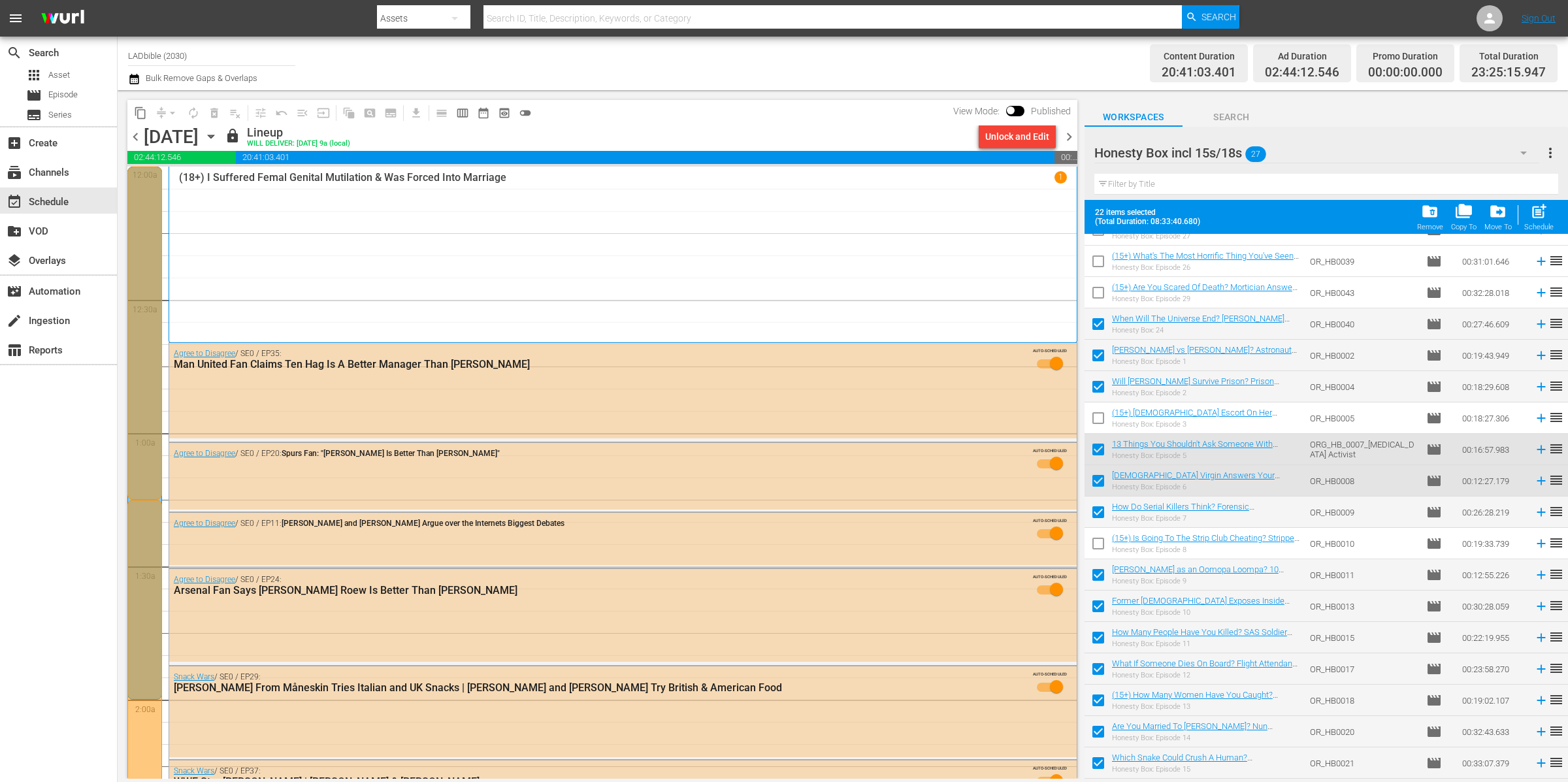
scroll to position [111, 0]
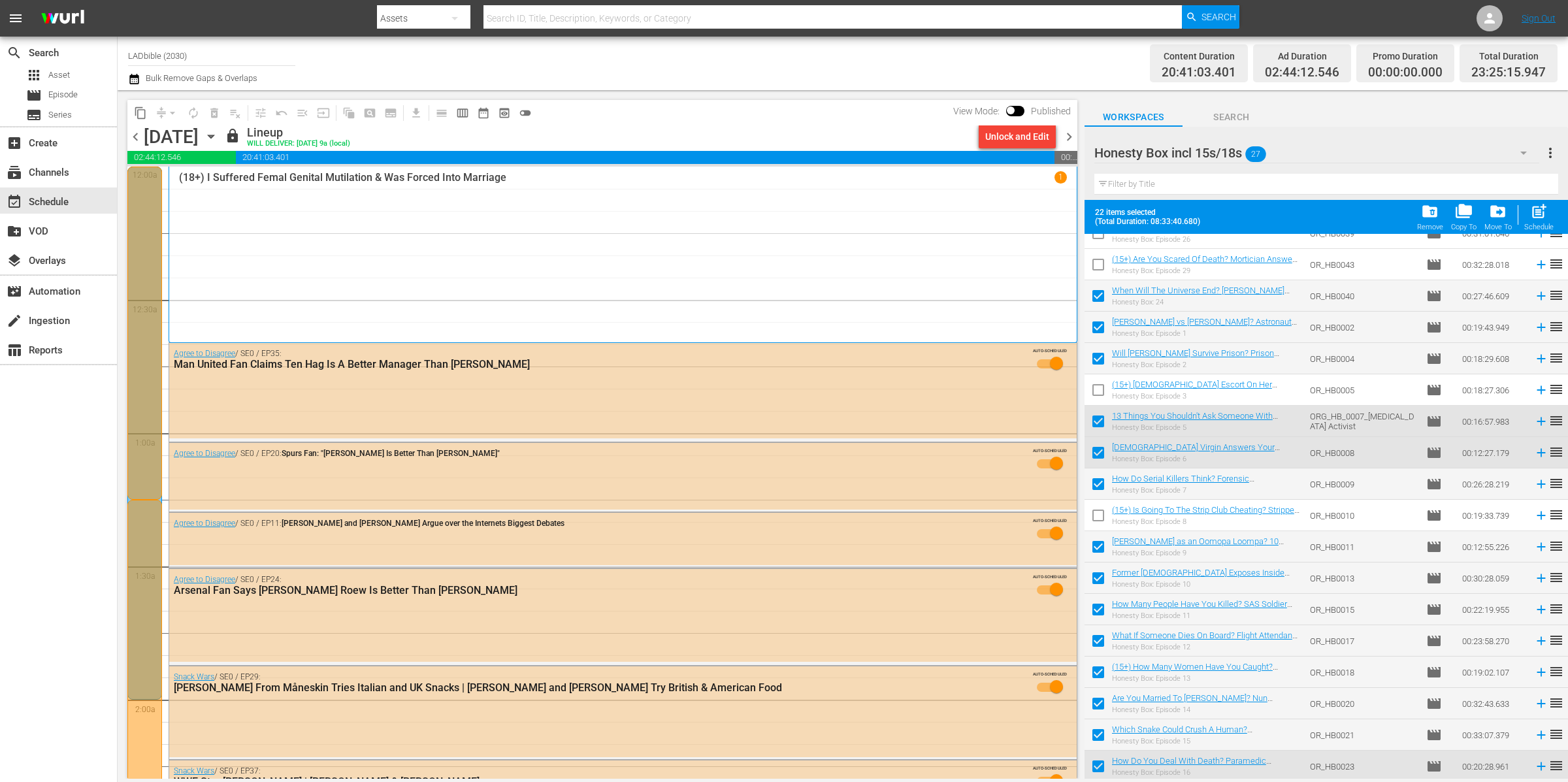
click at [1099, 668] on input "checkbox" at bounding box center [1098, 675] width 28 height 28
checkbox input "false"
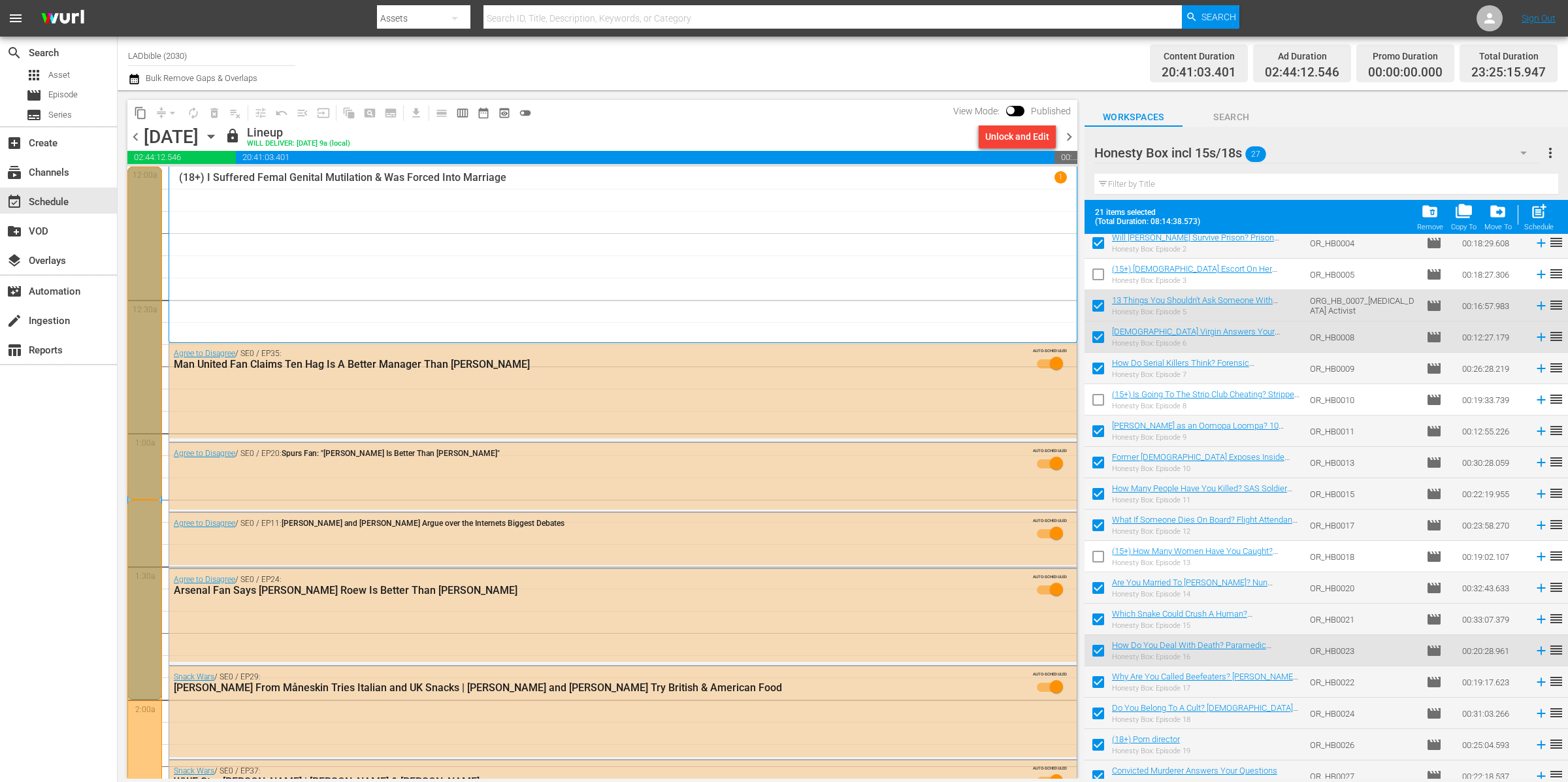
scroll to position [330, 0]
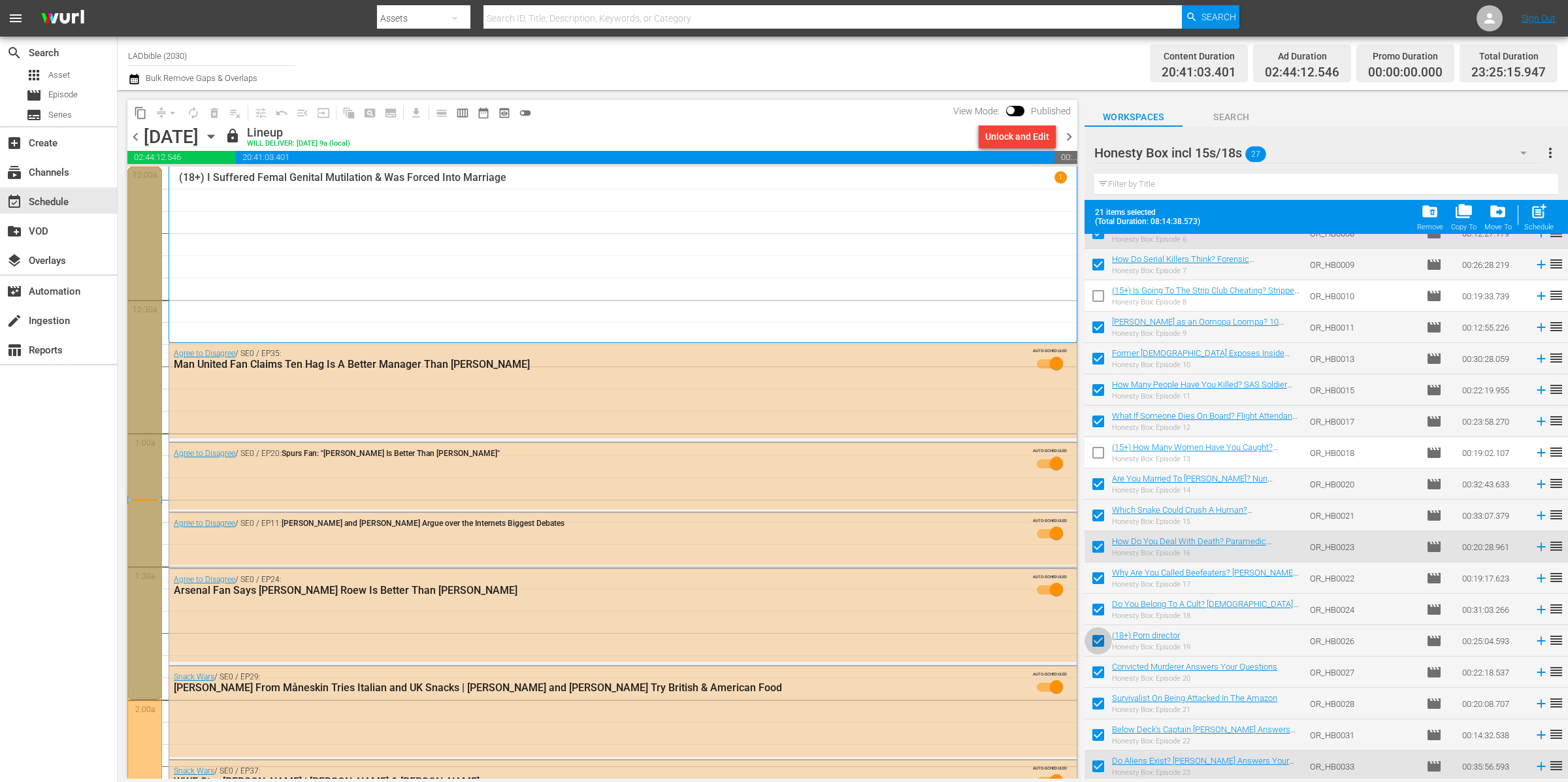
click at [1102, 639] on input "checkbox" at bounding box center [1098, 643] width 28 height 28
checkbox input "false"
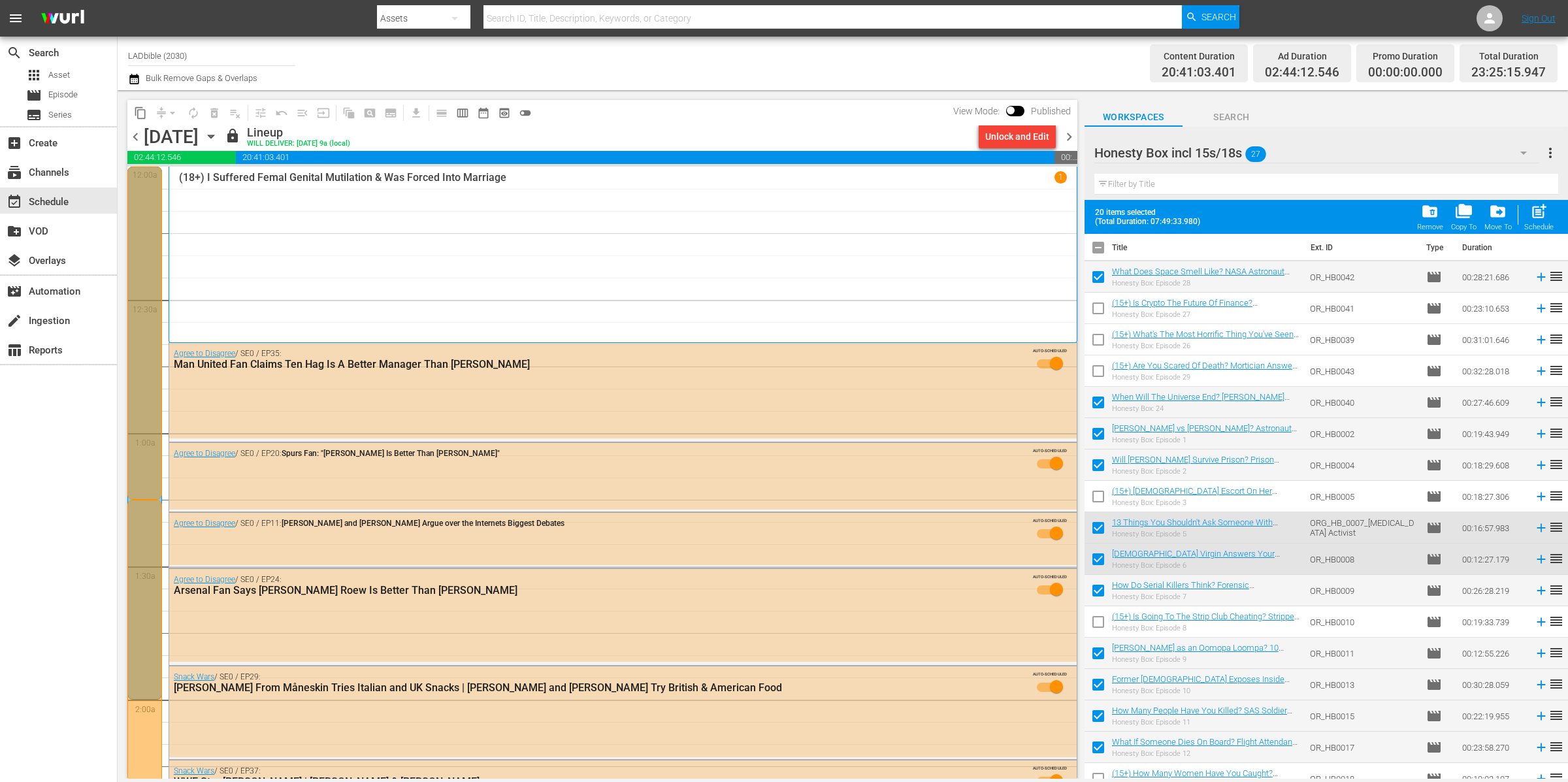
scroll to position [0, 0]
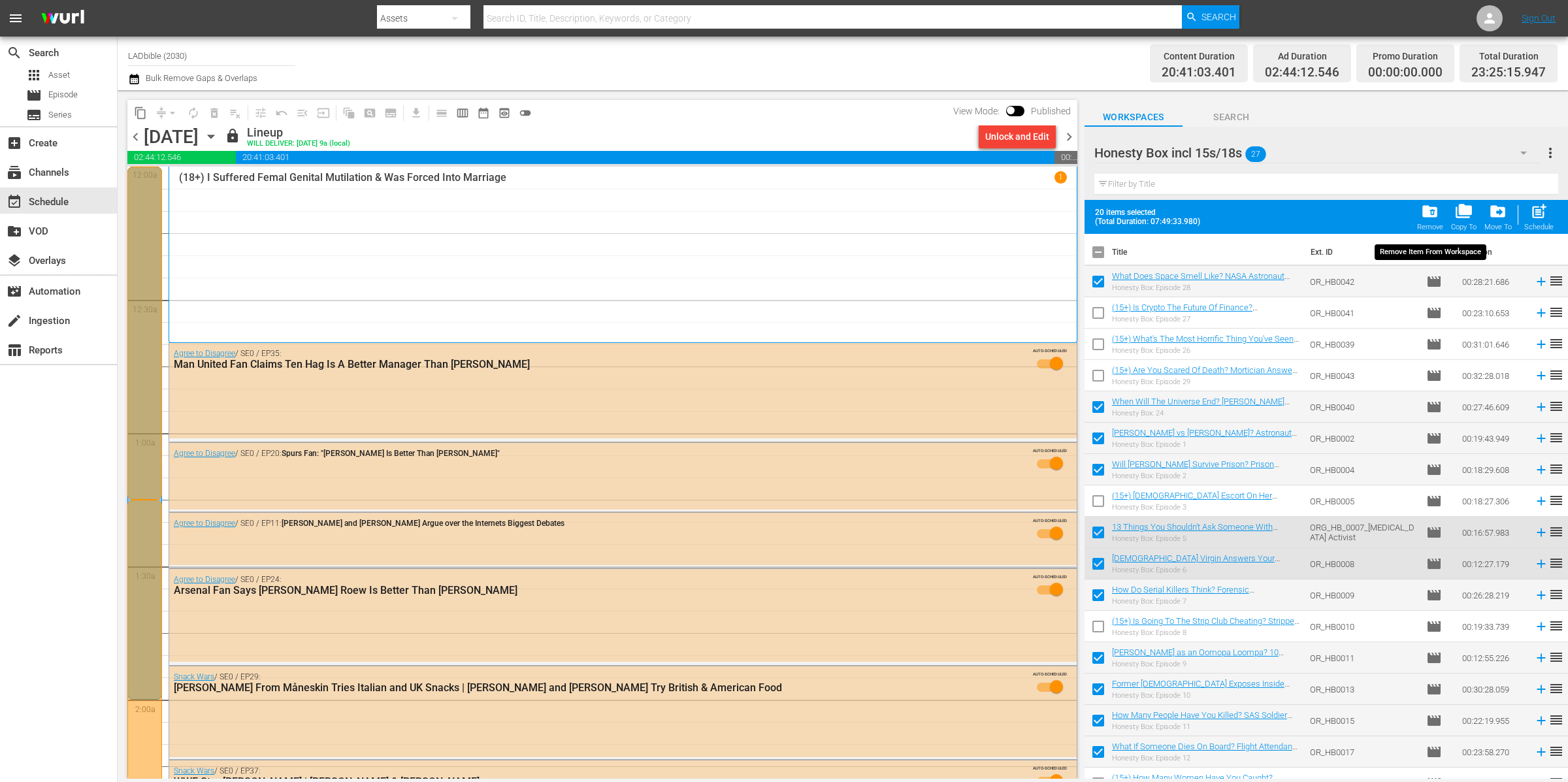
click at [1430, 213] on span "folder_delete" at bounding box center [1430, 211] width 17 height 17
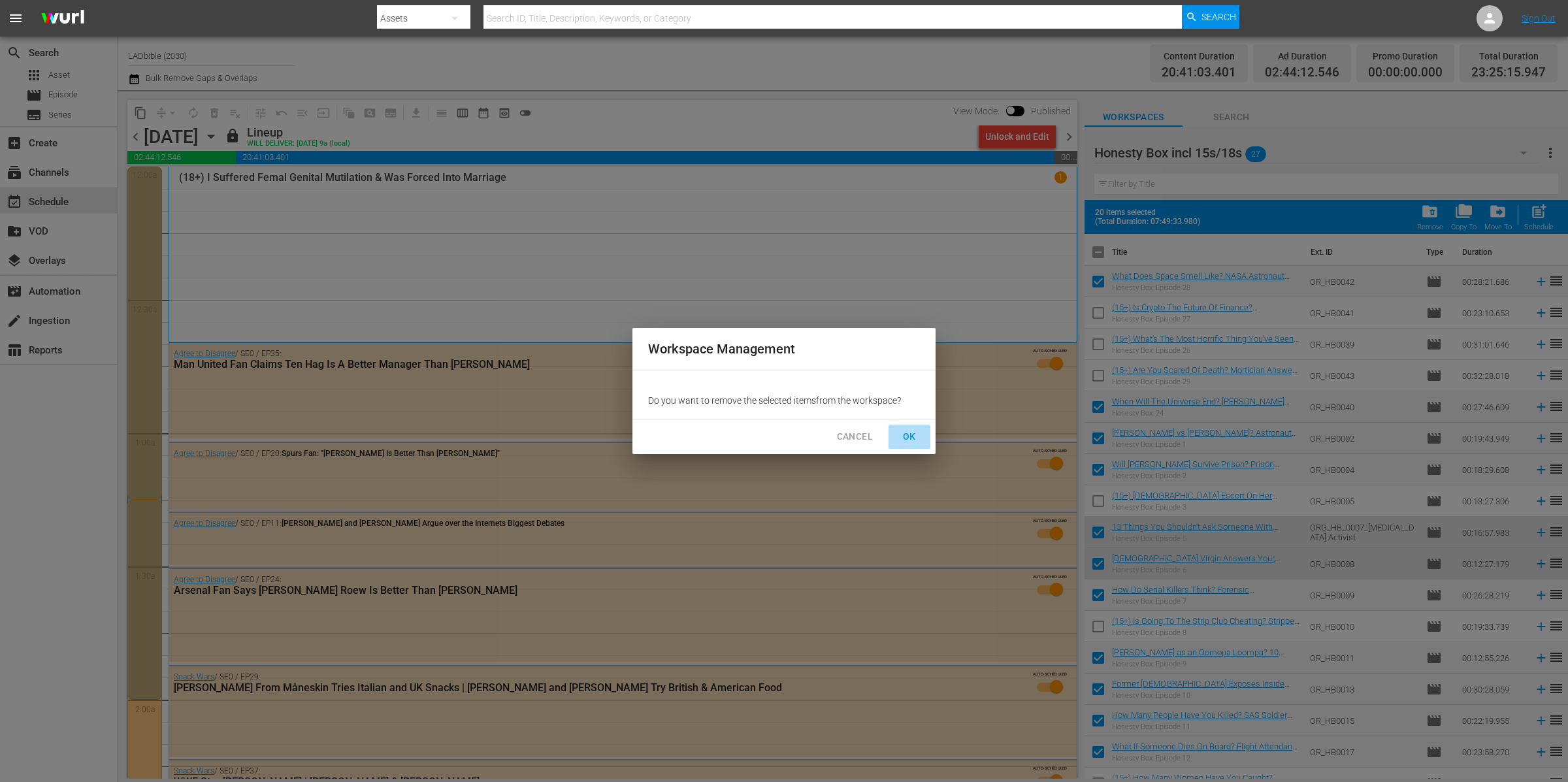
click at [915, 429] on span "OK" at bounding box center [909, 436] width 21 height 16
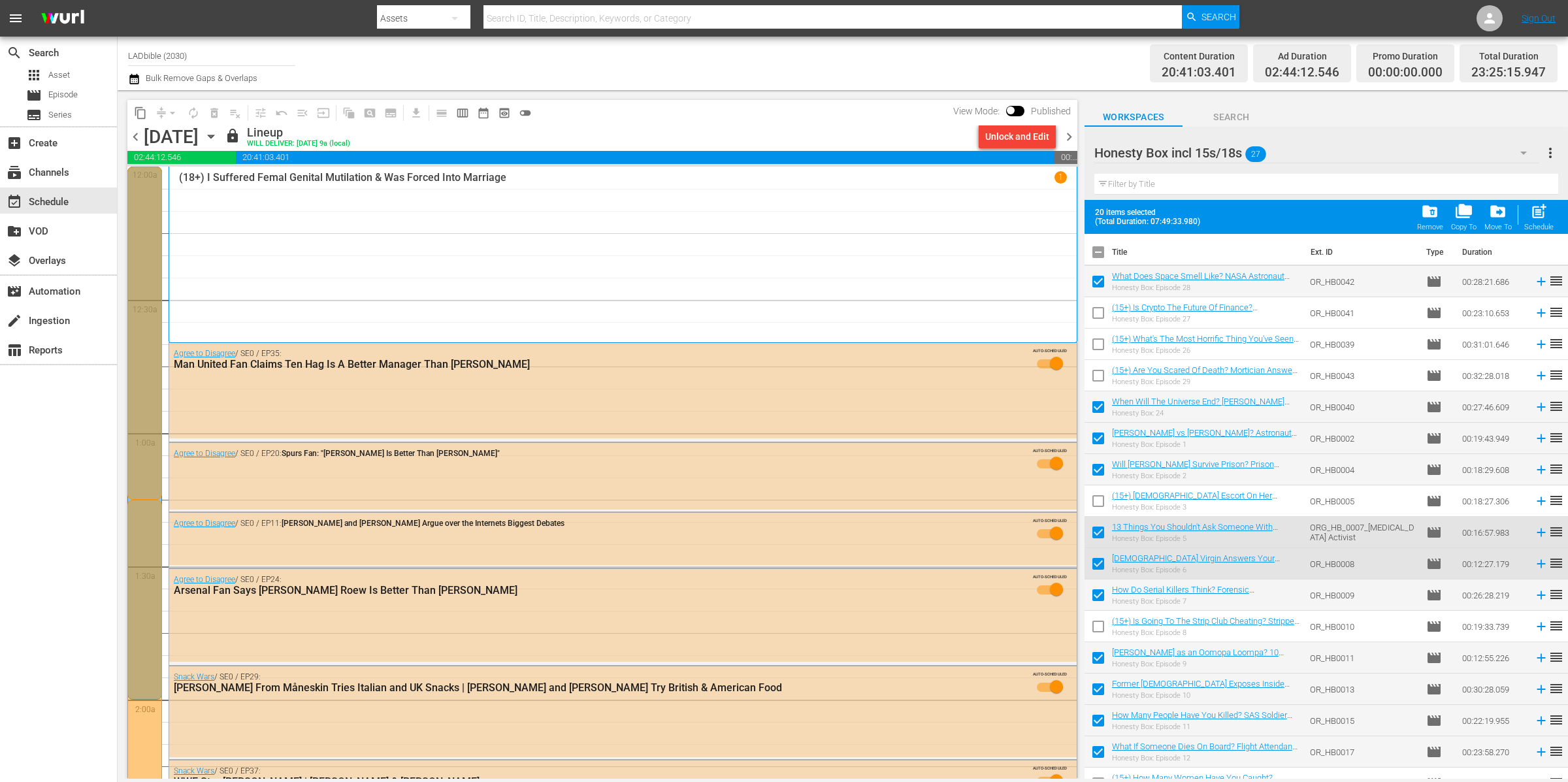
click at [1199, 154] on div at bounding box center [1178, 153] width 167 height 33
checkbox input "false"
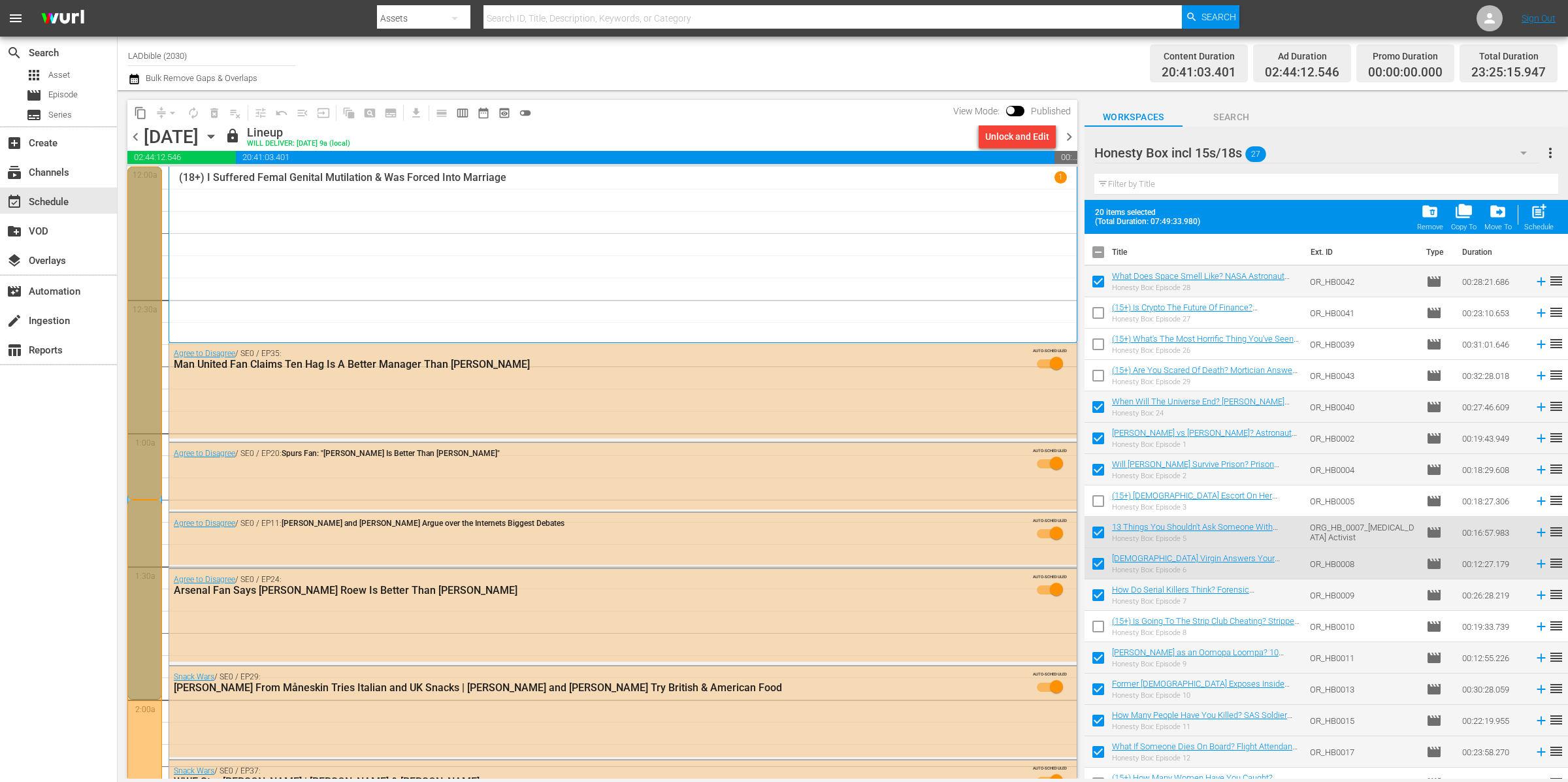
checkbox input "false"
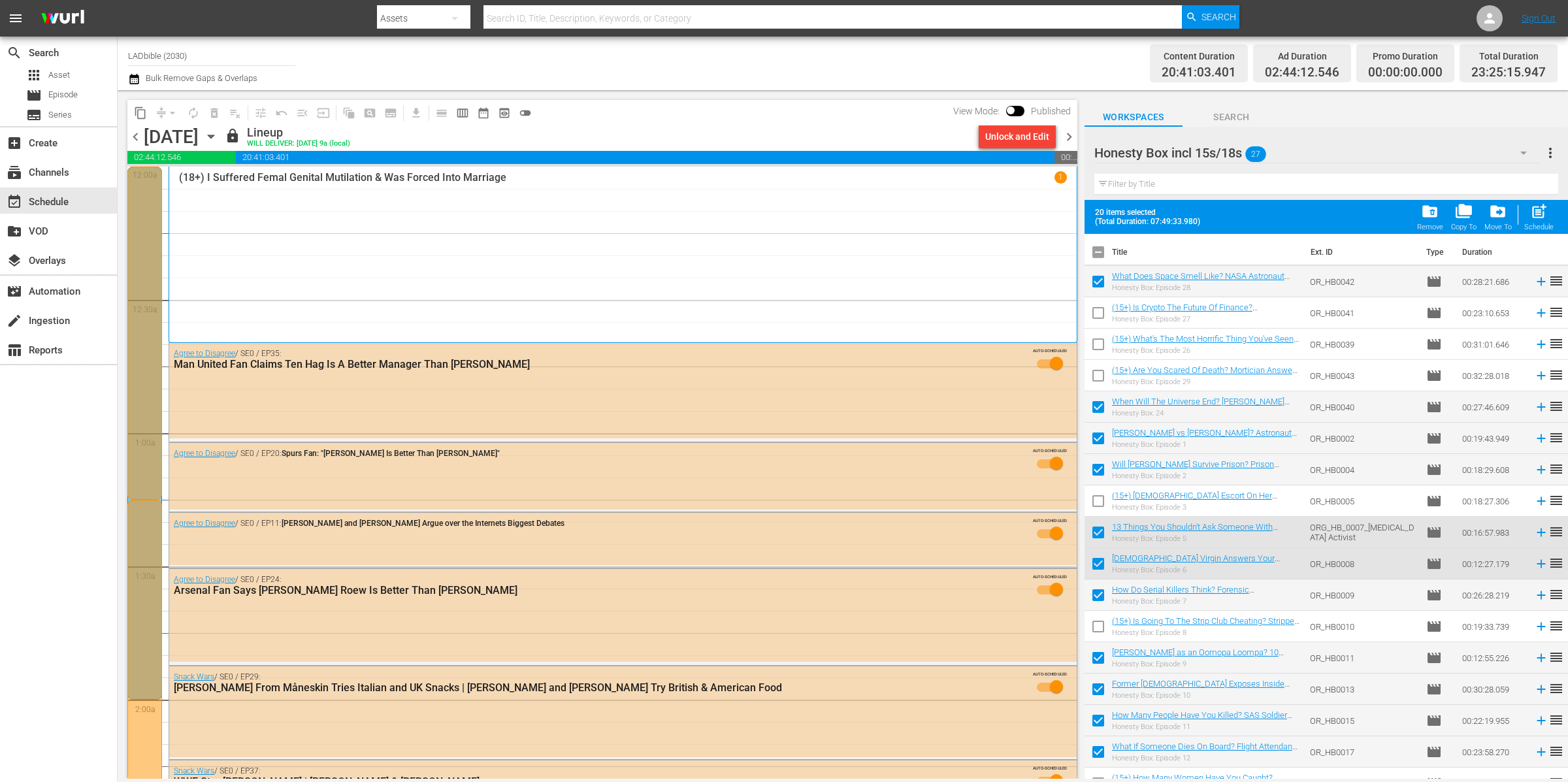
checkbox input "false"
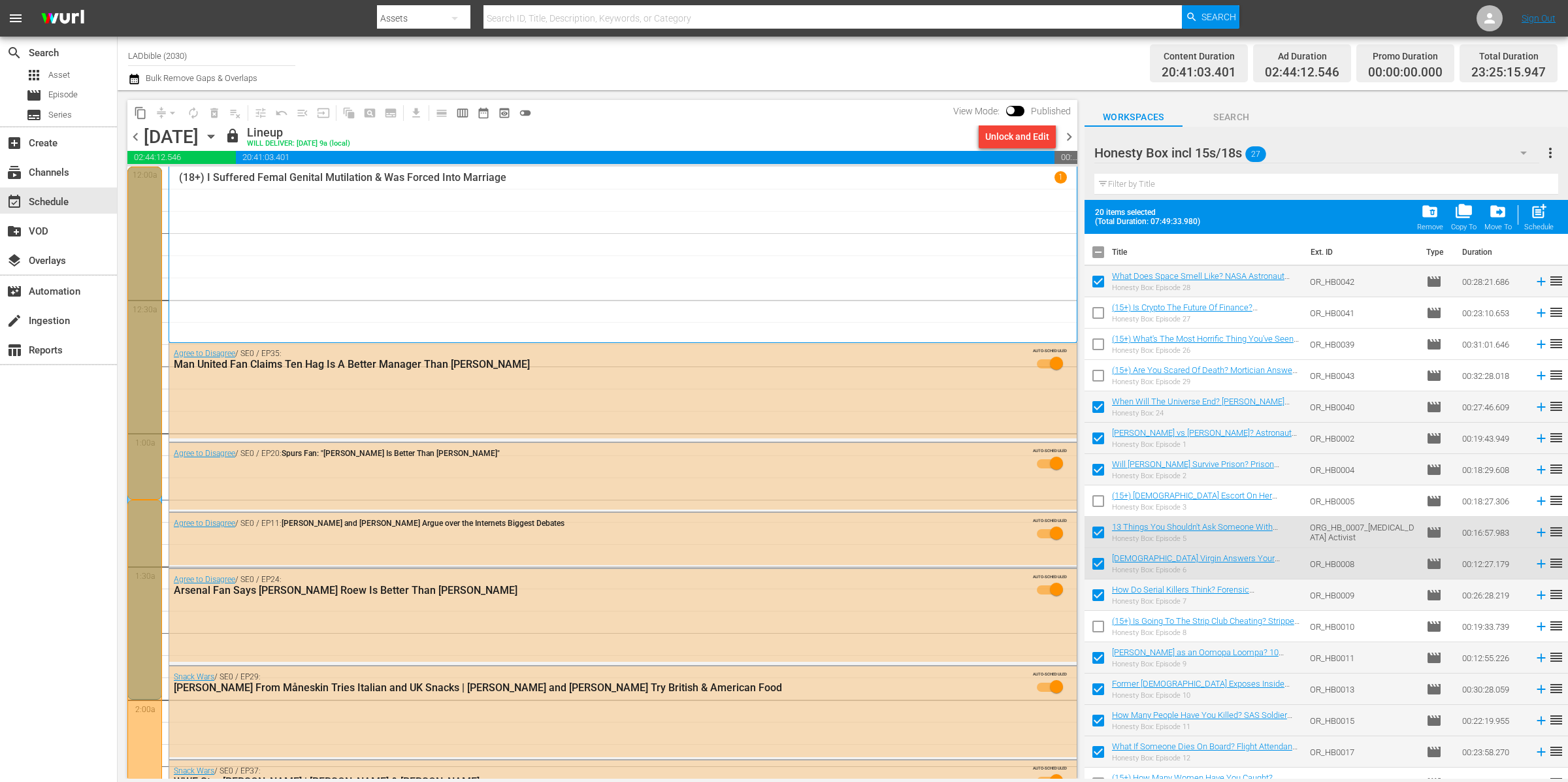
checkbox input "false"
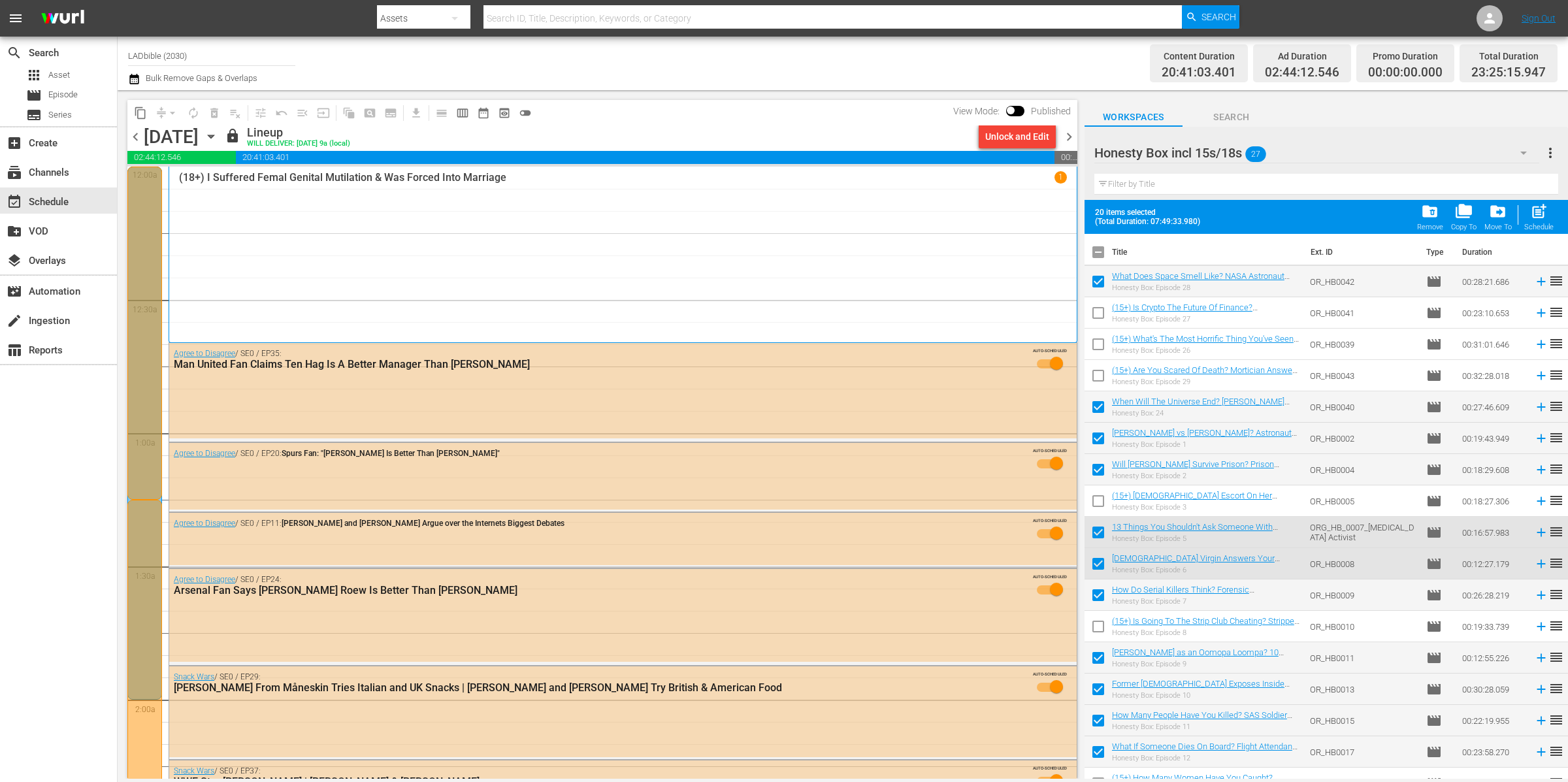
checkbox input "false"
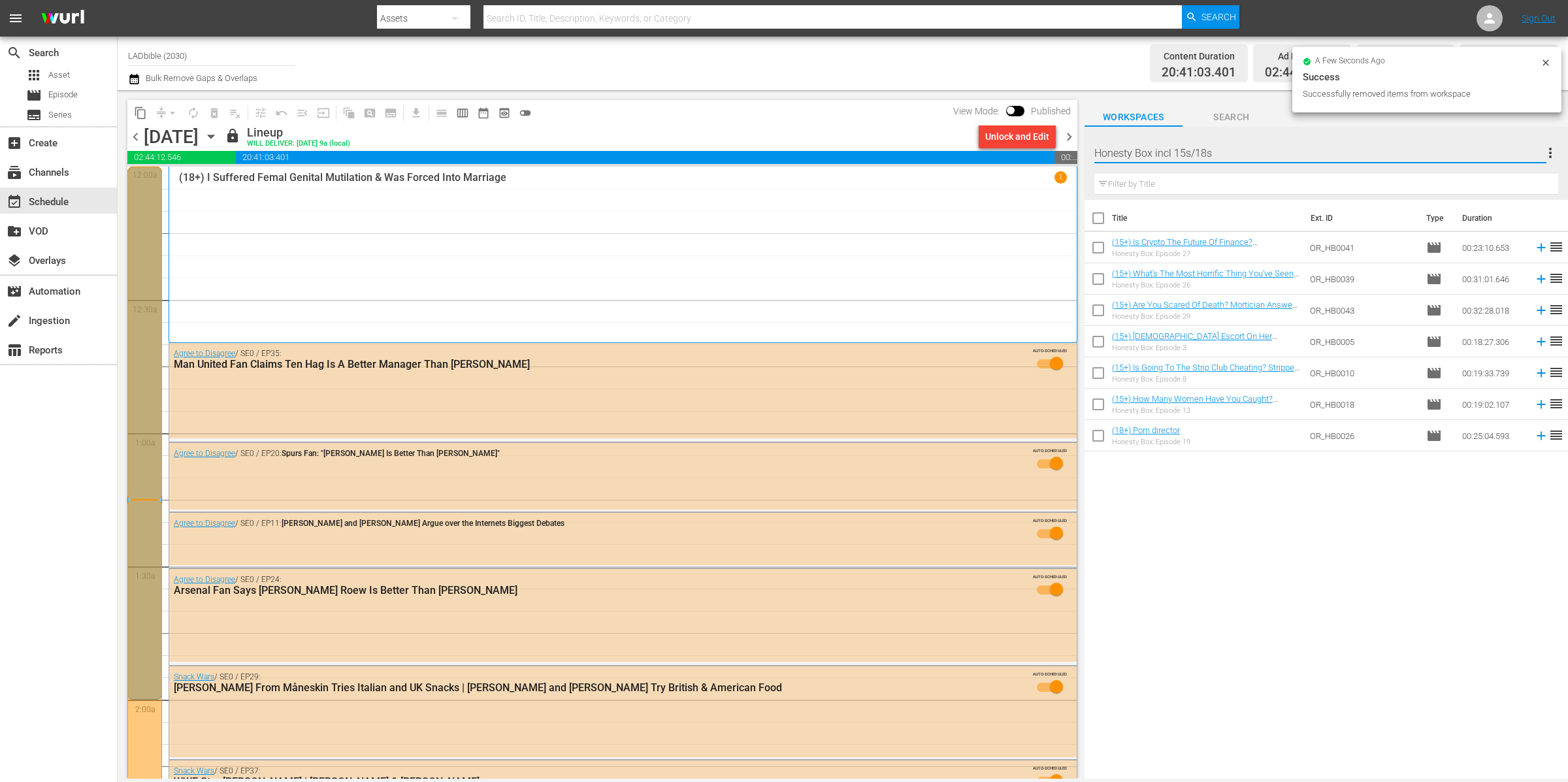
click at [1170, 153] on input "Honesty Box incl 15s/18s" at bounding box center [1320, 152] width 452 height 32
click at [1164, 153] on input "Honesty Box - 15s/18s" at bounding box center [1320, 152] width 452 height 32
type input "Honesty Box - 15s/18s"
click at [1147, 215] on th "Title" at bounding box center [1207, 218] width 191 height 36
click at [1098, 211] on input "checkbox" at bounding box center [1098, 220] width 28 height 28
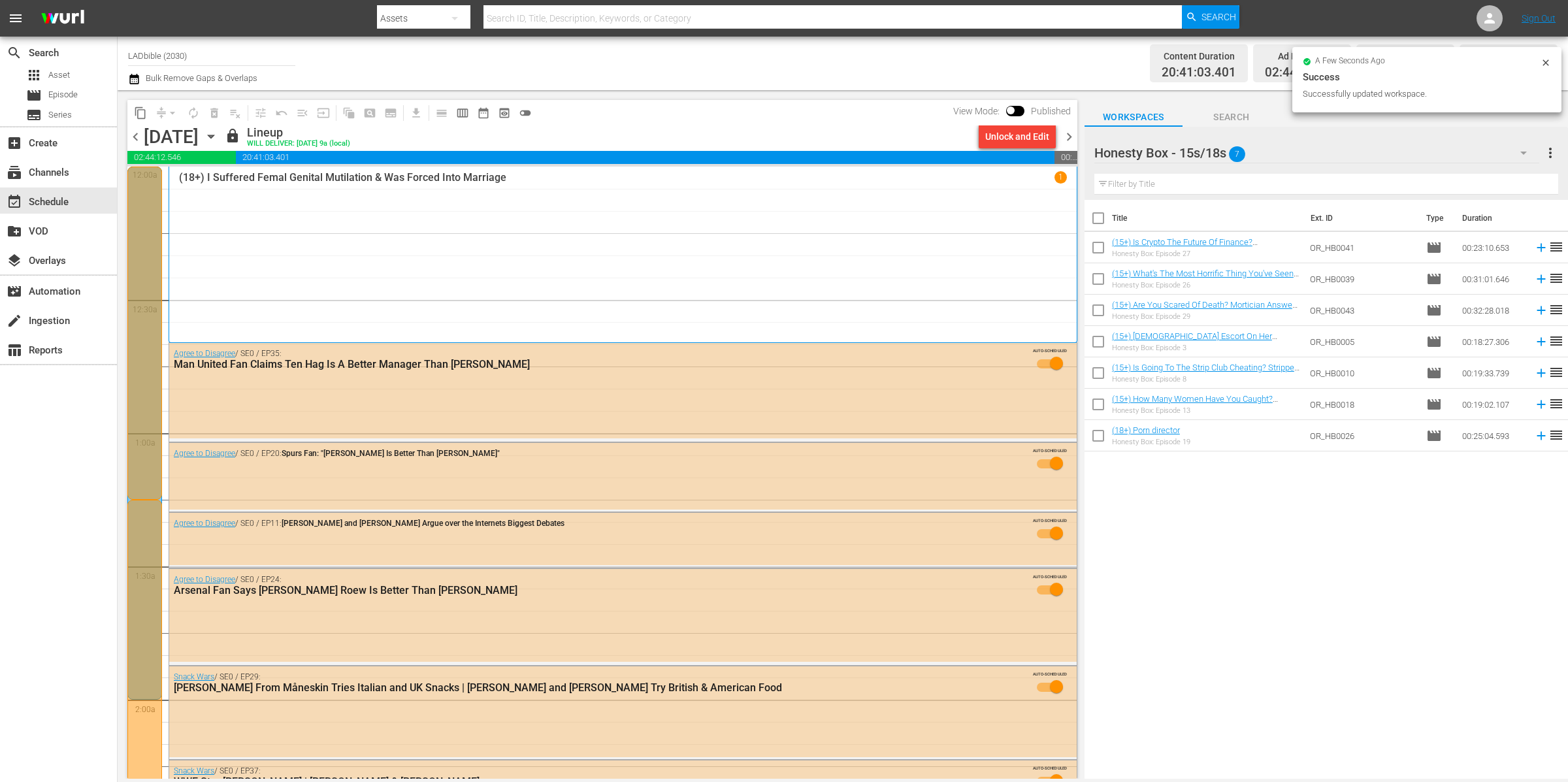
checkbox input "true"
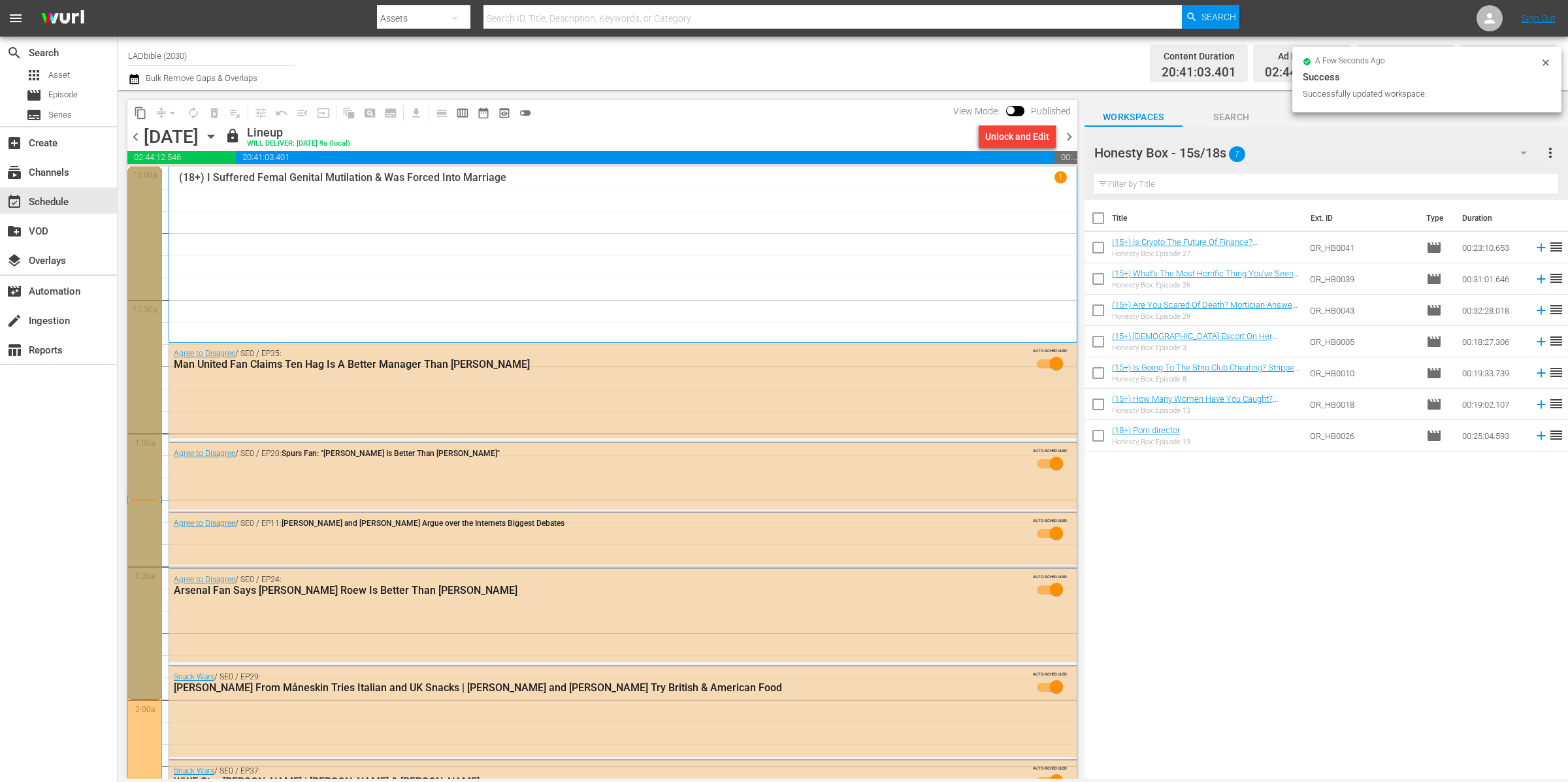
checkbox input "true"
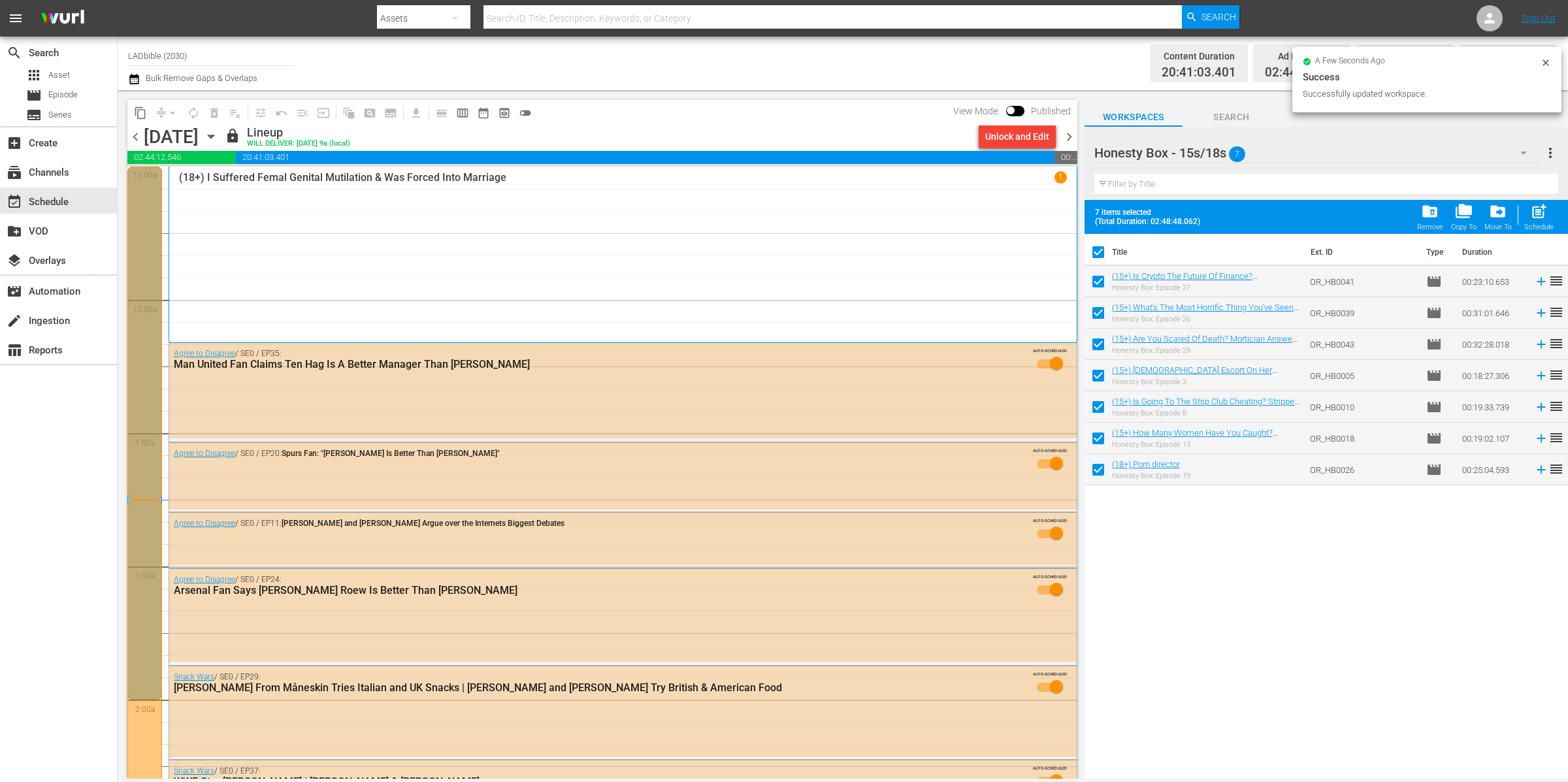
click at [1546, 147] on span "more_vert" at bounding box center [1550, 152] width 15 height 15
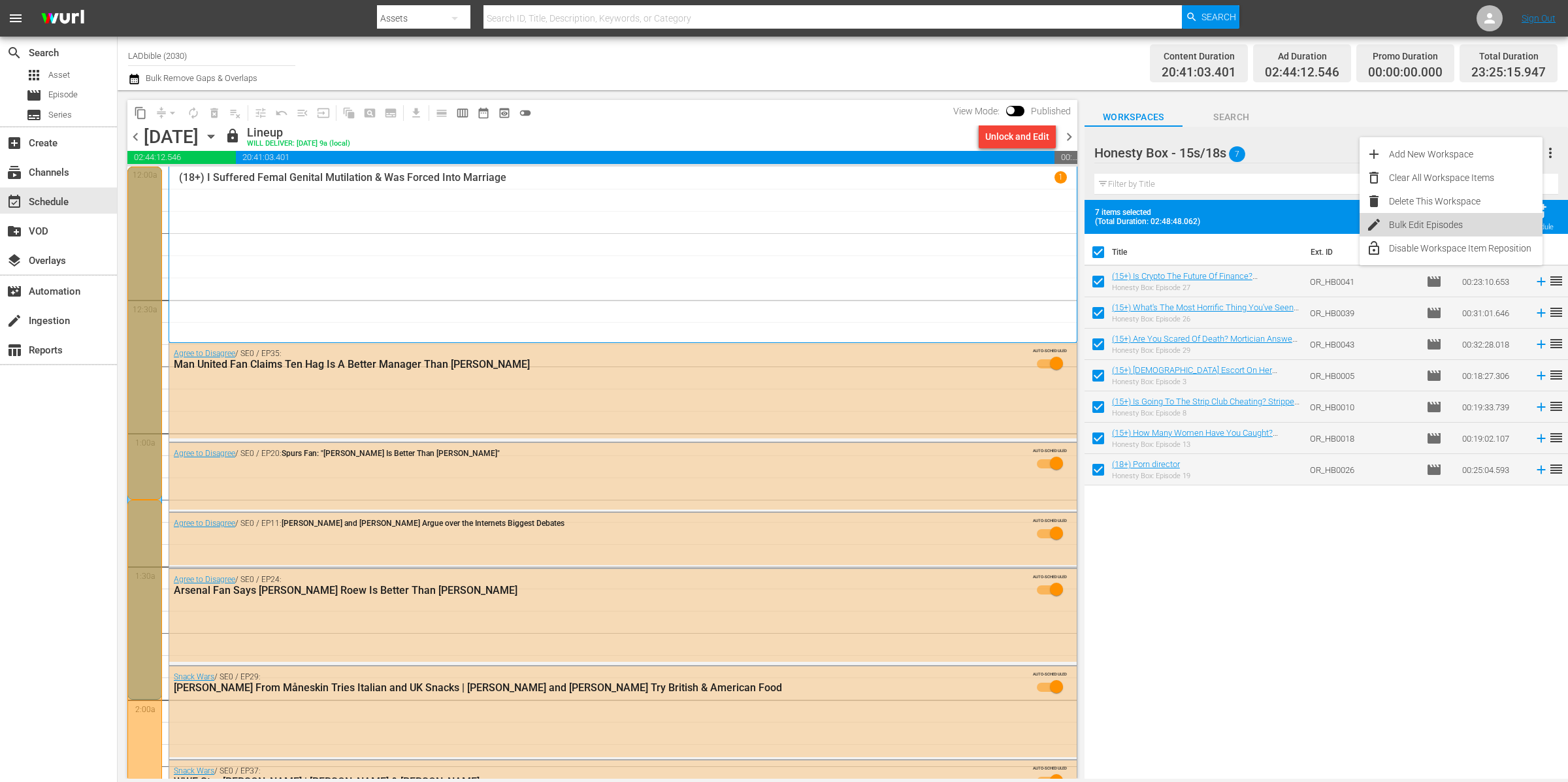
click at [1432, 222] on div "Bulk Edit Episodes" at bounding box center [1466, 224] width 154 height 23
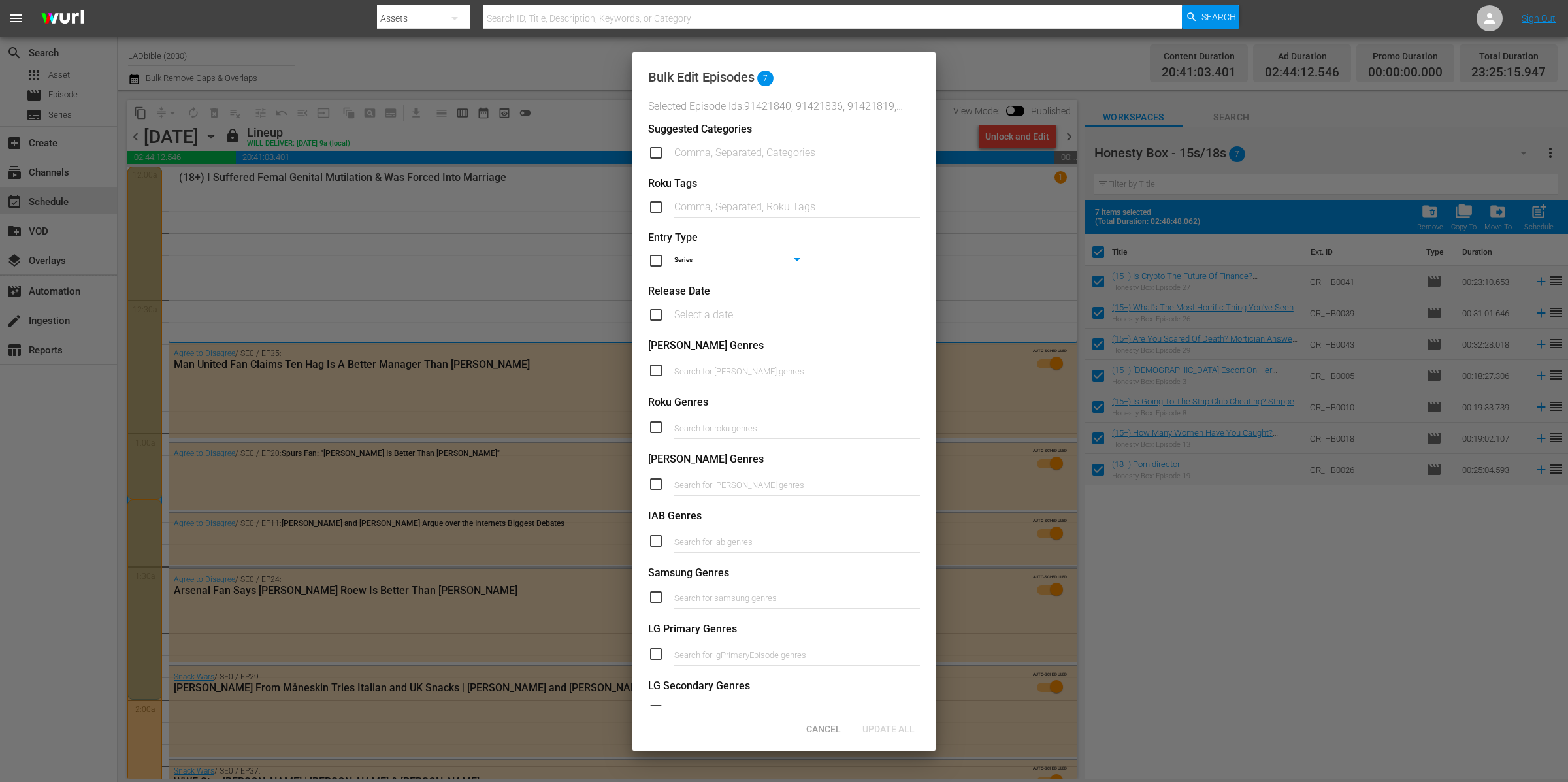
scroll to position [250, 0]
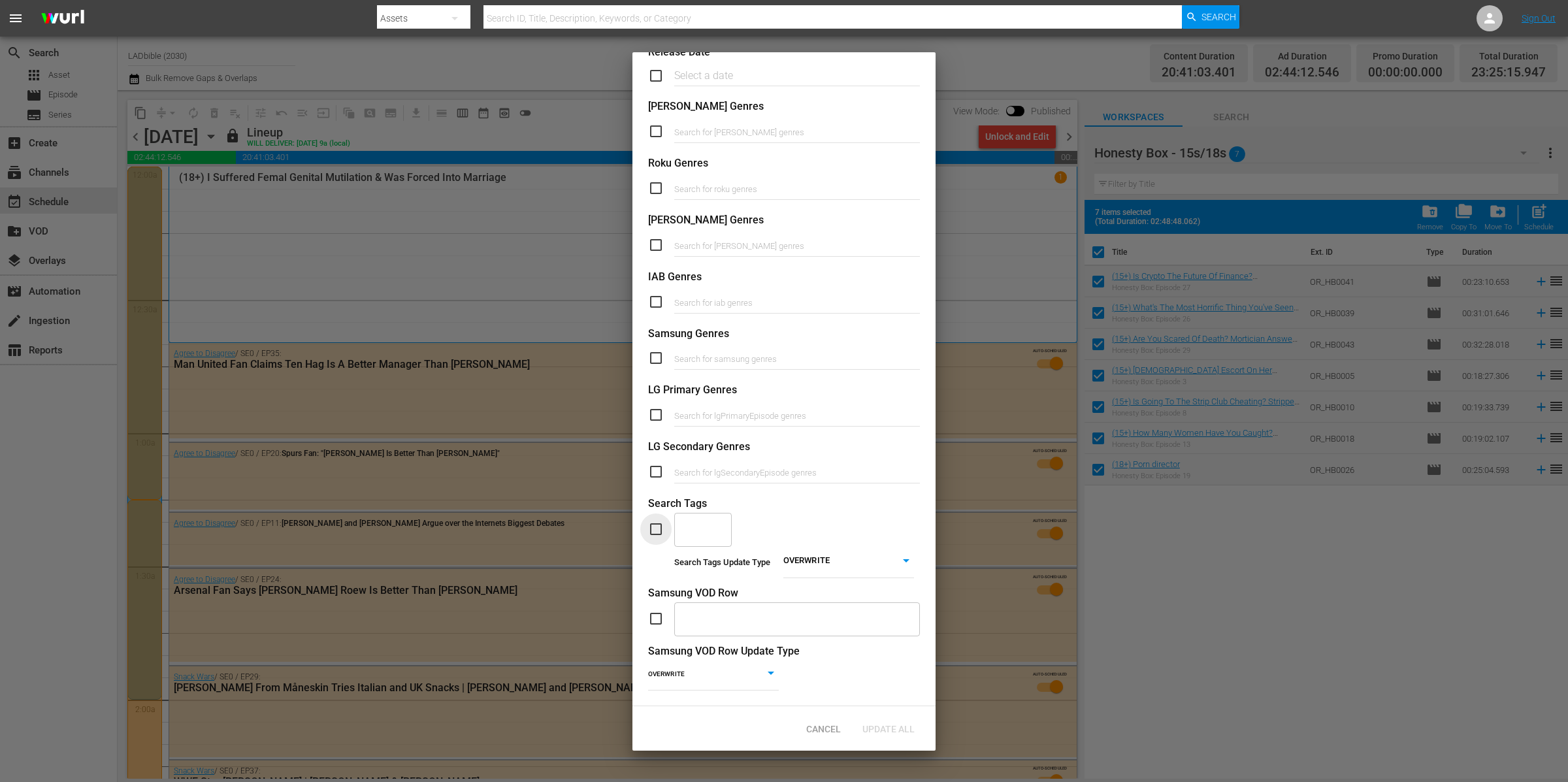
click at [656, 521] on input "checkbox" at bounding box center [661, 528] width 26 height 15
checkbox input "true"
click at [714, 520] on div at bounding box center [721, 527] width 12 height 13
type input "Honesty Box - 15/18s"
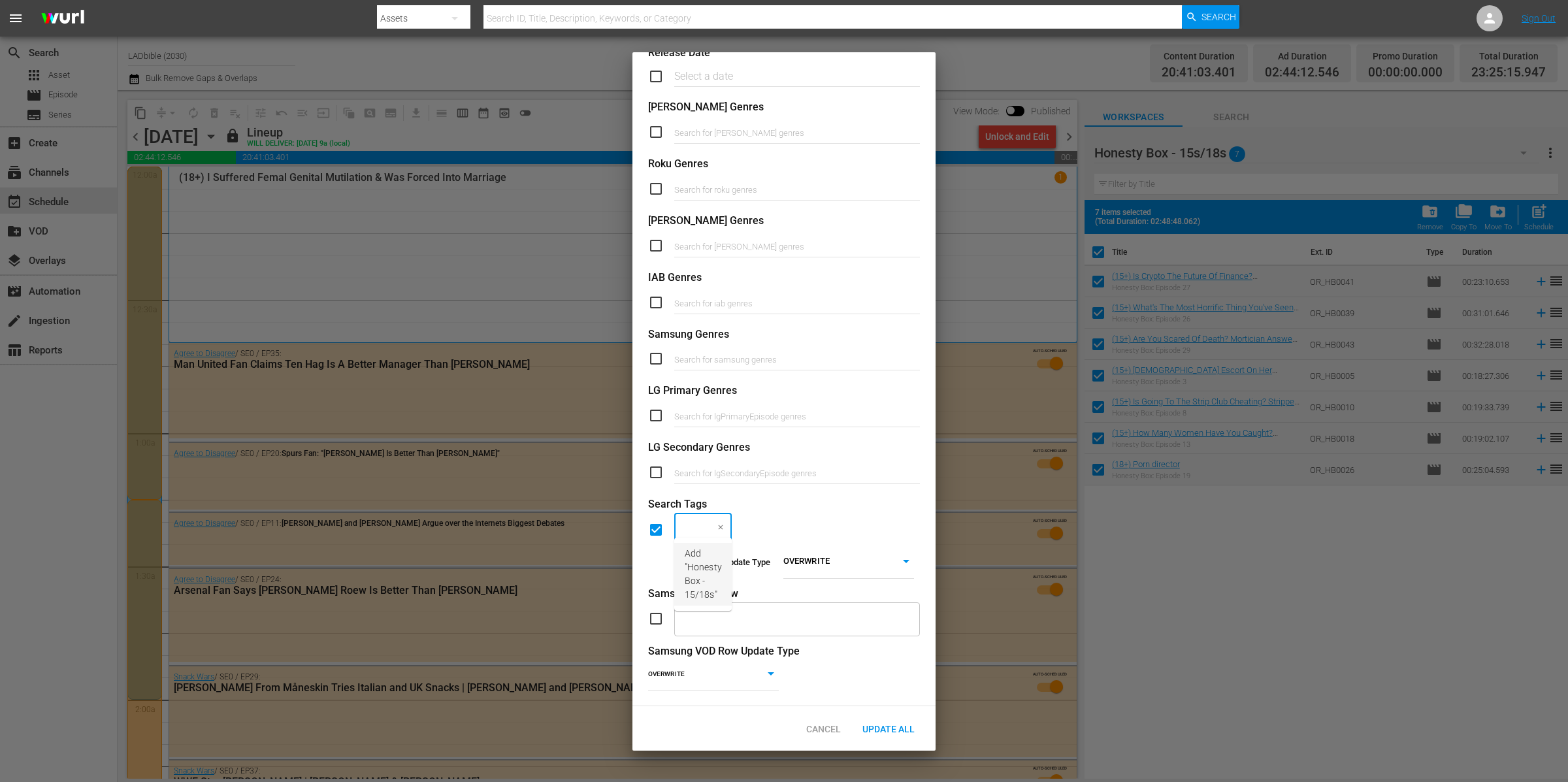
click at [716, 568] on span "Add "Honesty Box - 15/18s"" at bounding box center [703, 574] width 37 height 55
click at [847, 551] on body "menu Search By Assets Search ID, Title, Description, Keywords, or Category Sear…" at bounding box center [784, 391] width 1568 height 782
click at [846, 559] on li "ADD" at bounding box center [842, 568] width 131 height 17
type input "ADD"
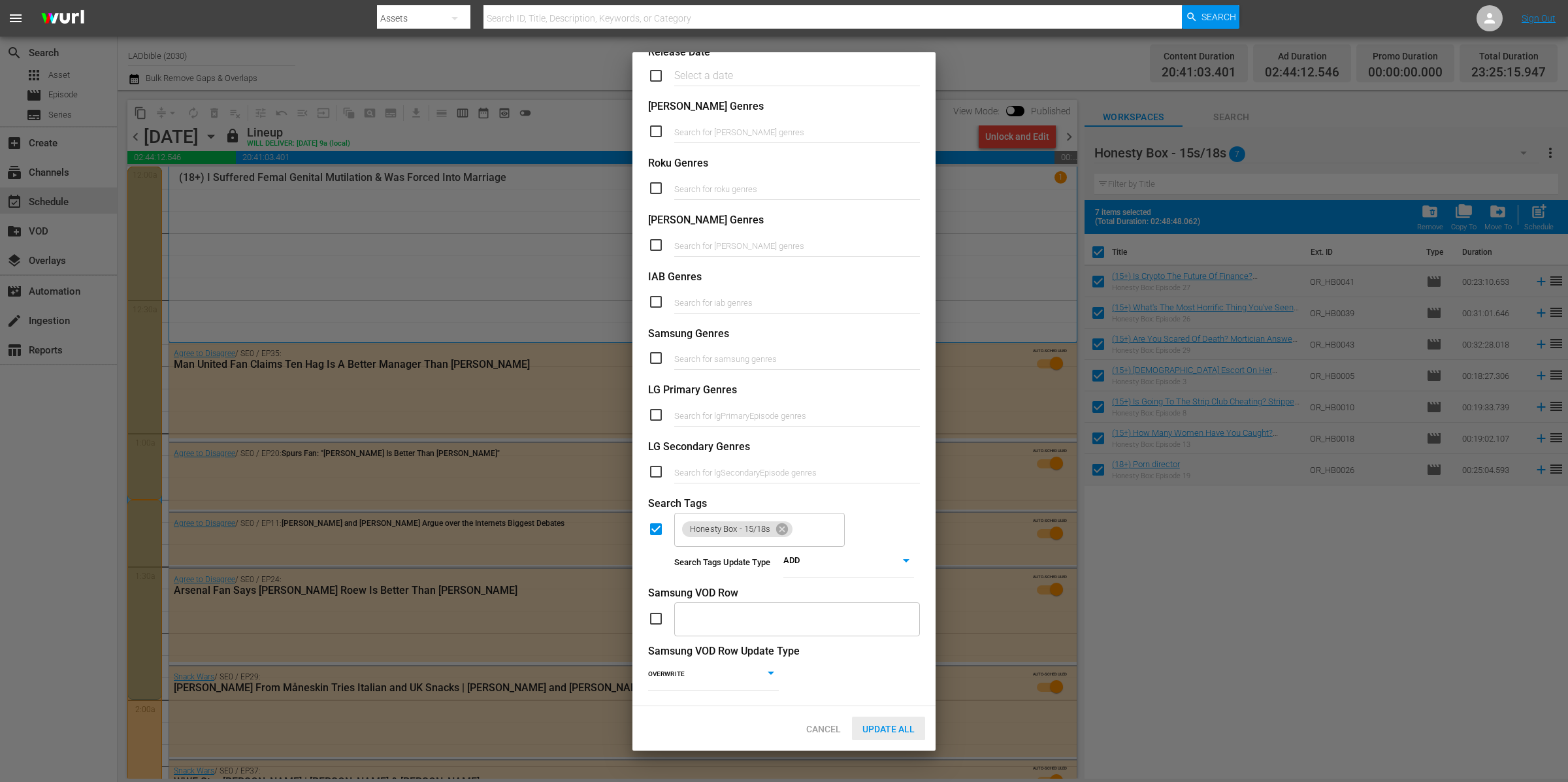
click at [914, 726] on span "Update All" at bounding box center [888, 729] width 73 height 11
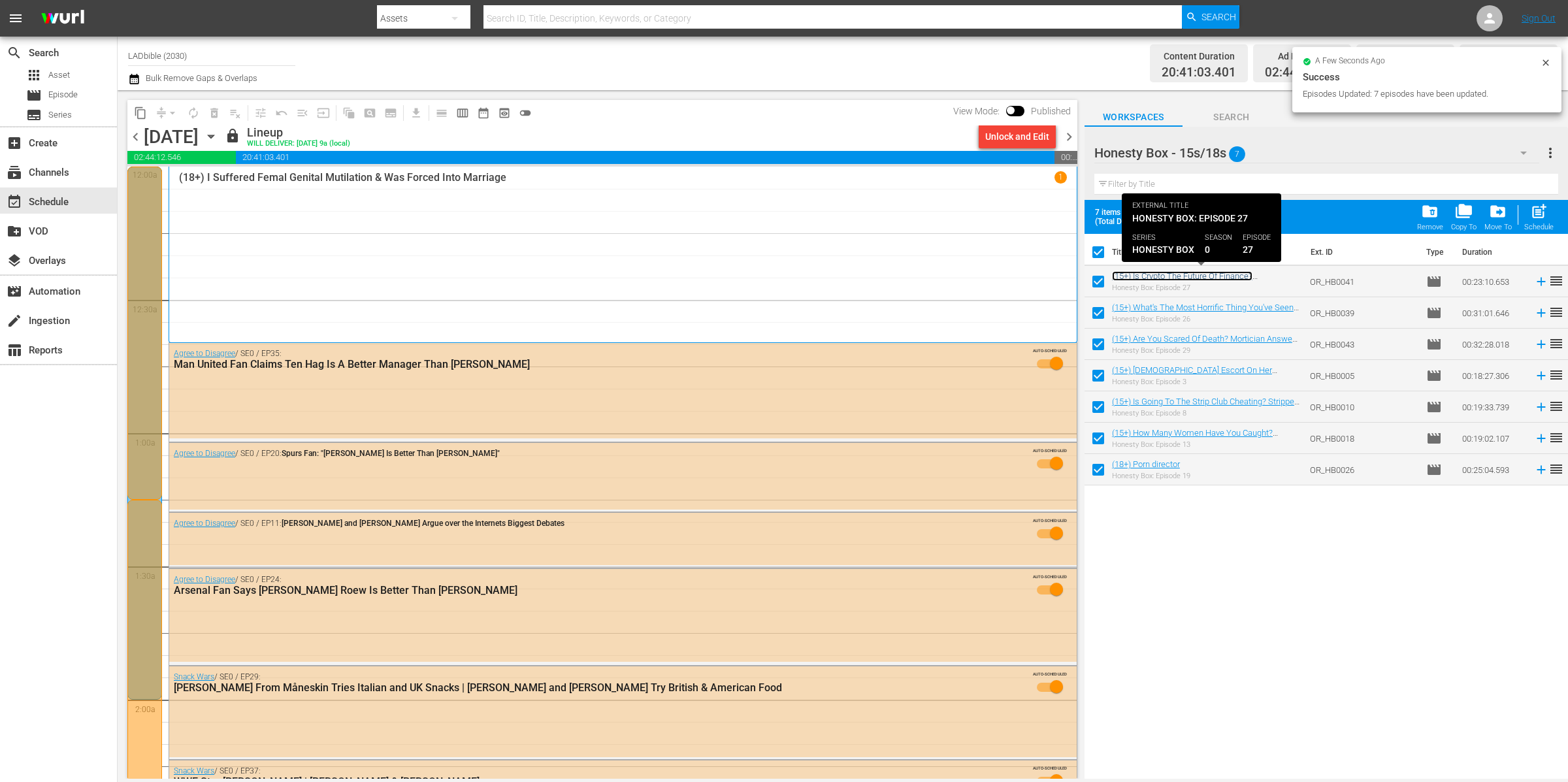
click at [1146, 275] on link "(15+) Is Crypto The Future Of Finance? Gary Stevenson Answers Your Questions" at bounding box center [1190, 281] width 156 height 19
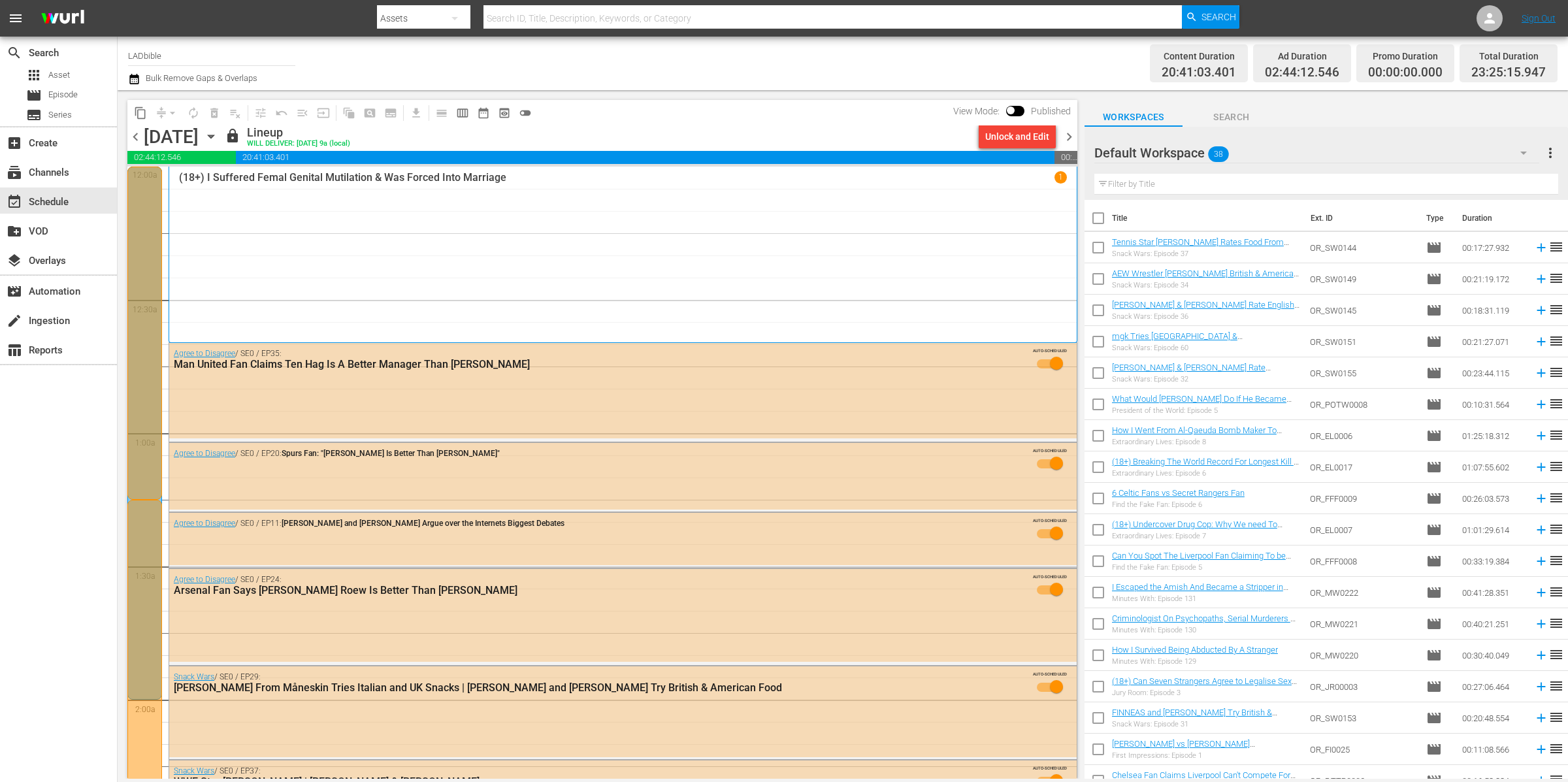
click at [1260, 156] on div "Default Workspace 38" at bounding box center [1318, 152] width 446 height 36
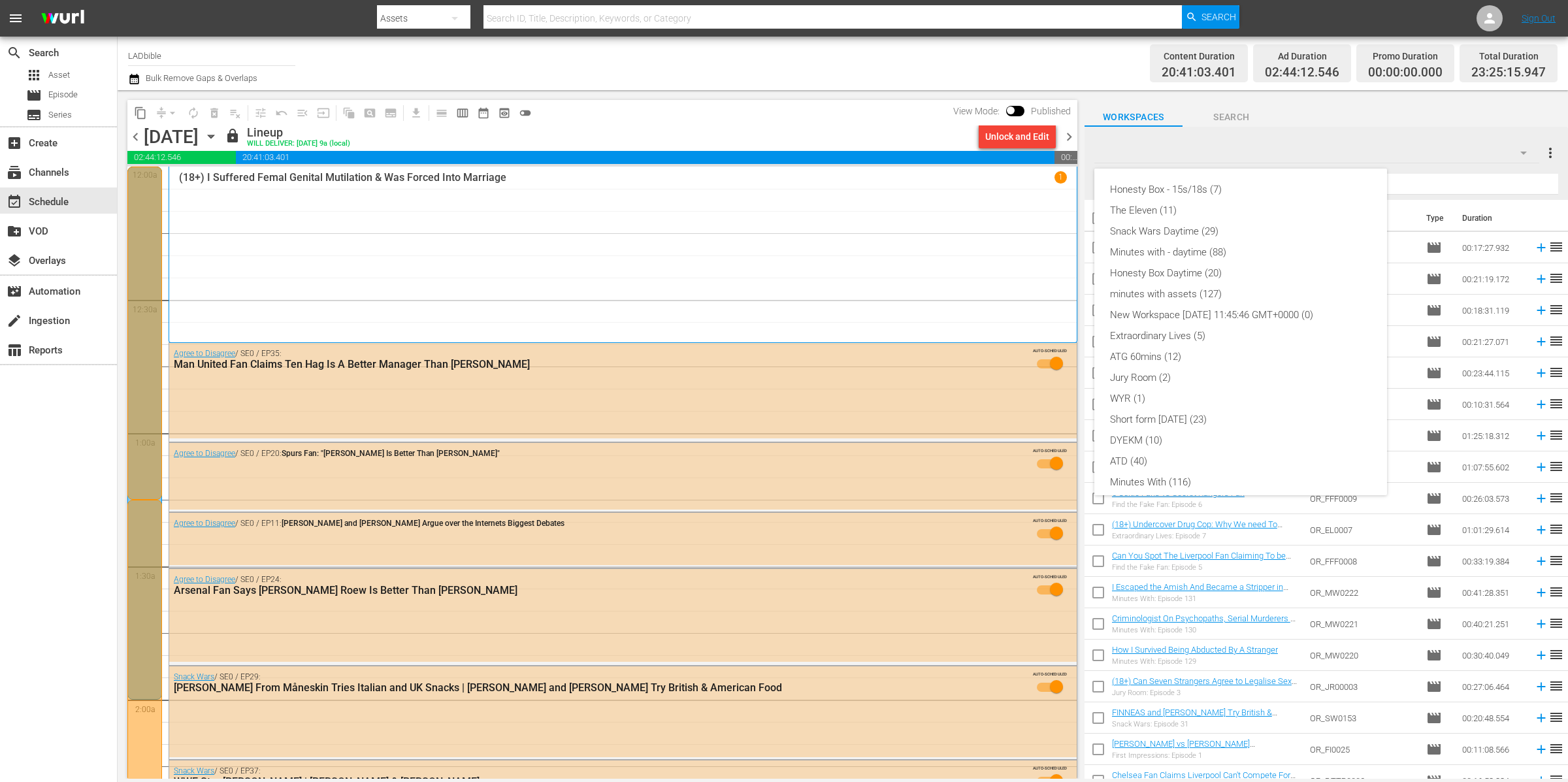
scroll to position [111, 0]
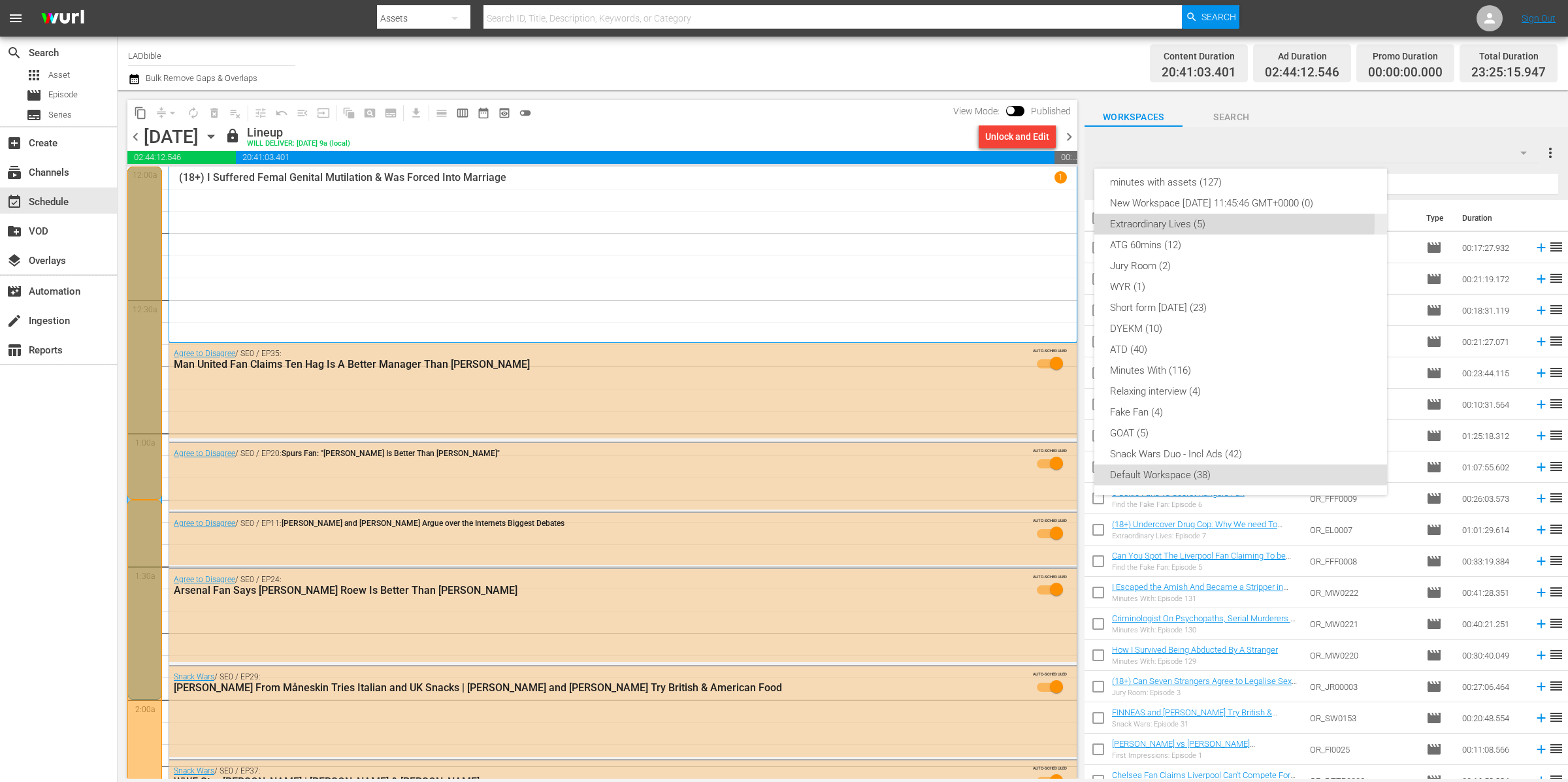
click at [1168, 222] on div "Extraordinary Lives (5)" at bounding box center [1240, 224] width 261 height 21
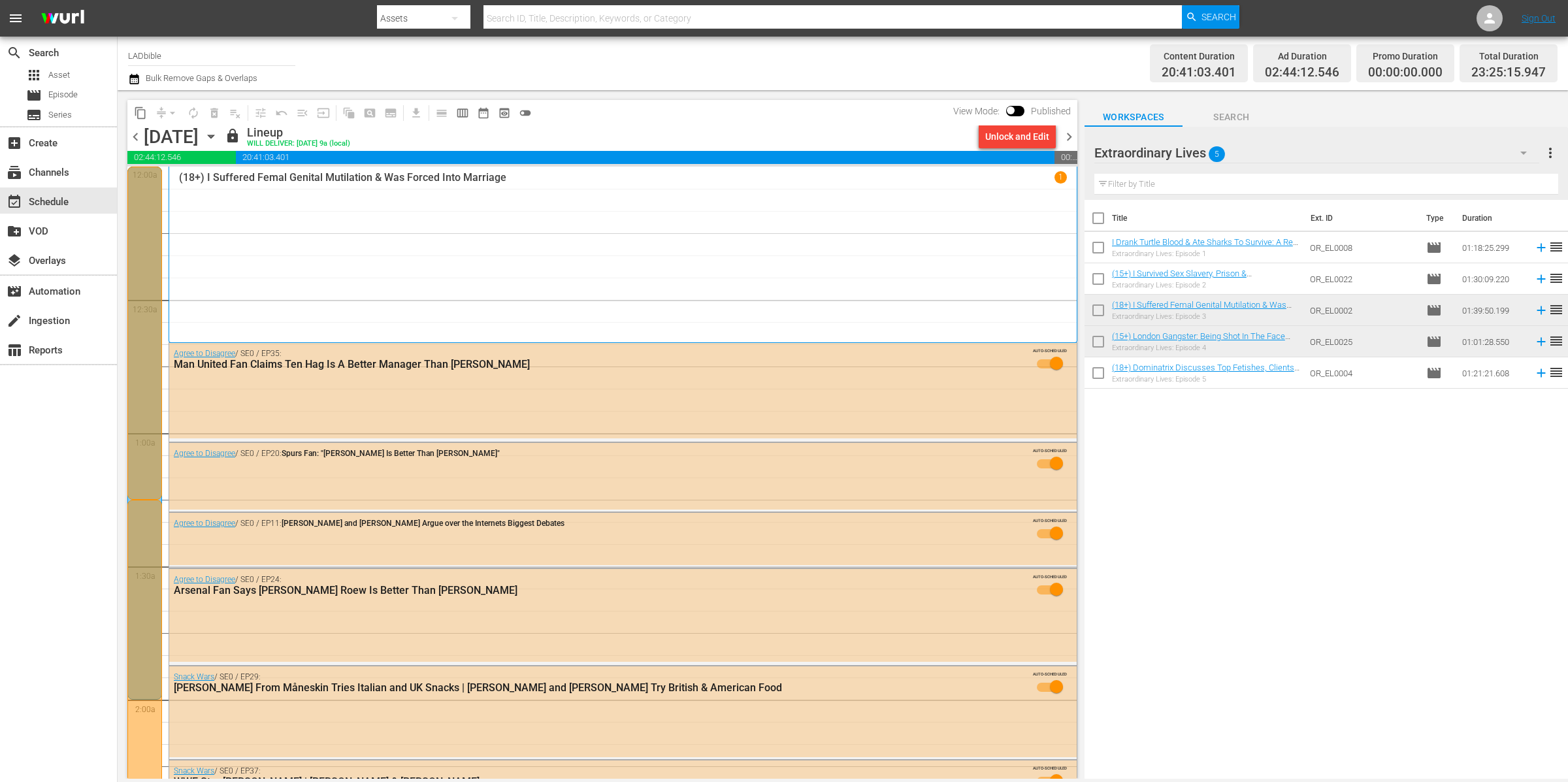
click at [1199, 150] on div at bounding box center [1165, 153] width 141 height 33
type input "Extraordinary Lives - mostly 15/18s"
click at [1320, 119] on div "Workspaces Search" at bounding box center [1326, 113] width 483 height 26
click at [1215, 158] on div at bounding box center [1197, 153] width 206 height 33
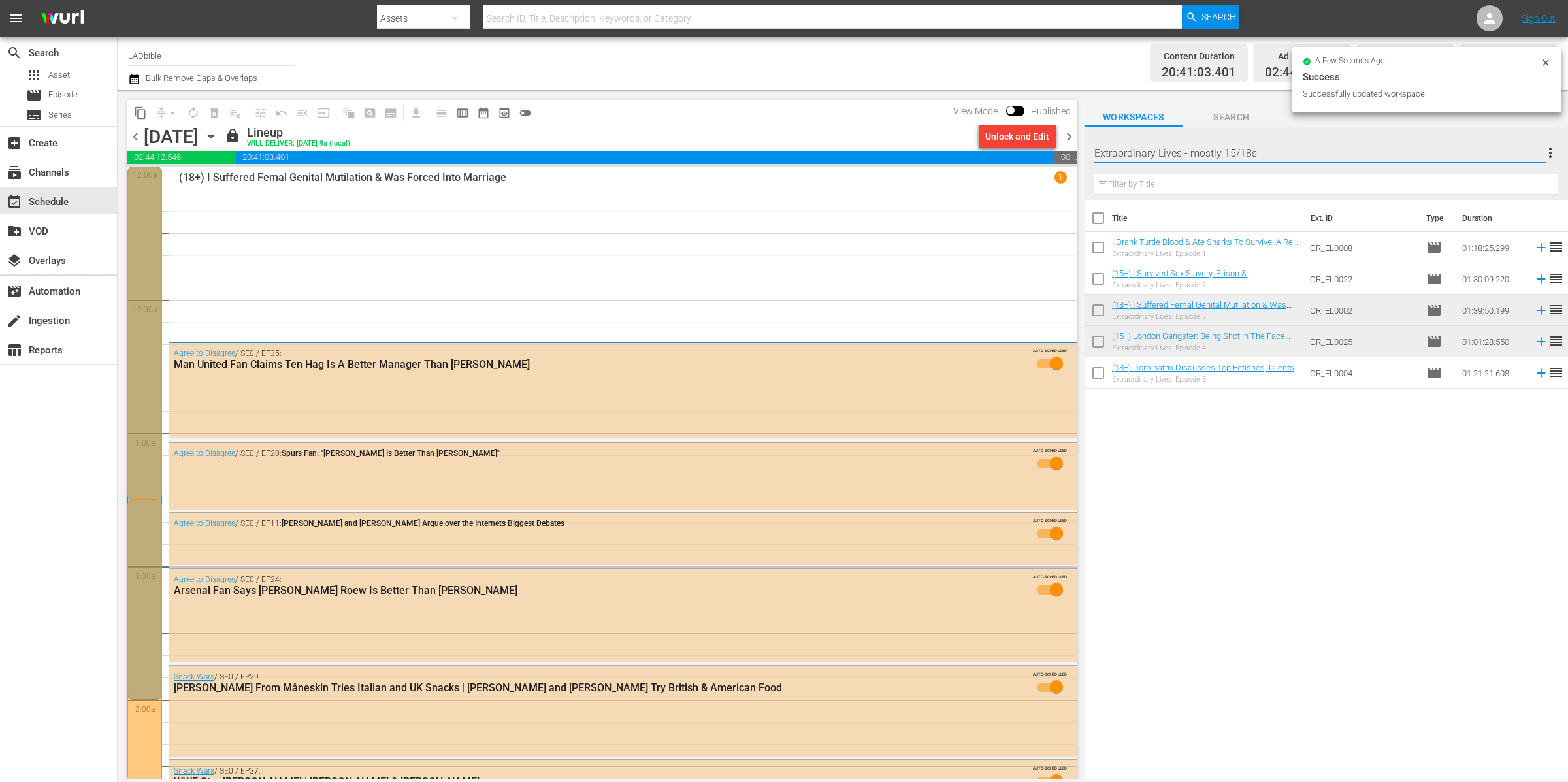
click at [1351, 150] on input "Extraordinary Lives - mostly 15/18s" at bounding box center [1320, 152] width 452 height 32
click at [1258, 107] on button "Search" at bounding box center [1232, 113] width 98 height 26
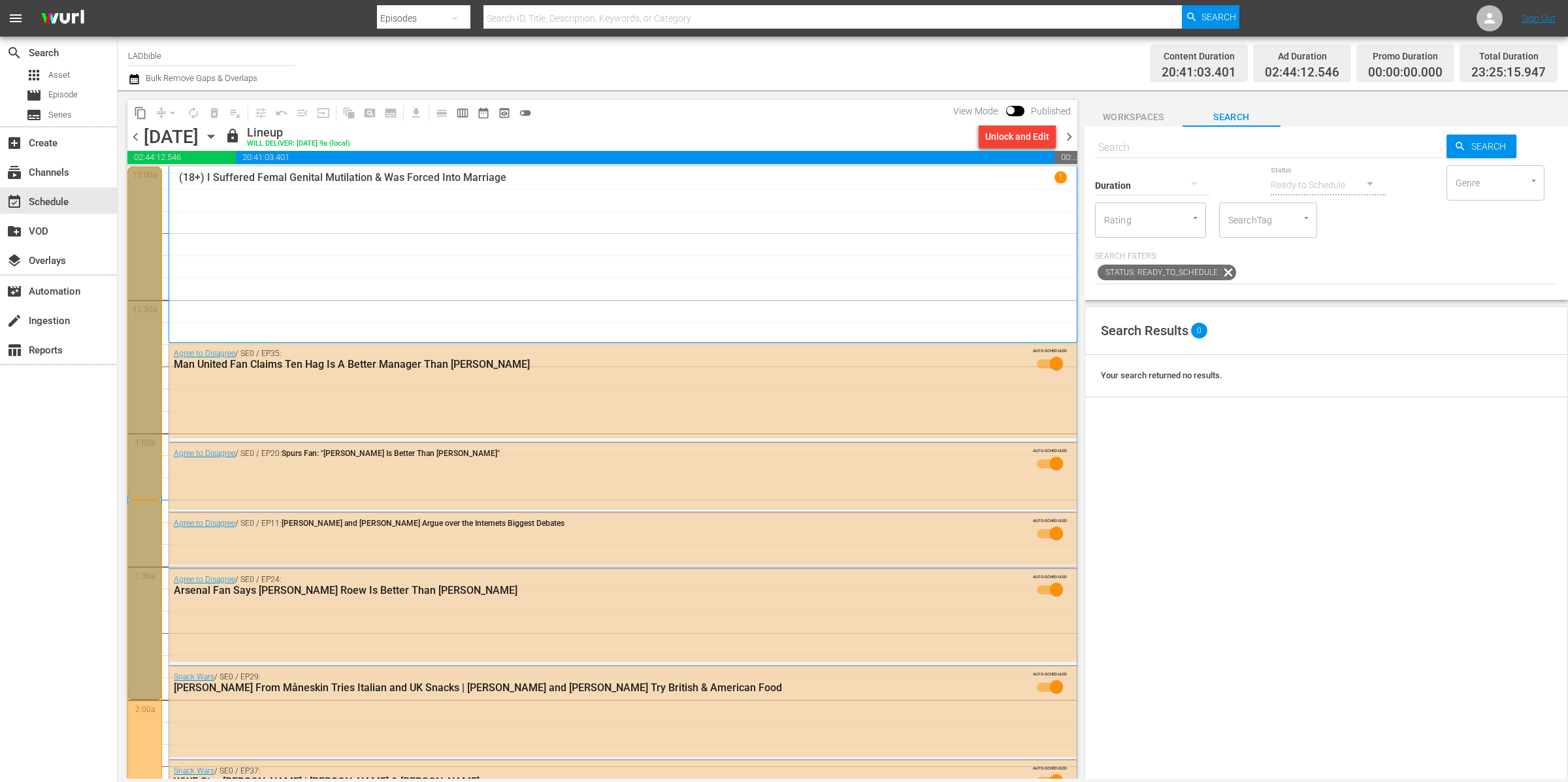
click at [1133, 119] on span "Workspaces" at bounding box center [1134, 117] width 98 height 16
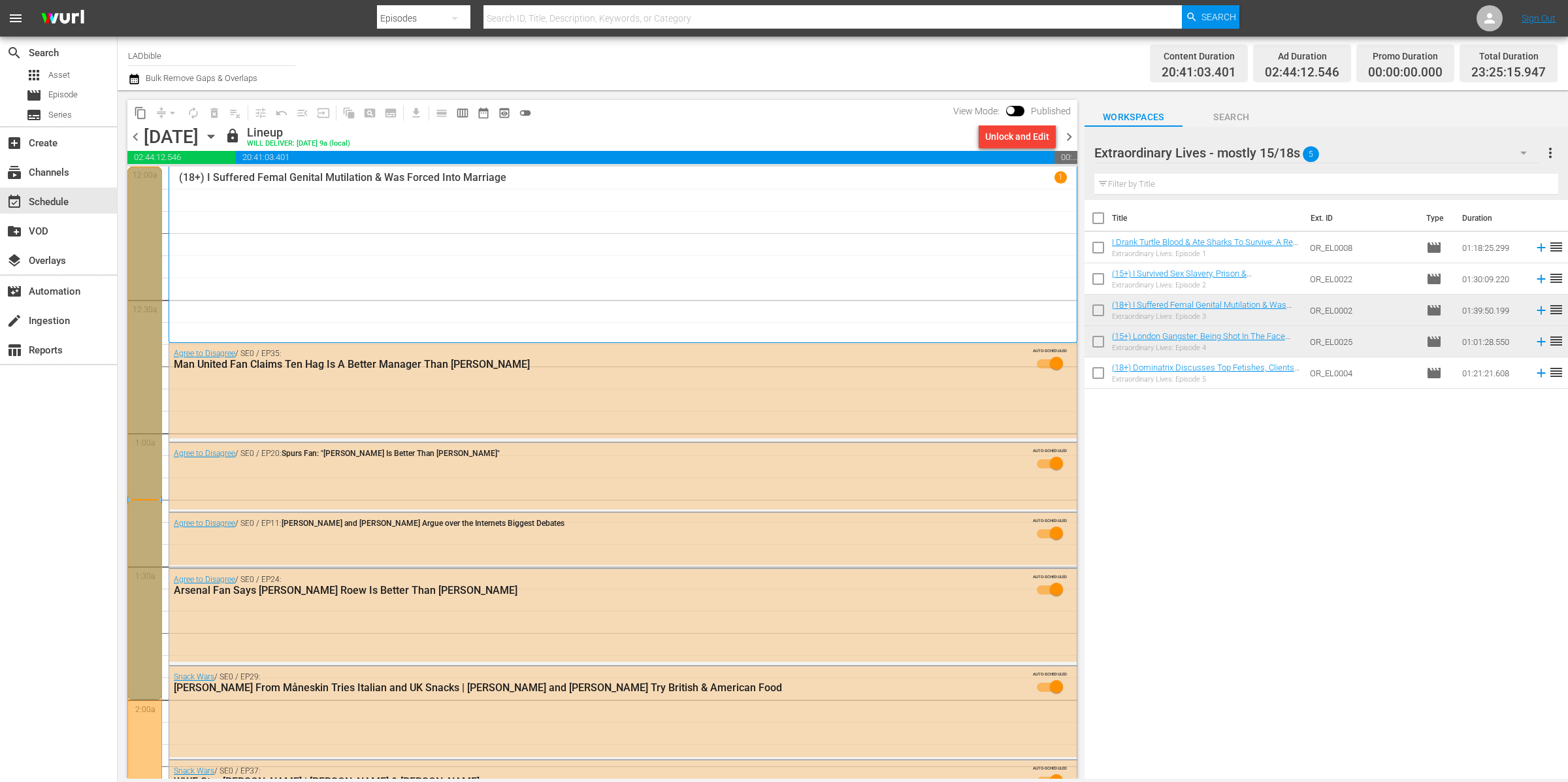
click at [1356, 150] on div "Extraordinary Lives - mostly 15/18s 5" at bounding box center [1318, 152] width 446 height 36
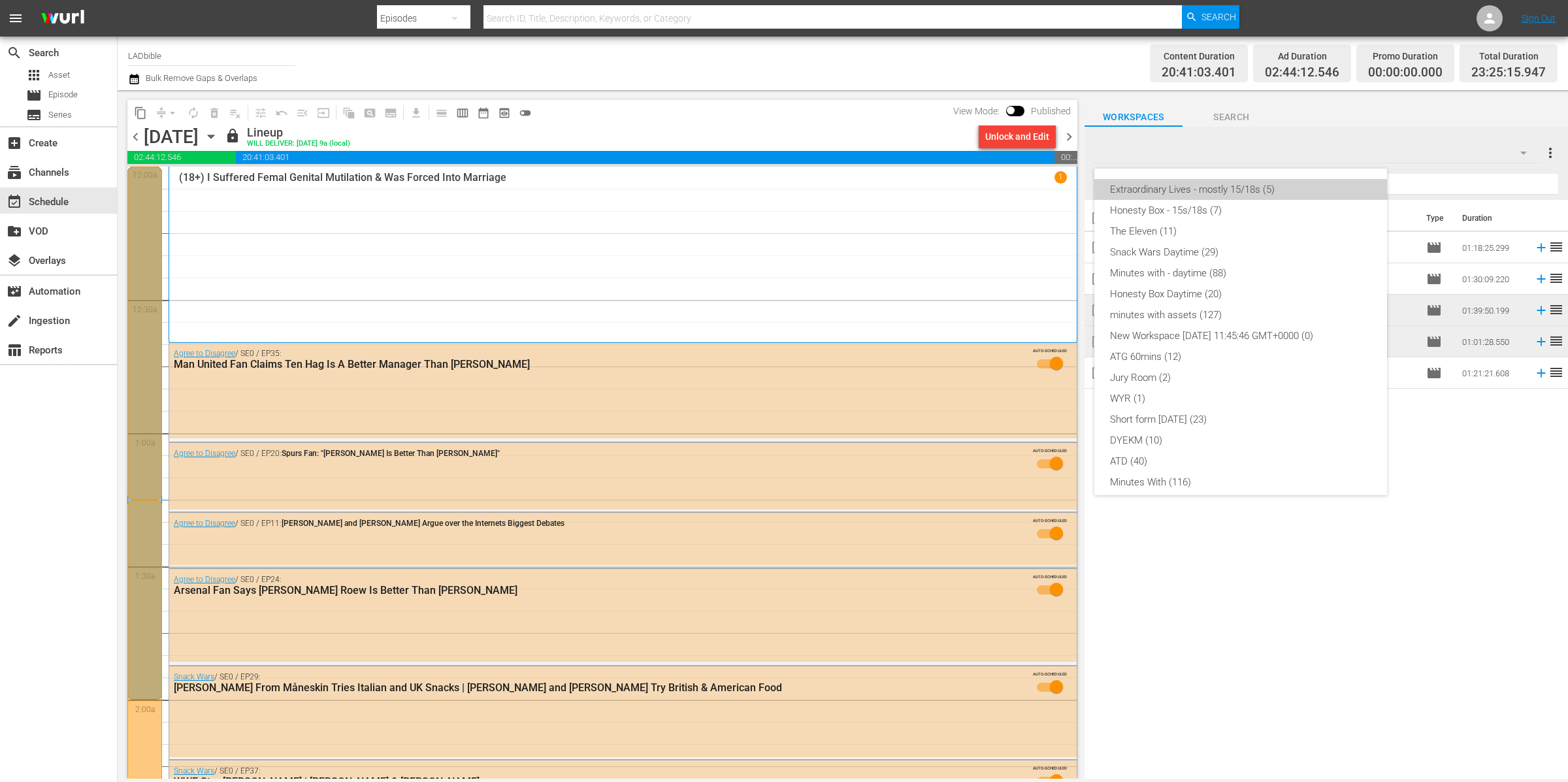
click at [1303, 187] on div "Extraordinary Lives - mostly 15/18s (5)" at bounding box center [1240, 189] width 261 height 21
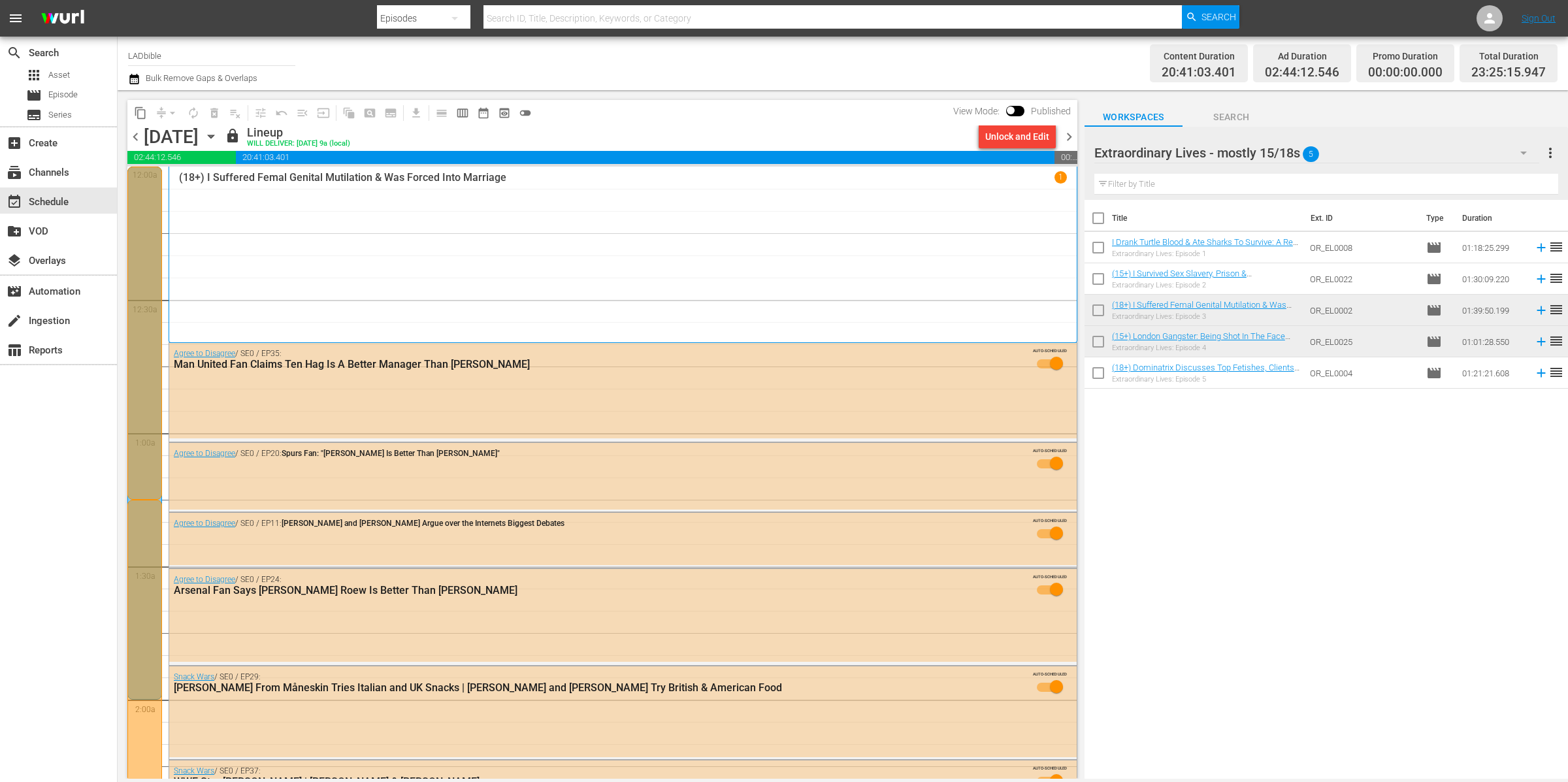
click at [1550, 150] on span "more_vert" at bounding box center [1550, 152] width 15 height 15
click at [1438, 222] on div "Bulk Edit Episodes" at bounding box center [1466, 224] width 154 height 23
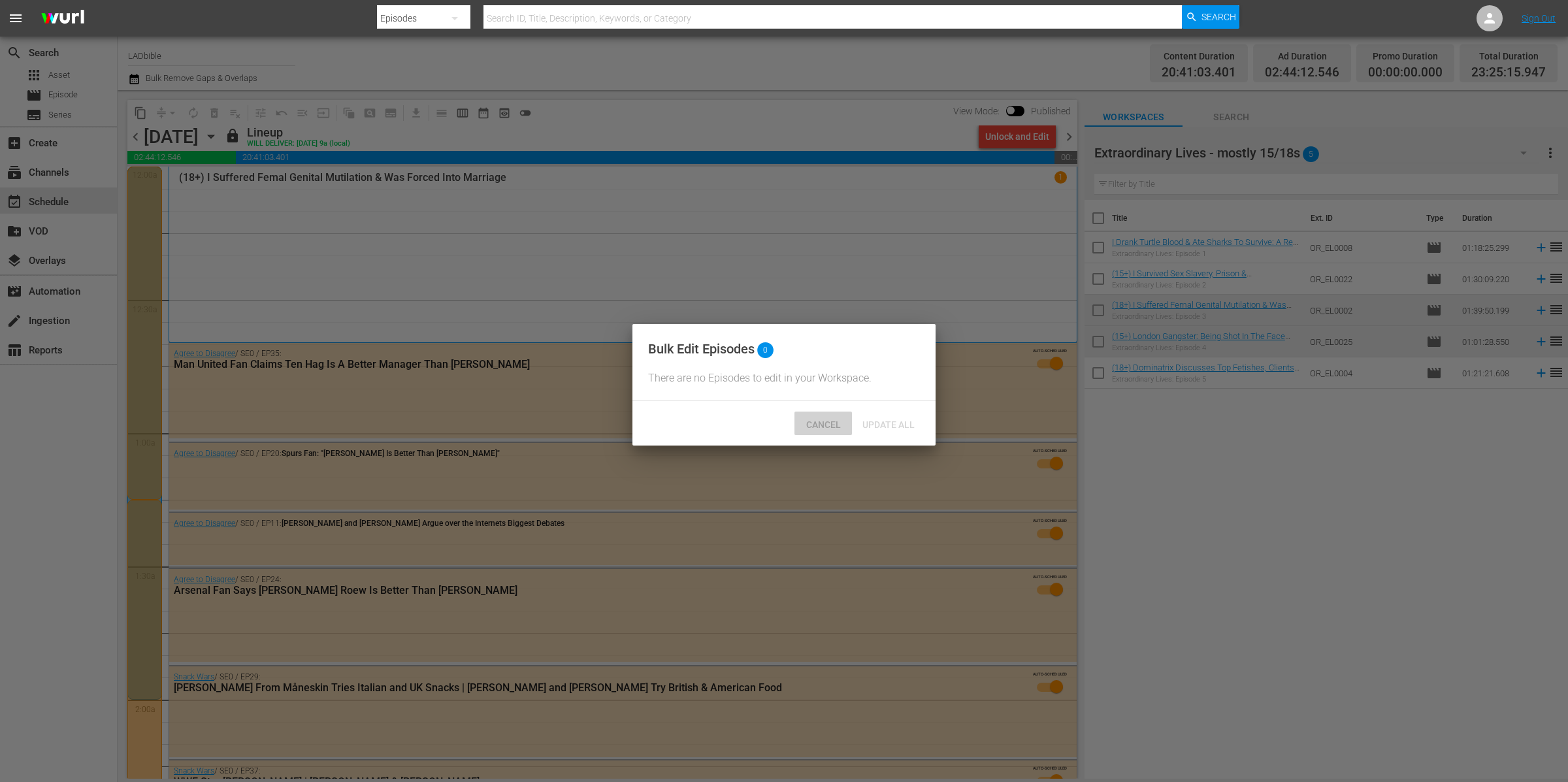
drag, startPoint x: 829, startPoint y: 435, endPoint x: 999, endPoint y: 326, distance: 201.9
click at [829, 430] on span "Cancel" at bounding box center [823, 425] width 56 height 11
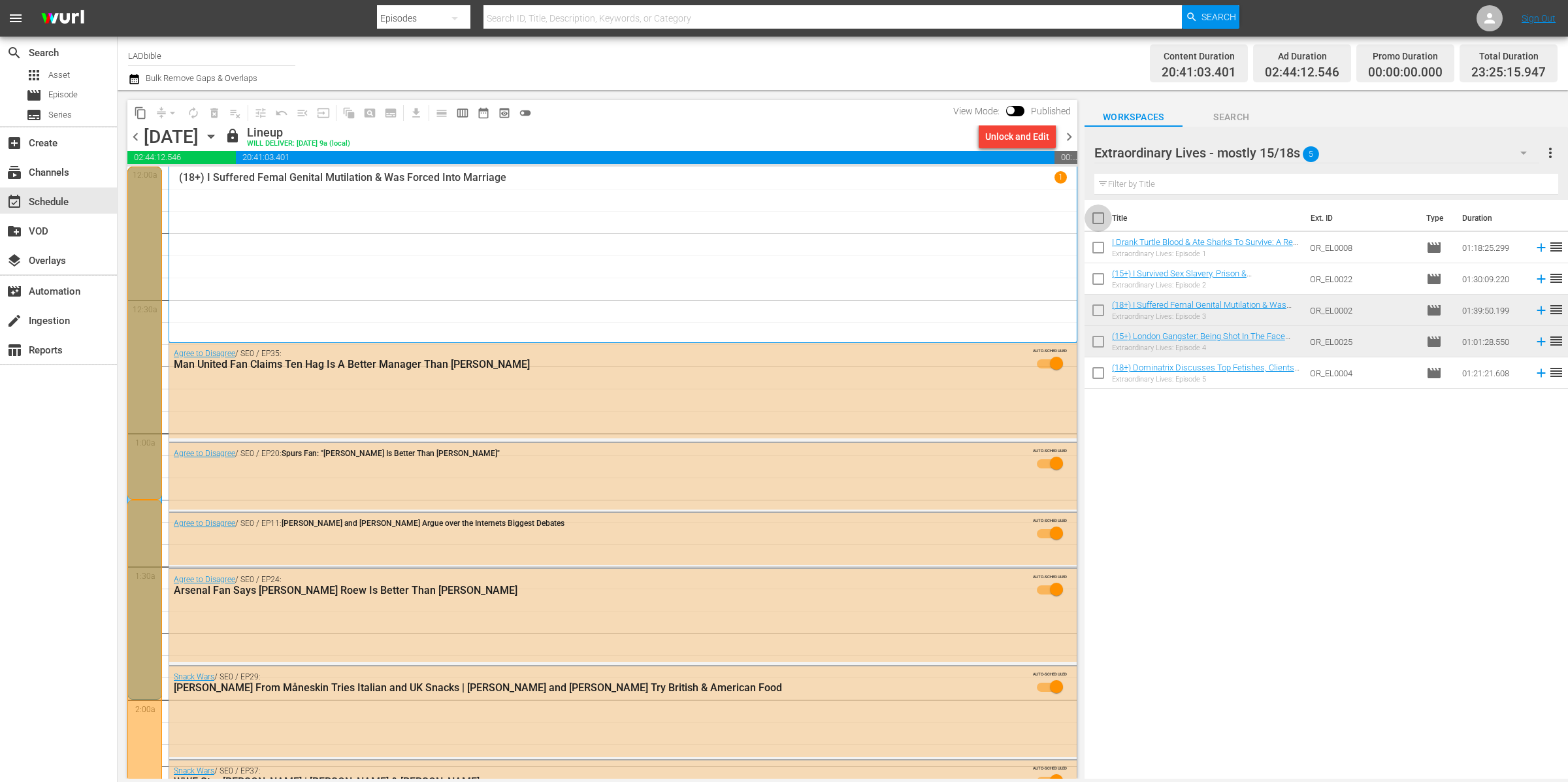
click at [1093, 219] on input "checkbox" at bounding box center [1098, 220] width 28 height 28
checkbox input "true"
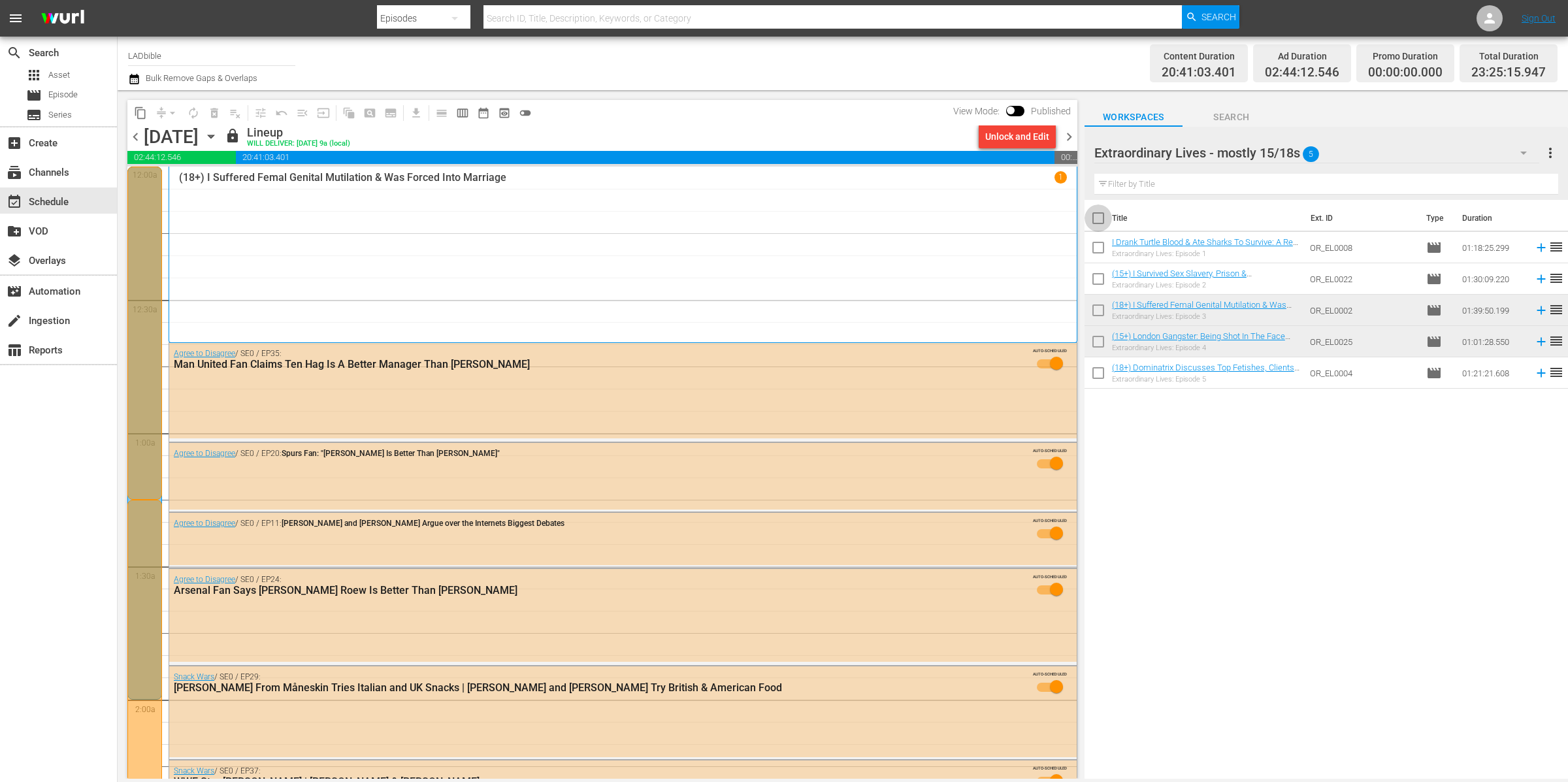
checkbox input "true"
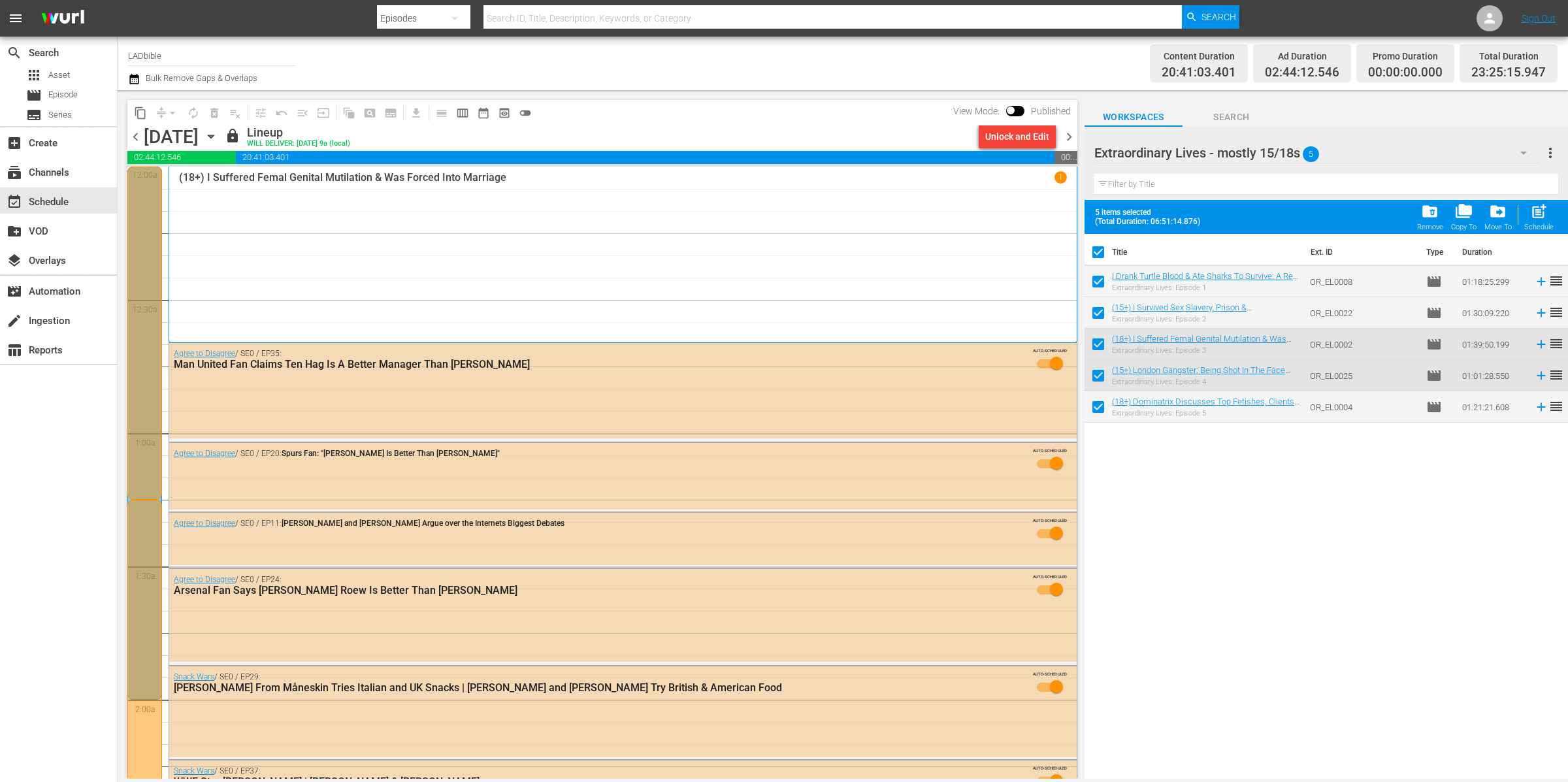
click at [1561, 146] on div "Extraordinary Lives - mostly 15/18s 5 Extraordinary Lives - mostly 15/18s more_…" at bounding box center [1326, 163] width 483 height 73
click at [1556, 149] on span "more_vert" at bounding box center [1550, 152] width 15 height 15
click at [1448, 219] on div "Bulk Edit Episodes" at bounding box center [1466, 224] width 154 height 23
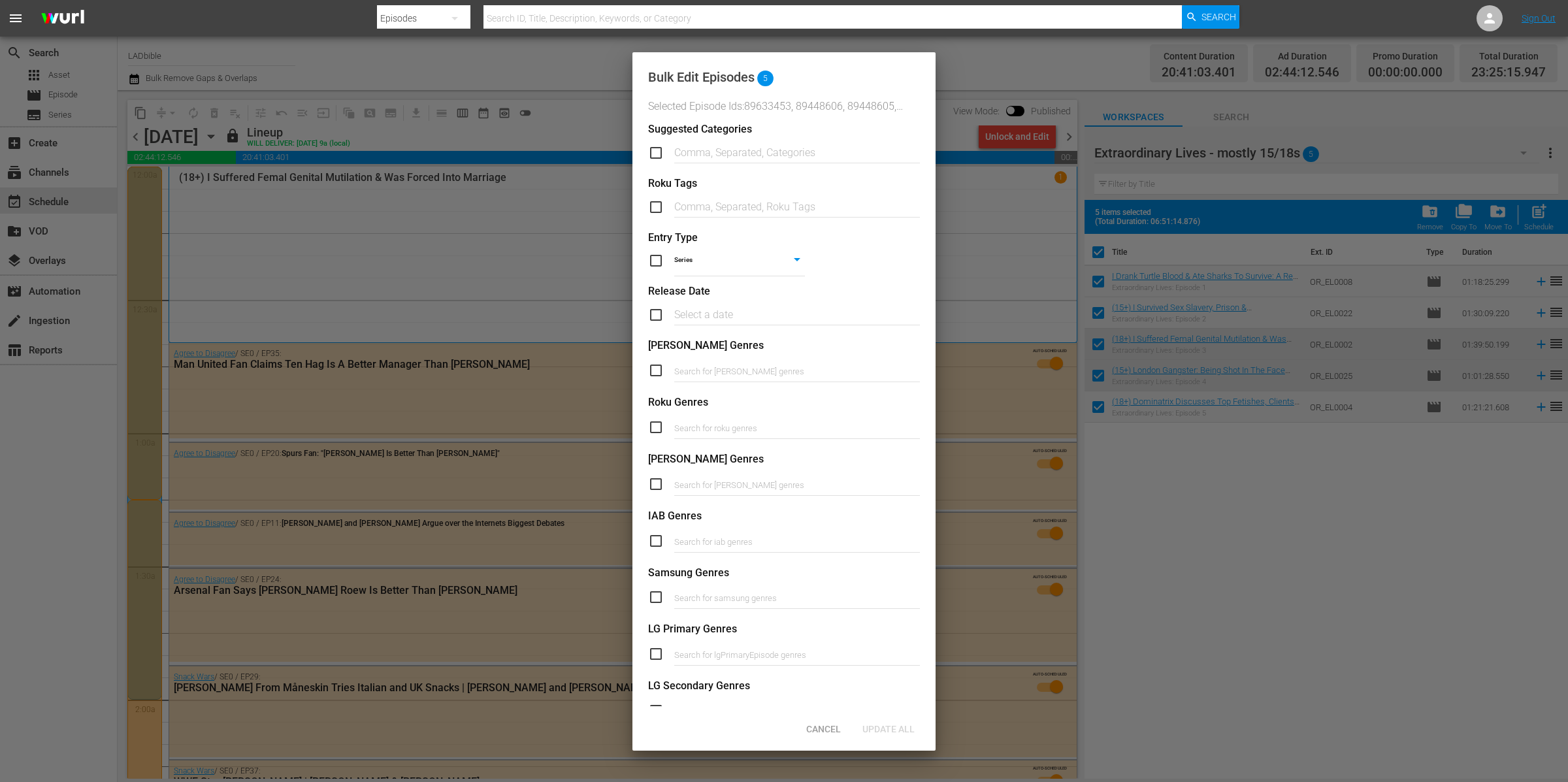
scroll to position [250, 0]
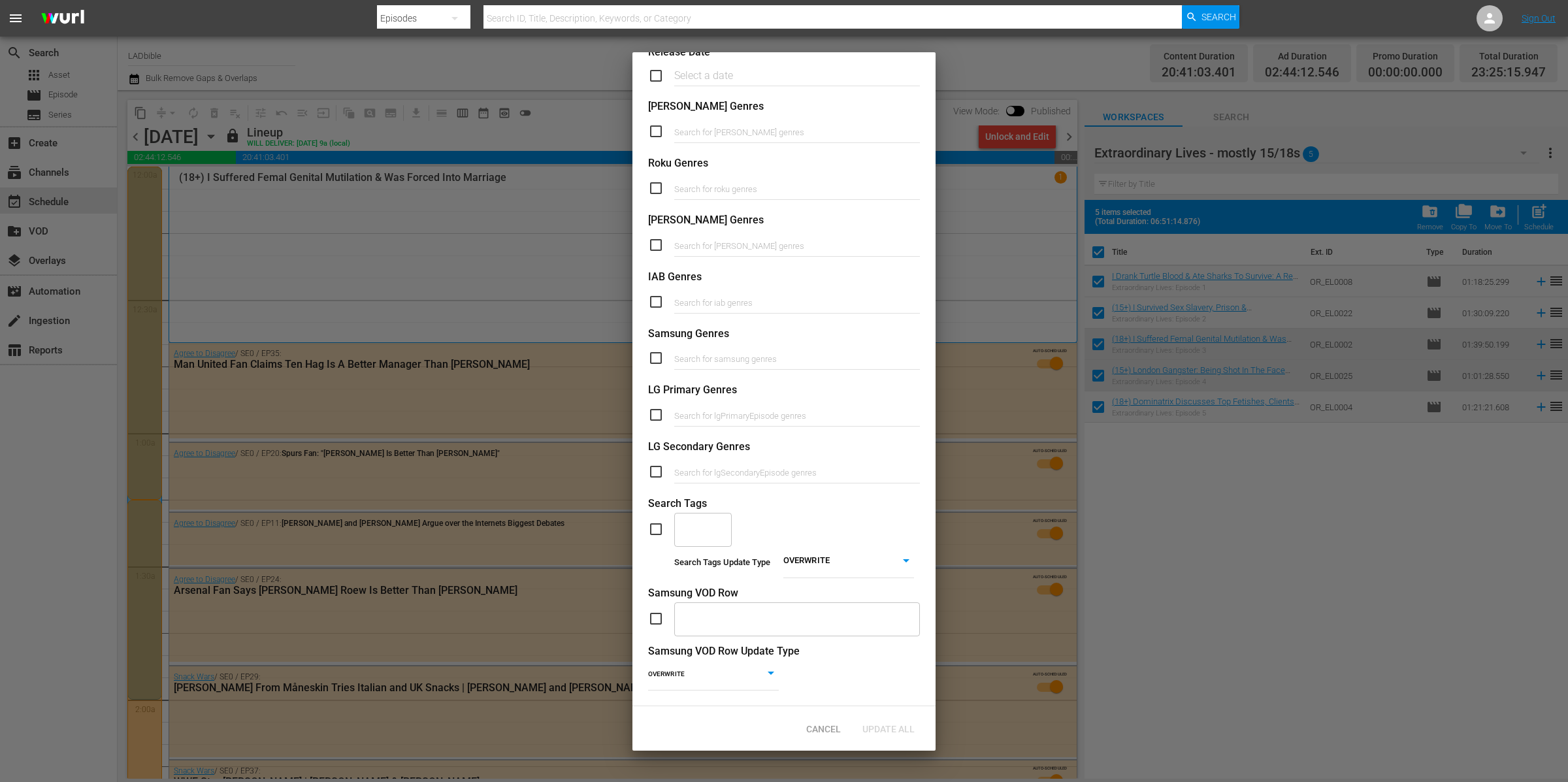
click at [696, 518] on input "text" at bounding box center [693, 529] width 26 height 23
type input "Extraordinary Lives - 15/18s"
click at [712, 565] on span "Add "Extraordinary Lives - 15/18s"" at bounding box center [714, 574] width 59 height 55
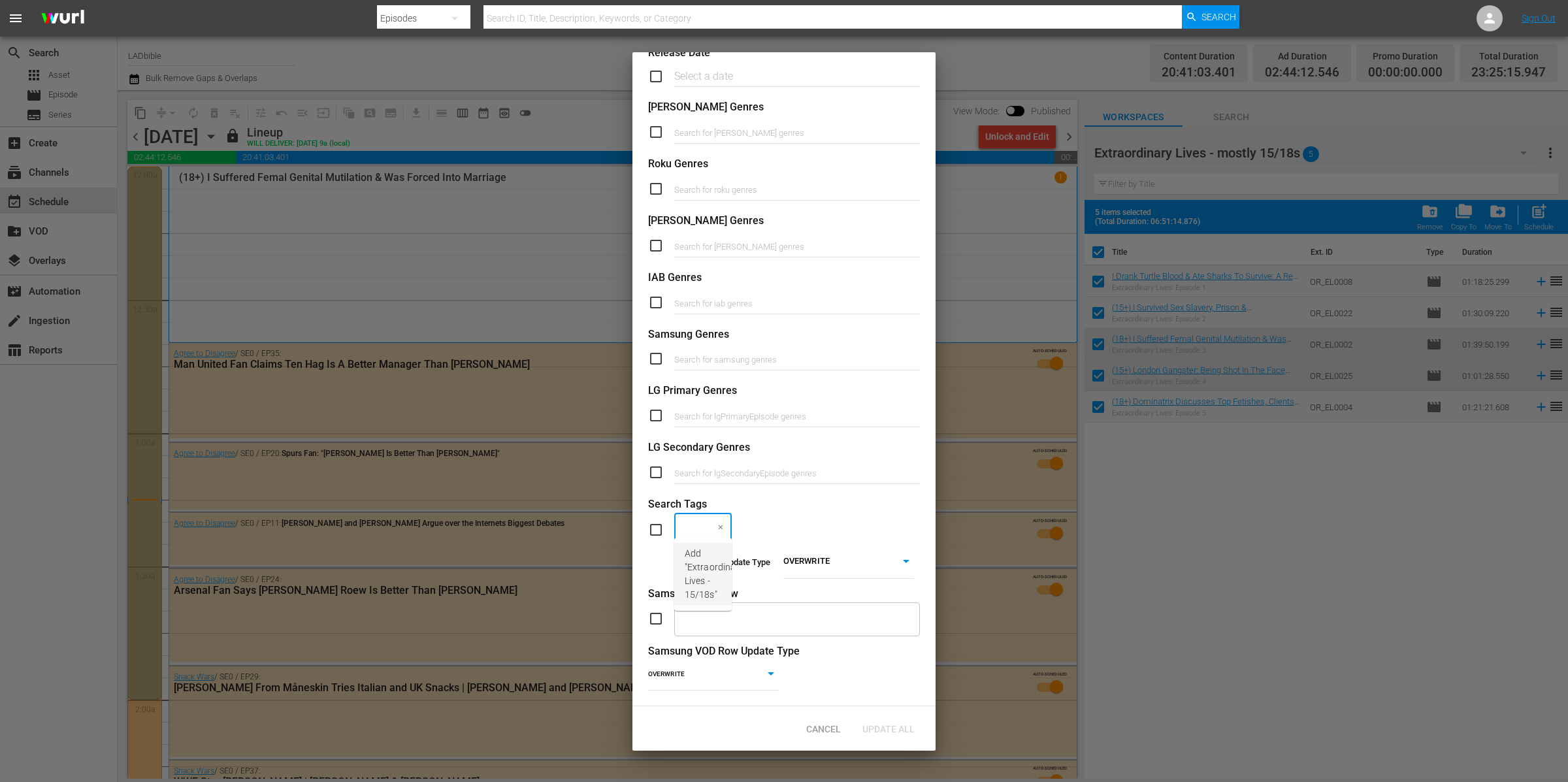
scroll to position [0, 0]
click at [863, 550] on body "menu Search By Episodes Search ID, Title, Description, Keywords, or Category Se…" at bounding box center [784, 391] width 1568 height 782
click at [864, 563] on li "ADD" at bounding box center [842, 568] width 131 height 17
type input "ADD"
click at [659, 521] on input "checkbox" at bounding box center [661, 528] width 26 height 15
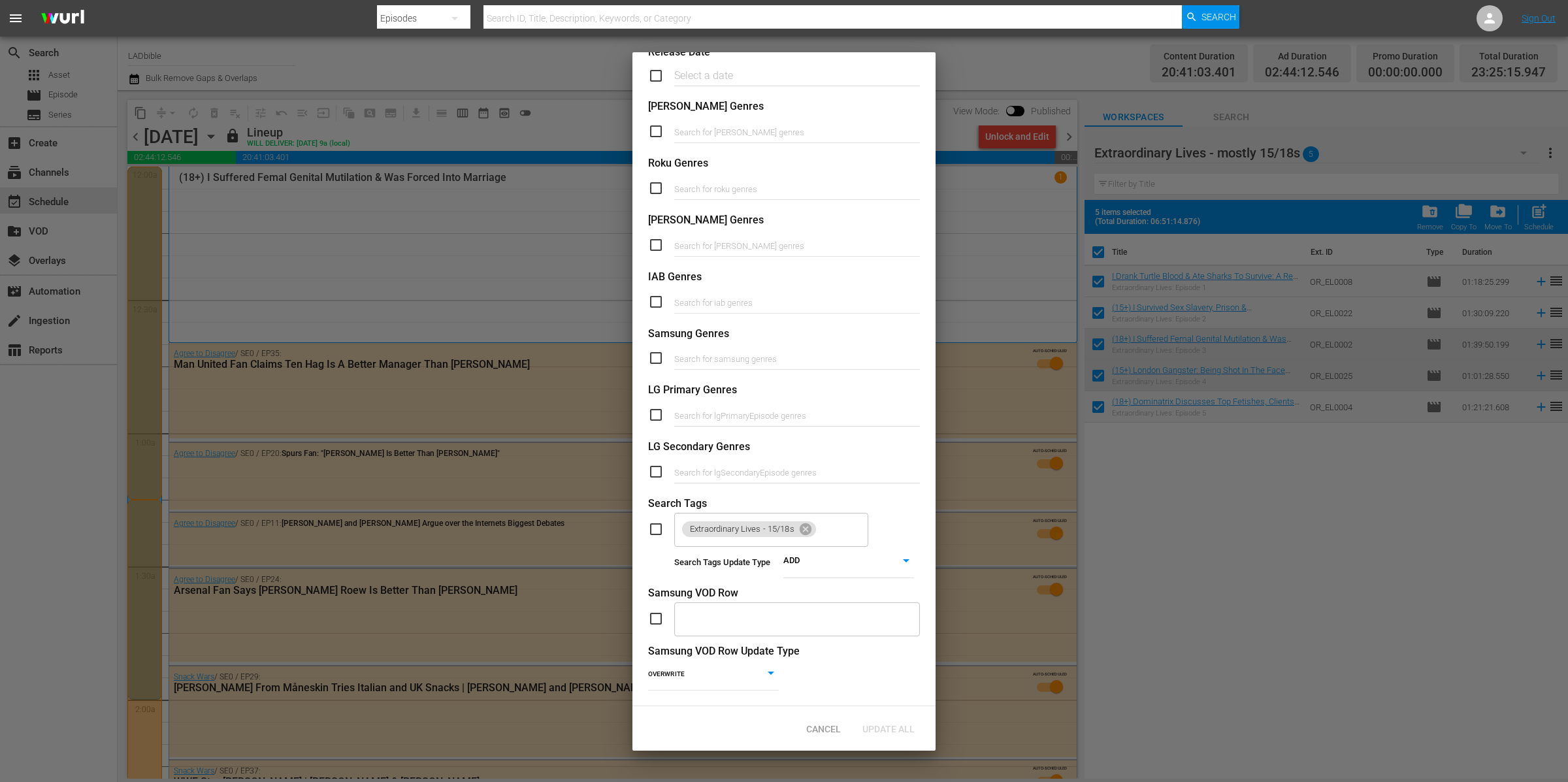
checkbox input "true"
click at [917, 714] on div "Cancel Update All" at bounding box center [784, 728] width 303 height 44
click at [913, 720] on div "Update All" at bounding box center [888, 728] width 73 height 24
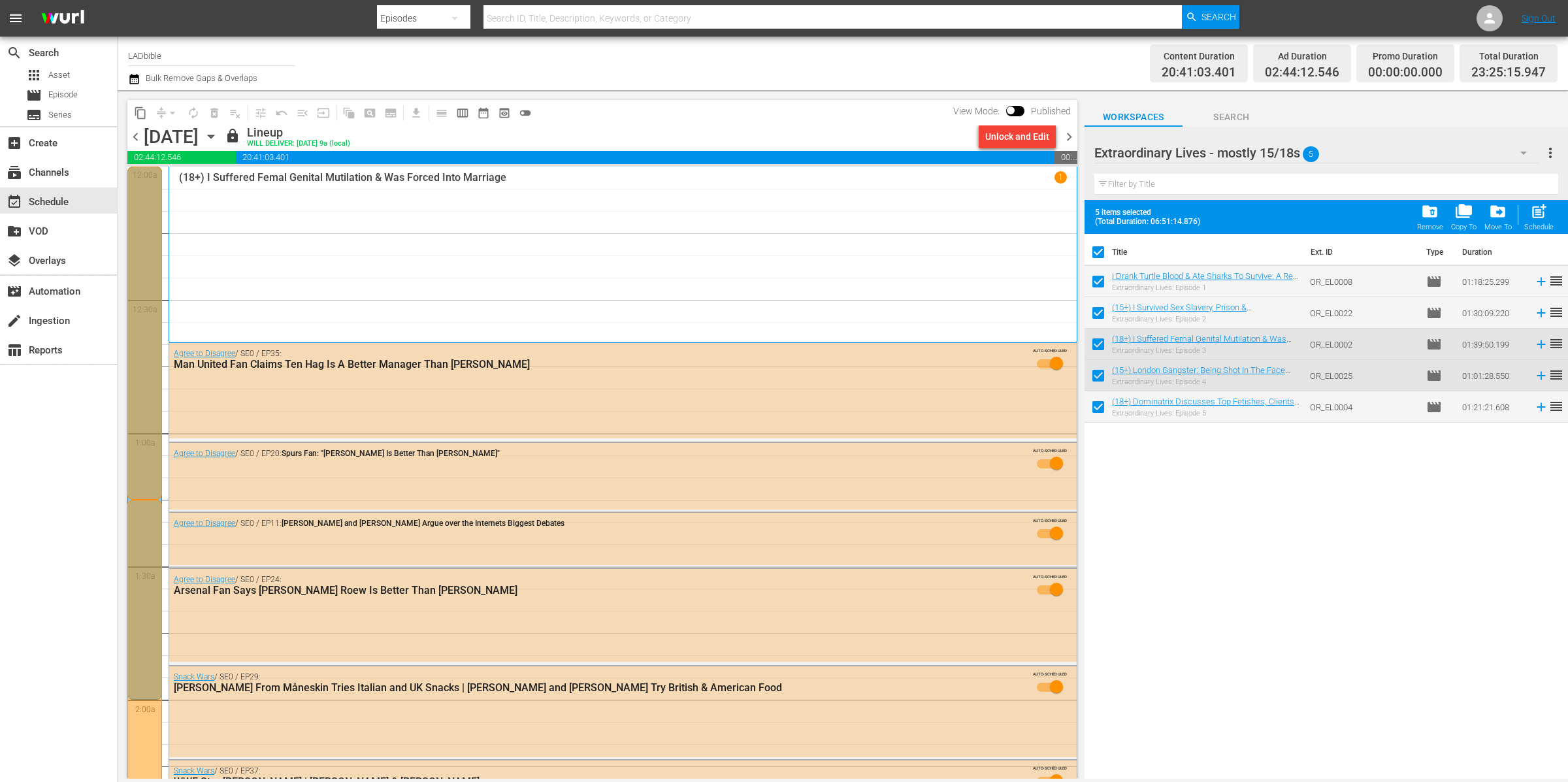
click at [1352, 138] on div "Extraordinary Lives - mostly 15/18s 5" at bounding box center [1318, 152] width 446 height 36
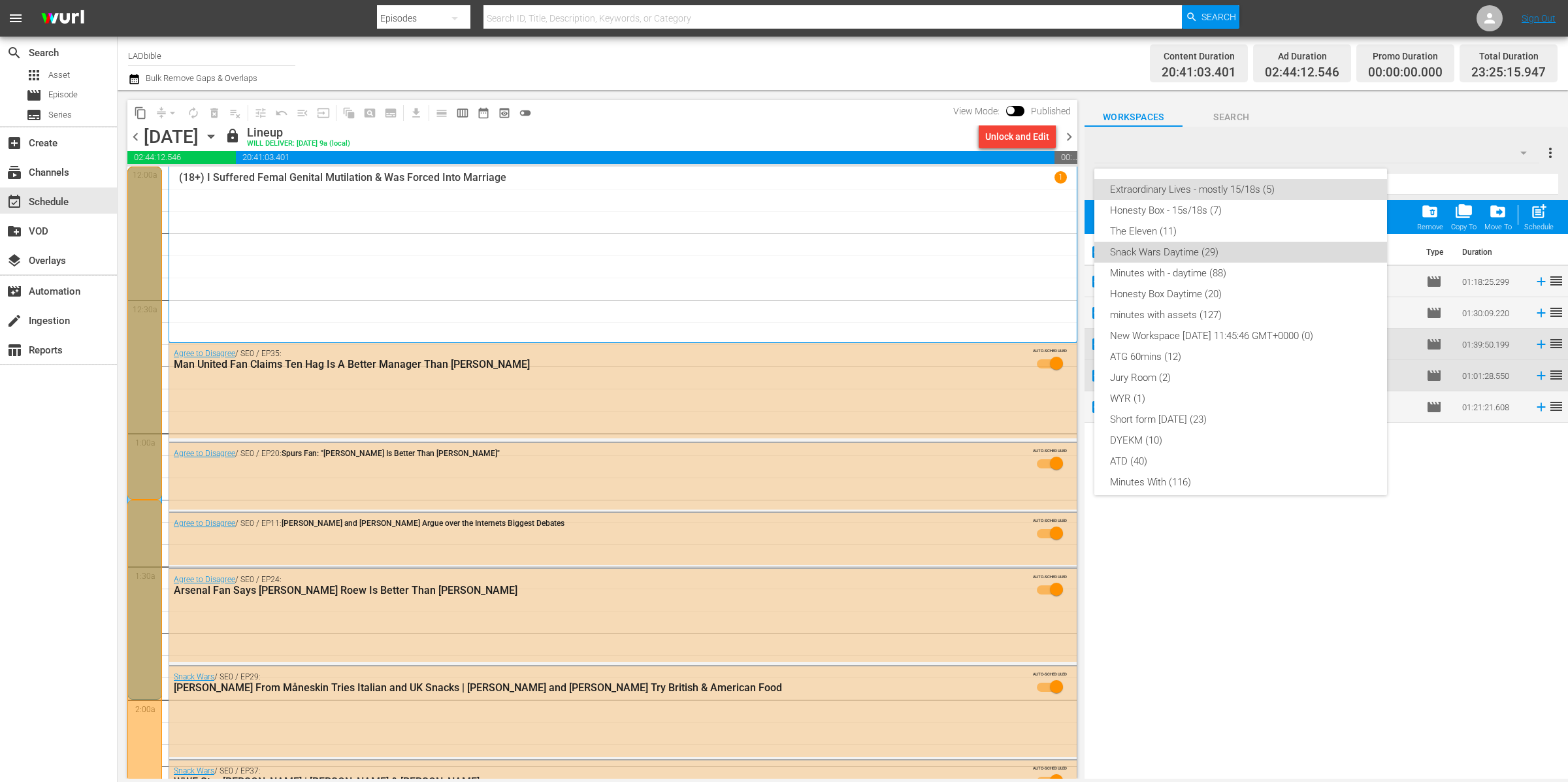
click at [1269, 254] on div "Snack Wars Daytime (29)" at bounding box center [1240, 252] width 261 height 21
checkbox input "false"
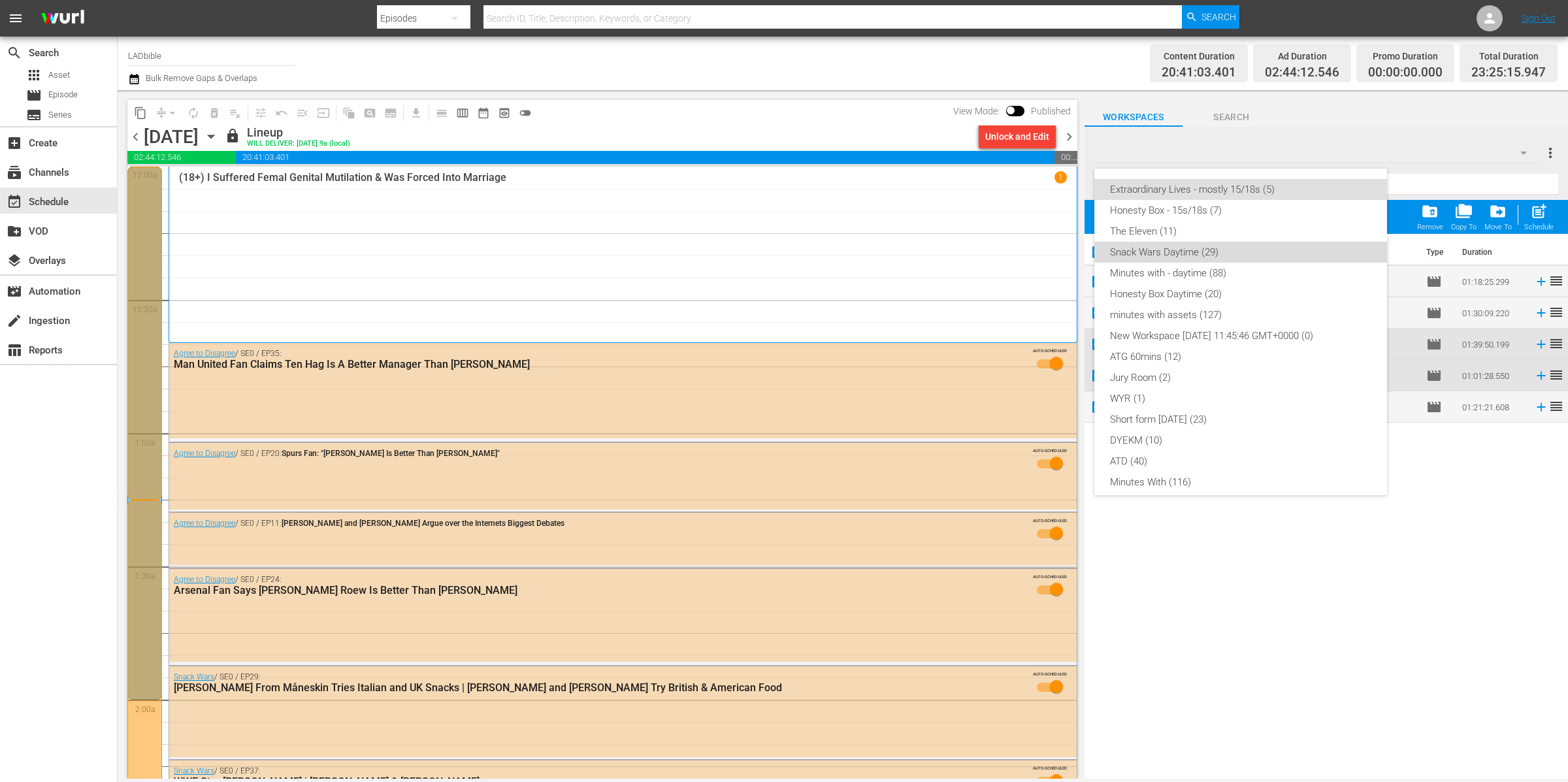
checkbox input "false"
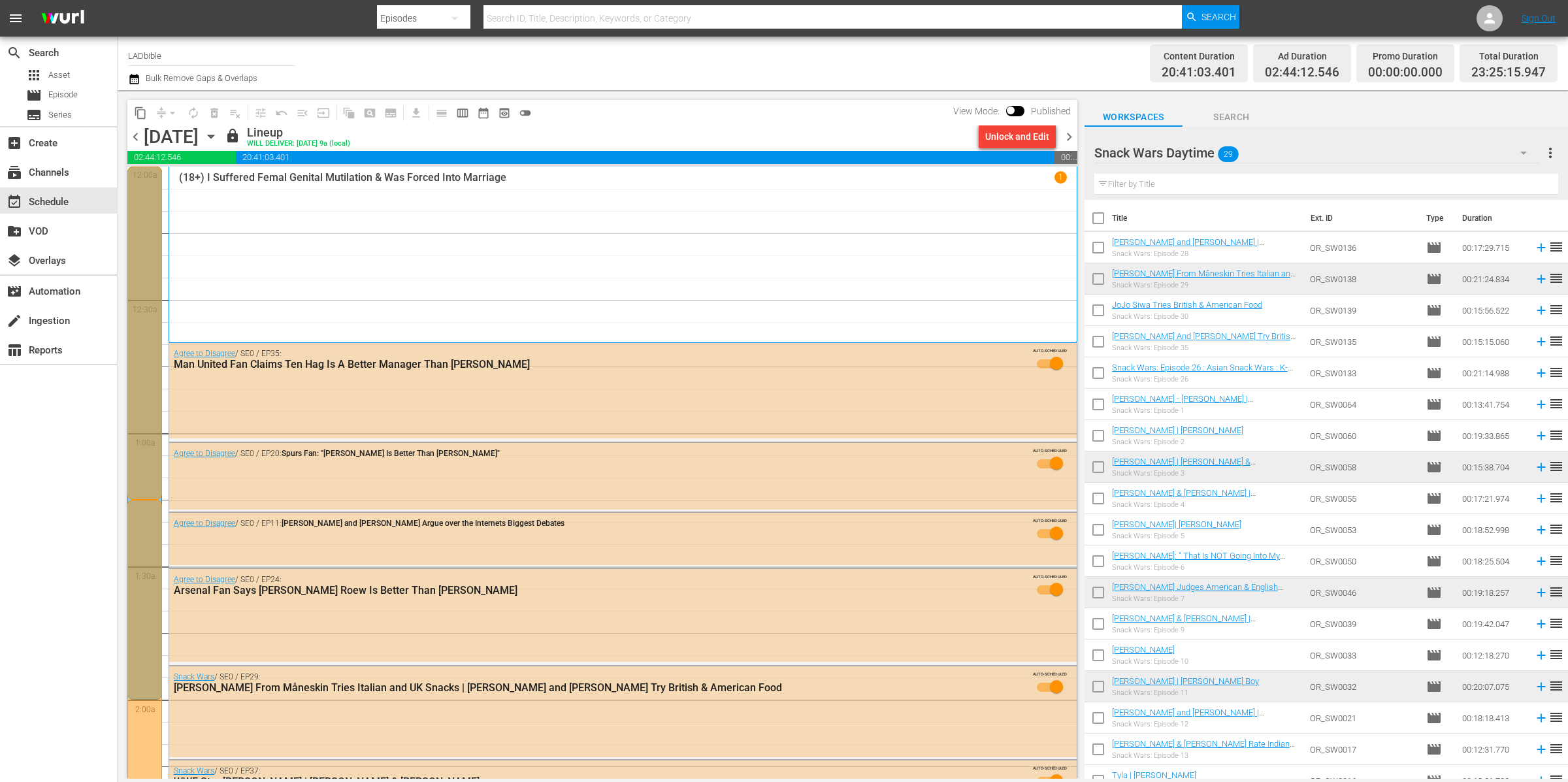
click at [1320, 149] on div "Snack Wars Daytime 29" at bounding box center [1318, 152] width 446 height 36
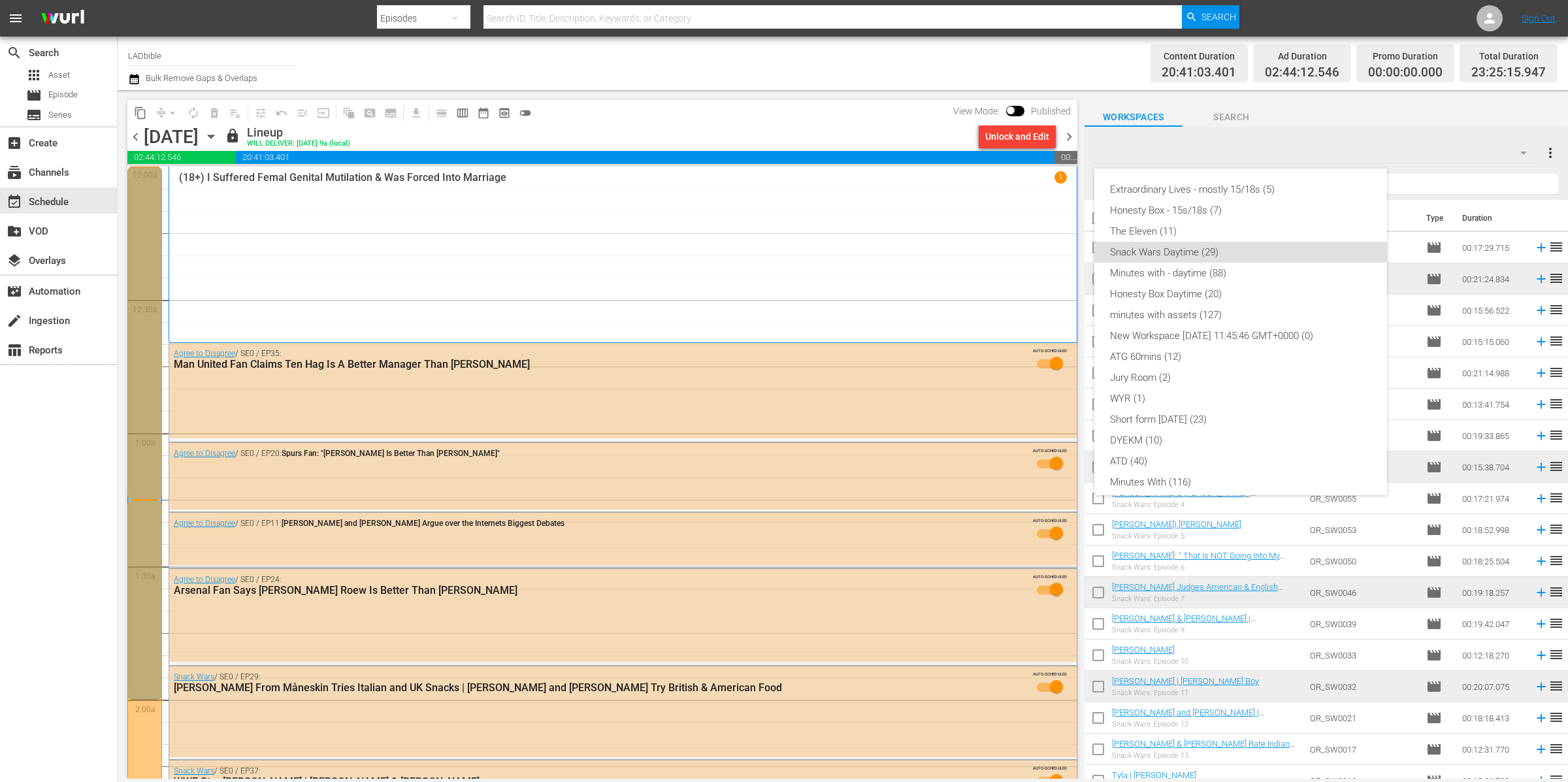
scroll to position [52, 0]
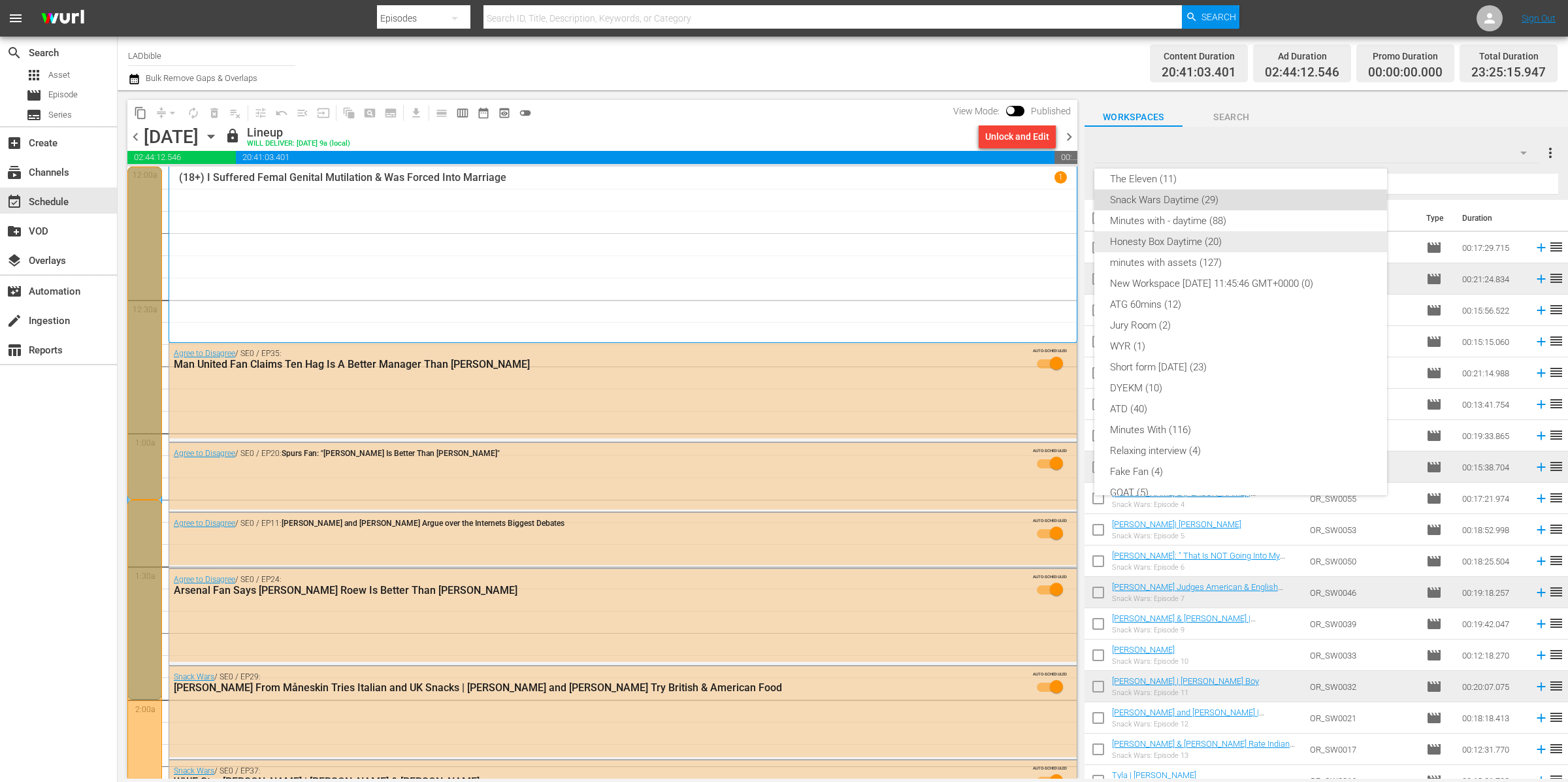
click at [1244, 237] on div "Honesty Box Daytime (20)" at bounding box center [1240, 241] width 261 height 21
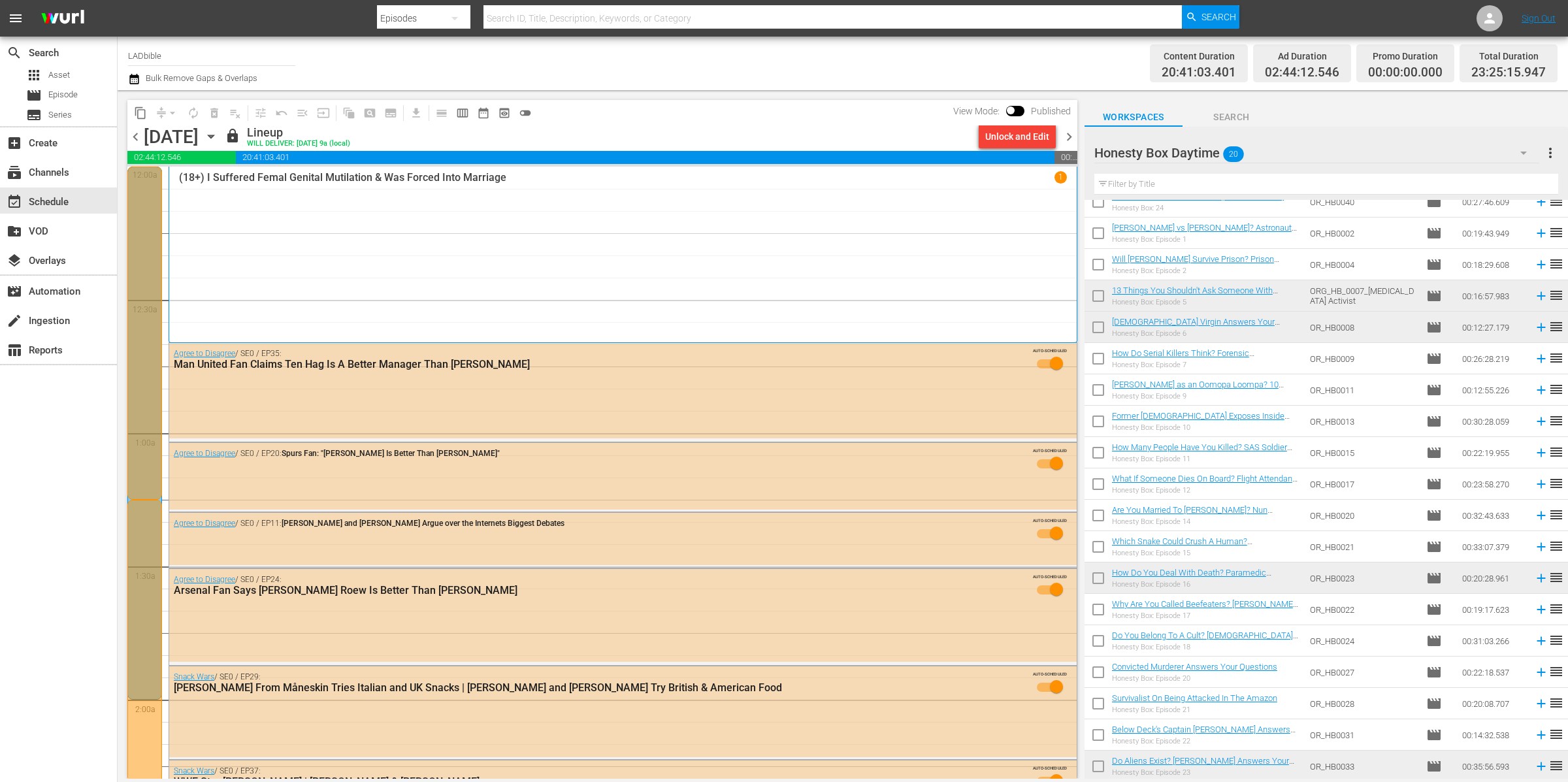
scroll to position [0, 0]
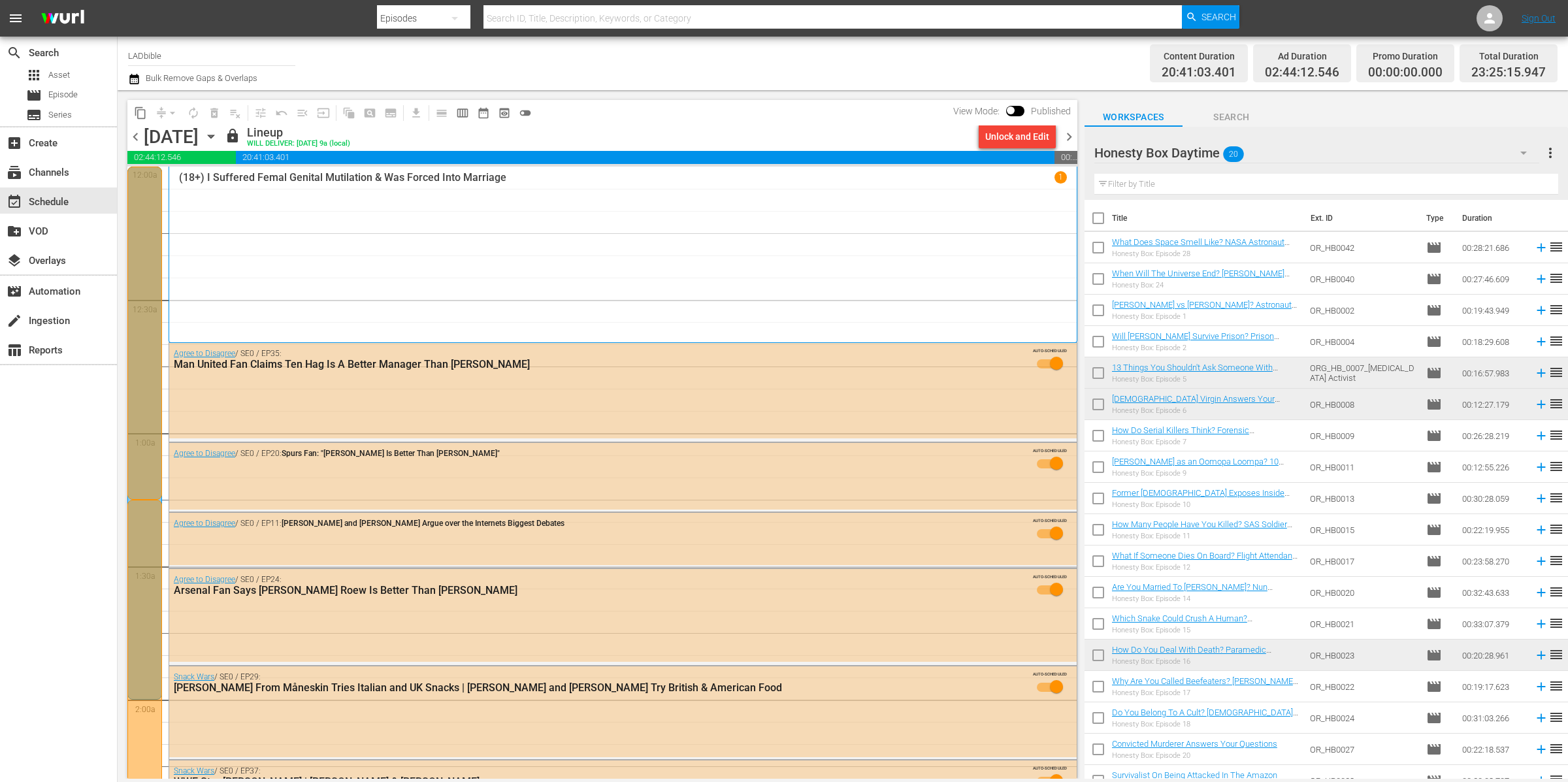
click at [1312, 149] on div "Honesty Box Daytime 20" at bounding box center [1318, 152] width 446 height 36
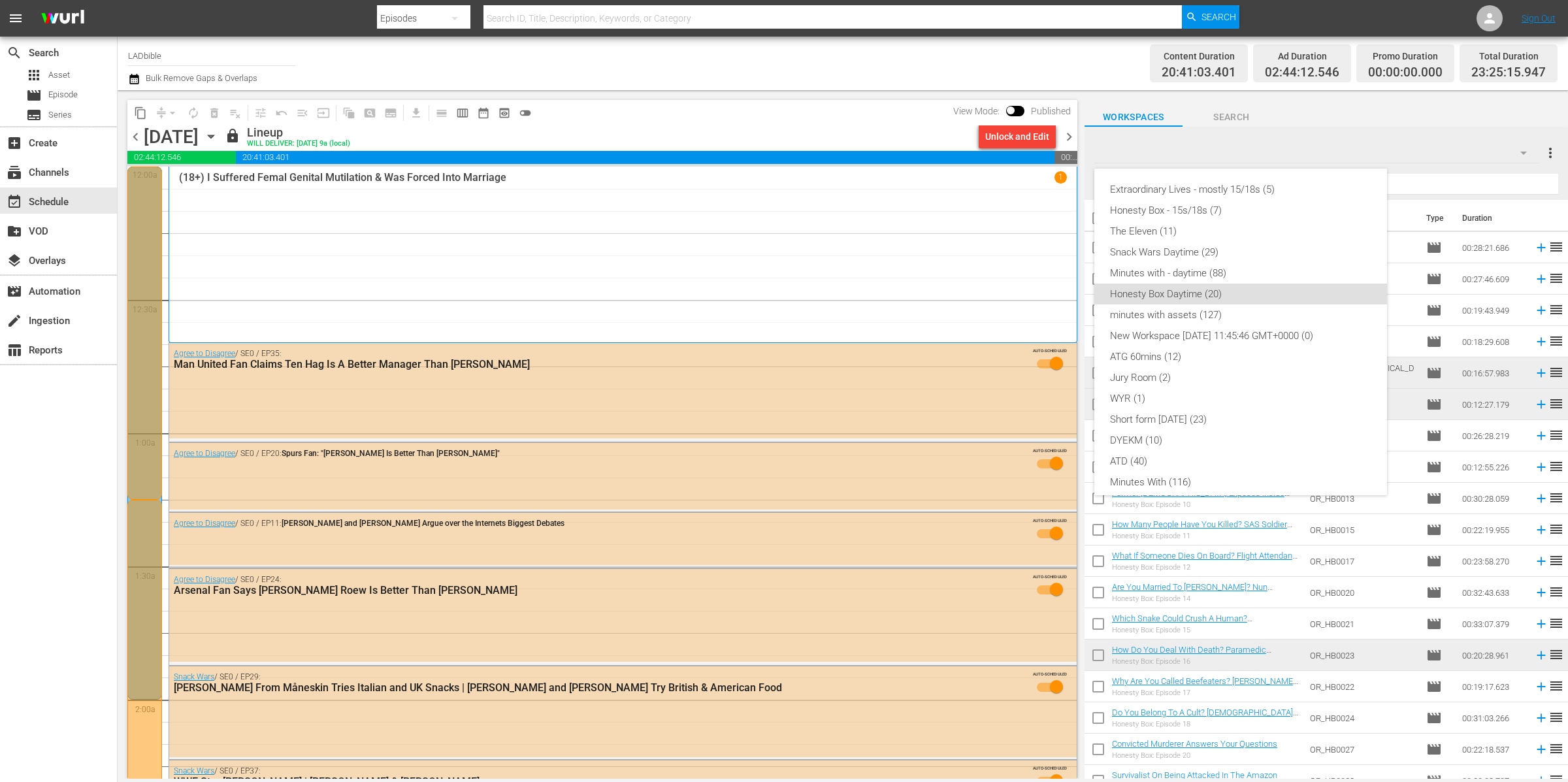
scroll to position [93, 0]
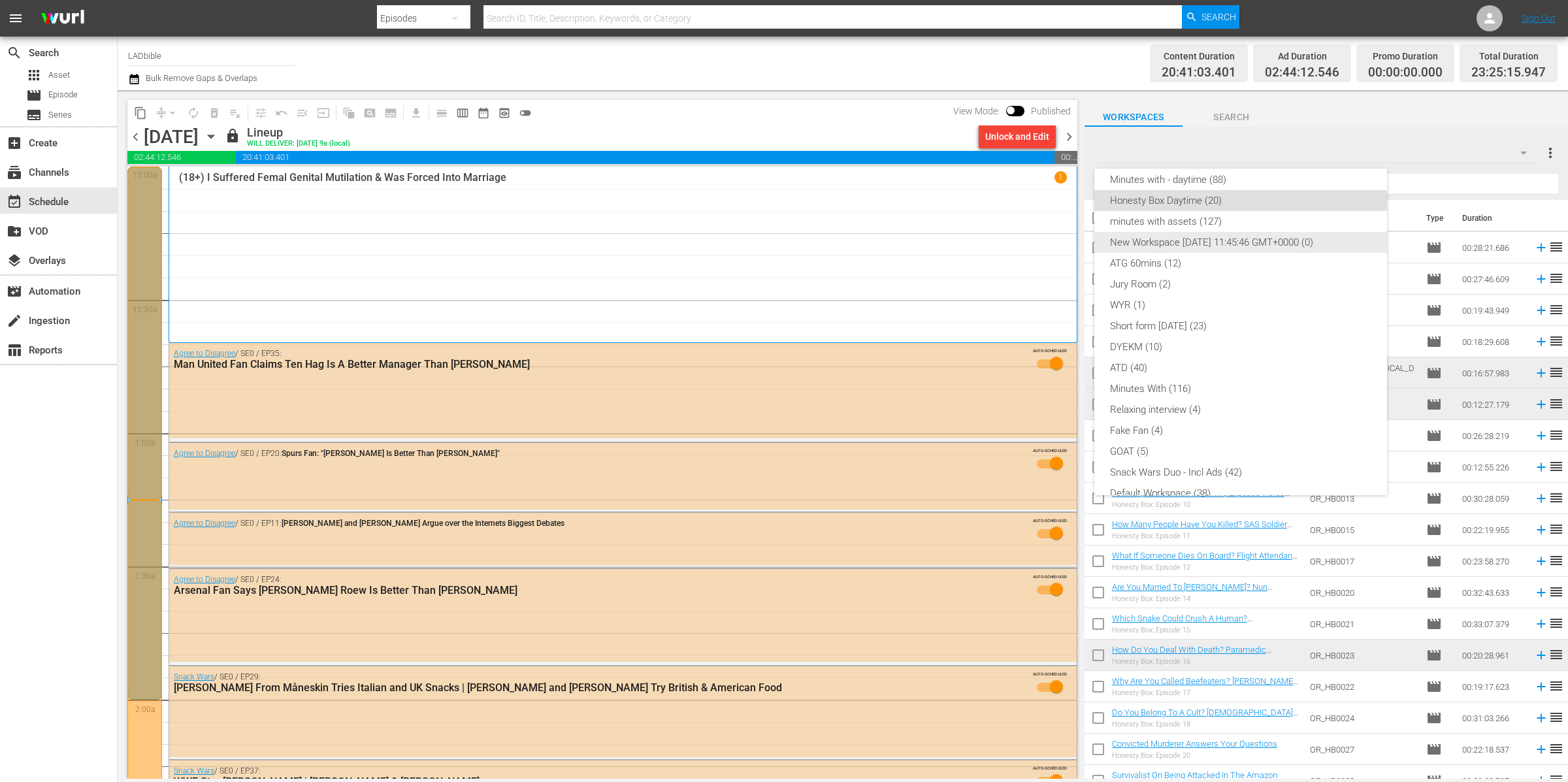
click at [1218, 236] on div "New Workspace Tue Sep 09 2025 11:45:46 GMT+0000 (0)" at bounding box center [1240, 242] width 261 height 21
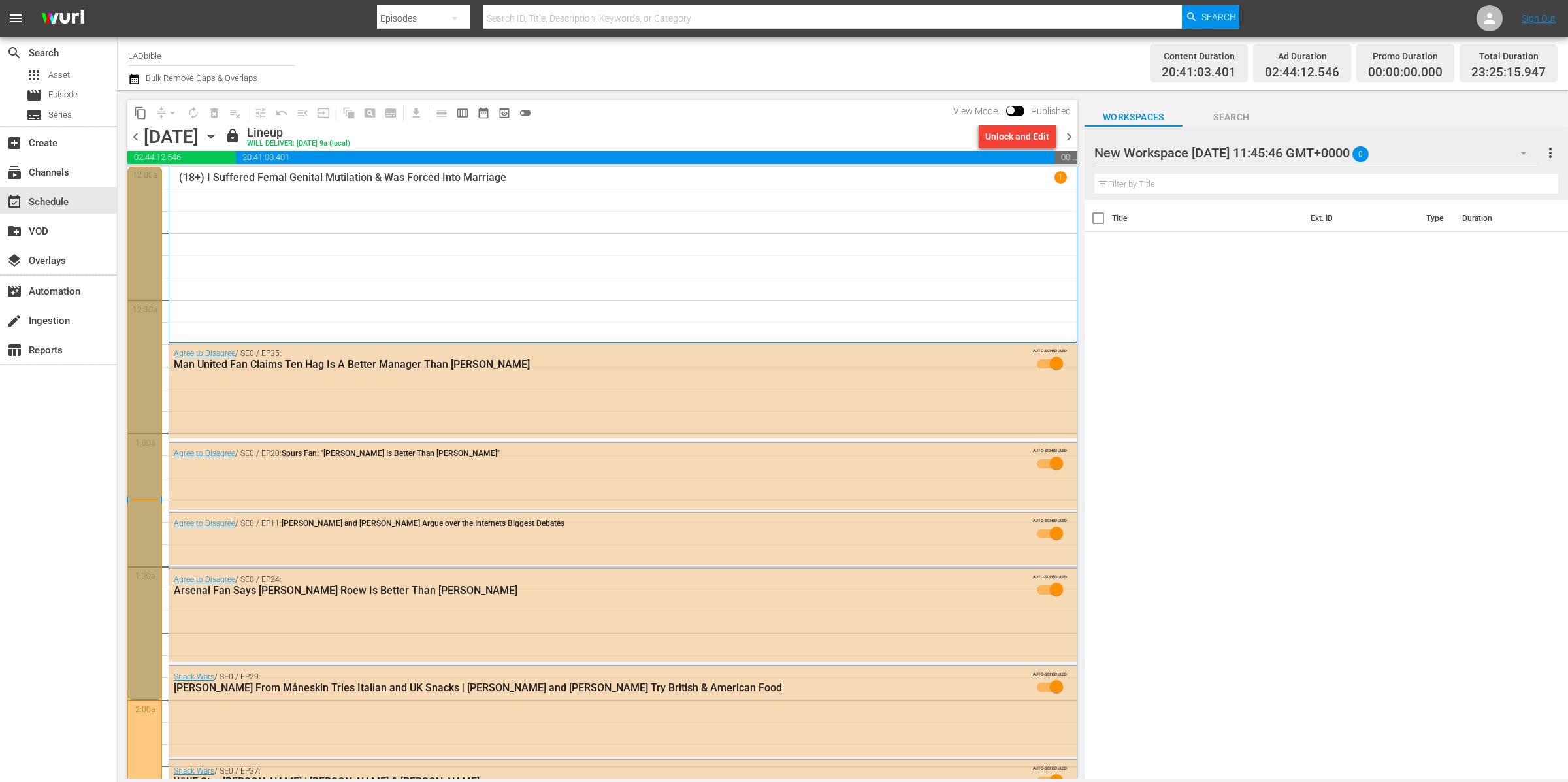
click at [1554, 150] on span "more_vert" at bounding box center [1550, 152] width 15 height 15
click at [1469, 201] on div "Delete This Workspace" at bounding box center [1466, 201] width 154 height 23
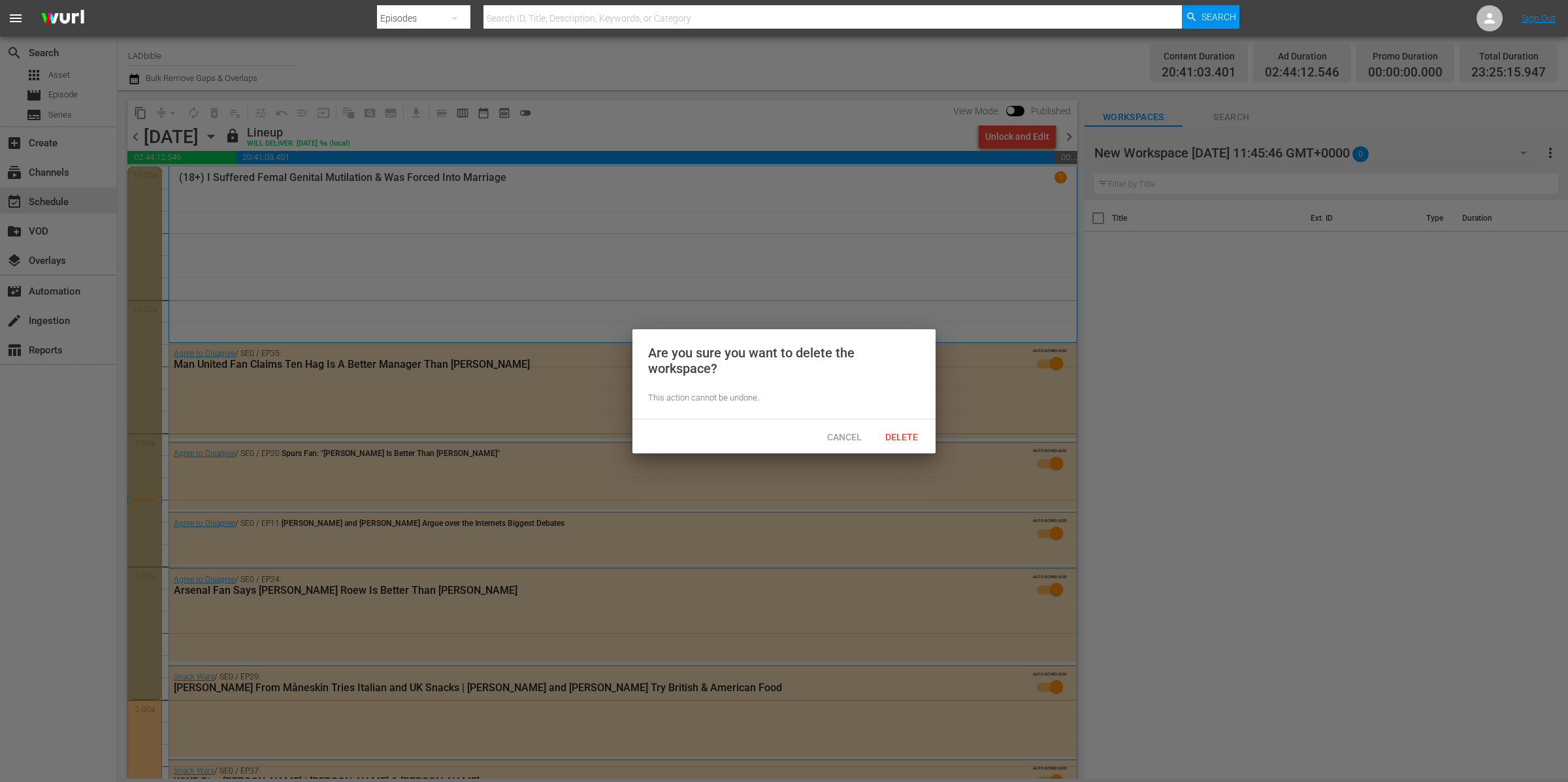
click at [898, 432] on span "Delete" at bounding box center [902, 437] width 54 height 11
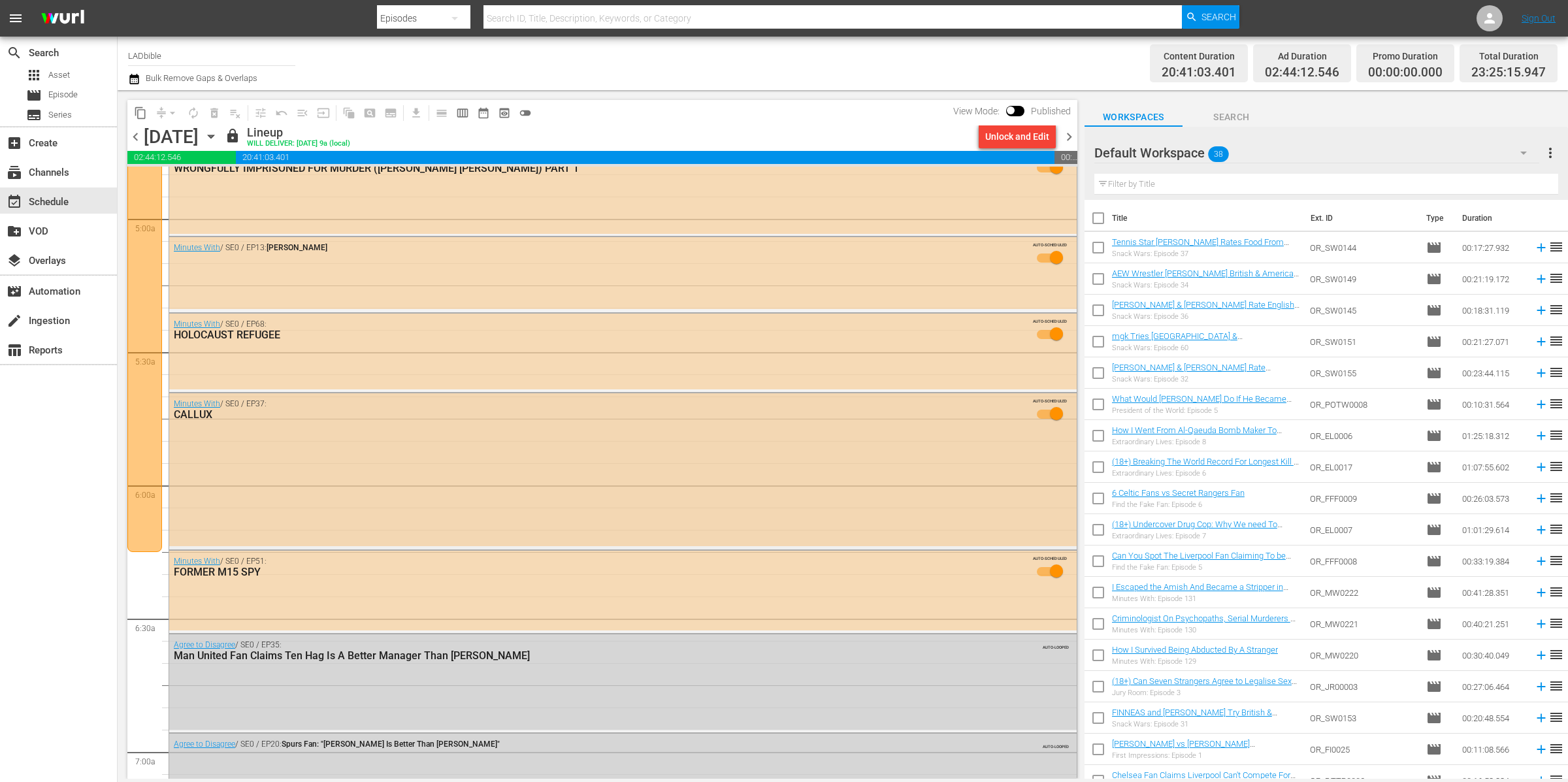
scroll to position [1461, 0]
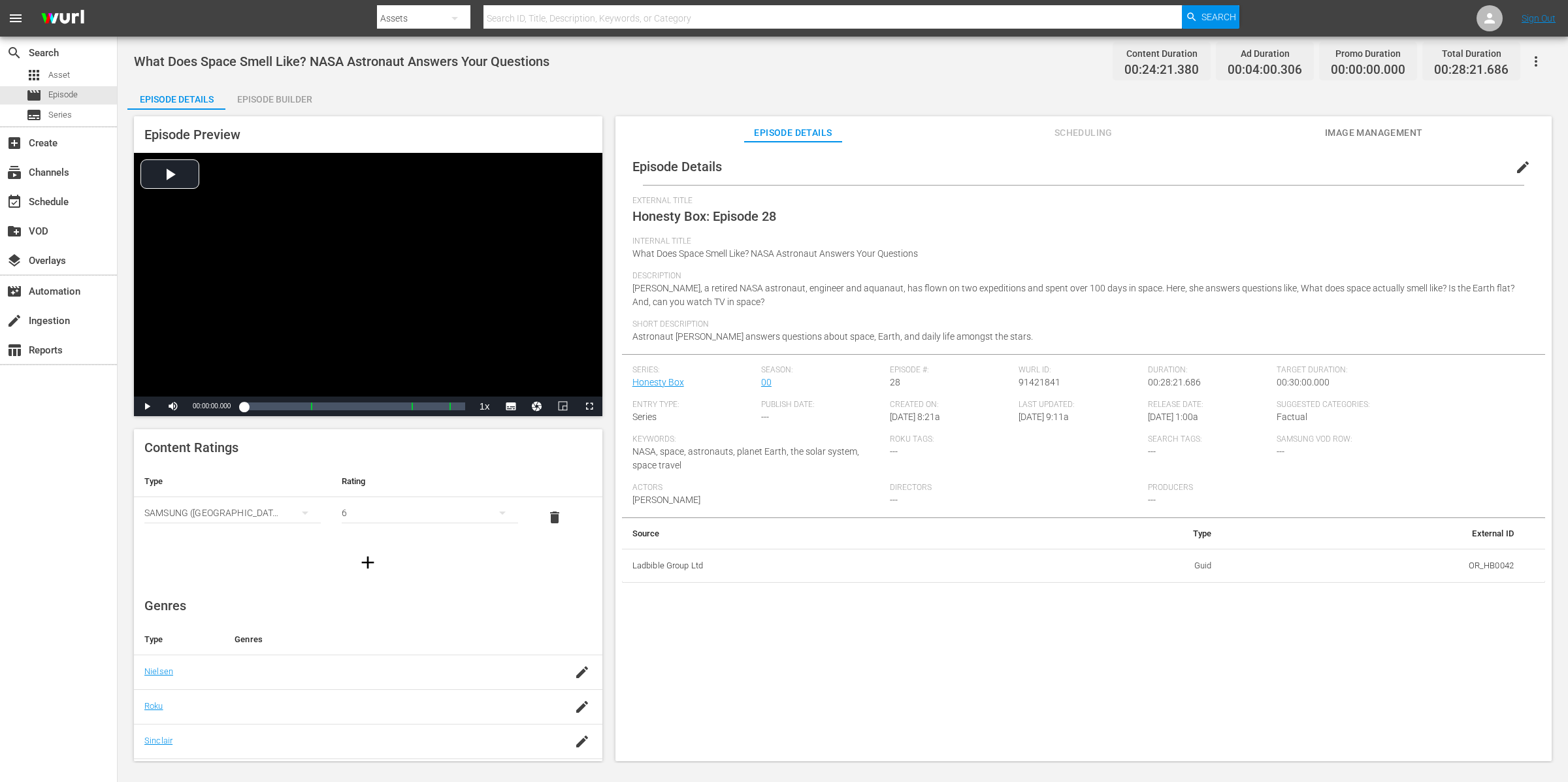
click at [1254, 164] on div "edit" at bounding box center [1526, 164] width 38 height 32
drag, startPoint x: 1517, startPoint y: 172, endPoint x: 1475, endPoint y: 189, distance: 45.3
click at [1254, 172] on span "edit" at bounding box center [1522, 166] width 15 height 15
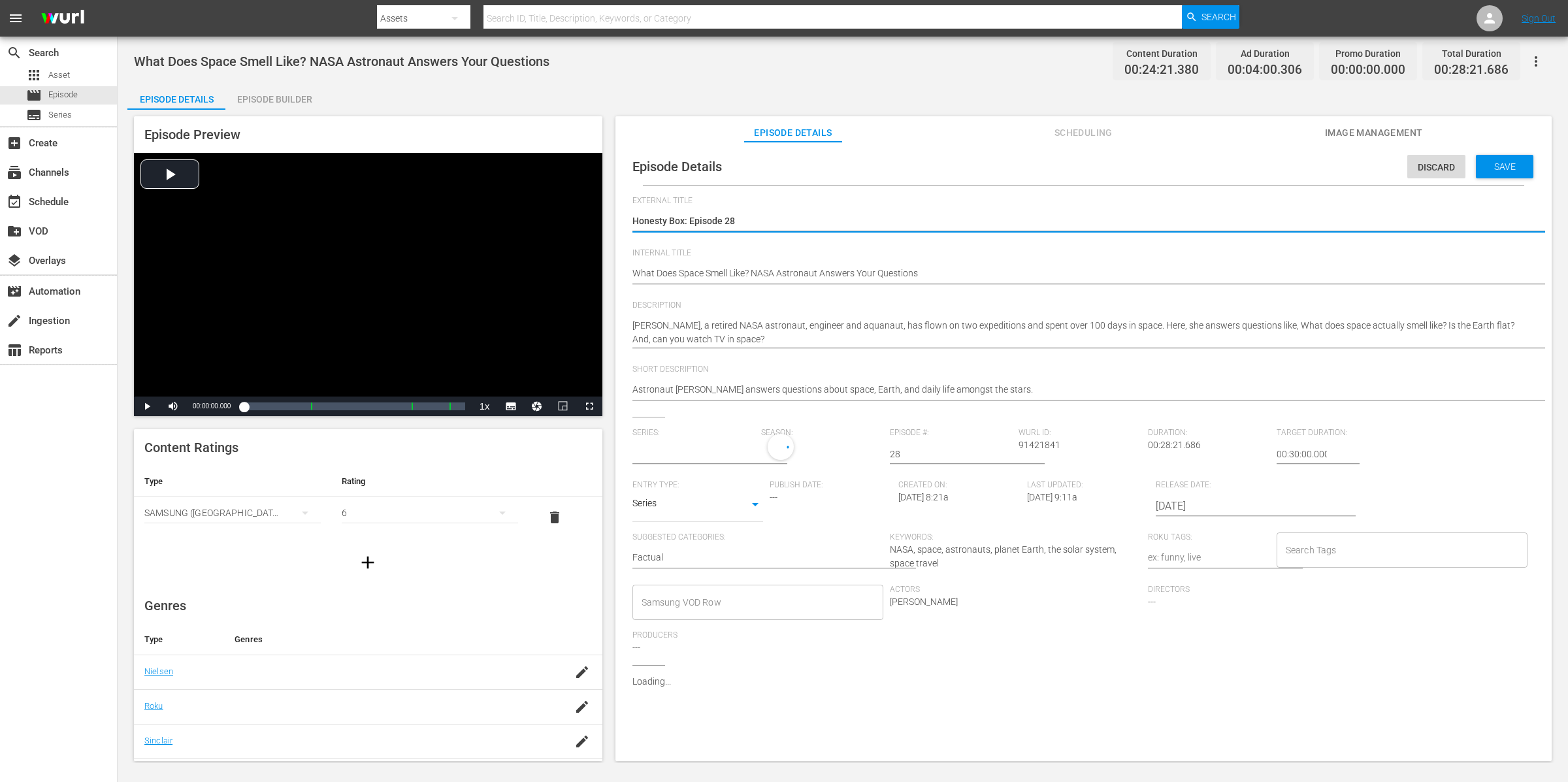
type input "Honesty Box"
click at [1254, 548] on input "Search Tags" at bounding box center [1393, 553] width 220 height 23
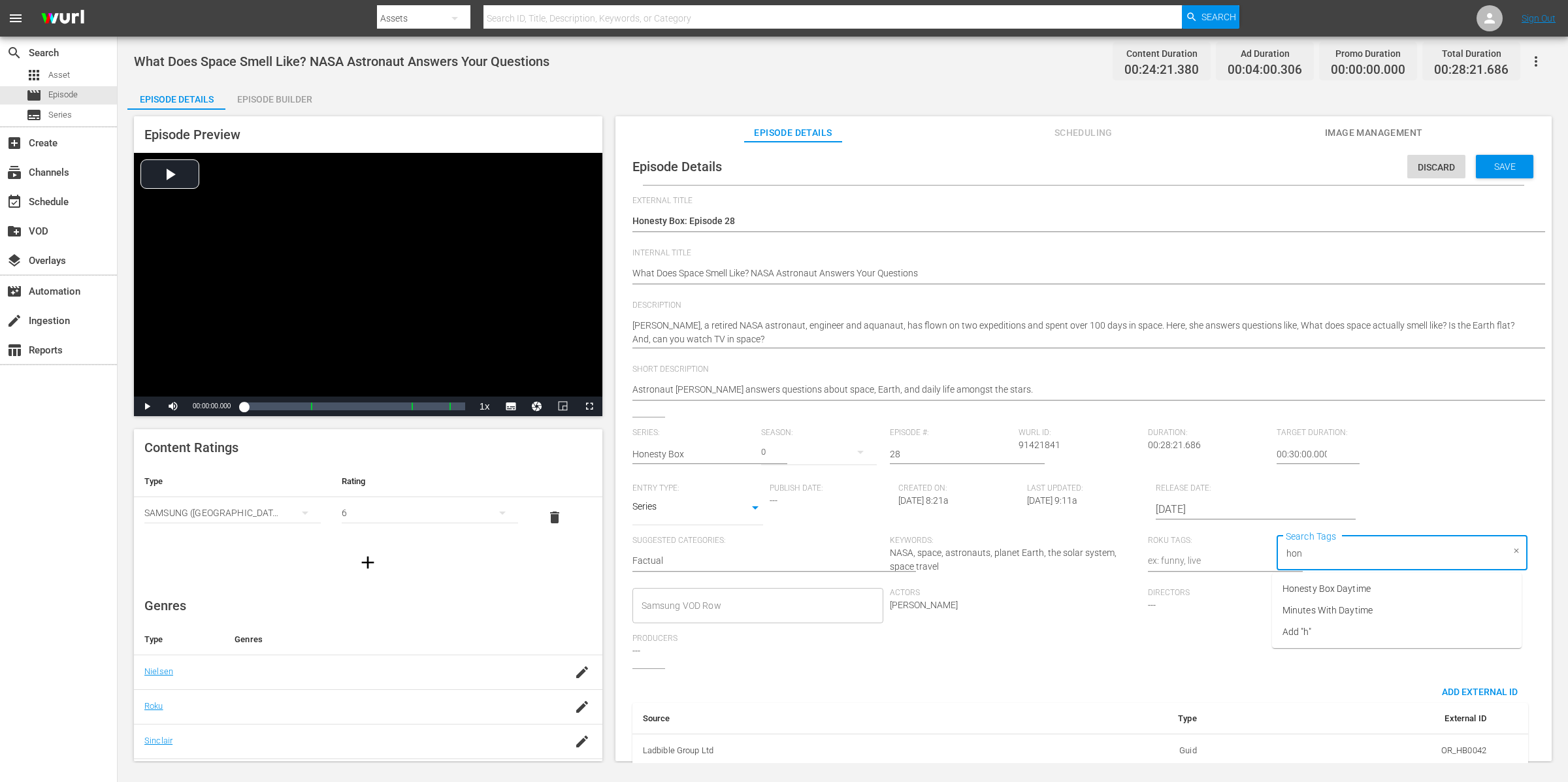
type input "hone"
click at [1254, 587] on span "Honesty Box Daytime" at bounding box center [1326, 589] width 88 height 13
click at [1254, 173] on div "Save" at bounding box center [1505, 166] width 58 height 23
